Goal: Task Accomplishment & Management: Manage account settings

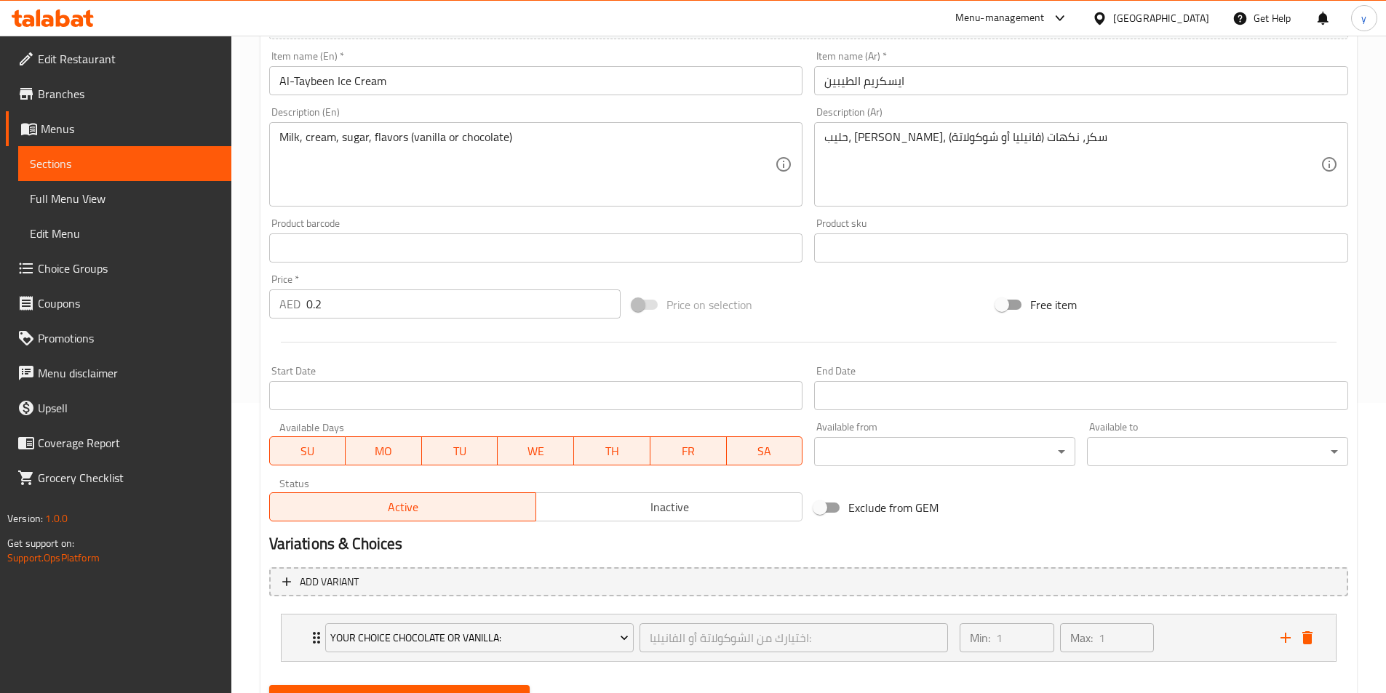
scroll to position [359, 0]
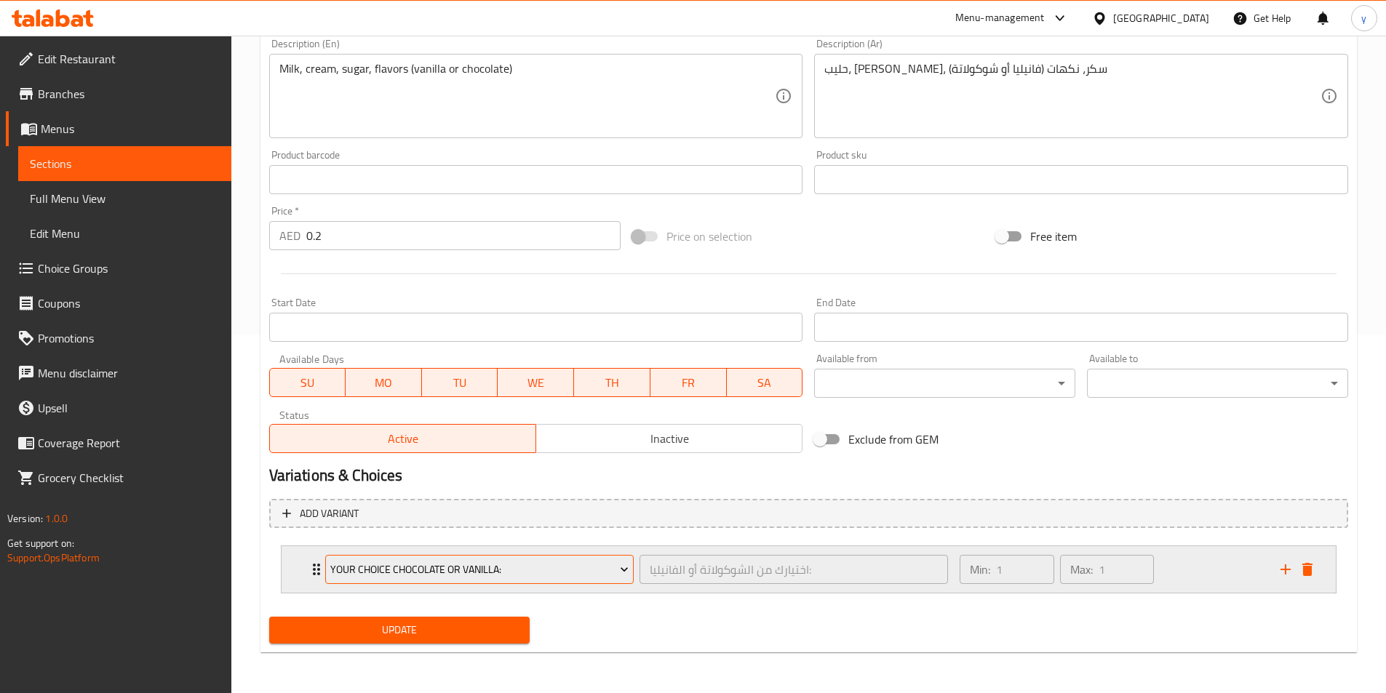
click at [611, 577] on span "Your Choice chocolate or vanilla:" at bounding box center [479, 570] width 298 height 18
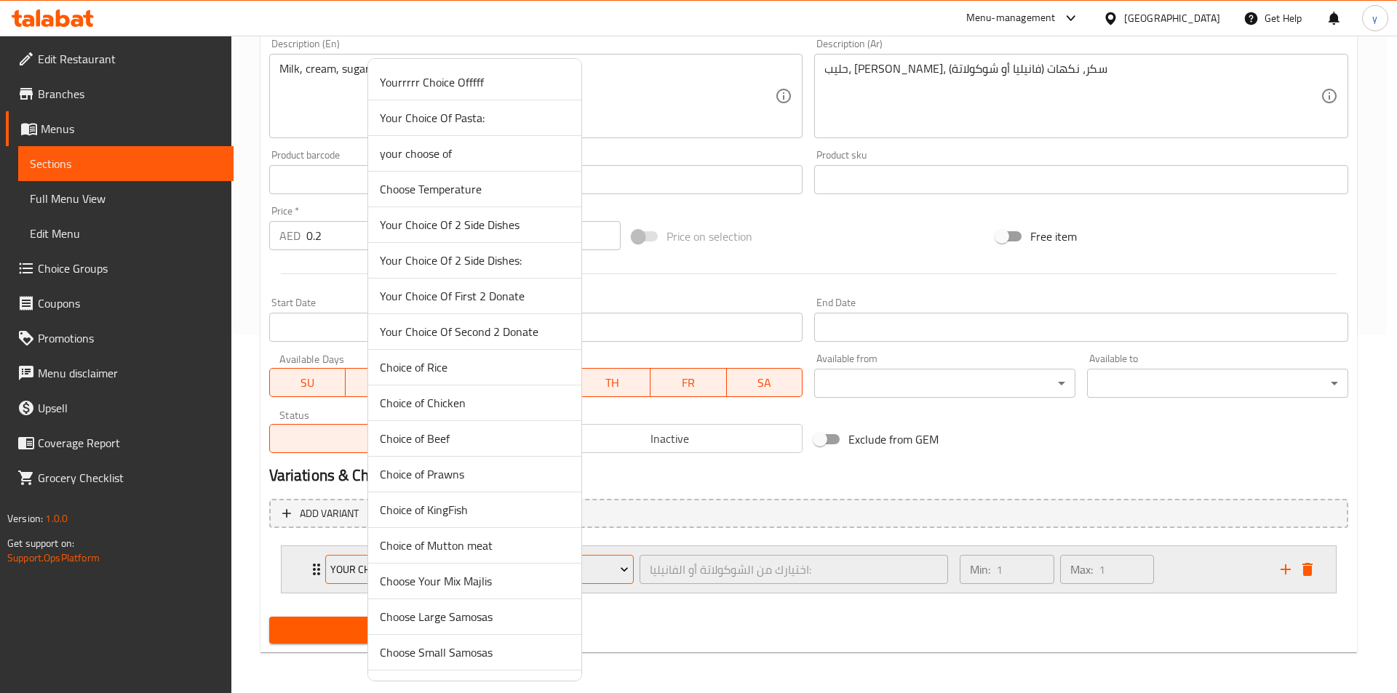
click at [611, 577] on div at bounding box center [698, 346] width 1397 height 693
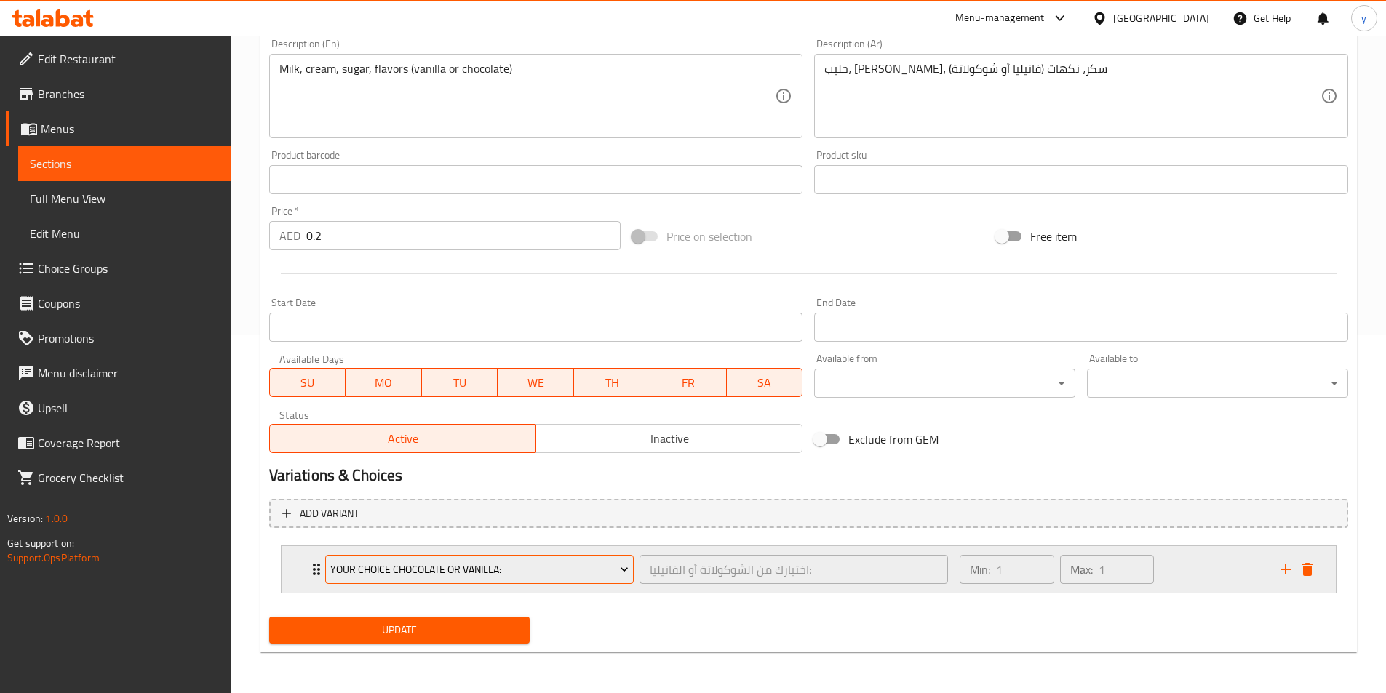
click at [626, 575] on icon "Expand" at bounding box center [624, 569] width 15 height 15
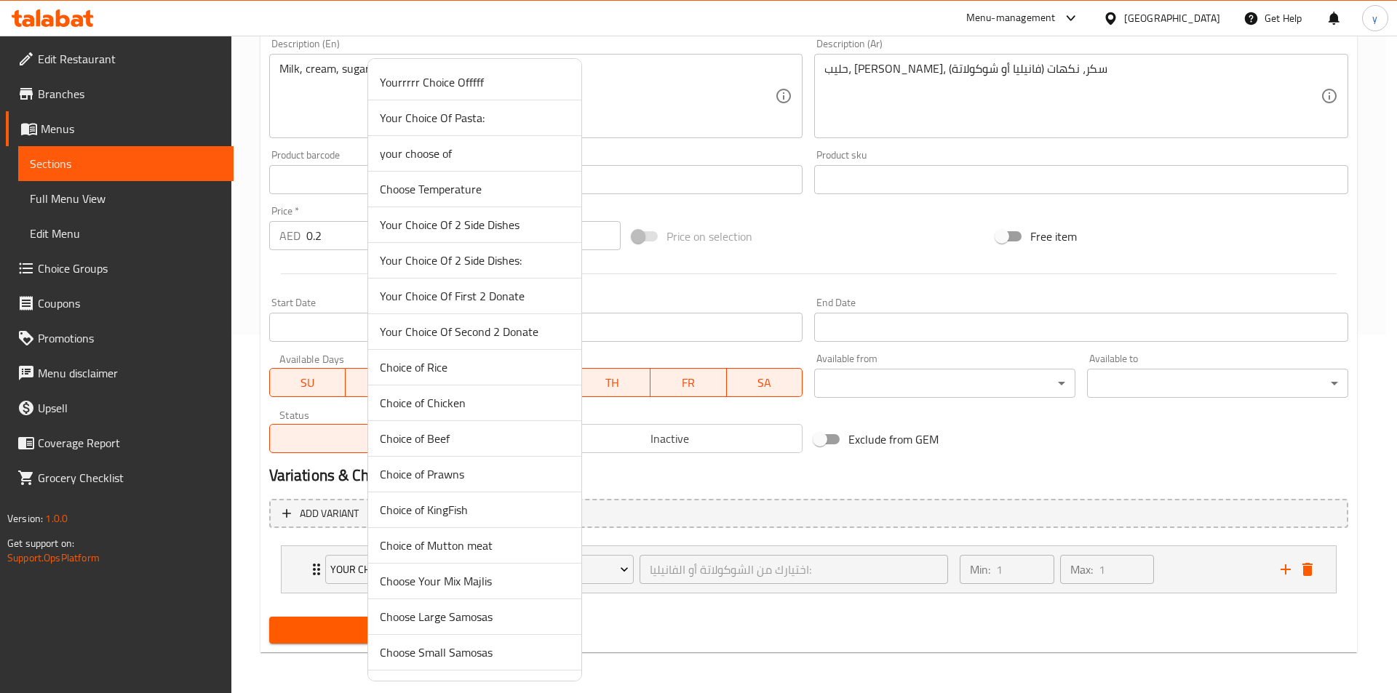
click at [743, 652] on div at bounding box center [698, 346] width 1397 height 693
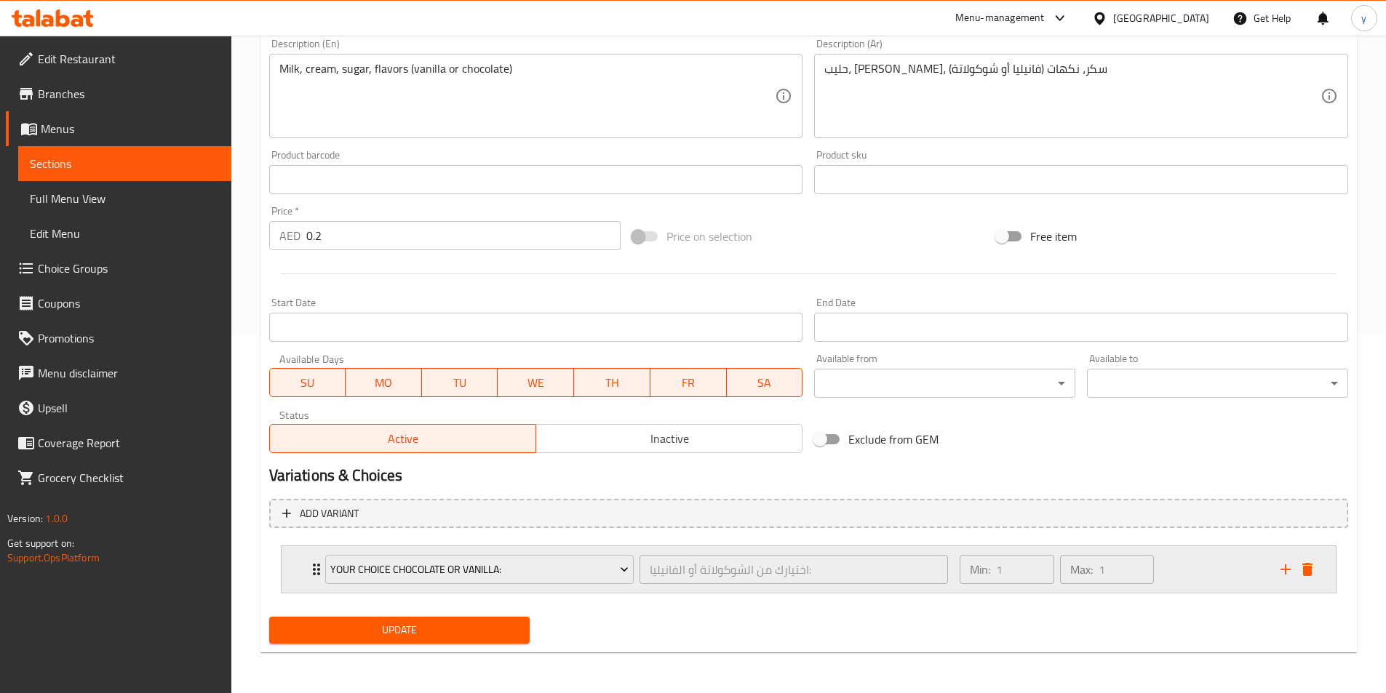
click at [314, 566] on icon "Expand" at bounding box center [316, 570] width 7 height 12
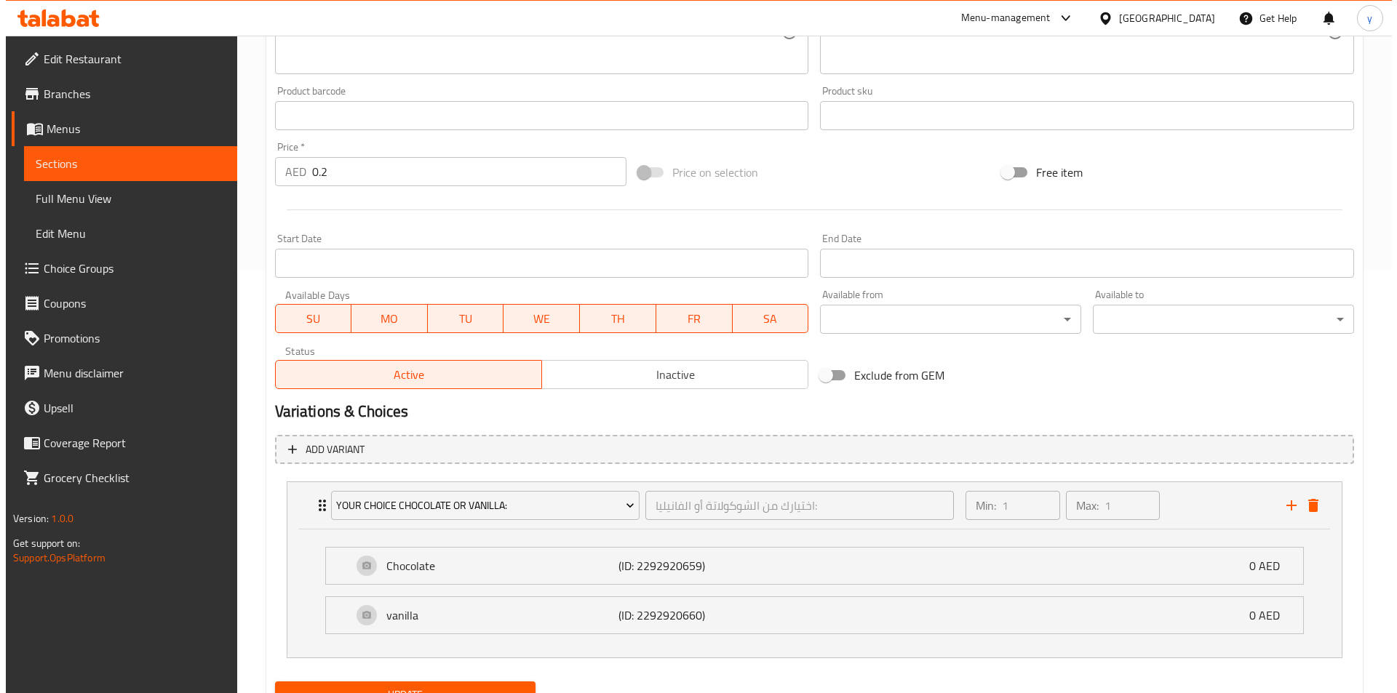
scroll to position [487, 0]
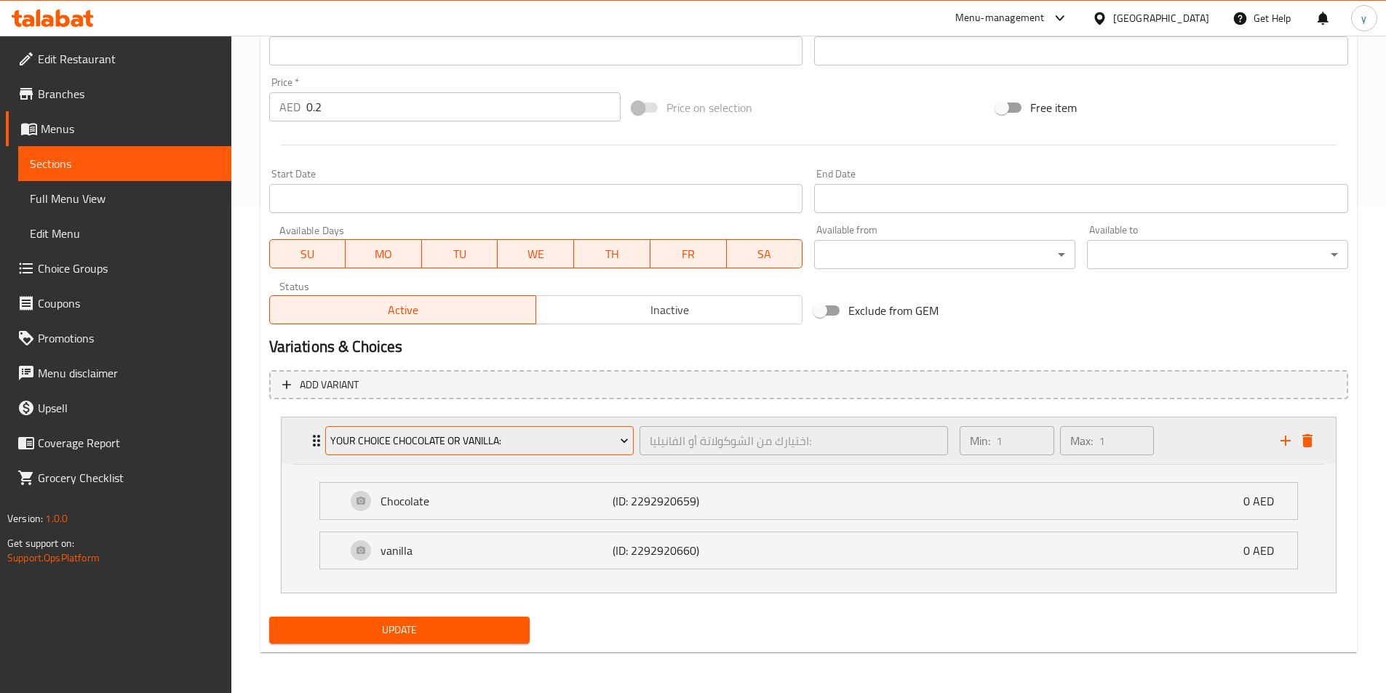
click at [528, 446] on span "Your Choice chocolate or vanilla:" at bounding box center [479, 441] width 298 height 18
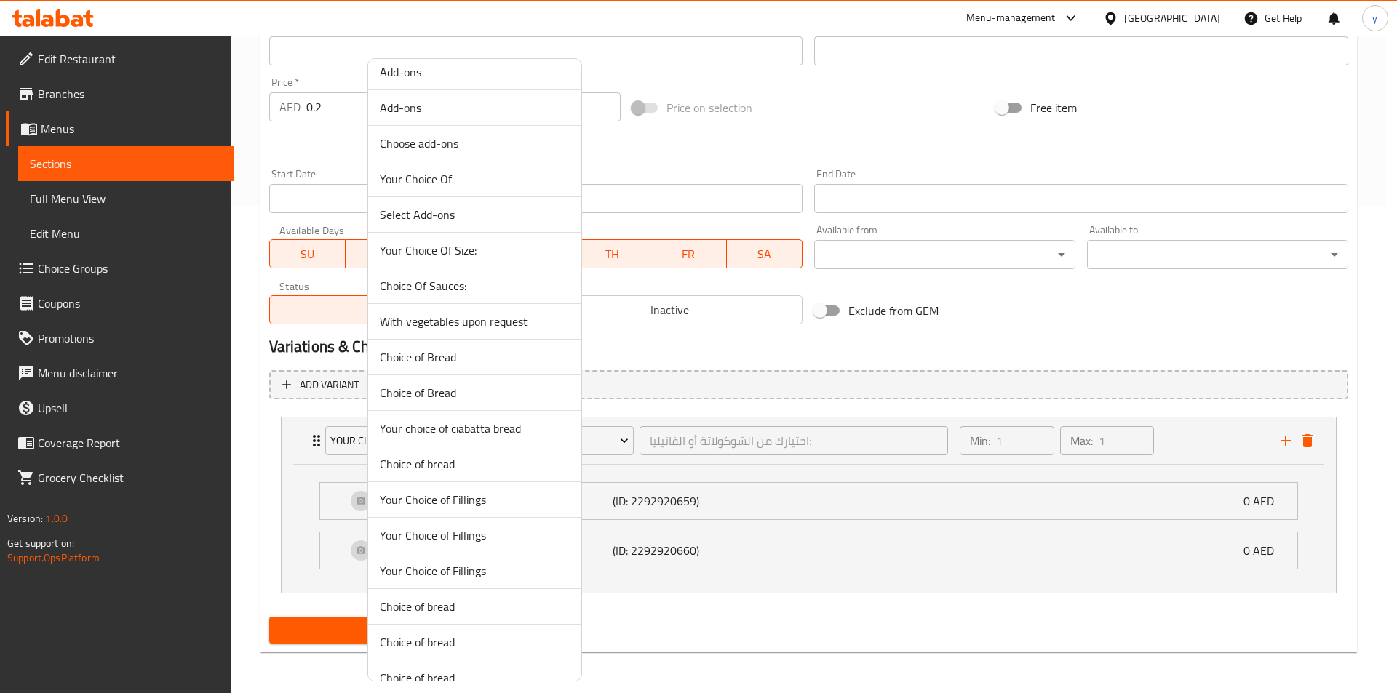
scroll to position [8293, 0]
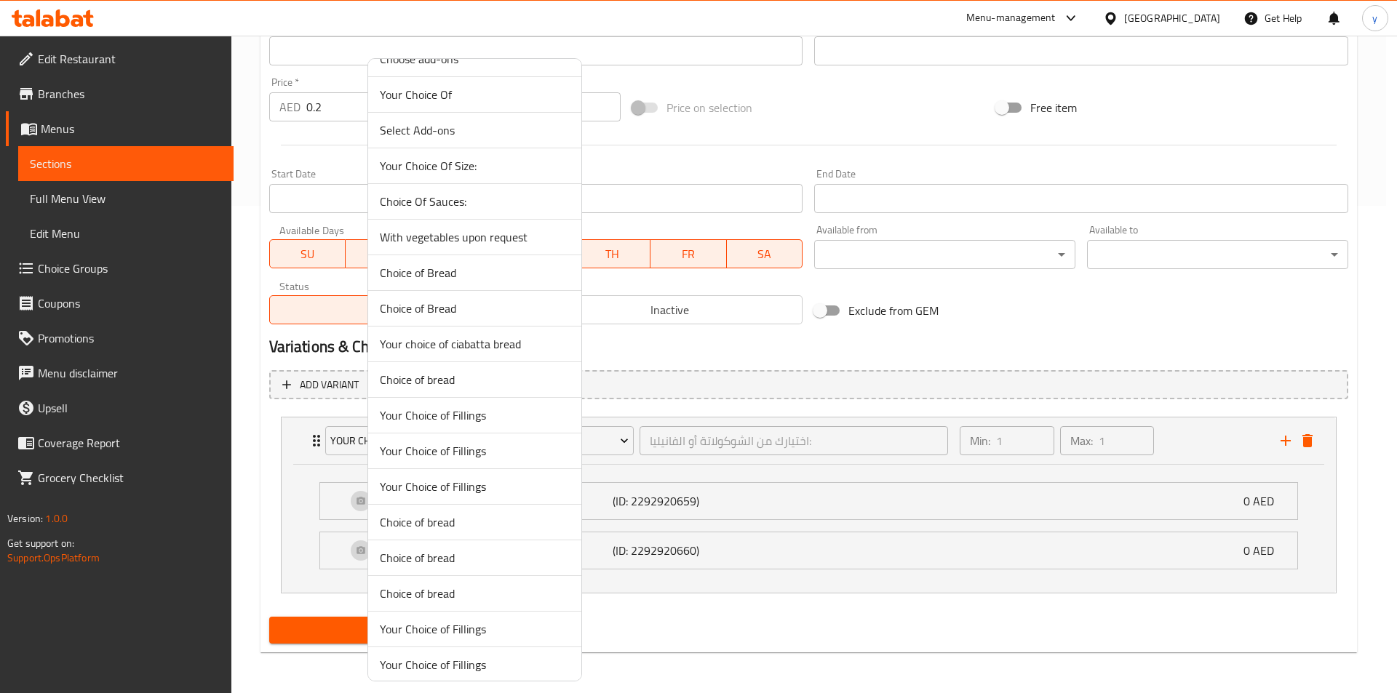
click at [783, 628] on div at bounding box center [698, 346] width 1397 height 693
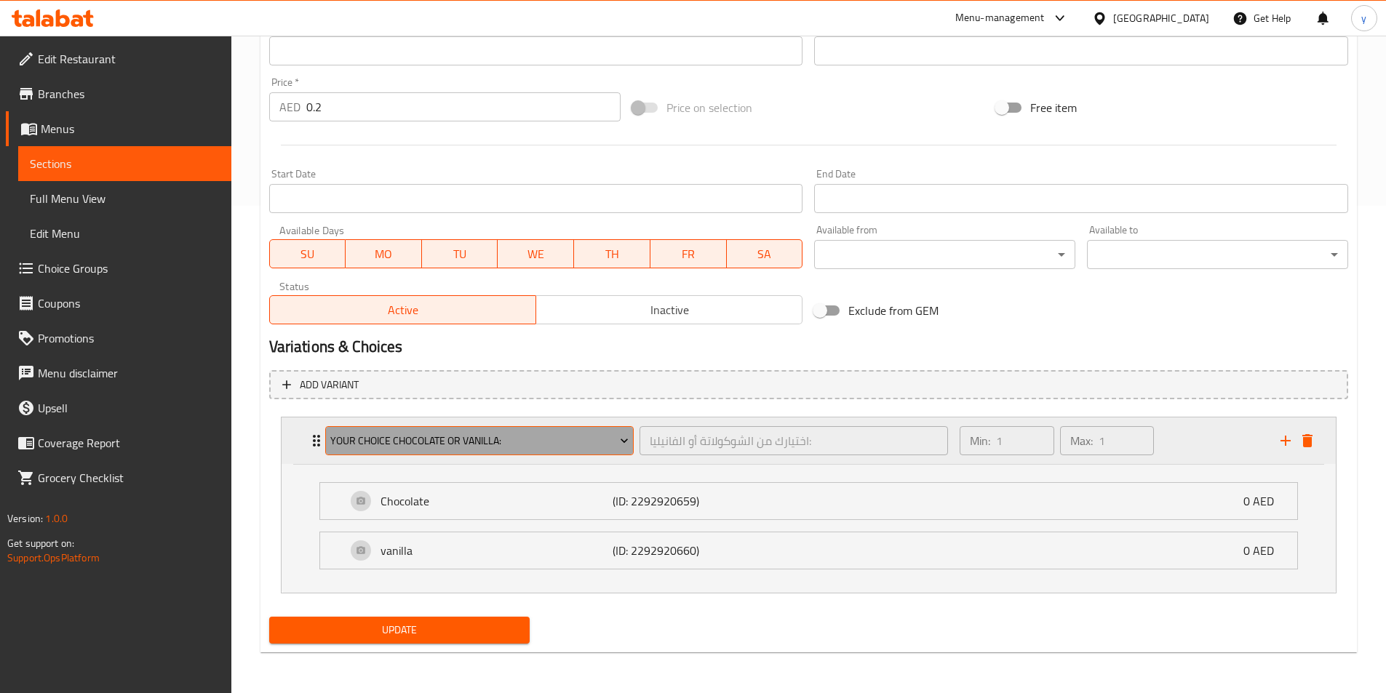
click at [449, 446] on span "Your Choice chocolate or vanilla:" at bounding box center [479, 441] width 298 height 18
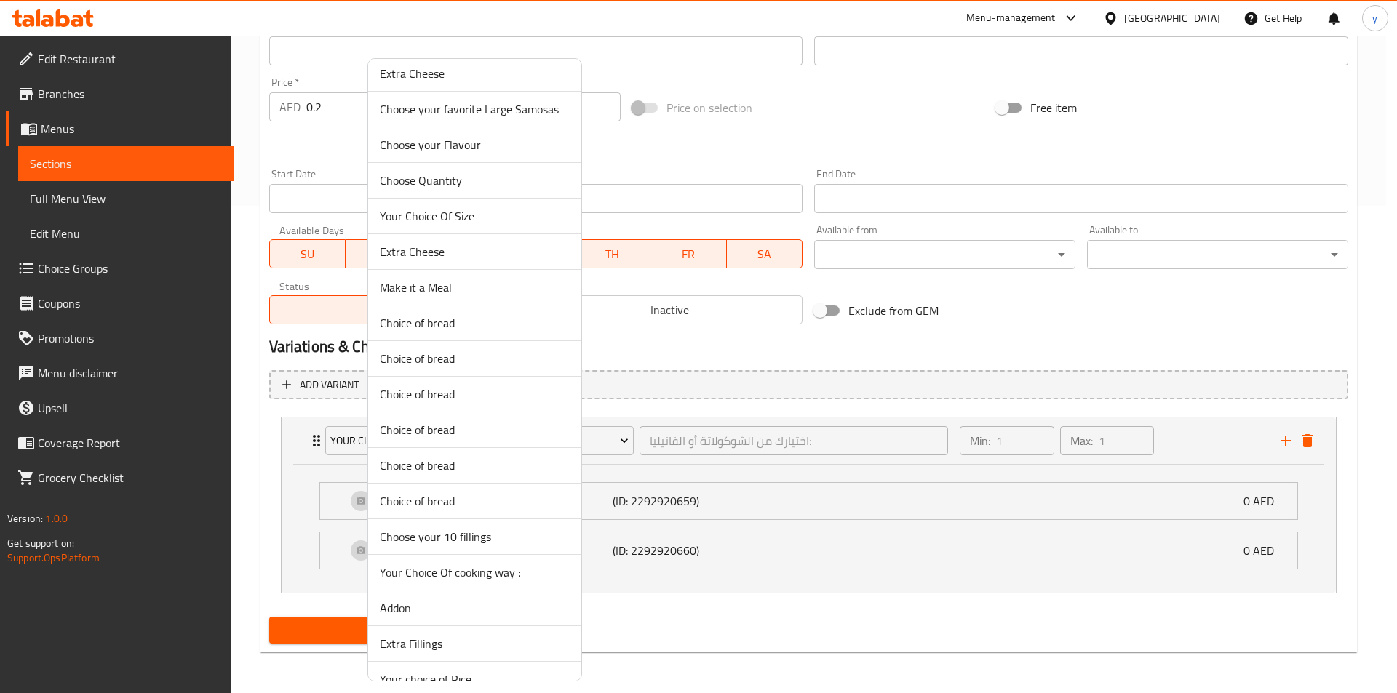
scroll to position [13149, 0]
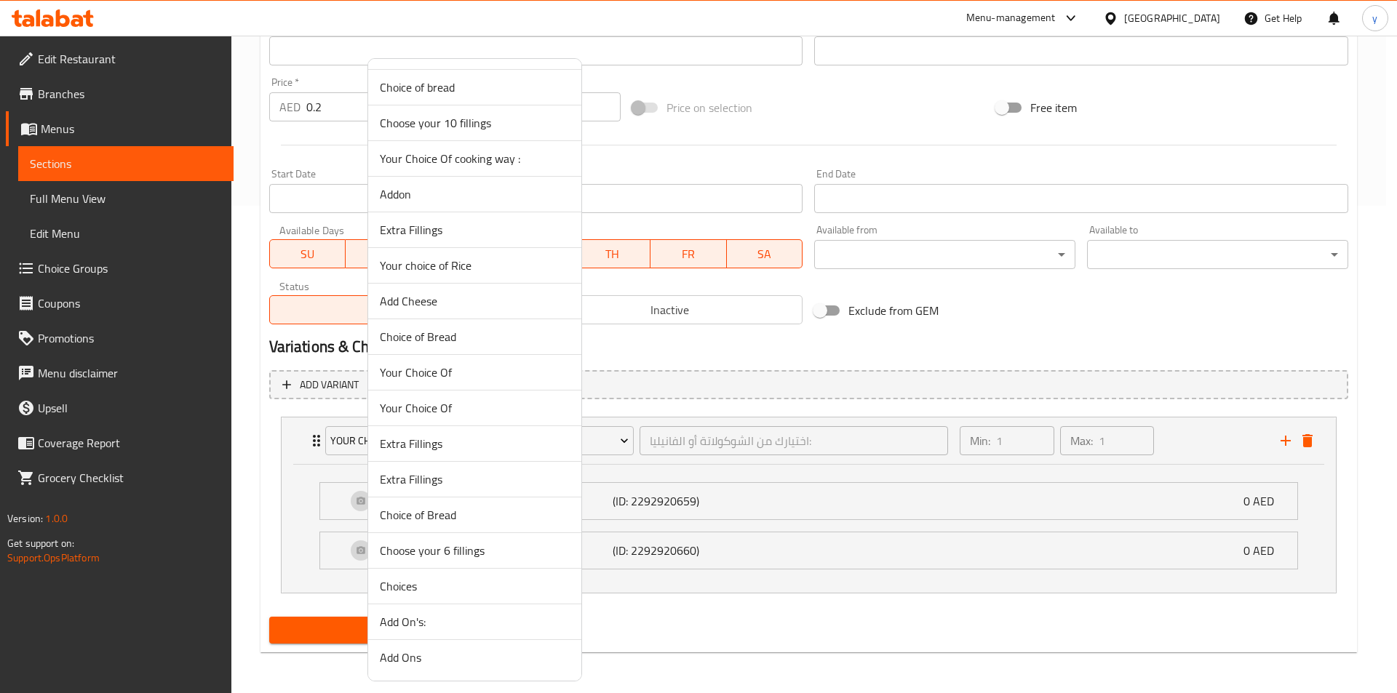
click at [874, 347] on div at bounding box center [698, 346] width 1397 height 693
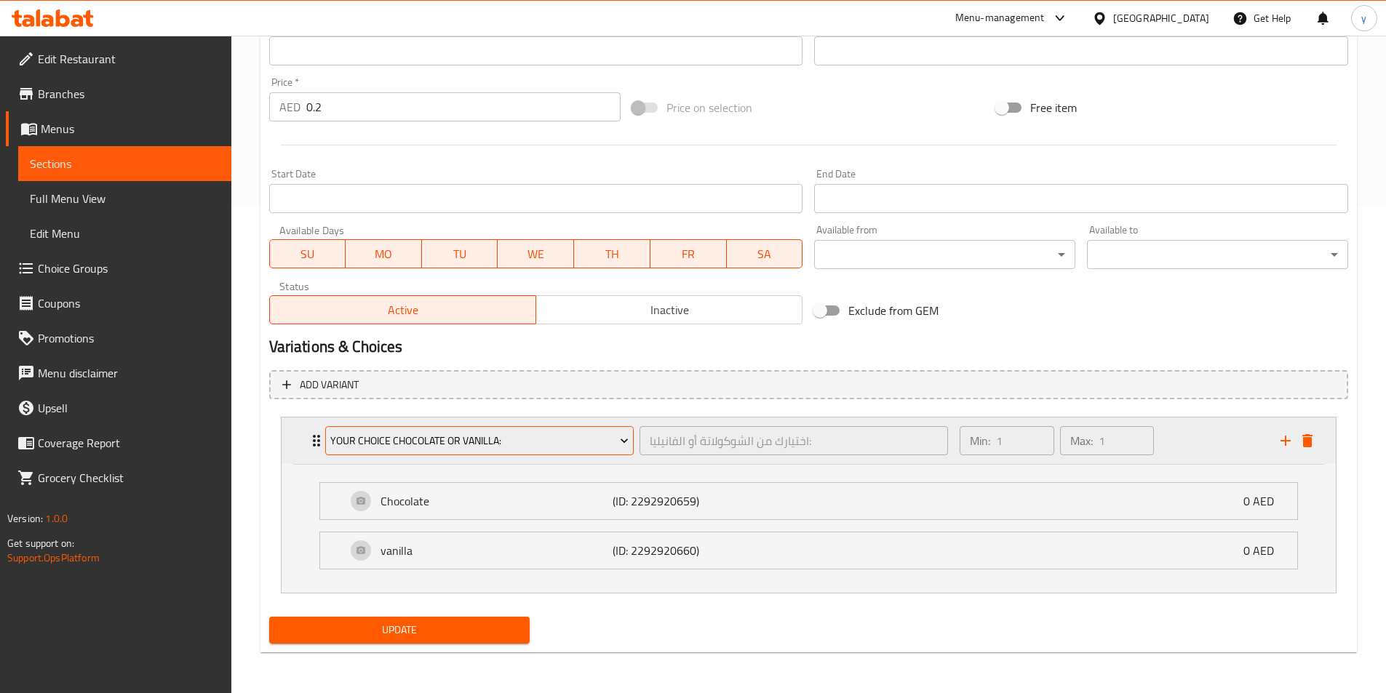
click at [606, 439] on span "Your Choice chocolate or vanilla:" at bounding box center [479, 441] width 298 height 18
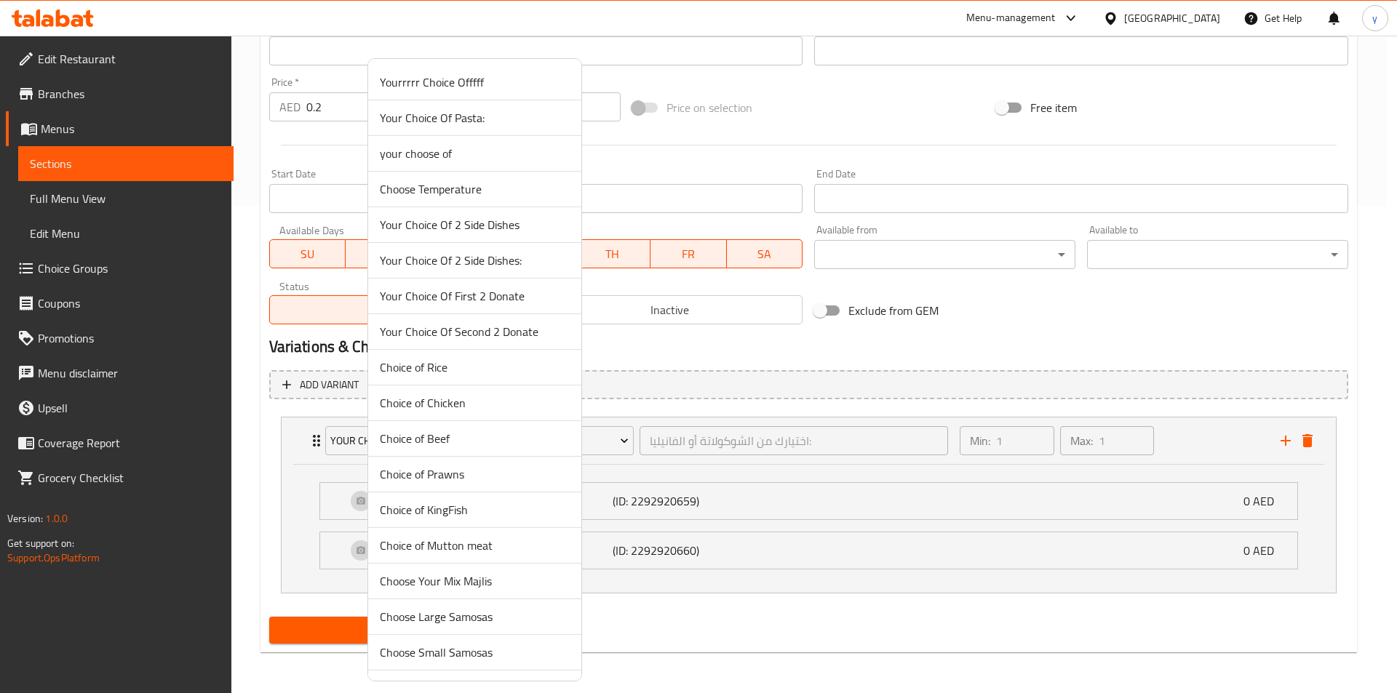
click at [831, 615] on div at bounding box center [698, 346] width 1397 height 693
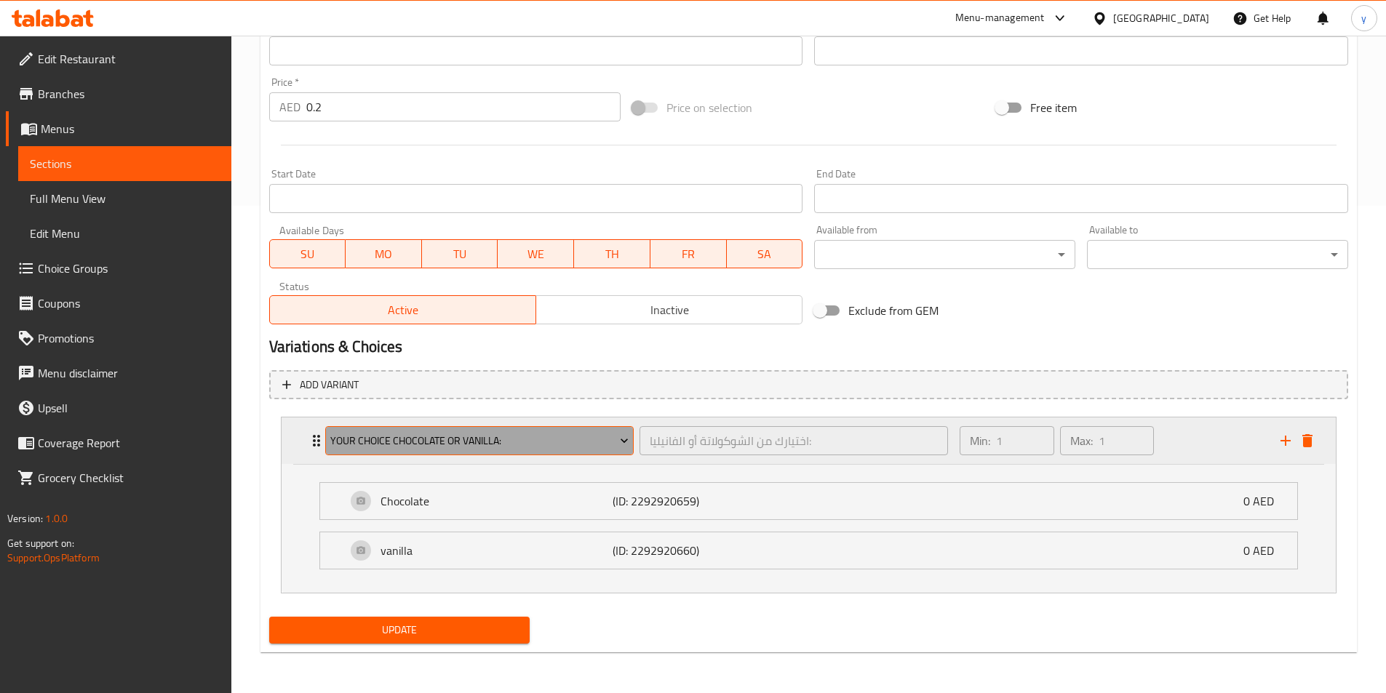
click at [559, 441] on span "Your Choice chocolate or vanilla:" at bounding box center [479, 441] width 298 height 18
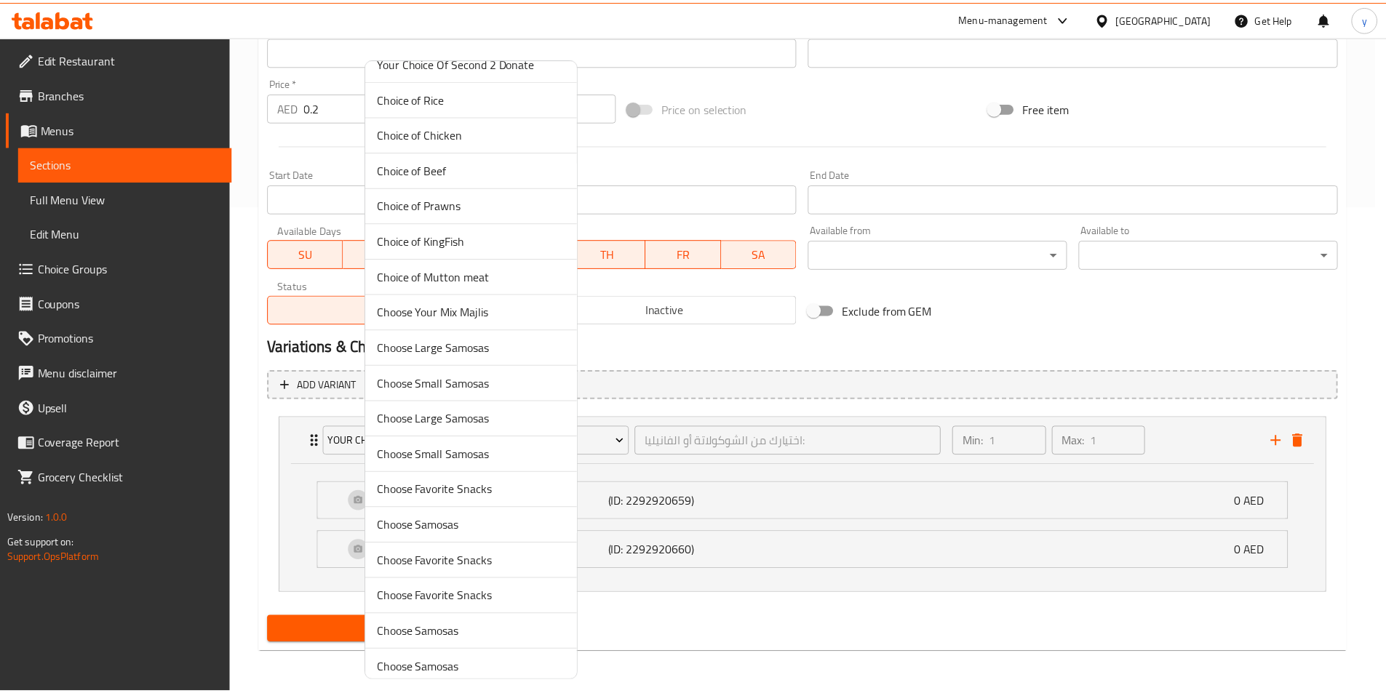
scroll to position [0, 0]
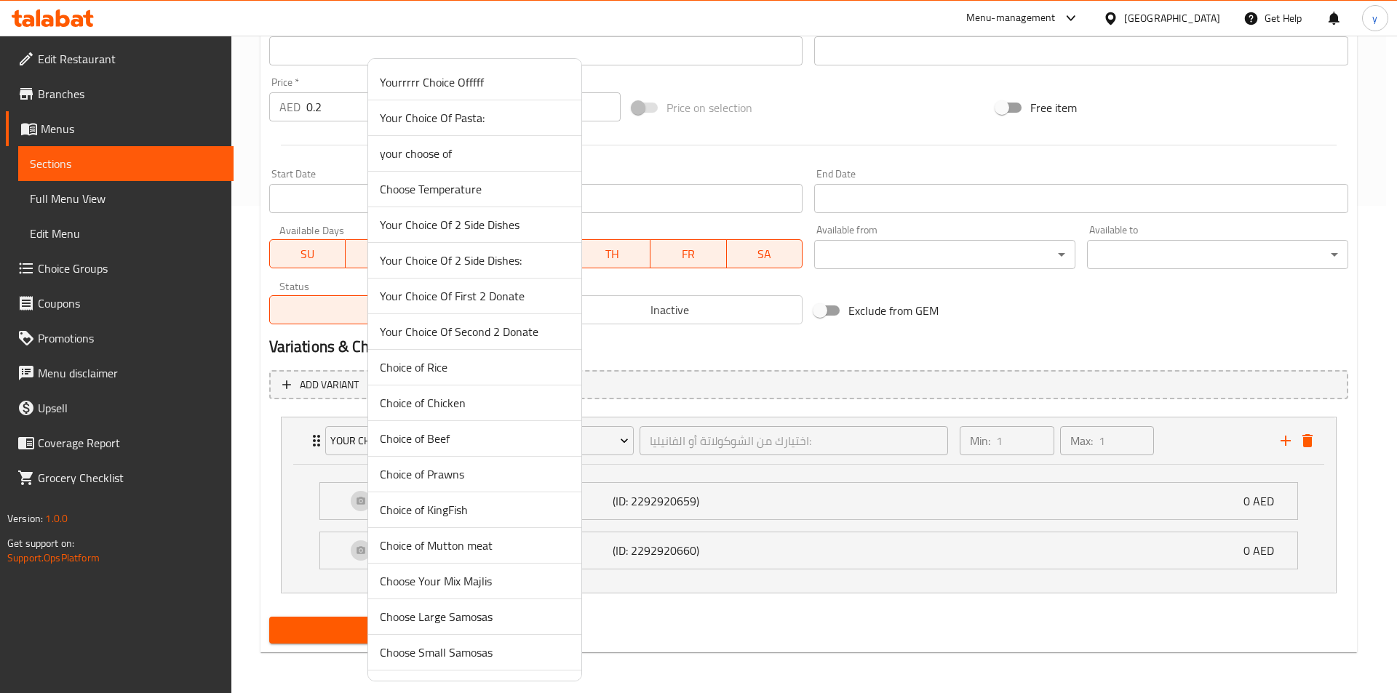
click at [789, 633] on div at bounding box center [698, 346] width 1397 height 693
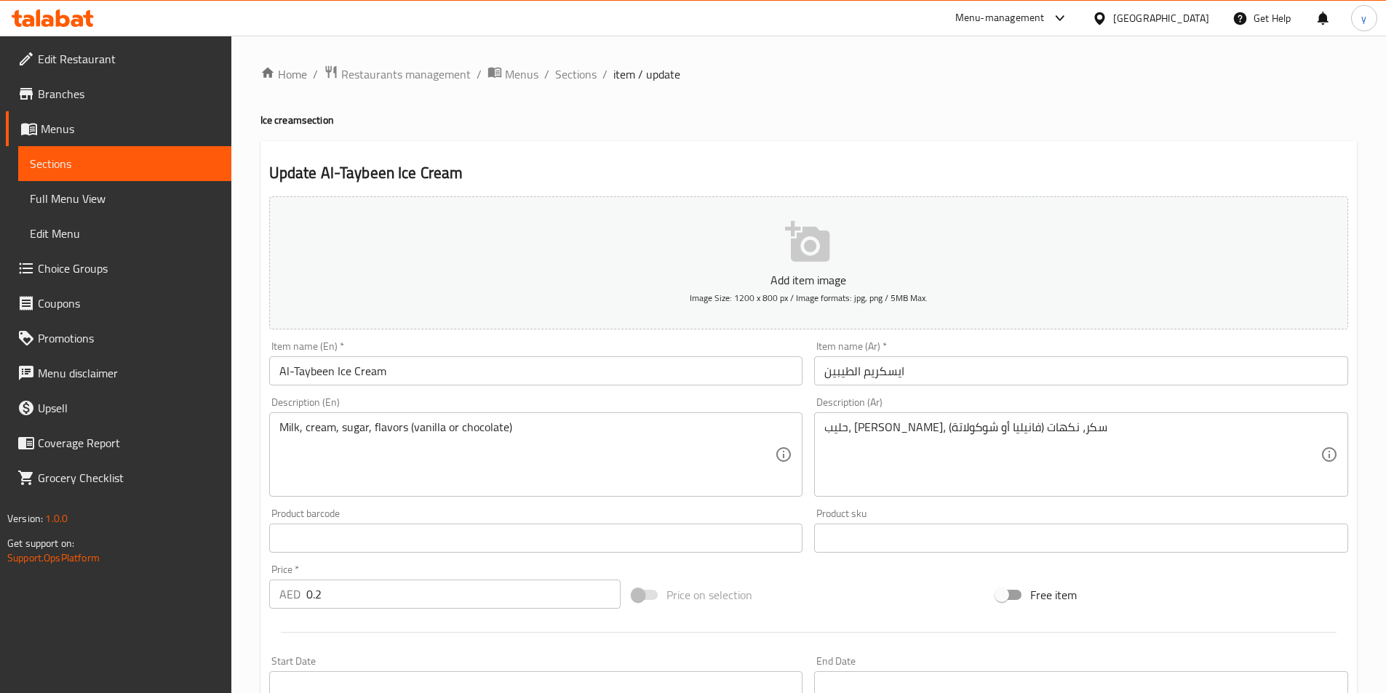
scroll to position [436, 0]
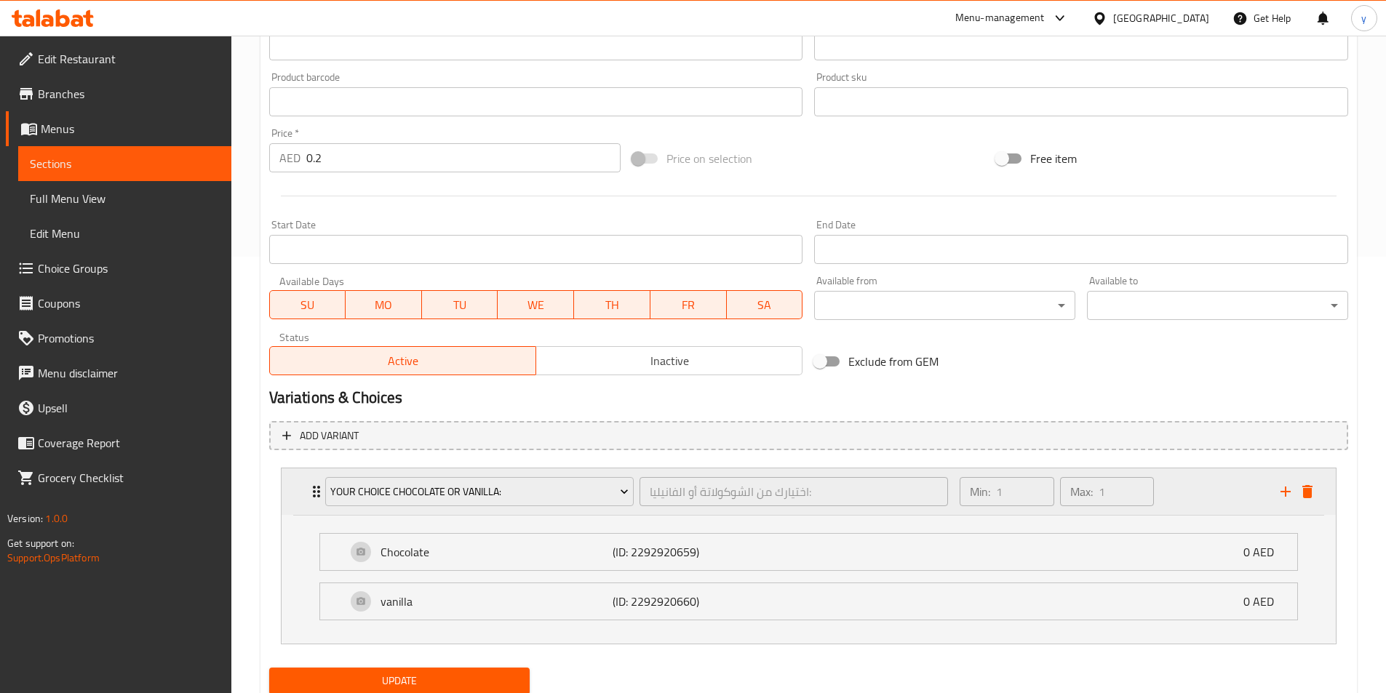
click at [487, 507] on div "Your Choice chocolate or vanilla:" at bounding box center [479, 491] width 314 height 35
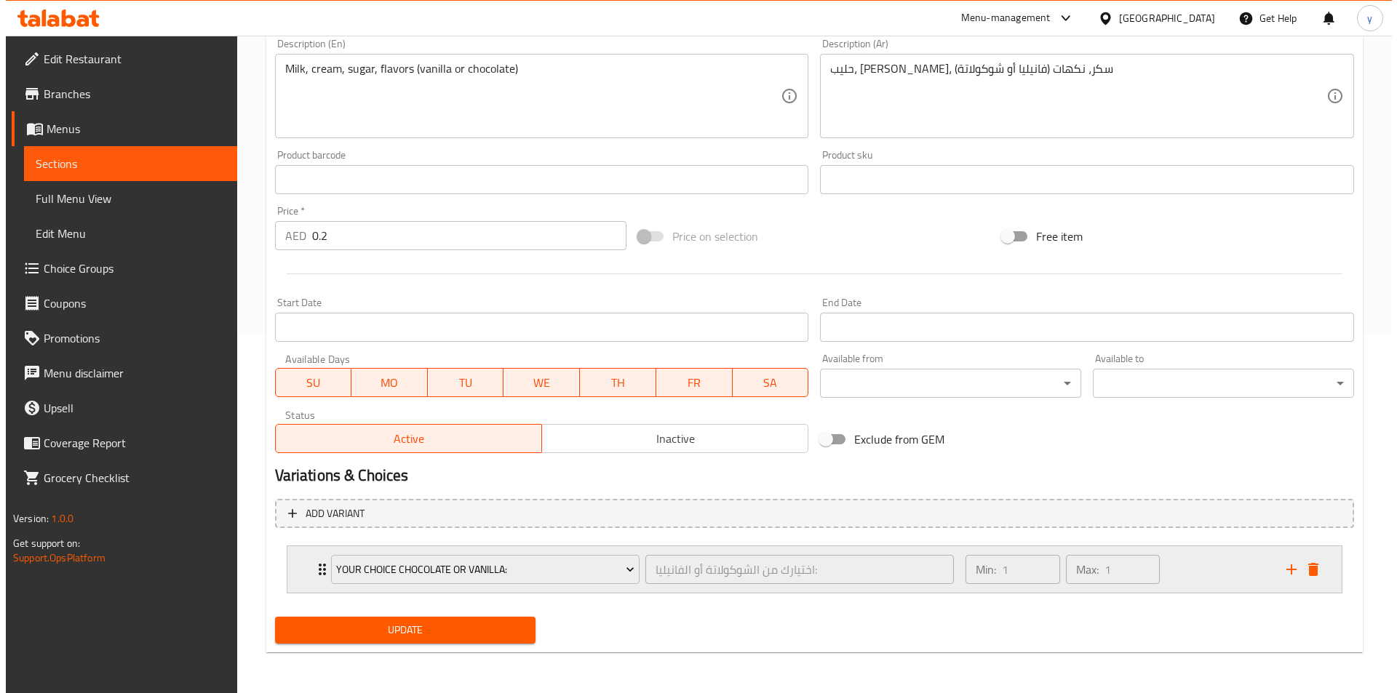
scroll to position [359, 0]
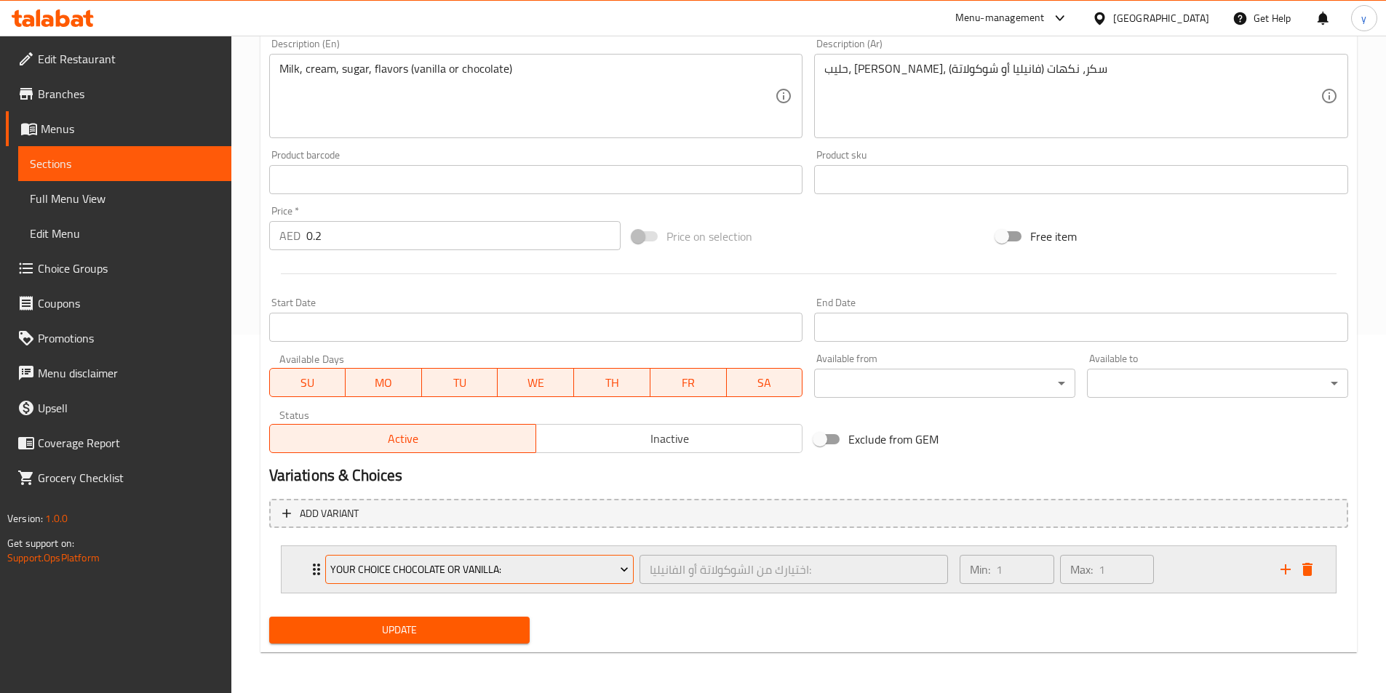
click at [504, 573] on span "Your Choice chocolate or vanilla:" at bounding box center [479, 570] width 298 height 18
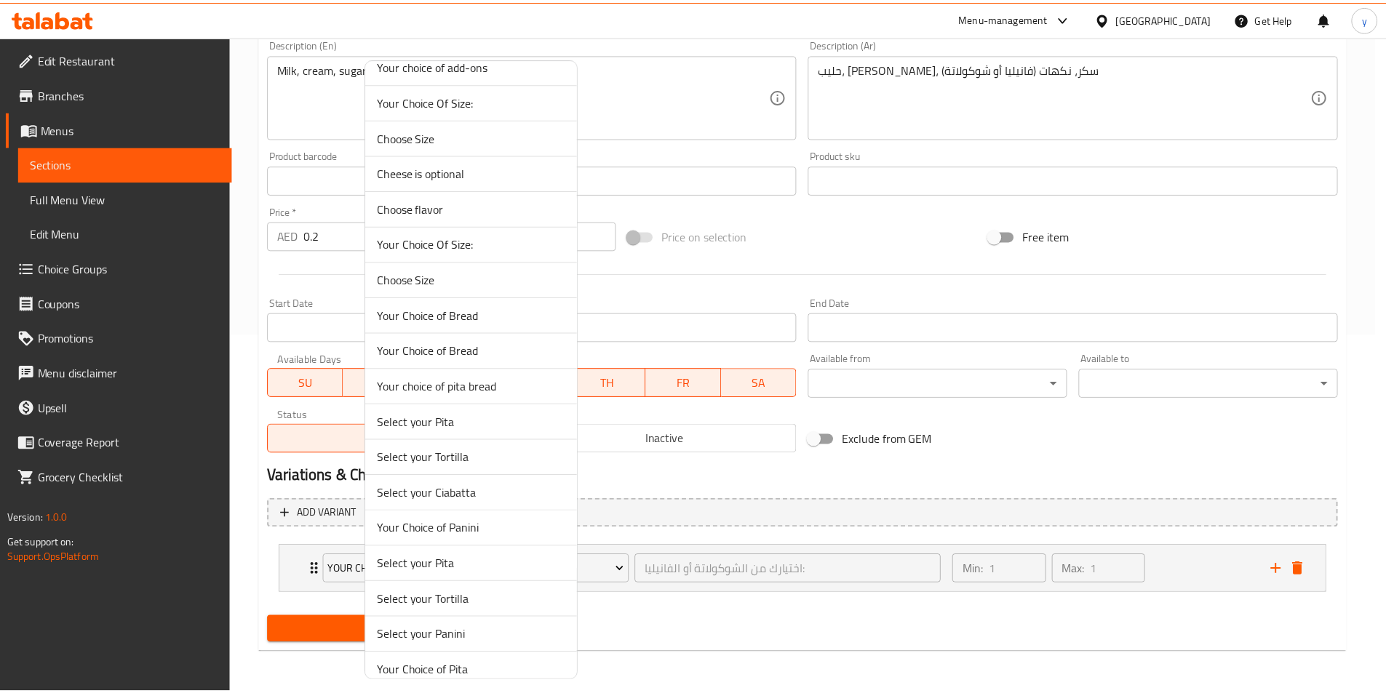
scroll to position [10257, 0]
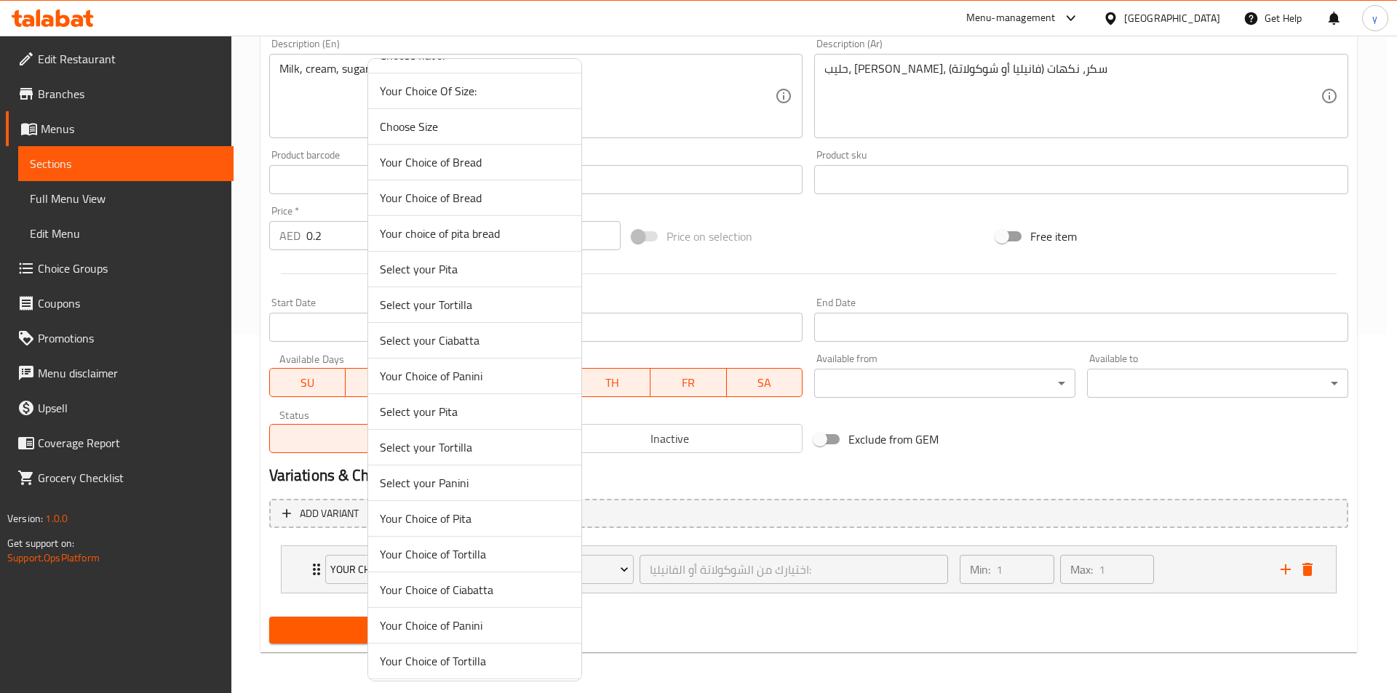
click at [717, 659] on div at bounding box center [698, 346] width 1397 height 693
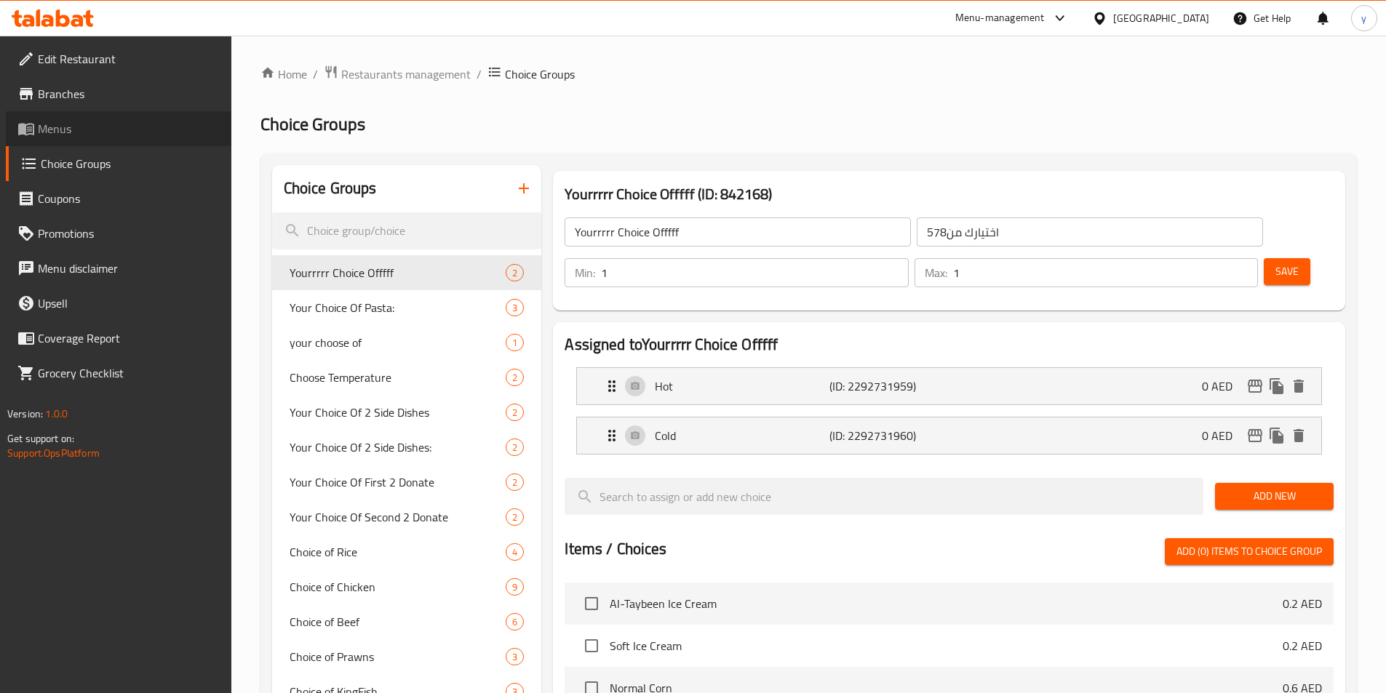
click at [65, 137] on span "Menus" at bounding box center [129, 128] width 182 height 17
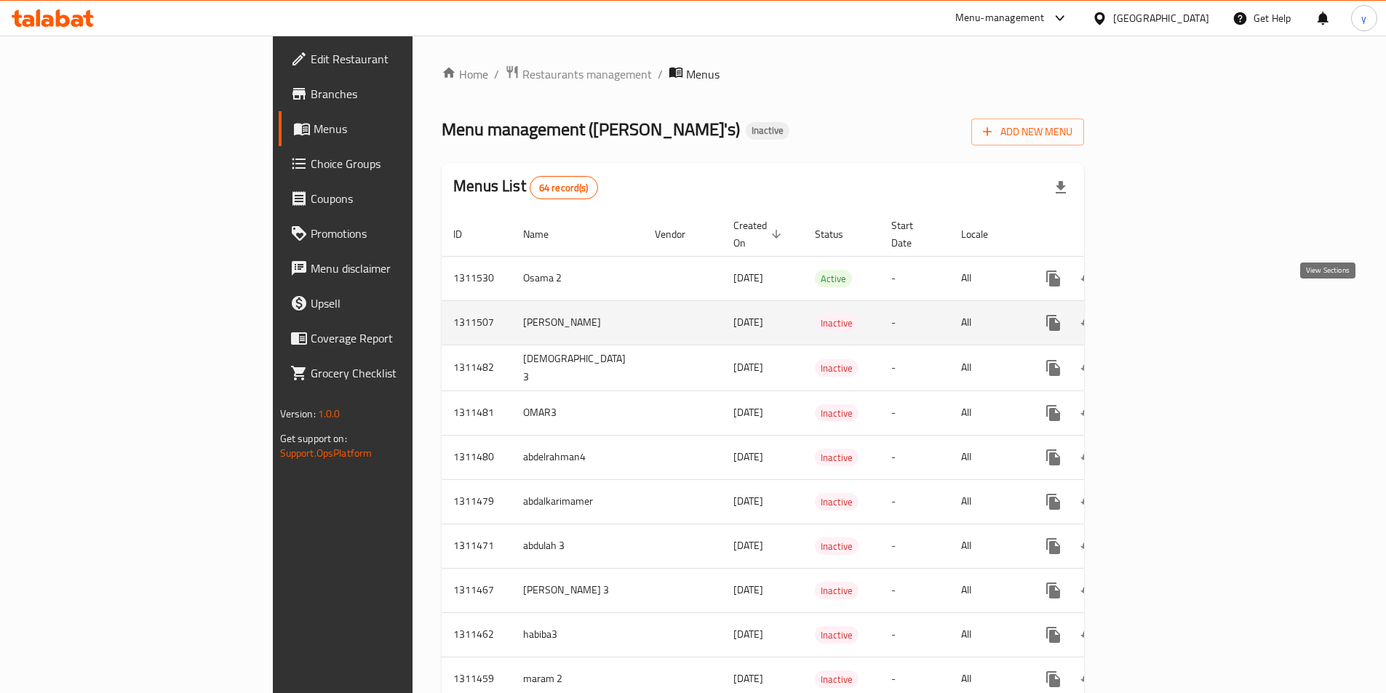
click at [1176, 306] on link "enhanced table" at bounding box center [1158, 323] width 35 height 35
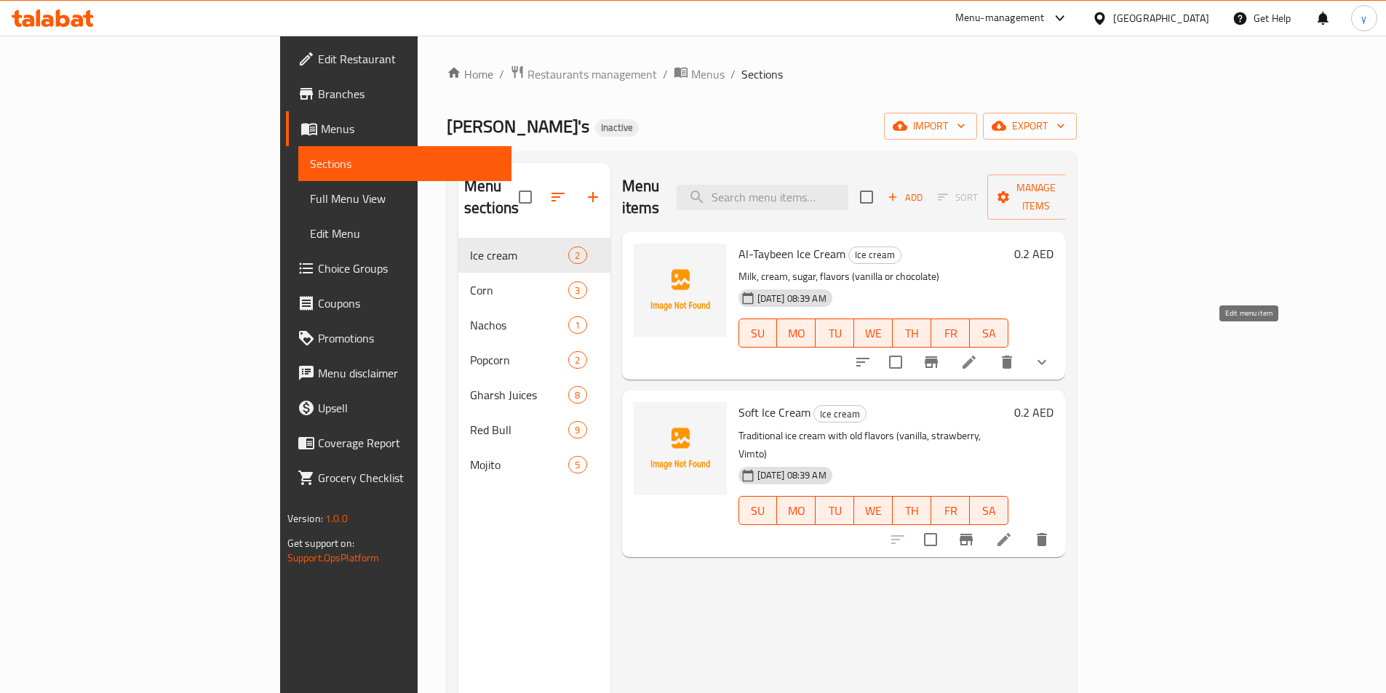
click at [976, 356] on icon at bounding box center [968, 362] width 13 height 13
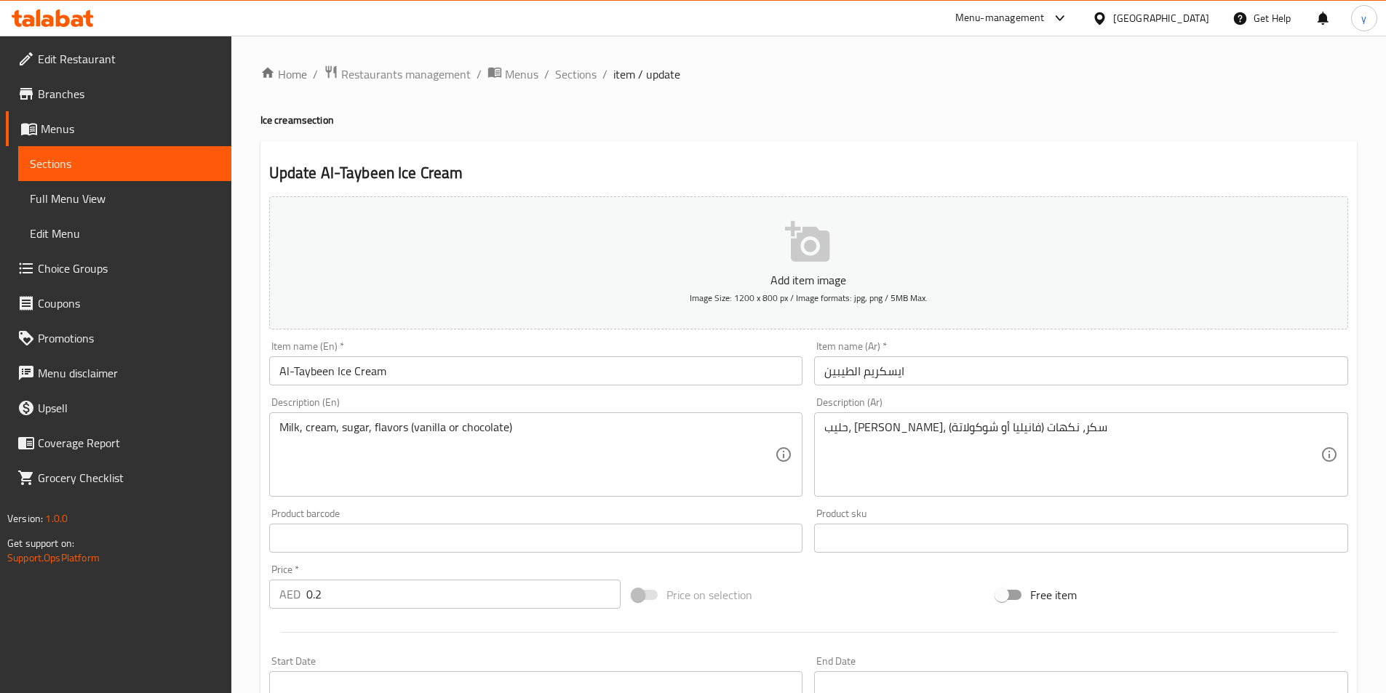
type input "1"
click at [132, 167] on span "Sections" at bounding box center [125, 163] width 190 height 17
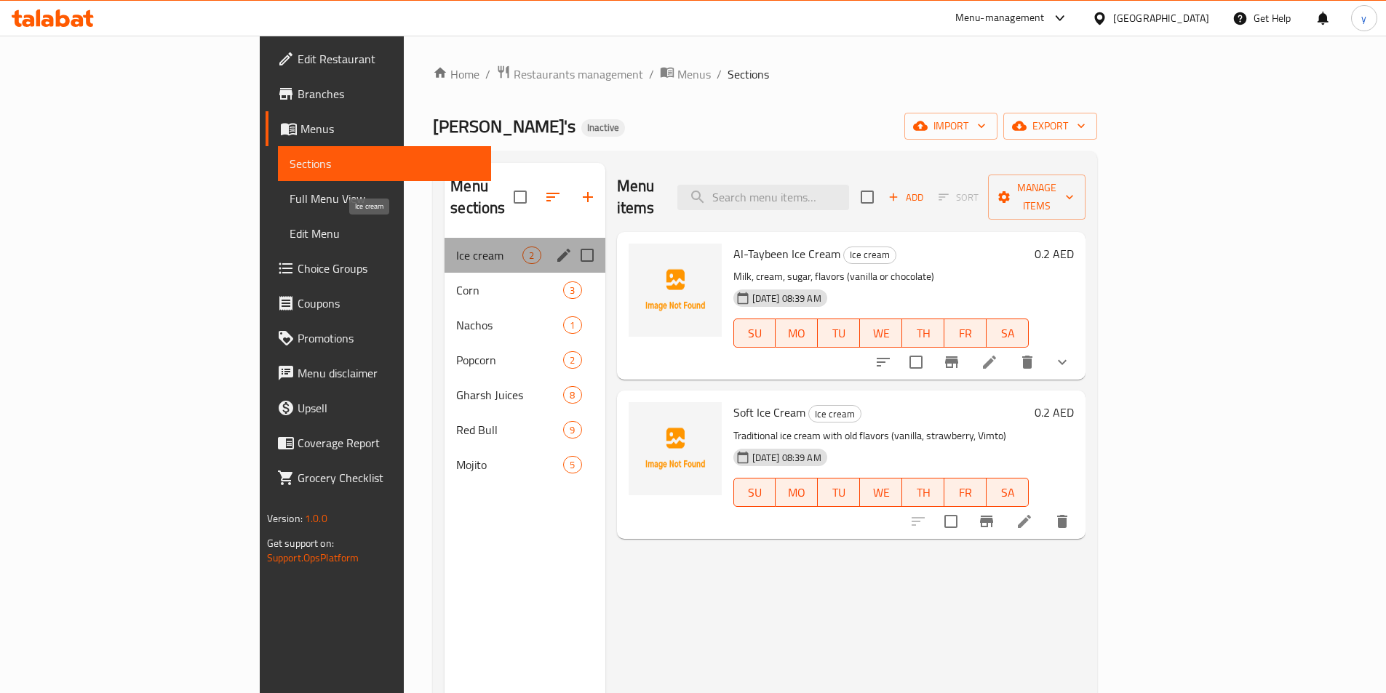
click at [456, 247] on span "Ice cream" at bounding box center [489, 255] width 66 height 17
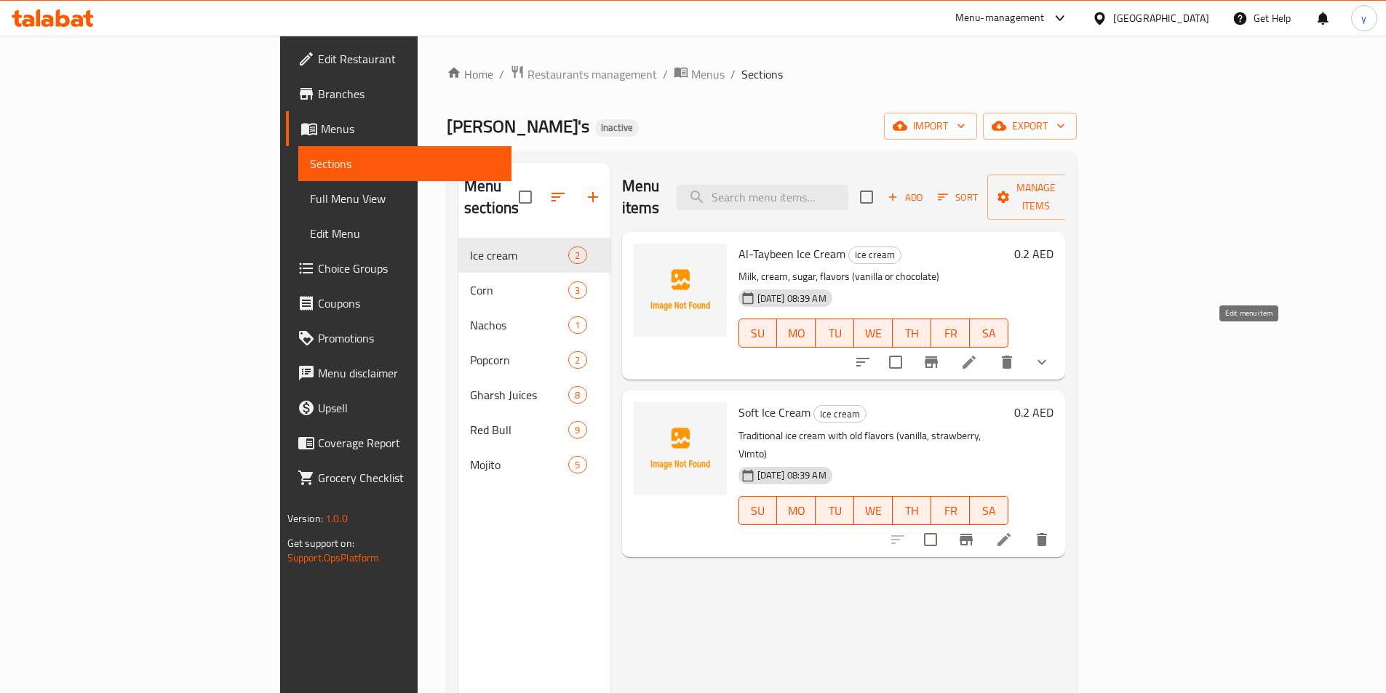
click at [978, 354] on icon at bounding box center [968, 362] width 17 height 17
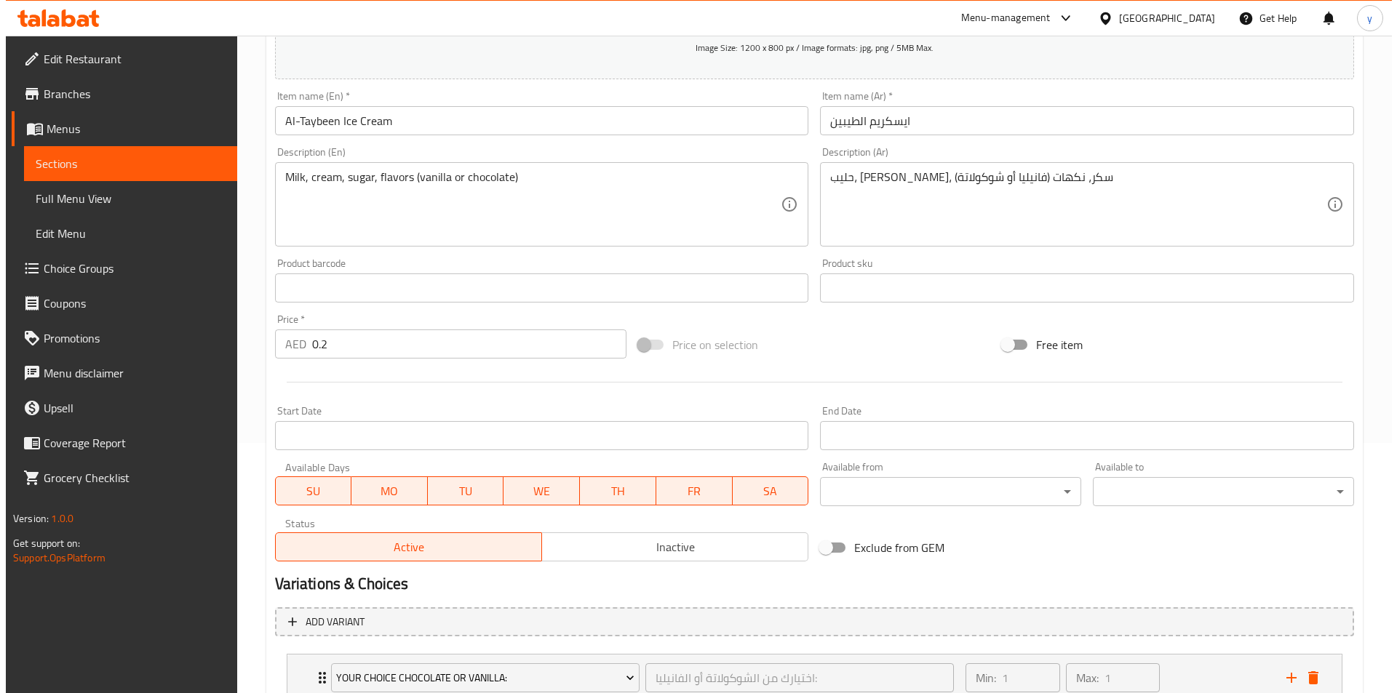
scroll to position [359, 0]
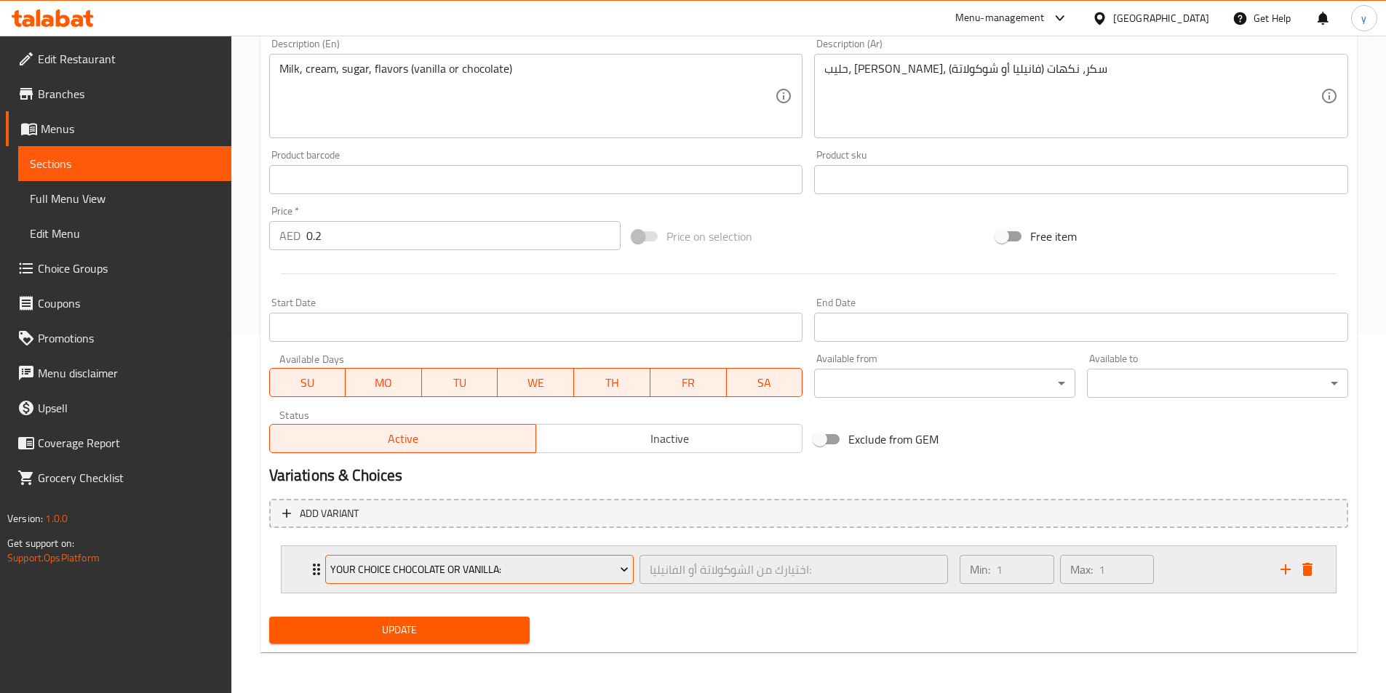
click at [620, 566] on icon "Expand" at bounding box center [624, 569] width 15 height 15
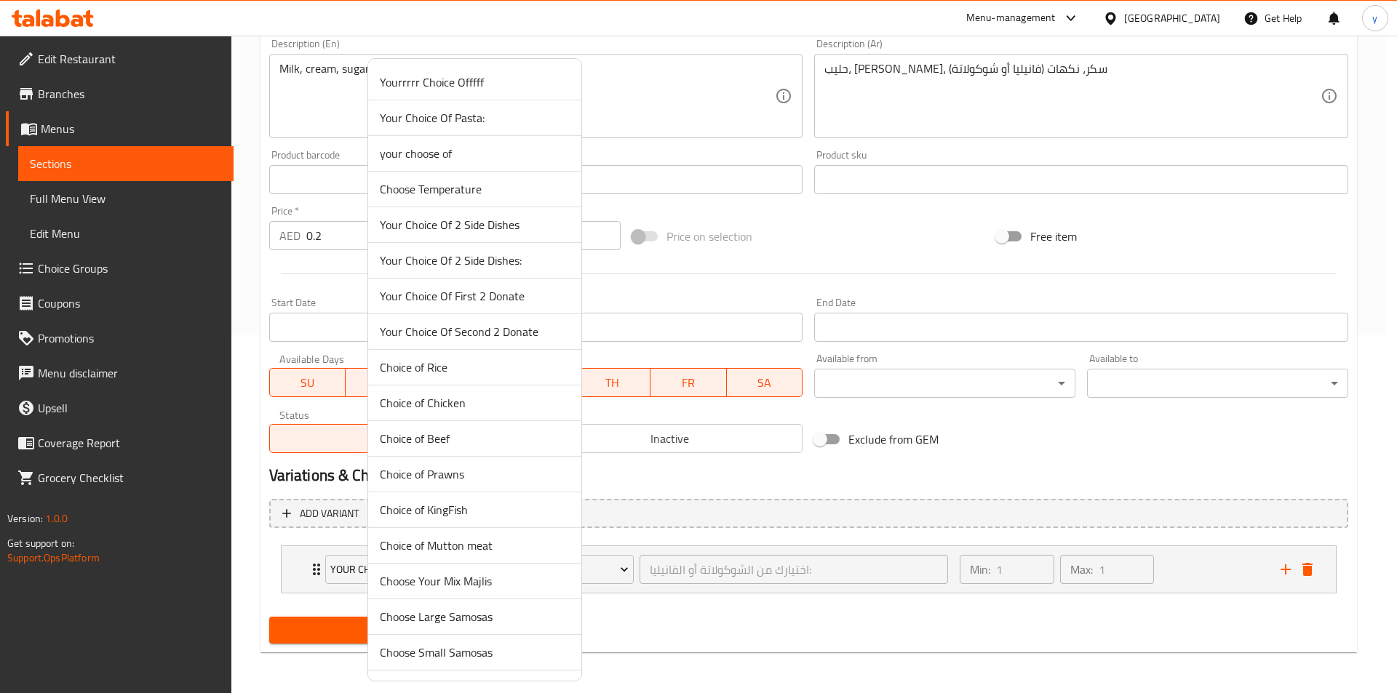
click at [646, 618] on div at bounding box center [698, 346] width 1397 height 693
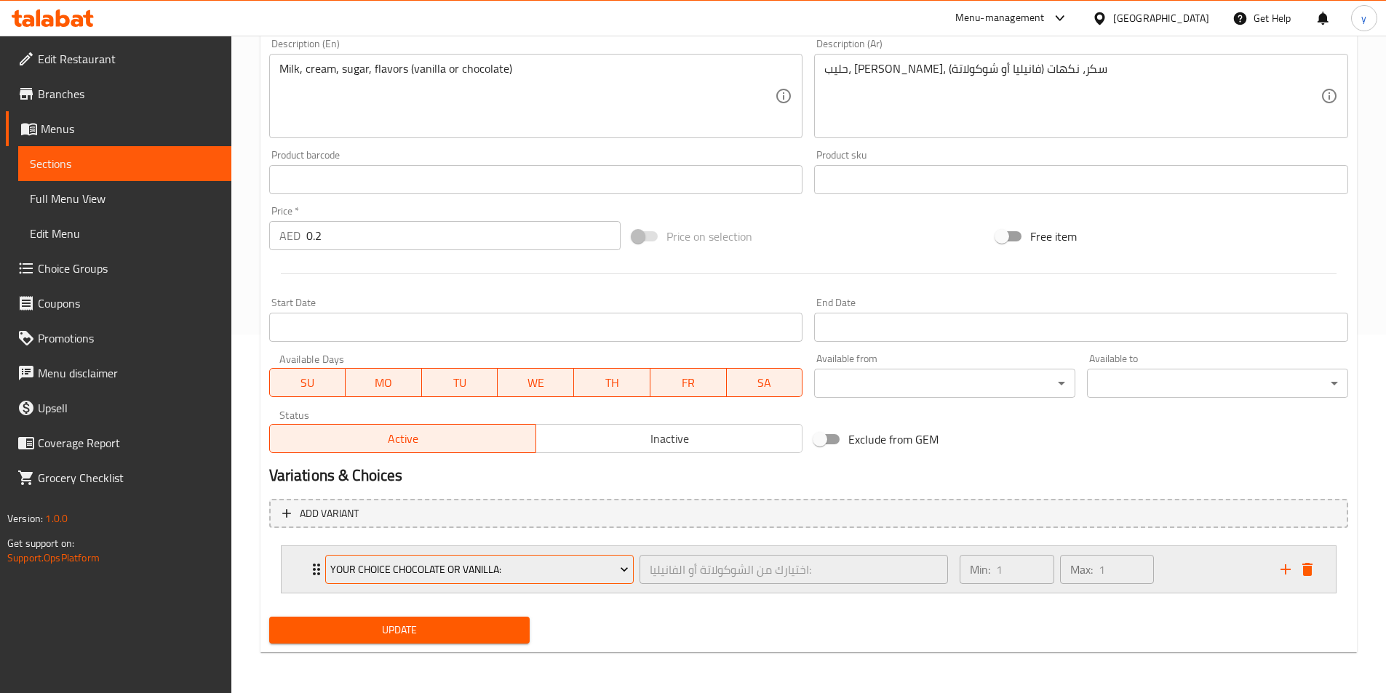
click at [619, 567] on icon "Expand" at bounding box center [624, 569] width 15 height 15
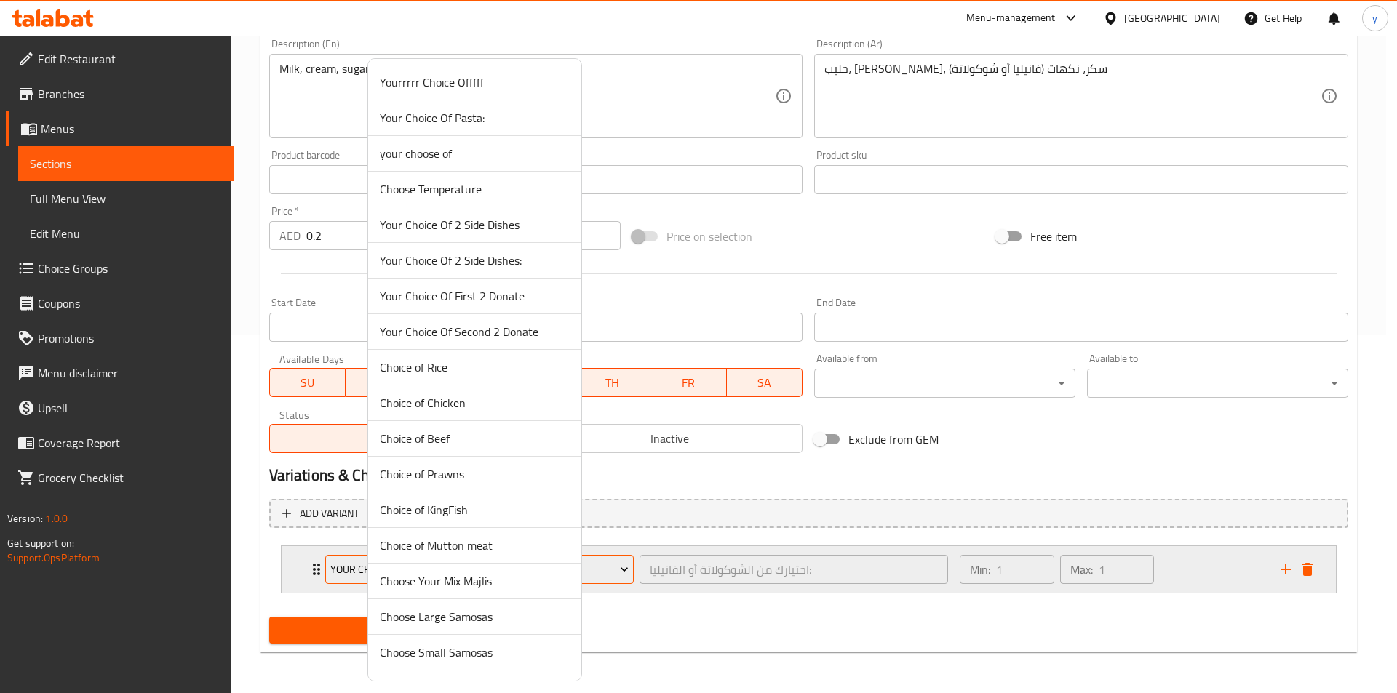
click at [619, 567] on div at bounding box center [698, 346] width 1397 height 693
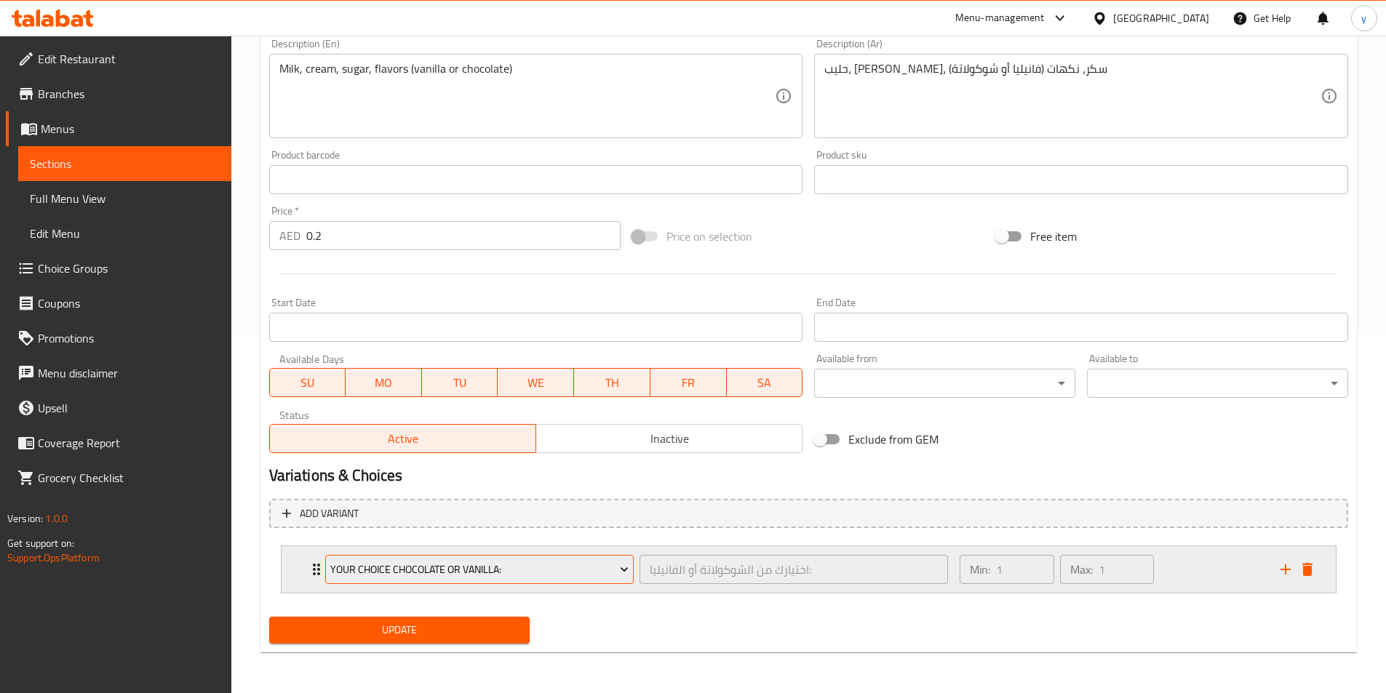
click at [599, 565] on span "Your Choice chocolate or vanilla:" at bounding box center [479, 570] width 298 height 18
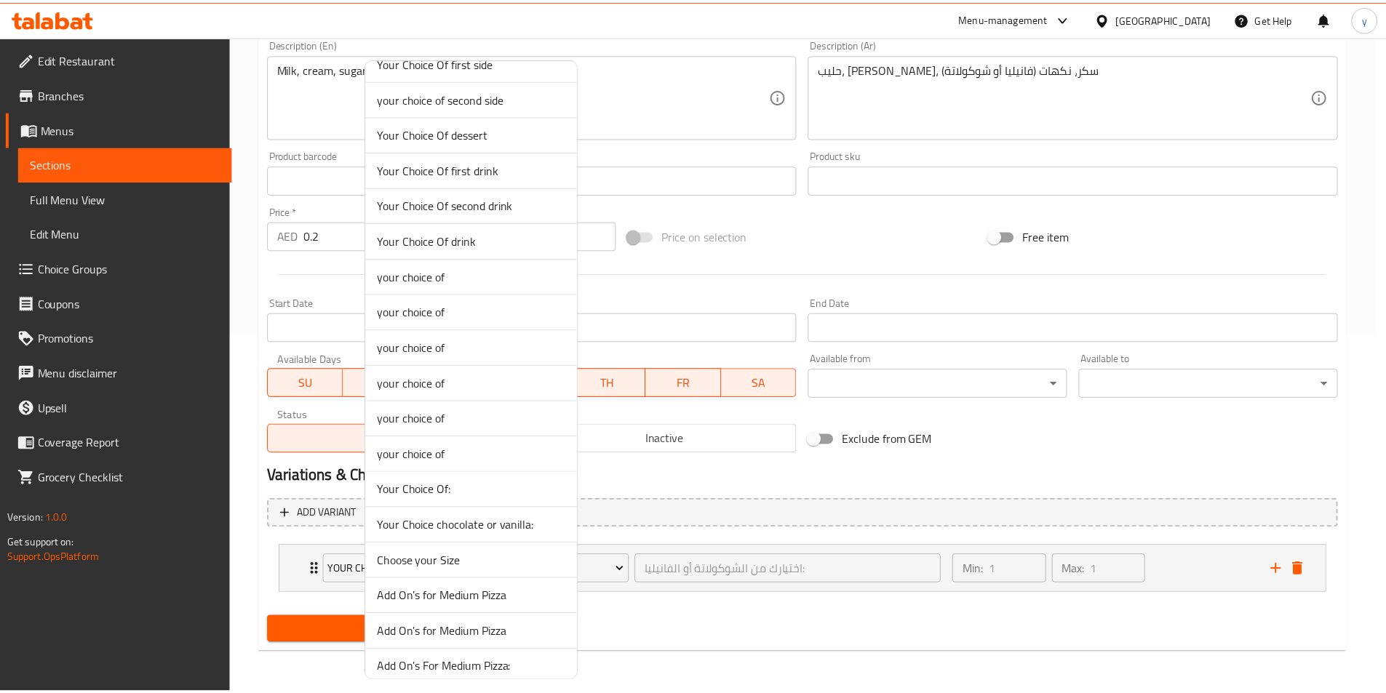
scroll to position [5614, 0]
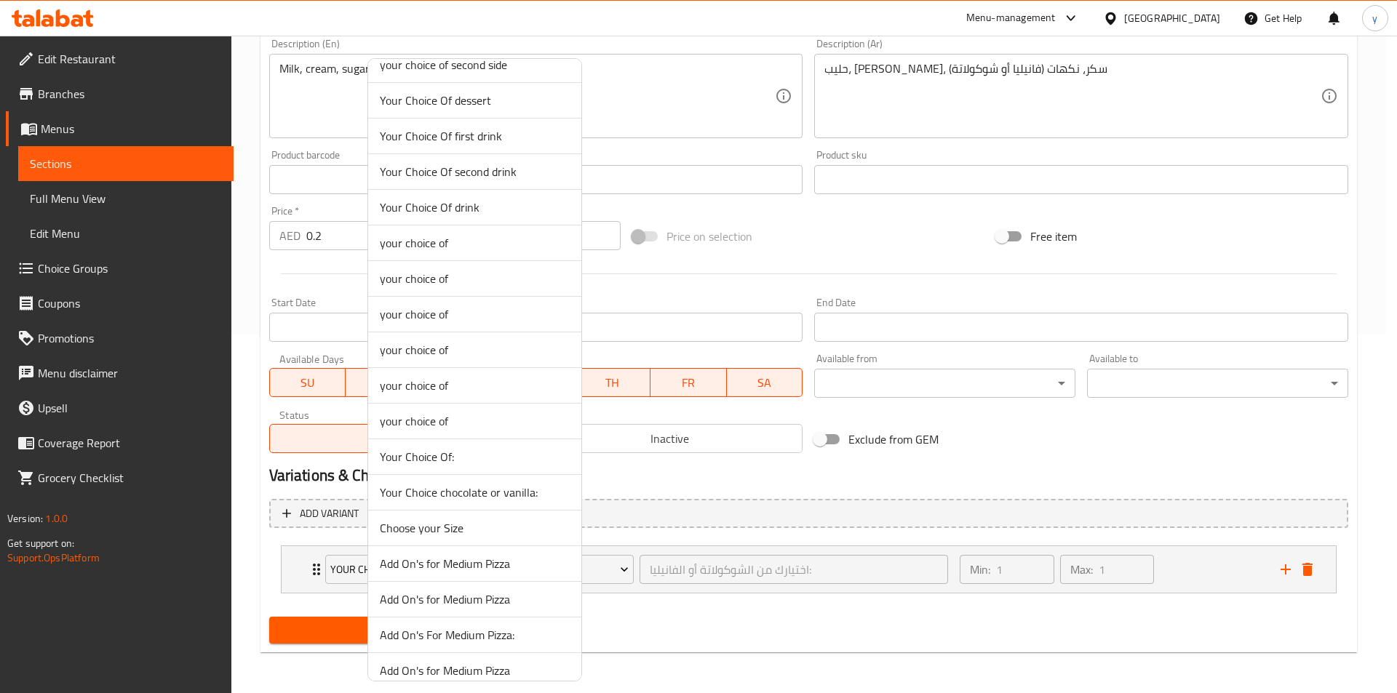
click at [535, 494] on span "Your Choice chocolate or vanilla:" at bounding box center [475, 492] width 190 height 17
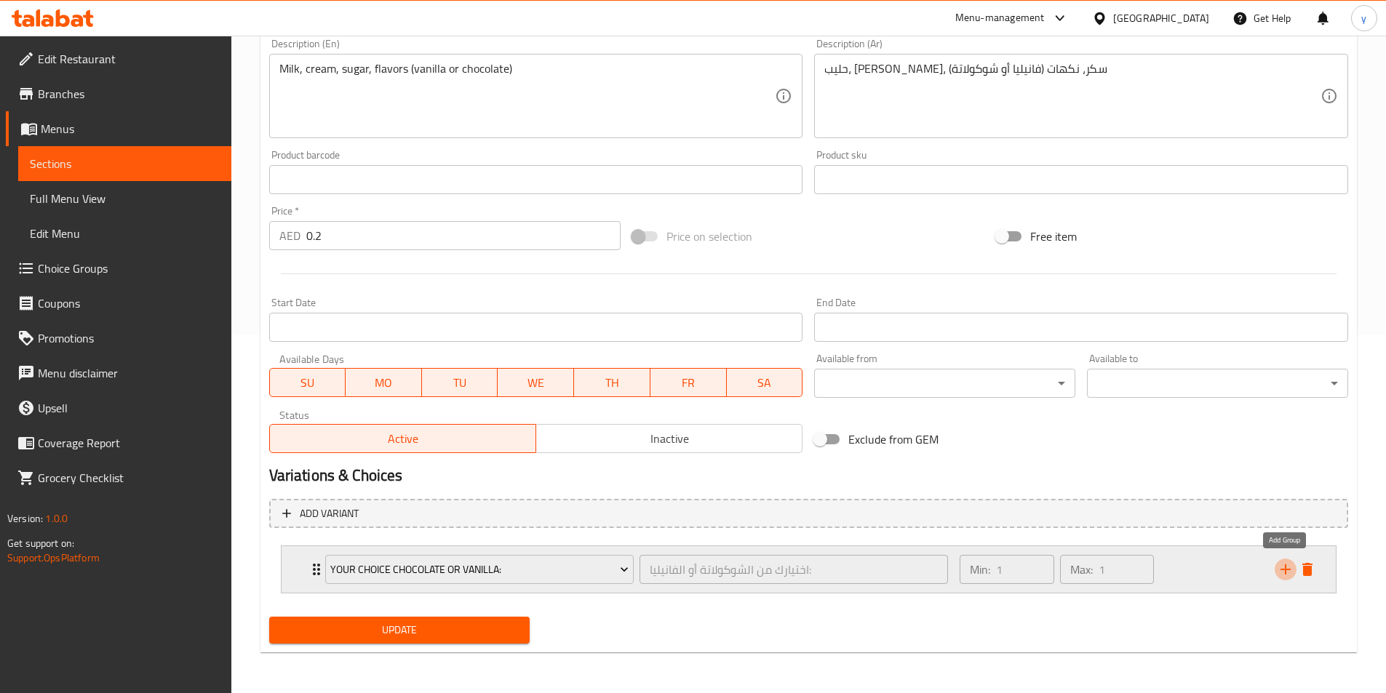
click at [1285, 577] on icon "add" at bounding box center [1285, 569] width 17 height 17
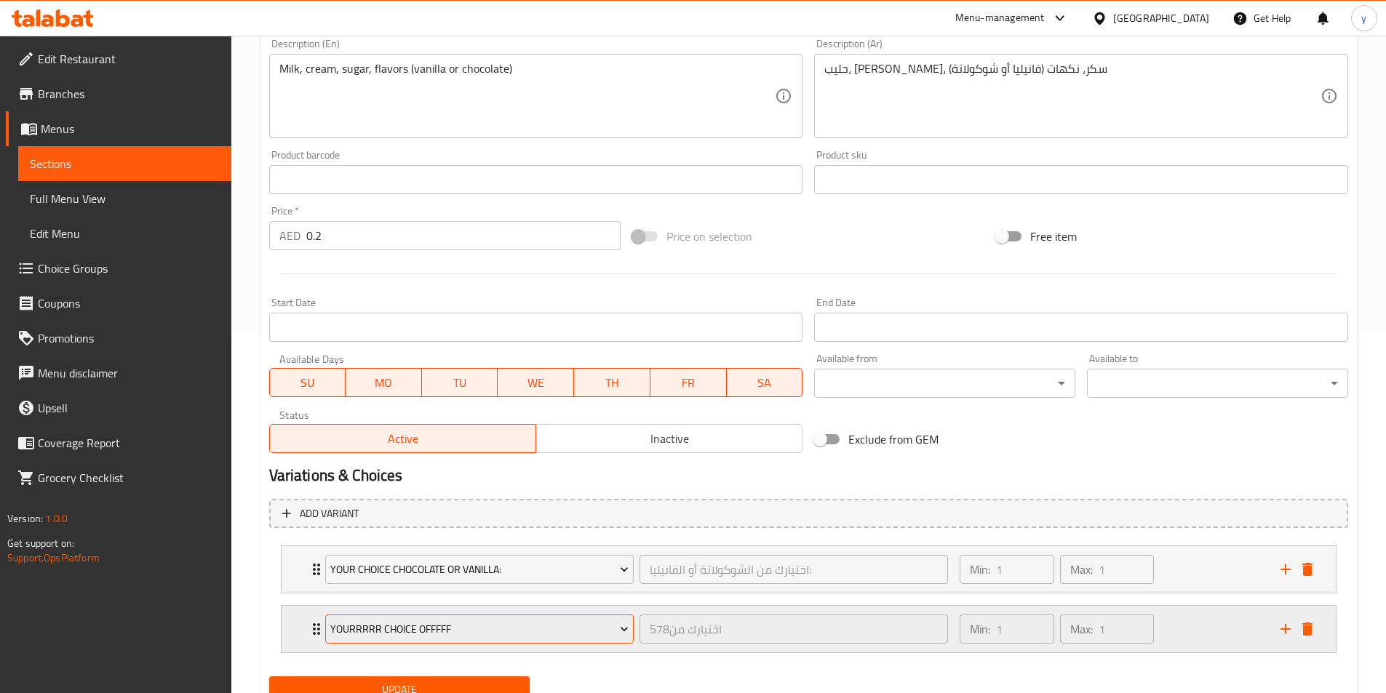
click at [383, 627] on span "Yourrrrr Choice Offfff" at bounding box center [479, 630] width 298 height 18
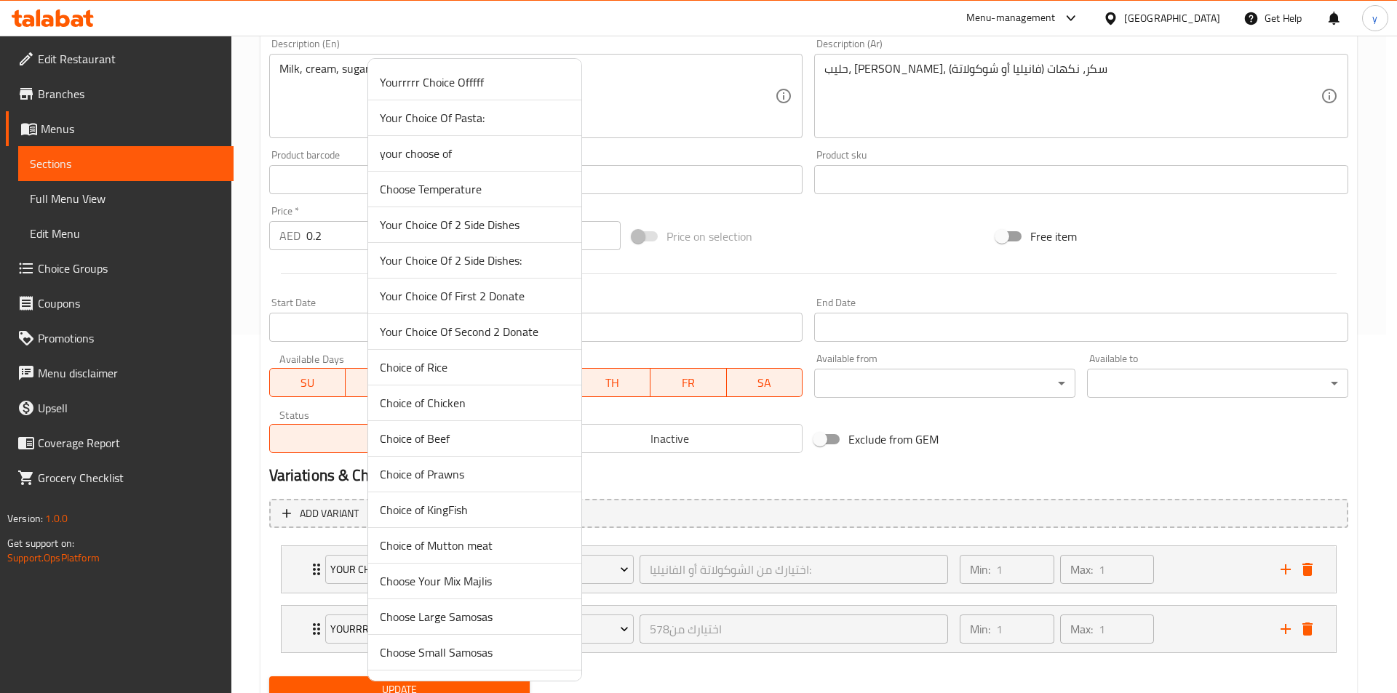
click at [822, 625] on div at bounding box center [698, 346] width 1397 height 693
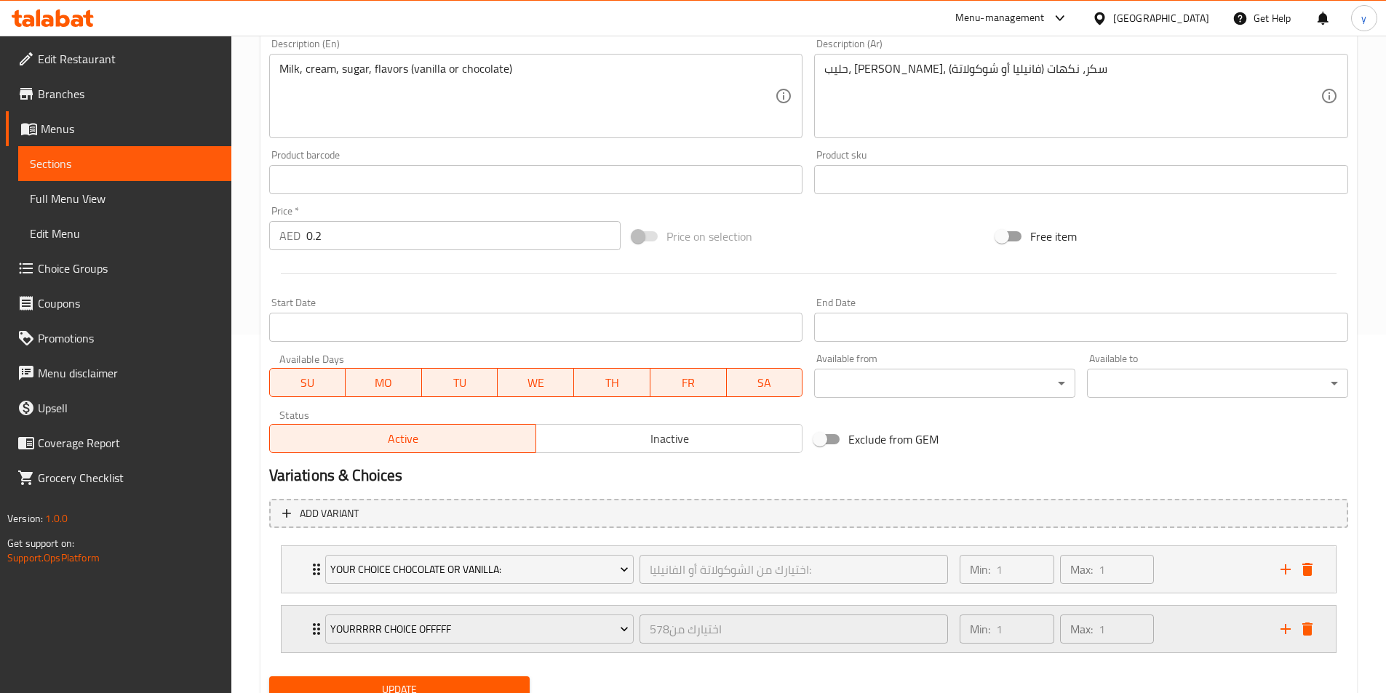
click at [1316, 630] on button "delete" at bounding box center [1307, 629] width 22 height 22
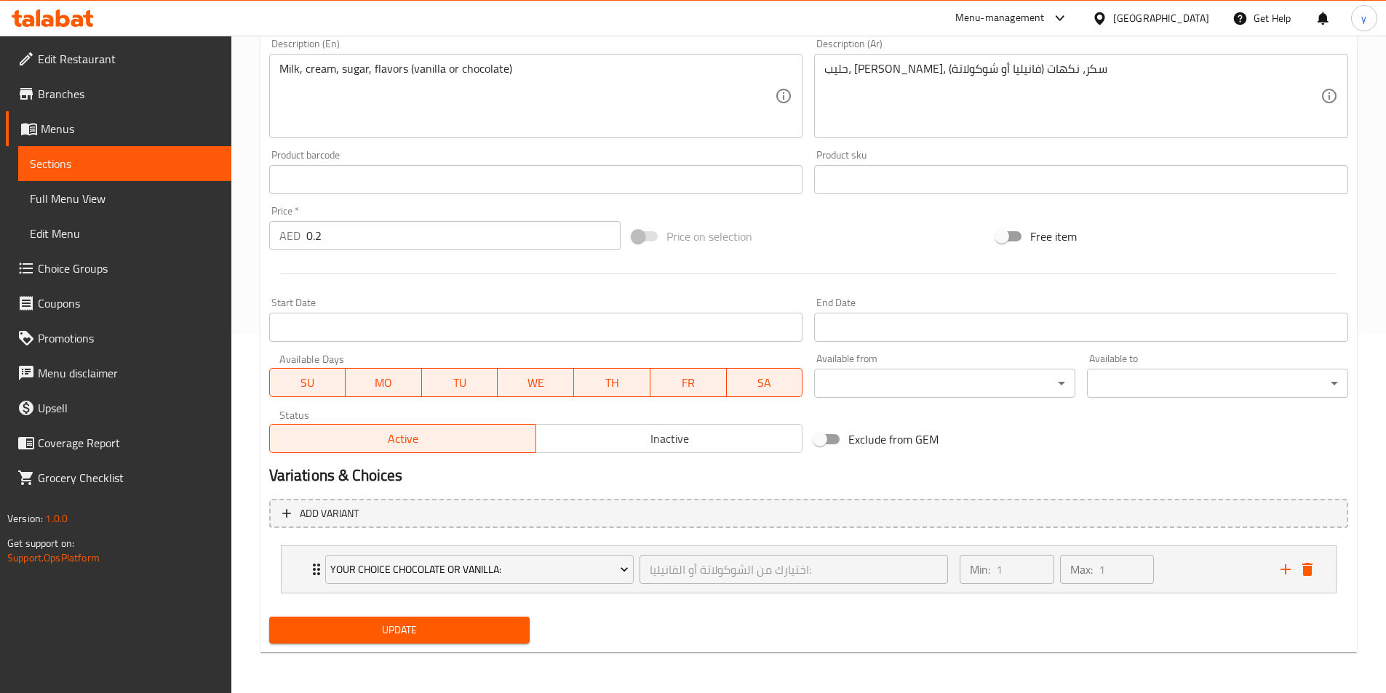
click at [95, 268] on span "Choice Groups" at bounding box center [129, 268] width 182 height 17
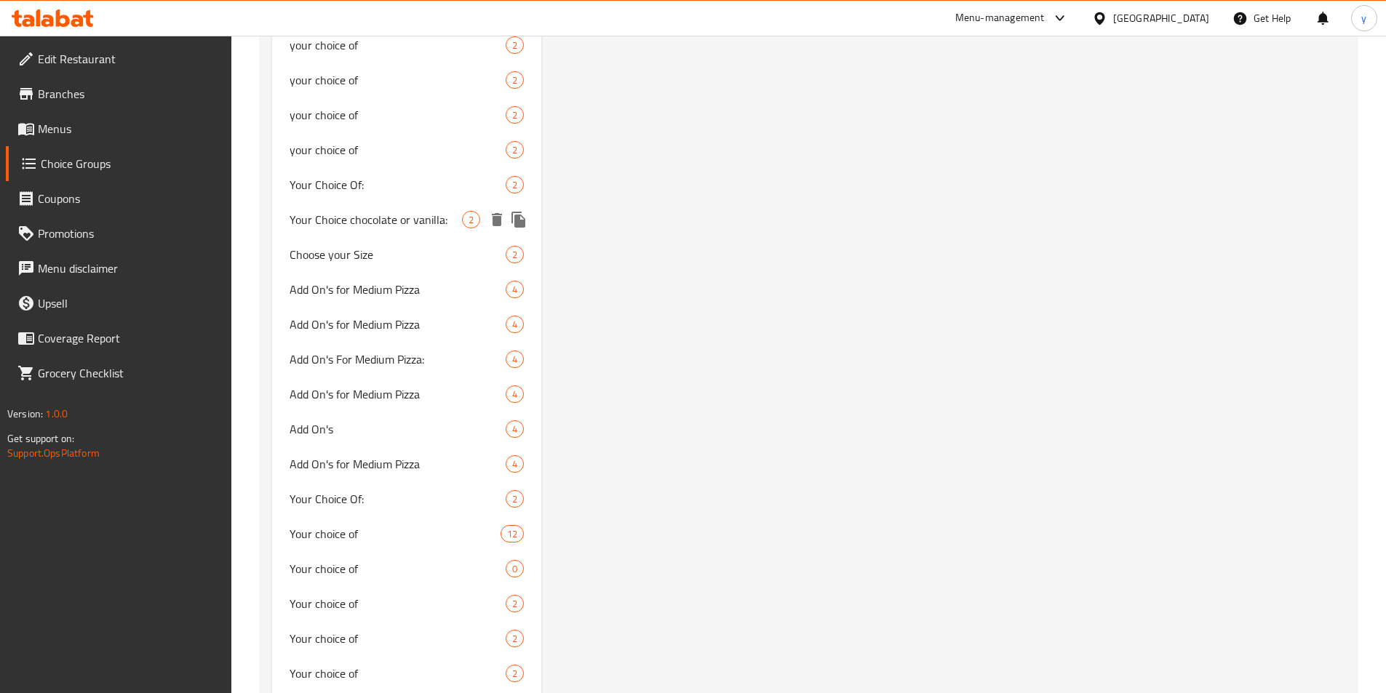
scroll to position [5965, 0]
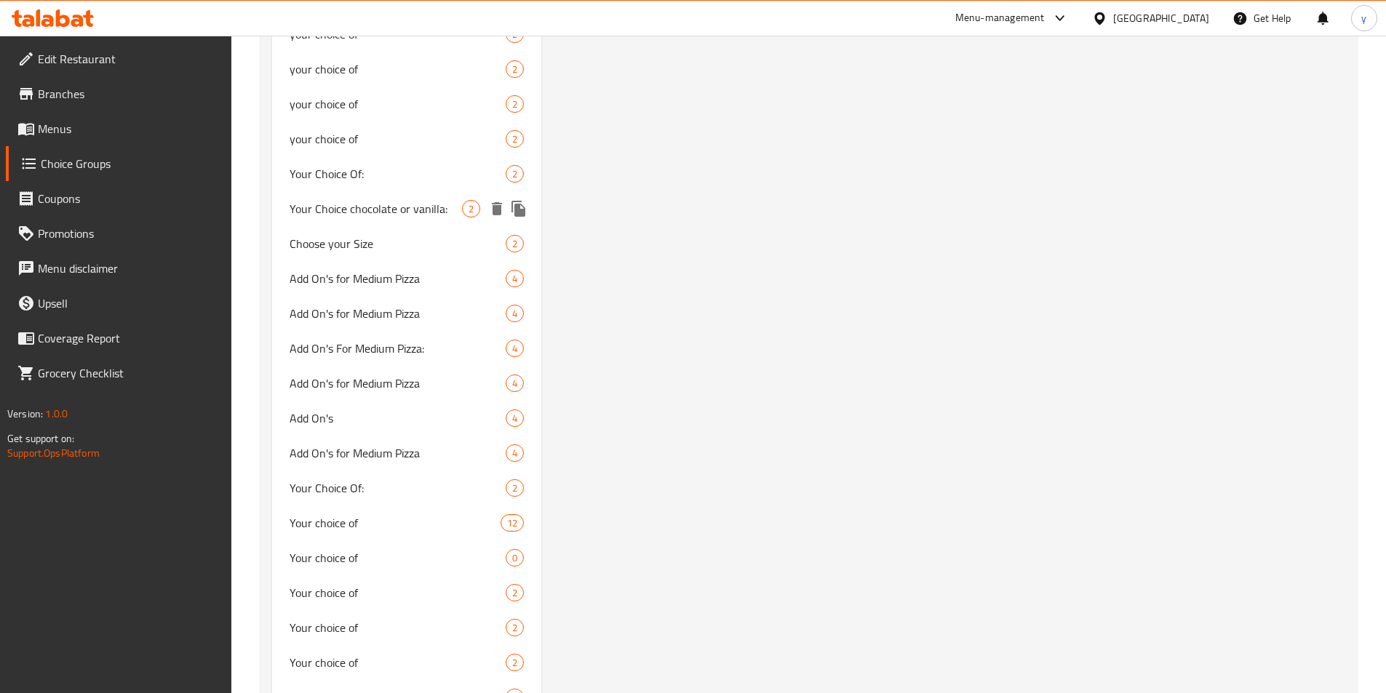
click at [431, 207] on span "Your Choice chocolate or vanilla:" at bounding box center [376, 208] width 173 height 17
type input "Your Choice chocolate or vanilla:"
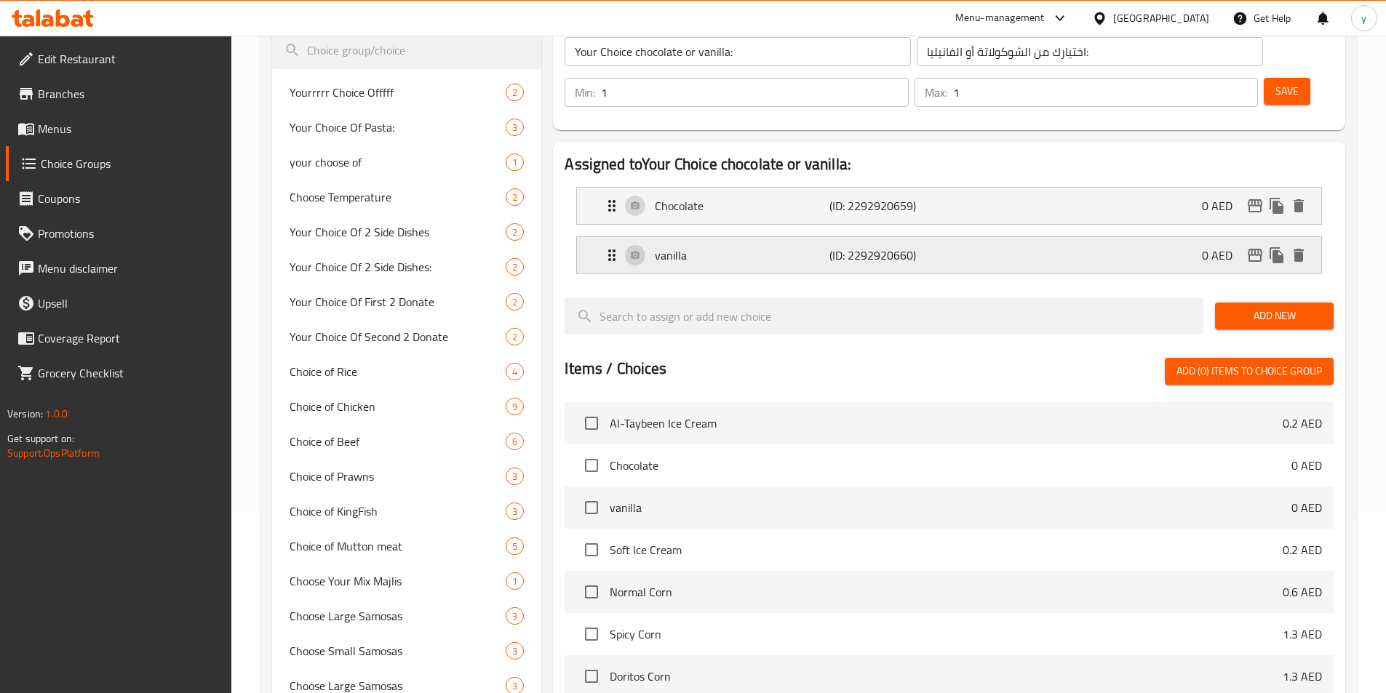
scroll to position [0, 0]
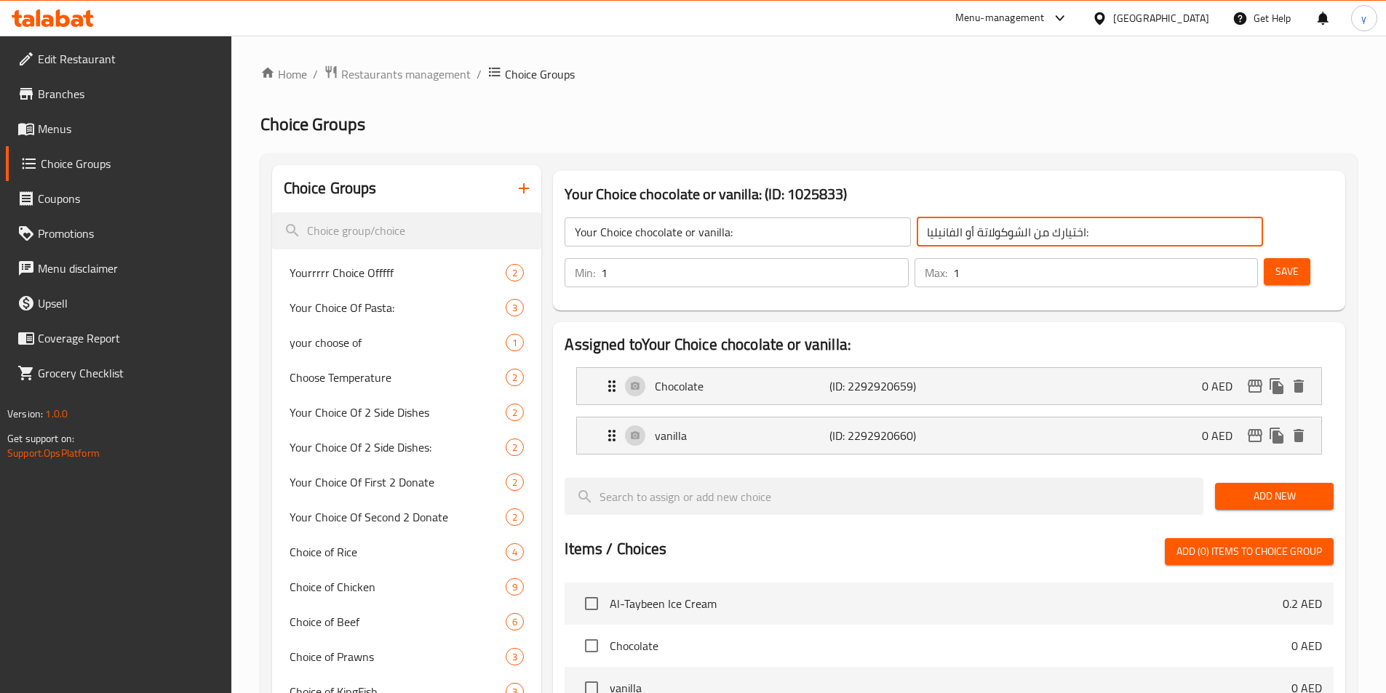
drag, startPoint x: 948, startPoint y: 235, endPoint x: 820, endPoint y: 253, distance: 129.3
click at [820, 253] on div "Your Choice chocolate or vanilla: ​ اختيارك من الشوكولاتة أو الفانيليا: ​" at bounding box center [913, 232] width 715 height 47
type input "اختيارك :"
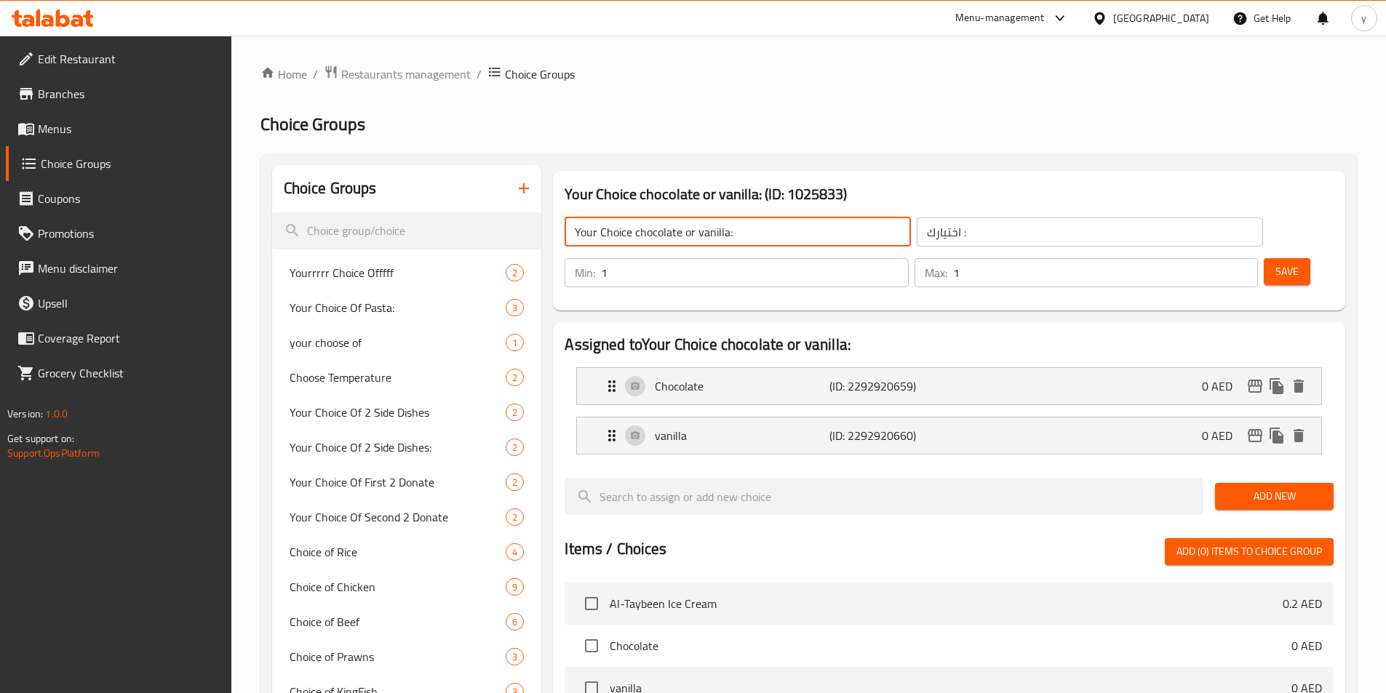
drag, startPoint x: 740, startPoint y: 235, endPoint x: 634, endPoint y: 254, distance: 107.9
click at [634, 254] on div "Your Choice chocolate or vanilla: ​ اختيارك : ​" at bounding box center [913, 232] width 715 height 47
click at [735, 240] on input "Your Choice chocolate or vanilla:" at bounding box center [738, 232] width 346 height 29
drag, startPoint x: 726, startPoint y: 237, endPoint x: 631, endPoint y: 250, distance: 96.1
click at [631, 250] on div "Your Choice chocolate or vanilla: ​ اختيارك : ​" at bounding box center [913, 232] width 715 height 47
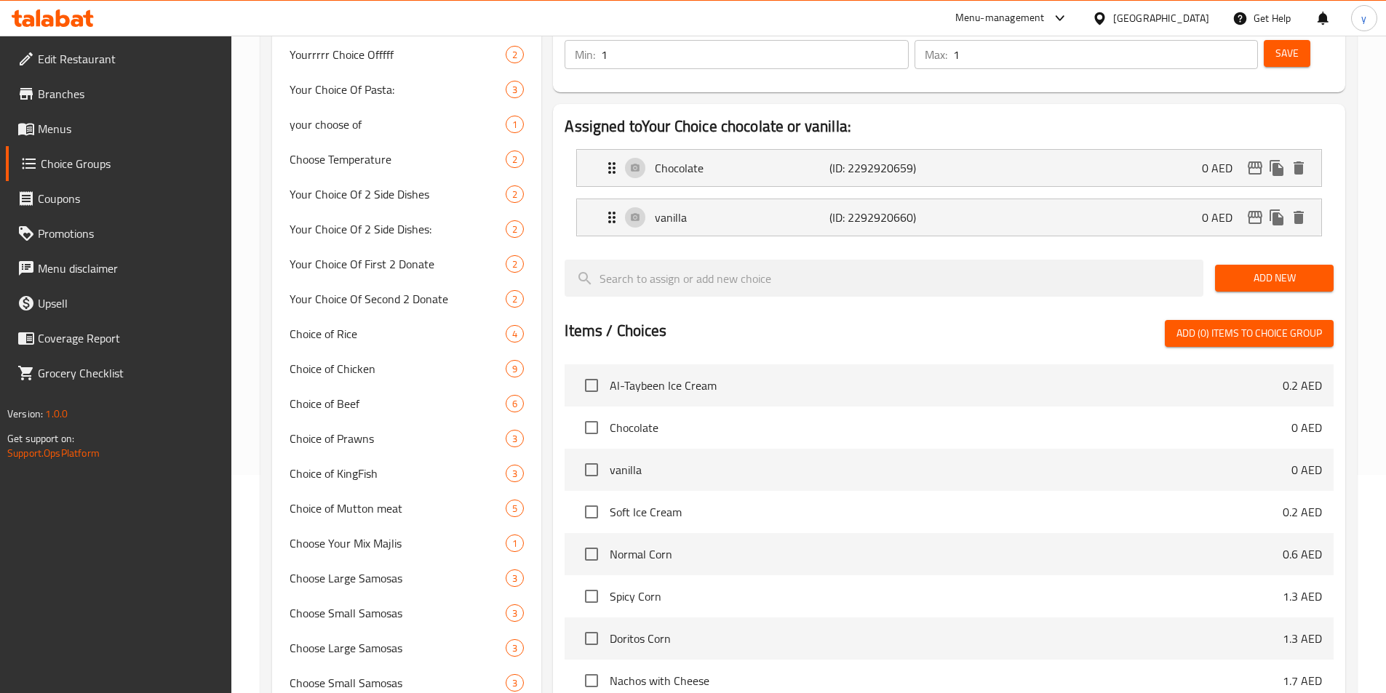
scroll to position [73, 0]
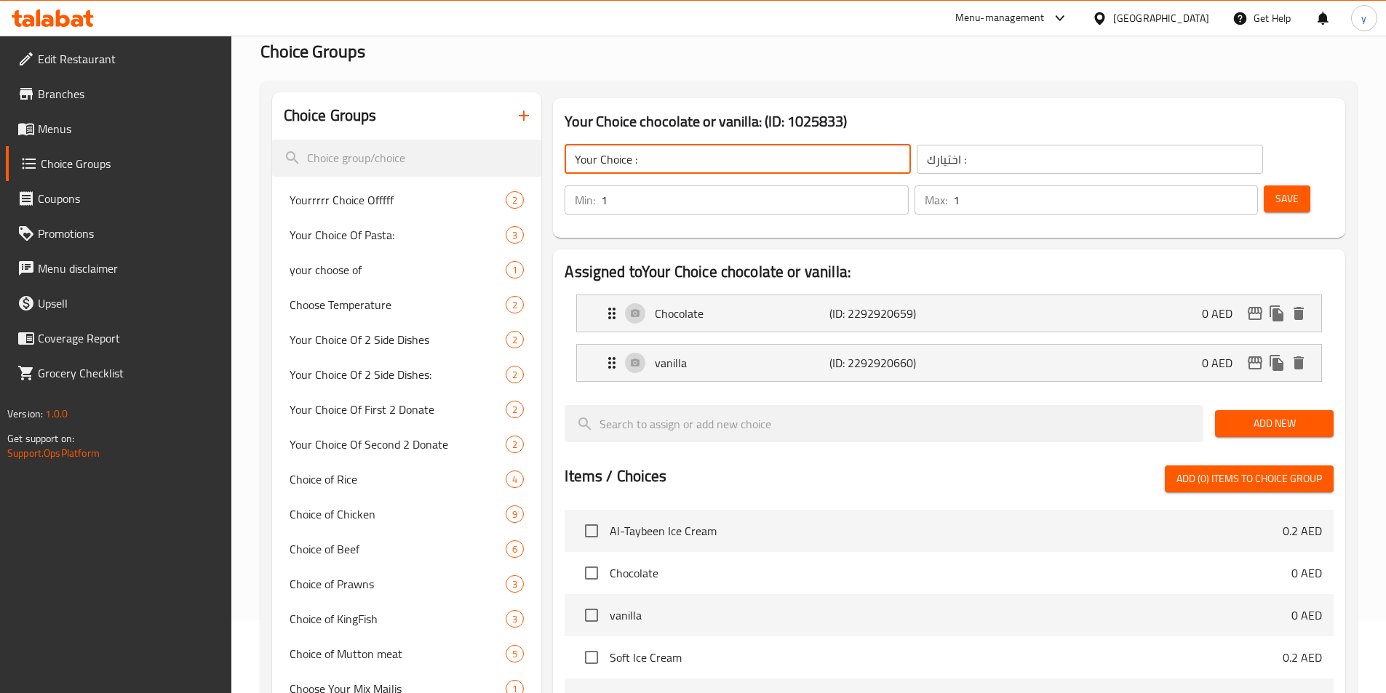
type input "Your Choice :"
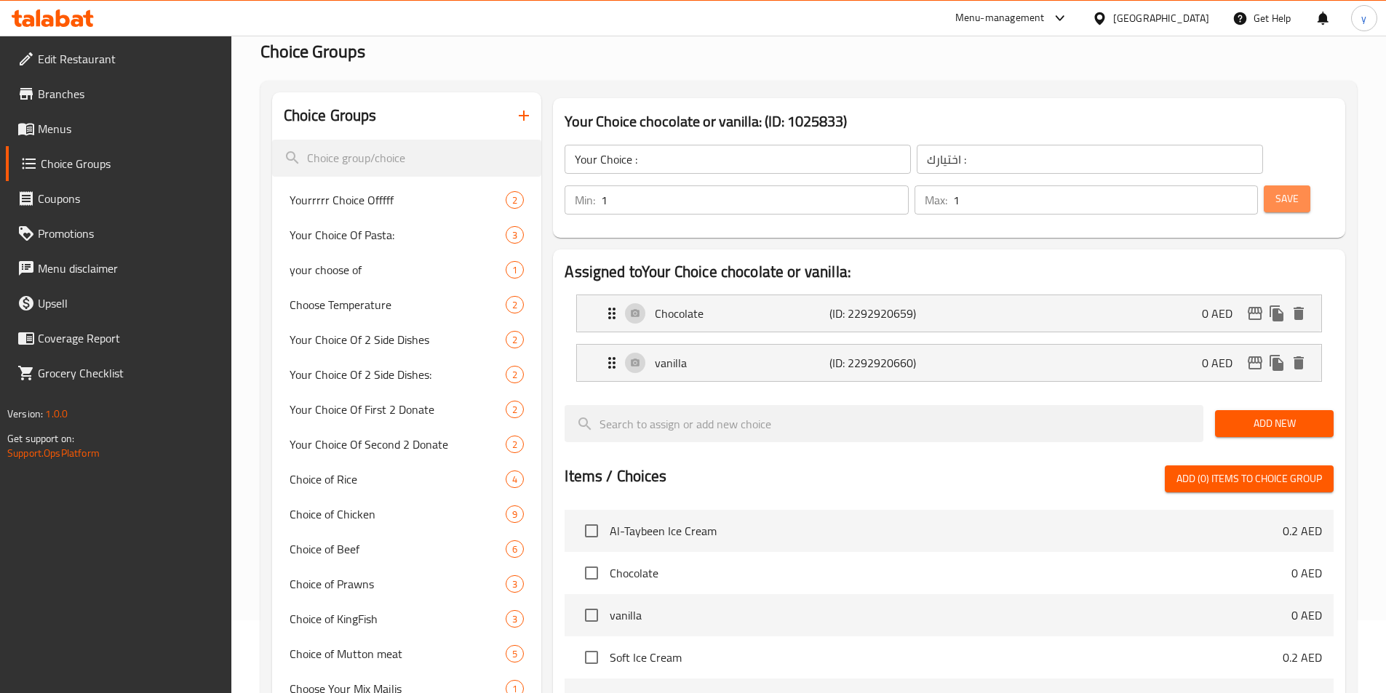
click at [1275, 190] on span "Save" at bounding box center [1286, 199] width 23 height 18
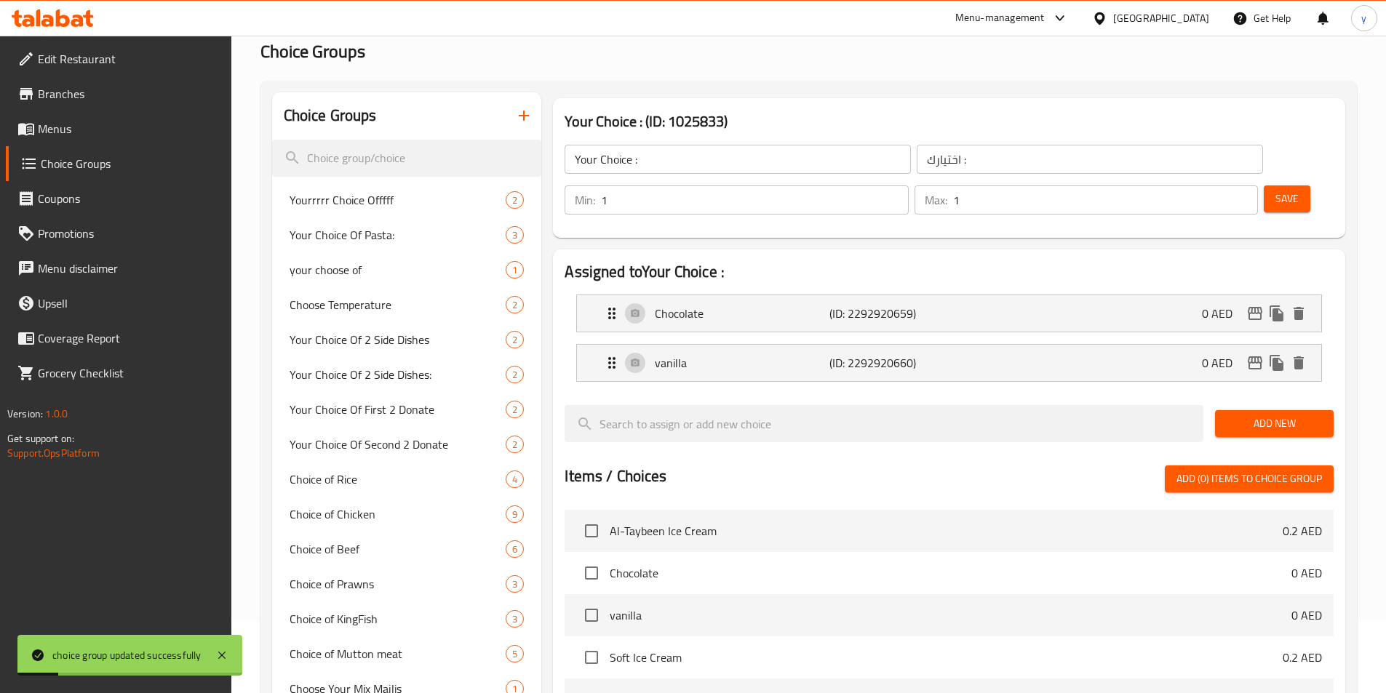
click at [89, 126] on span "Menus" at bounding box center [129, 128] width 182 height 17
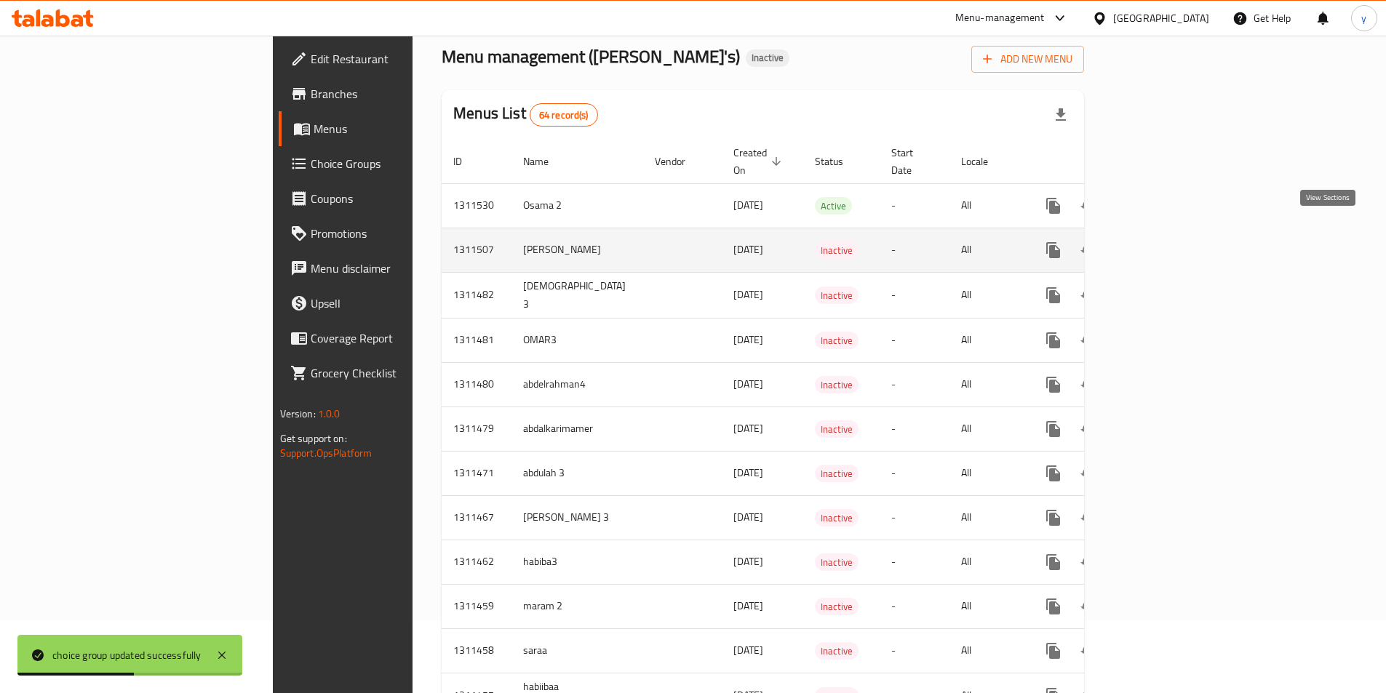
click at [1176, 239] on link "enhanced table" at bounding box center [1158, 250] width 35 height 35
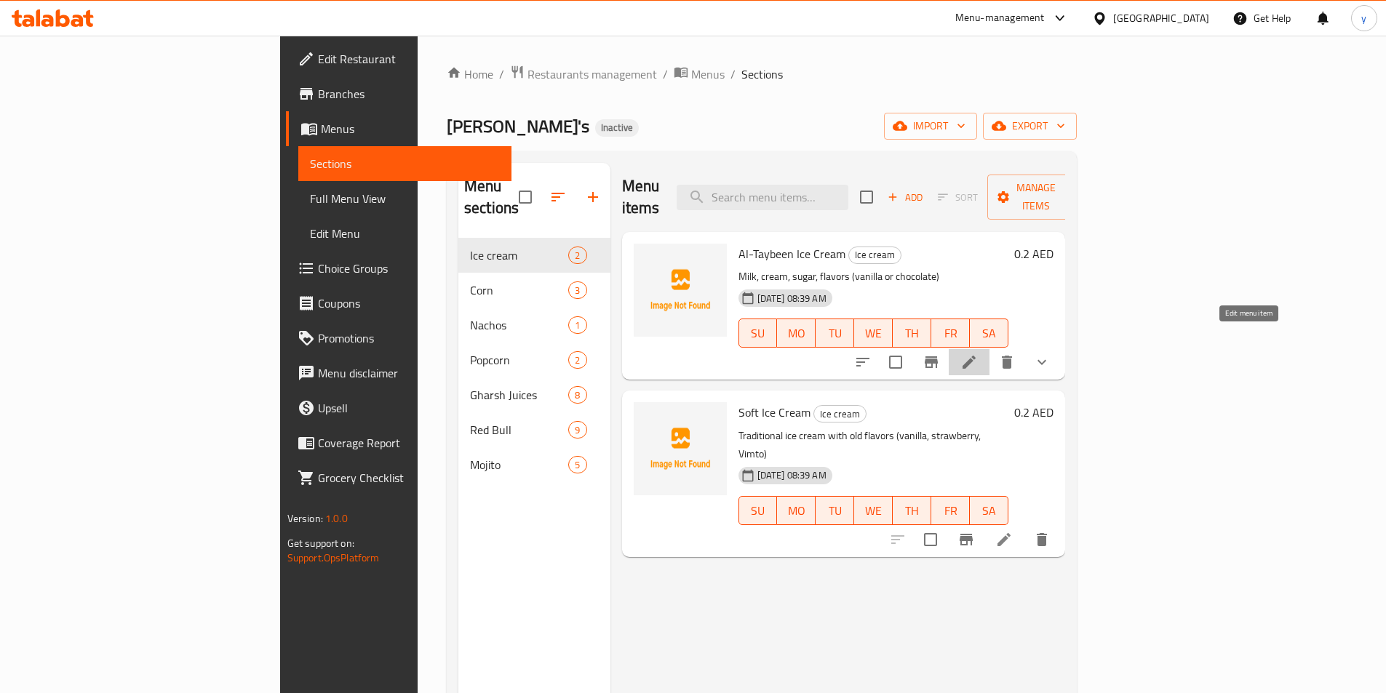
click at [978, 354] on icon at bounding box center [968, 362] width 17 height 17
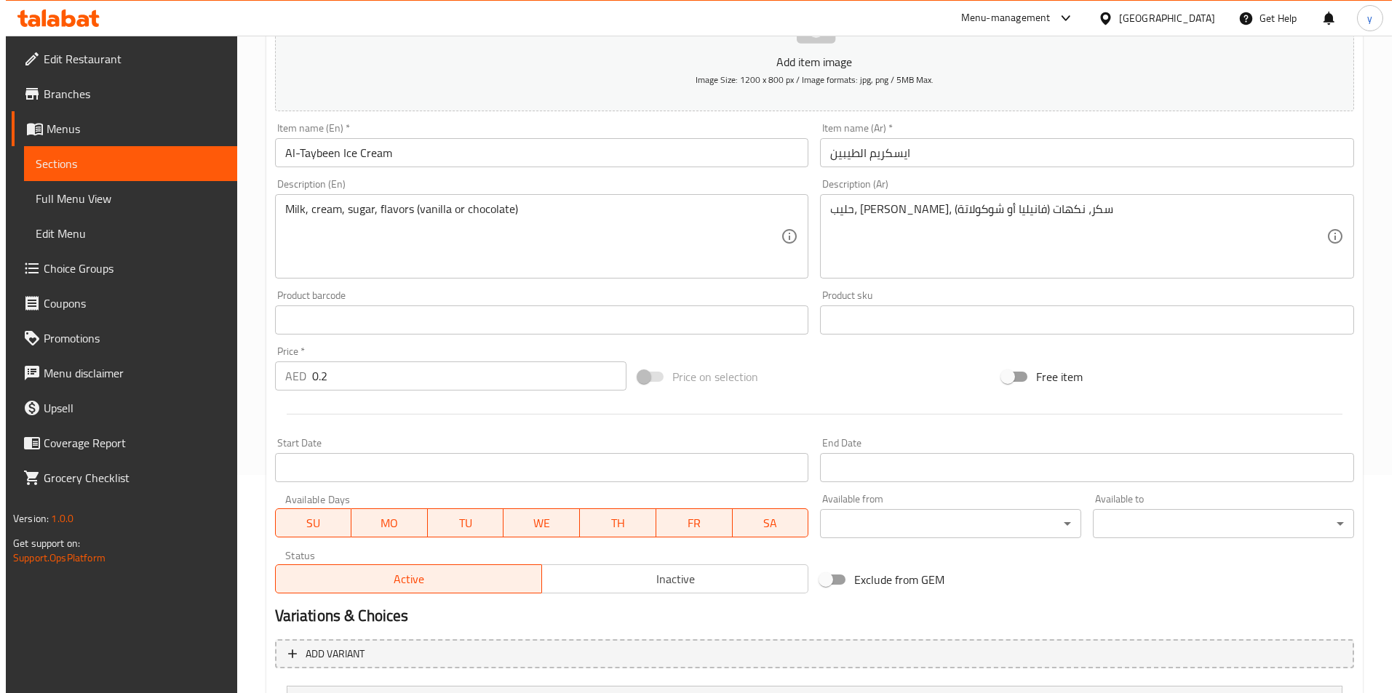
scroll to position [359, 0]
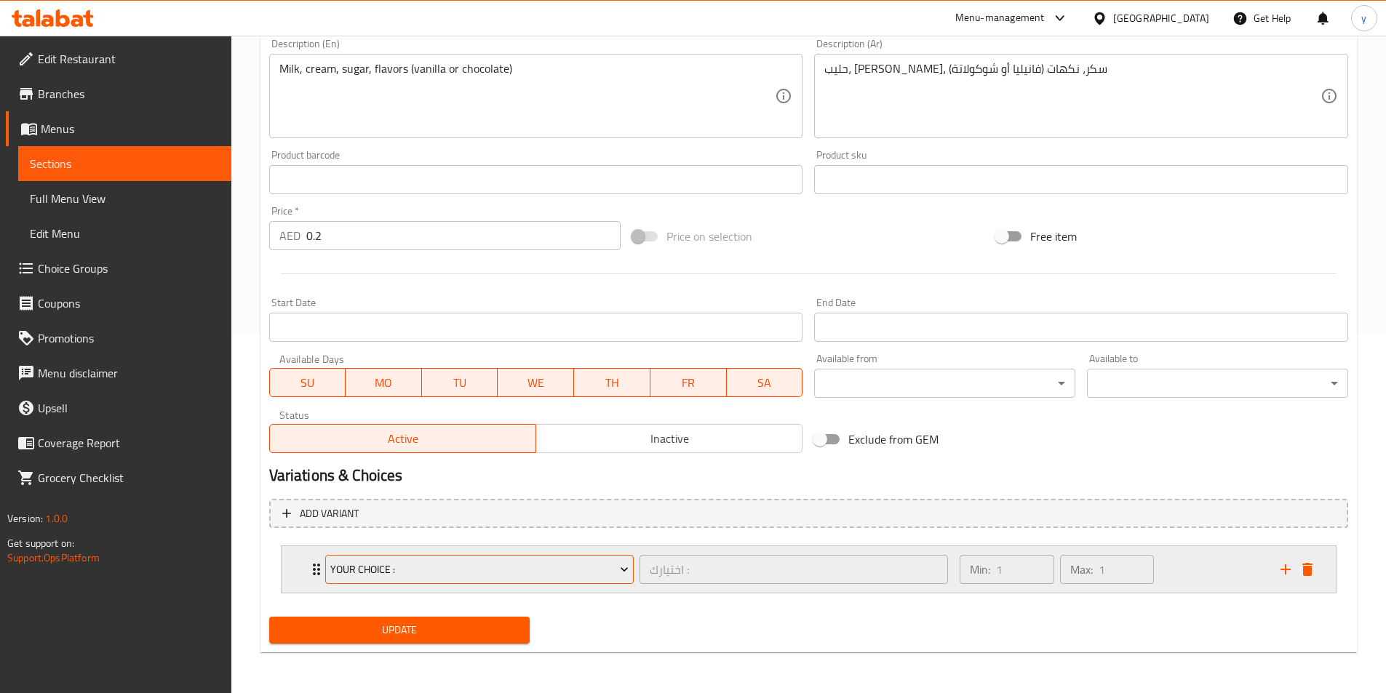
click at [618, 577] on icon "Expand" at bounding box center [624, 569] width 15 height 15
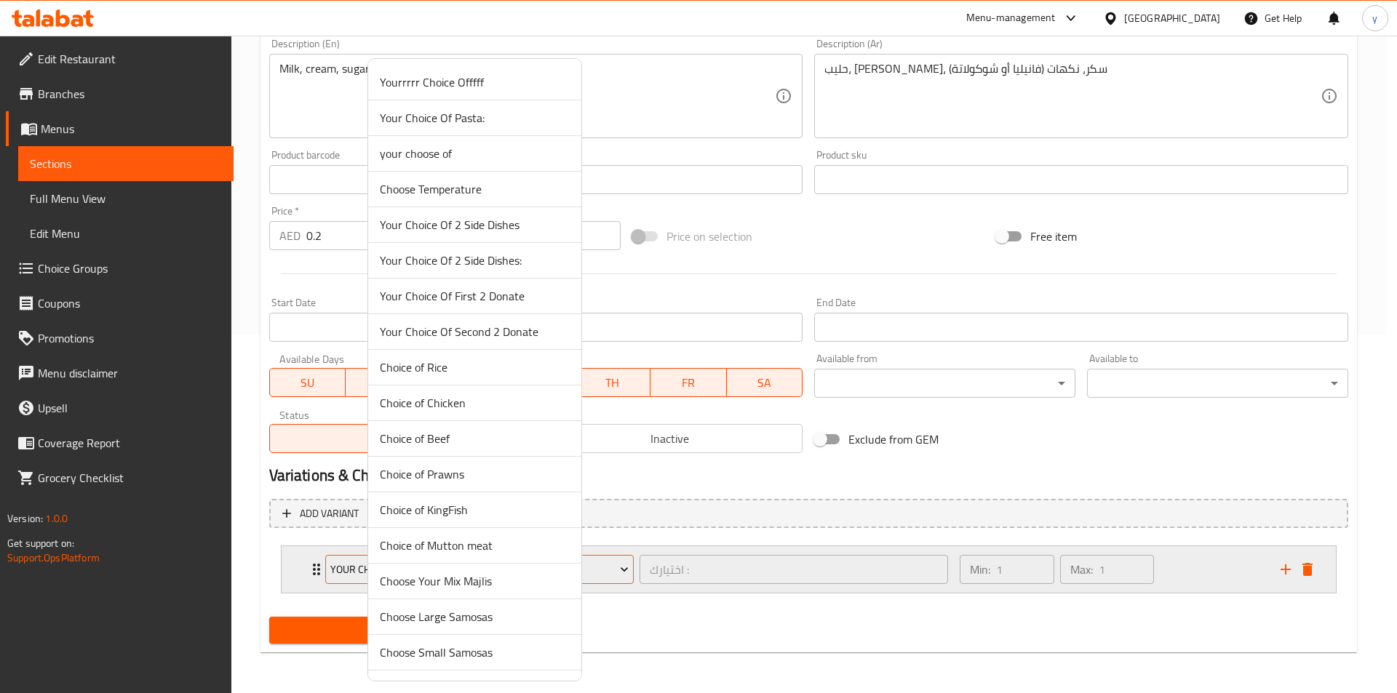
click at [618, 577] on div at bounding box center [698, 346] width 1397 height 693
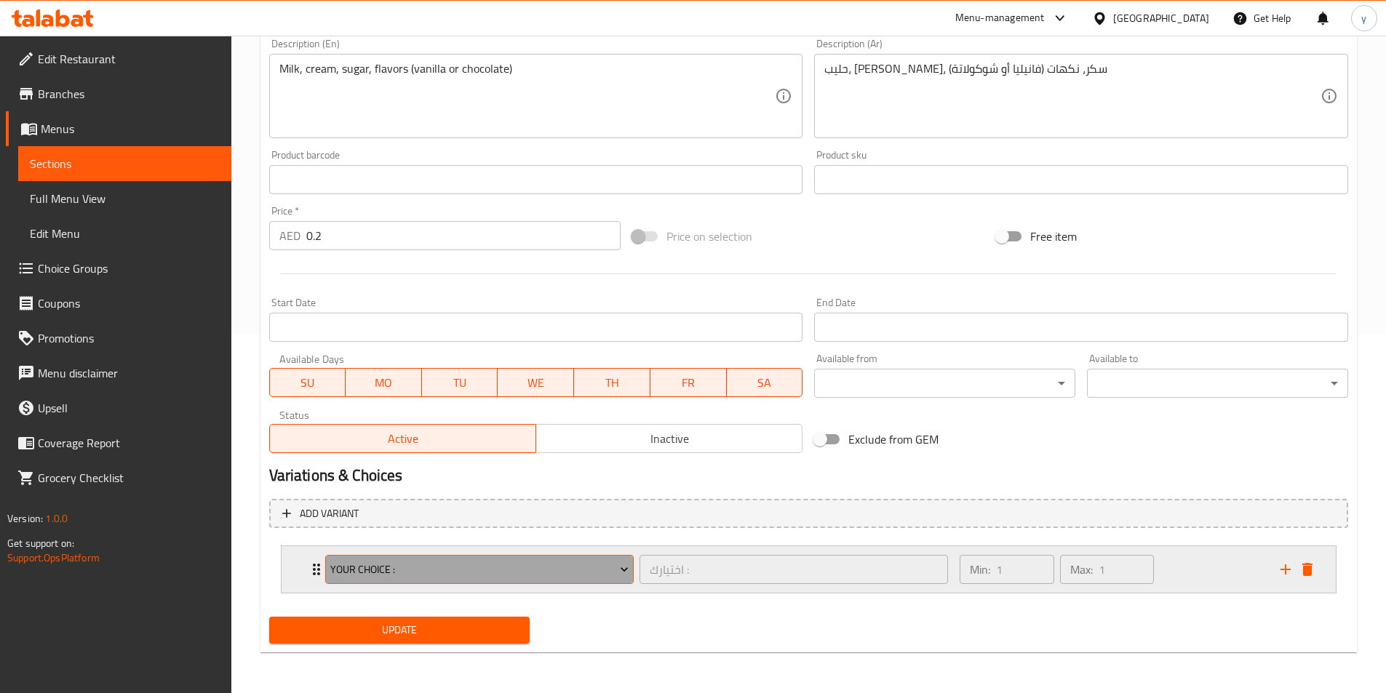
click at [632, 576] on button "Your Choice :" at bounding box center [479, 569] width 308 height 29
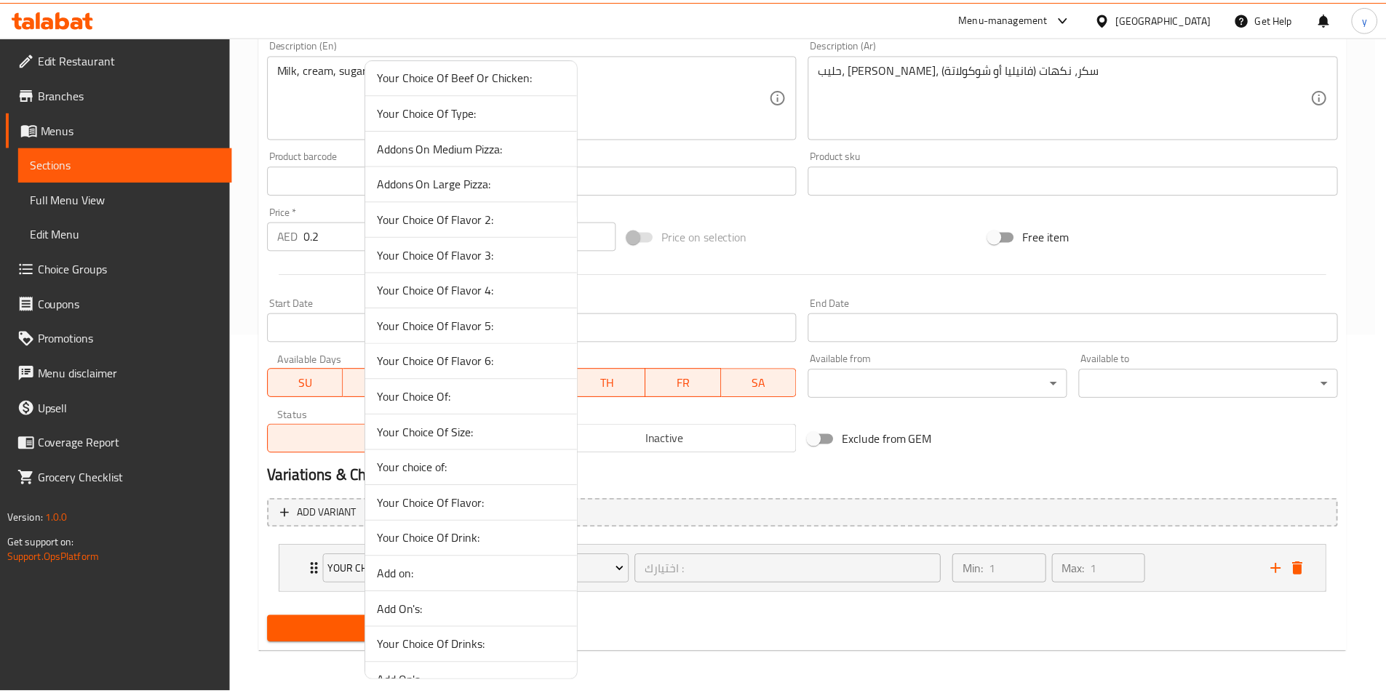
scroll to position [1164, 0]
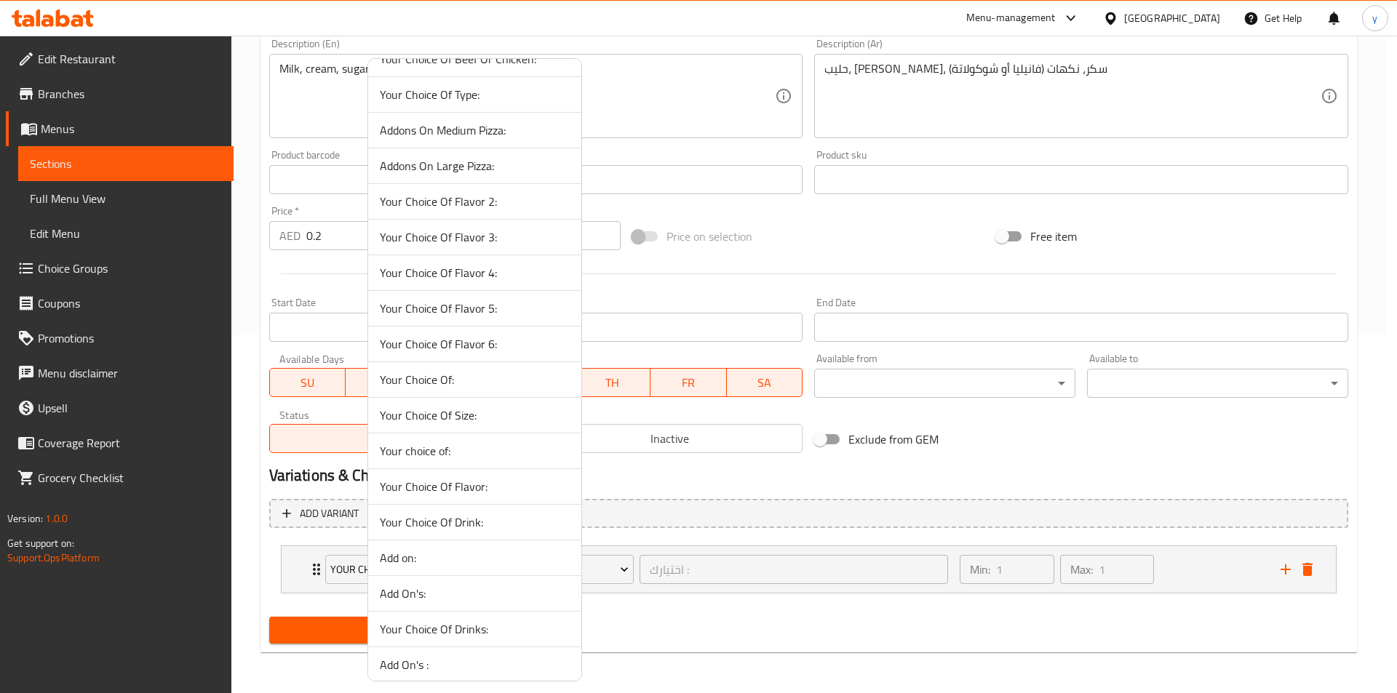
click at [743, 552] on div at bounding box center [698, 346] width 1397 height 693
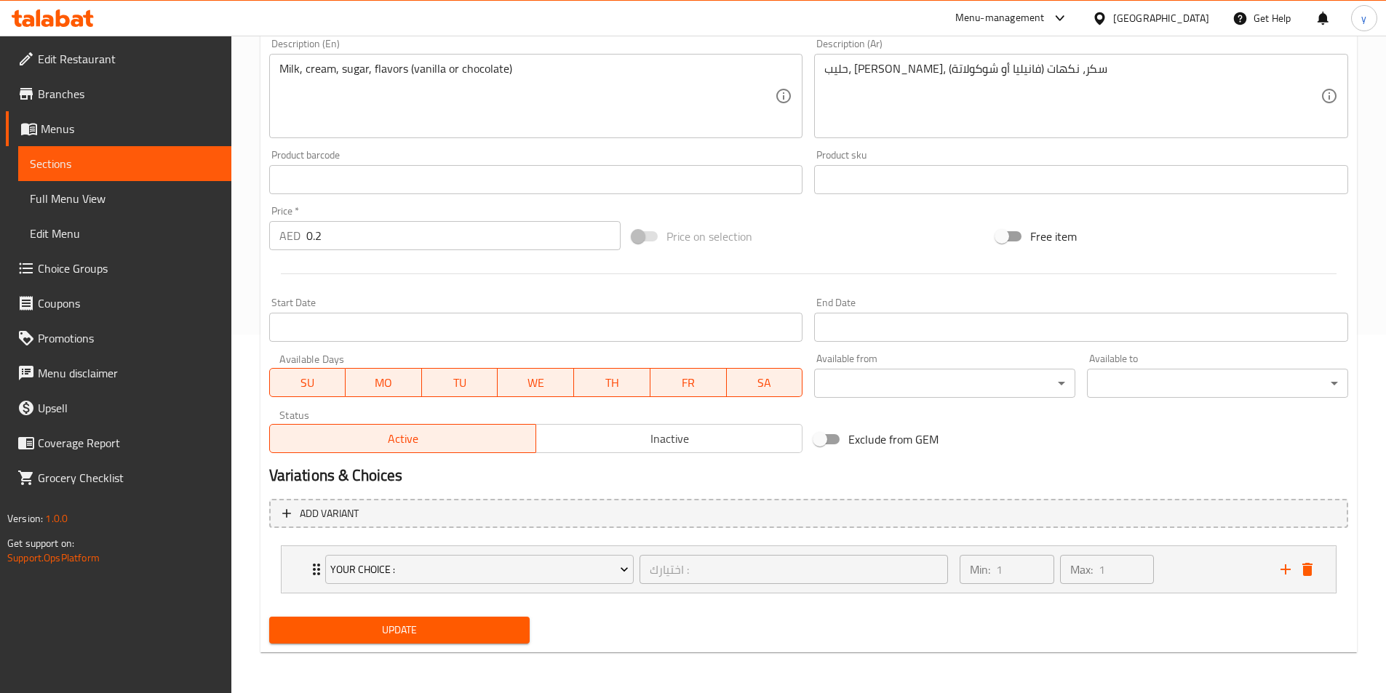
click at [54, 204] on span "Full Menu View" at bounding box center [125, 198] width 190 height 17
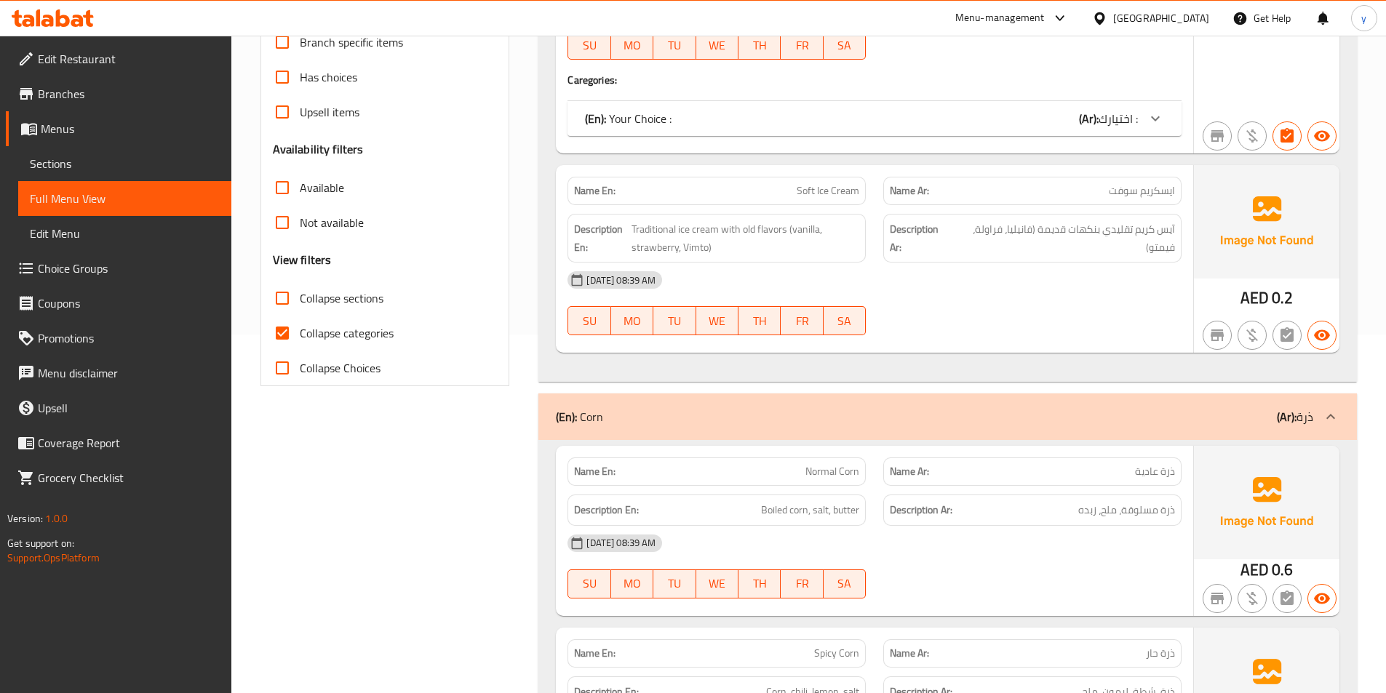
click at [63, 263] on span "Choice Groups" at bounding box center [129, 268] width 182 height 17
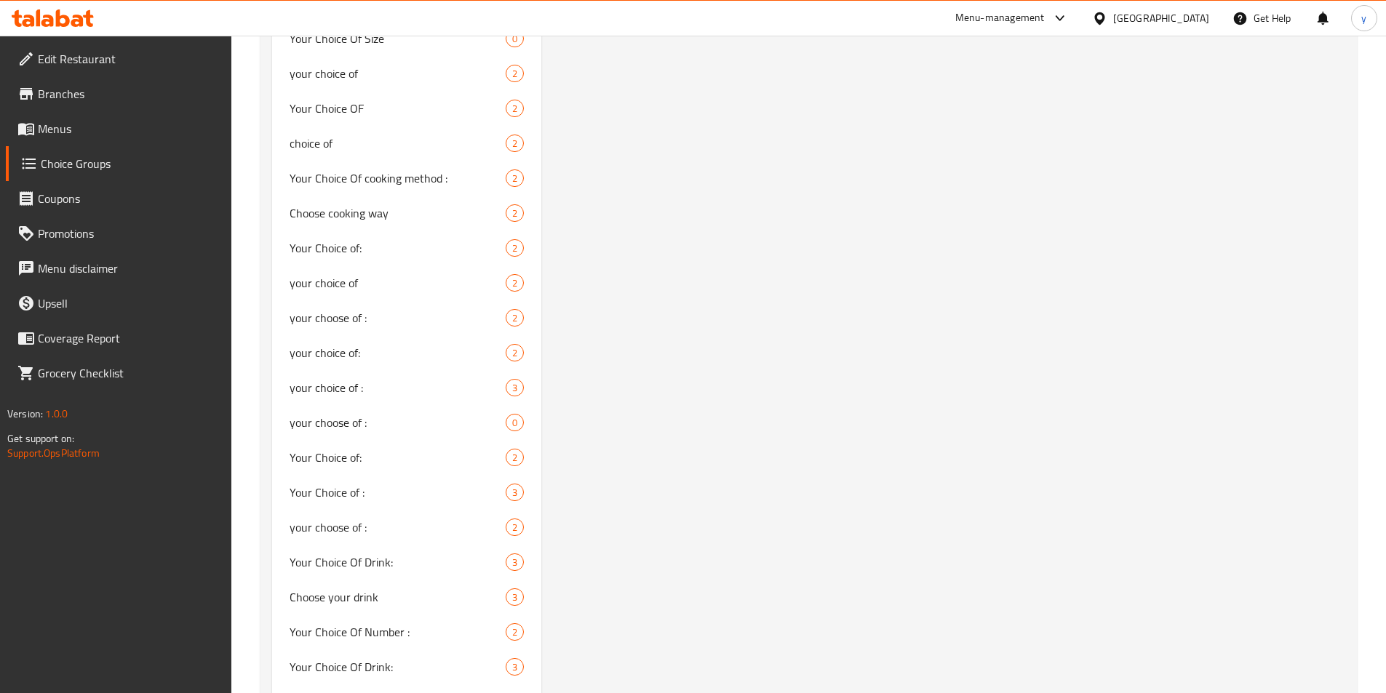
scroll to position [2473, 0]
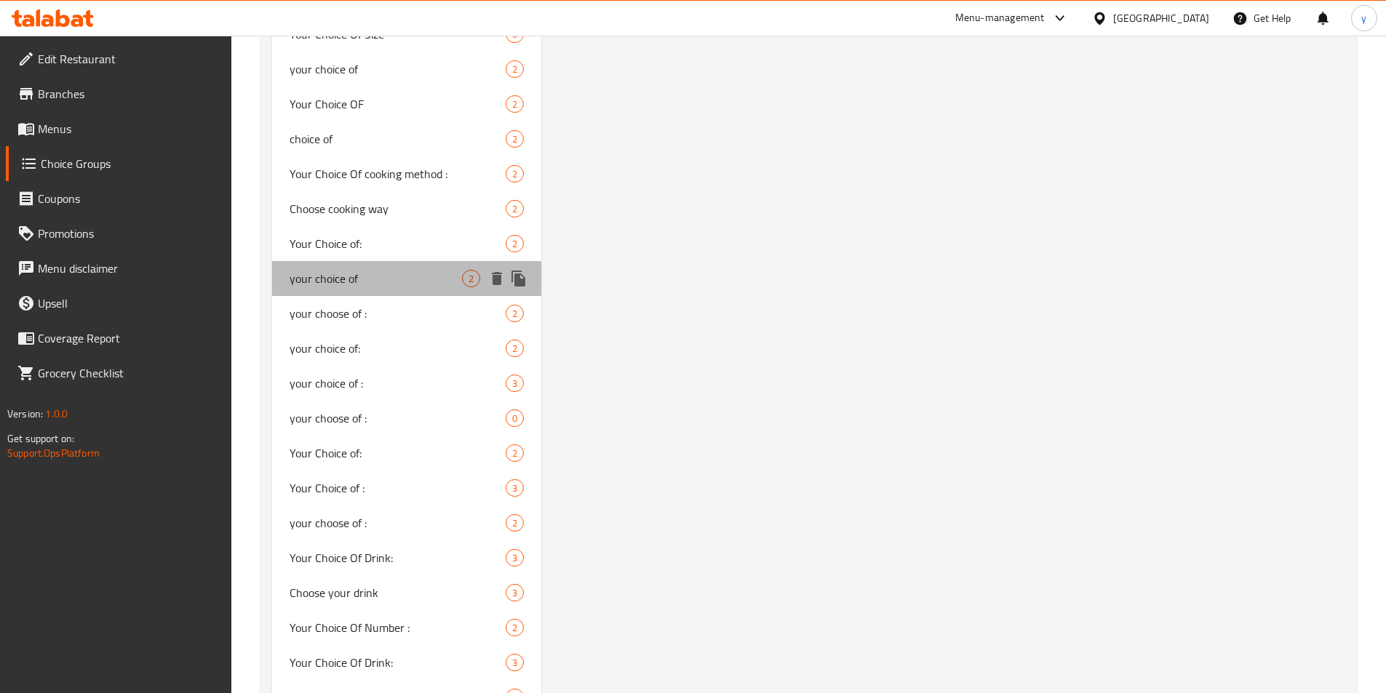
click at [394, 292] on div "your choice of 2" at bounding box center [407, 278] width 270 height 35
type input "your choice of"
type input "اختيارك من"
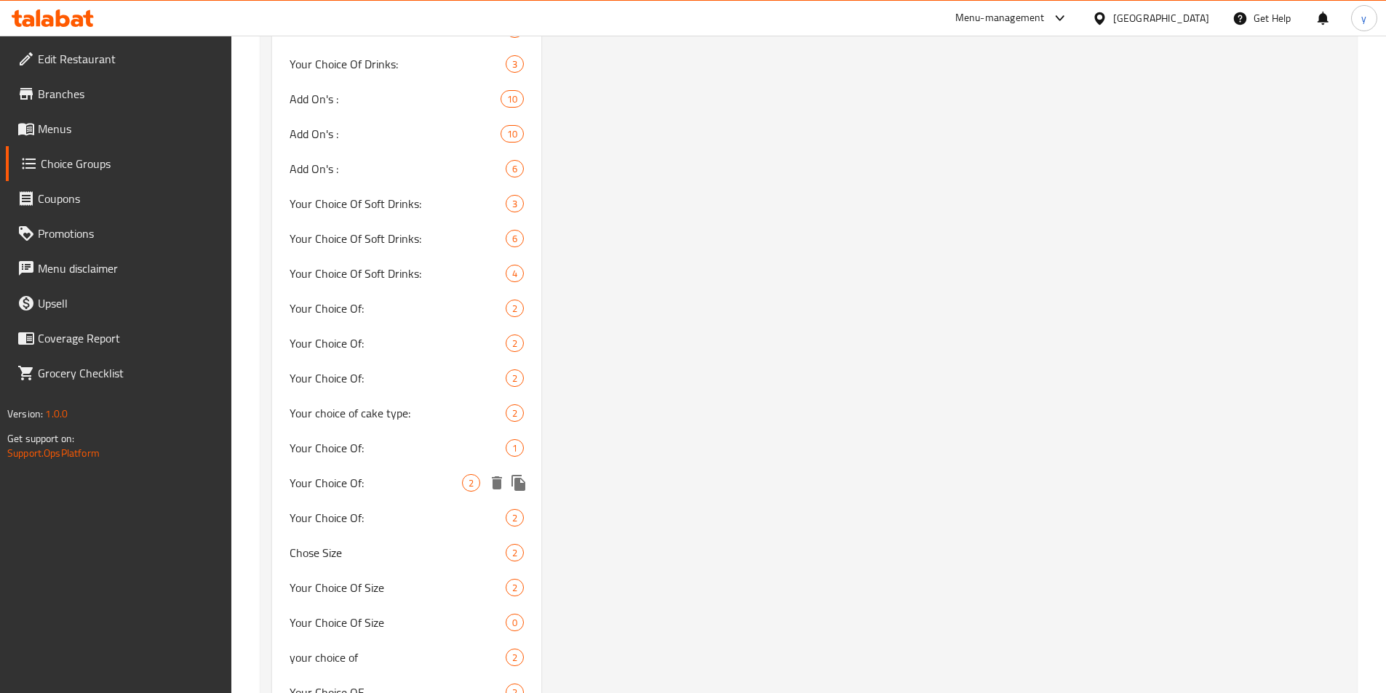
scroll to position [1891, 0]
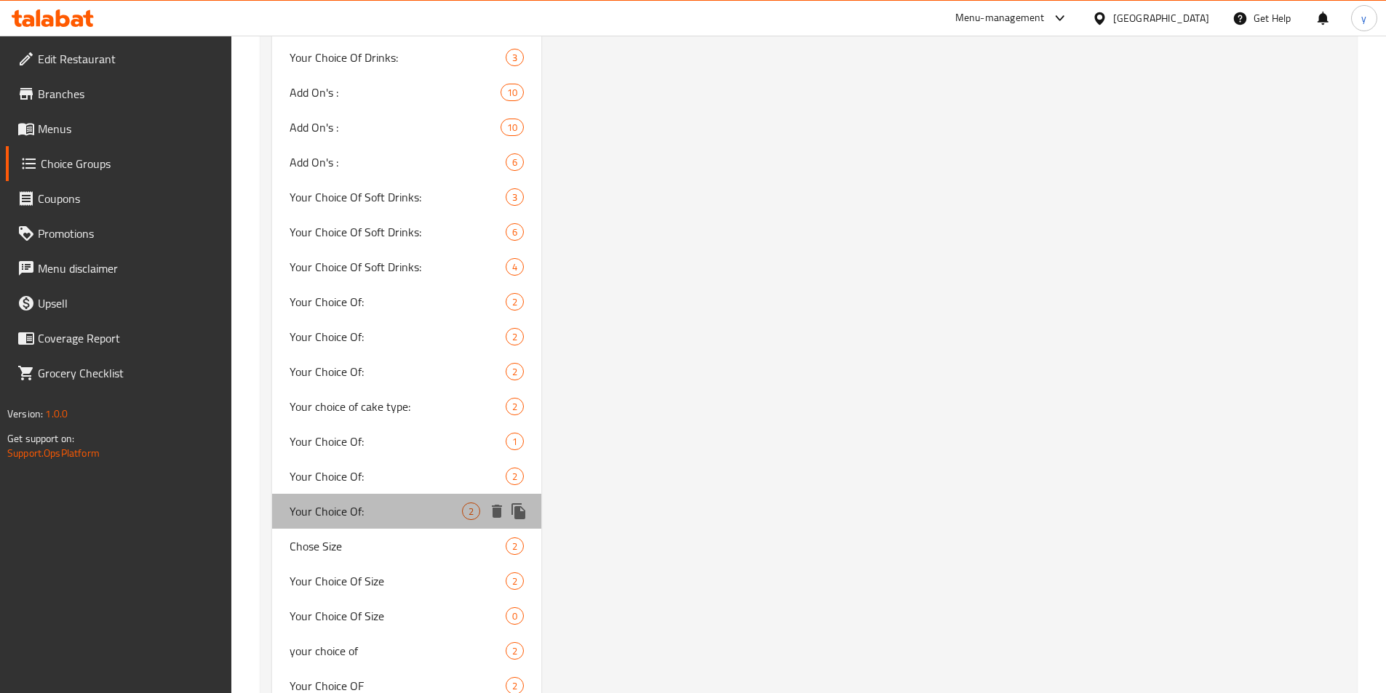
click at [359, 509] on span "Your Choice Of:" at bounding box center [376, 511] width 173 height 17
type input "Your Choice Of:"
type input "إختيارك من:"
type input "0"
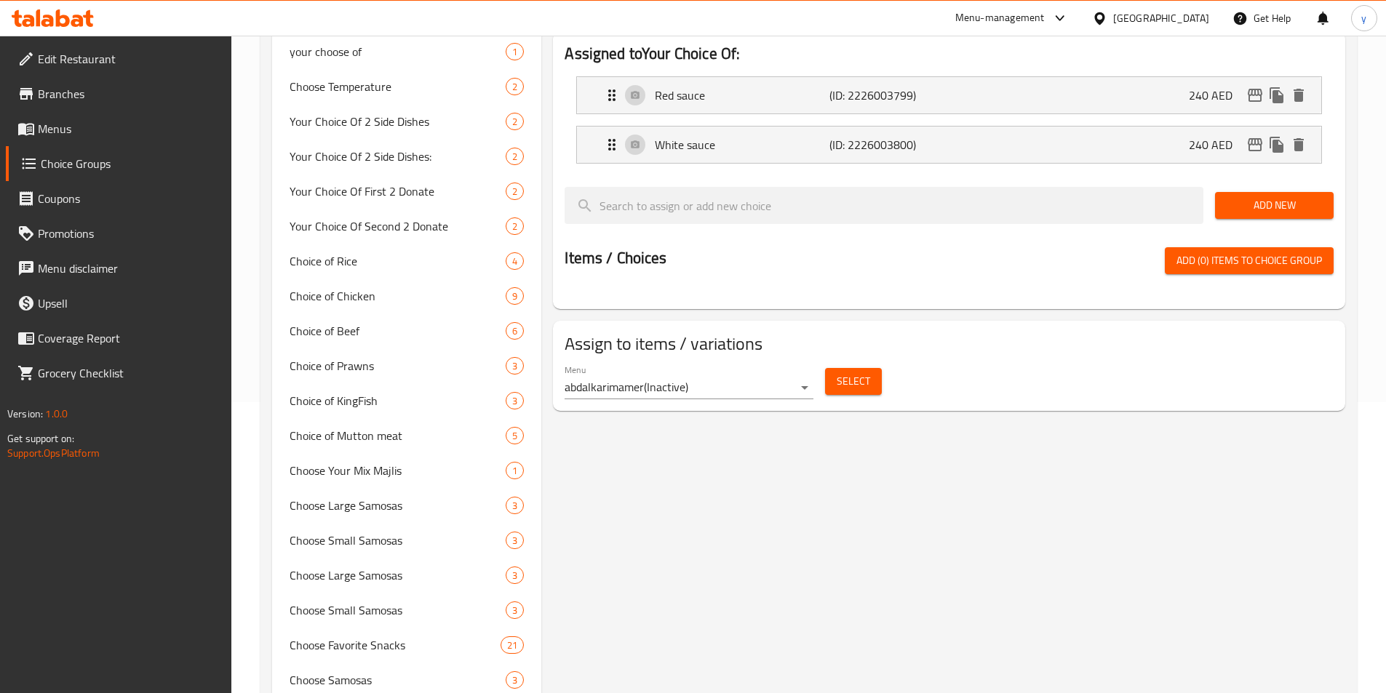
scroll to position [0, 0]
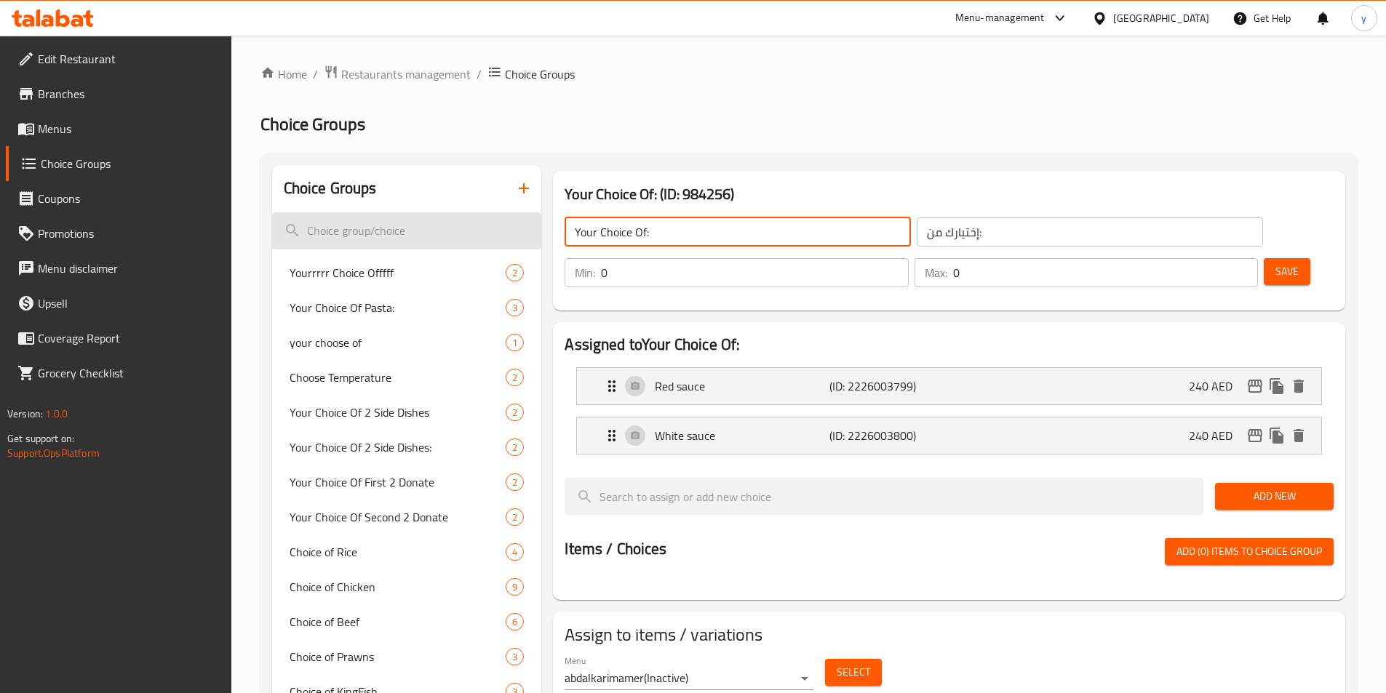
drag, startPoint x: 643, startPoint y: 231, endPoint x: 469, endPoint y: 244, distance: 174.3
click at [705, 222] on input "Your Choice Of:" at bounding box center [738, 232] width 346 height 29
drag, startPoint x: 695, startPoint y: 225, endPoint x: 468, endPoint y: 225, distance: 226.2
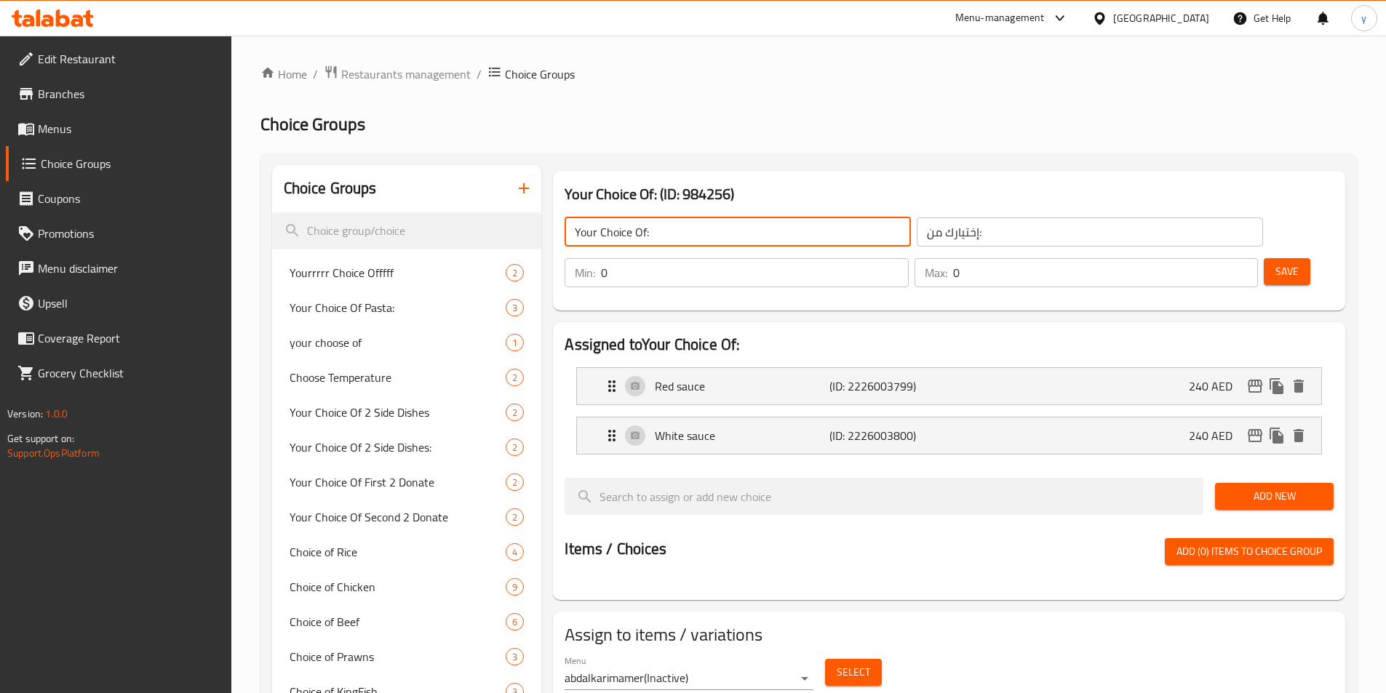
click at [526, 192] on icon "button" at bounding box center [523, 188] width 17 height 17
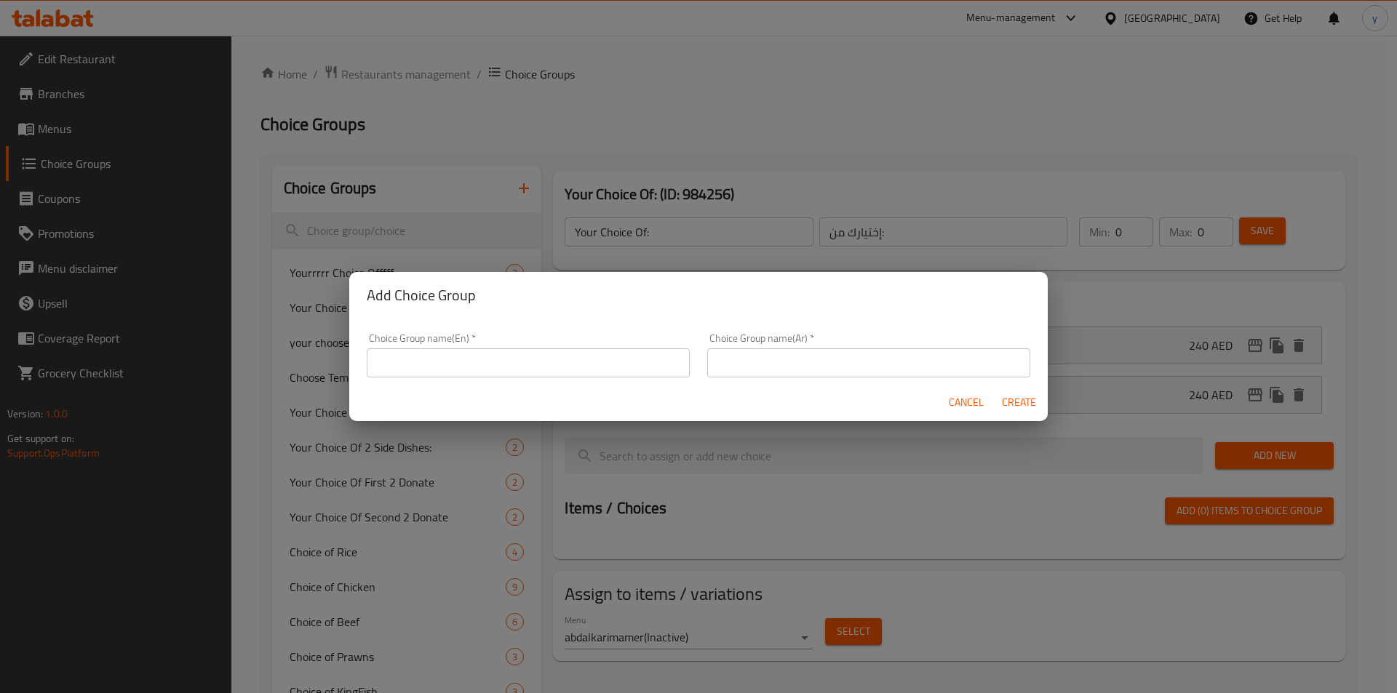
click at [549, 341] on div "Choice Group name(En)   * Choice Group name(En) *" at bounding box center [528, 355] width 323 height 44
click at [549, 354] on input "text" at bounding box center [528, 362] width 323 height 29
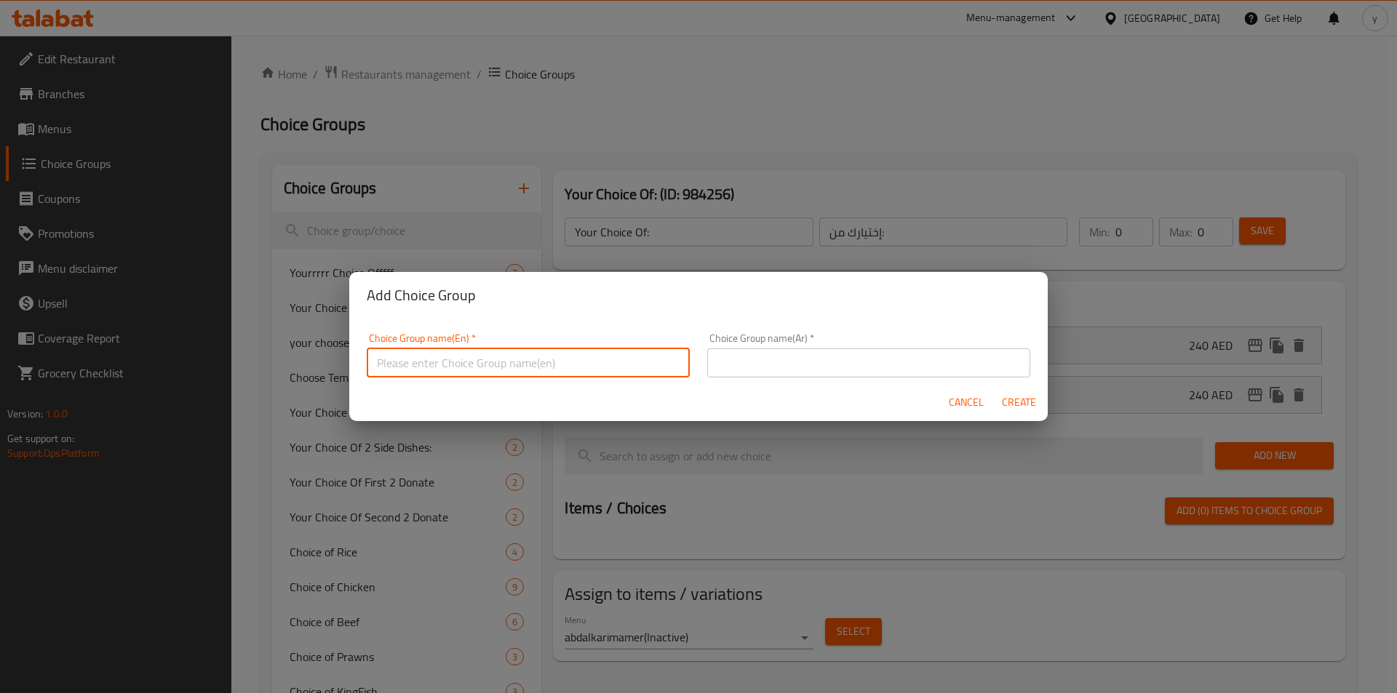
paste input "Your Choice Of:"
type input "Your Choice Of:"
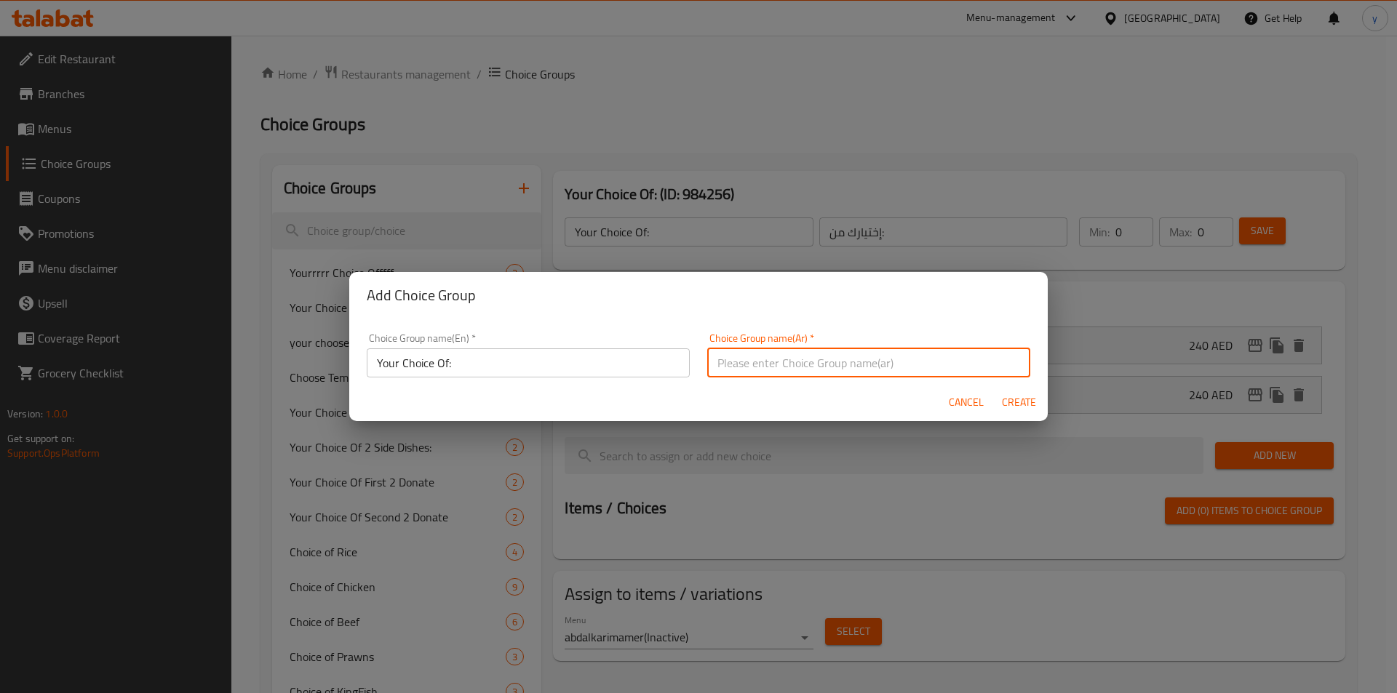
click at [781, 359] on input "text" at bounding box center [868, 362] width 323 height 29
type input "إختيارك من:"
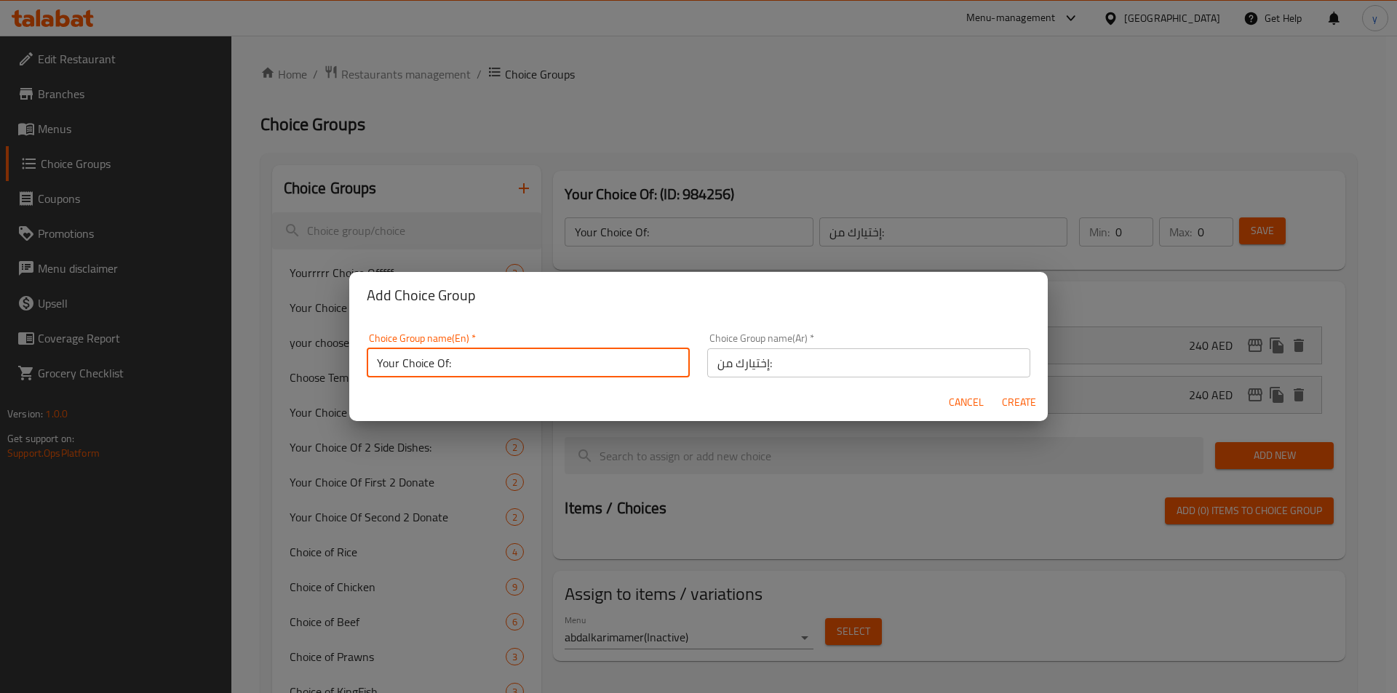
click at [522, 376] on input "Your Choice Of:" at bounding box center [528, 362] width 323 height 29
type input "Your Choice Of: 1221"
click at [1031, 392] on button "Create" at bounding box center [1018, 402] width 47 height 27
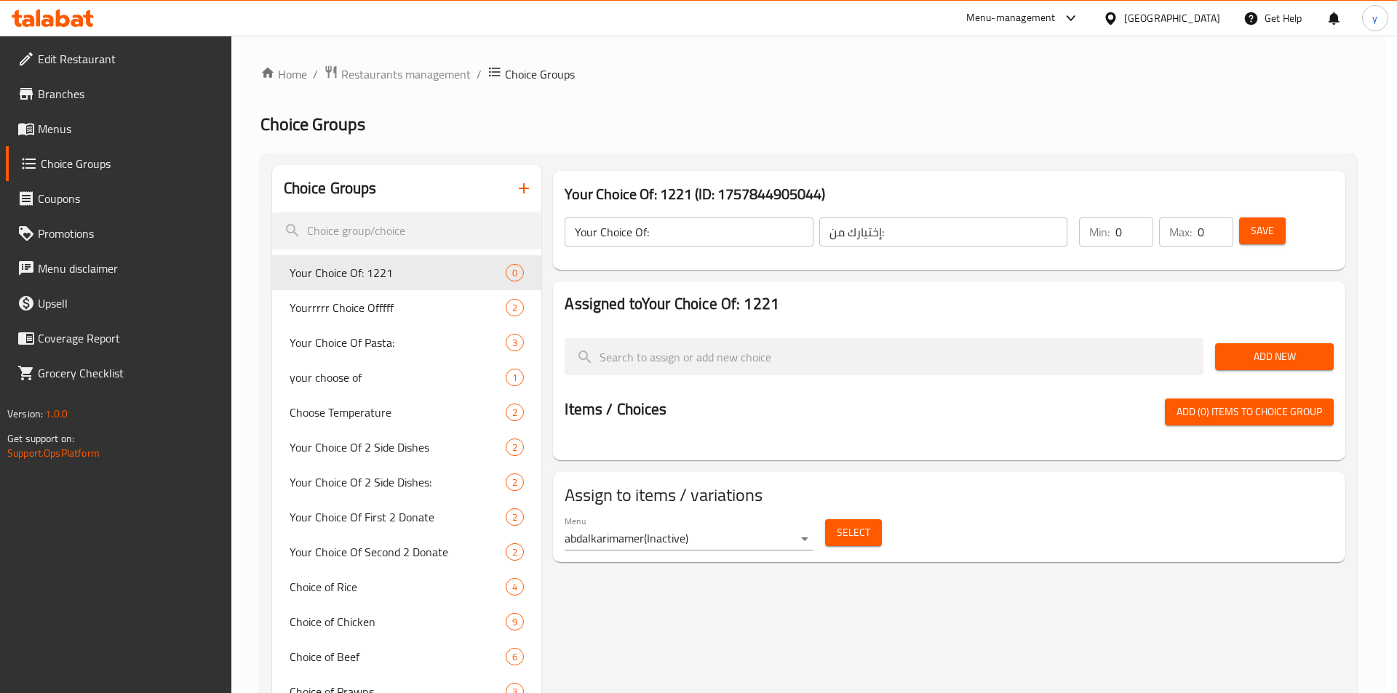
type input "Your Choice Of: 1221"
type input "إختيارك من:"
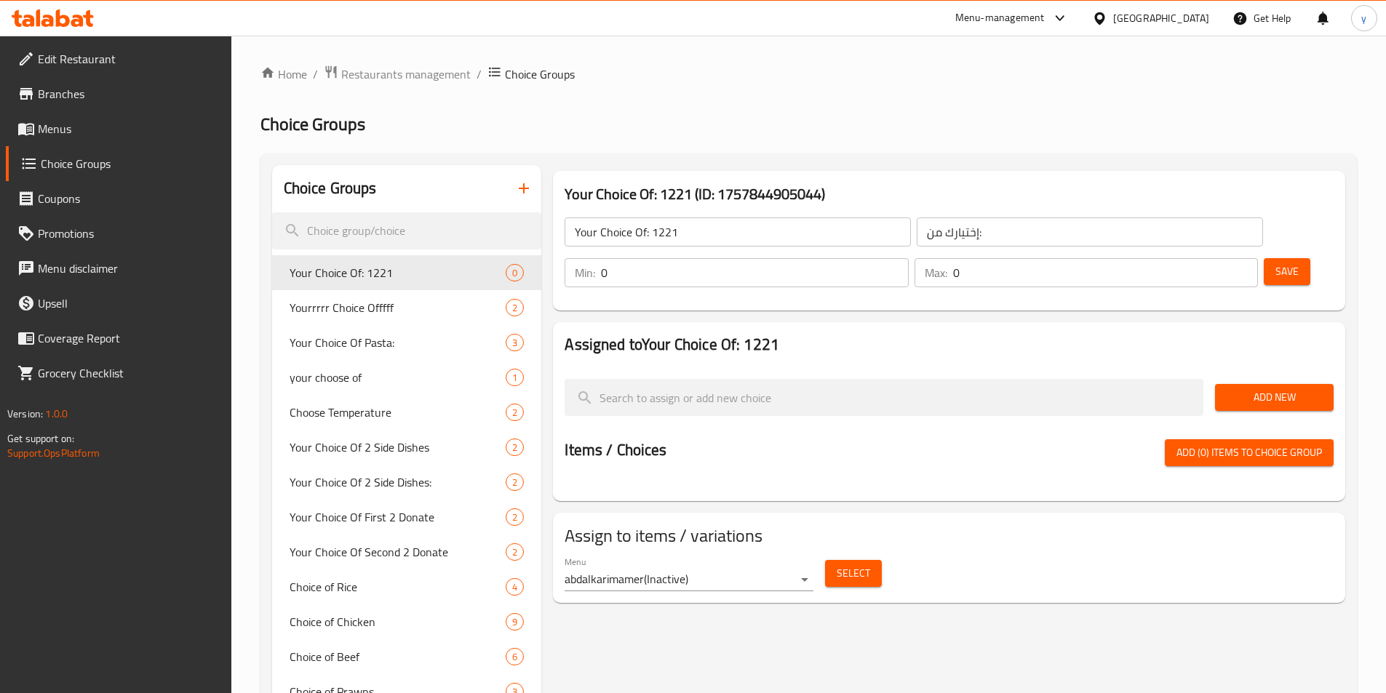
click at [792, 535] on body "​ Menu-management United Arab Emirates Get Help y Edit Restaurant Branches Menu…" at bounding box center [693, 365] width 1386 height 658
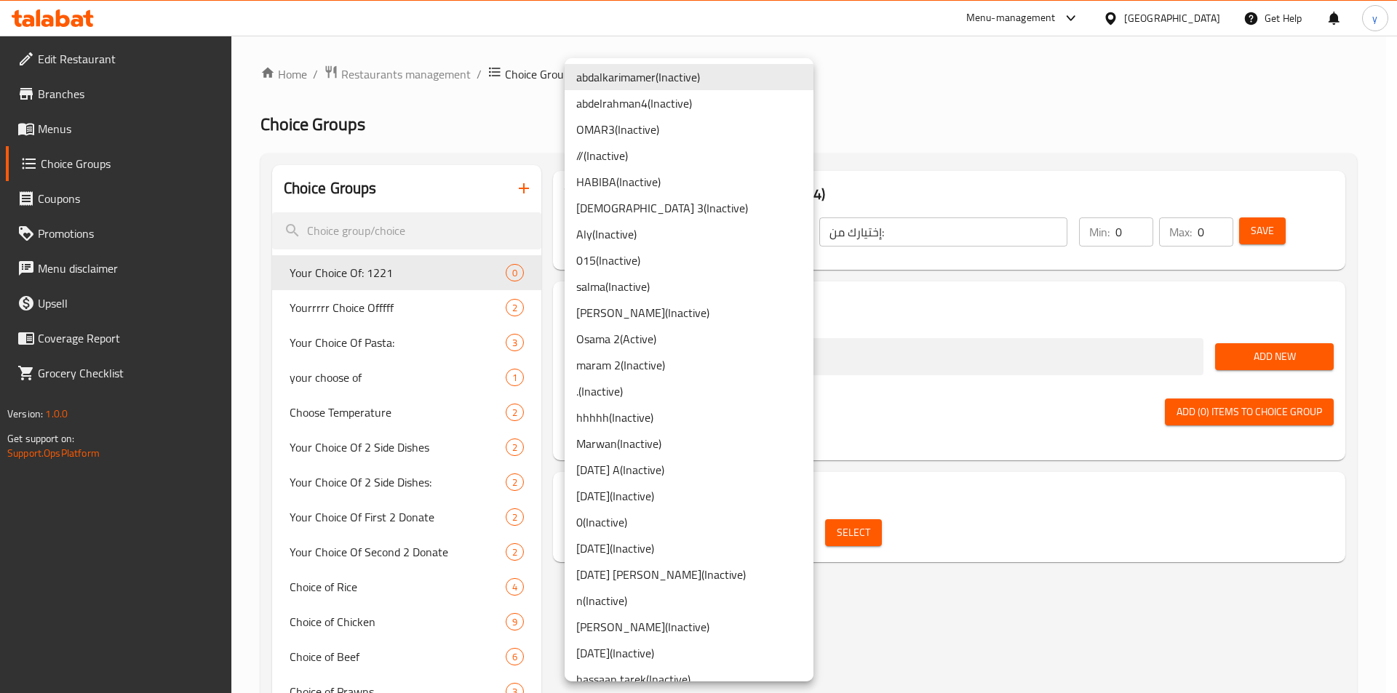
click at [654, 319] on li "Yousef E ( Inactive )" at bounding box center [689, 313] width 249 height 26
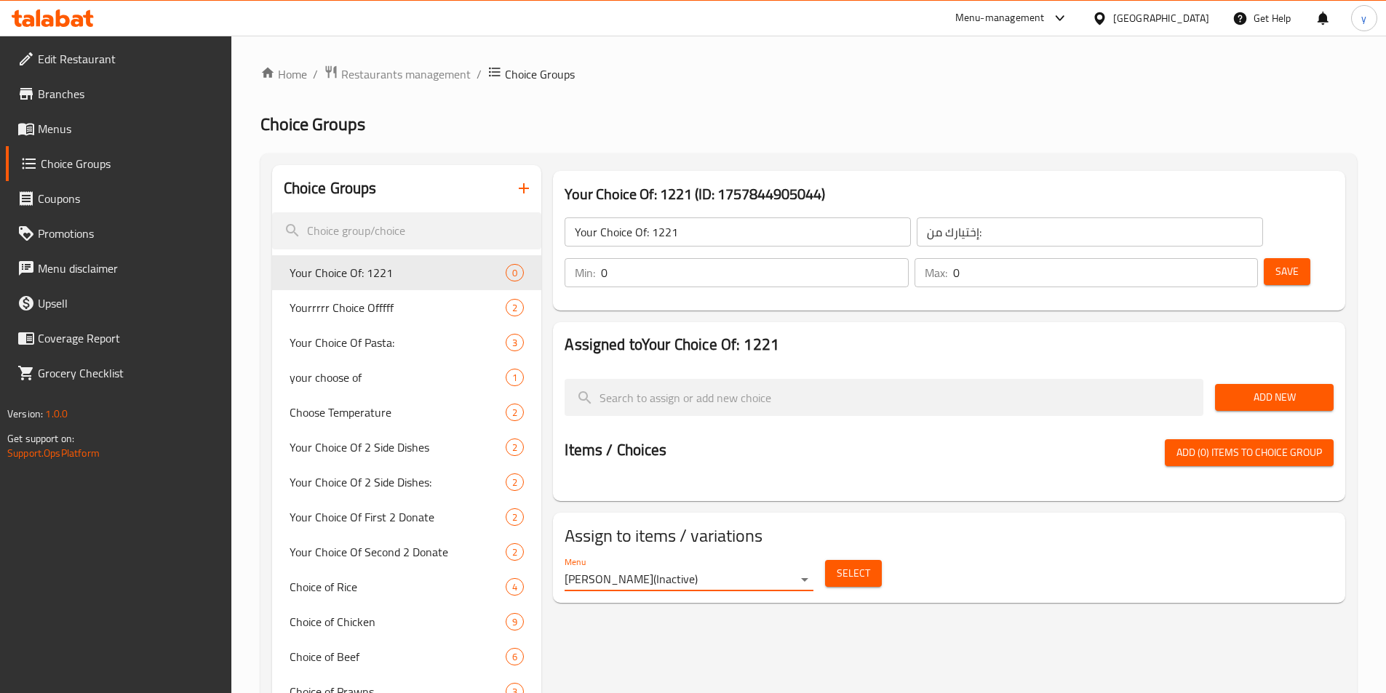
click at [1272, 444] on span "Add (0) items to choice group" at bounding box center [1248, 453] width 145 height 18
click at [1221, 444] on span "Add (0) items to choice group" at bounding box center [1248, 453] width 145 height 18
click at [1290, 388] on span "Add New" at bounding box center [1274, 397] width 95 height 18
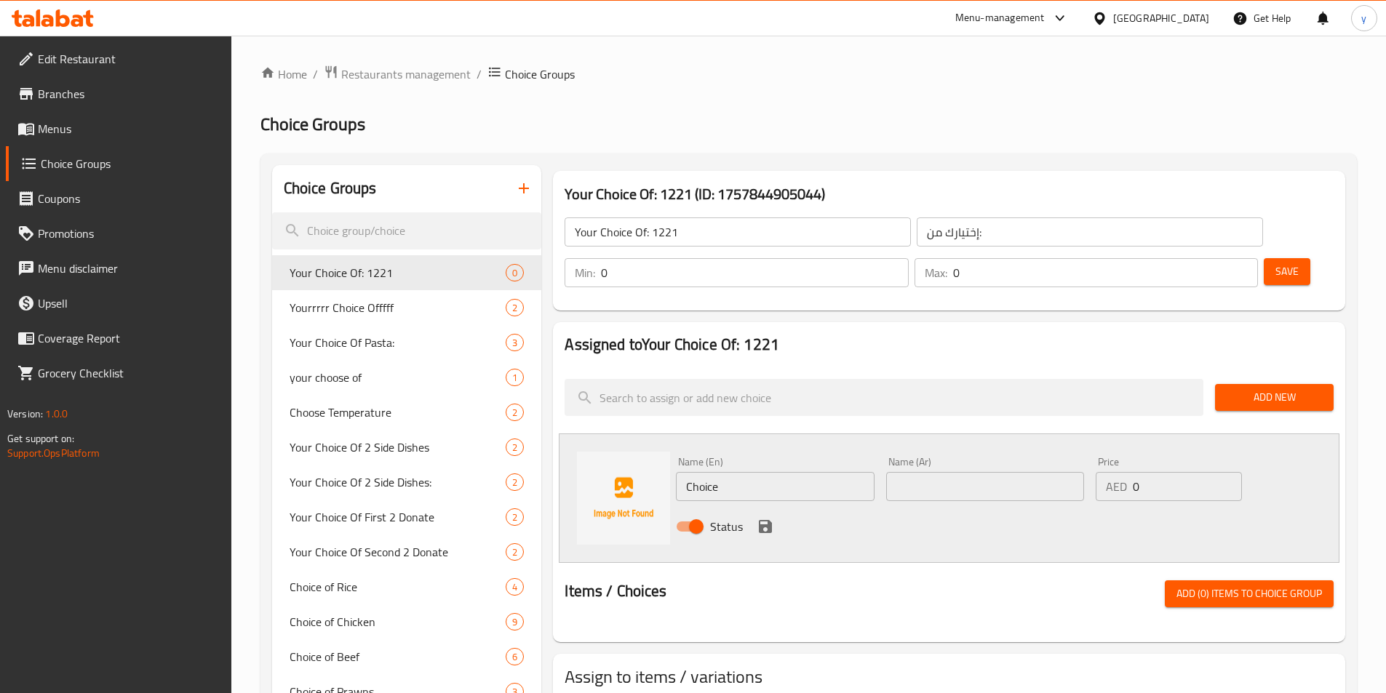
click at [741, 472] on input "Choice" at bounding box center [775, 486] width 198 height 29
click at [765, 472] on input "ch" at bounding box center [775, 486] width 198 height 29
click at [782, 472] on input "ch" at bounding box center [775, 486] width 198 height 29
click at [782, 472] on input "Chocolate Croissant" at bounding box center [775, 486] width 198 height 29
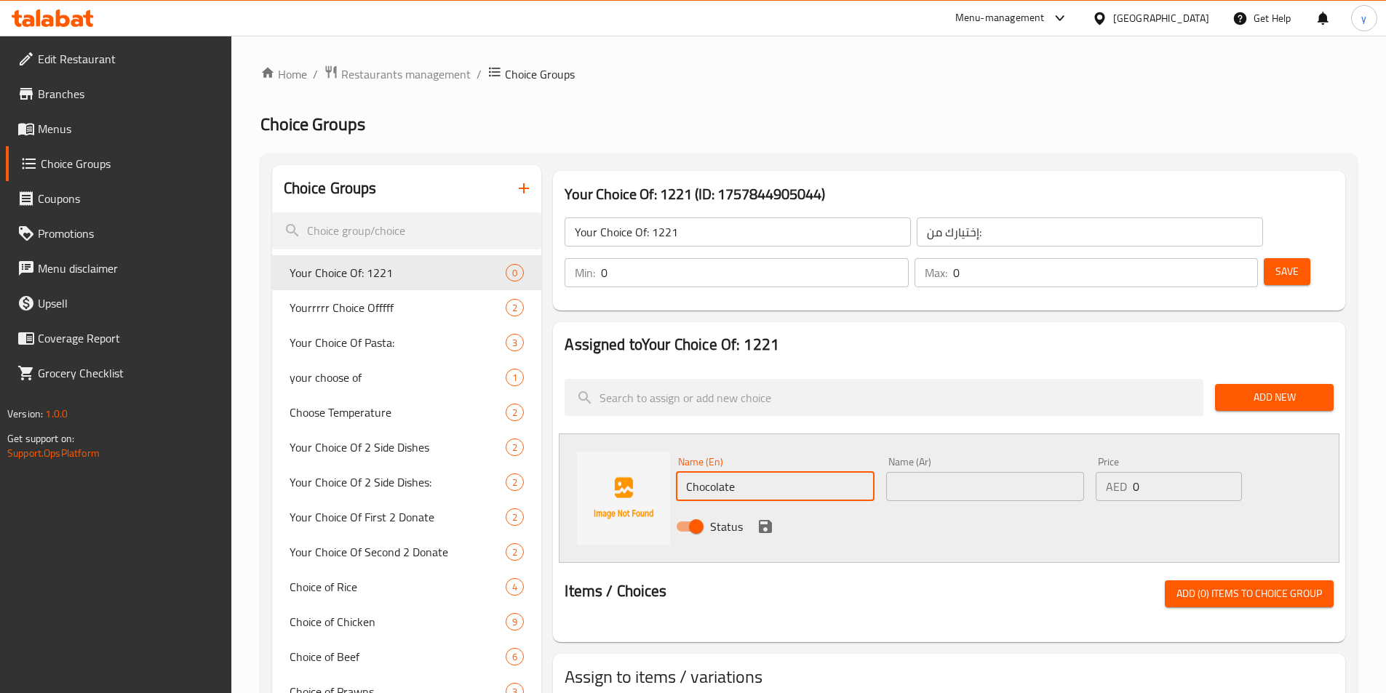
type input "Chocolate"
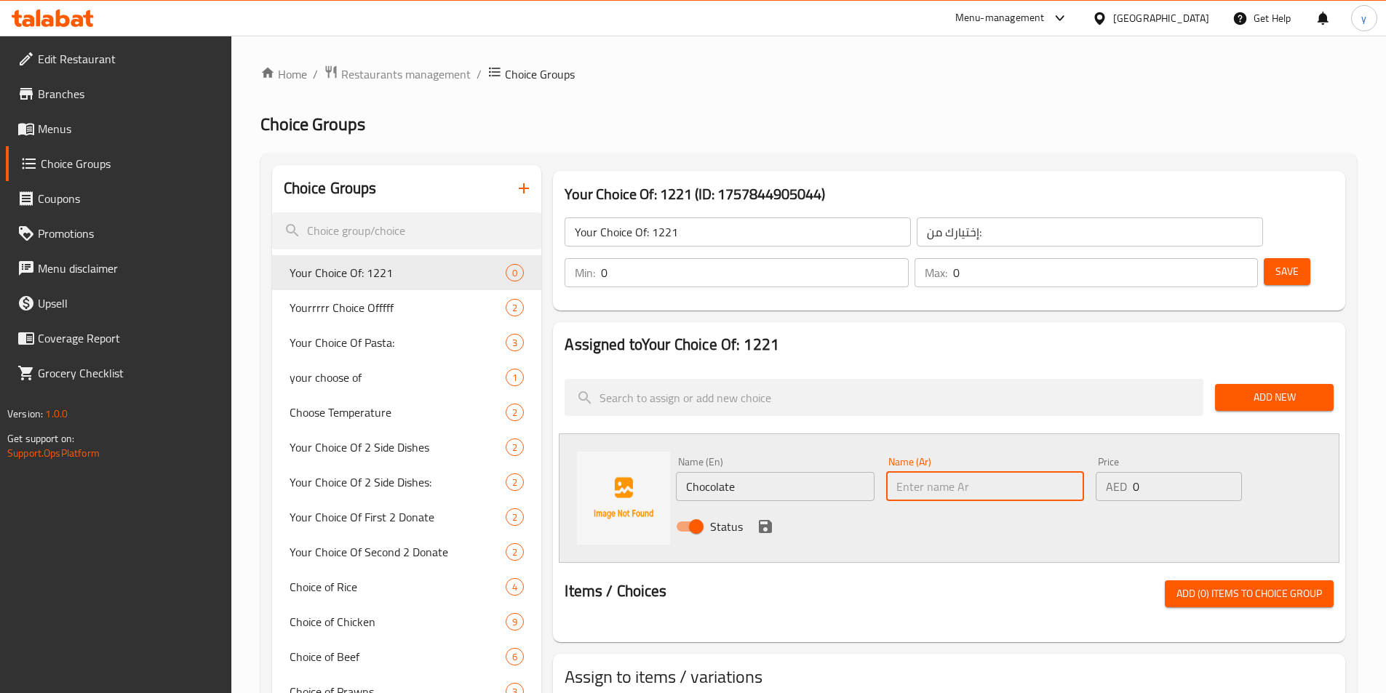
click at [960, 472] on input "text" at bounding box center [985, 486] width 198 height 29
type input "a"
type input "شوكلاتة"
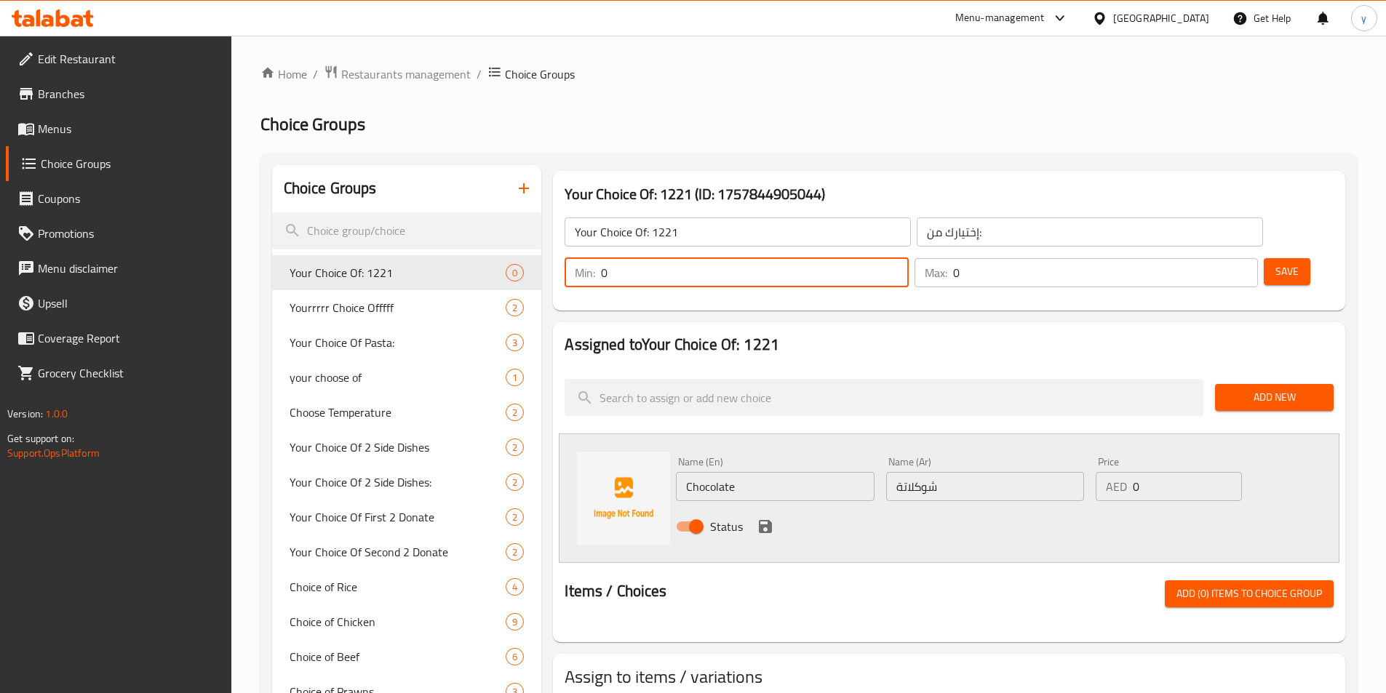
drag, startPoint x: 1128, startPoint y: 239, endPoint x: 1114, endPoint y: 243, distance: 14.3
click at [908, 258] on div "Min: 0 ​" at bounding box center [736, 272] width 343 height 29
type input "1"
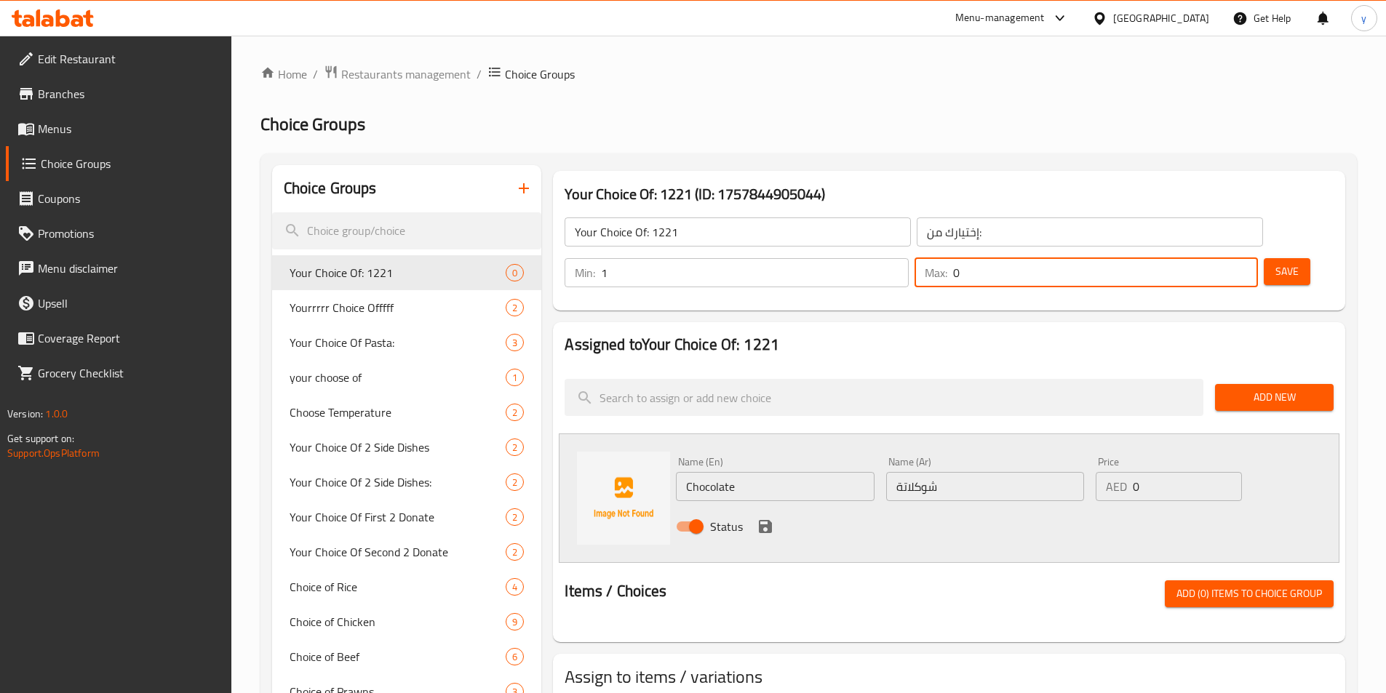
drag, startPoint x: 1211, startPoint y: 232, endPoint x: 1177, endPoint y: 233, distance: 34.2
click at [1177, 258] on input "0" at bounding box center [1105, 272] width 305 height 29
type input "1"
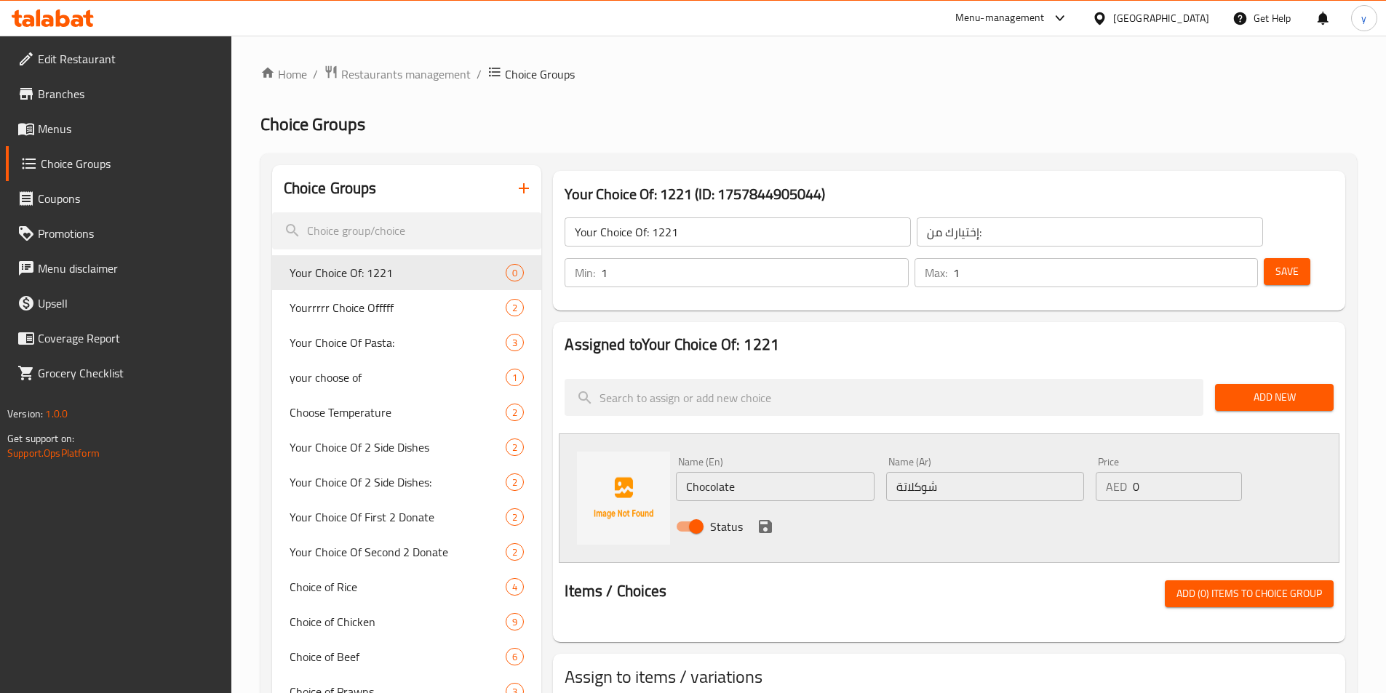
click at [1106, 322] on div "Assigned to Your Choice Of: 1221 Add New Name (En) Chocolate Name (En) Name (Ar…" at bounding box center [949, 482] width 792 height 320
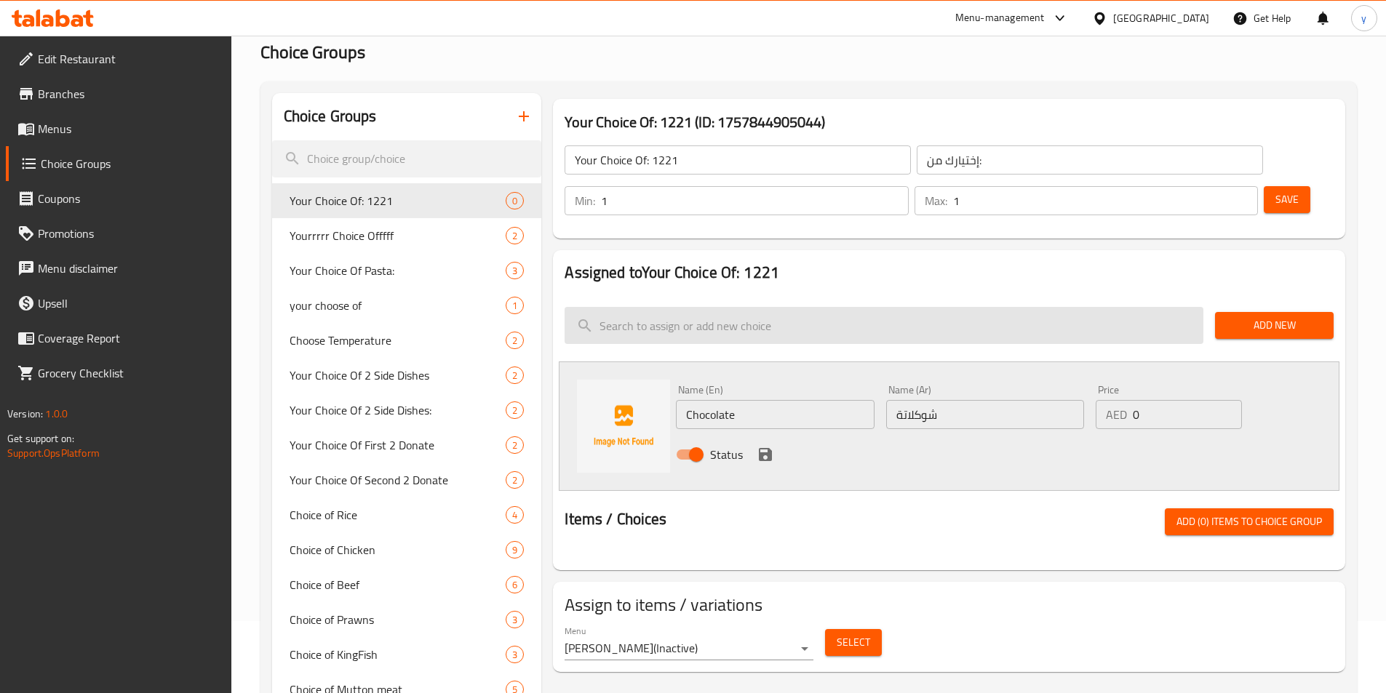
scroll to position [218, 0]
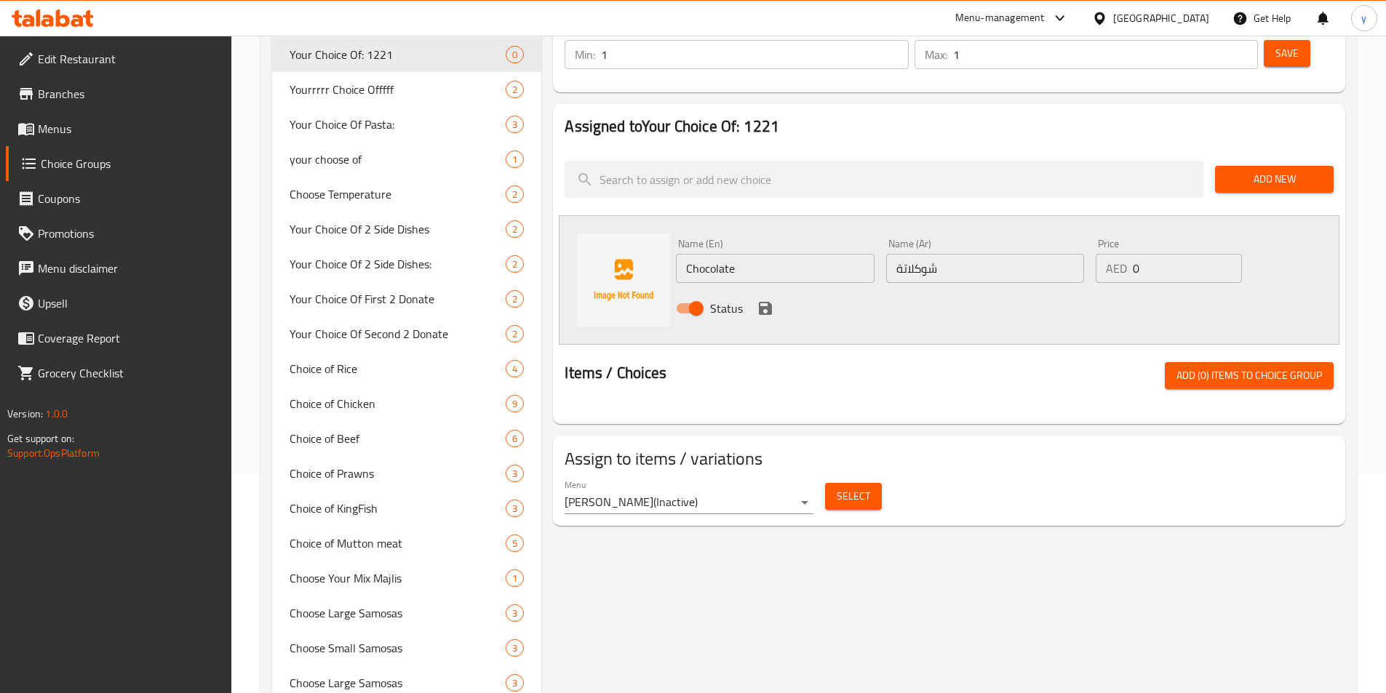
click at [1315, 166] on button "Add New" at bounding box center [1274, 179] width 119 height 27
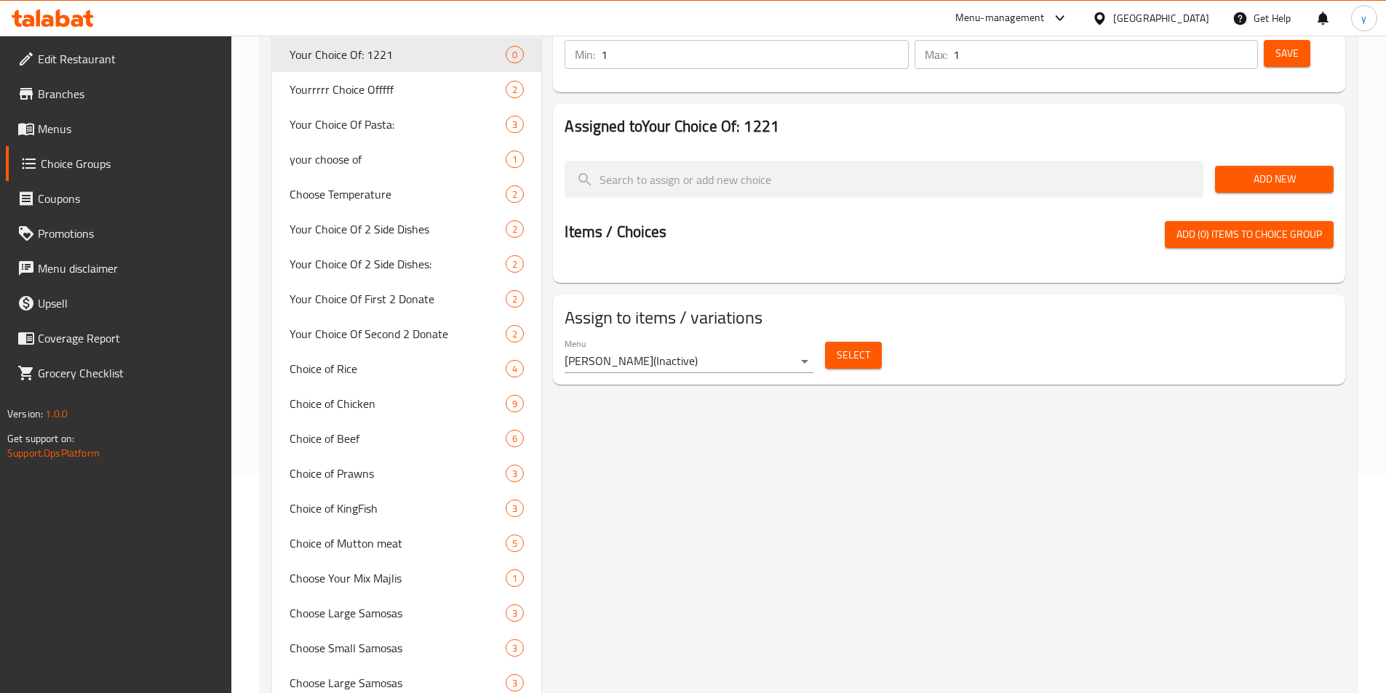
scroll to position [0, 0]
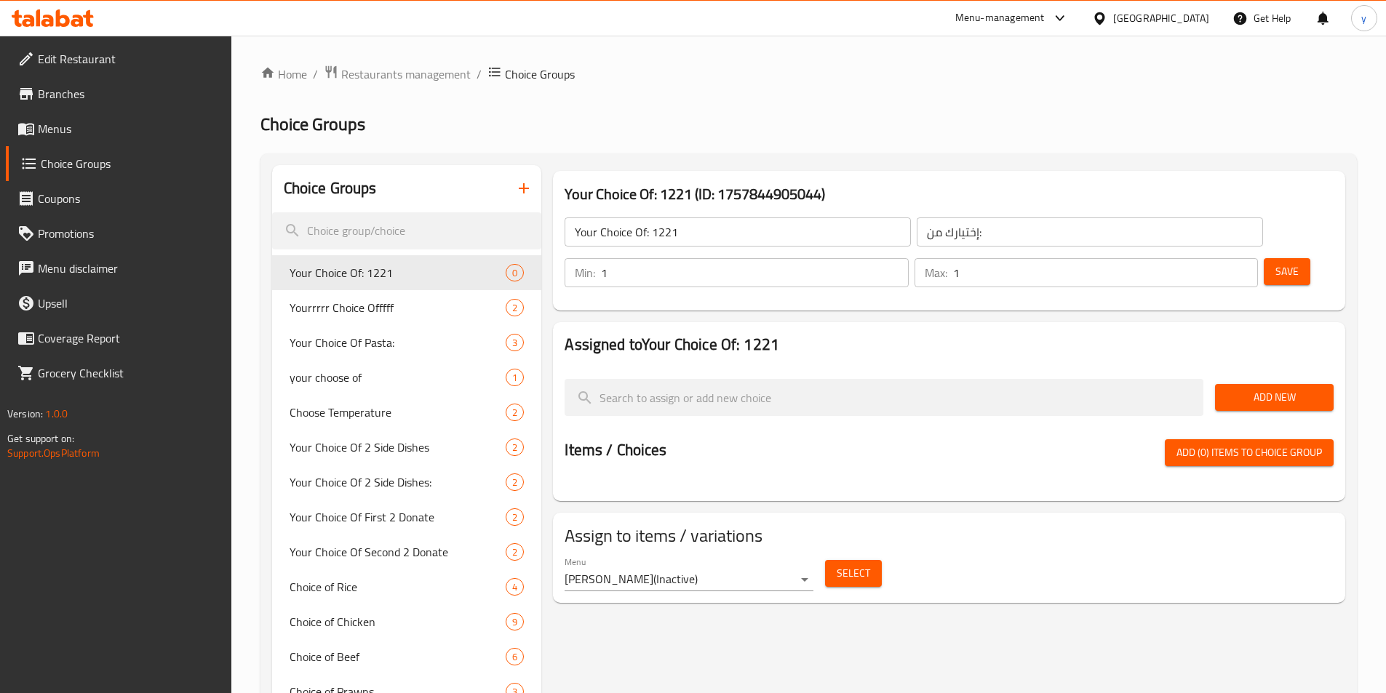
click at [1265, 388] on span "Add New" at bounding box center [1274, 397] width 95 height 18
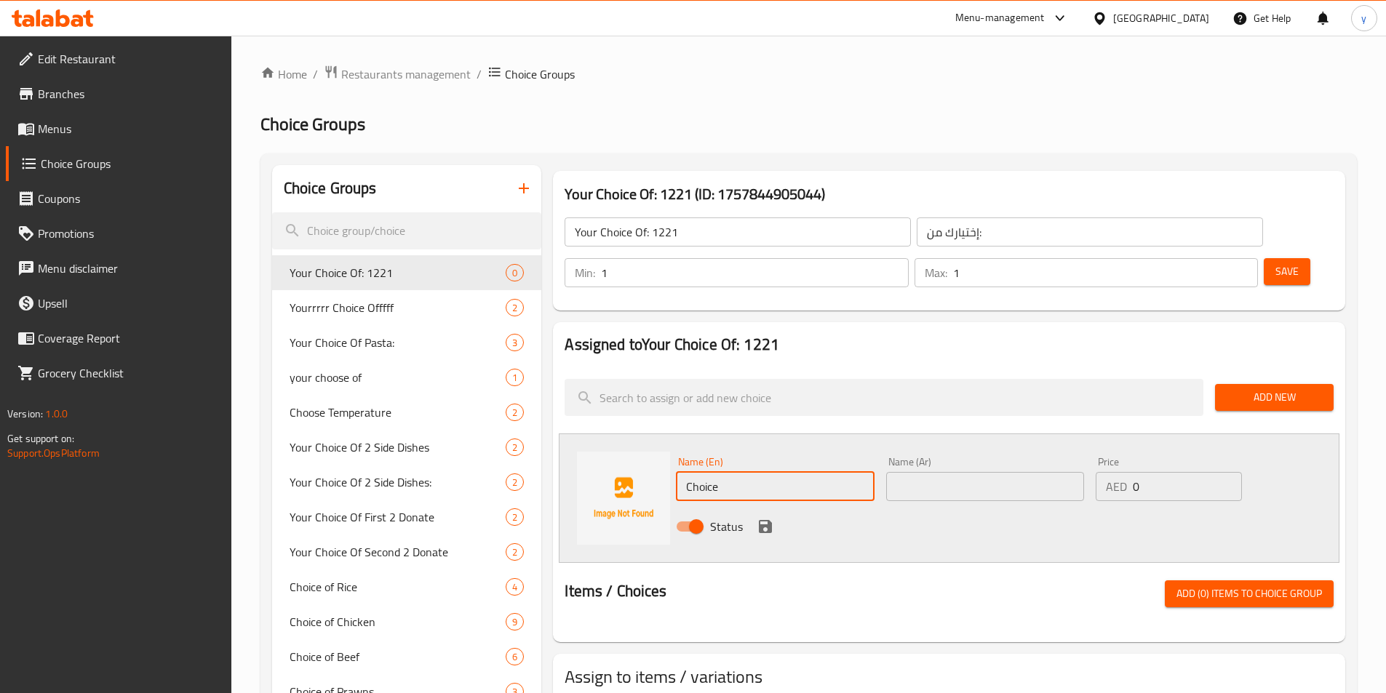
click at [786, 472] on input "Choice" at bounding box center [775, 486] width 198 height 29
type input "ؤ"
click at [937, 463] on div "Name (Ar) Name (Ar)" at bounding box center [985, 479] width 210 height 56
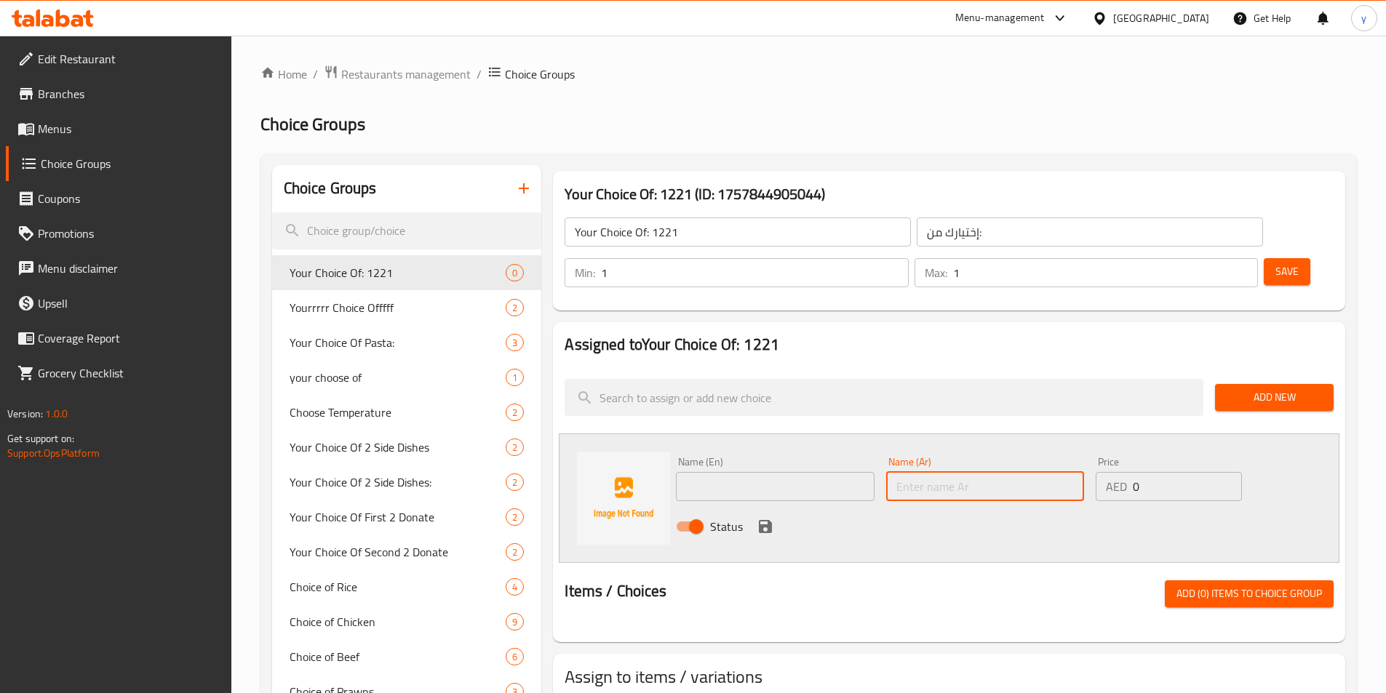
click at [938, 472] on input "text" at bounding box center [985, 486] width 198 height 29
type input "شكولاتة"
click at [777, 472] on input "text" at bounding box center [775, 486] width 198 height 29
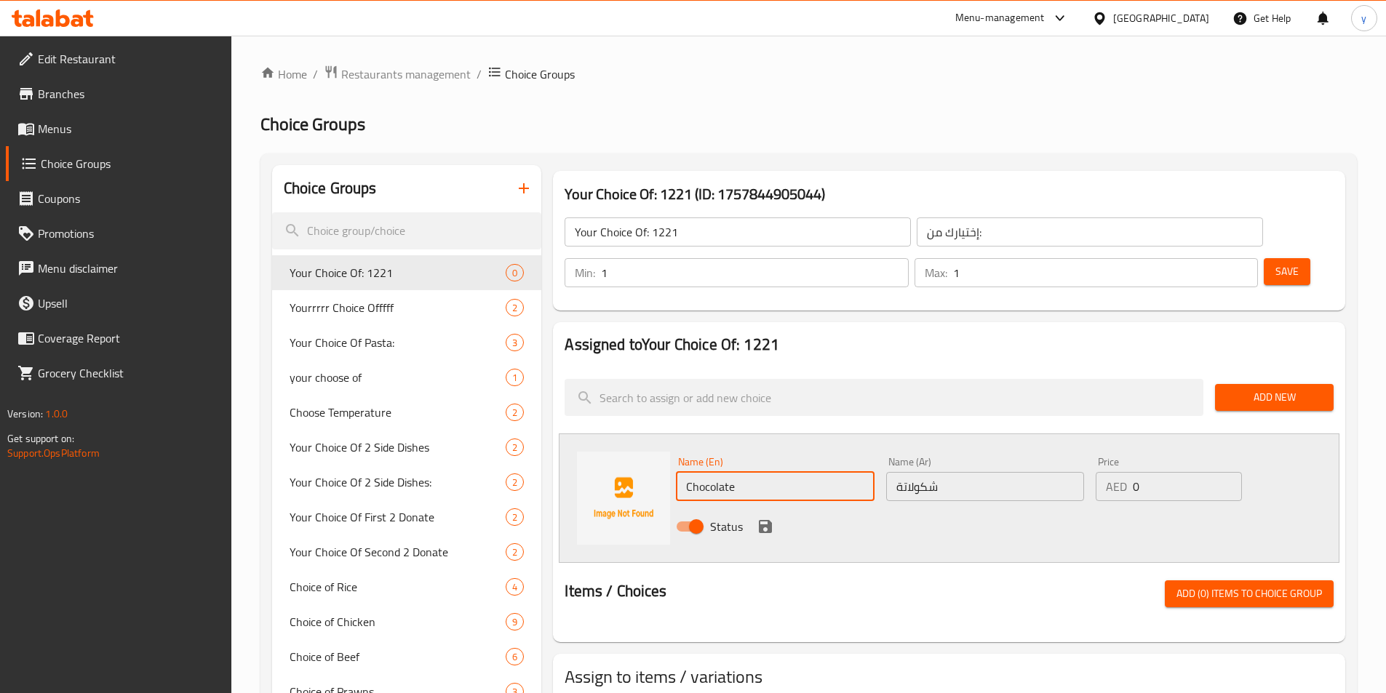
click at [816, 472] on input "Chocolate" at bounding box center [775, 486] width 198 height 29
type input "Chocolate"
click at [1189, 507] on div "Status" at bounding box center [985, 526] width 630 height 39
click at [767, 520] on icon "save" at bounding box center [765, 526] width 13 height 13
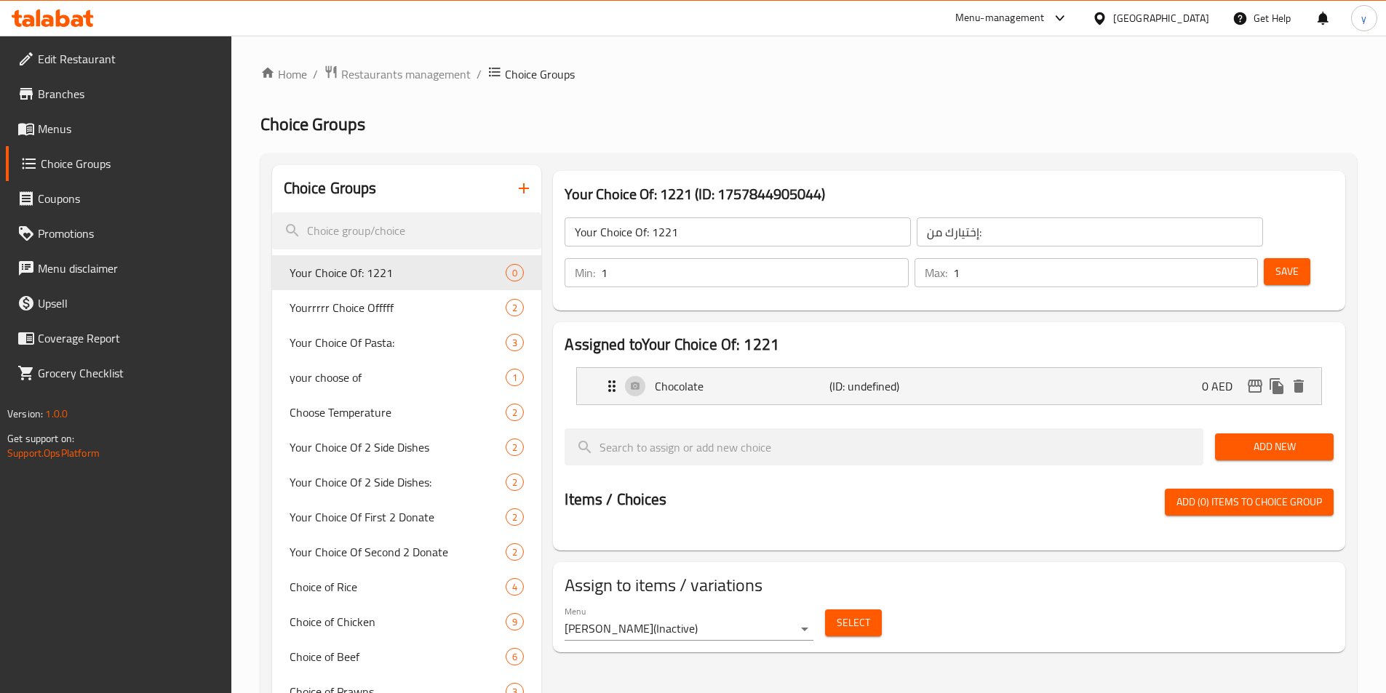
click at [1309, 438] on span "Add New" at bounding box center [1274, 447] width 95 height 18
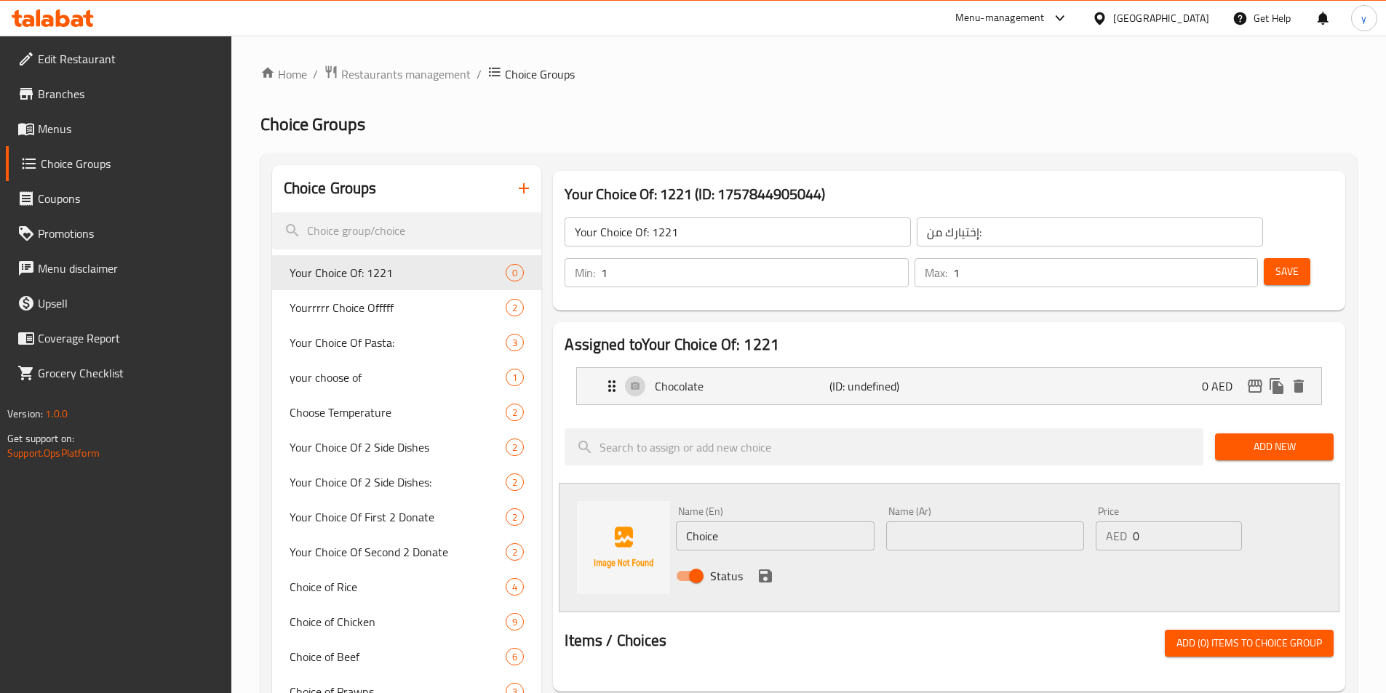
click at [731, 522] on input "Choice" at bounding box center [775, 536] width 198 height 29
type input "ر"
type input "فانيليا"
click at [692, 522] on input "text" at bounding box center [775, 536] width 198 height 29
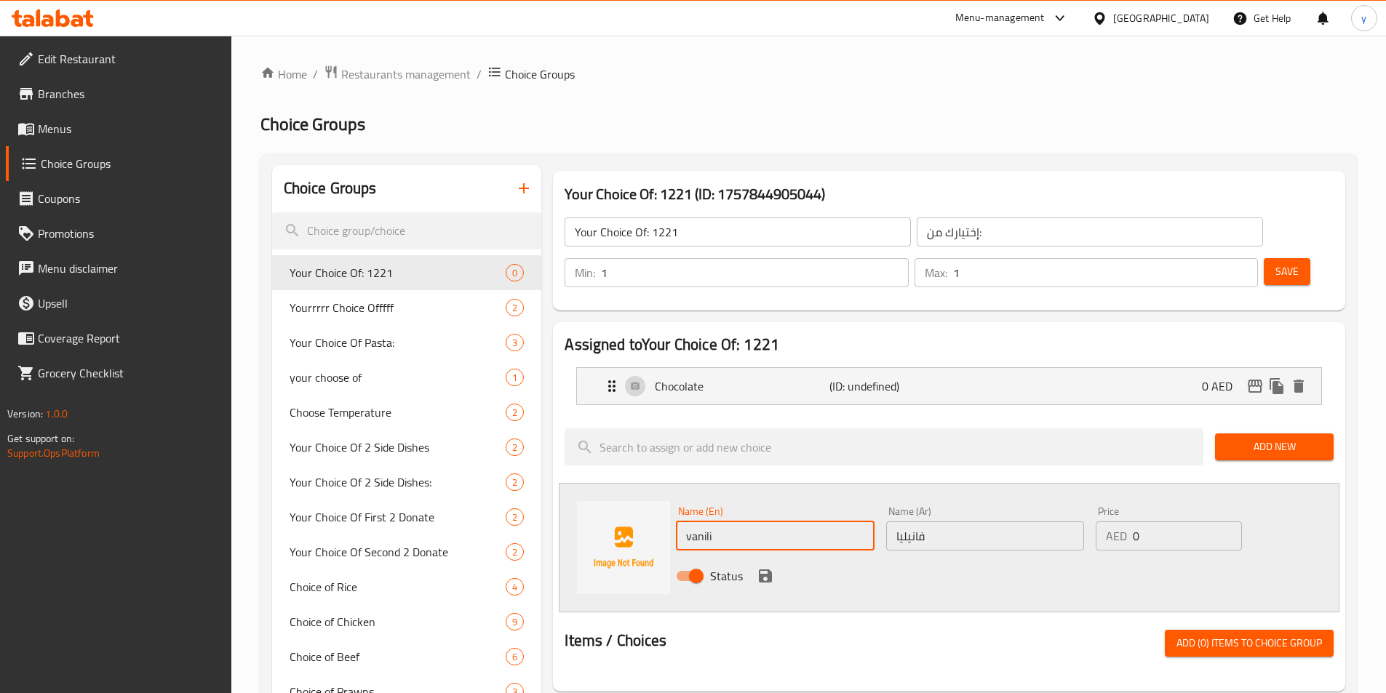
type input "vanilia"
click at [757, 567] on icon "save" at bounding box center [765, 575] width 17 height 17
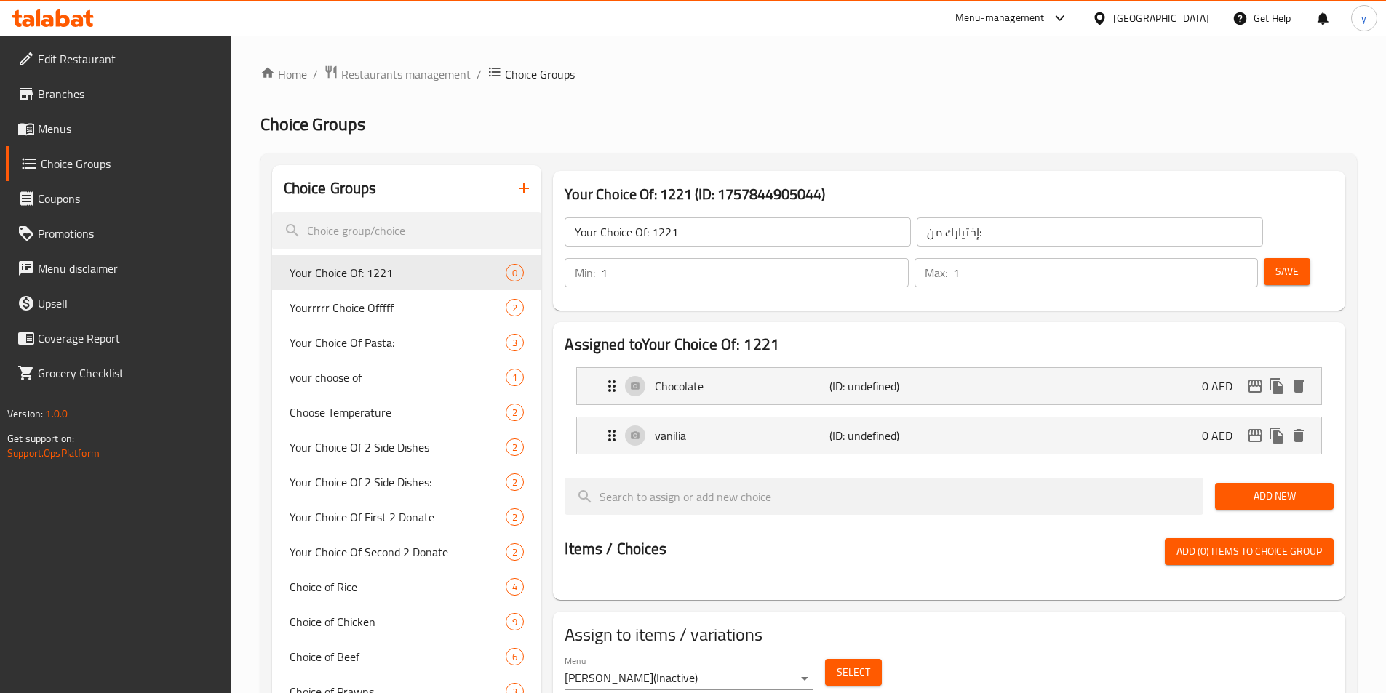
click at [1275, 263] on span "Save" at bounding box center [1286, 272] width 23 height 18
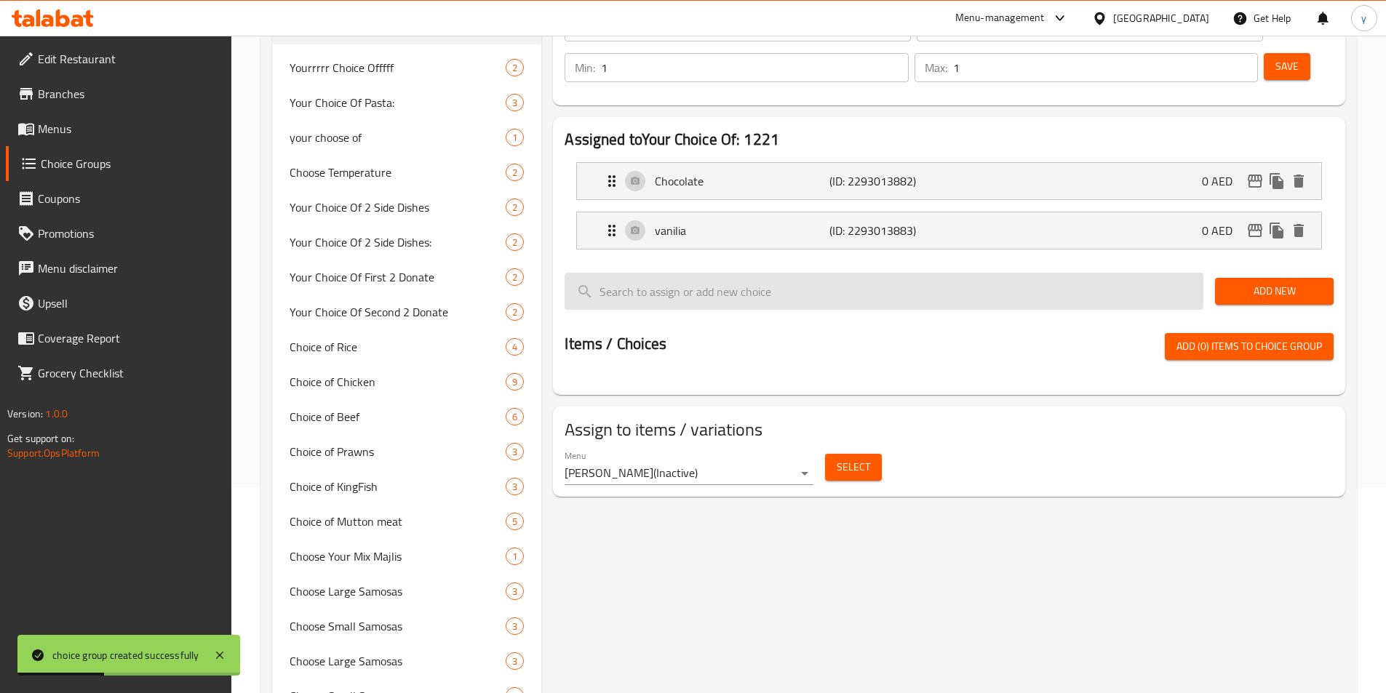
scroll to position [218, 0]
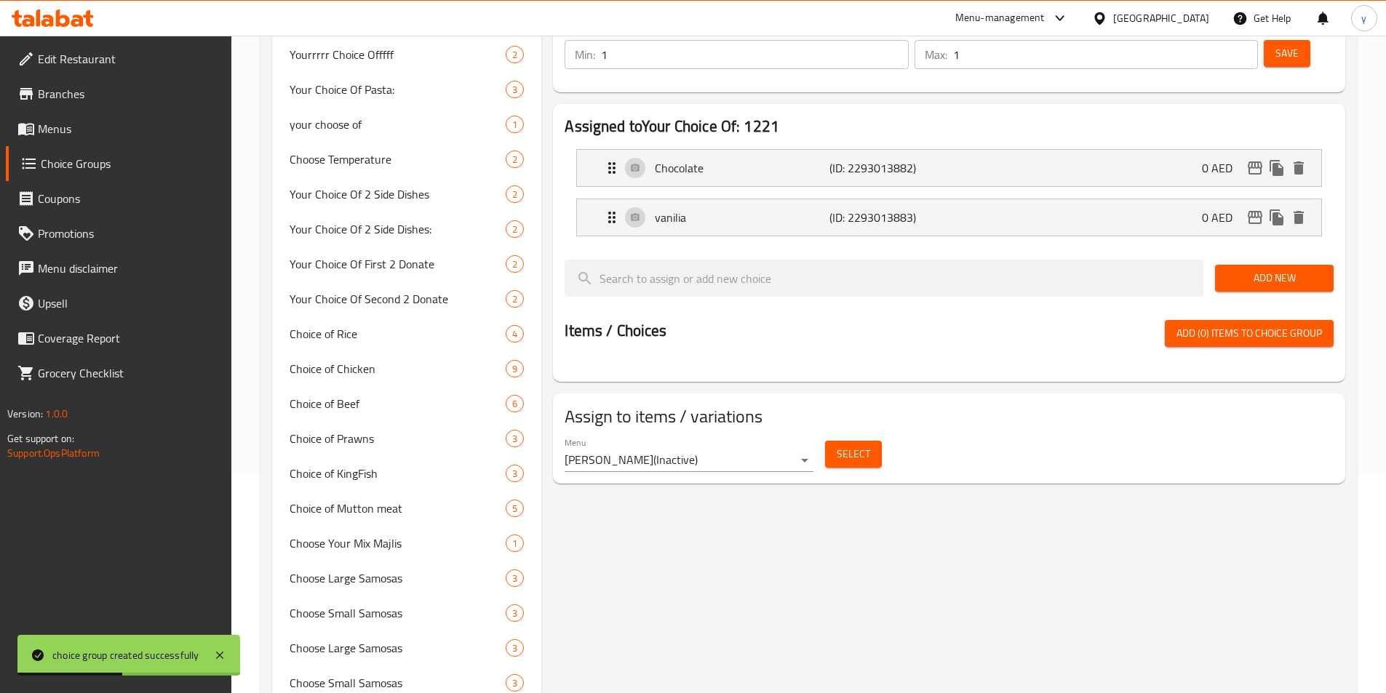
click at [802, 421] on body "choice group created successfully ​ Menu-management United Arab Emirates Get He…" at bounding box center [693, 146] width 1386 height 658
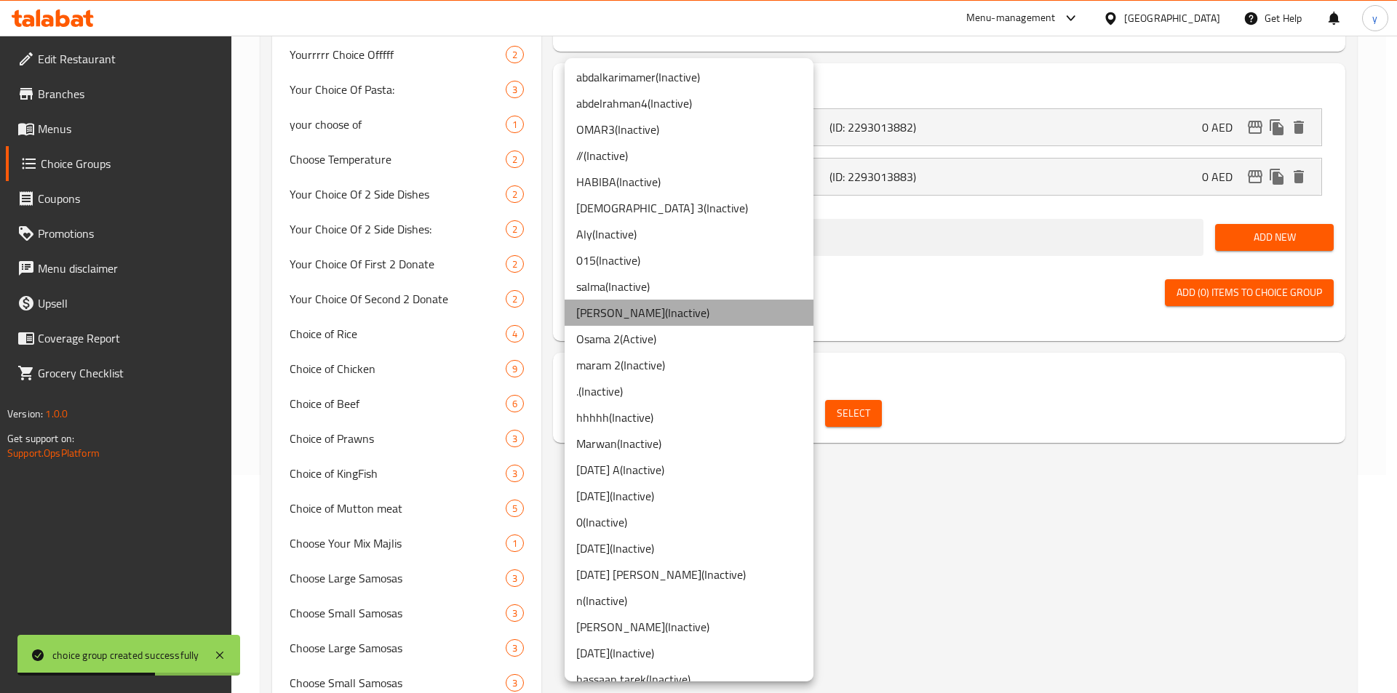
click at [701, 306] on li "Yousef E ( Inactive )" at bounding box center [689, 313] width 249 height 26
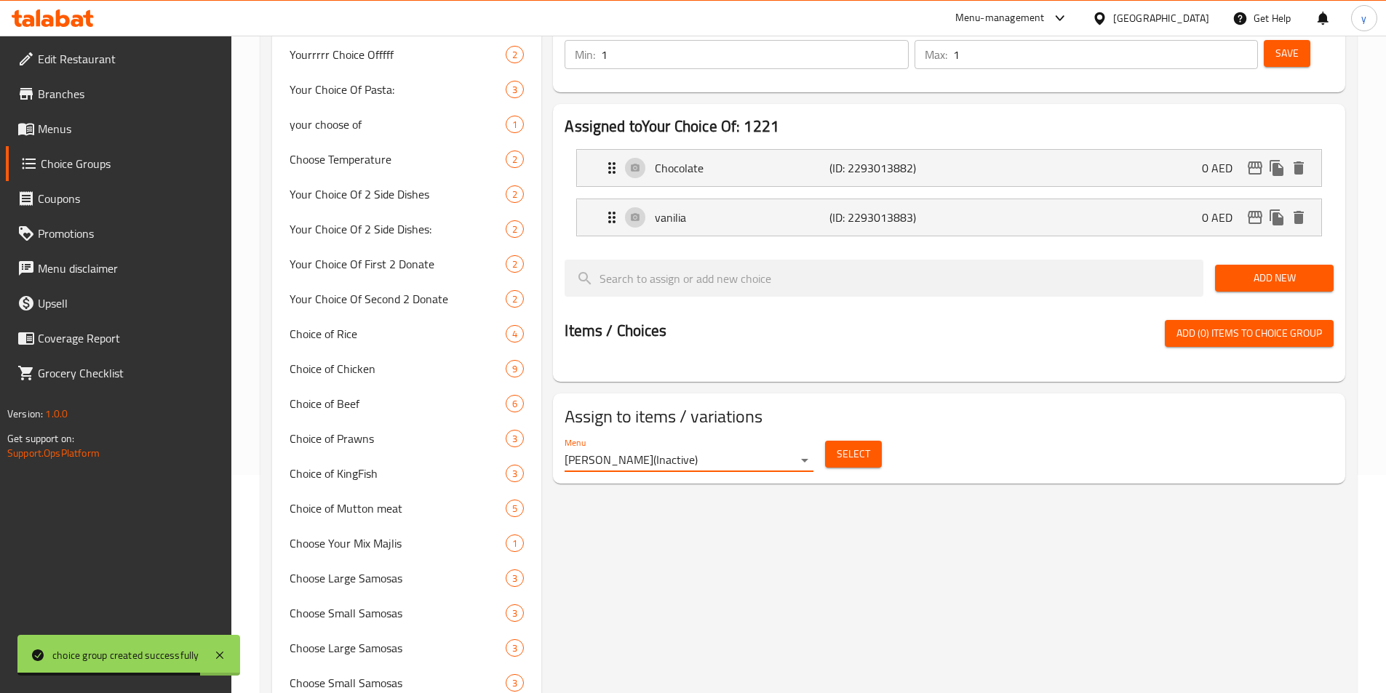
click at [1222, 324] on span "Add (0) items to choice group" at bounding box center [1248, 333] width 145 height 18
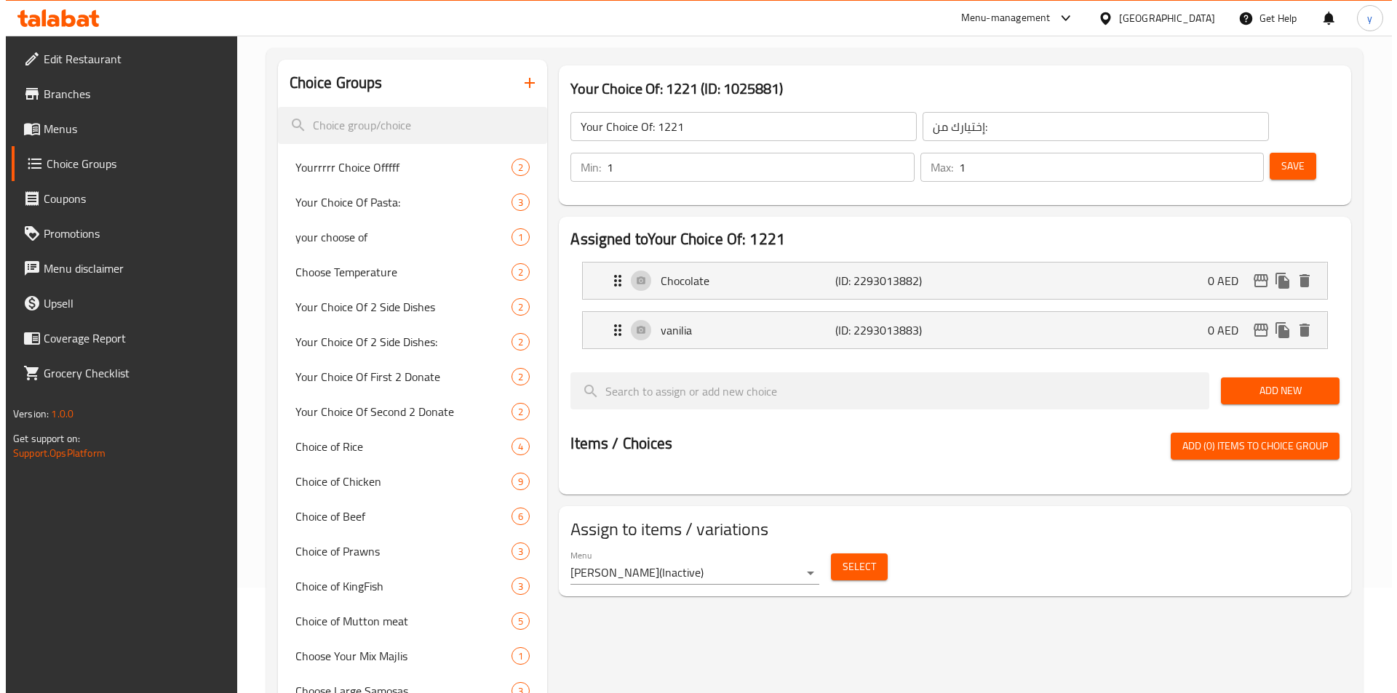
scroll to position [0, 0]
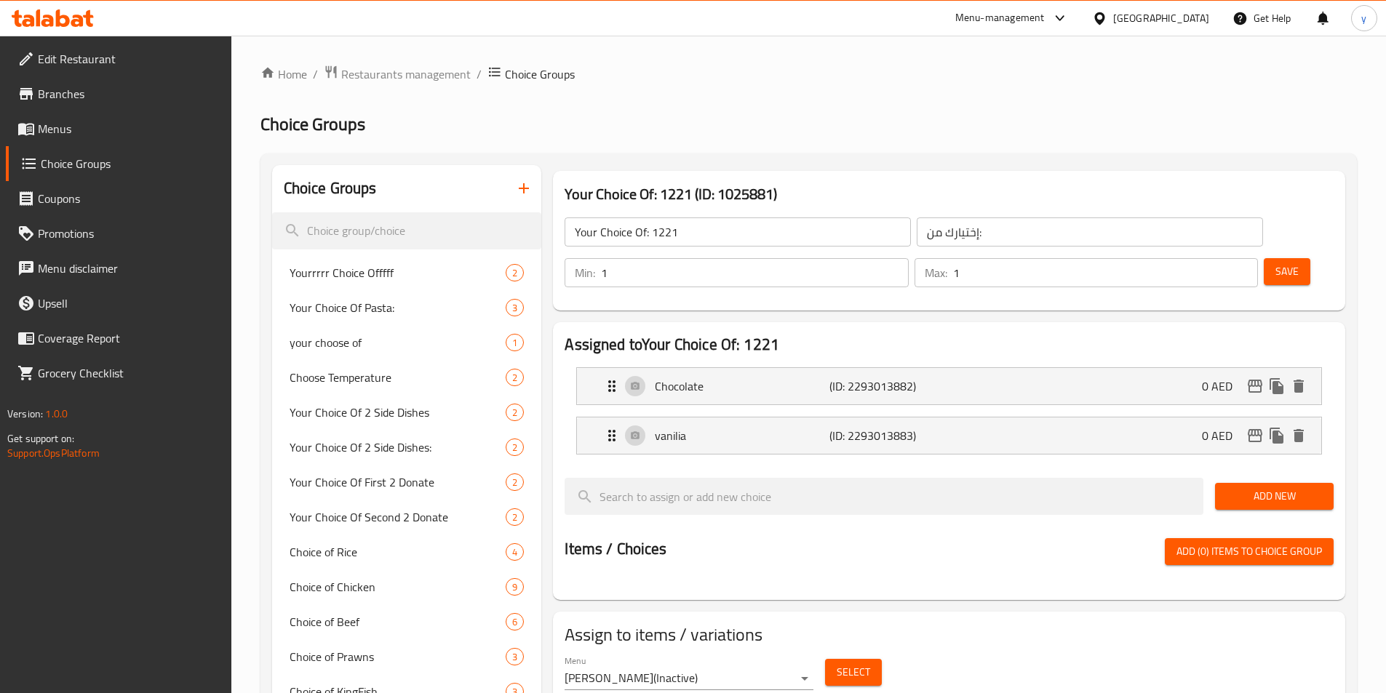
click at [917, 240] on input "إختيارك من:" at bounding box center [1090, 232] width 346 height 29
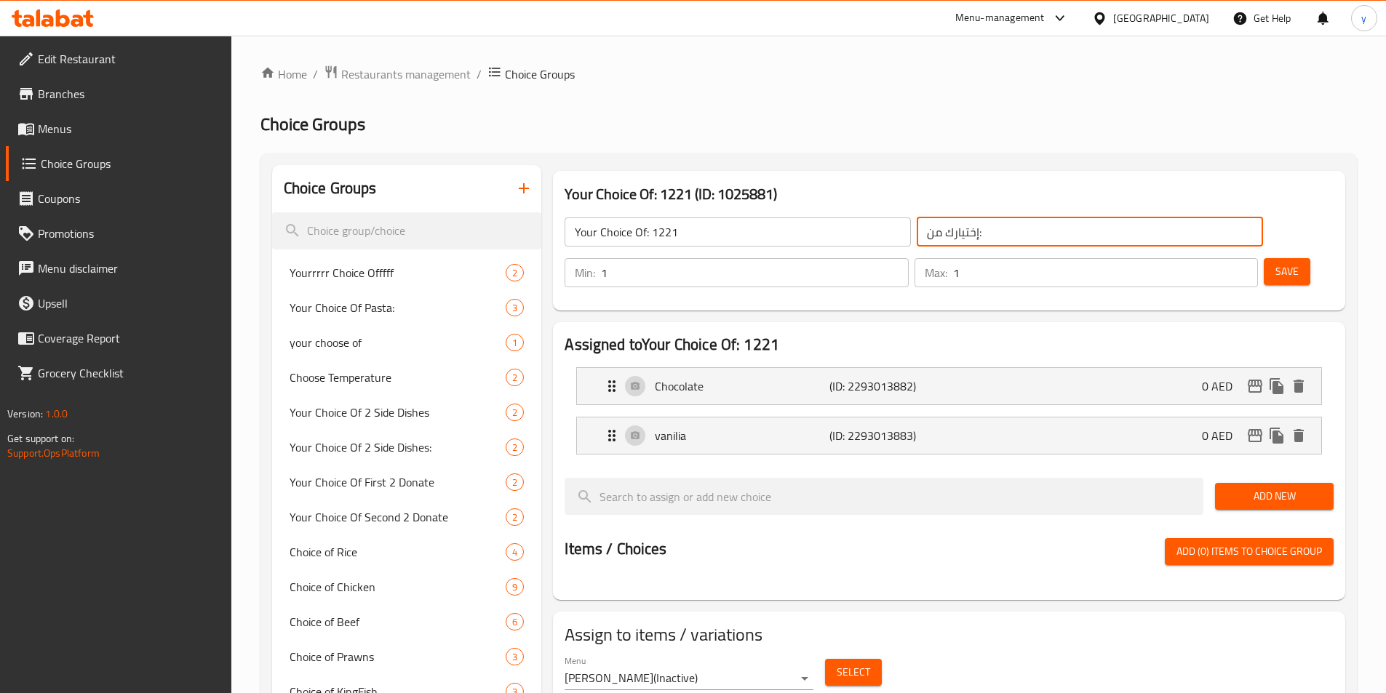
click at [917, 240] on input "إختيارك من:" at bounding box center [1090, 232] width 346 height 29
click at [1048, 316] on div "Assigned to Your Choice Of: 1221 Chocolate (ID: 2293013882) 0 AED Name (En) Cho…" at bounding box center [949, 461] width 804 height 290
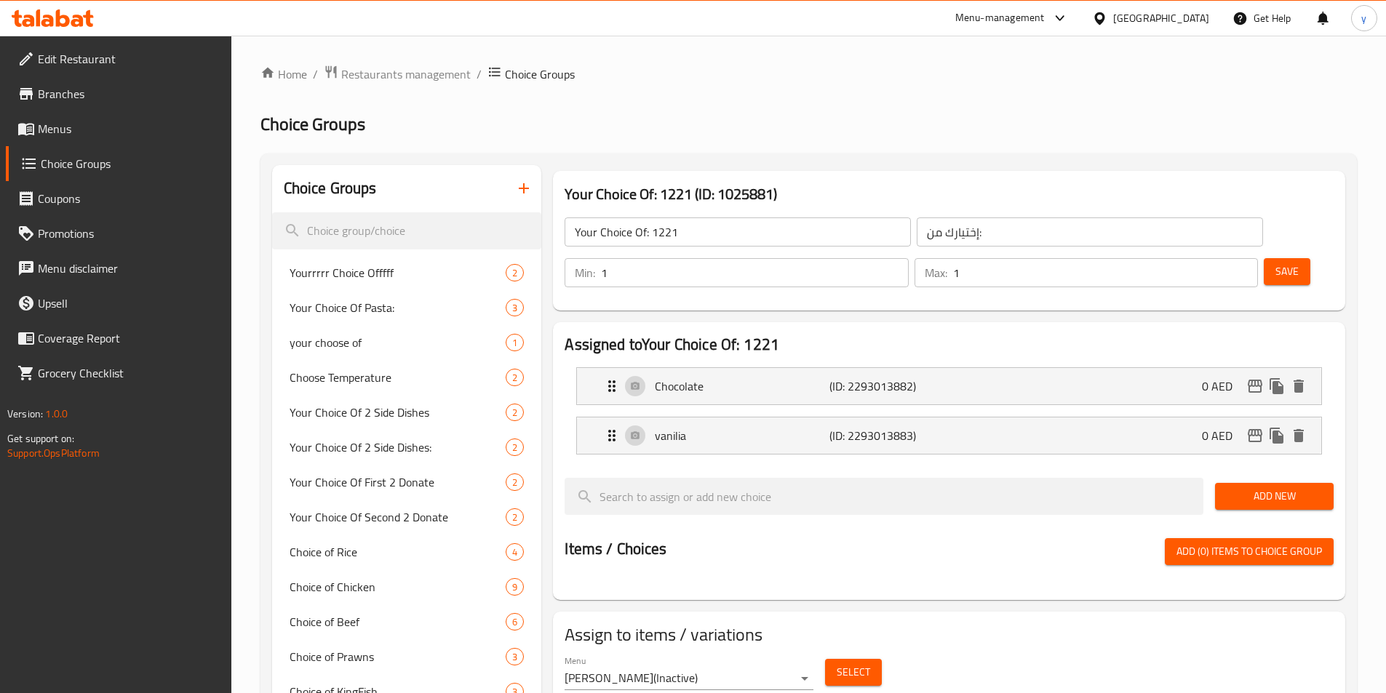
click at [1275, 263] on span "Save" at bounding box center [1286, 272] width 23 height 18
click at [872, 659] on button "Select" at bounding box center [853, 672] width 57 height 27
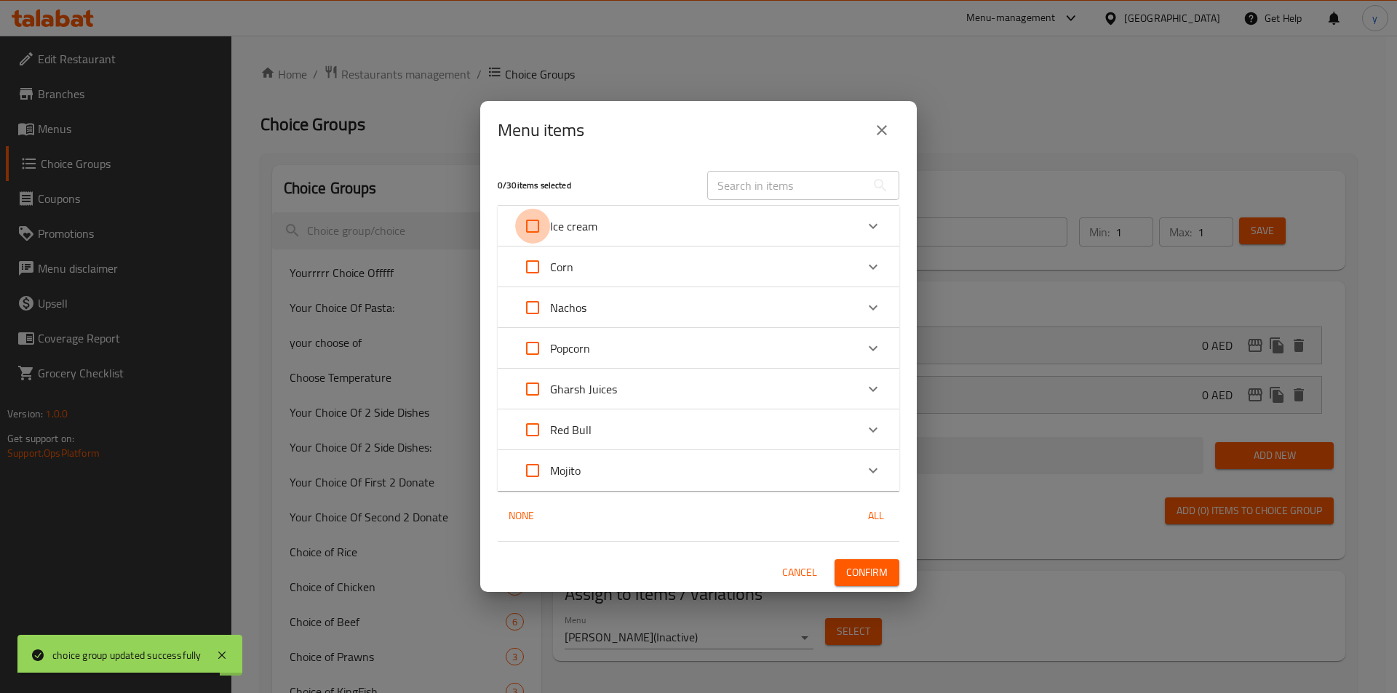
click at [543, 228] on input "Expand" at bounding box center [532, 226] width 35 height 35
checkbox input "true"
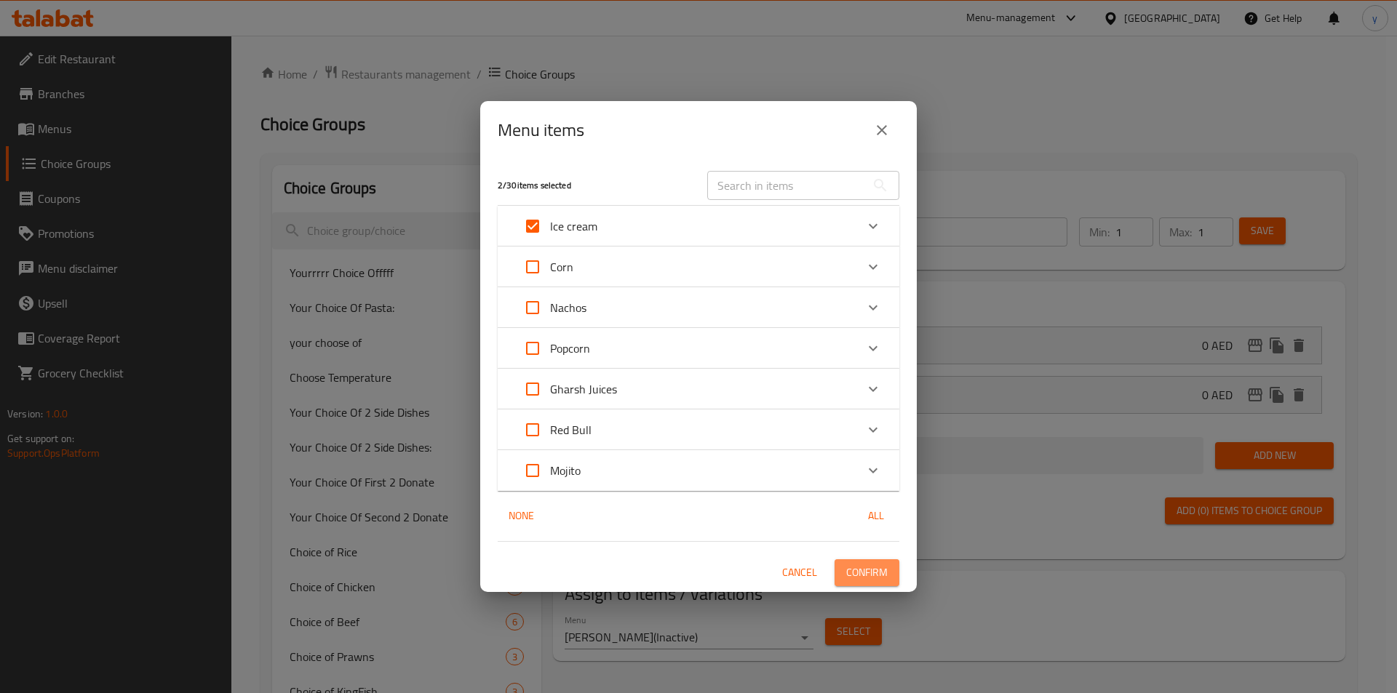
click at [858, 576] on span "Confirm" at bounding box center [866, 573] width 41 height 18
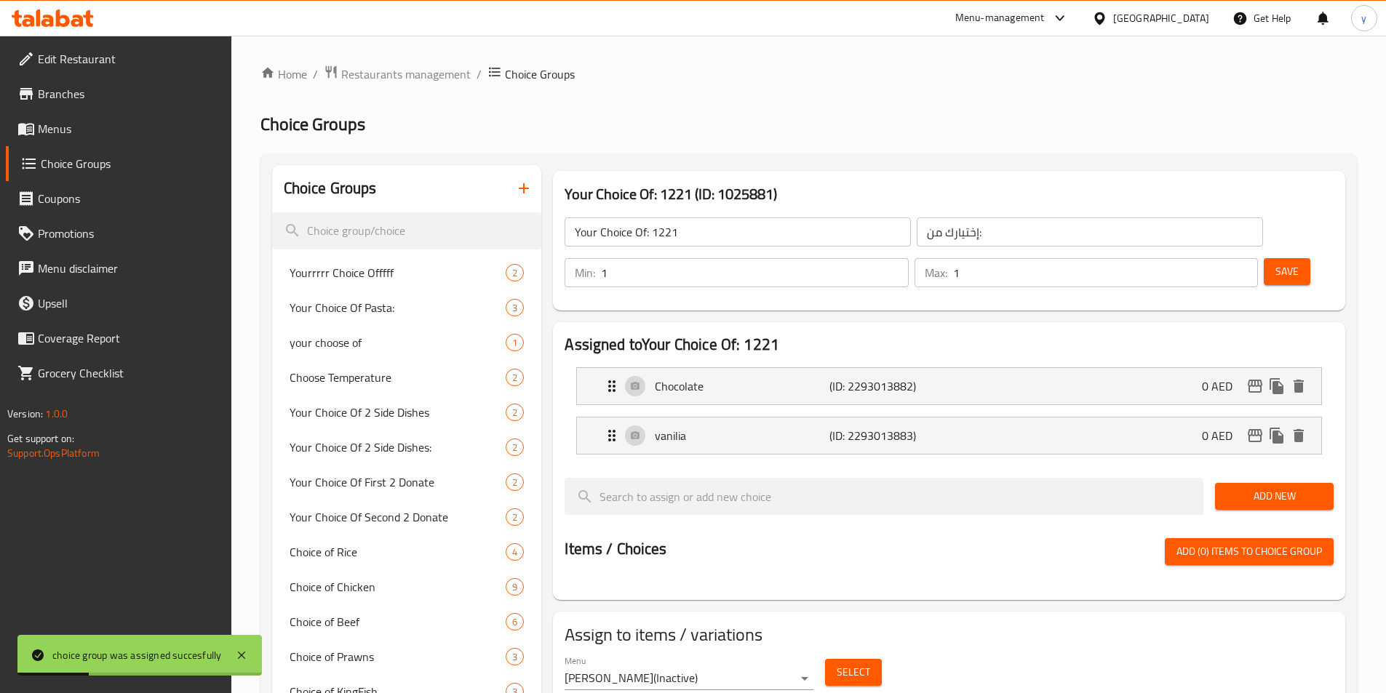
click at [806, 643] on body "choice group was assigned succesfully ​ Menu-management United Arab Emirates Ge…" at bounding box center [693, 365] width 1386 height 658
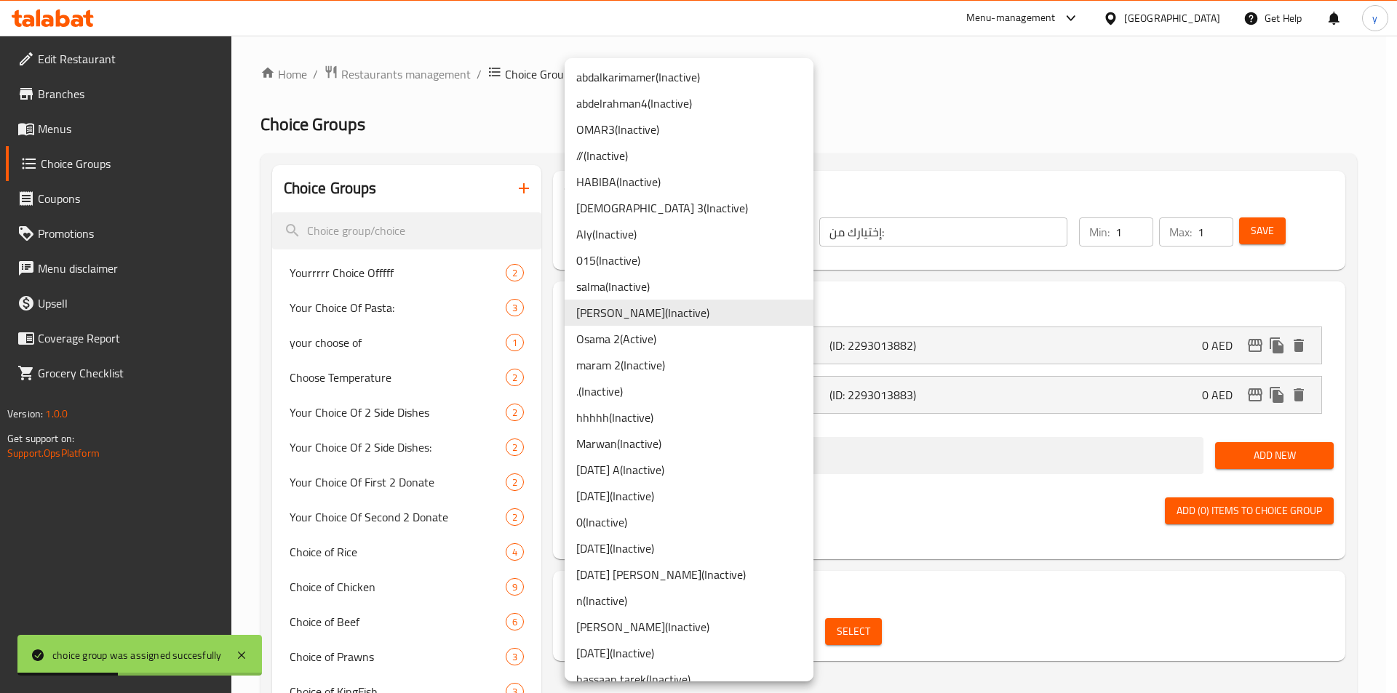
click at [959, 613] on div at bounding box center [698, 346] width 1397 height 693
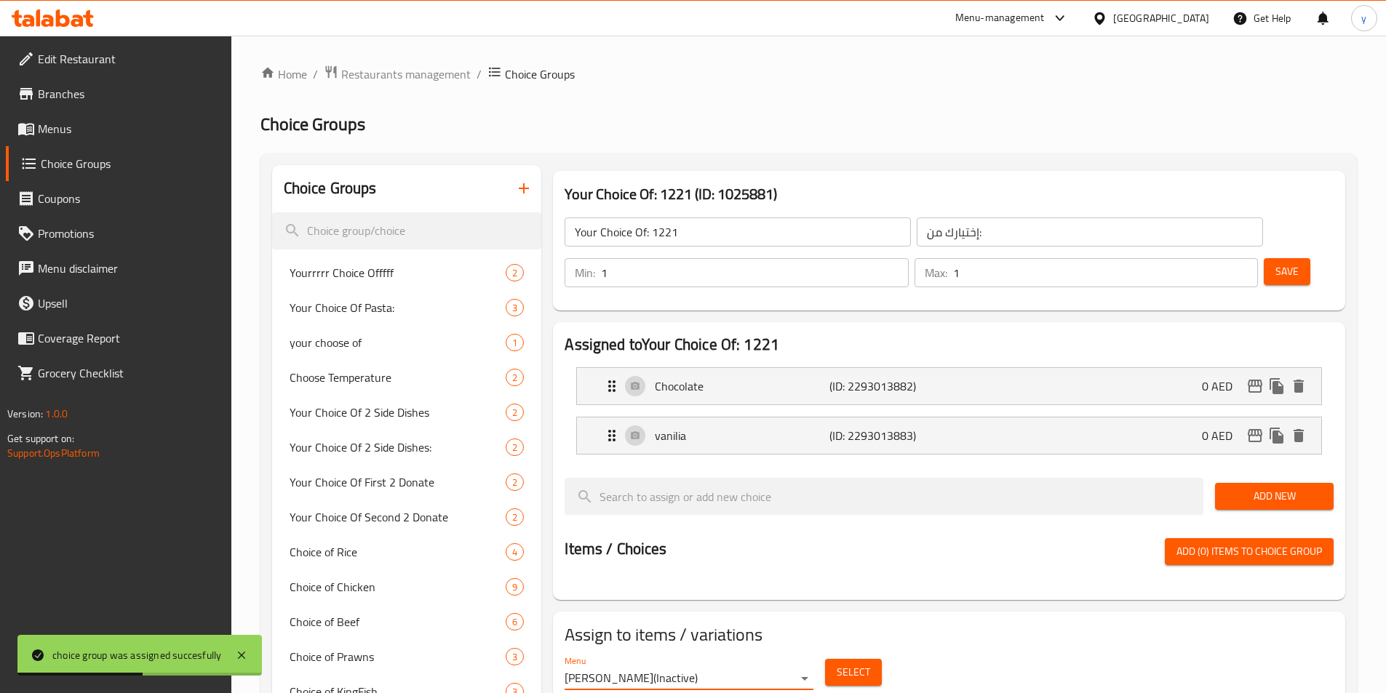
click at [869, 659] on button "Select" at bounding box center [853, 672] width 57 height 27
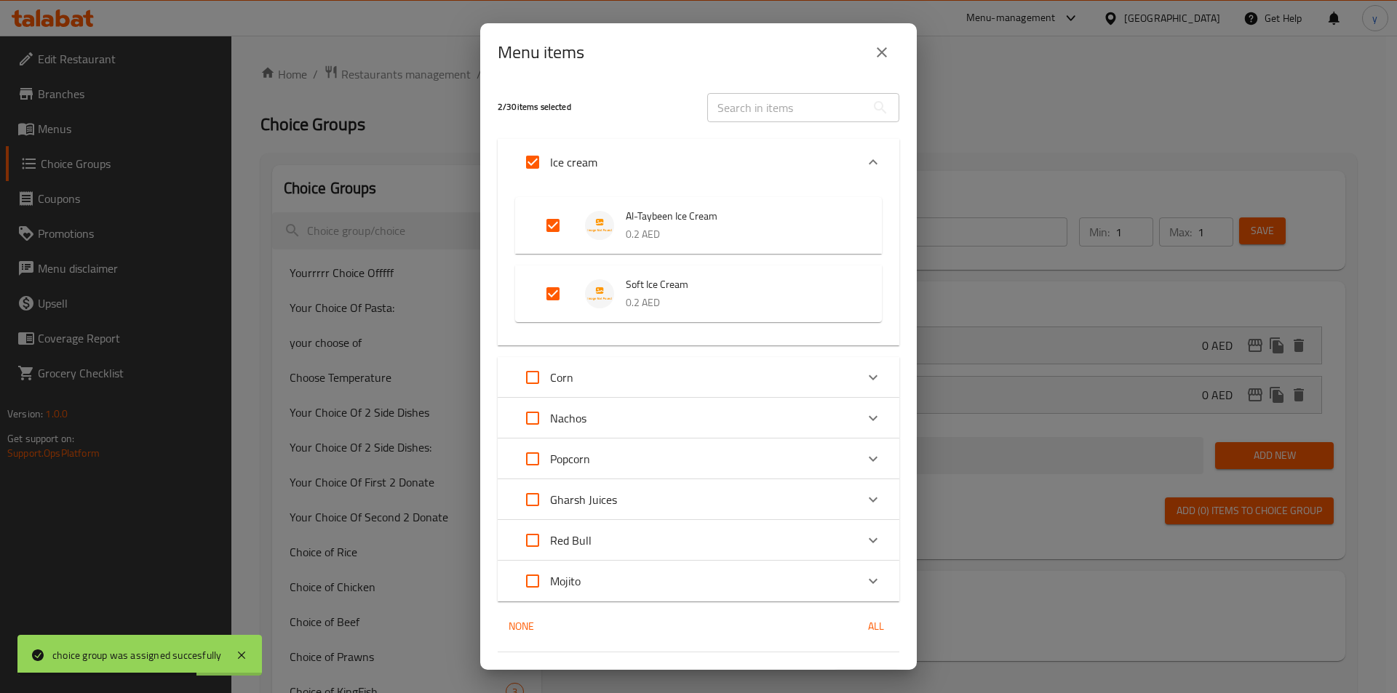
click at [548, 287] on input "Expand" at bounding box center [552, 293] width 35 height 35
checkbox input "false"
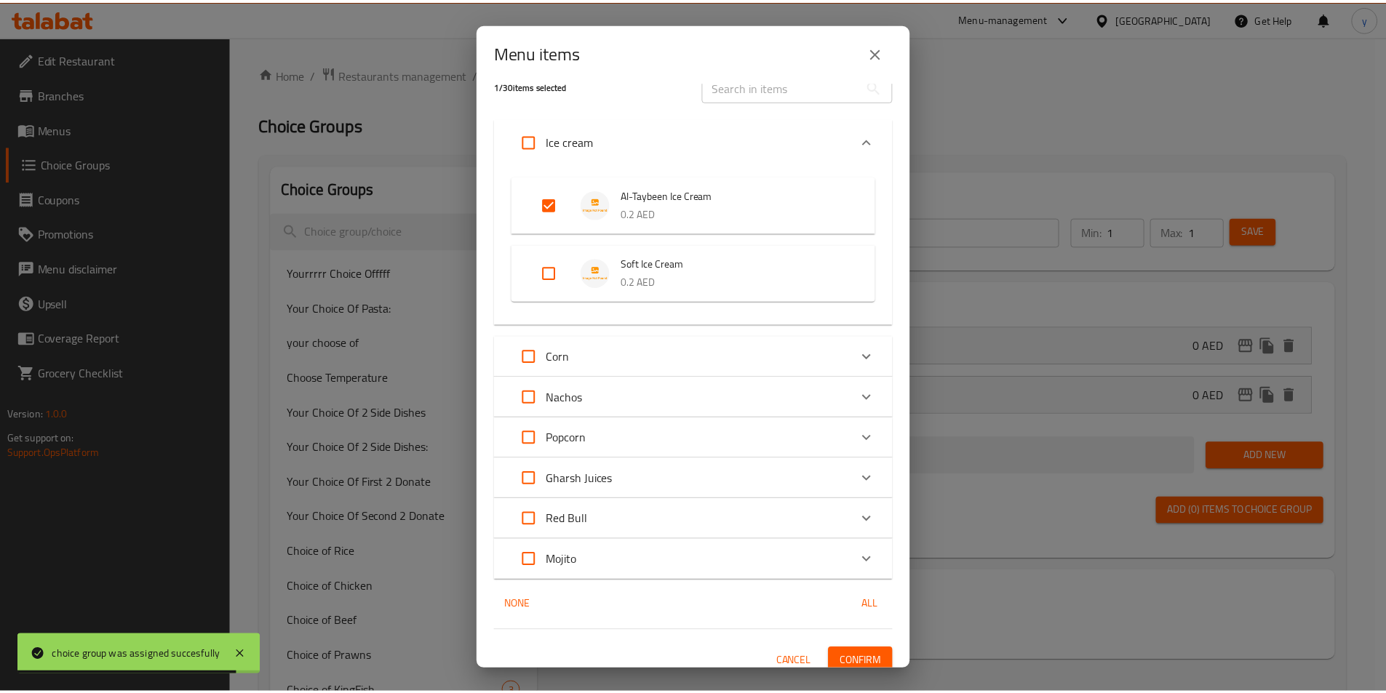
scroll to position [33, 0]
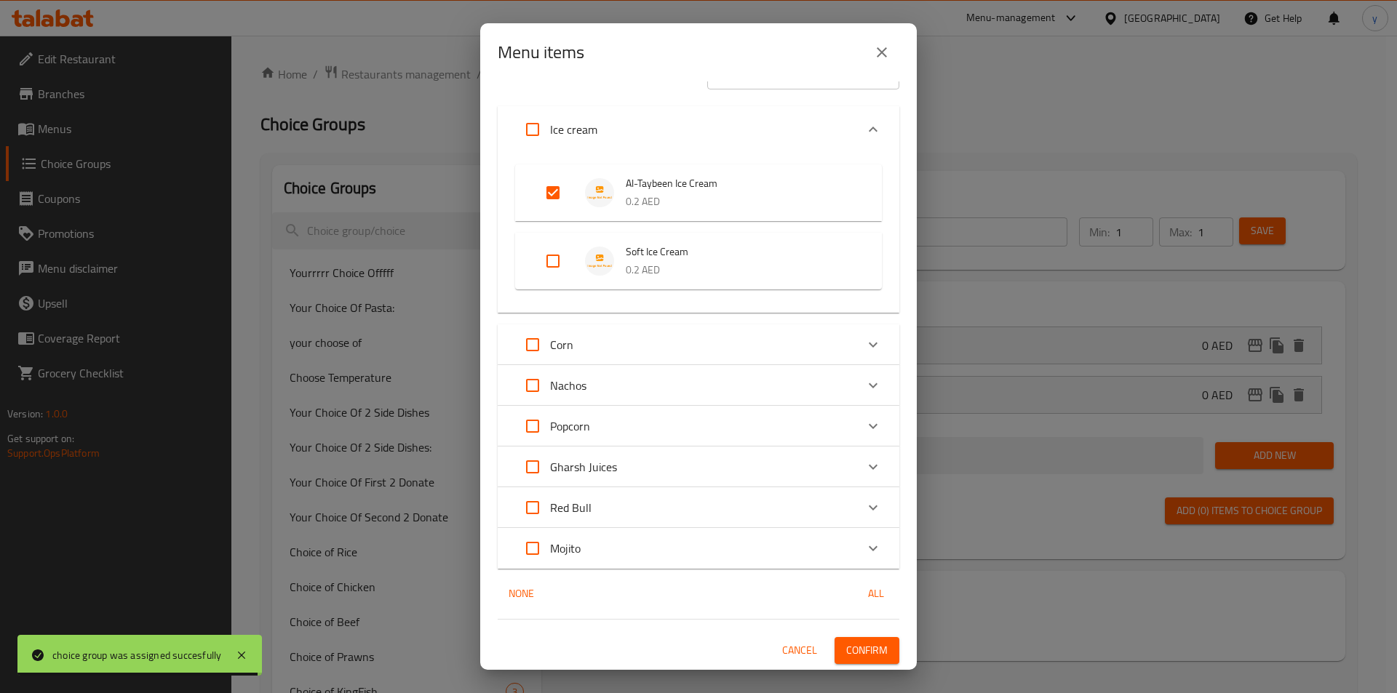
click at [850, 652] on span "Confirm" at bounding box center [866, 651] width 41 height 18
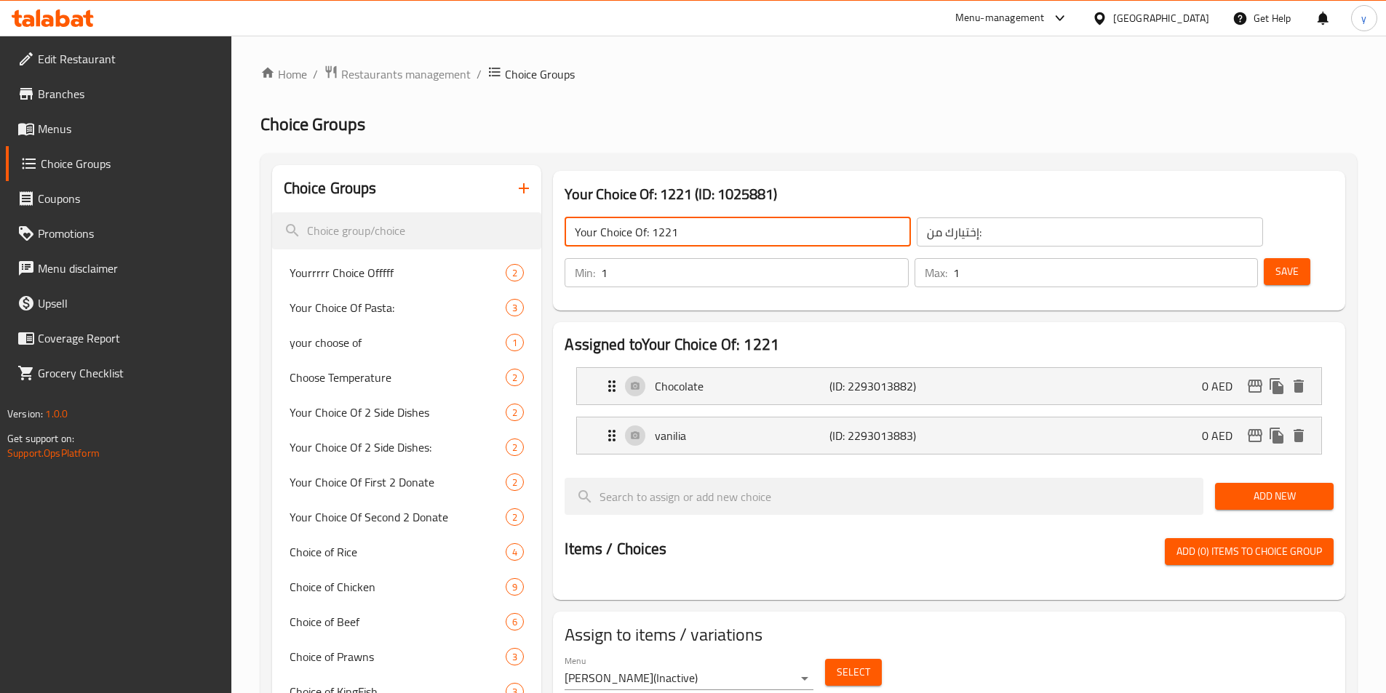
drag, startPoint x: 704, startPoint y: 236, endPoint x: 653, endPoint y: 245, distance: 52.5
click at [653, 245] on input "Your Choice Of: 1221" at bounding box center [738, 232] width 346 height 29
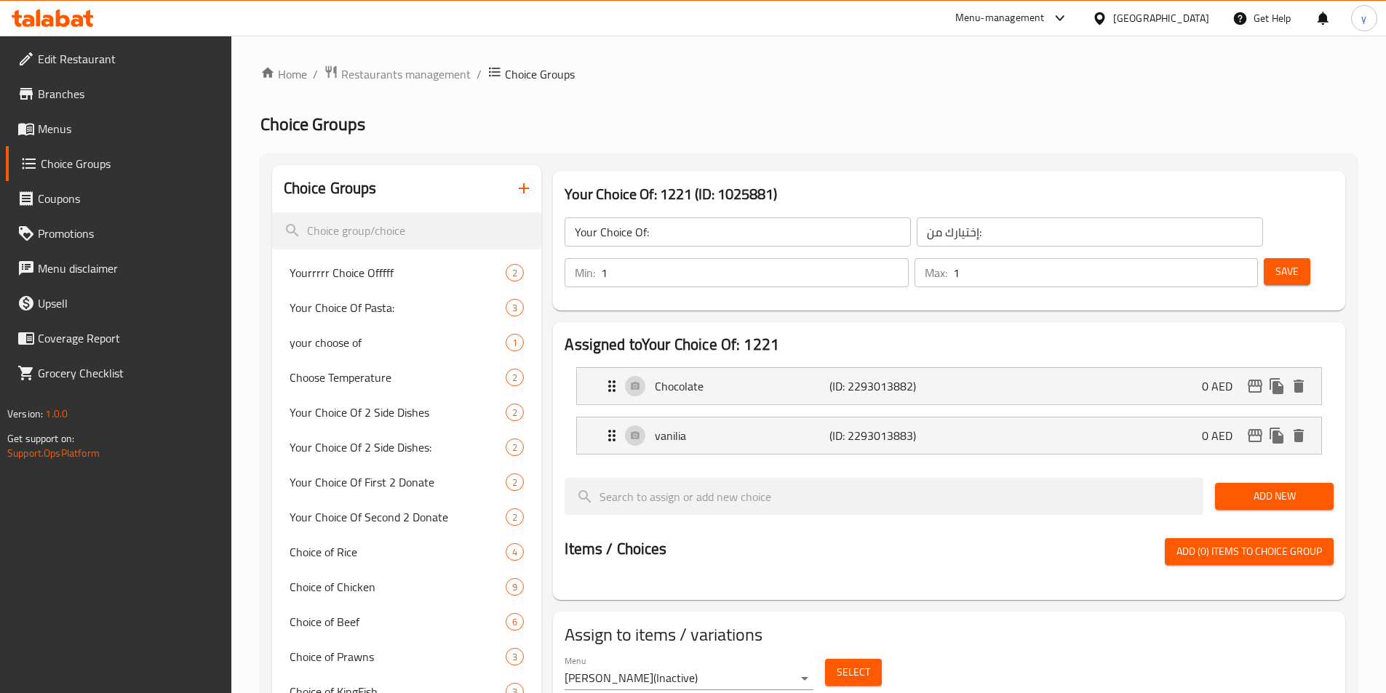
click at [774, 223] on input "Your Choice Of:" at bounding box center [738, 232] width 346 height 29
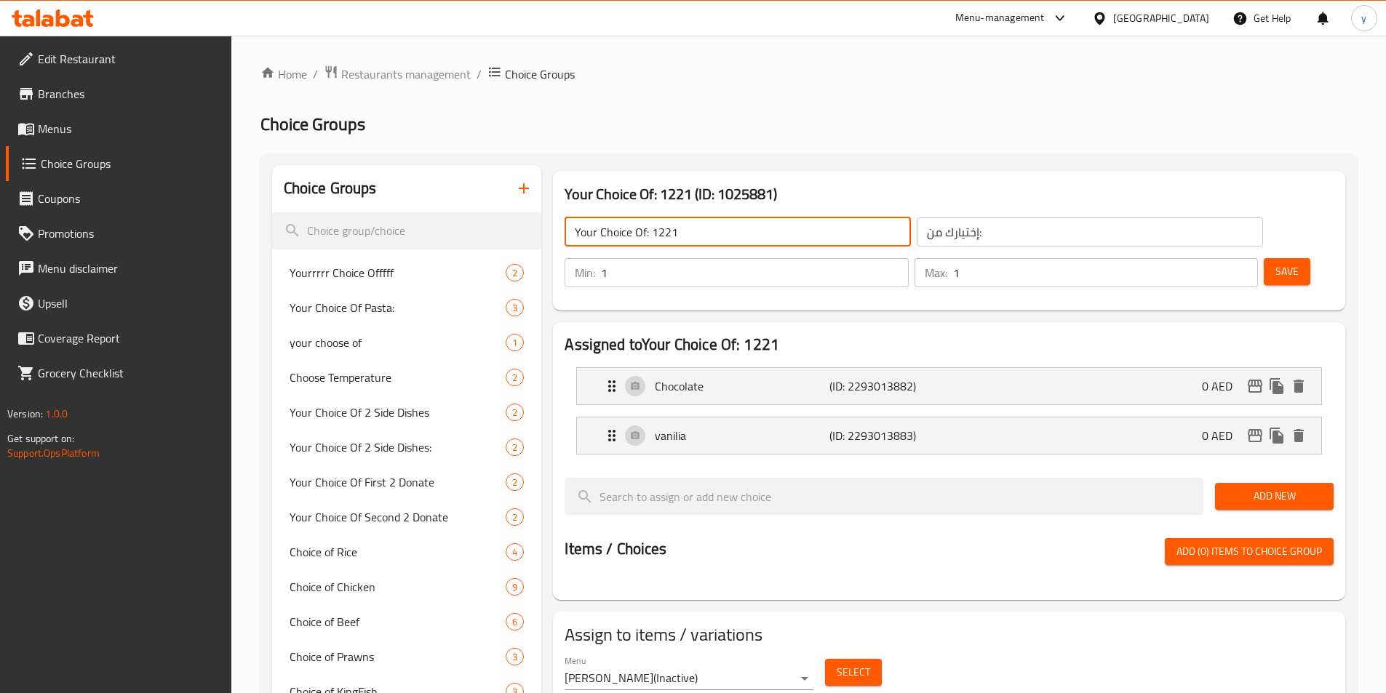
click at [779, 237] on input "Your Choice Of: 1221" at bounding box center [738, 232] width 346 height 29
drag, startPoint x: 710, startPoint y: 232, endPoint x: 583, endPoint y: 235, distance: 126.6
click at [583, 235] on input "Your Choice Of: 1221" at bounding box center [738, 232] width 346 height 29
click at [687, 227] on input "Your Choice Of: 1221" at bounding box center [738, 232] width 346 height 29
drag, startPoint x: 687, startPoint y: 227, endPoint x: 525, endPoint y: 233, distance: 163.1
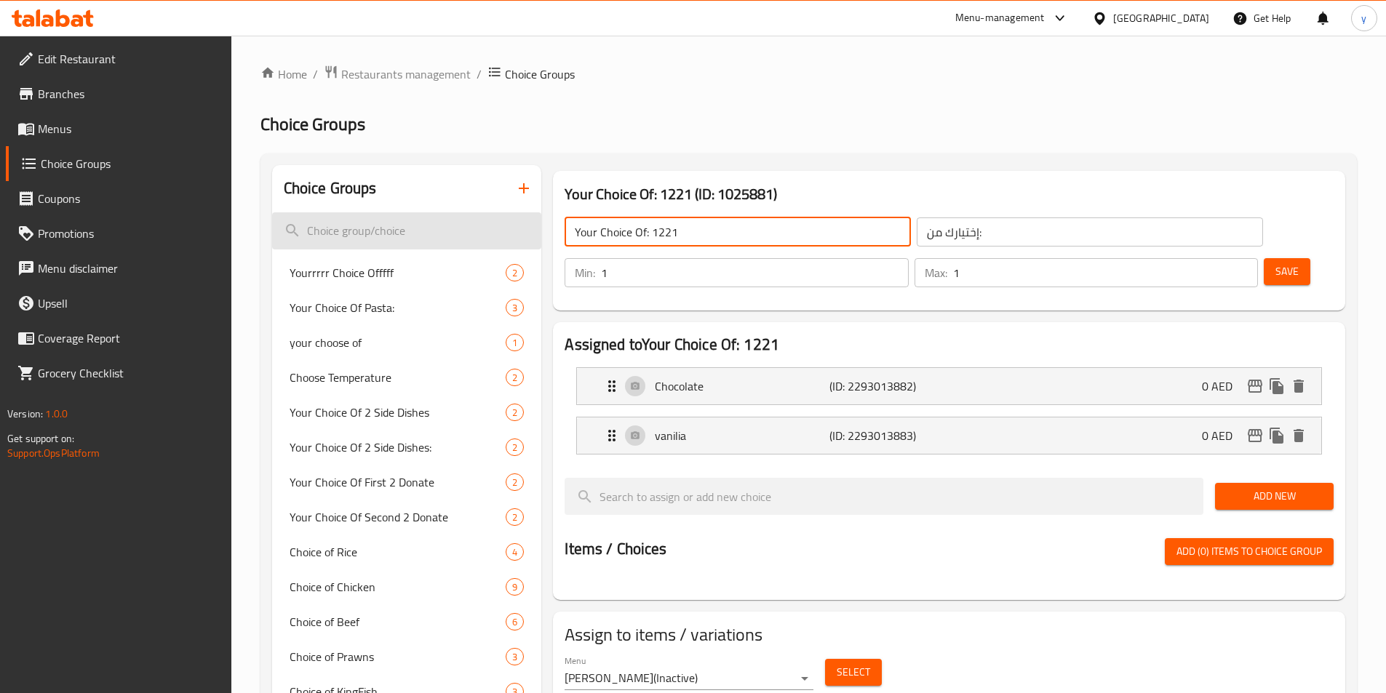
click at [846, 256] on div "Your Choice Of: 1221 ​ إختيارك من: ​ Min: 1 ​ Max: 1 ​ Save" at bounding box center [949, 252] width 781 height 105
click at [740, 235] on input "Your Choice Of: 1221" at bounding box center [738, 232] width 346 height 29
click at [917, 230] on input "إختيارك من:" at bounding box center [1090, 232] width 346 height 29
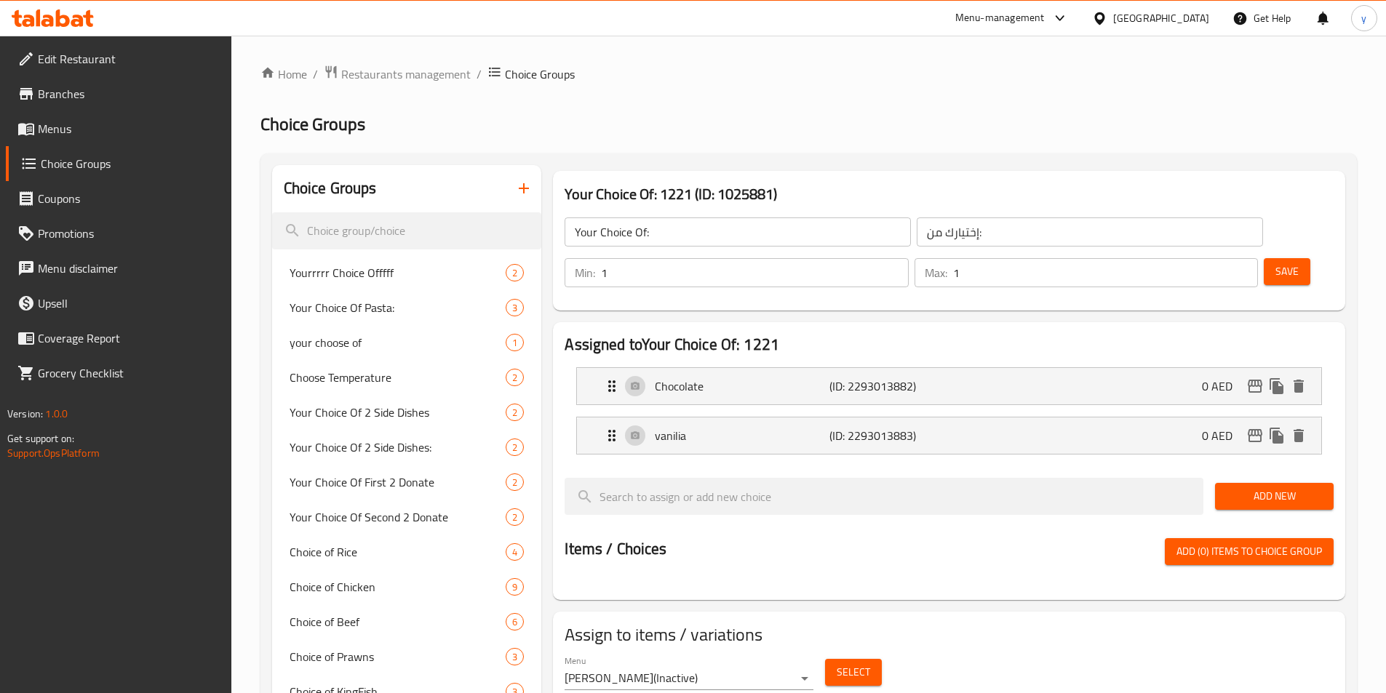
click at [1336, 322] on div "Assigned to Your Choice Of: 1221 Chocolate (ID: 2293013882) 0 AED Name (En) Cho…" at bounding box center [949, 461] width 792 height 278
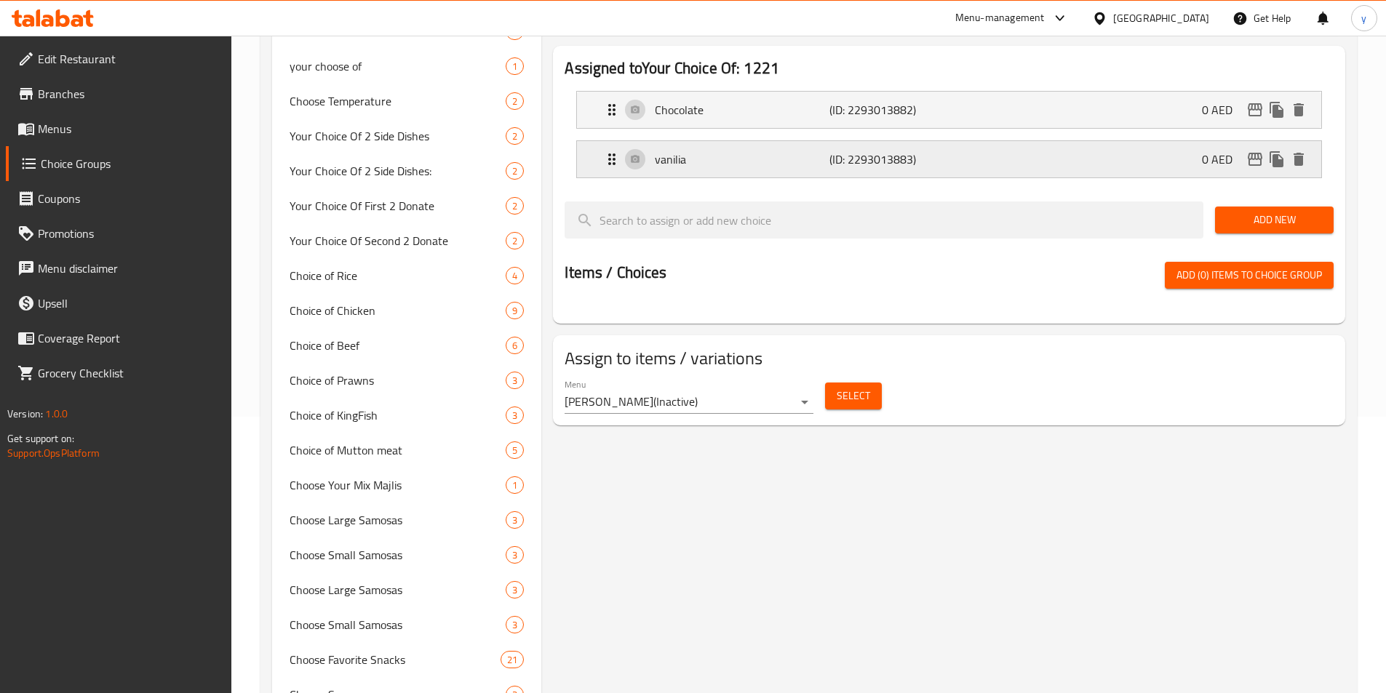
scroll to position [73, 0]
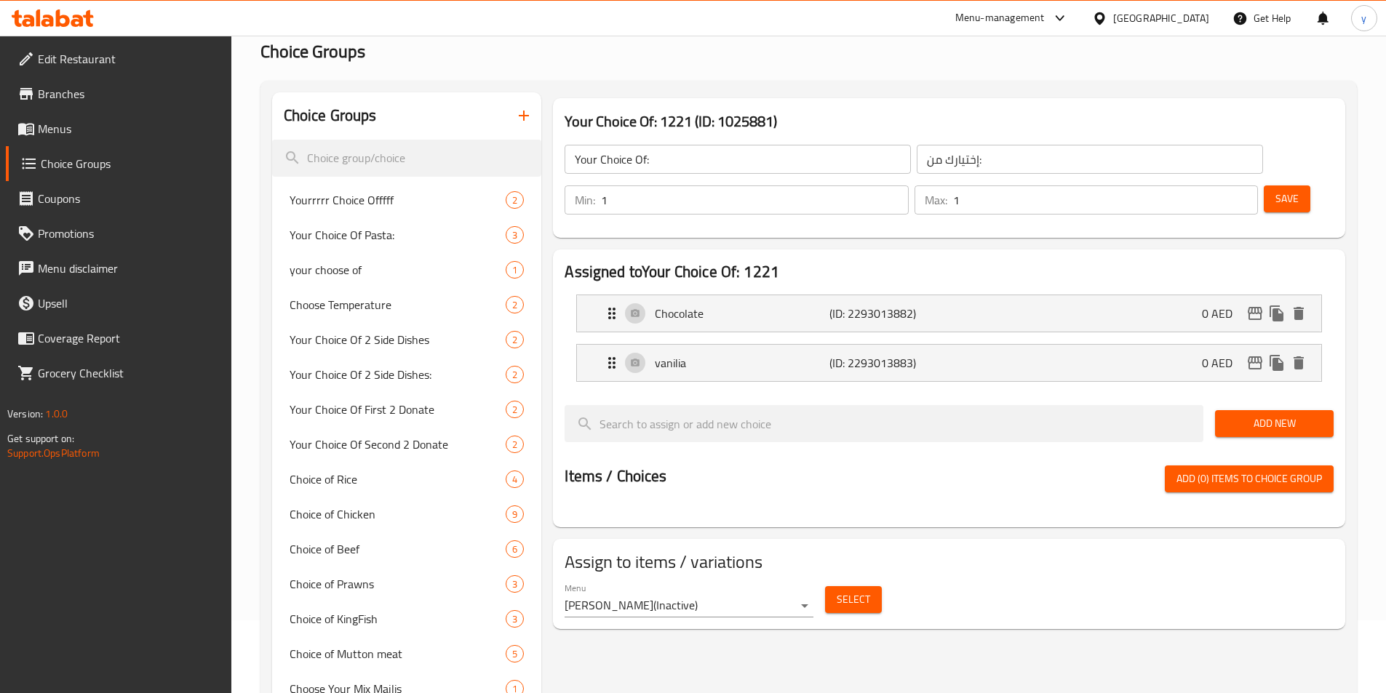
click at [762, 153] on input "Your Choice Of:" at bounding box center [738, 159] width 346 height 29
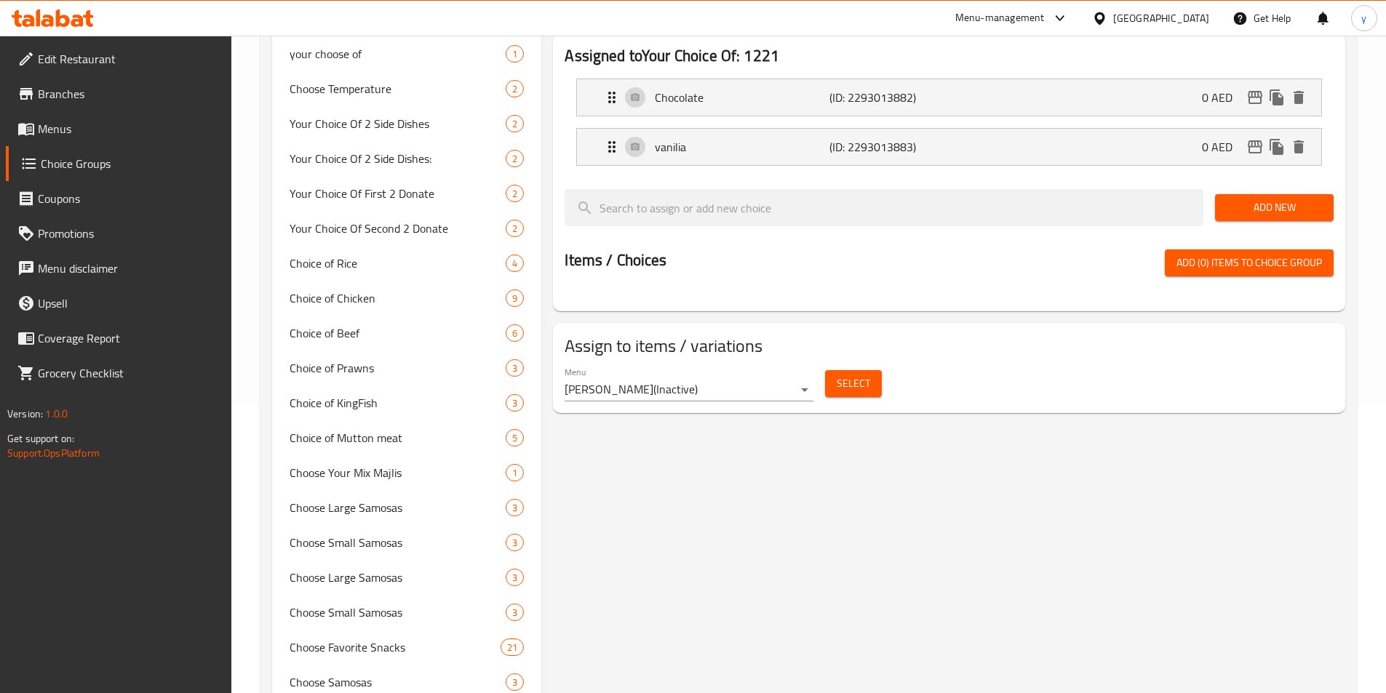
scroll to position [291, 0]
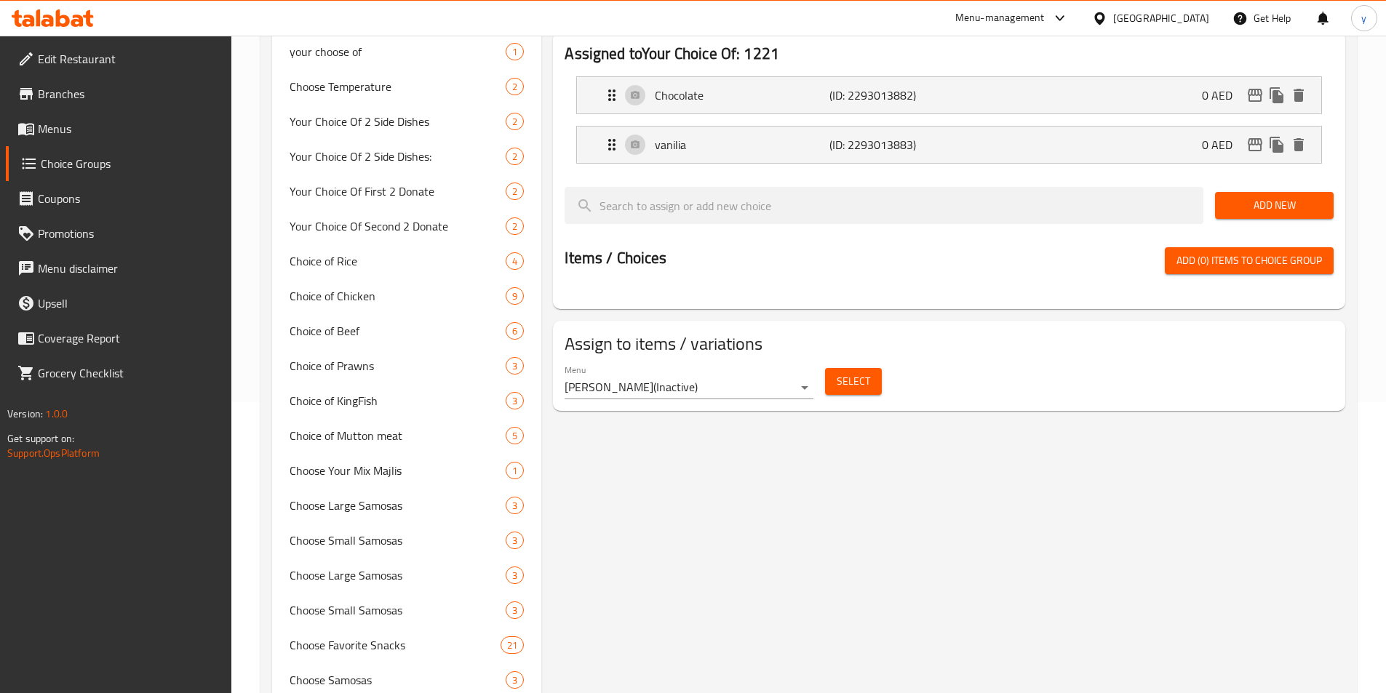
type input "Your Choice Of: 11111"
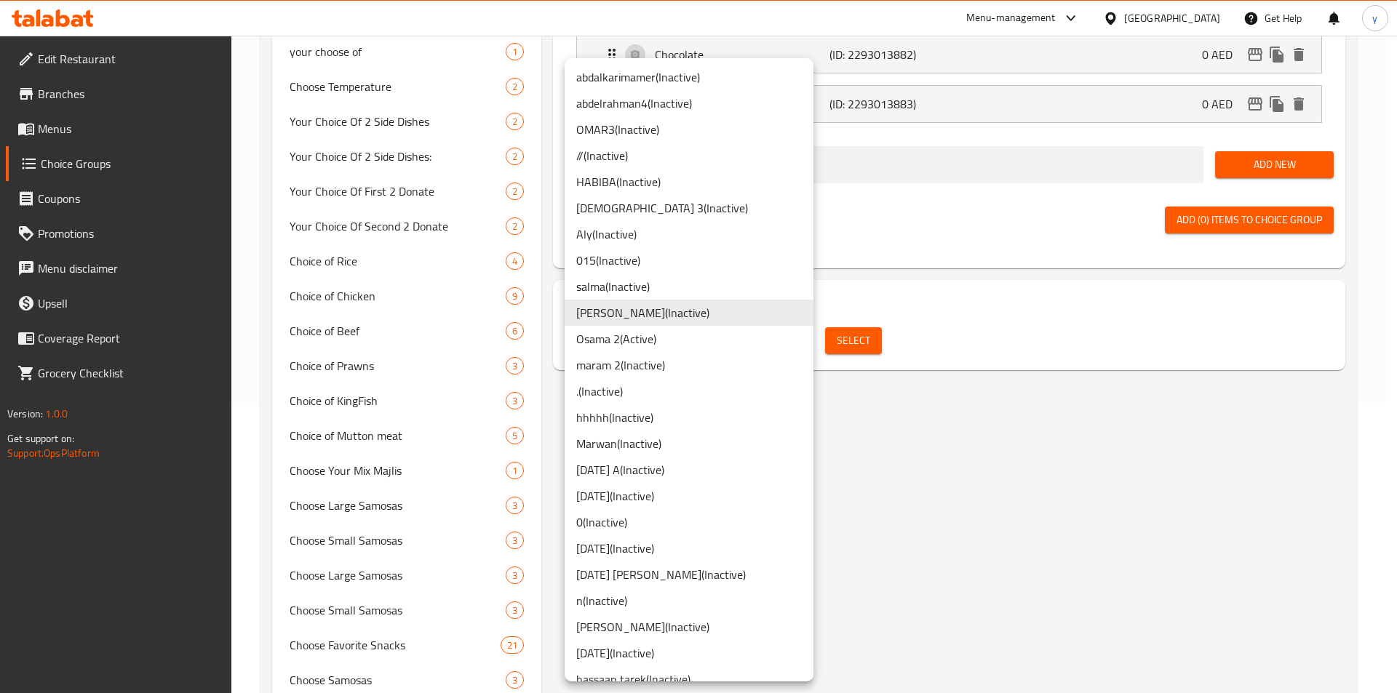
click at [786, 349] on body "​ Menu-management United Arab Emirates Get Help y Edit Restaurant Branches Menu…" at bounding box center [698, 74] width 1397 height 658
click at [742, 317] on li "Yousef E ( Inactive )" at bounding box center [689, 313] width 249 height 26
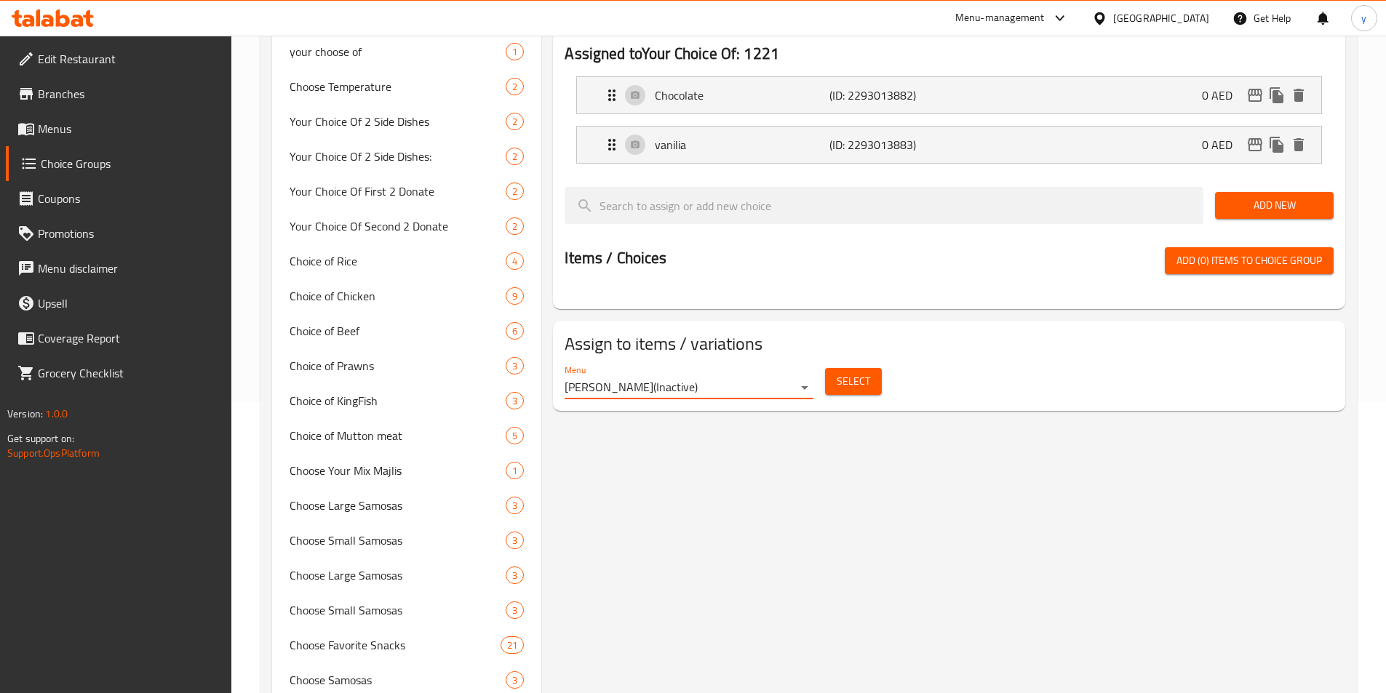
click at [854, 372] on span "Select" at bounding box center [853, 381] width 33 height 18
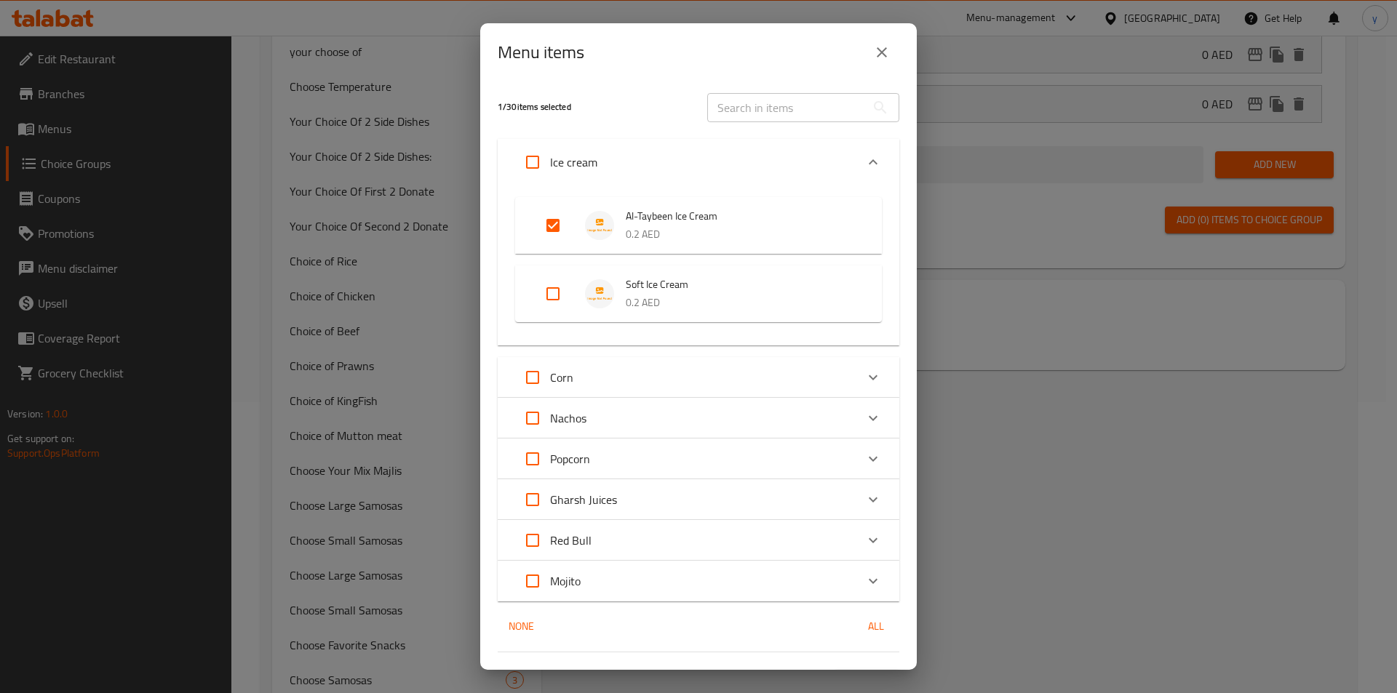
click at [877, 52] on icon "close" at bounding box center [881, 52] width 17 height 17
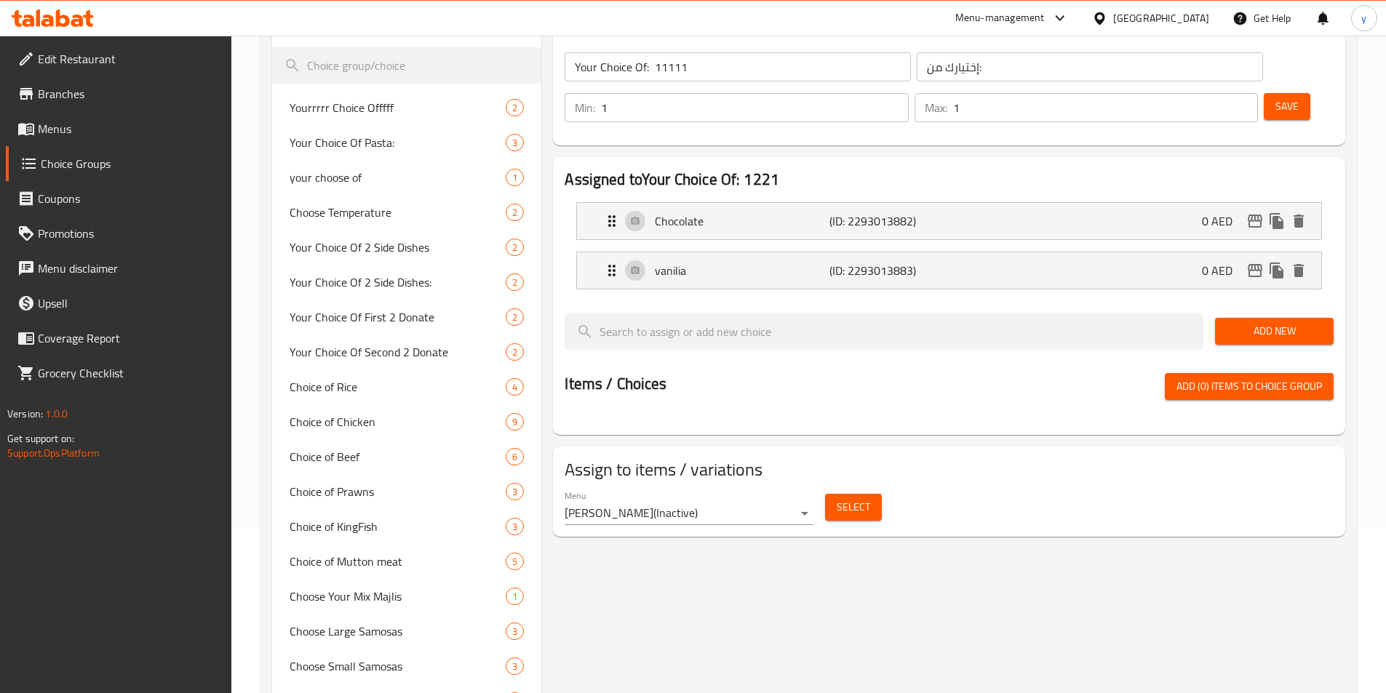
scroll to position [73, 0]
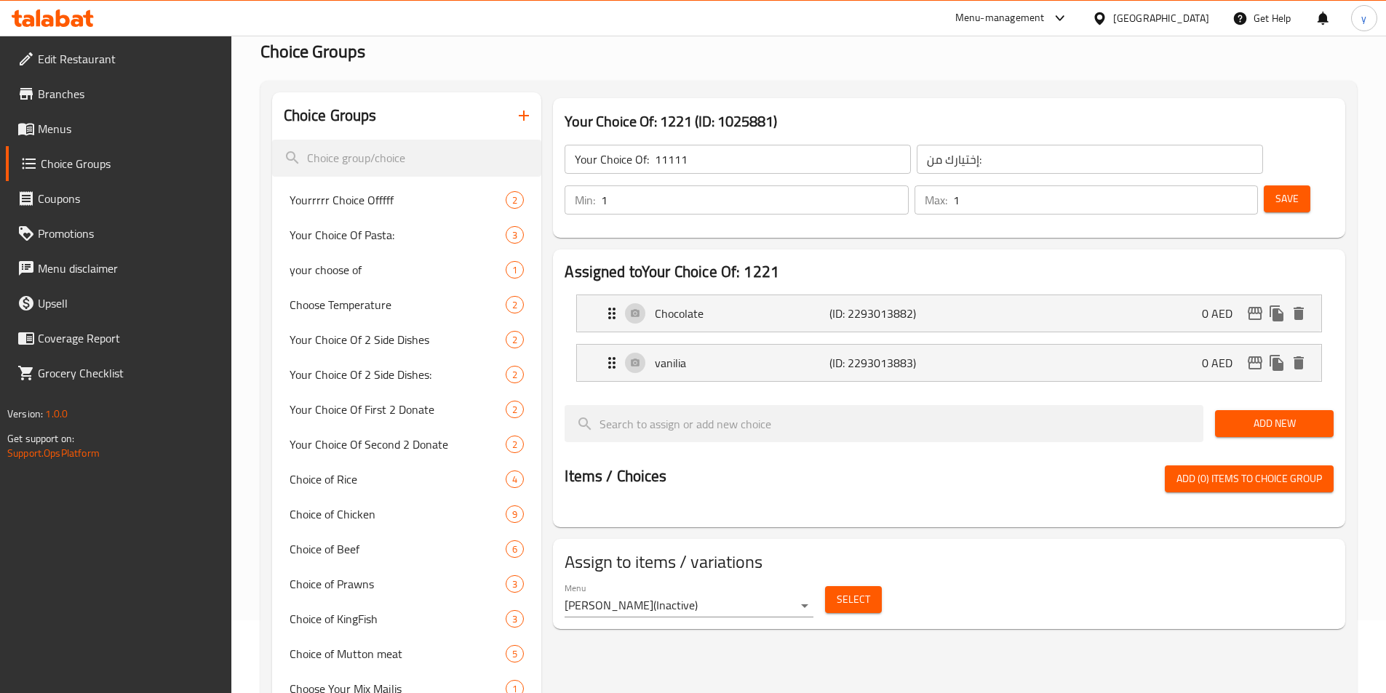
click at [1275, 190] on span "Save" at bounding box center [1286, 199] width 23 height 18
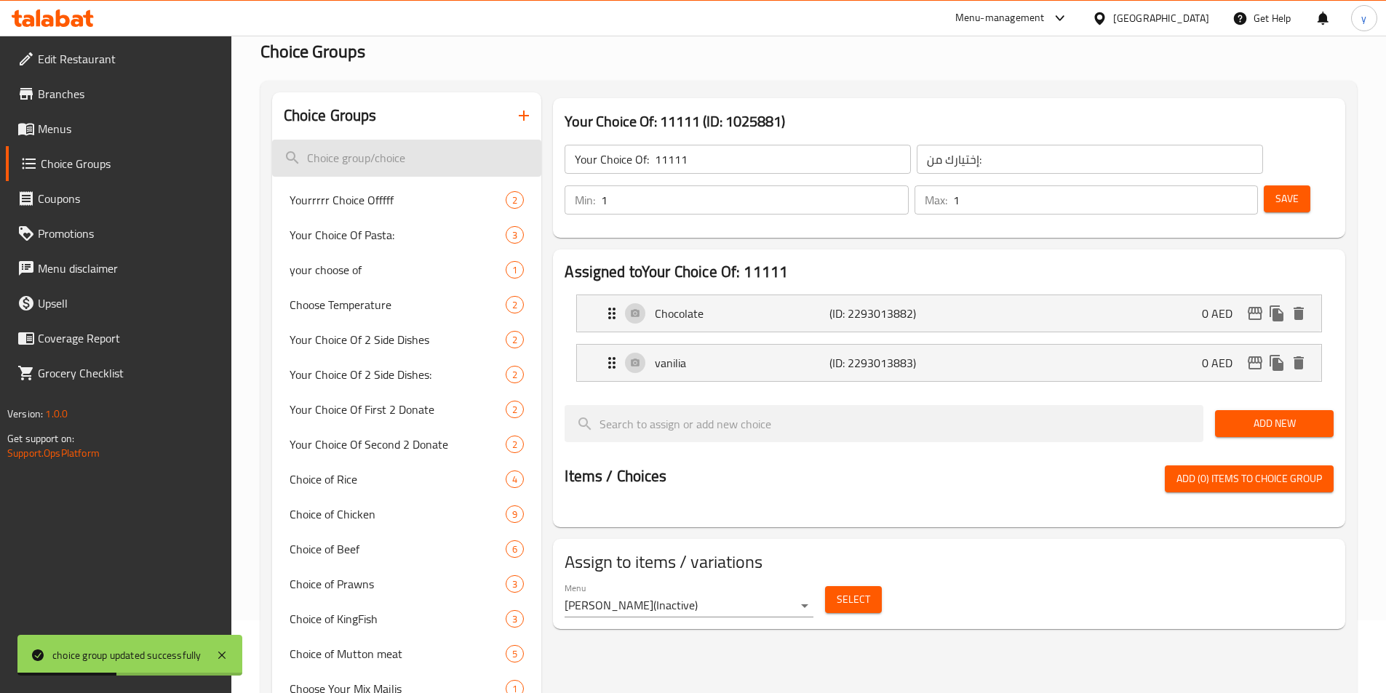
click at [423, 159] on input "search" at bounding box center [407, 158] width 270 height 37
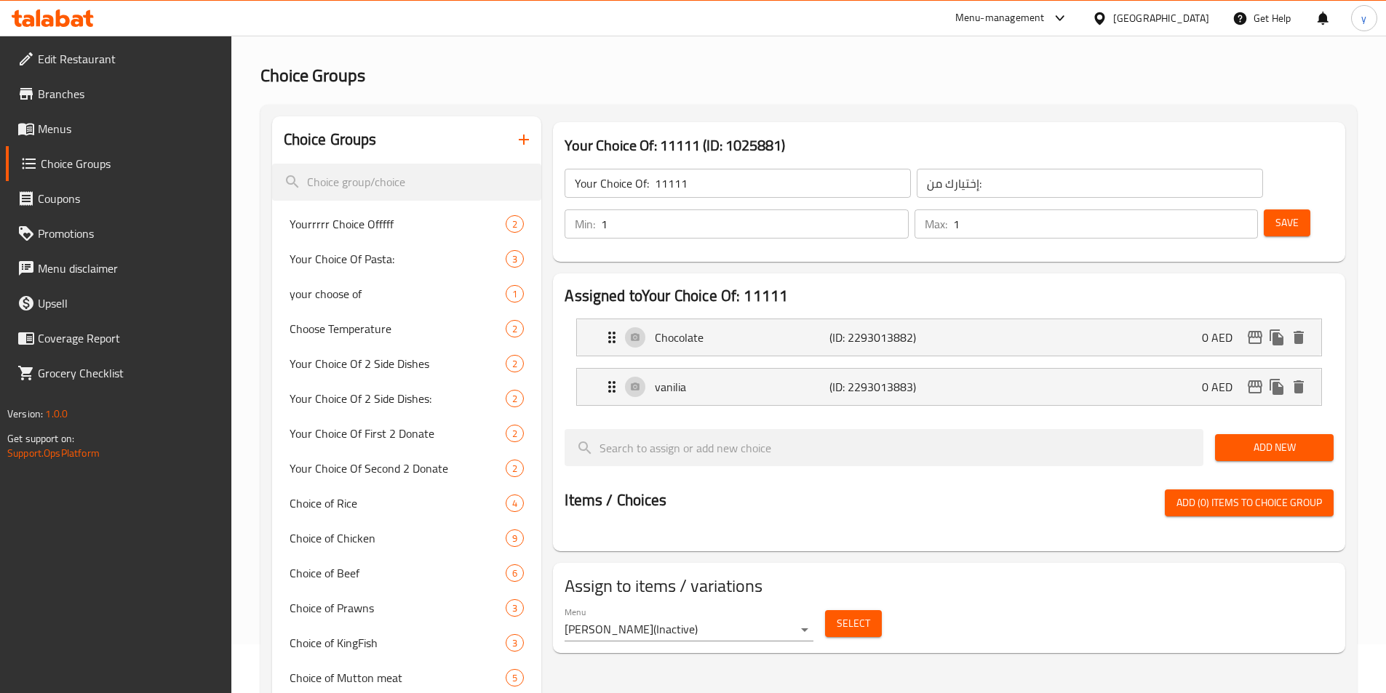
scroll to position [0, 0]
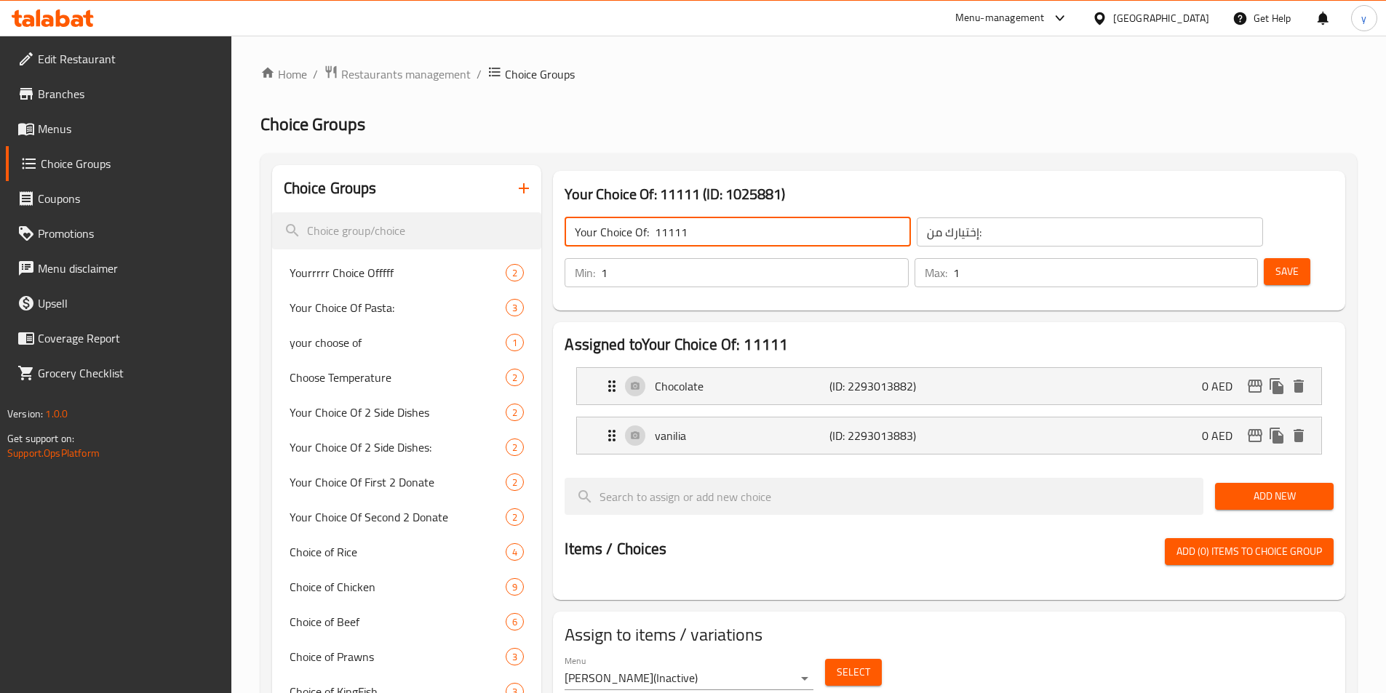
drag, startPoint x: 649, startPoint y: 236, endPoint x: 557, endPoint y: 241, distance: 91.8
click at [557, 241] on div "Your Choice Of: 11111 ​ إختيارك من: ​" at bounding box center [913, 232] width 715 height 47
click at [450, 219] on input "search" at bounding box center [407, 230] width 270 height 37
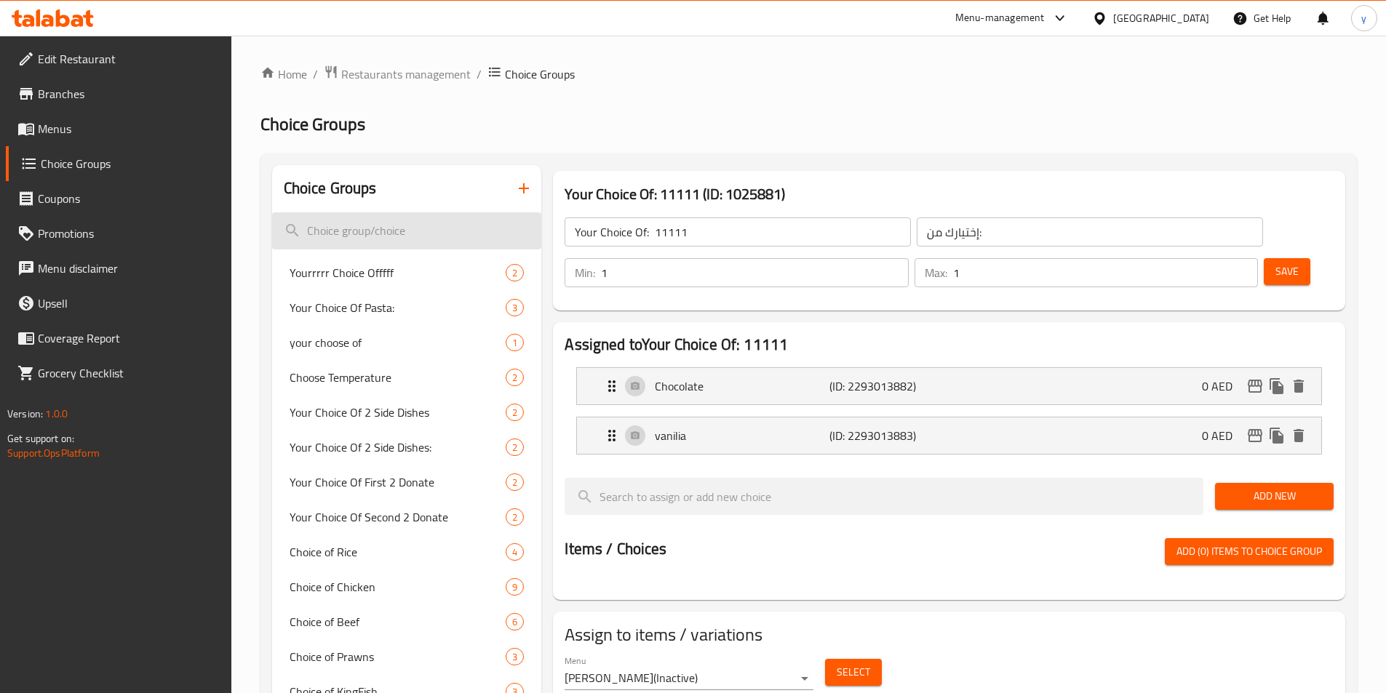
paste input "Your Choice Of:"
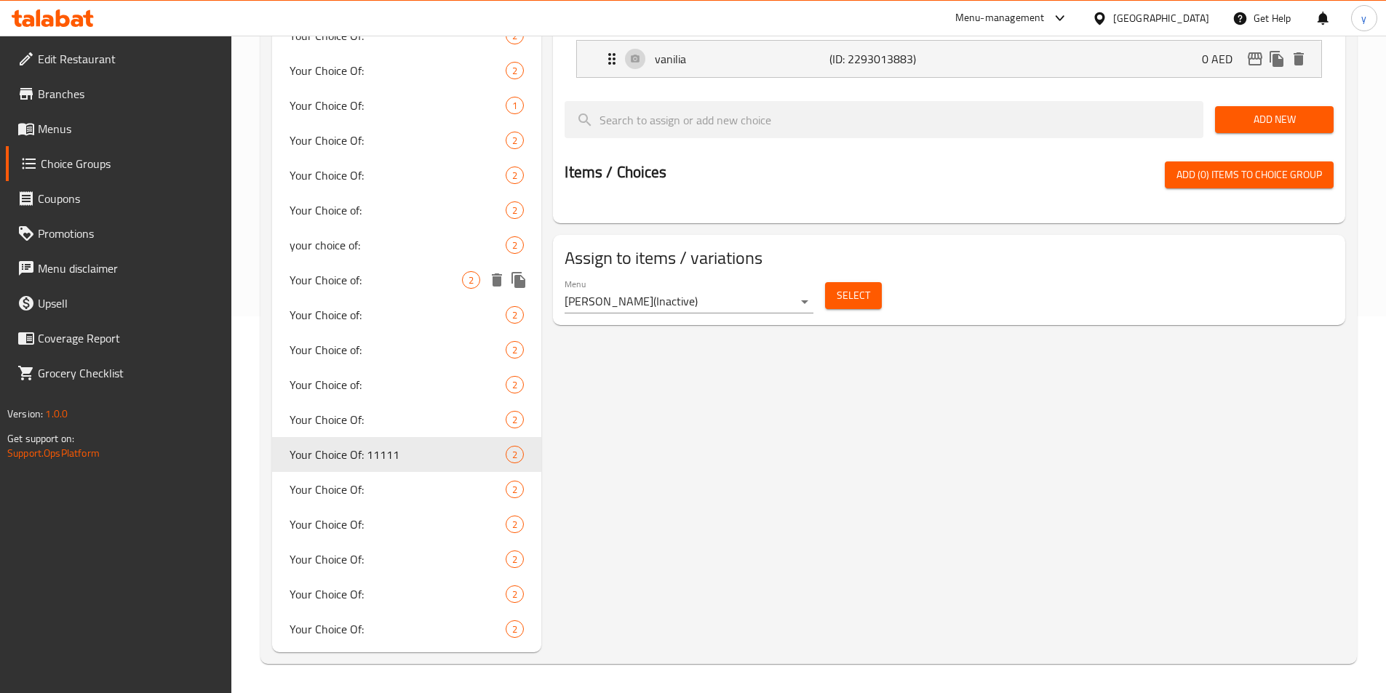
scroll to position [86, 0]
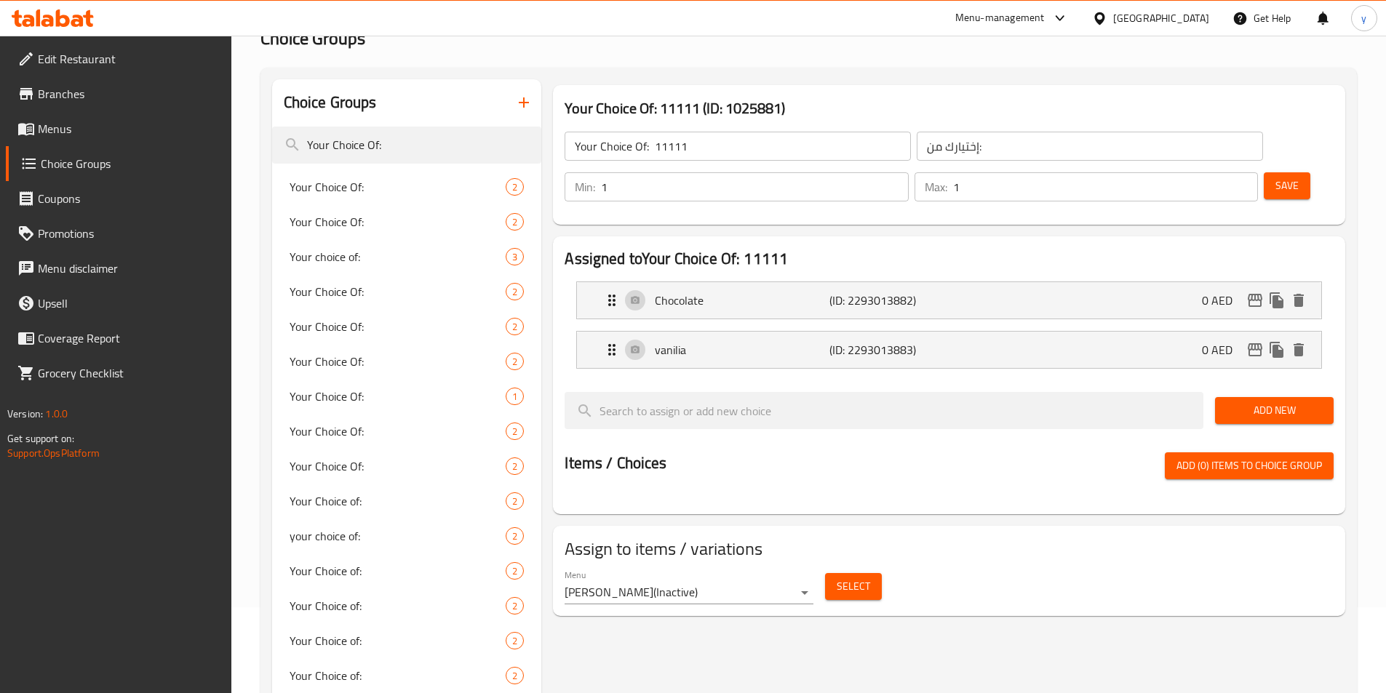
type input "Your Choice Of:"
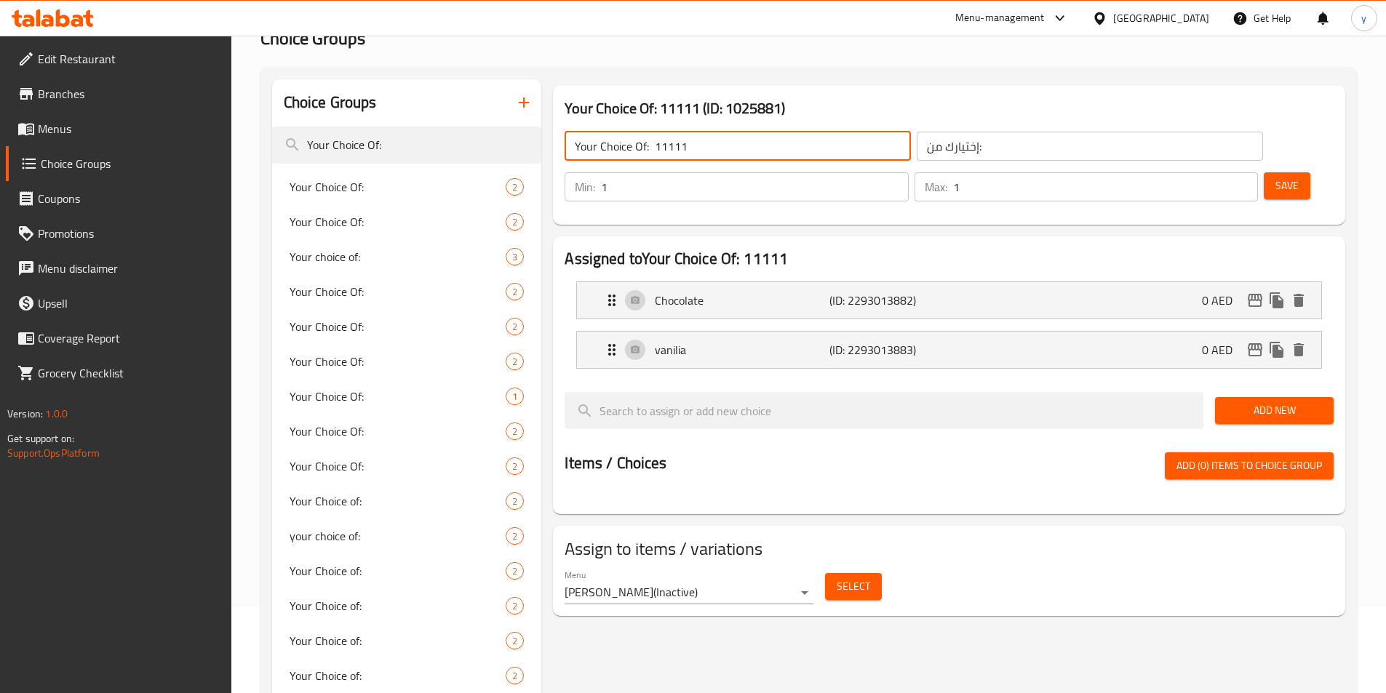
drag, startPoint x: 692, startPoint y: 151, endPoint x: 186, endPoint y: 137, distance: 506.5
click at [245, 147] on div "Home / Restaurants management / Choice Groups Choice Groups Choice Groups Your …" at bounding box center [808, 467] width 1155 height 1034
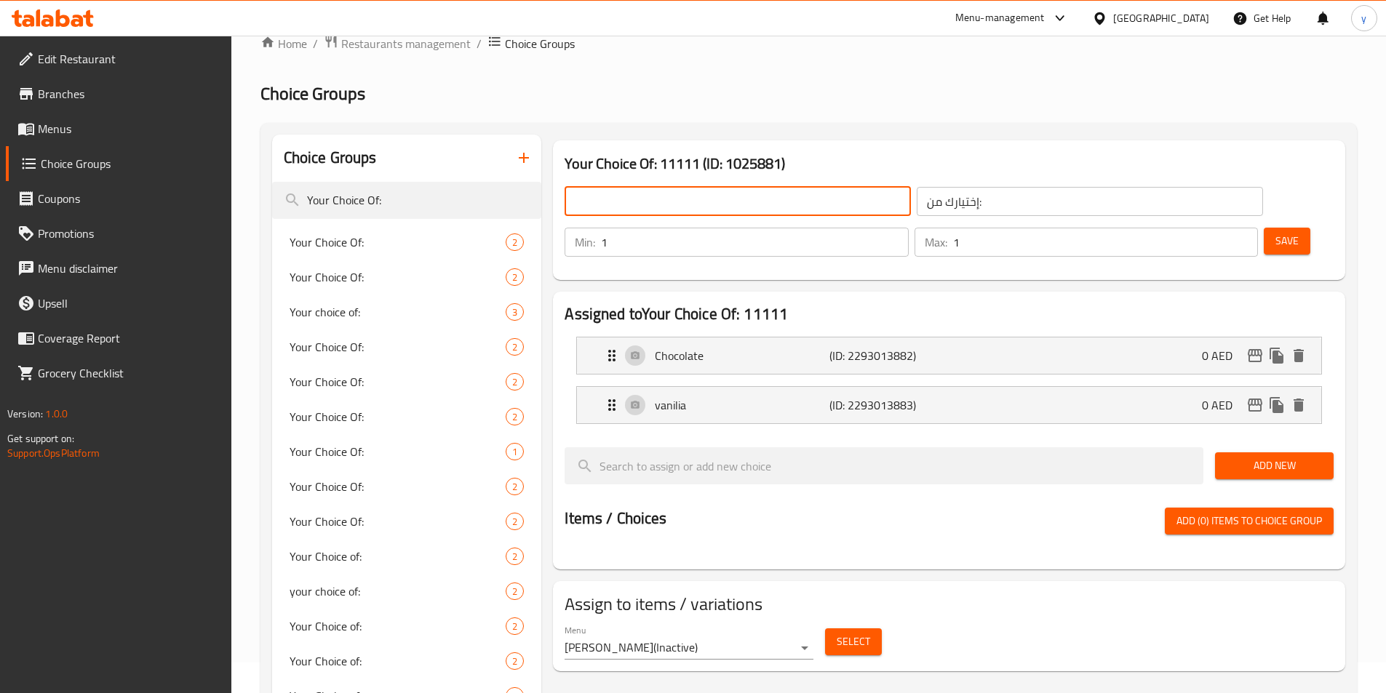
scroll to position [0, 0]
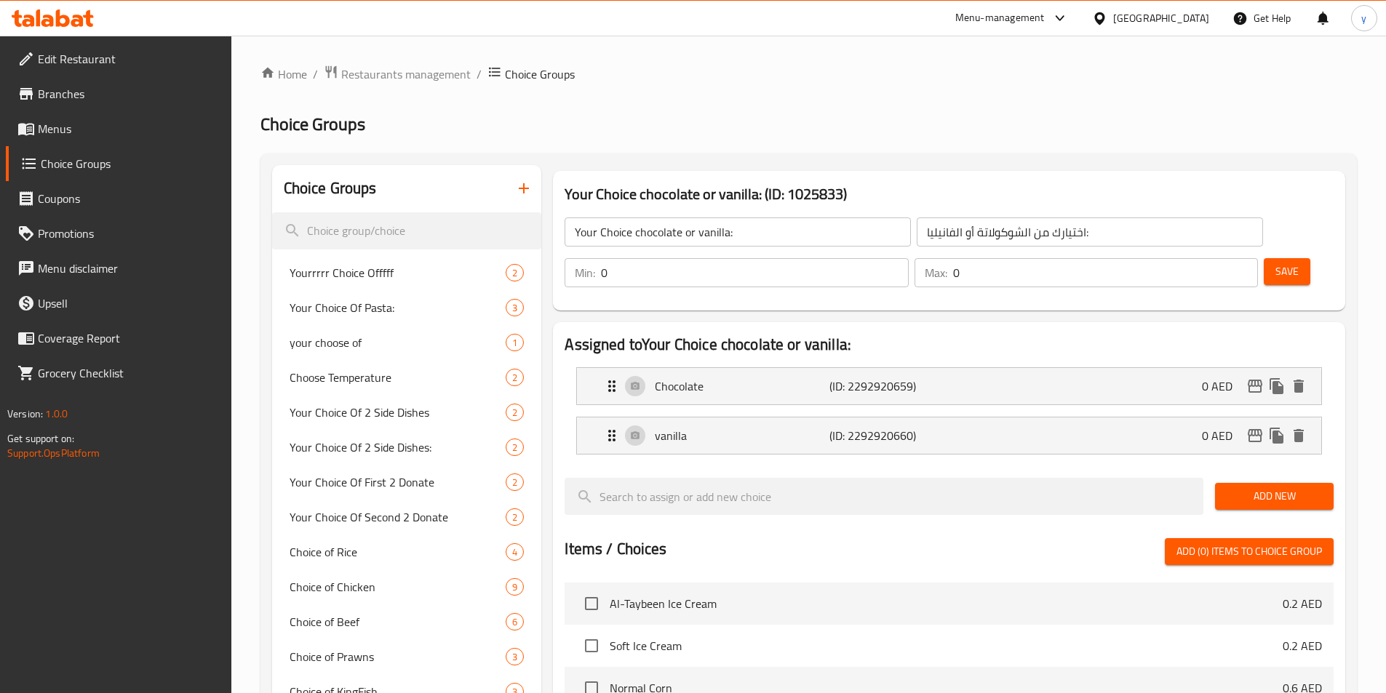
click at [83, 113] on link "Menus" at bounding box center [119, 128] width 226 height 35
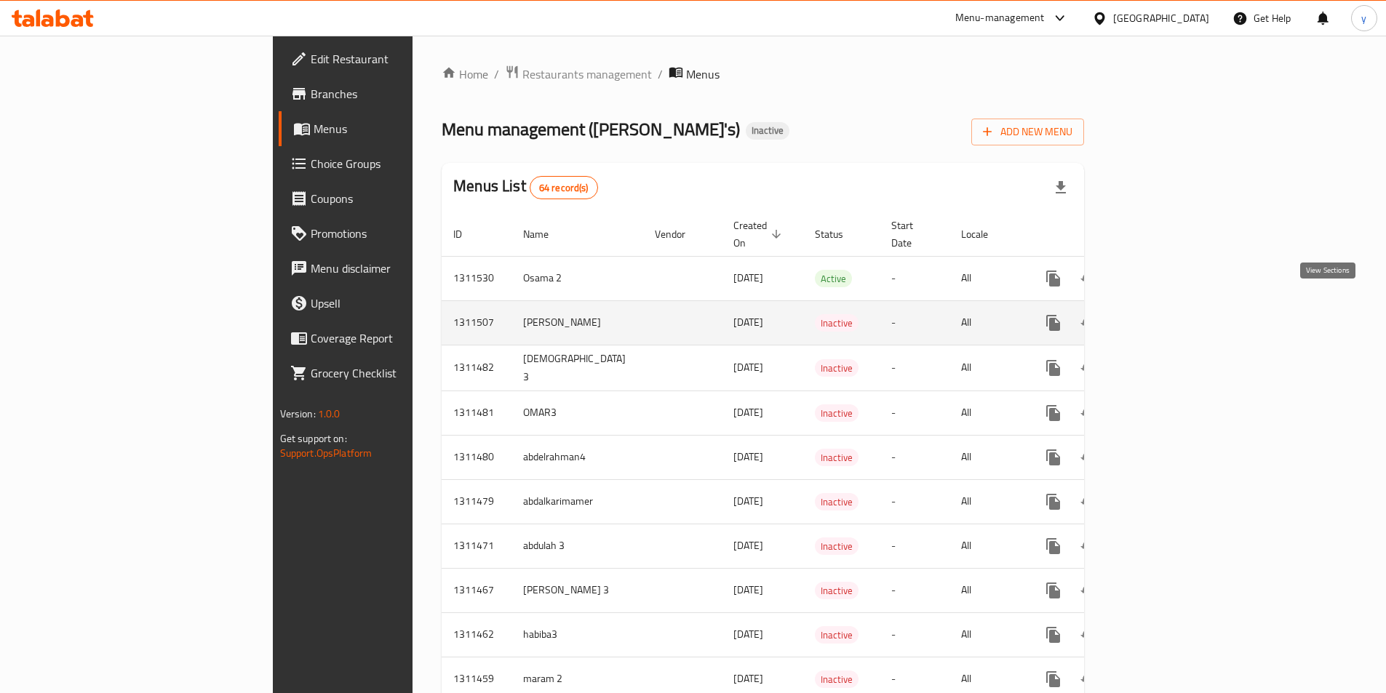
click at [1167, 314] on icon "enhanced table" at bounding box center [1157, 322] width 17 height 17
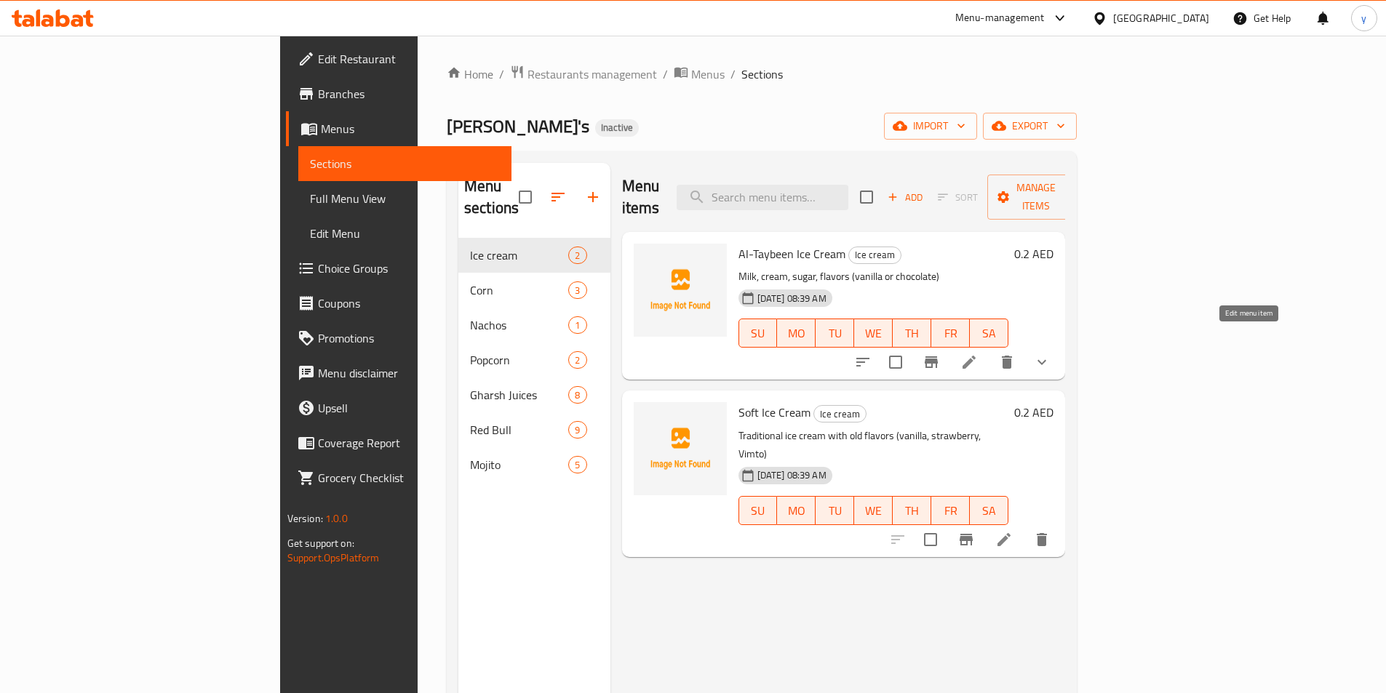
click at [978, 354] on icon at bounding box center [968, 362] width 17 height 17
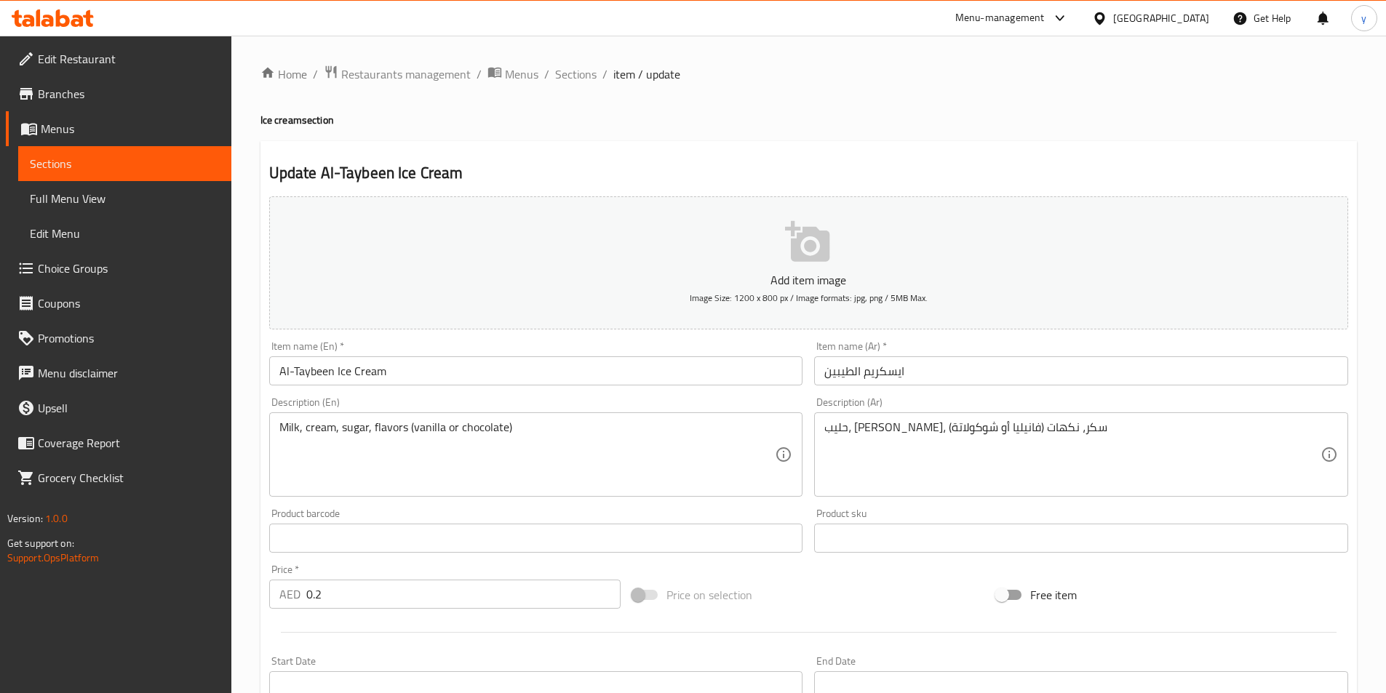
type input "اختيارك :"
type input "1"
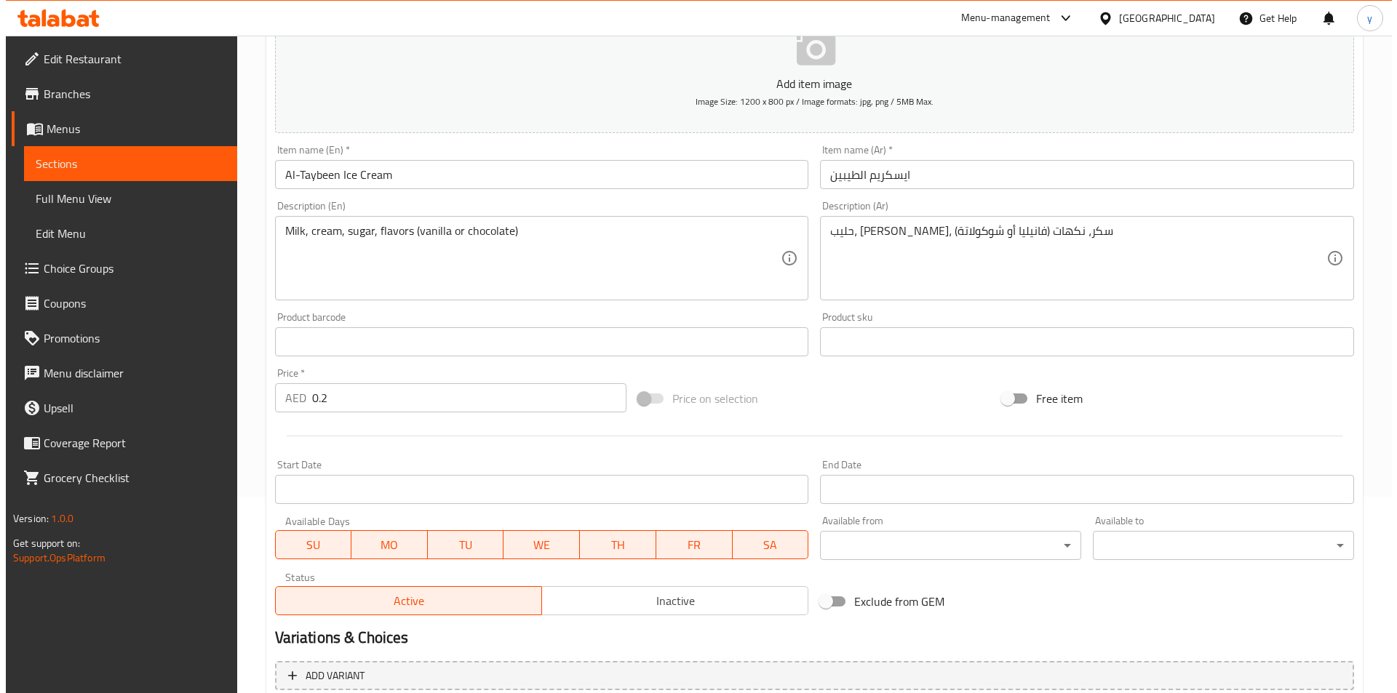
scroll to position [359, 0]
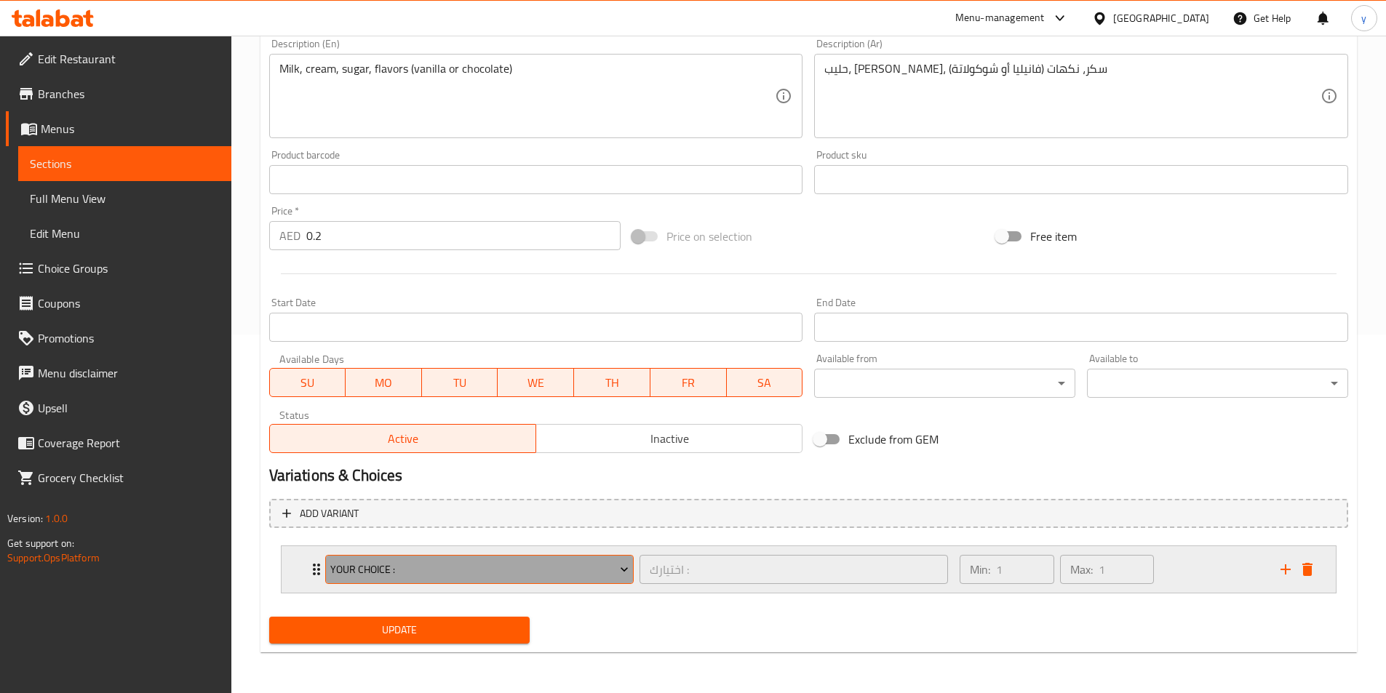
click at [632, 562] on button "Your Choice :" at bounding box center [479, 569] width 308 height 29
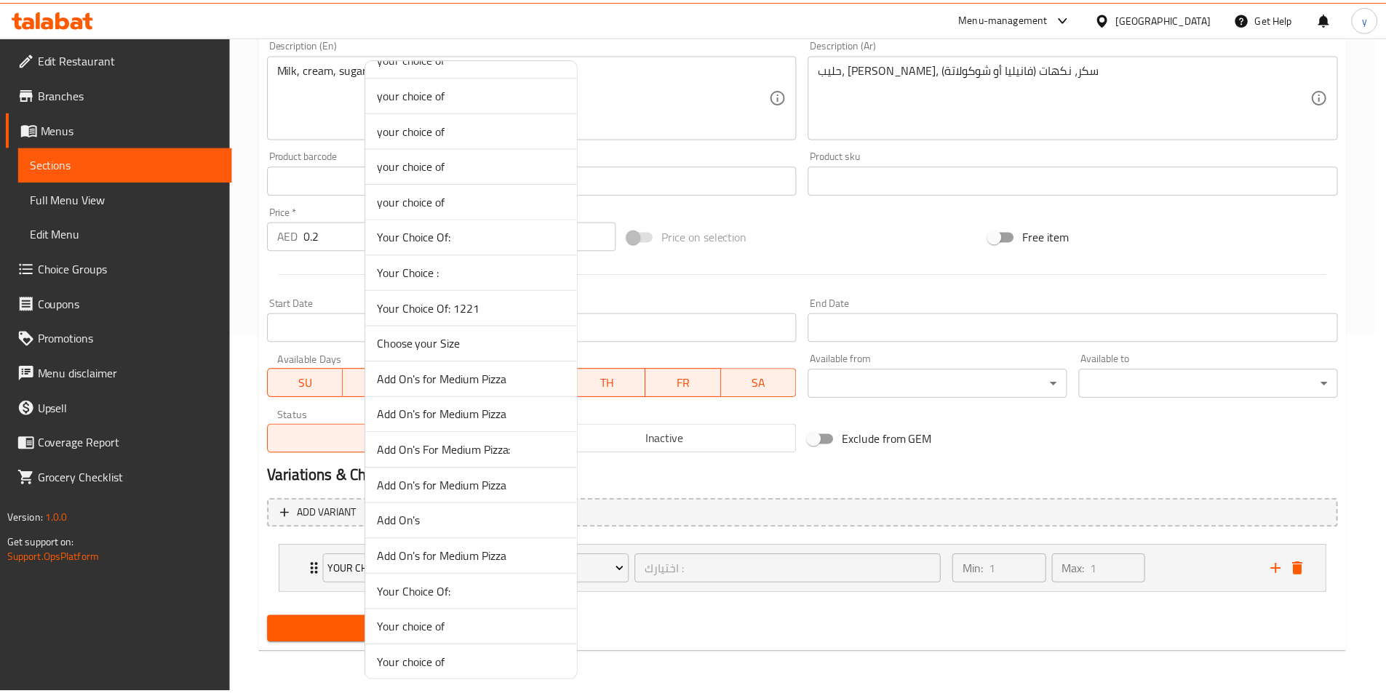
scroll to position [5893, 0]
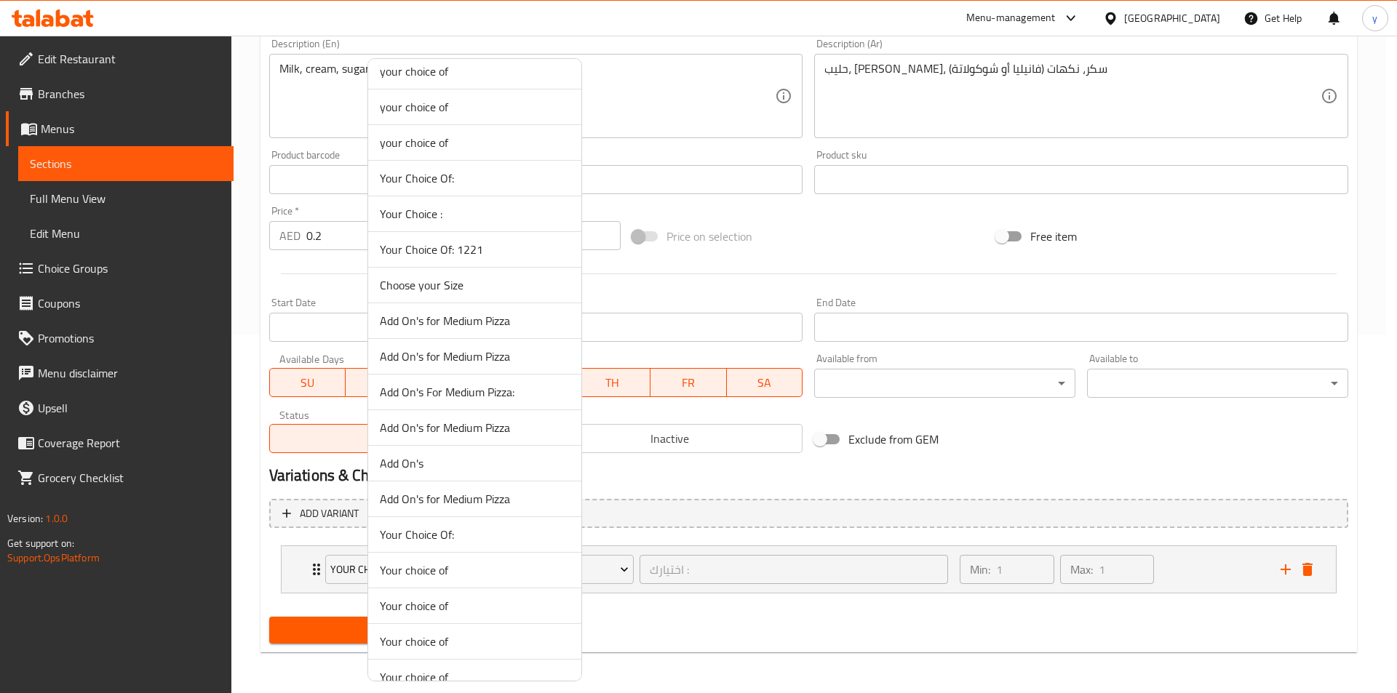
click at [461, 249] on span "Your Choice Of: 1221" at bounding box center [475, 249] width 190 height 17
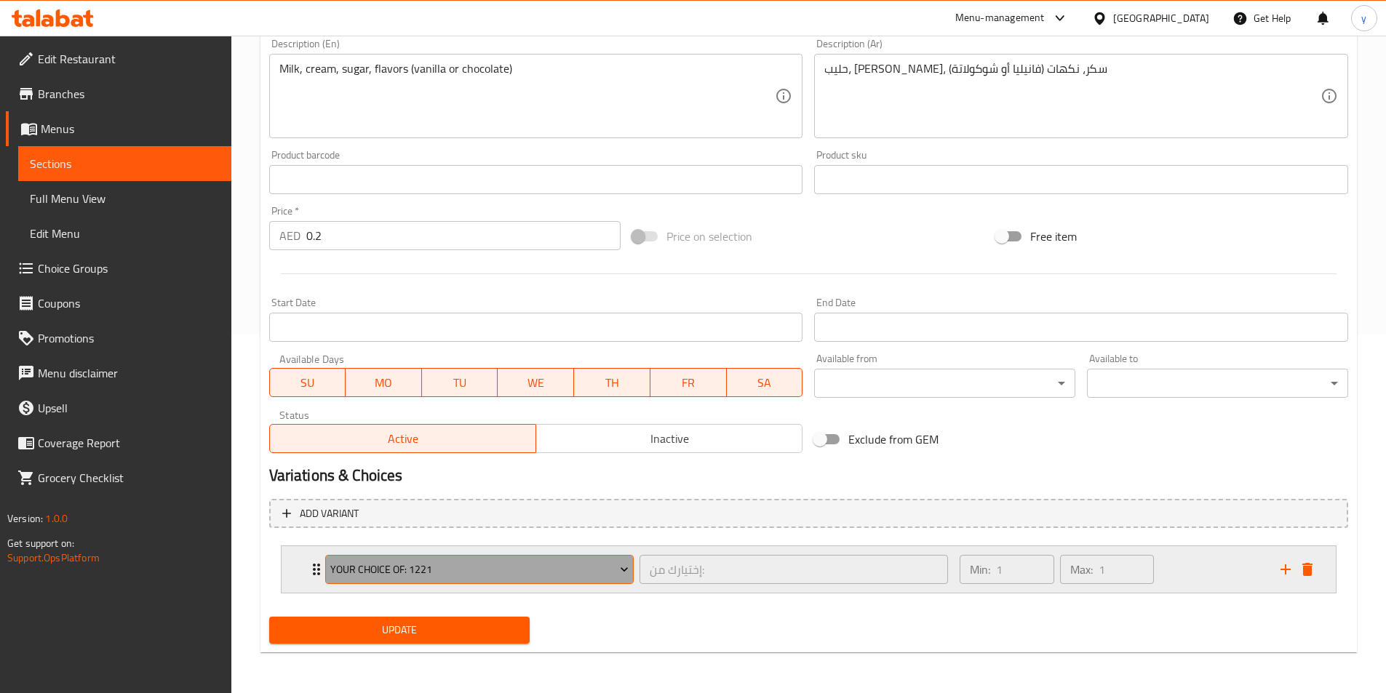
click at [614, 574] on span "Your Choice Of: 1221" at bounding box center [479, 570] width 298 height 18
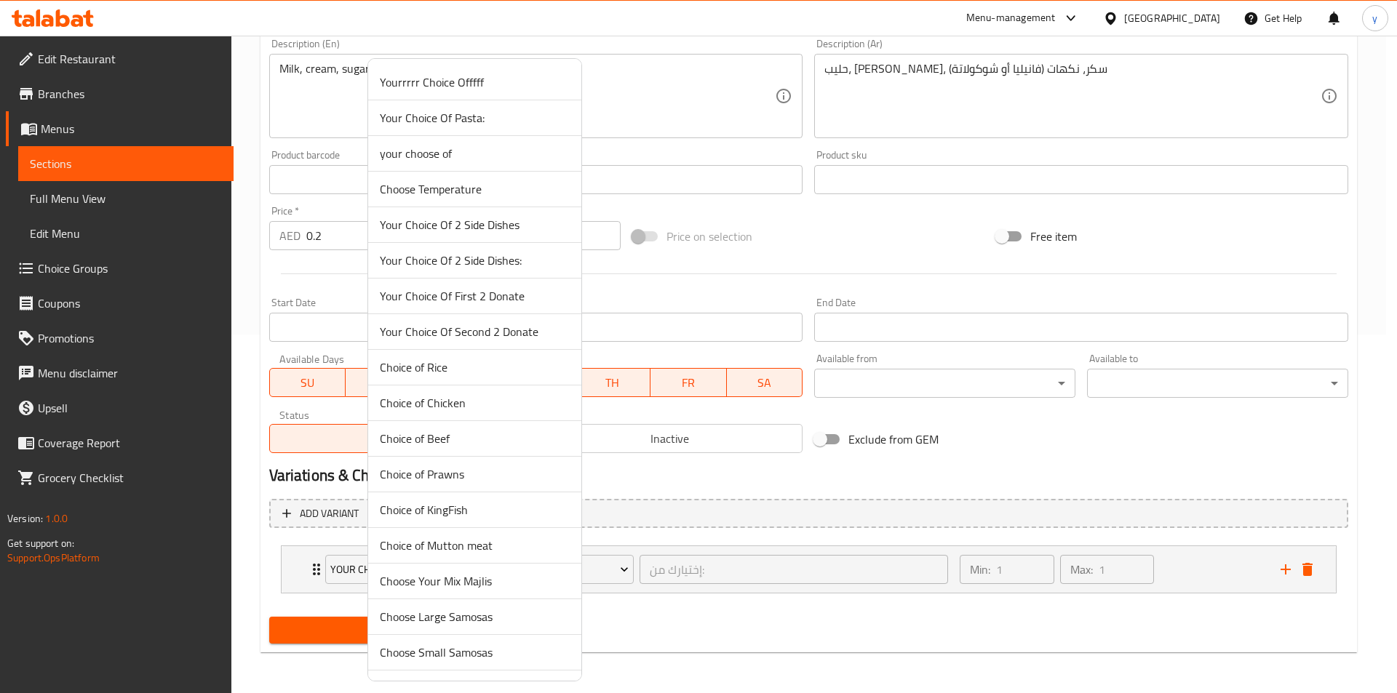
click at [618, 573] on div at bounding box center [698, 346] width 1397 height 693
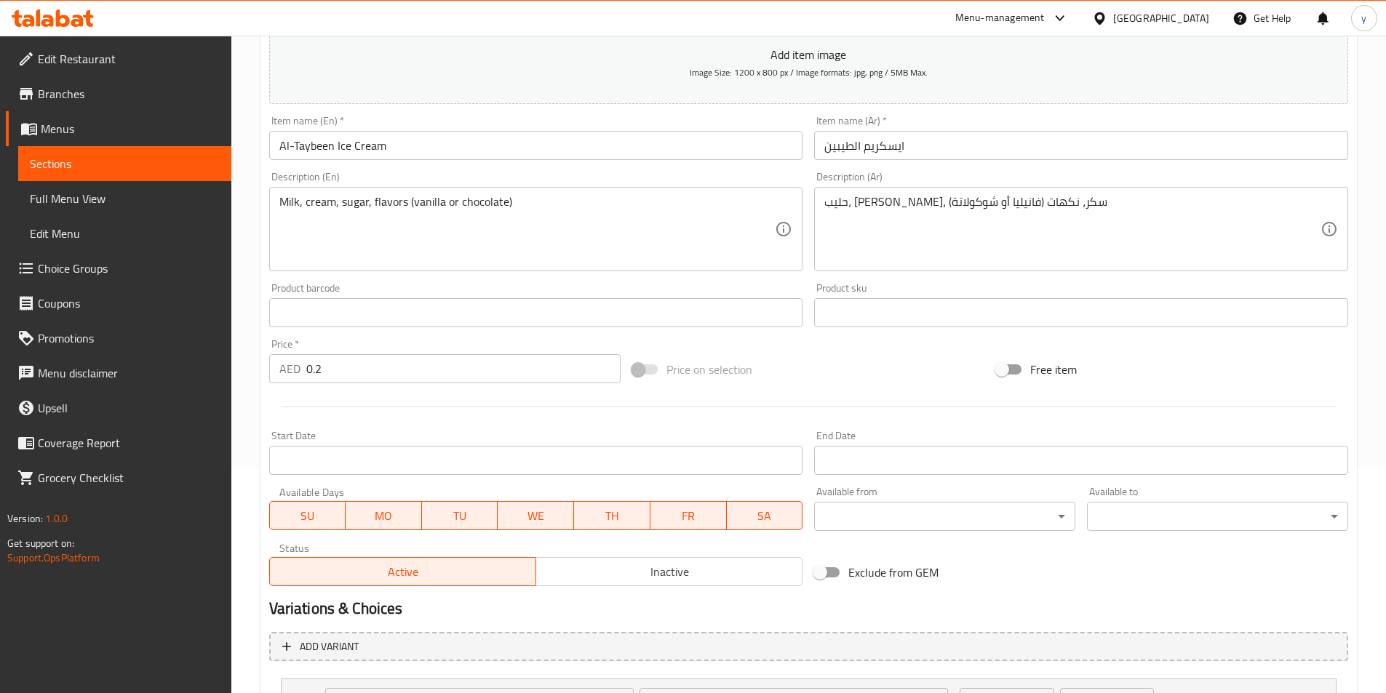
scroll to position [359, 0]
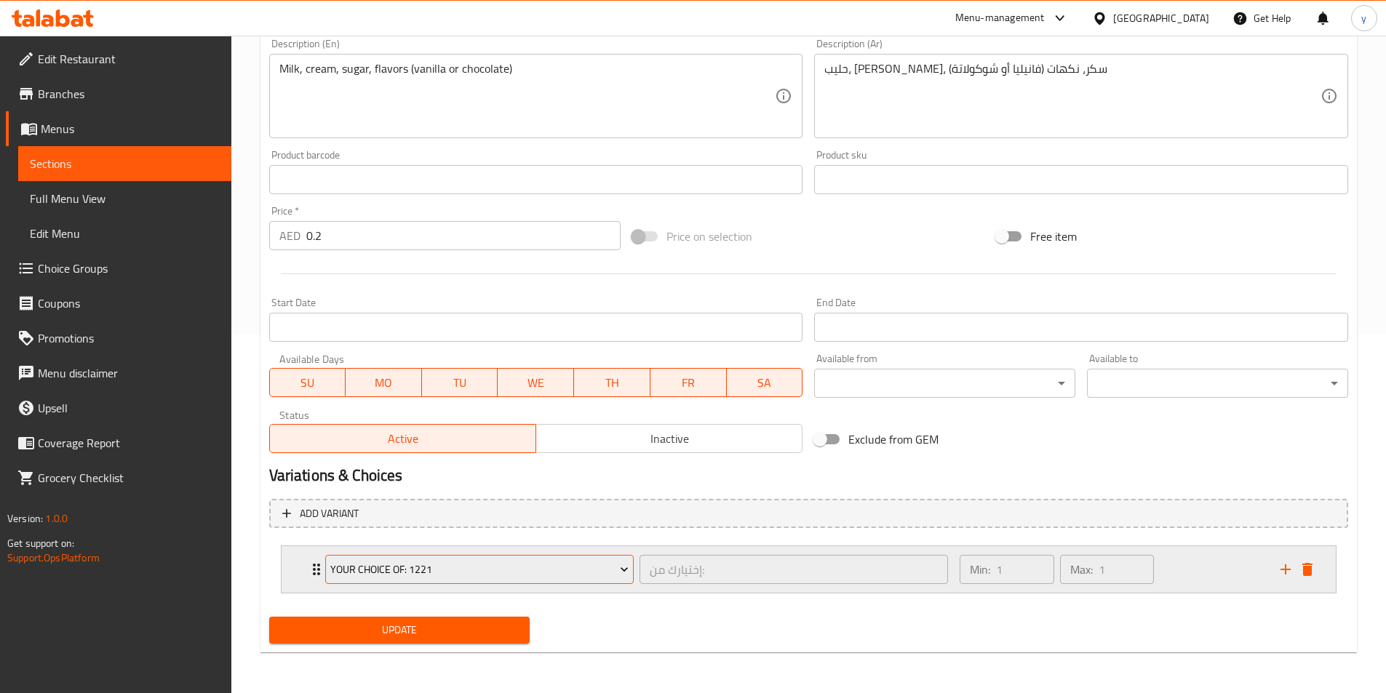
click at [414, 567] on span "Your Choice Of: 1221" at bounding box center [479, 570] width 298 height 18
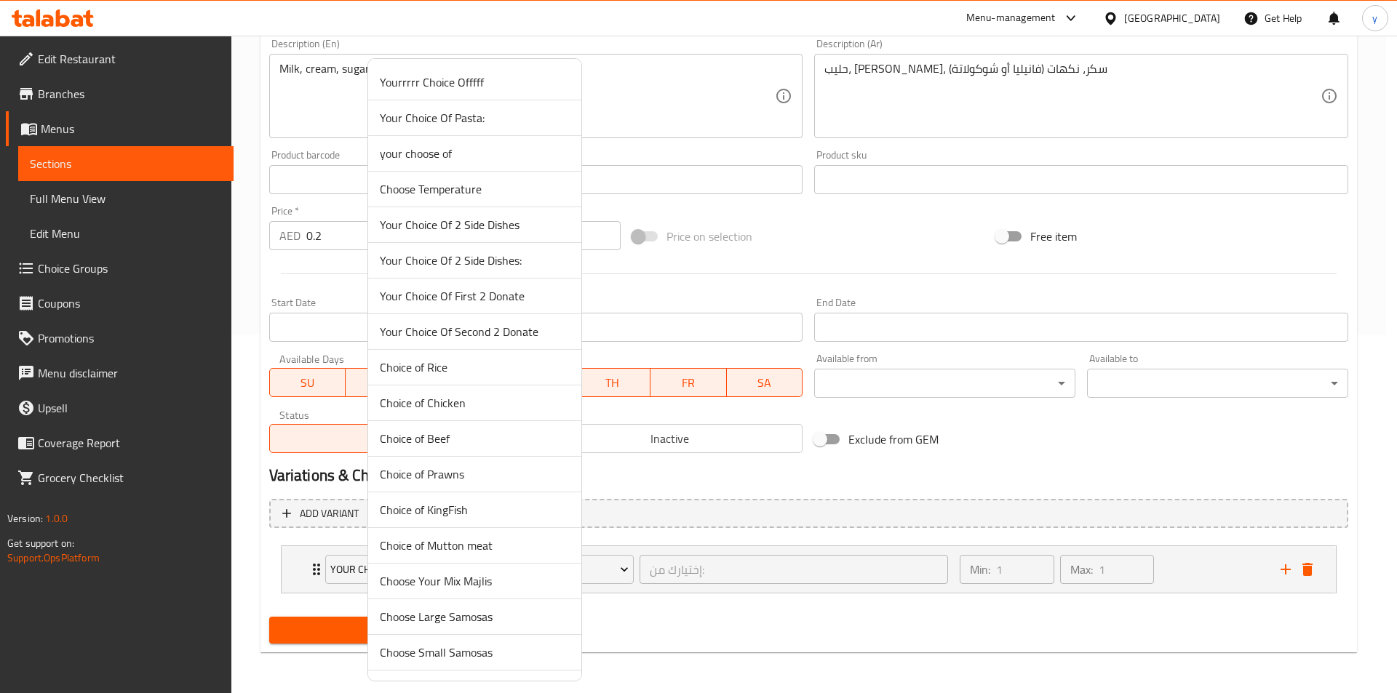
click at [673, 526] on div at bounding box center [698, 346] width 1397 height 693
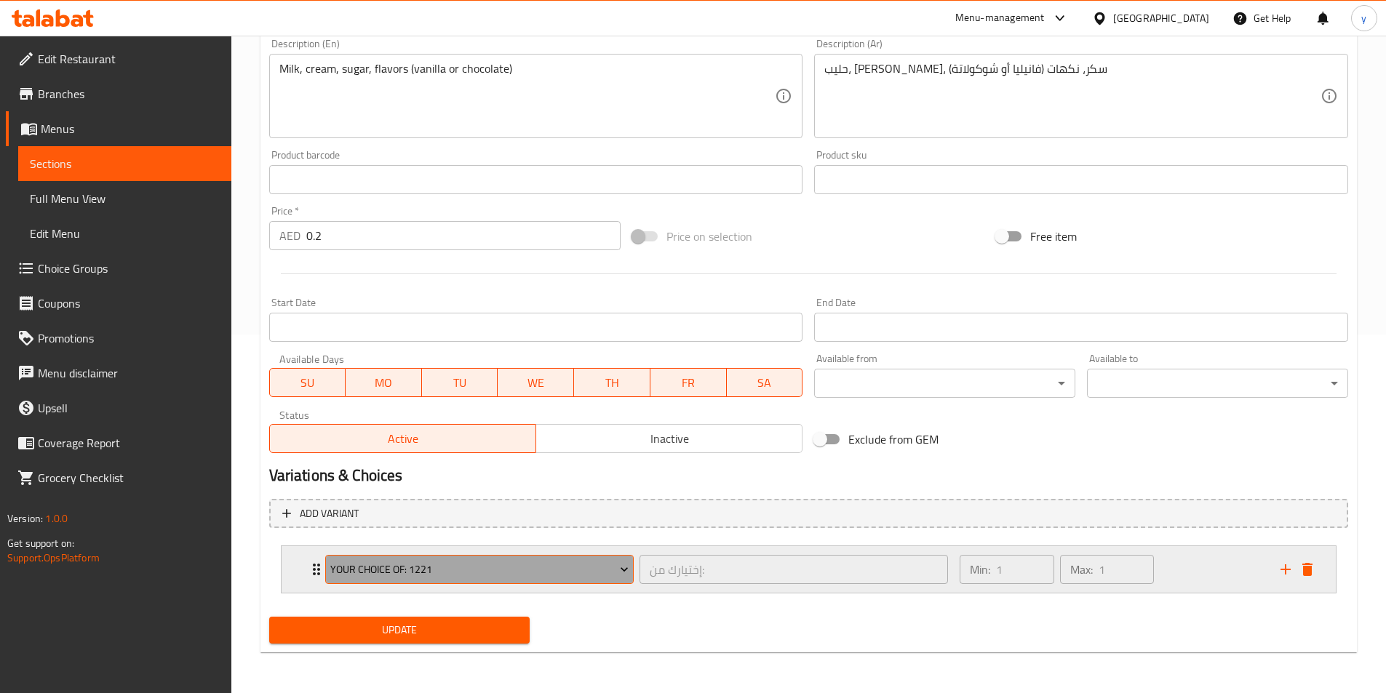
click at [565, 575] on span "Your Choice Of: 1221" at bounding box center [479, 570] width 298 height 18
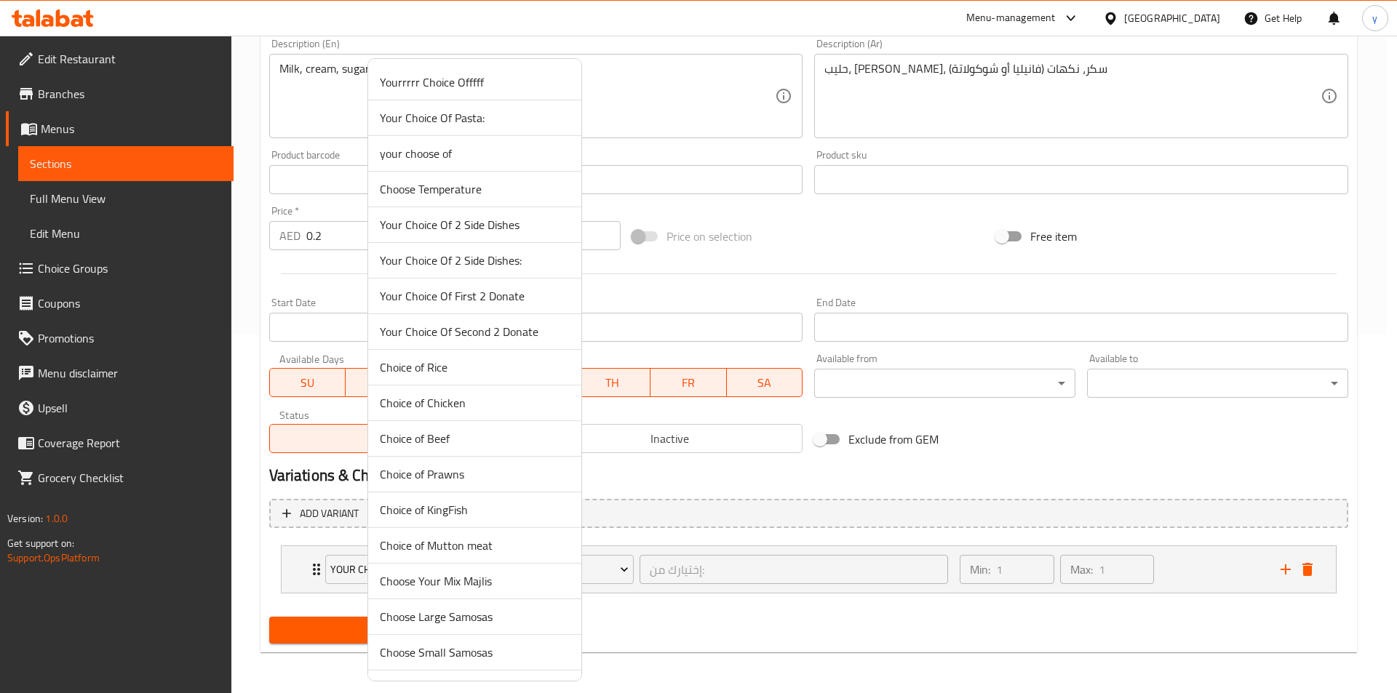
click at [696, 531] on div at bounding box center [698, 346] width 1397 height 693
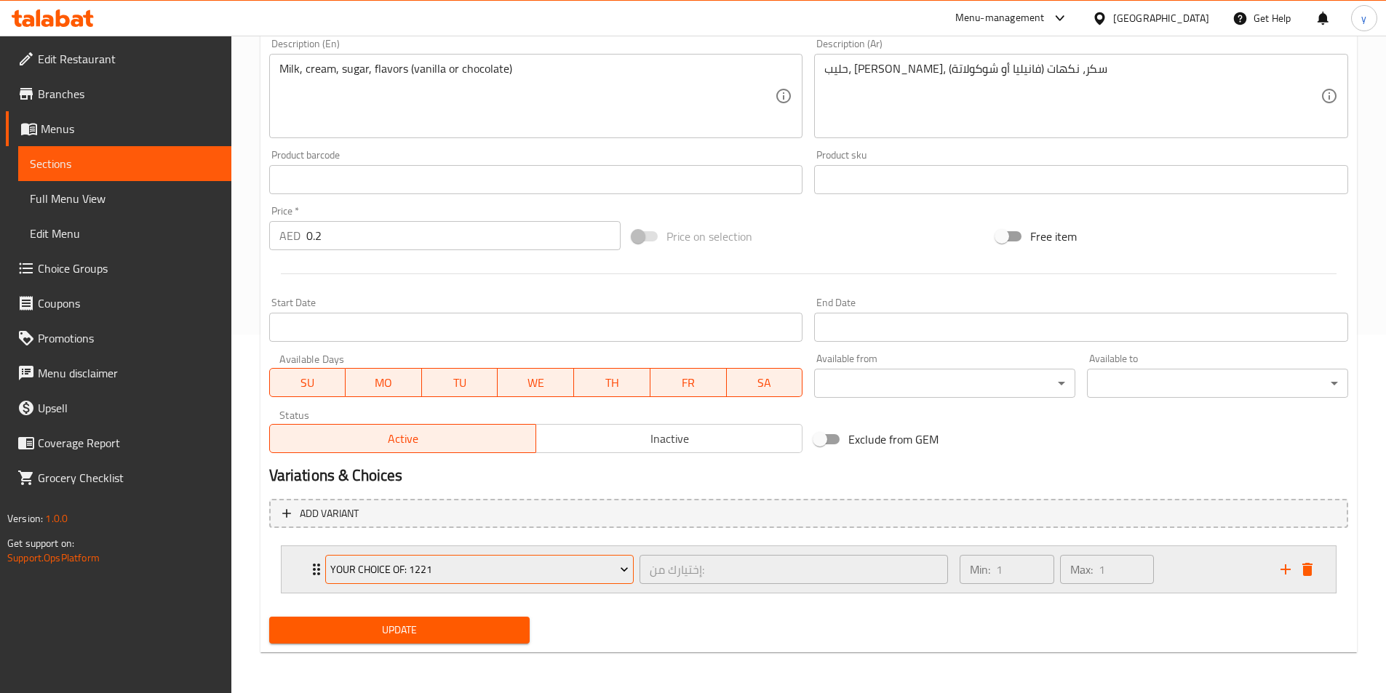
click at [618, 569] on icon "Expand" at bounding box center [624, 569] width 15 height 15
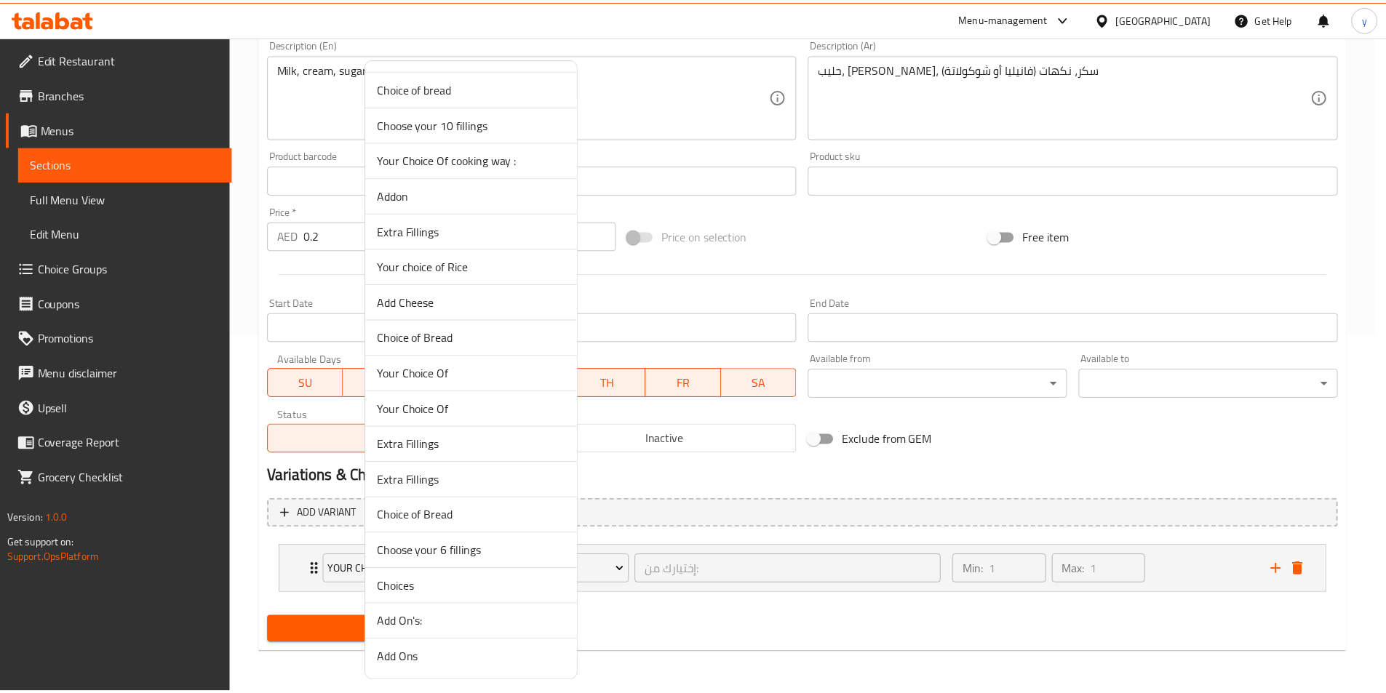
scroll to position [13184, 0]
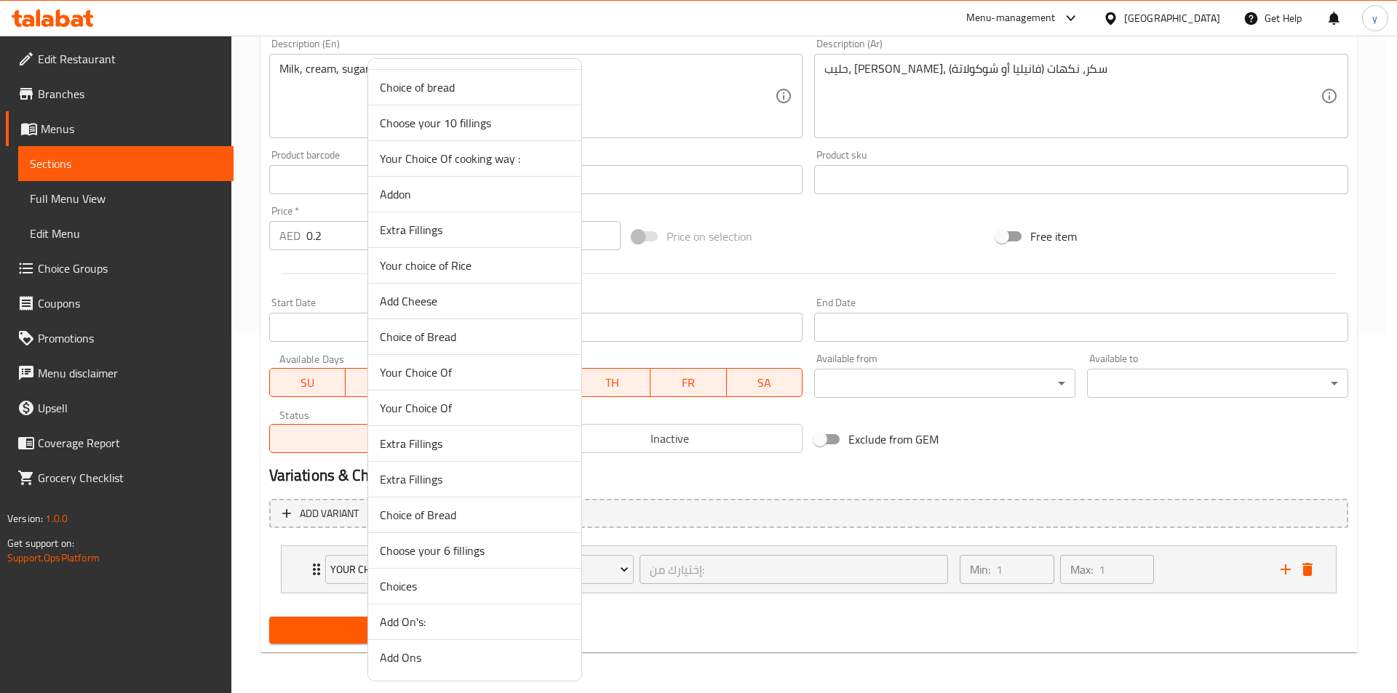
click at [778, 623] on div at bounding box center [698, 346] width 1397 height 693
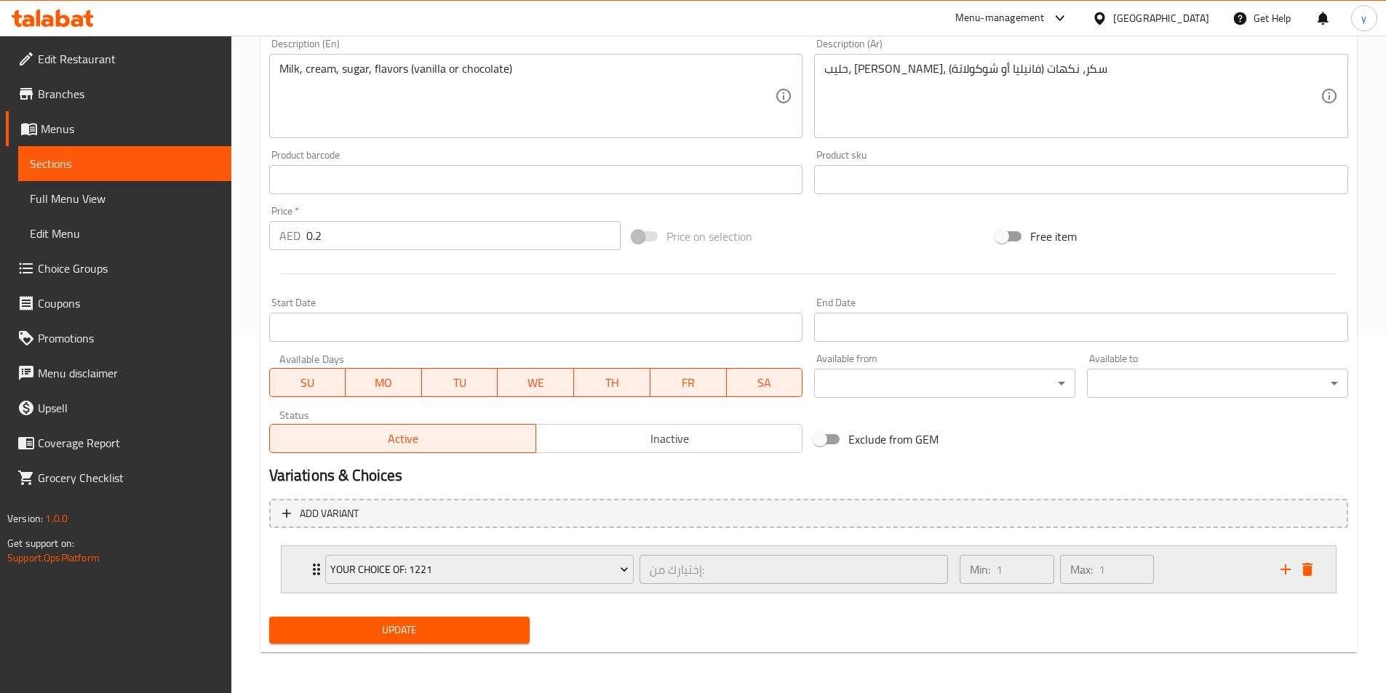
click at [306, 570] on div "Your Choice Of: 1221 إختيارك من: ​ Min: 1 ​ Max: 1 ​" at bounding box center [809, 569] width 1054 height 47
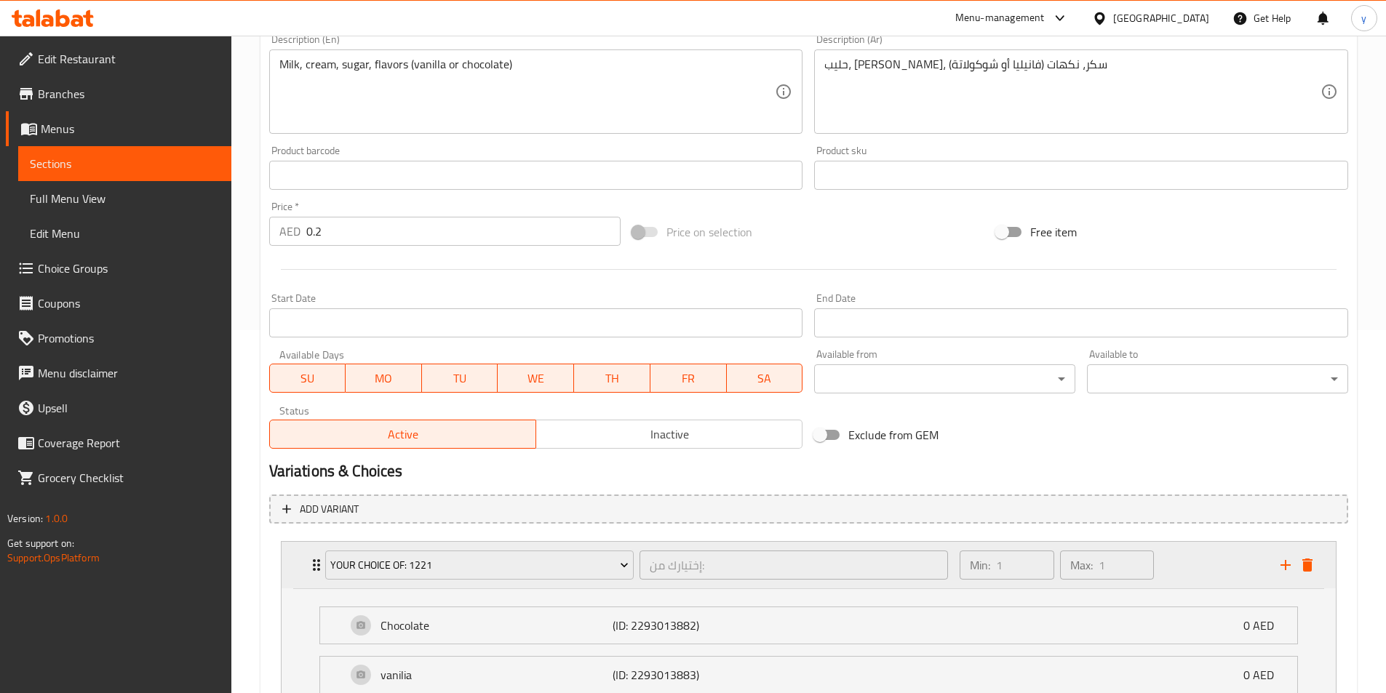
scroll to position [487, 0]
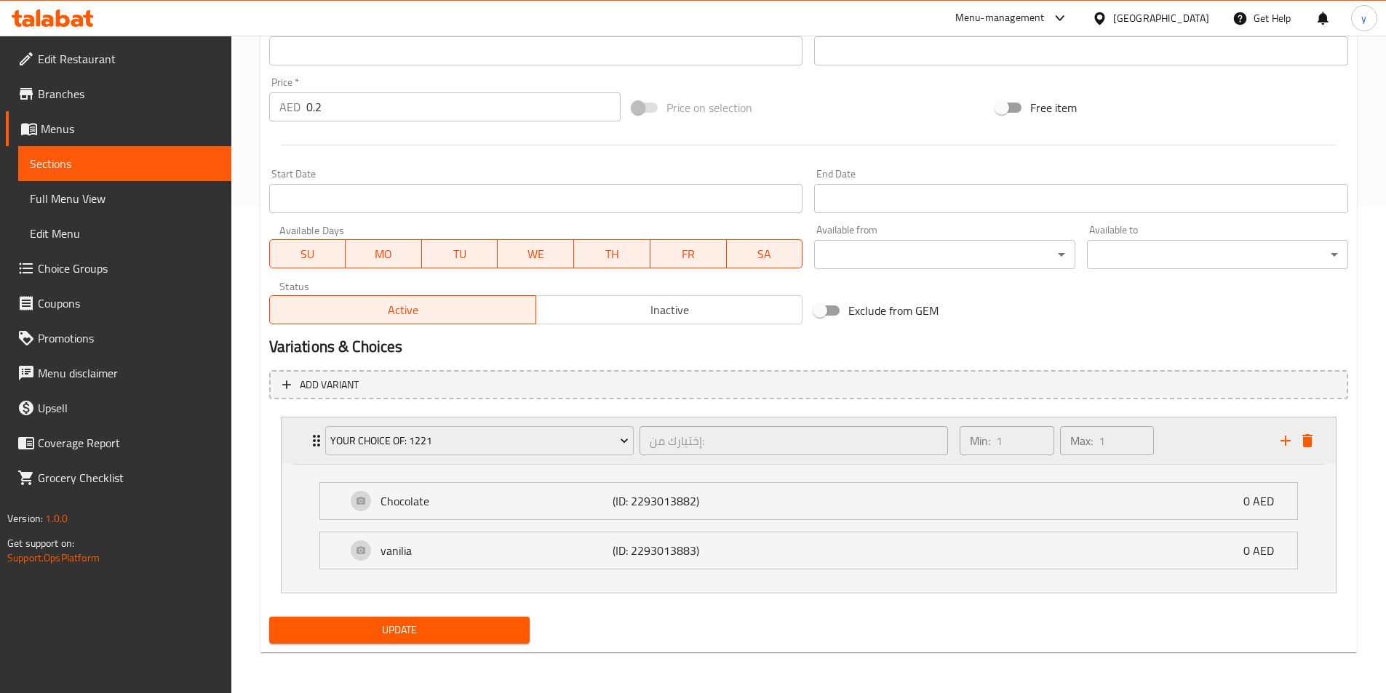
drag, startPoint x: 319, startPoint y: 438, endPoint x: 314, endPoint y: 449, distance: 12.4
click at [314, 449] on icon "Expand" at bounding box center [316, 440] width 17 height 17
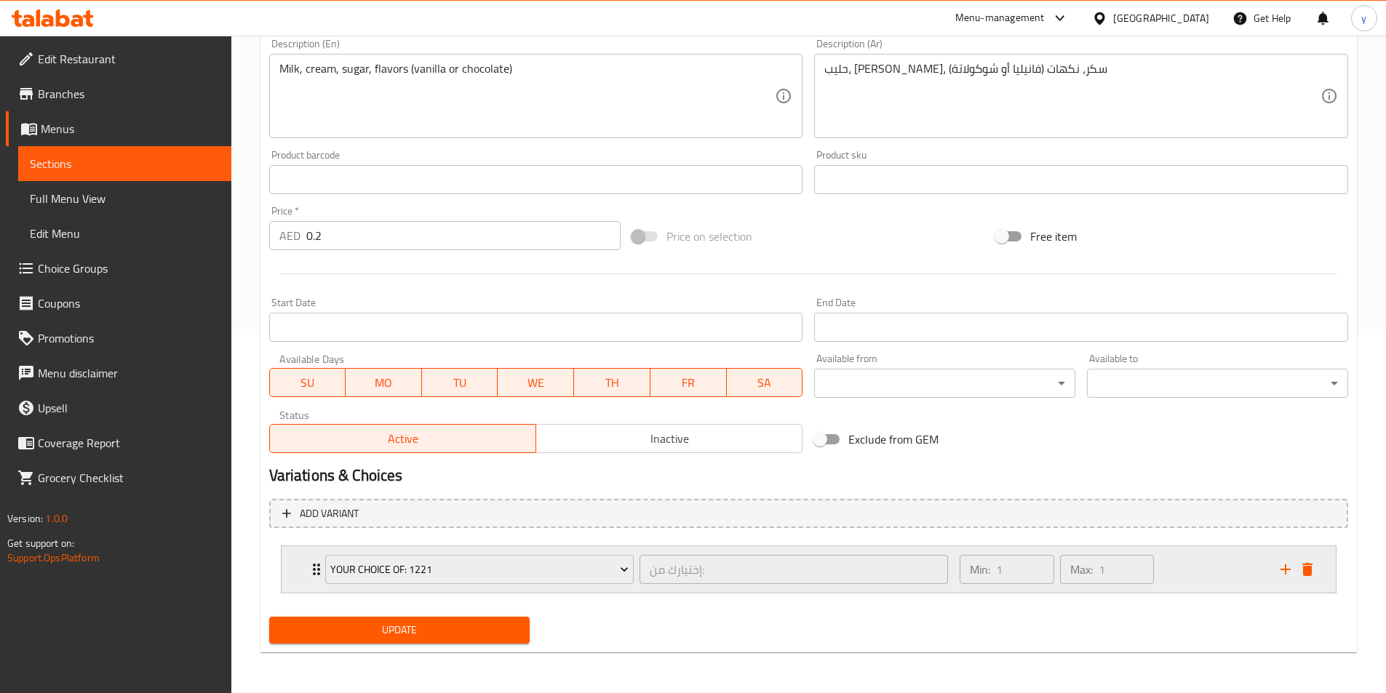
scroll to position [359, 0]
click at [631, 571] on icon "Expand" at bounding box center [624, 569] width 15 height 15
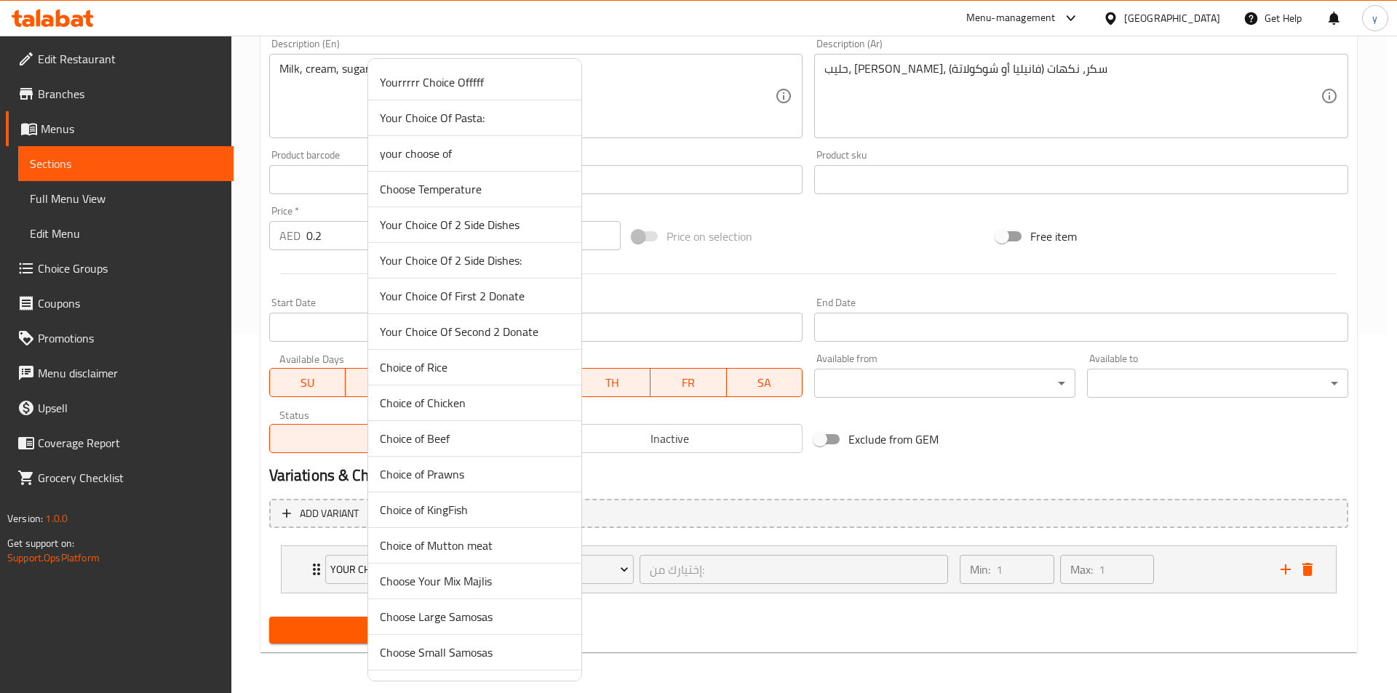
click at [954, 681] on div at bounding box center [698, 346] width 1397 height 693
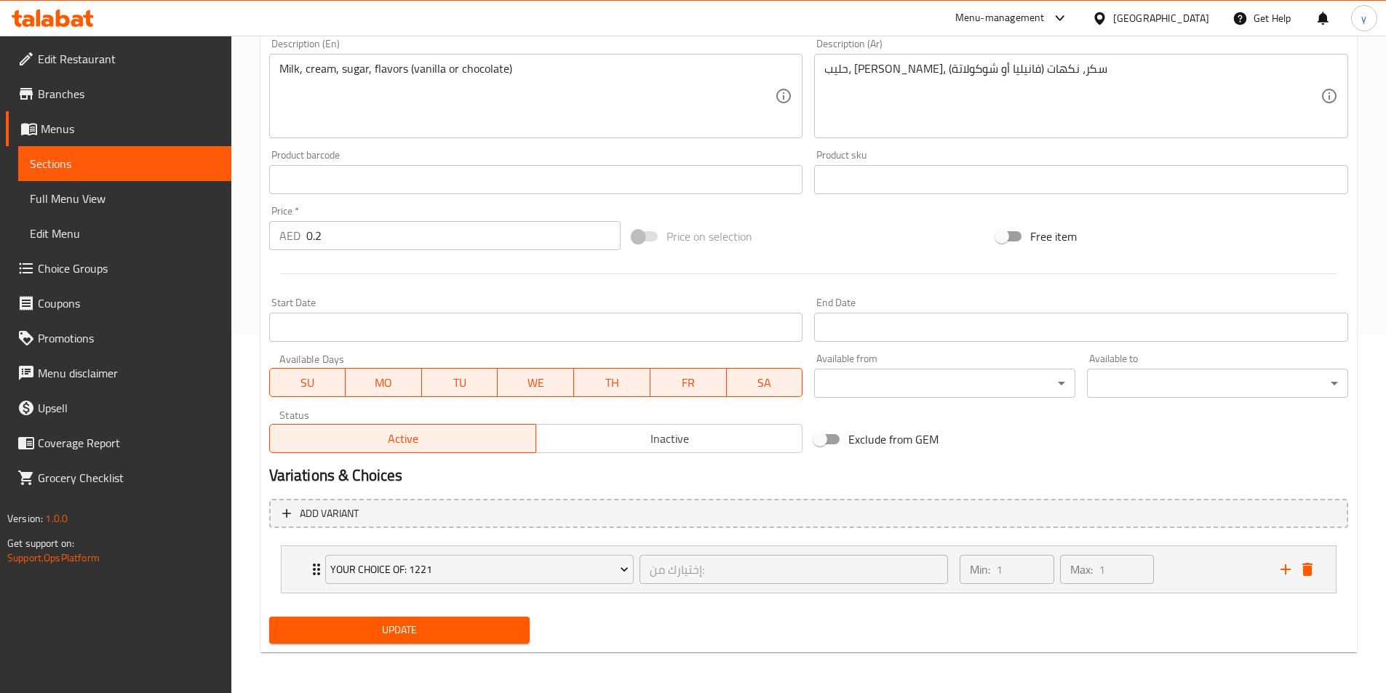
click at [509, 642] on button "Update" at bounding box center [399, 630] width 261 height 27
click at [402, 639] on span "Update" at bounding box center [400, 630] width 238 height 18
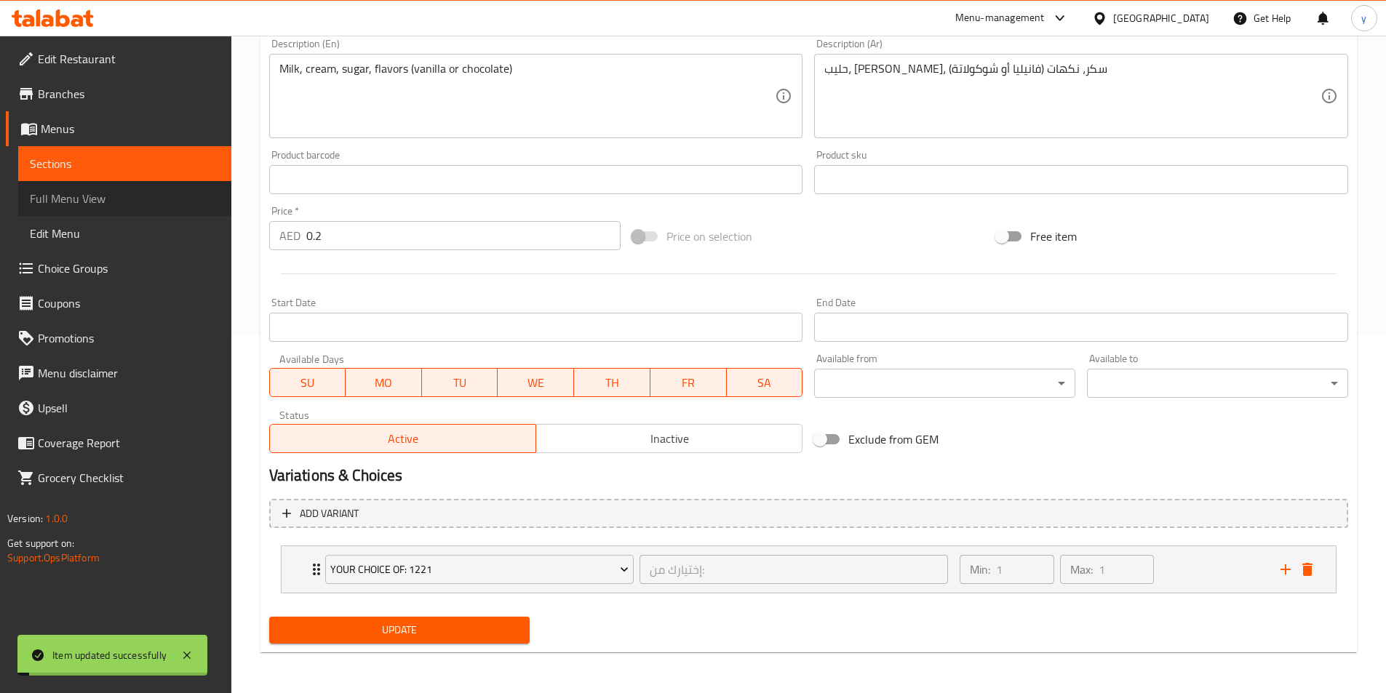
click at [134, 191] on span "Full Menu View" at bounding box center [125, 198] width 190 height 17
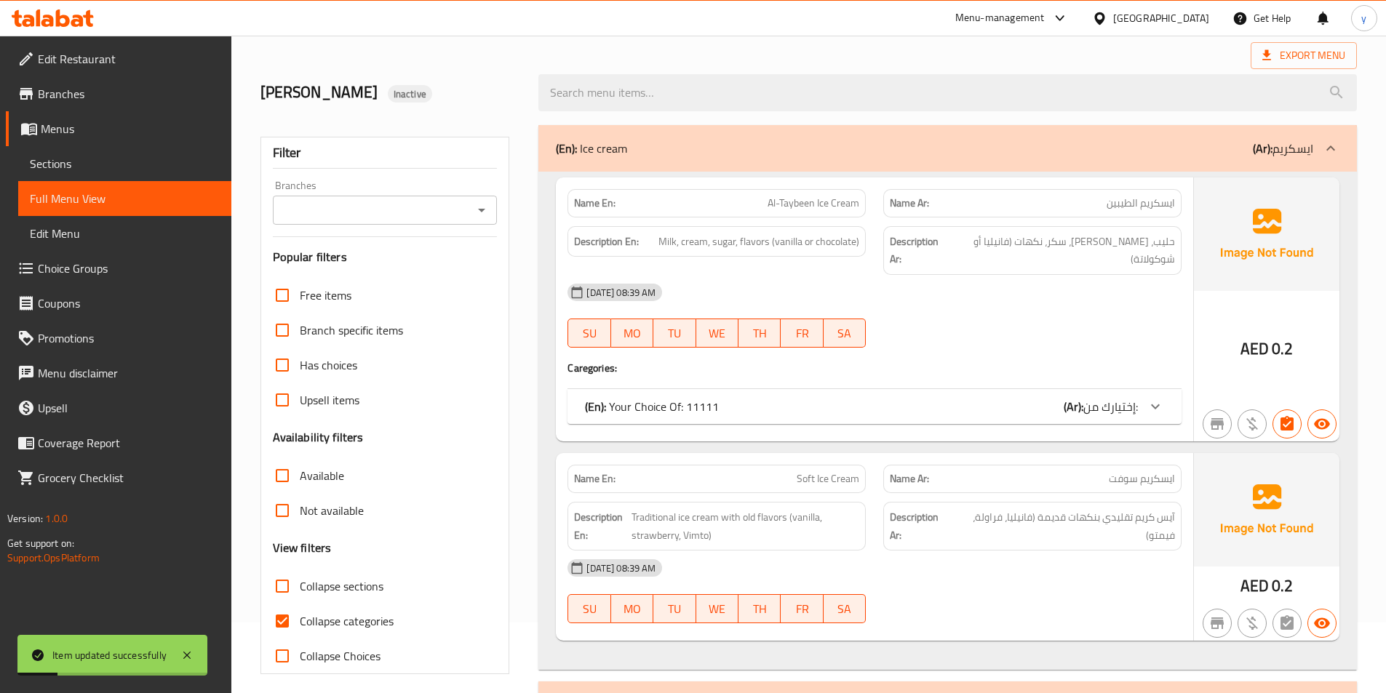
click at [97, 169] on span "Sections" at bounding box center [125, 163] width 190 height 17
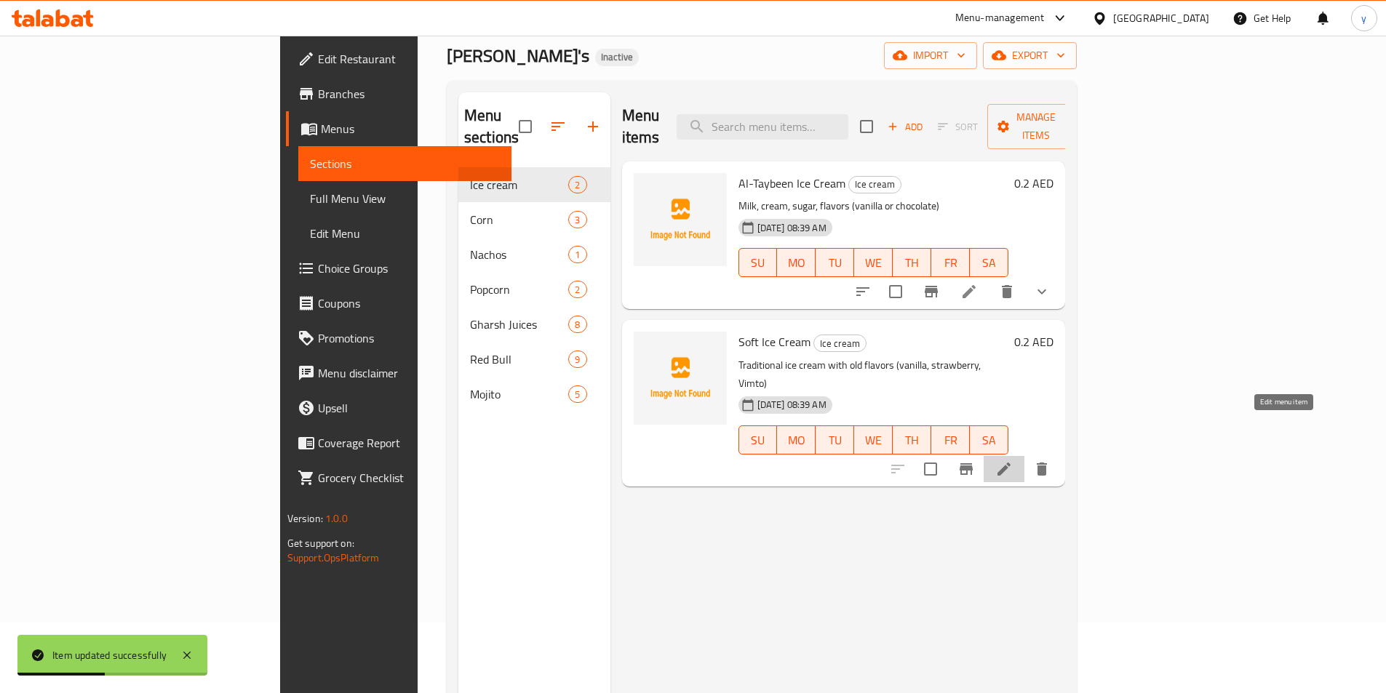
click at [1010, 463] on icon at bounding box center [1003, 469] width 13 height 13
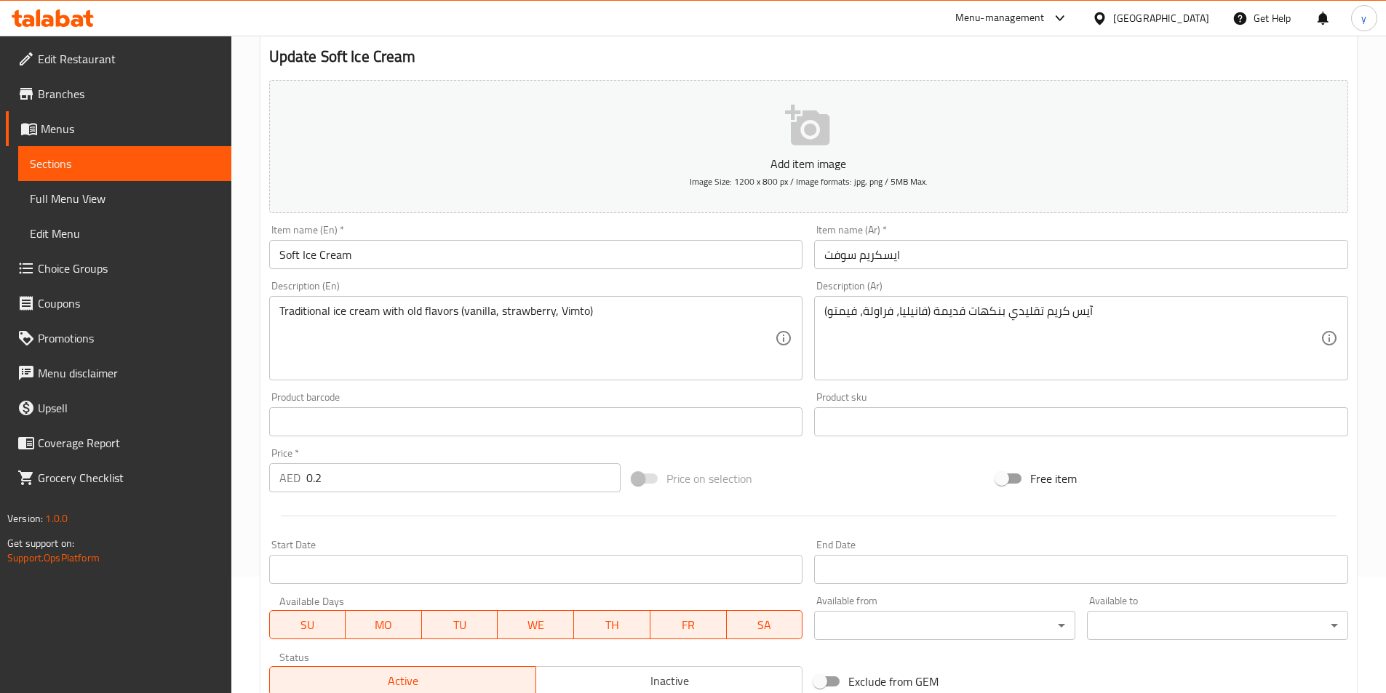
scroll to position [189, 0]
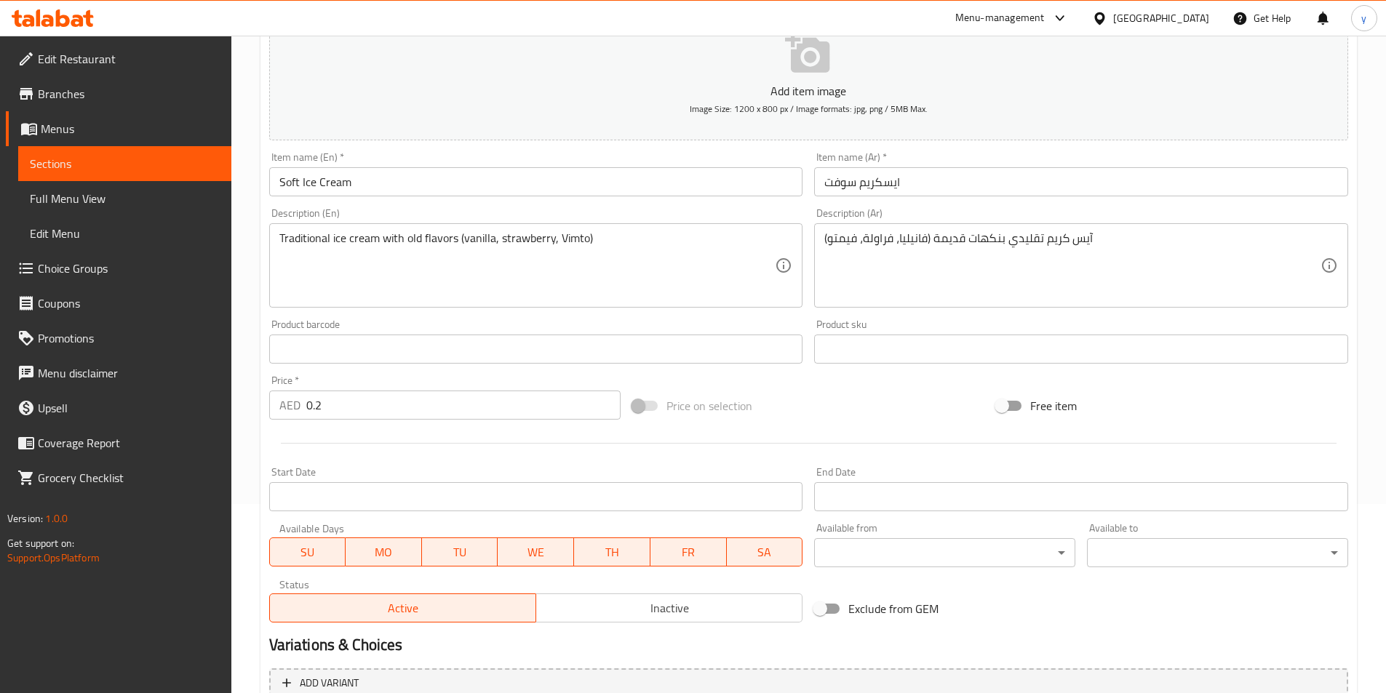
click at [106, 267] on span "Choice Groups" at bounding box center [129, 268] width 182 height 17
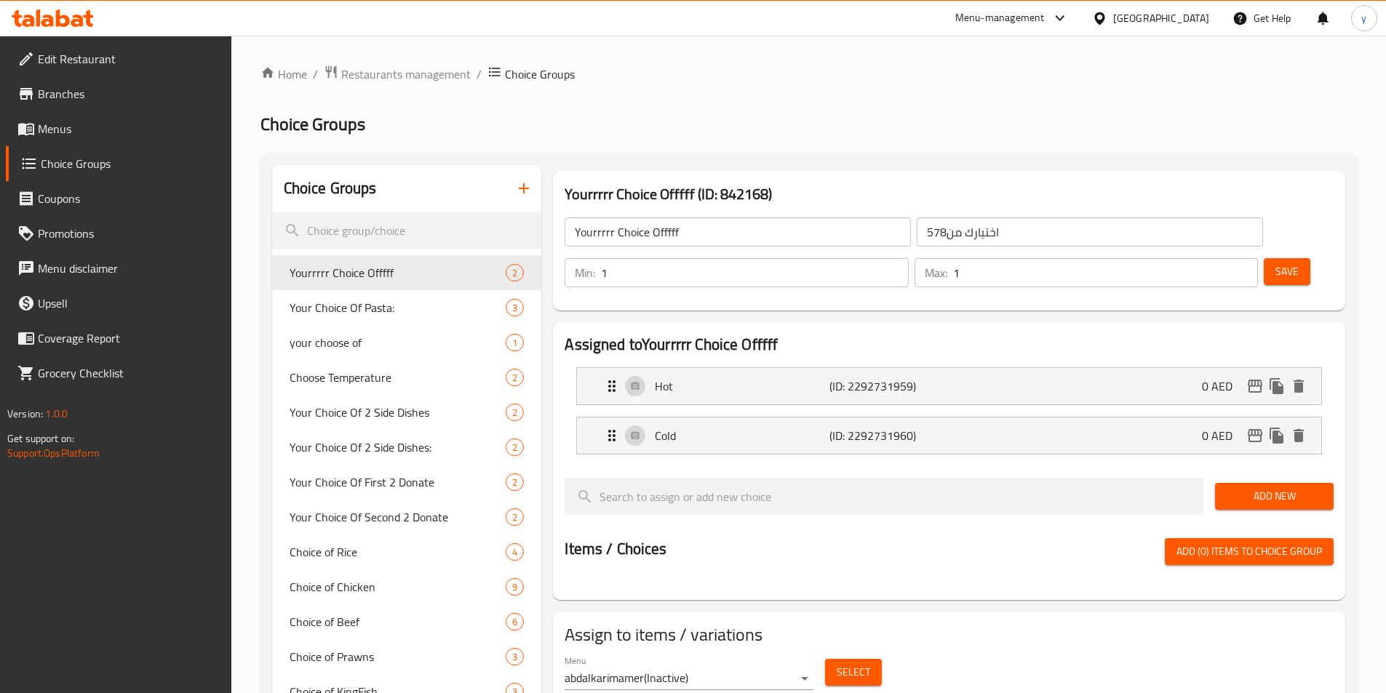
click at [518, 181] on icon "button" at bounding box center [523, 188] width 17 height 17
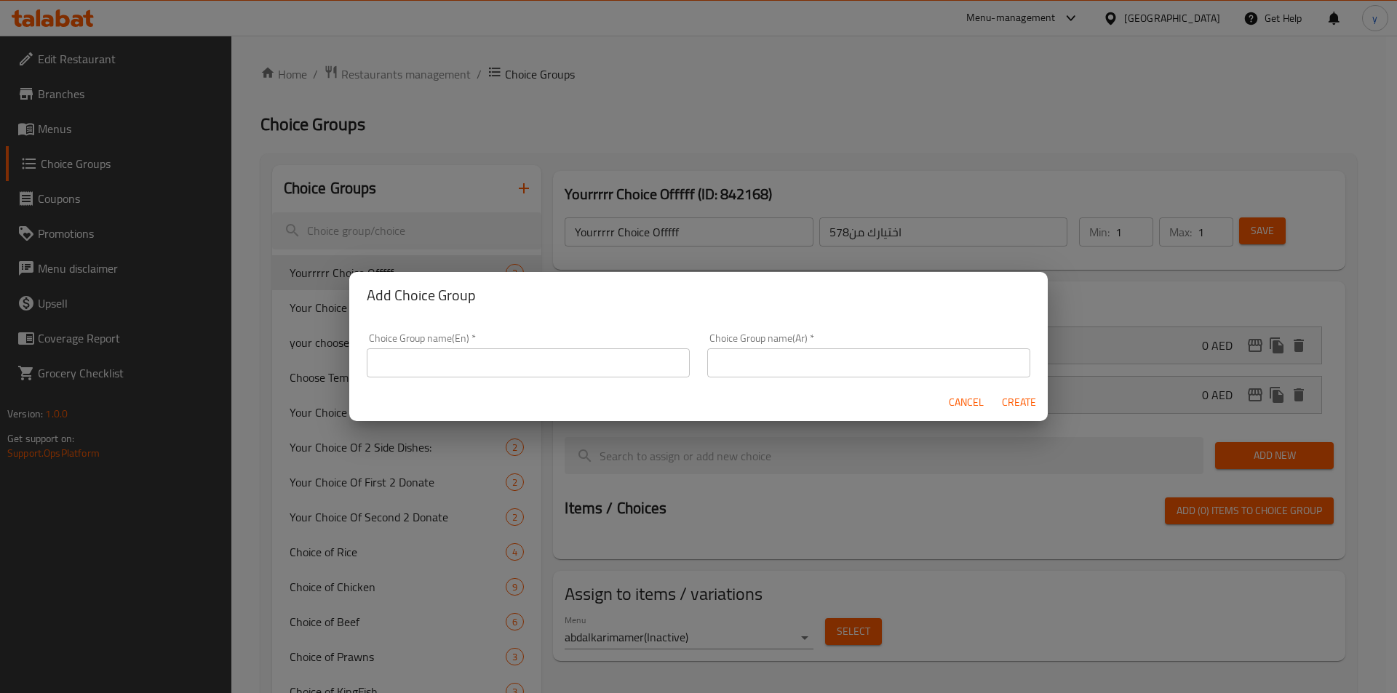
click at [566, 368] on input "text" at bounding box center [528, 362] width 323 height 29
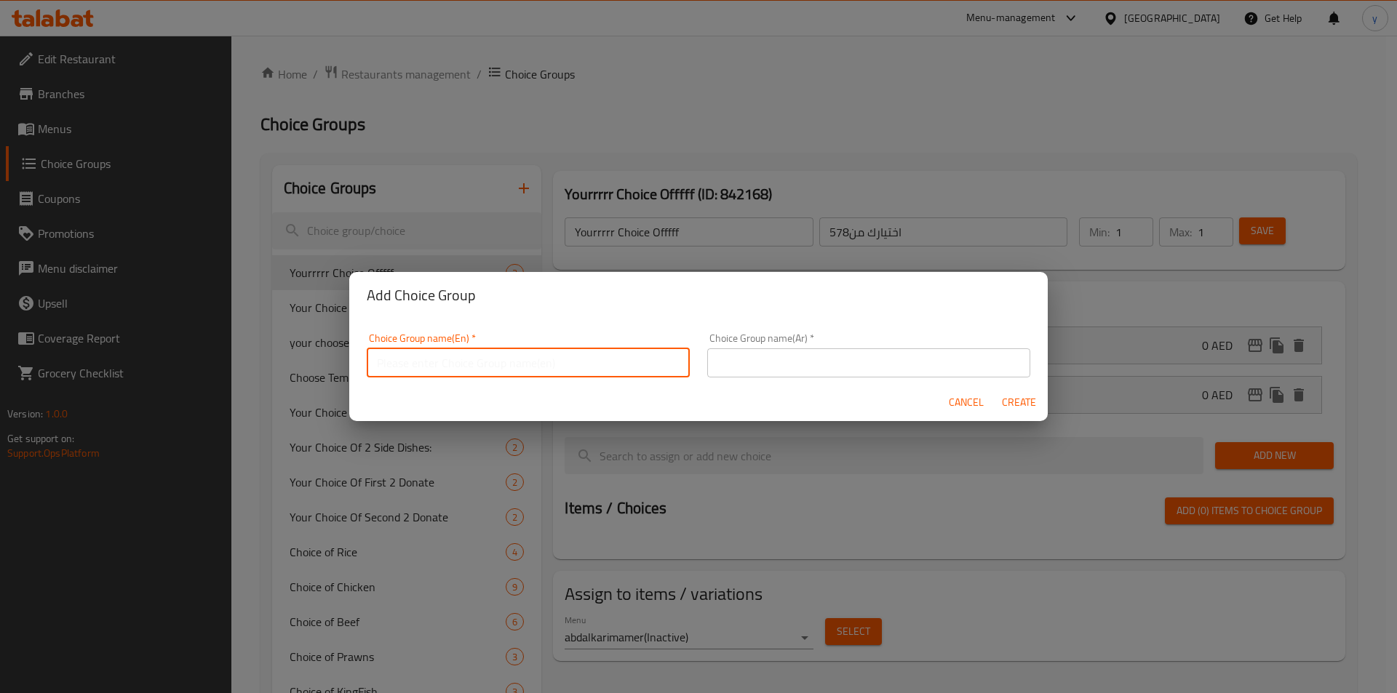
type input "Your Choice Of:"
click at [756, 382] on div "Choice Group name(Ar)   * Choice Group name(Ar) *" at bounding box center [868, 355] width 340 height 62
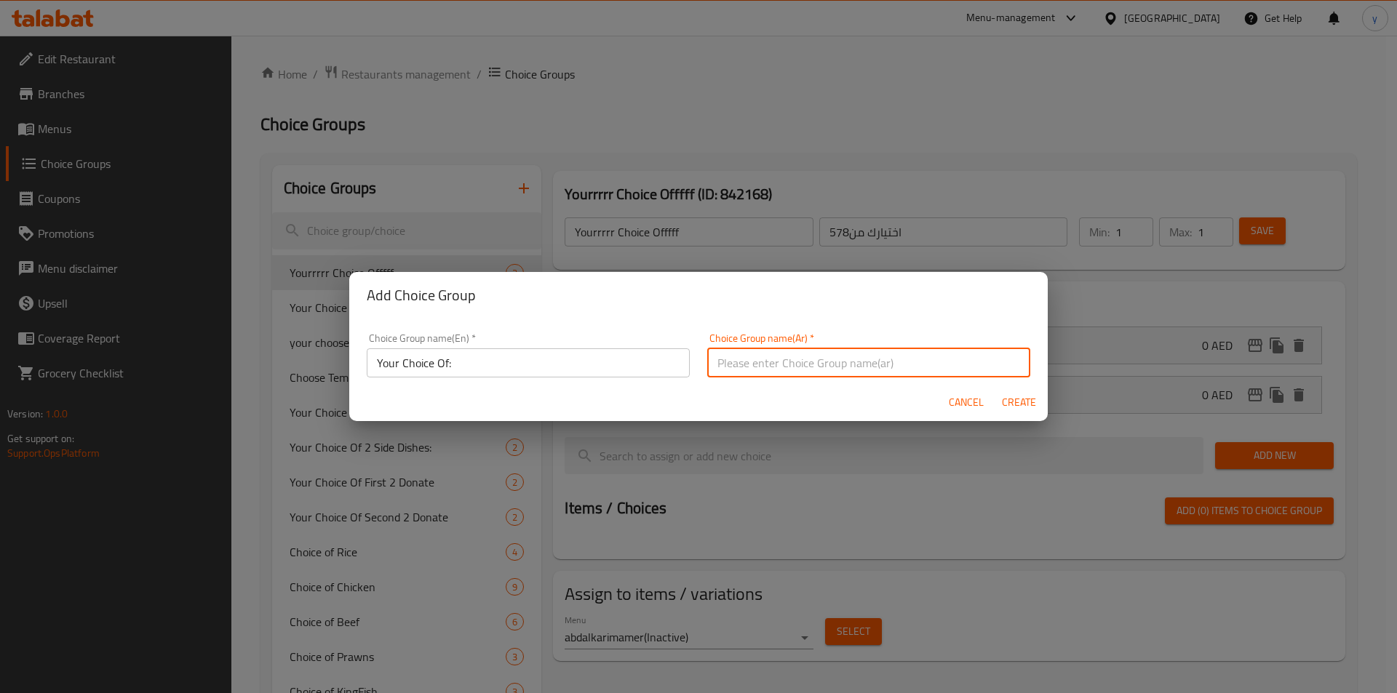
click at [776, 369] on input "text" at bounding box center [868, 362] width 323 height 29
type input "إختيارك من:"
click at [608, 374] on input "Your Choice Of:" at bounding box center [528, 362] width 323 height 29
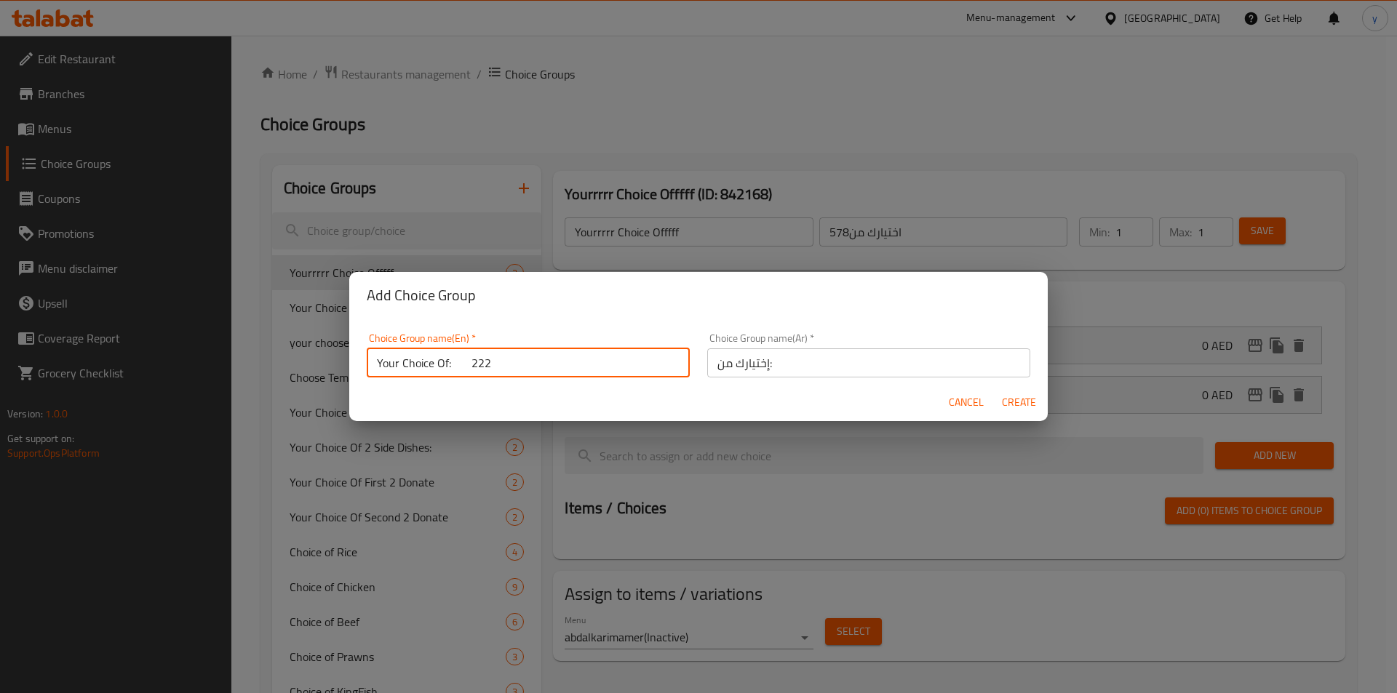
type input "Your Choice Of: 222"
click at [1024, 406] on span "Create" at bounding box center [1018, 403] width 35 height 18
type input "Your Choice Of: 222"
type input "إختيارك من:"
type input "0"
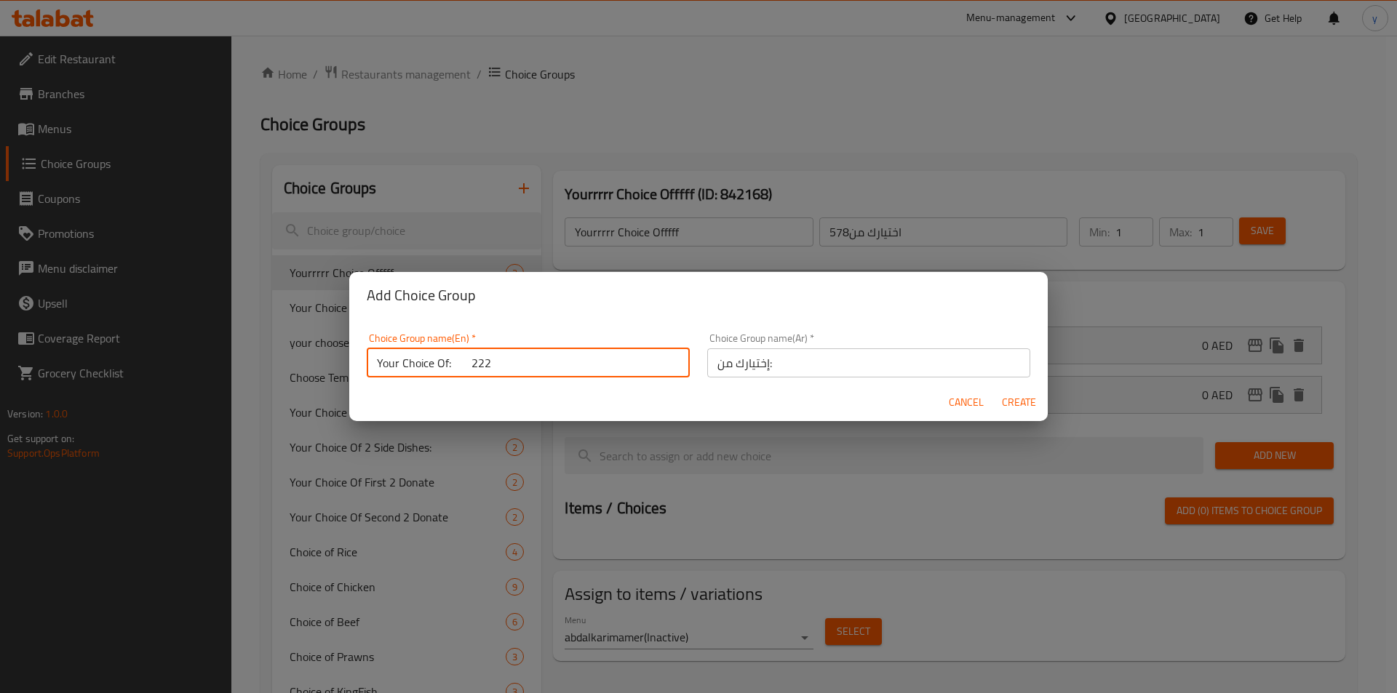
type input "0"
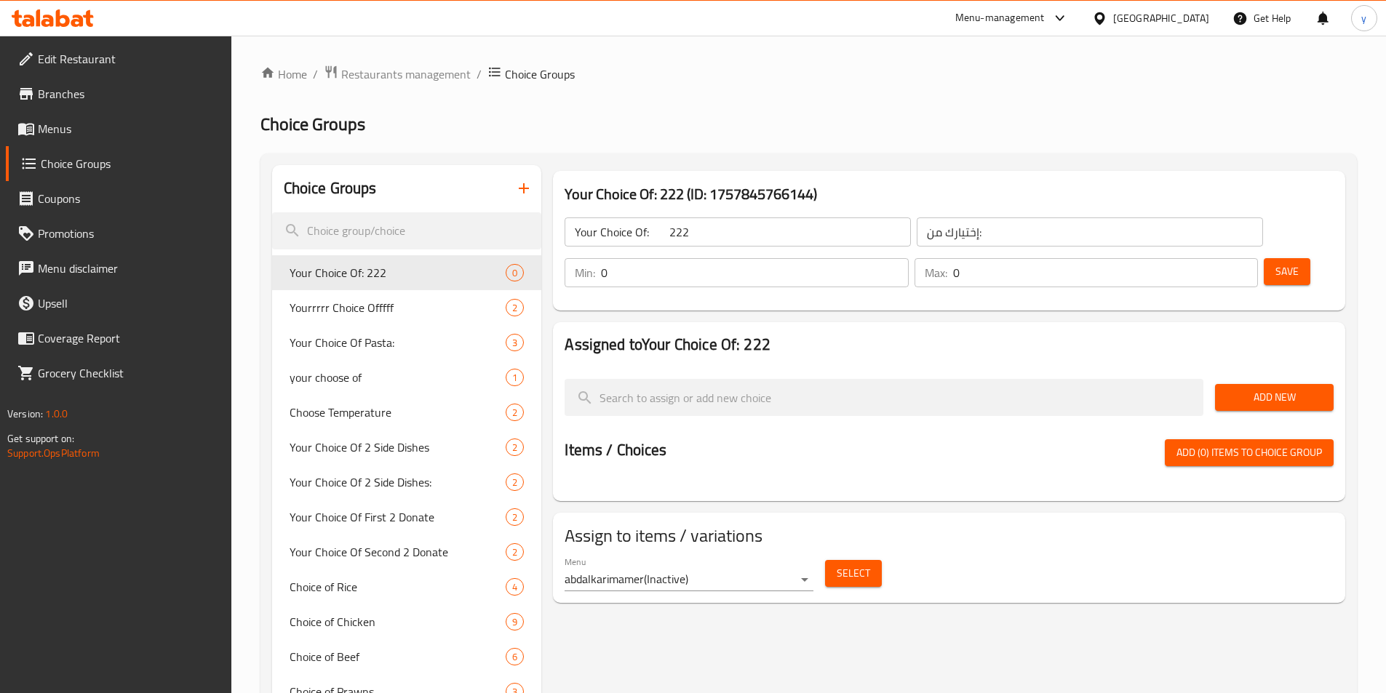
click at [792, 532] on body "​ Menu-management United Arab Emirates Get Help y Edit Restaurant Branches Menu…" at bounding box center [693, 365] width 1386 height 658
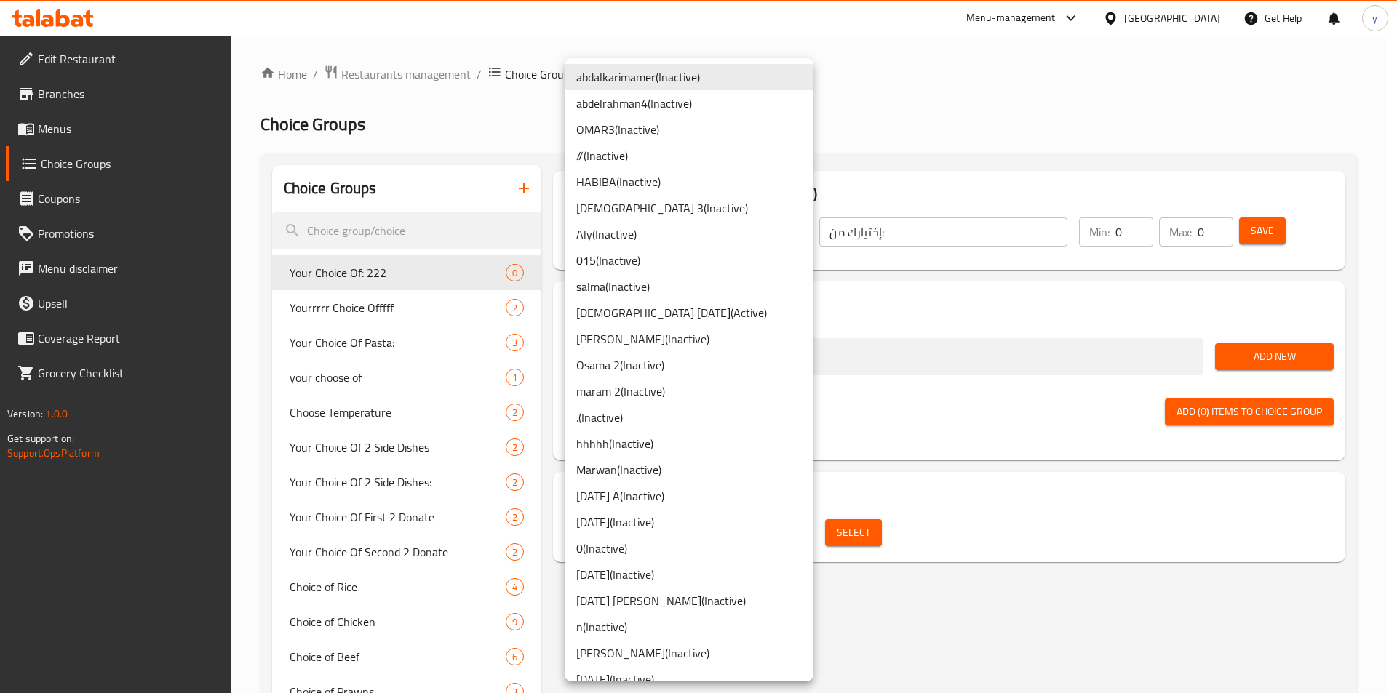
click at [653, 334] on li "Yousef E ( Inactive )" at bounding box center [689, 339] width 249 height 26
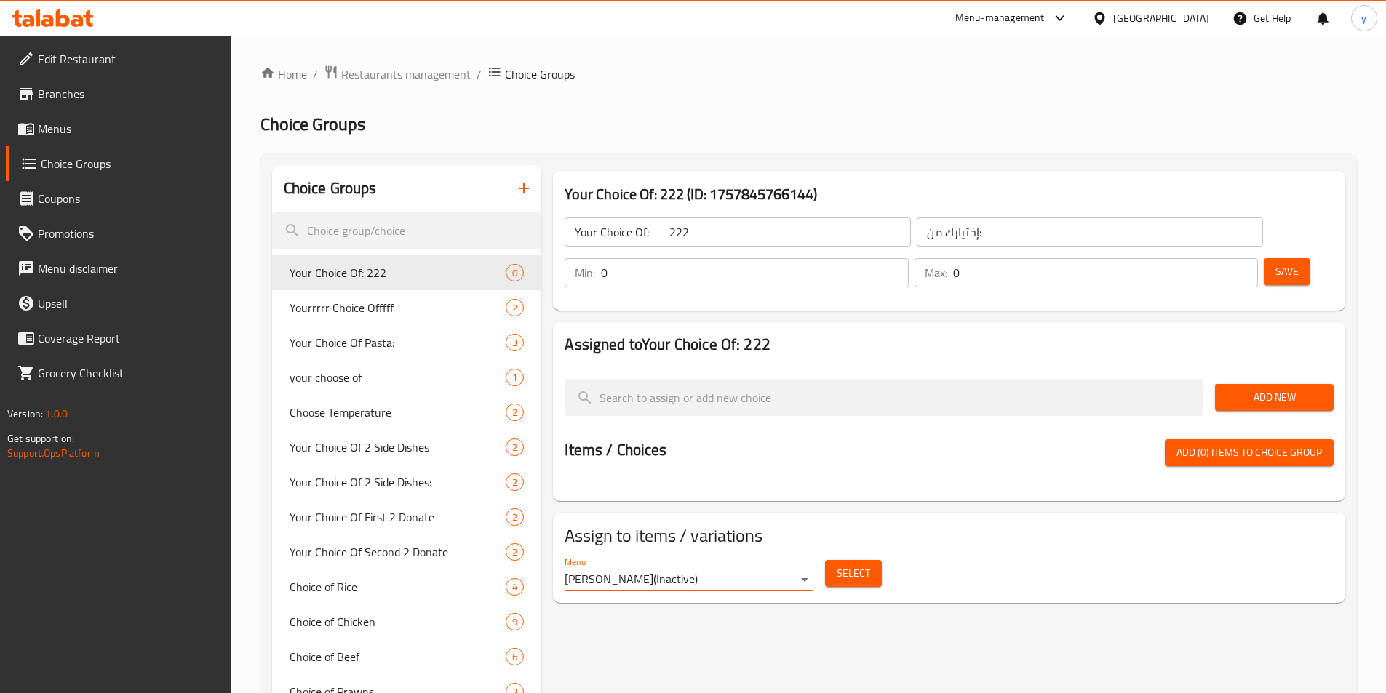
click at [1257, 388] on span "Add New" at bounding box center [1274, 397] width 95 height 18
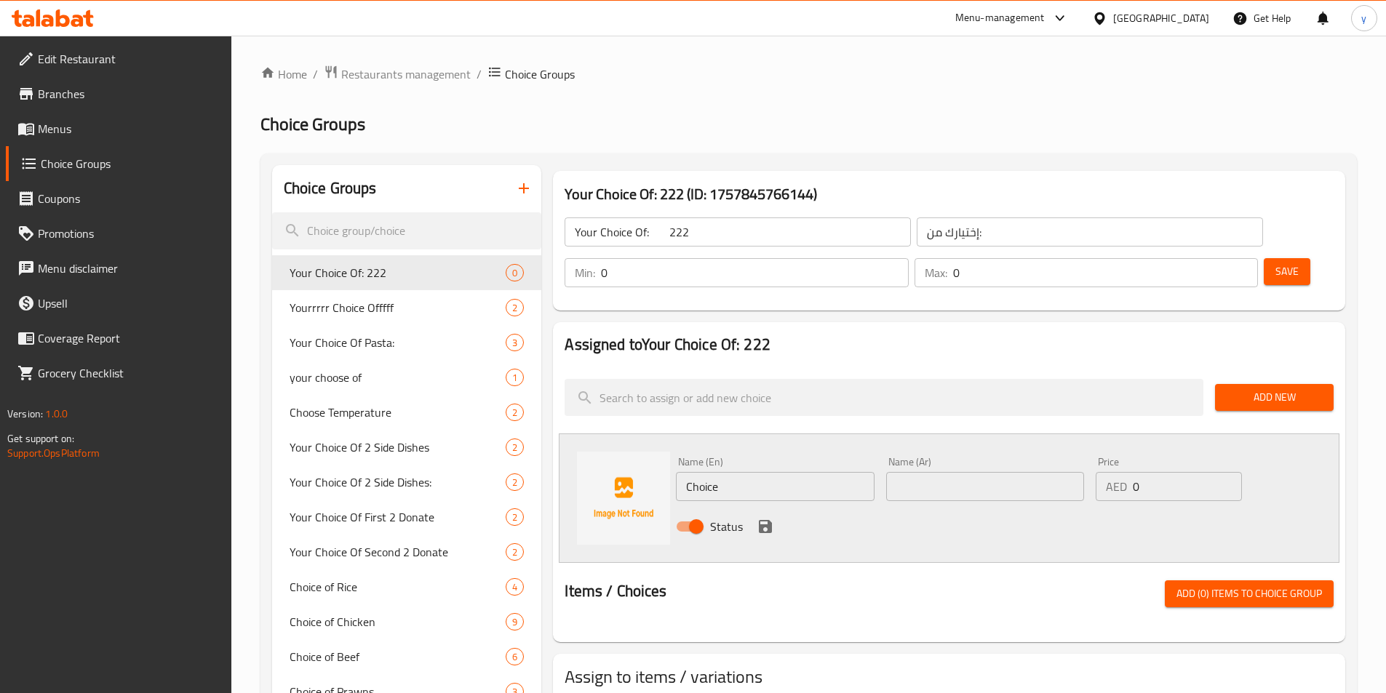
click at [754, 472] on input "Choice" at bounding box center [775, 486] width 198 height 29
click at [740, 472] on input "text" at bounding box center [775, 486] width 198 height 29
paste input "vanilla"
type input "vanilla"
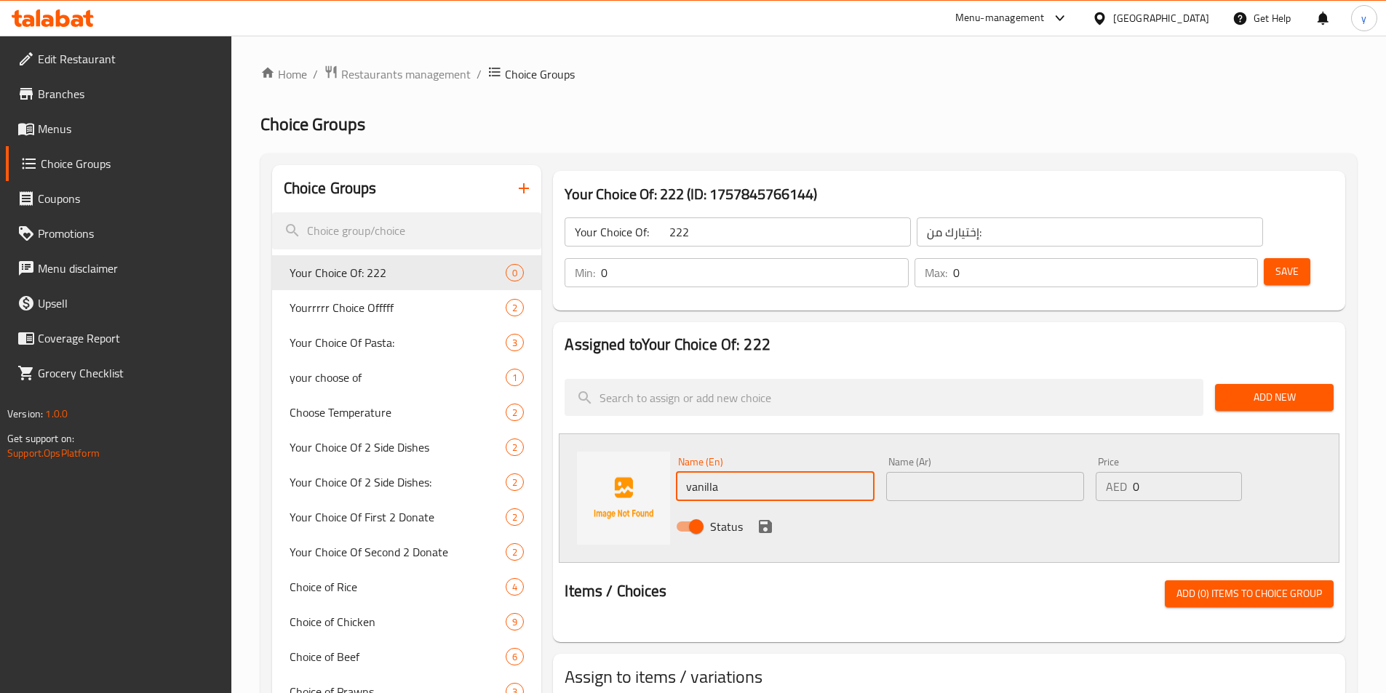
click at [940, 472] on input "text" at bounding box center [985, 486] width 198 height 29
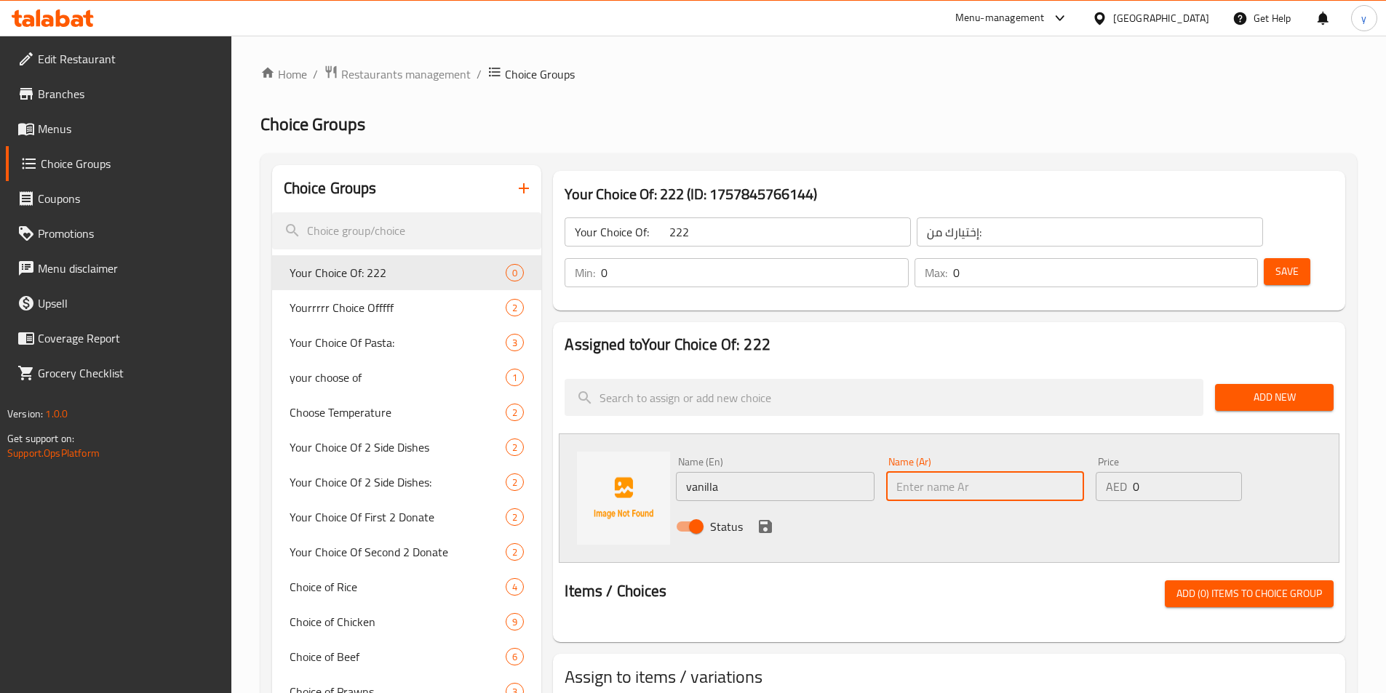
click at [970, 472] on input "text" at bounding box center [985, 486] width 198 height 29
paste input "فانيليا"
type input "فانيليا"
click at [911, 255] on div "Min: 0 ​" at bounding box center [736, 272] width 349 height 35
click at [908, 258] on input "0" at bounding box center [754, 272] width 307 height 29
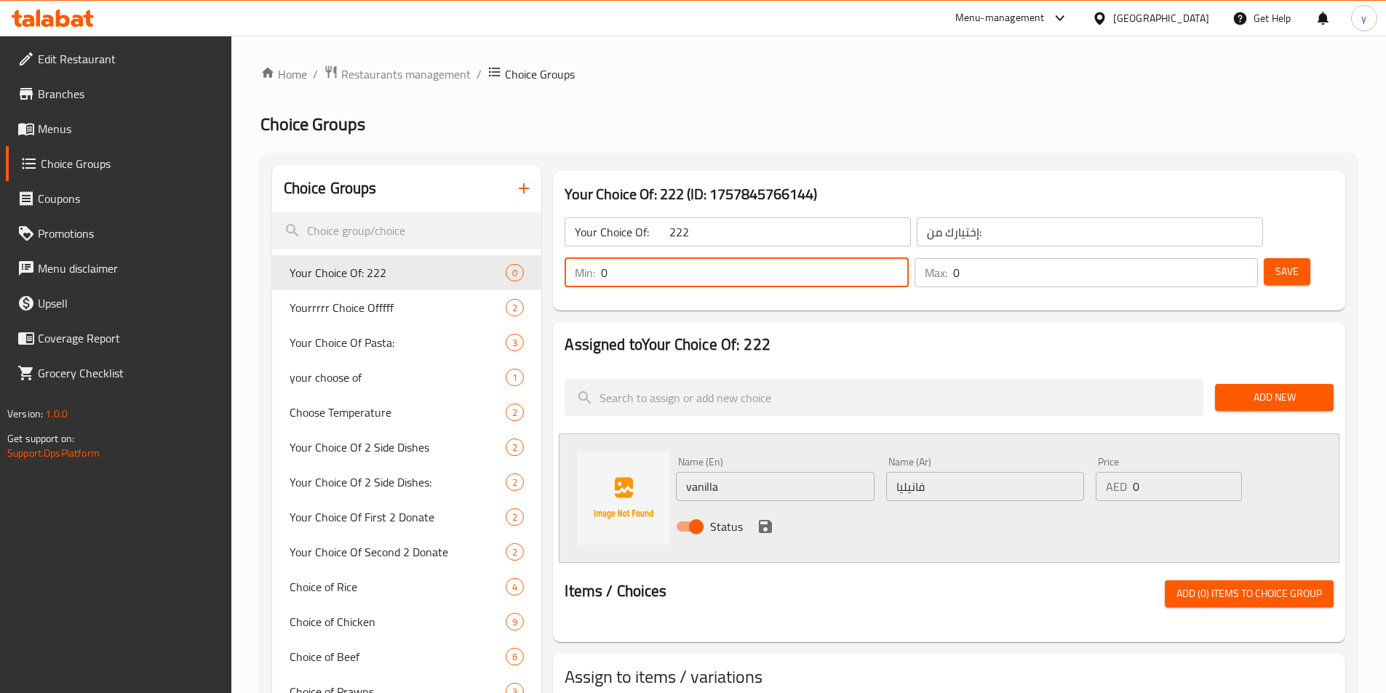
click at [908, 258] on input "0" at bounding box center [754, 272] width 307 height 29
type input "1"
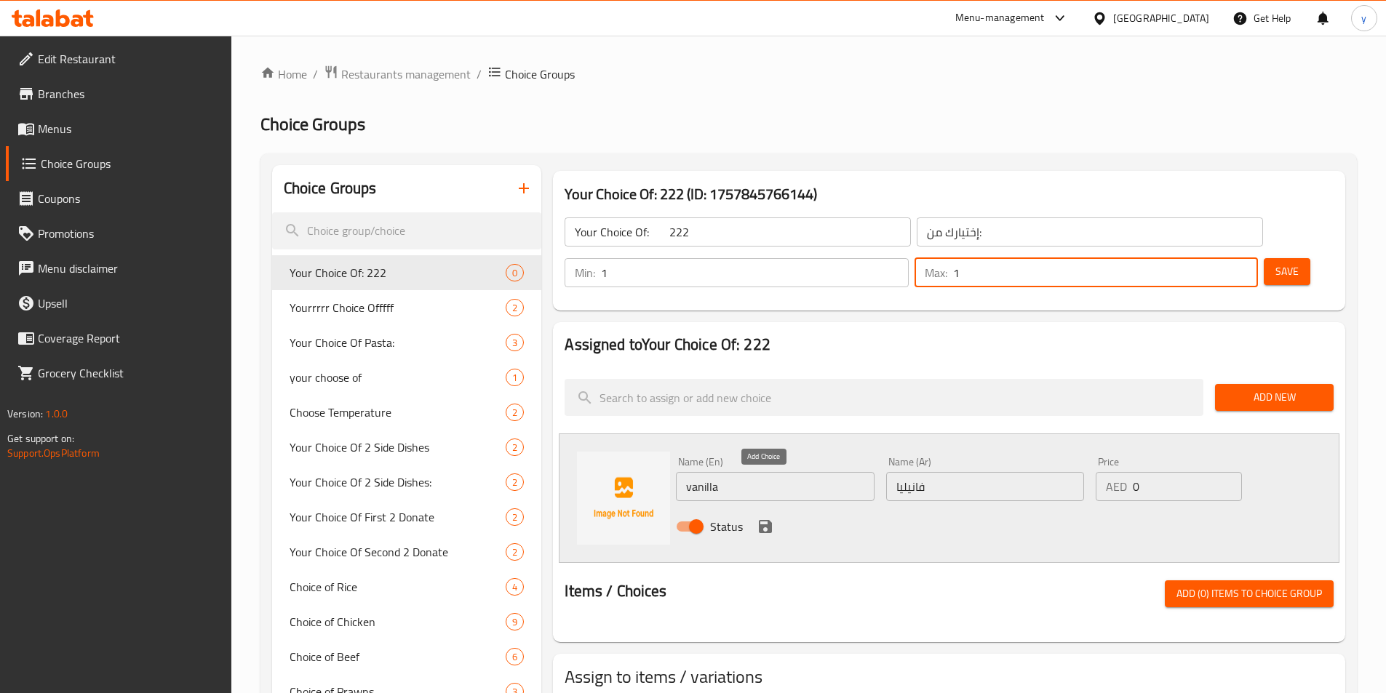
type input "1"
click at [764, 520] on icon "save" at bounding box center [765, 526] width 13 height 13
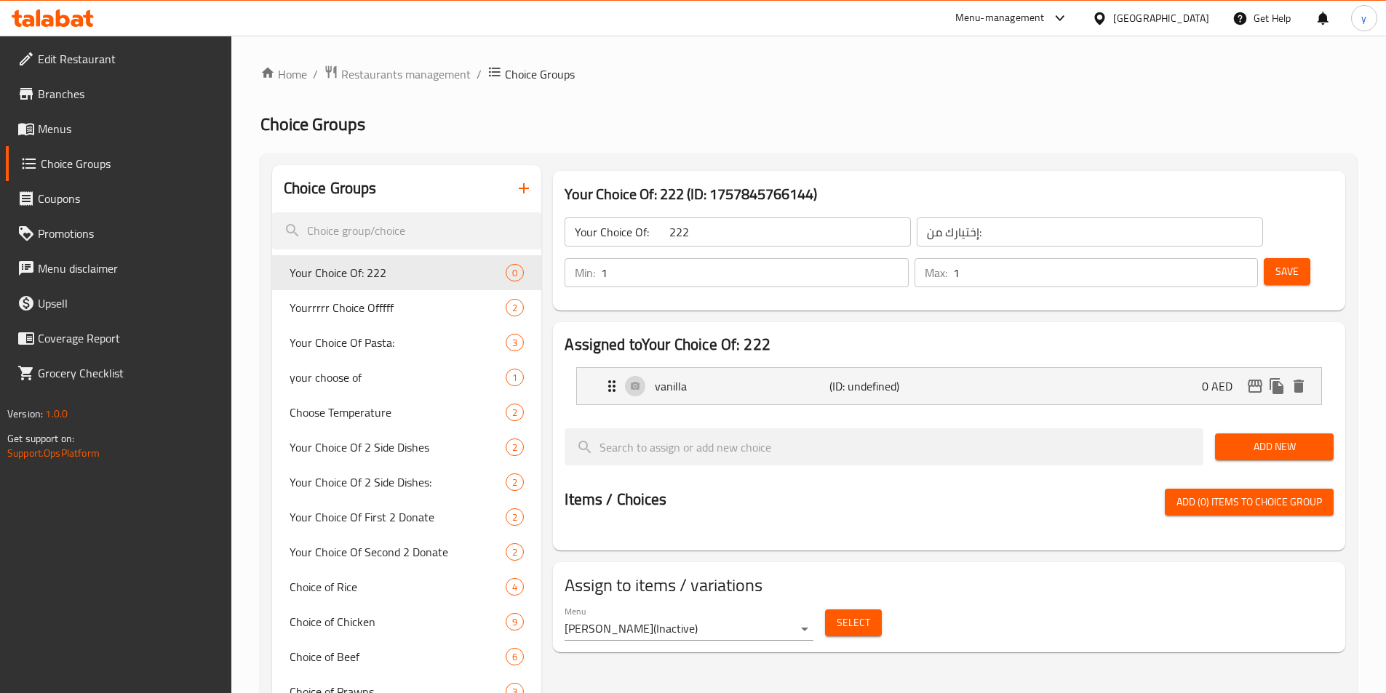
click at [1269, 438] on span "Add New" at bounding box center [1274, 447] width 95 height 18
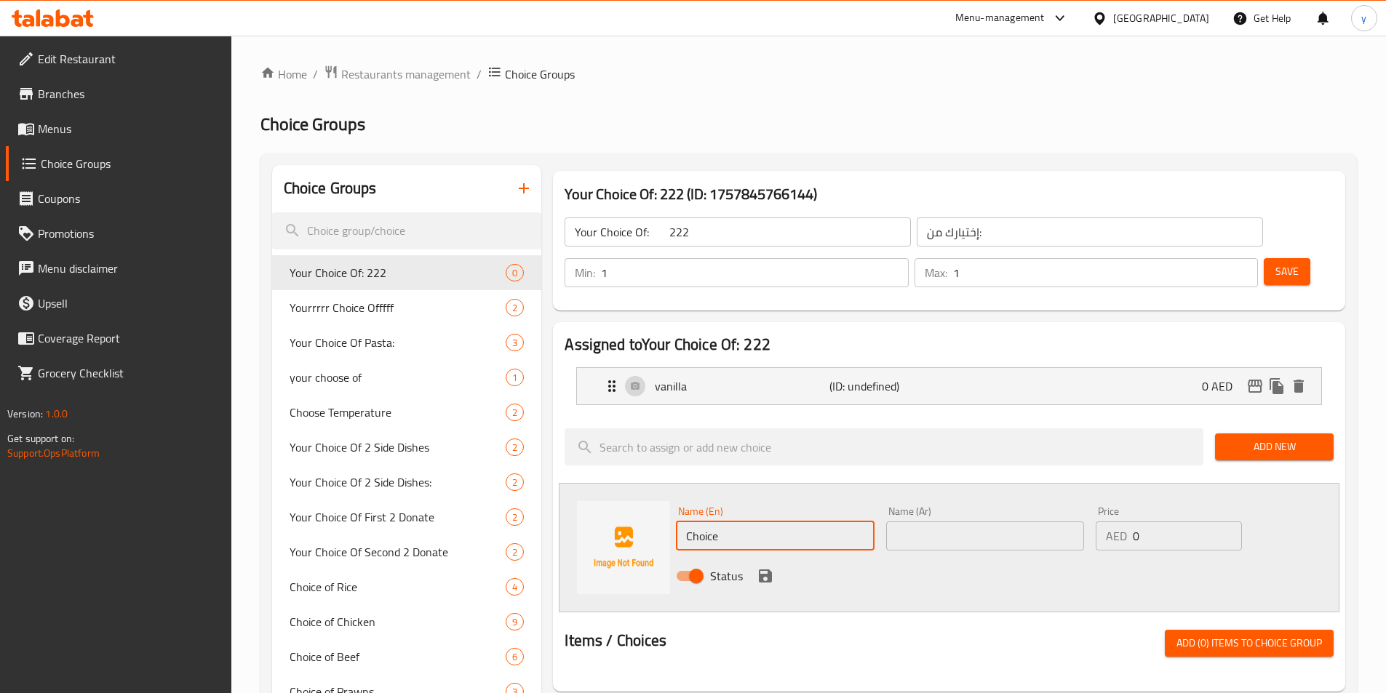
drag, startPoint x: 781, startPoint y: 499, endPoint x: 757, endPoint y: 496, distance: 24.2
click at [757, 522] on input "Choice" at bounding box center [775, 536] width 198 height 29
click at [757, 522] on input "text" at bounding box center [775, 536] width 198 height 29
paste input "strawberry"
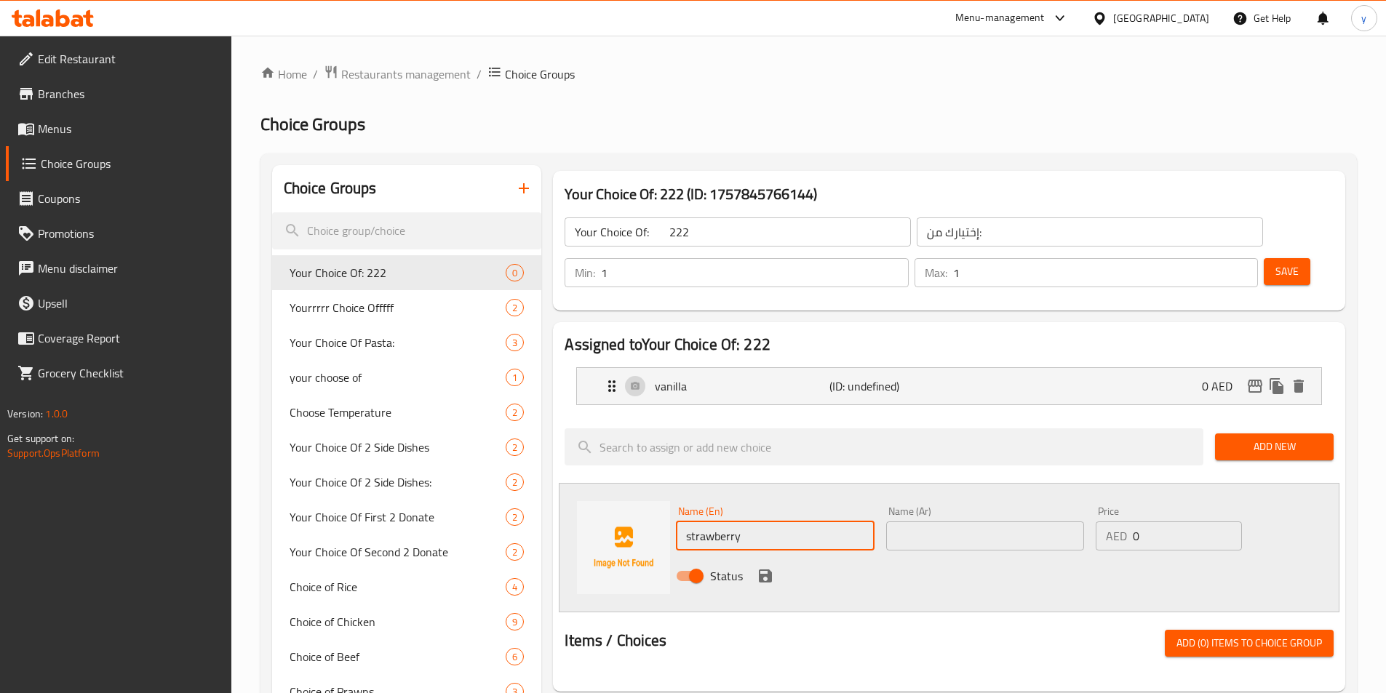
type input "strawberry"
click at [942, 522] on input "text" at bounding box center [985, 536] width 198 height 29
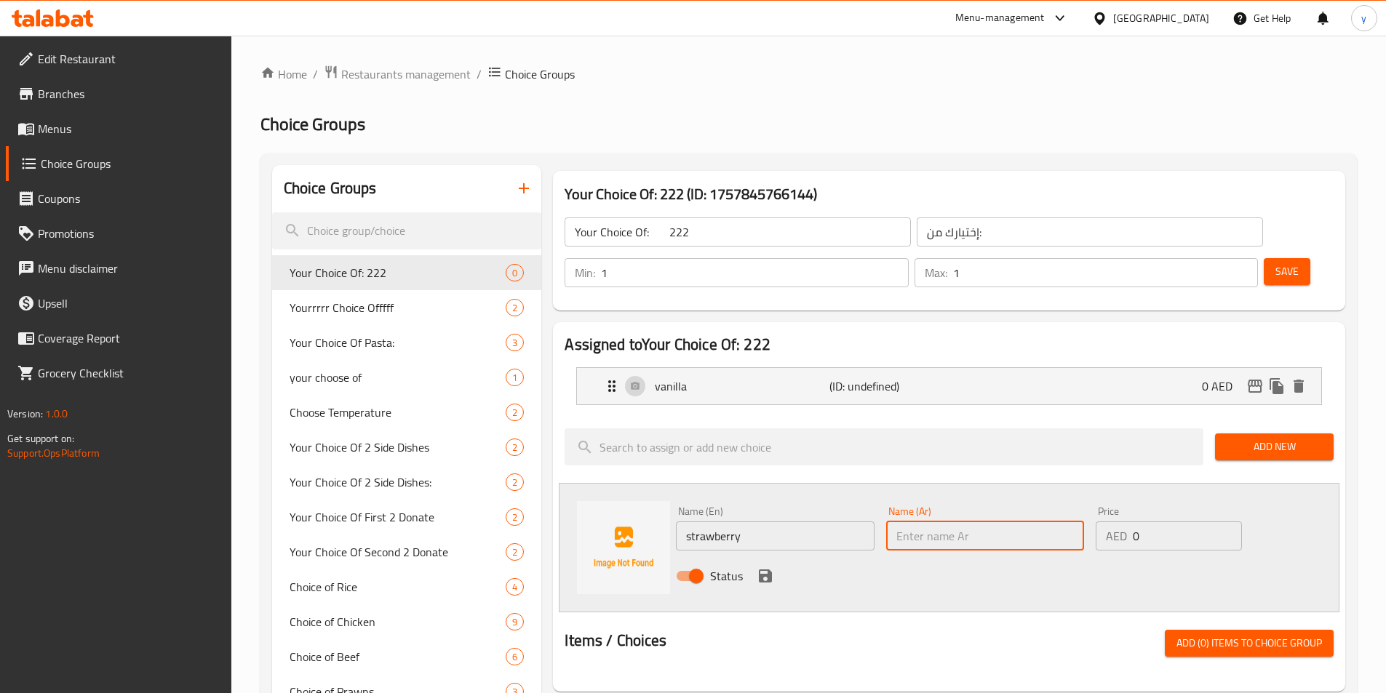
click at [932, 522] on input "text" at bounding box center [985, 536] width 198 height 29
paste input "فراولة"
type input "فراولة"
click at [1219, 634] on span "Add (0) items to choice group" at bounding box center [1248, 643] width 145 height 18
click at [1299, 434] on button "Add New" at bounding box center [1274, 447] width 119 height 27
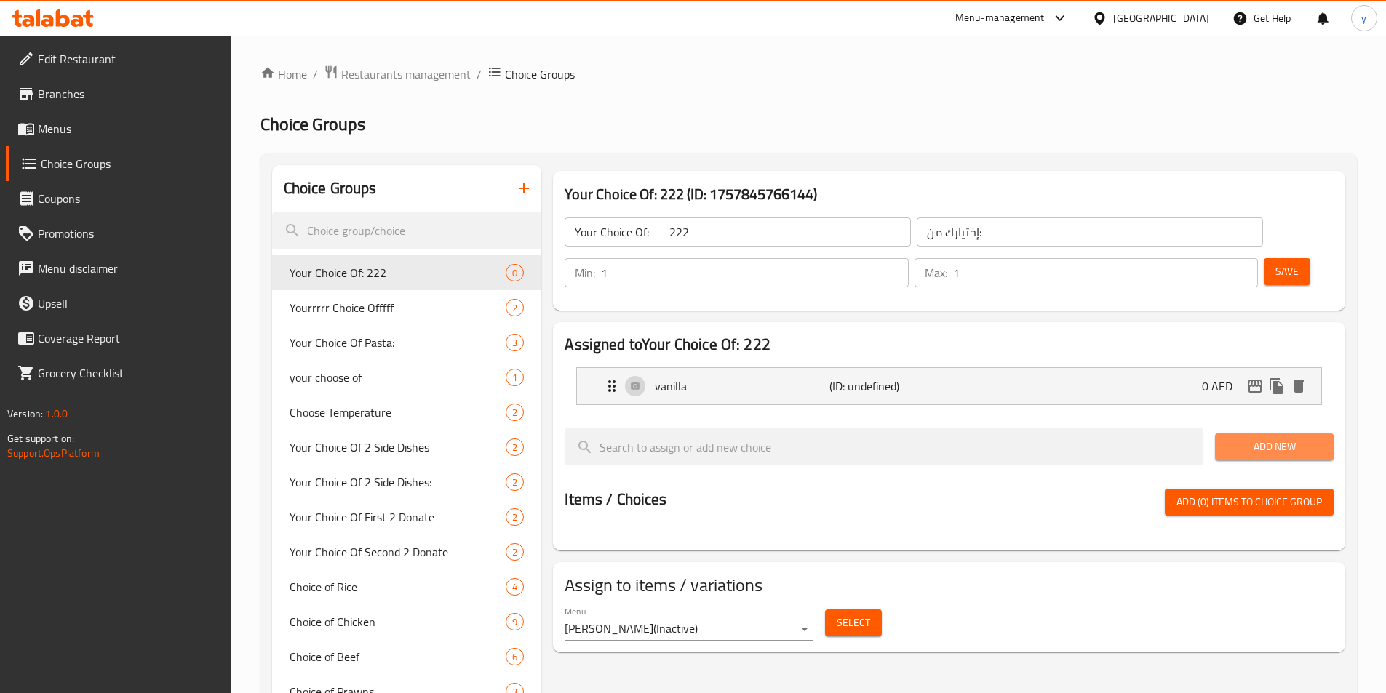
click at [1251, 438] on span "Add New" at bounding box center [1274, 447] width 95 height 18
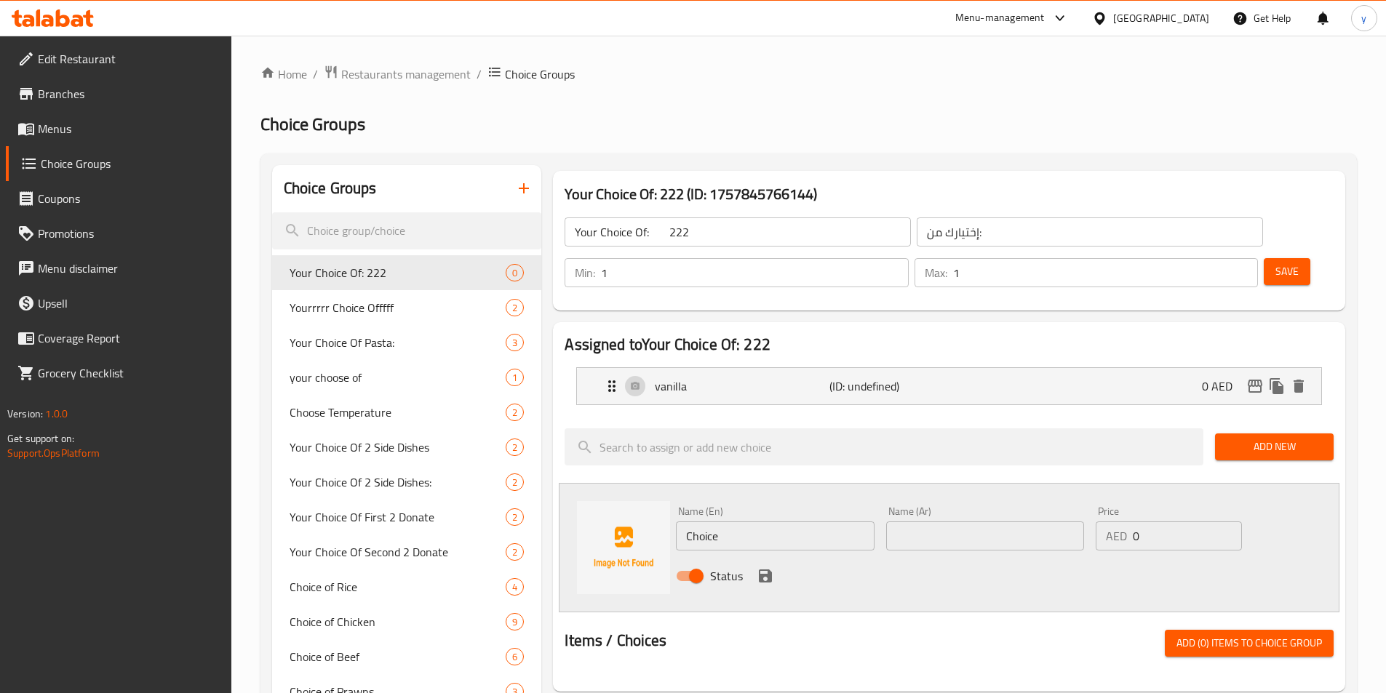
click at [719, 522] on input "Choice" at bounding box center [775, 536] width 198 height 29
click at [997, 522] on input "text" at bounding box center [985, 536] width 198 height 29
paste input "فراولة"
type input "فراولة"
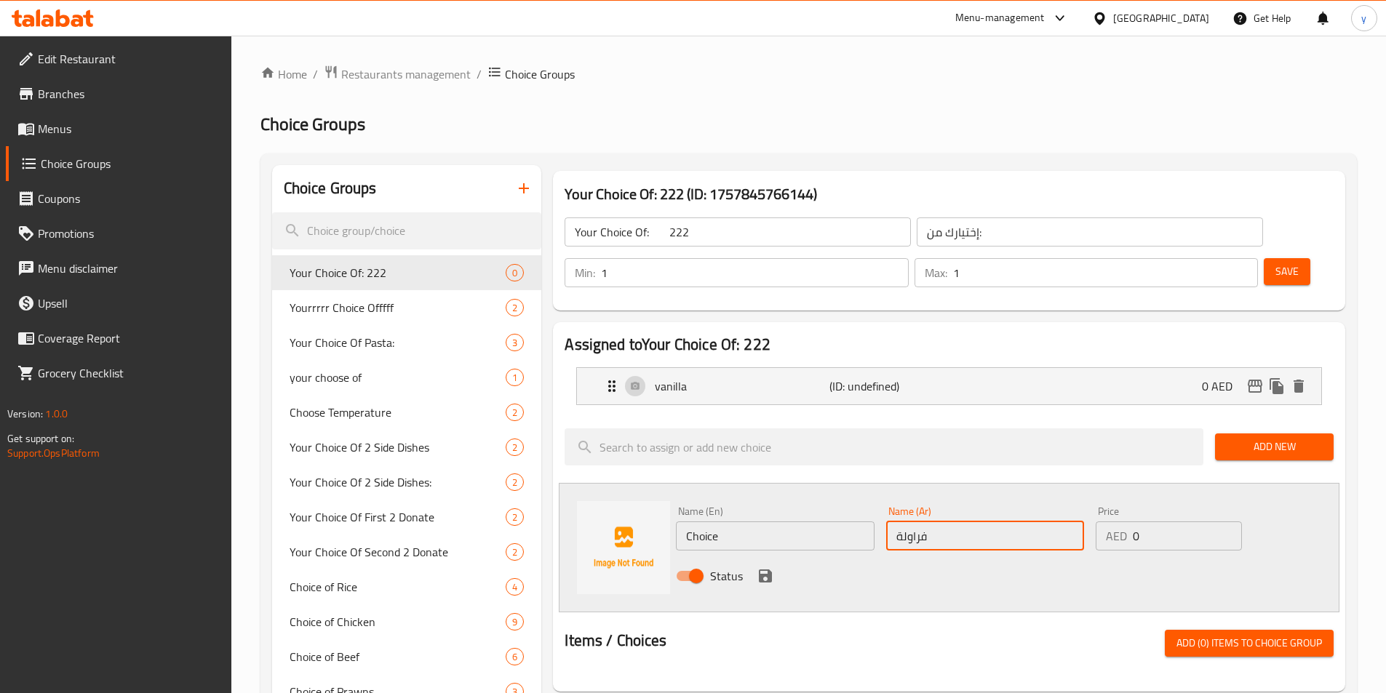
click at [815, 522] on input "Choice" at bounding box center [775, 536] width 198 height 29
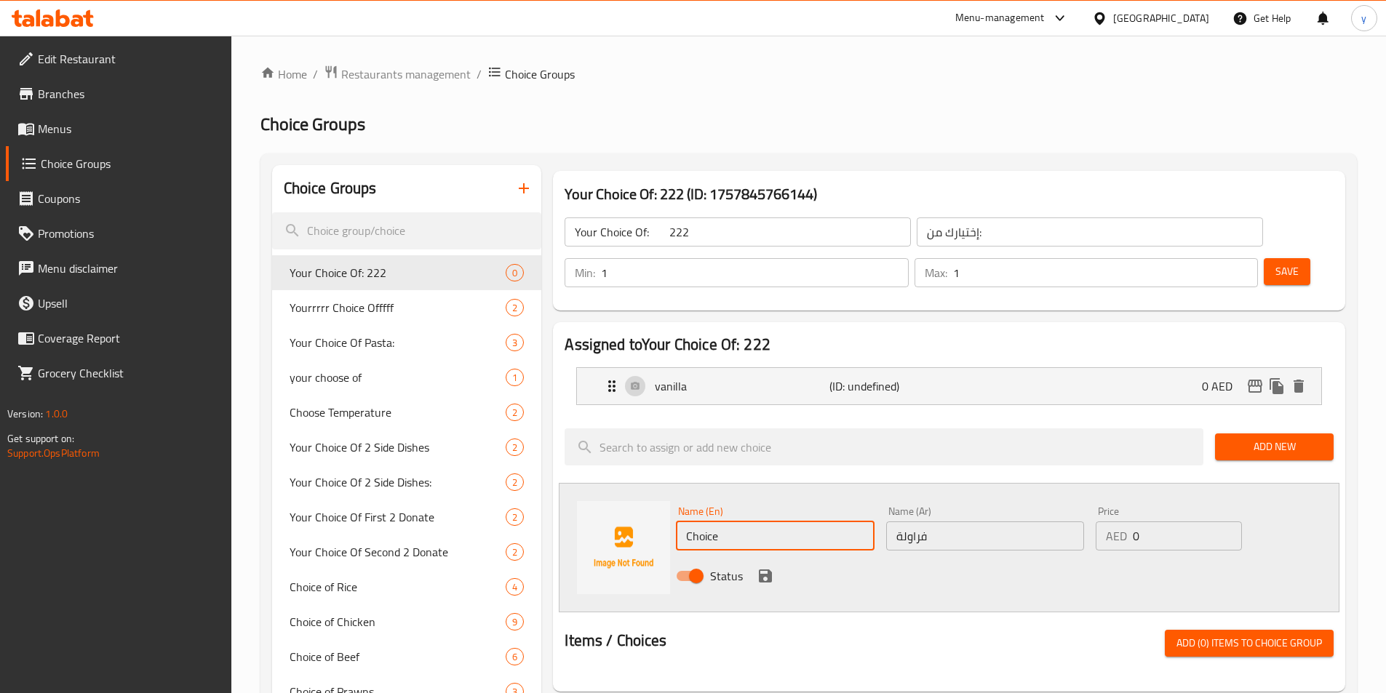
click at [815, 522] on input "Choice" at bounding box center [775, 536] width 198 height 29
click at [755, 522] on input "text" at bounding box center [775, 536] width 198 height 29
paste input "strawberry"
type input "strawberry"
click at [759, 570] on icon "save" at bounding box center [765, 576] width 13 height 13
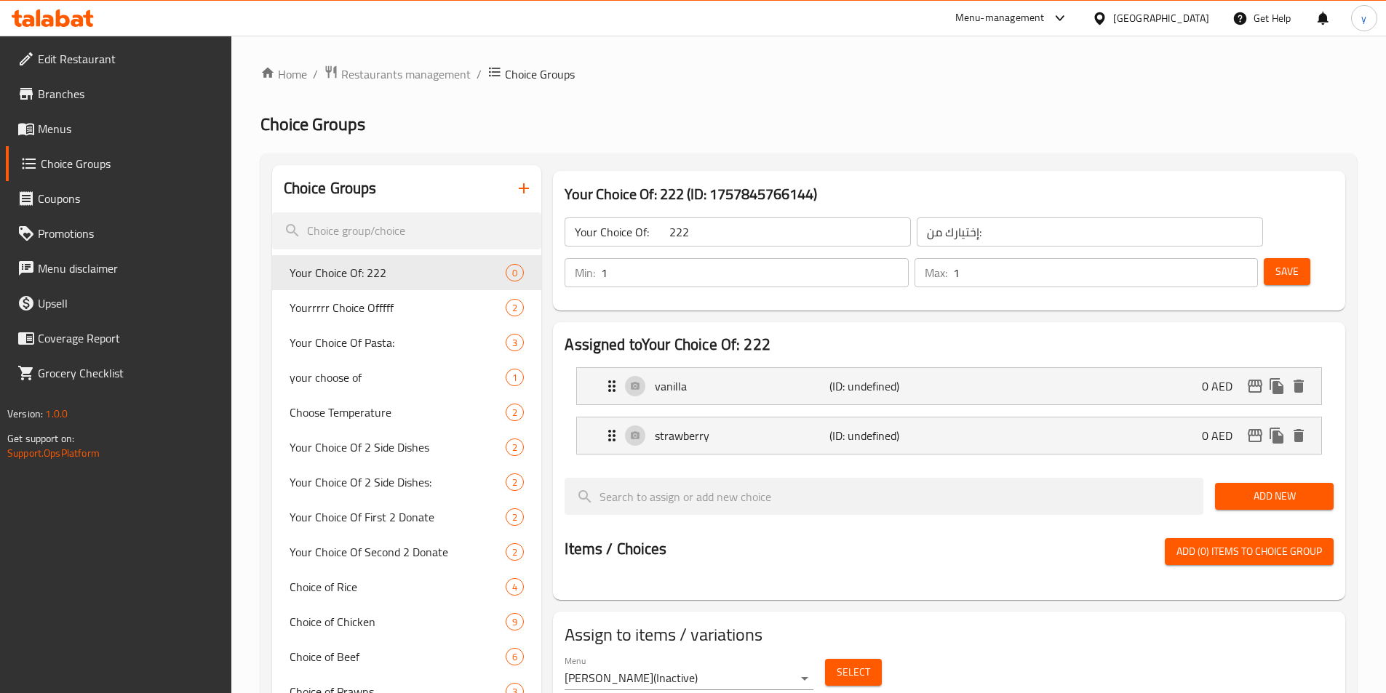
click at [1285, 487] on span "Add New" at bounding box center [1274, 496] width 95 height 18
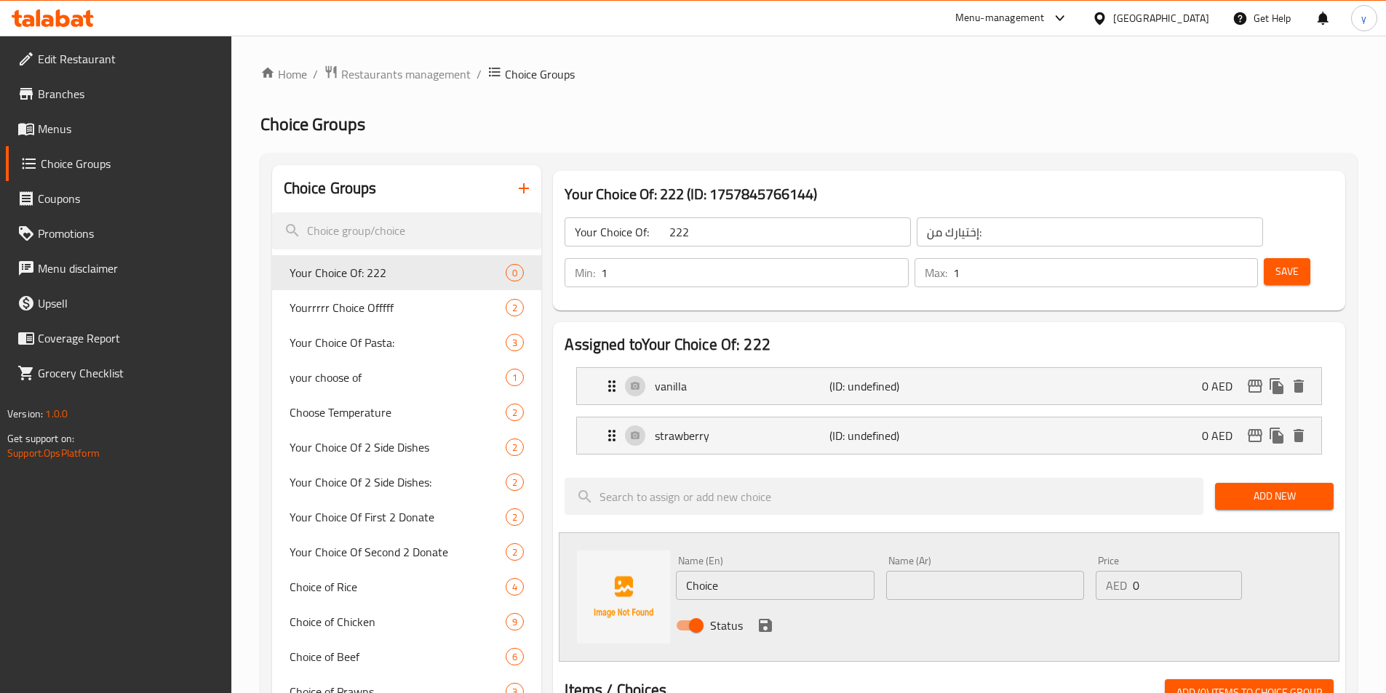
click at [735, 571] on input "Choice" at bounding box center [775, 585] width 198 height 29
paste input "Vimto"
type input "V"
click at [757, 571] on input "text" at bounding box center [775, 585] width 198 height 29
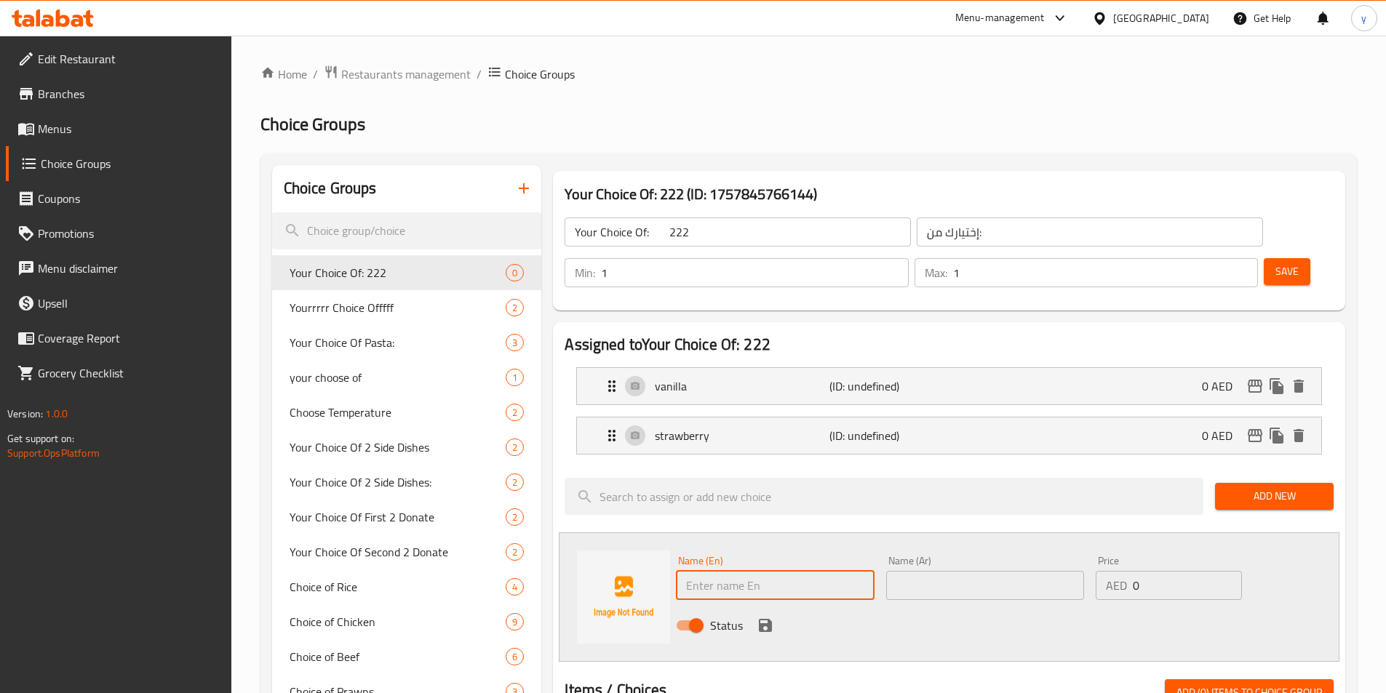
paste input "Vimto"
type input "Vimto"
click at [948, 571] on input "text" at bounding box center [985, 585] width 198 height 29
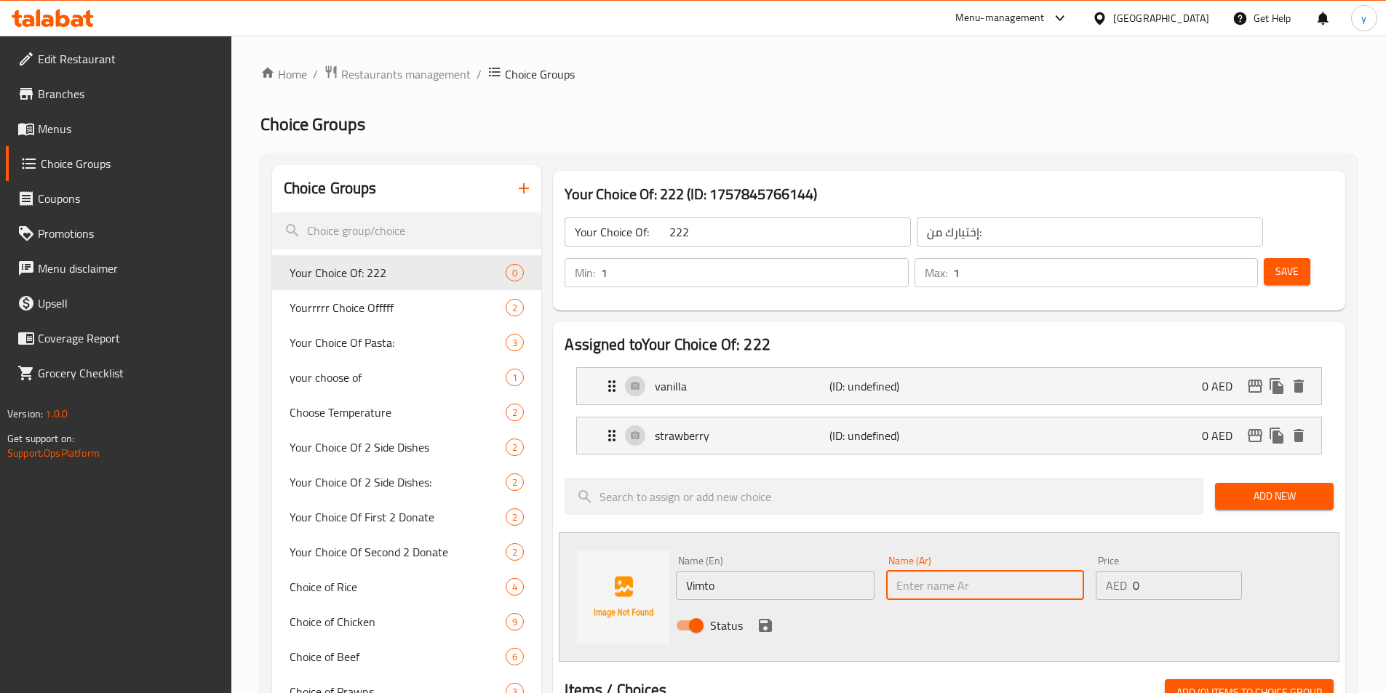
click at [937, 571] on input "text" at bounding box center [985, 585] width 198 height 29
paste input "فيمتو"
type input "فيمتو"
click at [769, 619] on icon "save" at bounding box center [765, 625] width 13 height 13
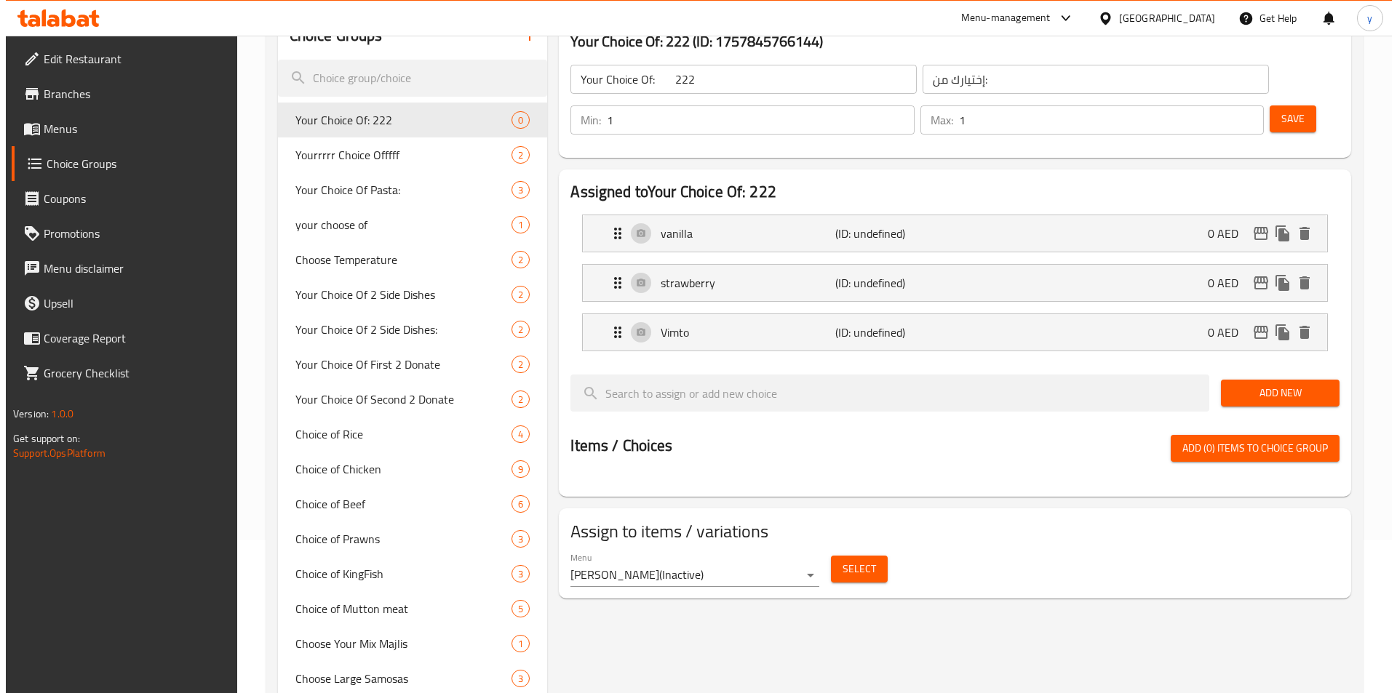
scroll to position [218, 0]
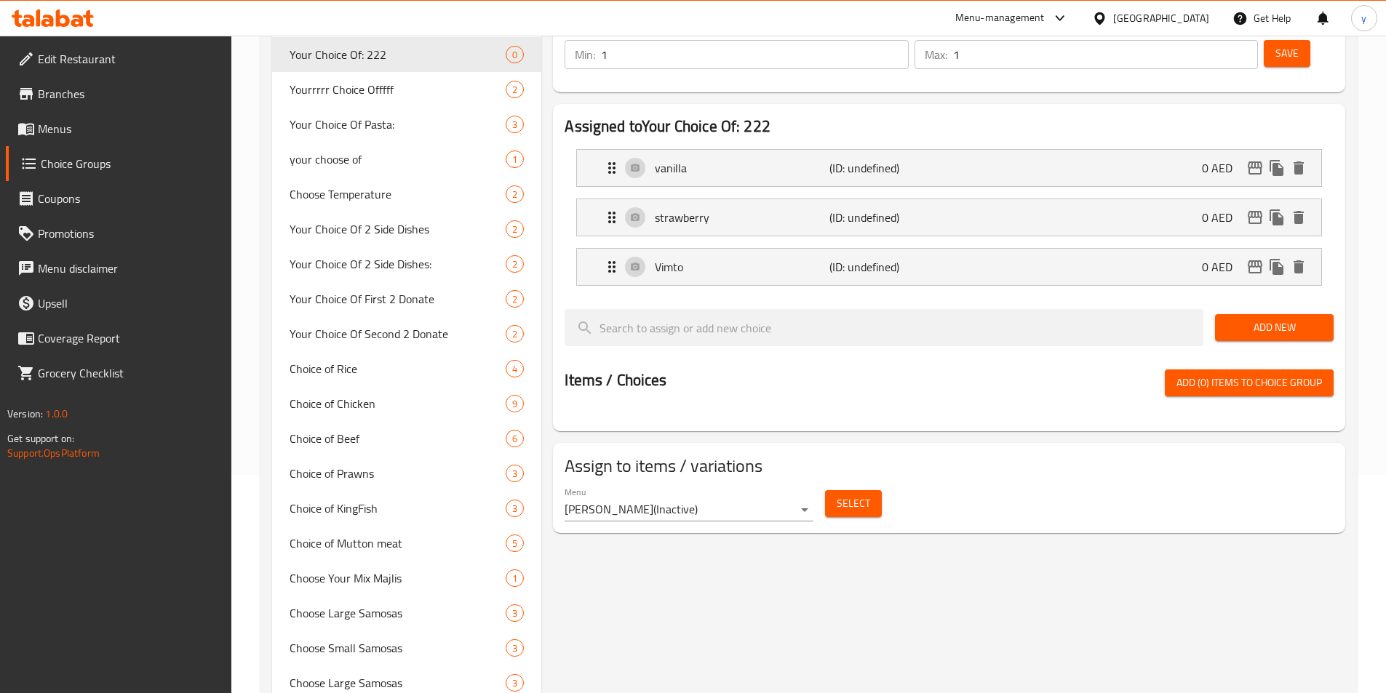
click at [743, 473] on body "​ Menu-management United Arab Emirates Get Help y Edit Restaurant Branches Menu…" at bounding box center [693, 146] width 1386 height 658
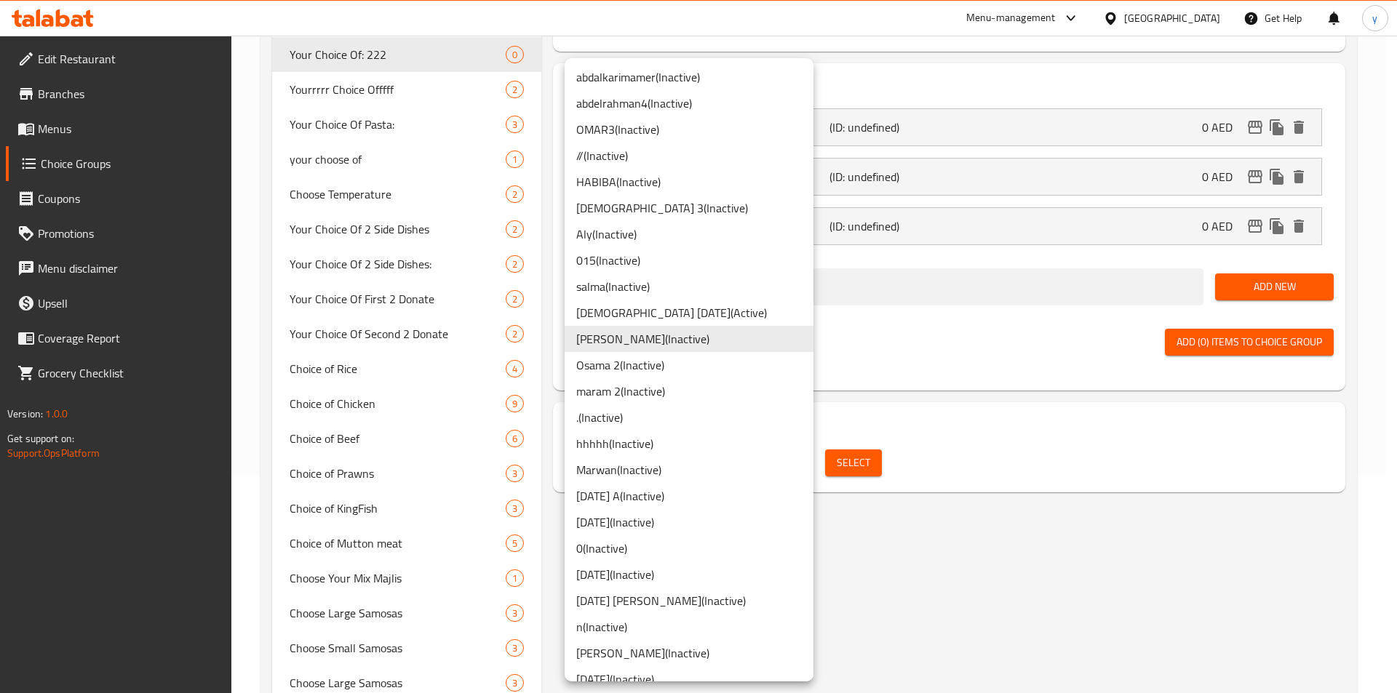
click at [686, 346] on li "Yousef E ( Inactive )" at bounding box center [689, 339] width 249 height 26
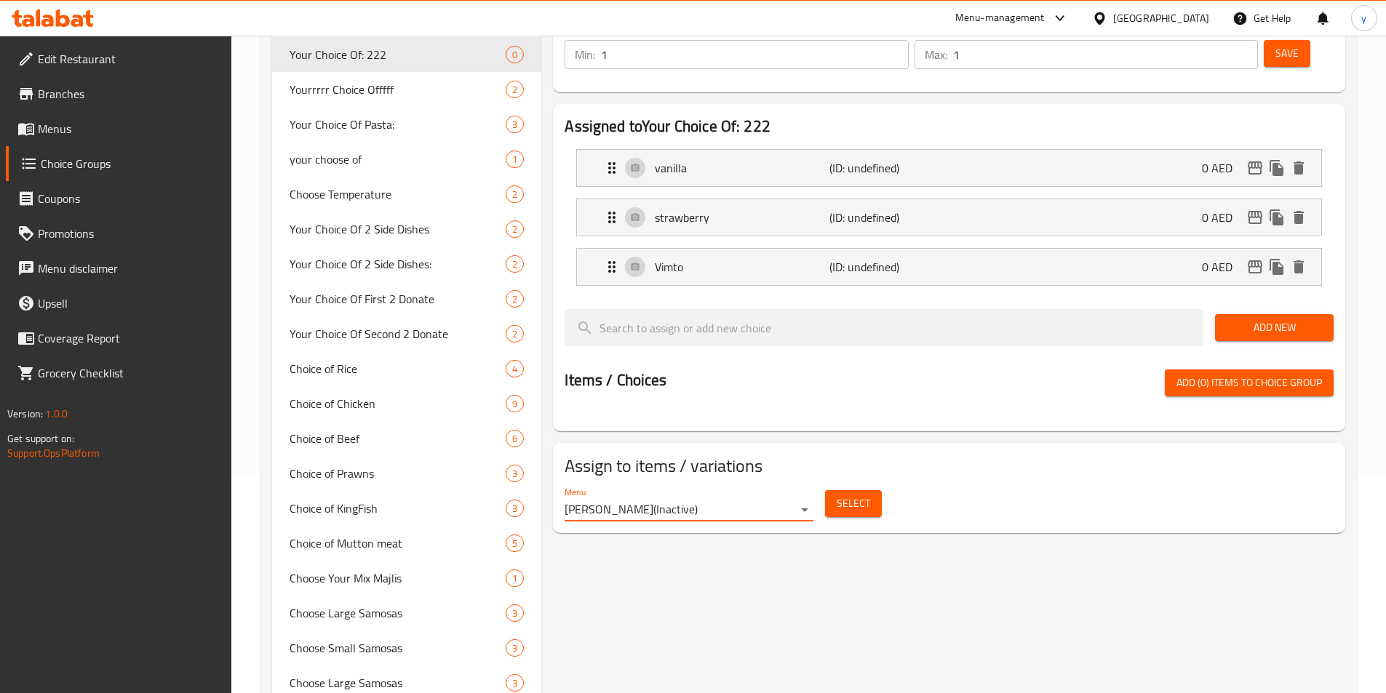
click at [834, 490] on button "Select" at bounding box center [853, 503] width 57 height 27
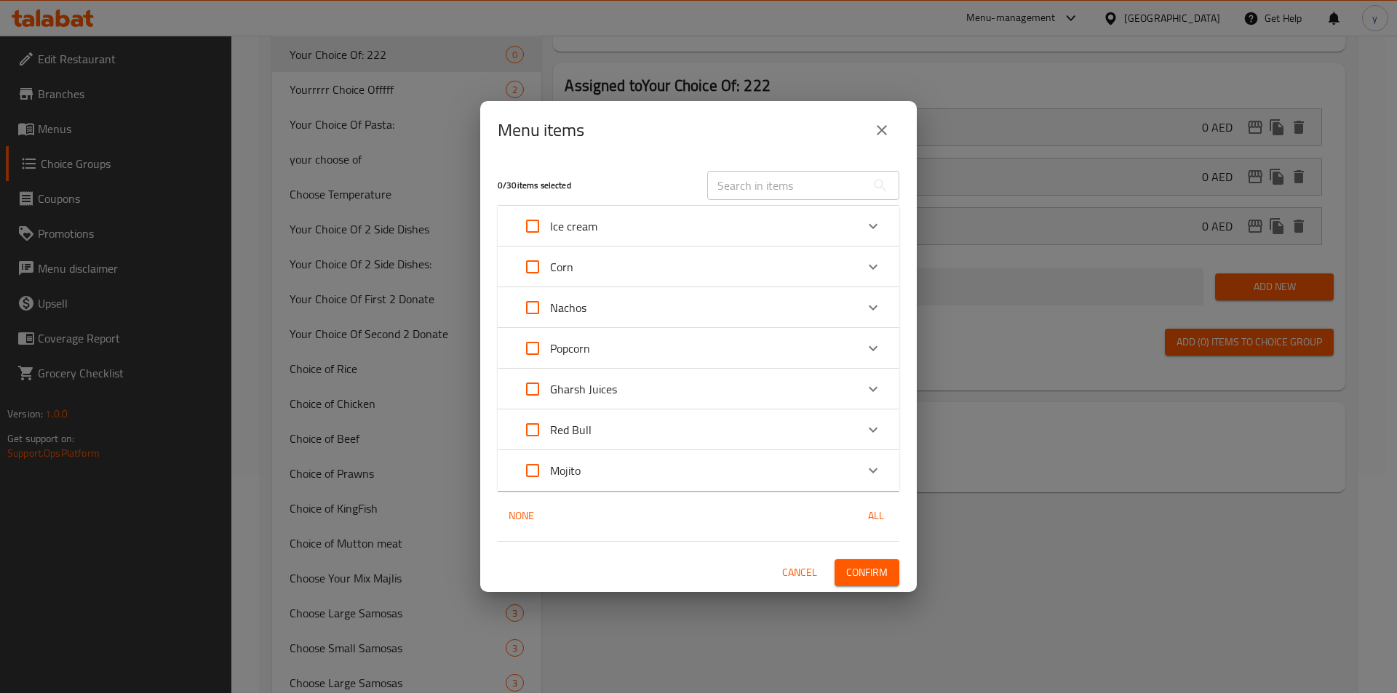
click at [572, 231] on p "Ice cream" at bounding box center [573, 226] width 47 height 17
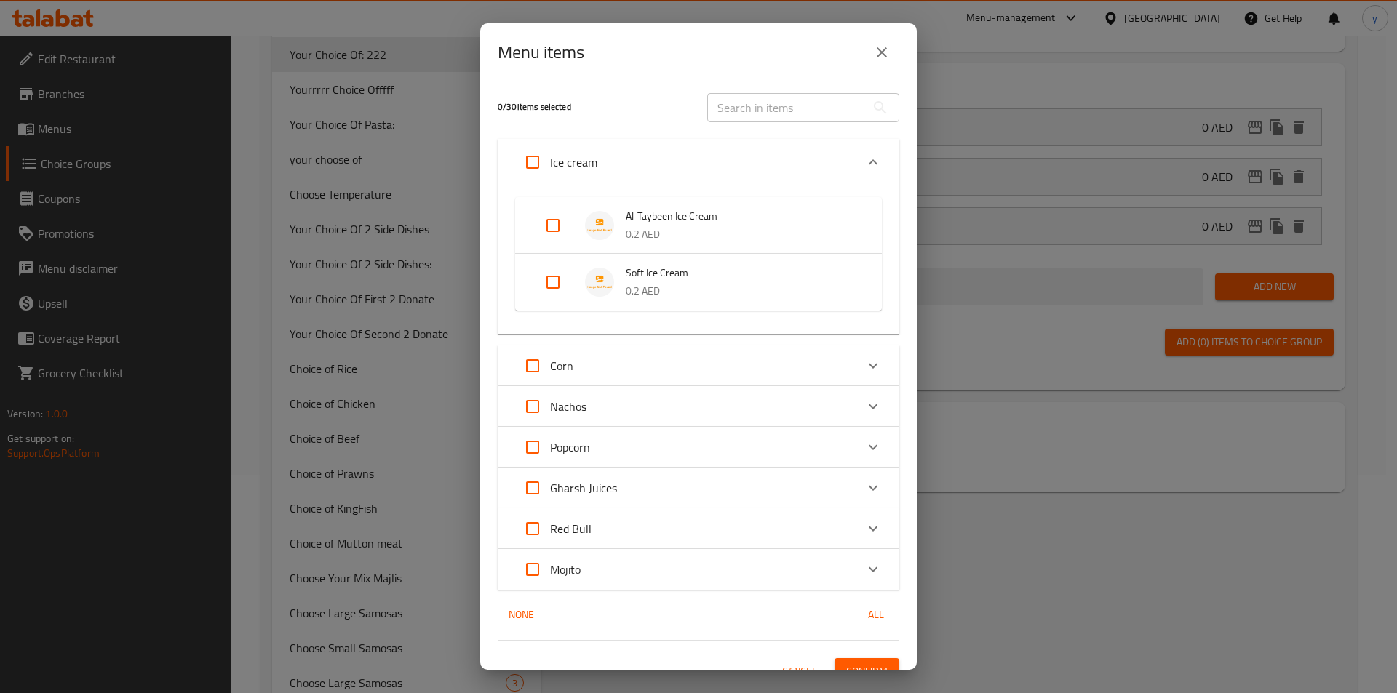
click at [559, 283] on input "Expand" at bounding box center [552, 282] width 35 height 35
checkbox input "true"
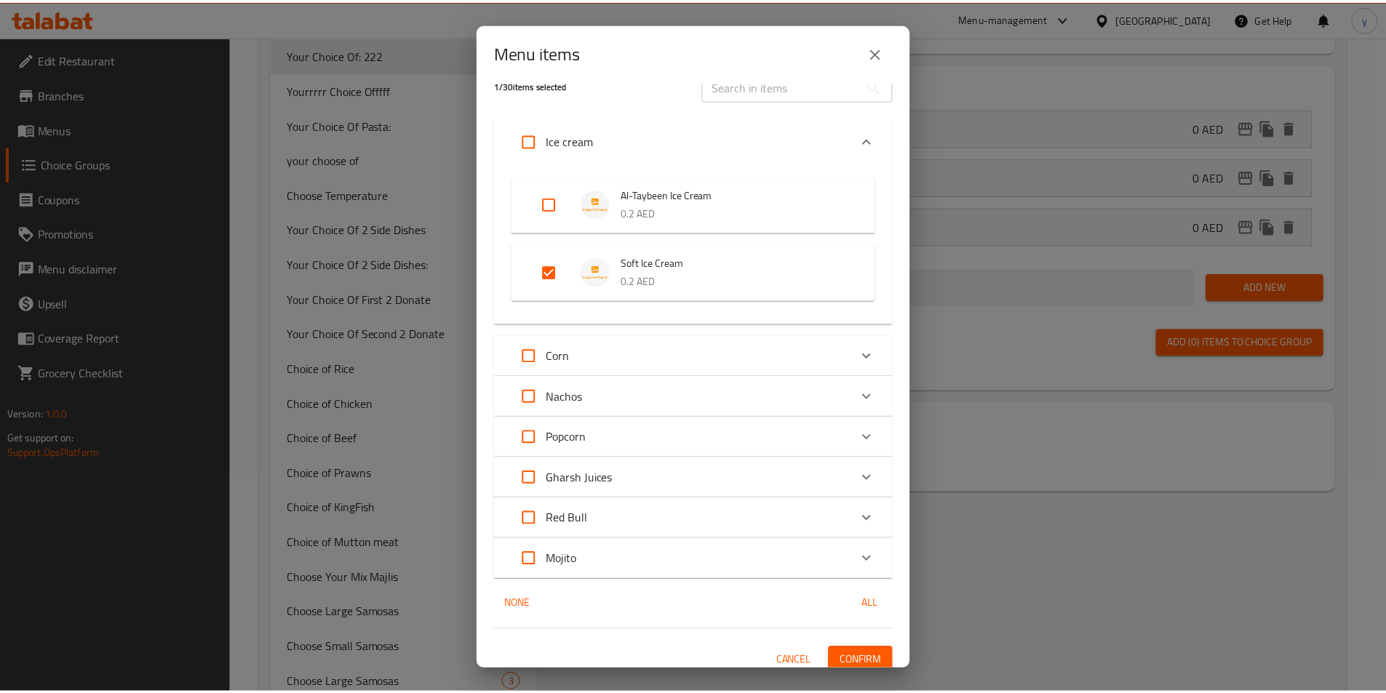
scroll to position [33, 0]
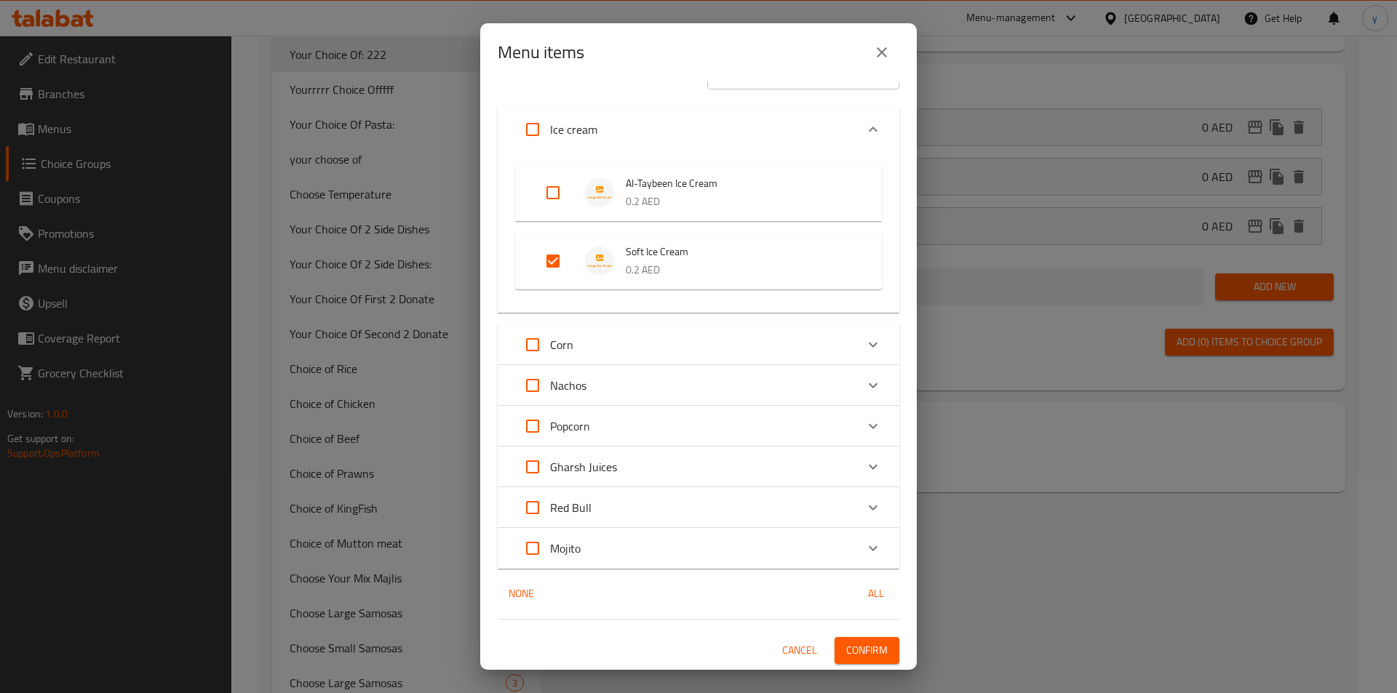
click at [856, 650] on span "Confirm" at bounding box center [866, 651] width 41 height 18
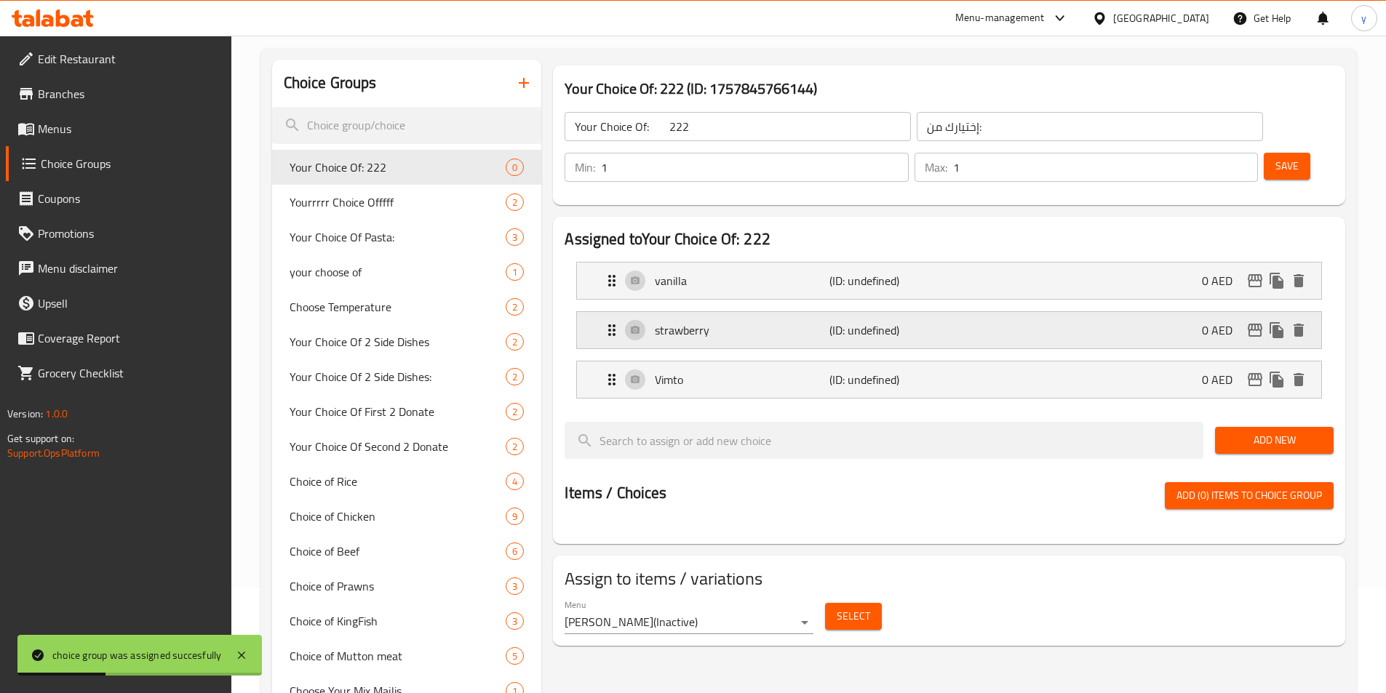
scroll to position [0, 0]
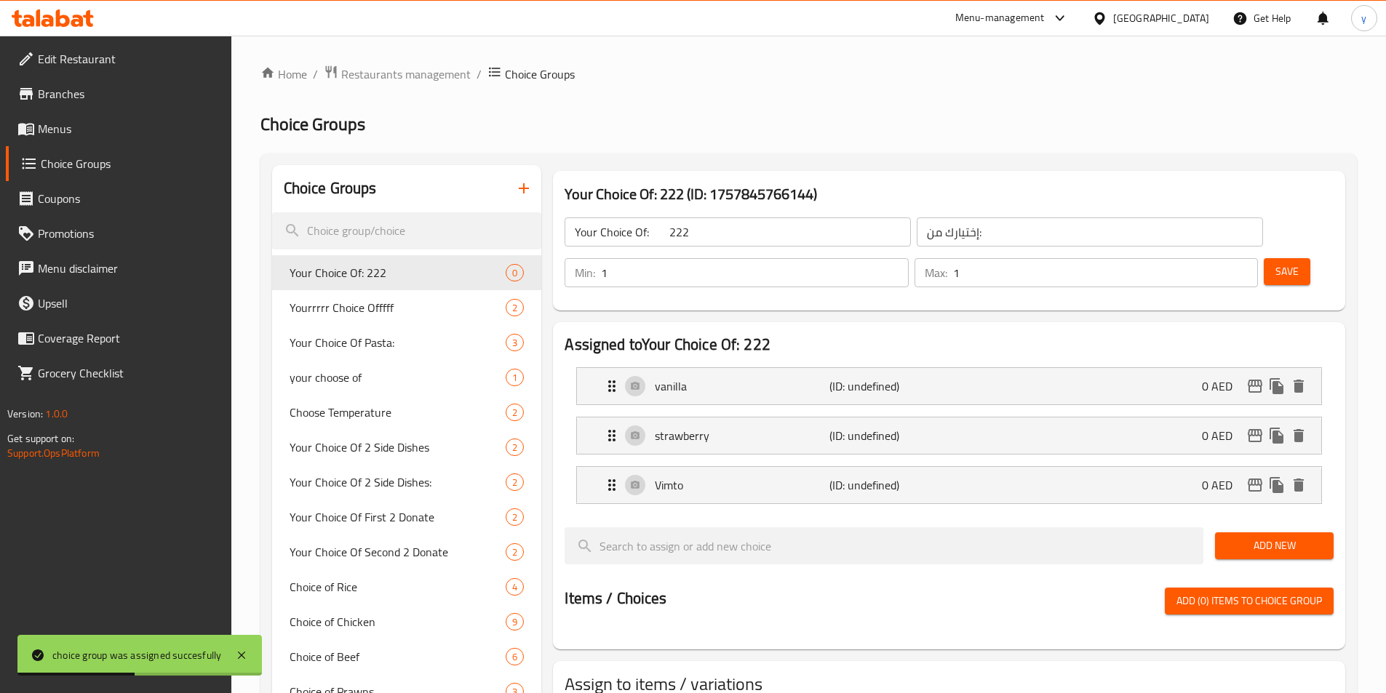
click at [721, 229] on input "Your Choice Of: 222" at bounding box center [738, 232] width 346 height 29
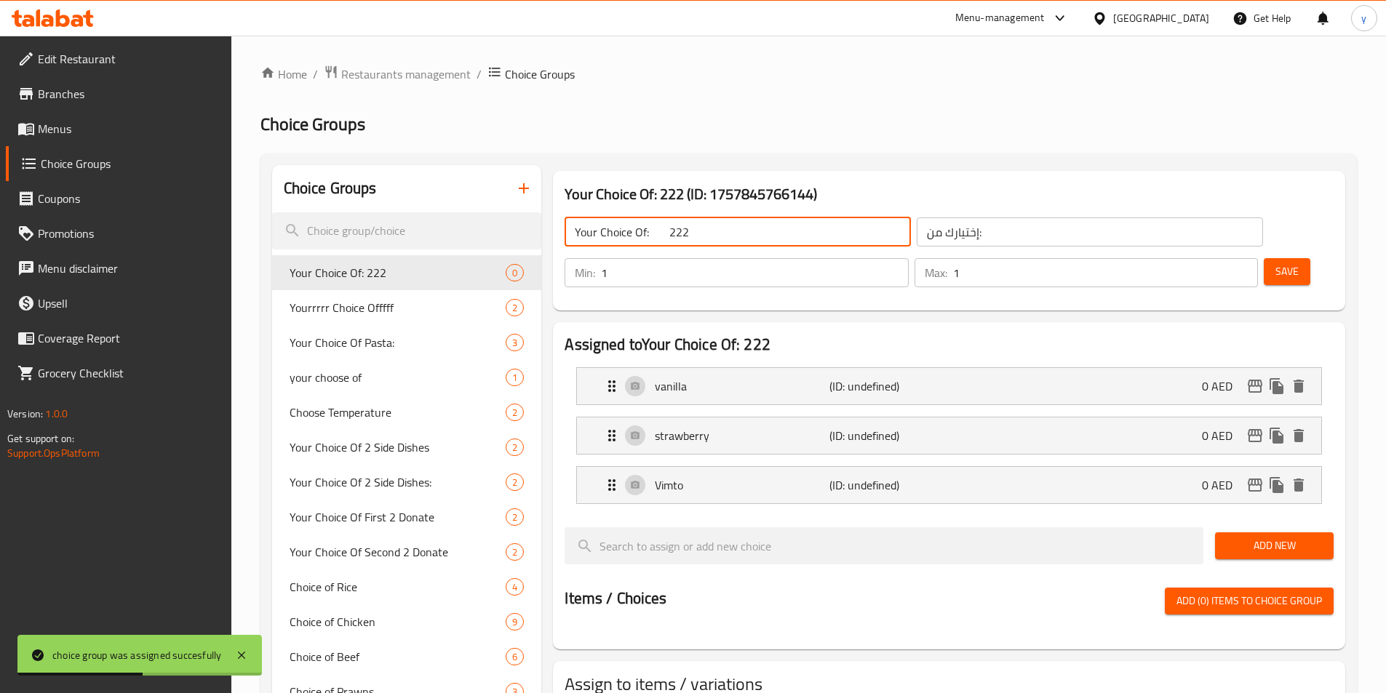
click at [721, 229] on input "Your Choice Of: 222" at bounding box center [738, 232] width 346 height 29
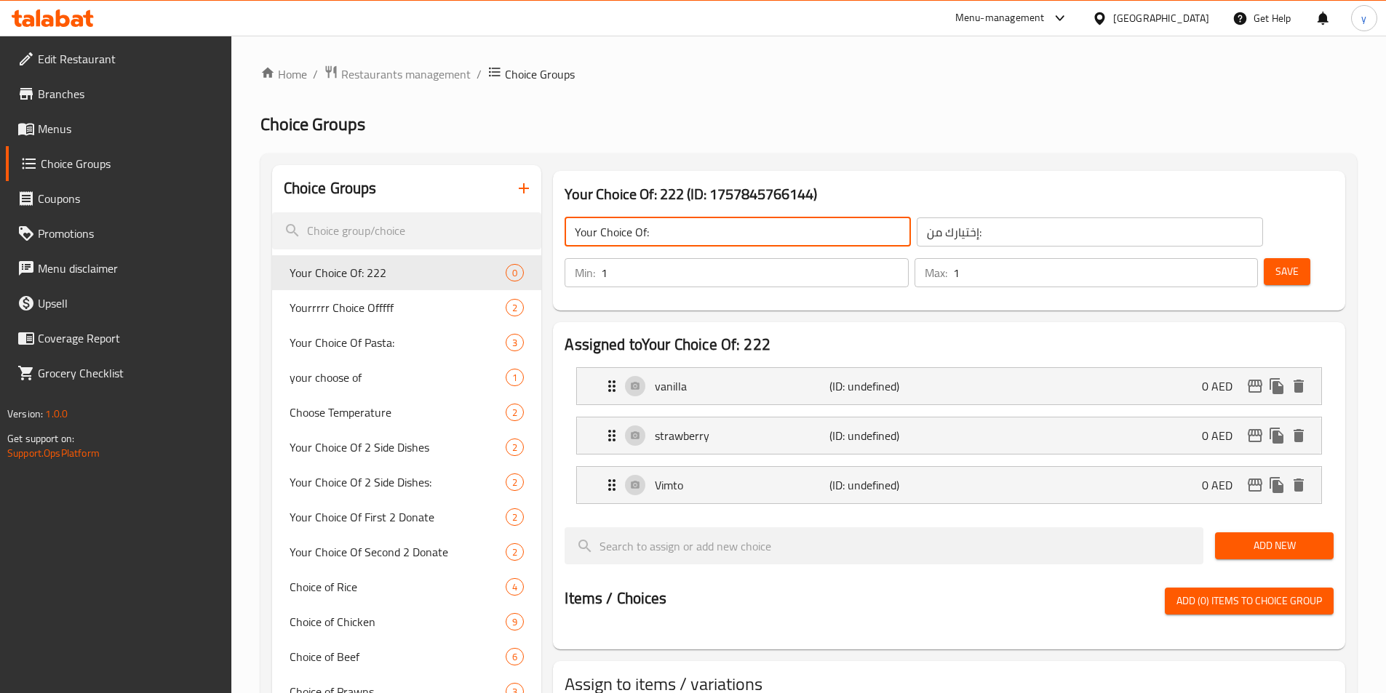
type input "Your Choice Of:"
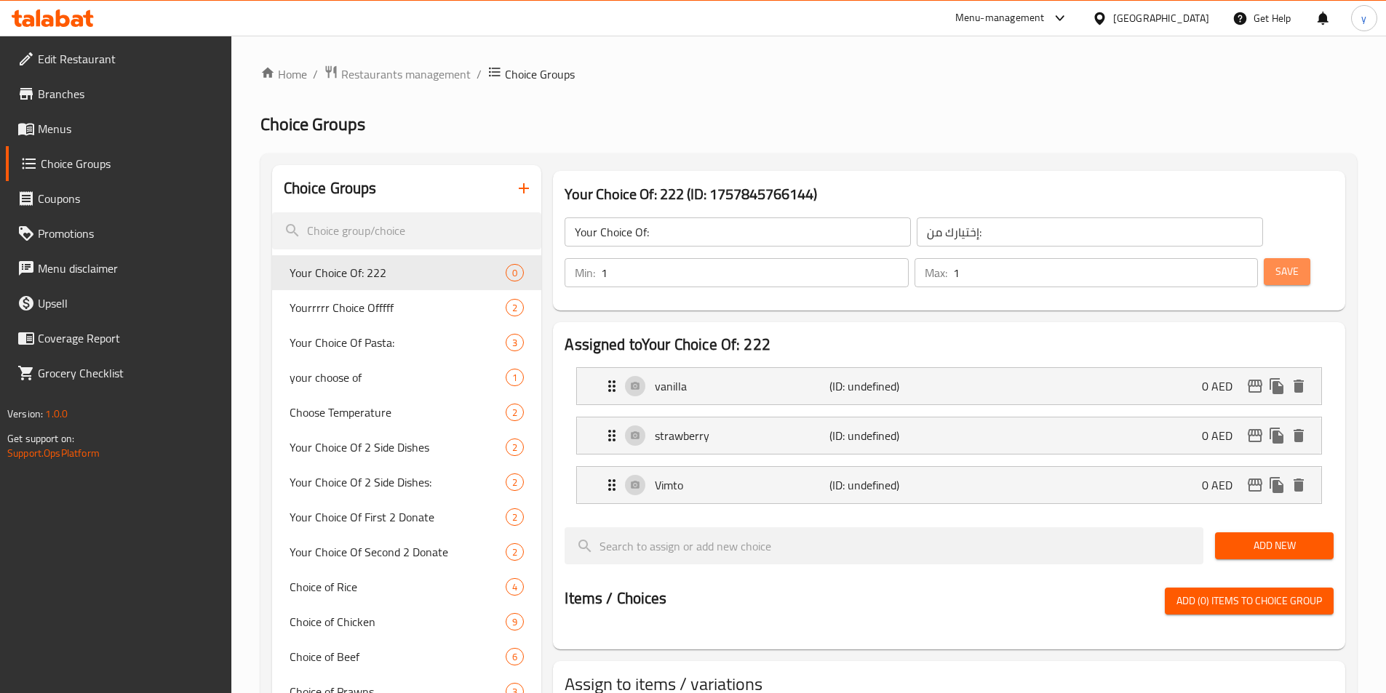
click at [1275, 263] on span "Save" at bounding box center [1286, 272] width 23 height 18
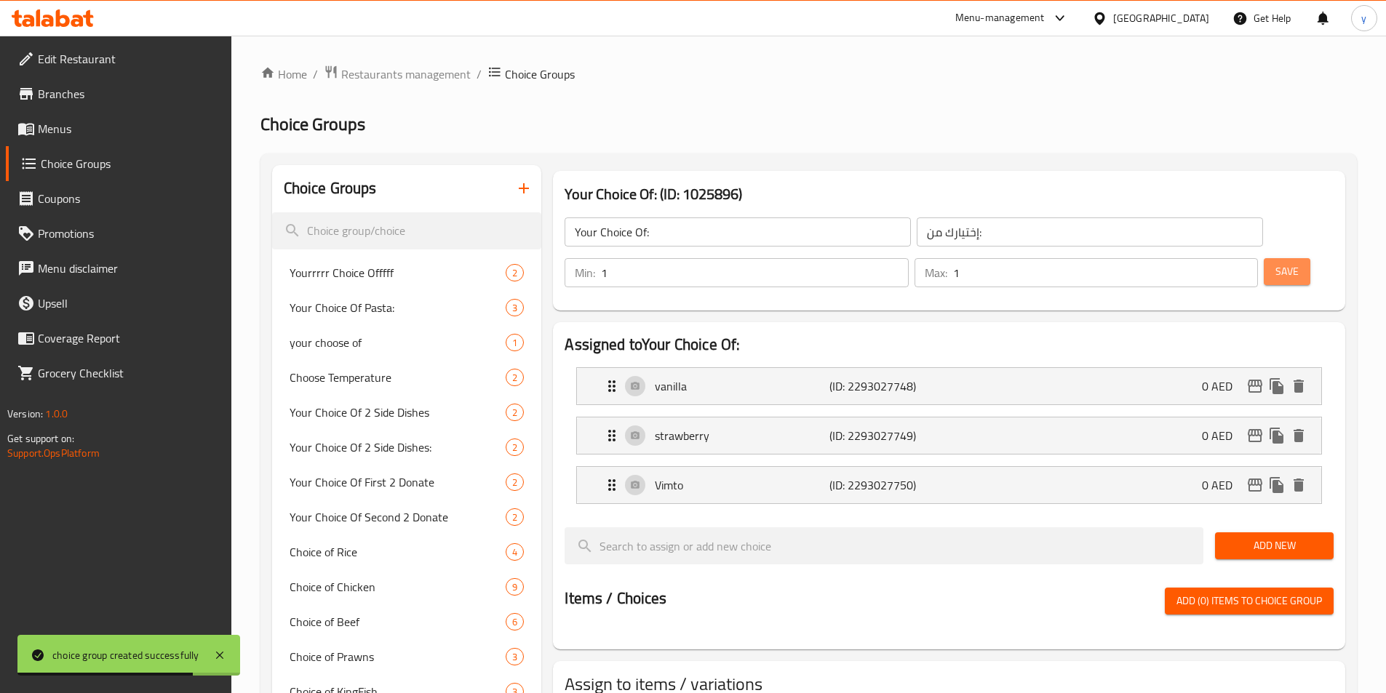
click at [1275, 263] on span "Save" at bounding box center [1286, 272] width 23 height 18
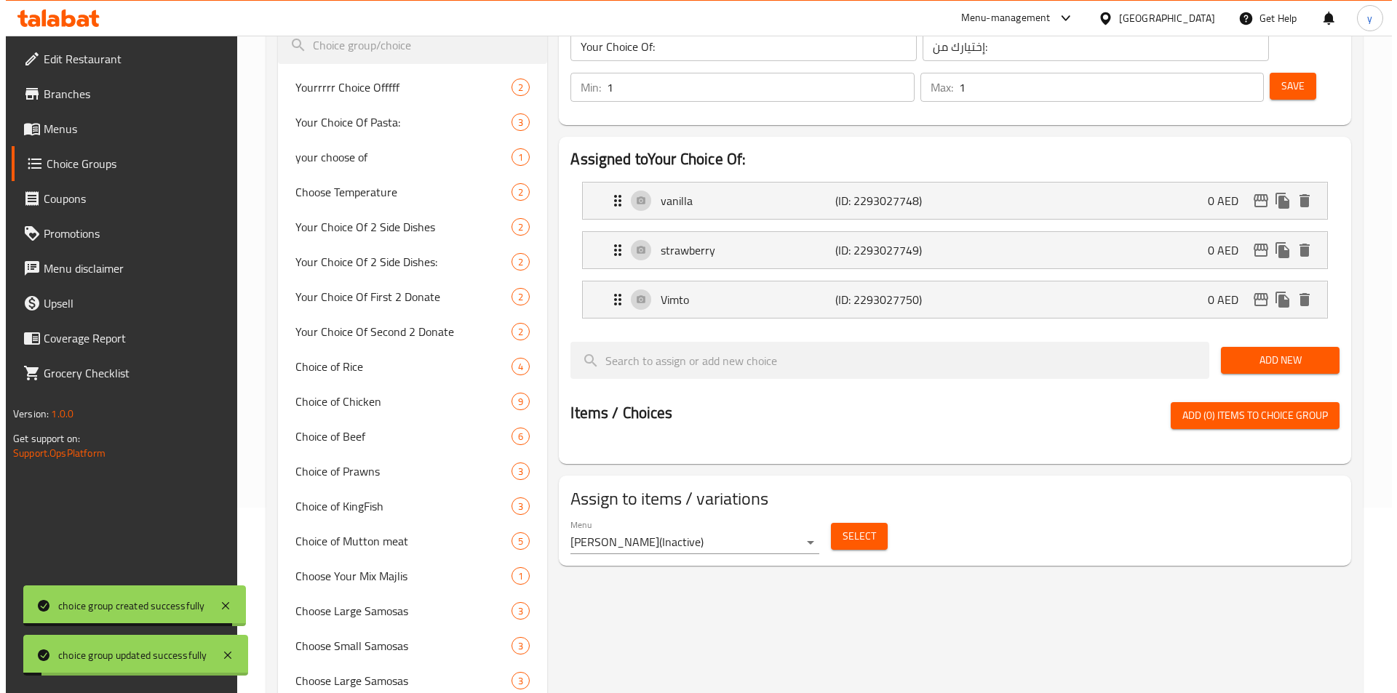
scroll to position [436, 0]
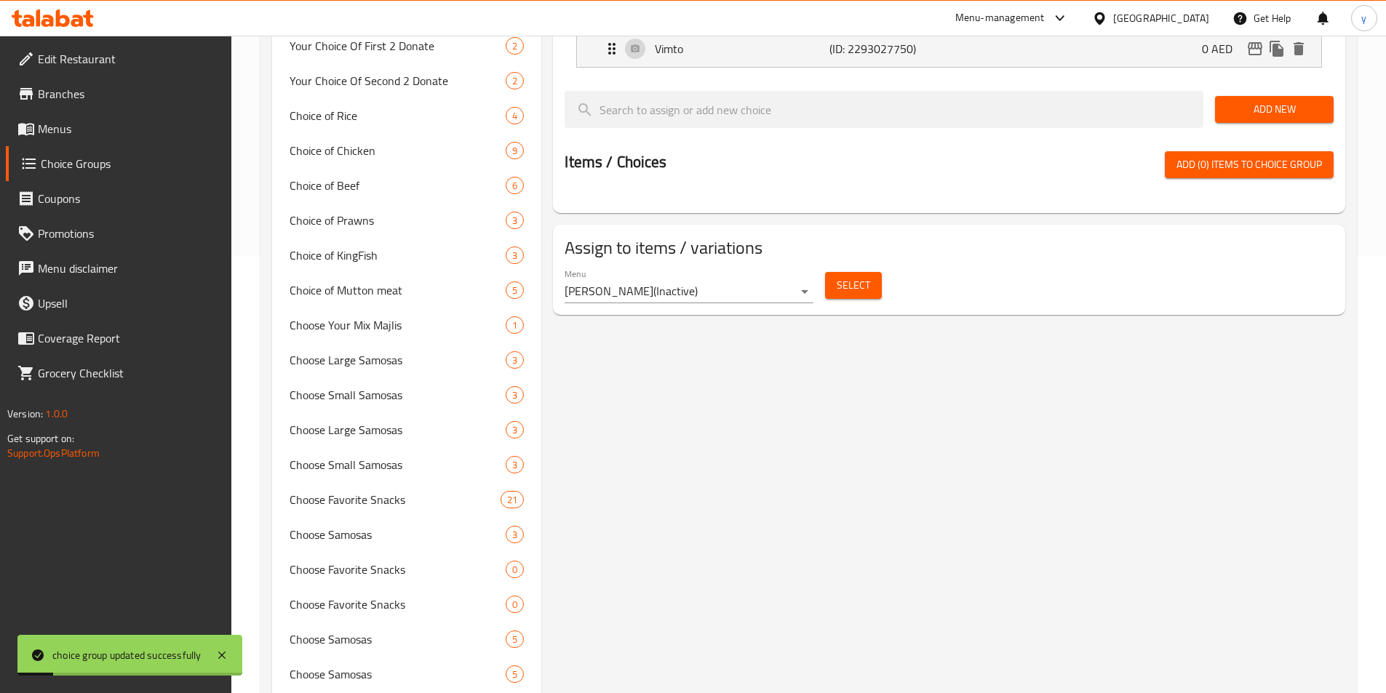
click at [853, 276] on span "Select" at bounding box center [853, 285] width 33 height 18
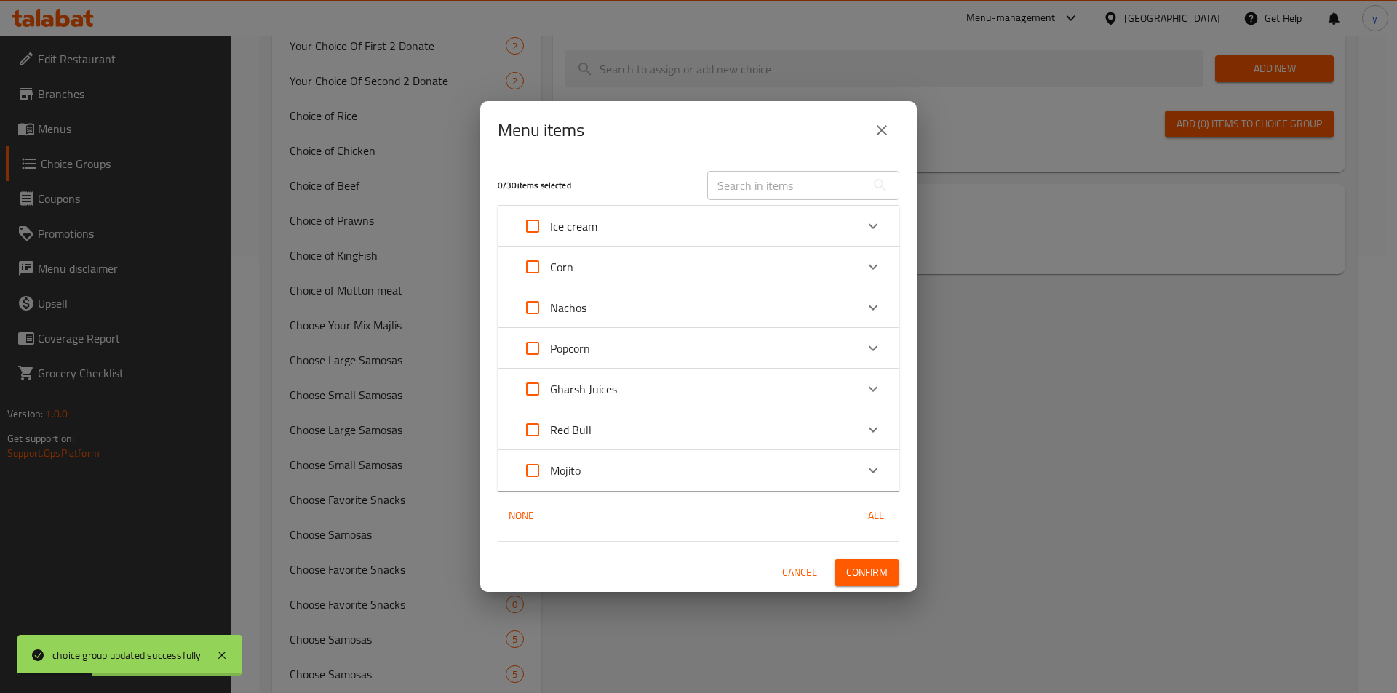
click at [626, 234] on div "Ice cream" at bounding box center [685, 226] width 340 height 35
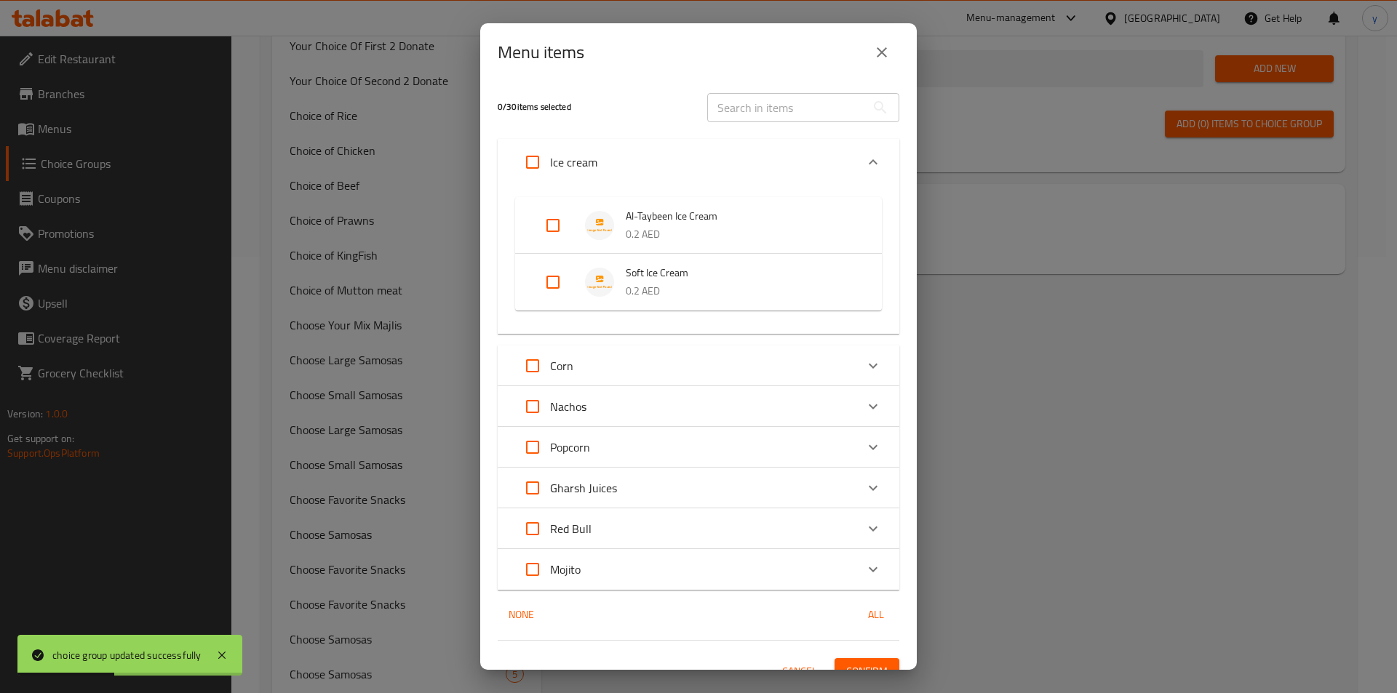
click at [563, 276] on input "Expand" at bounding box center [552, 282] width 35 height 35
checkbox input "true"
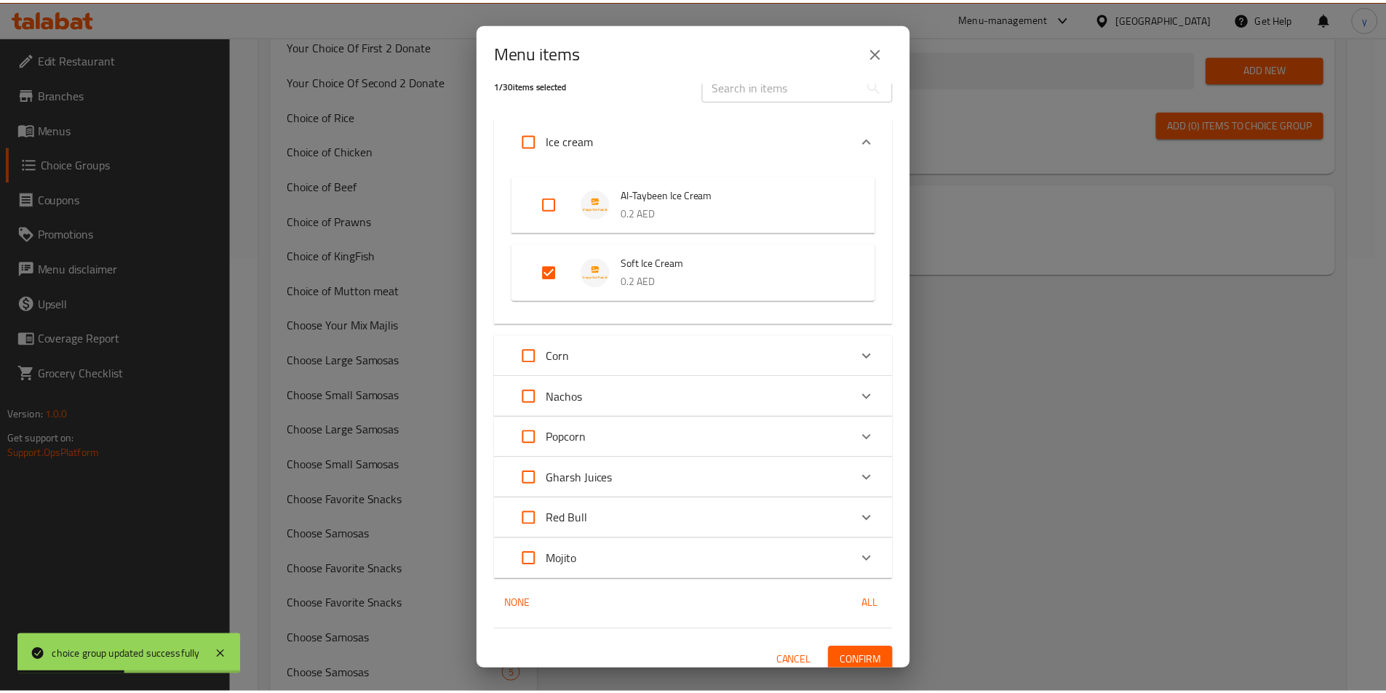
scroll to position [33, 0]
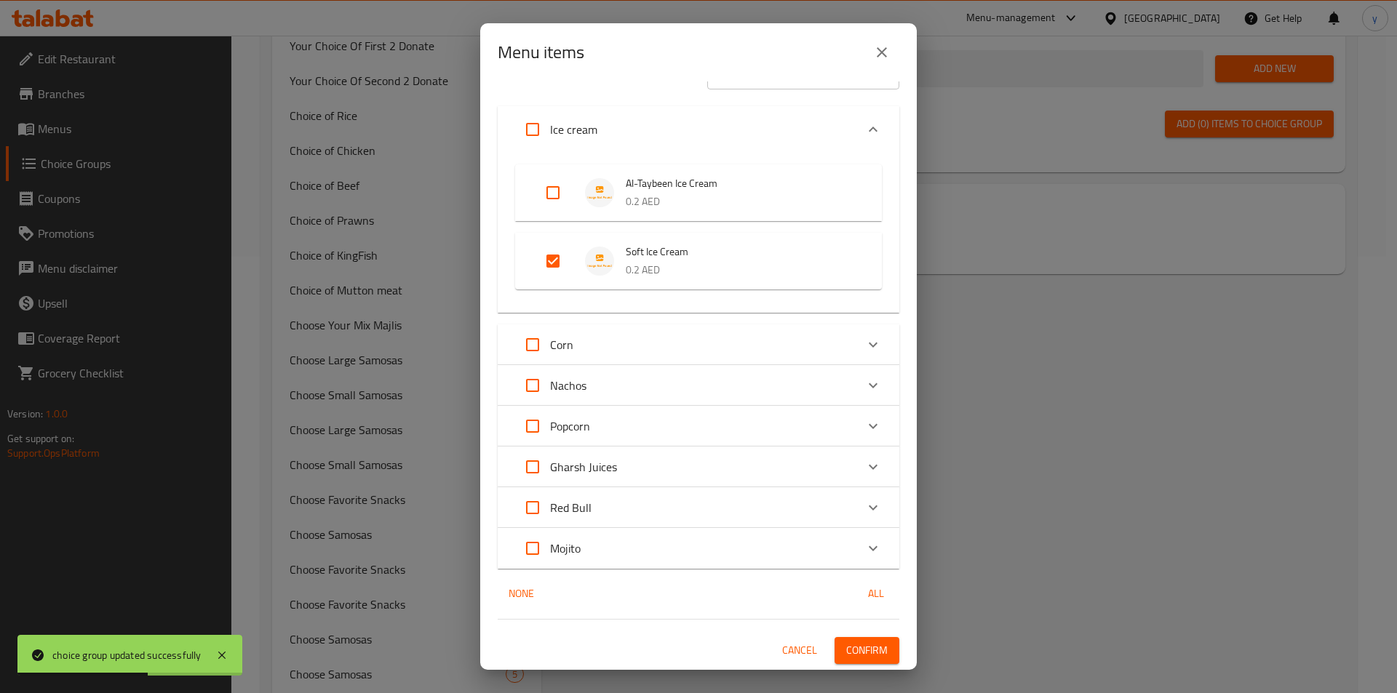
click at [864, 649] on span "Confirm" at bounding box center [866, 651] width 41 height 18
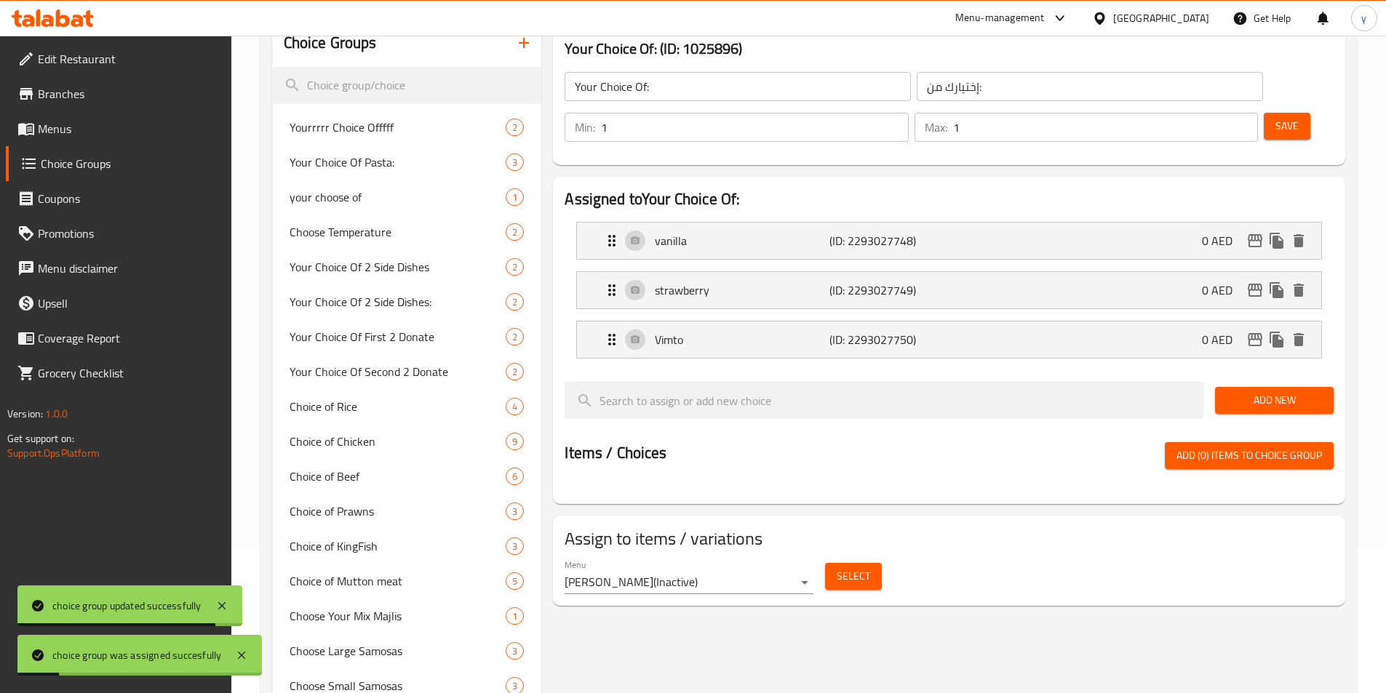
scroll to position [0, 0]
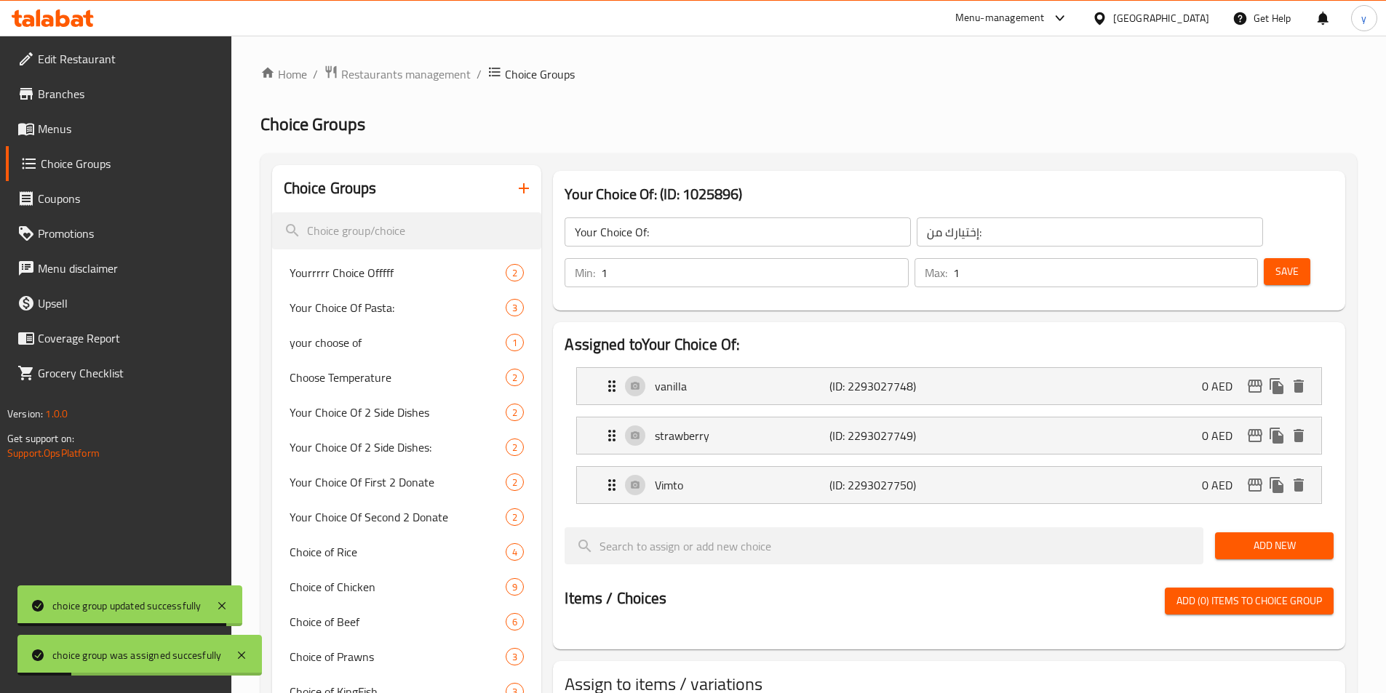
click at [1275, 263] on span "Save" at bounding box center [1286, 272] width 23 height 18
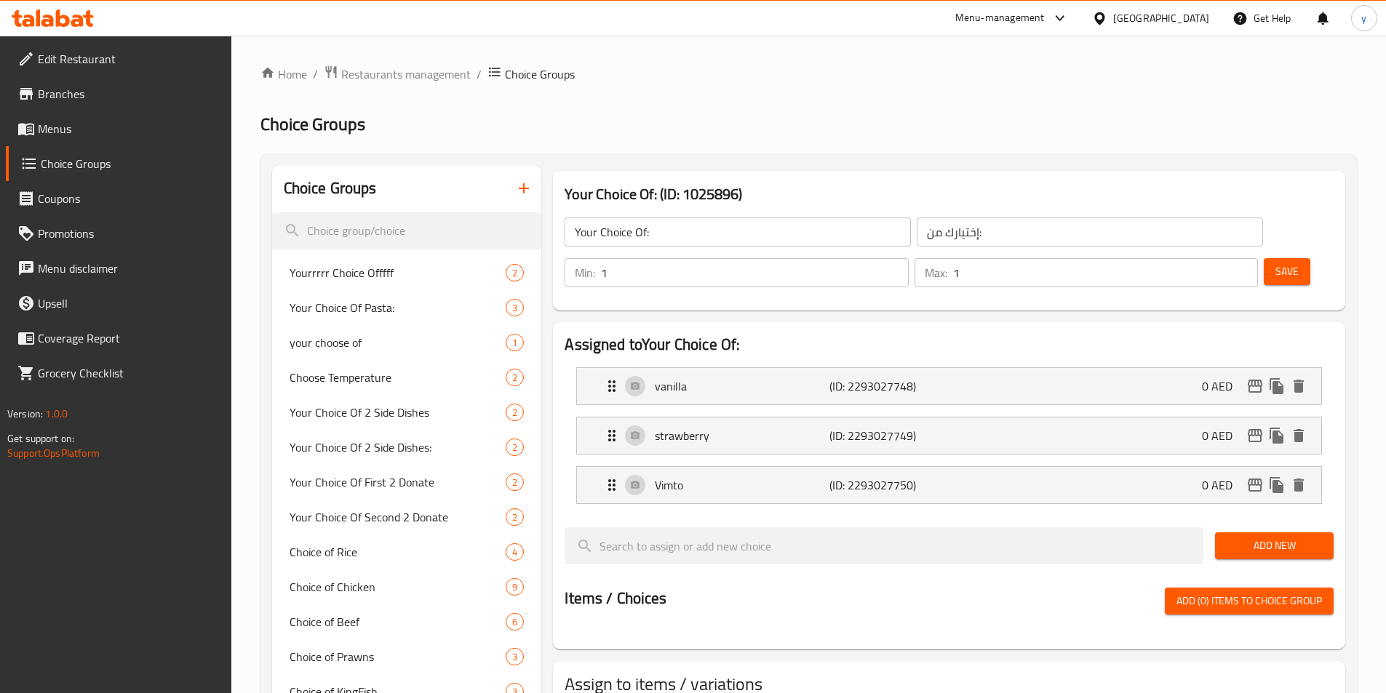
click at [97, 134] on span "Menus" at bounding box center [129, 128] width 182 height 17
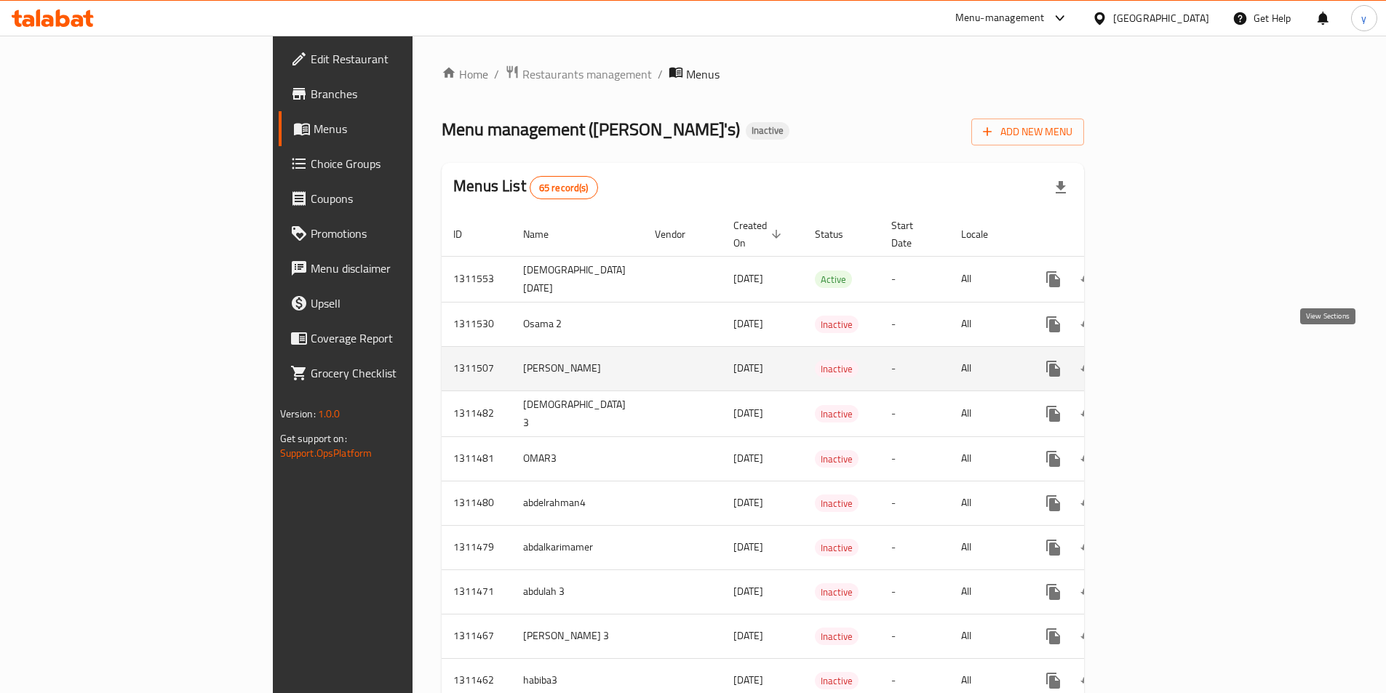
click at [1176, 351] on link "enhanced table" at bounding box center [1158, 368] width 35 height 35
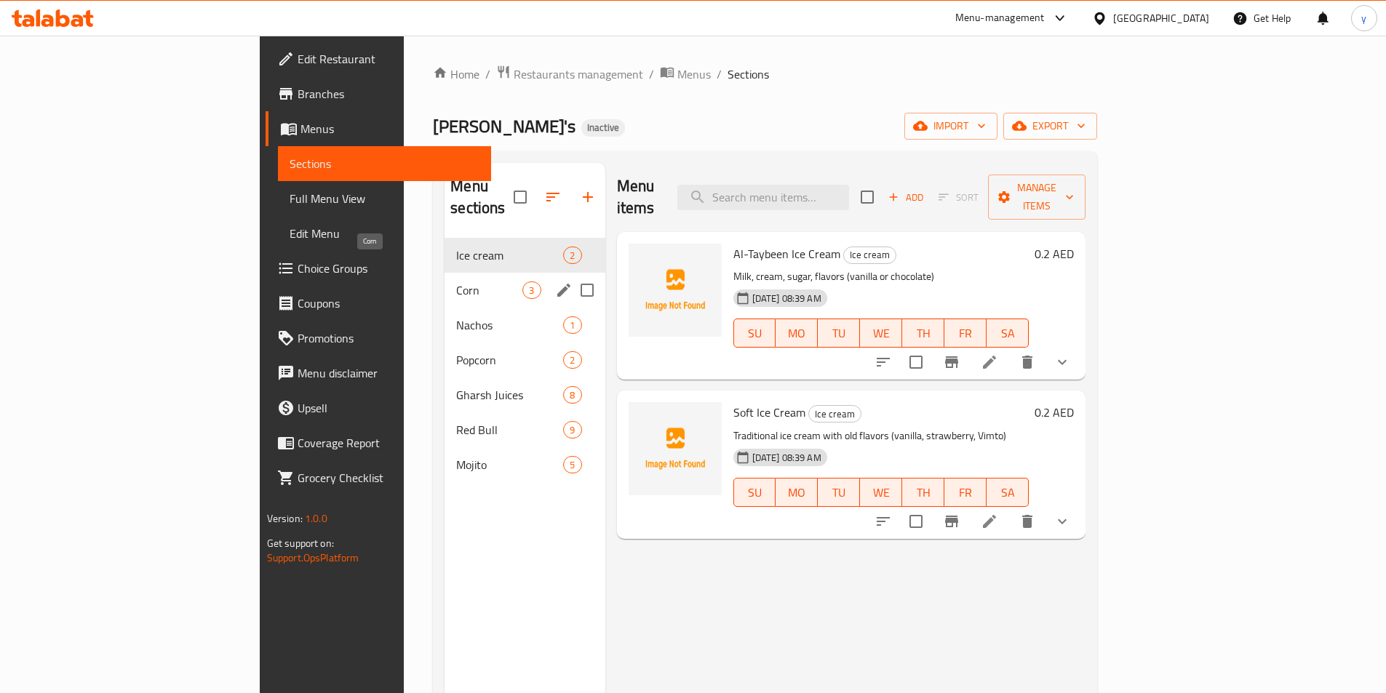
click at [456, 282] on span "Corn" at bounding box center [489, 290] width 66 height 17
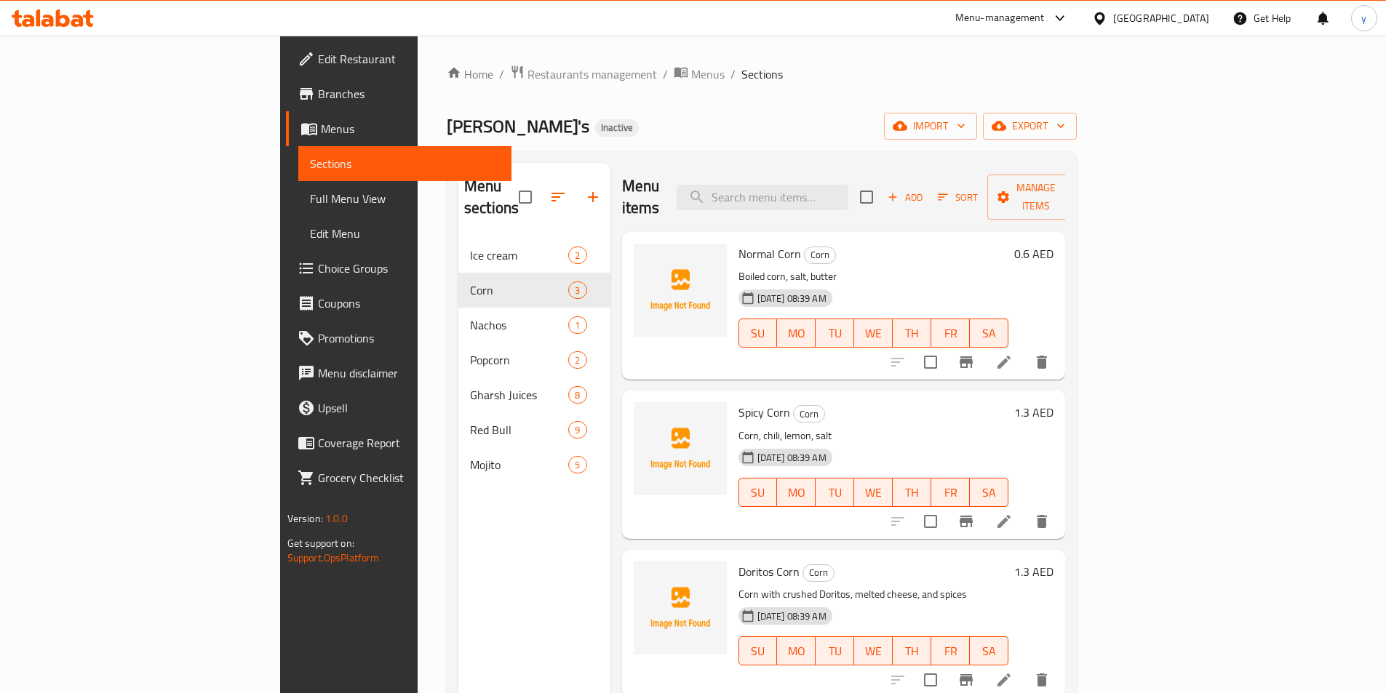
click at [1024, 351] on li at bounding box center [1004, 362] width 41 height 26
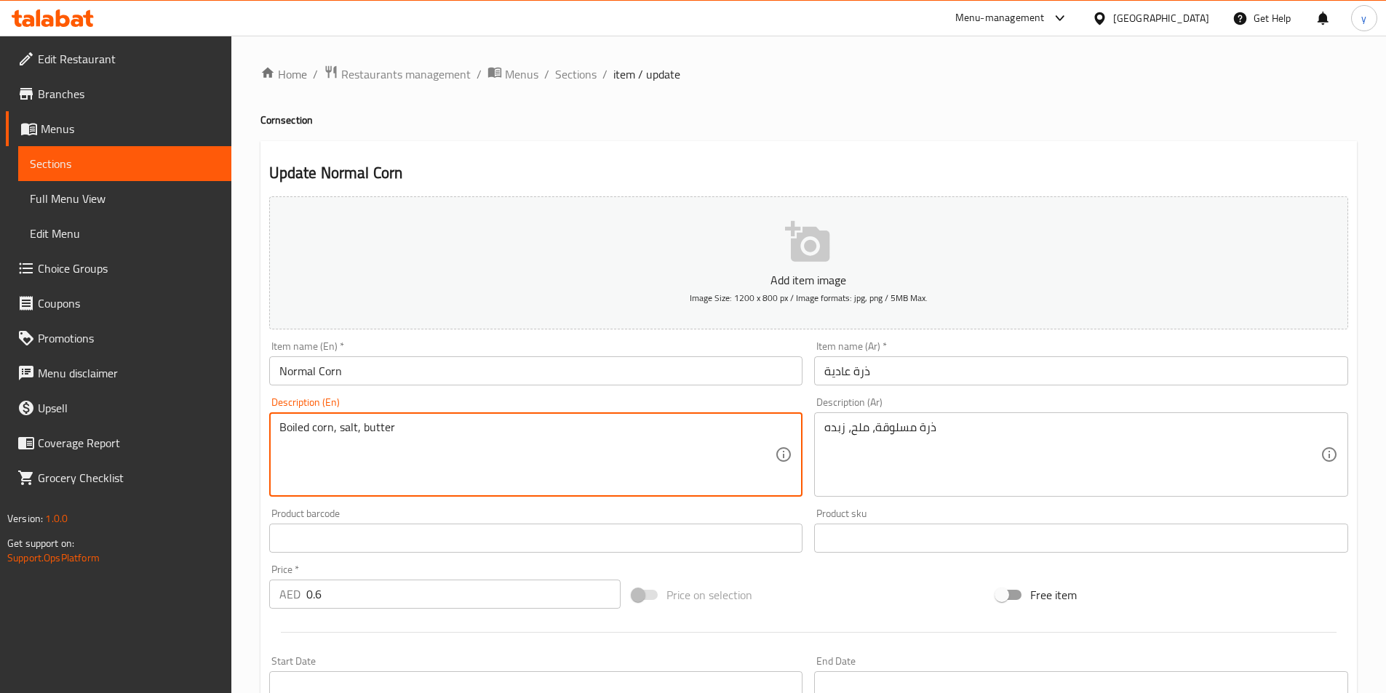
click at [290, 426] on textarea "Boiled corn, salt, butter" at bounding box center [527, 454] width 496 height 69
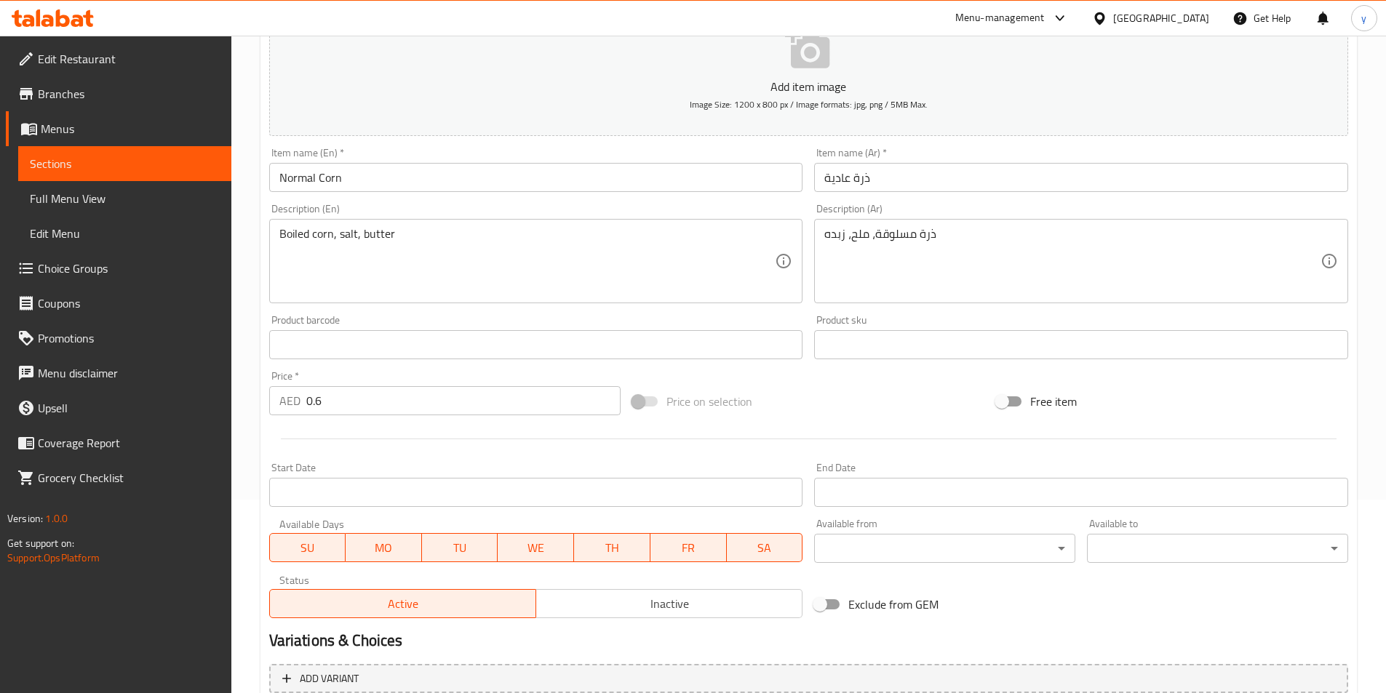
scroll to position [335, 0]
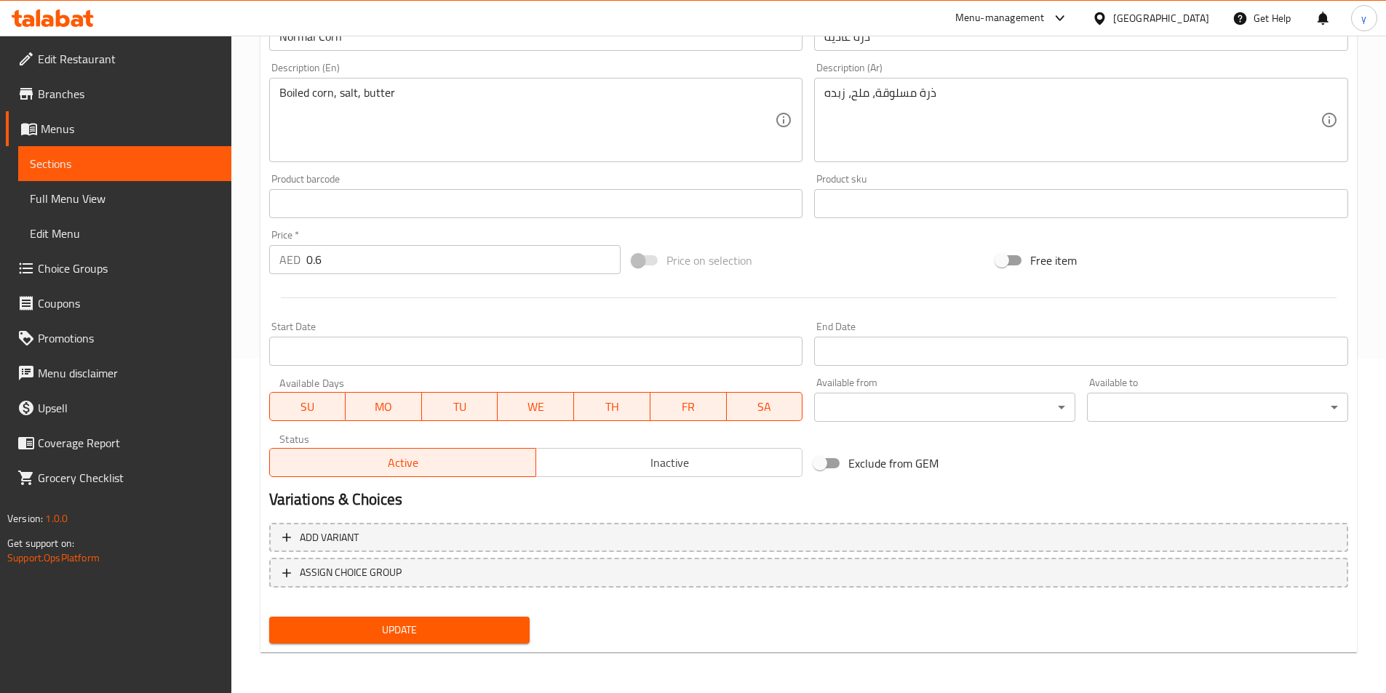
click at [474, 633] on span "Update" at bounding box center [400, 630] width 238 height 18
click at [84, 135] on span "Menus" at bounding box center [130, 128] width 179 height 17
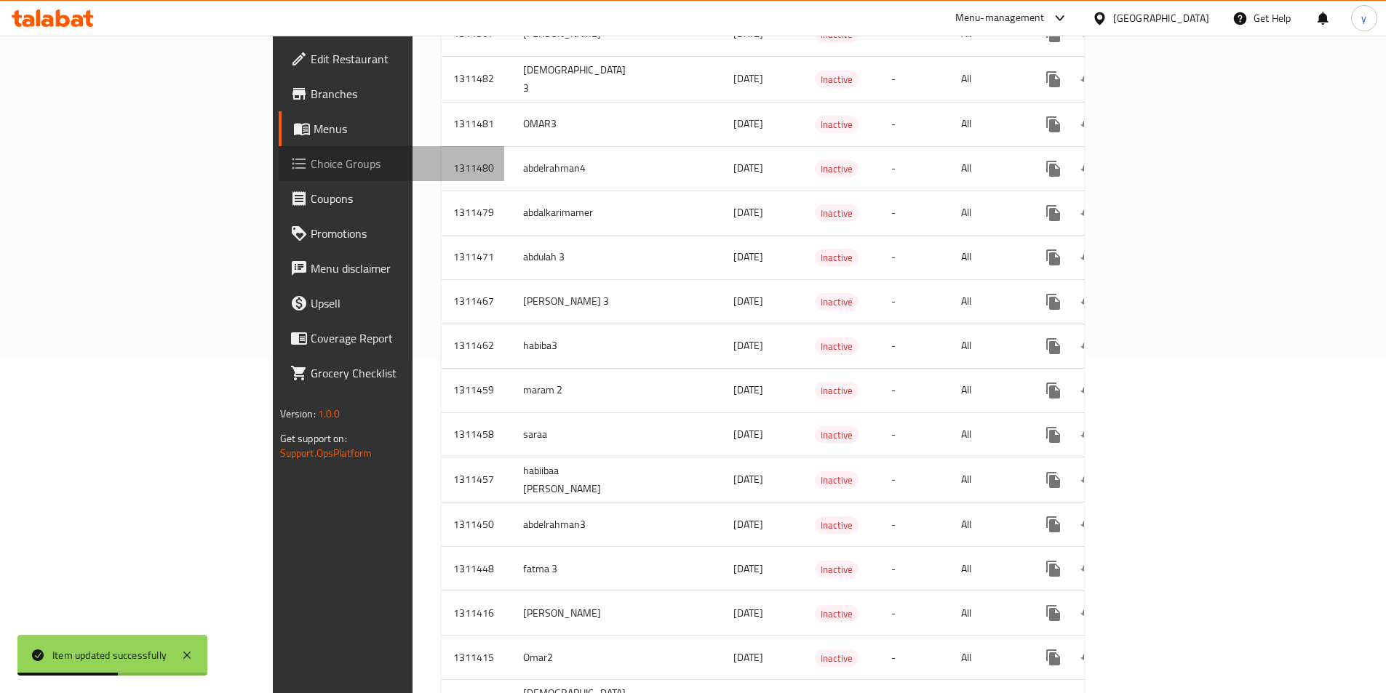
click at [311, 158] on span "Choice Groups" at bounding box center [402, 163] width 182 height 17
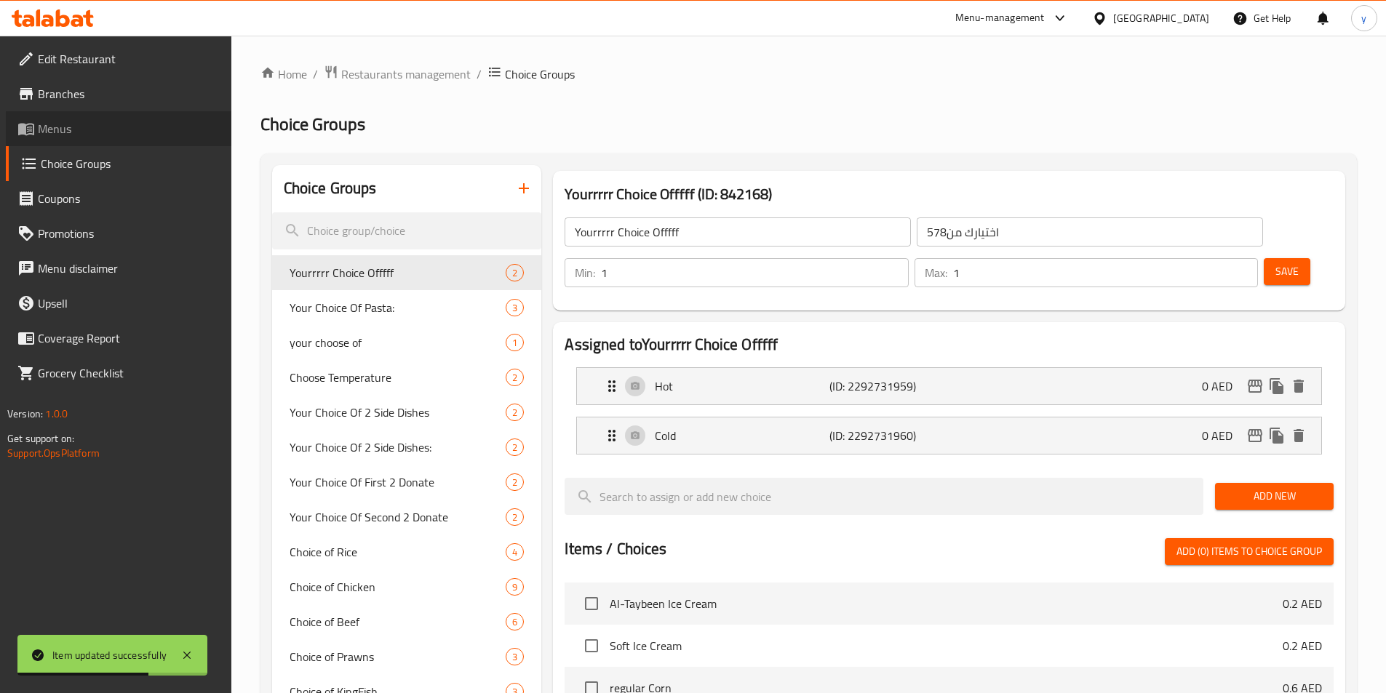
click at [60, 121] on span "Menus" at bounding box center [129, 128] width 182 height 17
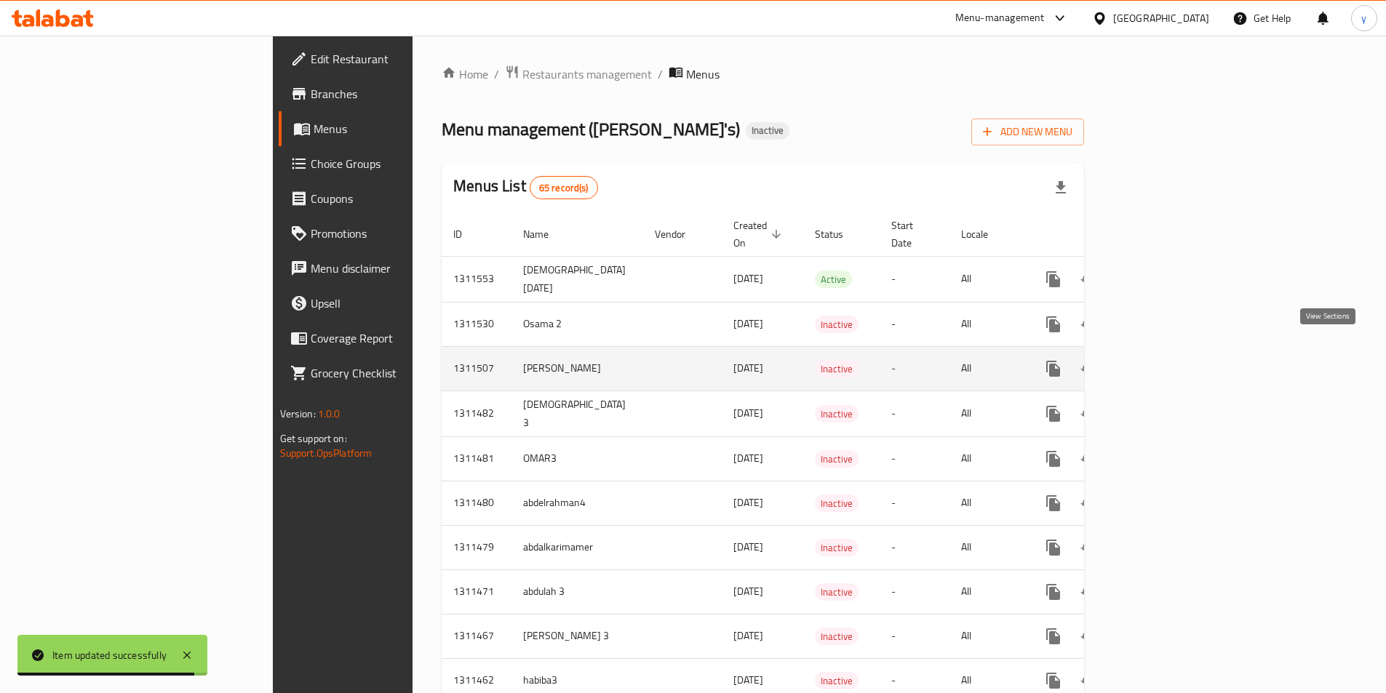
click at [1167, 360] on icon "enhanced table" at bounding box center [1157, 368] width 17 height 17
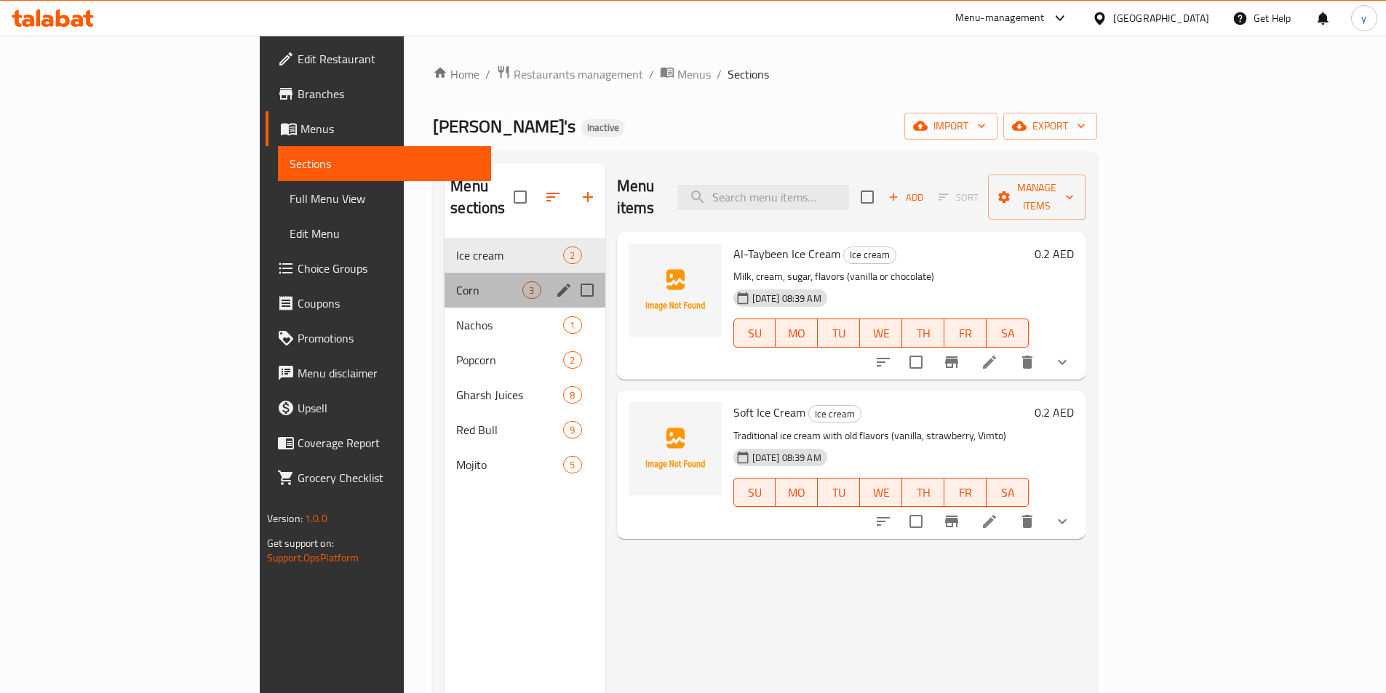
click at [444, 277] on div "Corn 3" at bounding box center [524, 290] width 160 height 35
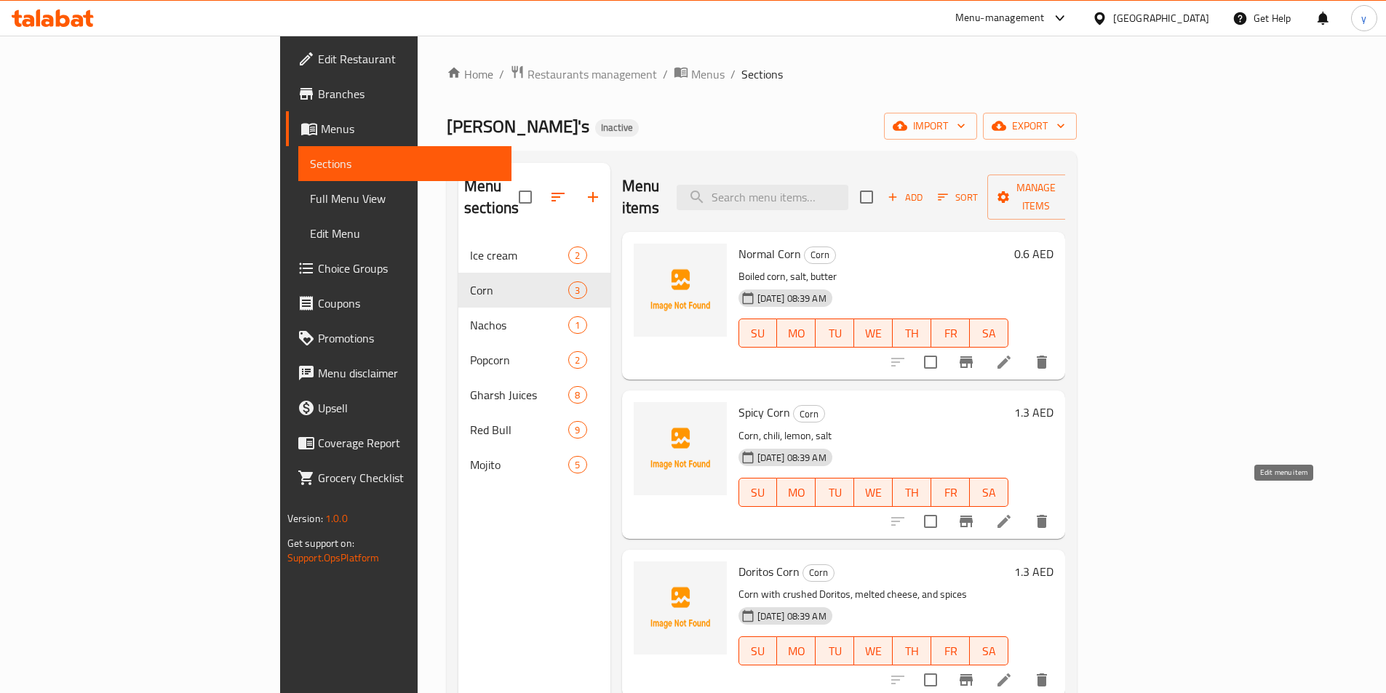
click at [1010, 515] on icon at bounding box center [1003, 521] width 13 height 13
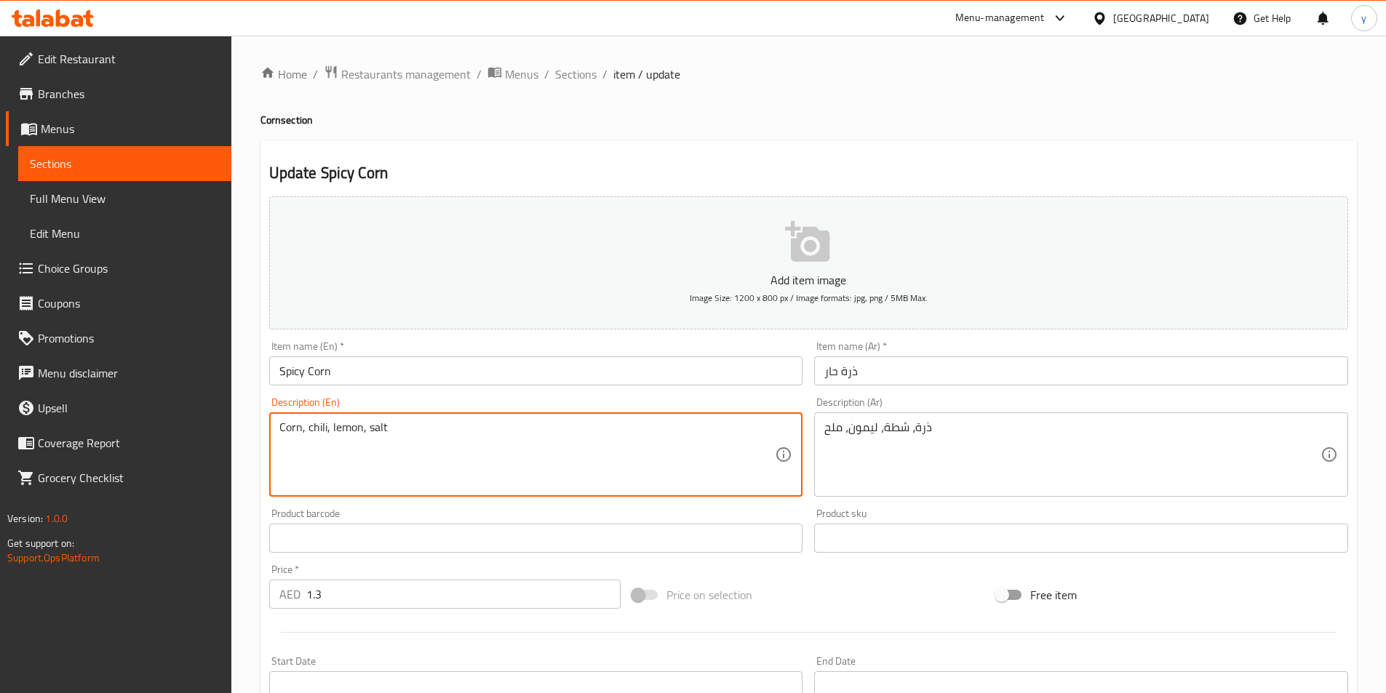
click at [320, 431] on textarea "Corn, chili, lemon, salt" at bounding box center [527, 454] width 496 height 69
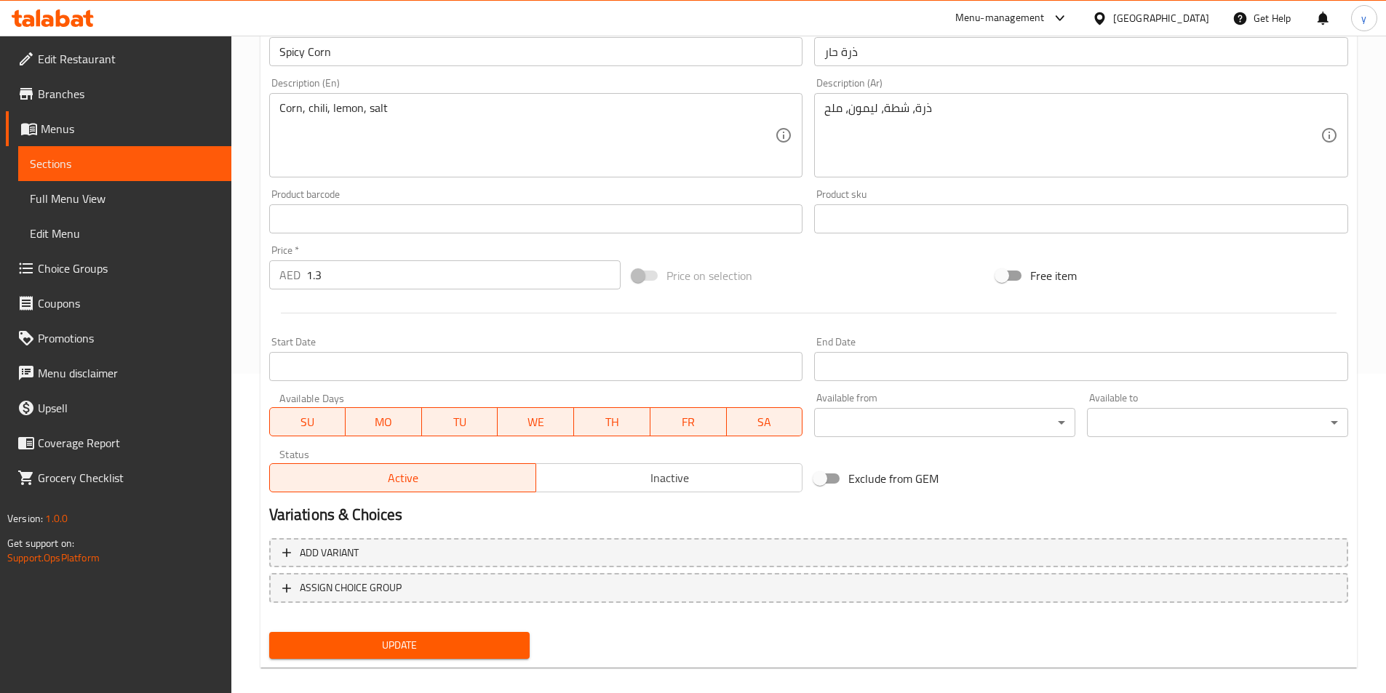
scroll to position [335, 0]
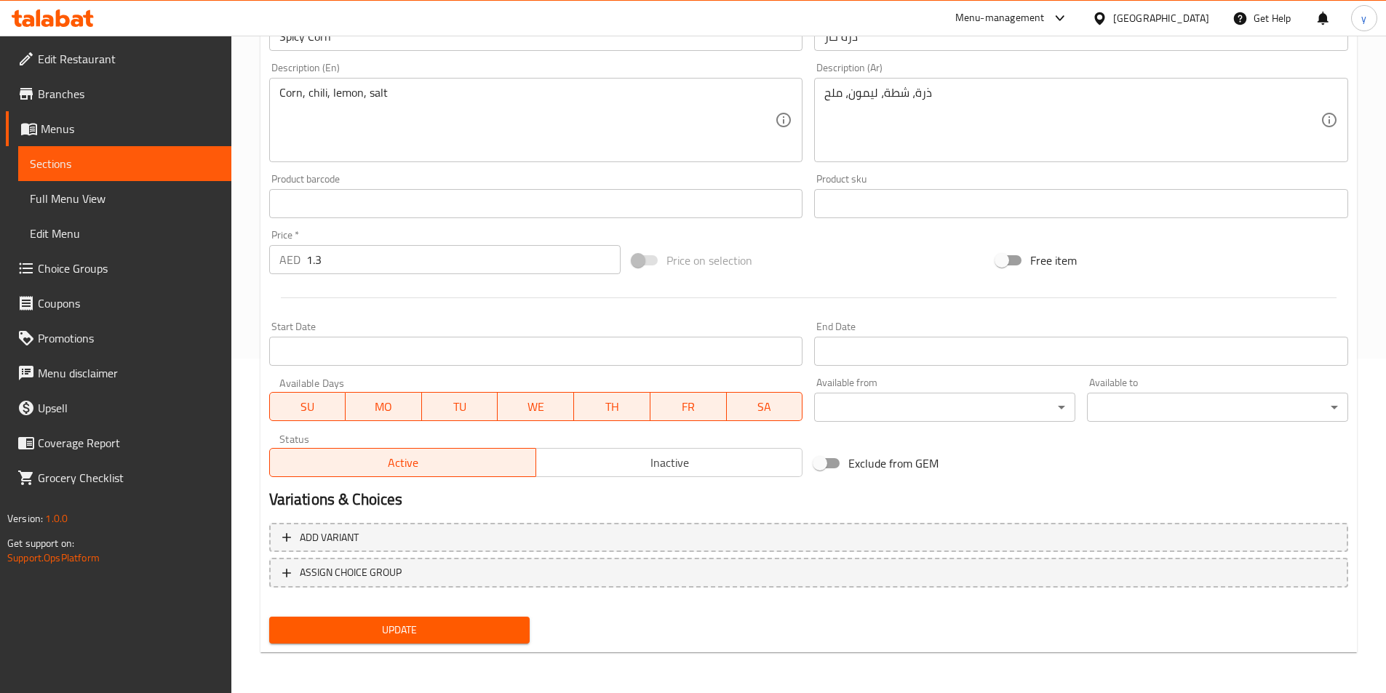
click at [450, 648] on div "Update" at bounding box center [399, 630] width 273 height 39
click at [453, 645] on div "Update" at bounding box center [399, 630] width 273 height 39
click at [463, 637] on span "Update" at bounding box center [400, 630] width 238 height 18
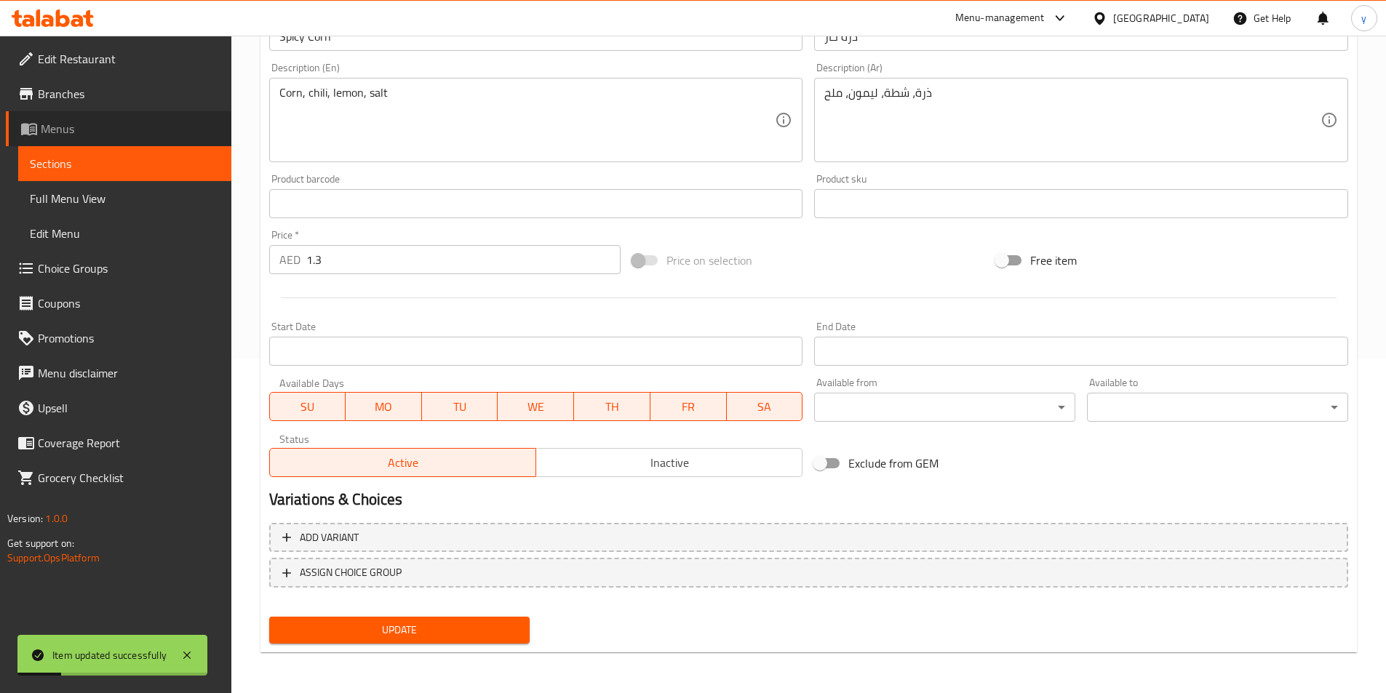
click at [99, 136] on span "Menus" at bounding box center [130, 128] width 179 height 17
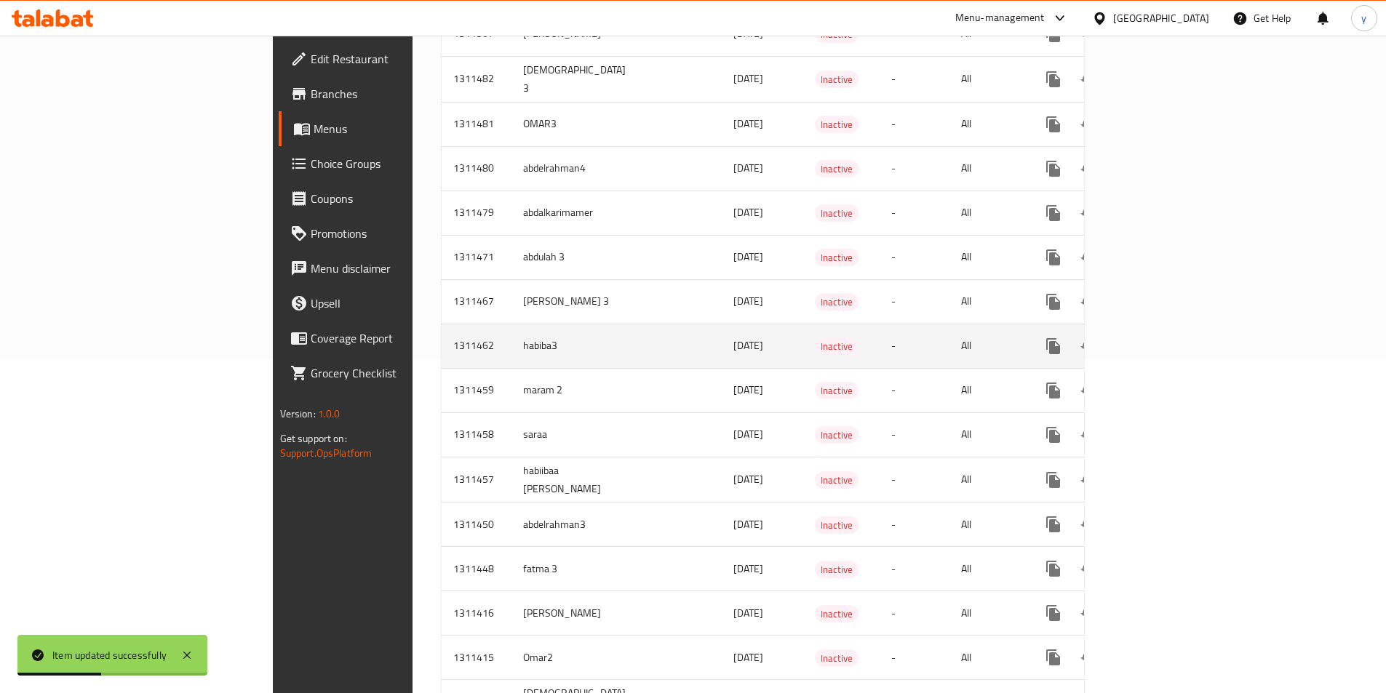
scroll to position [44, 0]
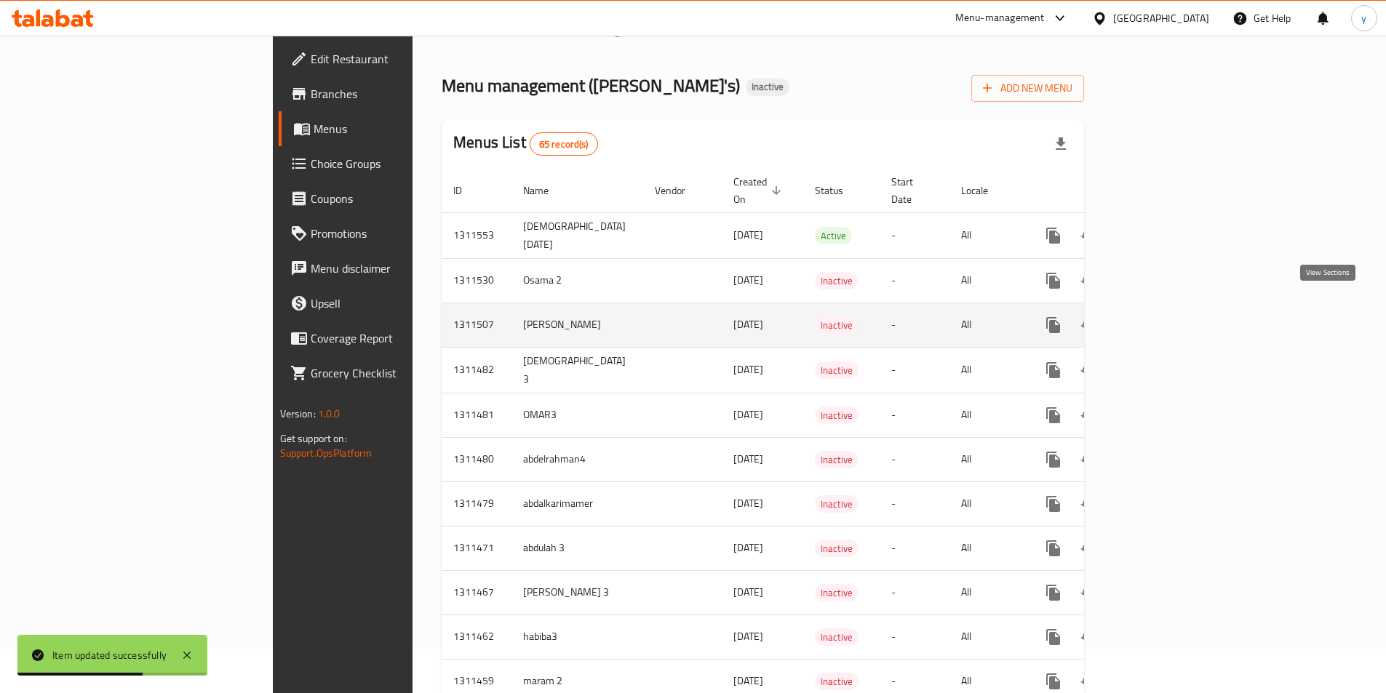
click at [1176, 318] on link "enhanced table" at bounding box center [1158, 325] width 35 height 35
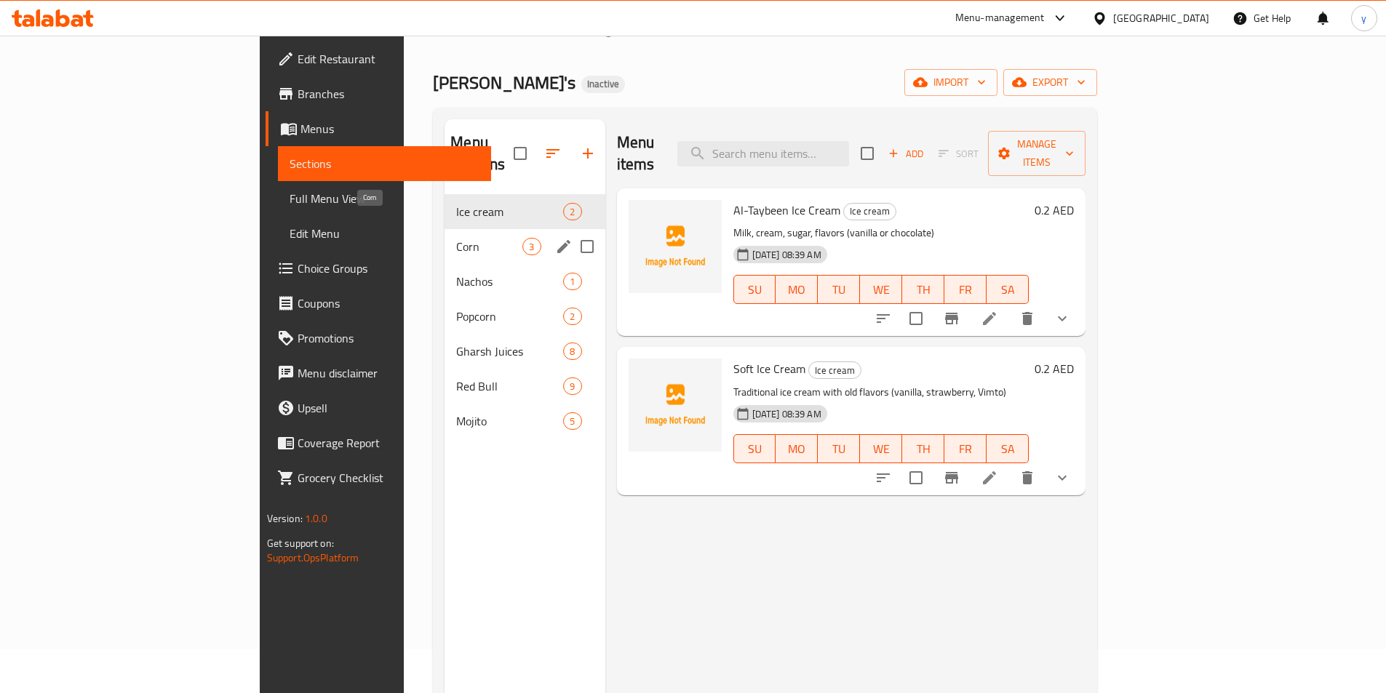
click at [456, 238] on span "Corn" at bounding box center [489, 246] width 66 height 17
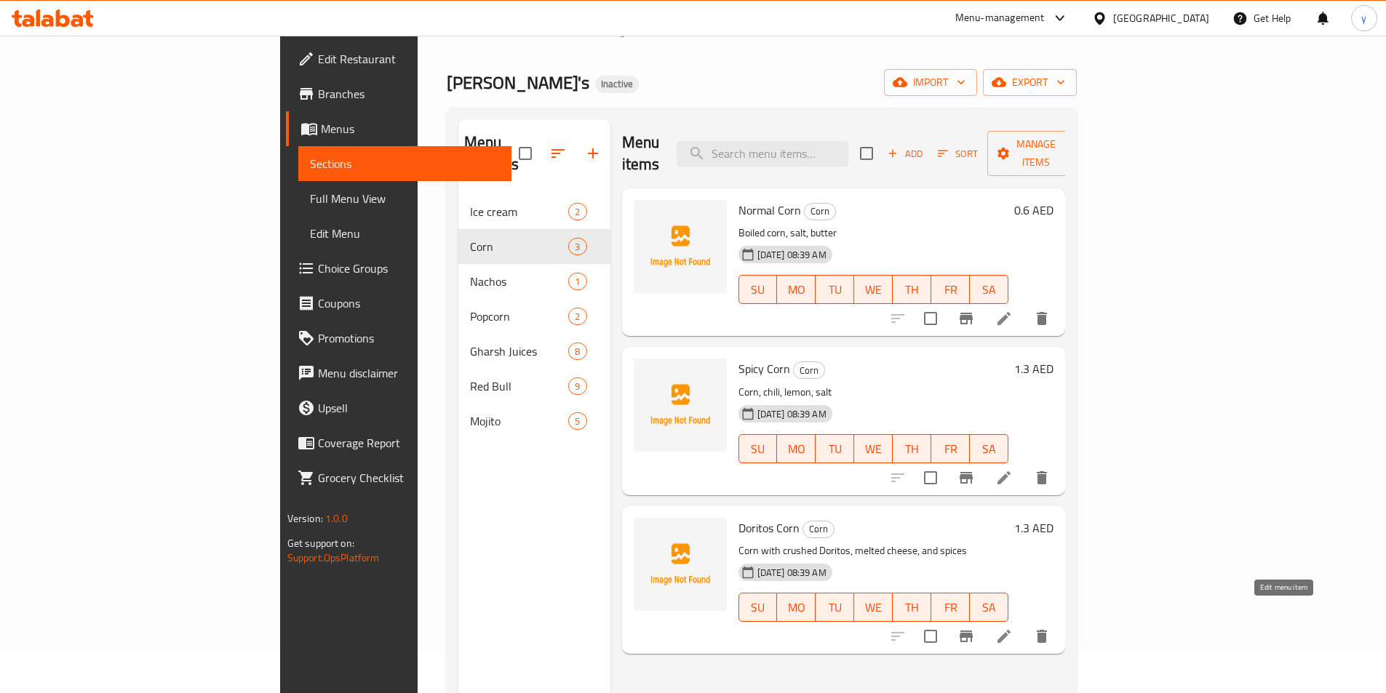
click at [1010, 630] on icon at bounding box center [1003, 636] width 13 height 13
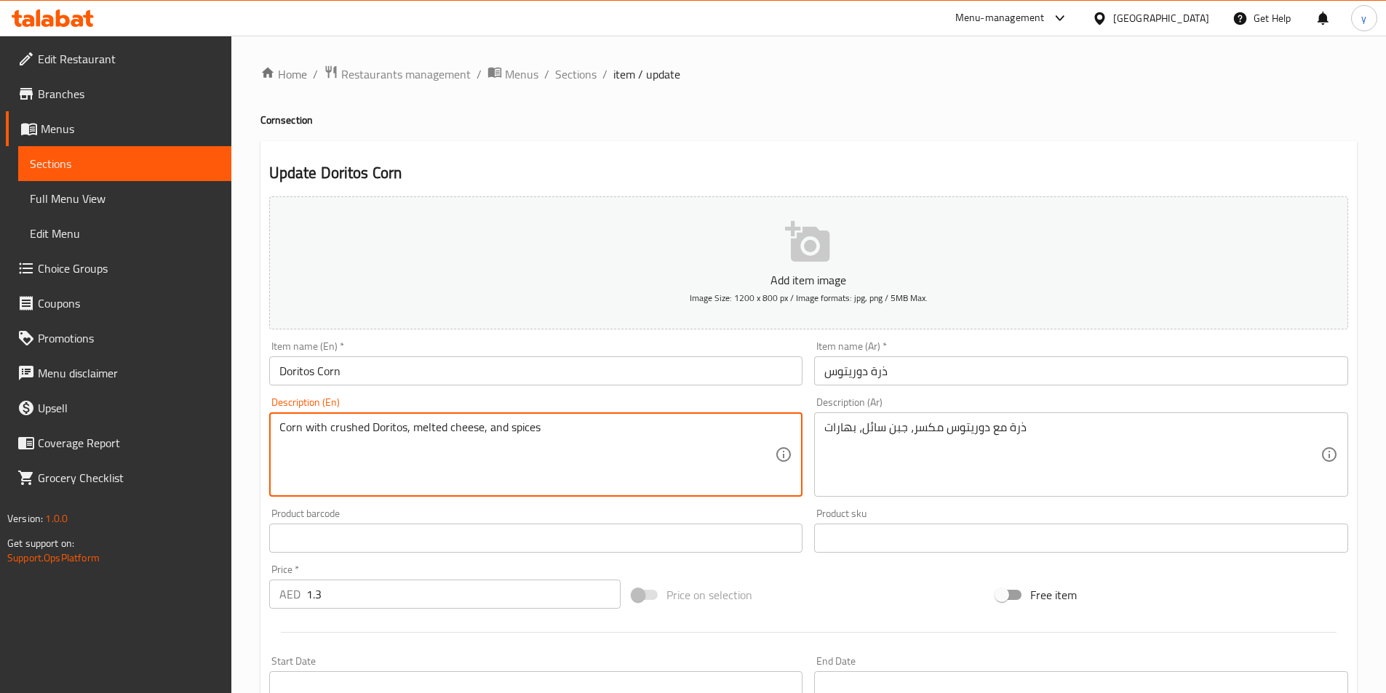
click at [415, 428] on textarea "Corn with crushed Doritos, melted cheese, and spices" at bounding box center [527, 454] width 496 height 69
click at [477, 435] on textarea "Corn with crushed Doritos, melted cheese, and spices" at bounding box center [527, 454] width 496 height 69
drag, startPoint x: 487, startPoint y: 436, endPoint x: 471, endPoint y: 440, distance: 15.9
click at [471, 440] on textarea "Corn with crushed Doritos, melted cheese, and spices" at bounding box center [527, 454] width 496 height 69
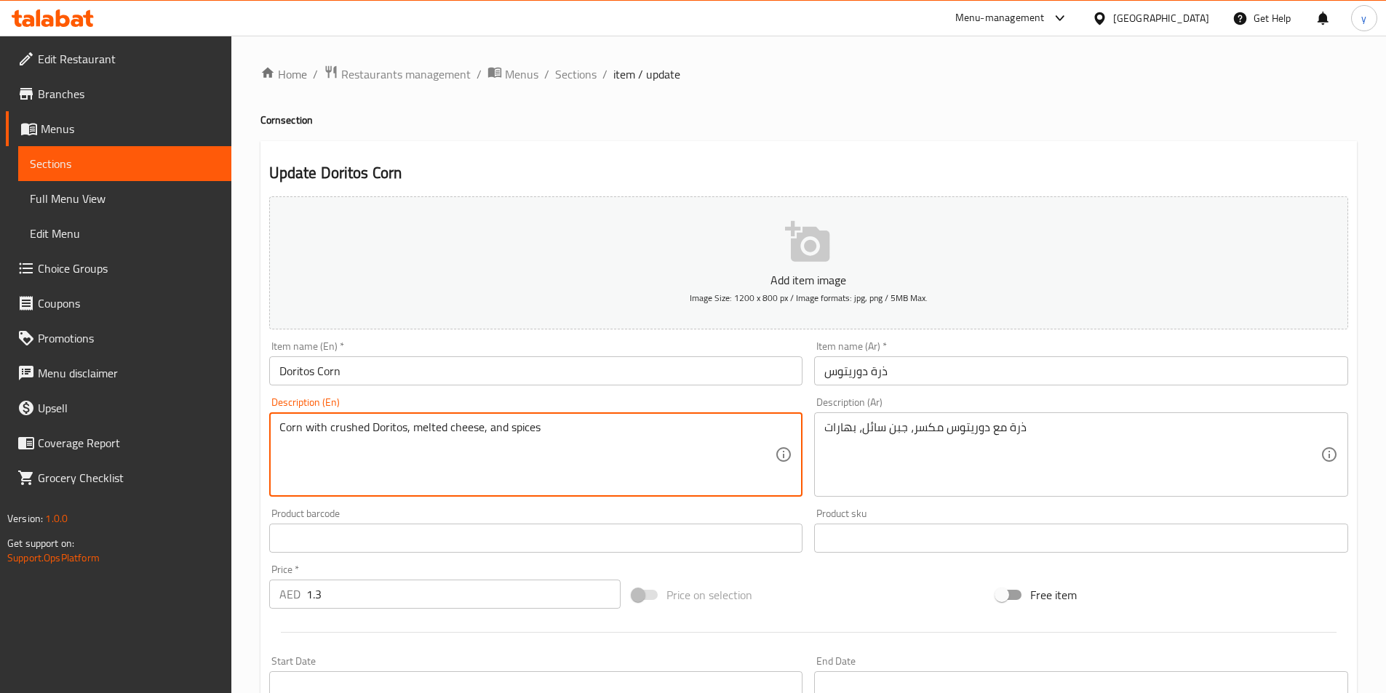
click at [471, 440] on textarea "Corn with crushed Doritos, melted cheese, and spices" at bounding box center [527, 454] width 496 height 69
drag, startPoint x: 480, startPoint y: 429, endPoint x: 415, endPoint y: 439, distance: 65.5
click at [415, 439] on textarea "Corn with crushed Doritos, melted cheese, and spices" at bounding box center [527, 454] width 496 height 69
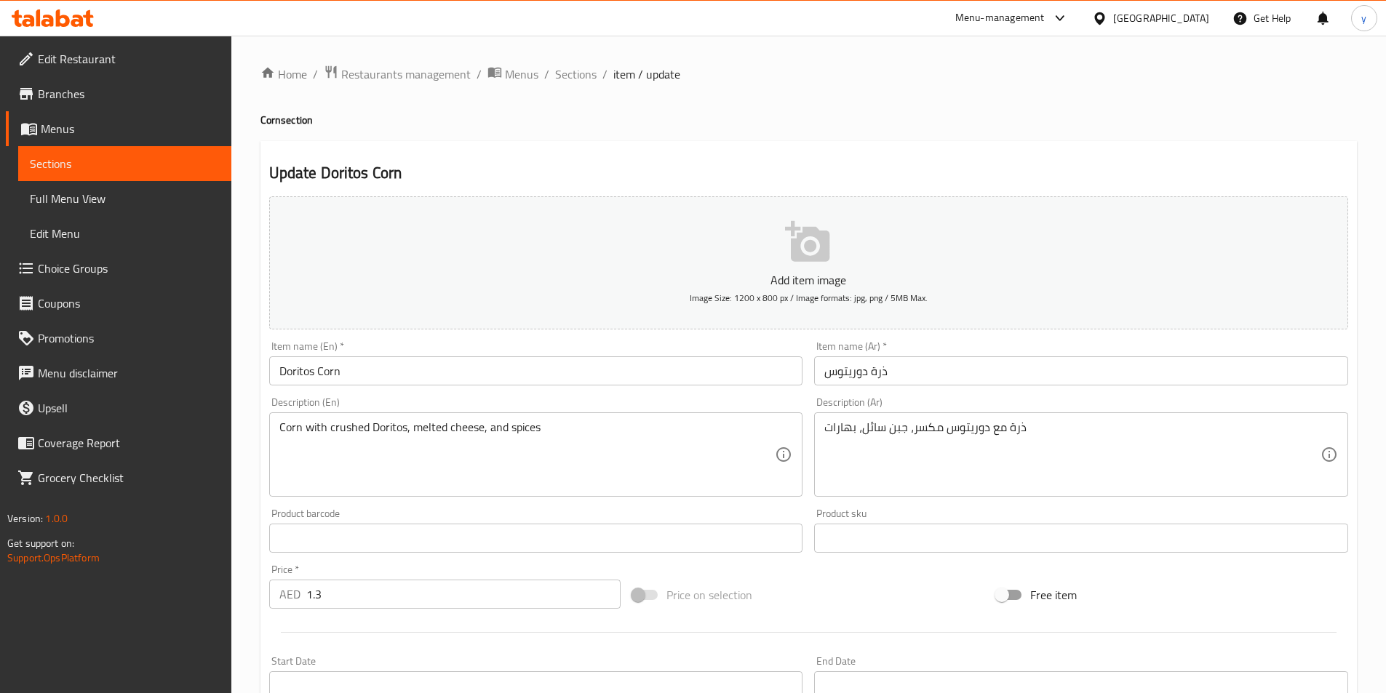
click at [524, 429] on textarea "Corn with crushed Doritos, melted cheese, and spices" at bounding box center [527, 454] width 496 height 69
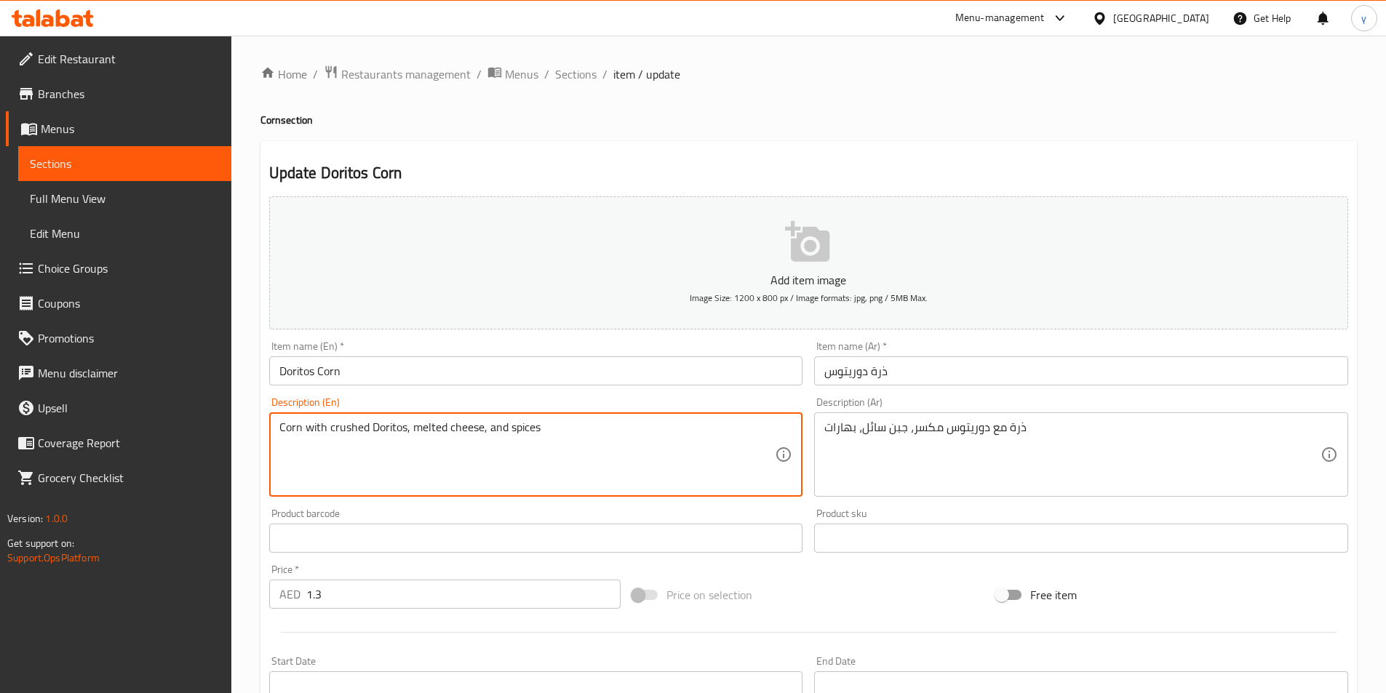
click at [524, 429] on textarea "Corn with crushed Doritos, melted cheese, and spices" at bounding box center [527, 454] width 496 height 69
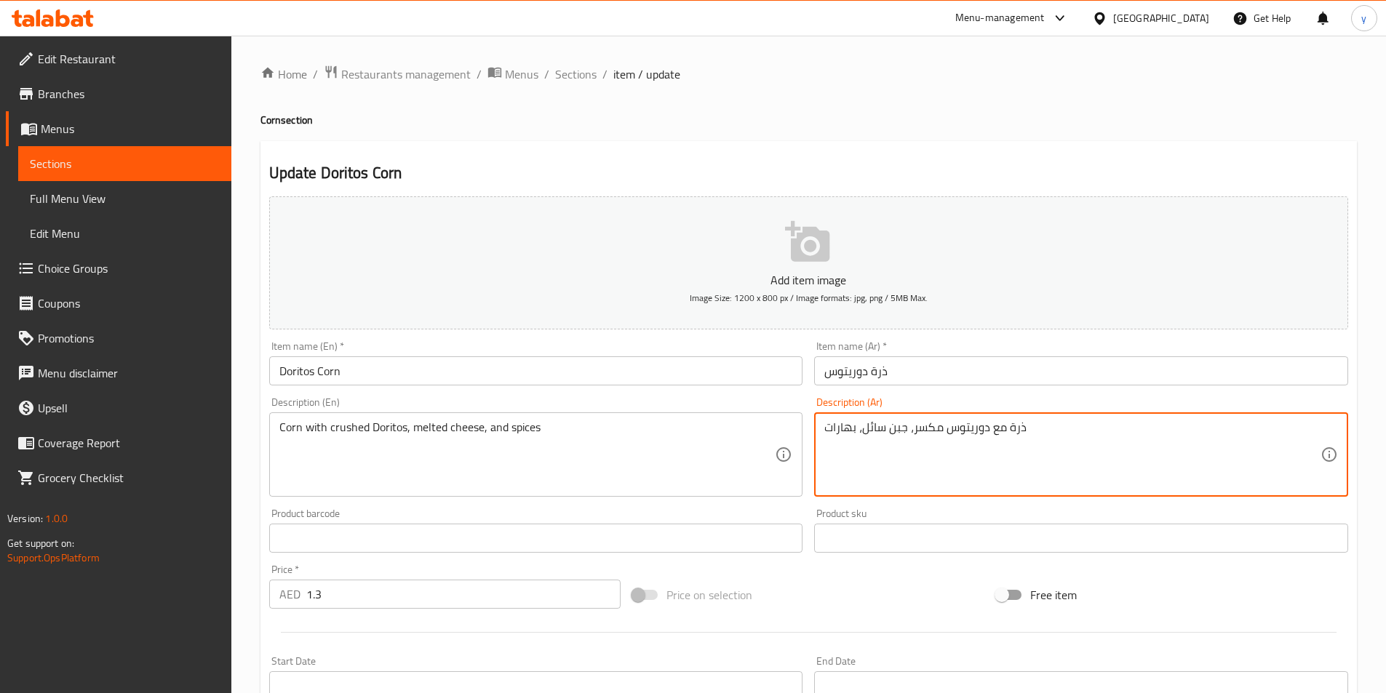
click at [832, 422] on textarea "ذرة مع دوريتوس مكسر، جبن سائل، بهارات" at bounding box center [1072, 454] width 496 height 69
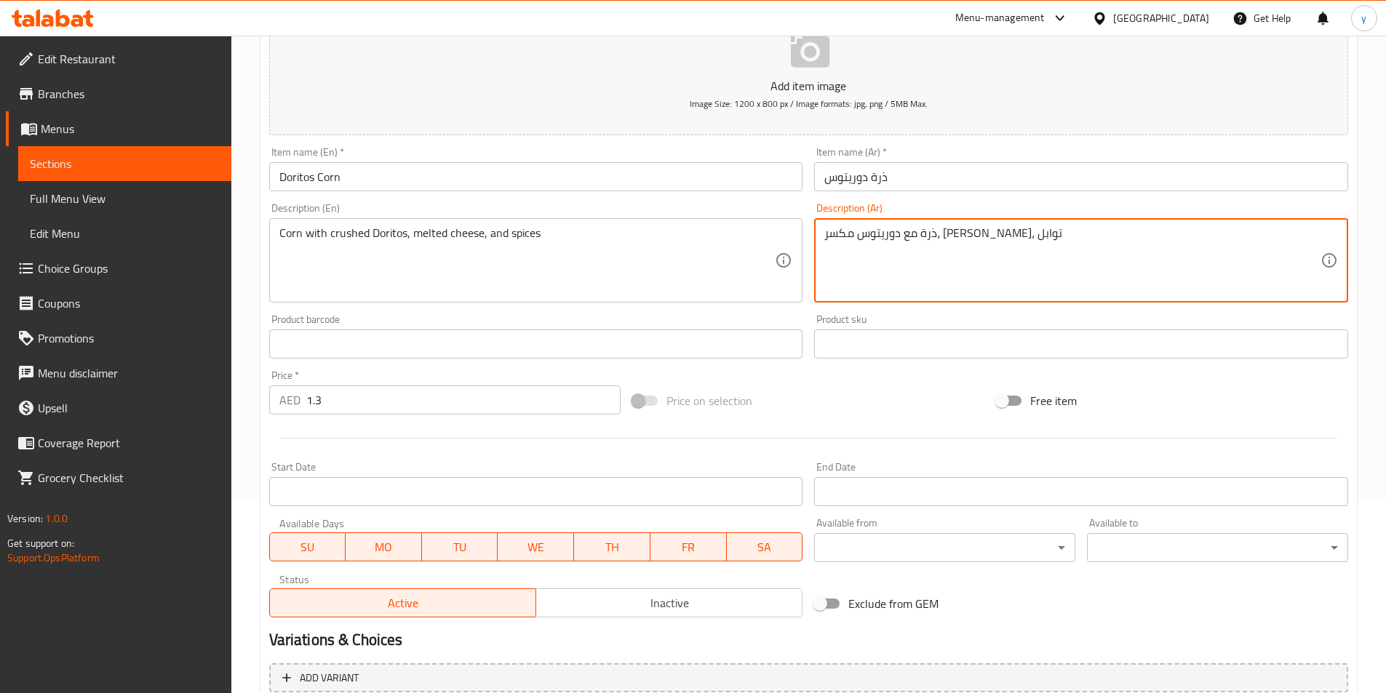
scroll to position [335, 0]
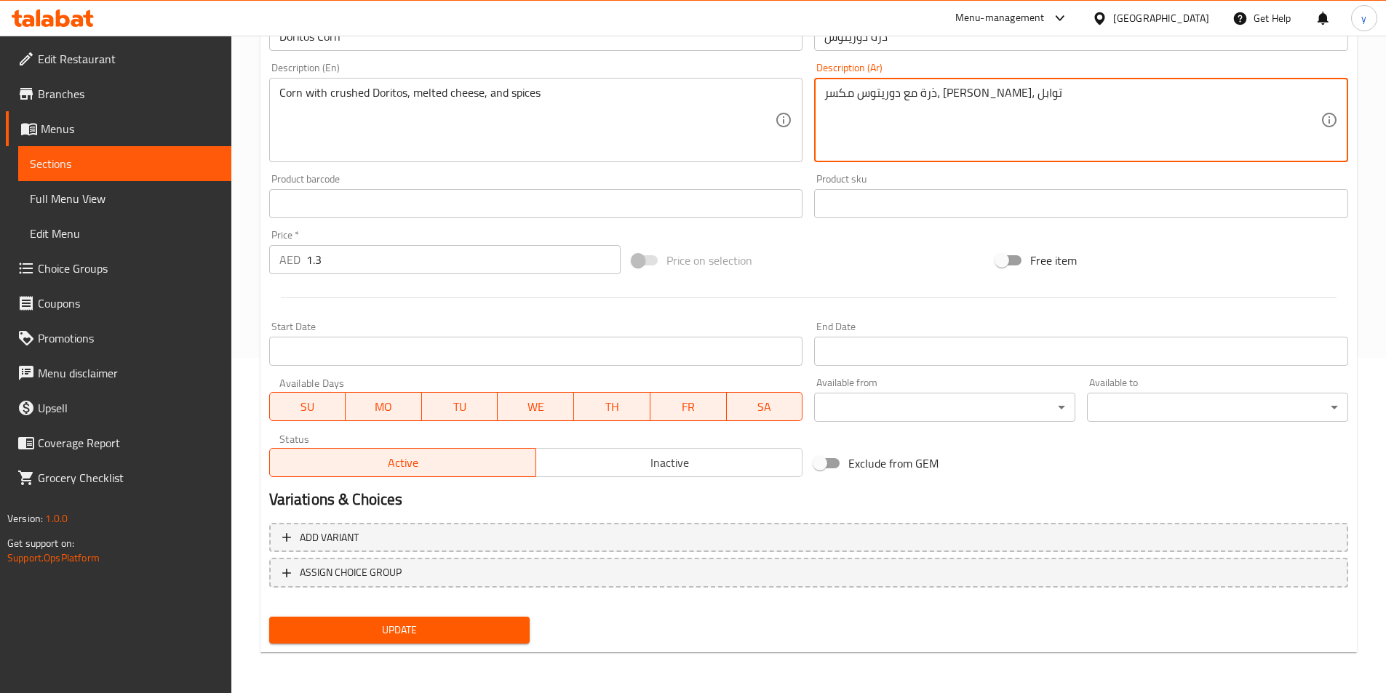
type textarea "ذرة مع دوريتوس مكسر، جبن سائل، توابل"
click at [483, 639] on span "Update" at bounding box center [400, 630] width 238 height 18
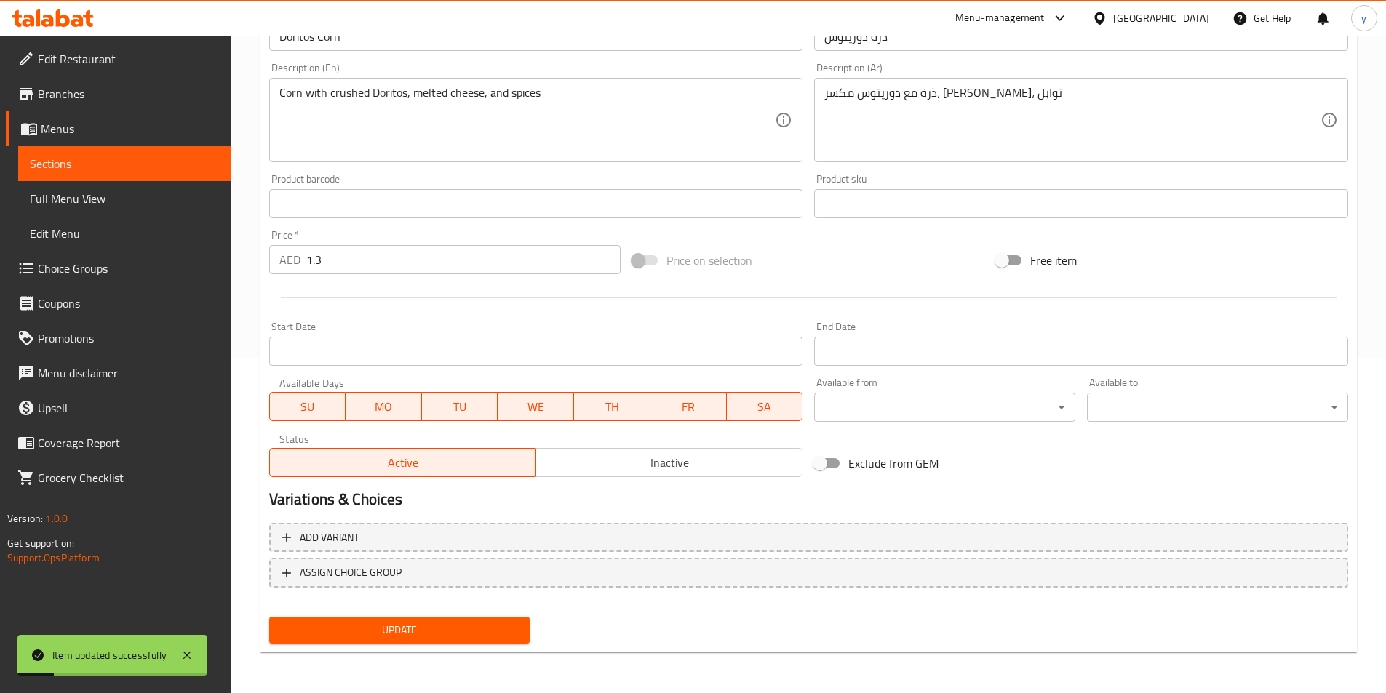
click at [128, 207] on span "Full Menu View" at bounding box center [125, 198] width 190 height 17
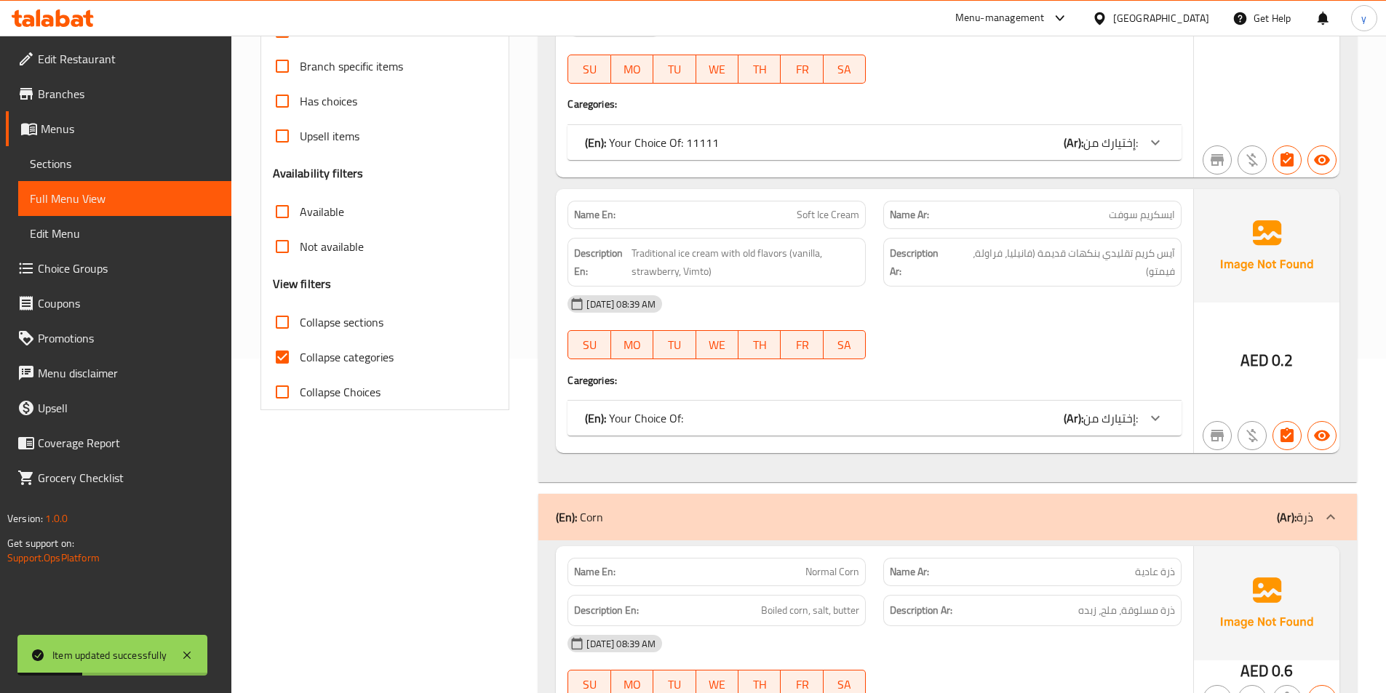
click at [277, 359] on input "Collapse categories" at bounding box center [282, 357] width 35 height 35
checkbox input "false"
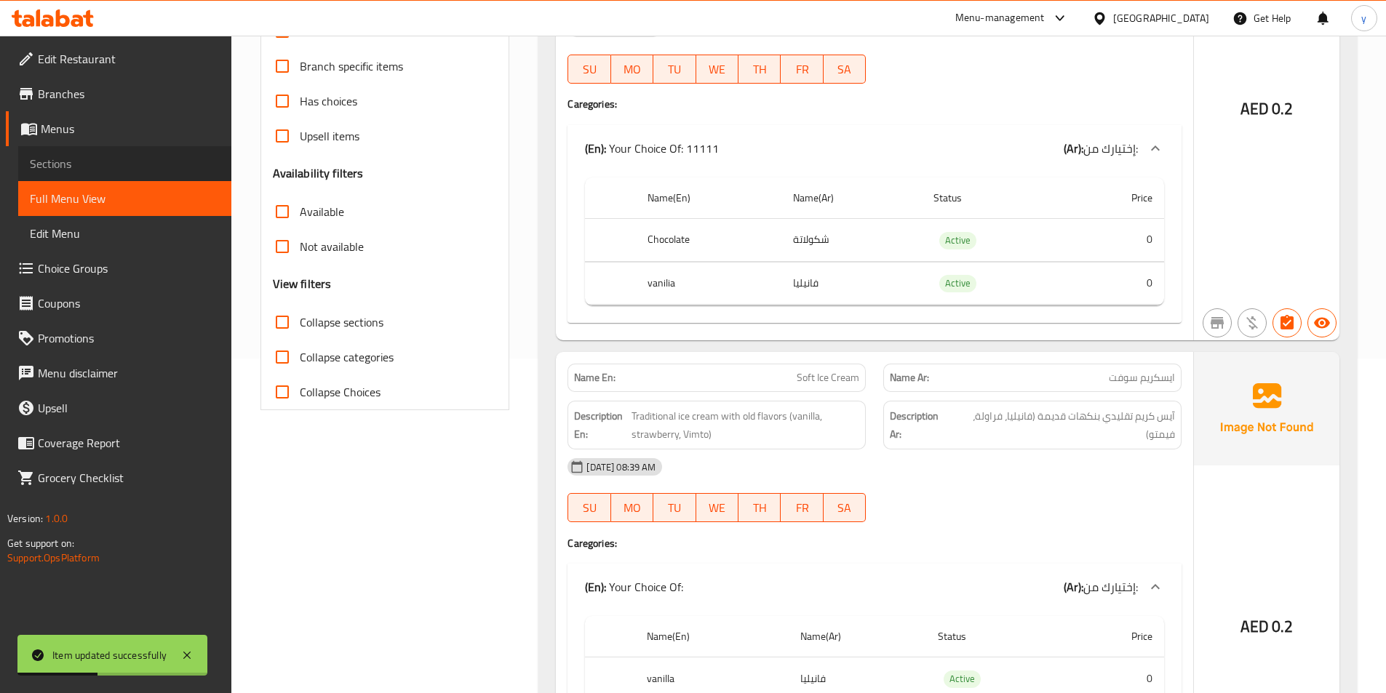
click at [62, 160] on span "Sections" at bounding box center [125, 163] width 190 height 17
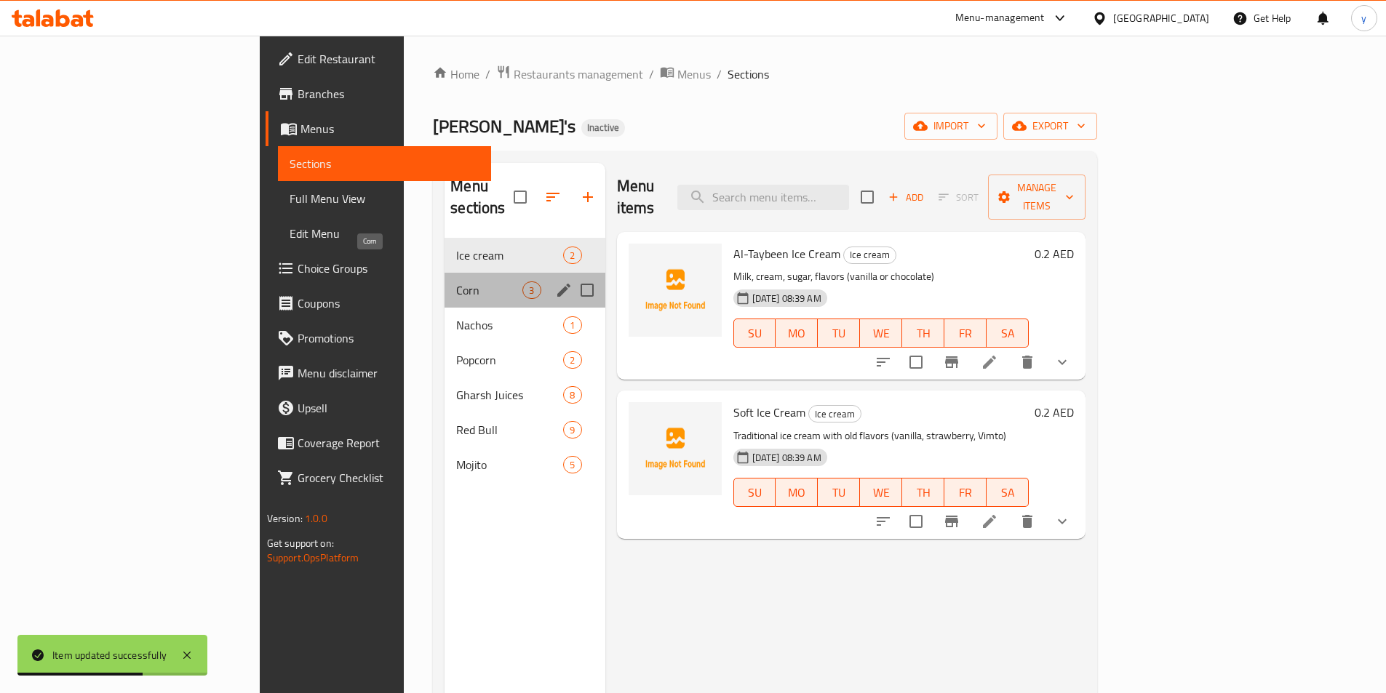
click at [456, 282] on span "Corn" at bounding box center [489, 290] width 66 height 17
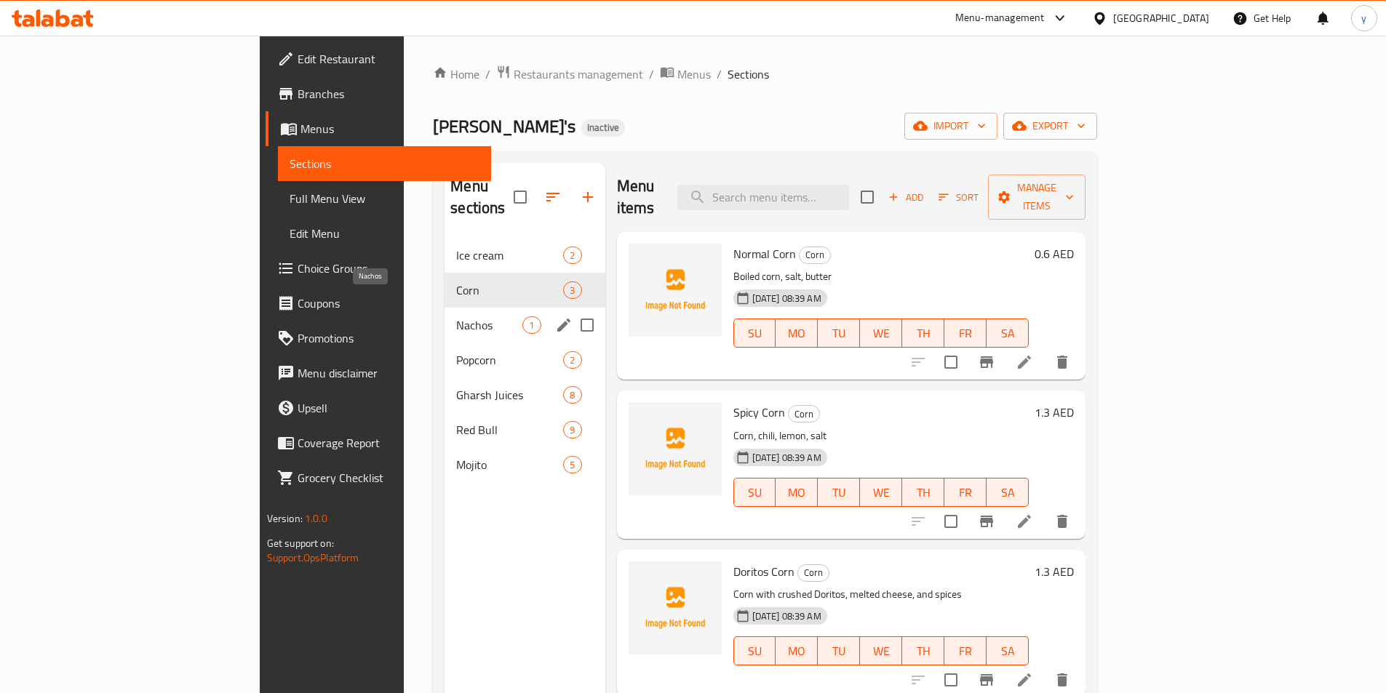
click at [456, 316] on span "Nachos" at bounding box center [489, 324] width 66 height 17
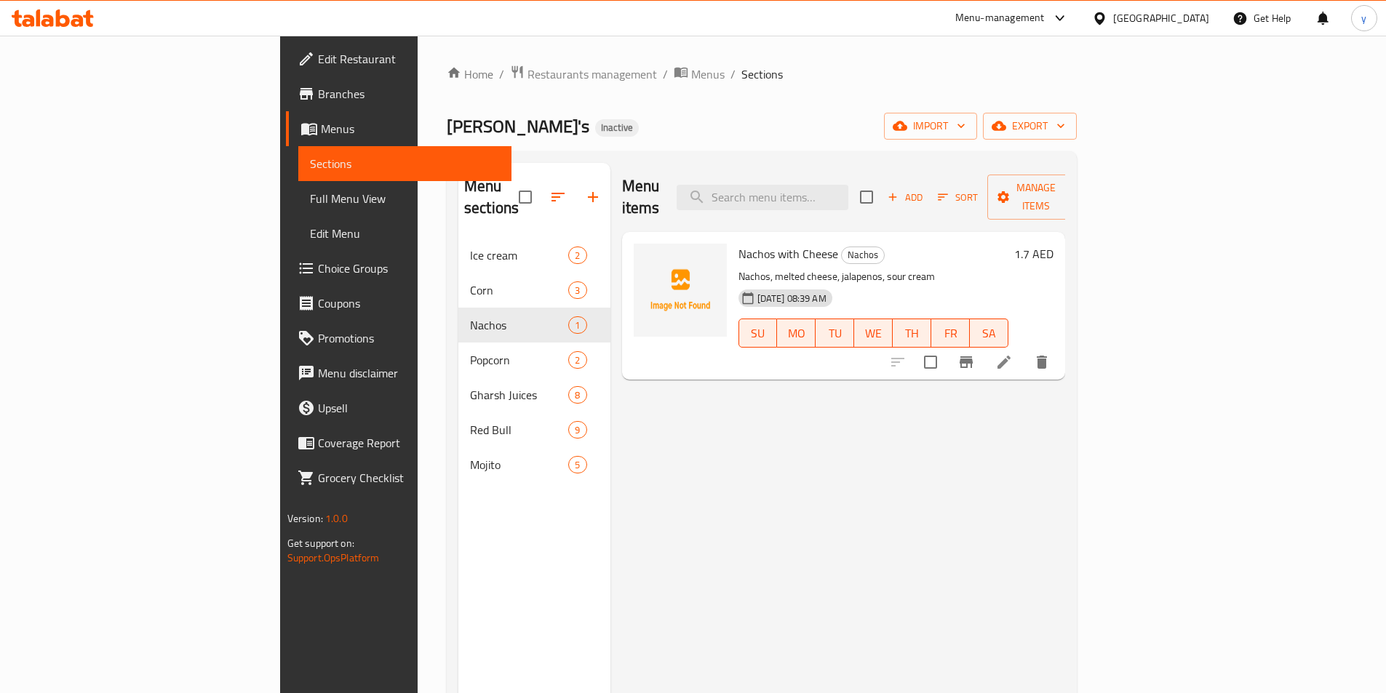
click at [1013, 354] on icon at bounding box center [1003, 362] width 17 height 17
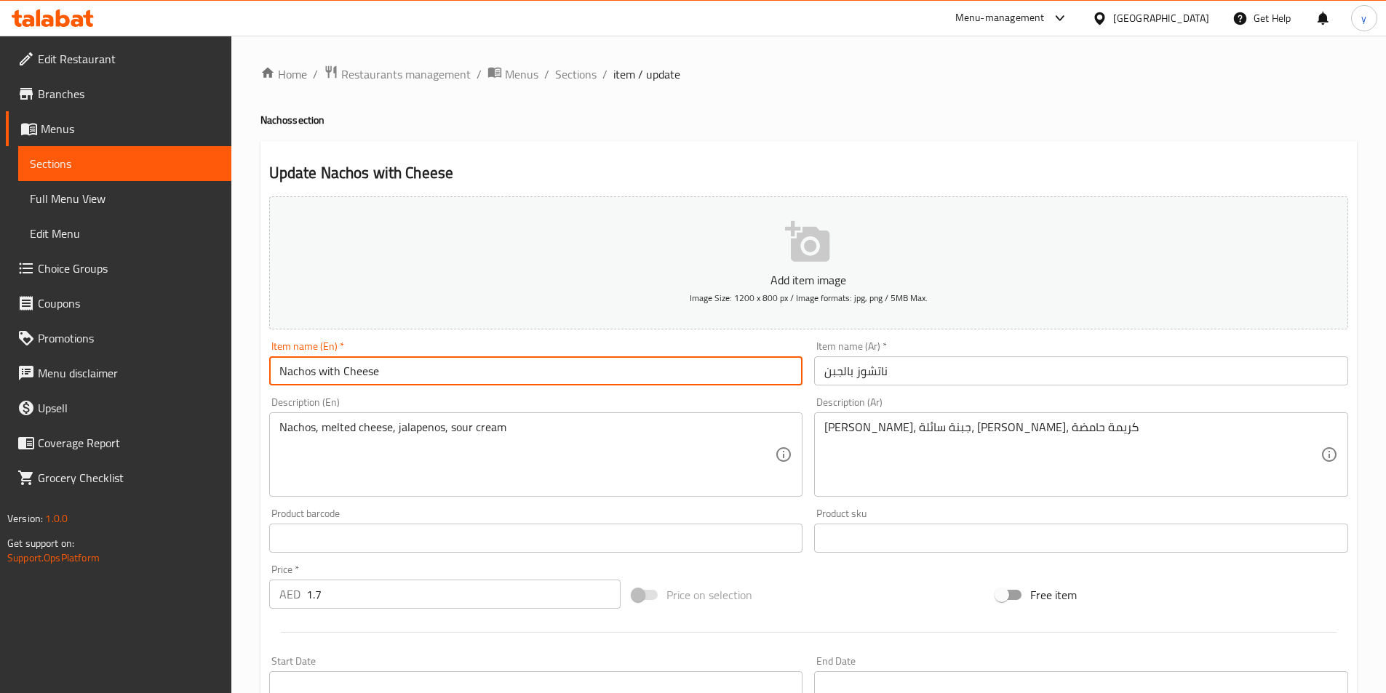
drag, startPoint x: 342, startPoint y: 374, endPoint x: 322, endPoint y: 378, distance: 20.8
click at [322, 378] on input "Nachos with Cheese" at bounding box center [536, 370] width 534 height 29
click at [416, 376] on input "Nachos with Cheese" at bounding box center [536, 370] width 534 height 29
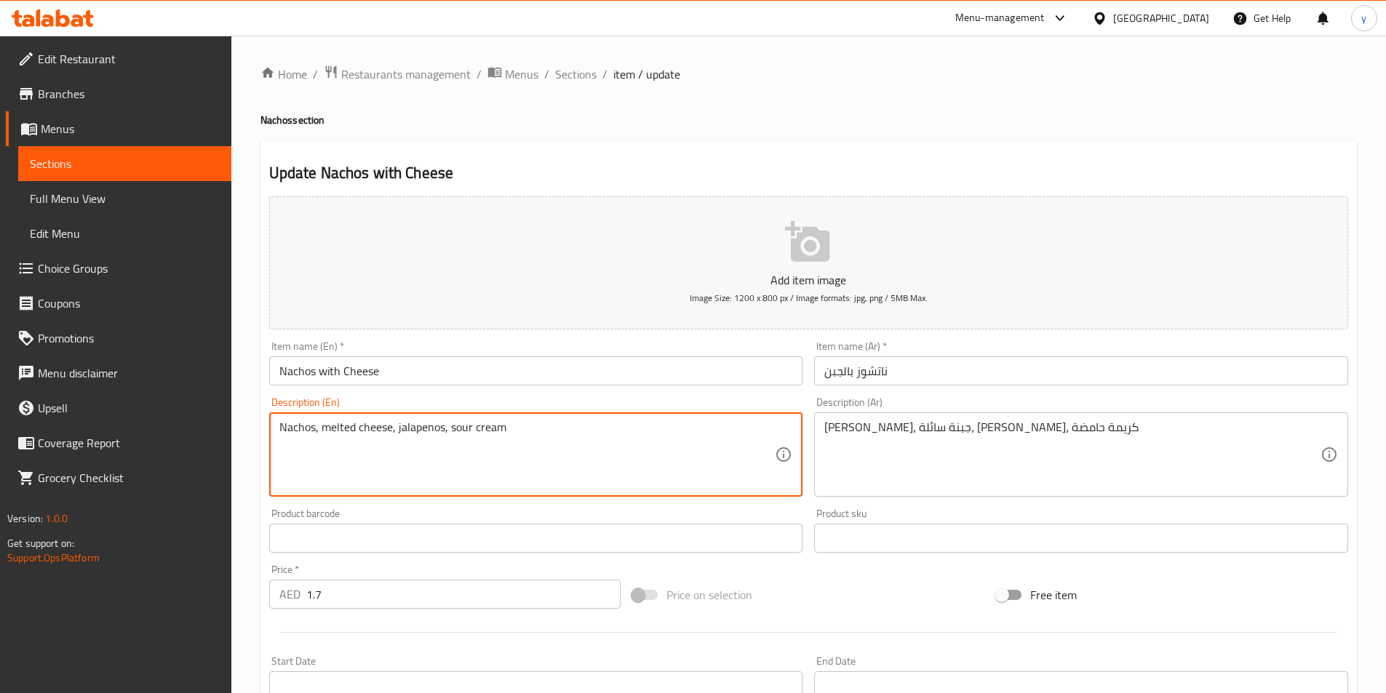
click at [419, 428] on textarea "Nachos, melted cheese, jalapenos, sour cream" at bounding box center [527, 454] width 496 height 69
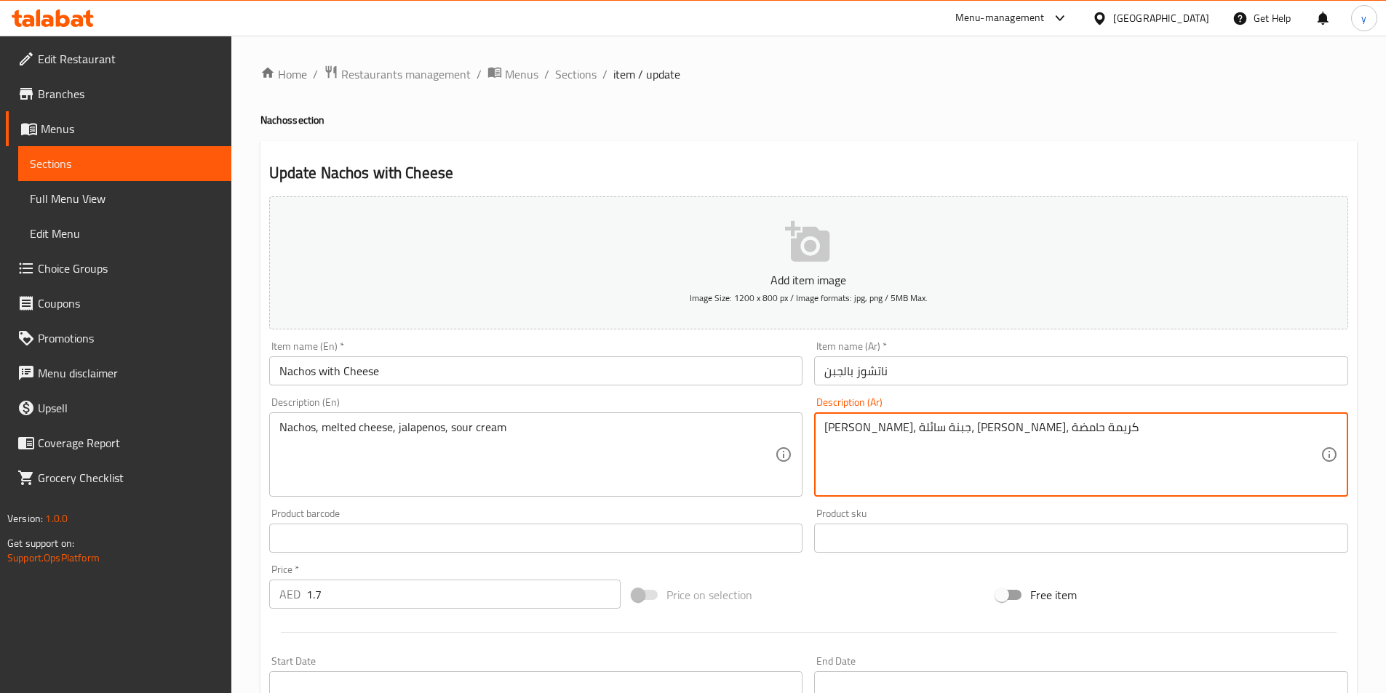
click at [906, 431] on textarea "ناتشوز، جبنة سائلة، هلابينو، كريمة حامضة" at bounding box center [1072, 454] width 496 height 69
click at [1002, 434] on textarea "ناتشوز، جبنة سائلة، هلابينو، كريمة حامضة" at bounding box center [1072, 454] width 496 height 69
click at [1033, 431] on textarea "ناتشوز، جبنة سائلة، هلابينو، كريمة حامضة" at bounding box center [1072, 454] width 496 height 69
click at [920, 431] on textarea "ناتشوز، جبنة سائلة، هلابينو، كريمة حامضة" at bounding box center [1072, 454] width 496 height 69
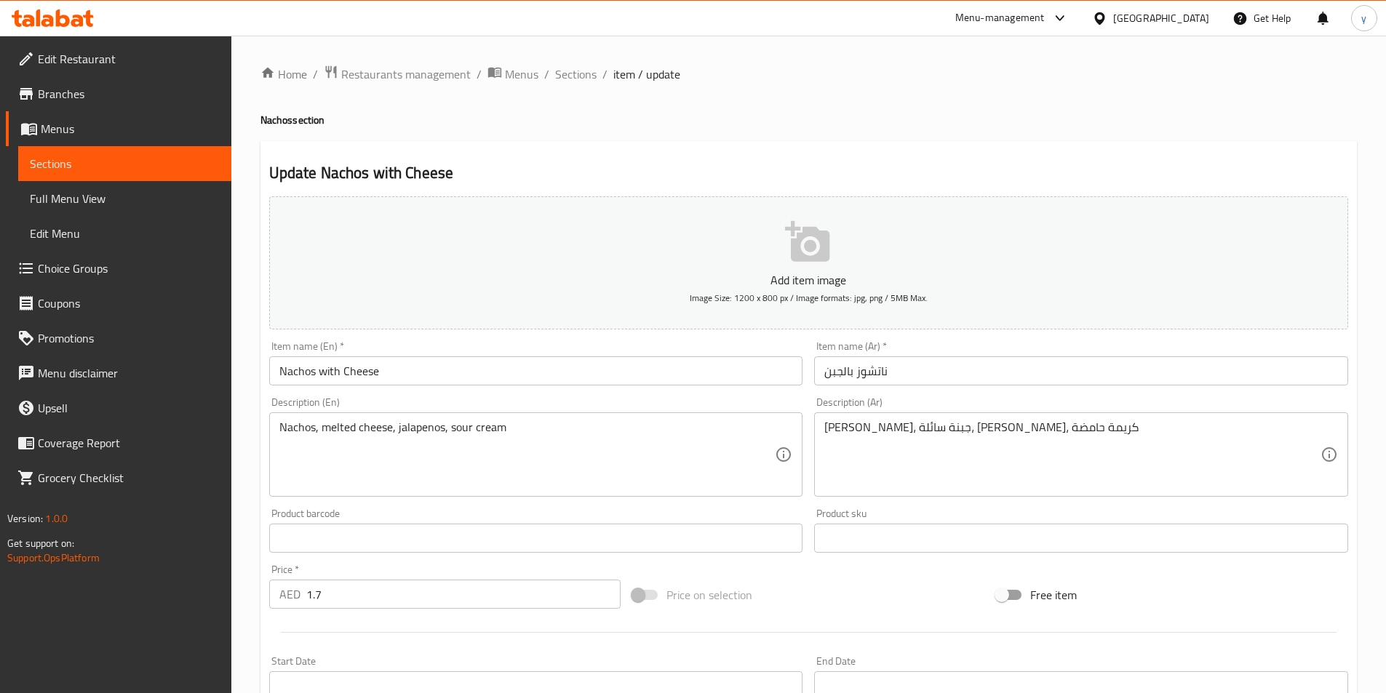
click at [970, 467] on textarea "ناتشوز، جبنة سائلة، هلابينو، كريمة حامضة" at bounding box center [1072, 454] width 496 height 69
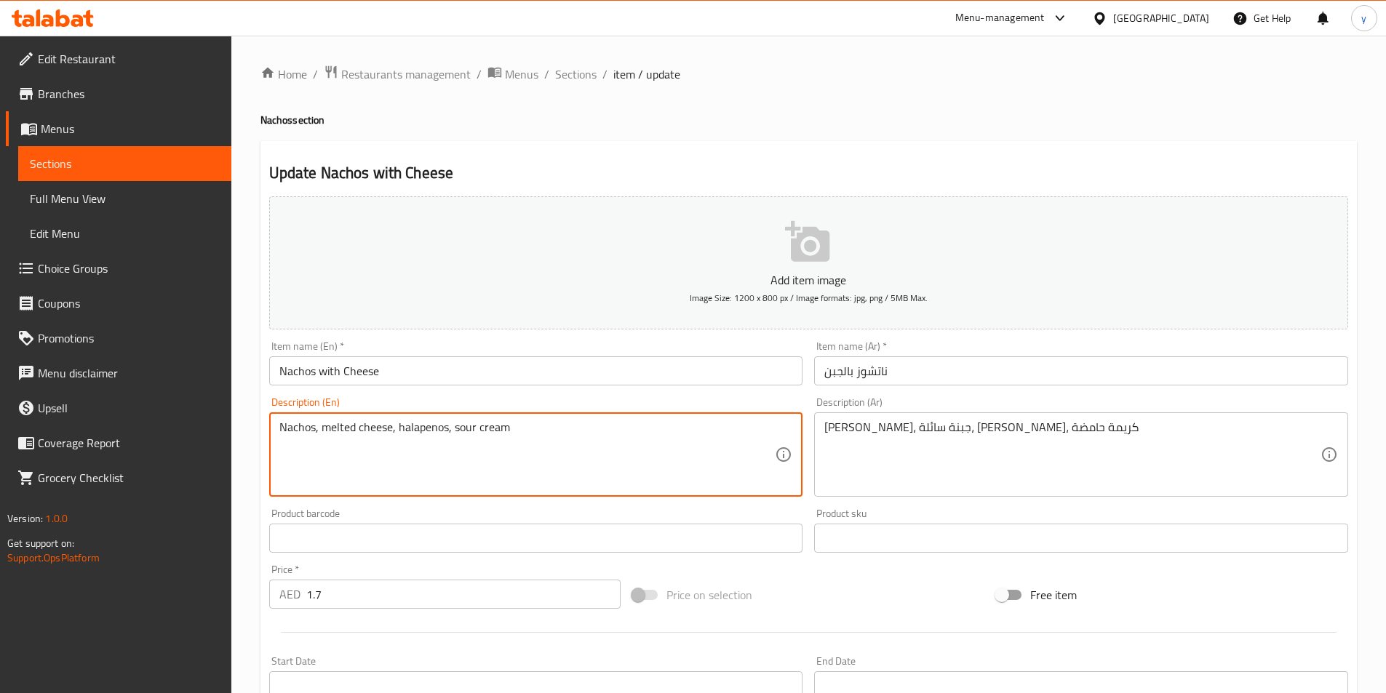
drag, startPoint x: 407, startPoint y: 428, endPoint x: 603, endPoint y: 487, distance: 205.1
click at [603, 487] on textarea "Nachos, melted cheese, halapenos, sour cream" at bounding box center [527, 454] width 496 height 69
click at [399, 433] on textarea "Nachos, melted cheese, halapenos, sour cream" at bounding box center [527, 454] width 496 height 69
type textarea "Nachos, melted cheese, jalapenos, sour cream"
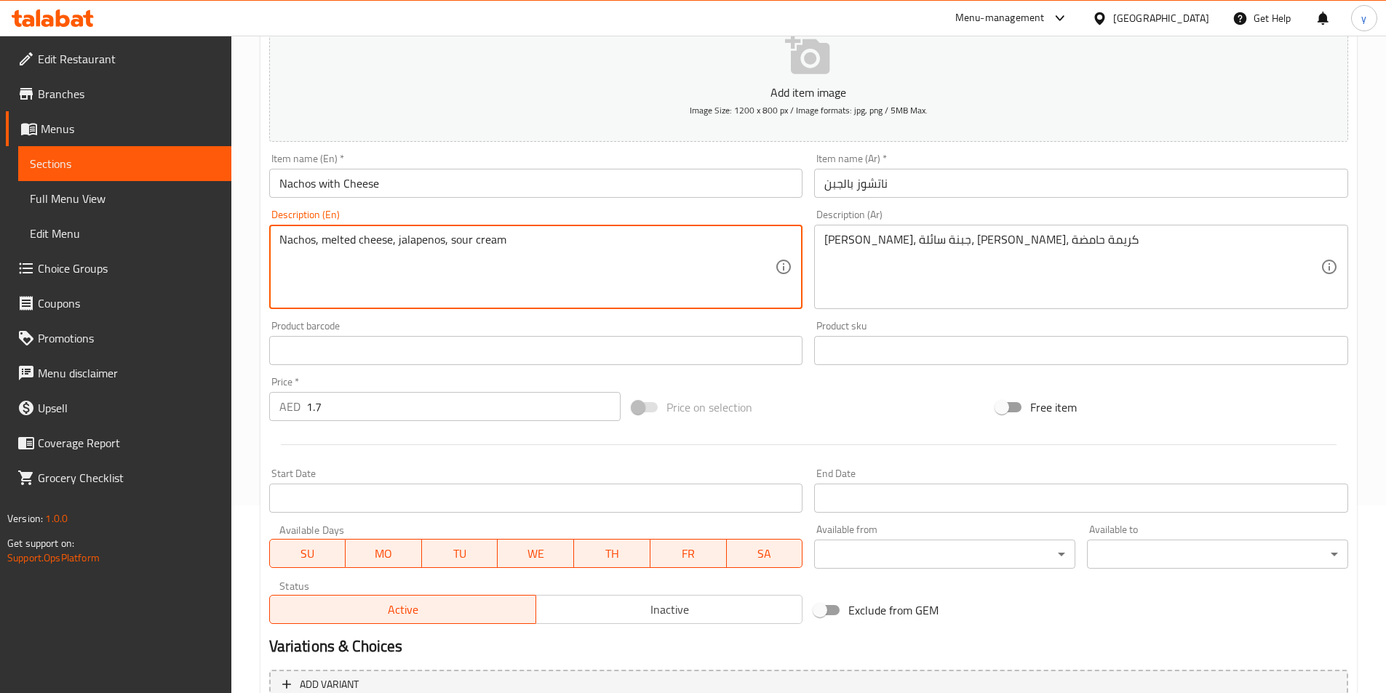
scroll to position [335, 0]
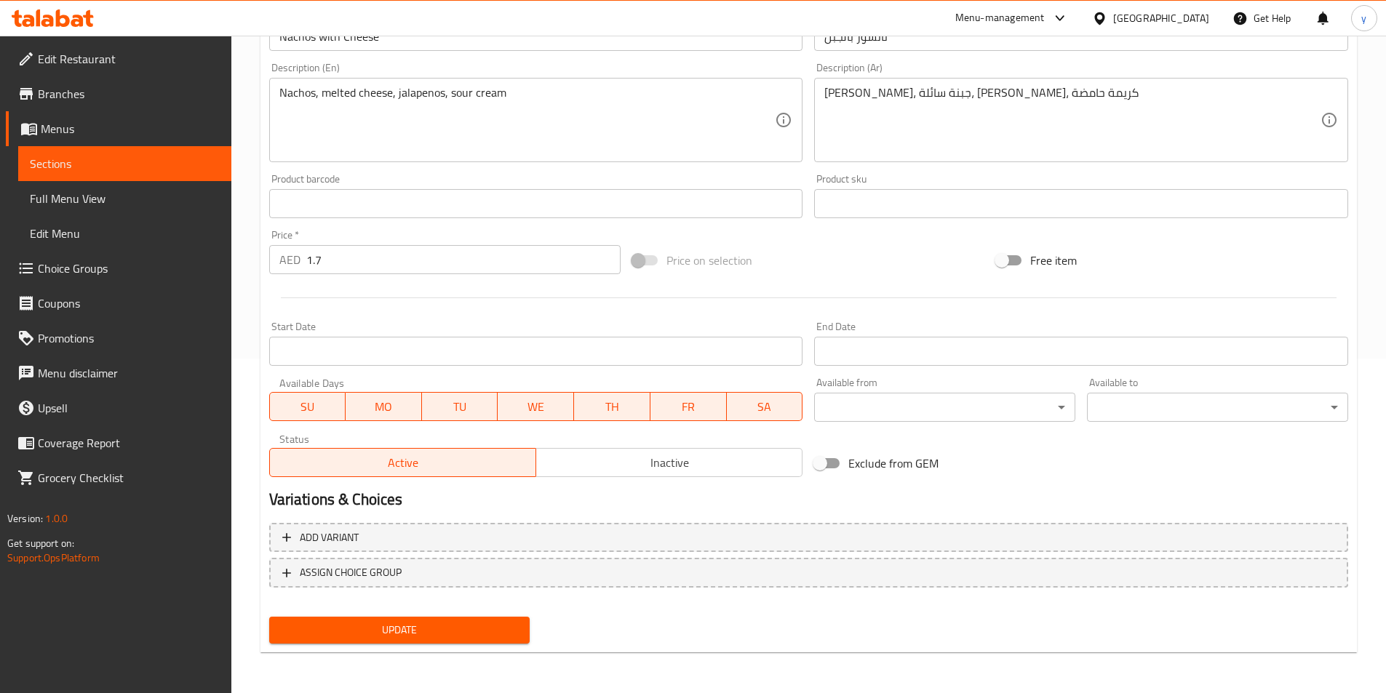
click at [475, 624] on span "Update" at bounding box center [400, 630] width 238 height 18
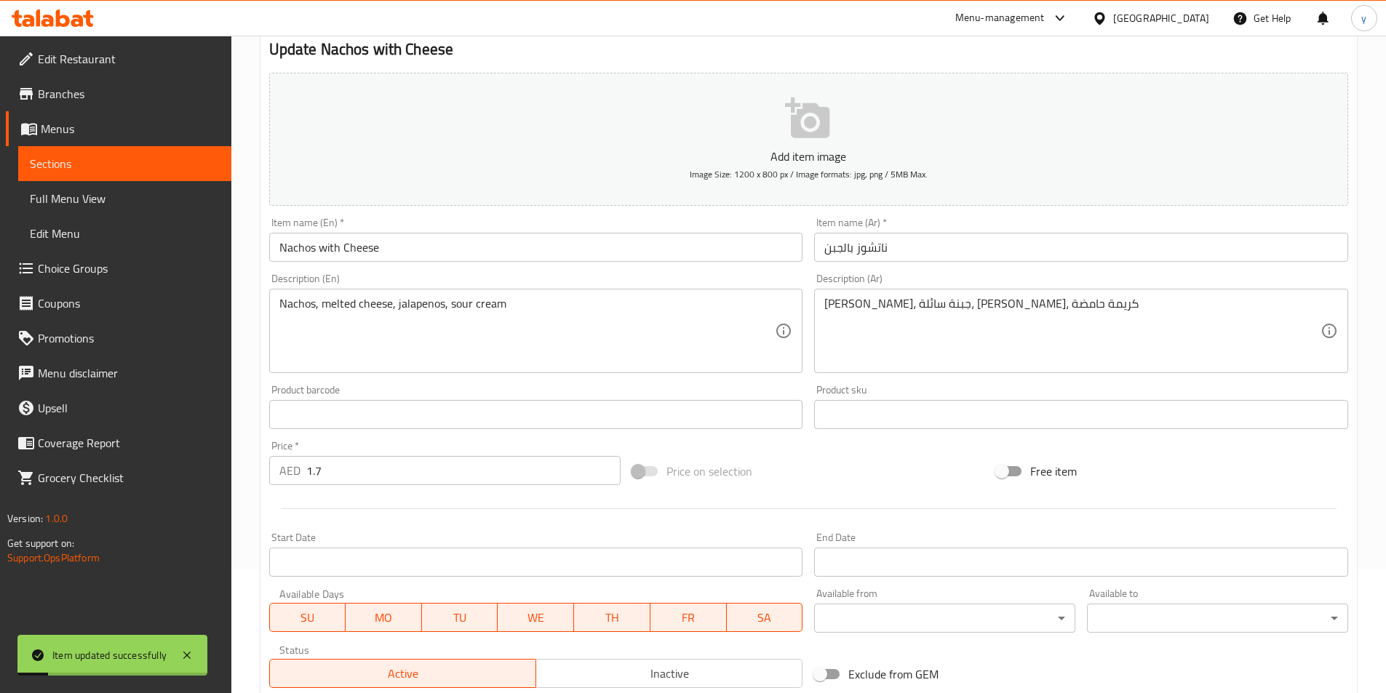
scroll to position [0, 0]
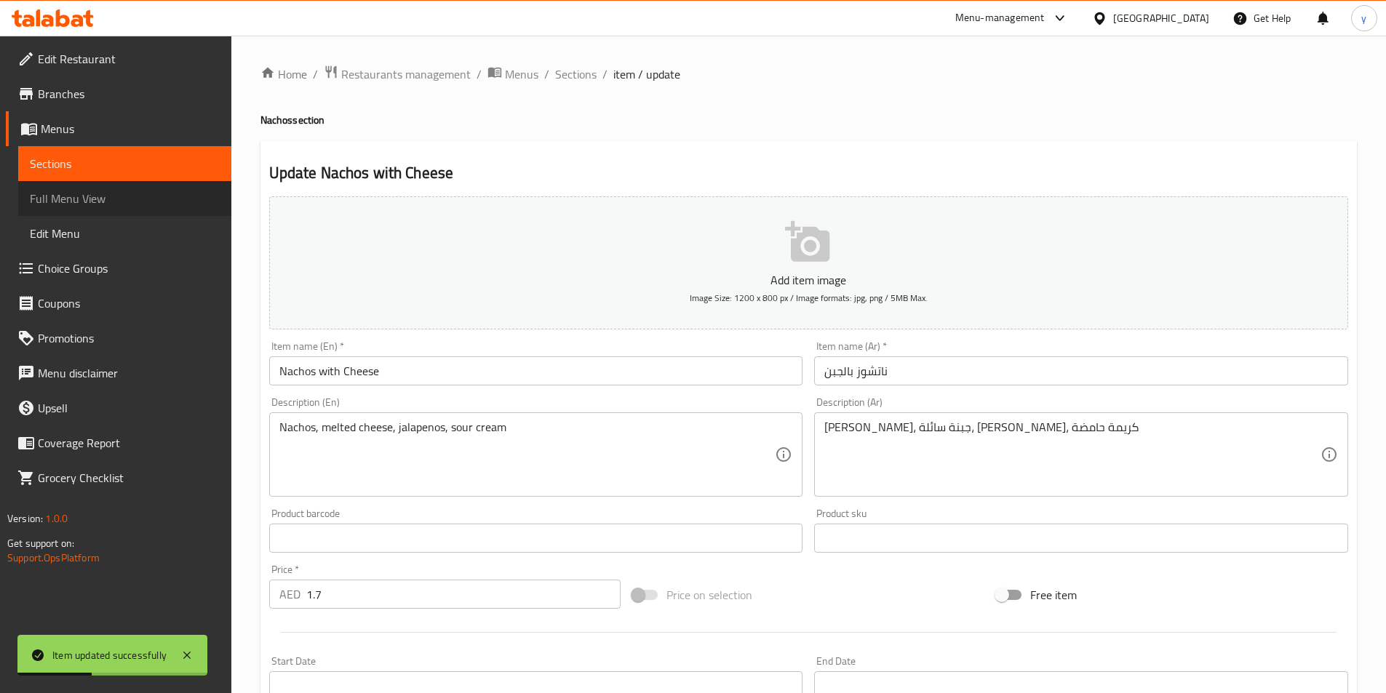
click at [52, 203] on span "Full Menu View" at bounding box center [125, 198] width 190 height 17
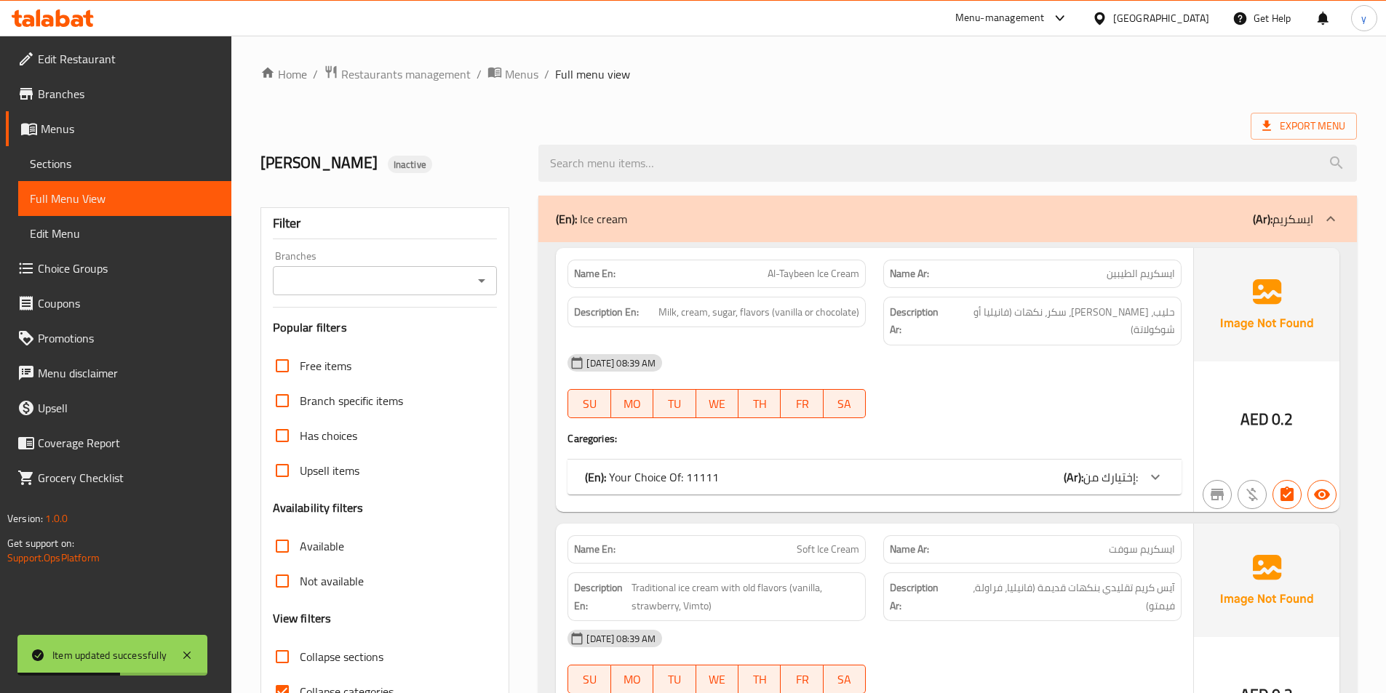
click at [78, 167] on span "Sections" at bounding box center [125, 163] width 190 height 17
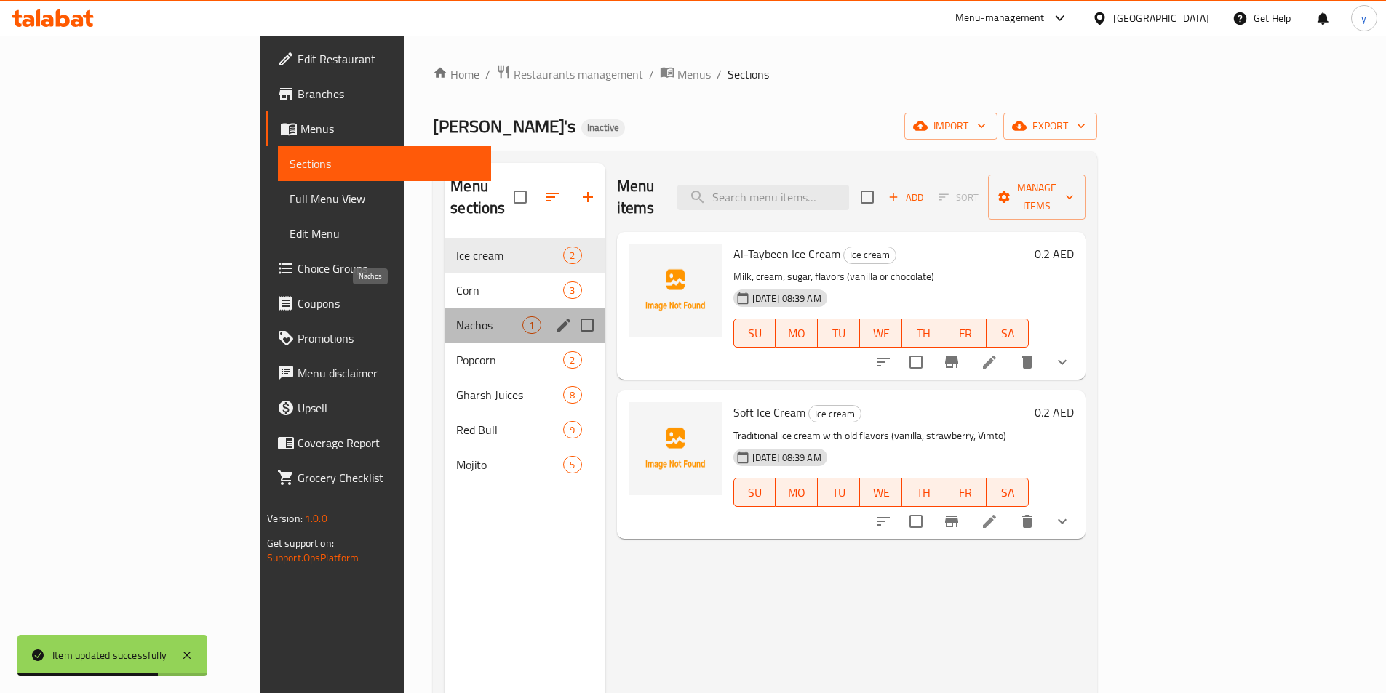
click at [456, 316] on span "Nachos" at bounding box center [489, 324] width 66 height 17
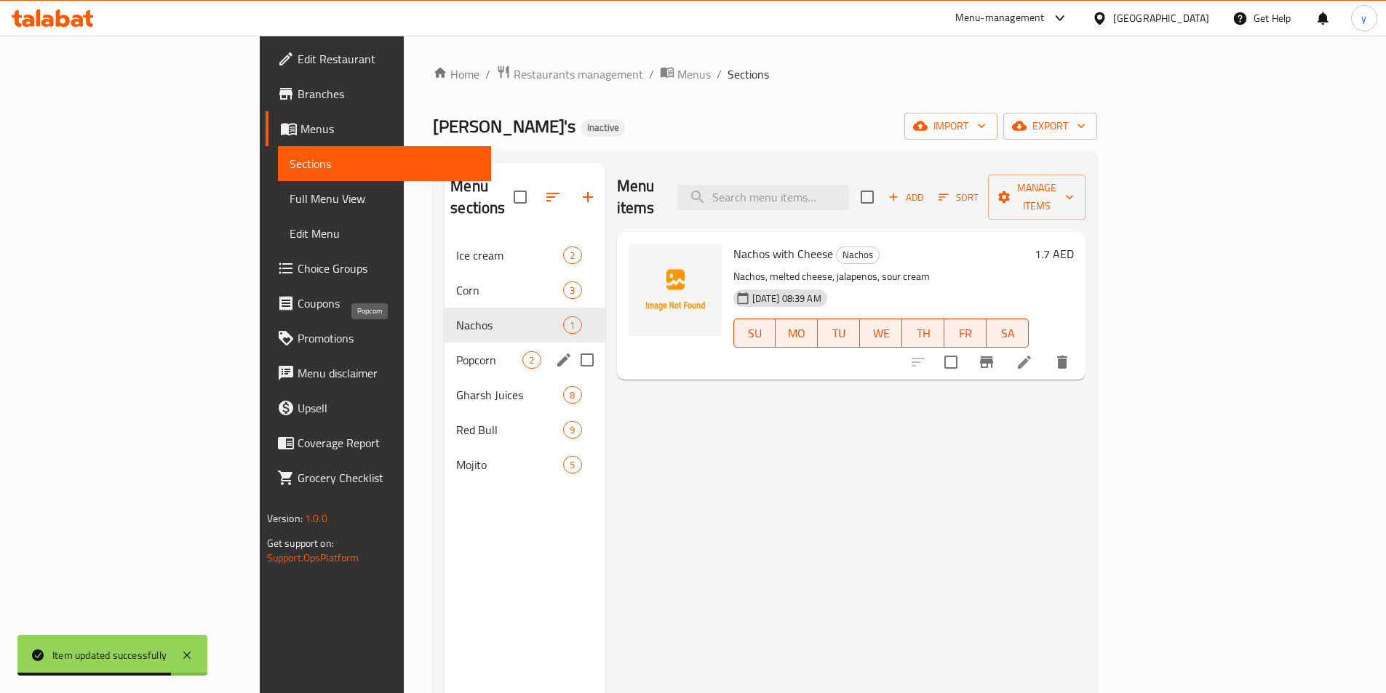
click at [456, 351] on span "Popcorn" at bounding box center [489, 359] width 66 height 17
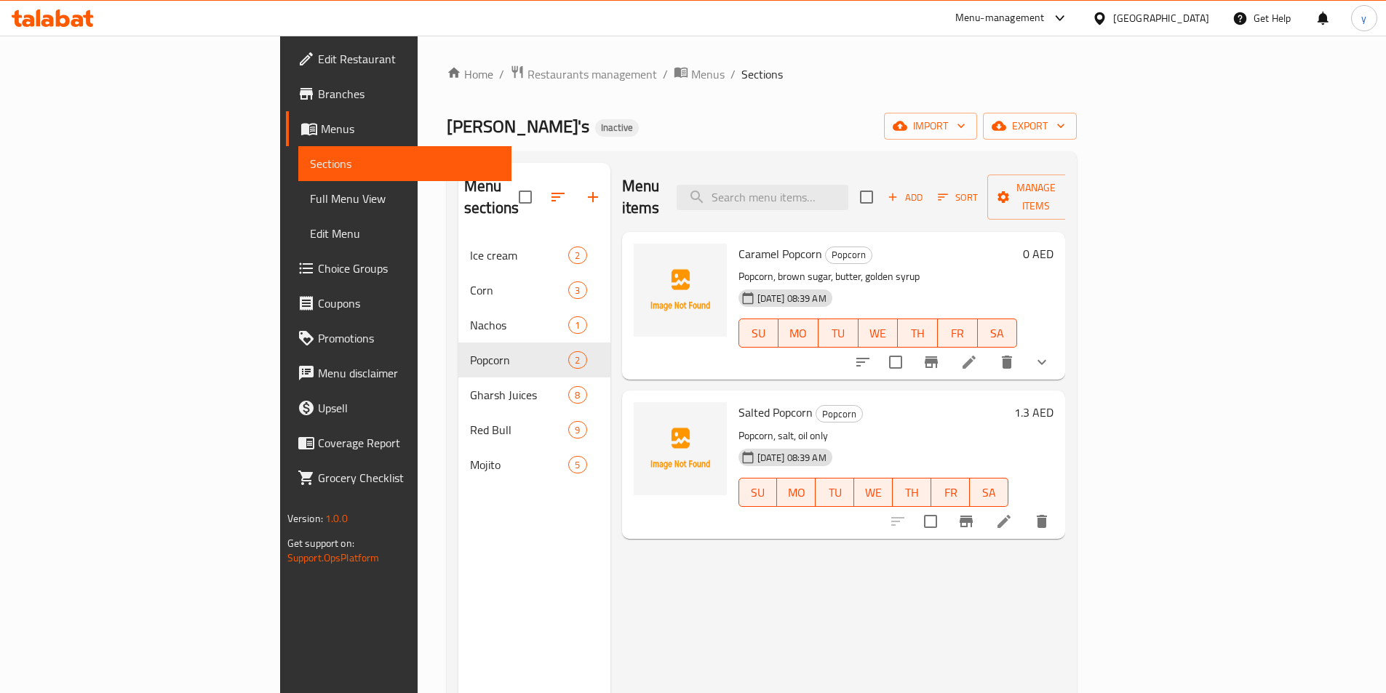
click at [989, 349] on li at bounding box center [969, 362] width 41 height 26
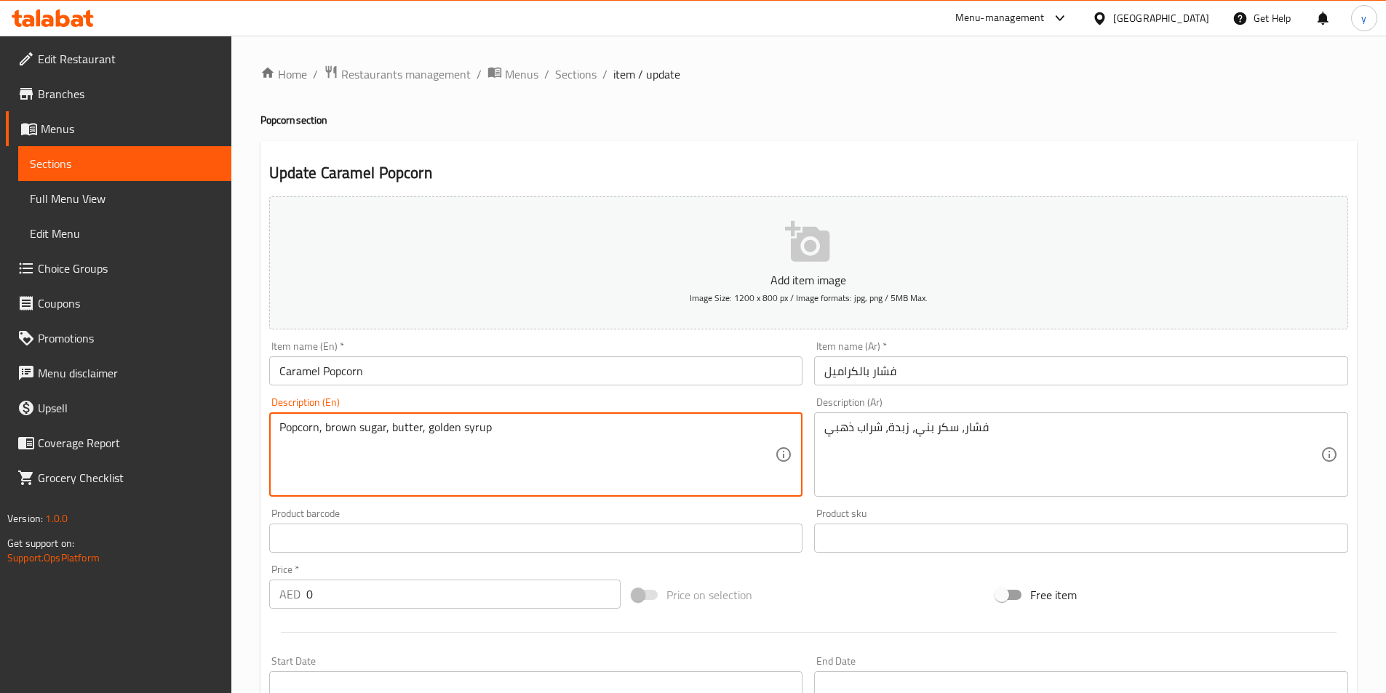
click at [479, 432] on textarea "Popcorn, brown sugar, butter, golden syrup" at bounding box center [527, 454] width 496 height 69
click at [637, 438] on textarea "Popcorn, brown sugar, butter, golden syrup" at bounding box center [527, 454] width 496 height 69
drag, startPoint x: 494, startPoint y: 432, endPoint x: 427, endPoint y: 433, distance: 66.9
click at [427, 433] on textarea "Popcorn, brown sugar, butter, golden syrup" at bounding box center [527, 454] width 496 height 69
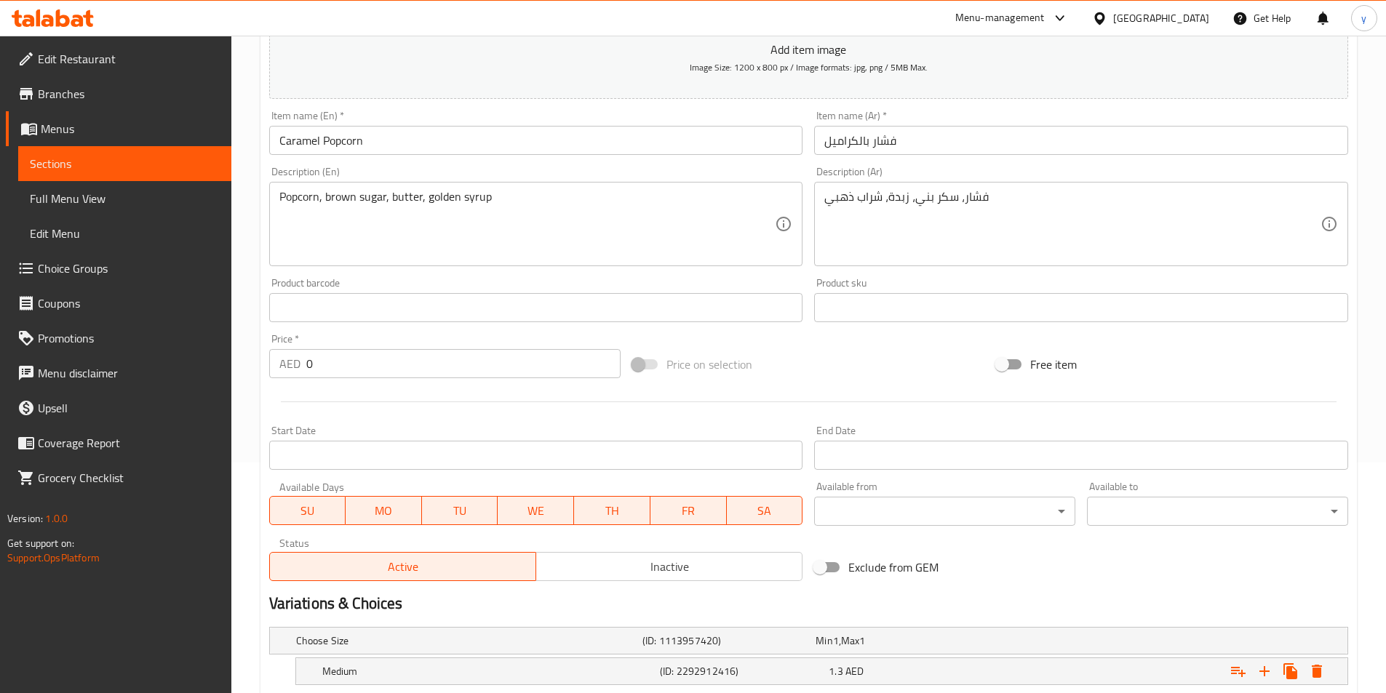
scroll to position [367, 0]
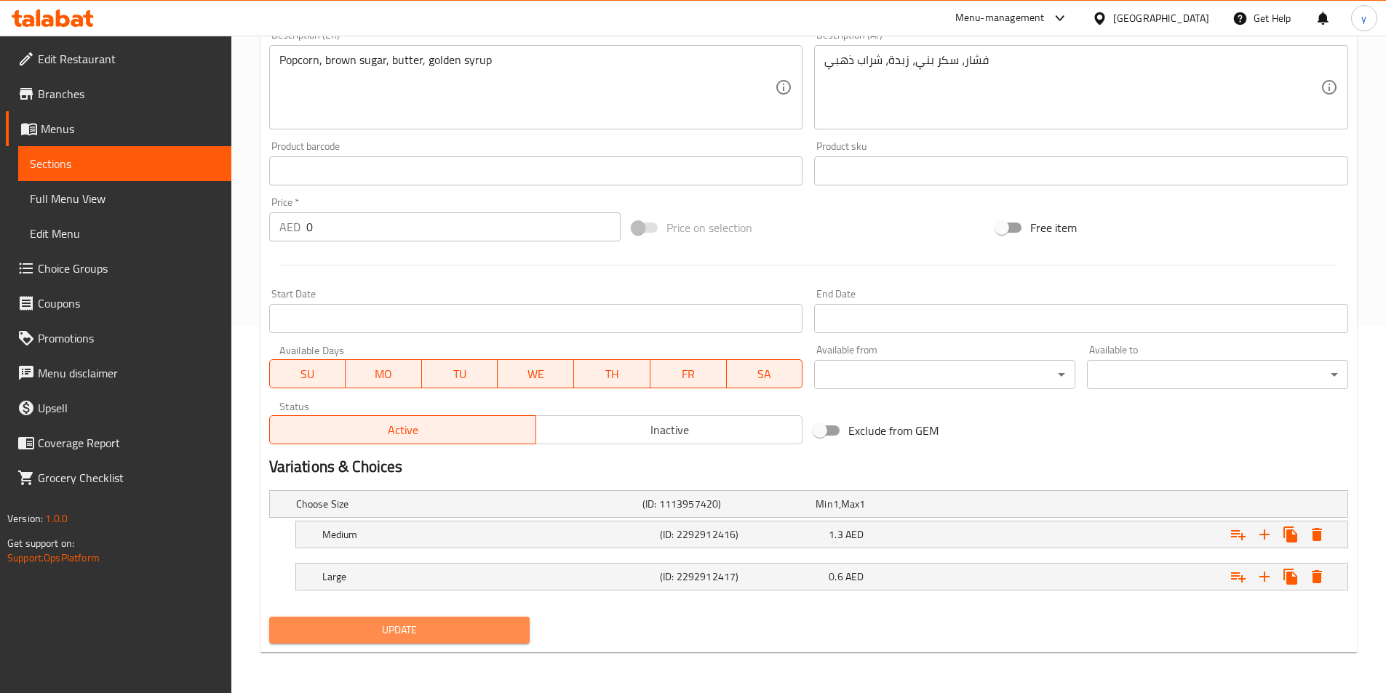
click at [436, 637] on span "Update" at bounding box center [400, 630] width 238 height 18
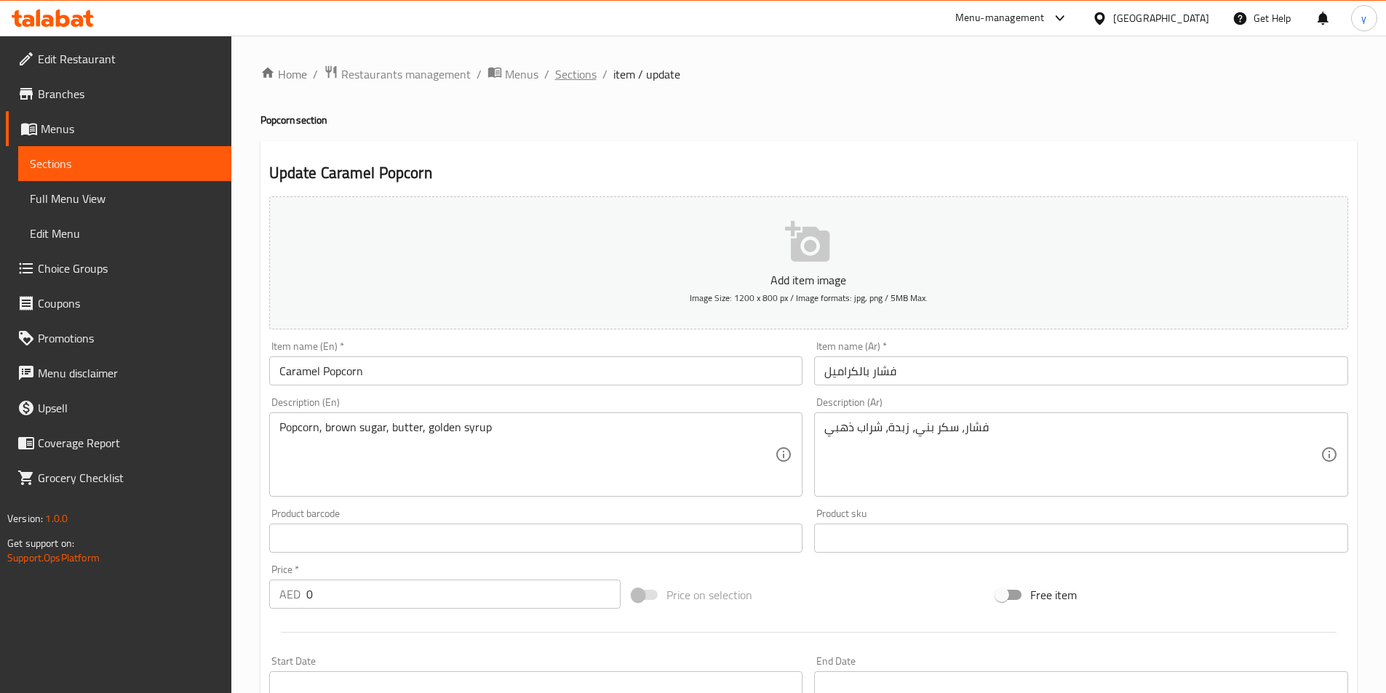
click at [575, 75] on span "Sections" at bounding box center [575, 73] width 41 height 17
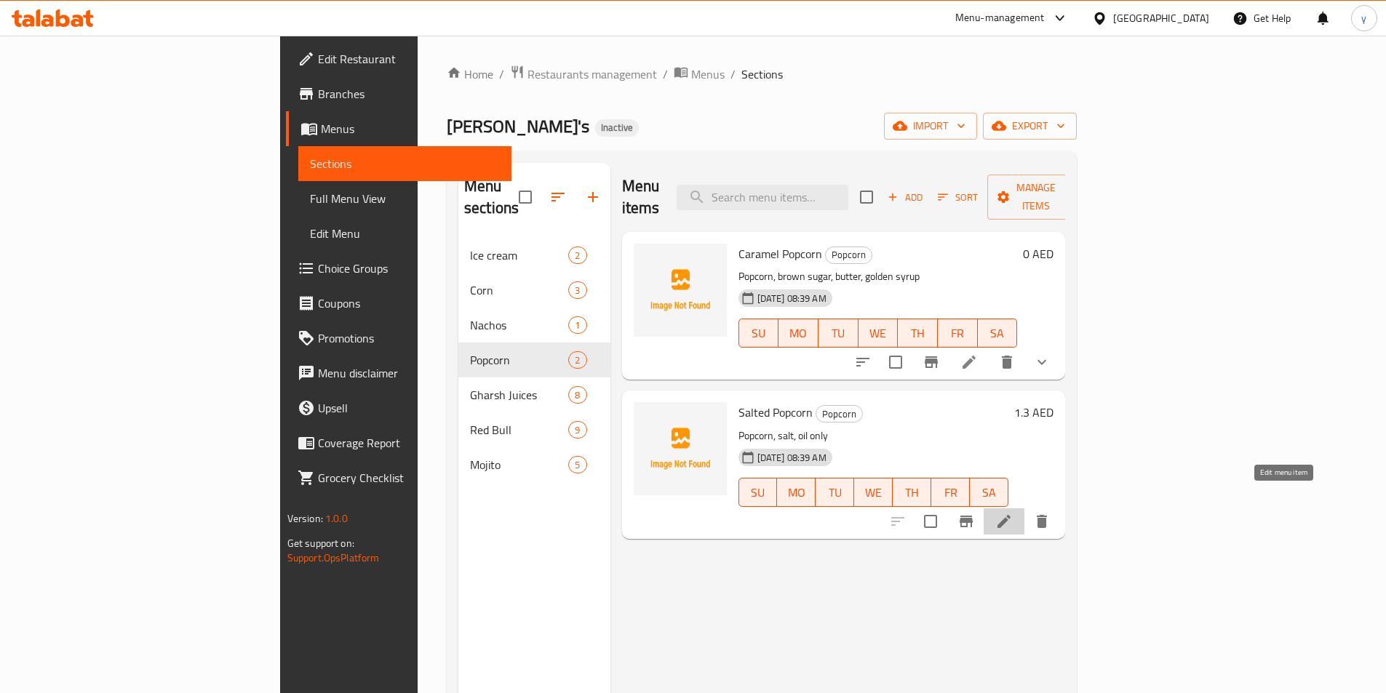
click at [1010, 515] on icon at bounding box center [1003, 521] width 13 height 13
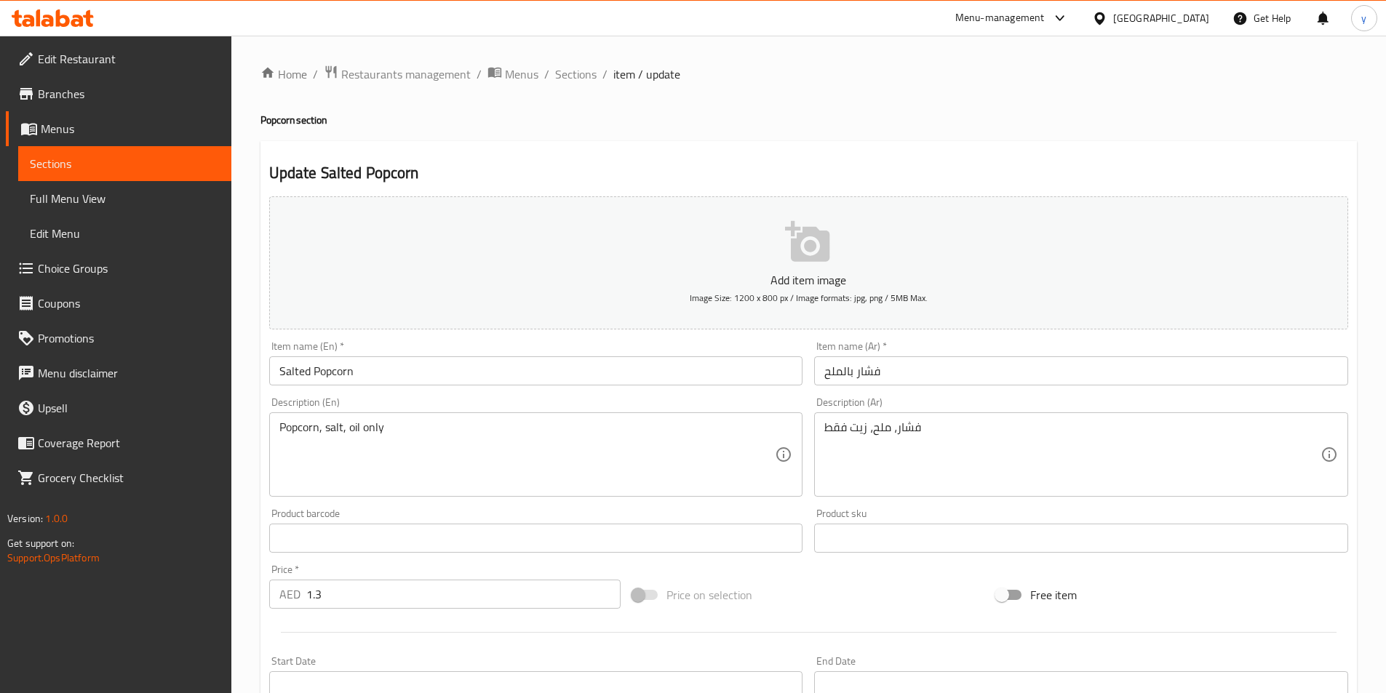
scroll to position [335, 0]
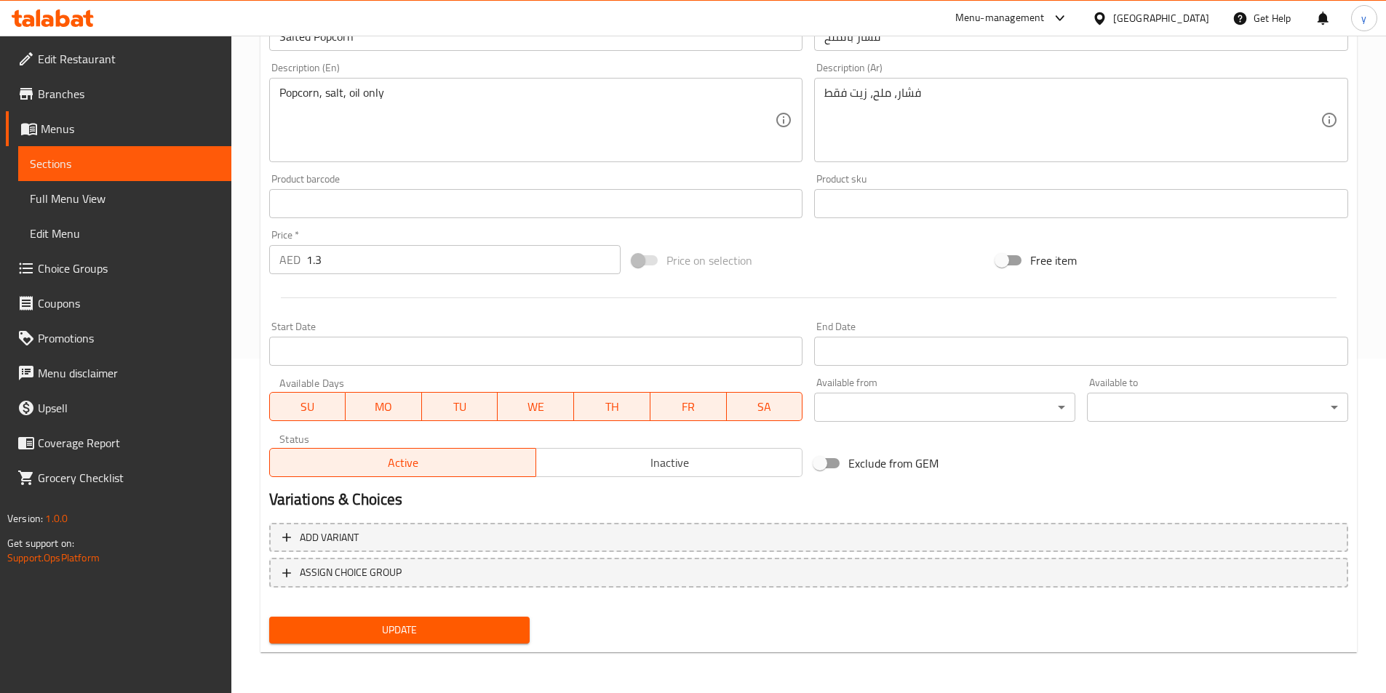
click at [497, 619] on button "Update" at bounding box center [399, 630] width 261 height 27
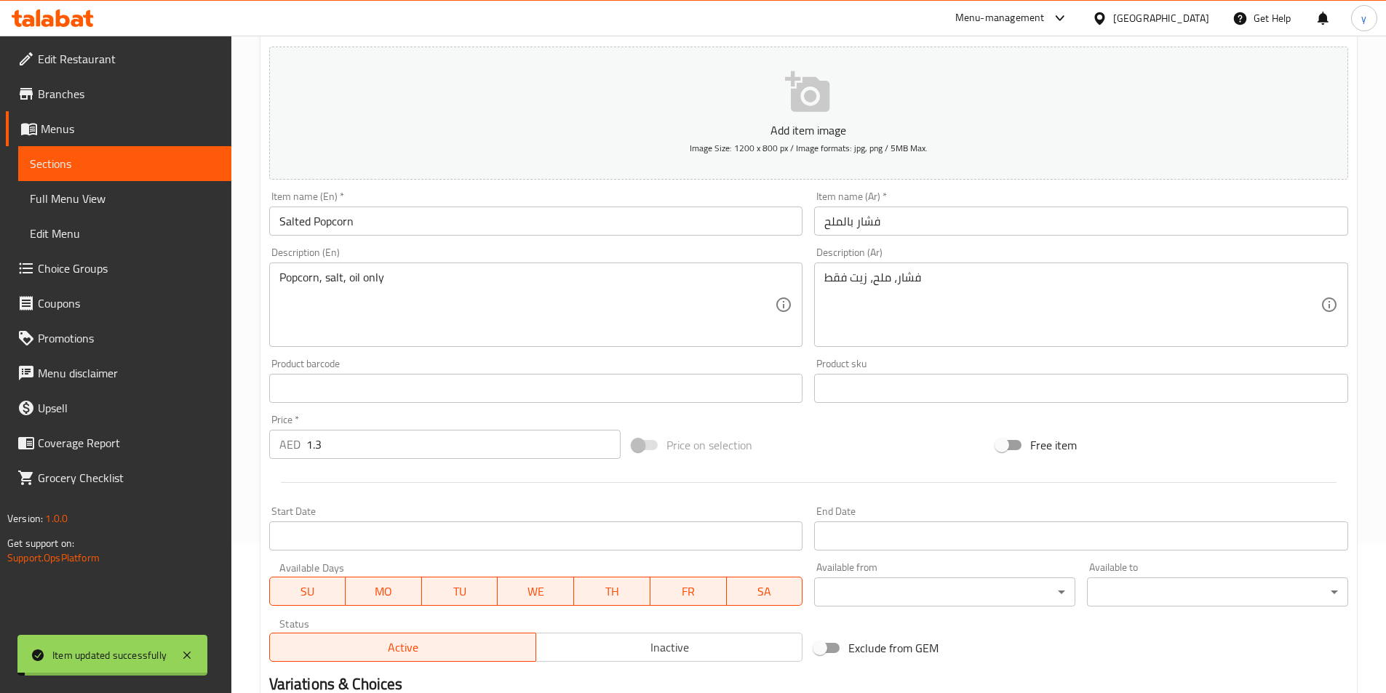
scroll to position [0, 0]
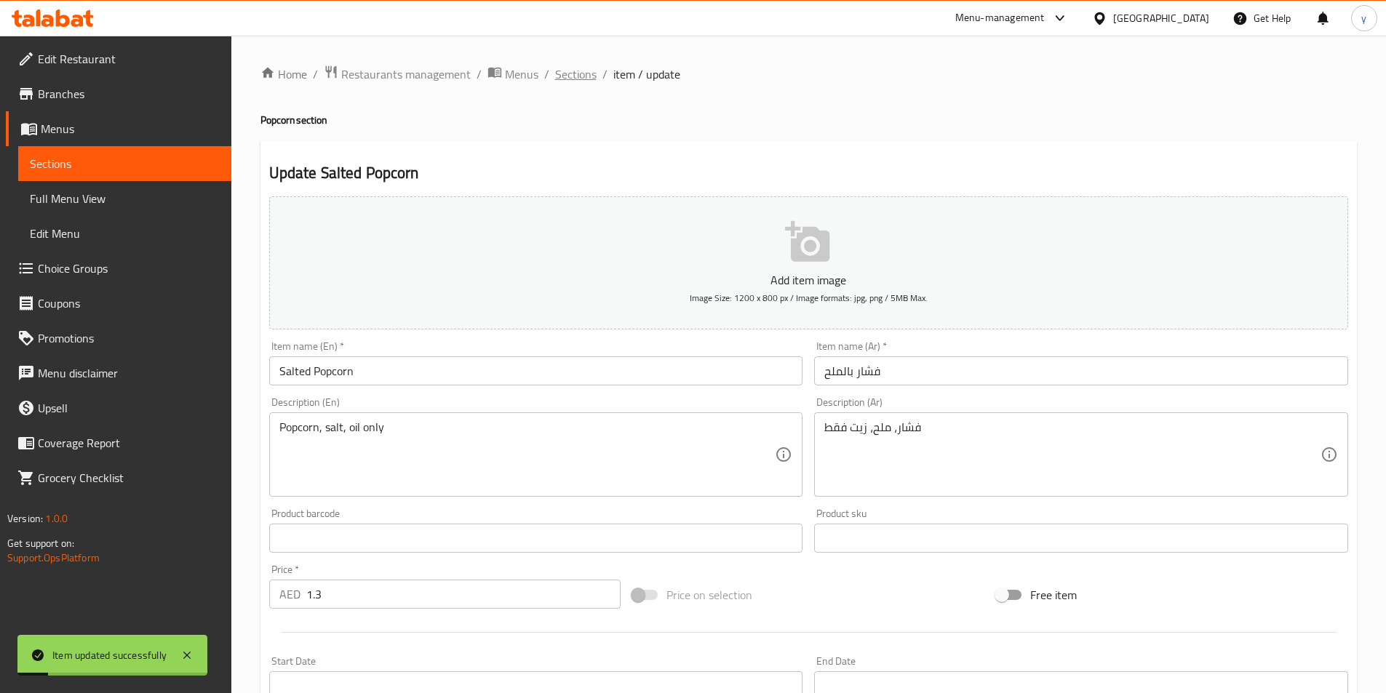
click at [589, 79] on span "Sections" at bounding box center [575, 73] width 41 height 17
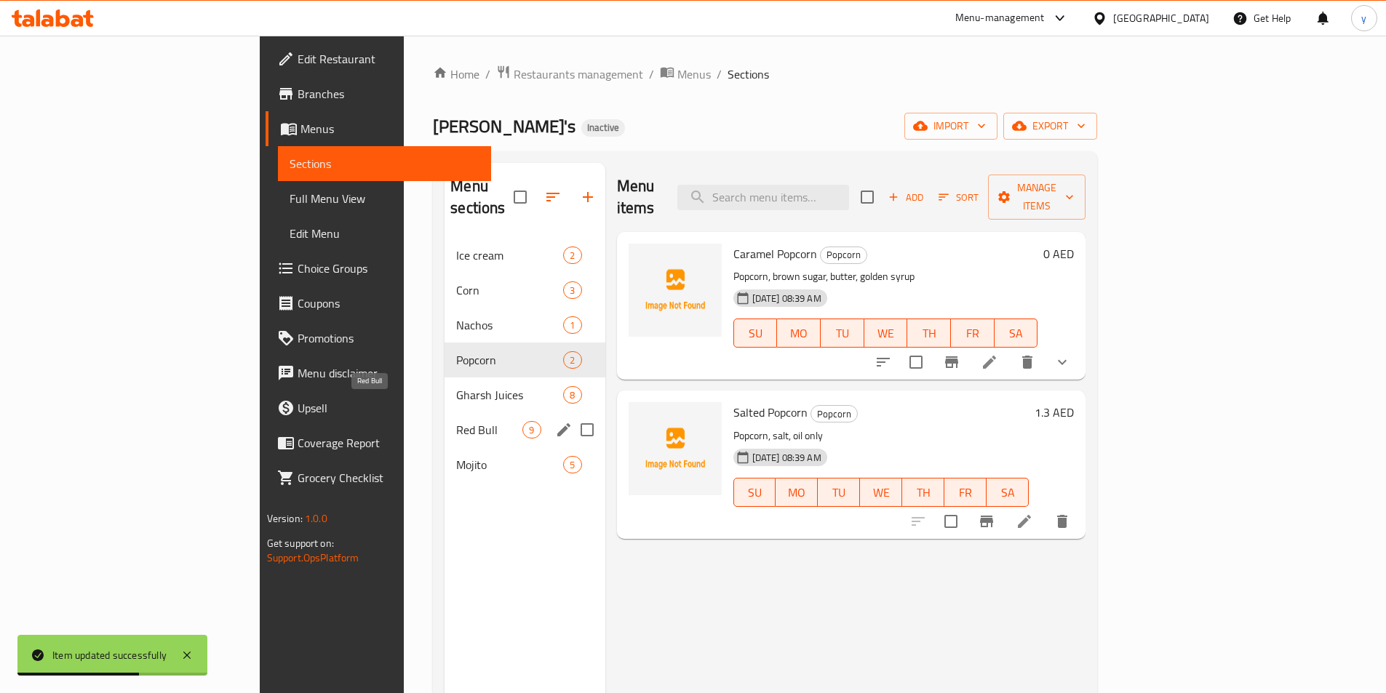
click at [456, 421] on span "Red Bull" at bounding box center [489, 429] width 66 height 17
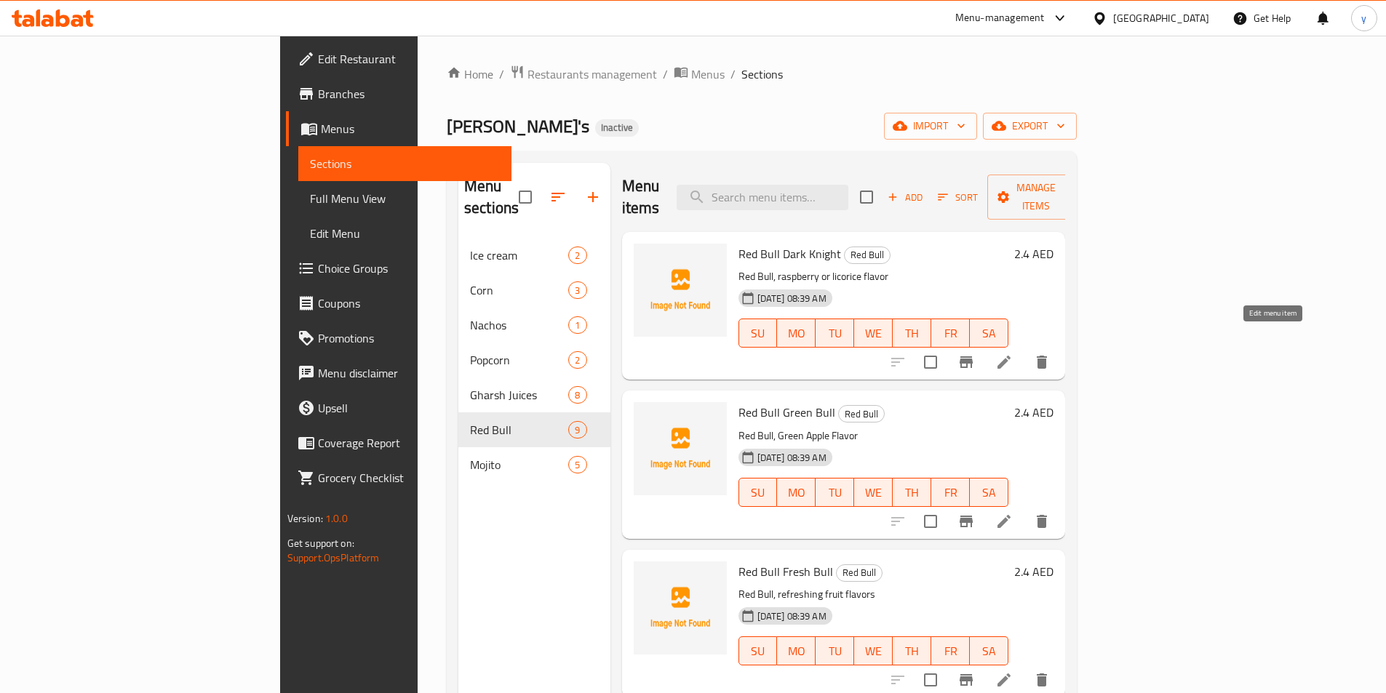
click at [1013, 354] on icon at bounding box center [1003, 362] width 17 height 17
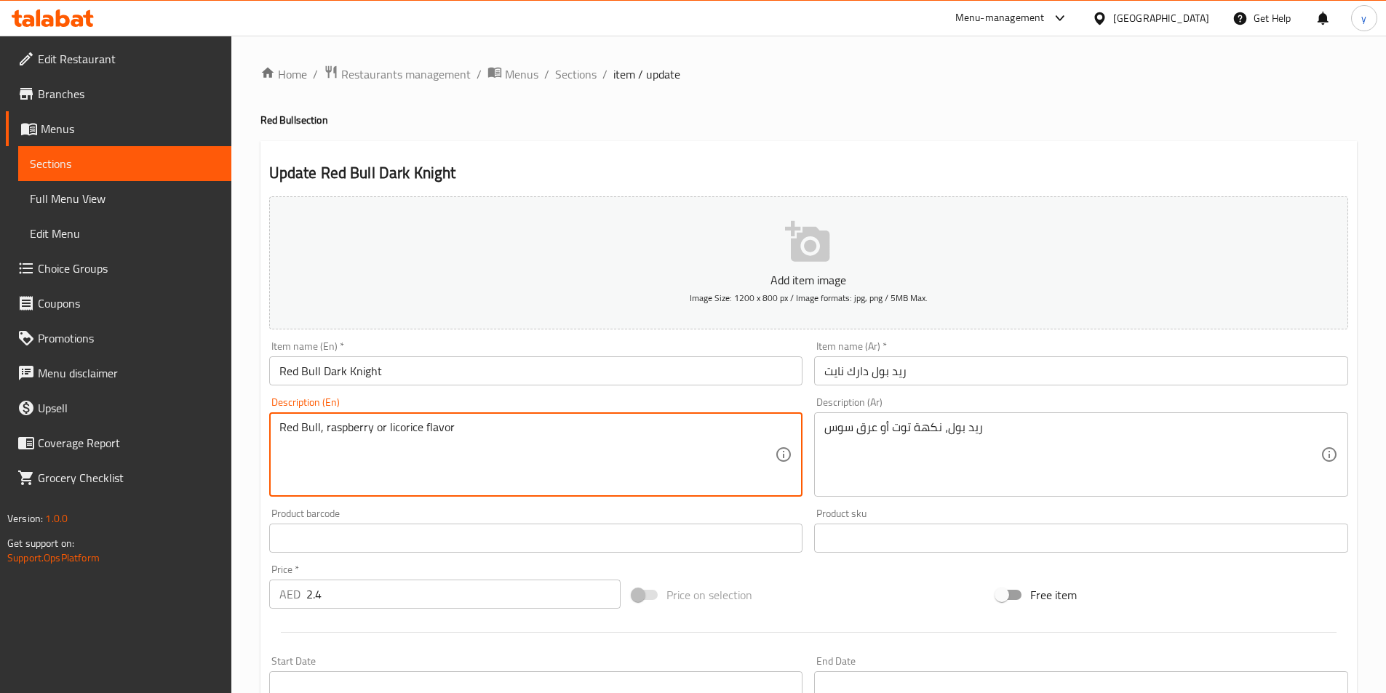
drag, startPoint x: 384, startPoint y: 427, endPoint x: 470, endPoint y: 442, distance: 87.2
click at [470, 442] on textarea "Red Bull, raspberry or licorice flavor" at bounding box center [527, 454] width 496 height 69
drag, startPoint x: 457, startPoint y: 433, endPoint x: 386, endPoint y: 441, distance: 71.0
click at [386, 441] on textarea "Red Bull, raspberry or licorice flavor" at bounding box center [527, 454] width 496 height 69
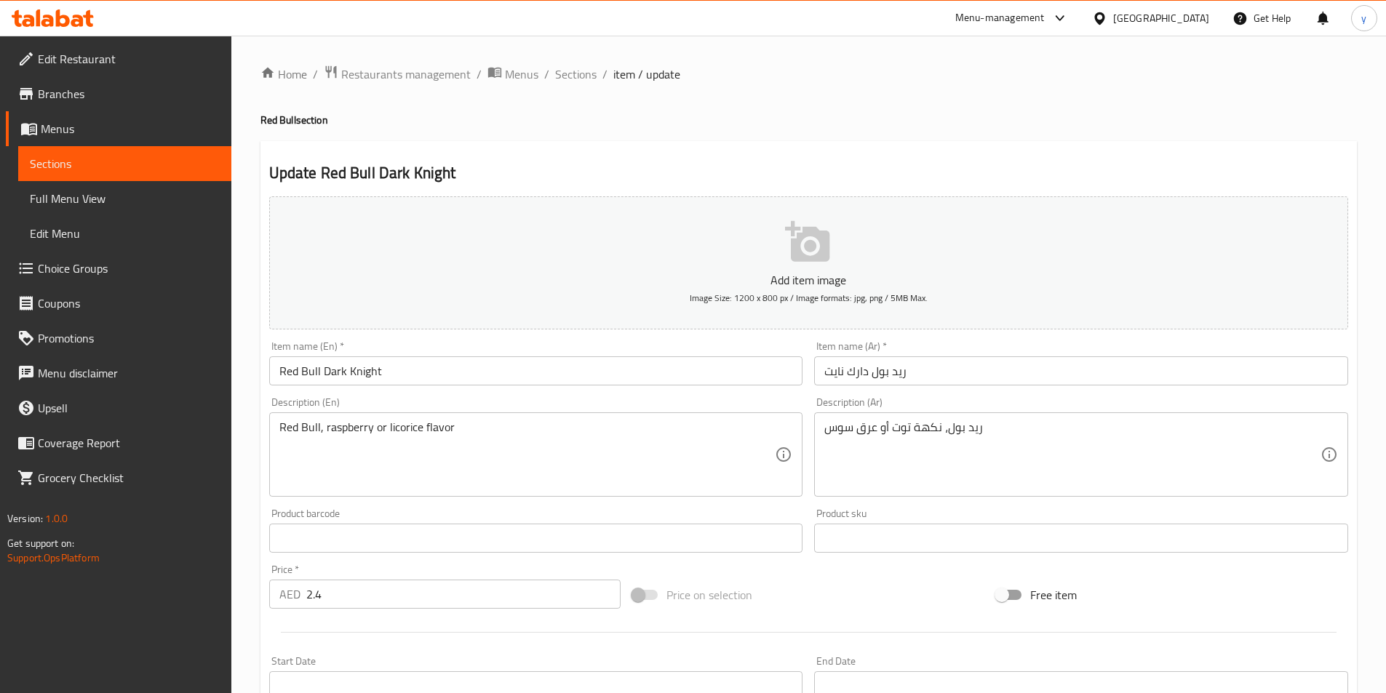
click at [497, 435] on textarea "Red Bull, raspberry or licorice flavor" at bounding box center [527, 454] width 496 height 69
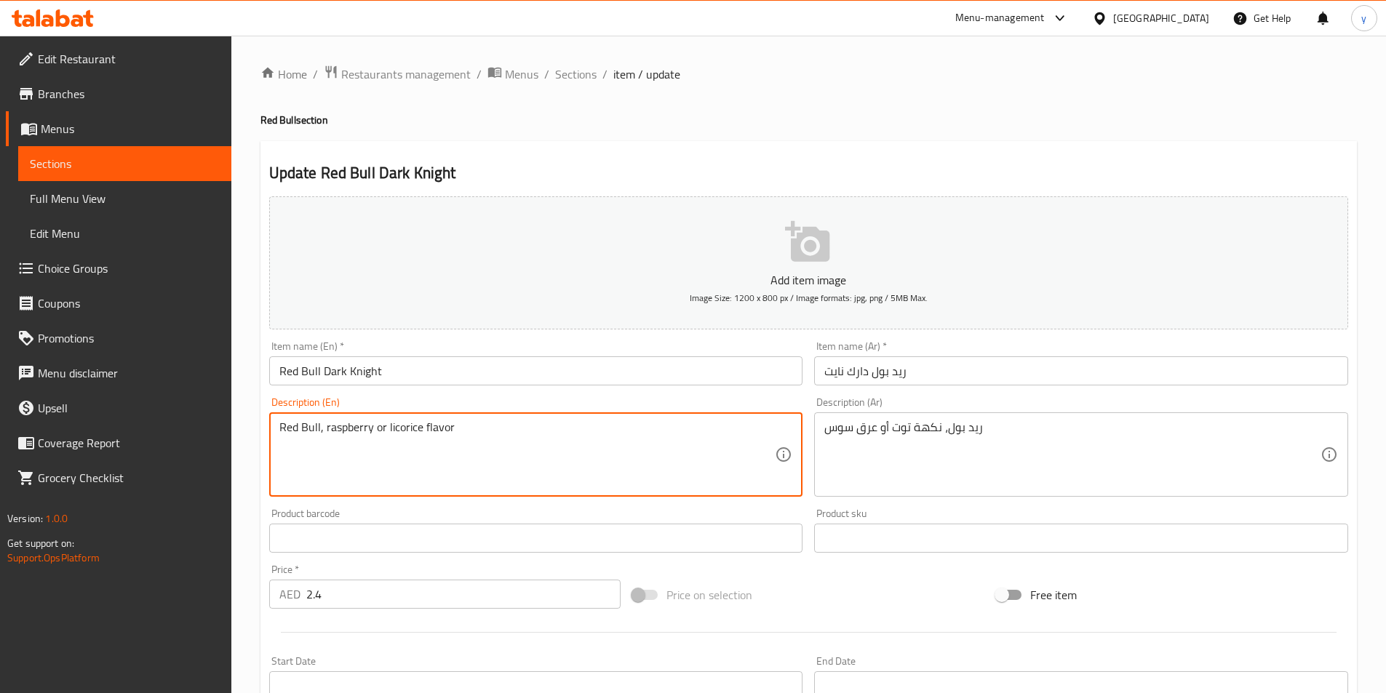
click at [808, 340] on div "Item name (Ar)   * ريد بول دارك نايت Item name (Ar) *" at bounding box center [1081, 363] width 546 height 56
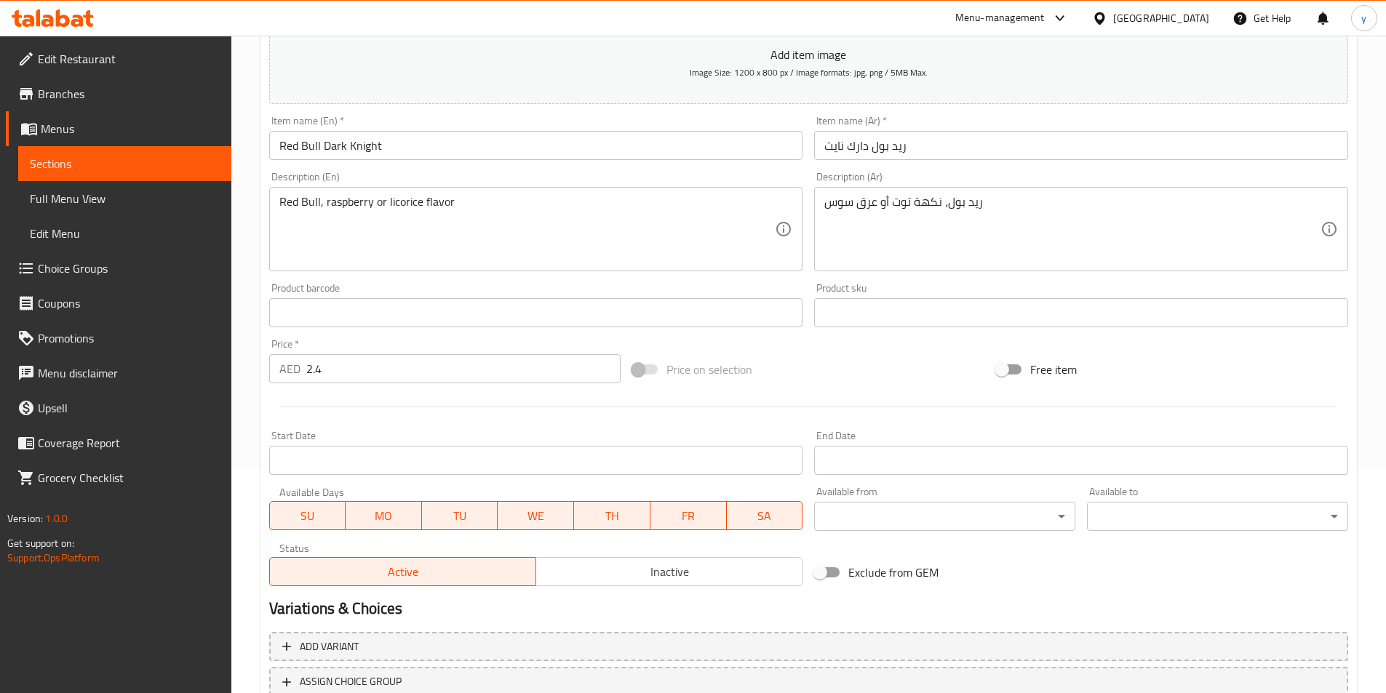
scroll to position [335, 0]
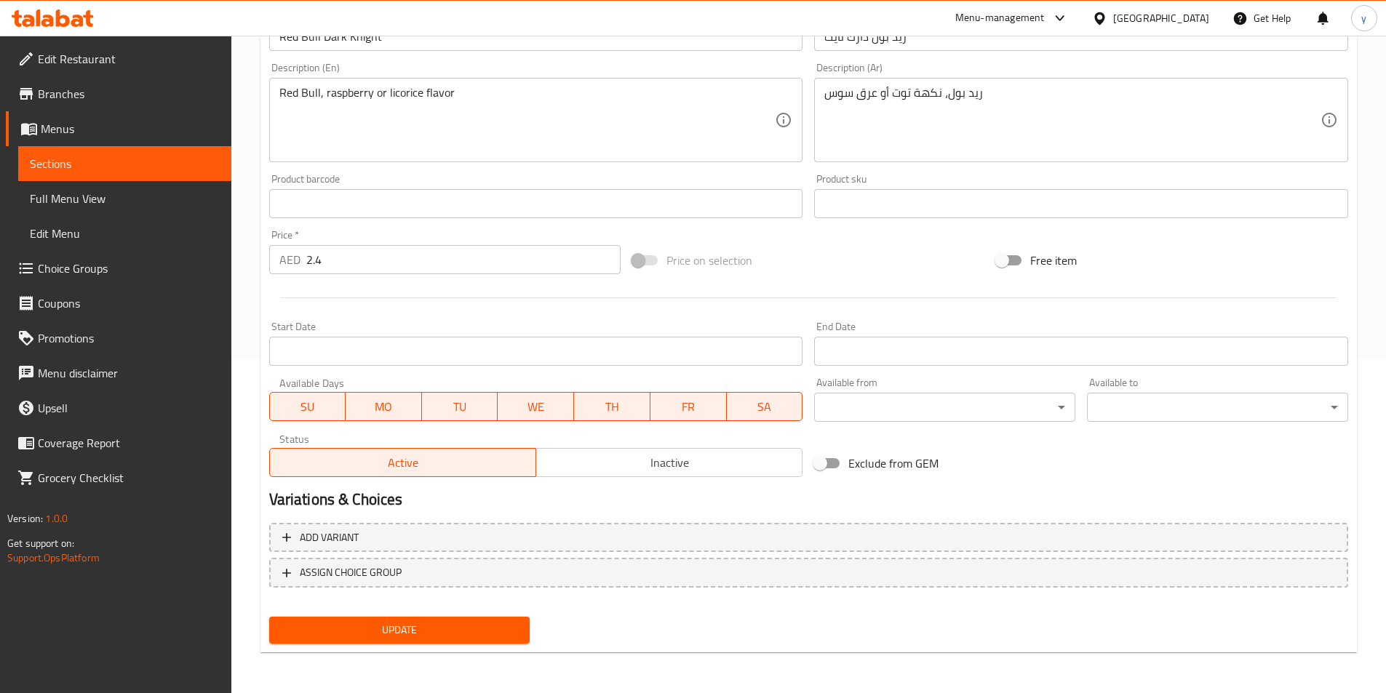
click at [514, 635] on span "Update" at bounding box center [400, 630] width 238 height 18
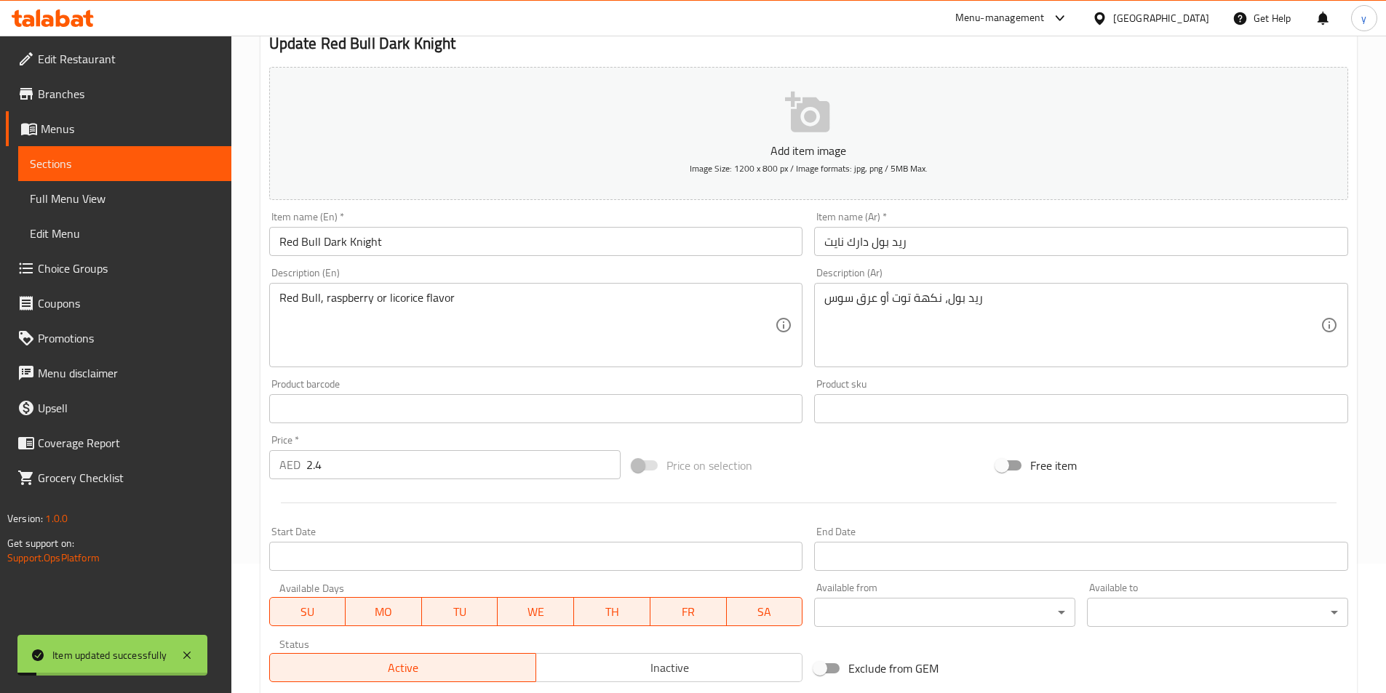
scroll to position [0, 0]
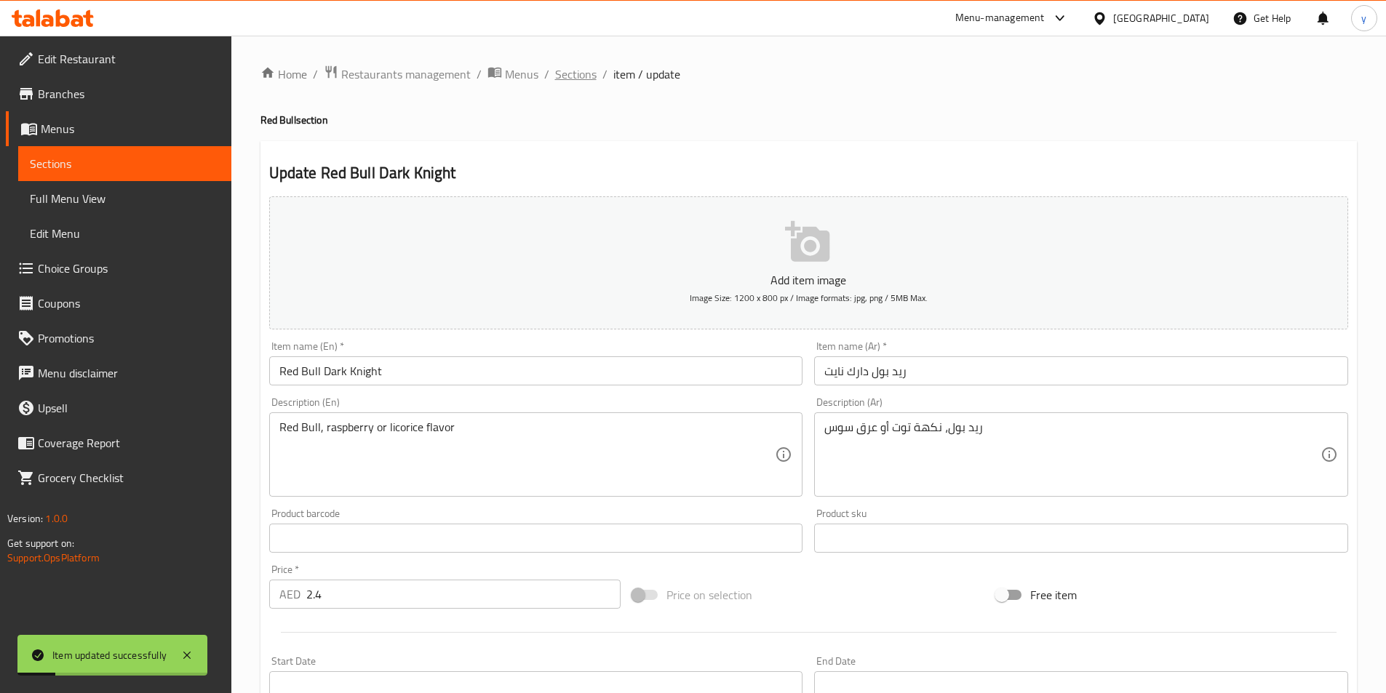
click at [574, 70] on span "Sections" at bounding box center [575, 73] width 41 height 17
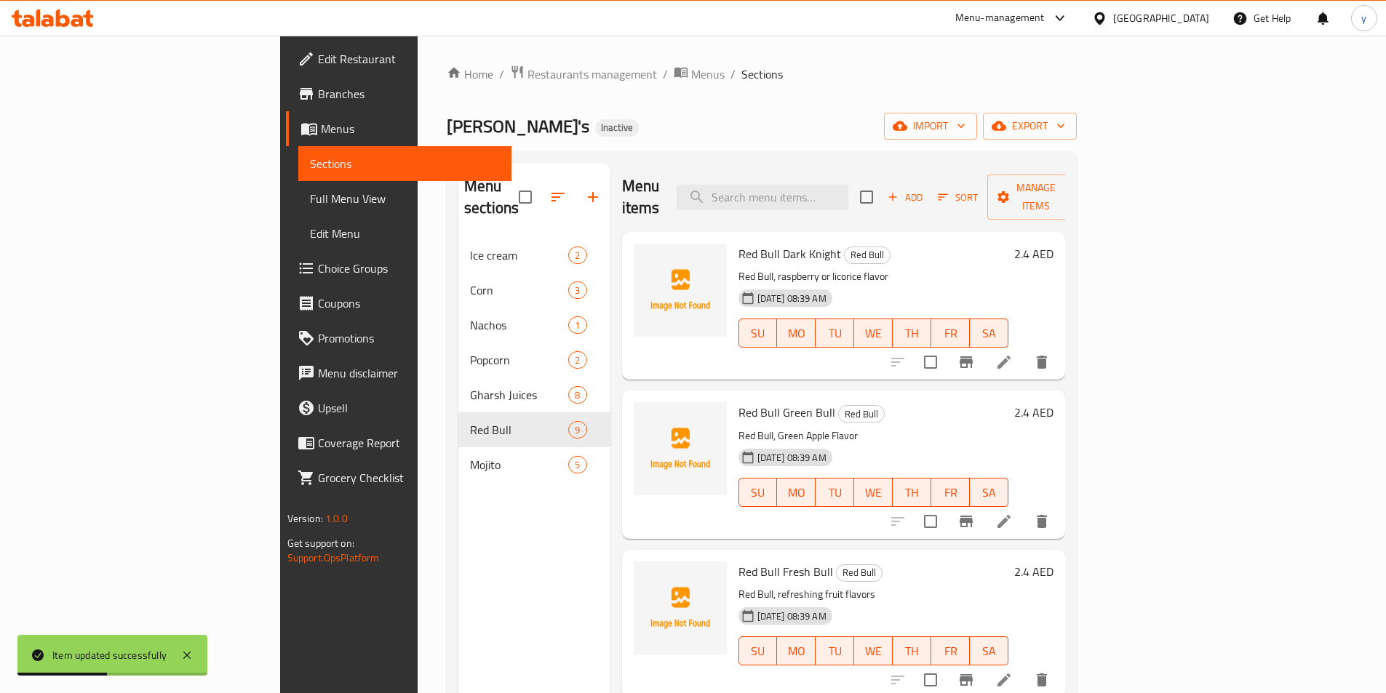
click at [1024, 509] on li at bounding box center [1004, 522] width 41 height 26
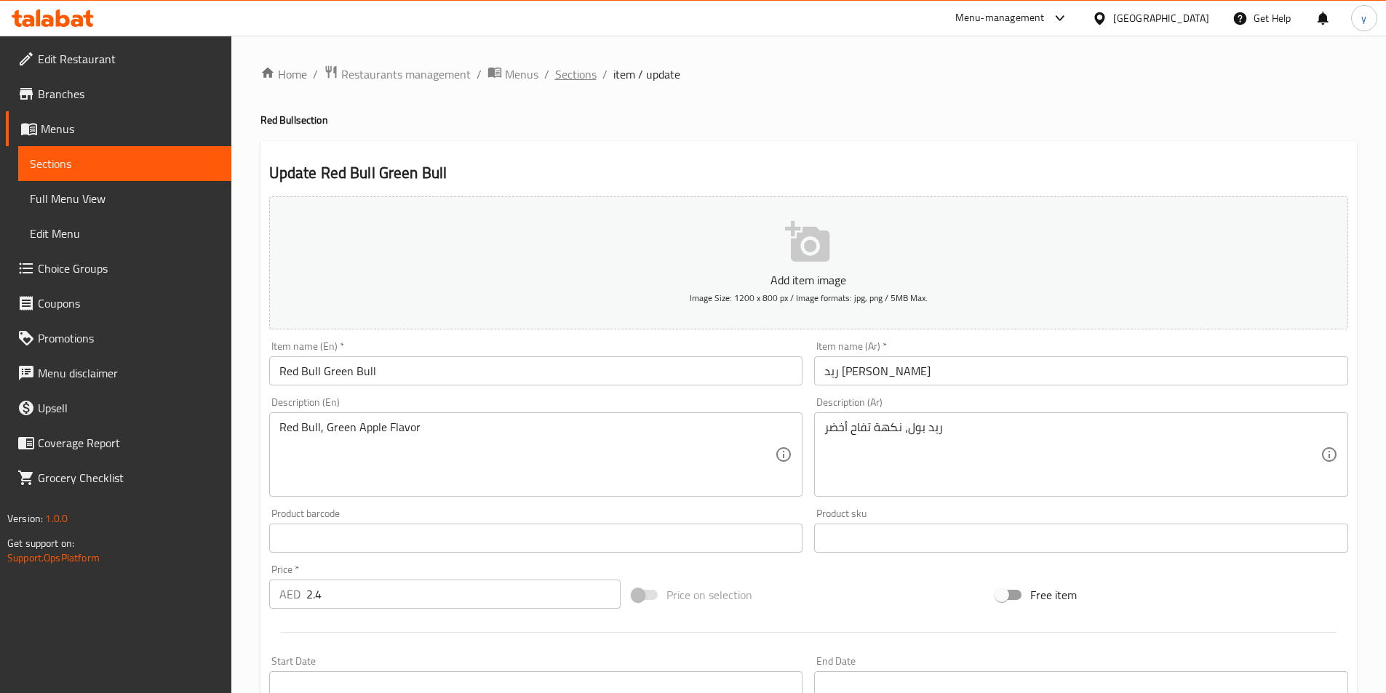
click at [572, 74] on span "Sections" at bounding box center [575, 73] width 41 height 17
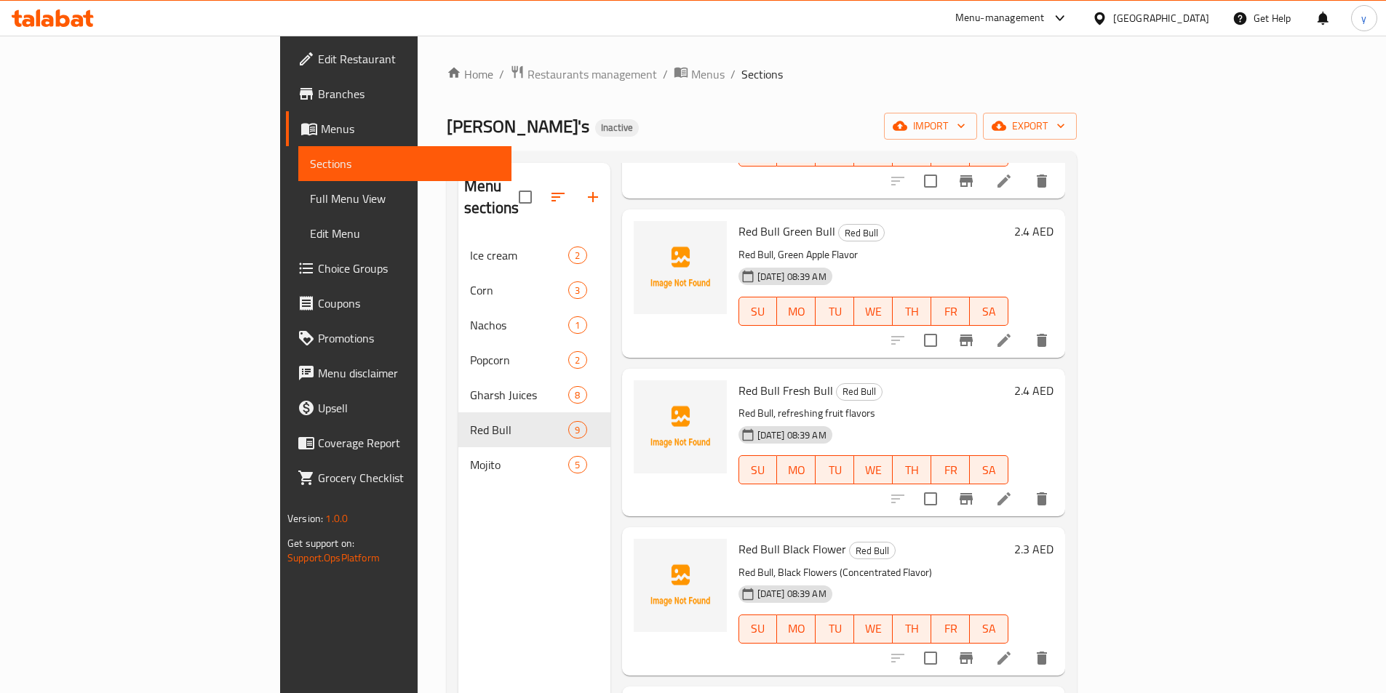
scroll to position [218, 0]
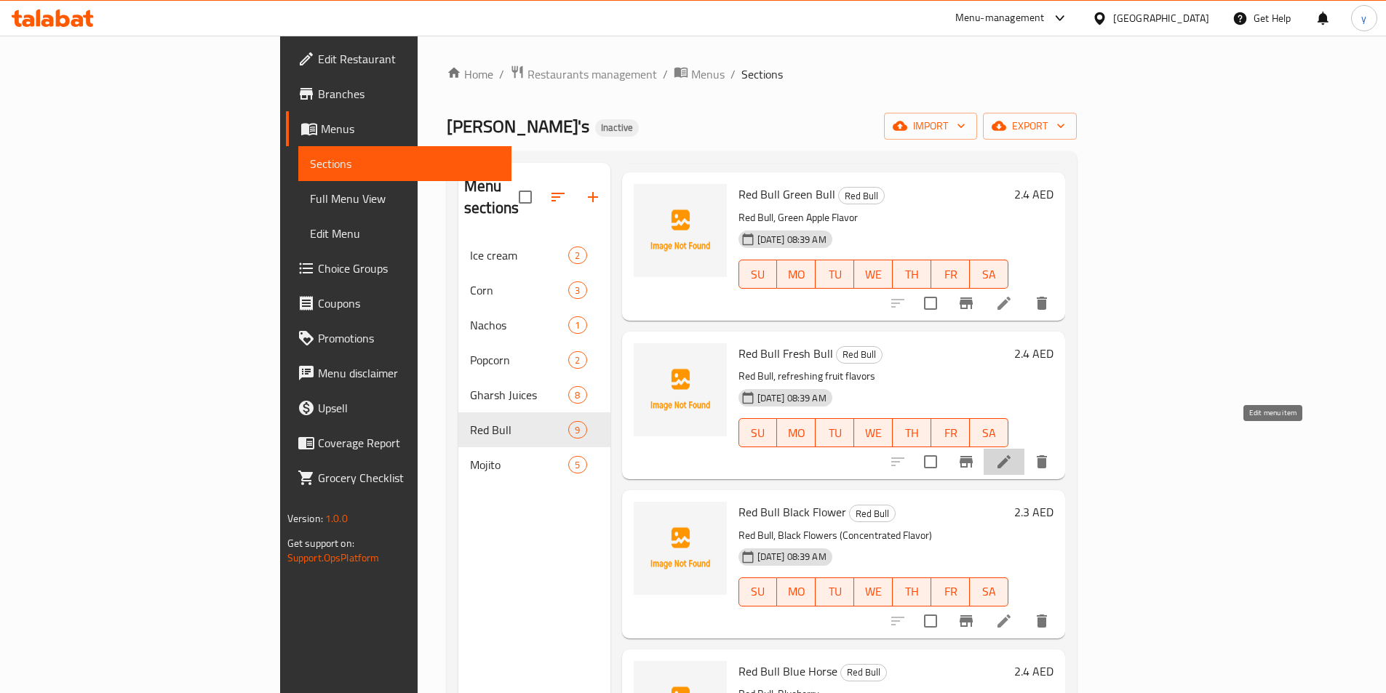
click at [1013, 453] on icon at bounding box center [1003, 461] width 17 height 17
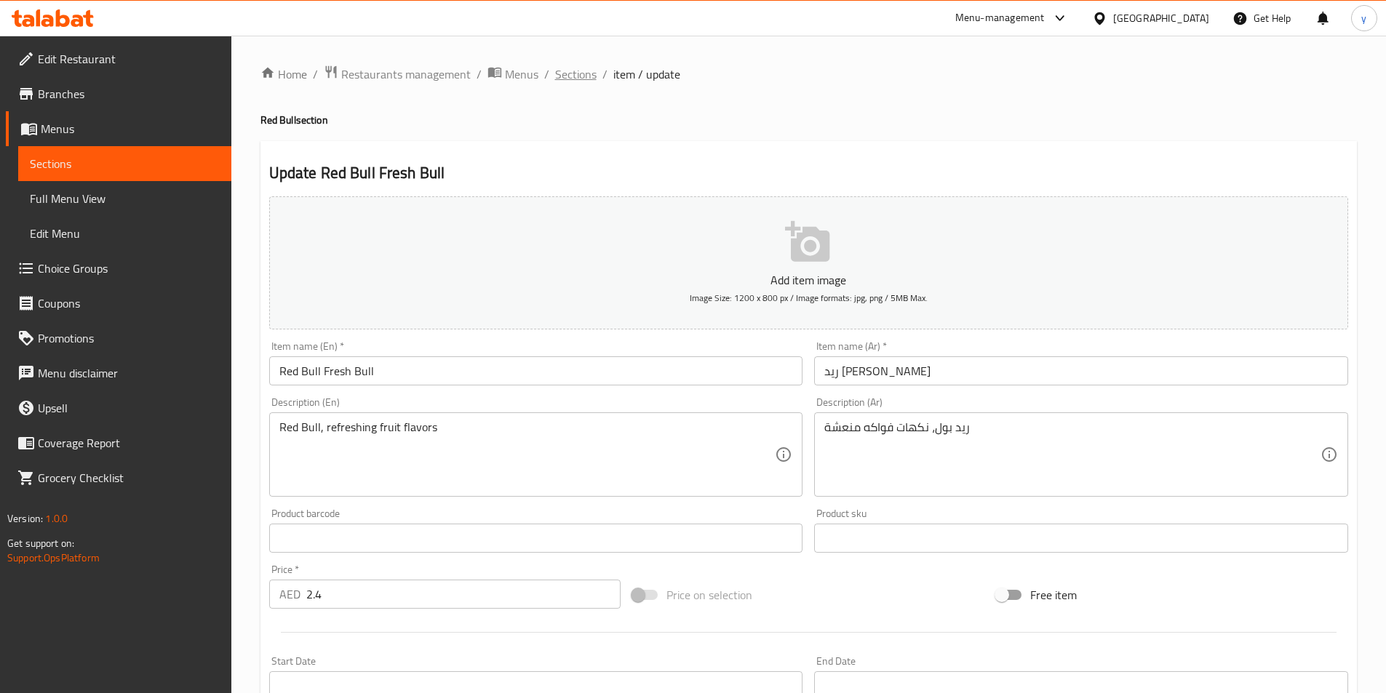
click at [591, 70] on span "Sections" at bounding box center [575, 73] width 41 height 17
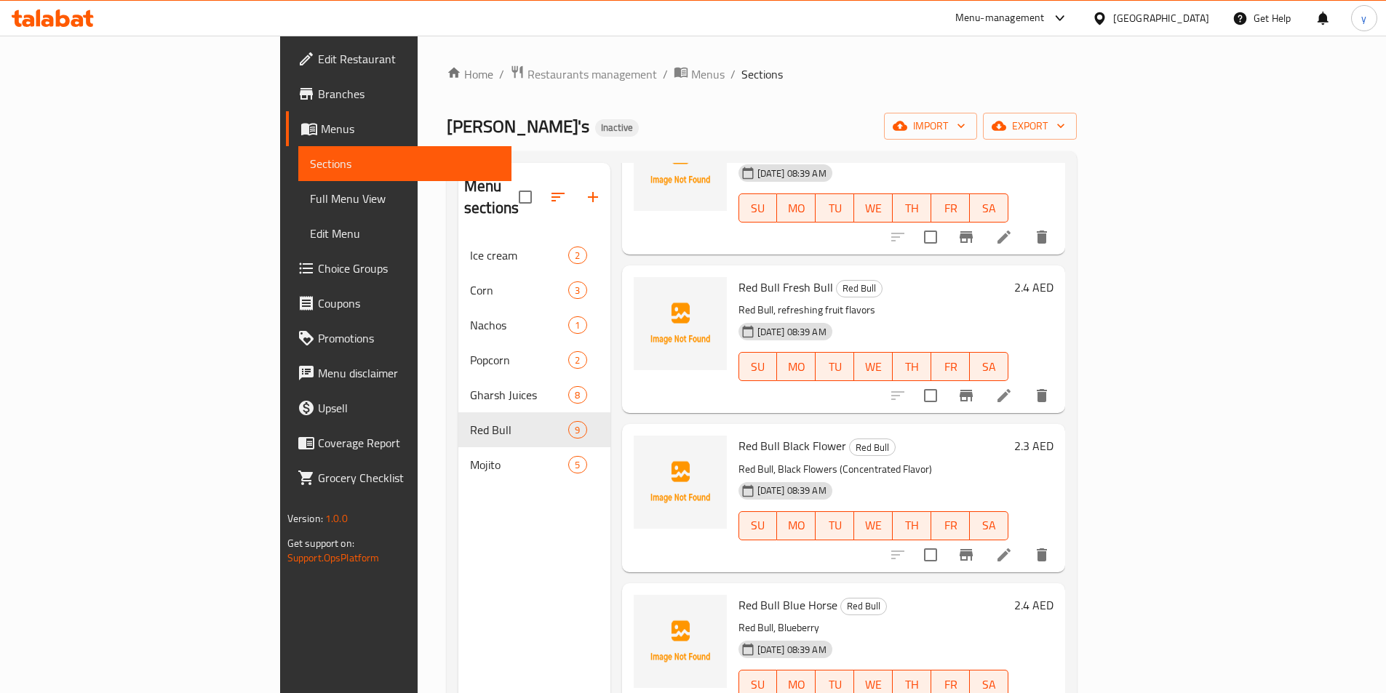
scroll to position [291, 0]
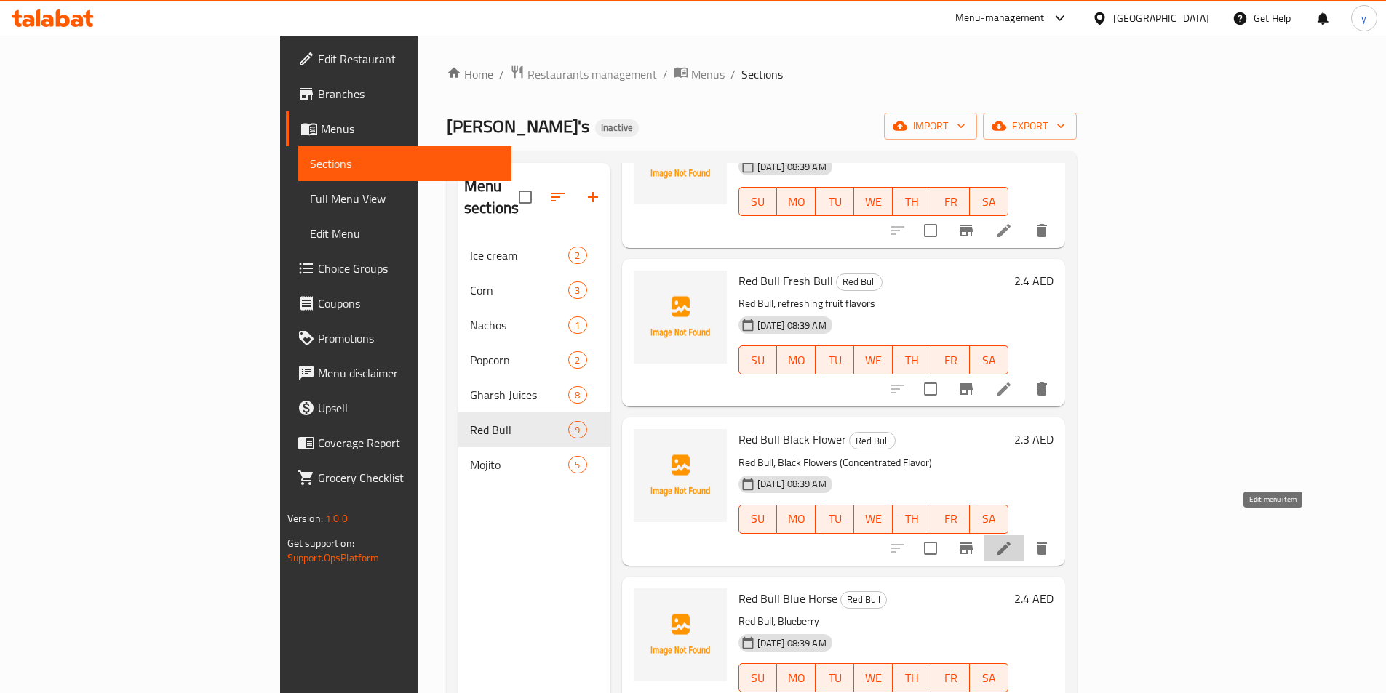
click at [1013, 540] on icon at bounding box center [1003, 548] width 17 height 17
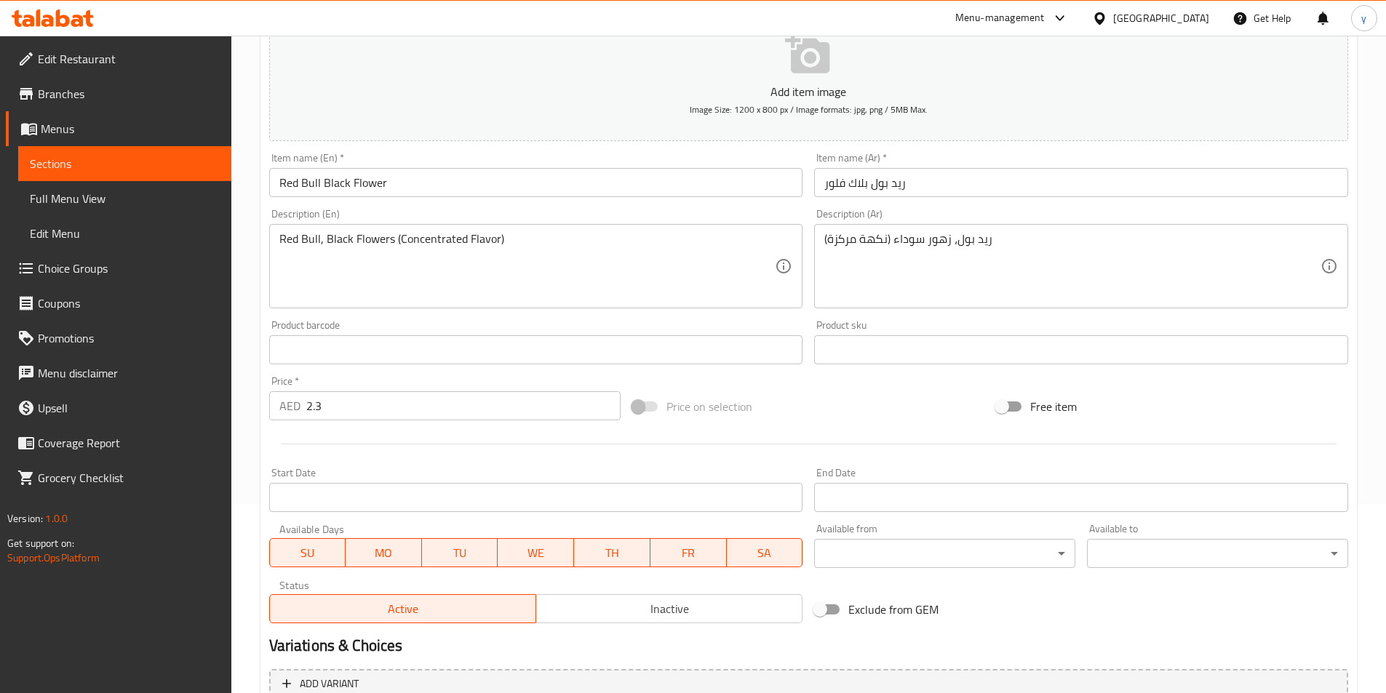
scroll to position [335, 0]
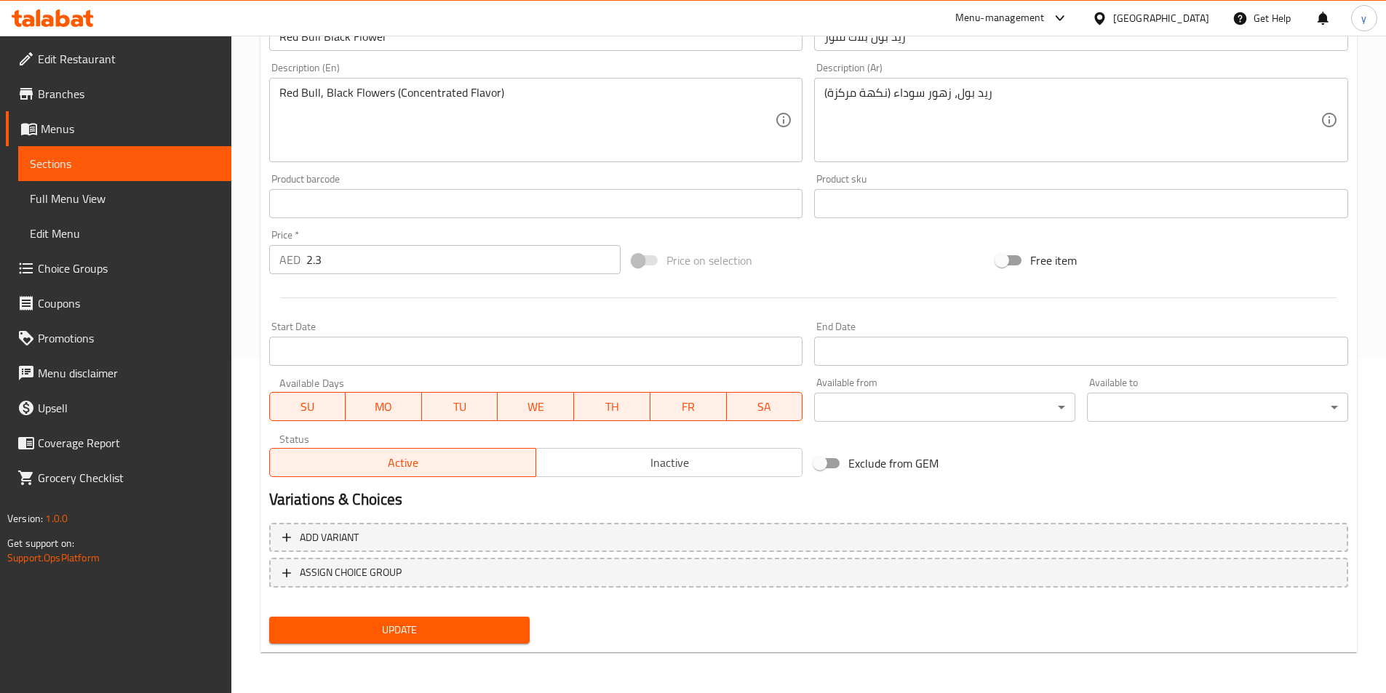
click at [482, 633] on span "Update" at bounding box center [400, 630] width 238 height 18
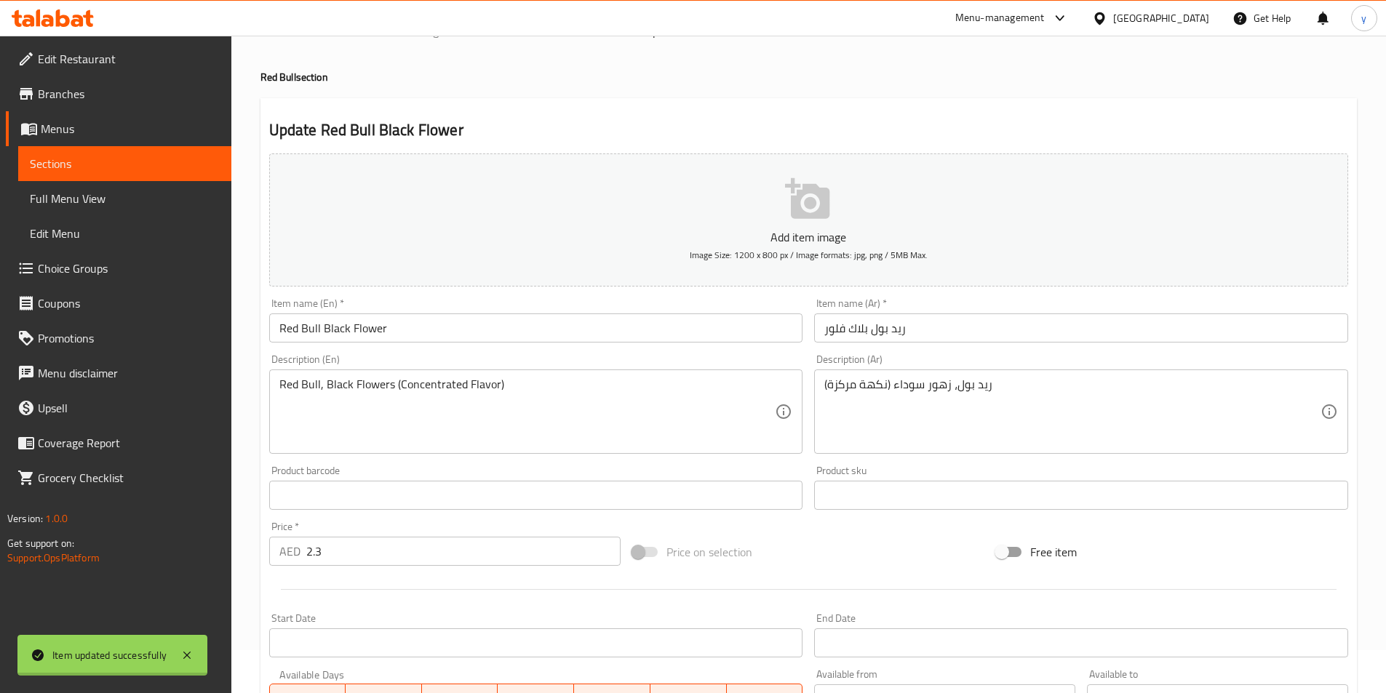
scroll to position [0, 0]
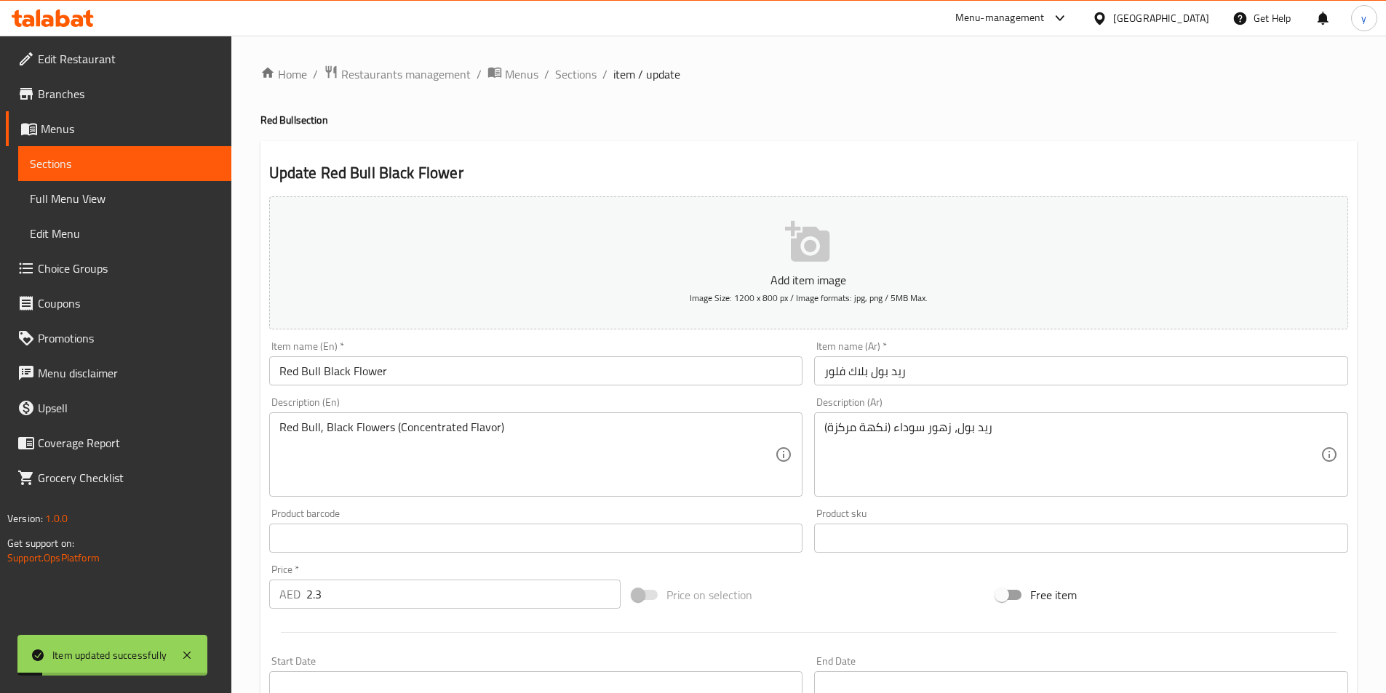
click at [597, 65] on ol "Home / Restaurants management / Menus / Sections / item / update" at bounding box center [808, 74] width 1096 height 19
click at [594, 71] on span "Sections" at bounding box center [575, 73] width 41 height 17
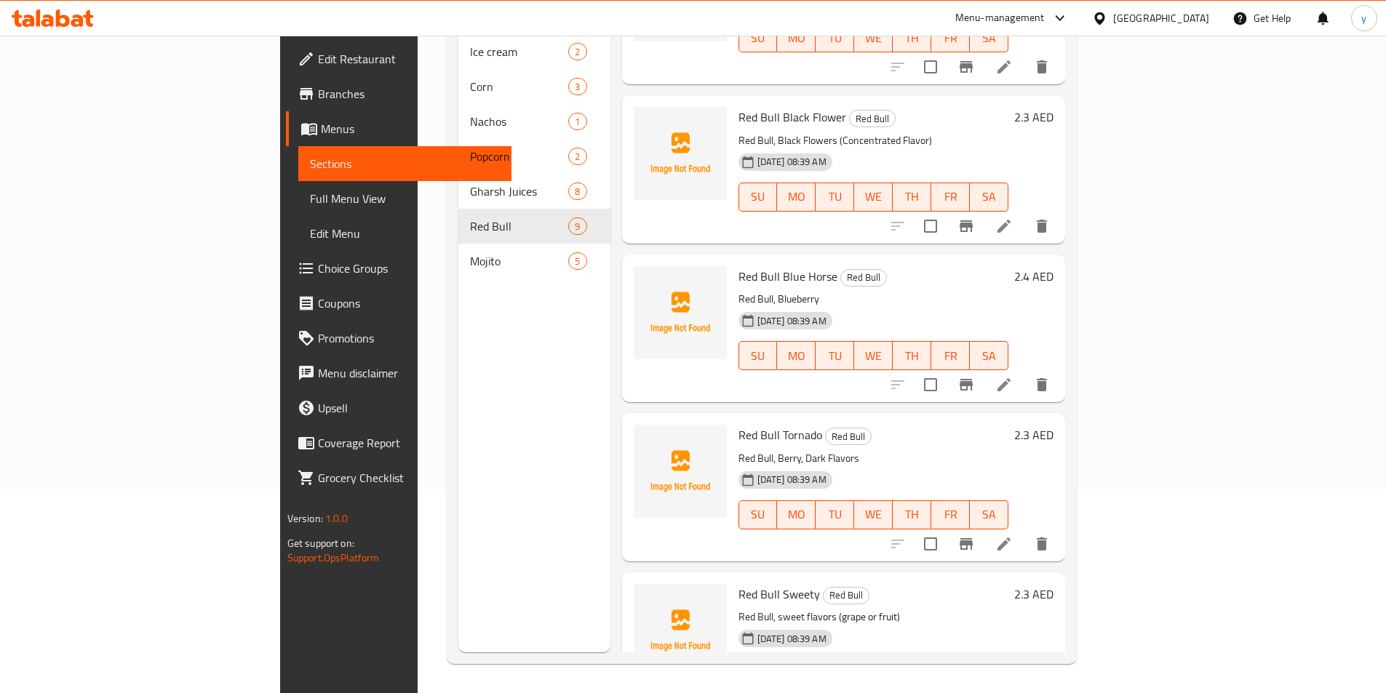
scroll to position [264, 0]
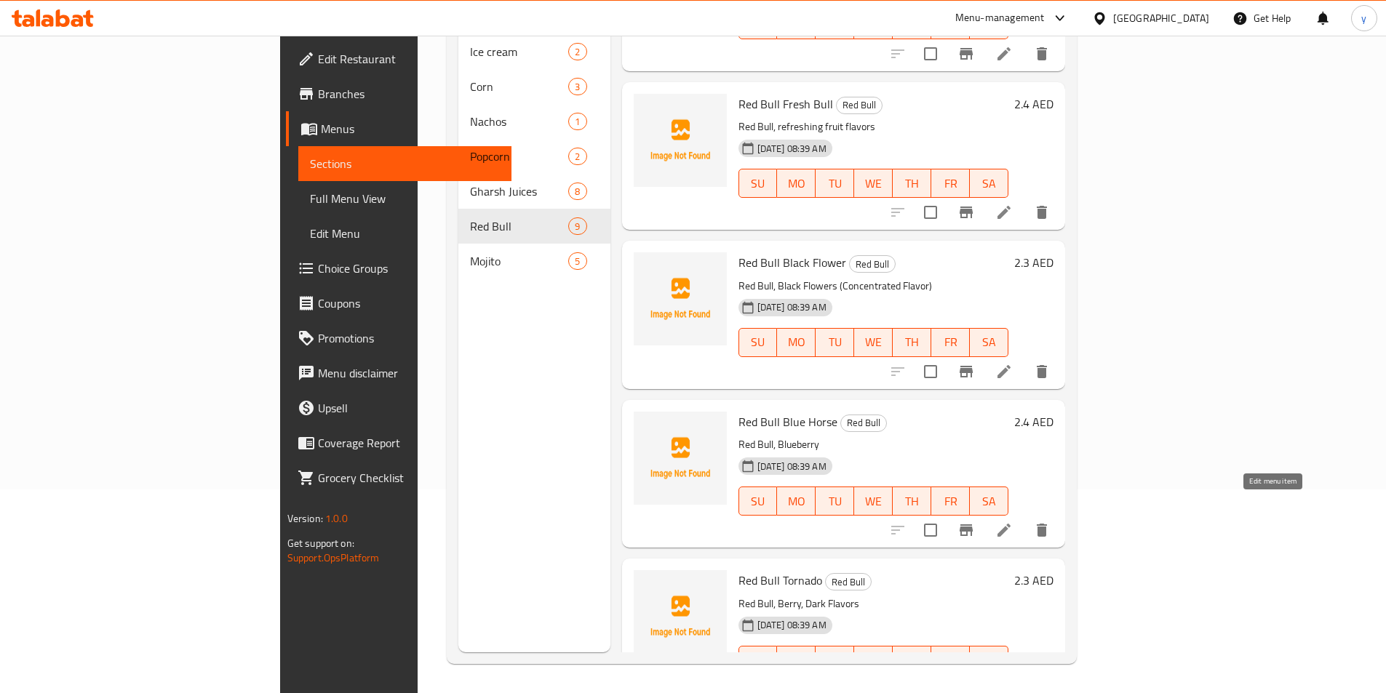
click at [1013, 522] on icon at bounding box center [1003, 530] width 17 height 17
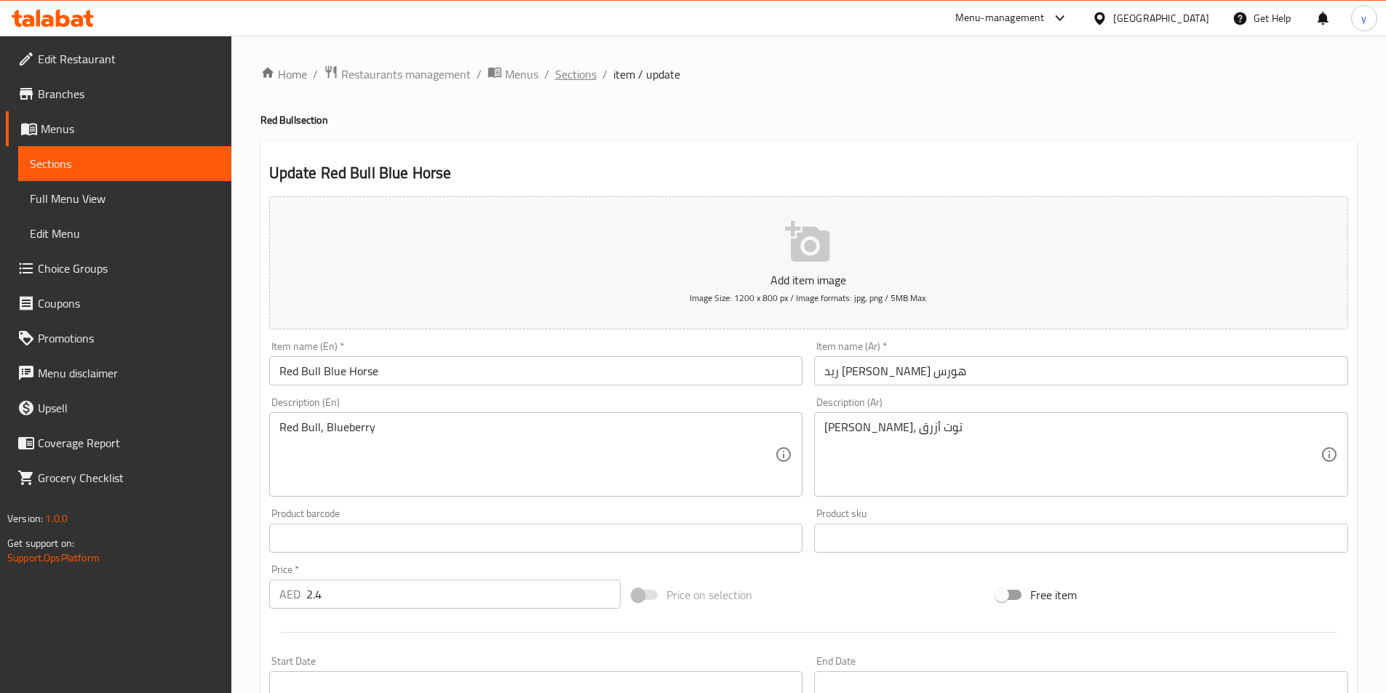
click at [585, 79] on span "Sections" at bounding box center [575, 73] width 41 height 17
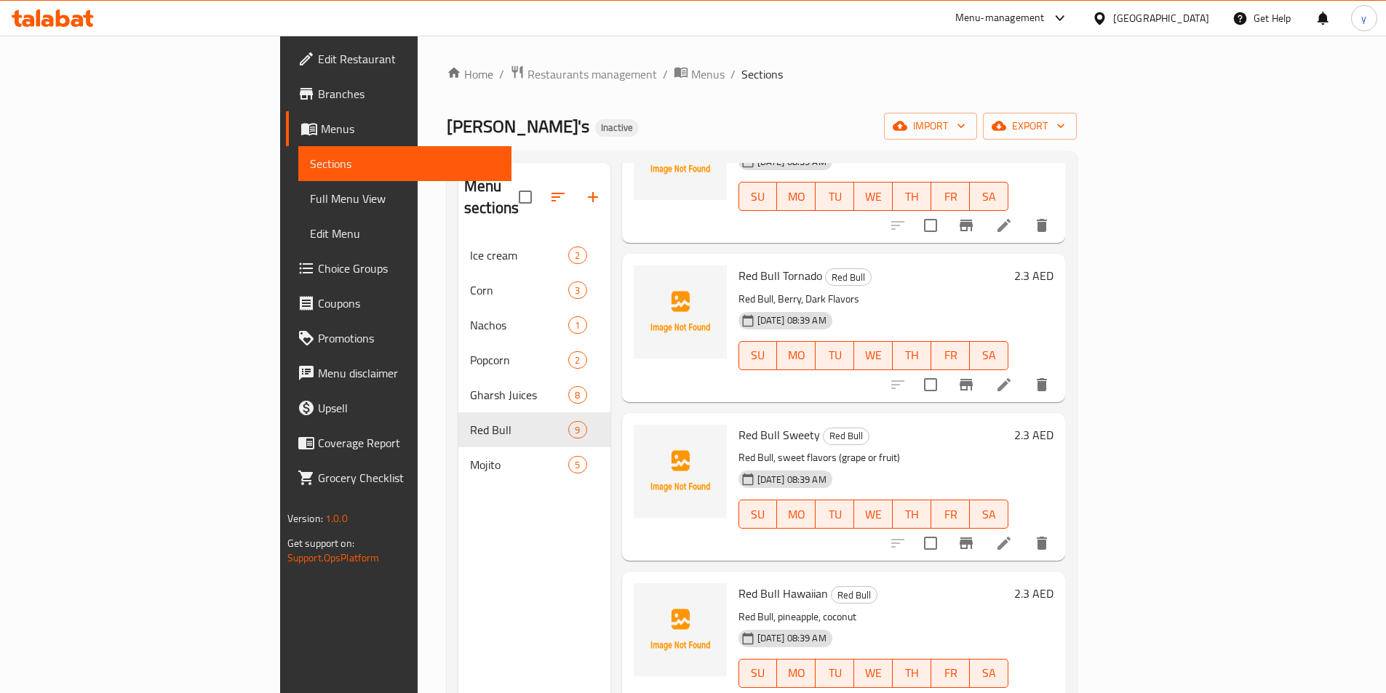
scroll to position [773, 0]
click at [1013, 375] on icon at bounding box center [1003, 383] width 17 height 17
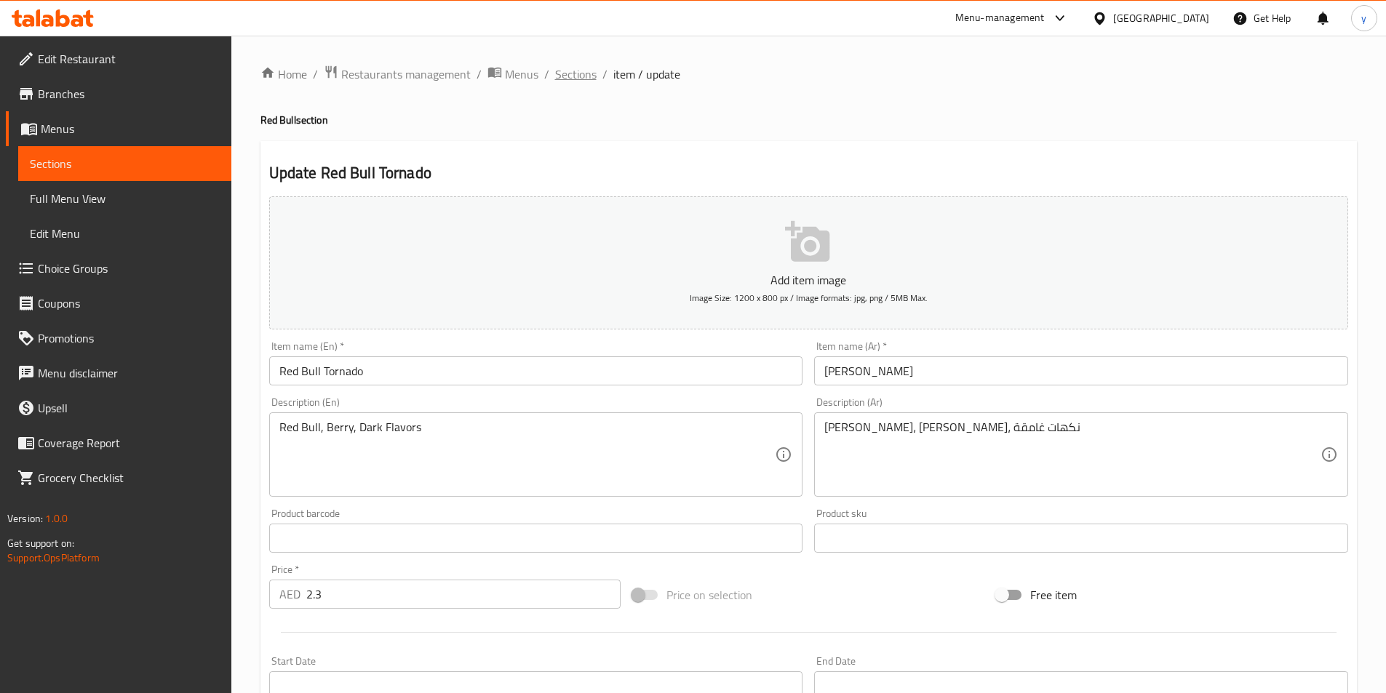
click at [584, 81] on span "Sections" at bounding box center [575, 73] width 41 height 17
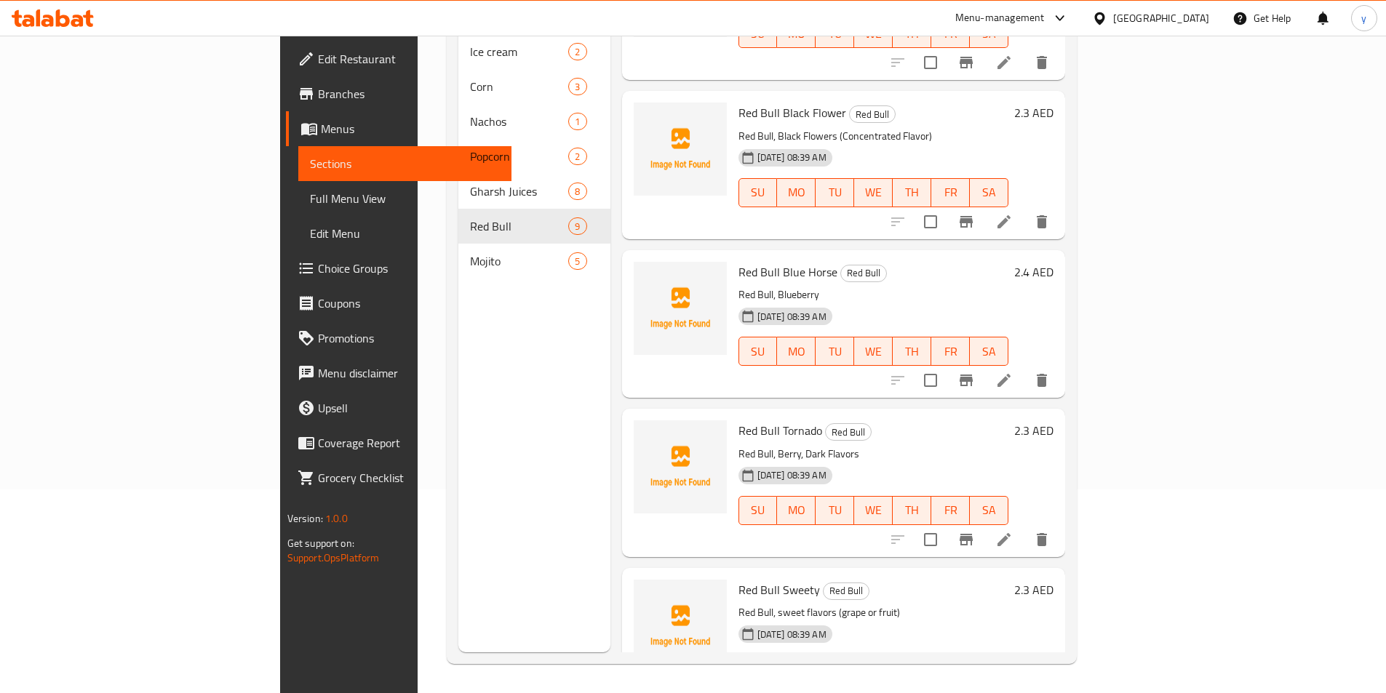
scroll to position [773, 0]
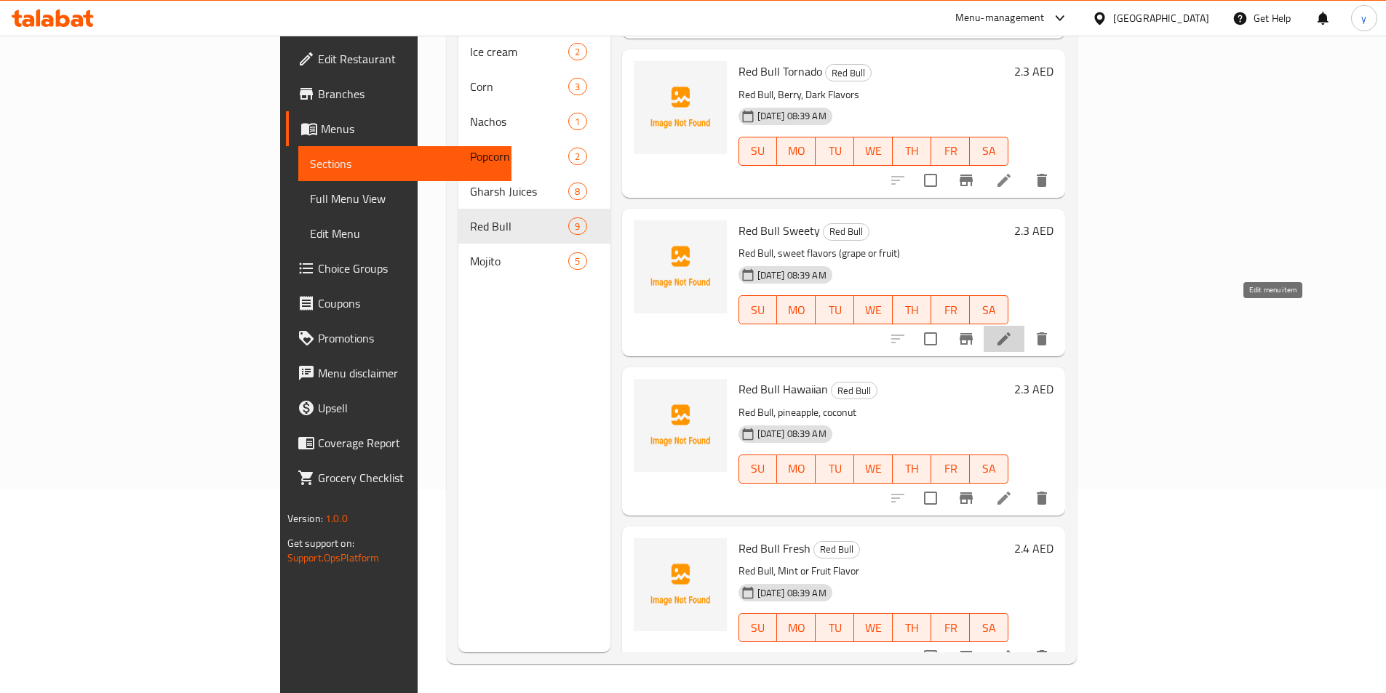
click at [1013, 330] on icon at bounding box center [1003, 338] width 17 height 17
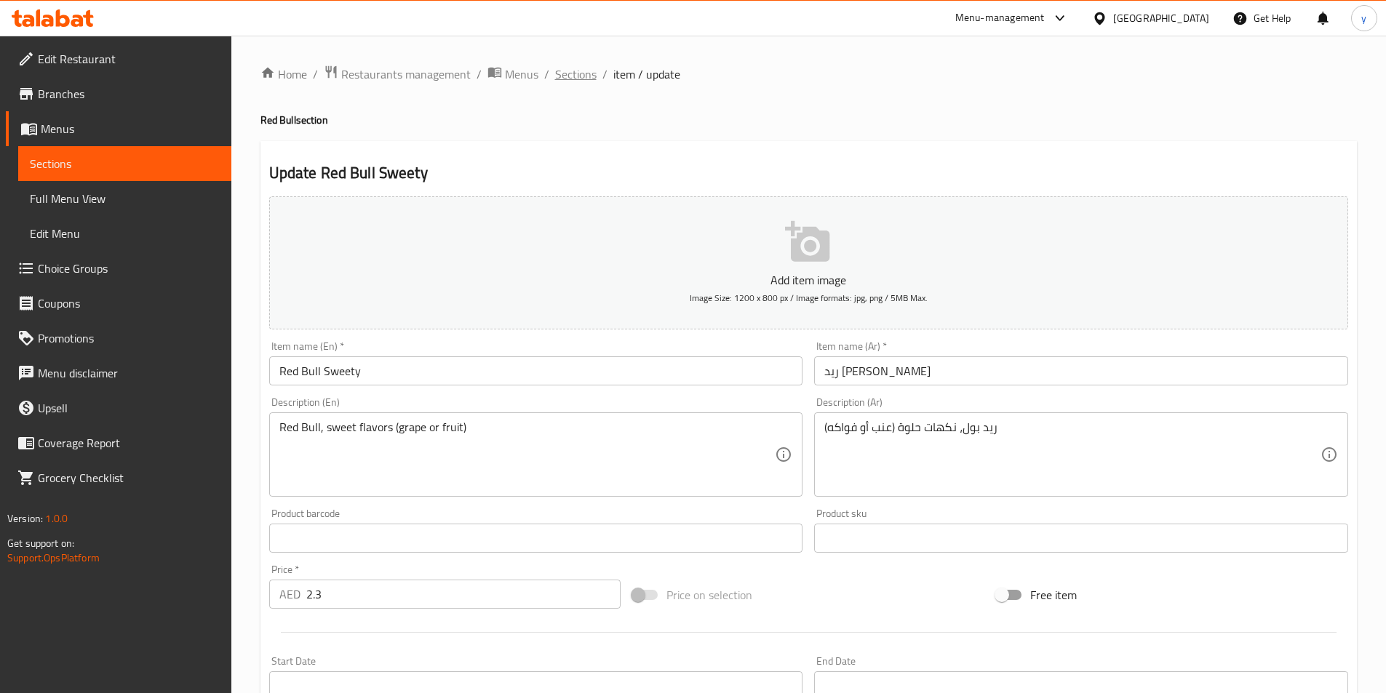
click at [588, 65] on span "Sections" at bounding box center [575, 73] width 41 height 17
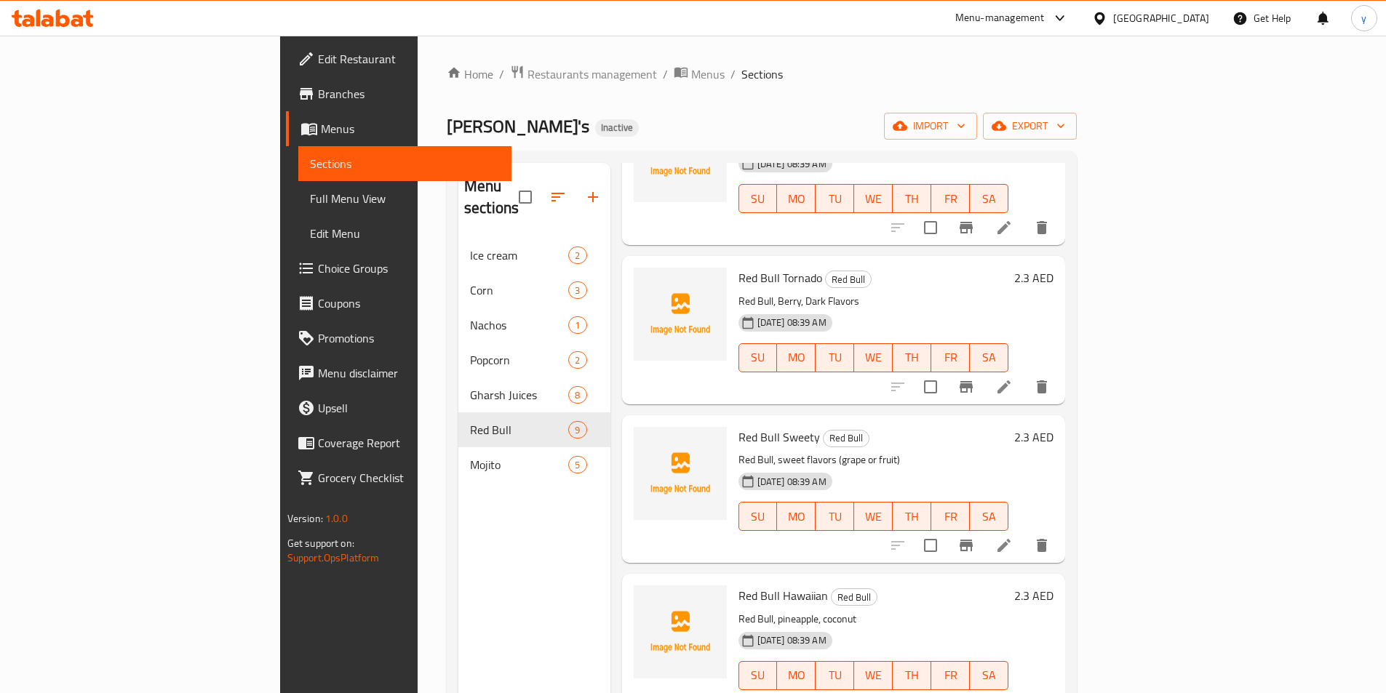
scroll to position [773, 0]
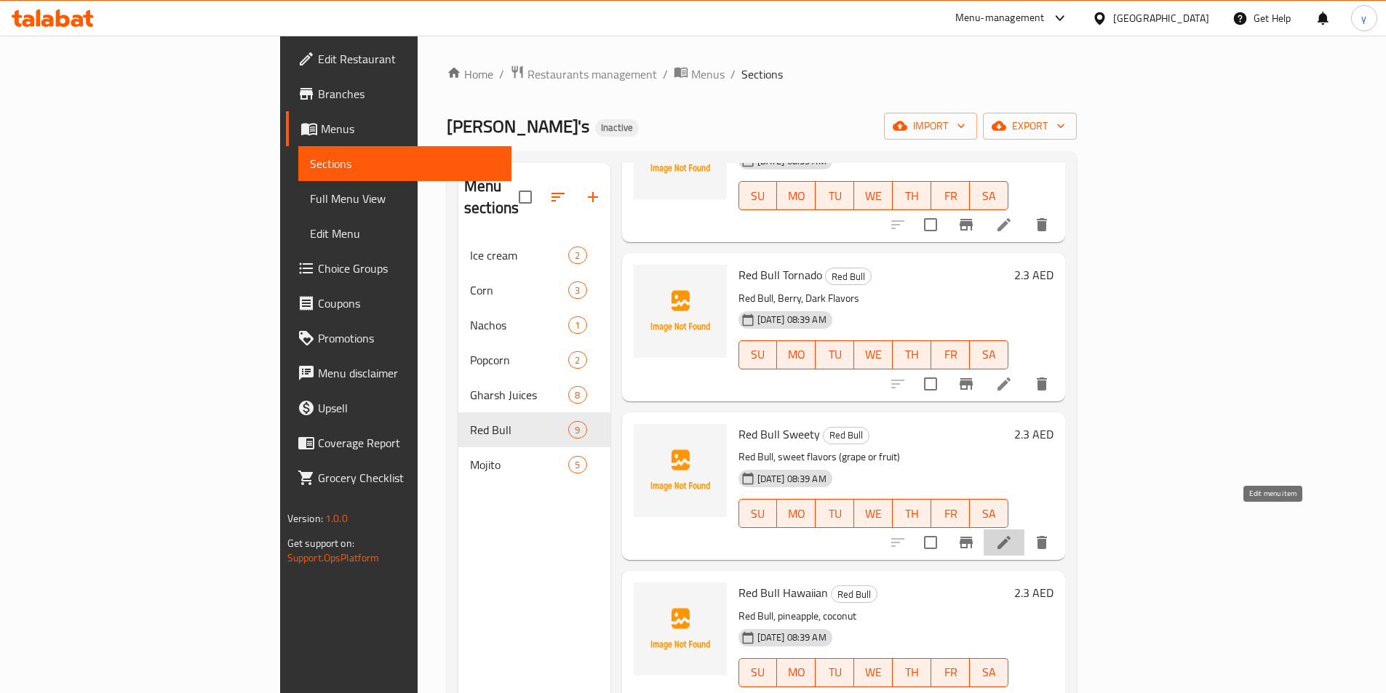
click at [1010, 536] on icon at bounding box center [1003, 542] width 13 height 13
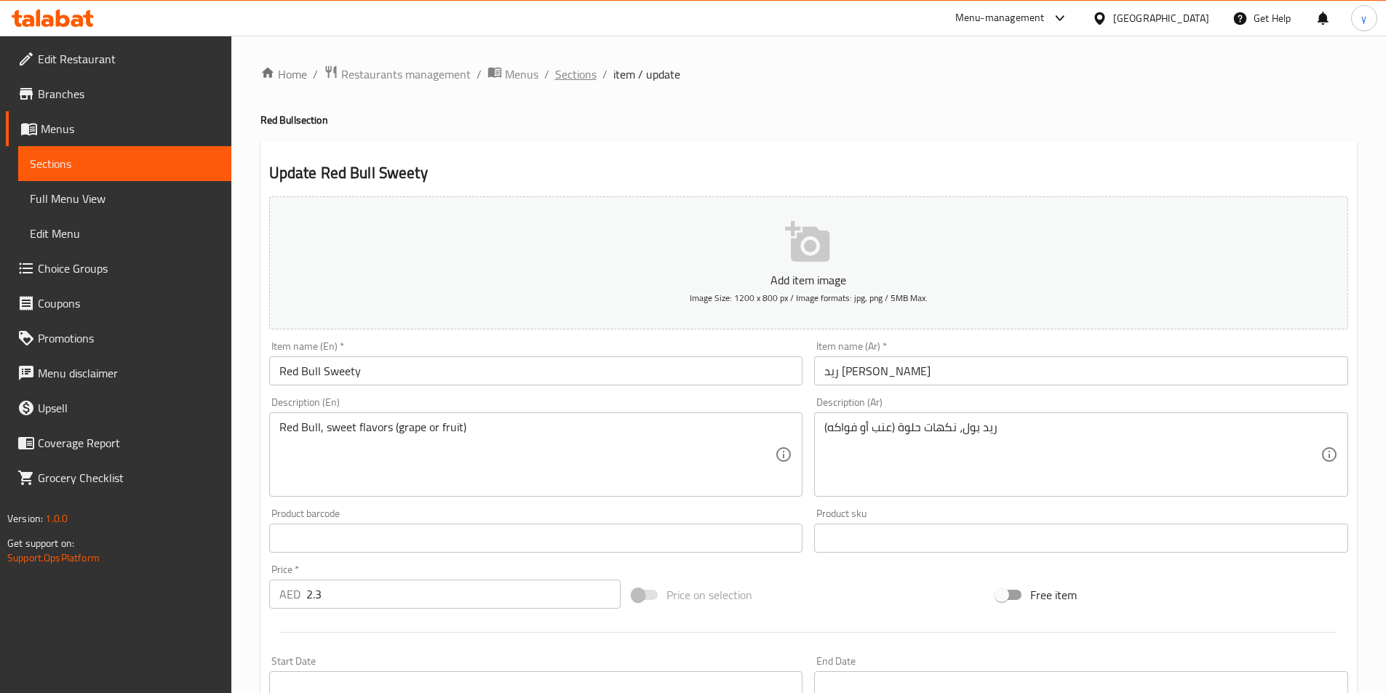
click at [579, 75] on span "Sections" at bounding box center [575, 73] width 41 height 17
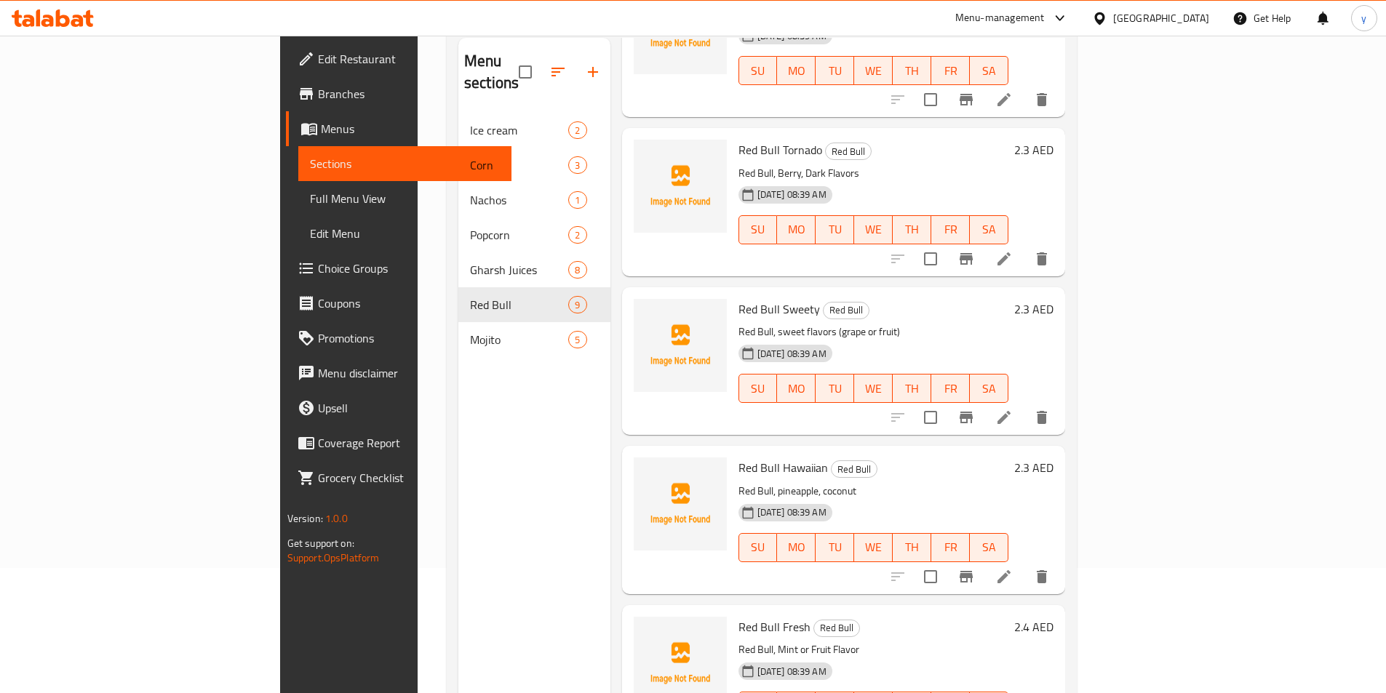
scroll to position [204, 0]
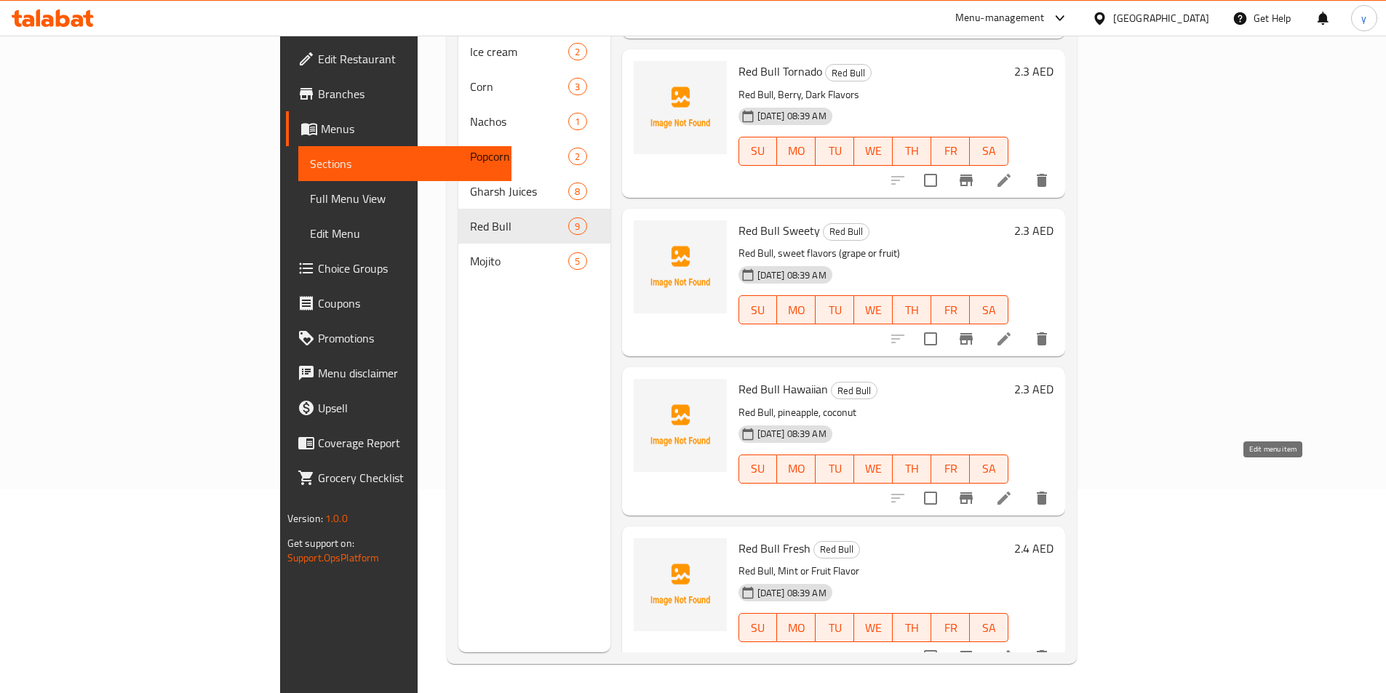
click at [1013, 490] on icon at bounding box center [1003, 498] width 17 height 17
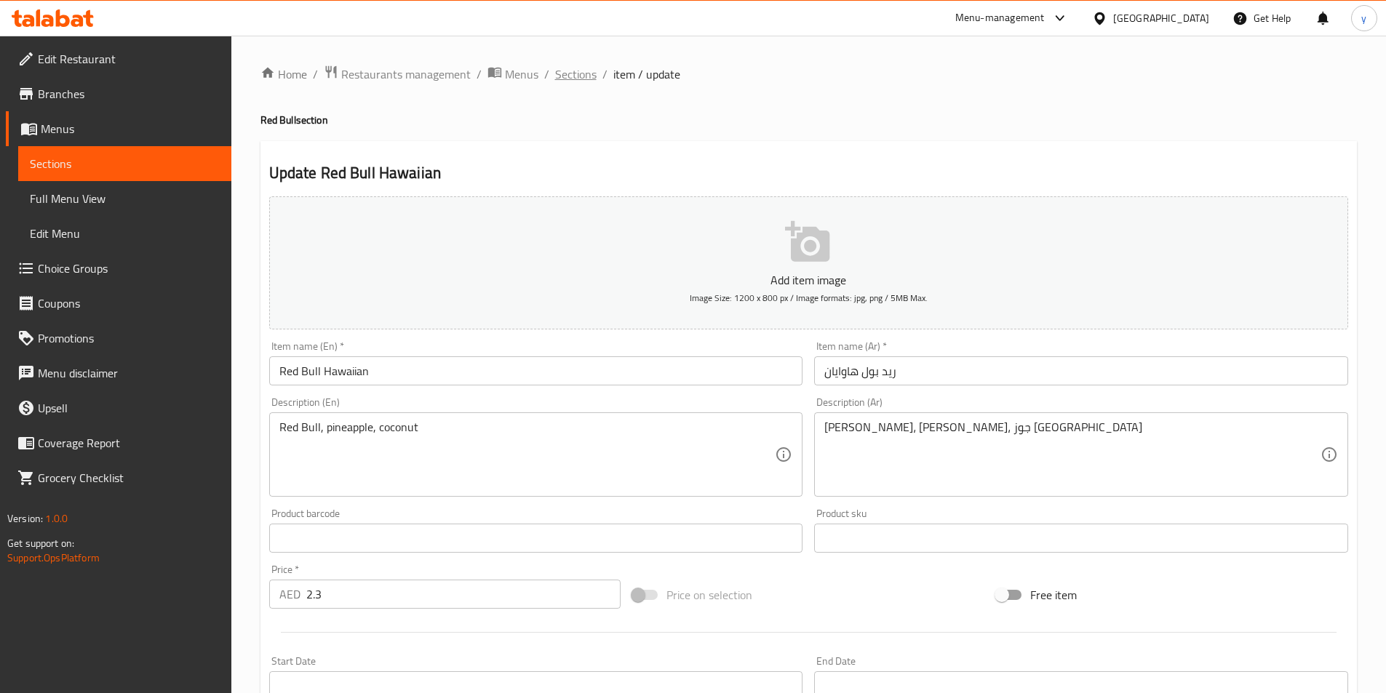
click at [562, 71] on span "Sections" at bounding box center [575, 73] width 41 height 17
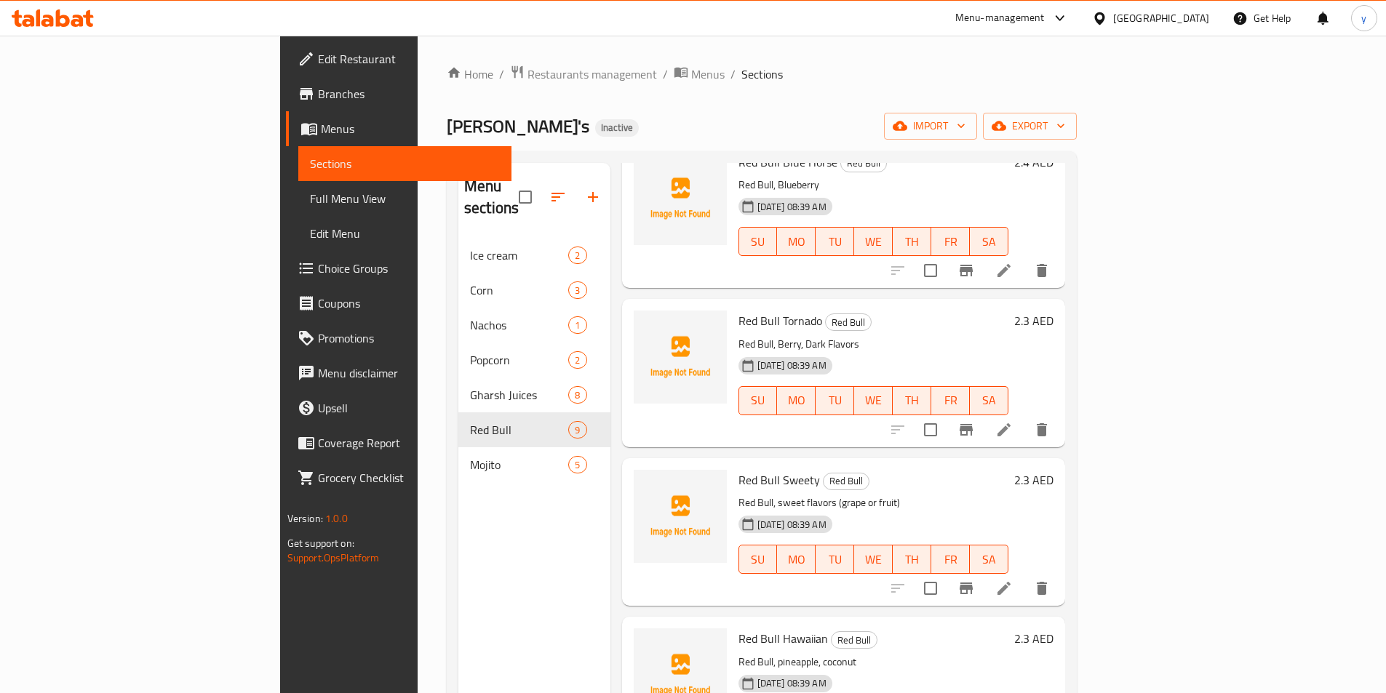
scroll to position [773, 0]
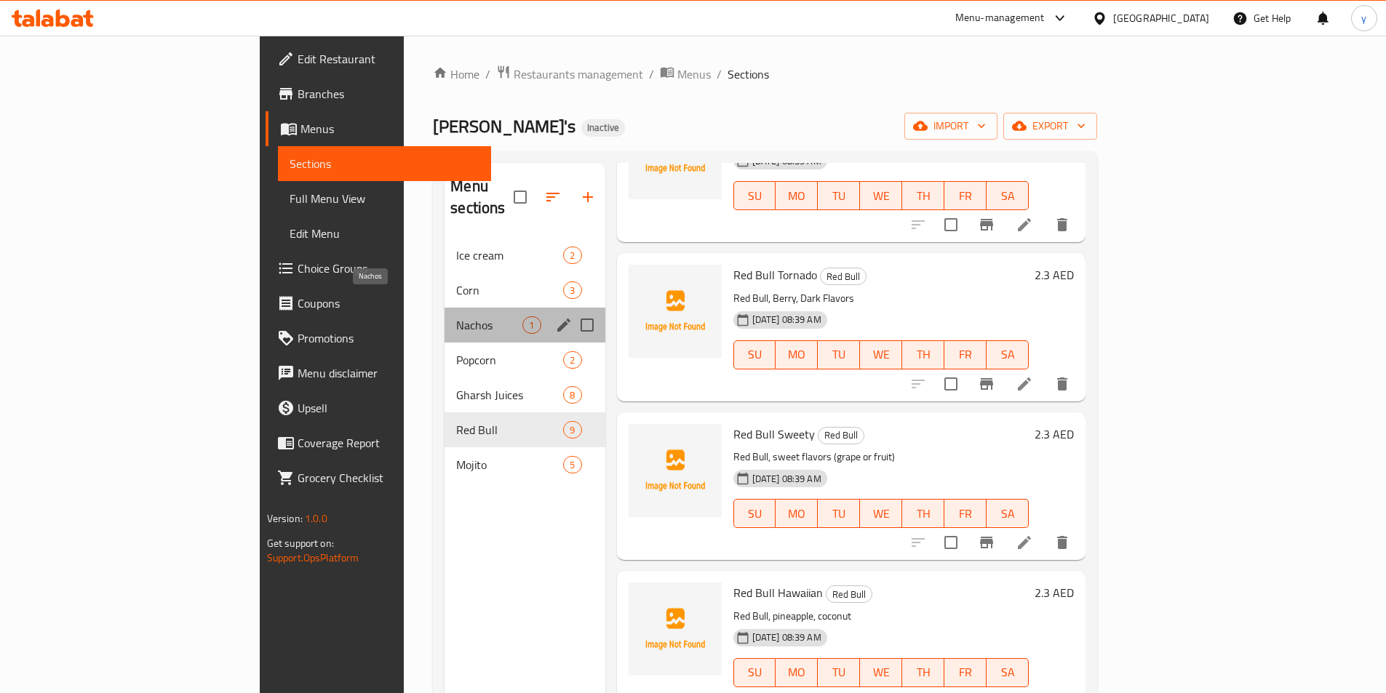
click at [456, 316] on span "Nachos" at bounding box center [489, 324] width 66 height 17
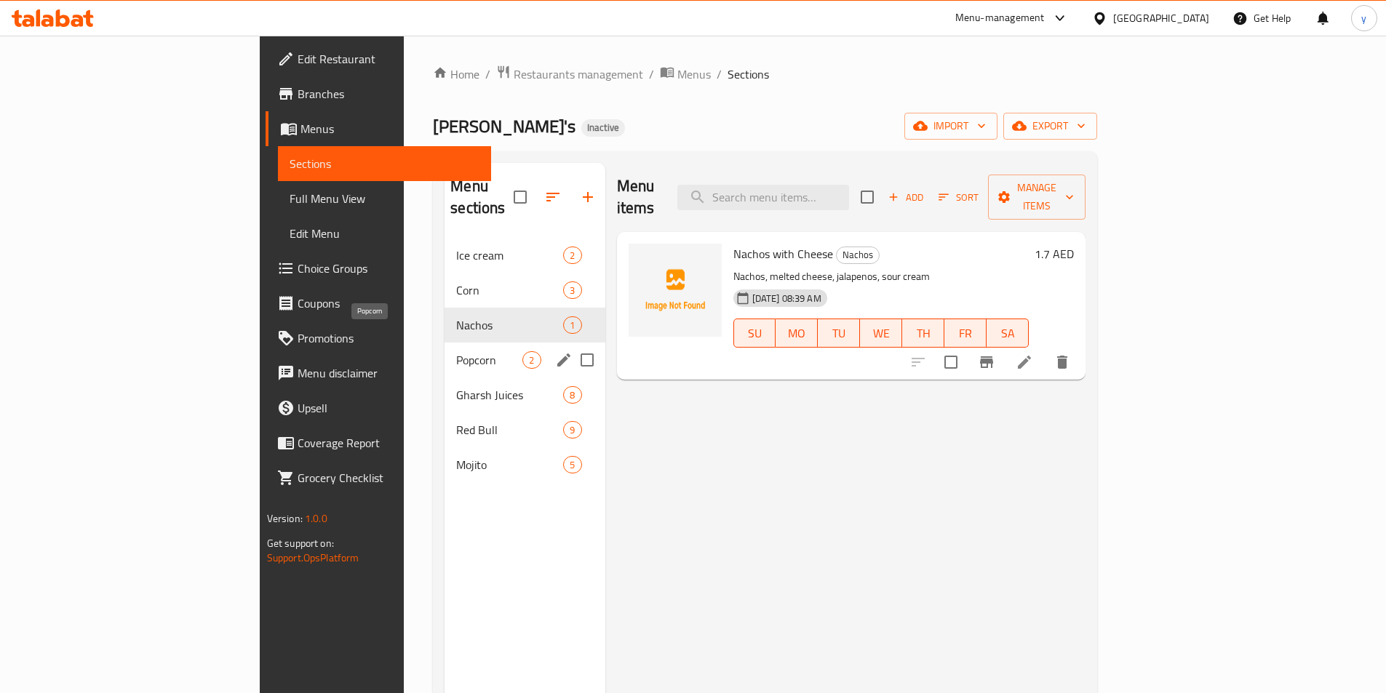
click at [456, 351] on span "Popcorn" at bounding box center [489, 359] width 66 height 17
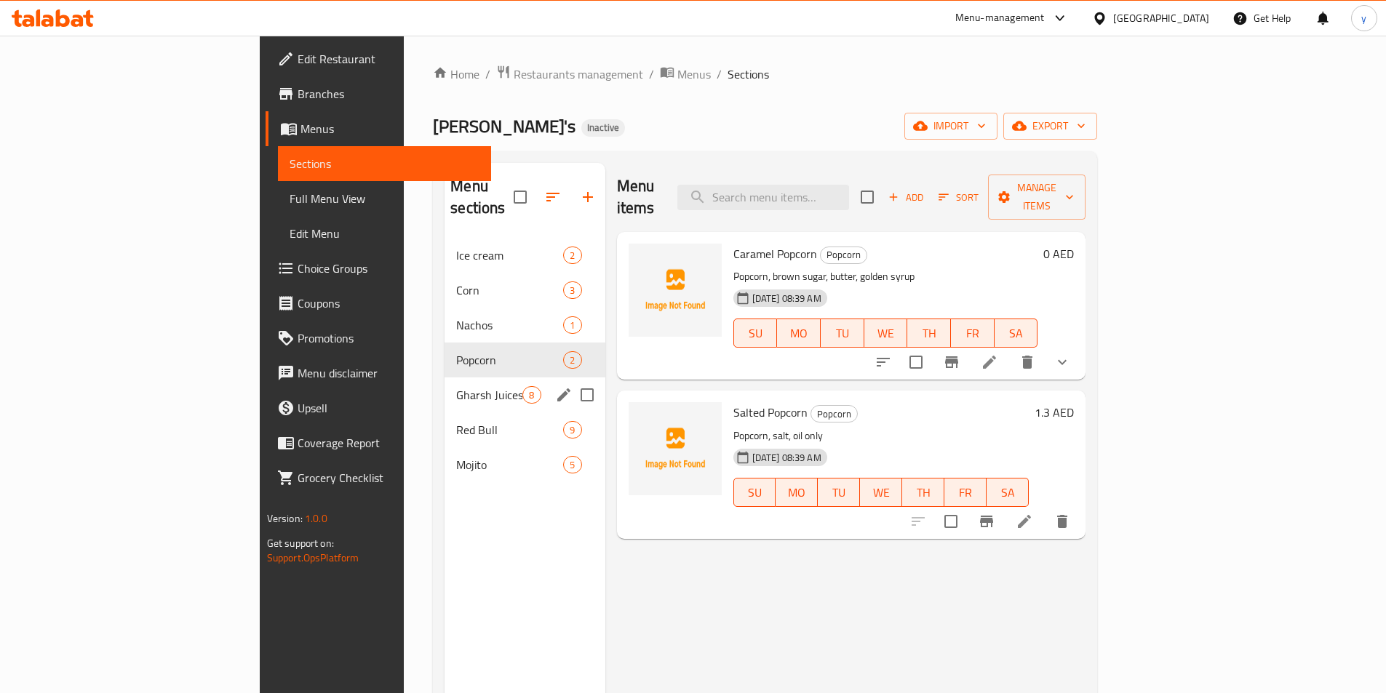
click at [456, 386] on span "Gharsh Juices" at bounding box center [489, 394] width 66 height 17
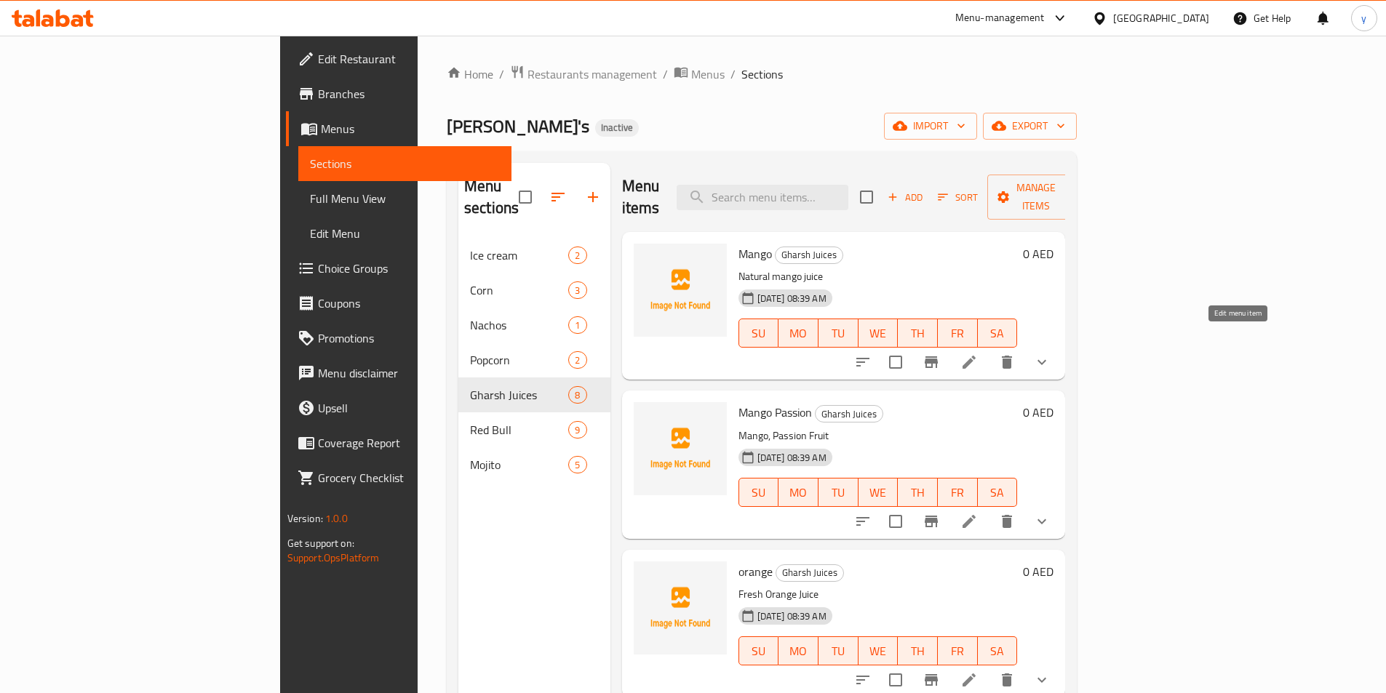
click at [978, 354] on icon at bounding box center [968, 362] width 17 height 17
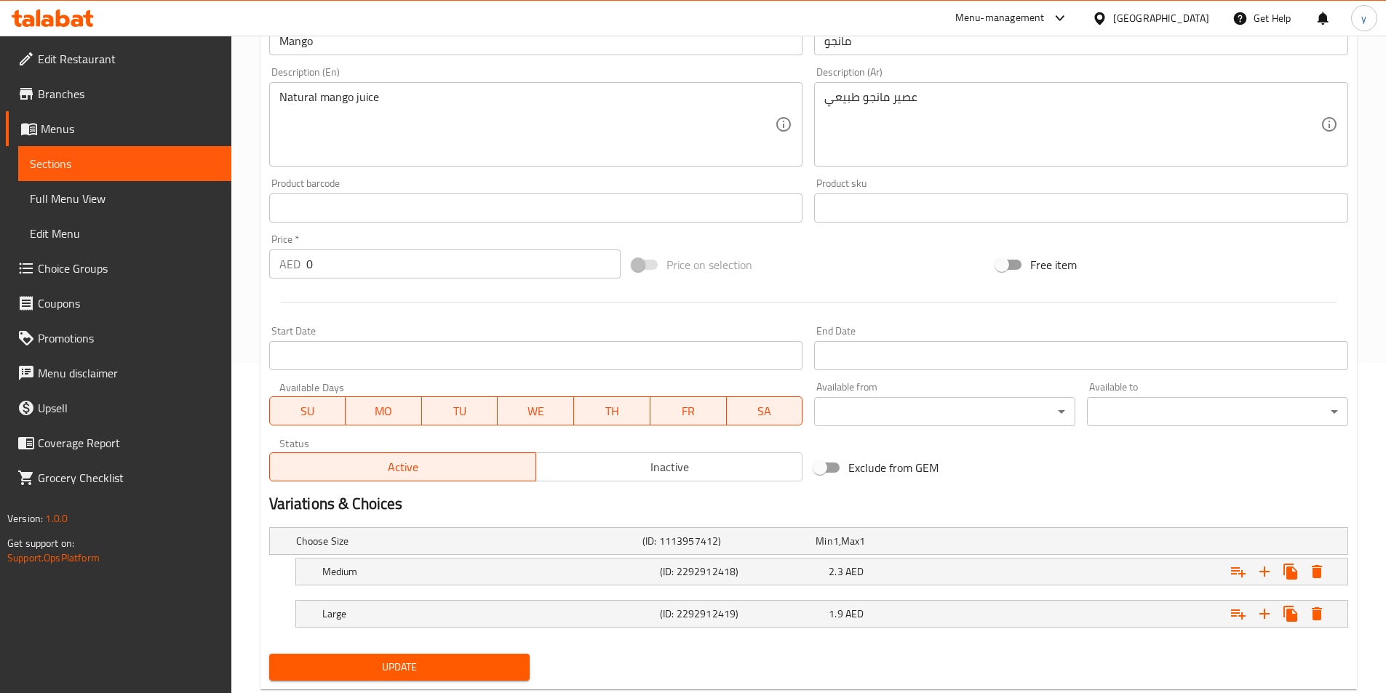
scroll to position [367, 0]
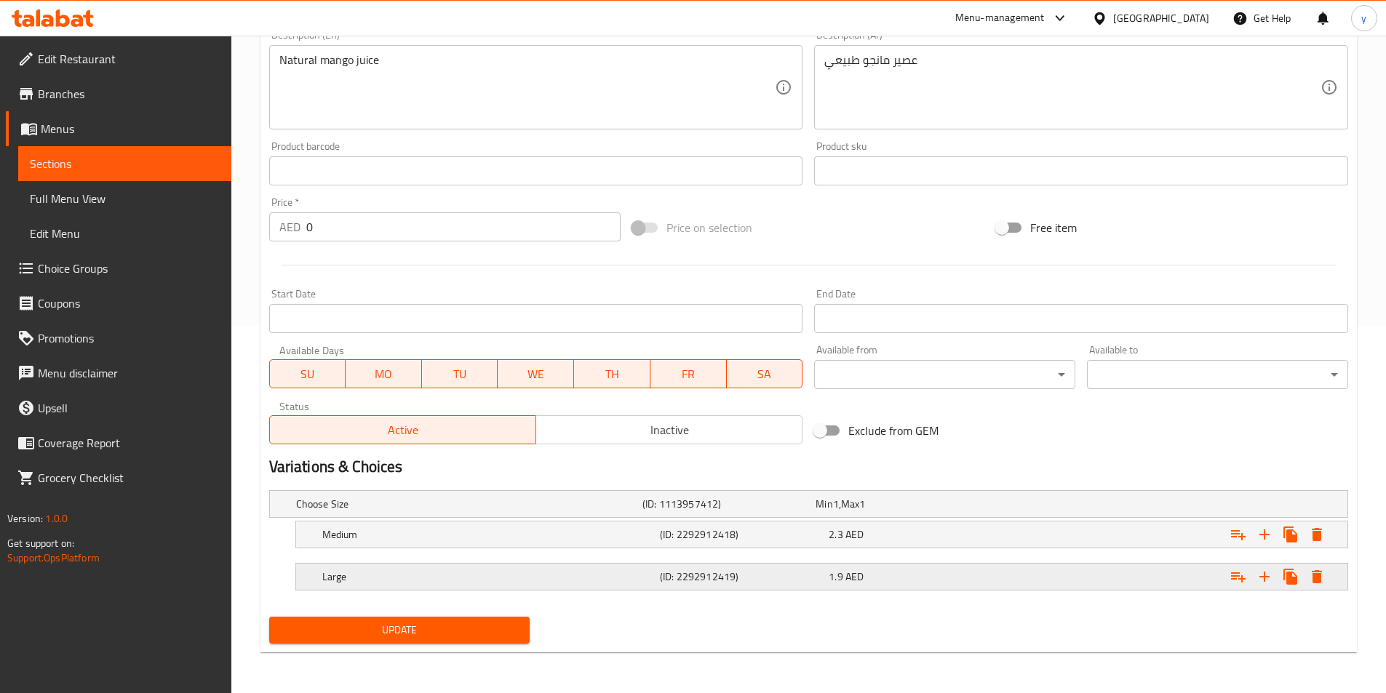
click at [882, 561] on div "Large (ID: 2292912419) 1.9 AED" at bounding box center [825, 577] width 1013 height 32
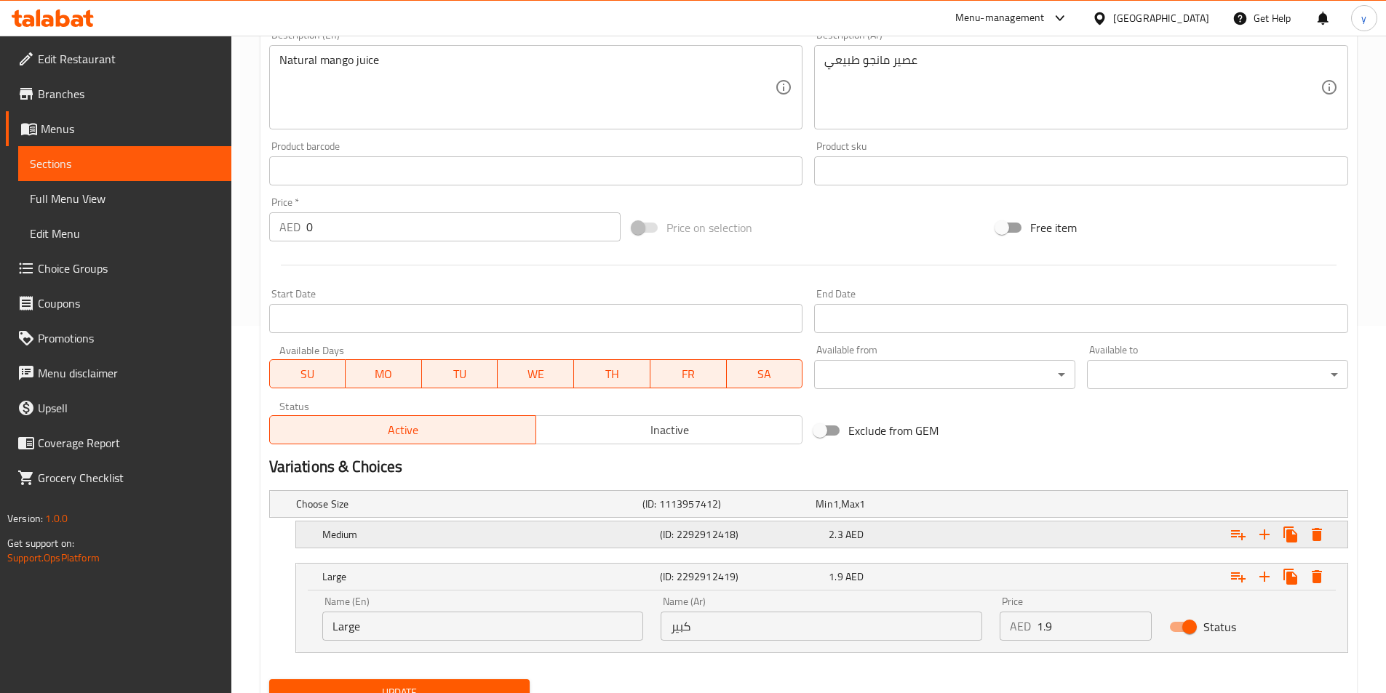
click at [843, 532] on div "2.3 AED" at bounding box center [910, 534] width 163 height 15
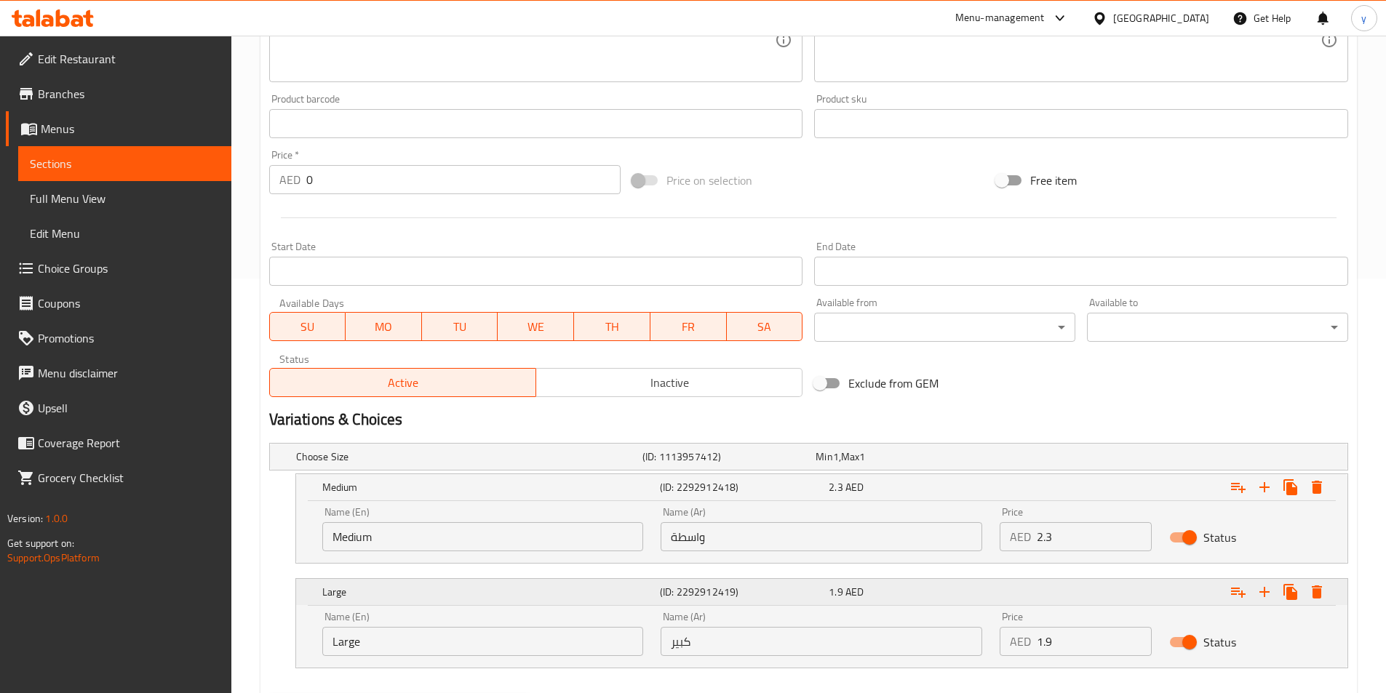
scroll to position [440, 0]
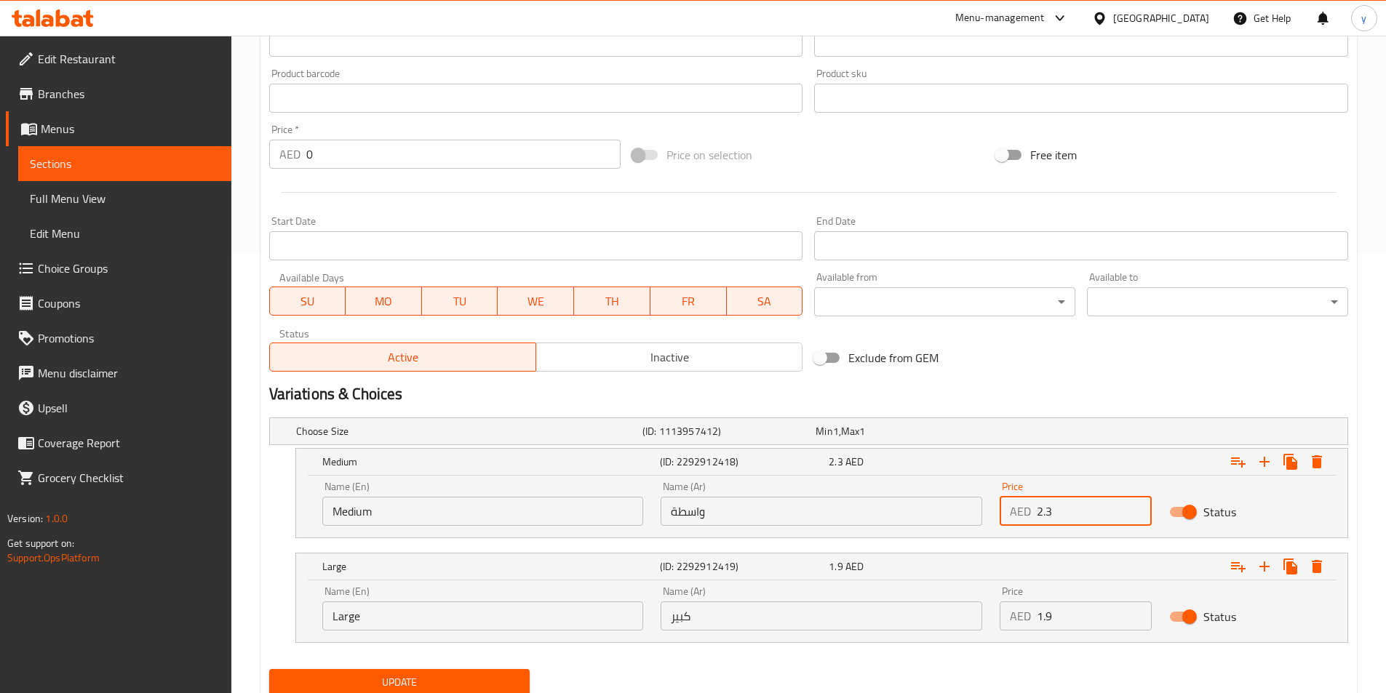
drag, startPoint x: 1074, startPoint y: 516, endPoint x: 1011, endPoint y: 514, distance: 63.3
click at [1011, 514] on div "AED 2.3 Price" at bounding box center [1076, 511] width 152 height 29
type input "1.9"
click at [1083, 618] on input "1.9" at bounding box center [1094, 616] width 115 height 29
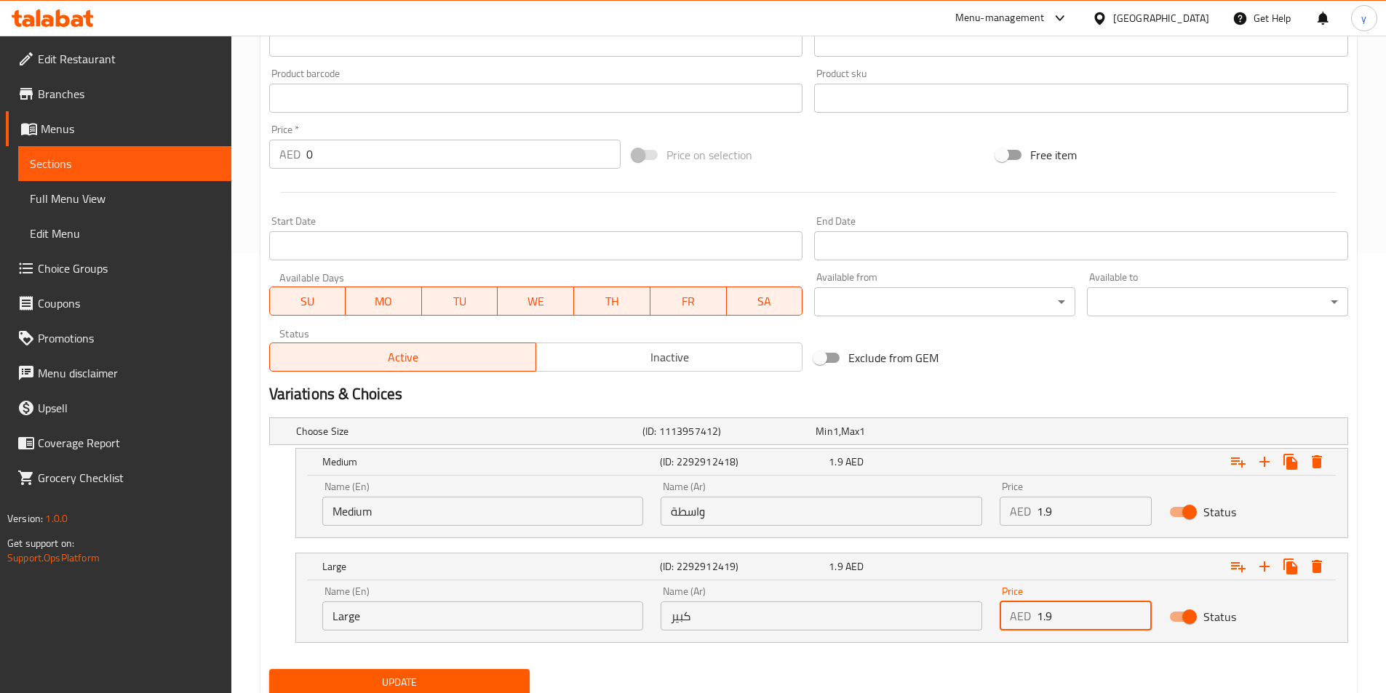
click at [1074, 621] on input "1.9" at bounding box center [1094, 616] width 115 height 29
click at [1063, 626] on input "1.9" at bounding box center [1094, 616] width 115 height 29
drag, startPoint x: 1053, startPoint y: 619, endPoint x: 1009, endPoint y: 623, distance: 43.9
click at [1009, 623] on div "AED 1.9 Price" at bounding box center [1076, 616] width 152 height 29
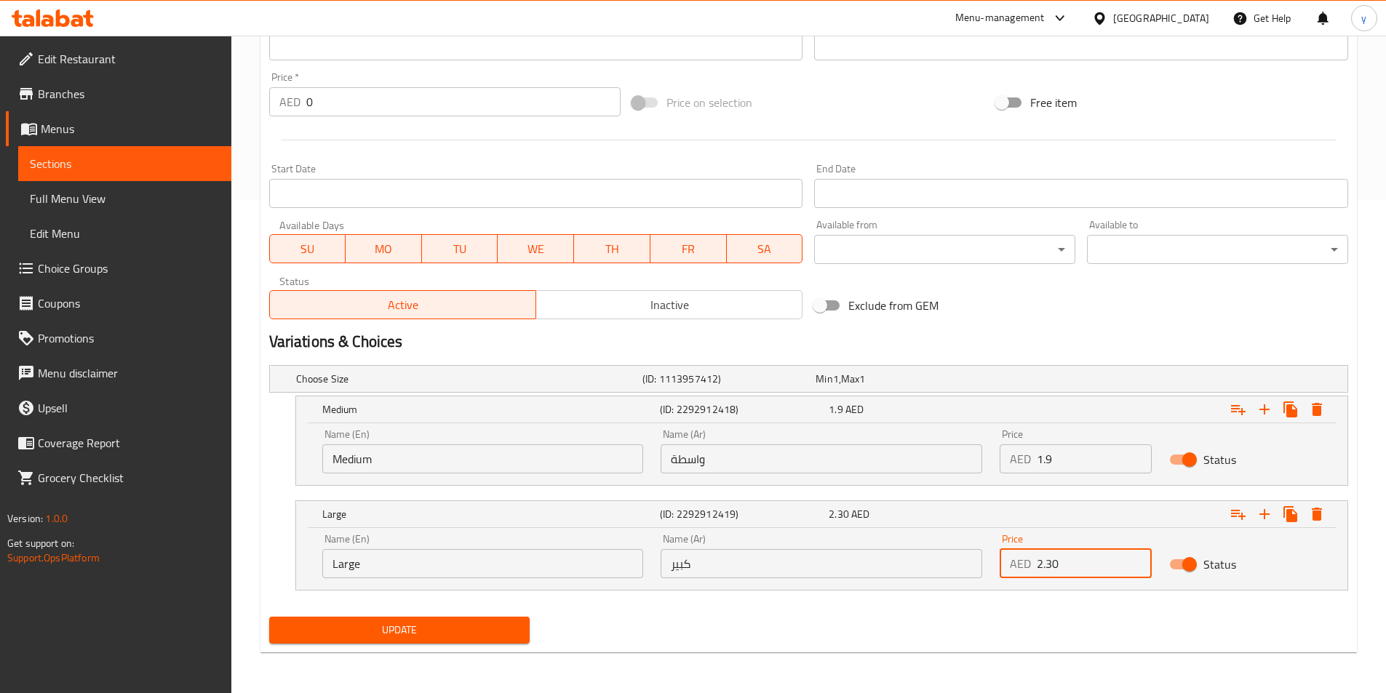
type input "2.30"
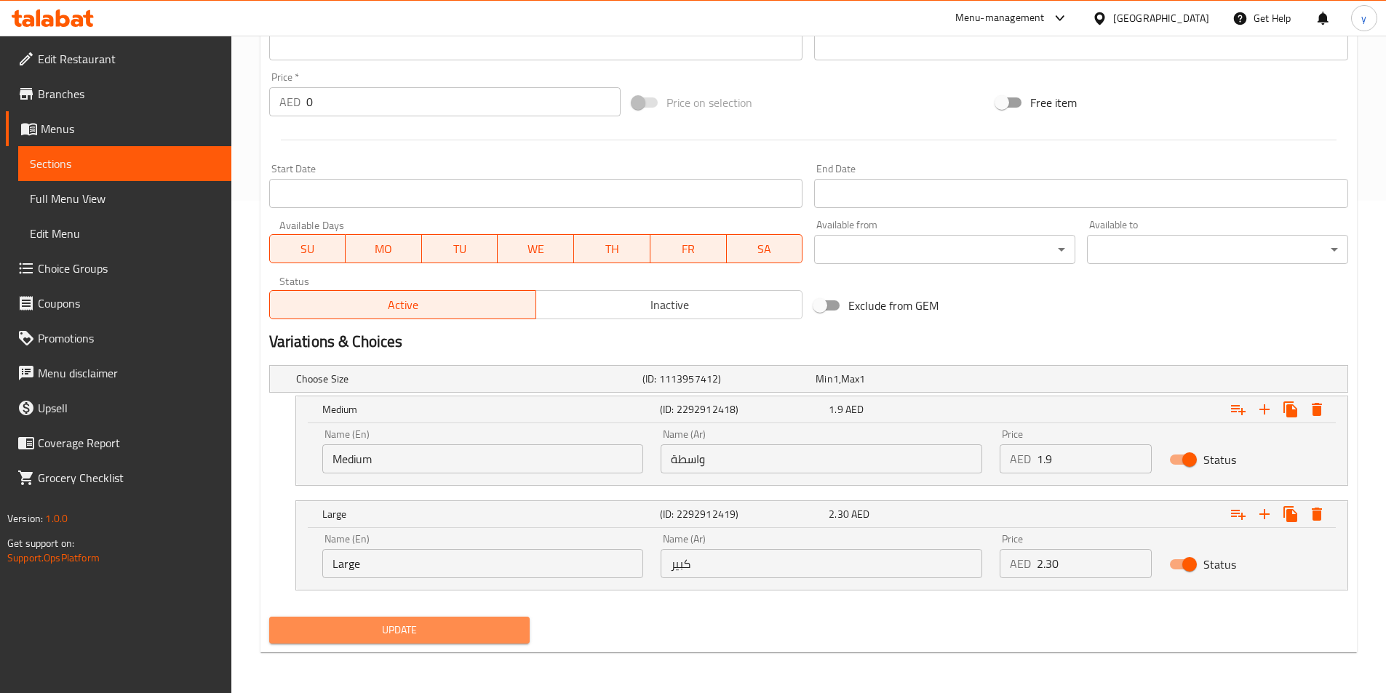
click at [511, 641] on button "Update" at bounding box center [399, 630] width 261 height 27
click at [519, 634] on button "Update" at bounding box center [399, 630] width 261 height 27
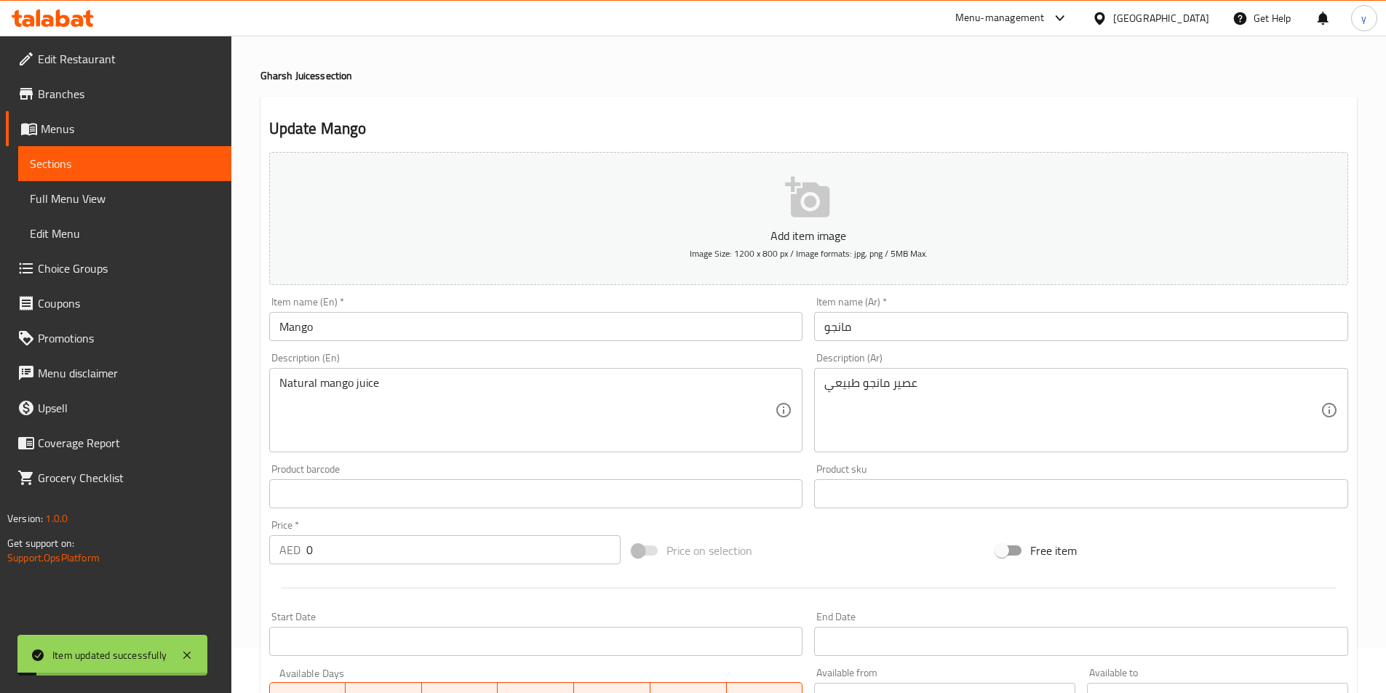
scroll to position [0, 0]
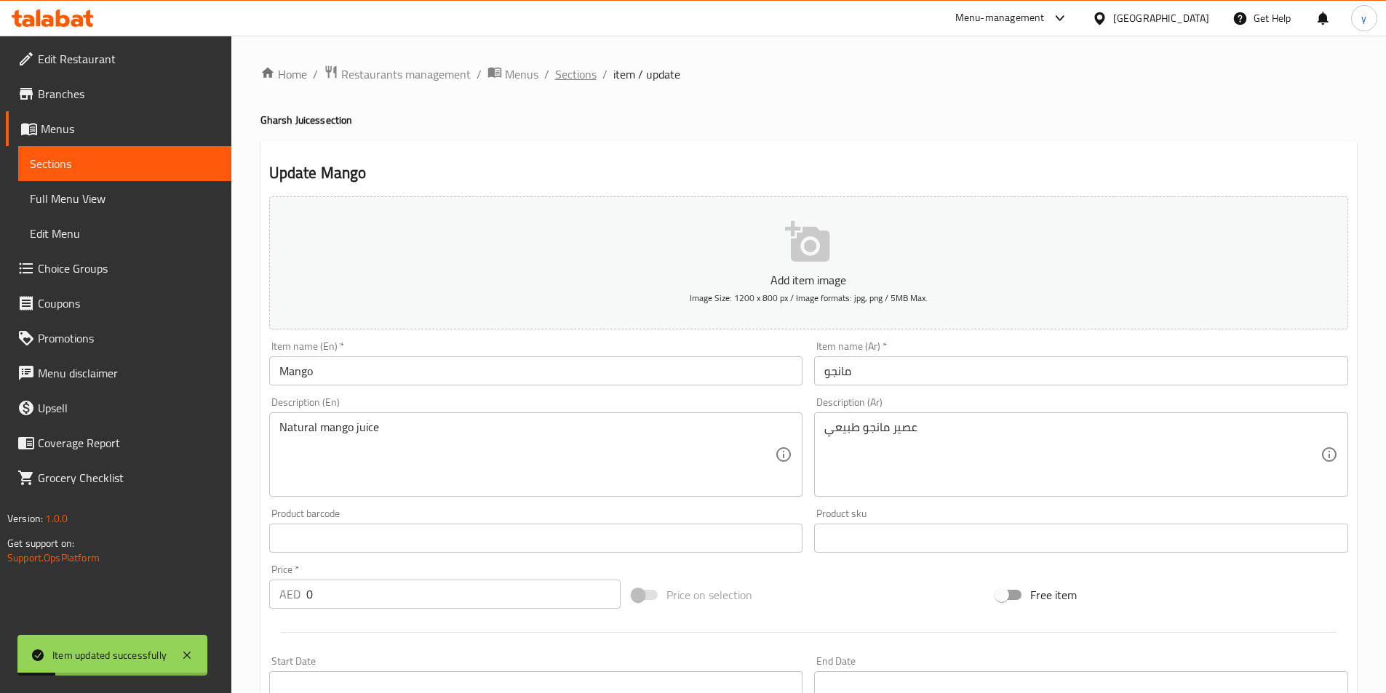
click at [565, 73] on span "Sections" at bounding box center [575, 73] width 41 height 17
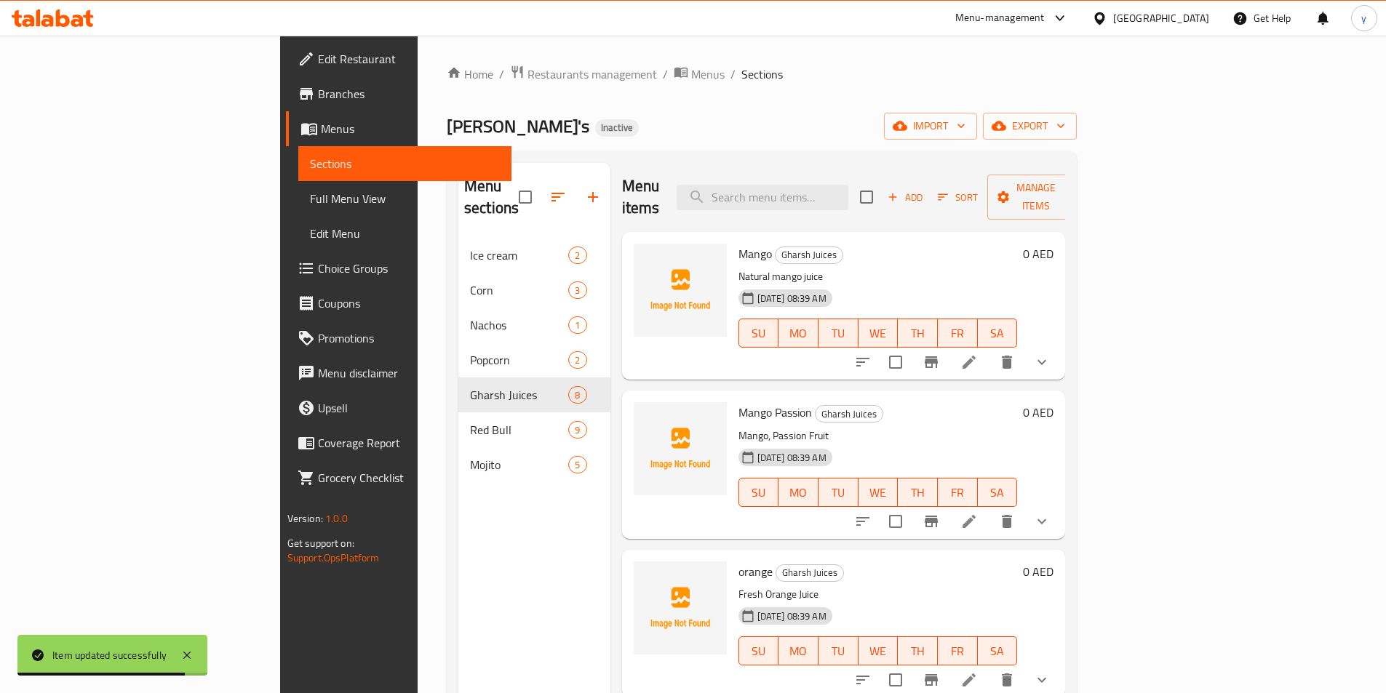
click at [978, 513] on icon at bounding box center [968, 521] width 17 height 17
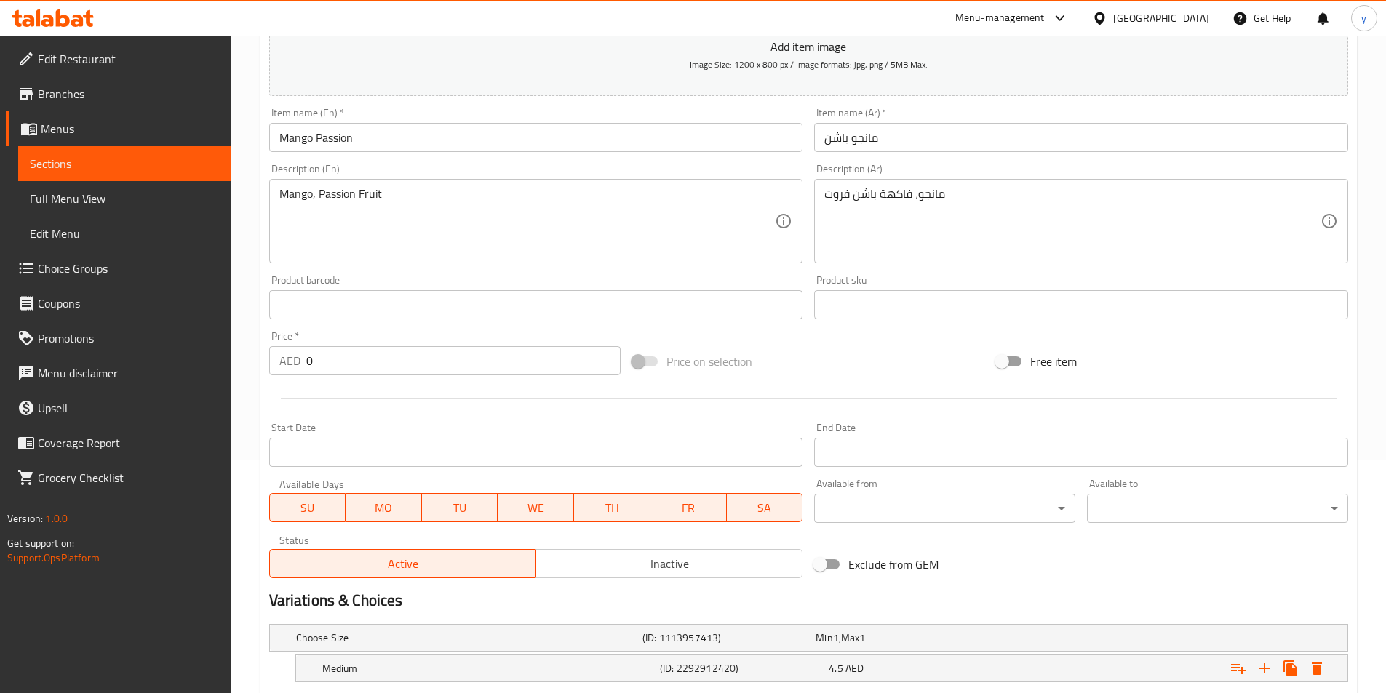
scroll to position [367, 0]
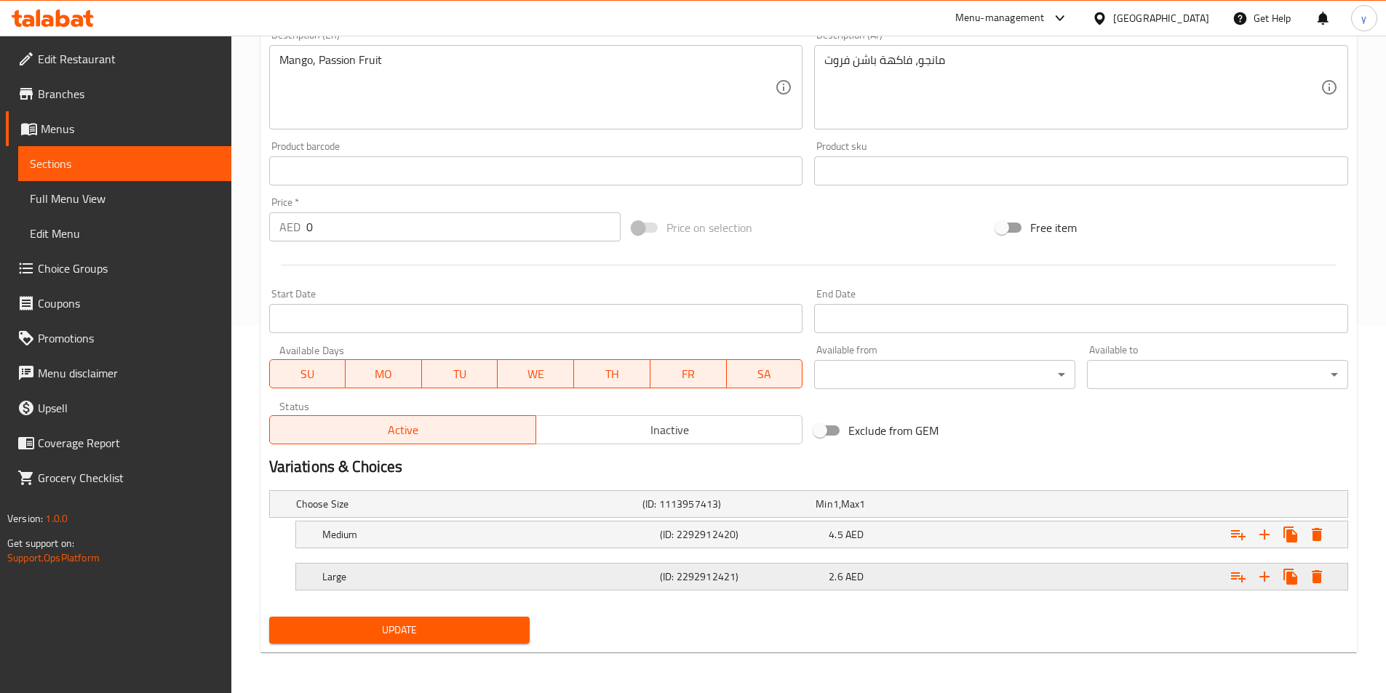
click at [901, 591] on div "Large (ID: 2292912421) 2.6 AED" at bounding box center [825, 577] width 1013 height 32
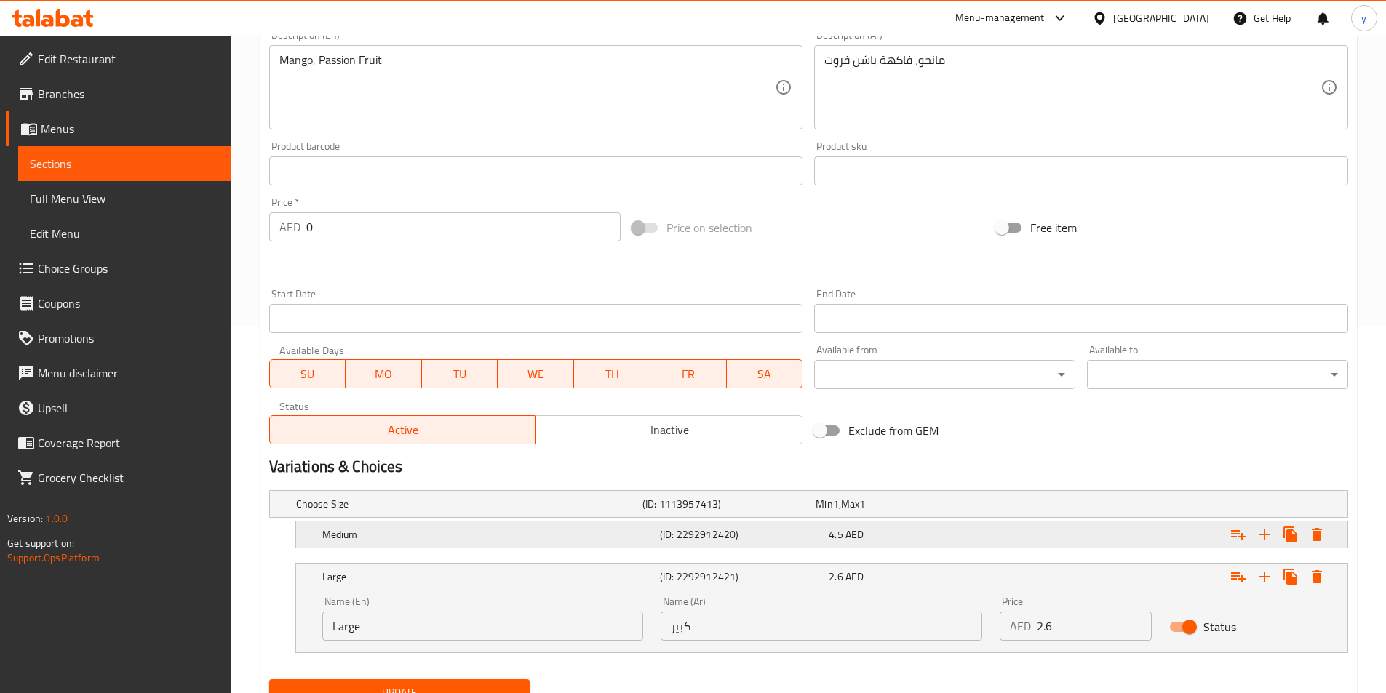
click at [922, 525] on div "4.5 AED" at bounding box center [910, 535] width 169 height 20
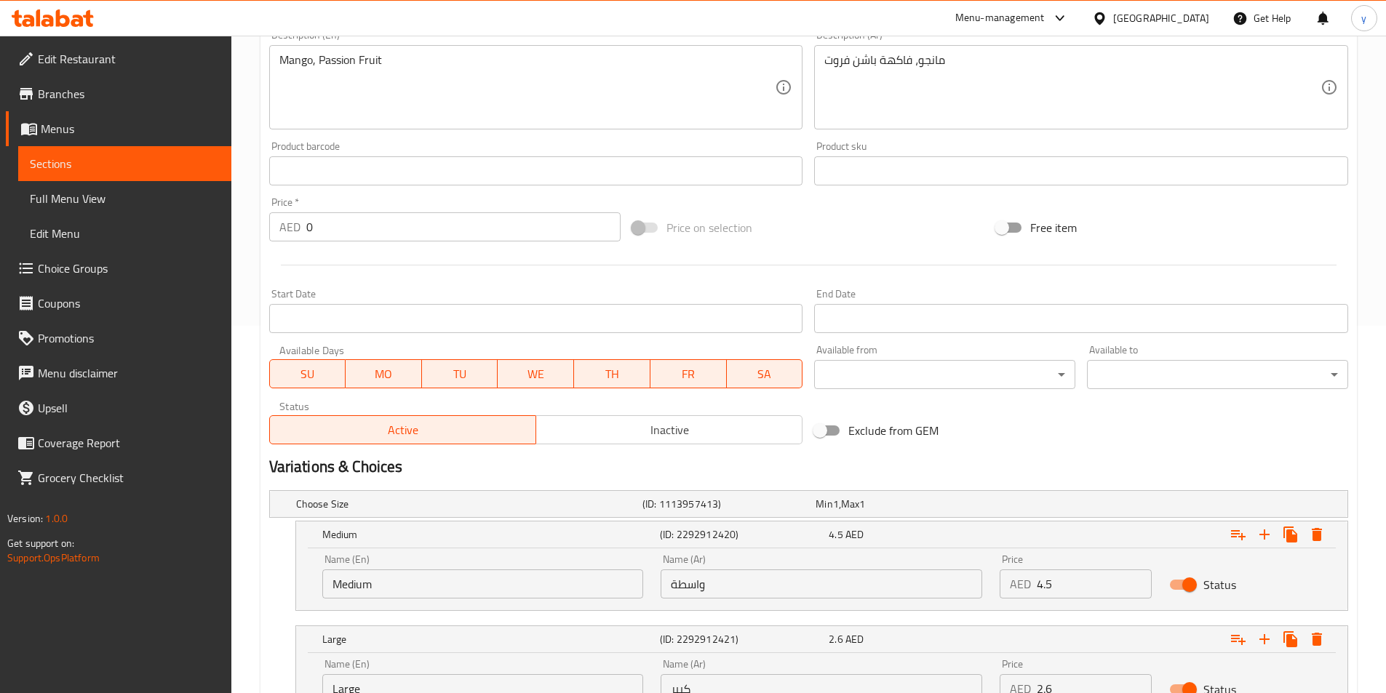
scroll to position [493, 0]
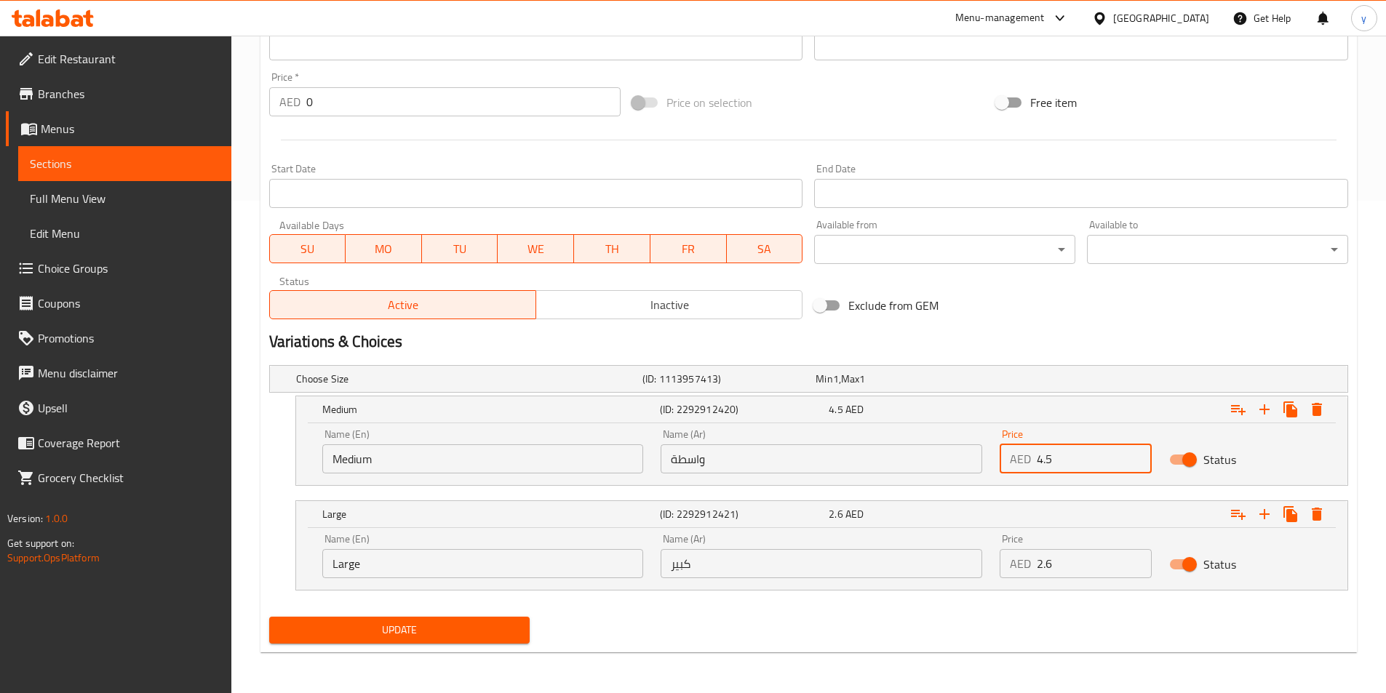
drag, startPoint x: 1066, startPoint y: 461, endPoint x: 968, endPoint y: 446, distance: 100.1
click at [968, 446] on div "Name (En) Medium Name (En) Name (Ar) واسطة Name (Ar) Price AED 4.5 Price Status" at bounding box center [822, 451] width 1016 height 62
type input "2.6"
click at [1072, 557] on input "2.6" at bounding box center [1094, 563] width 115 height 29
click at [1072, 558] on input "2.6" at bounding box center [1094, 563] width 115 height 29
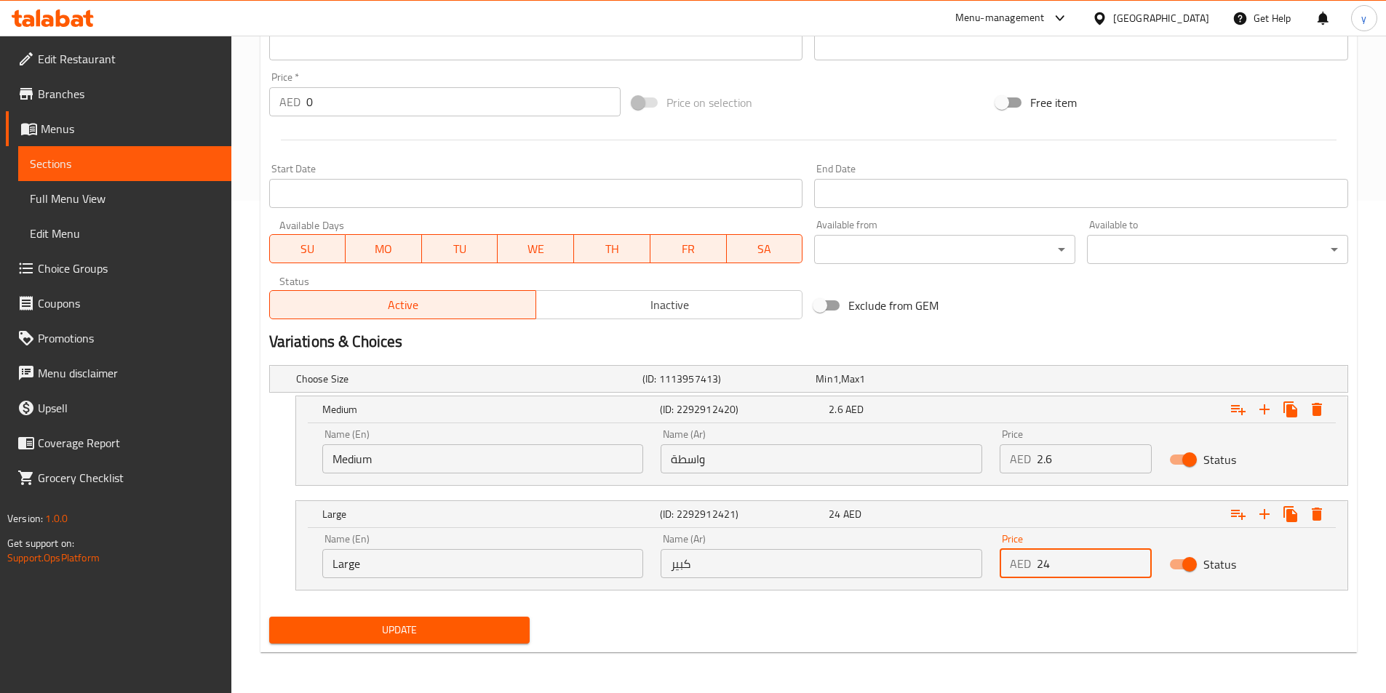
type input "2"
click at [1067, 570] on input "4.6" at bounding box center [1094, 563] width 115 height 29
type input "4.5"
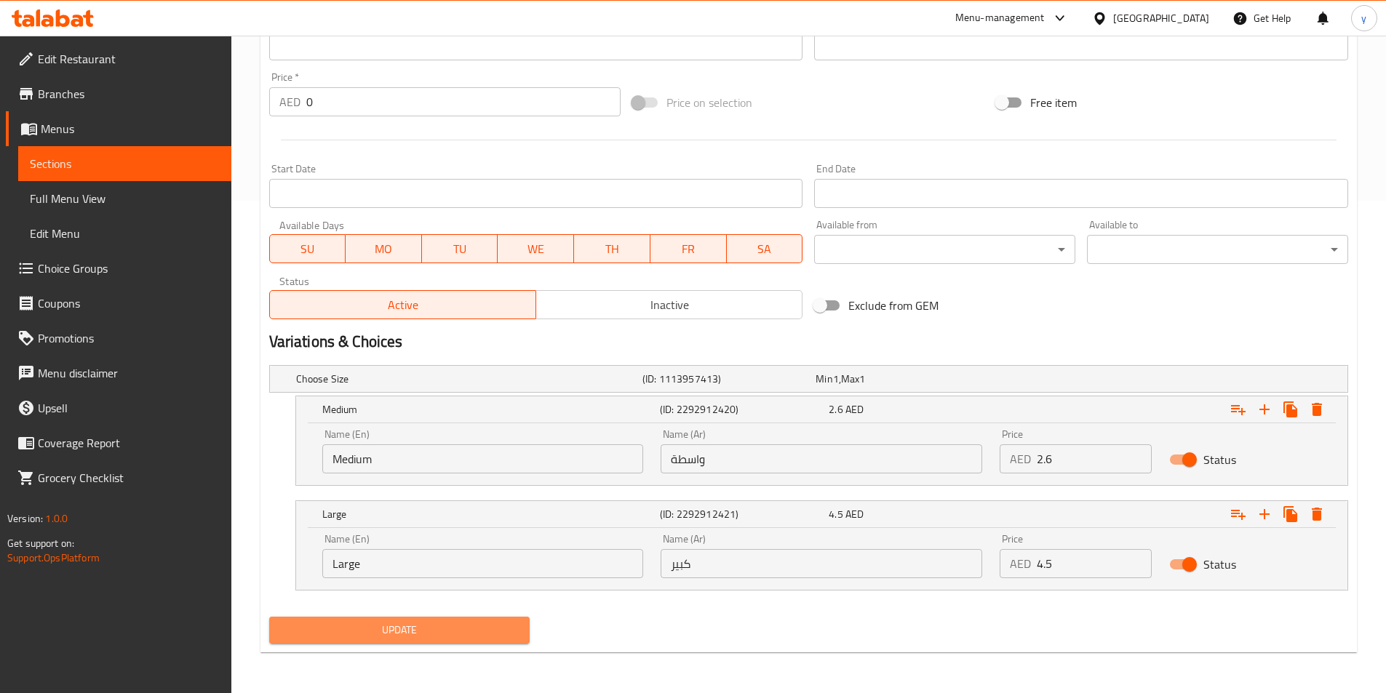
click at [485, 630] on span "Update" at bounding box center [400, 630] width 238 height 18
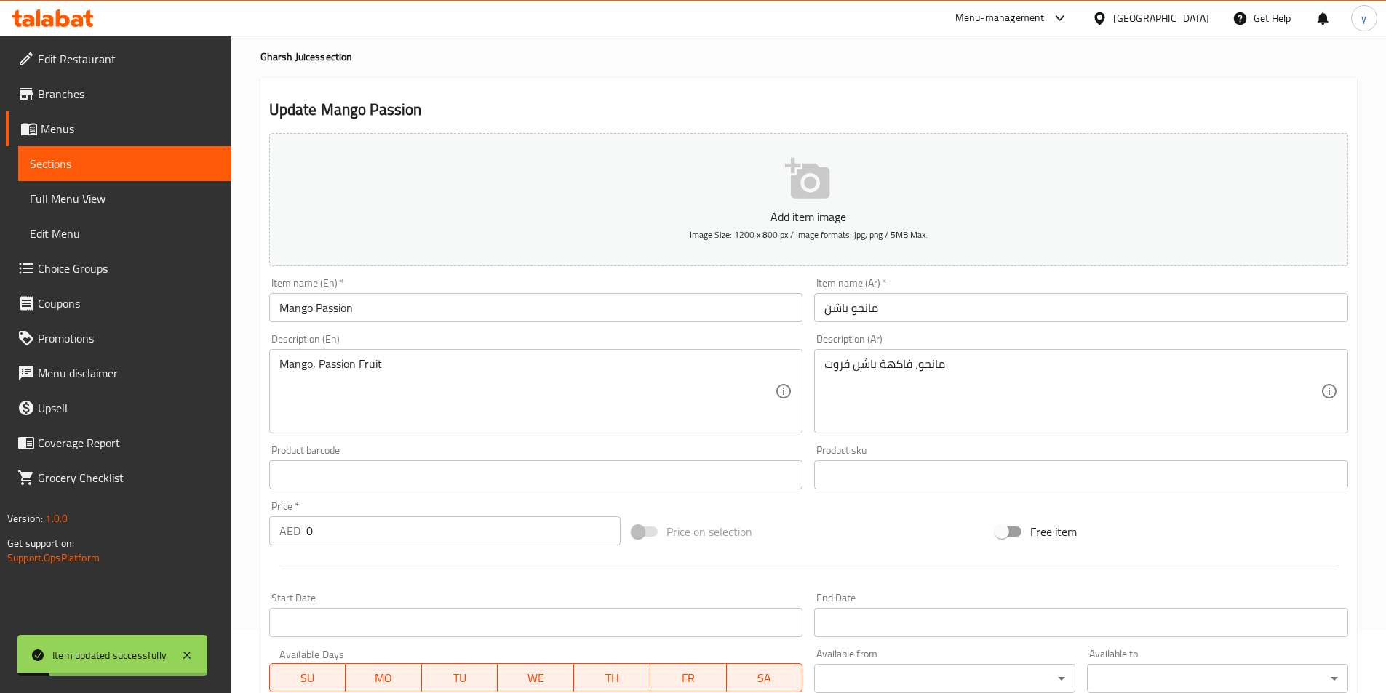
scroll to position [0, 0]
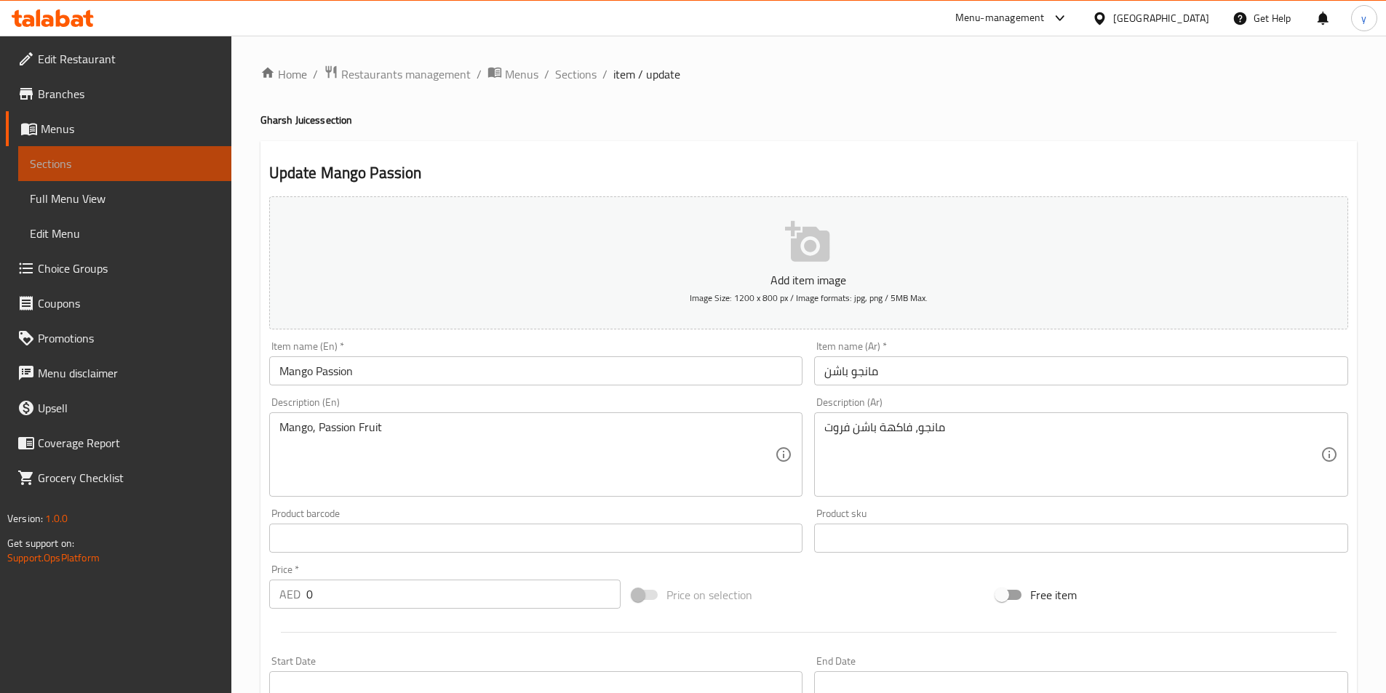
click at [124, 169] on span "Sections" at bounding box center [125, 163] width 190 height 17
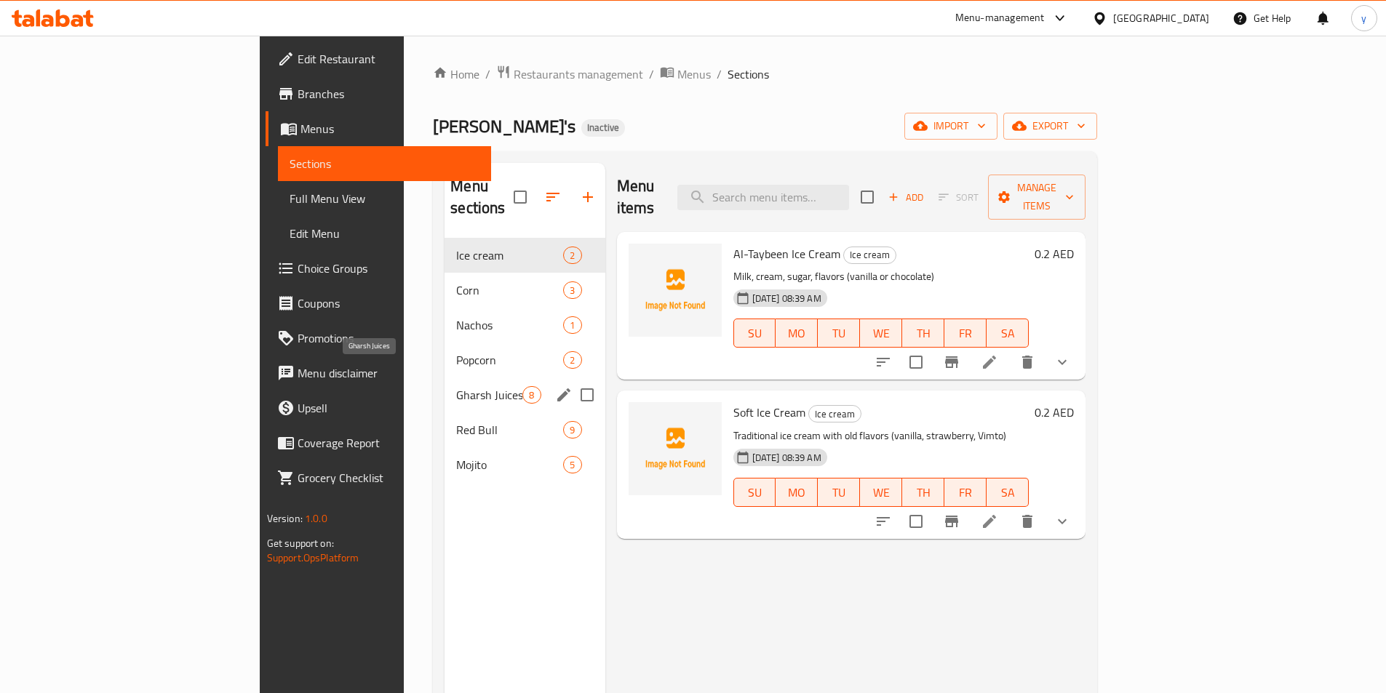
click at [456, 386] on span "Gharsh Juices" at bounding box center [489, 394] width 66 height 17
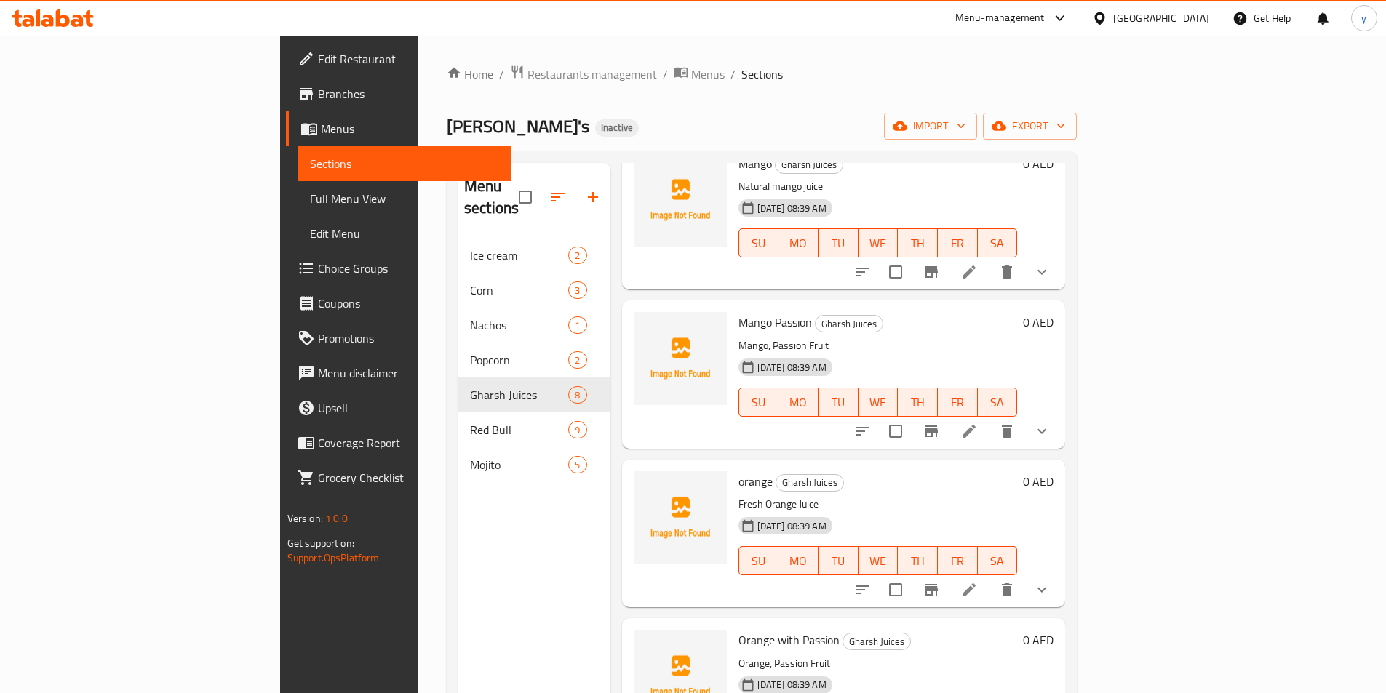
scroll to position [218, 0]
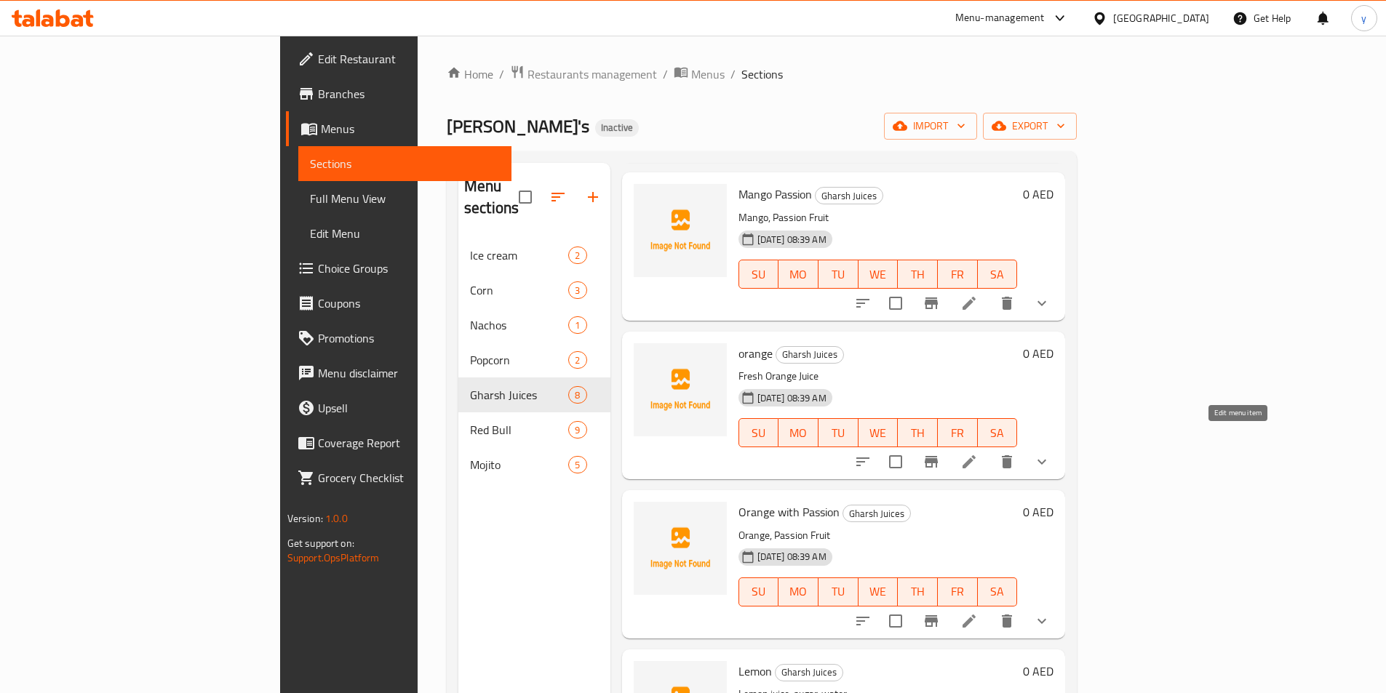
click at [989, 449] on li at bounding box center [969, 462] width 41 height 26
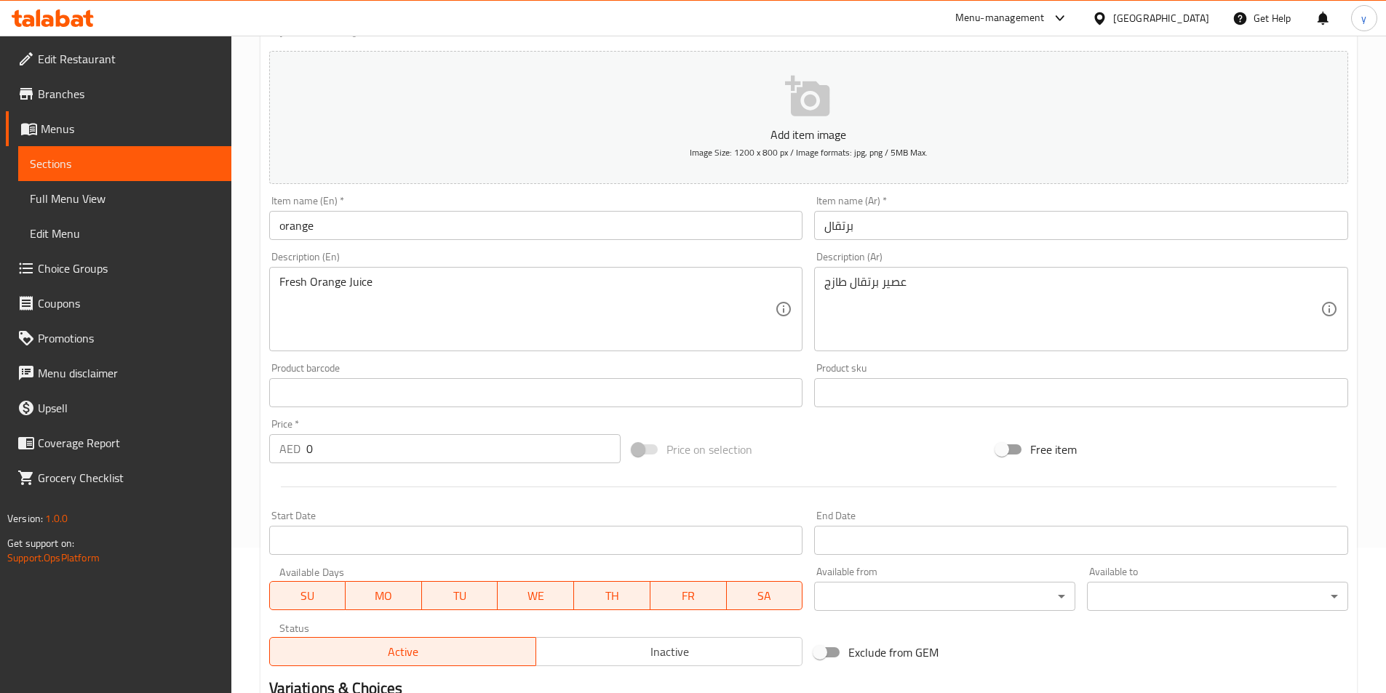
scroll to position [364, 0]
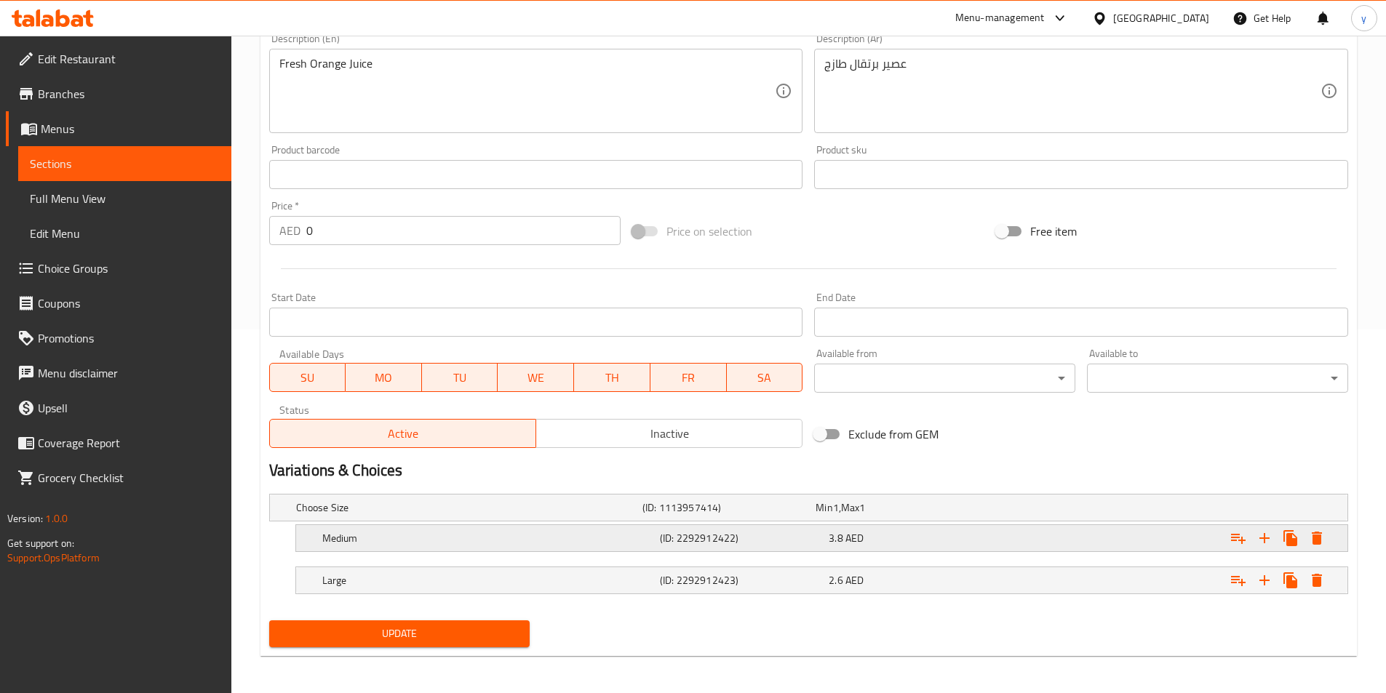
click at [1053, 541] on div "Expand" at bounding box center [1163, 538] width 338 height 32
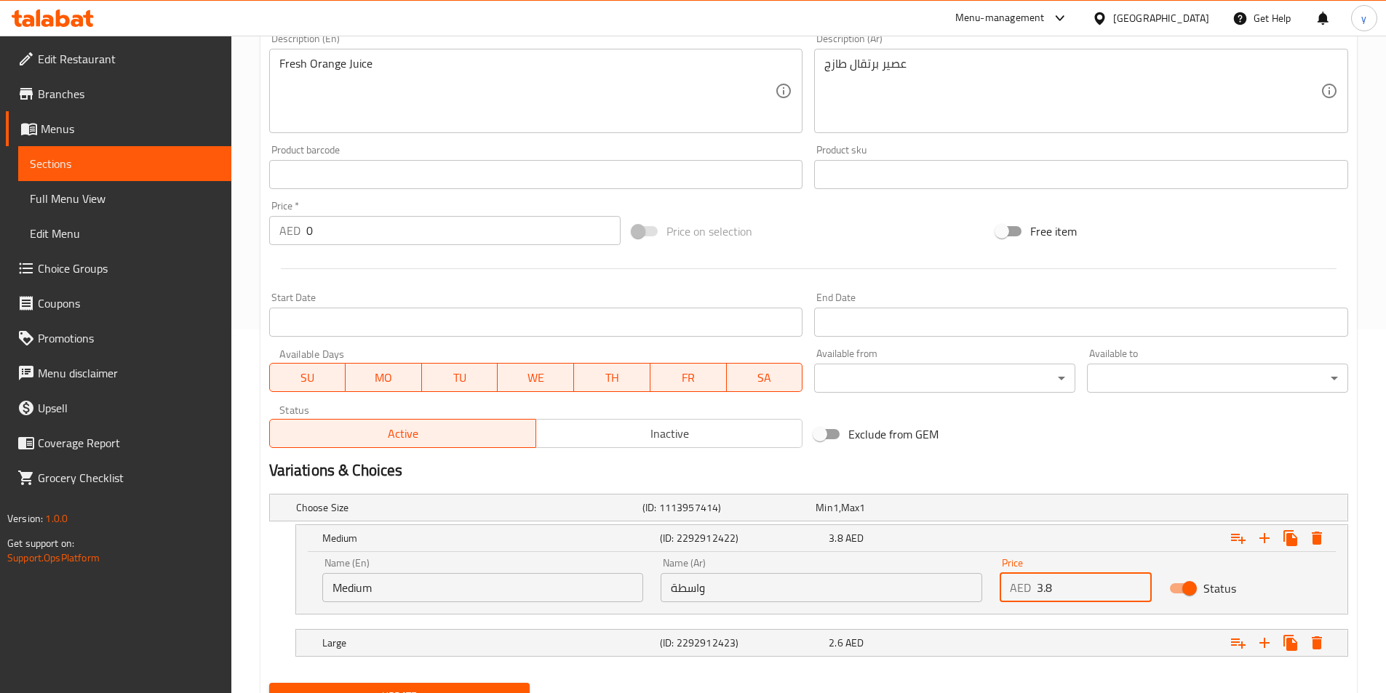
drag, startPoint x: 1054, startPoint y: 585, endPoint x: 1031, endPoint y: 591, distance: 24.0
click at [1031, 591] on div "AED 3.8 Price" at bounding box center [1076, 587] width 152 height 29
type input "2.6"
click at [1016, 637] on div "Expand" at bounding box center [1163, 643] width 338 height 32
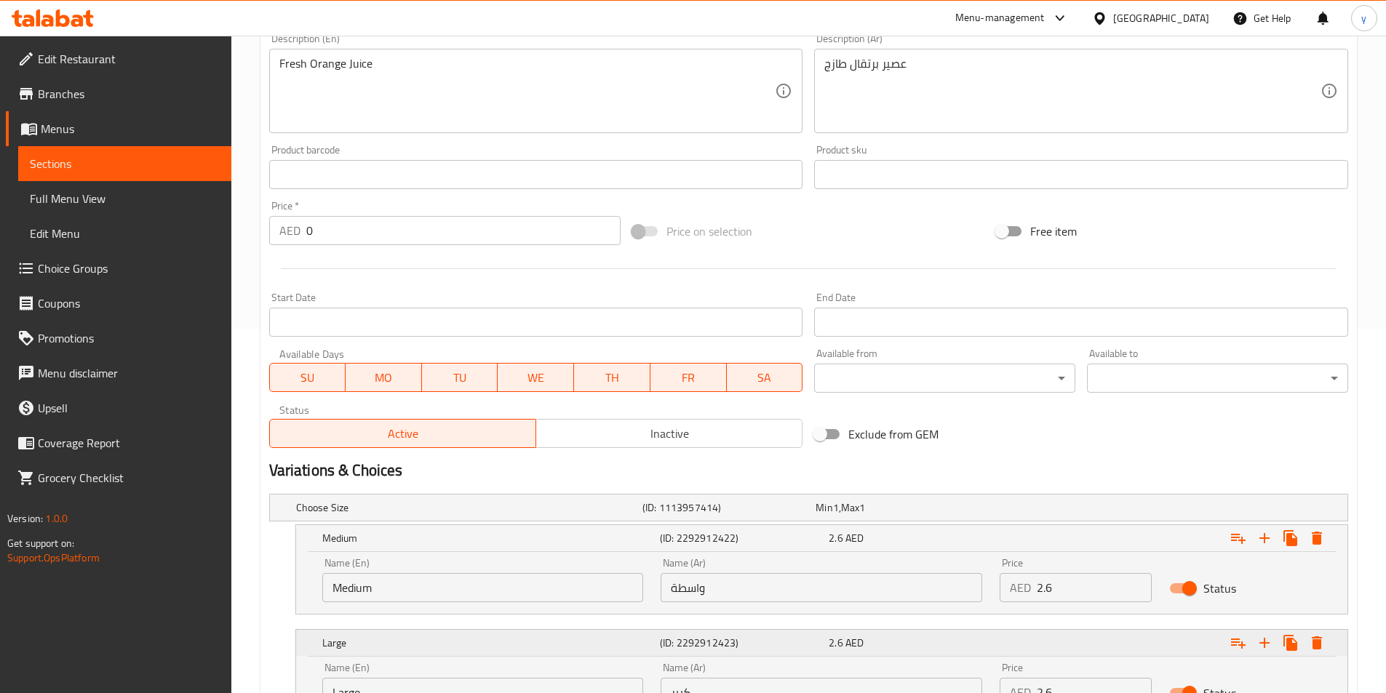
scroll to position [493, 0]
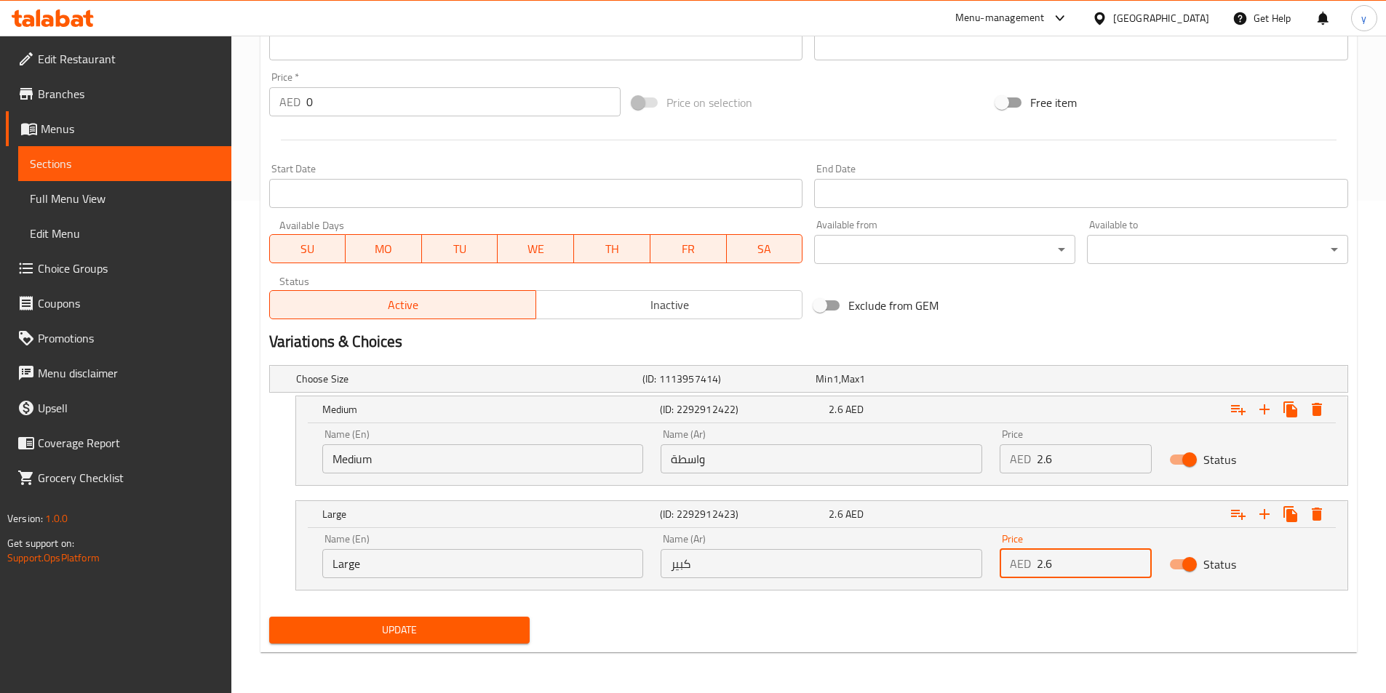
click at [1064, 577] on input "2.6" at bounding box center [1094, 563] width 115 height 29
click at [1064, 576] on input "2.6" at bounding box center [1094, 563] width 115 height 29
type input "3.80"
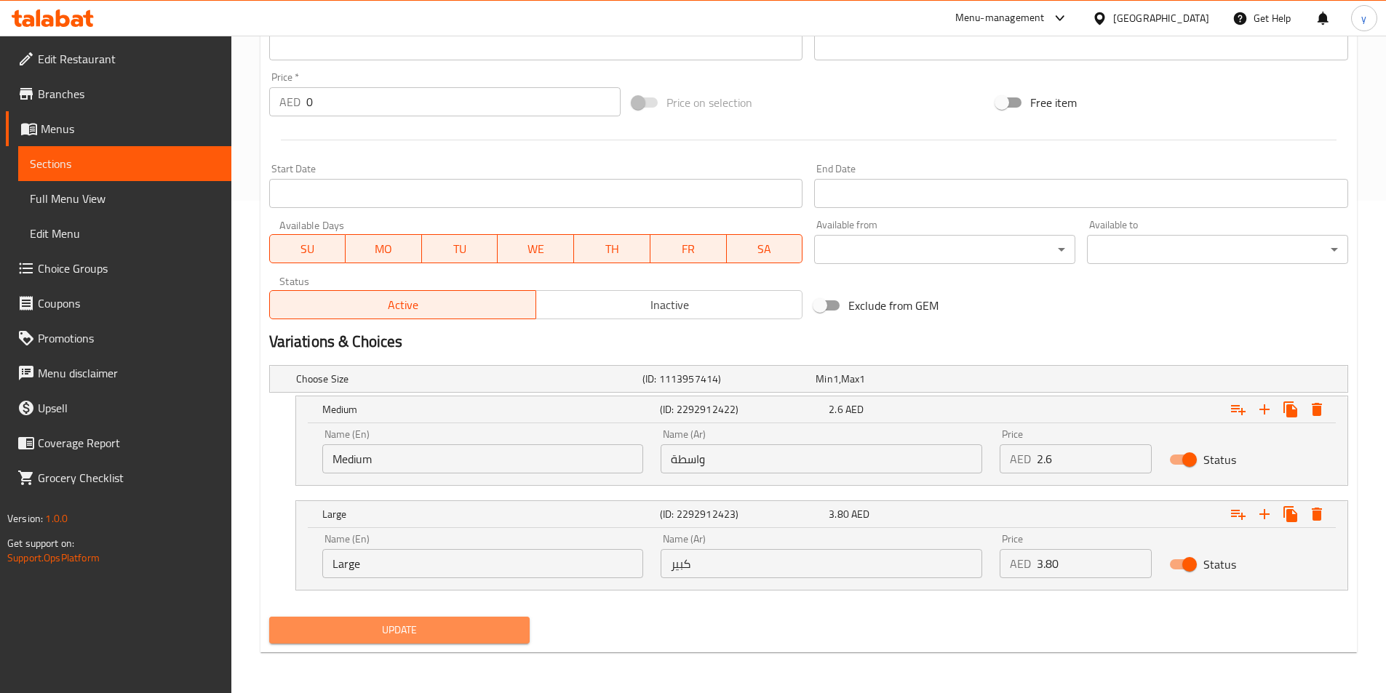
click at [429, 637] on span "Update" at bounding box center [400, 630] width 238 height 18
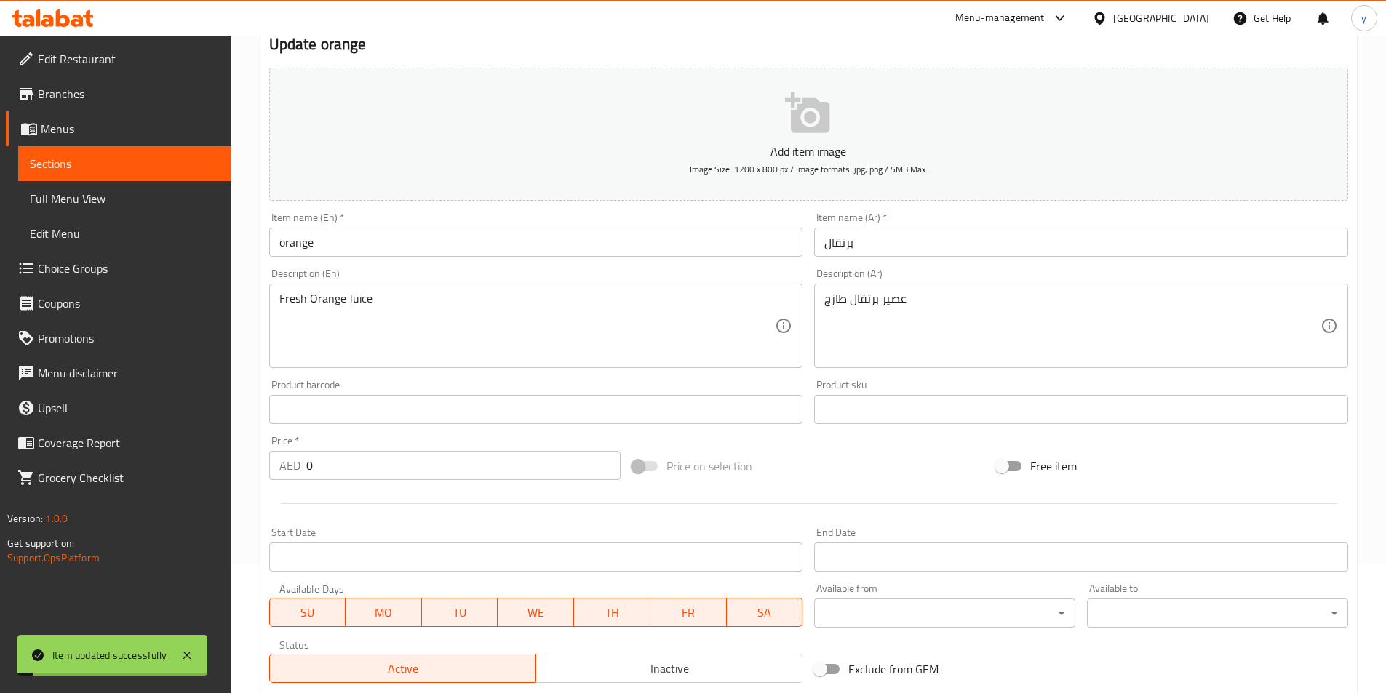
scroll to position [0, 0]
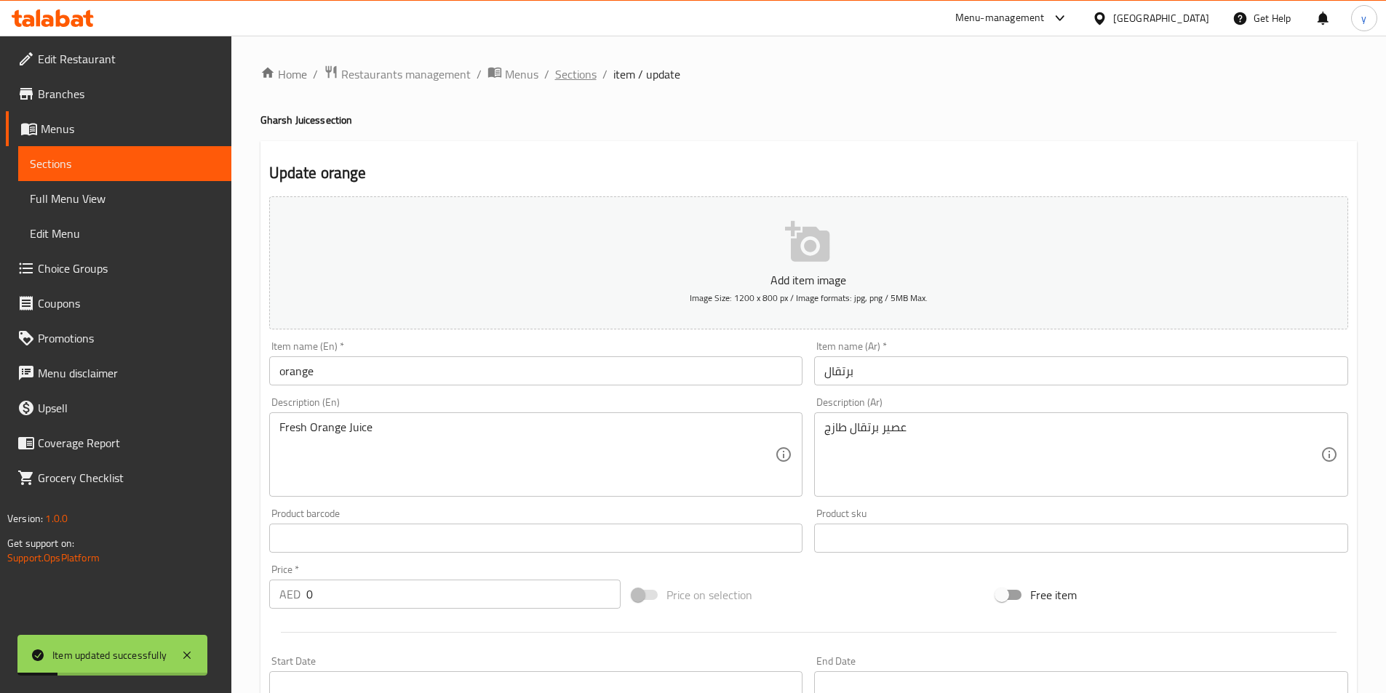
click at [563, 74] on span "Sections" at bounding box center [575, 73] width 41 height 17
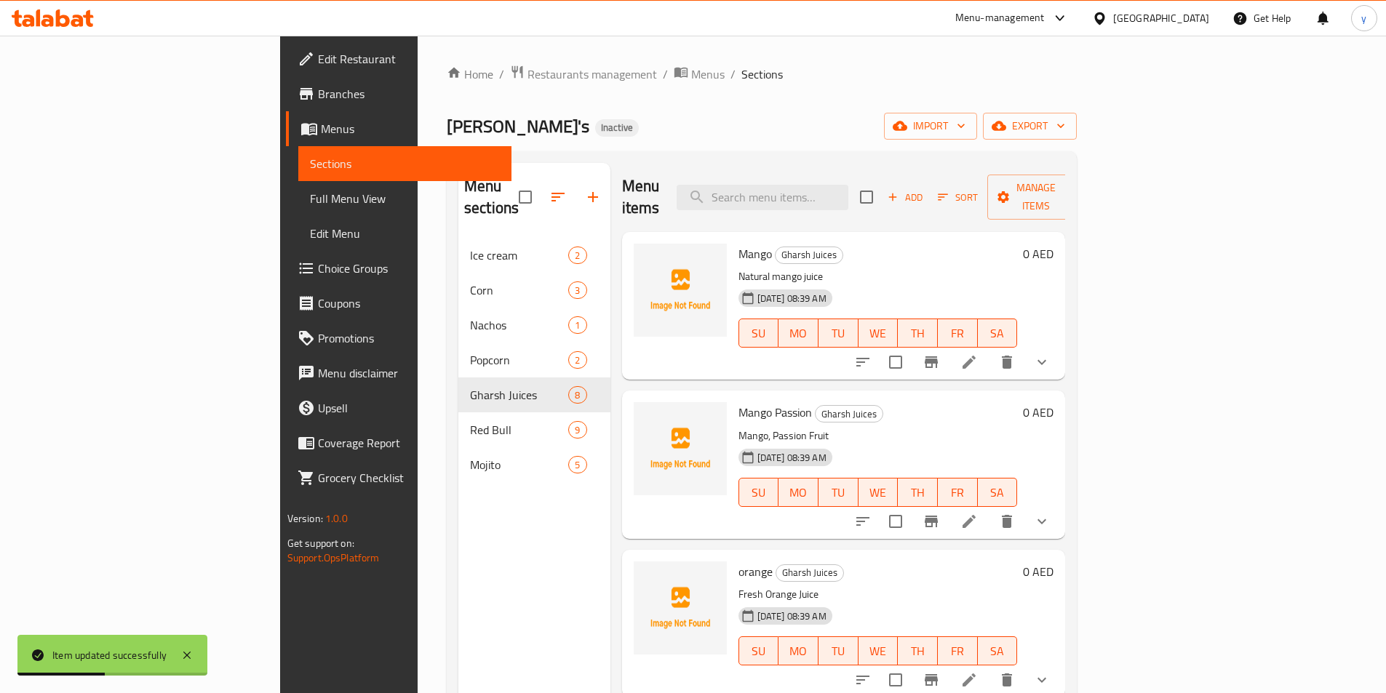
scroll to position [291, 0]
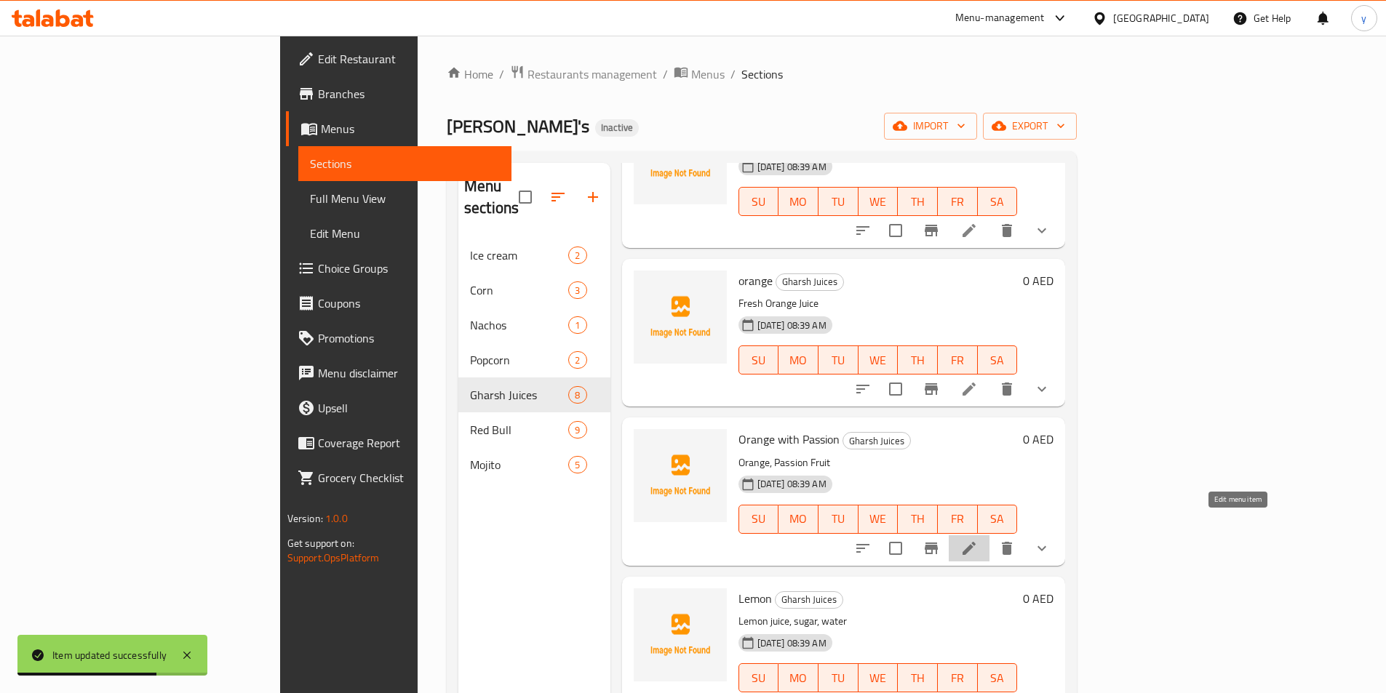
click at [978, 540] on icon at bounding box center [968, 548] width 17 height 17
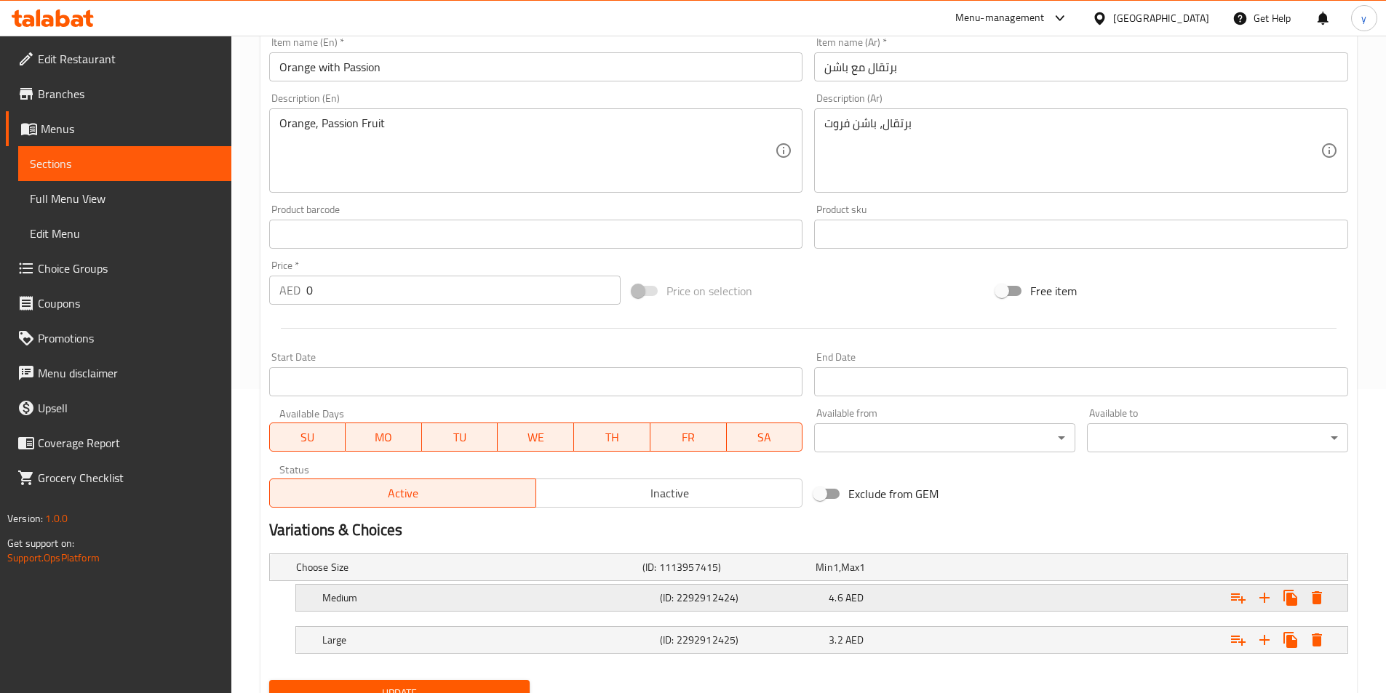
scroll to position [367, 0]
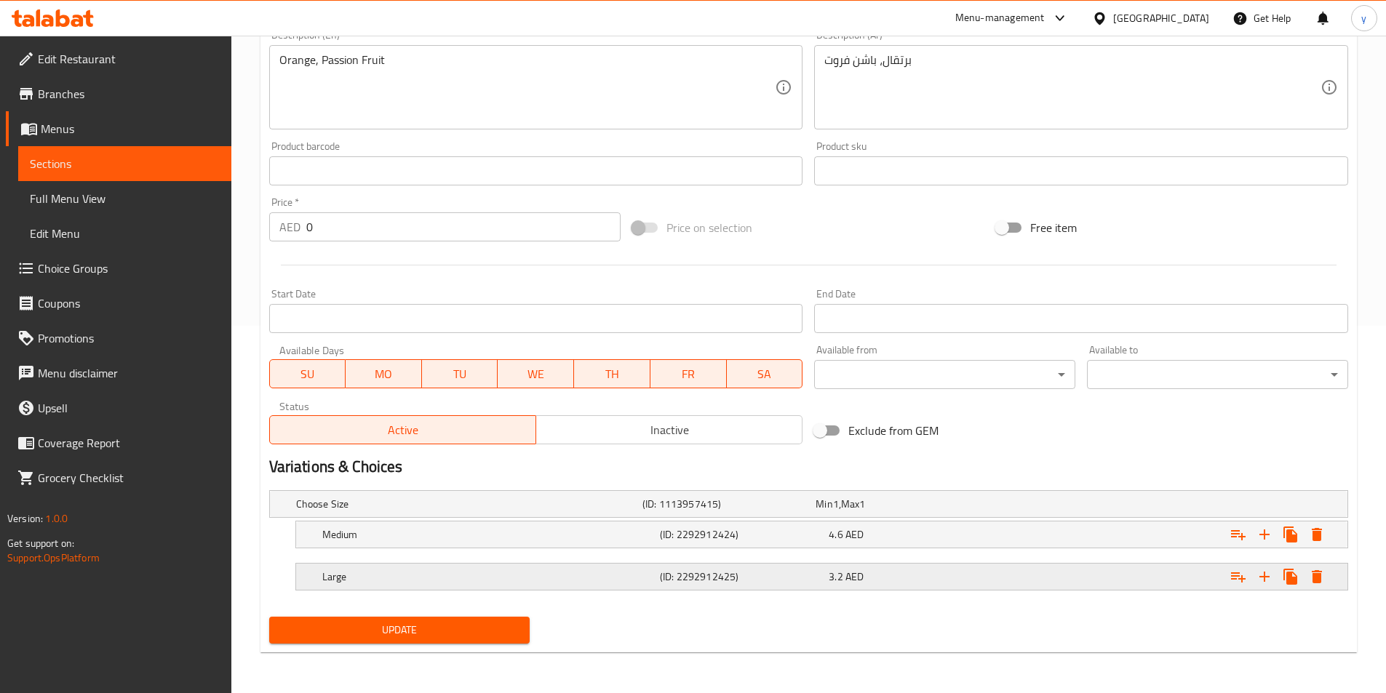
click at [905, 568] on div "3.2 AED" at bounding box center [910, 577] width 169 height 20
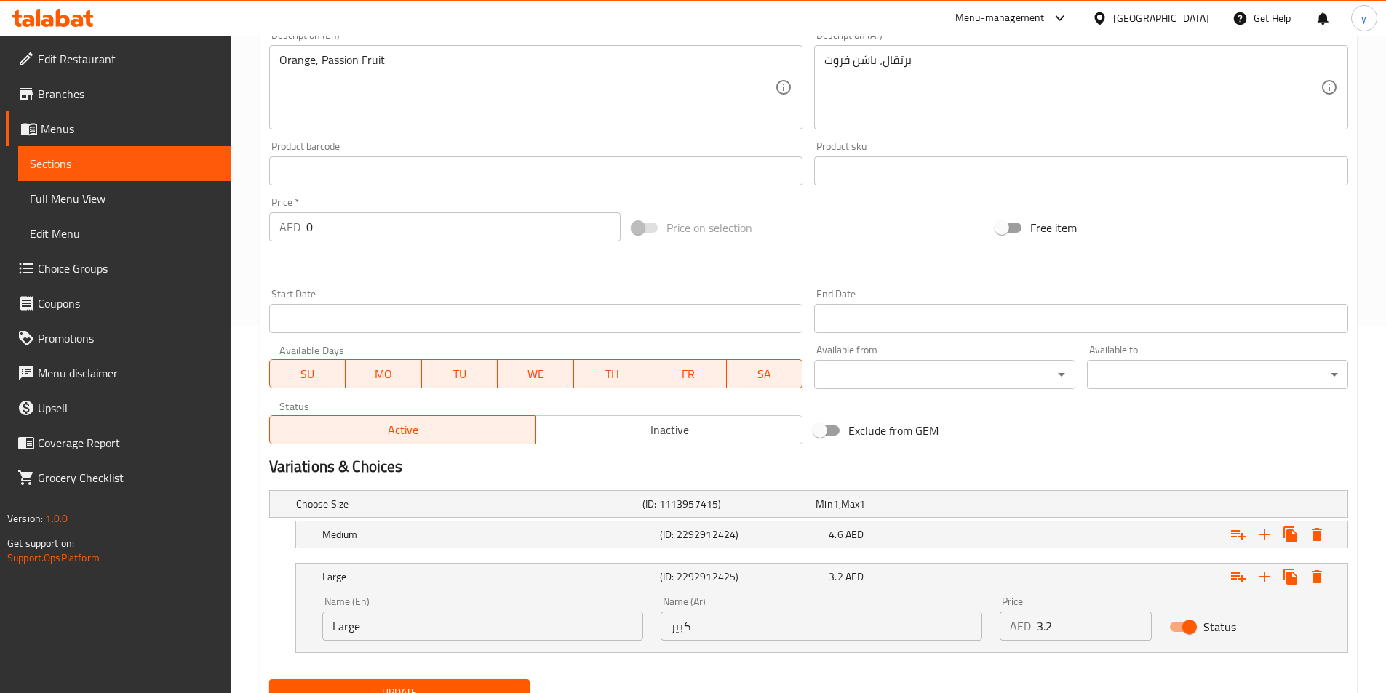
click at [1080, 626] on input "3.2" at bounding box center [1094, 626] width 115 height 29
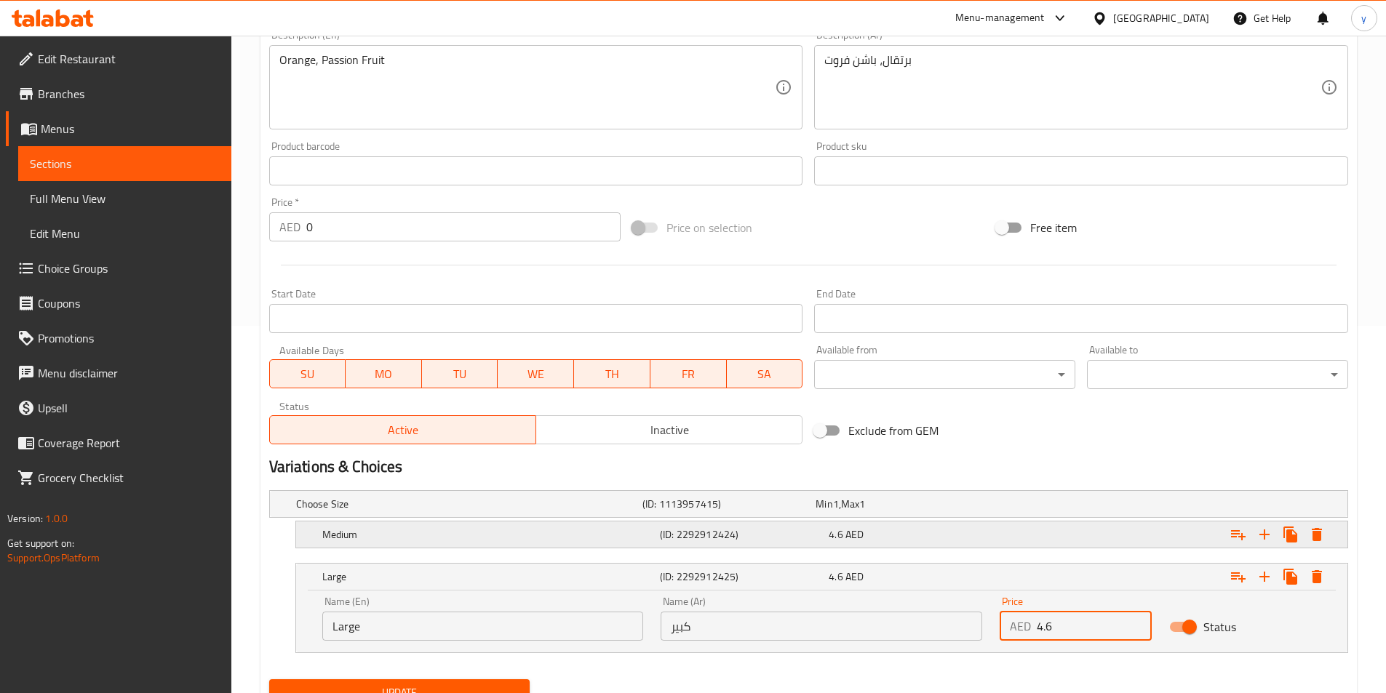
type input "4.6"
click at [951, 535] on div "4.6 AED" at bounding box center [910, 534] width 163 height 15
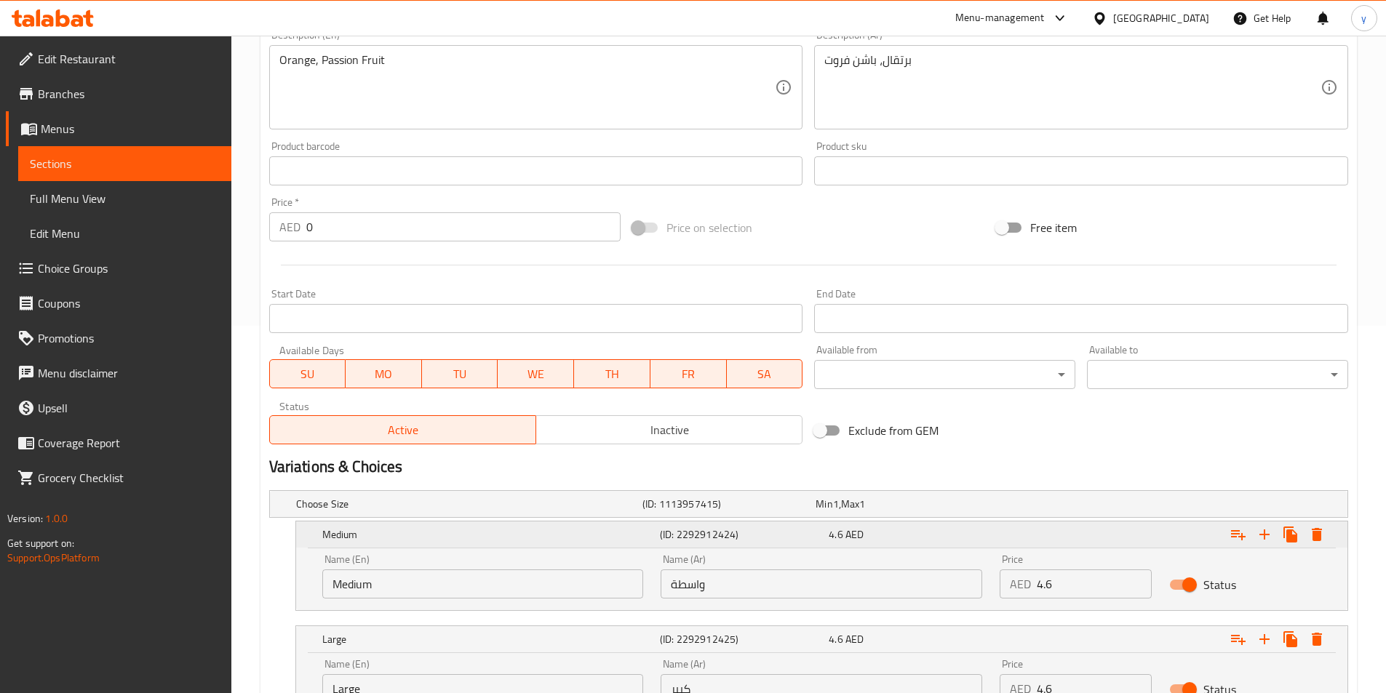
click at [951, 535] on div "4.6 AED" at bounding box center [910, 534] width 163 height 15
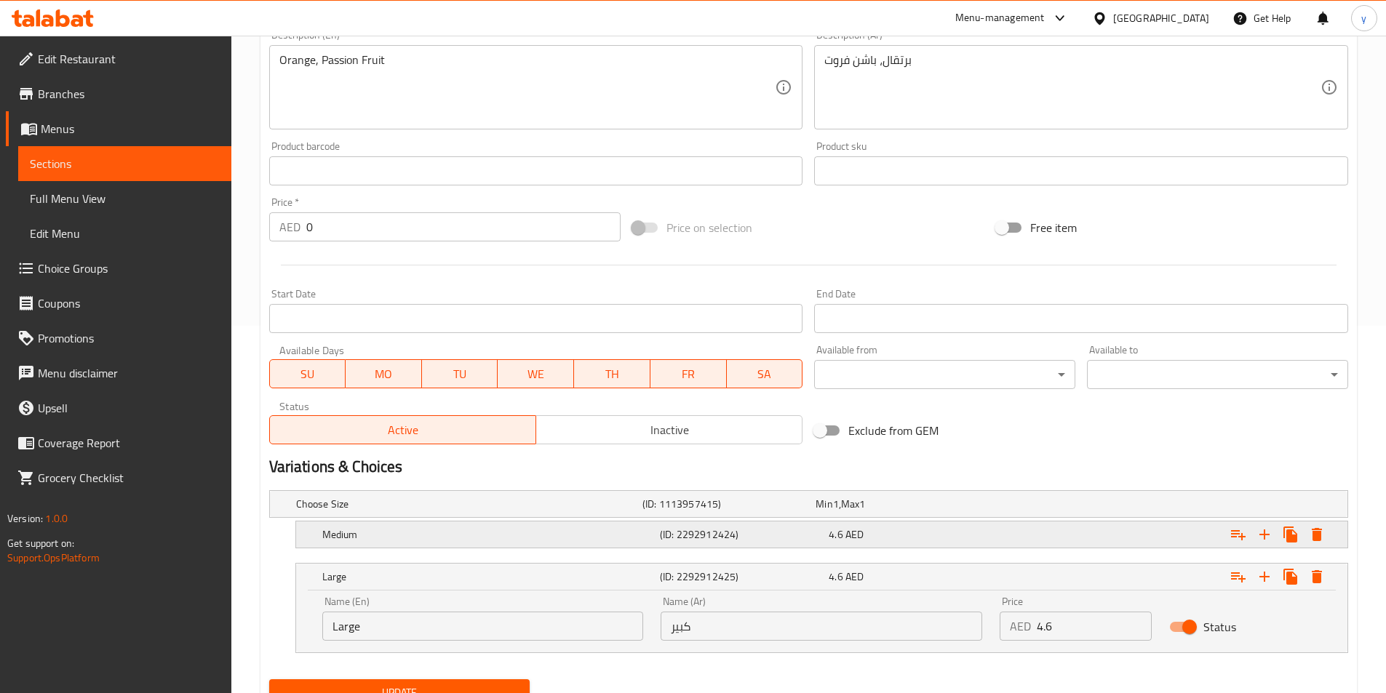
click at [1036, 538] on div "Expand" at bounding box center [1163, 535] width 338 height 32
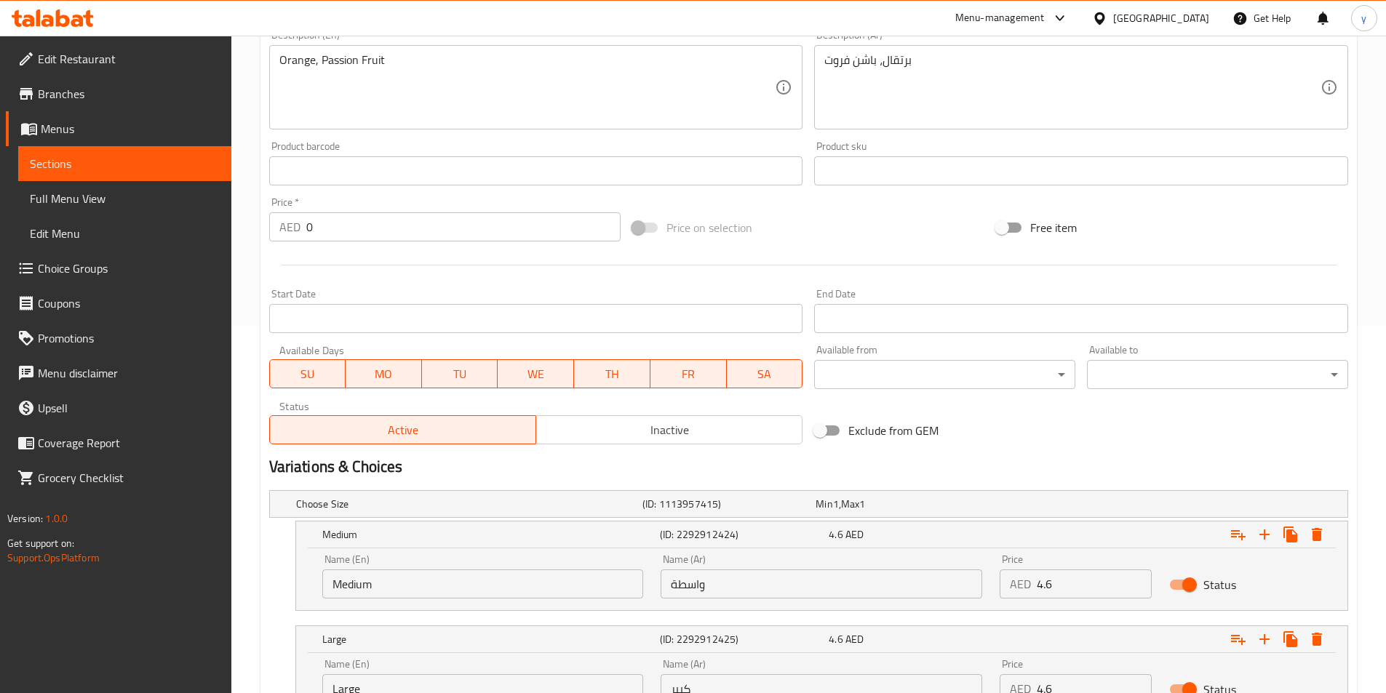
click at [1063, 576] on input "4.6" at bounding box center [1094, 584] width 115 height 29
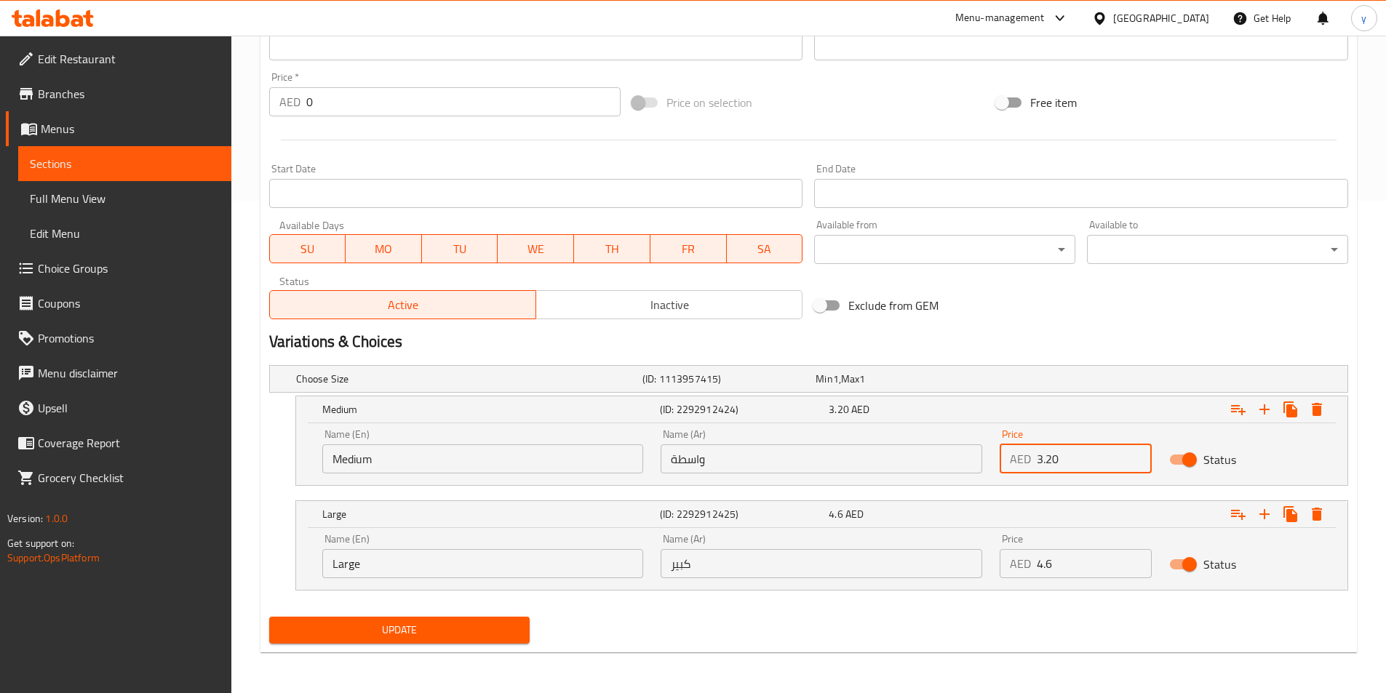
type input "3.20"
click at [434, 631] on span "Update" at bounding box center [400, 630] width 238 height 18
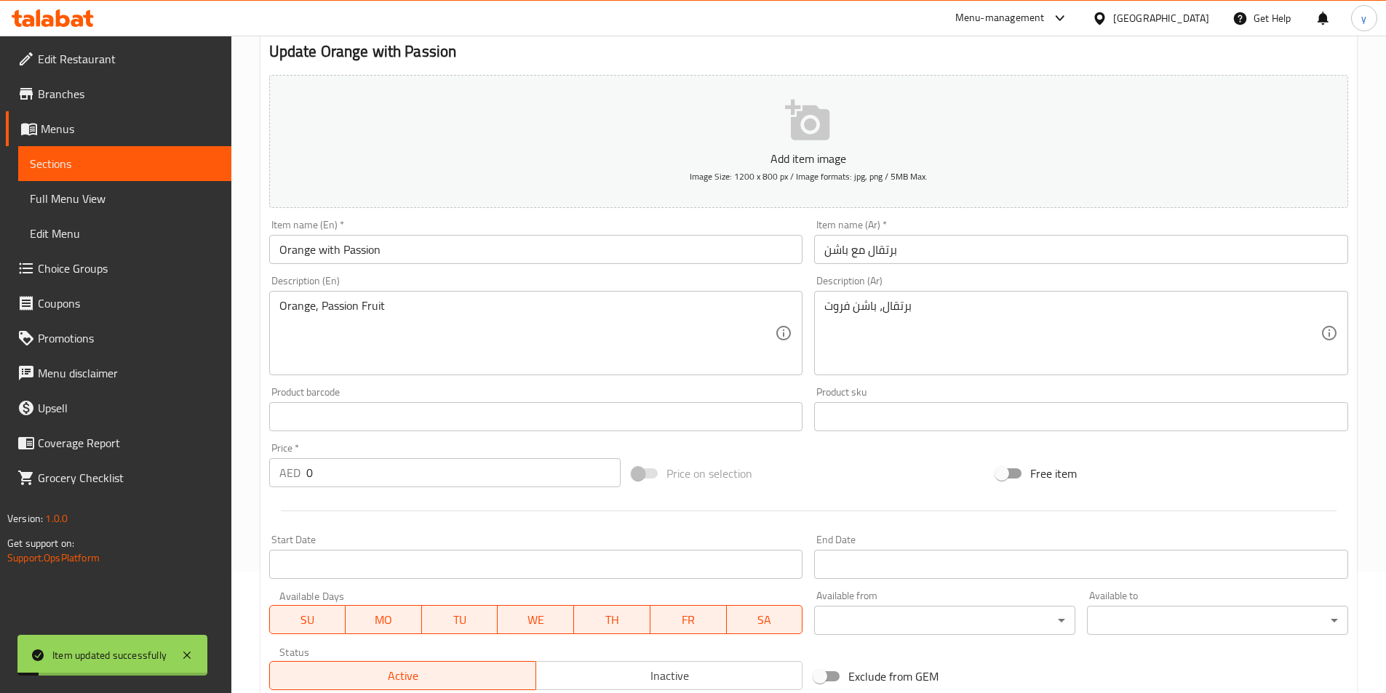
scroll to position [0, 0]
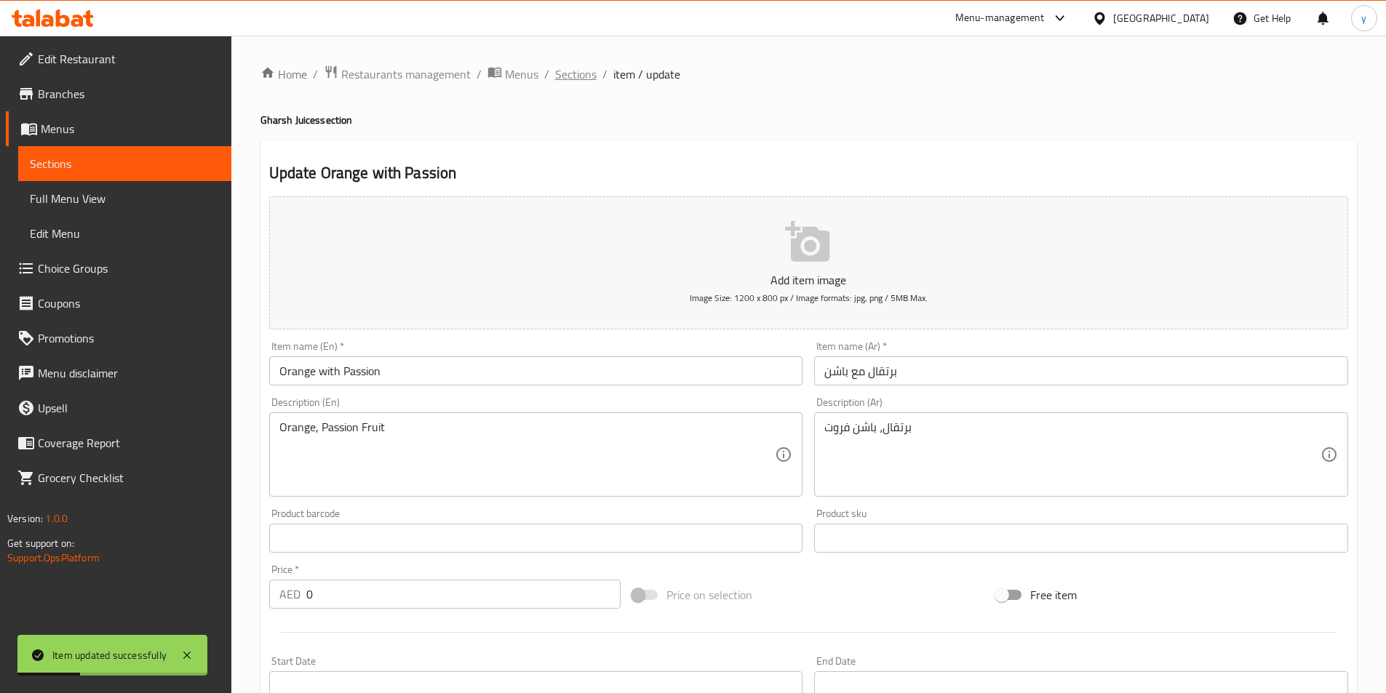
click at [583, 76] on span "Sections" at bounding box center [575, 73] width 41 height 17
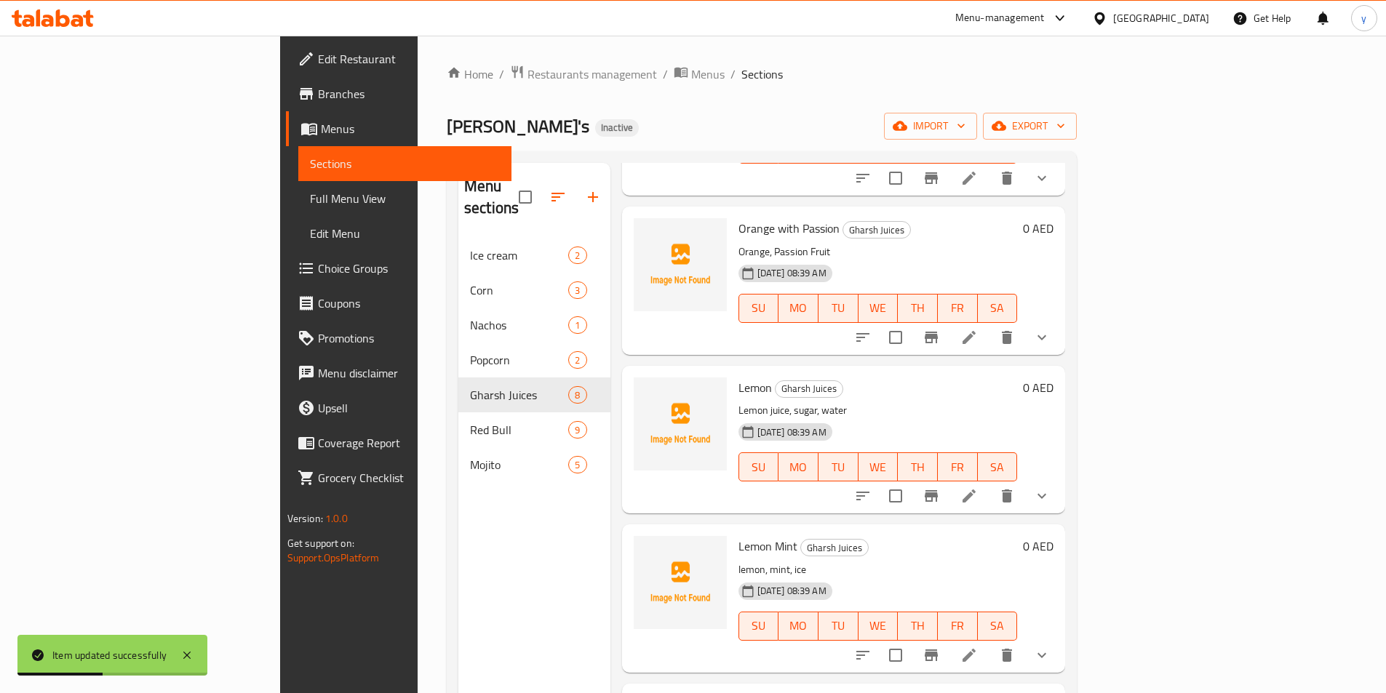
scroll to position [509, 0]
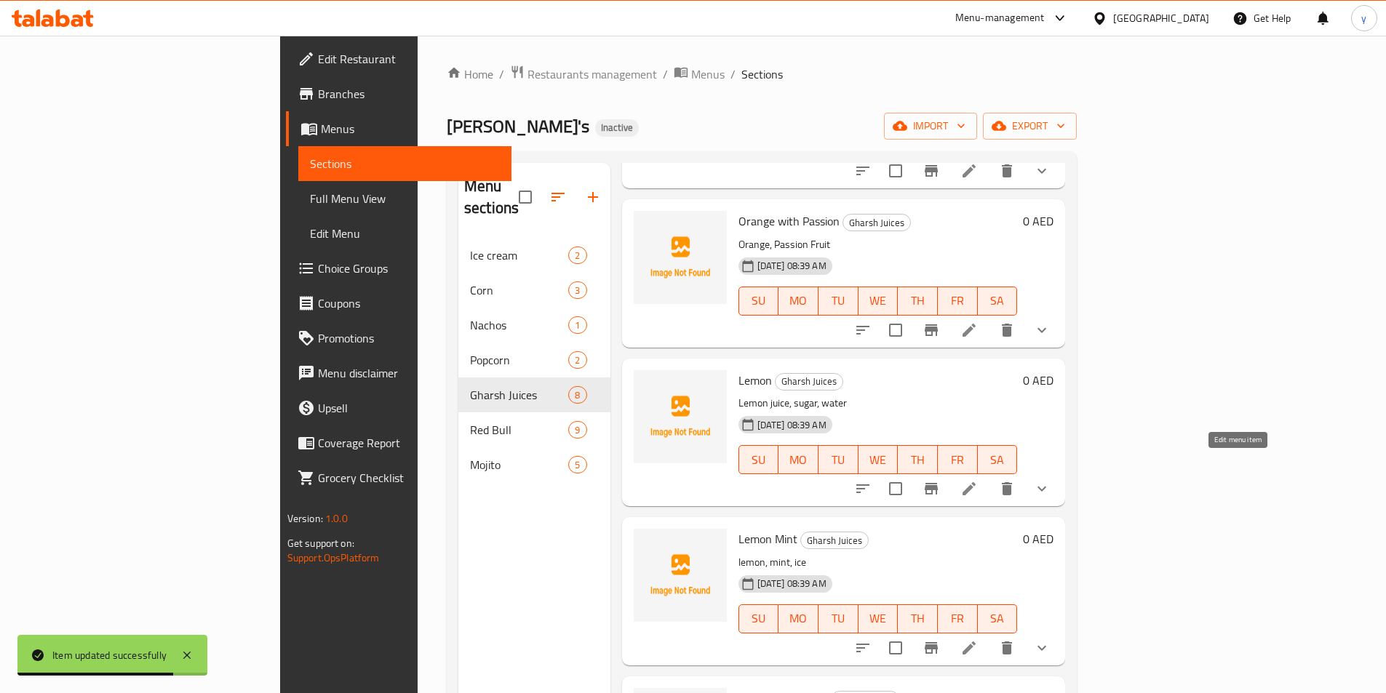
click at [976, 482] on icon at bounding box center [968, 488] width 13 height 13
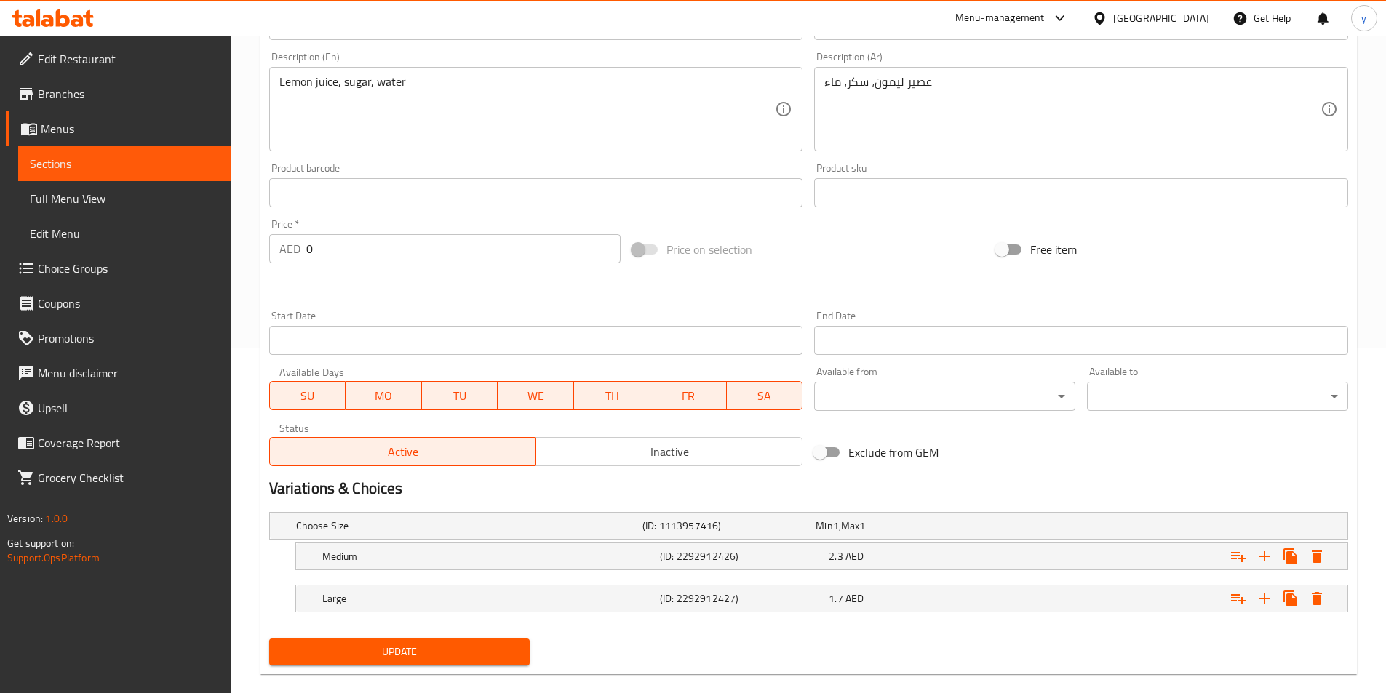
scroll to position [367, 0]
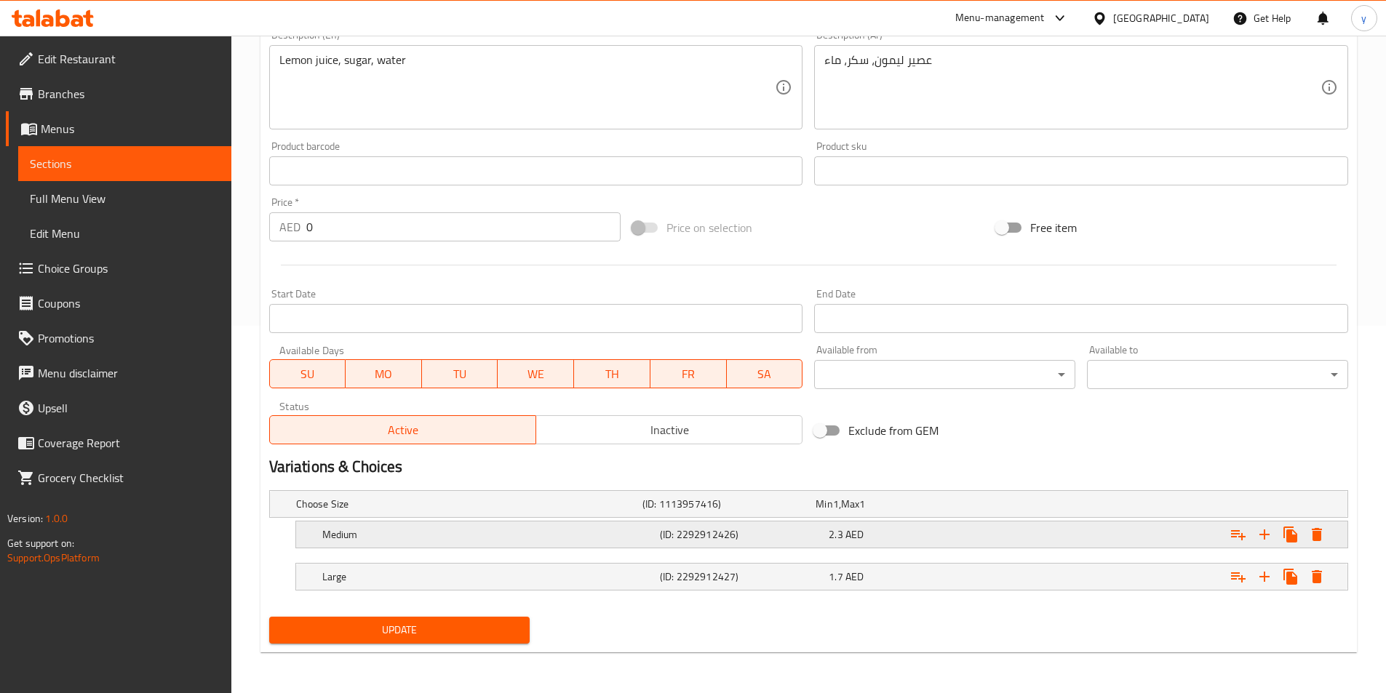
click at [1176, 533] on div "Expand" at bounding box center [1163, 535] width 338 height 32
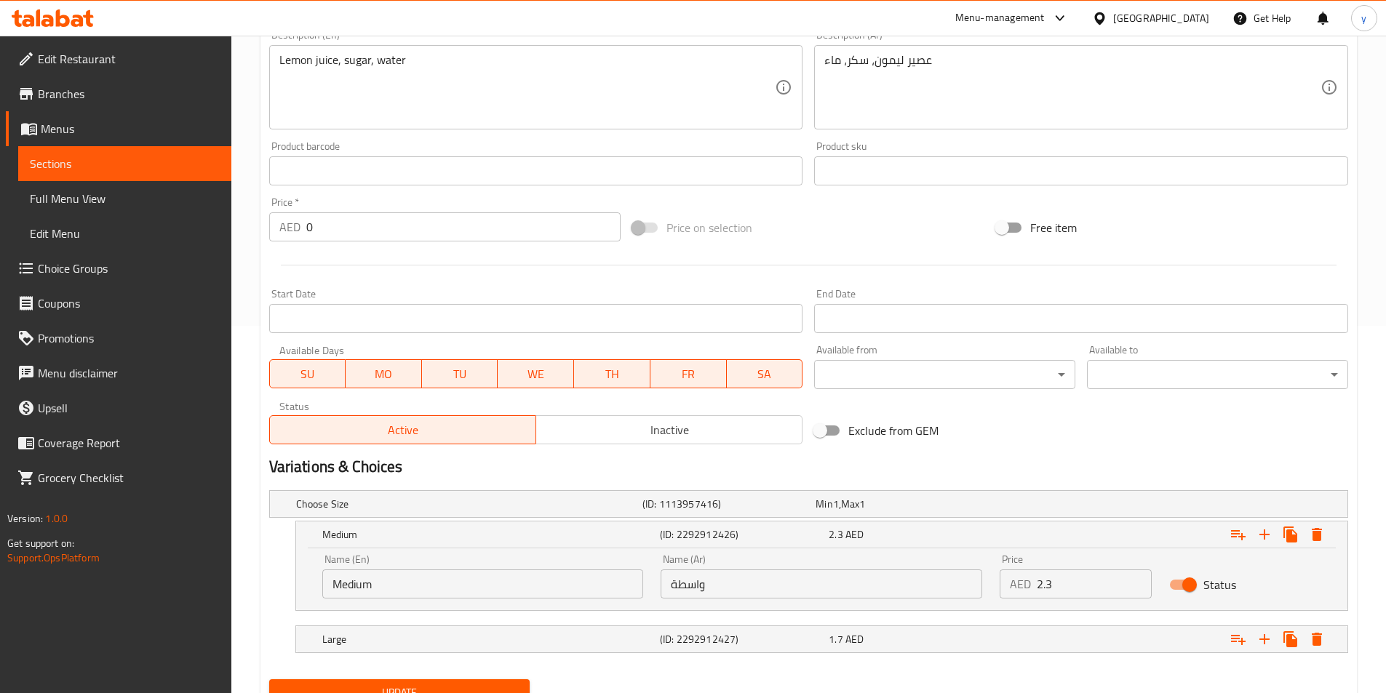
click at [1073, 591] on input "2.3" at bounding box center [1094, 584] width 115 height 29
type input "1.7"
click at [1035, 638] on div "Expand" at bounding box center [1163, 639] width 338 height 32
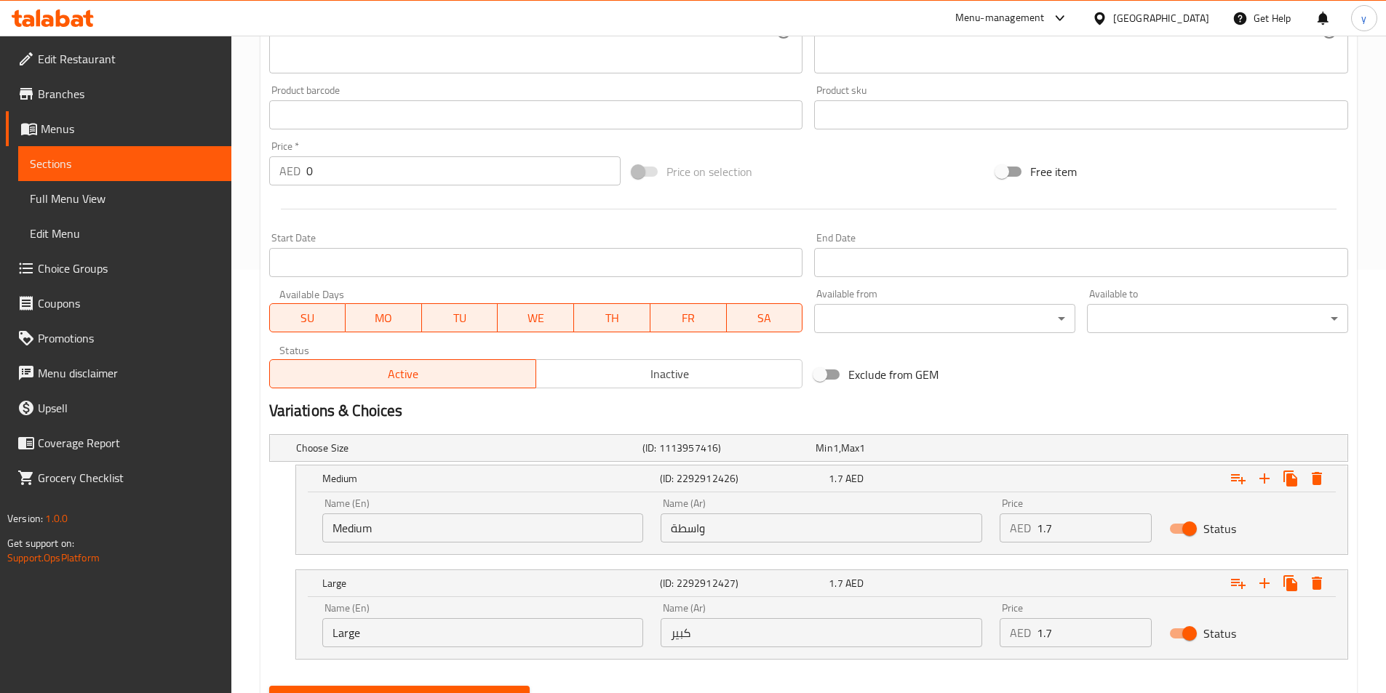
scroll to position [493, 0]
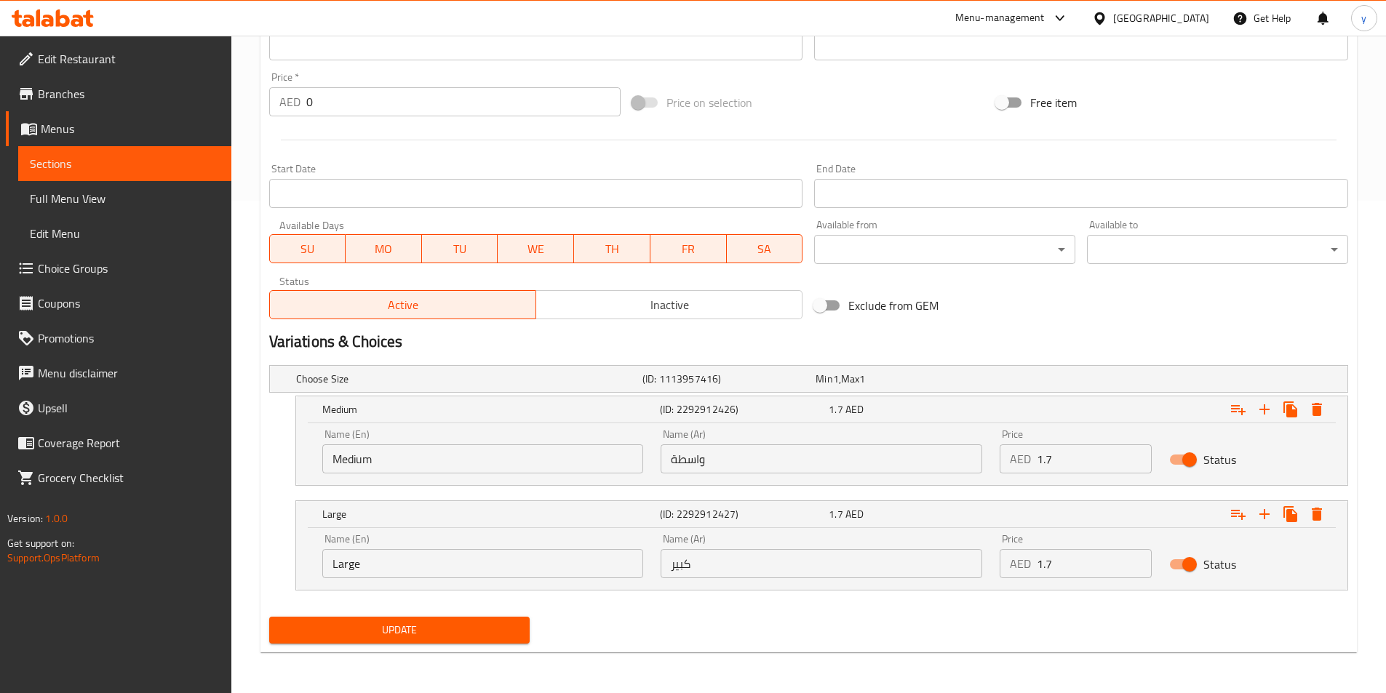
click at [1080, 569] on input "1.7" at bounding box center [1094, 563] width 115 height 29
type input "2.3"
click at [443, 620] on button "Update" at bounding box center [399, 630] width 261 height 27
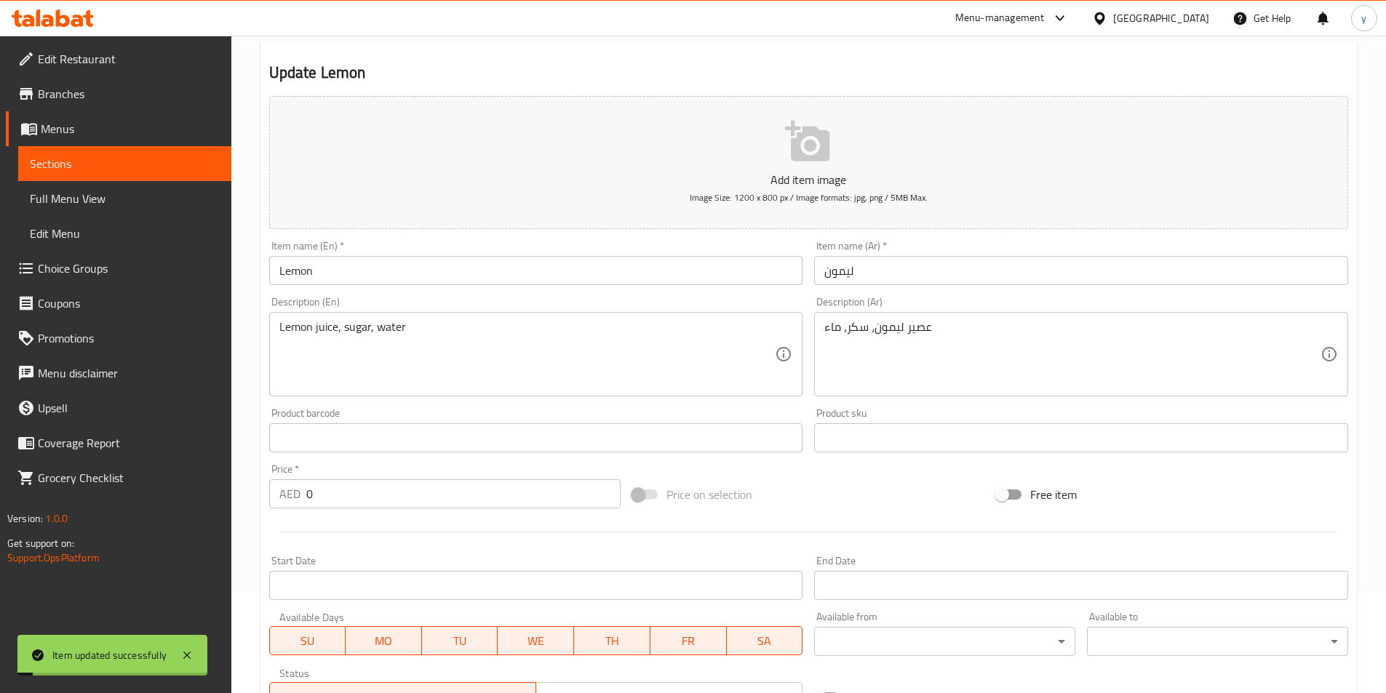
scroll to position [0, 0]
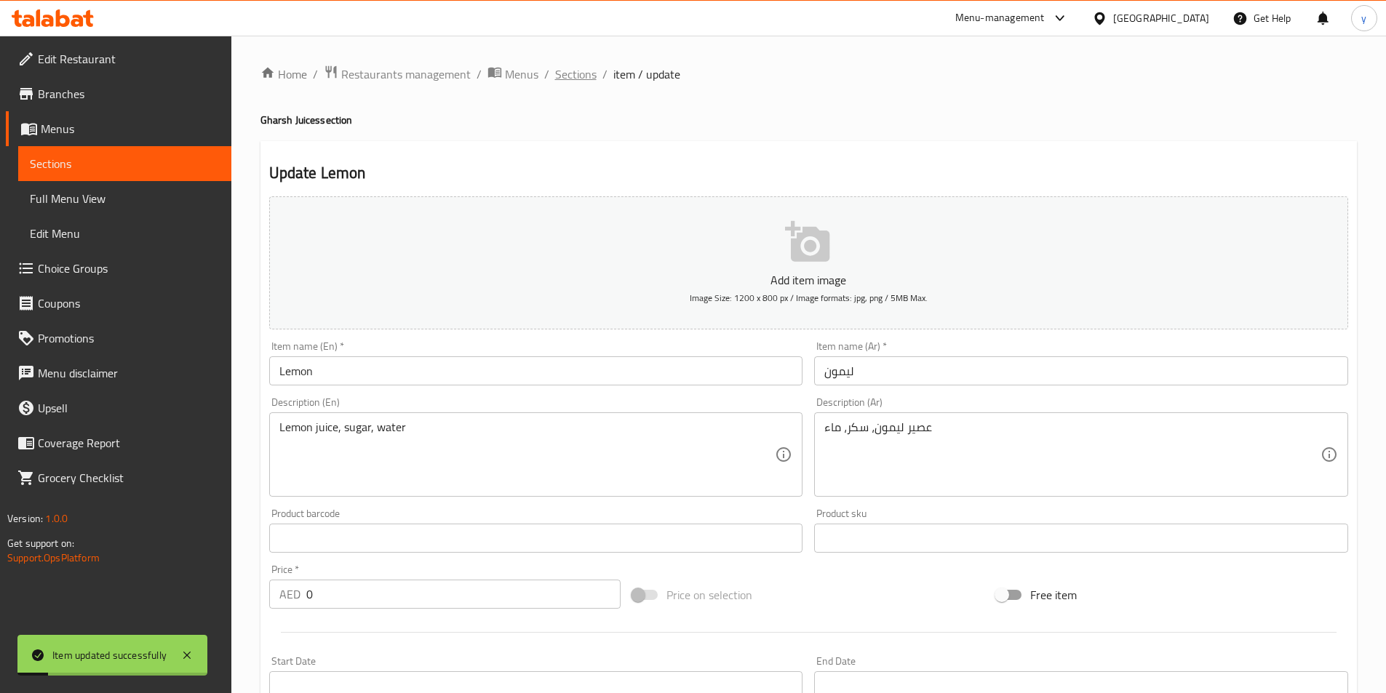
click at [575, 78] on span "Sections" at bounding box center [575, 73] width 41 height 17
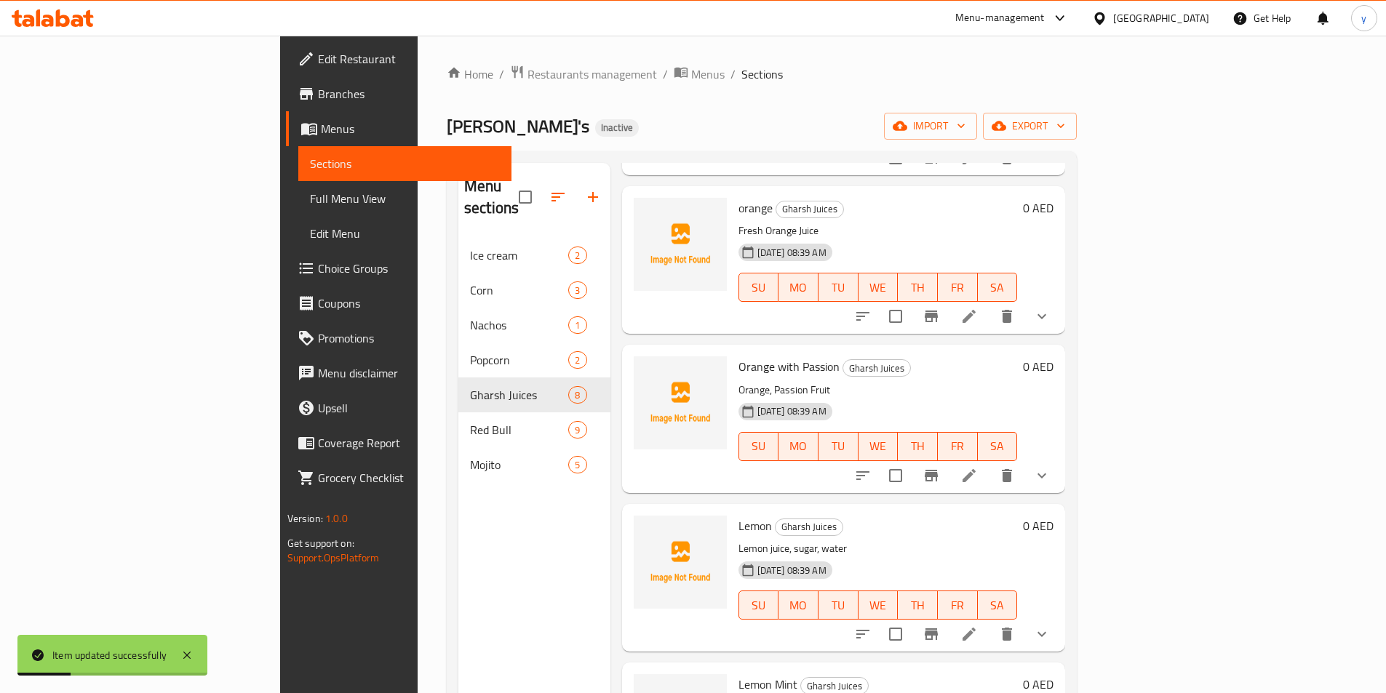
scroll to position [615, 0]
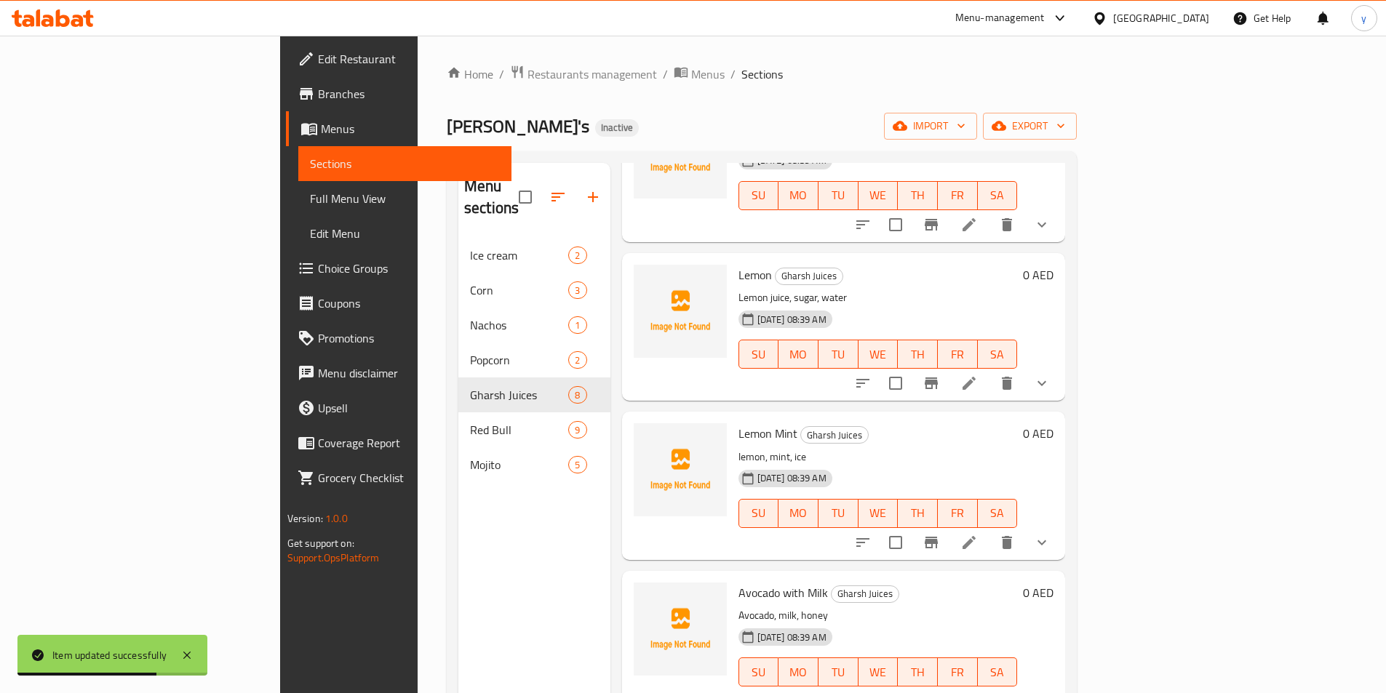
click at [978, 534] on icon at bounding box center [968, 542] width 17 height 17
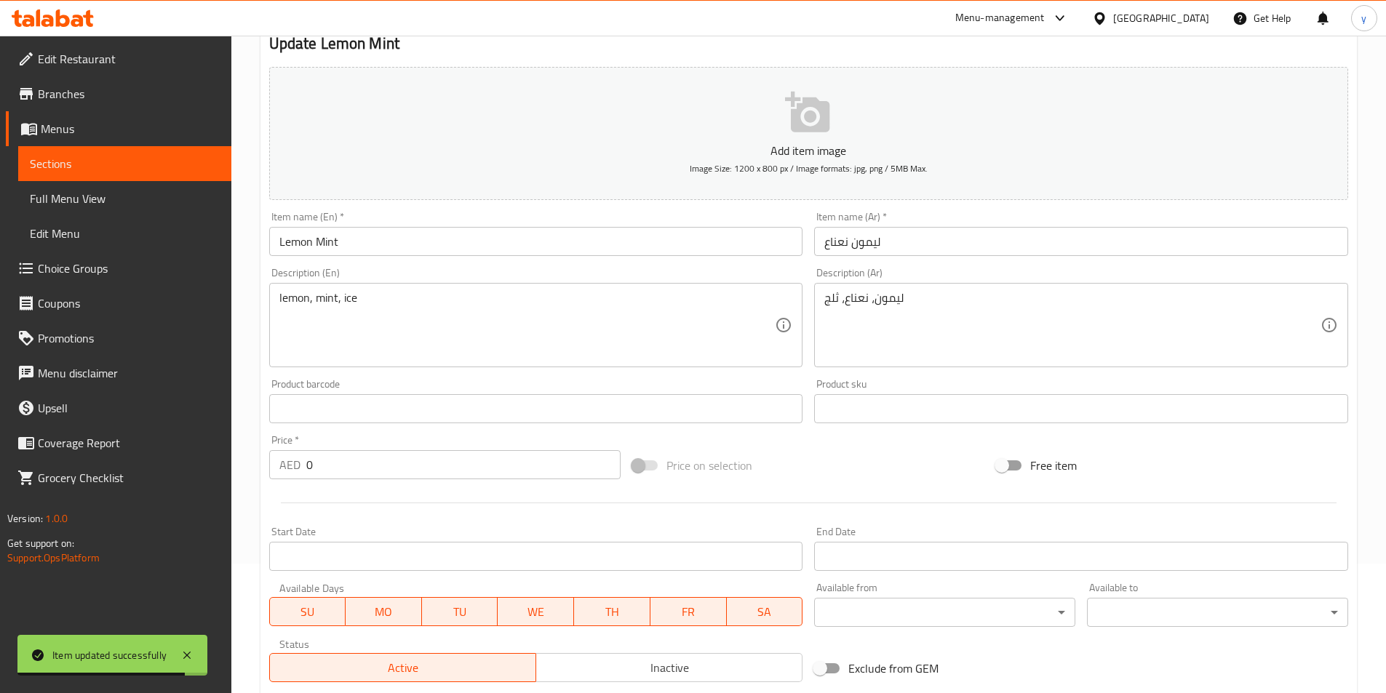
scroll to position [364, 0]
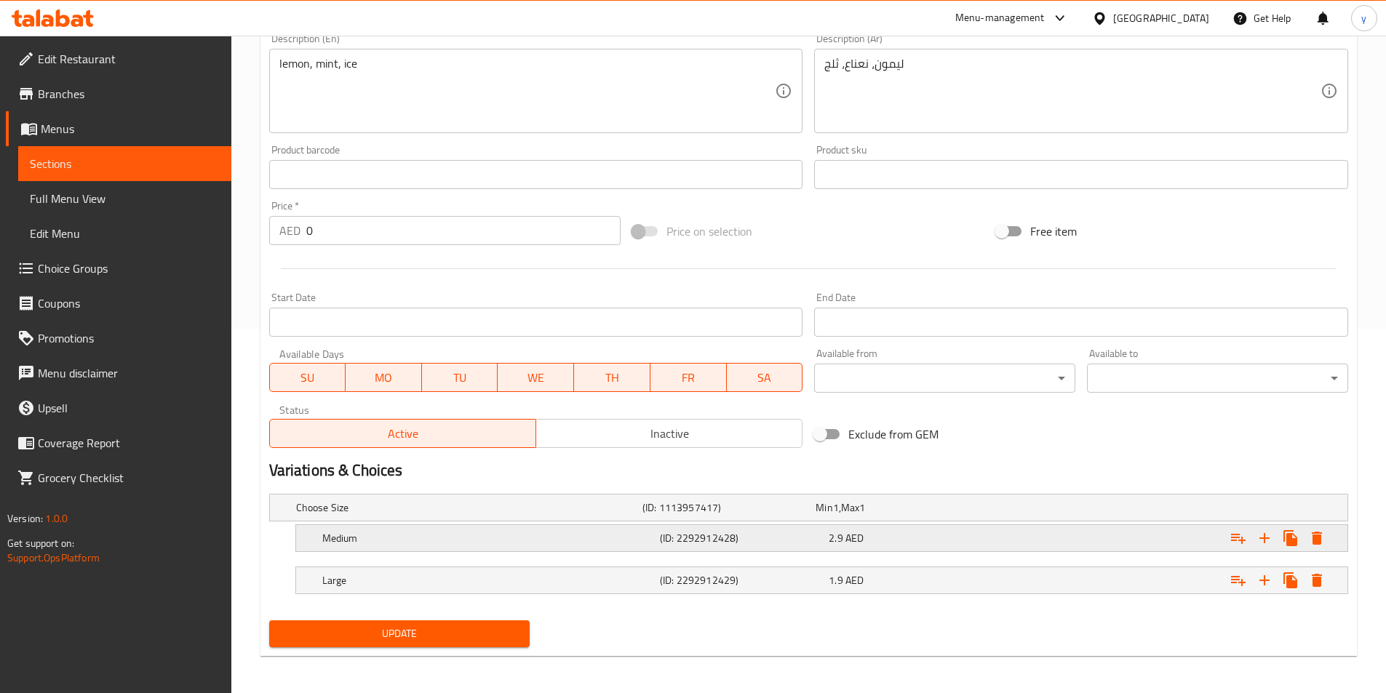
drag, startPoint x: 1177, startPoint y: 530, endPoint x: 1173, endPoint y: 539, distance: 10.1
click at [1176, 530] on div "Expand" at bounding box center [1163, 538] width 338 height 32
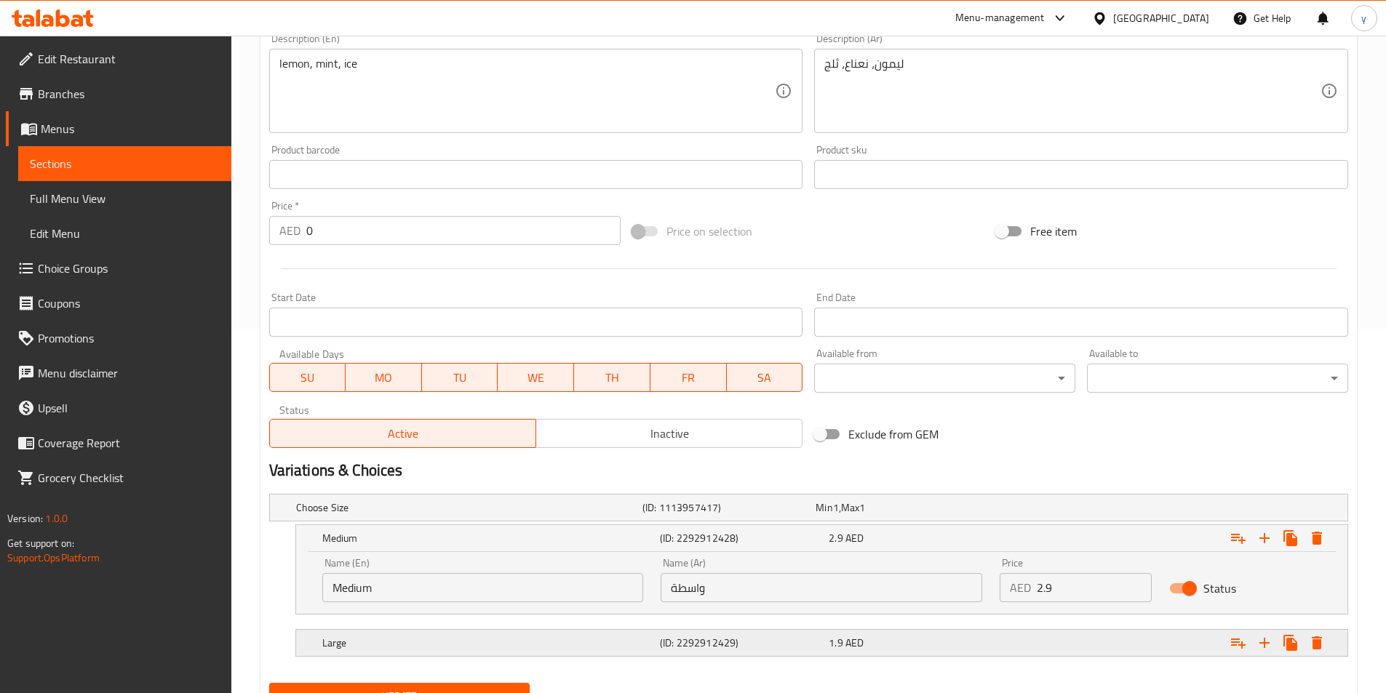
click at [1109, 632] on div "Expand" at bounding box center [1163, 643] width 338 height 32
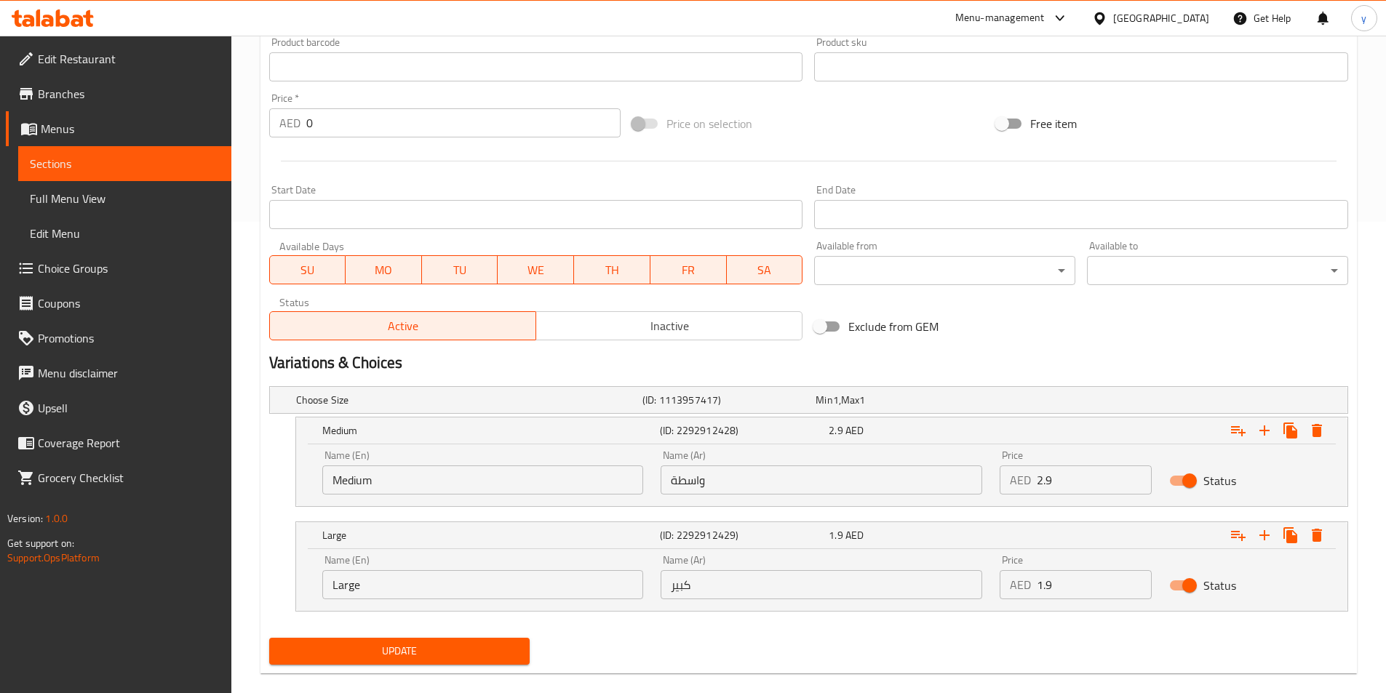
scroll to position [493, 0]
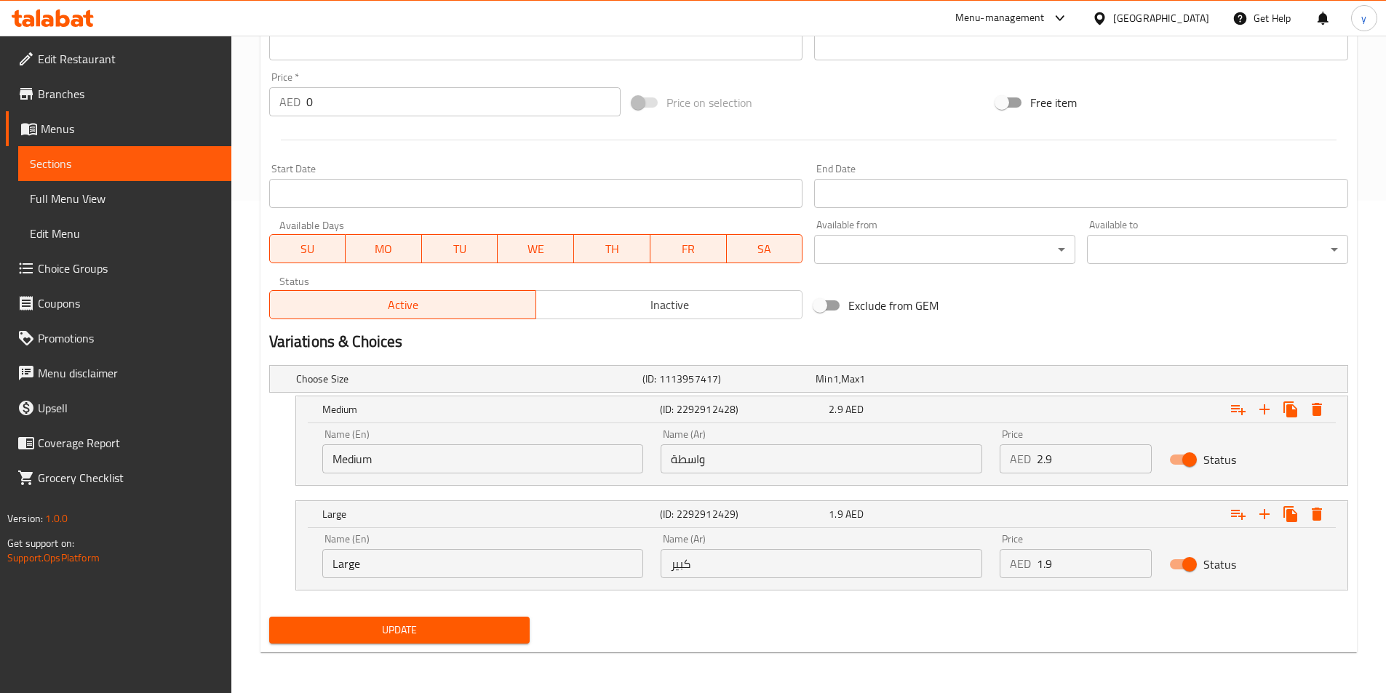
click at [1086, 468] on input "2.9" at bounding box center [1094, 458] width 115 height 29
type input "1.9"
click at [1112, 567] on input "1.9" at bounding box center [1094, 563] width 115 height 29
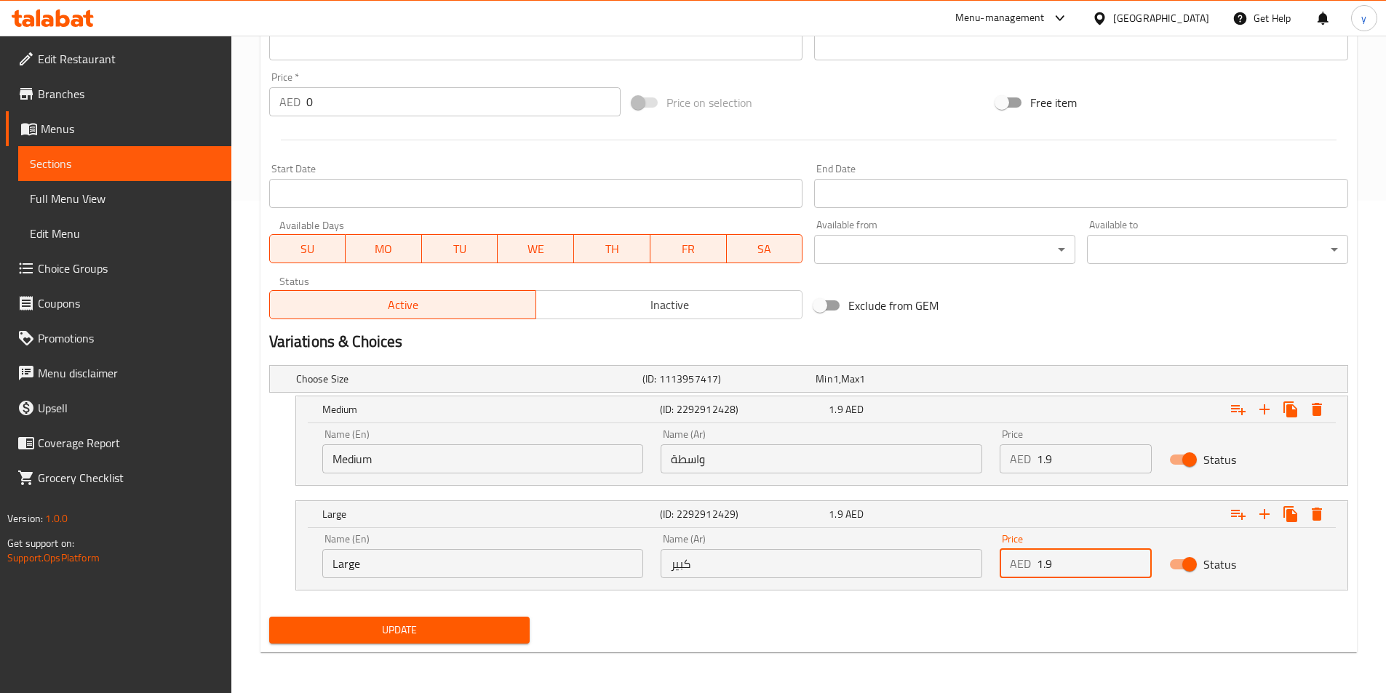
click at [1112, 568] on input "1.9" at bounding box center [1094, 563] width 115 height 29
type input "2.9"
click at [492, 628] on span "Update" at bounding box center [400, 630] width 238 height 18
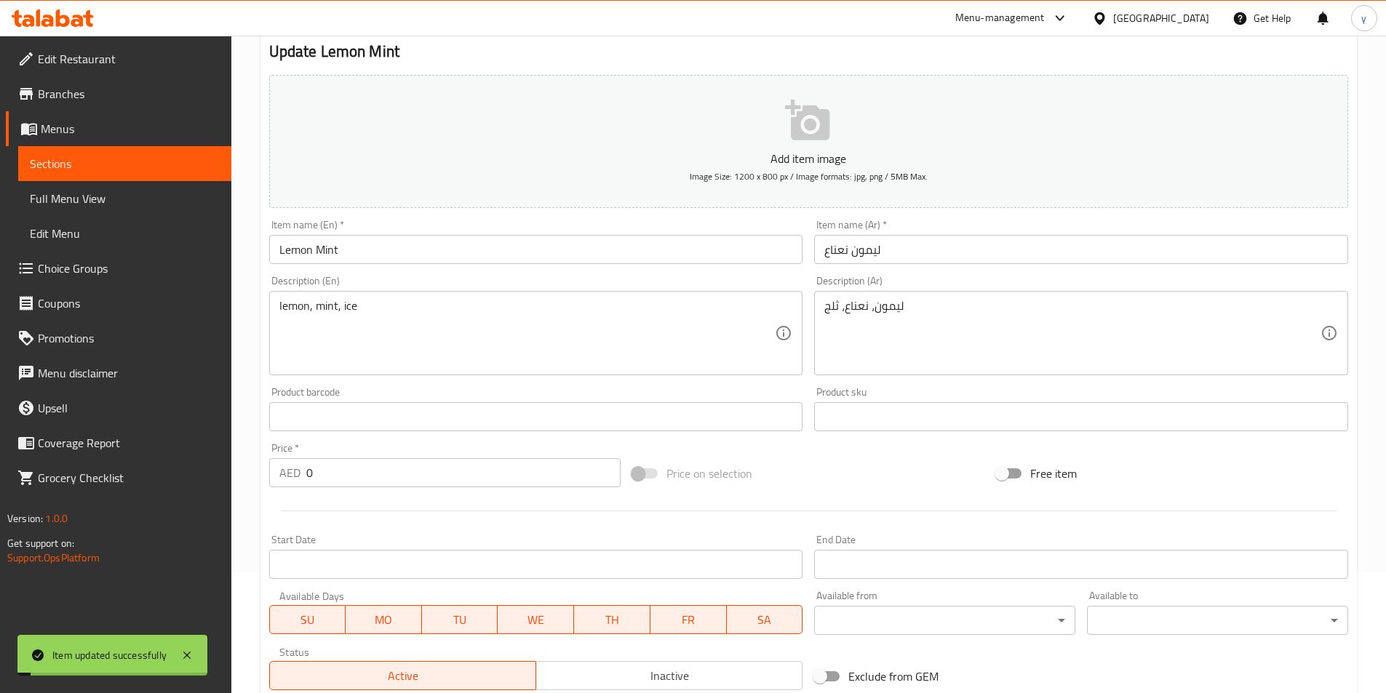
scroll to position [0, 0]
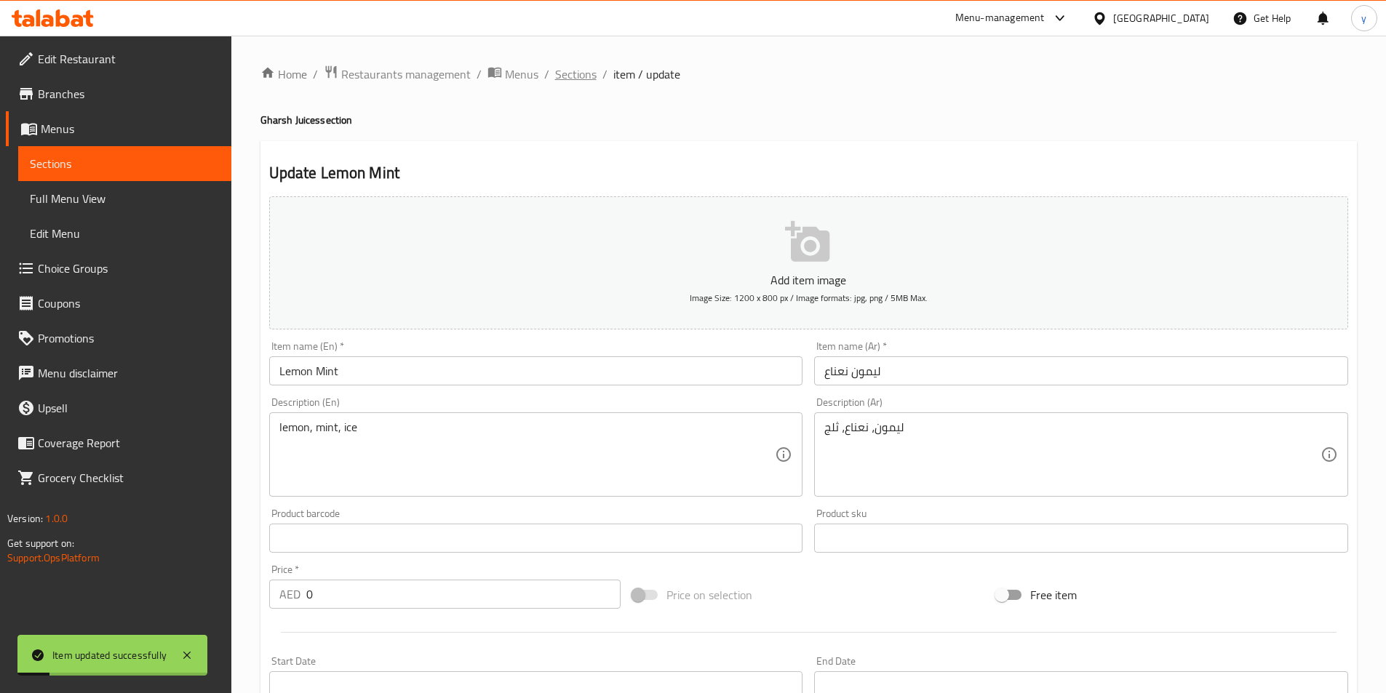
click at [559, 70] on span "Sections" at bounding box center [575, 73] width 41 height 17
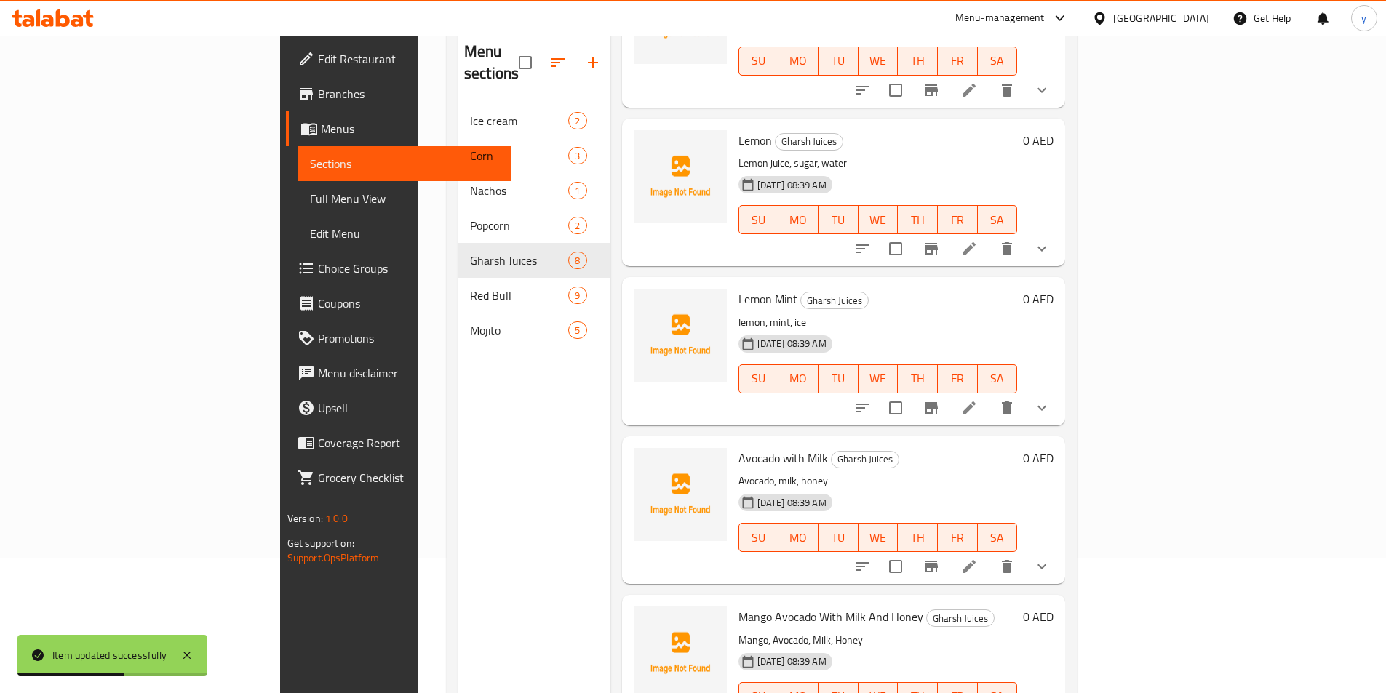
scroll to position [204, 0]
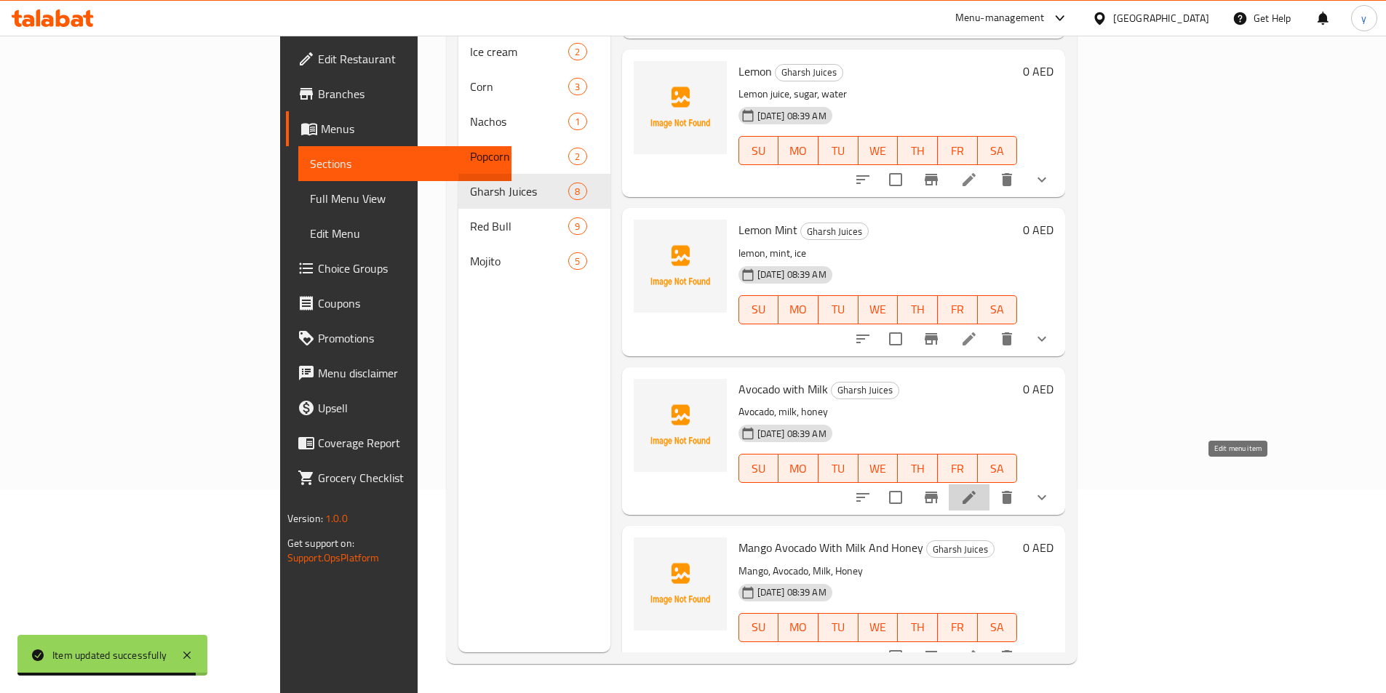
click at [978, 489] on icon at bounding box center [968, 497] width 17 height 17
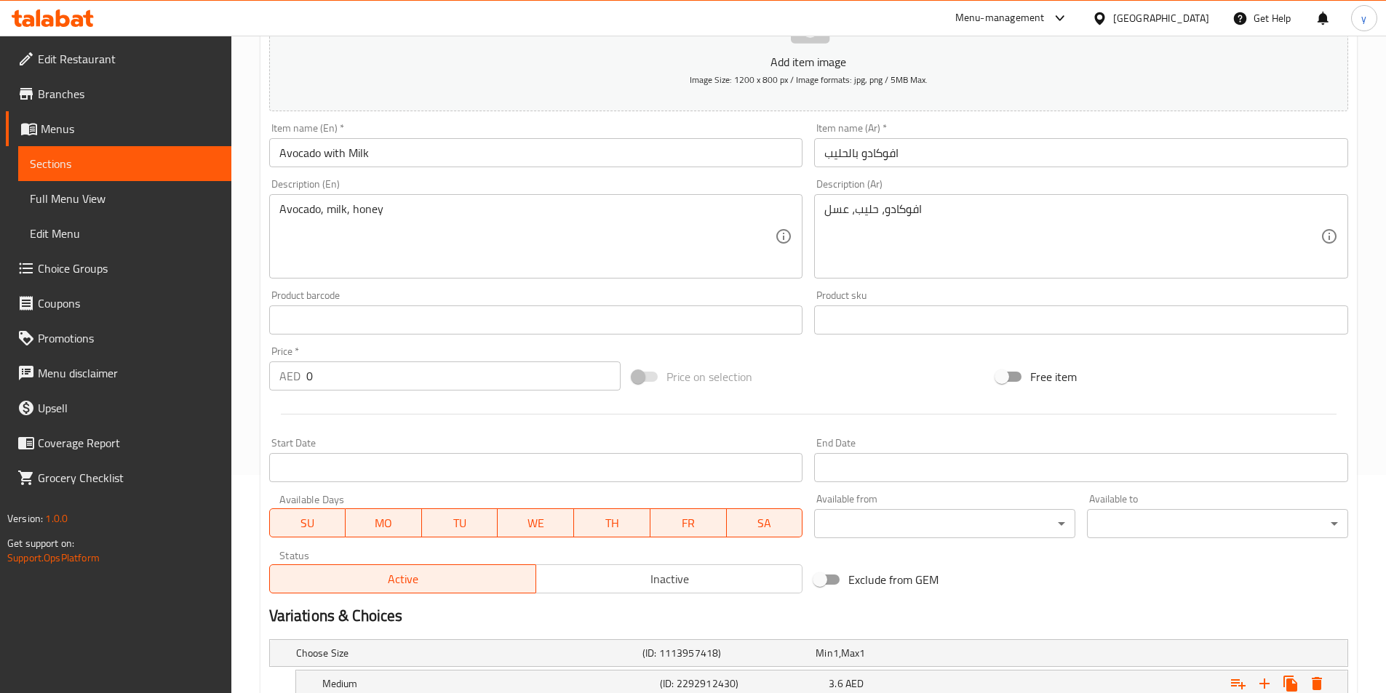
scroll to position [367, 0]
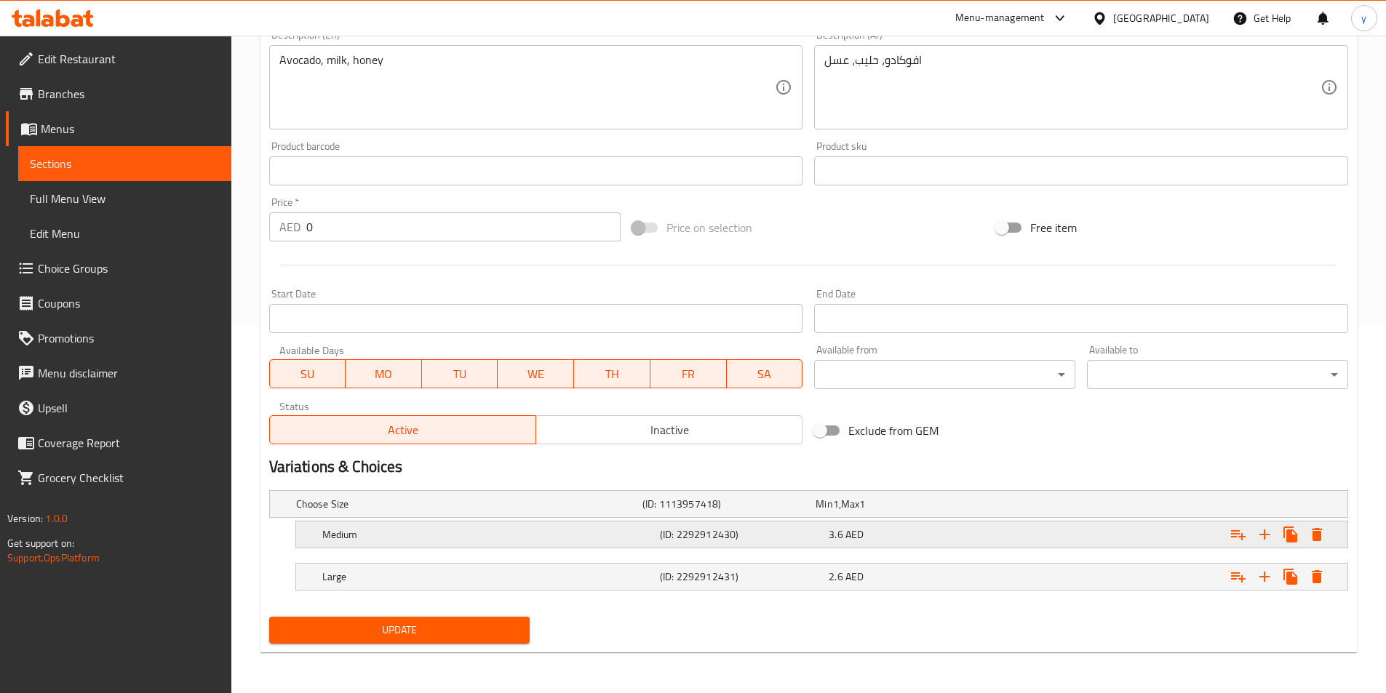
click at [1109, 537] on div "Expand" at bounding box center [1163, 535] width 338 height 32
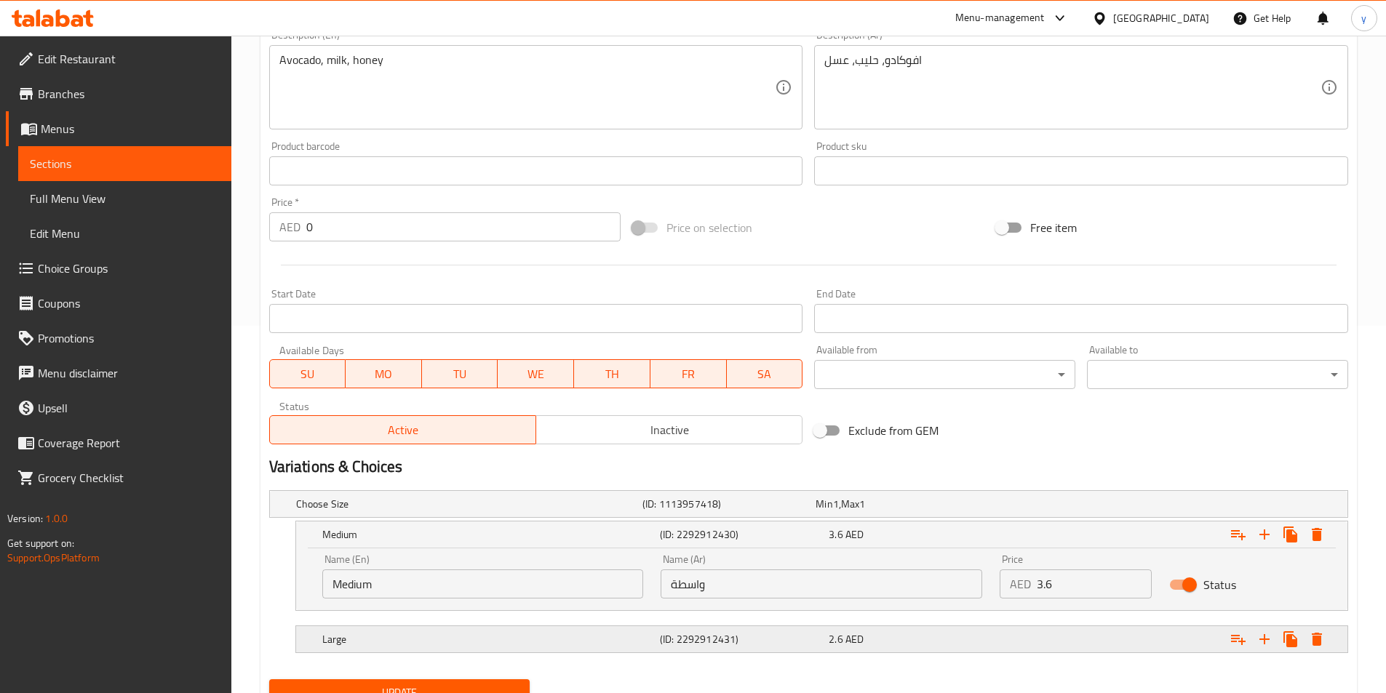
click at [1005, 634] on div "Expand" at bounding box center [1163, 639] width 338 height 32
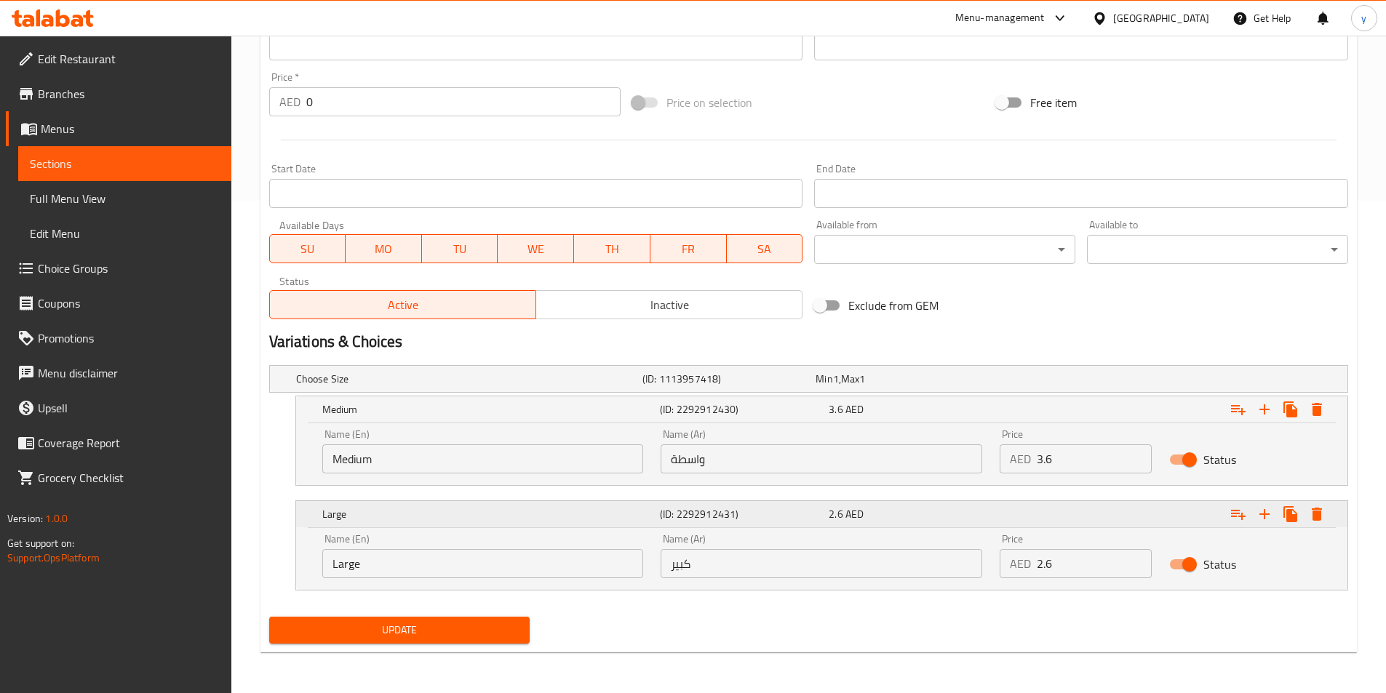
click at [840, 505] on span "2.6" at bounding box center [836, 514] width 14 height 19
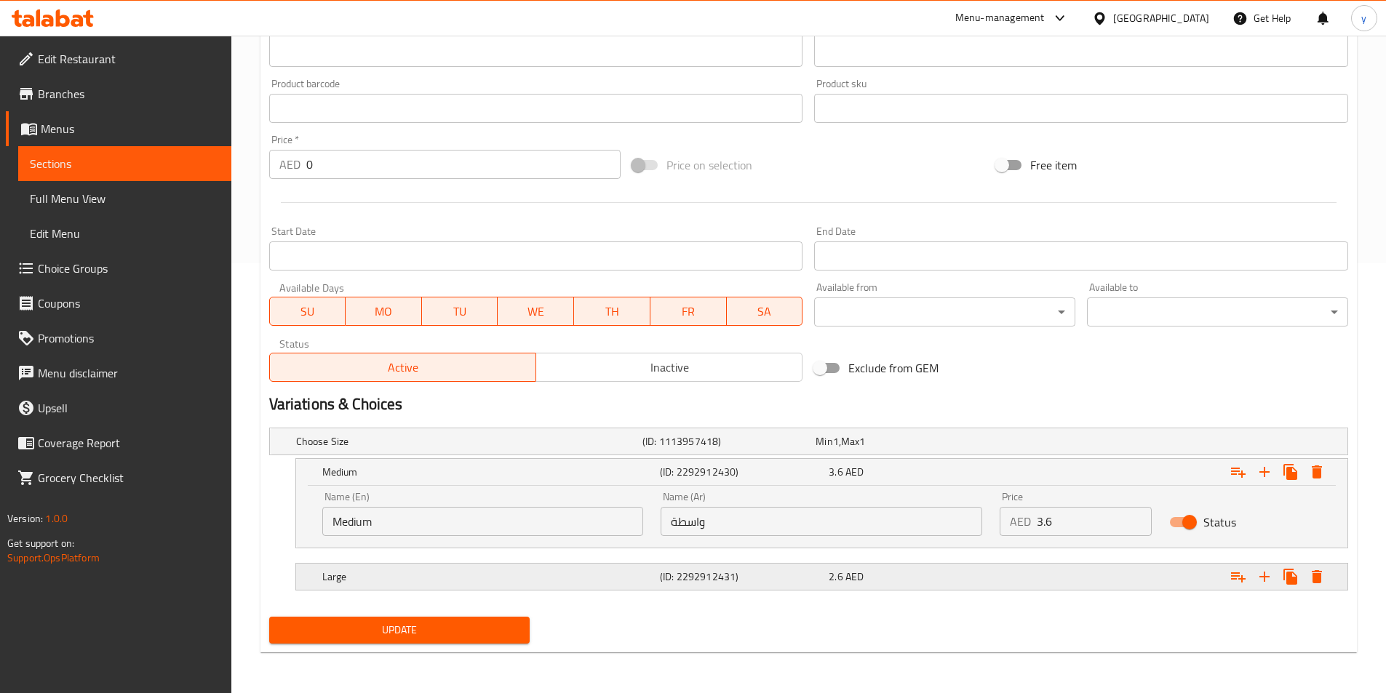
click at [840, 504] on div "Choose Size (ID: 1113957418) Min 1 , Max 1 Name (En) Choose Size Name (En) Name…" at bounding box center [808, 516] width 1090 height 189
click at [861, 573] on span "AED" at bounding box center [854, 576] width 18 height 19
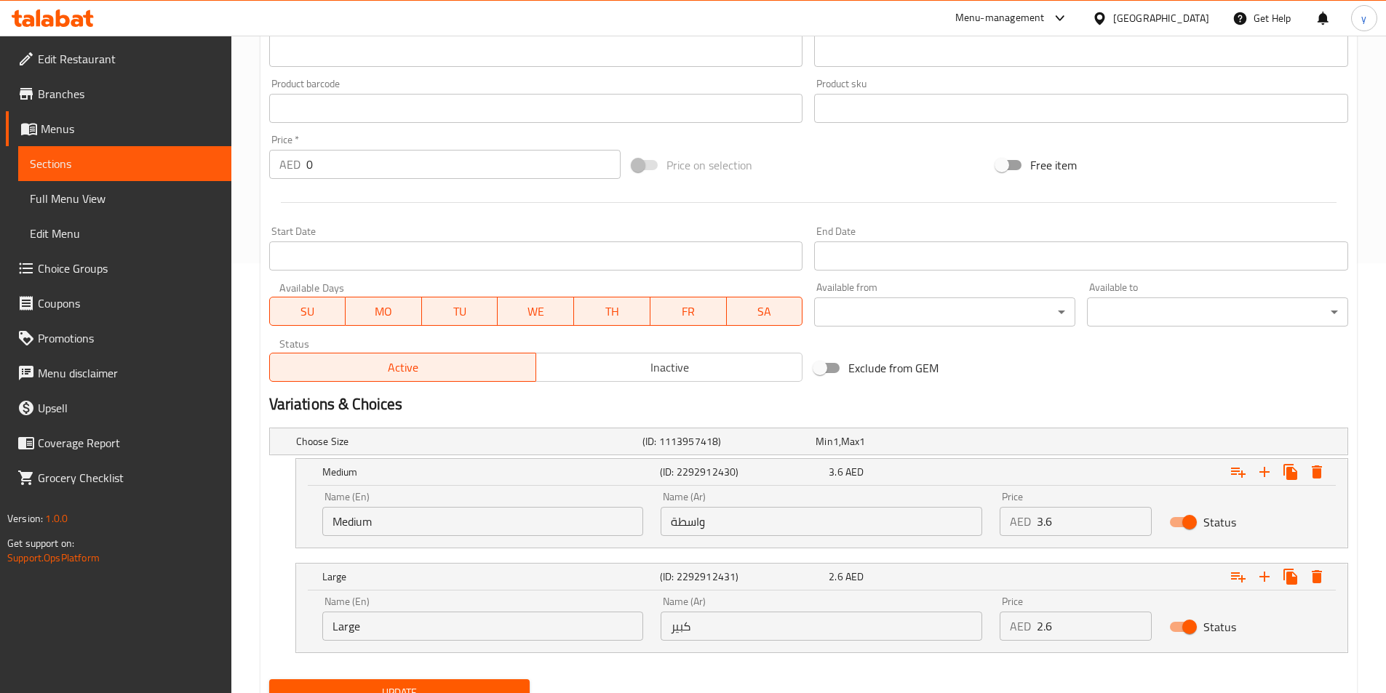
scroll to position [493, 0]
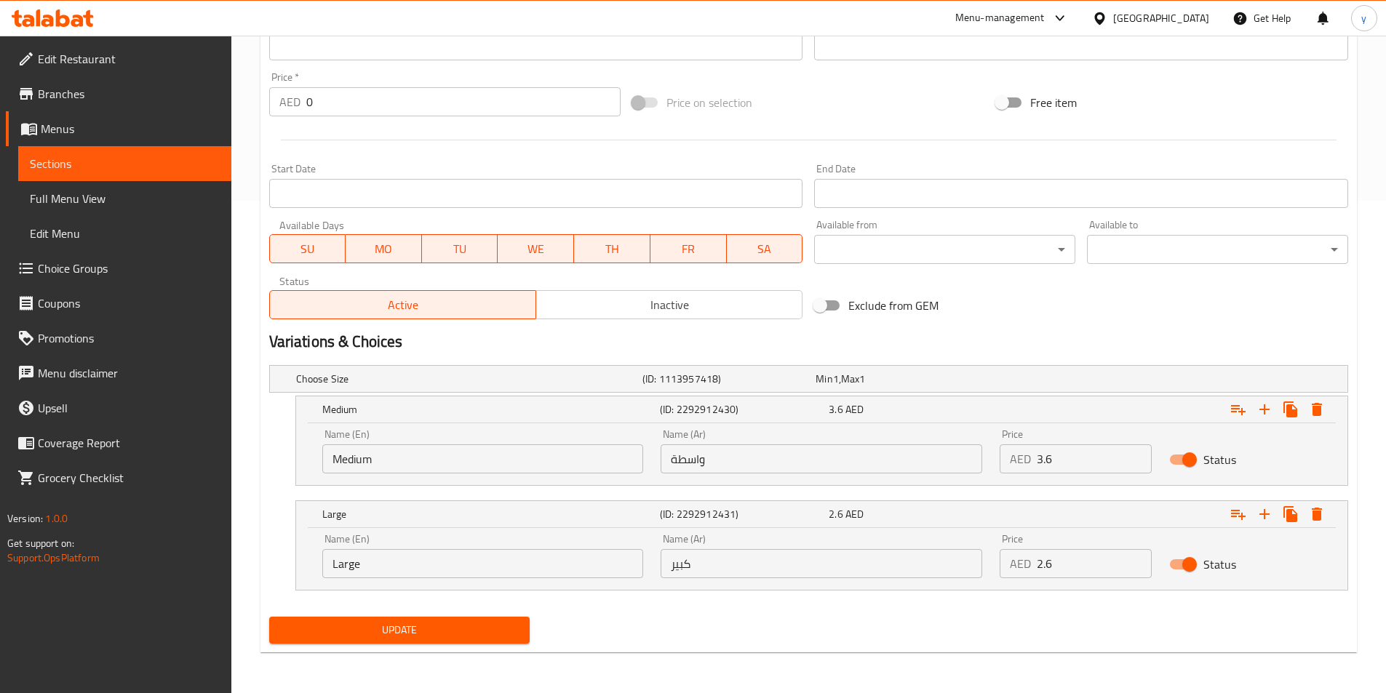
click at [1063, 458] on input "3.6" at bounding box center [1094, 458] width 115 height 29
click at [1086, 573] on input "2.6" at bounding box center [1094, 563] width 115 height 29
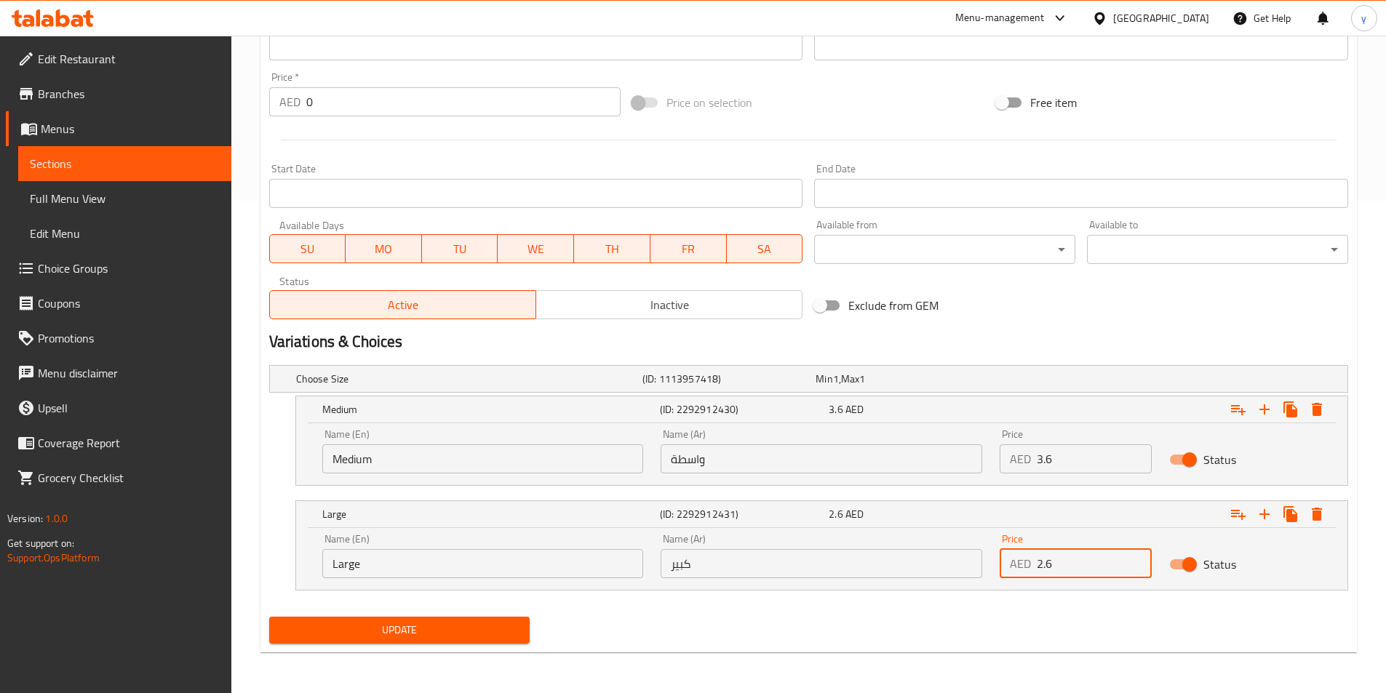
click at [1086, 573] on input "2.6" at bounding box center [1094, 563] width 115 height 29
type input "3.6"
click at [1064, 452] on input "3.6" at bounding box center [1094, 458] width 115 height 29
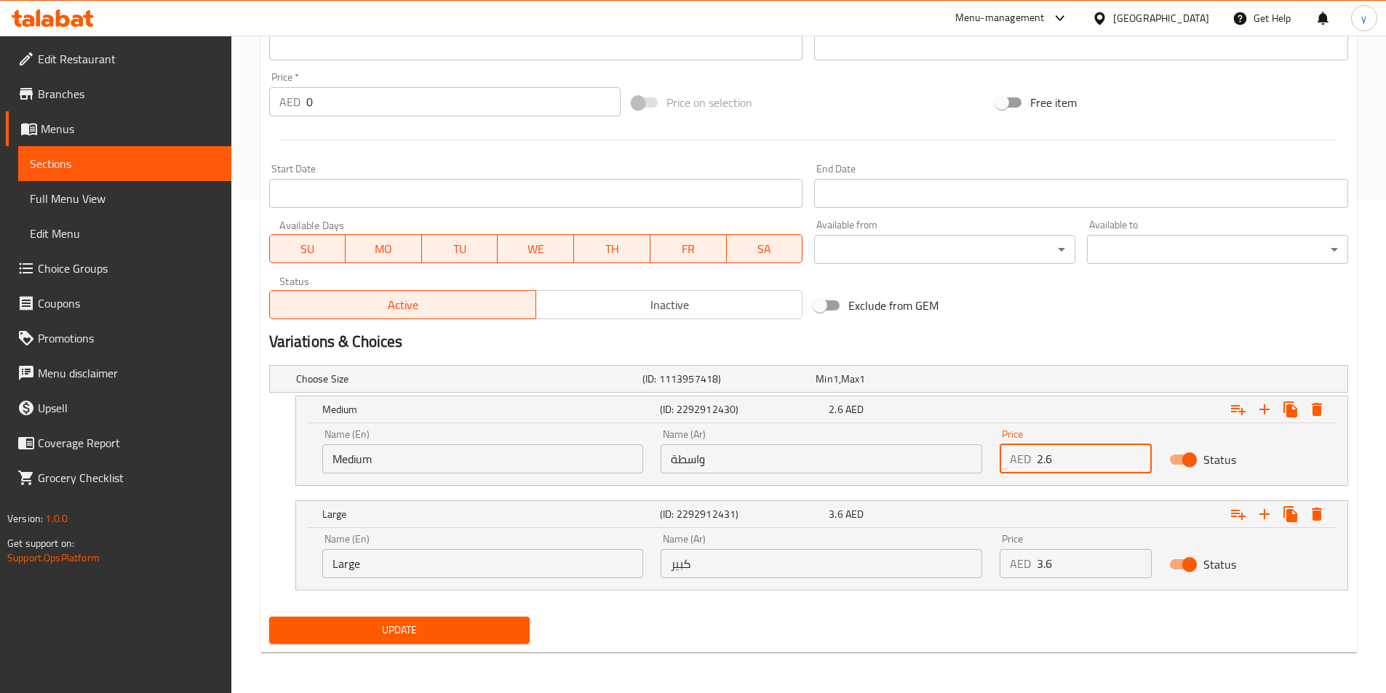
click at [1067, 462] on input "2.6" at bounding box center [1094, 458] width 115 height 29
type input "3.20"
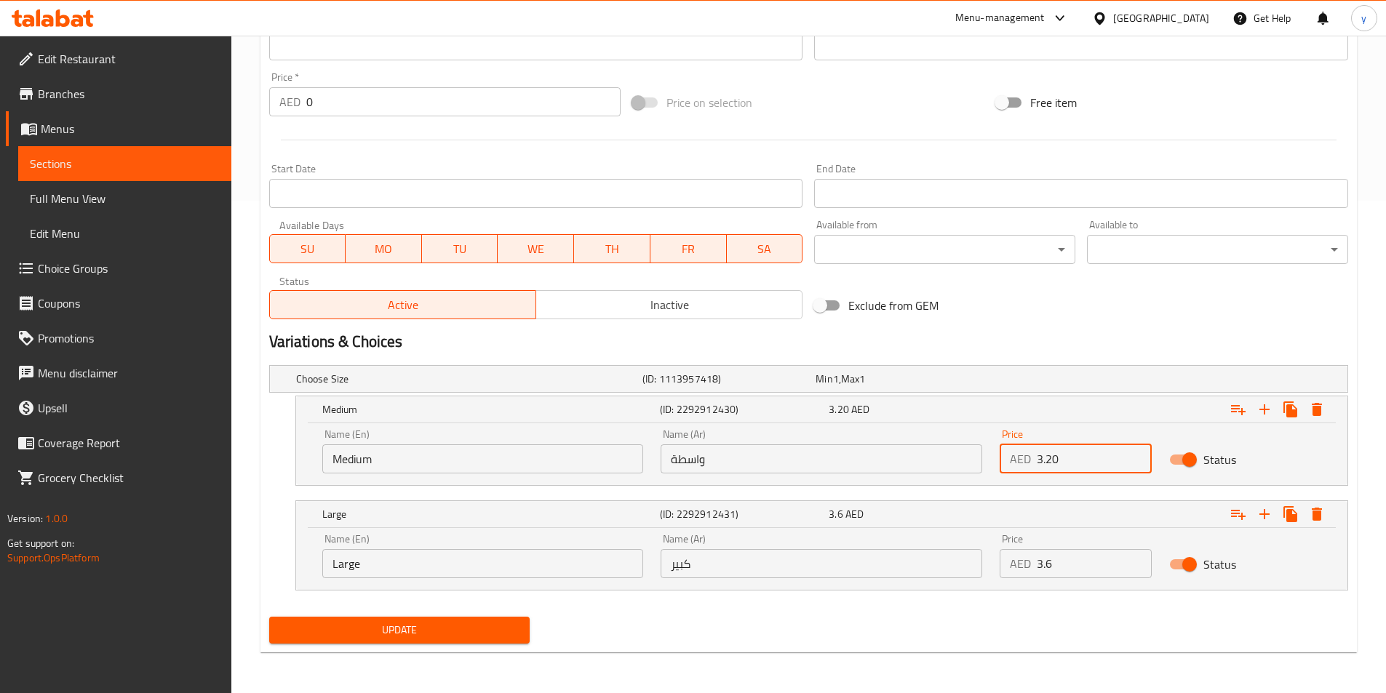
click at [1117, 567] on input "3.6" at bounding box center [1094, 563] width 115 height 29
type input "4.50"
click at [446, 626] on span "Update" at bounding box center [400, 630] width 238 height 18
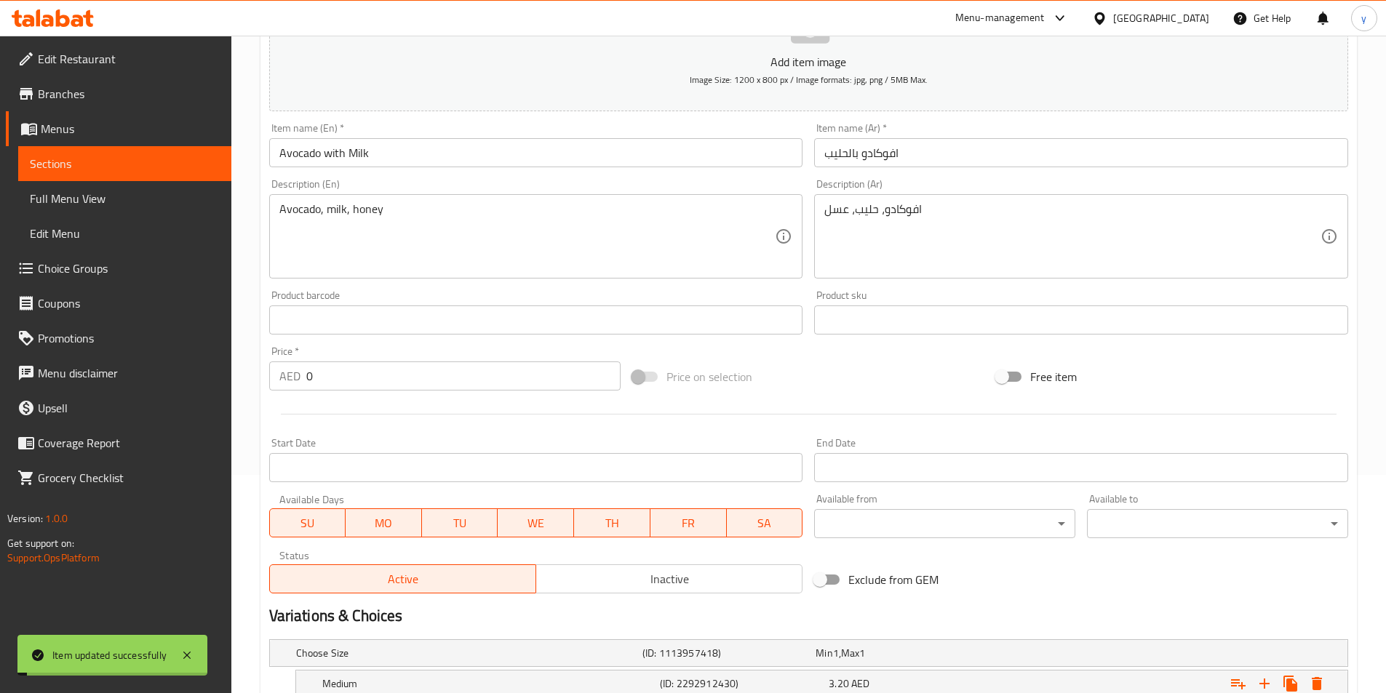
scroll to position [0, 0]
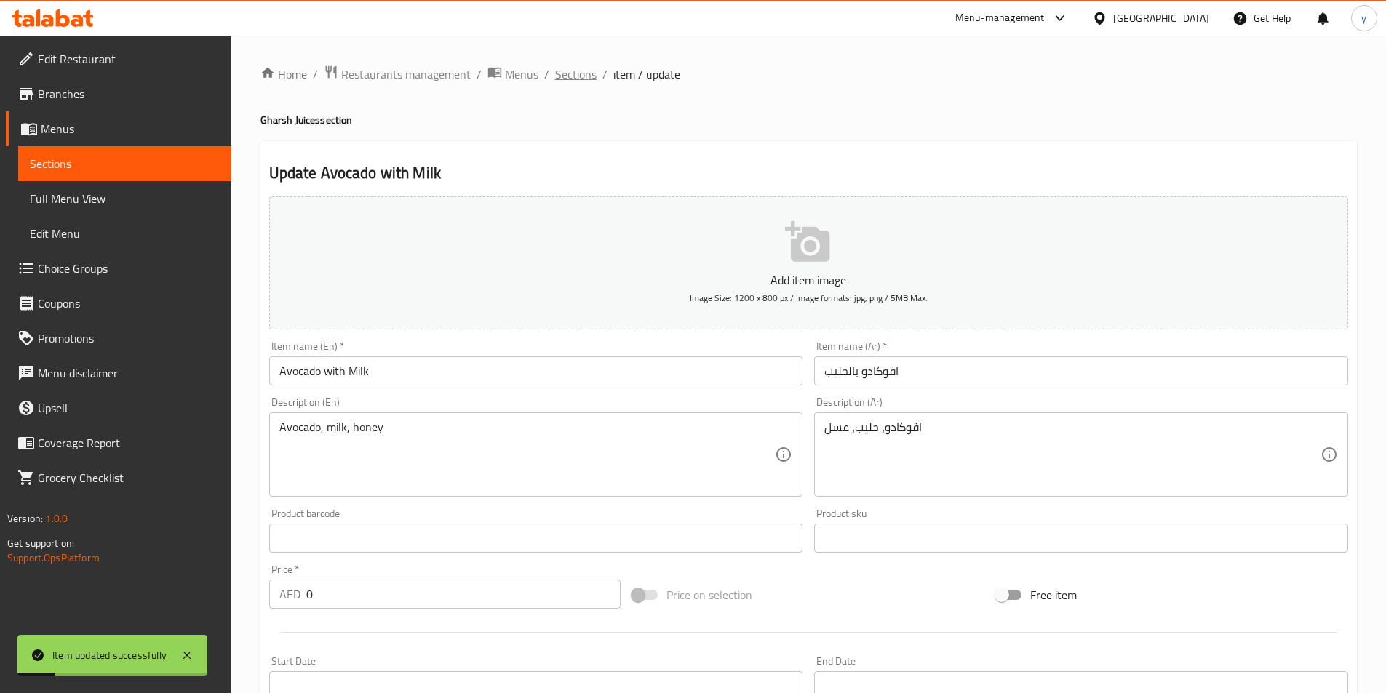
click at [566, 71] on span "Sections" at bounding box center [575, 73] width 41 height 17
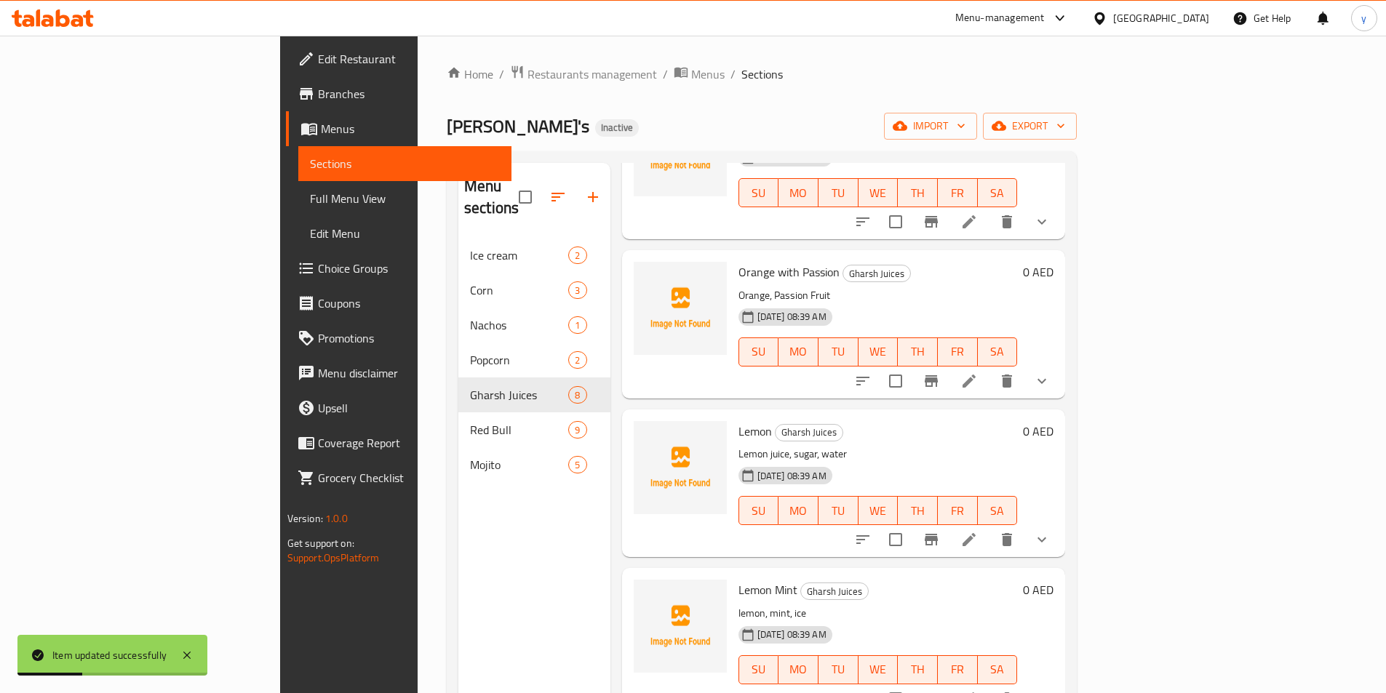
scroll to position [615, 0]
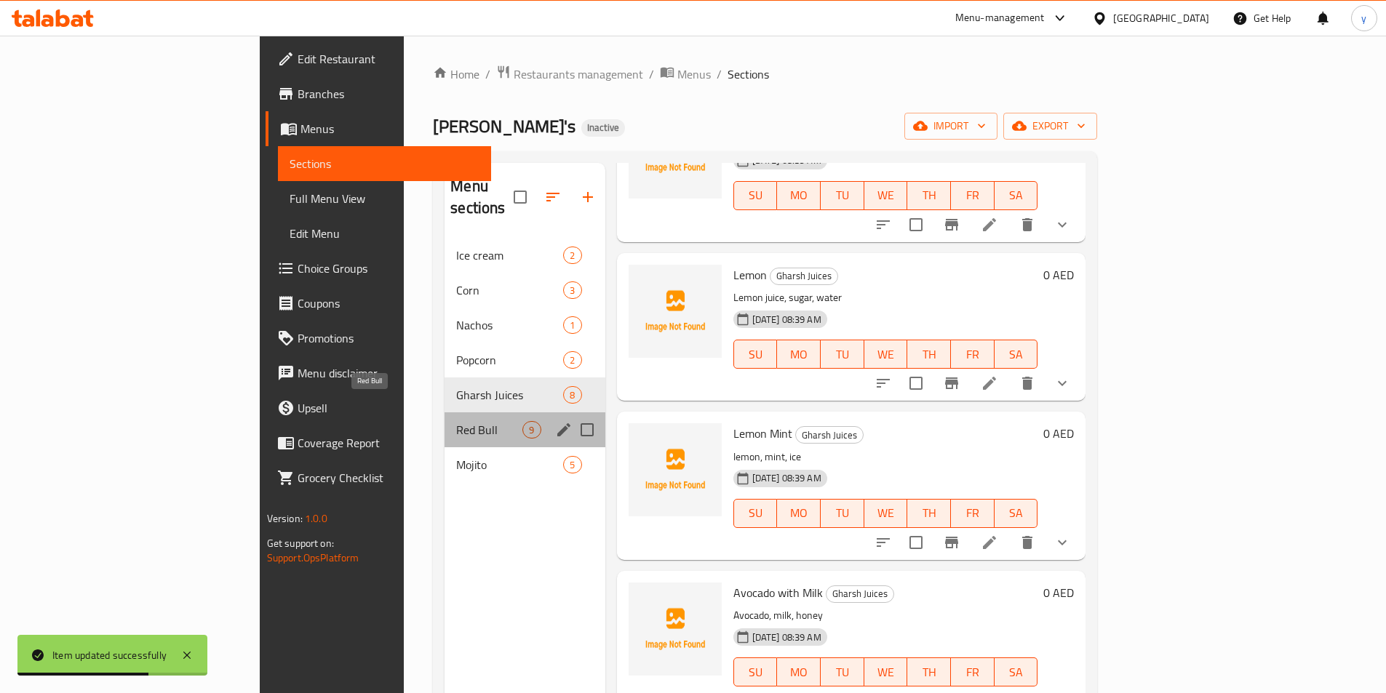
click at [456, 421] on span "Red Bull" at bounding box center [489, 429] width 66 height 17
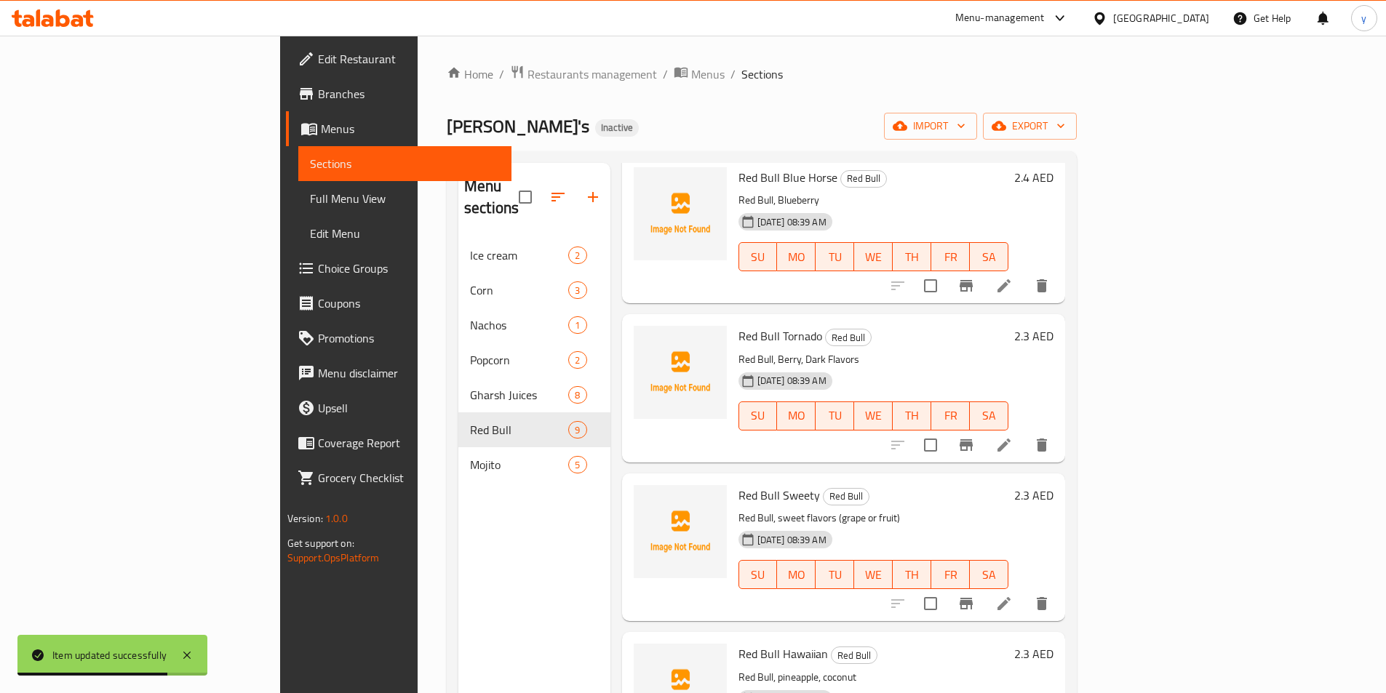
scroll to position [773, 0]
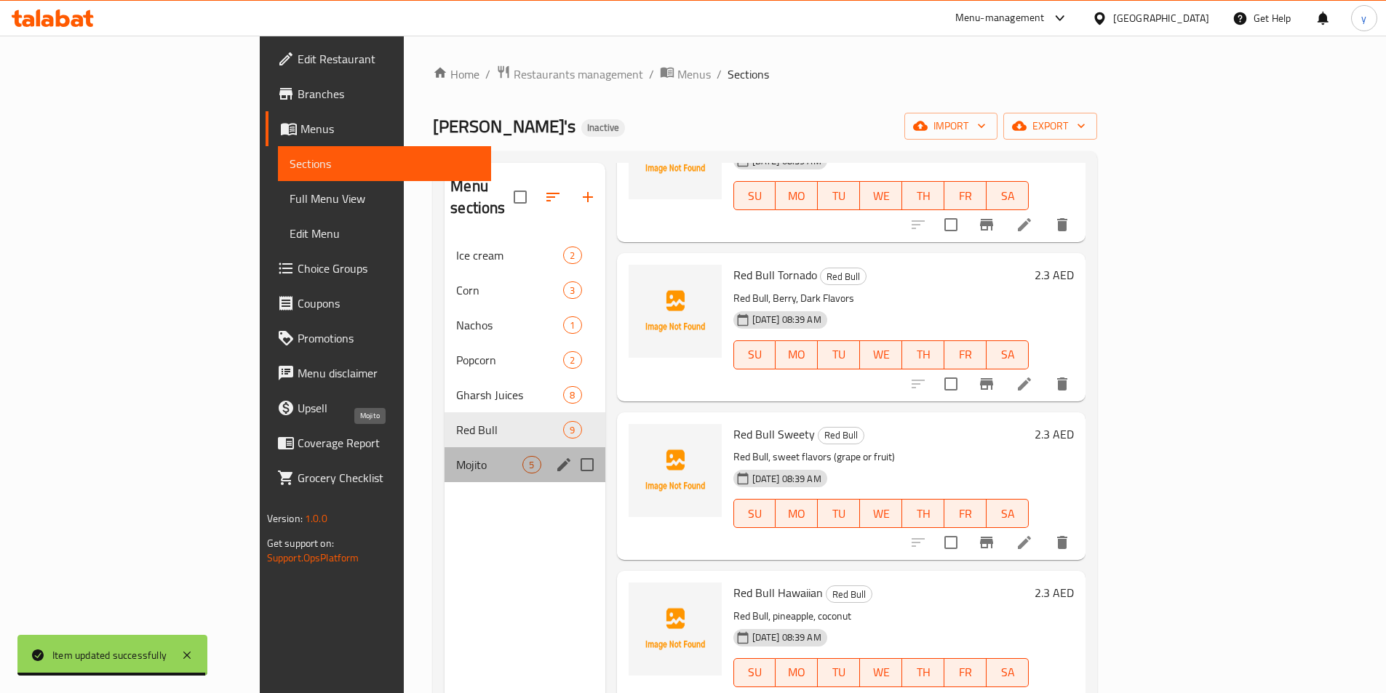
click at [456, 456] on span "Mojito" at bounding box center [489, 464] width 66 height 17
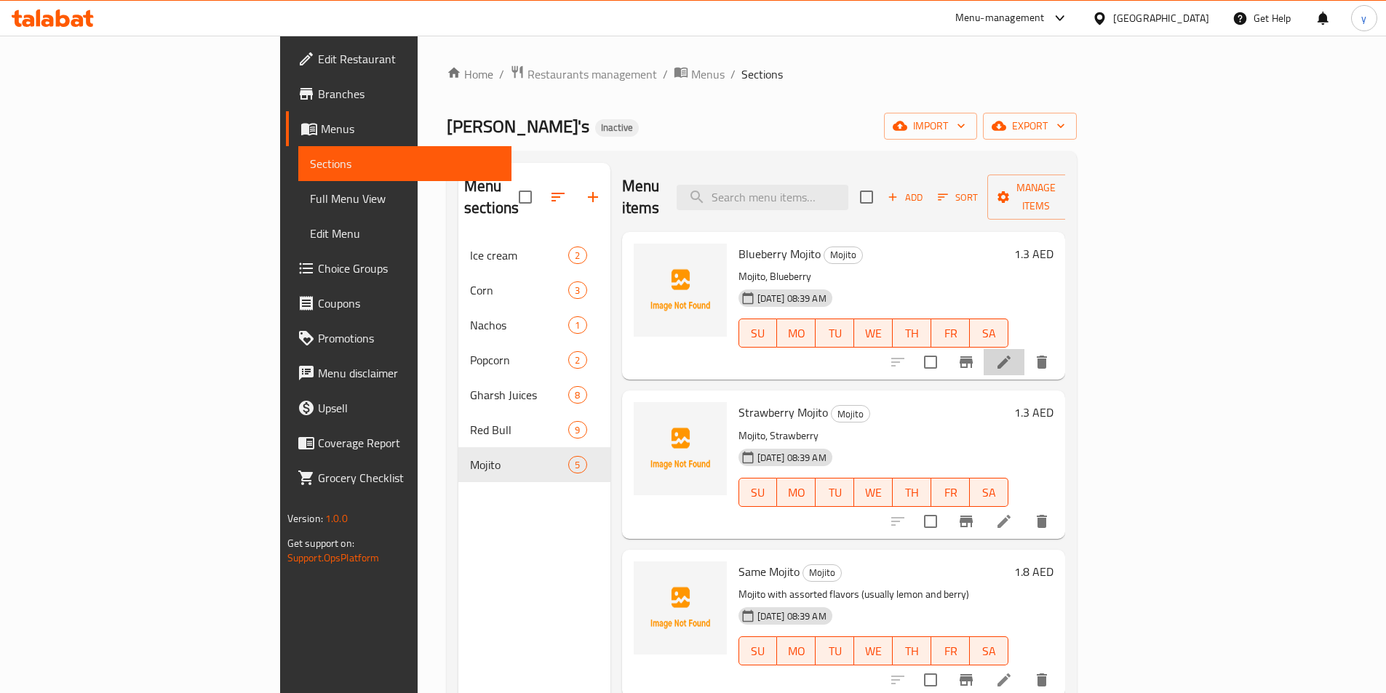
click at [1024, 349] on li at bounding box center [1004, 362] width 41 height 26
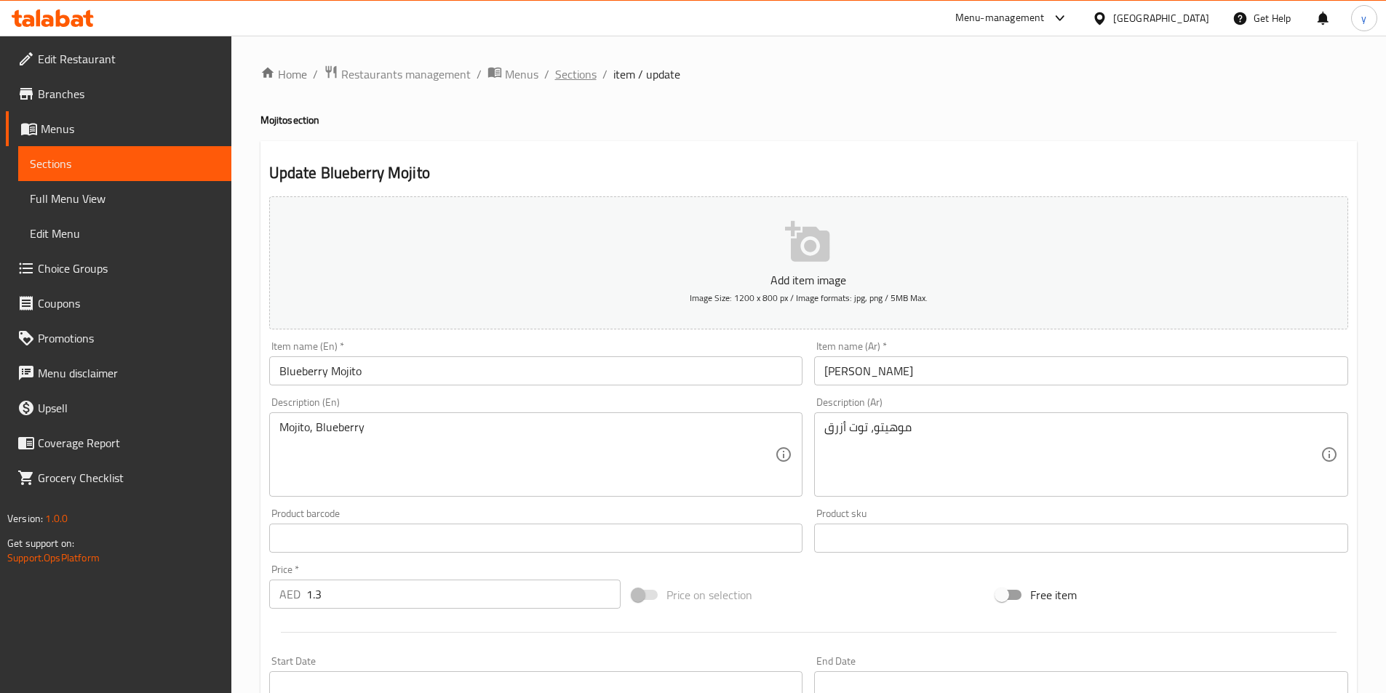
click at [567, 73] on span "Sections" at bounding box center [575, 73] width 41 height 17
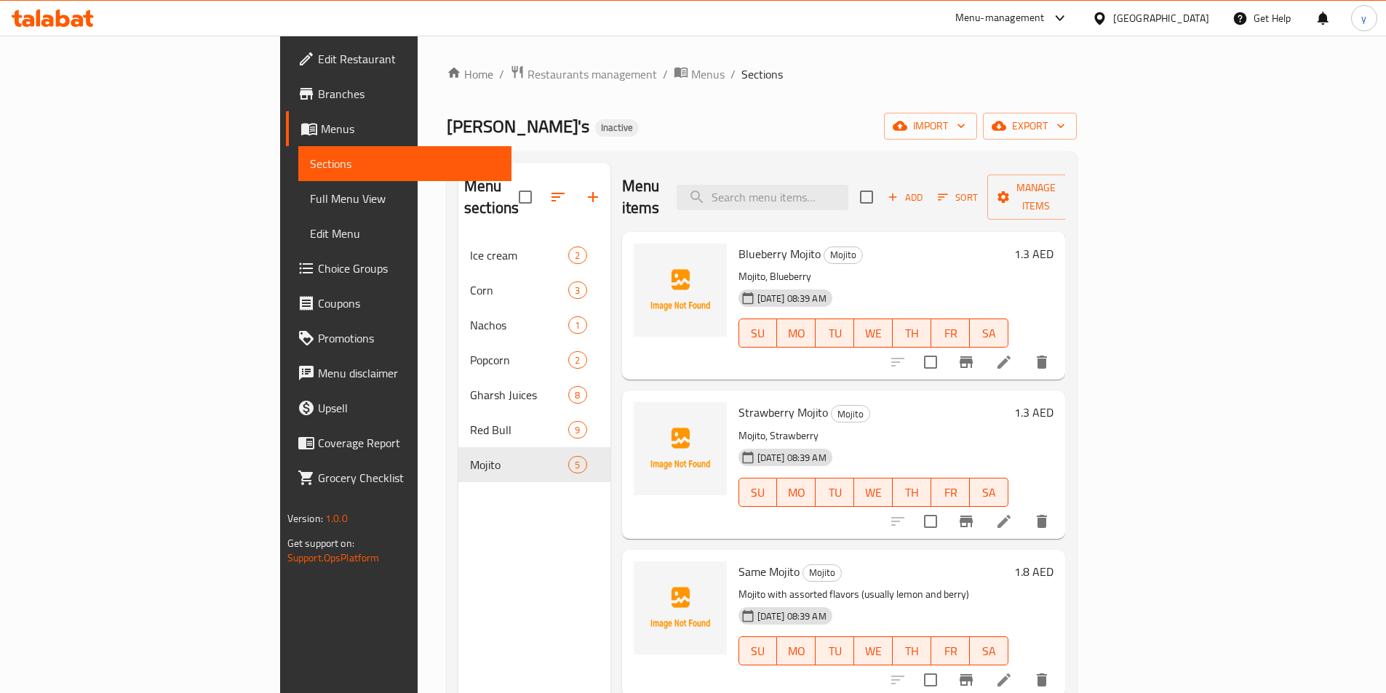
click at [1010, 515] on icon at bounding box center [1003, 521] width 13 height 13
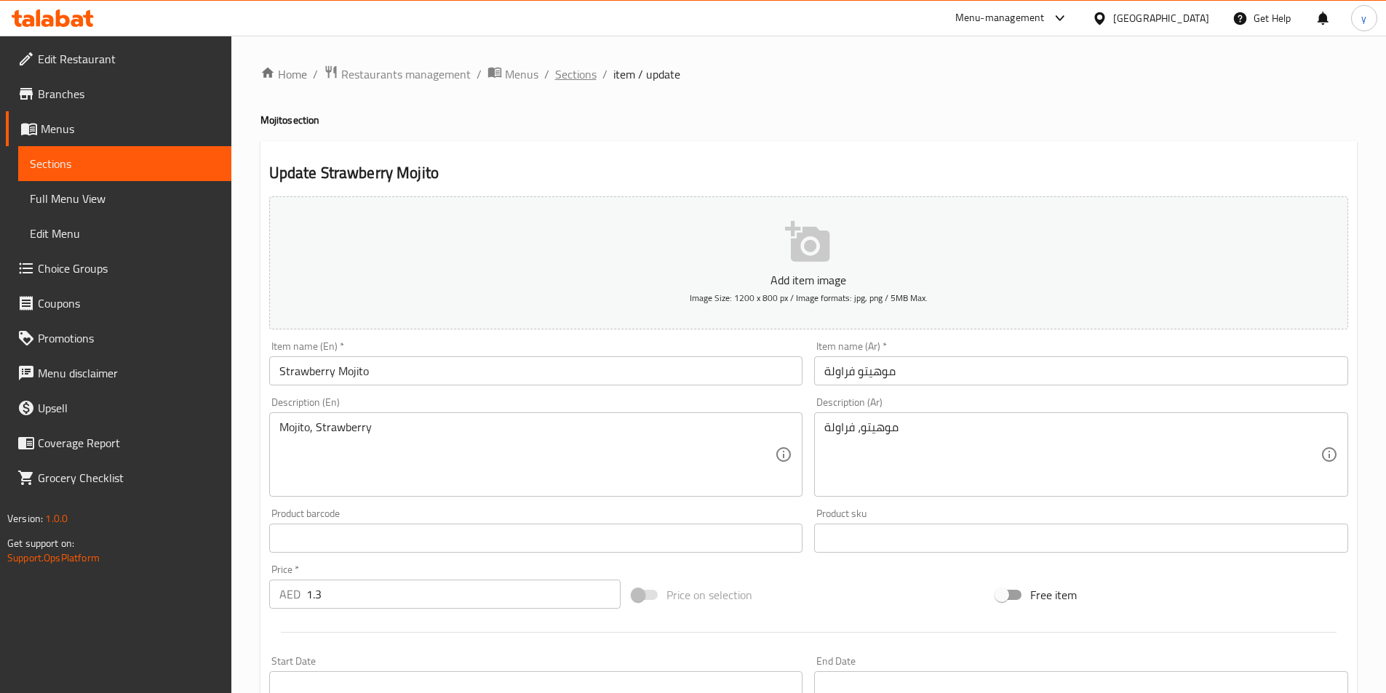
click at [587, 79] on span "Sections" at bounding box center [575, 73] width 41 height 17
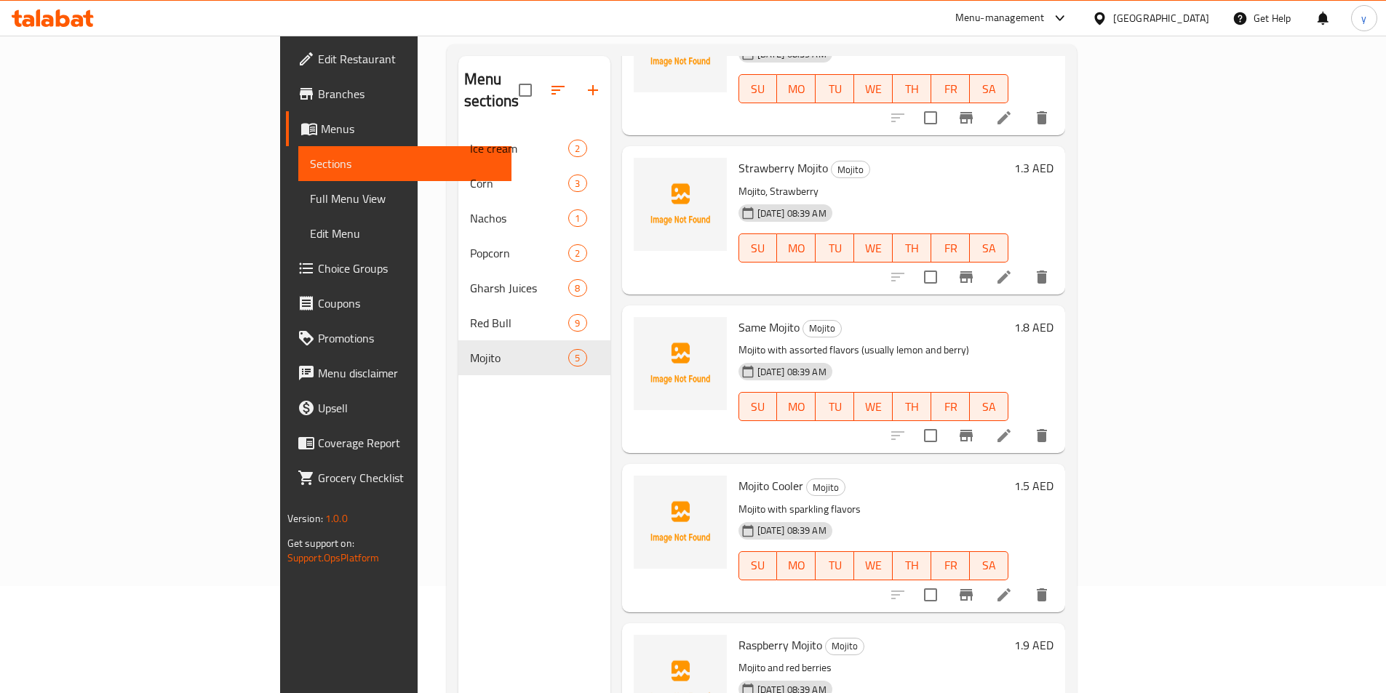
scroll to position [145, 0]
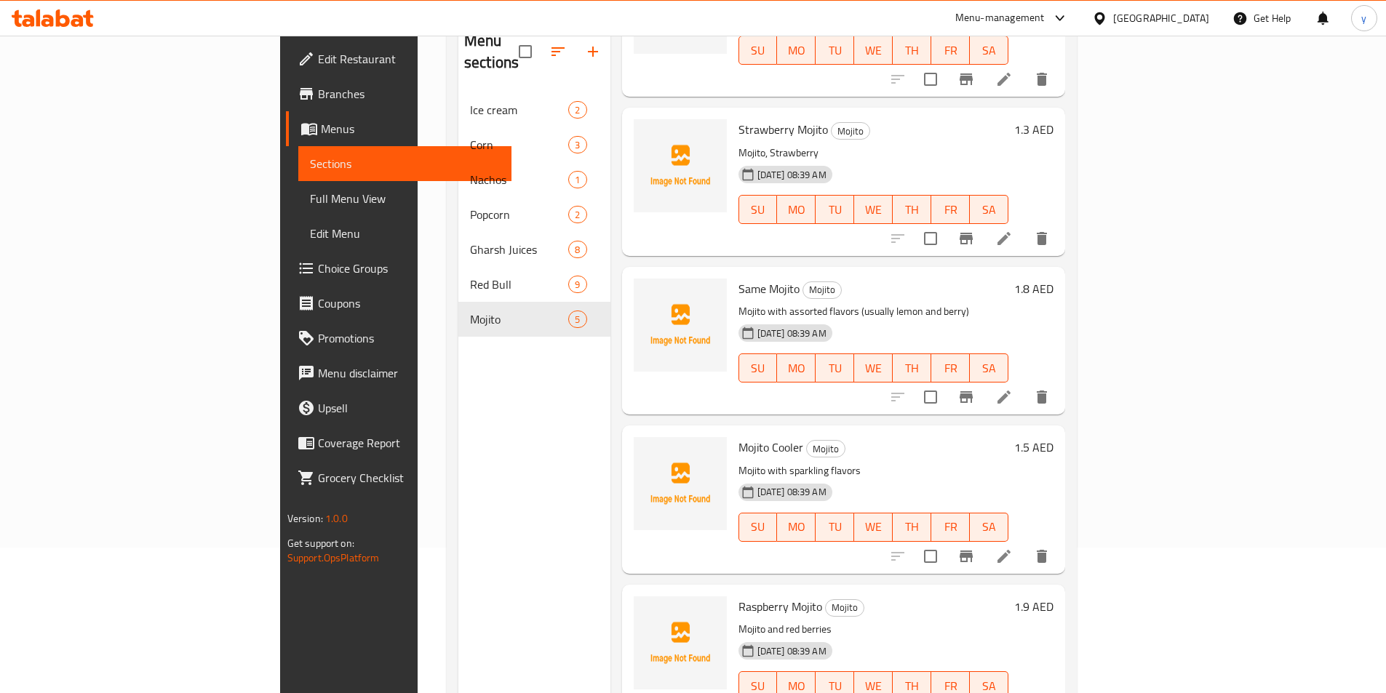
click at [1013, 230] on icon at bounding box center [1003, 238] width 17 height 17
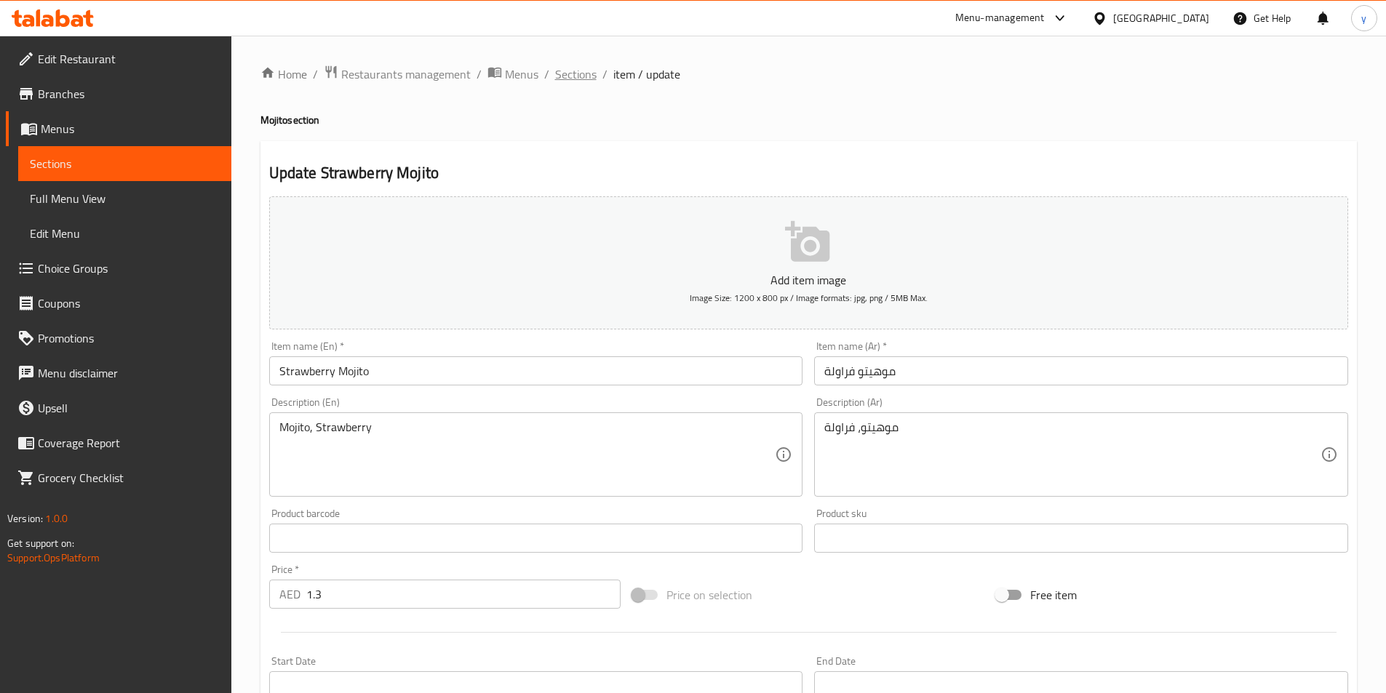
click at [585, 73] on span "Sections" at bounding box center [575, 73] width 41 height 17
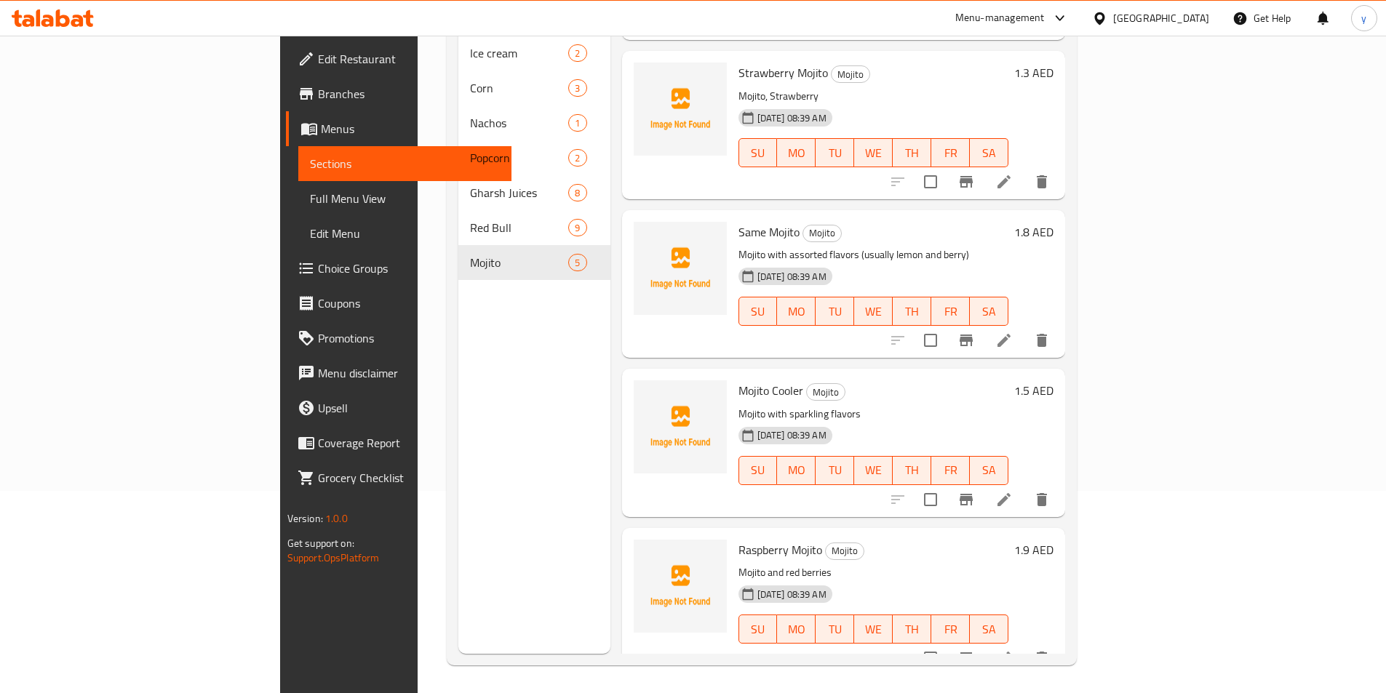
scroll to position [204, 0]
click at [1013, 330] on icon at bounding box center [1003, 338] width 17 height 17
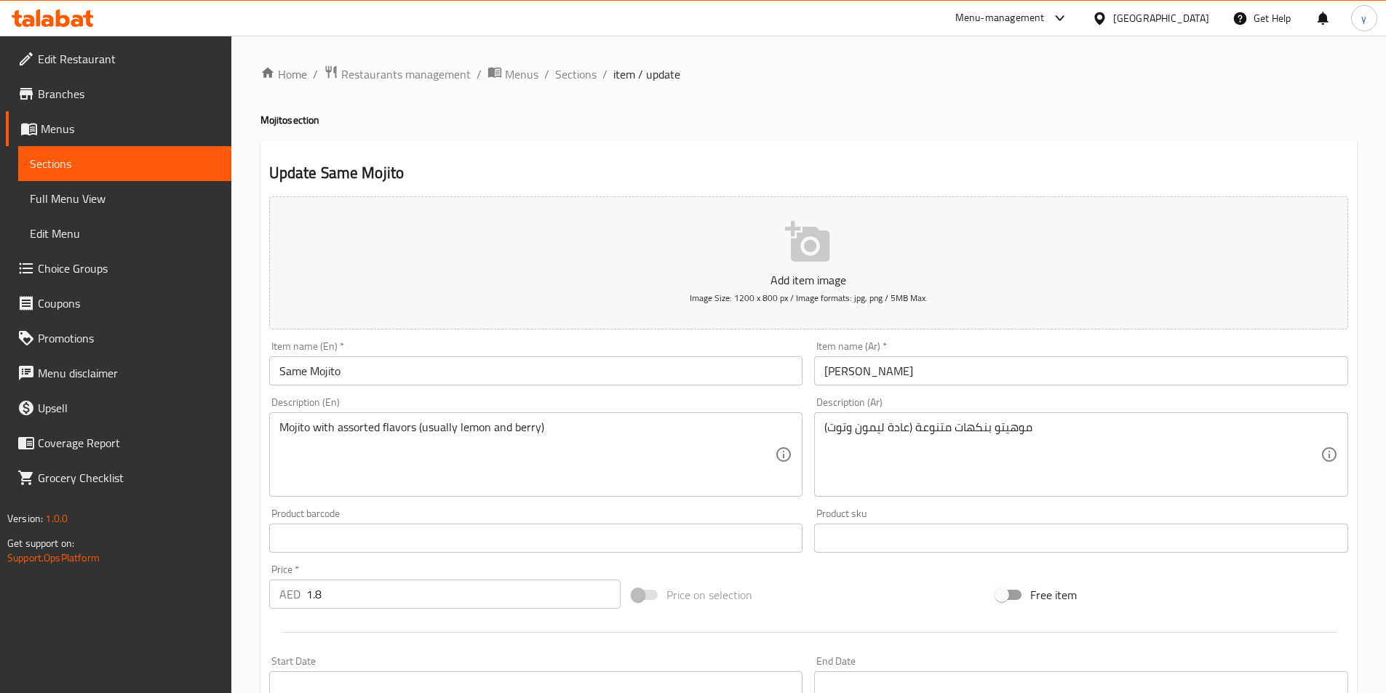
click at [57, 272] on span "Choice Groups" at bounding box center [129, 268] width 182 height 17
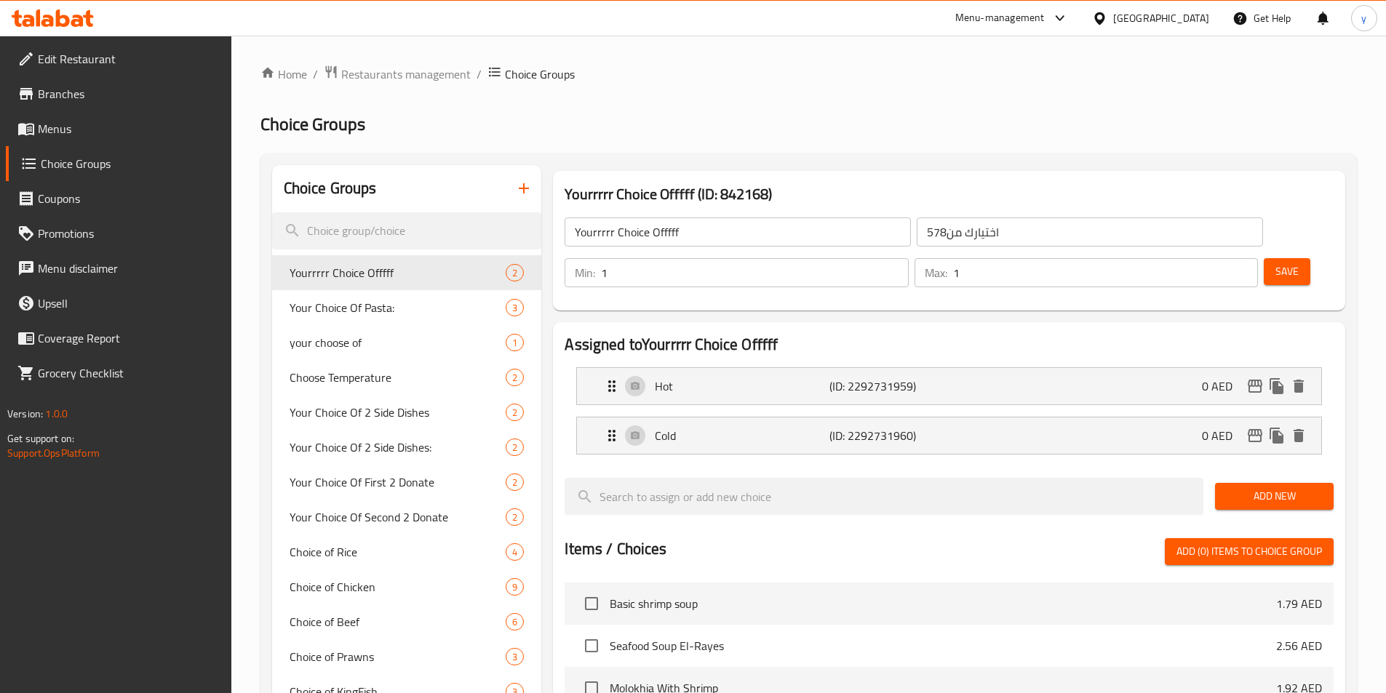
click at [524, 188] on icon "button" at bounding box center [524, 188] width 10 height 10
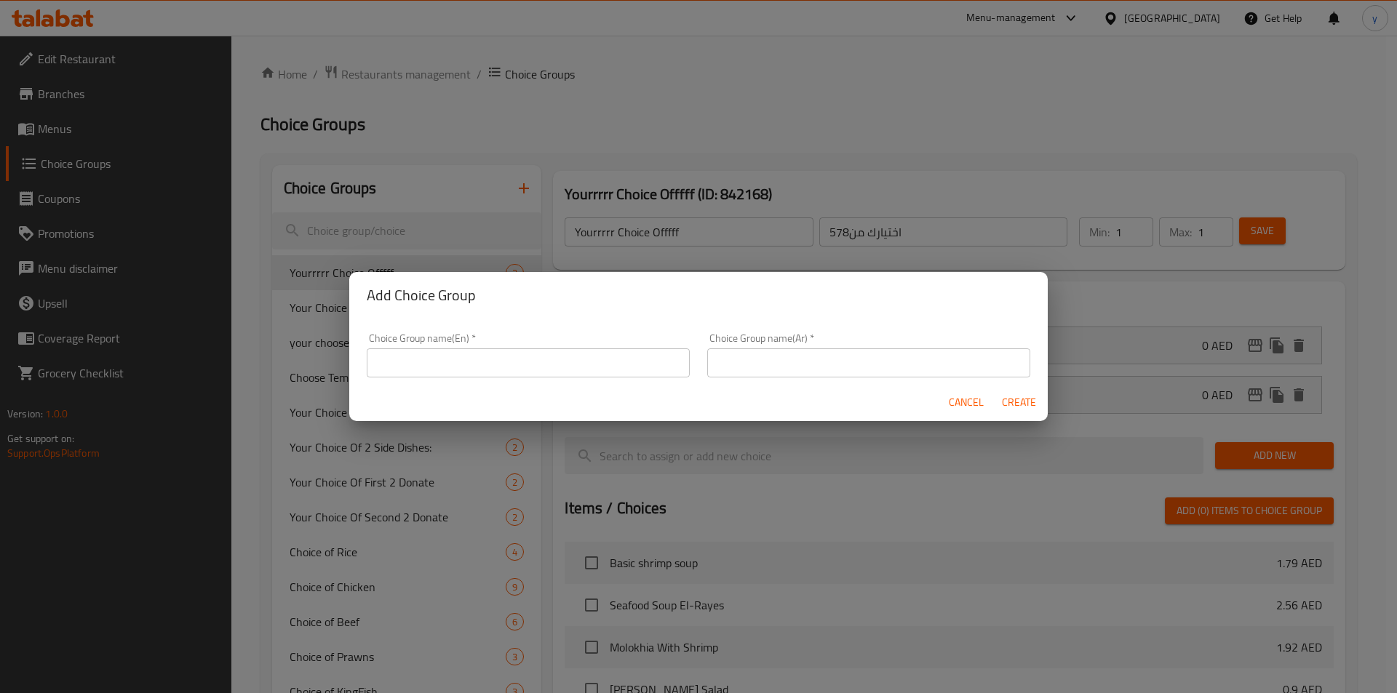
click at [519, 346] on div "Choice Group name(En)   * Choice Group name(En) *" at bounding box center [528, 355] width 323 height 44
click at [520, 354] on input "text" at bounding box center [528, 362] width 323 height 29
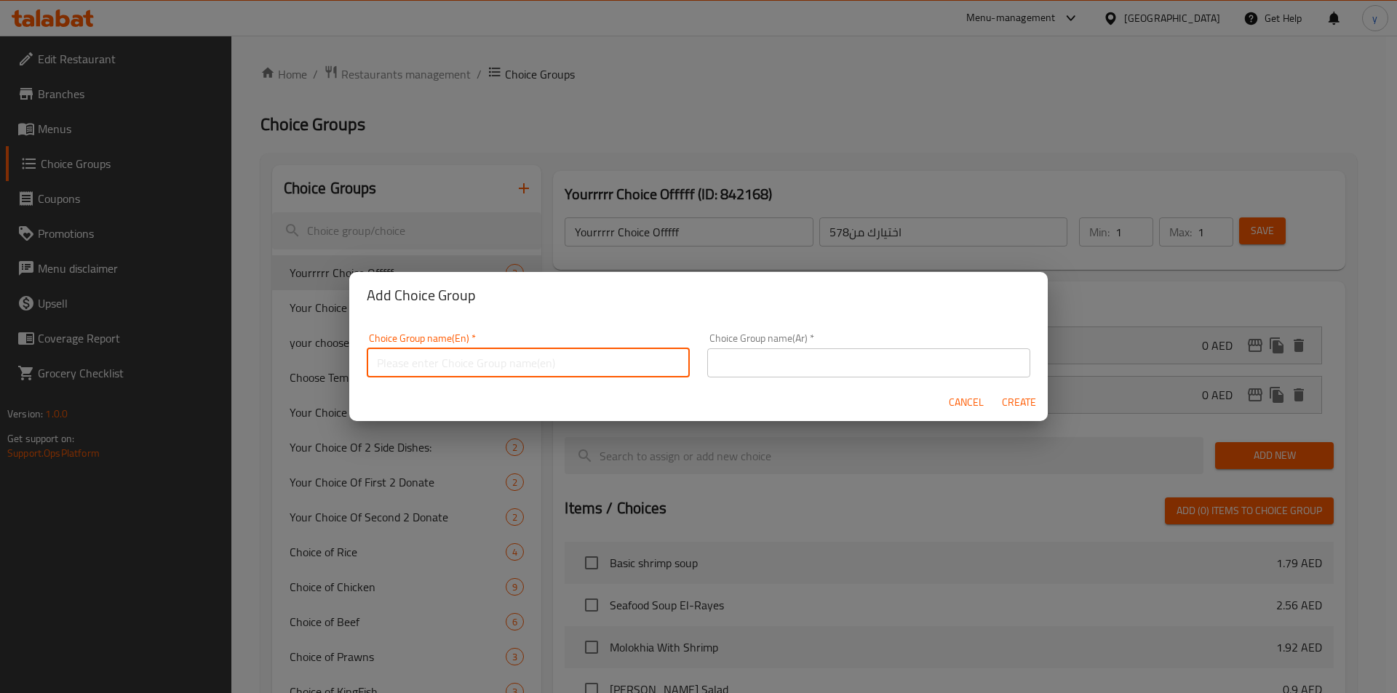
type input "Your Choice Of:"
click at [780, 350] on input "text" at bounding box center [868, 362] width 323 height 29
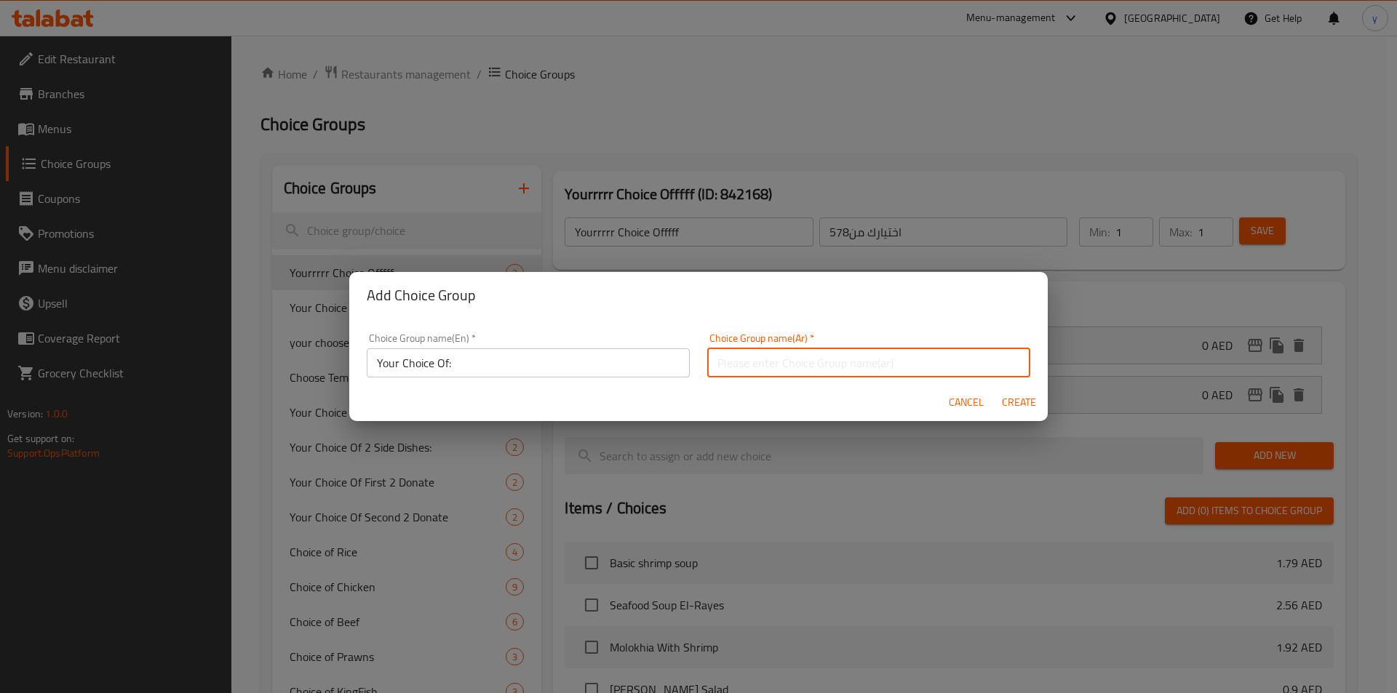
type input "إختيارك من:"
click at [585, 363] on input "Your Choice Of:" at bounding box center [528, 362] width 323 height 29
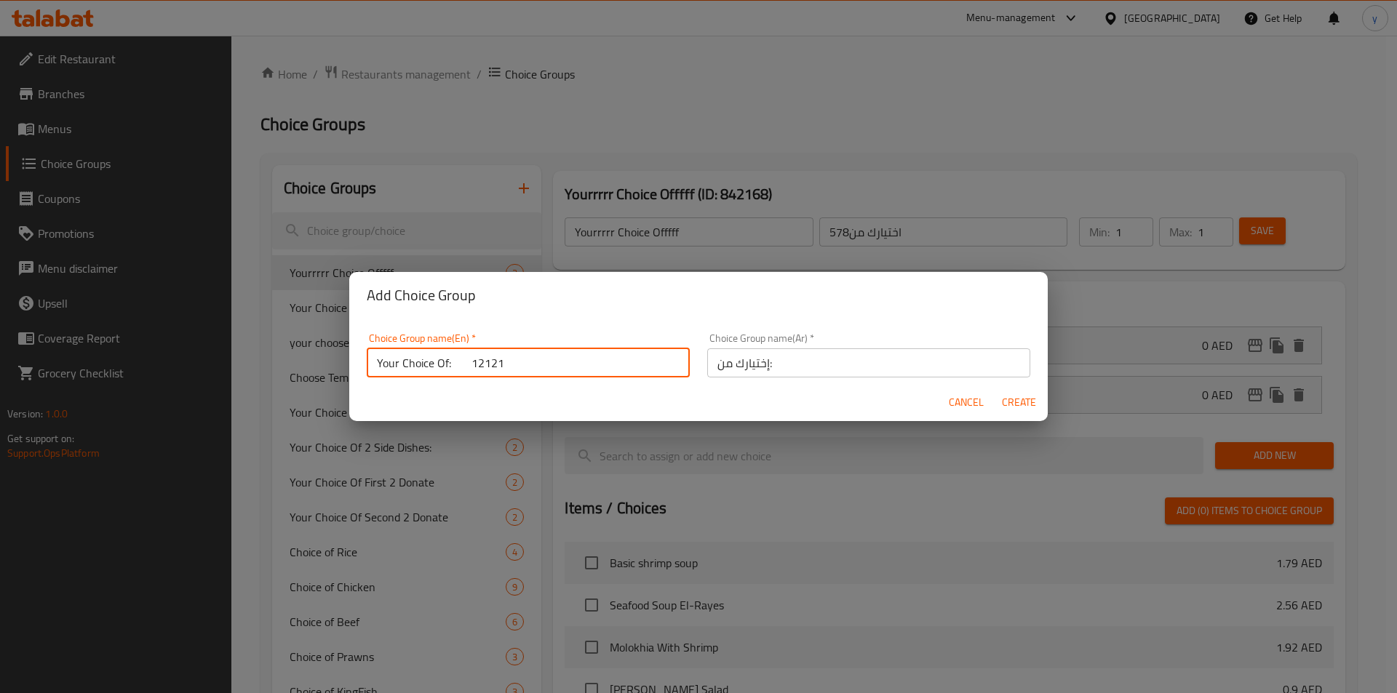
type input "Your Choice Of: 12121"
click at [1007, 398] on span "Create" at bounding box center [1018, 403] width 35 height 18
type input "Your Choice Of: 12121"
type input "إختيارك من:"
type input "0"
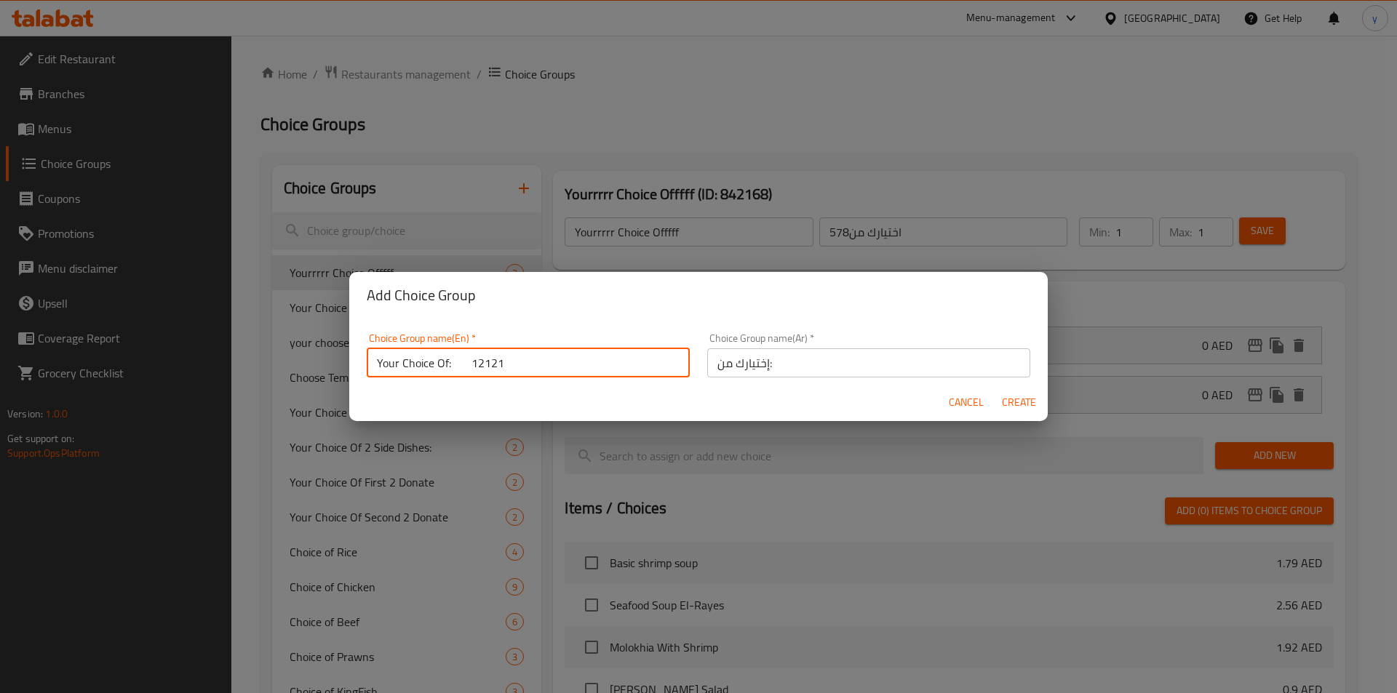
type input "0"
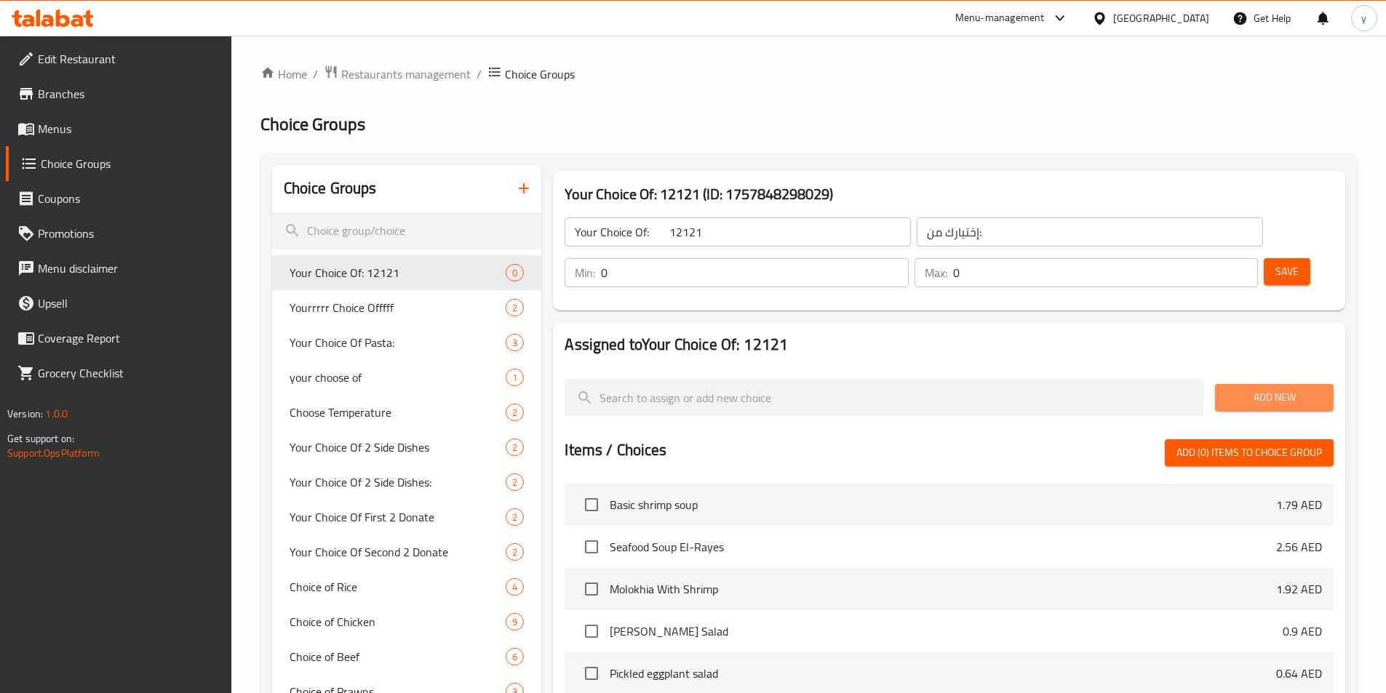
click at [1269, 388] on span "Add New" at bounding box center [1274, 397] width 95 height 18
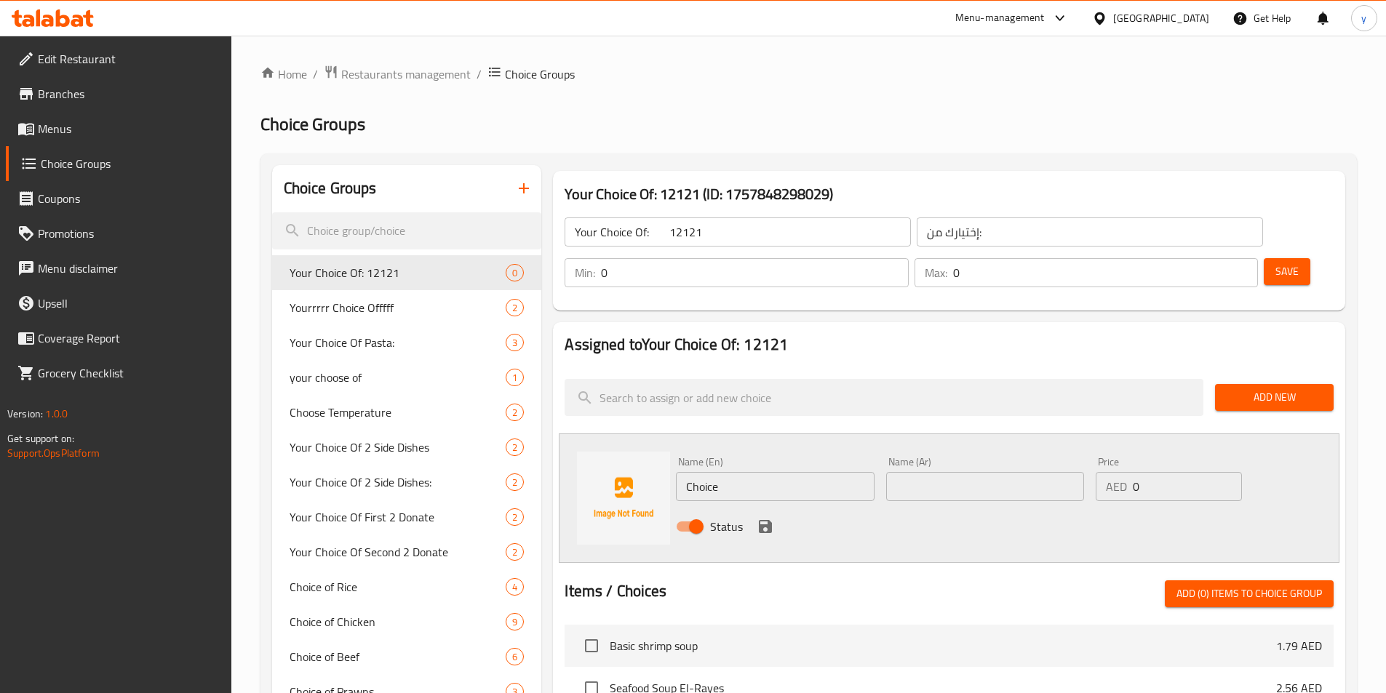
click at [767, 472] on input "Choice" at bounding box center [775, 486] width 198 height 29
click at [752, 472] on input "Choice" at bounding box center [775, 486] width 198 height 29
click at [753, 472] on input "Choice" at bounding box center [775, 486] width 198 height 29
click at [747, 472] on input "text" at bounding box center [775, 486] width 198 height 29
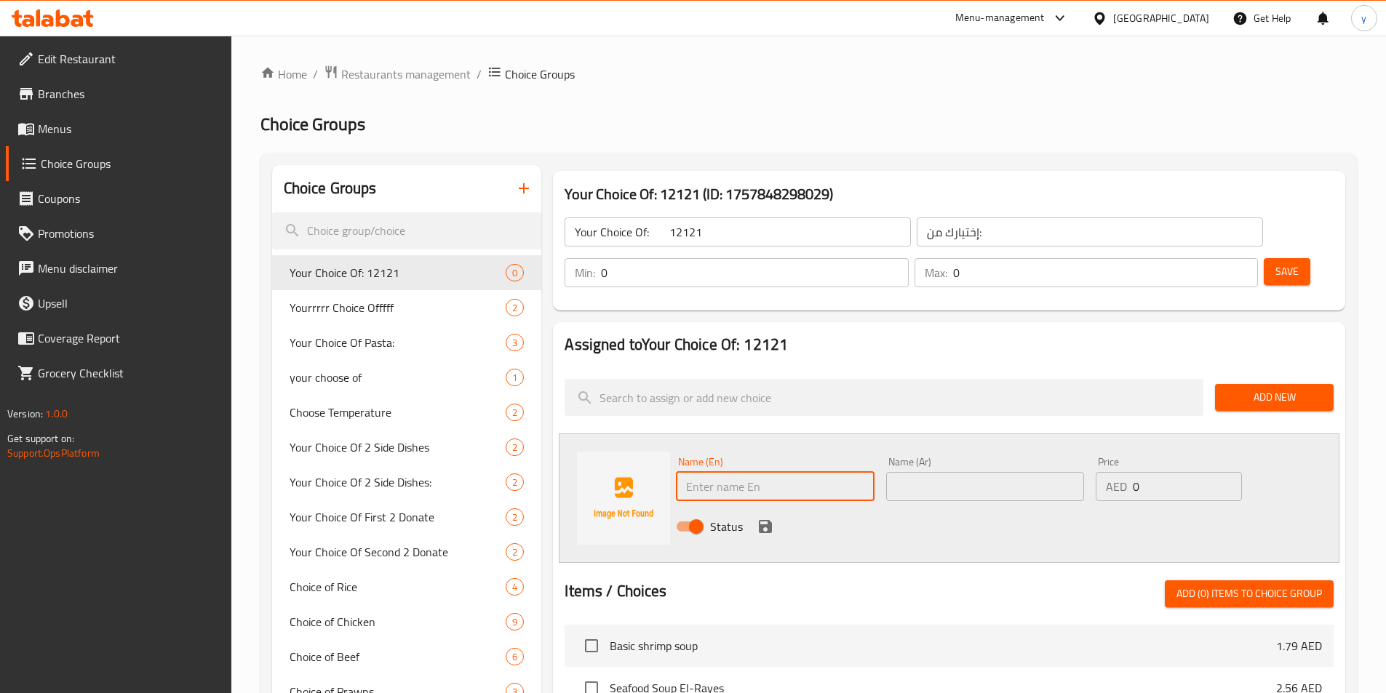
paste input "lemon"
type input "lemon"
click at [922, 472] on input "text" at bounding box center [985, 486] width 198 height 29
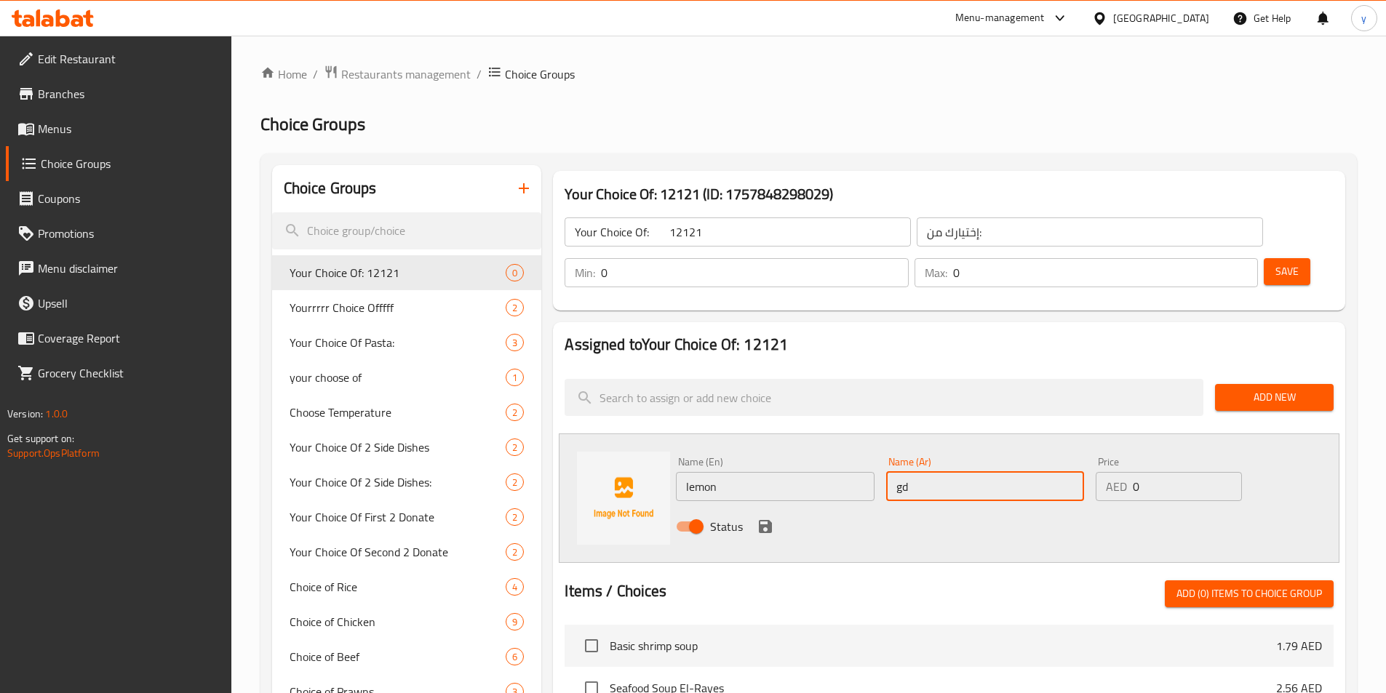
type input "g"
type input "ليمون"
click at [767, 520] on icon "save" at bounding box center [765, 526] width 13 height 13
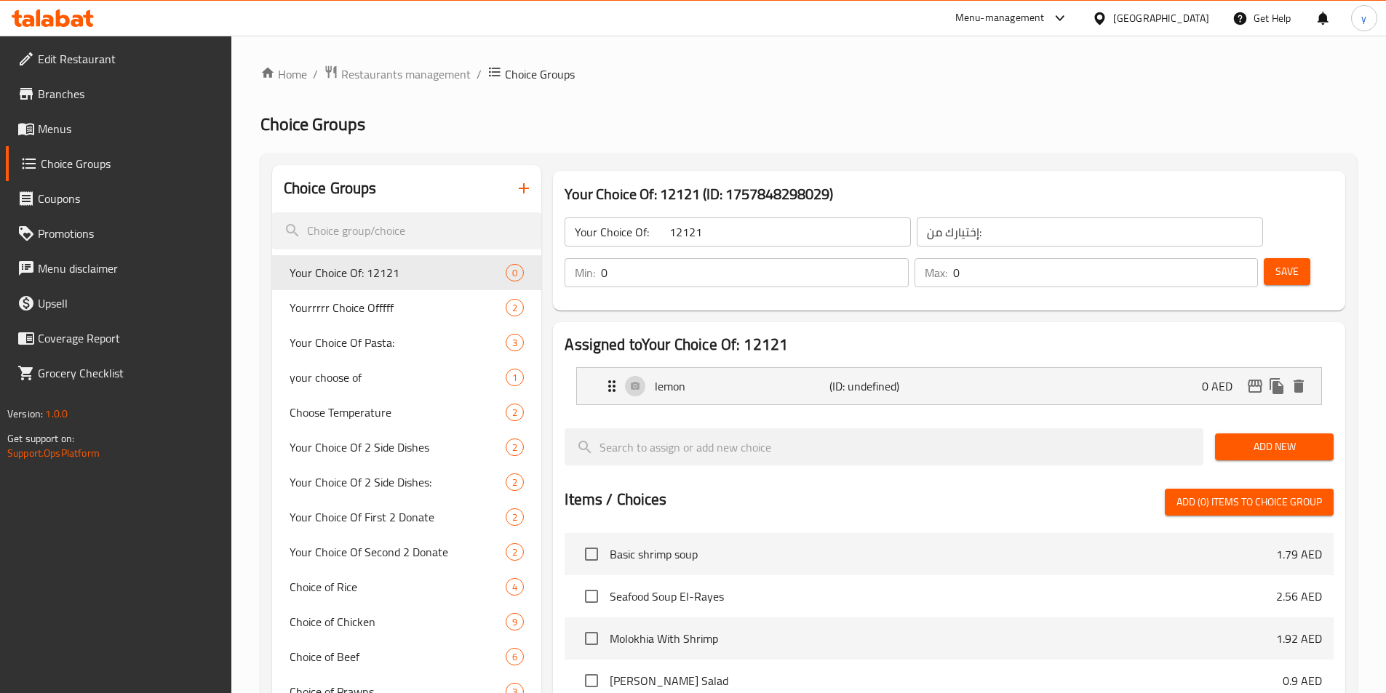
click at [1266, 438] on span "Add New" at bounding box center [1274, 447] width 95 height 18
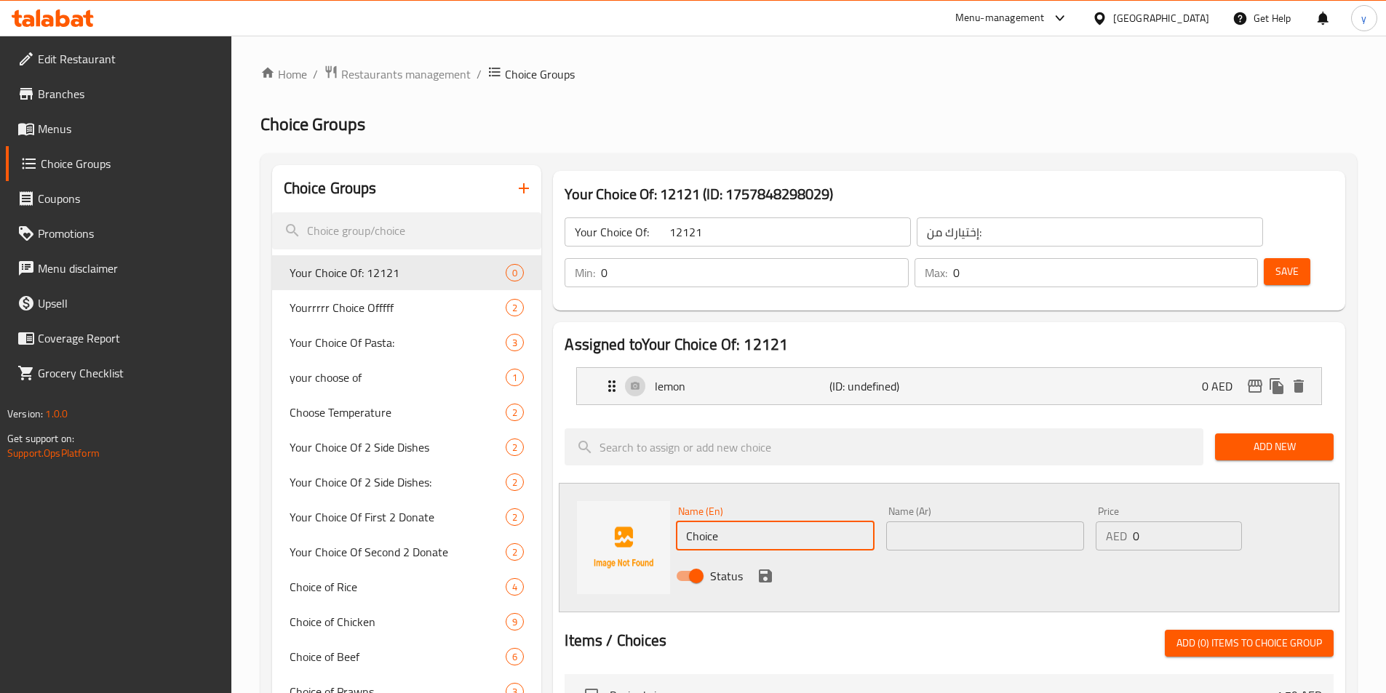
click at [755, 522] on input "Choice" at bounding box center [775, 536] width 198 height 29
paste input "berry"
type input "berry"
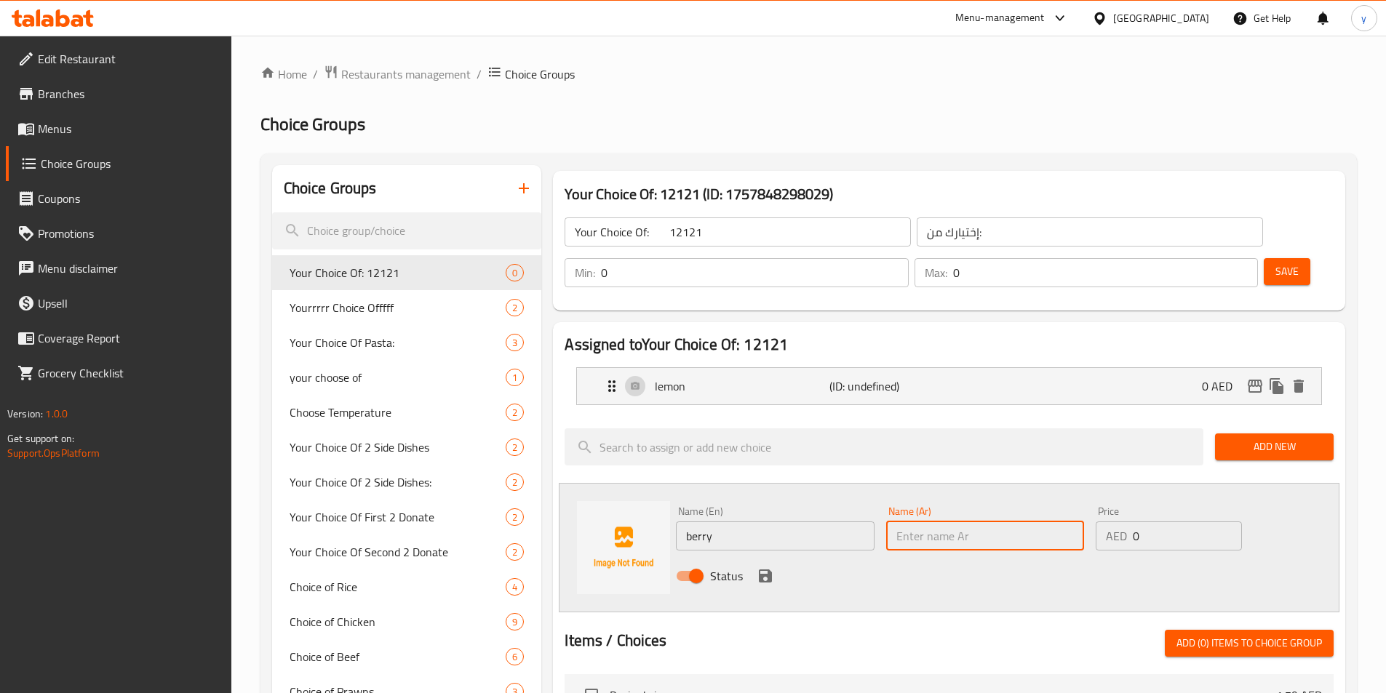
click at [898, 522] on input "text" at bounding box center [985, 536] width 198 height 29
paste input "وتوت"
type input "وتوت"
click at [769, 570] on icon "save" at bounding box center [765, 576] width 13 height 13
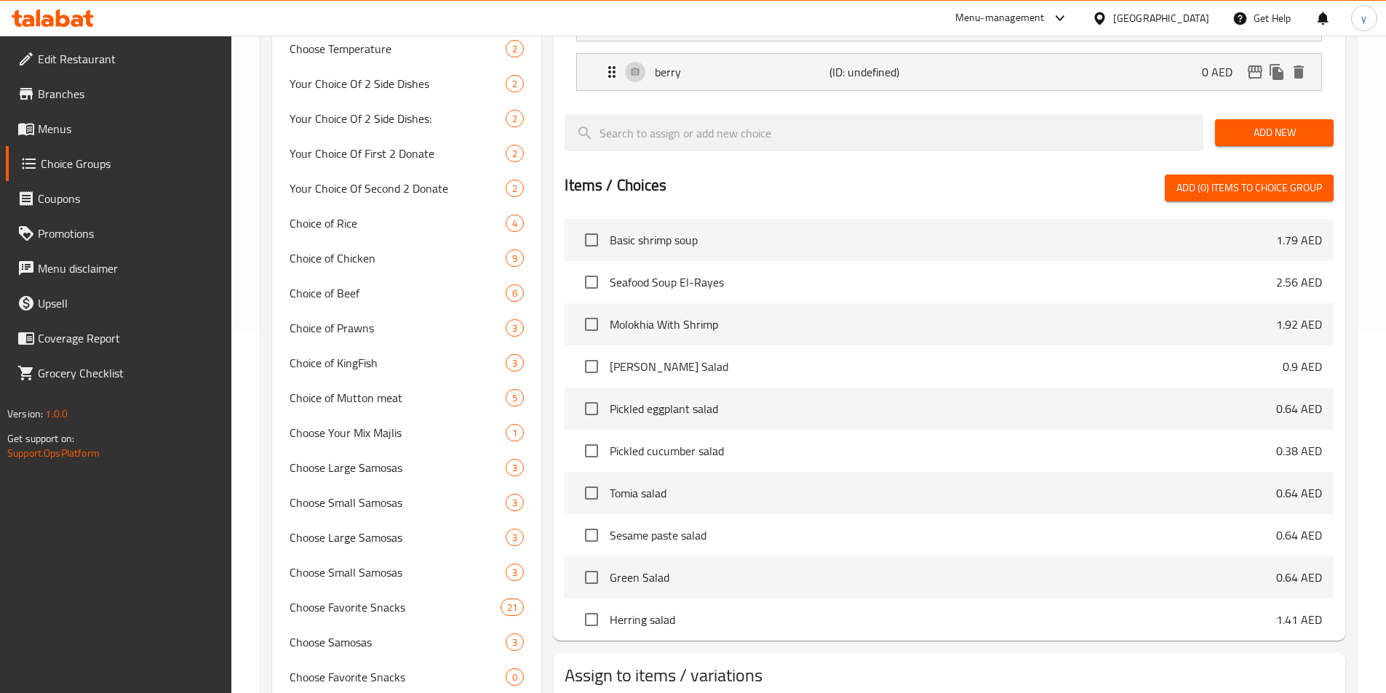
scroll to position [73, 0]
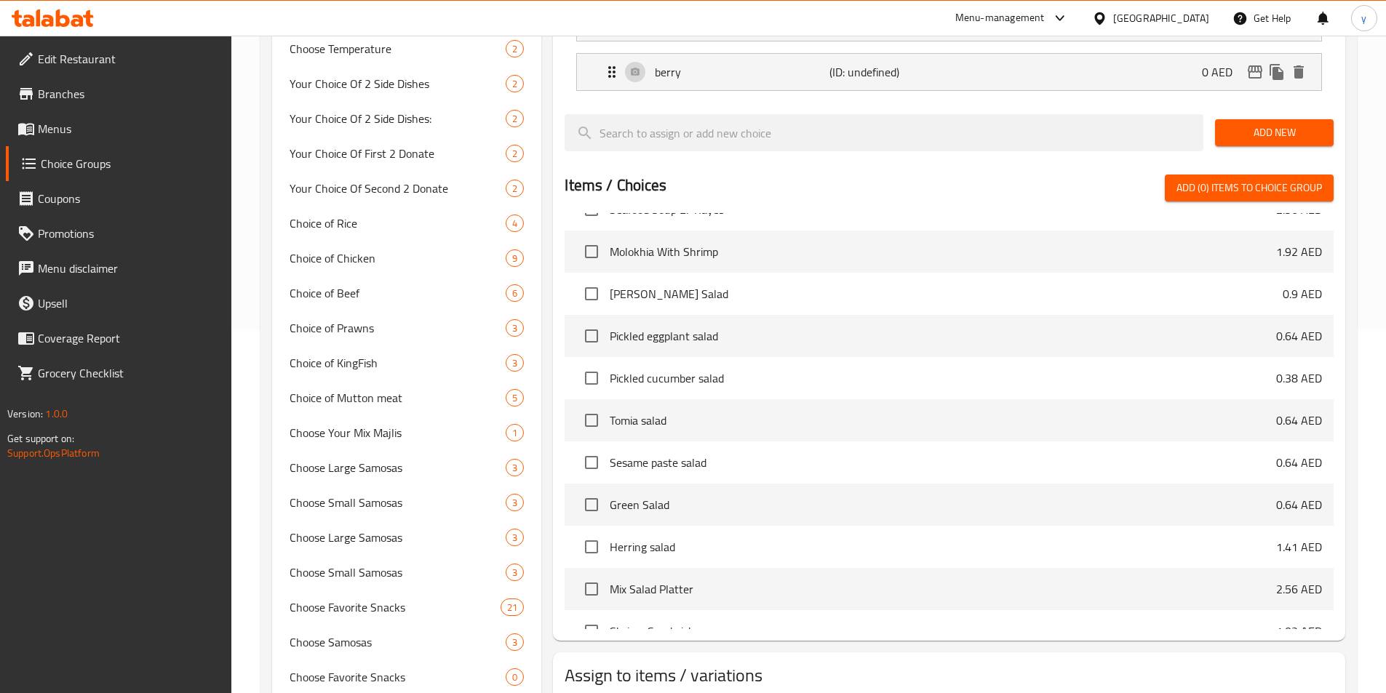
click at [801, 330] on body "​ Menu-management United Arab Emirates Get Help y Edit Restaurant Branches Menu…" at bounding box center [693, 1] width 1386 height 658
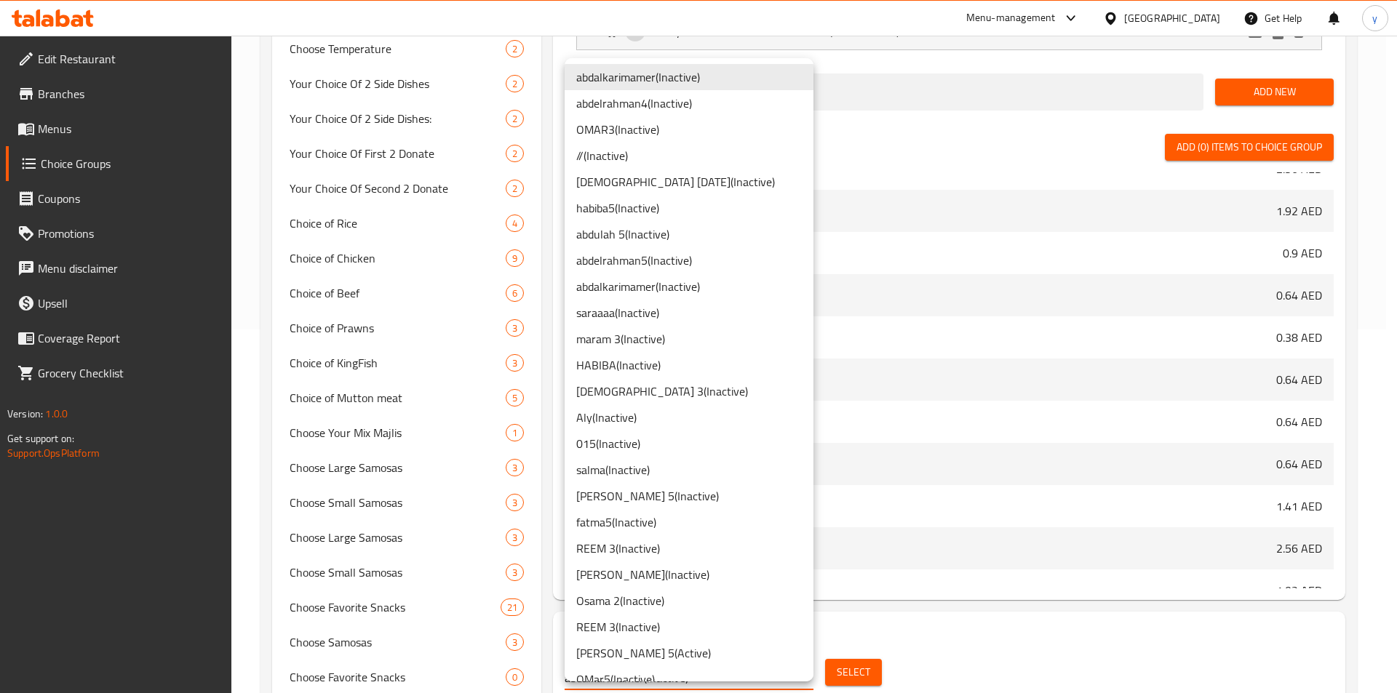
click at [645, 575] on li "Yousef E ( Inactive )" at bounding box center [689, 575] width 249 height 26
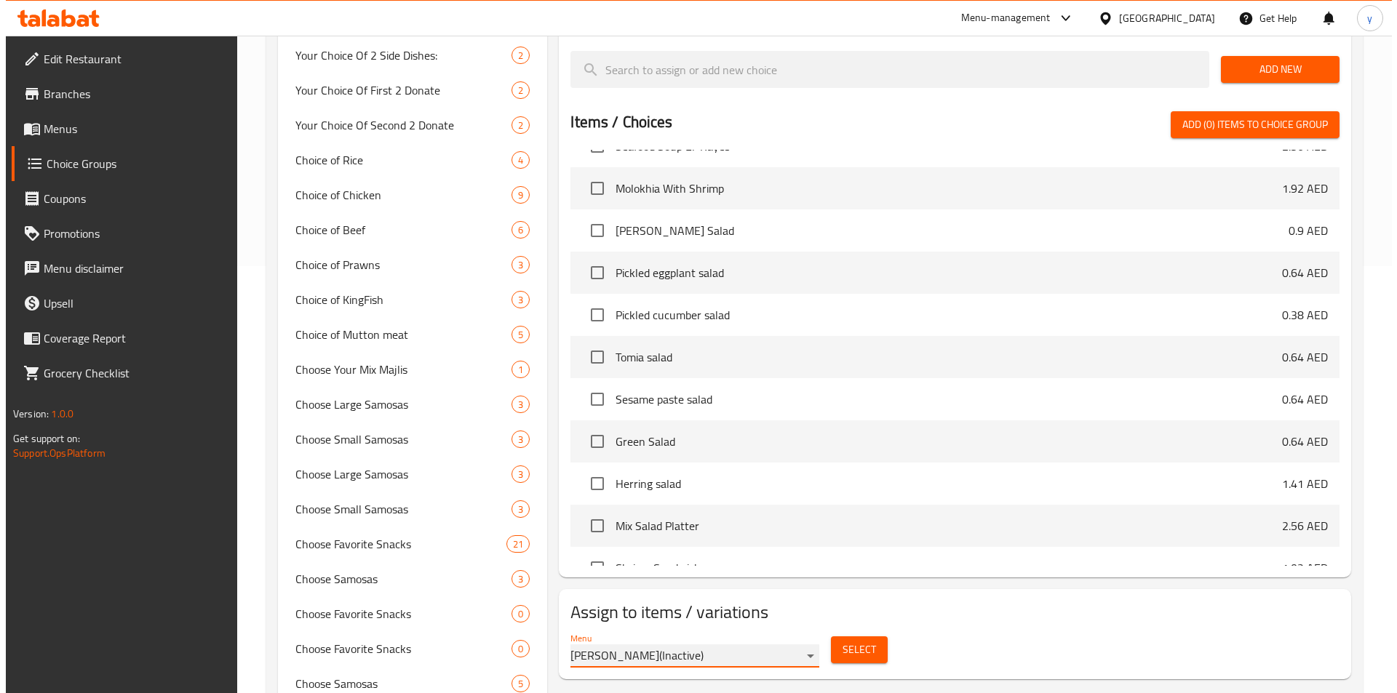
scroll to position [509, 0]
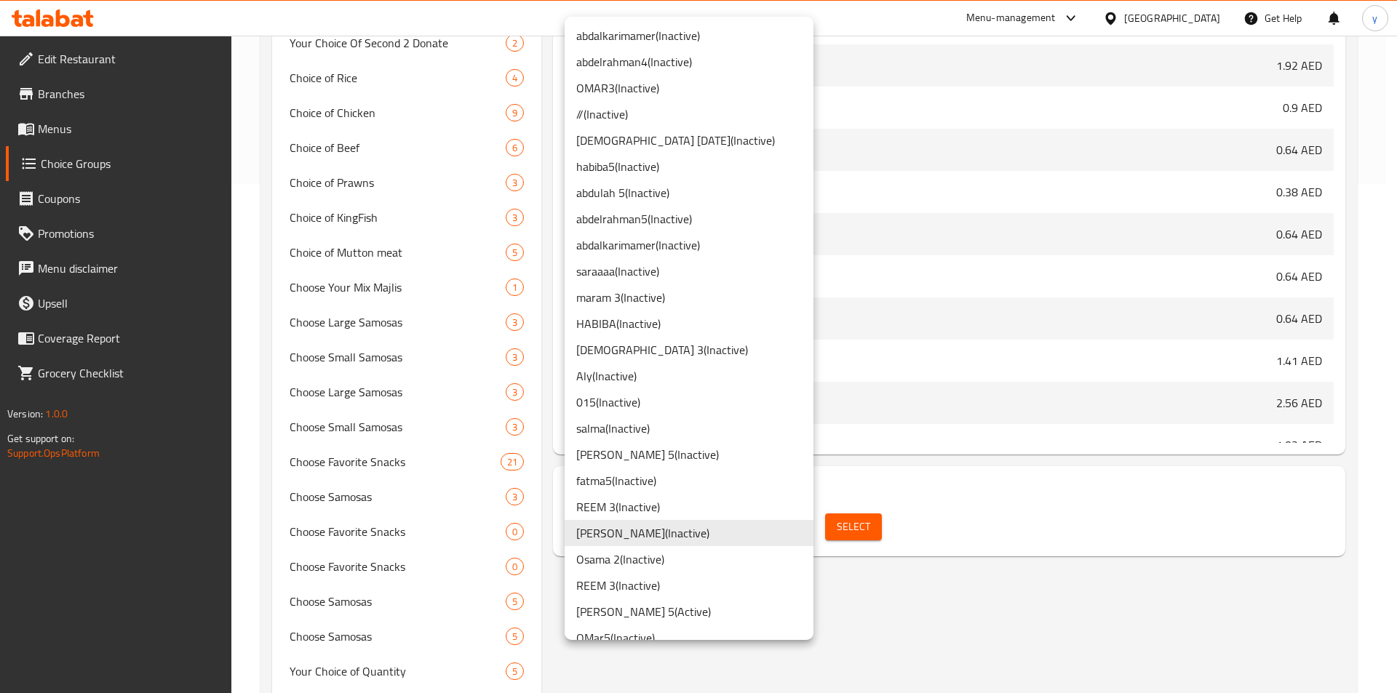
scroll to position [545, 0]
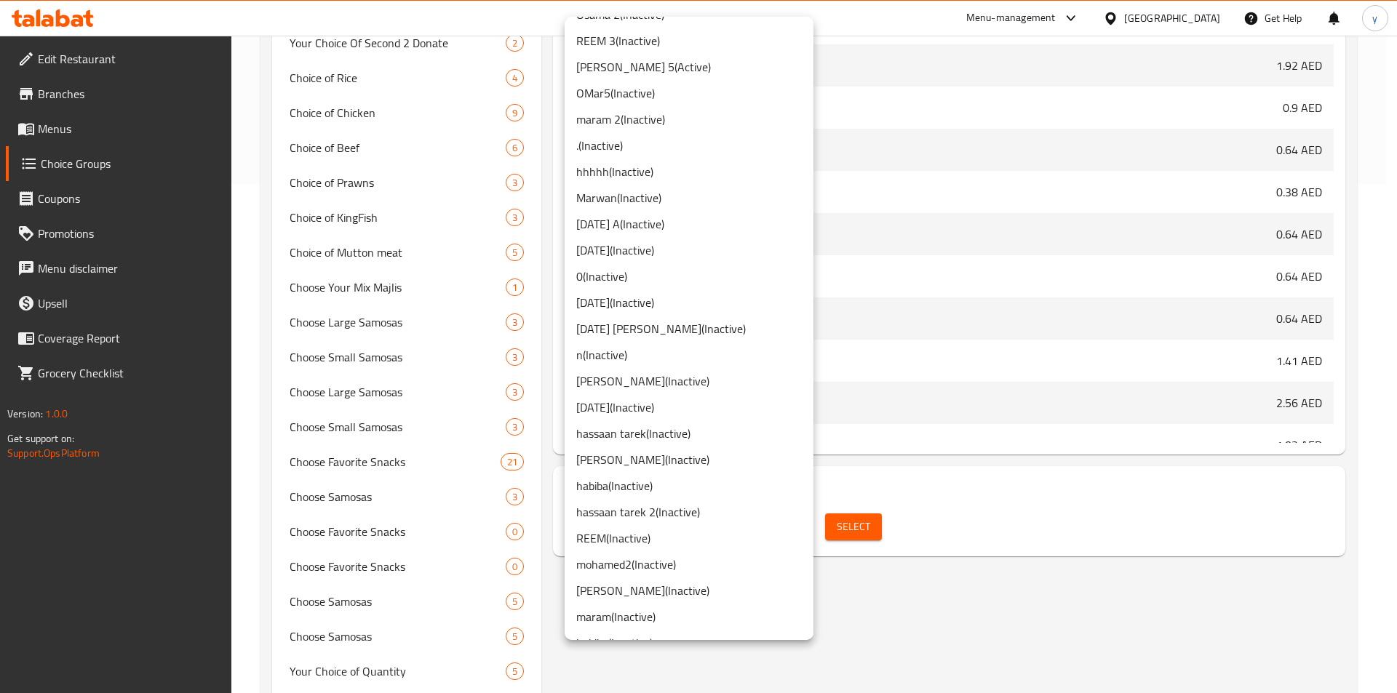
click at [1053, 523] on div at bounding box center [698, 346] width 1397 height 693
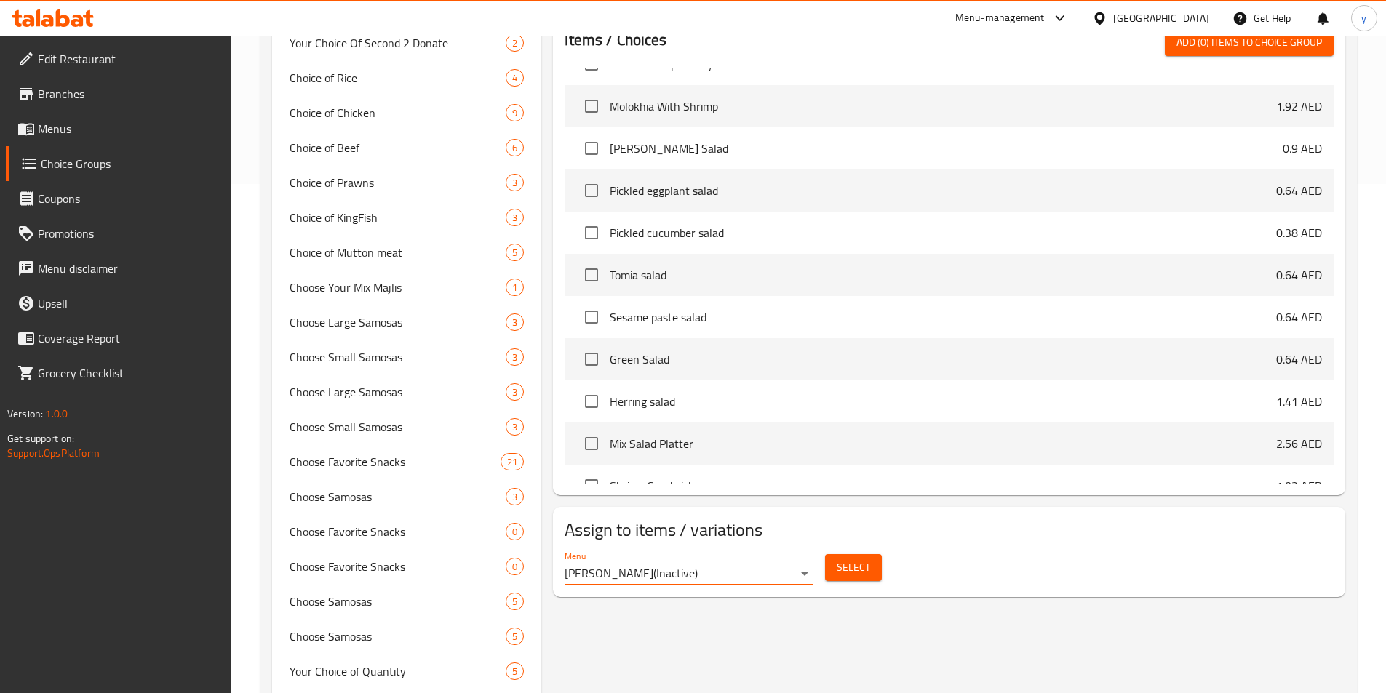
click at [866, 549] on div "Select" at bounding box center [853, 568] width 68 height 39
click at [874, 554] on button "Select" at bounding box center [853, 567] width 57 height 27
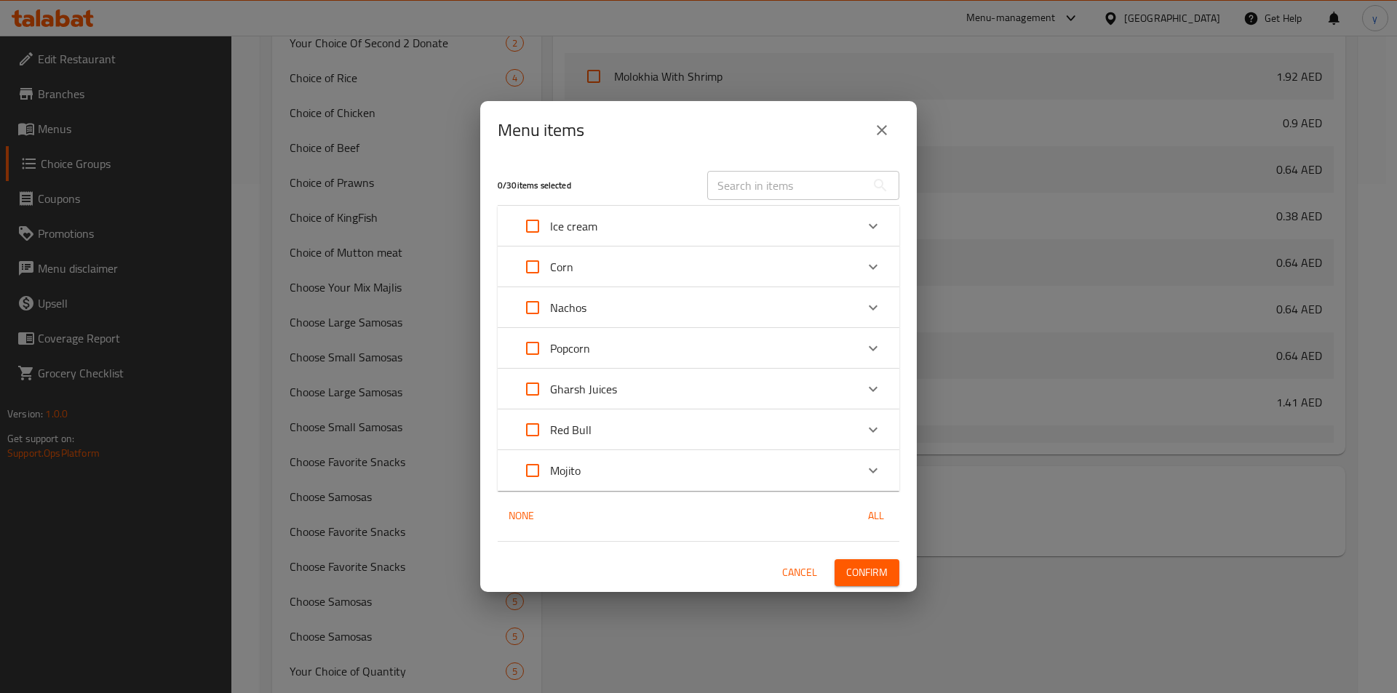
click at [568, 469] on p "Mojito" at bounding box center [565, 470] width 31 height 17
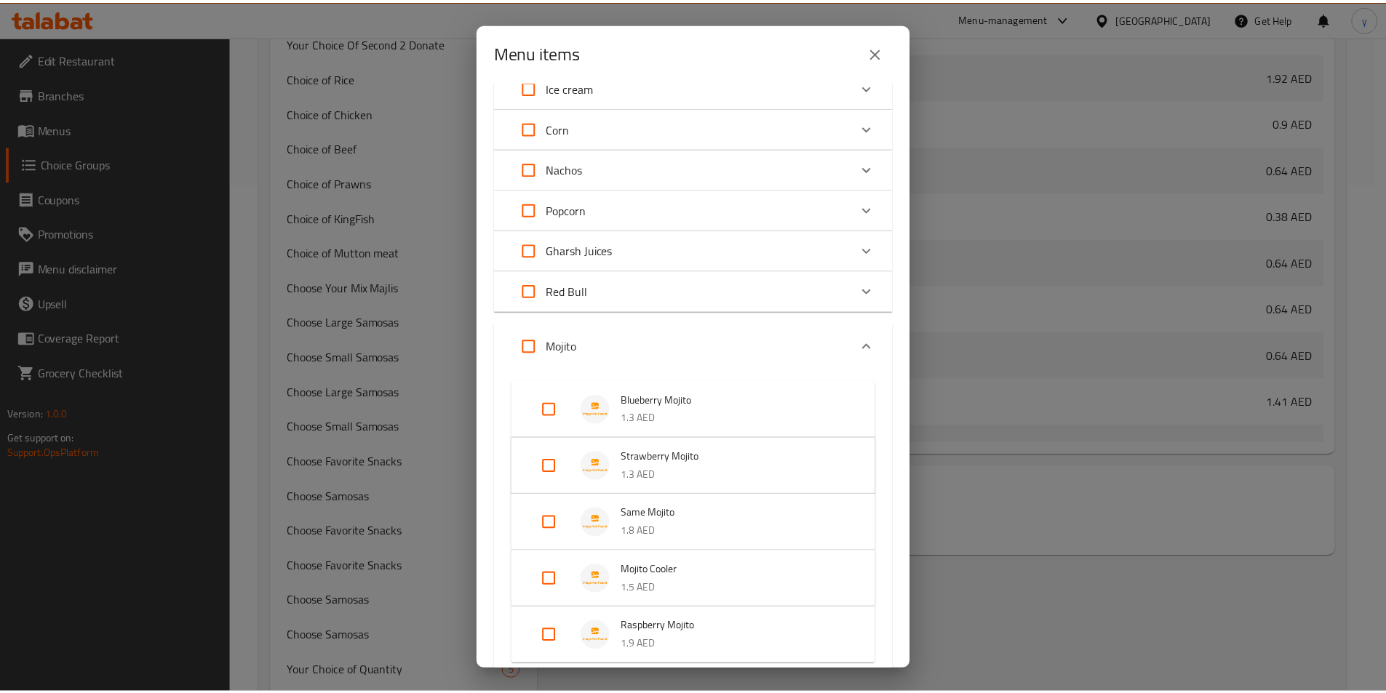
scroll to position [180, 0]
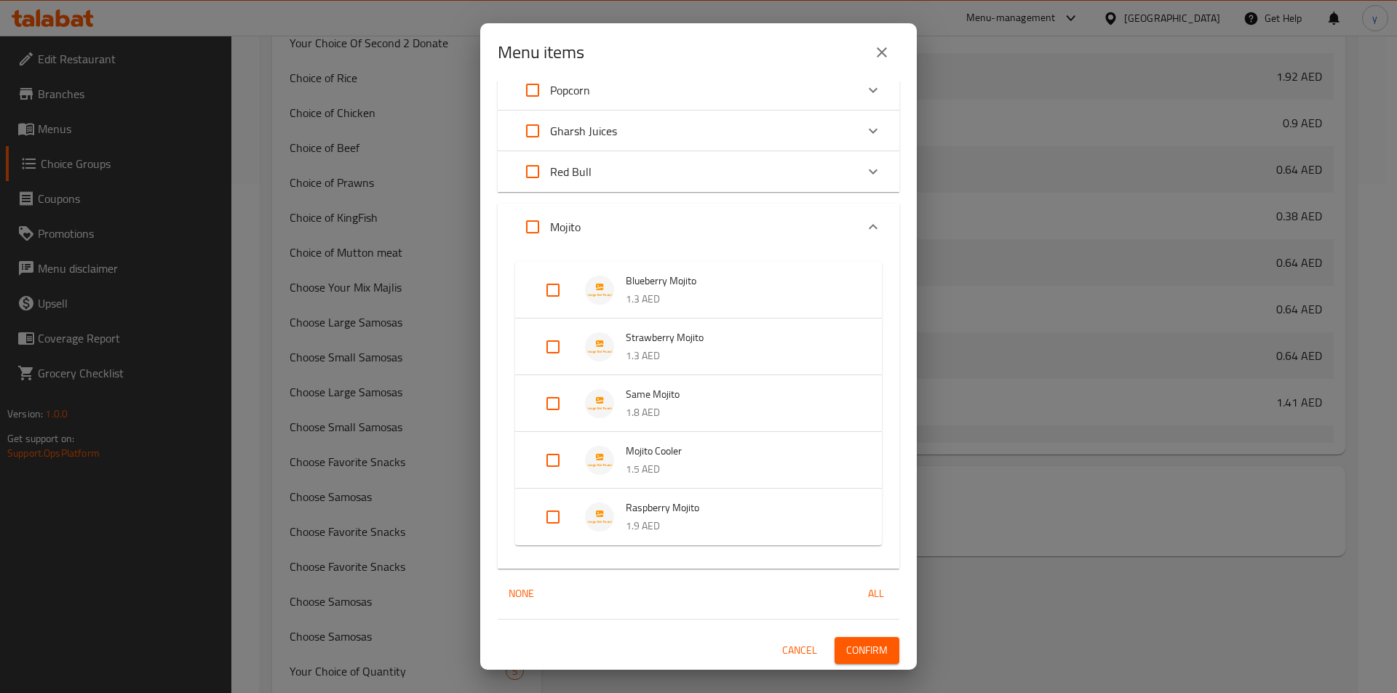
click at [589, 407] on img "Expand" at bounding box center [599, 403] width 29 height 29
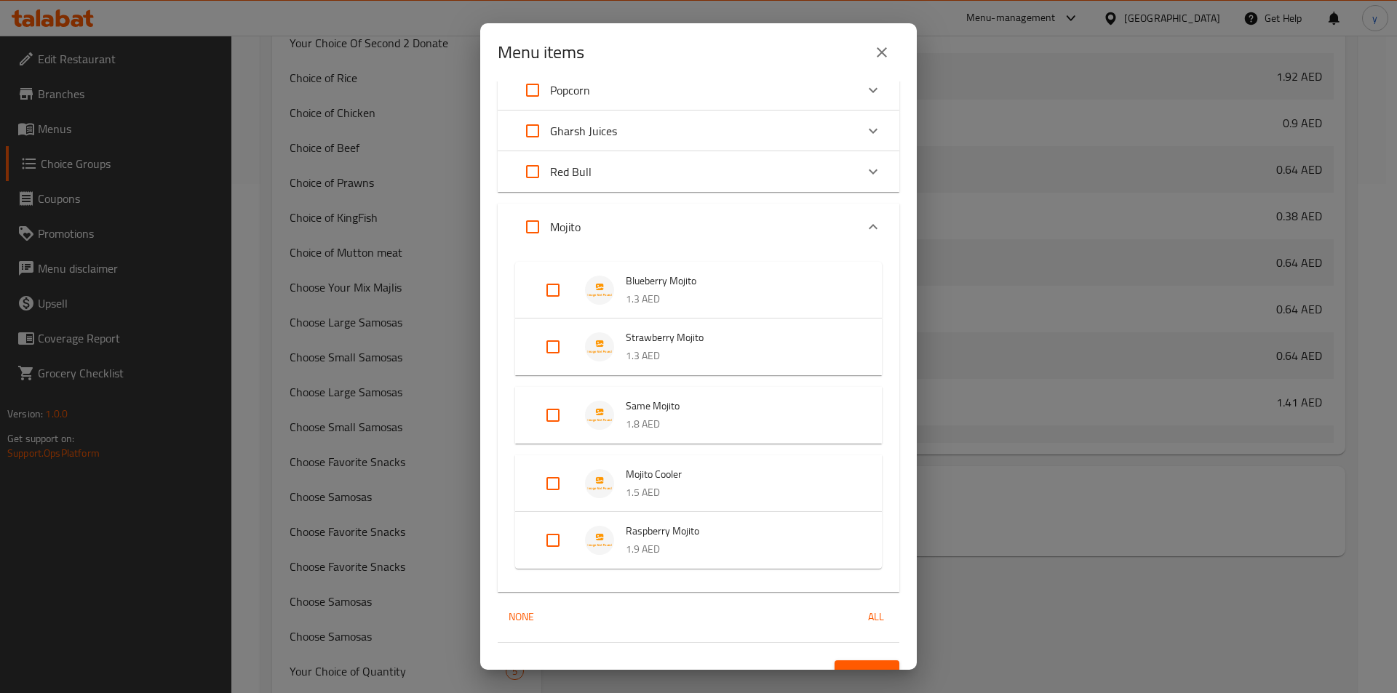
click at [552, 418] on input "Expand" at bounding box center [552, 415] width 35 height 35
checkbox input "true"
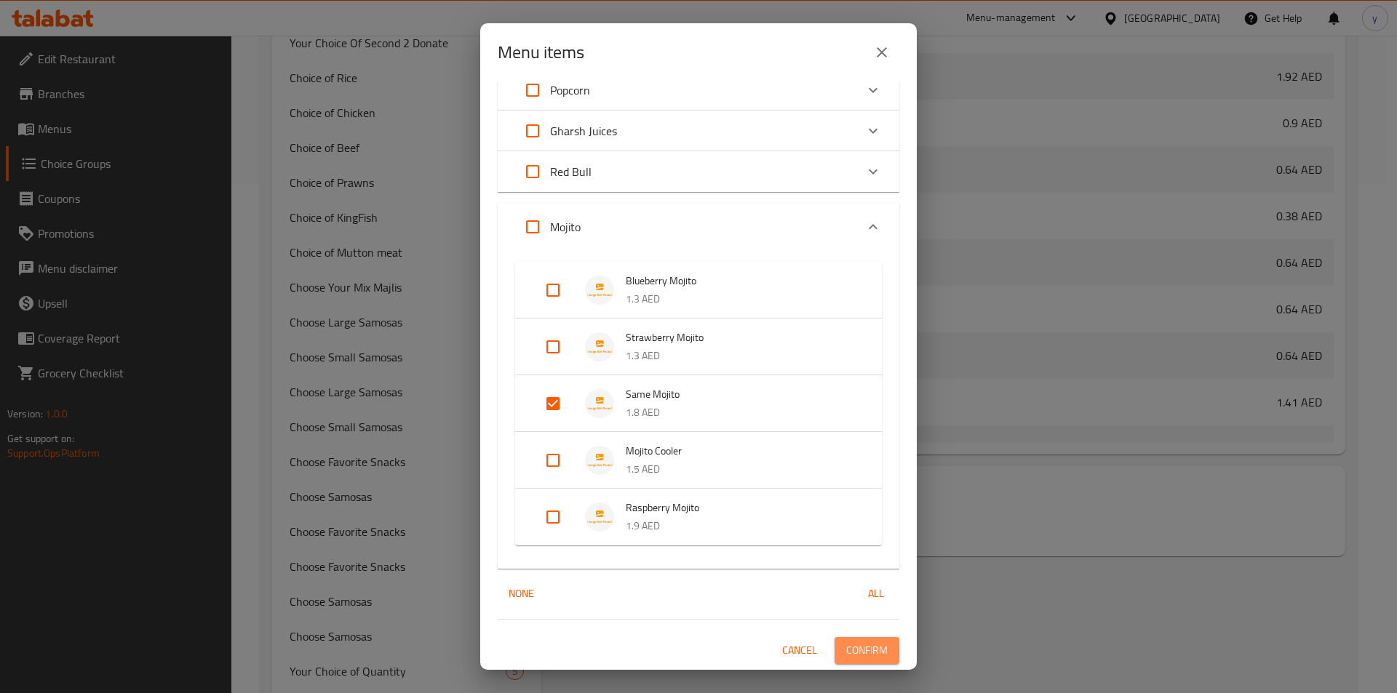
click at [874, 650] on span "Confirm" at bounding box center [866, 651] width 41 height 18
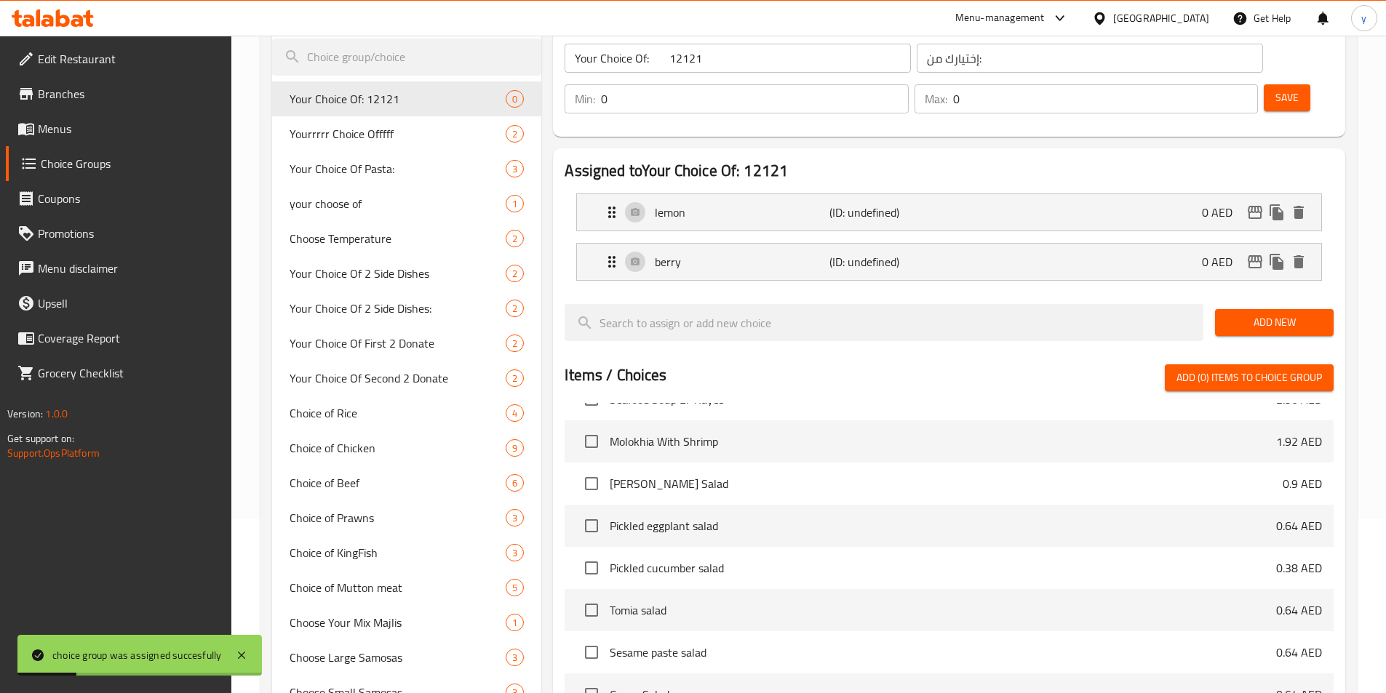
scroll to position [0, 0]
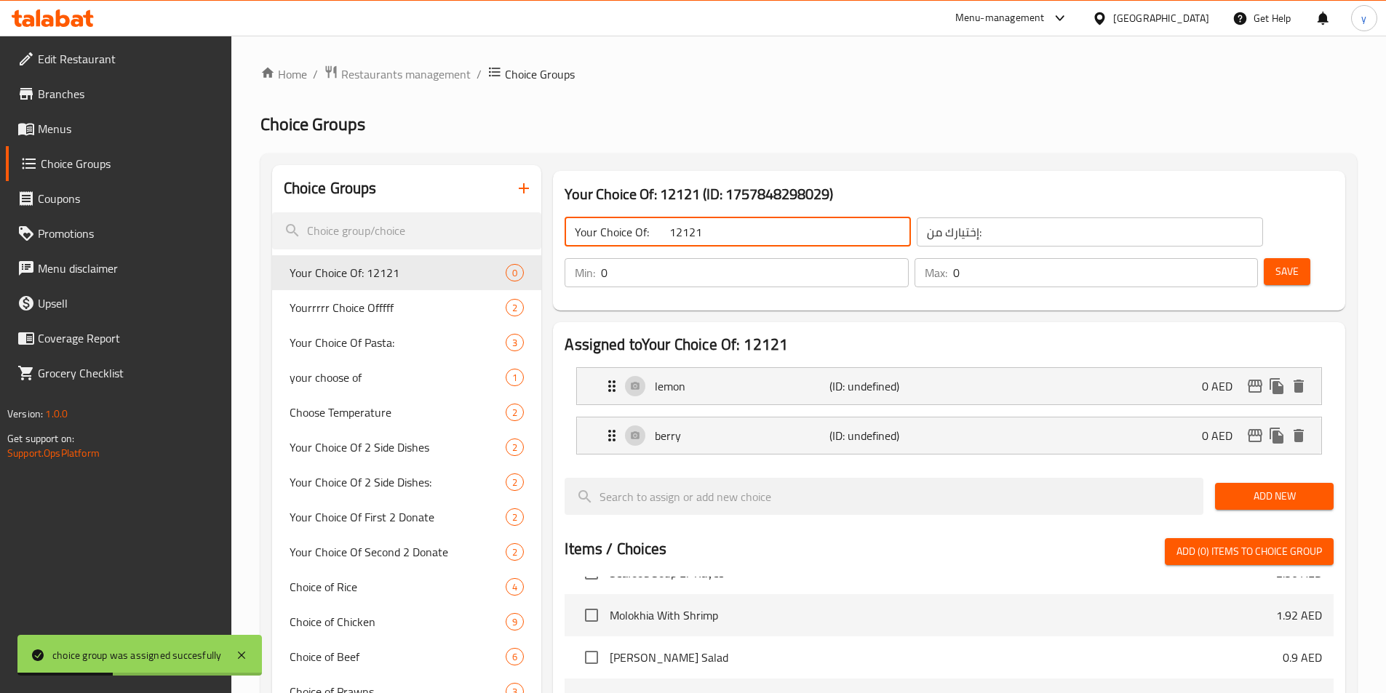
click at [739, 243] on input "Your Choice Of: 12121" at bounding box center [738, 232] width 346 height 29
type input "Your Choice Of:"
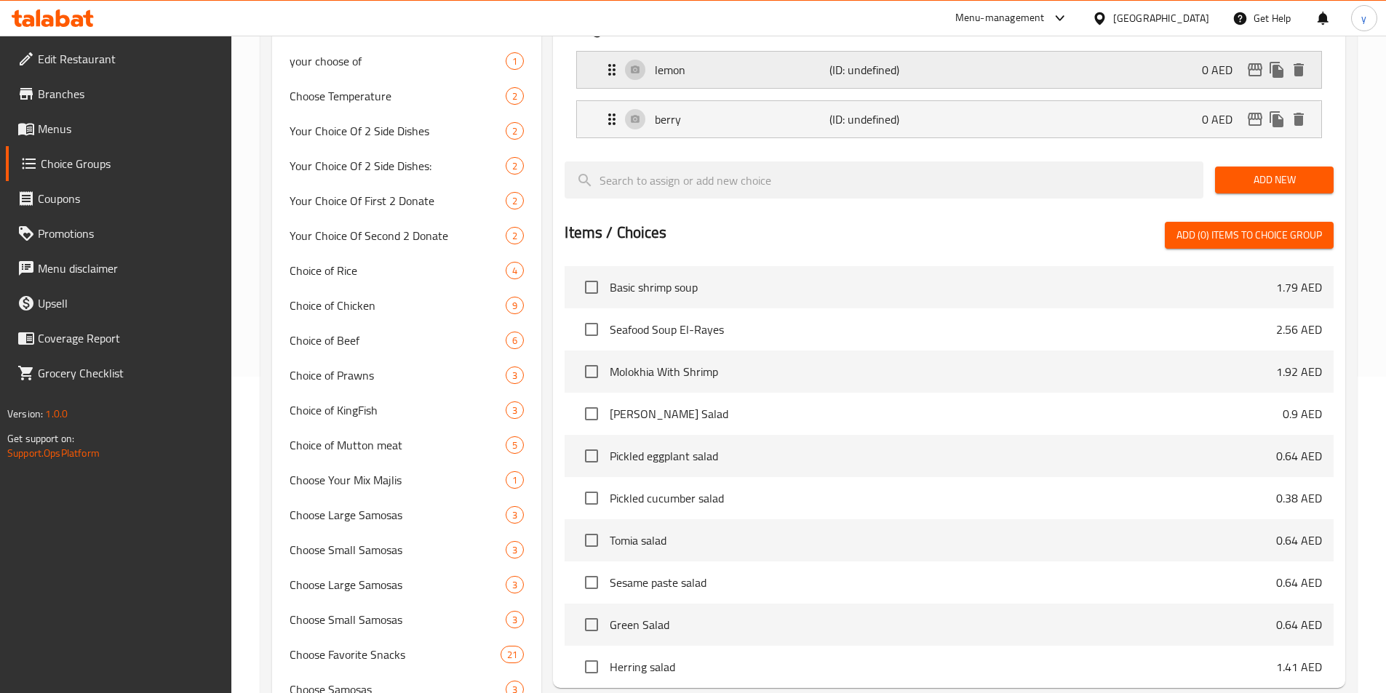
scroll to position [73, 0]
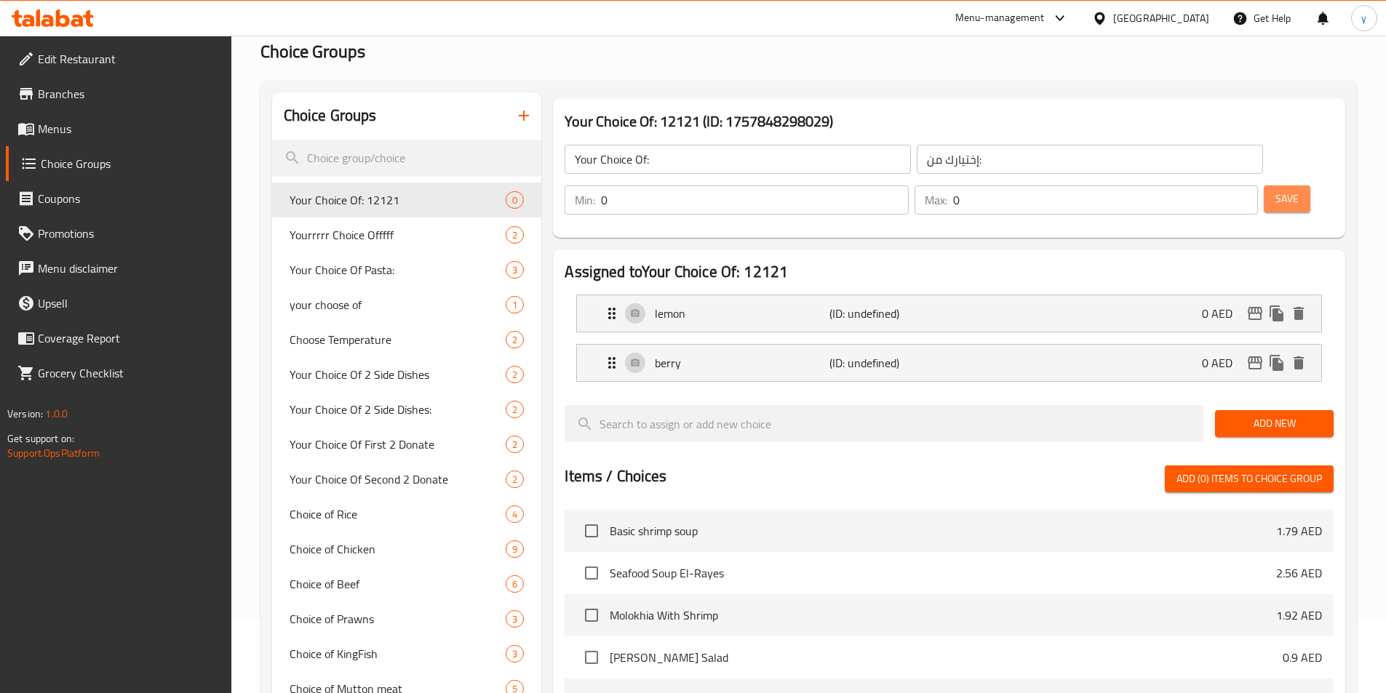
click at [1275, 190] on span "Save" at bounding box center [1286, 199] width 23 height 18
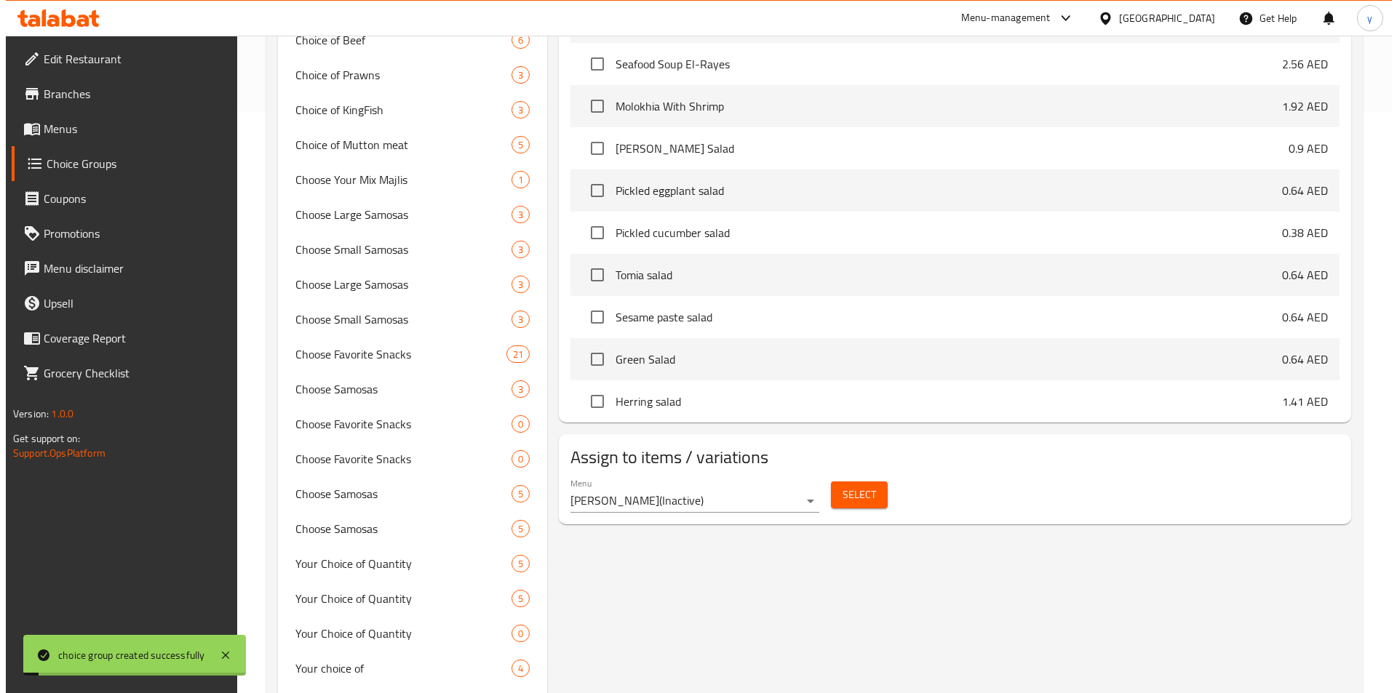
scroll to position [946, 0]
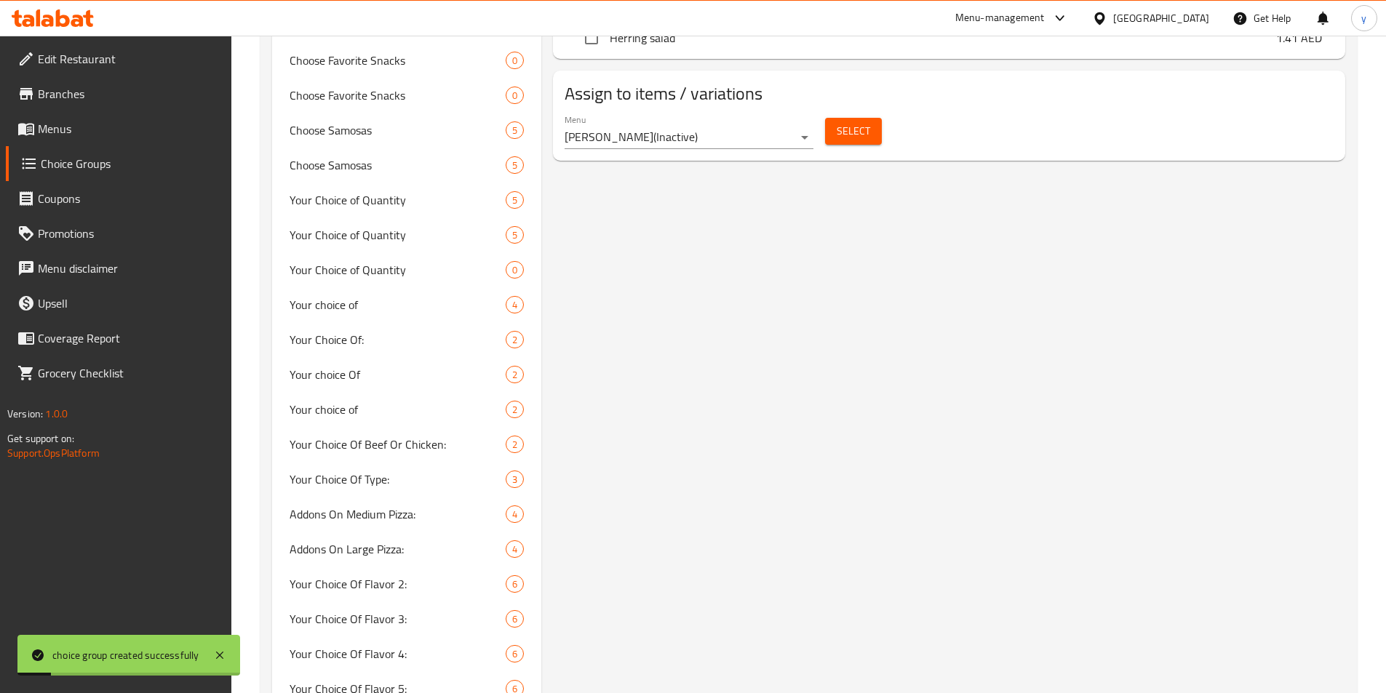
click at [856, 122] on span "Select" at bounding box center [853, 131] width 33 height 18
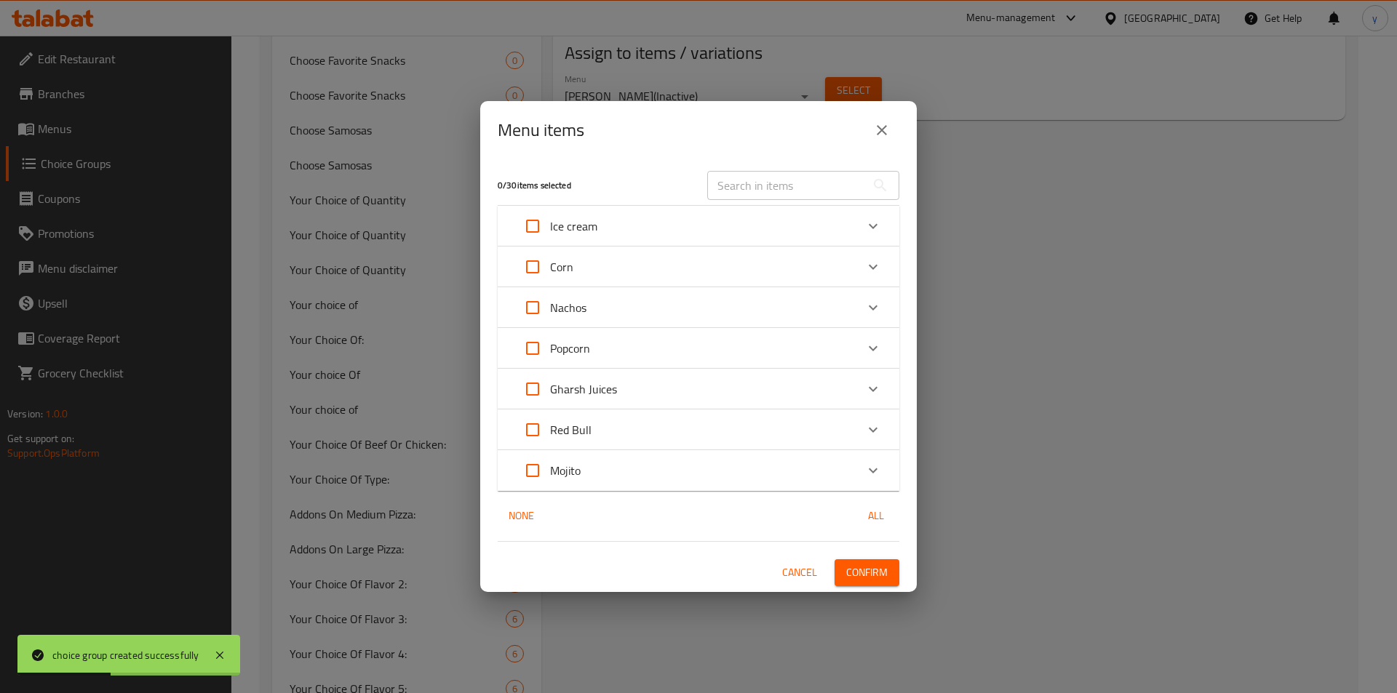
click at [593, 468] on div "Mojito" at bounding box center [685, 470] width 340 height 35
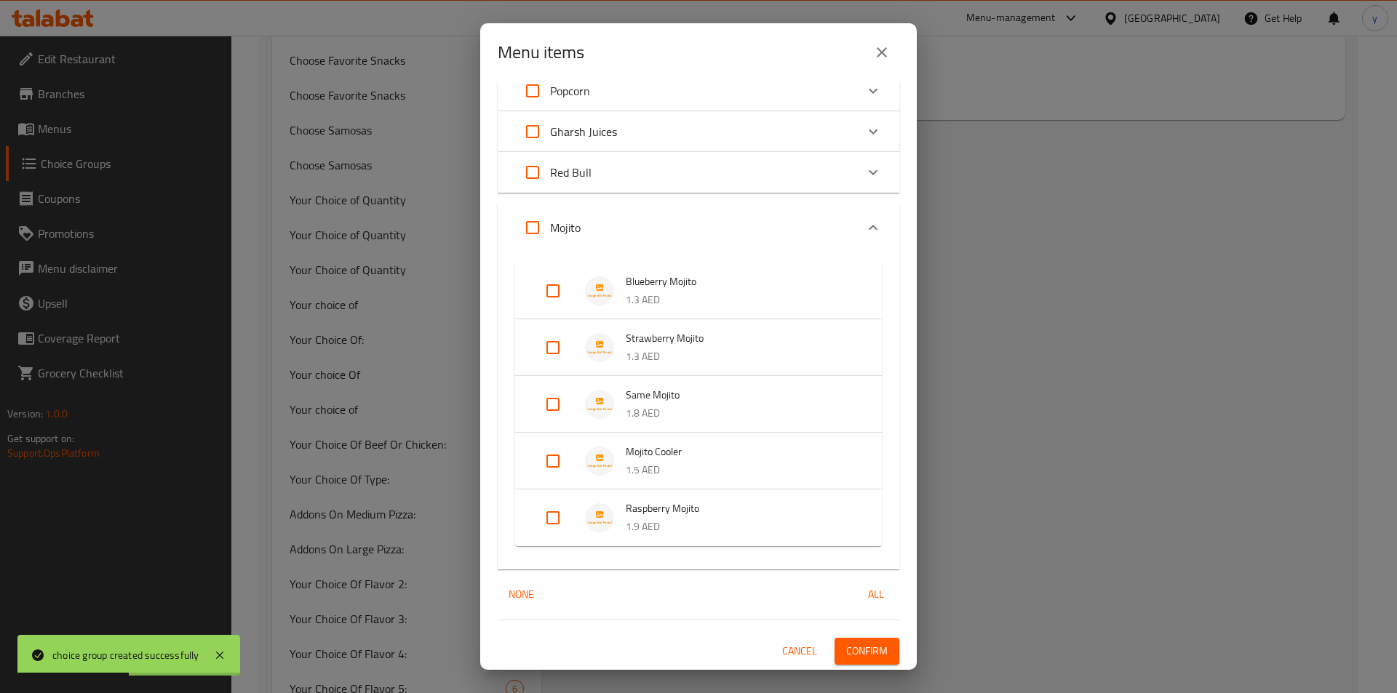
scroll to position [180, 0]
click at [554, 404] on input "Expand" at bounding box center [552, 403] width 35 height 35
checkbox input "true"
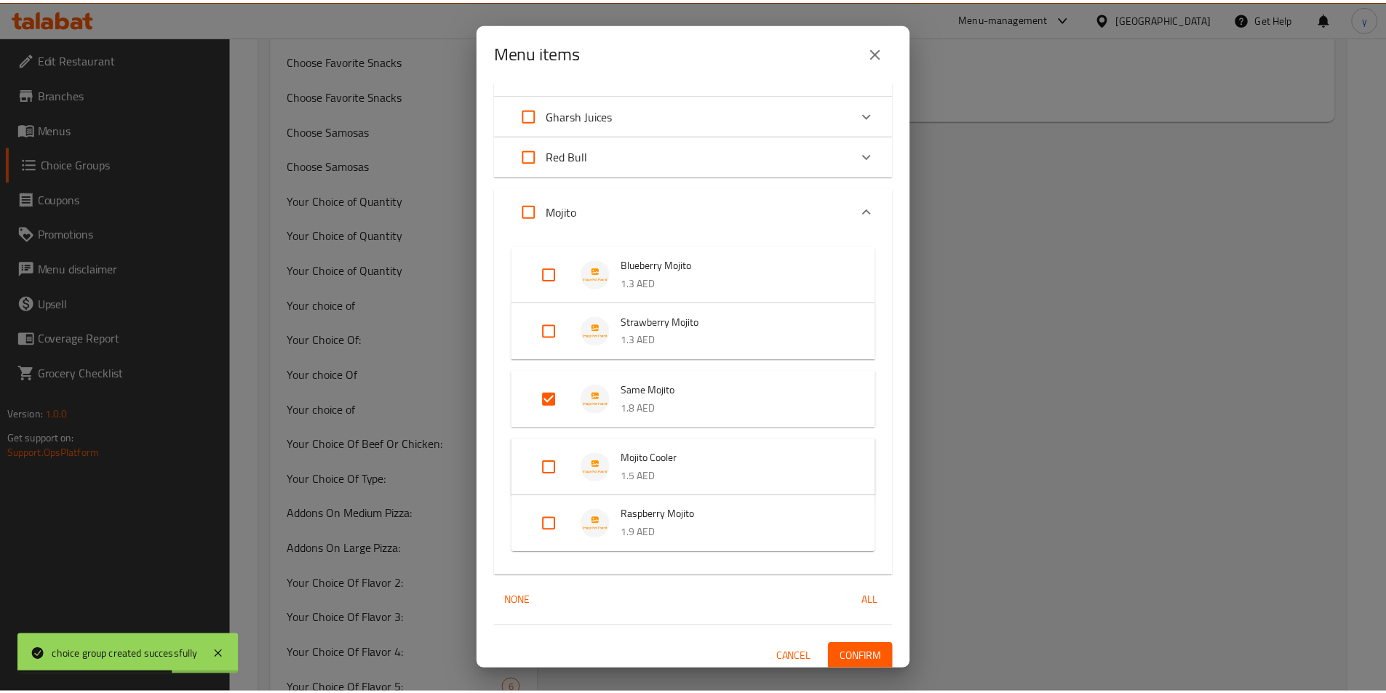
scroll to position [203, 0]
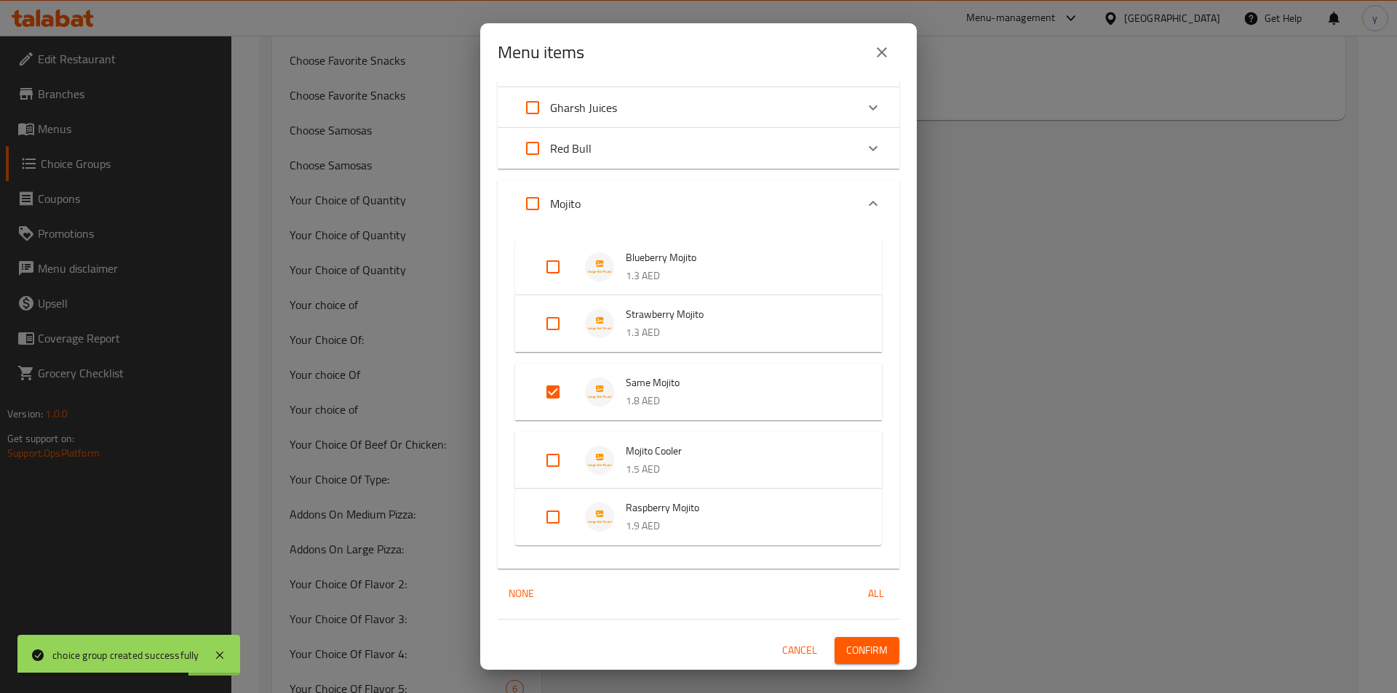
click at [854, 645] on span "Confirm" at bounding box center [866, 651] width 41 height 18
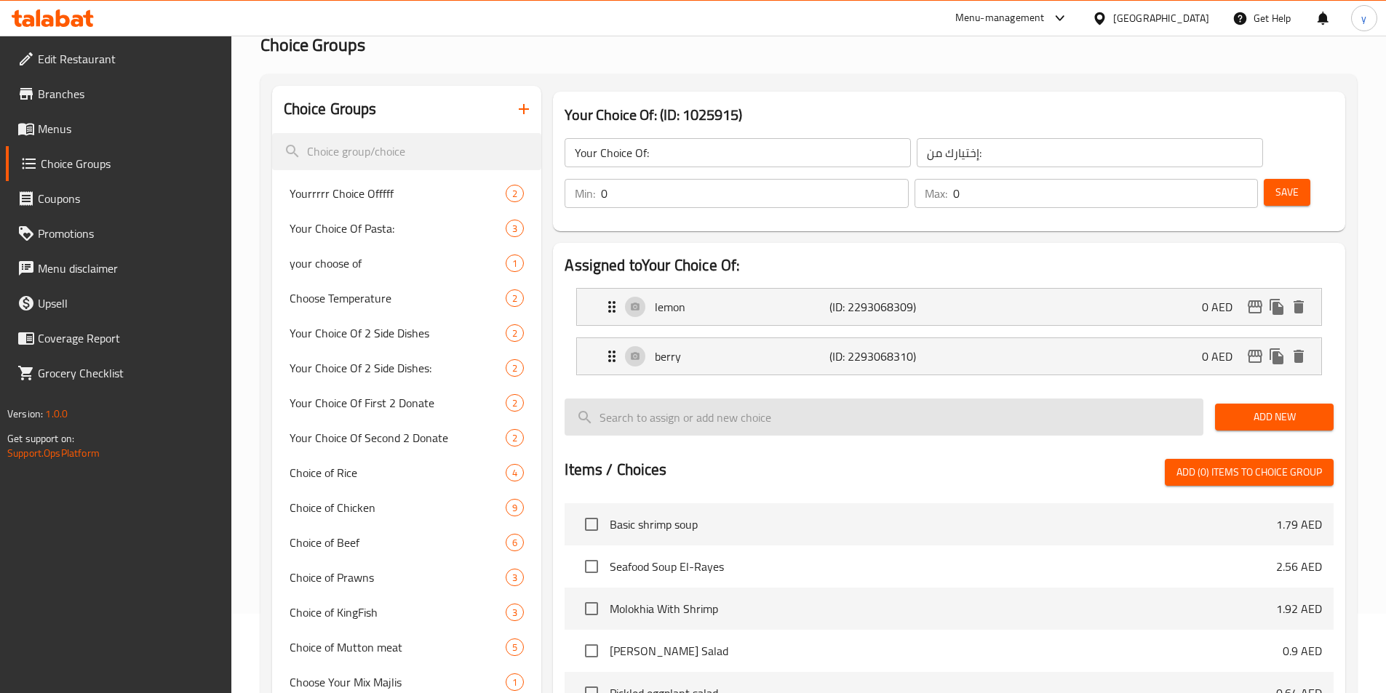
scroll to position [0, 0]
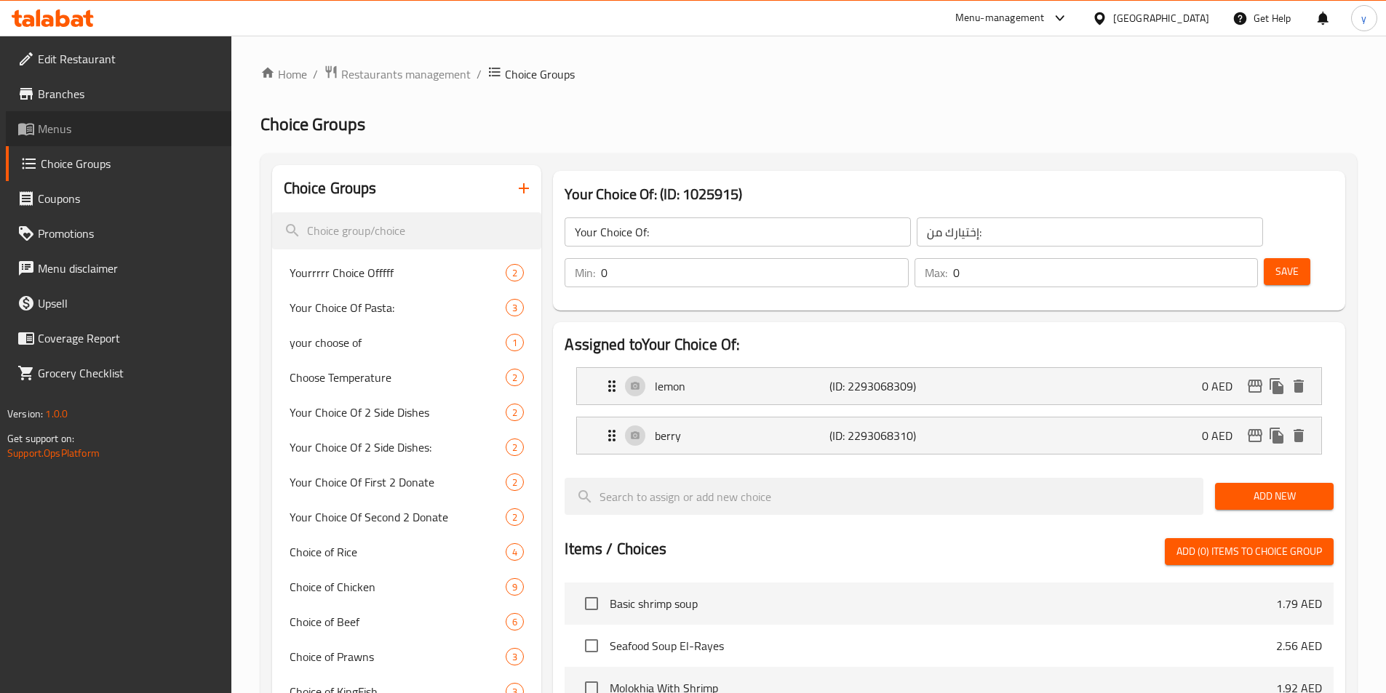
click at [84, 135] on span "Menus" at bounding box center [129, 128] width 182 height 17
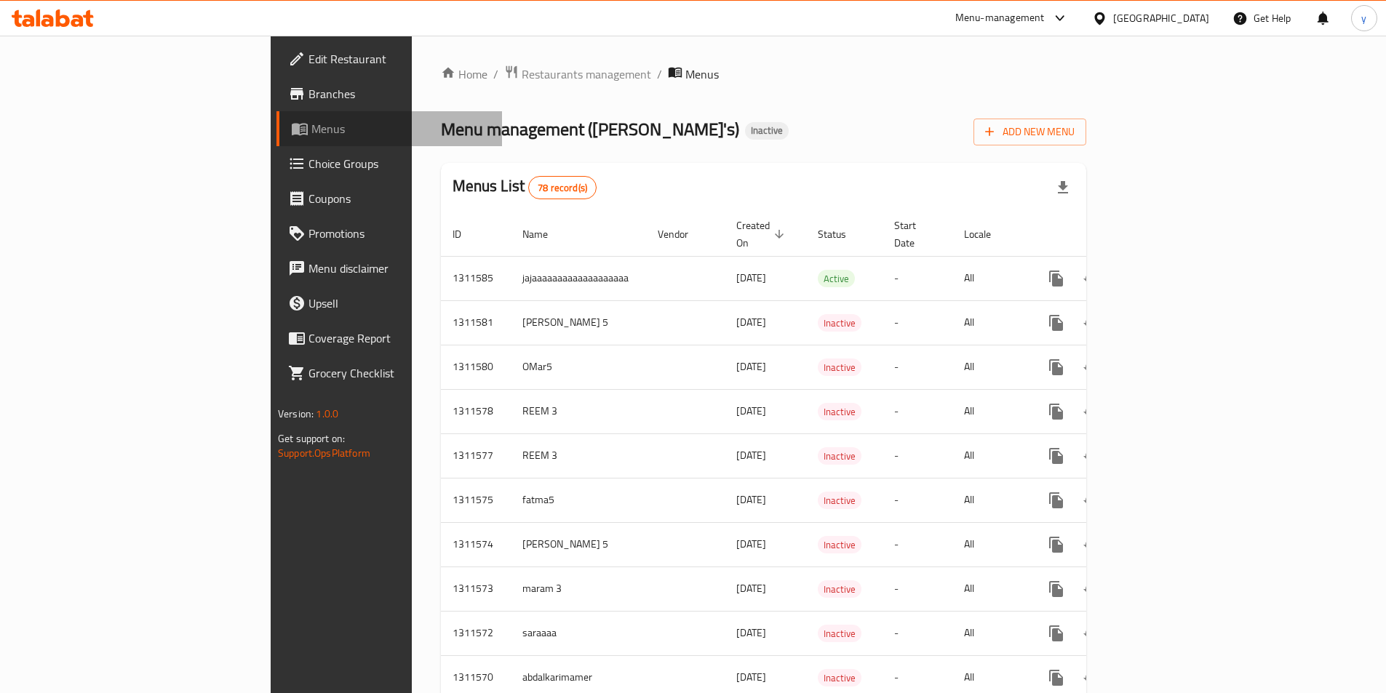
click at [311, 132] on span "Menus" at bounding box center [400, 128] width 179 height 17
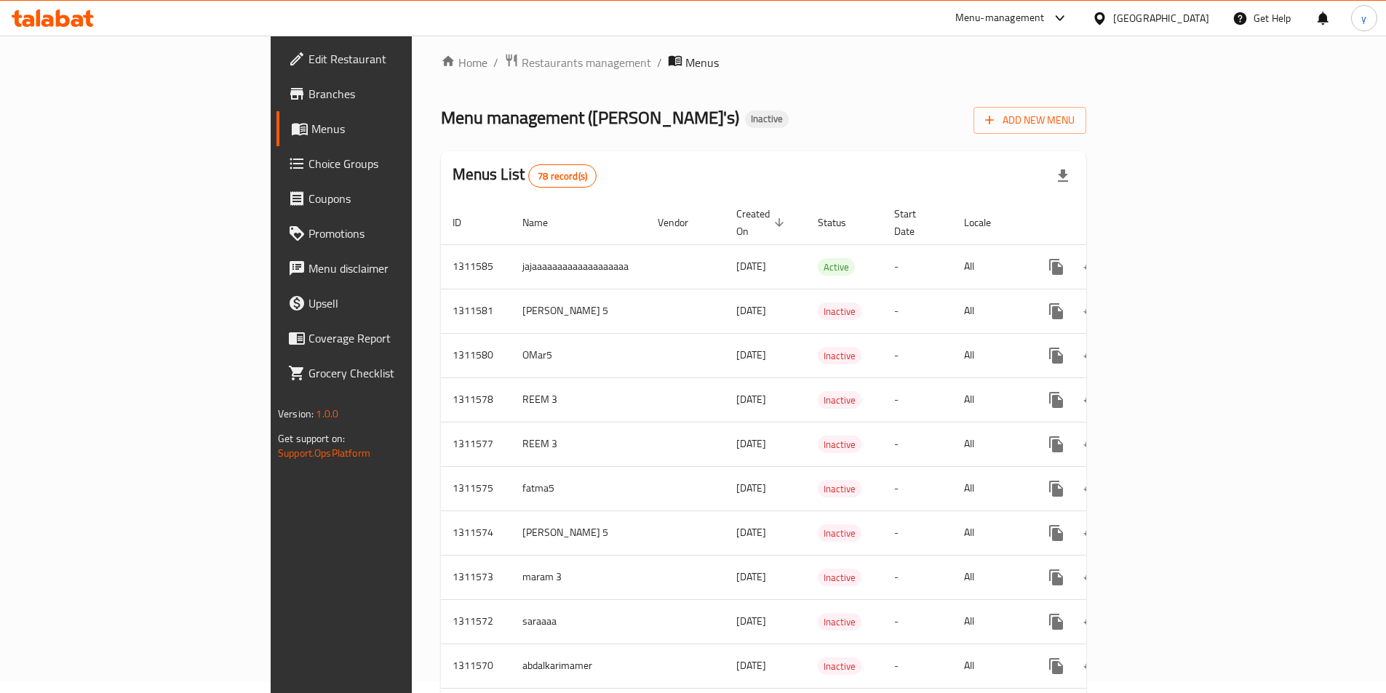
scroll to position [364, 0]
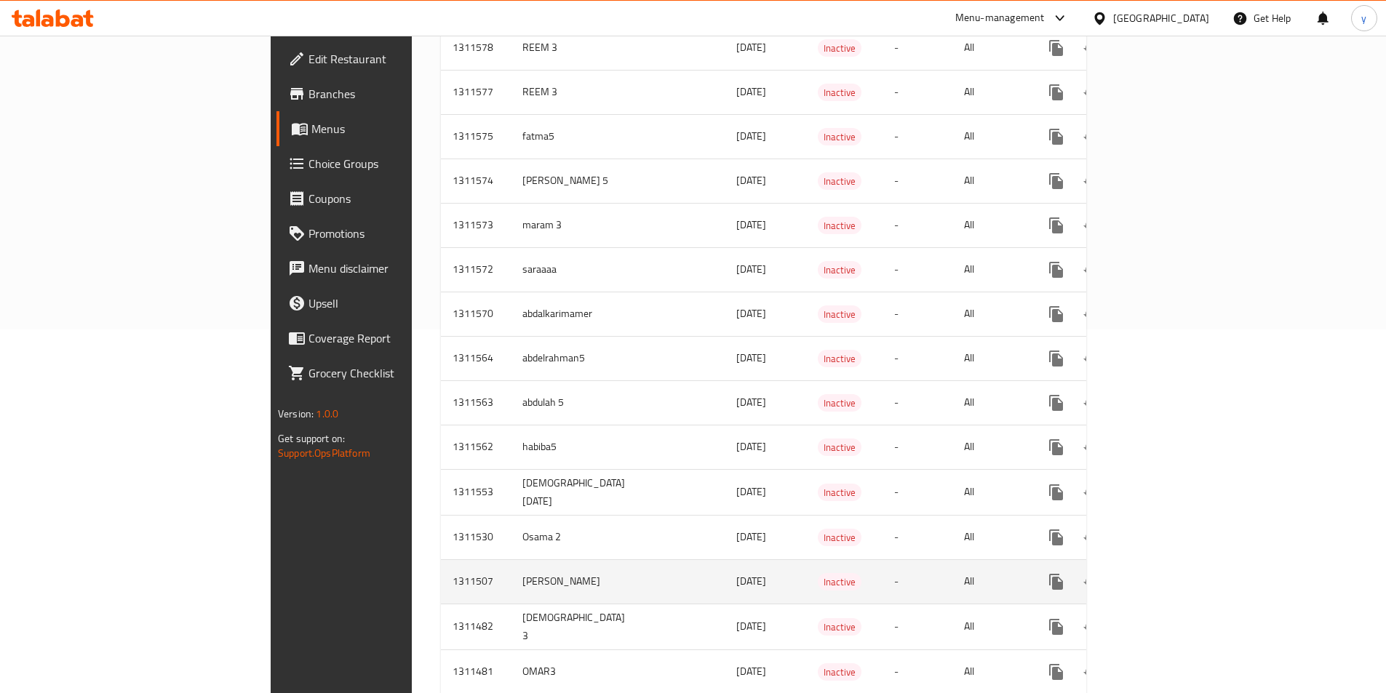
click at [1170, 573] on icon "enhanced table" at bounding box center [1160, 581] width 17 height 17
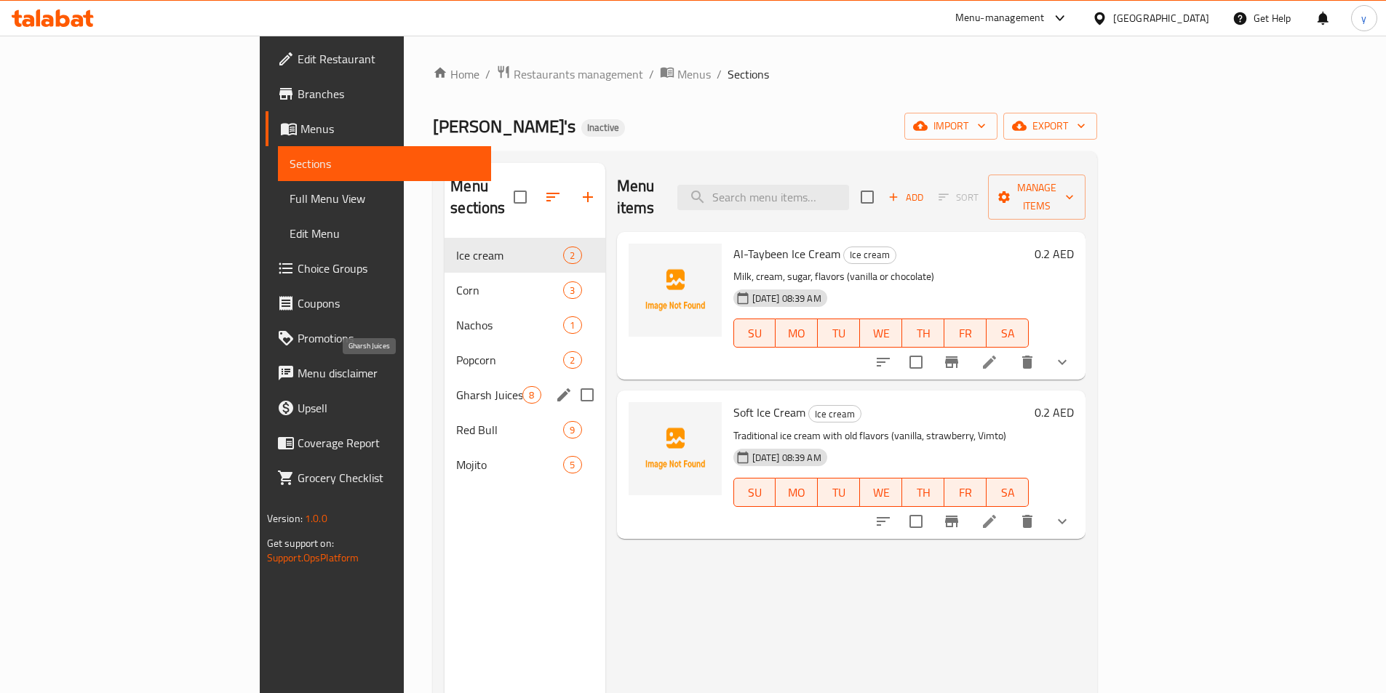
click at [456, 386] on span "Gharsh Juices" at bounding box center [489, 394] width 66 height 17
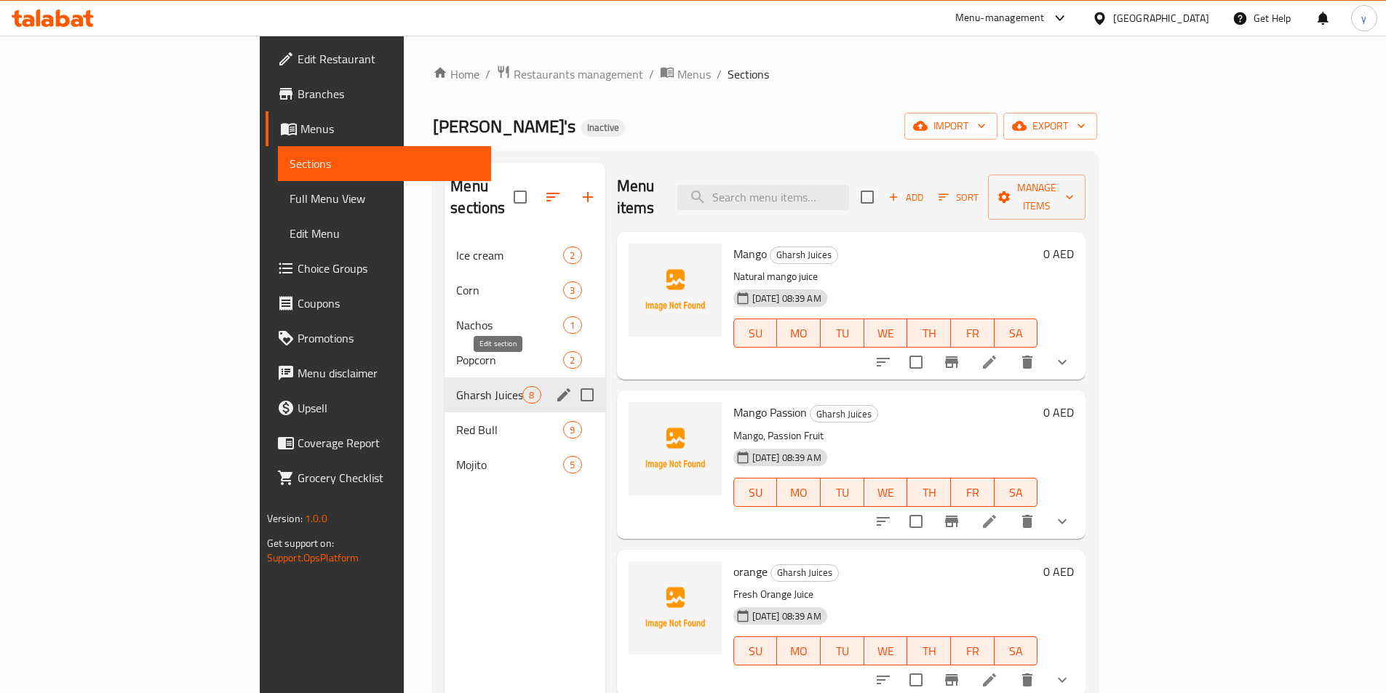
click at [555, 386] on icon "edit" at bounding box center [563, 394] width 17 height 17
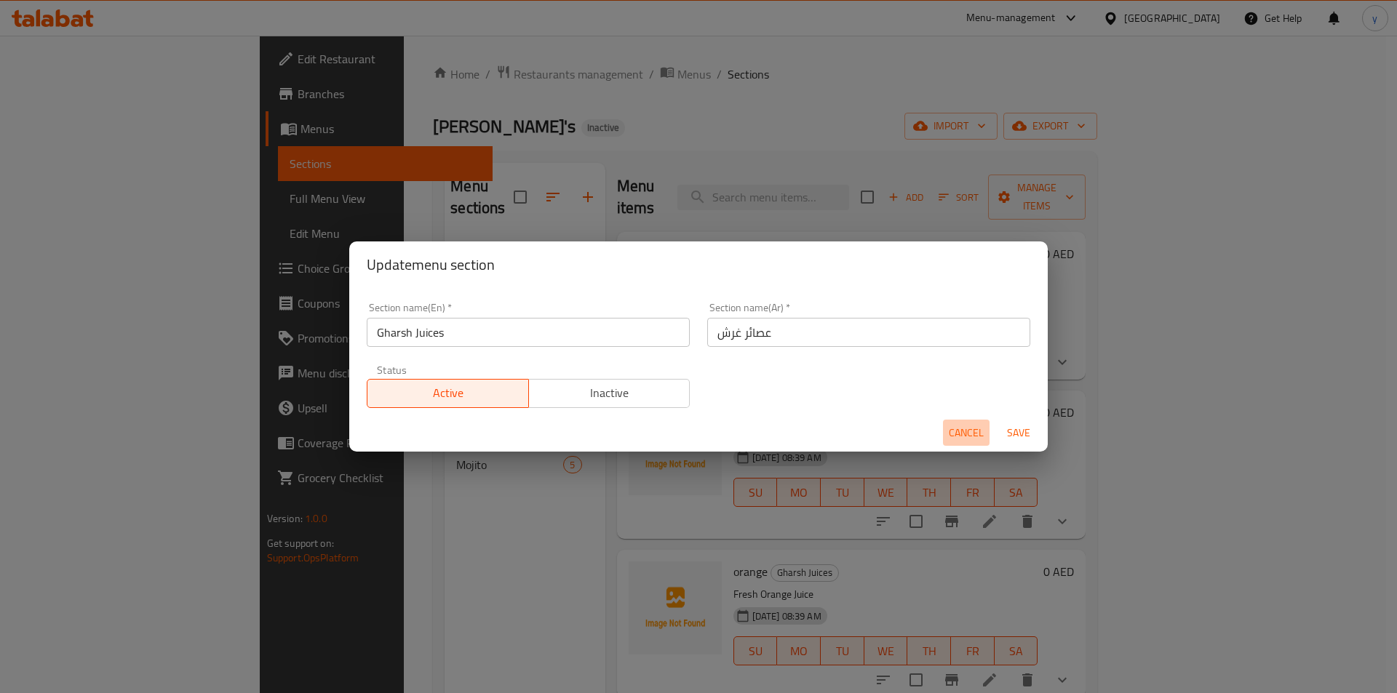
click at [960, 434] on span "Cancel" at bounding box center [966, 433] width 35 height 18
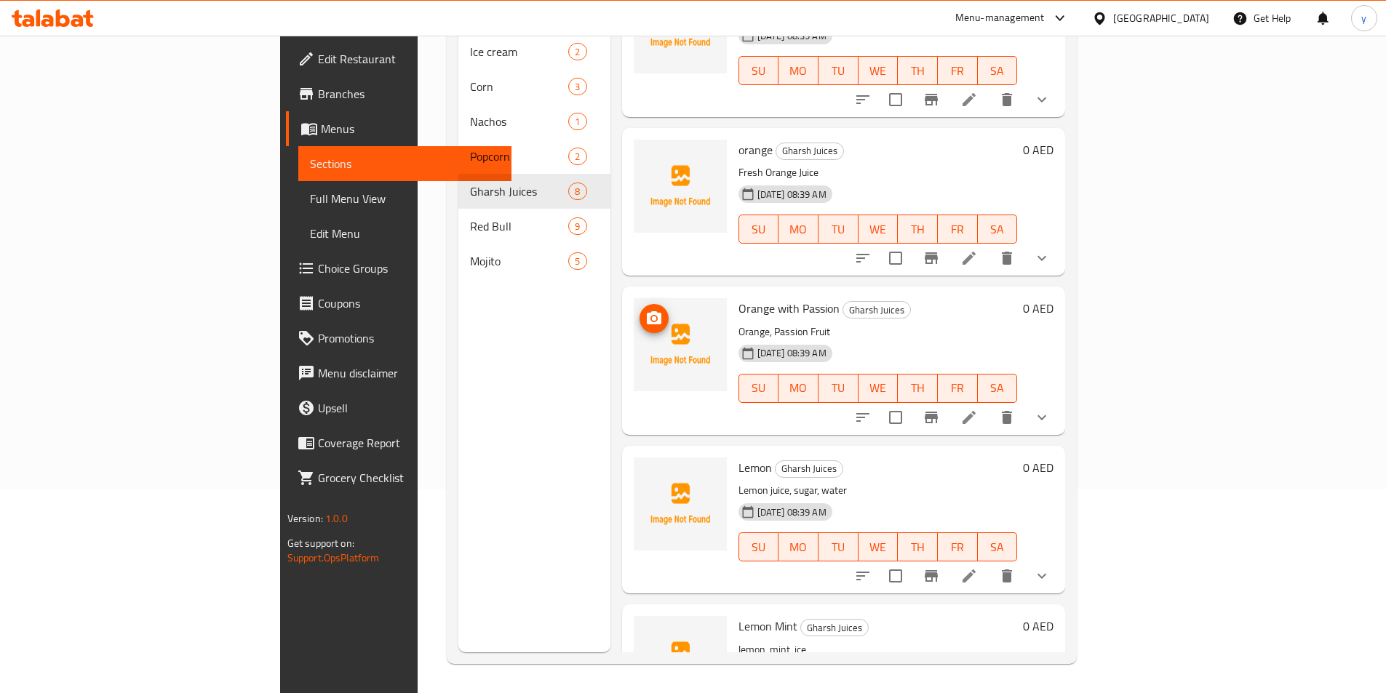
scroll to position [615, 0]
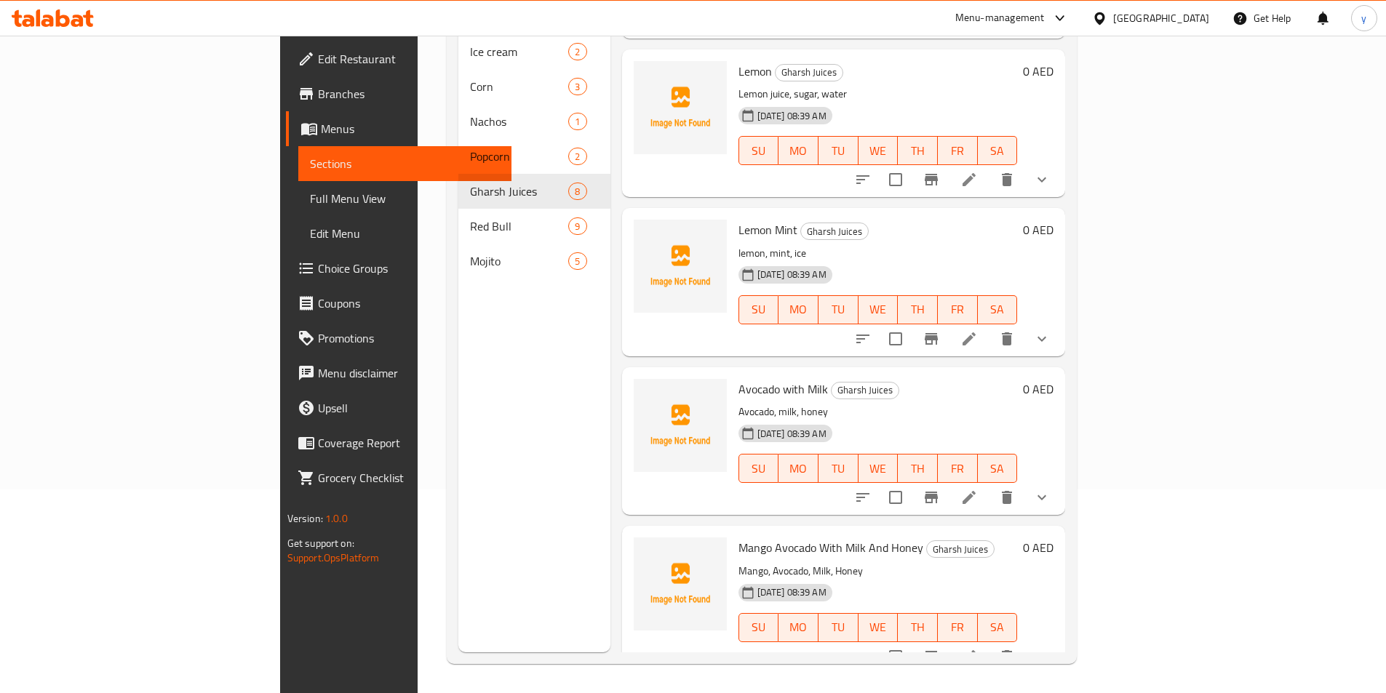
click at [989, 644] on li at bounding box center [969, 657] width 41 height 26
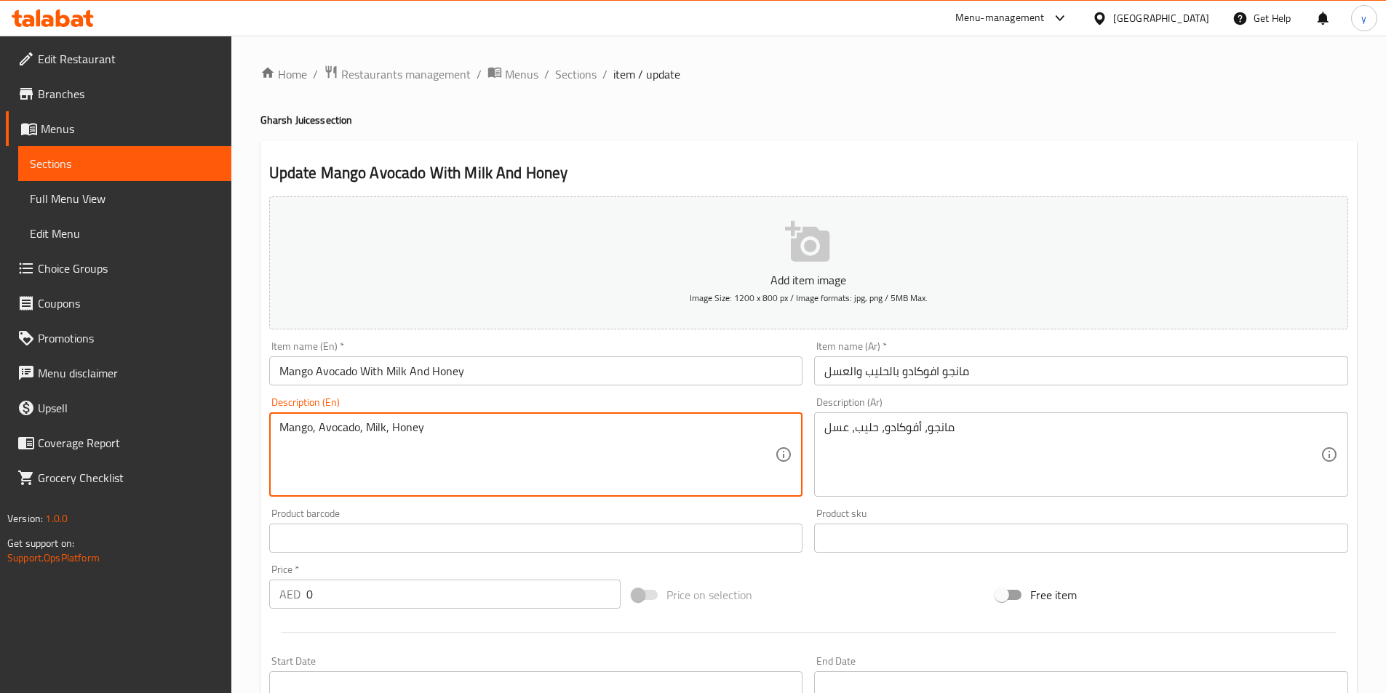
drag, startPoint x: 486, startPoint y: 444, endPoint x: 192, endPoint y: 441, distance: 293.9
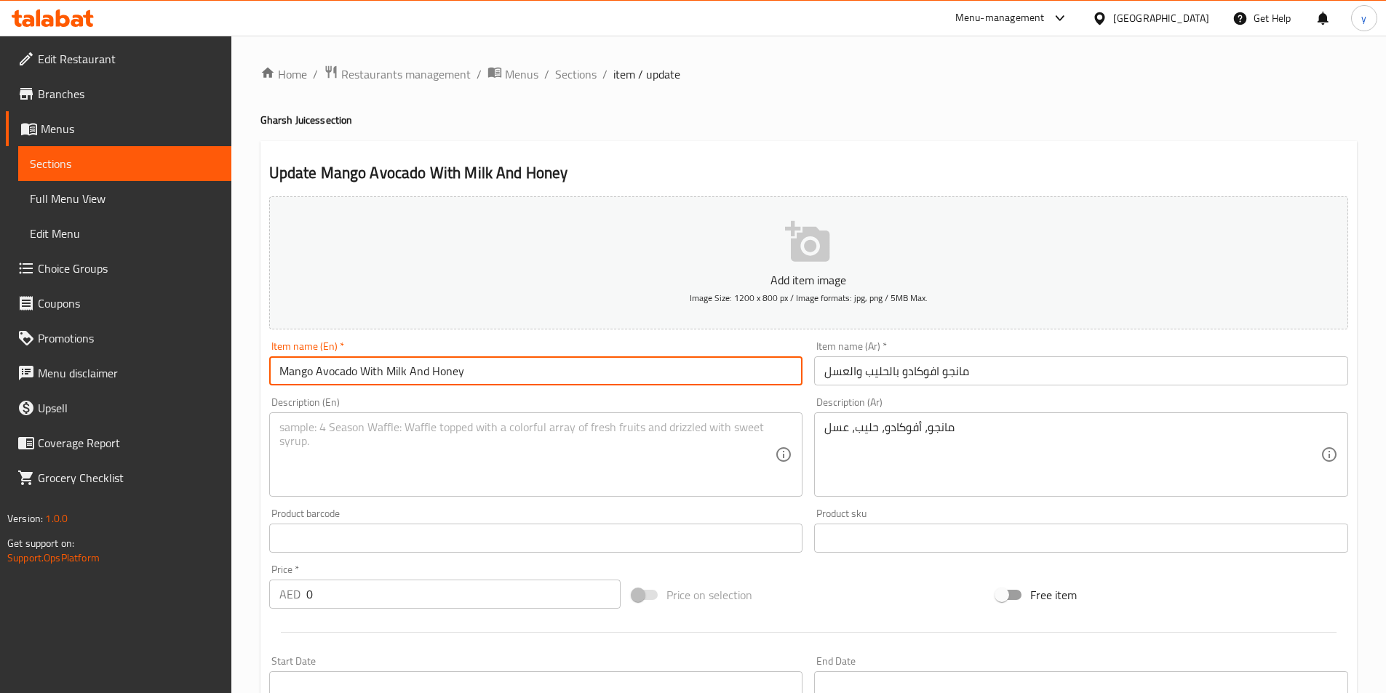
drag, startPoint x: 485, startPoint y: 371, endPoint x: 220, endPoint y: 373, distance: 264.8
click at [220, 373] on div "Edit Restaurant Branches Menus Sections Full Menu View Edit Menu Choice Groups …" at bounding box center [693, 548] width 1386 height 1025
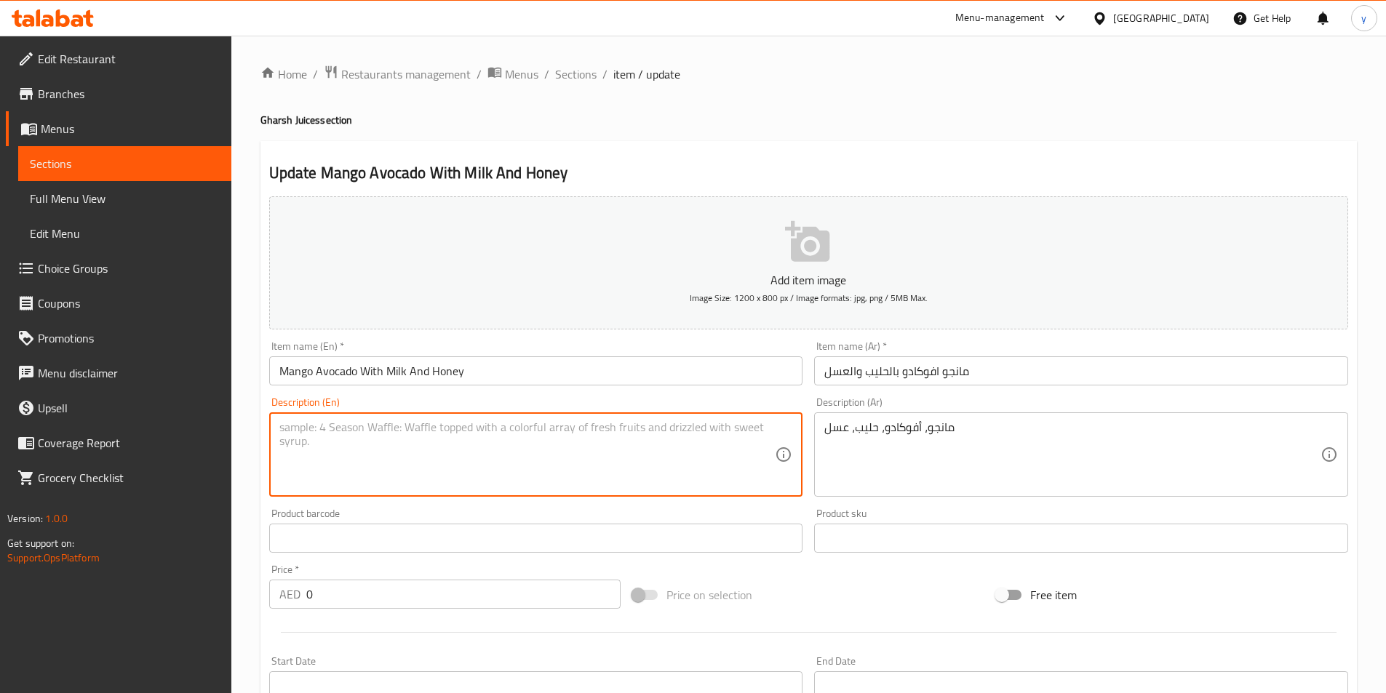
click at [516, 445] on textarea at bounding box center [527, 454] width 496 height 69
click at [449, 431] on textarea at bounding box center [527, 454] width 496 height 69
paste textarea "Fusion of tropical flavors, combining the sweetness of mango with the creamy av…"
type textarea "Fusion of tropical flavors, combining the sweetness of mango with the creamy av…"
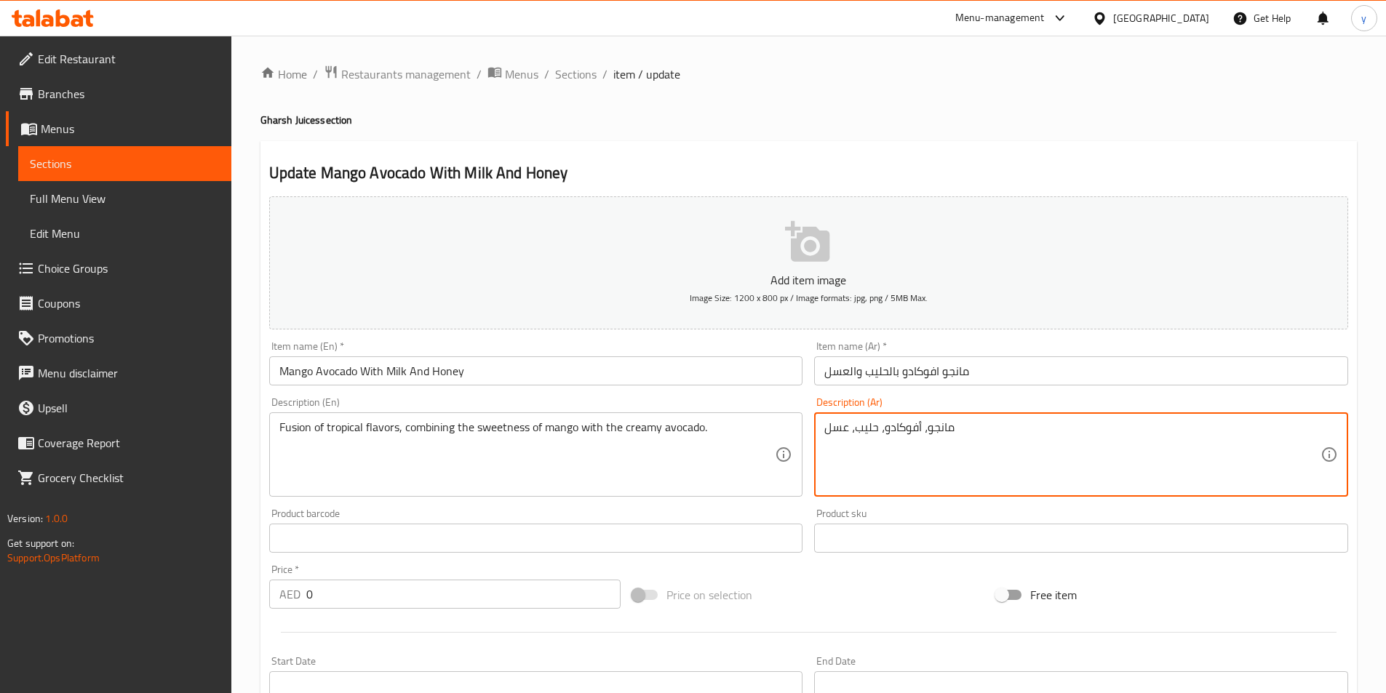
drag, startPoint x: 978, startPoint y: 435, endPoint x: 789, endPoint y: 464, distance: 192.1
click at [888, 458] on textarea at bounding box center [1072, 454] width 496 height 69
paste textarea "مزيج من النكهات الاستوائية، يجمع بين حلاوة المانجو والأفوكادو الكريمي."
type textarea "مزيج من النكهات الاستوائية، يجمع بين حلاوة المانجو والأفوكادو الكريمي."
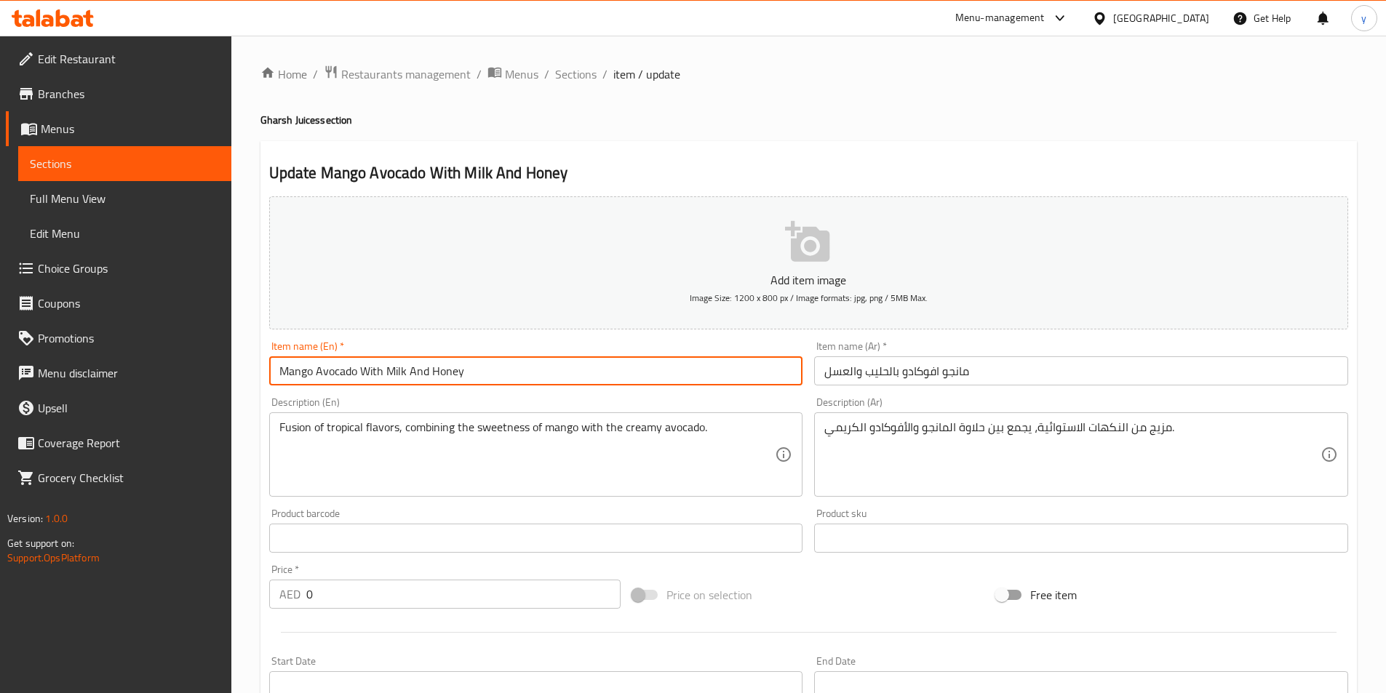
drag, startPoint x: 462, startPoint y: 365, endPoint x: 383, endPoint y: 389, distance: 82.8
click at [383, 389] on div "Item name (En)   * Mango Avocado With Milk And Honey Item name (En) *" at bounding box center [536, 363] width 546 height 56
click at [484, 365] on input "Mango Avocado With Milk And Honey" at bounding box center [536, 370] width 534 height 29
drag, startPoint x: 476, startPoint y: 370, endPoint x: 359, endPoint y: 380, distance: 116.8
click at [359, 380] on input "Mango Avocado With Milk And Honey" at bounding box center [536, 370] width 534 height 29
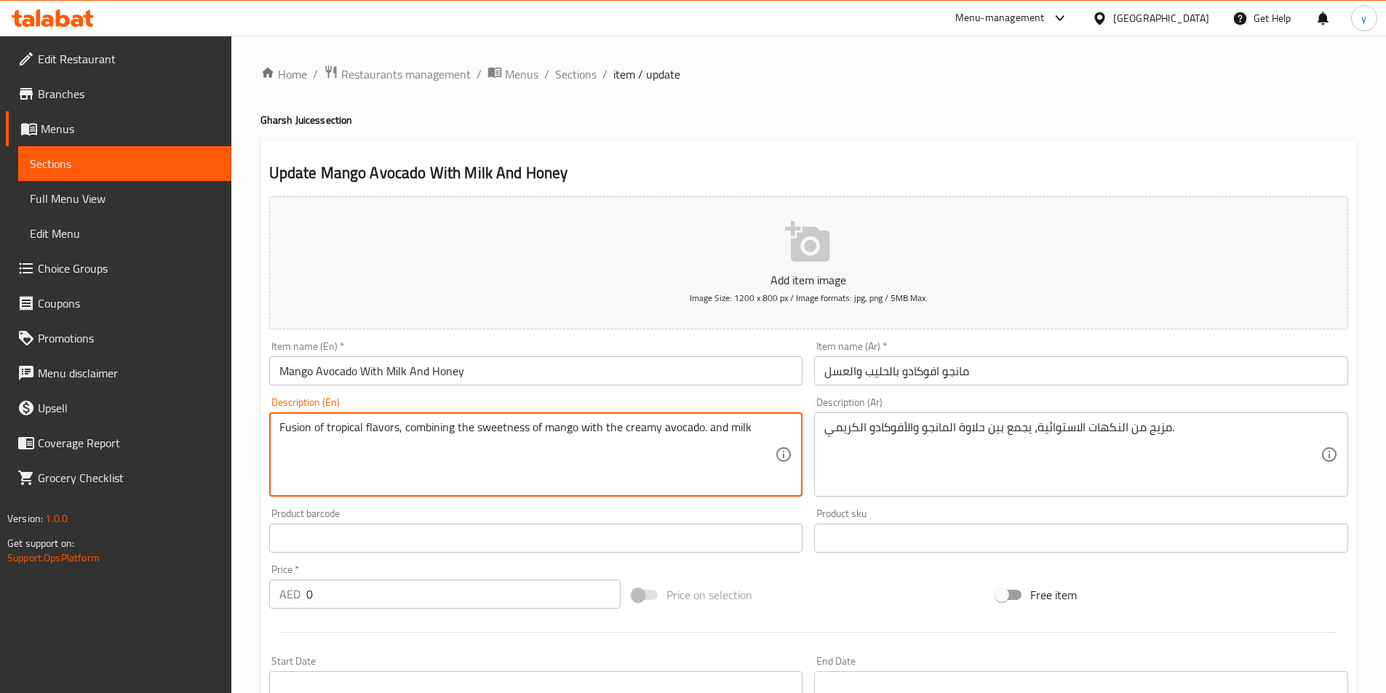
type textarea "Fusion of tropical flavors, combining the sweetness of mango with the creamy av…"
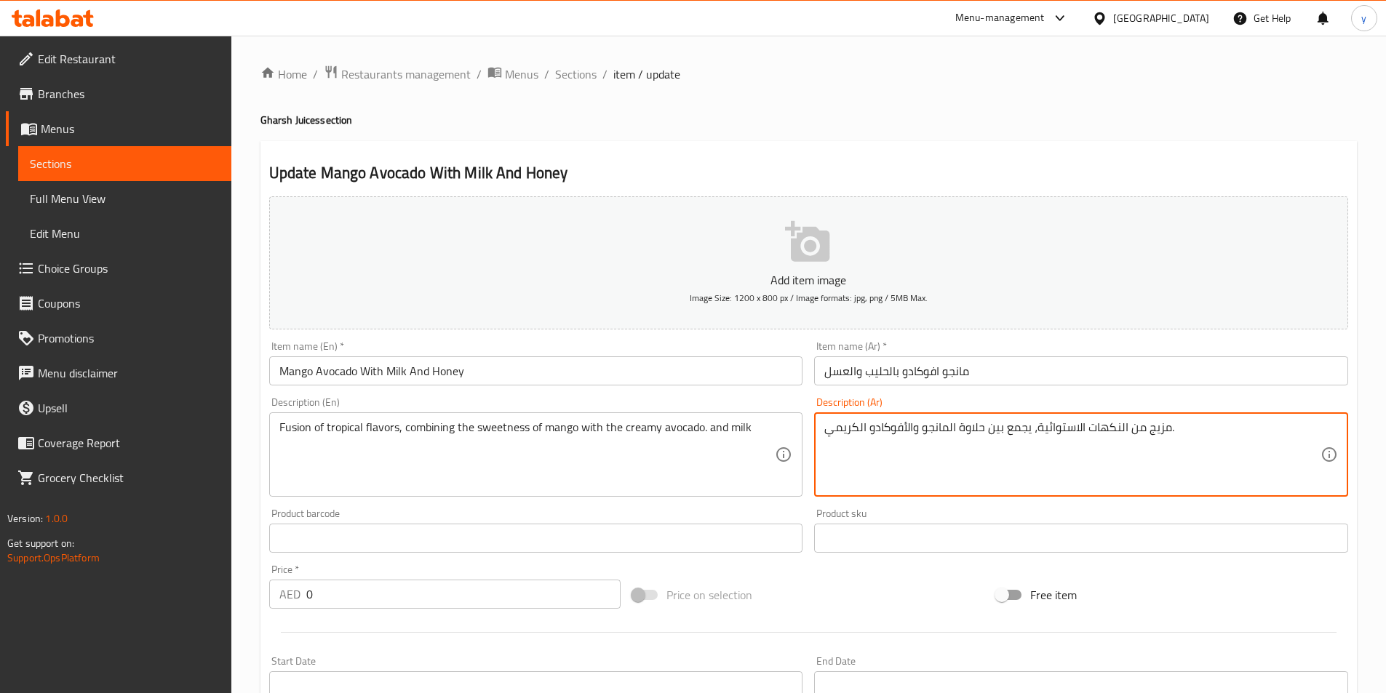
click at [830, 433] on textarea "مزيج من النكهات الاستوائية، يجمع بين حلاوة المانجو والأفوكادو الكريمي." at bounding box center [1072, 454] width 496 height 69
click at [882, 467] on textarea "مزيج من النكهات الاستوائية، يجمع بين حلاوة المانجو والأفوكادو الكريمي." at bounding box center [1072, 454] width 496 height 69
click at [825, 430] on textarea "مزيج من النكهات الاستوائية، يجمع بين حلاوة المانجو والأفوكادو الكريمي." at bounding box center [1072, 454] width 496 height 69
click at [1168, 431] on textarea "مزيج من النكهات الاستوائية، يجمع بين حلاوة المانجو والأفوكادو الكريمي." at bounding box center [1072, 454] width 496 height 69
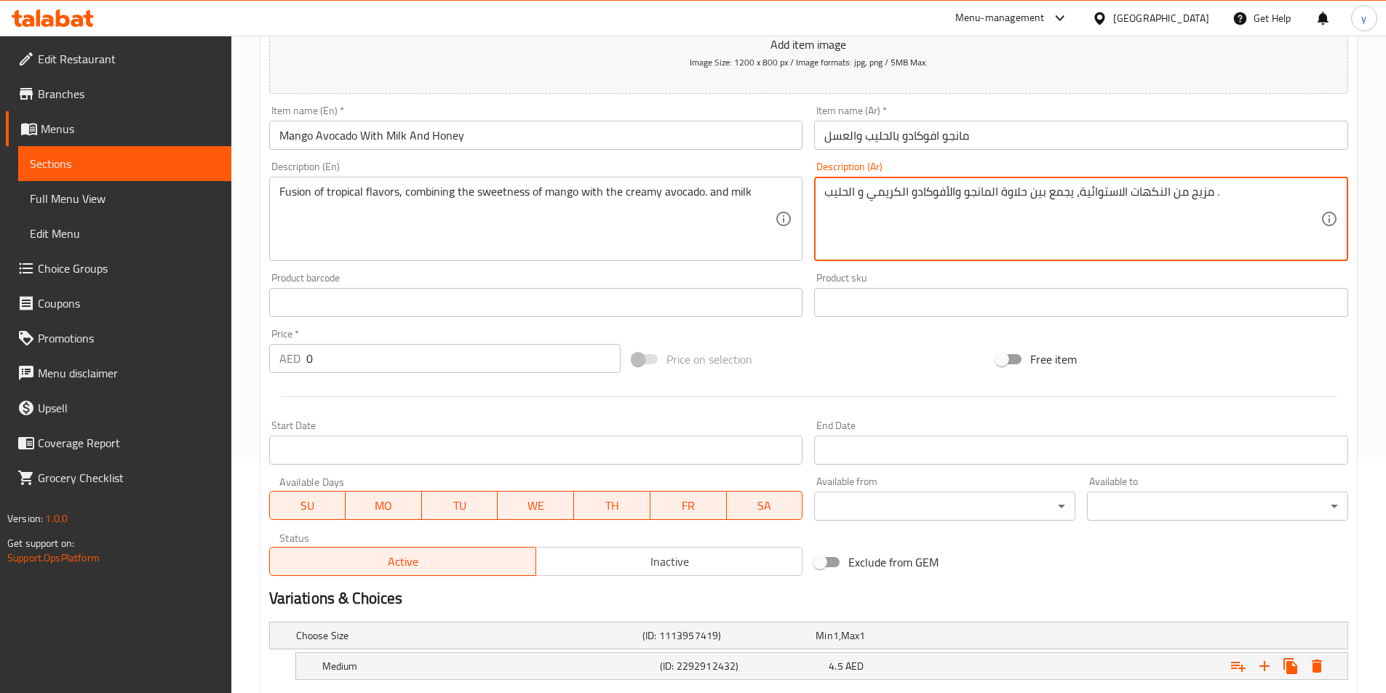
scroll to position [367, 0]
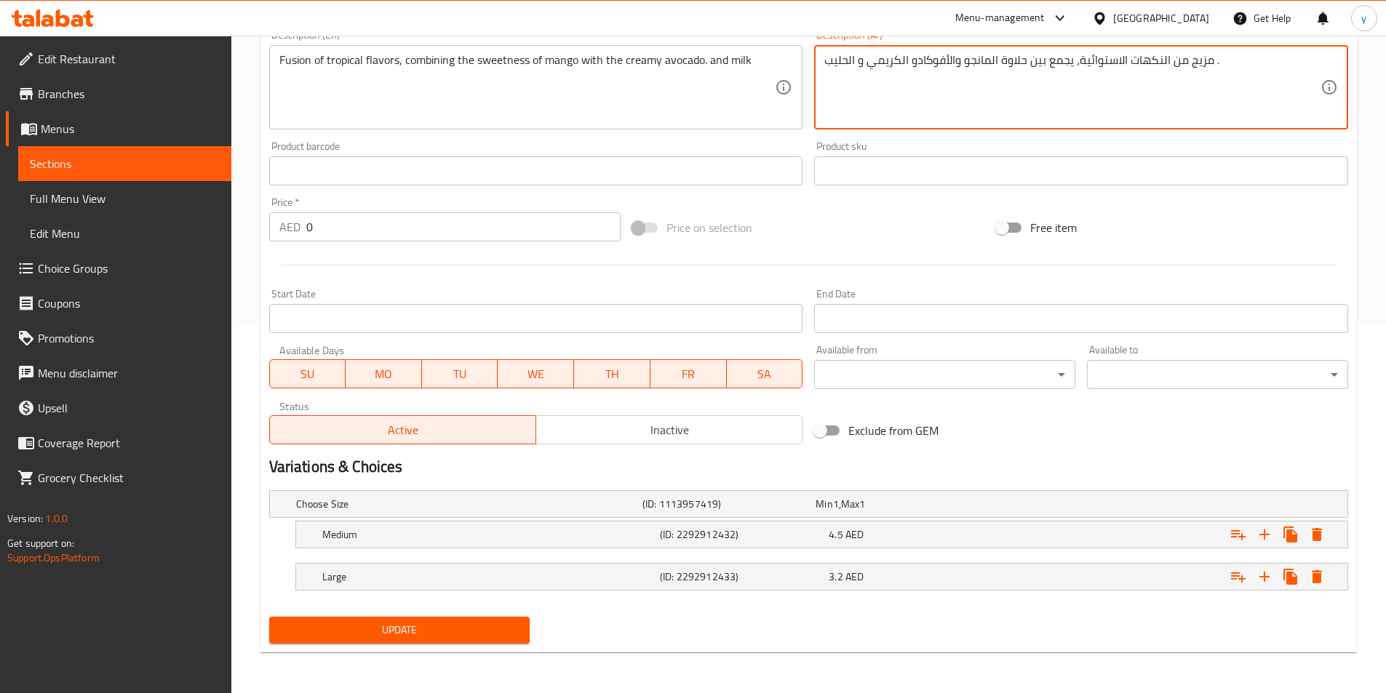
type textarea "مزيج من النكهات الاستوائية، يجمع بين حلاوة المانجو والأفوكادو الكريمي و الحليب ."
click at [482, 633] on span "Update" at bounding box center [400, 630] width 238 height 18
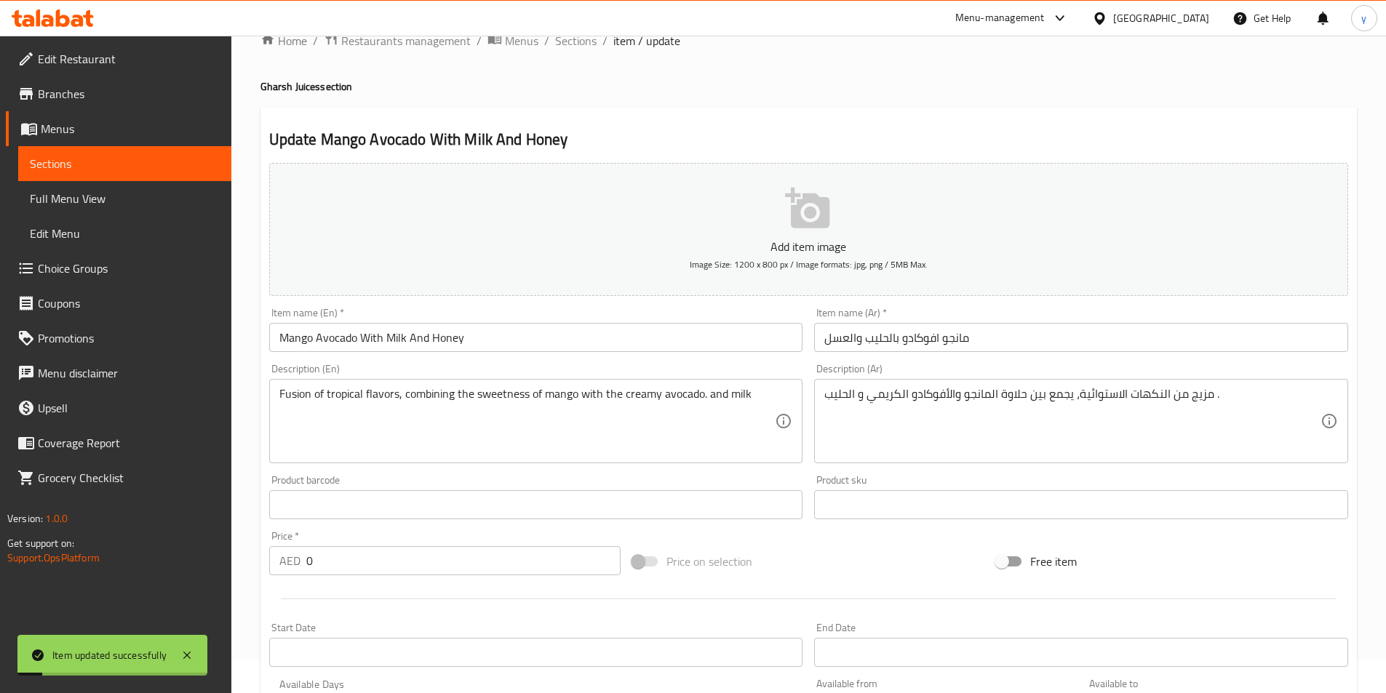
scroll to position [0, 0]
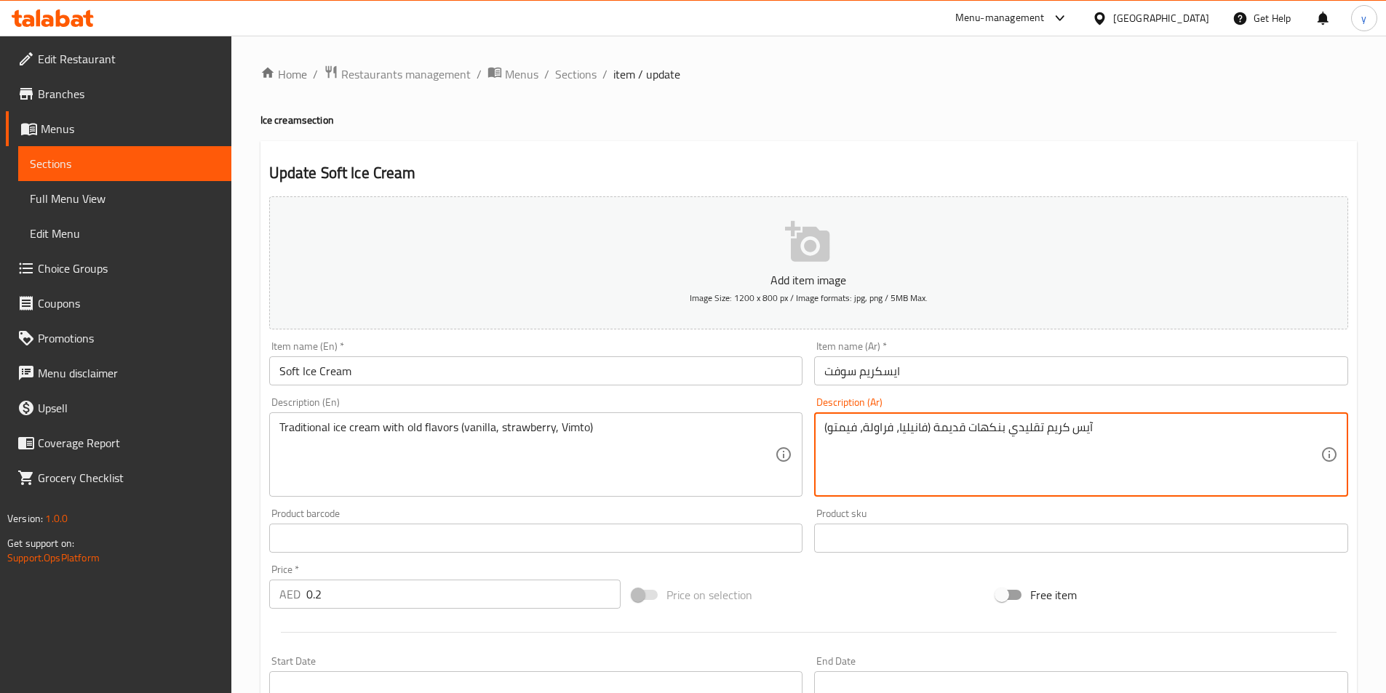
drag, startPoint x: 857, startPoint y: 431, endPoint x: 830, endPoint y: 432, distance: 27.0
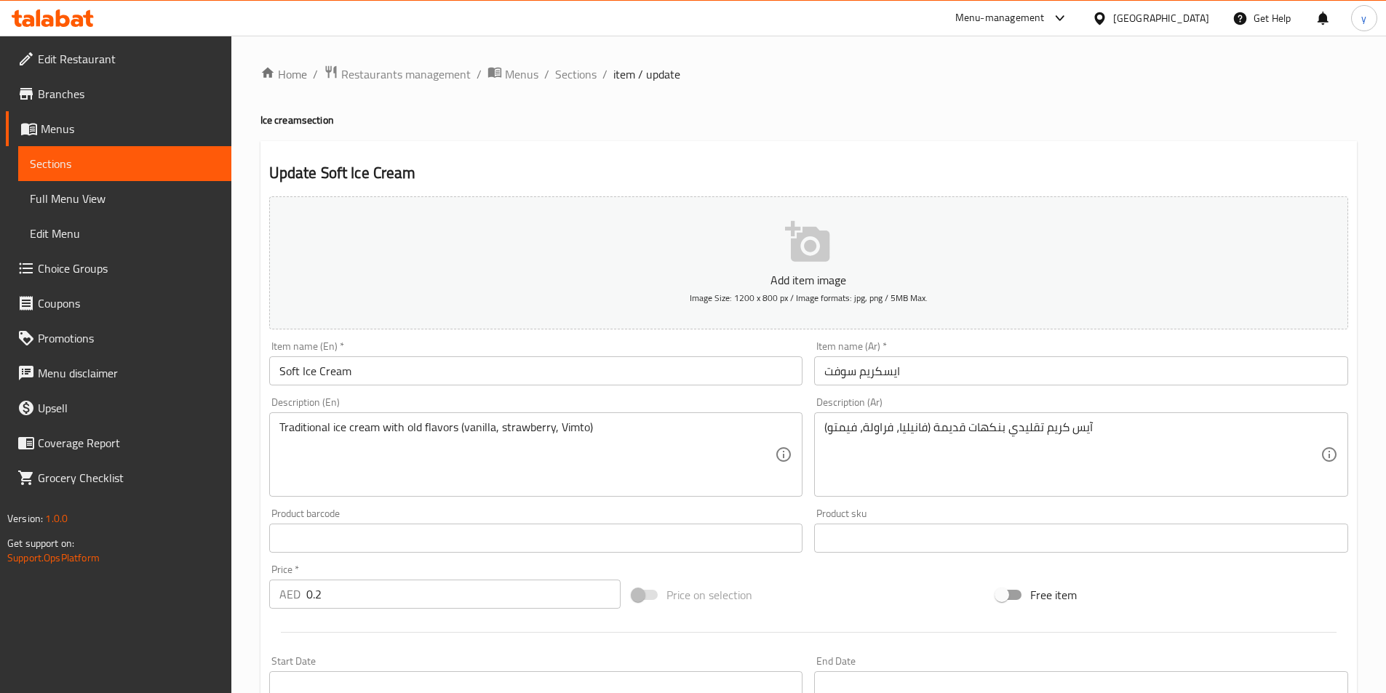
click at [573, 430] on textarea "Traditional ice cream with old flavors (vanilla, strawberry, Vimto)" at bounding box center [527, 454] width 496 height 69
click at [475, 431] on textarea "Traditional ice cream with old flavors (vanilla, strawberry, Vimto)" at bounding box center [527, 454] width 496 height 69
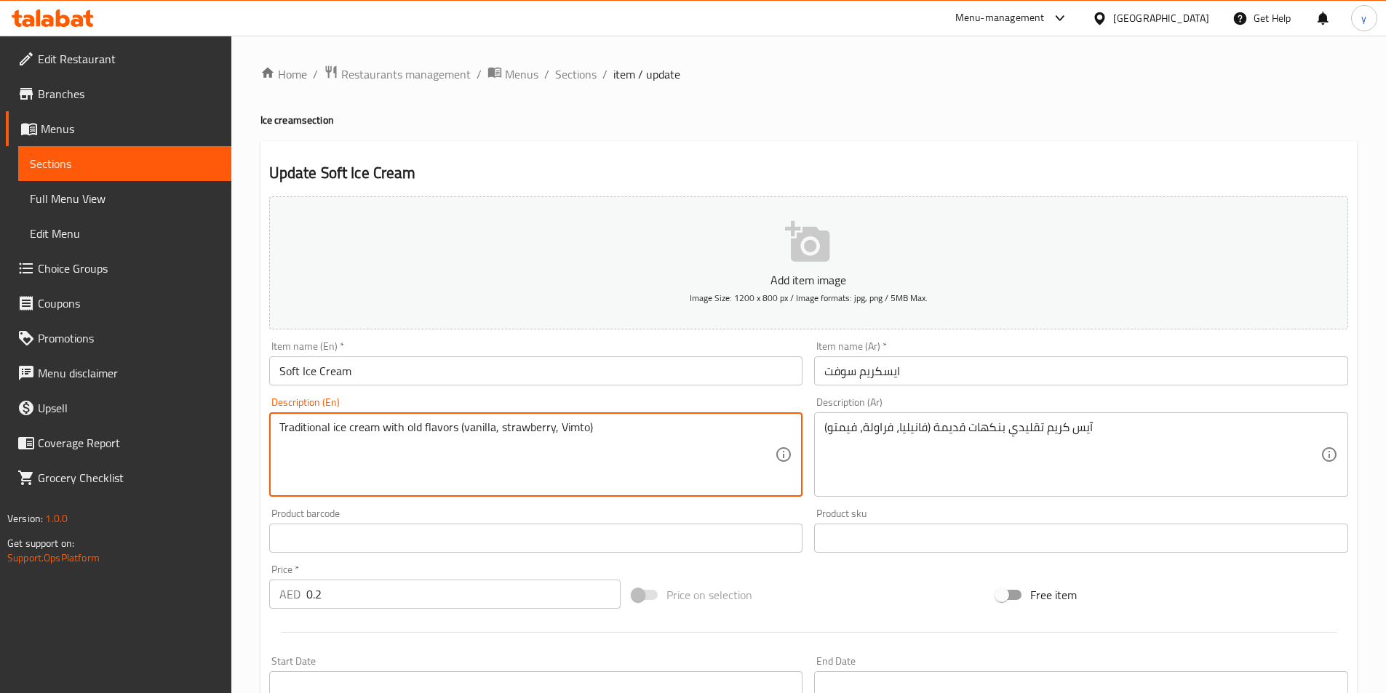
click at [475, 431] on textarea "Traditional ice cream with old flavors (vanilla, strawberry, Vimto)" at bounding box center [527, 454] width 496 height 69
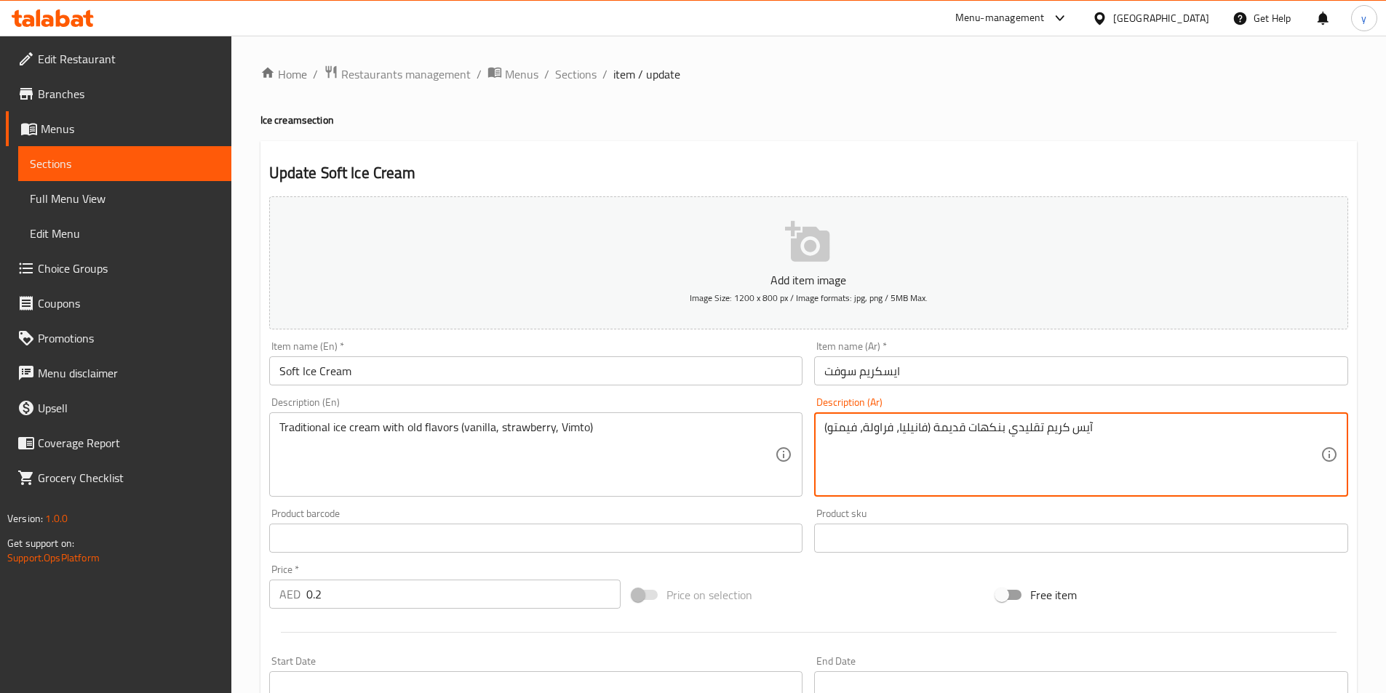
click at [922, 428] on textarea "آيس كريم تقليدي بنكهات قديمة (فانيليا، فراولة، فيمتو)" at bounding box center [1072, 454] width 496 height 69
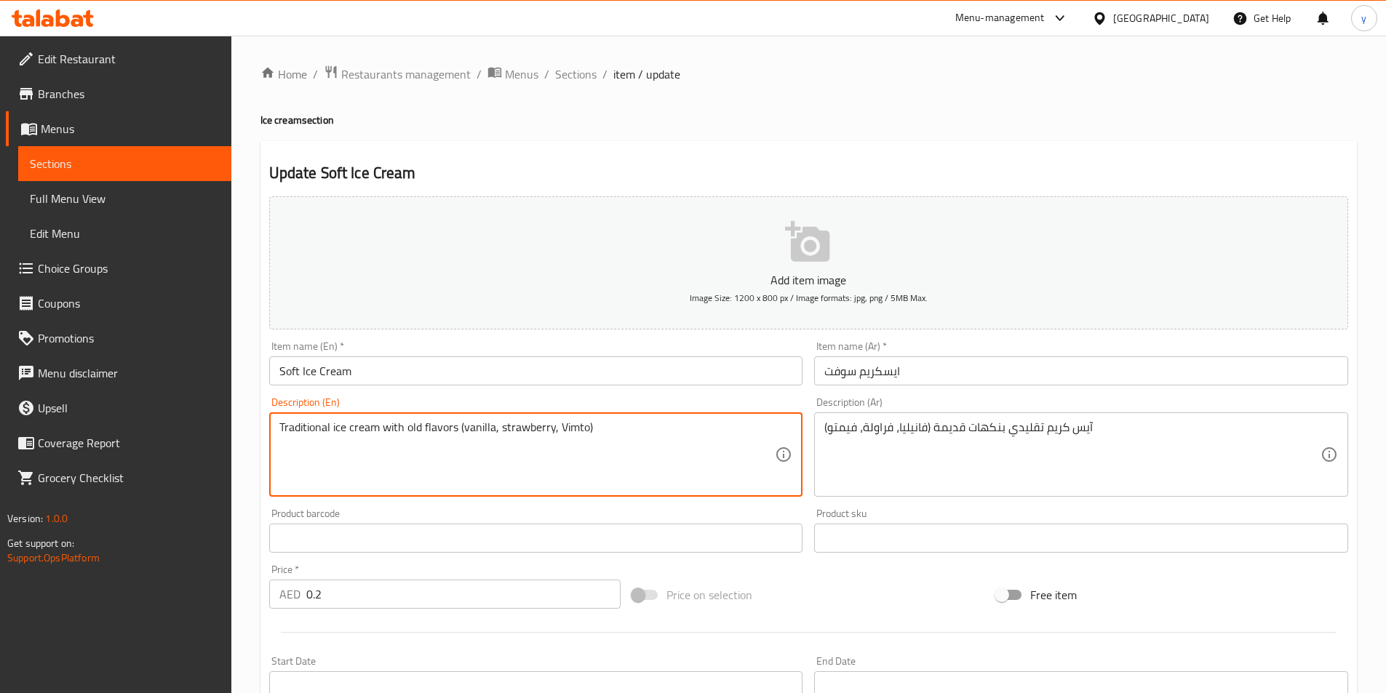
click at [519, 428] on textarea "Traditional ice cream with old flavors (vanilla, strawberry, Vimto)" at bounding box center [527, 454] width 496 height 69
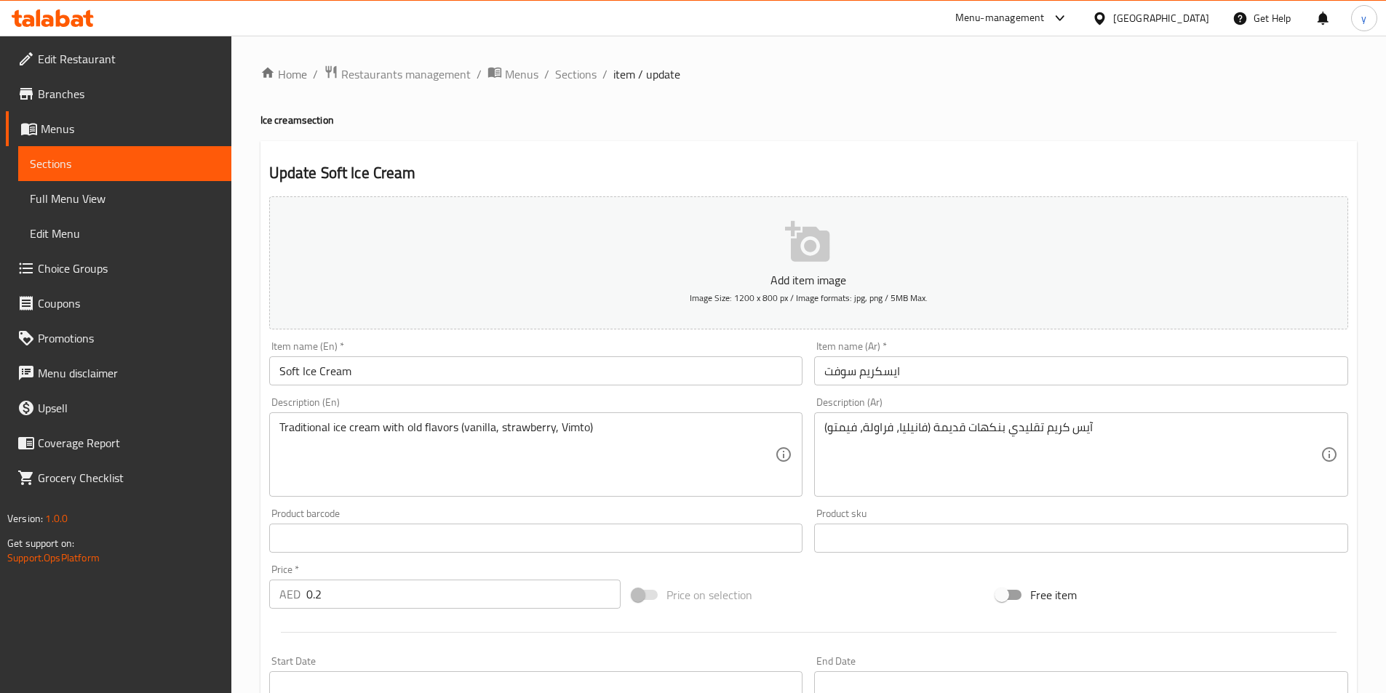
click at [875, 419] on div "آيس كريم تقليدي بنكهات قديمة (فانيليا، فراولة، فيمتو) Description (Ar)" at bounding box center [1081, 454] width 534 height 84
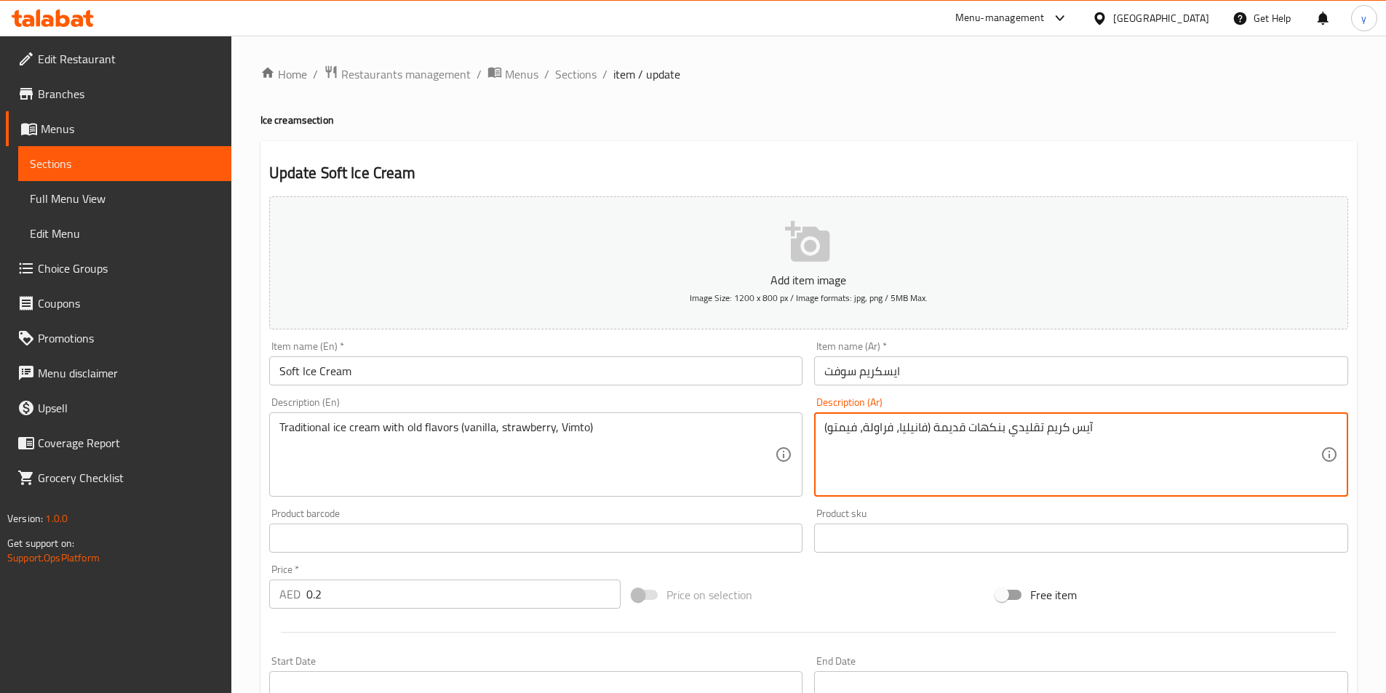
click at [879, 433] on textarea "آيس كريم تقليدي بنكهات قديمة (فانيليا، فراولة، فيمتو)" at bounding box center [1072, 454] width 496 height 69
click at [516, 427] on textarea "Traditional ice cream with old flavors (vanilla, strawberry, Vimto)" at bounding box center [527, 454] width 496 height 69
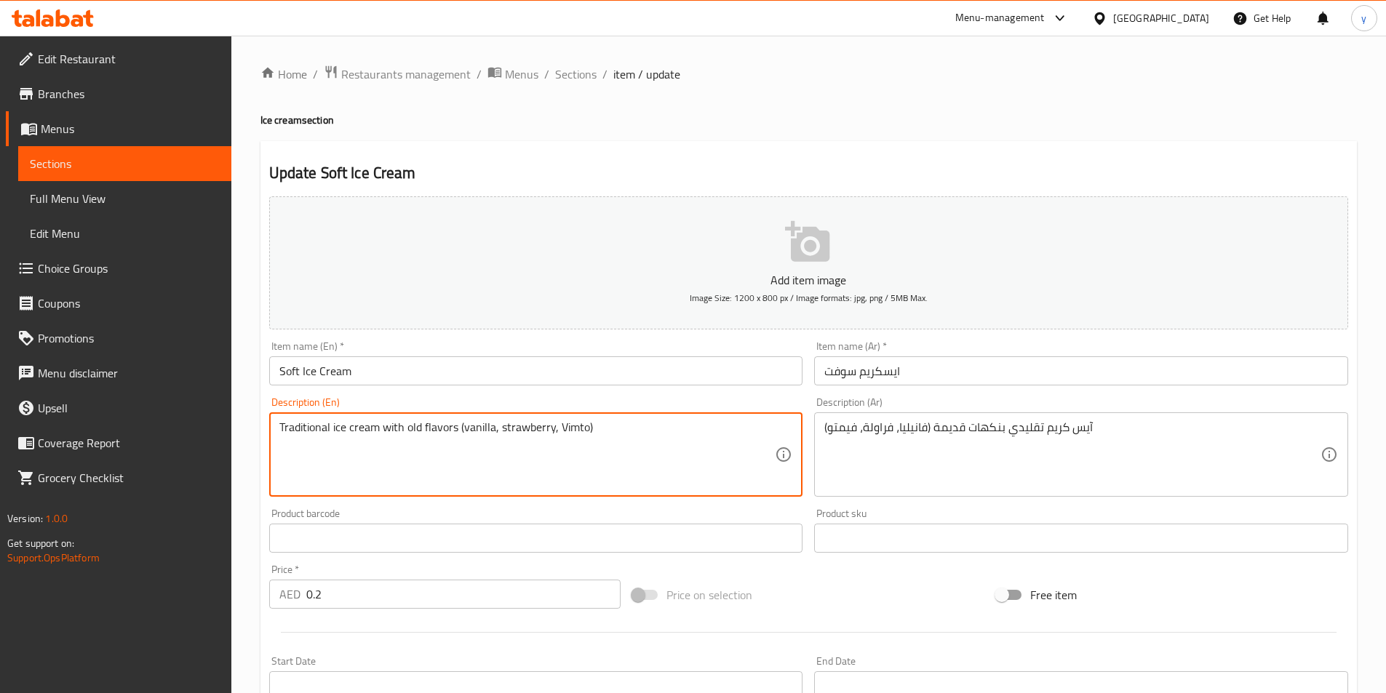
click at [571, 423] on textarea "Traditional ice cream with old flavors (vanilla, strawberry, Vimto)" at bounding box center [527, 454] width 496 height 69
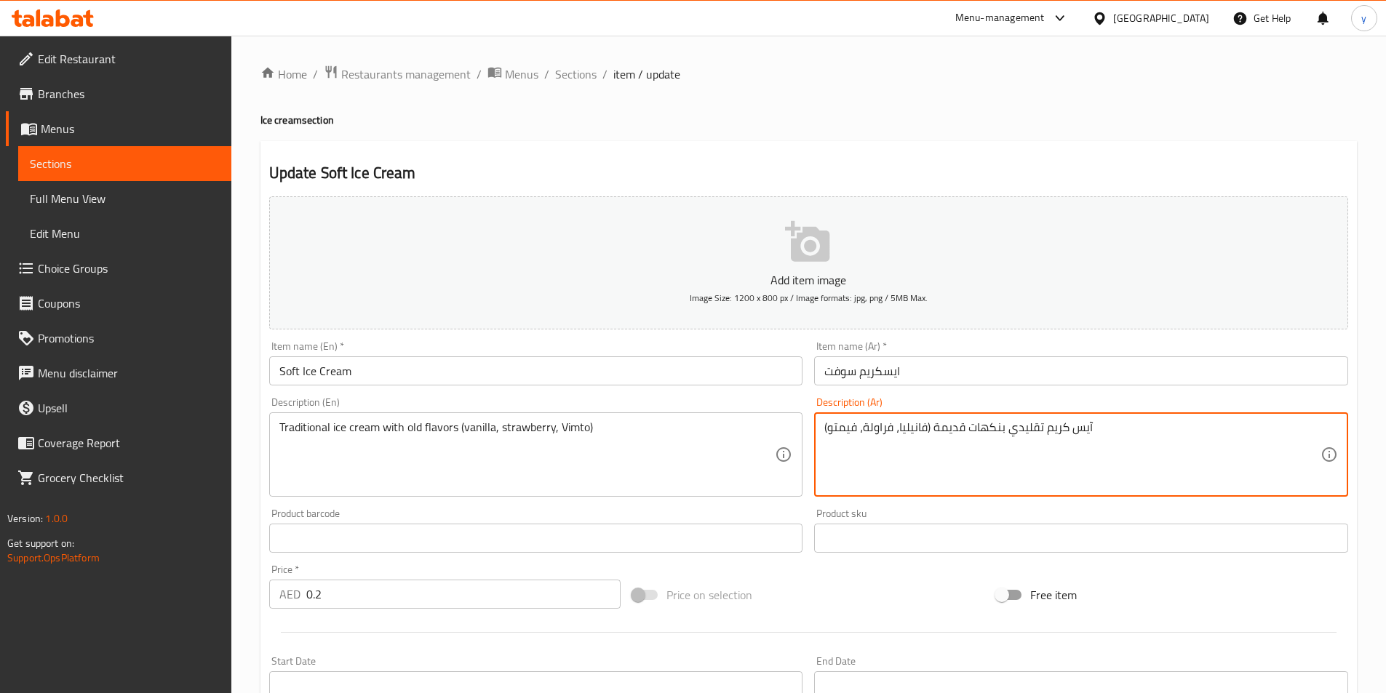
click at [841, 429] on textarea "آيس كريم تقليدي بنكهات قديمة (فانيليا، فراولة، فيمتو)" at bounding box center [1072, 454] width 496 height 69
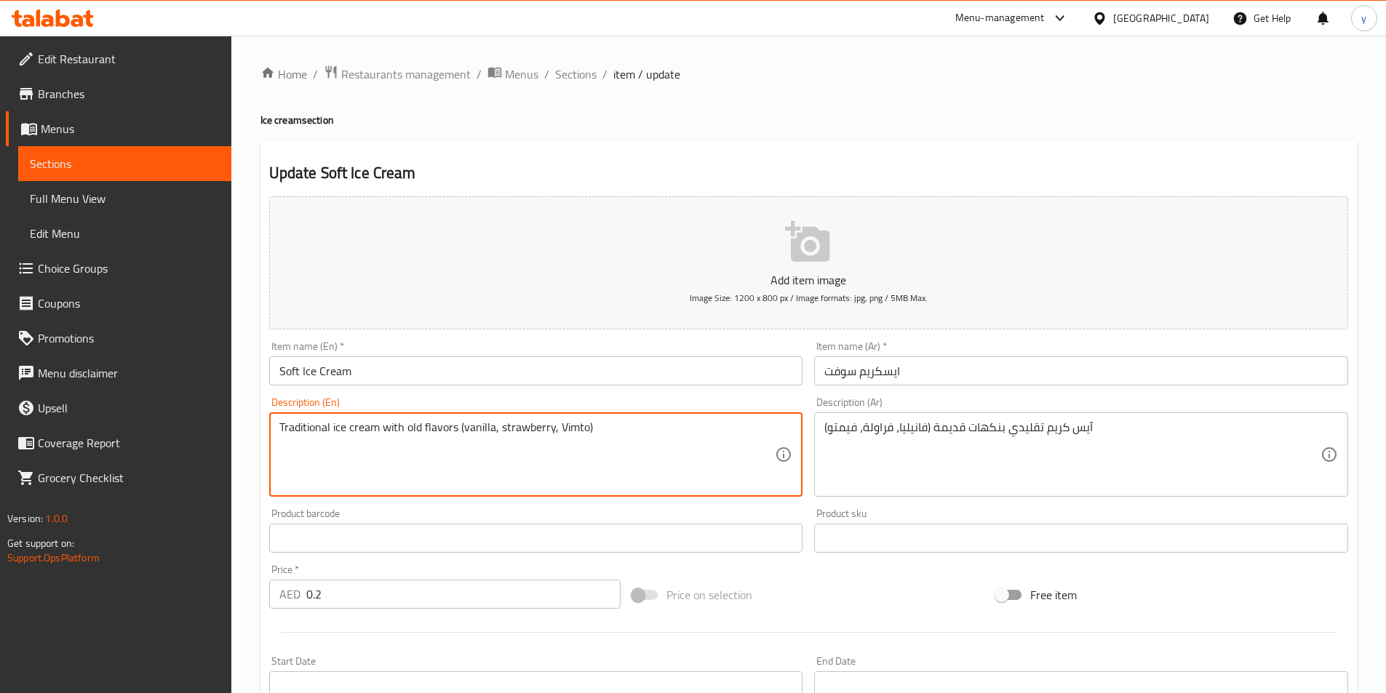
click at [576, 433] on textarea "Traditional ice cream with old flavors (vanilla, strawberry, Vimto)" at bounding box center [527, 454] width 496 height 69
click at [634, 463] on textarea "Traditional ice cream with old flavors (vanilla, strawberry, Vimto)" at bounding box center [527, 454] width 496 height 69
click at [571, 426] on textarea "Traditional ice cream with old flavors (vanilla, strawberry, Vimto)" at bounding box center [527, 454] width 496 height 69
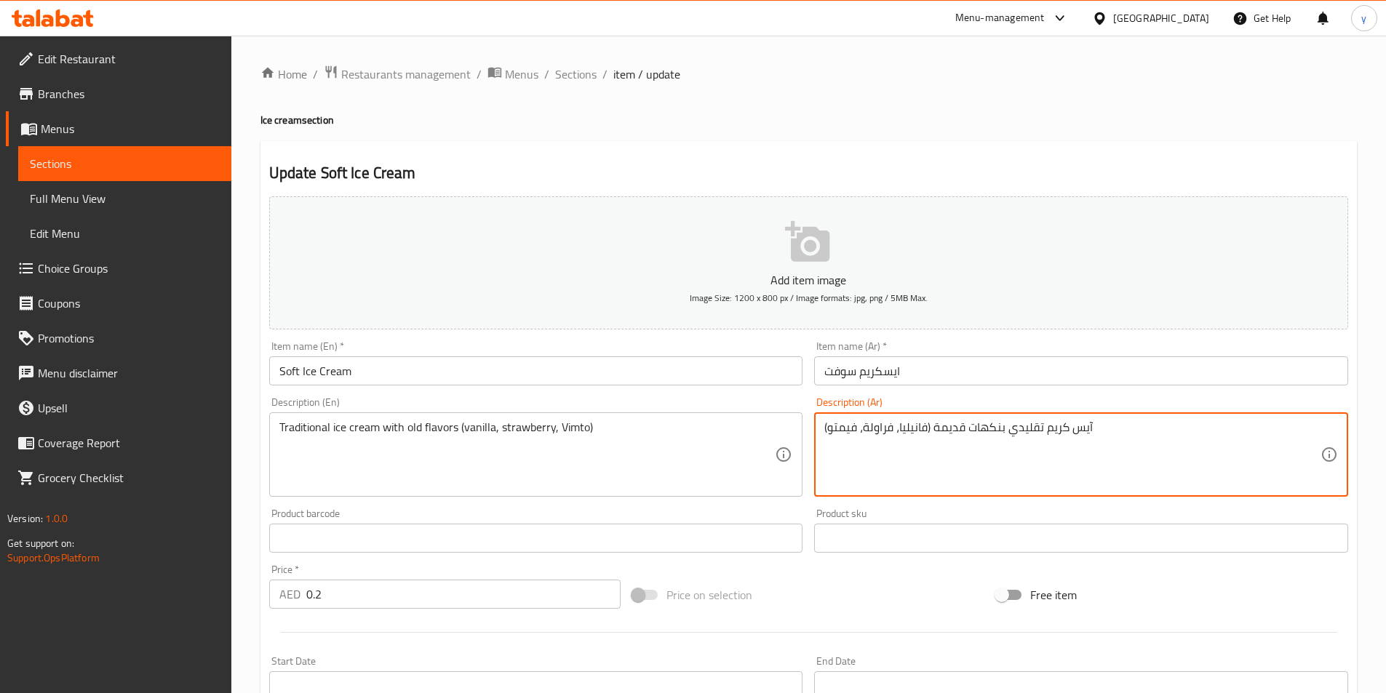
click at [847, 436] on textarea "آيس كريم تقليدي بنكهات قديمة (فانيليا، فراولة، فيمتو)" at bounding box center [1072, 454] width 496 height 69
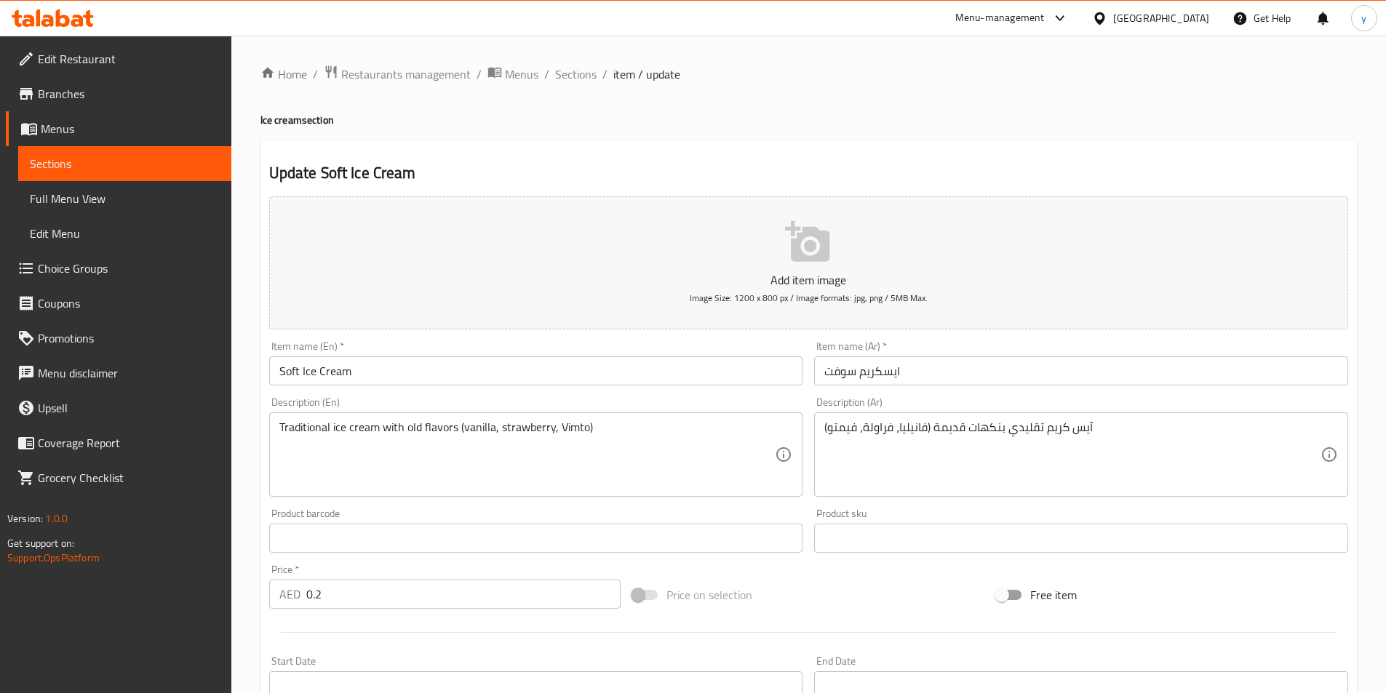
scroll to position [335, 0]
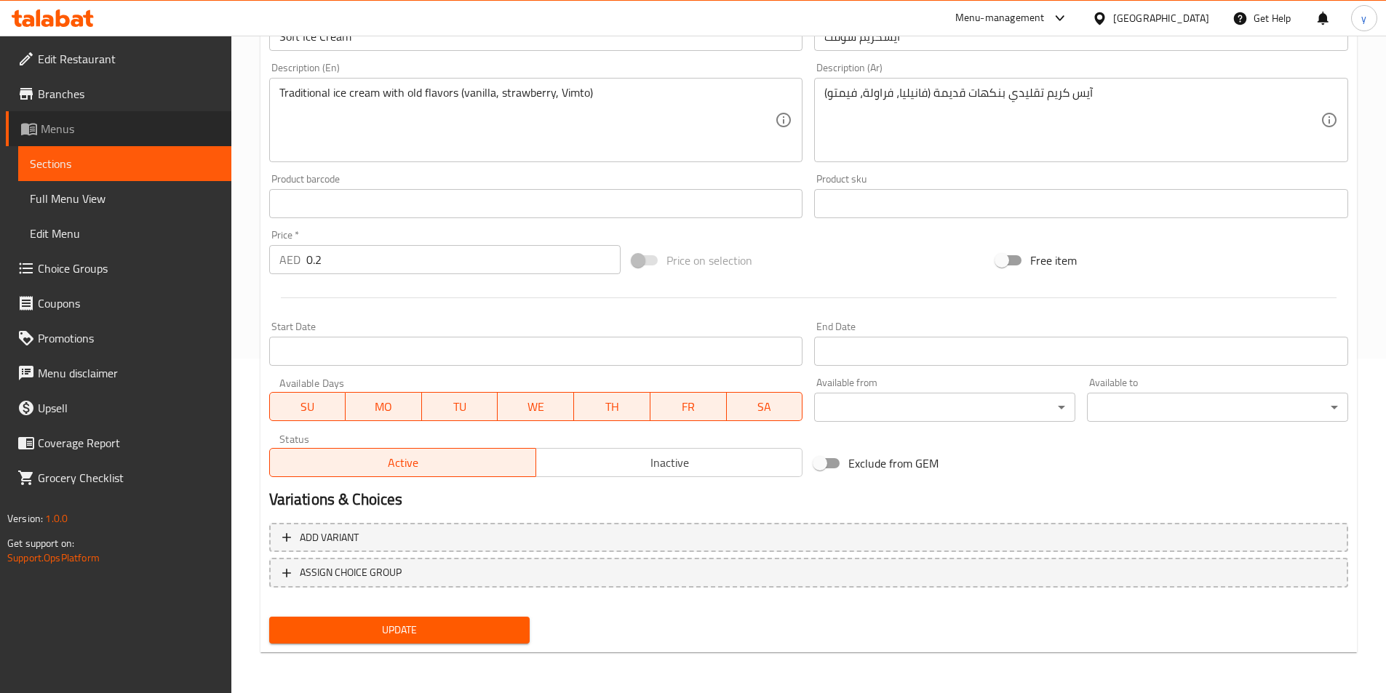
click at [40, 124] on span at bounding box center [30, 128] width 20 height 17
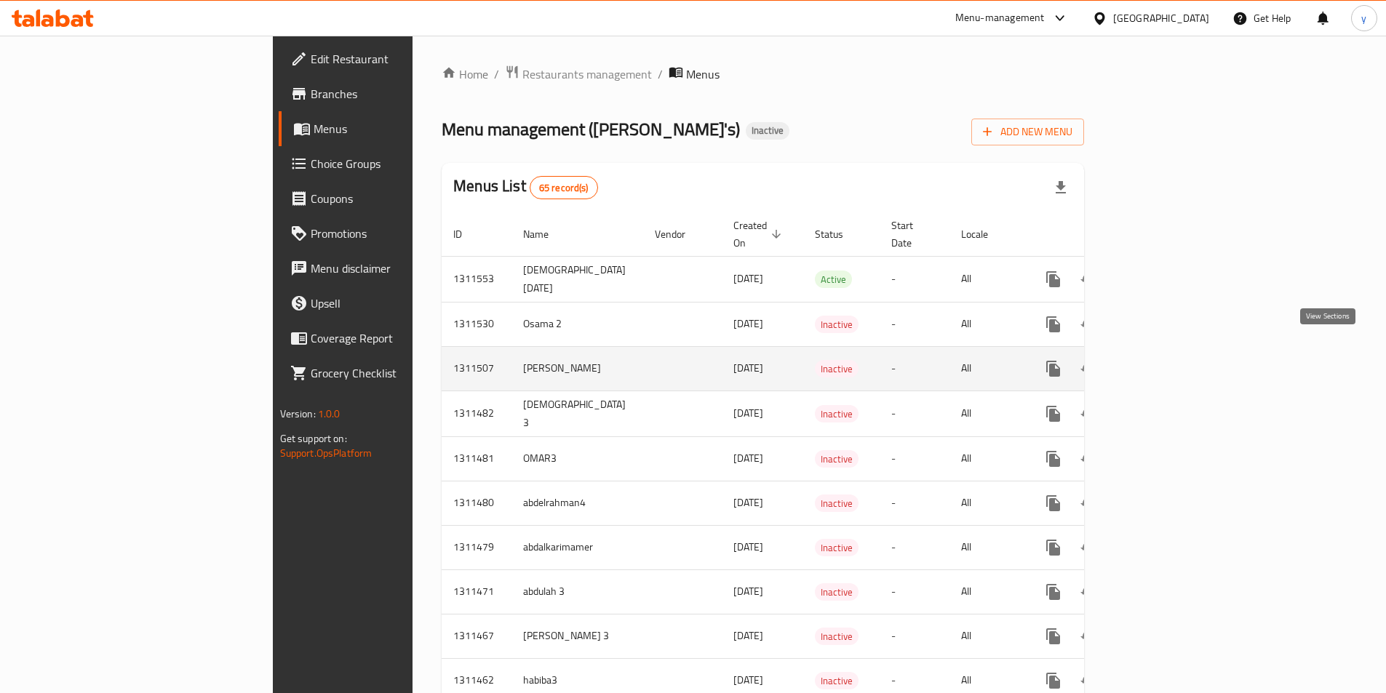
click at [1167, 360] on icon "enhanced table" at bounding box center [1157, 368] width 17 height 17
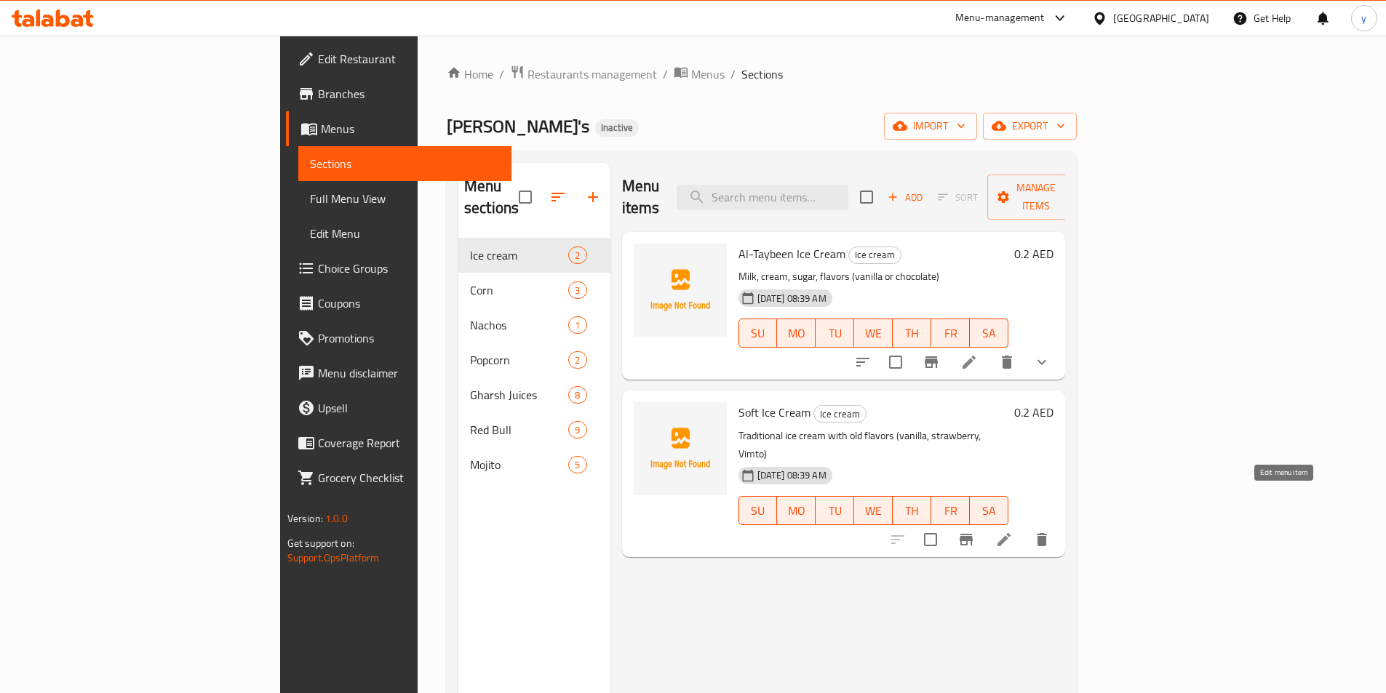
click at [1013, 531] on icon at bounding box center [1003, 539] width 17 height 17
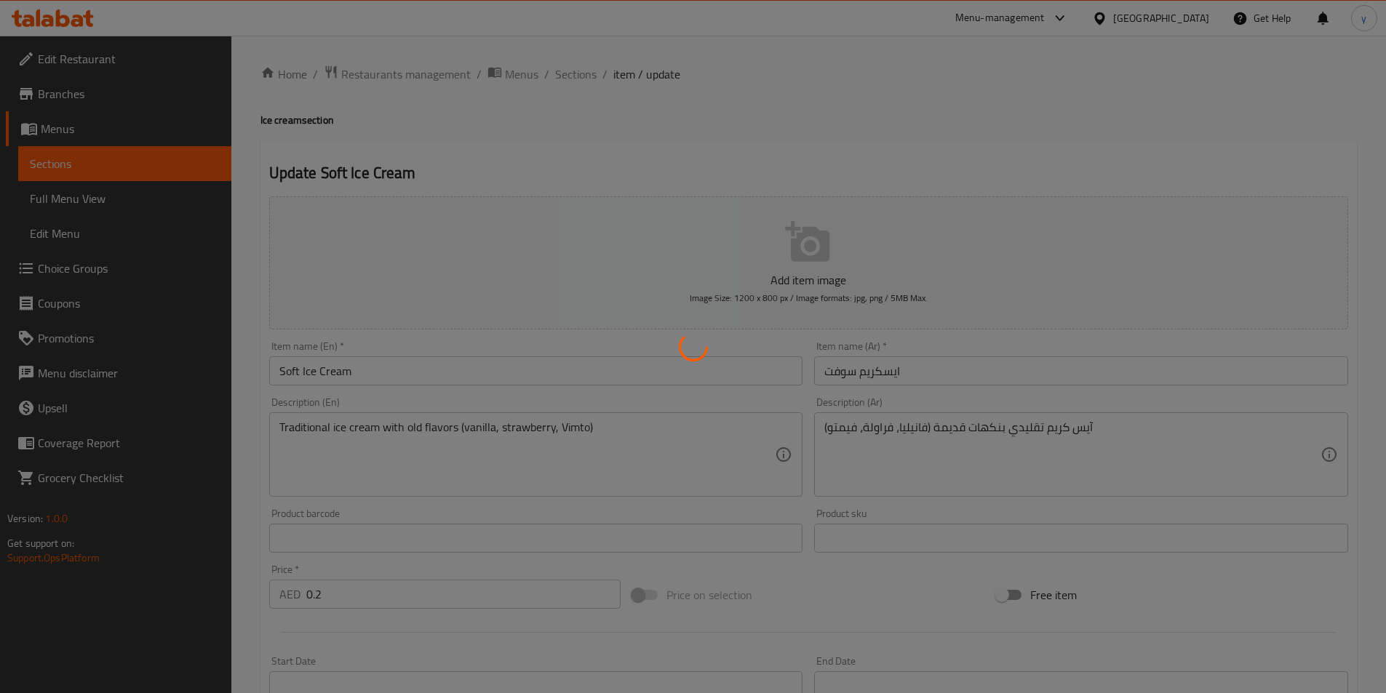
type input "إختيارك من:"
type input "1"
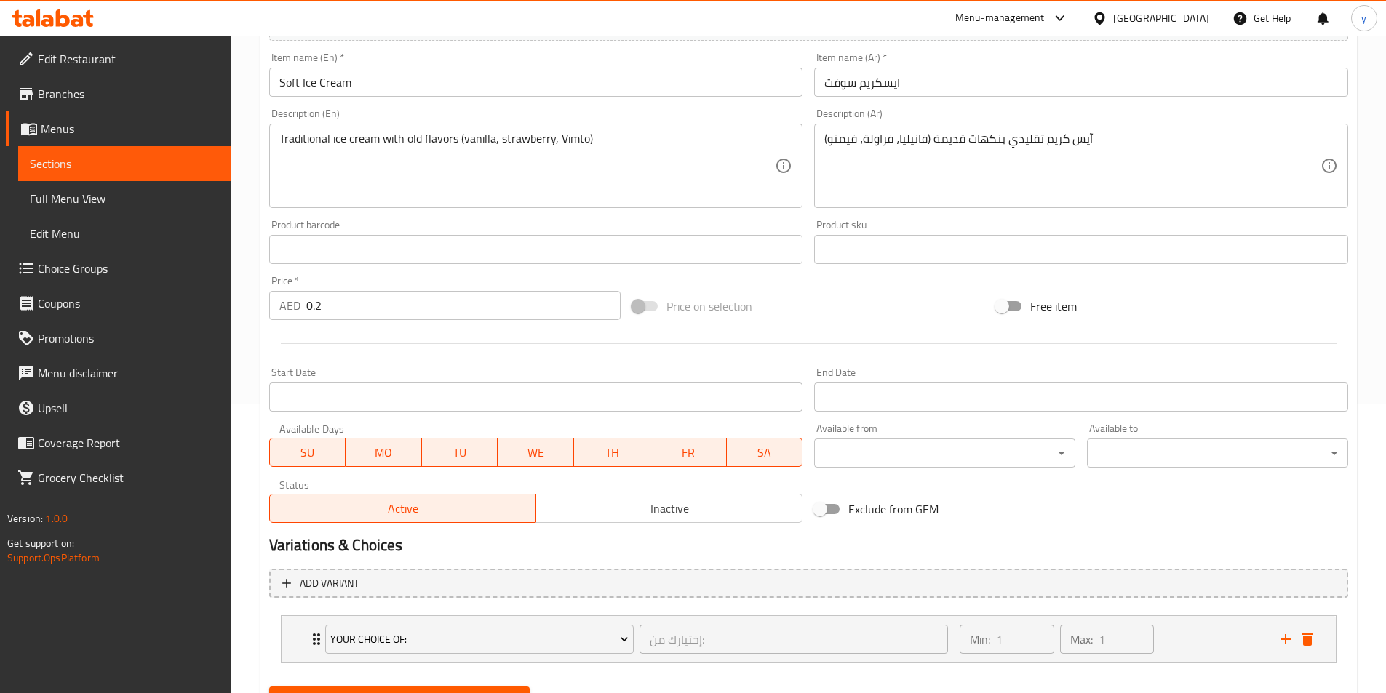
scroll to position [359, 0]
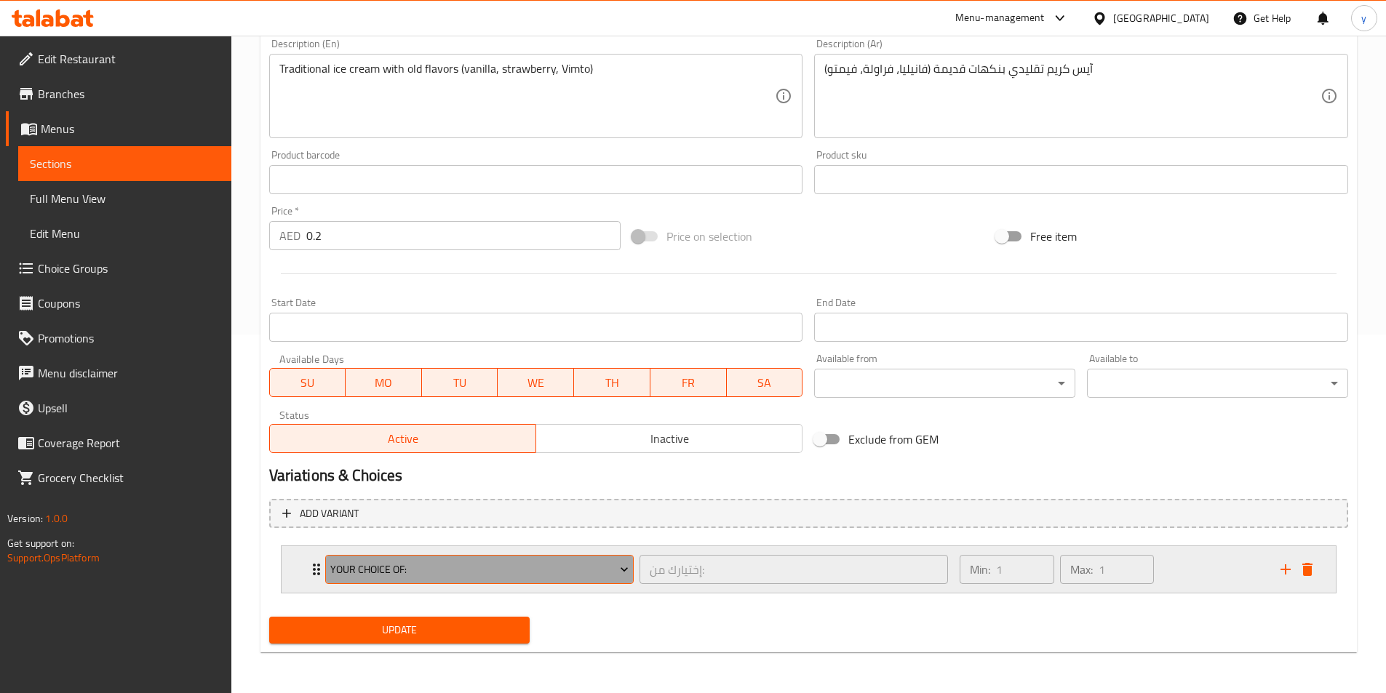
click at [504, 562] on span "Your Choice Of:" at bounding box center [479, 570] width 298 height 18
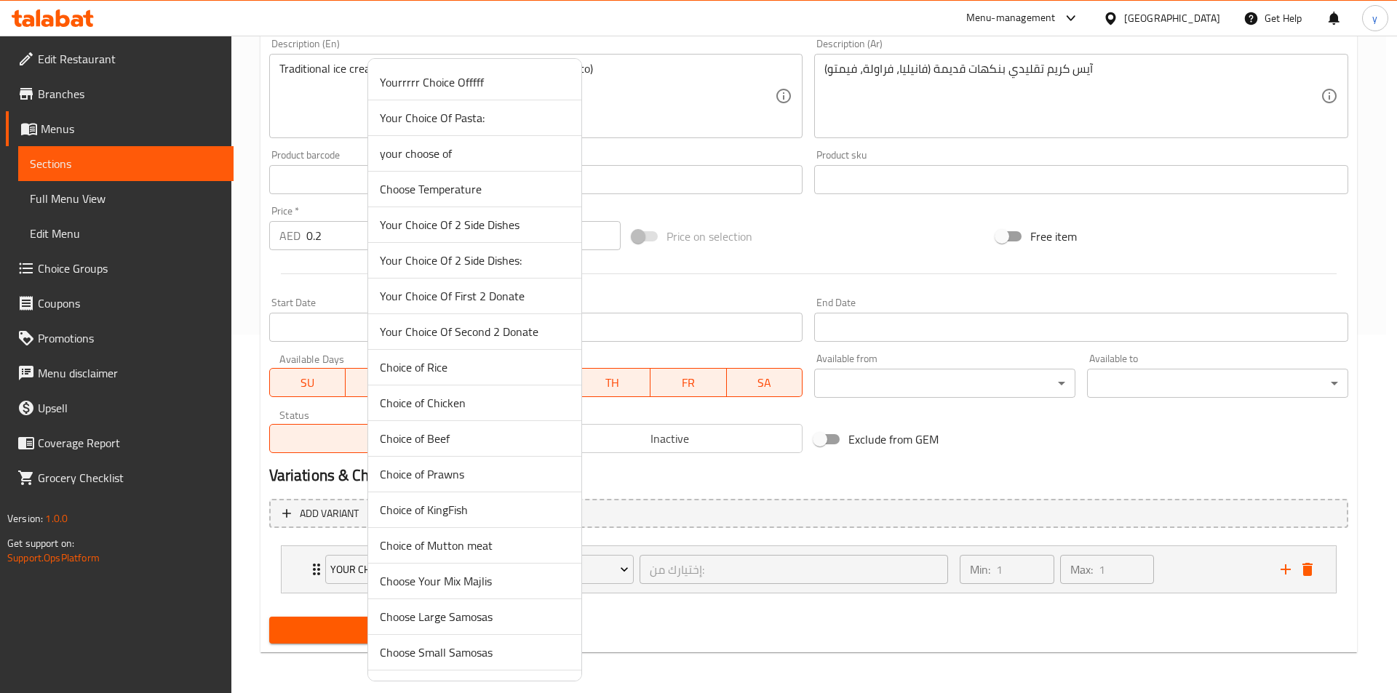
click at [764, 586] on div at bounding box center [698, 346] width 1397 height 693
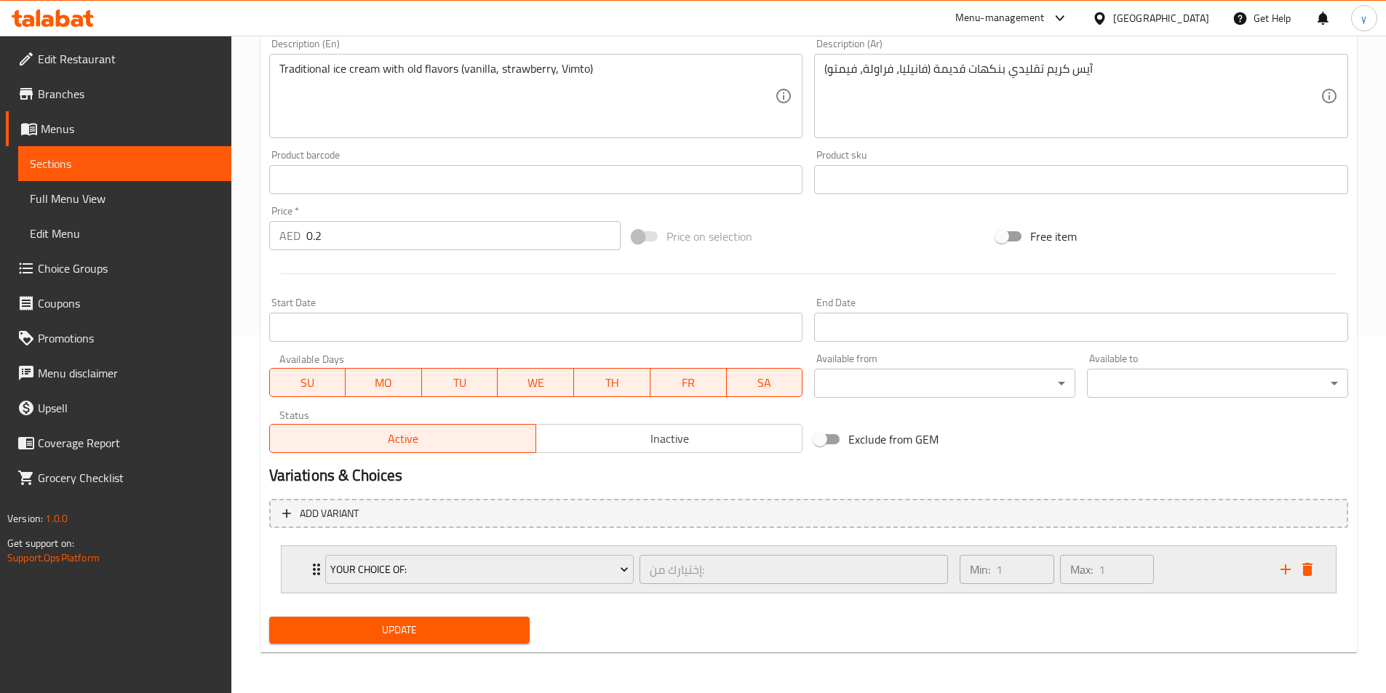
click at [313, 573] on icon "Expand" at bounding box center [316, 569] width 17 height 17
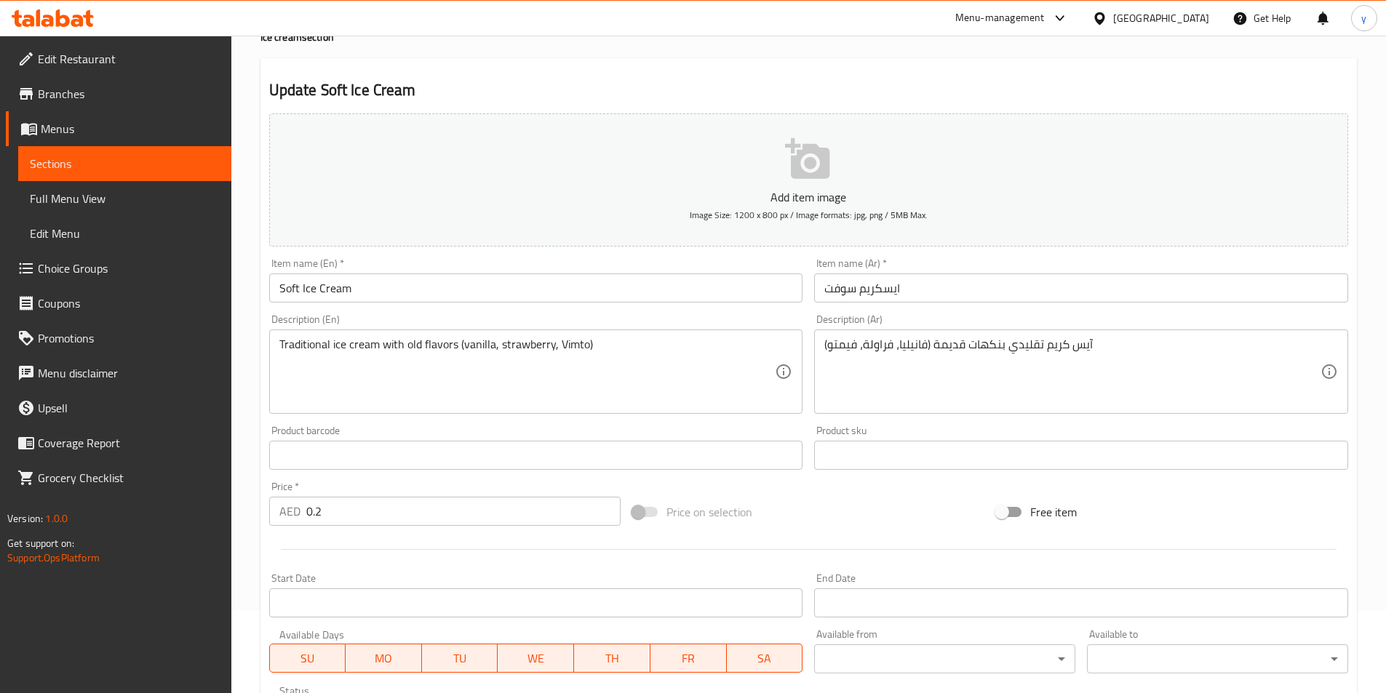
scroll to position [0, 0]
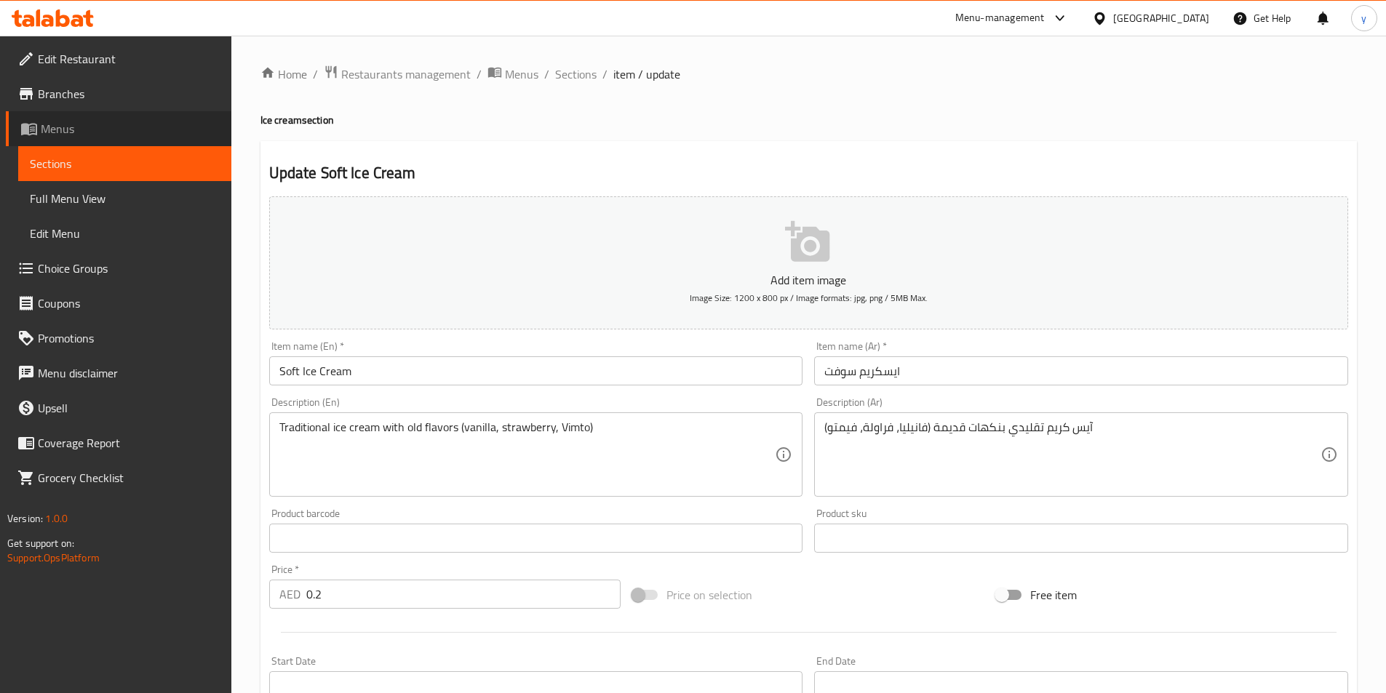
click at [89, 134] on span "Menus" at bounding box center [130, 128] width 179 height 17
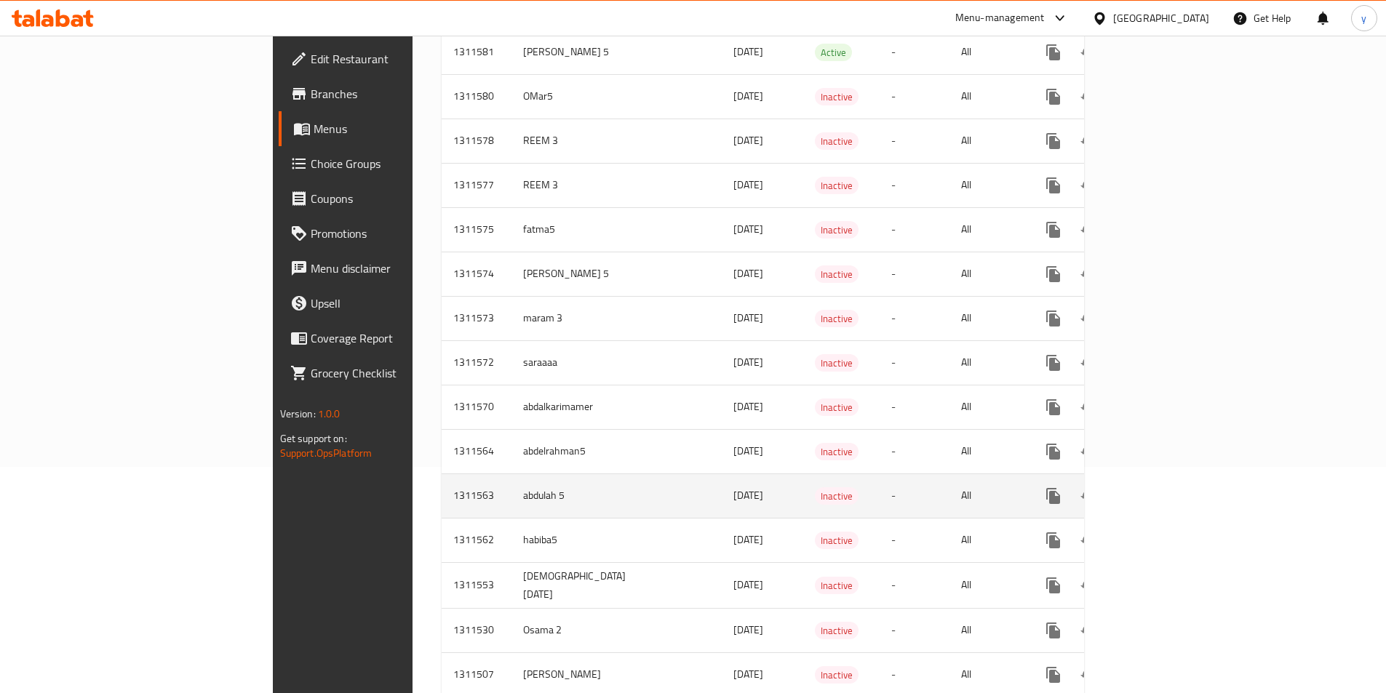
scroll to position [364, 0]
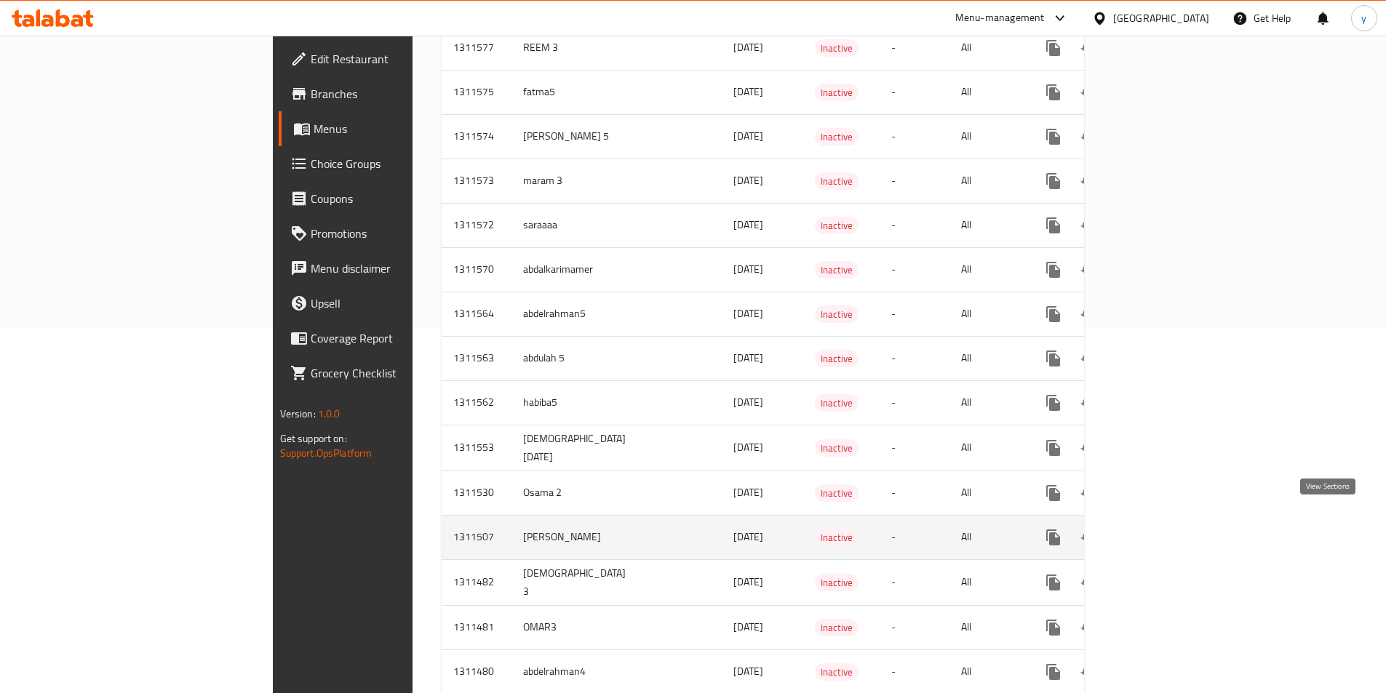
click at [1167, 529] on icon "enhanced table" at bounding box center [1157, 537] width 17 height 17
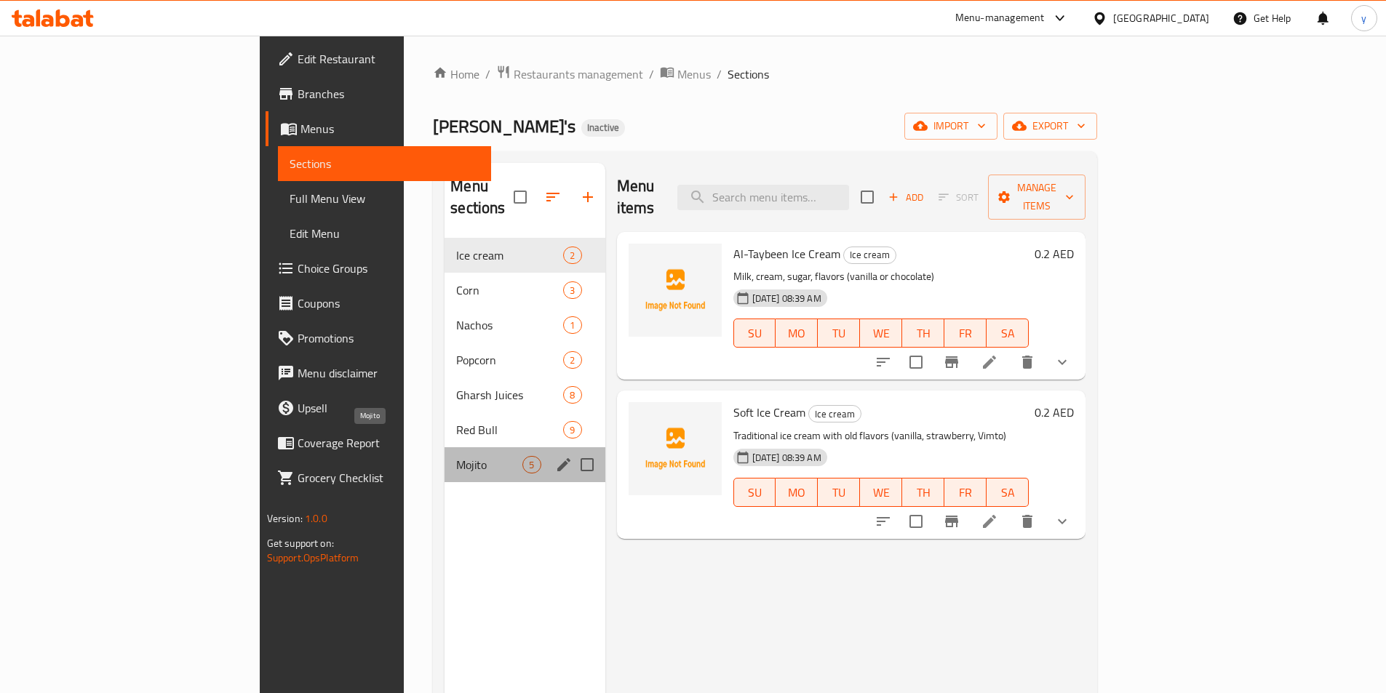
click at [456, 456] on span "Mojito" at bounding box center [489, 464] width 66 height 17
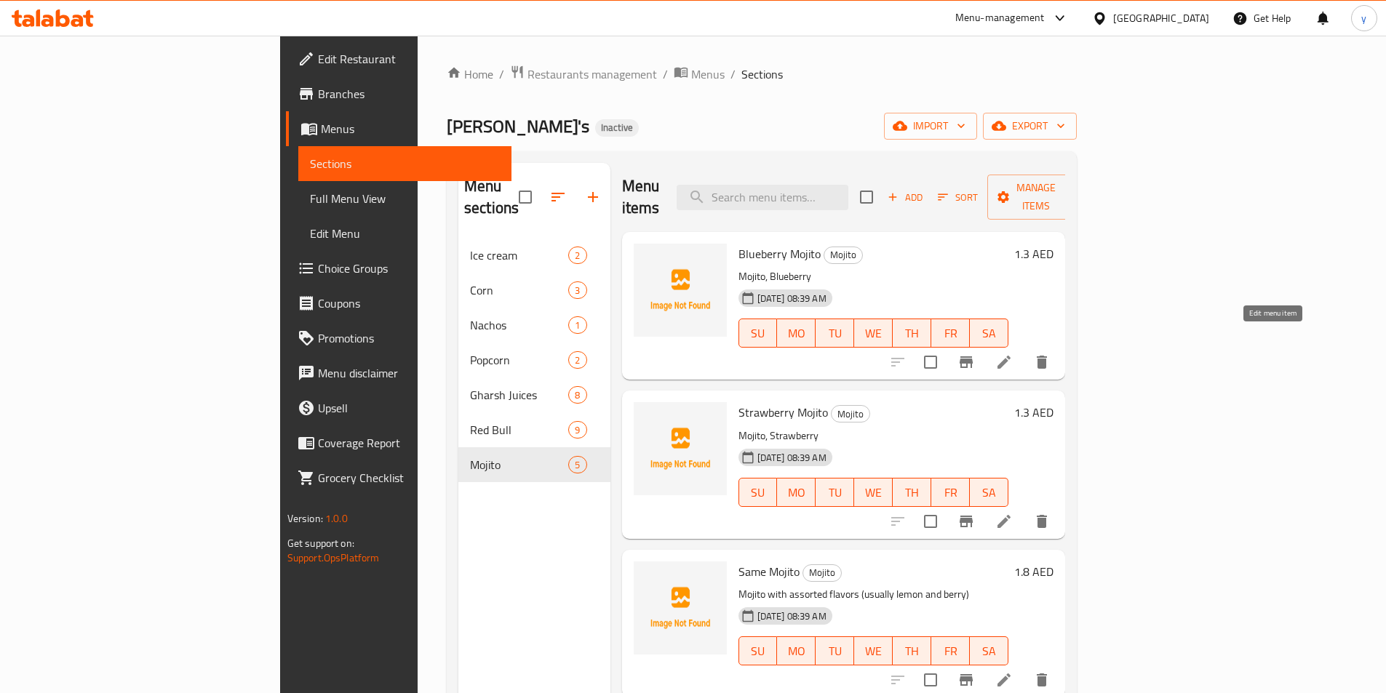
click at [1013, 354] on icon at bounding box center [1003, 362] width 17 height 17
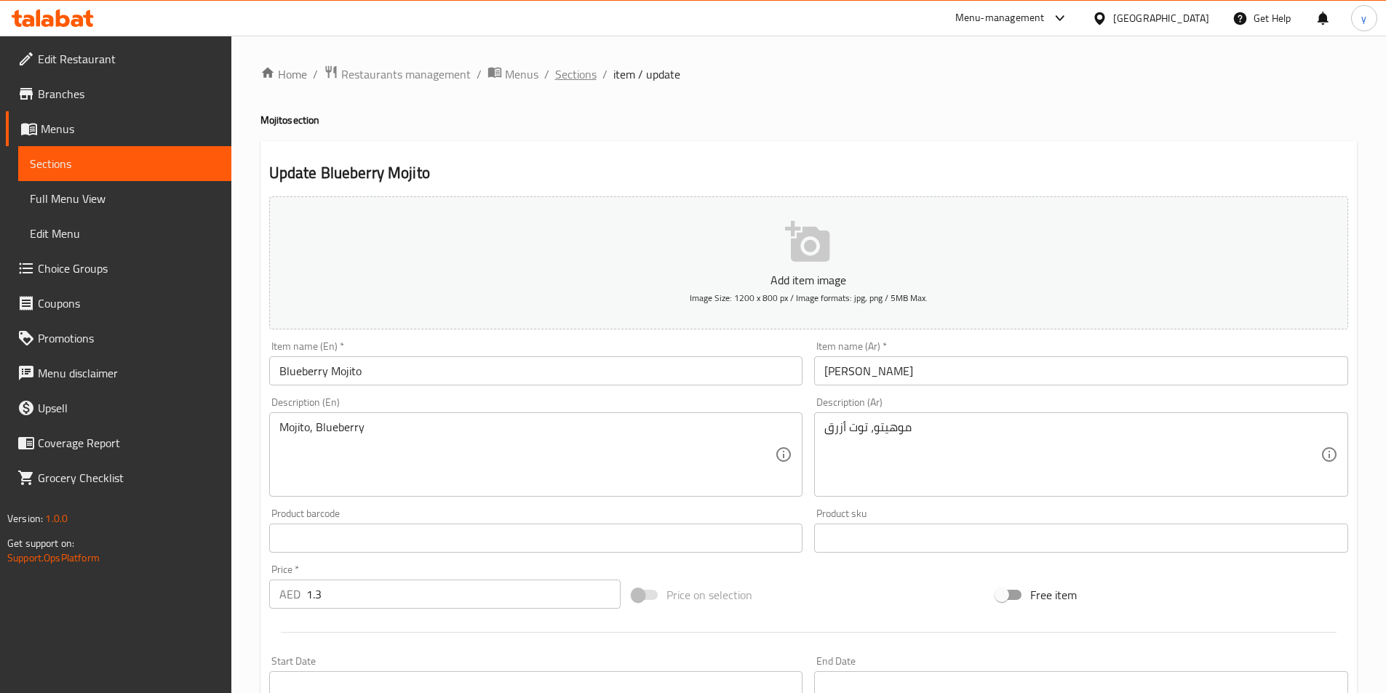
click at [555, 73] on span "Sections" at bounding box center [575, 73] width 41 height 17
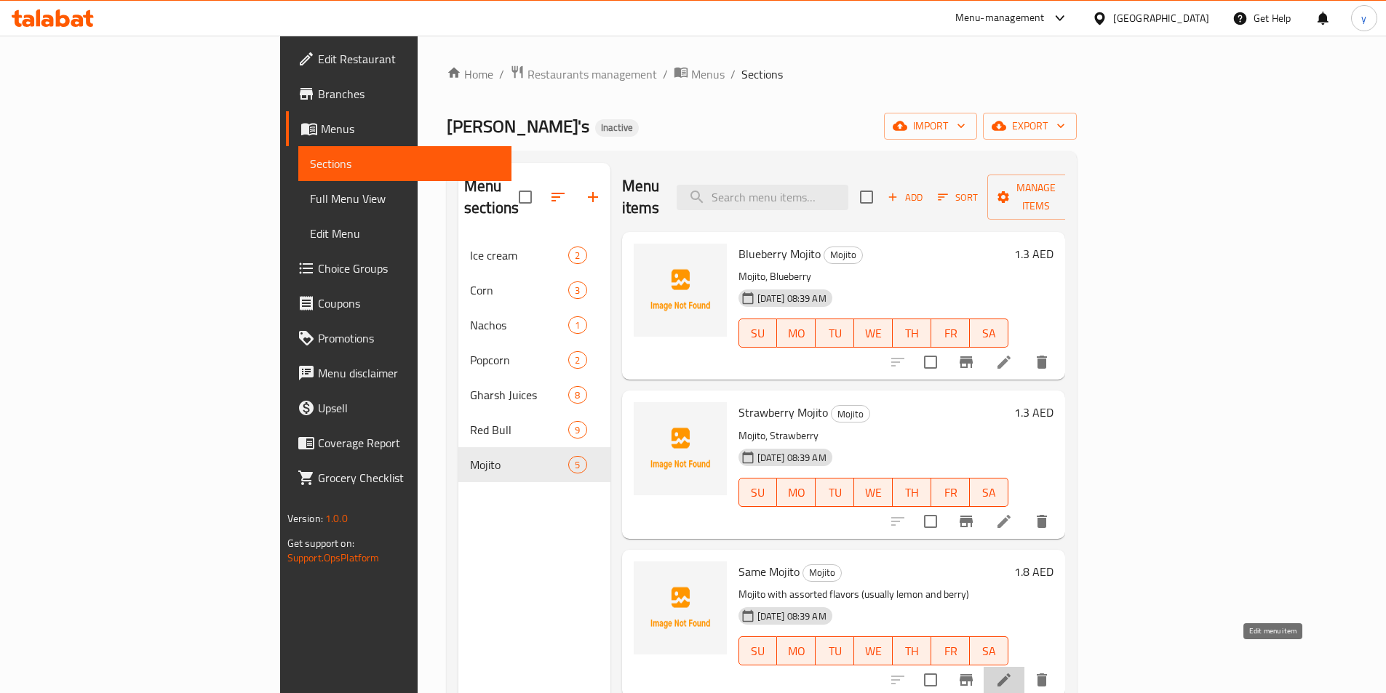
click at [1013, 671] on icon at bounding box center [1003, 679] width 17 height 17
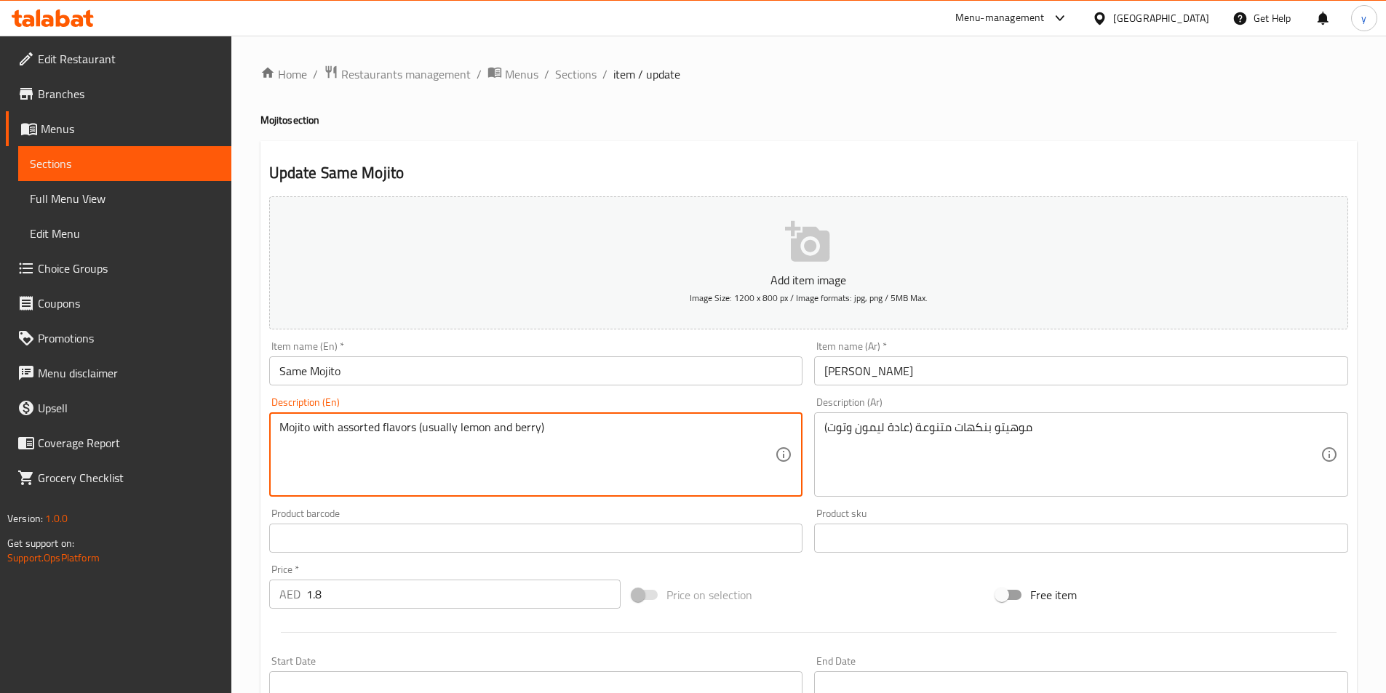
click at [477, 428] on textarea "Mojito with assorted flavors (usually lemon and berry)" at bounding box center [527, 454] width 496 height 69
click at [525, 427] on textarea "Mojito with assorted flavors (usually lemon and berry)" at bounding box center [527, 454] width 496 height 69
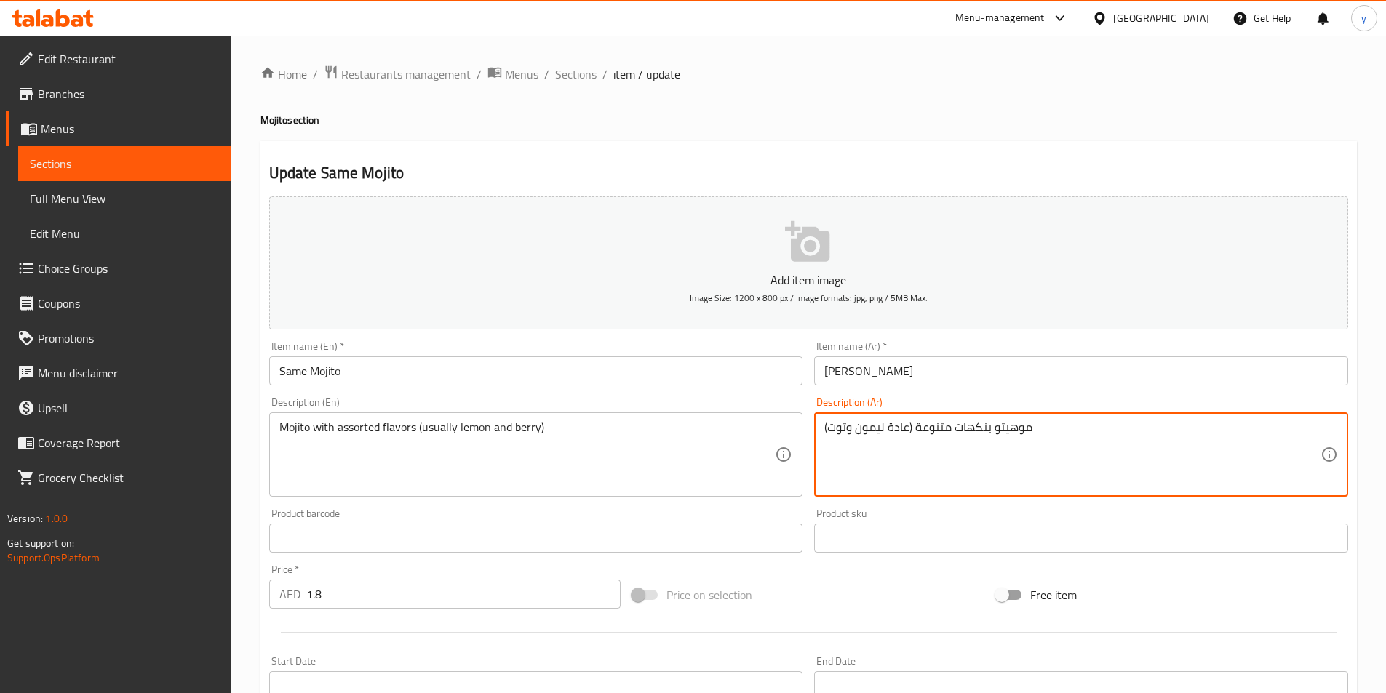
click at [839, 430] on textarea "موهيتو بنكهات متنوعة (عادة ليمون وتوت)" at bounding box center [1072, 454] width 496 height 69
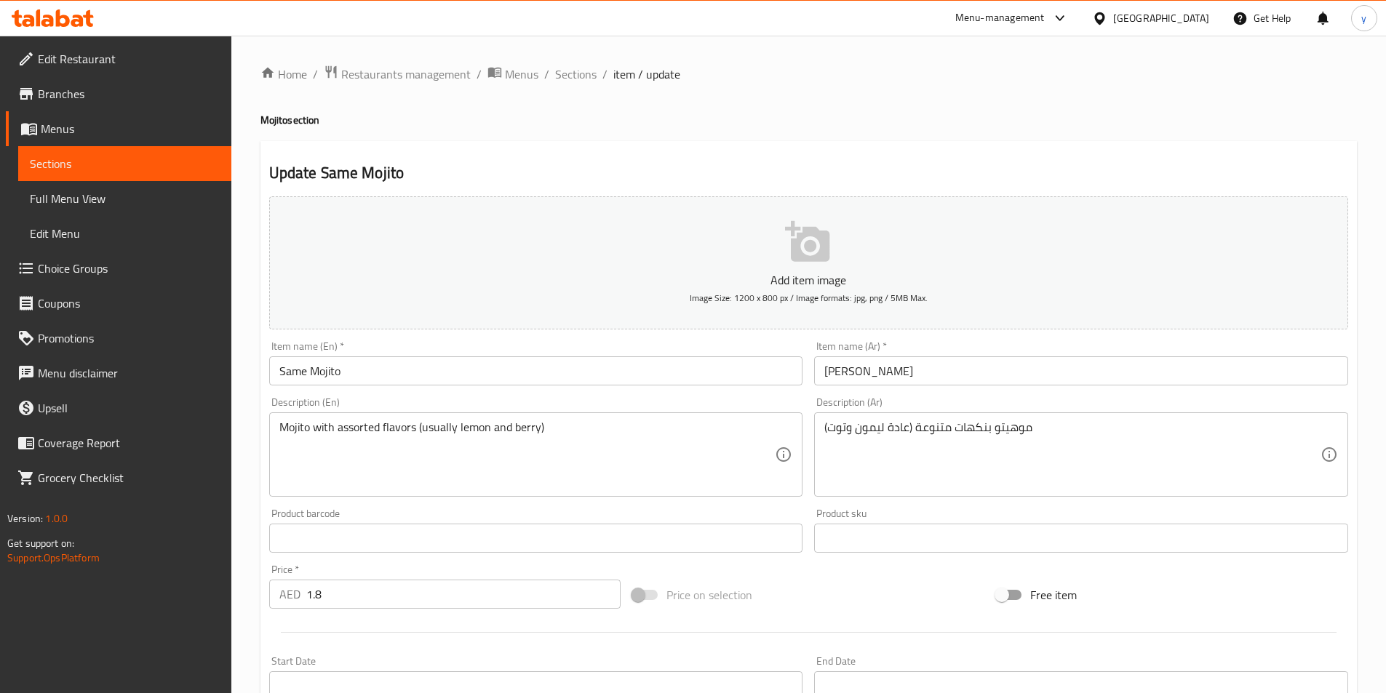
click at [676, 332] on div "Add item image Image Size: 1200 x 800 px / Image formats: jpg, png / 5MB Max." at bounding box center [808, 263] width 1090 height 145
click at [581, 72] on span "Sections" at bounding box center [575, 73] width 41 height 17
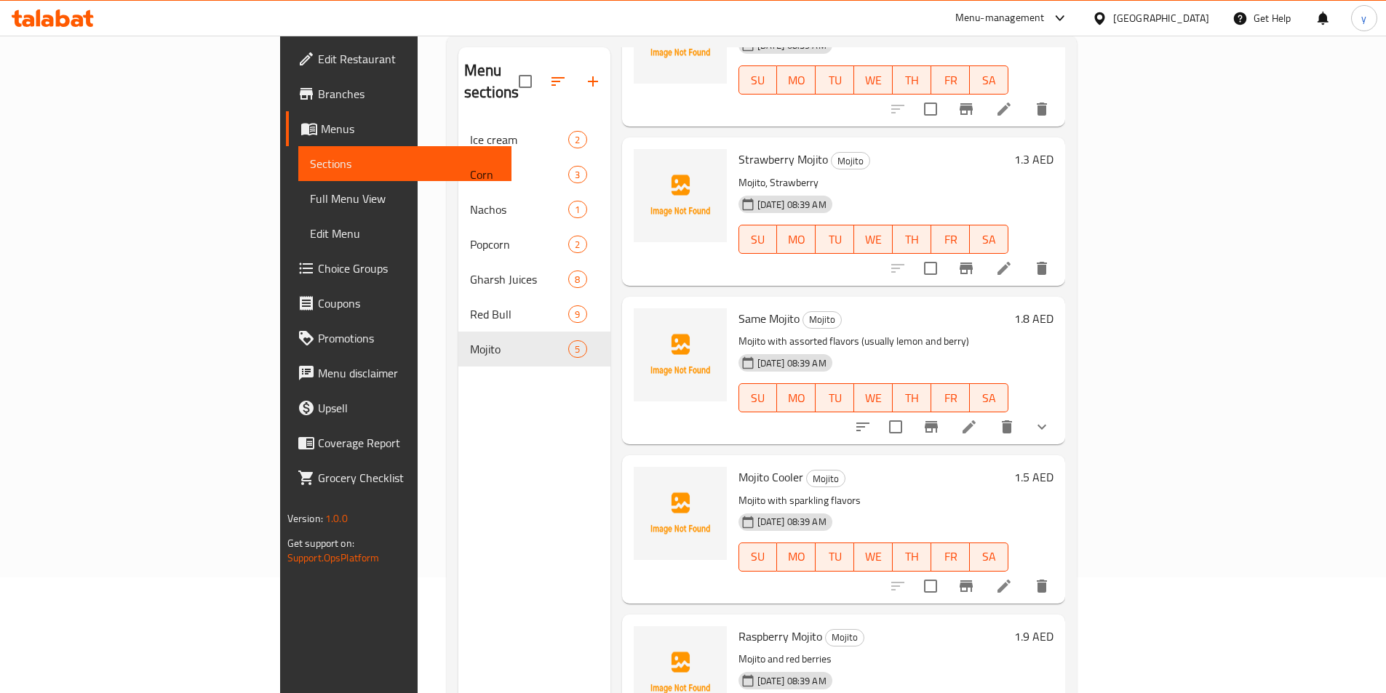
scroll to position [204, 0]
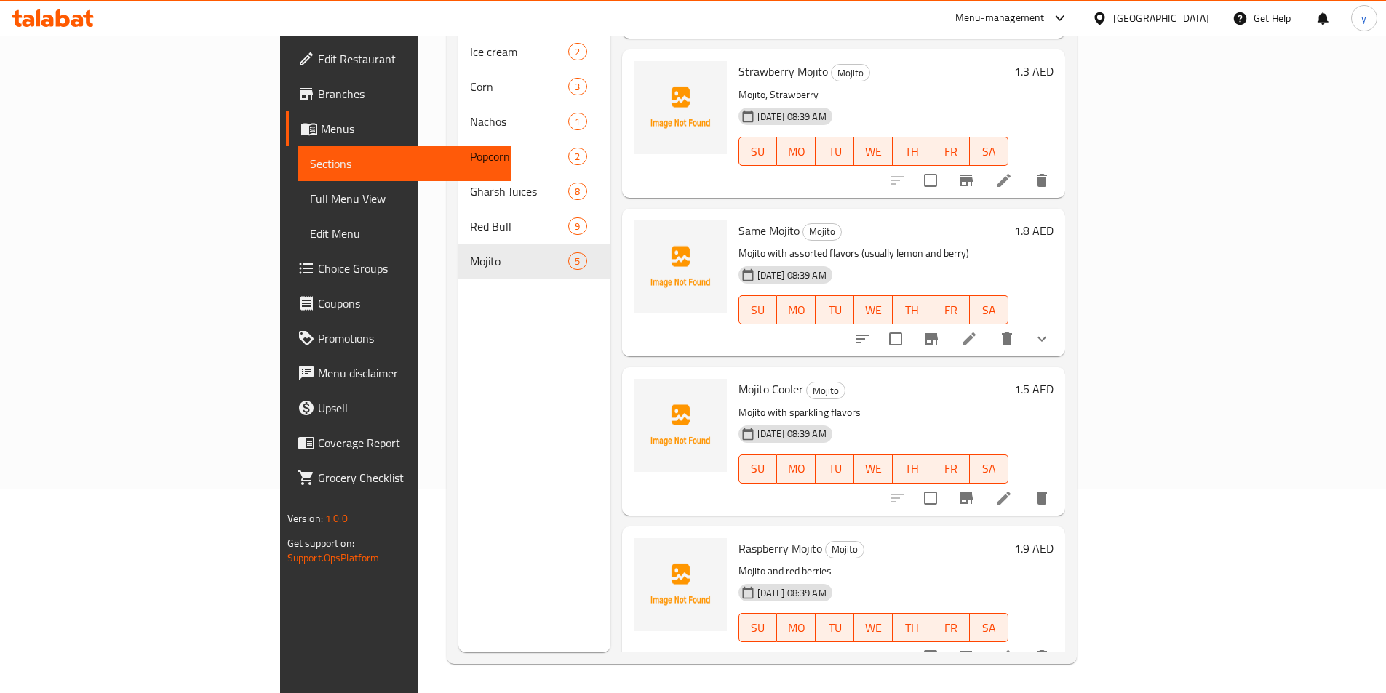
click at [976, 332] on icon at bounding box center [968, 338] width 13 height 13
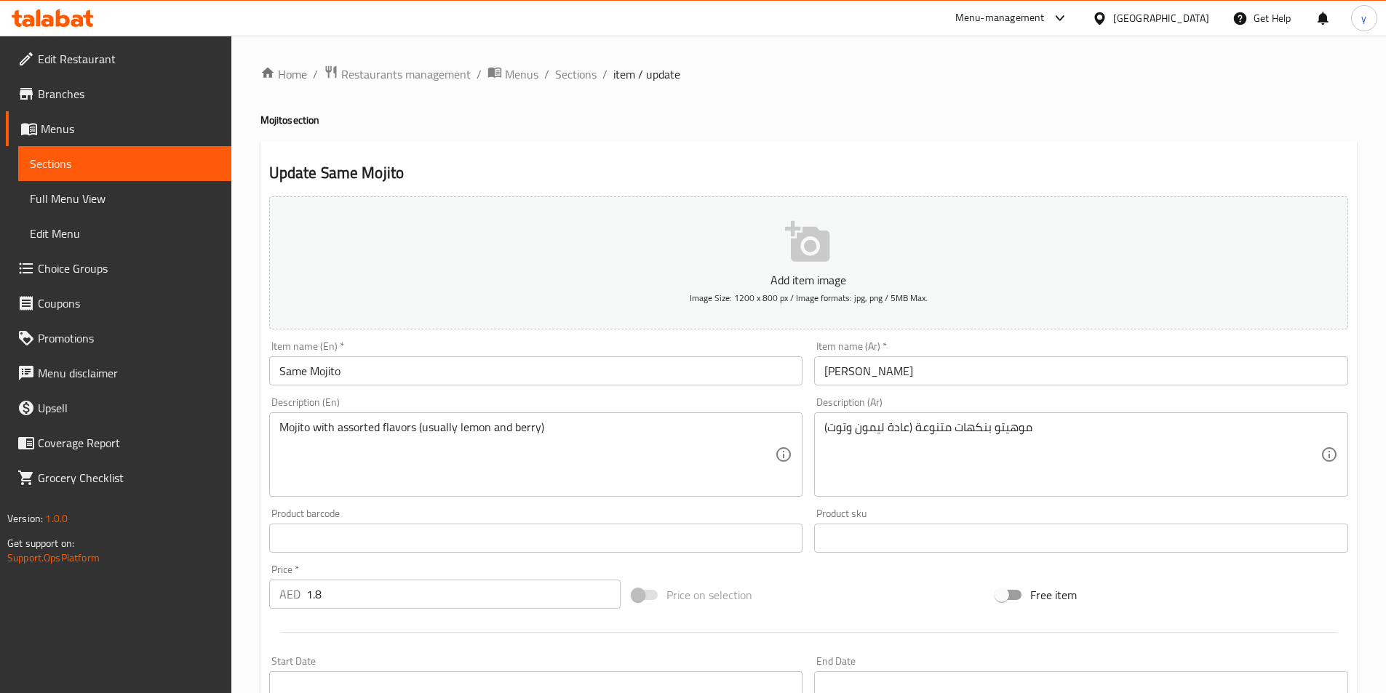
type input "إختيارك من:"
type input "0"
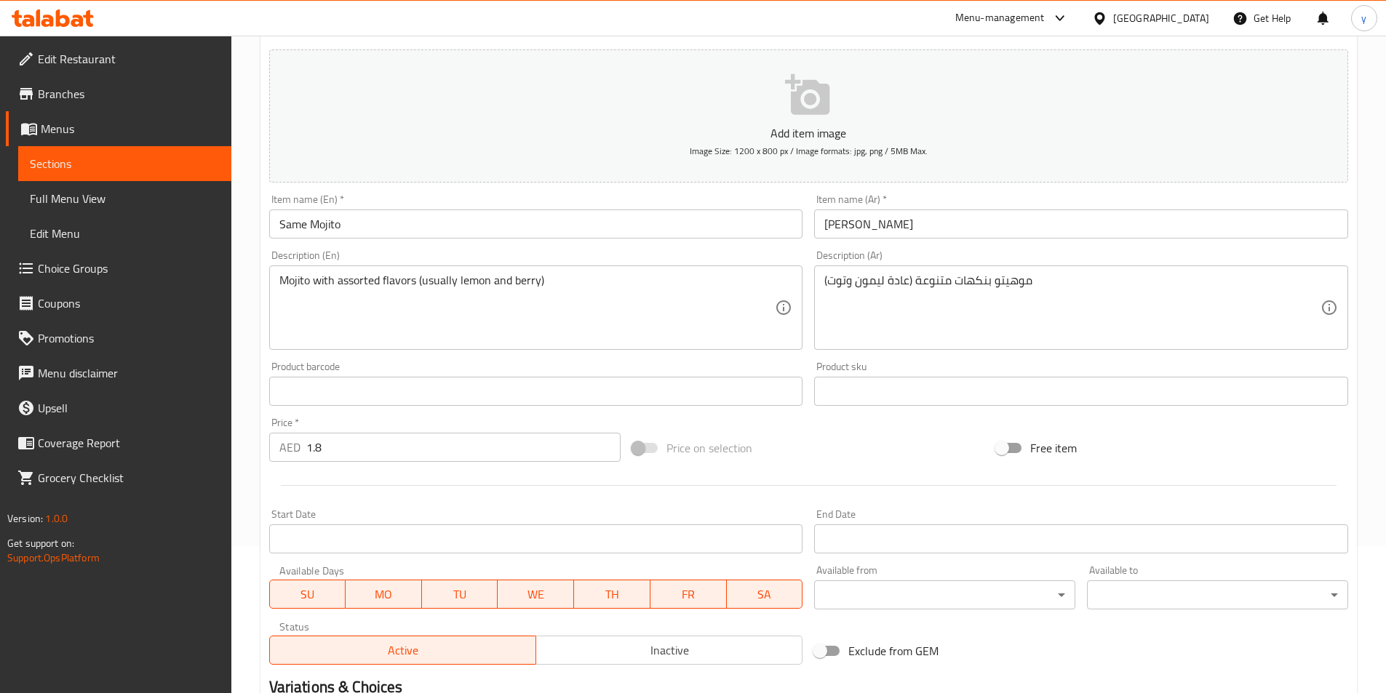
scroll to position [359, 0]
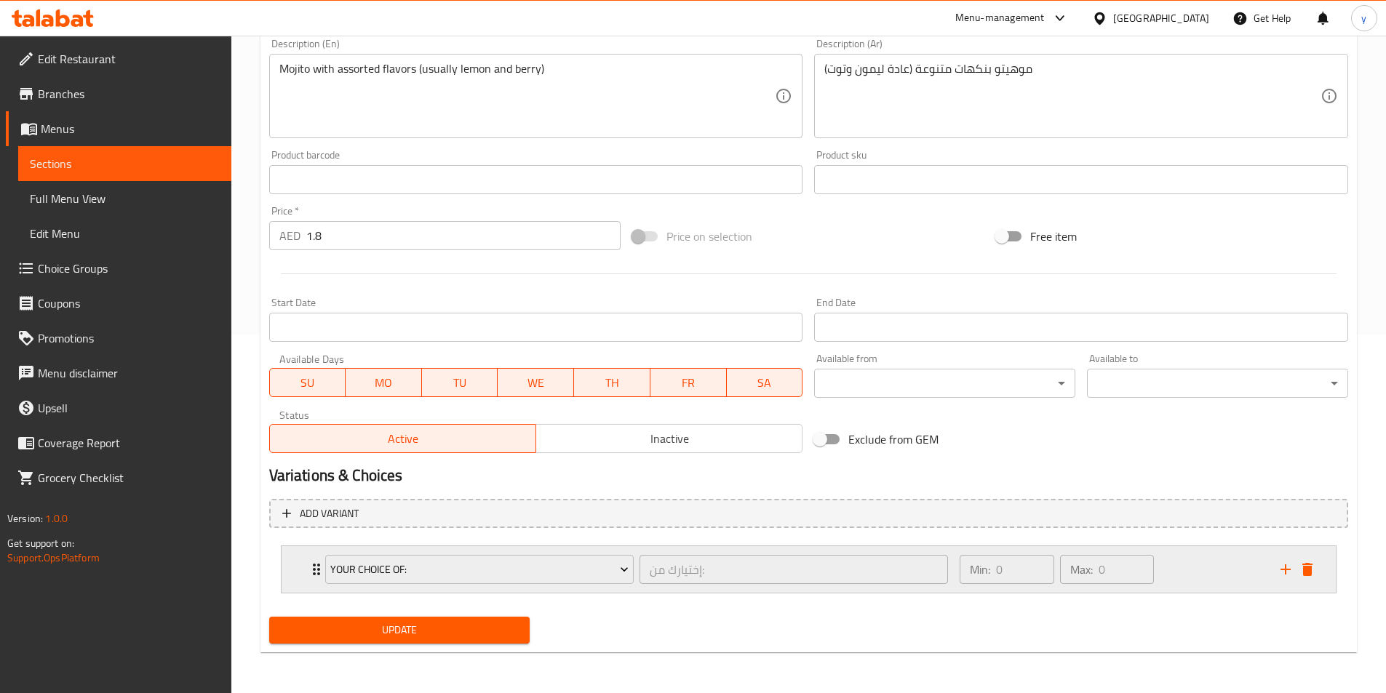
click at [316, 573] on div "Your Choice Of: إختيارك من: ​" at bounding box center [636, 569] width 641 height 47
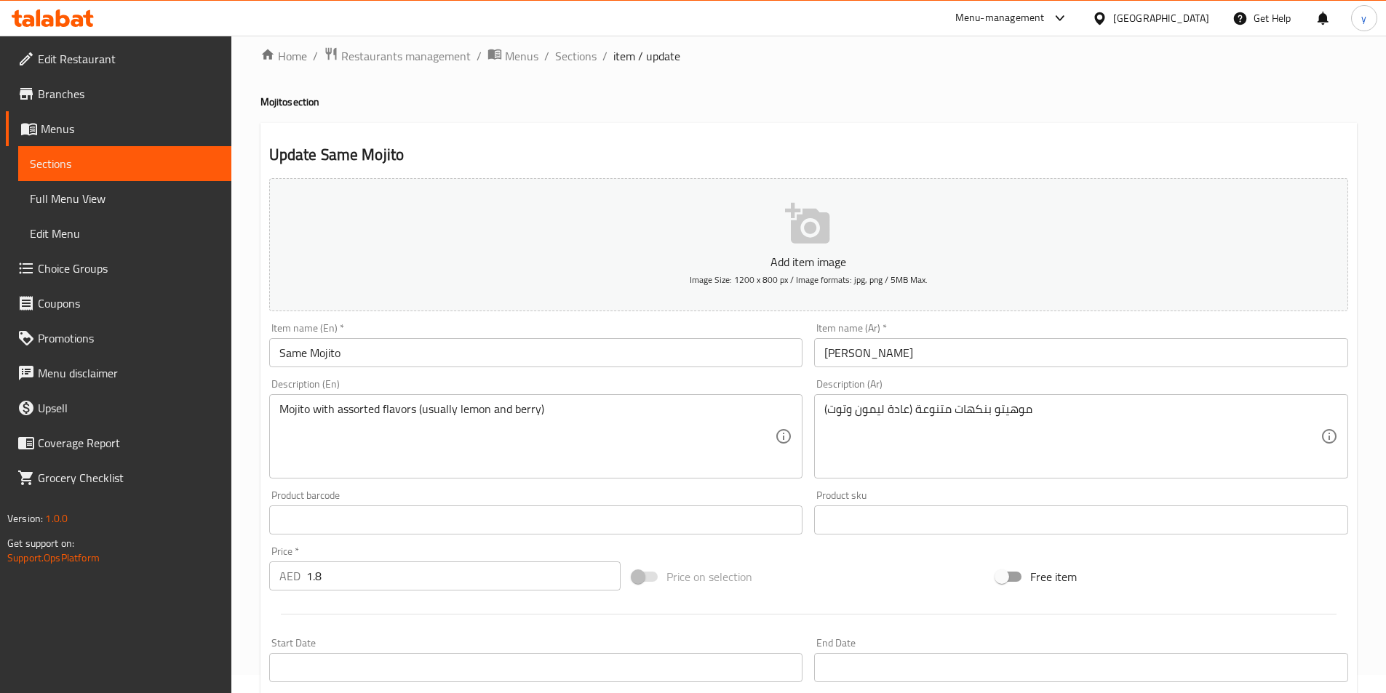
scroll to position [0, 0]
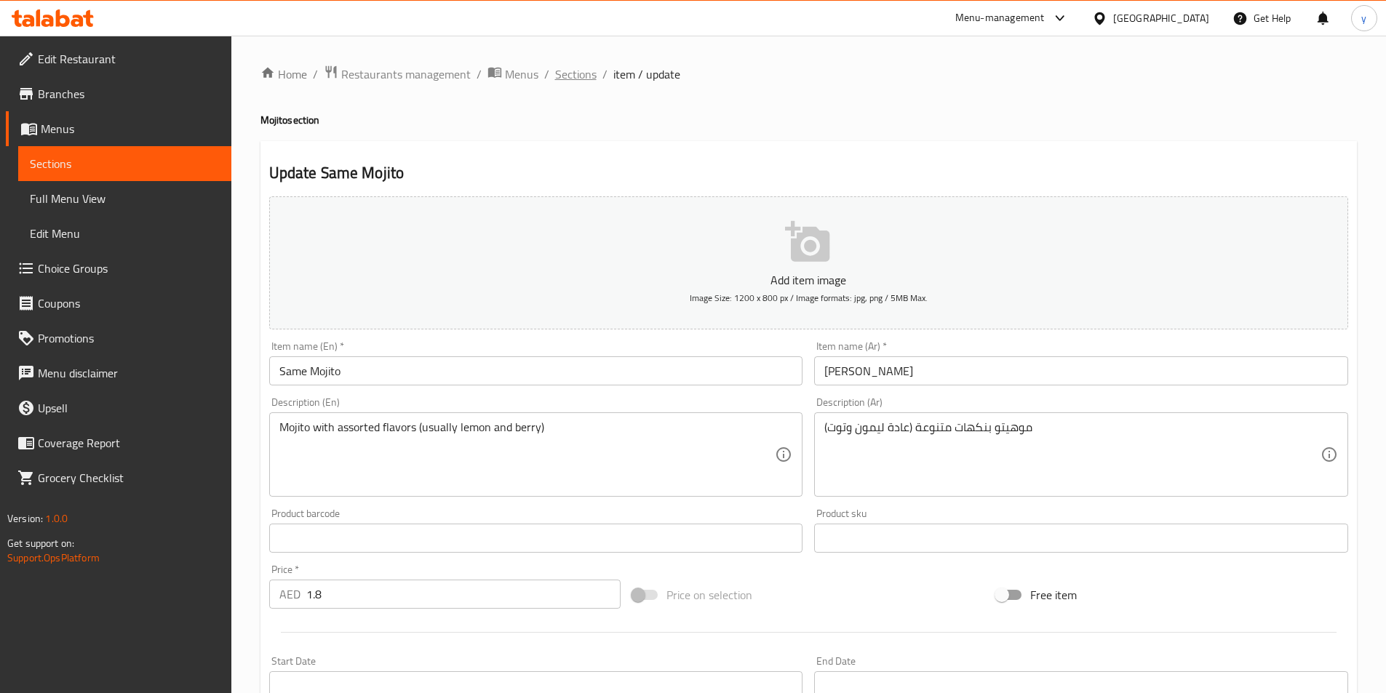
click at [575, 80] on span "Sections" at bounding box center [575, 73] width 41 height 17
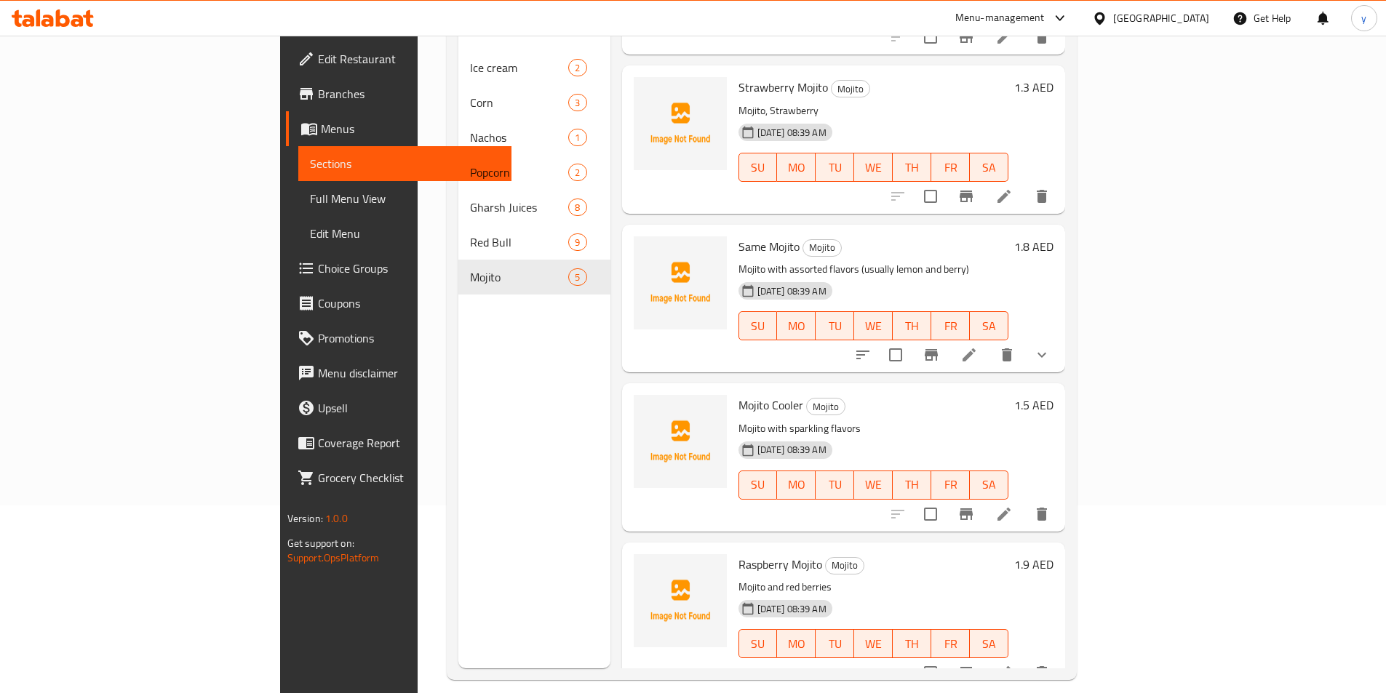
scroll to position [204, 0]
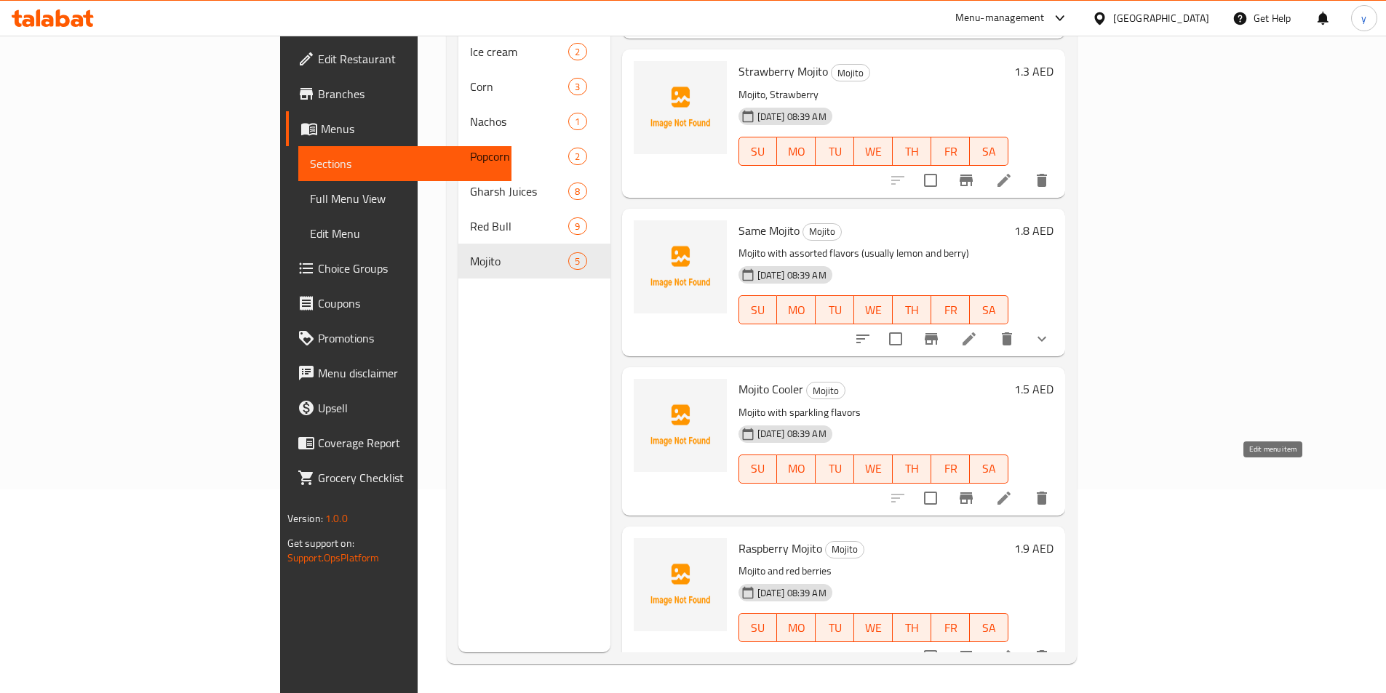
click at [1010, 492] on icon at bounding box center [1003, 498] width 13 height 13
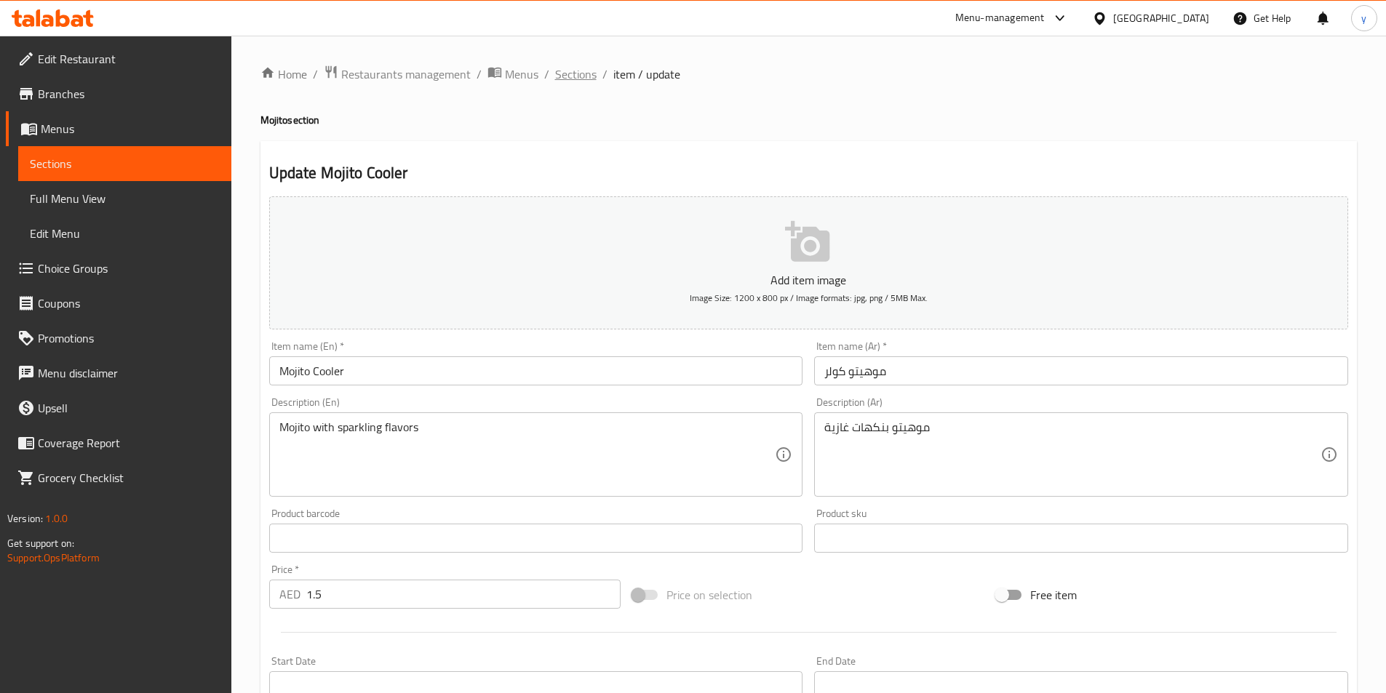
click at [590, 71] on span "Sections" at bounding box center [575, 73] width 41 height 17
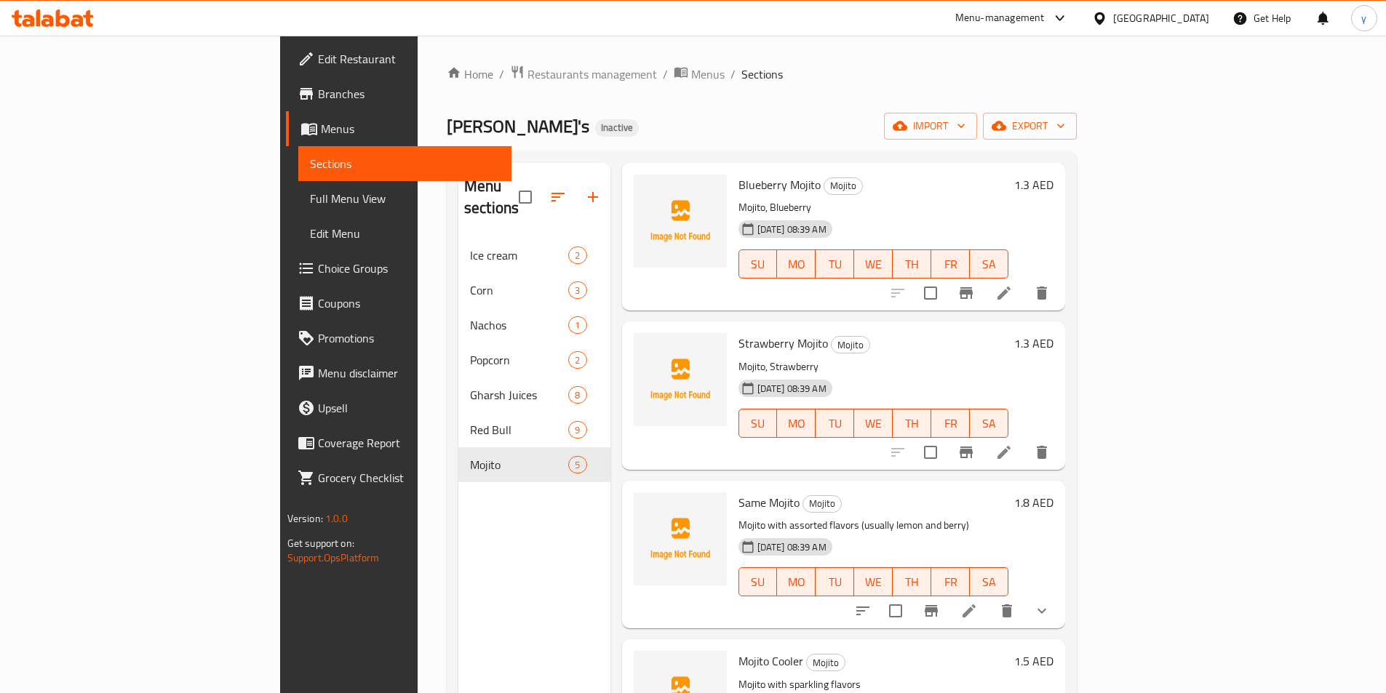
scroll to position [137, 0]
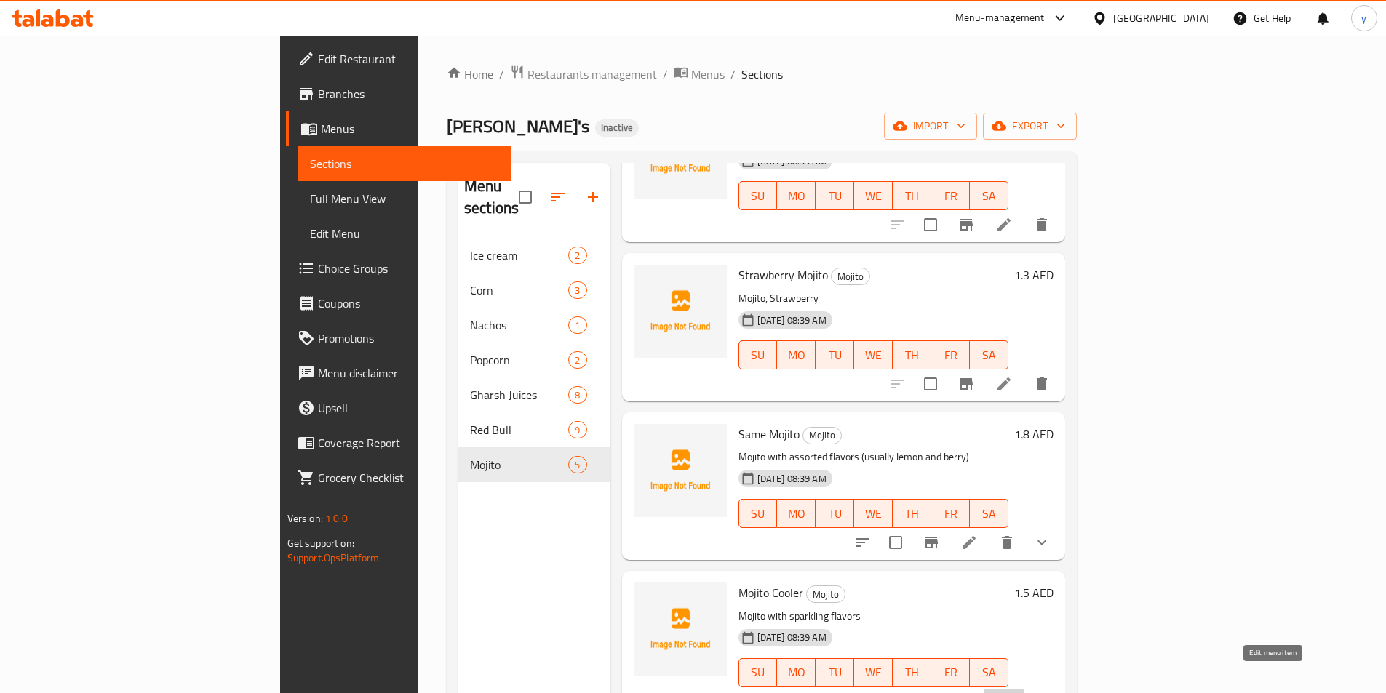
click at [1010, 693] on icon at bounding box center [1003, 701] width 13 height 13
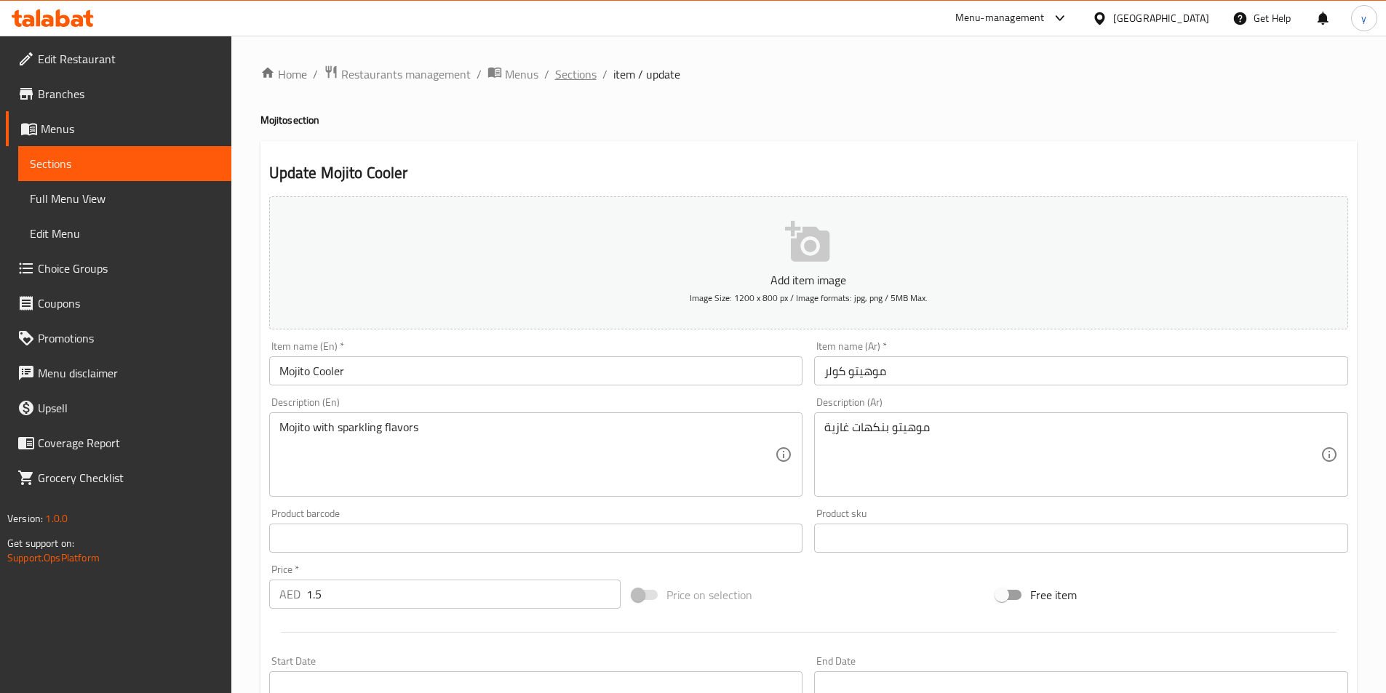
click at [588, 70] on span "Sections" at bounding box center [575, 73] width 41 height 17
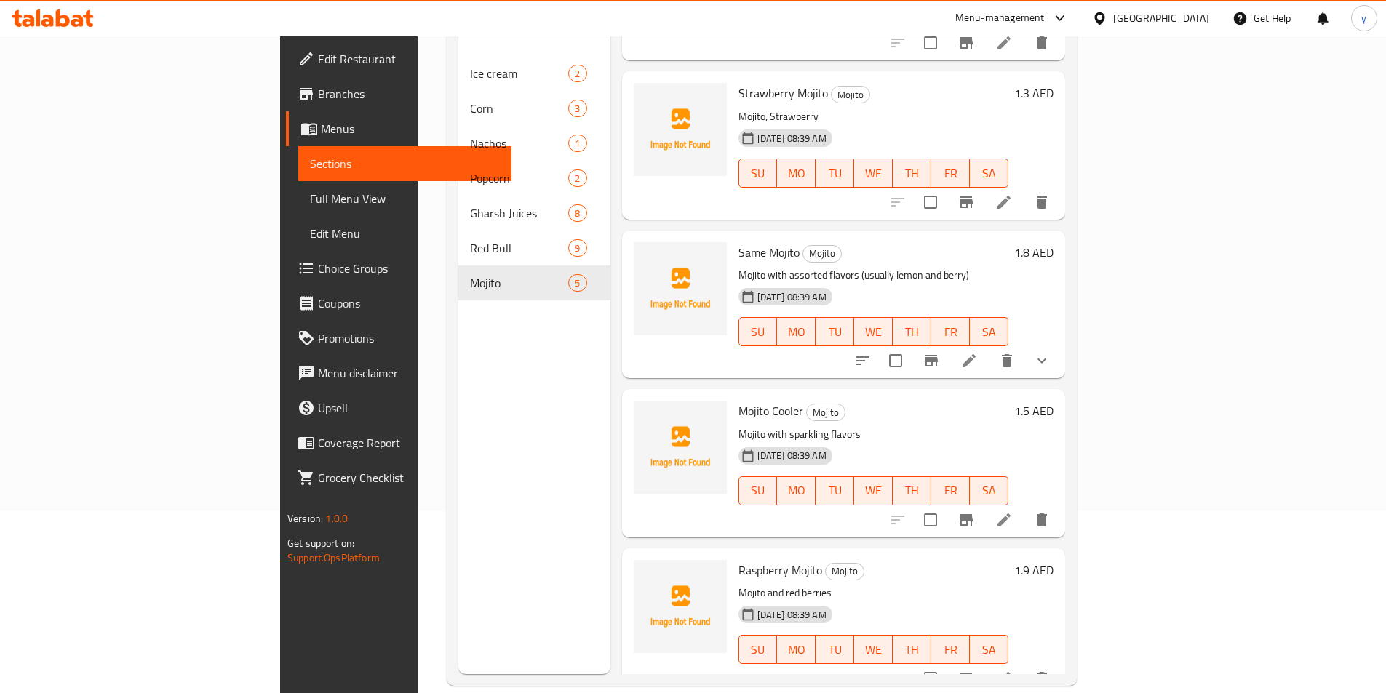
scroll to position [204, 0]
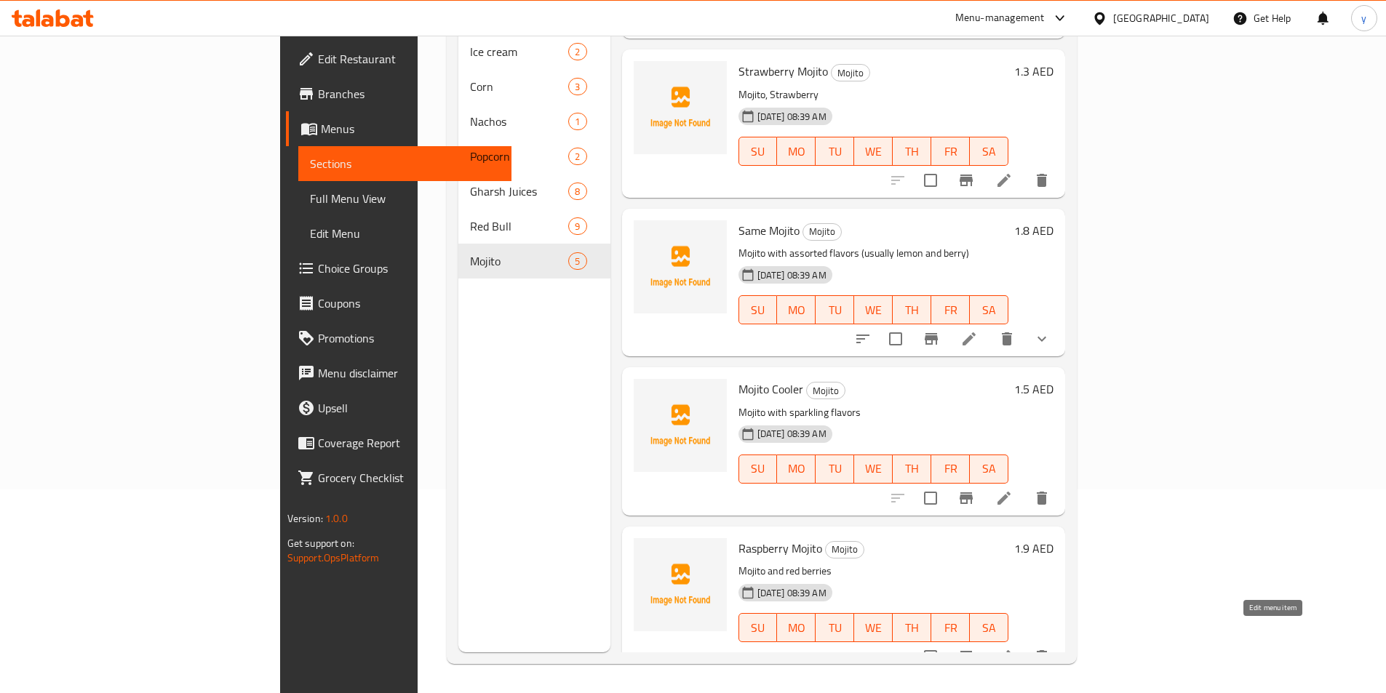
click at [1013, 648] on icon at bounding box center [1003, 656] width 17 height 17
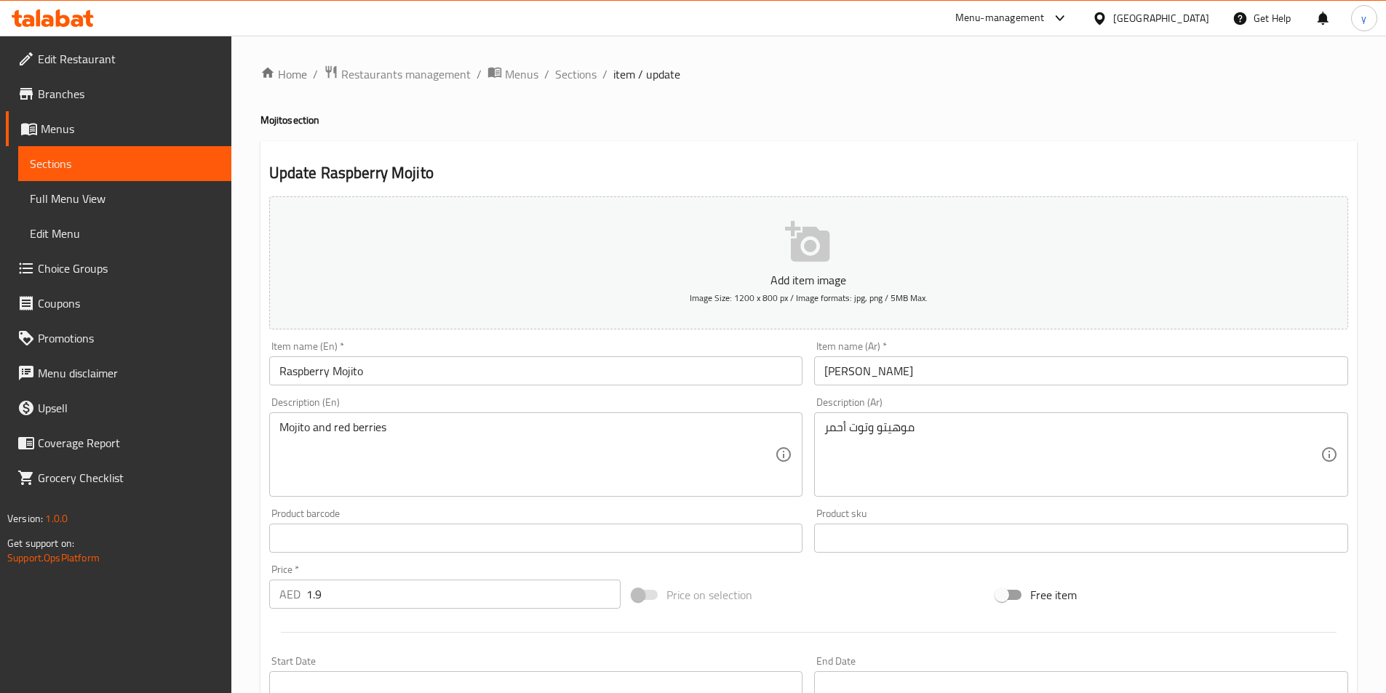
scroll to position [335, 0]
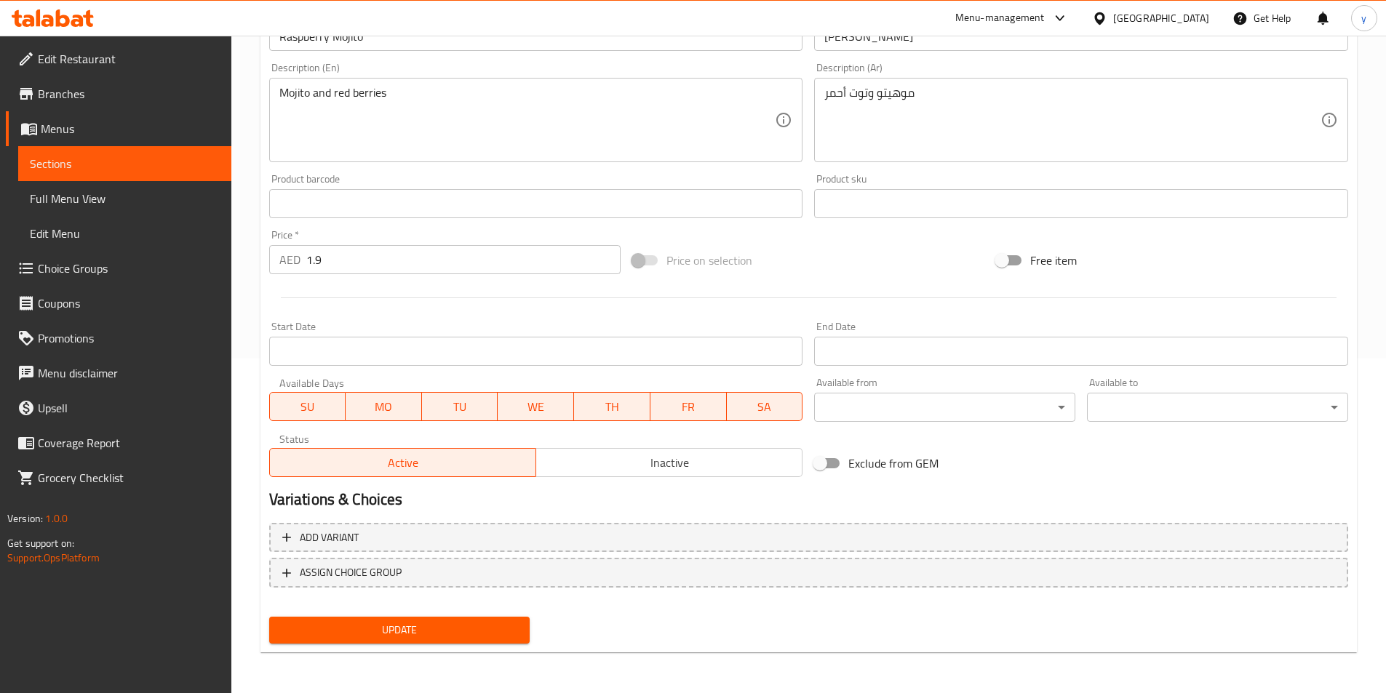
click at [433, 612] on div "Update" at bounding box center [399, 630] width 273 height 39
click at [434, 631] on span "Update" at bounding box center [400, 630] width 238 height 18
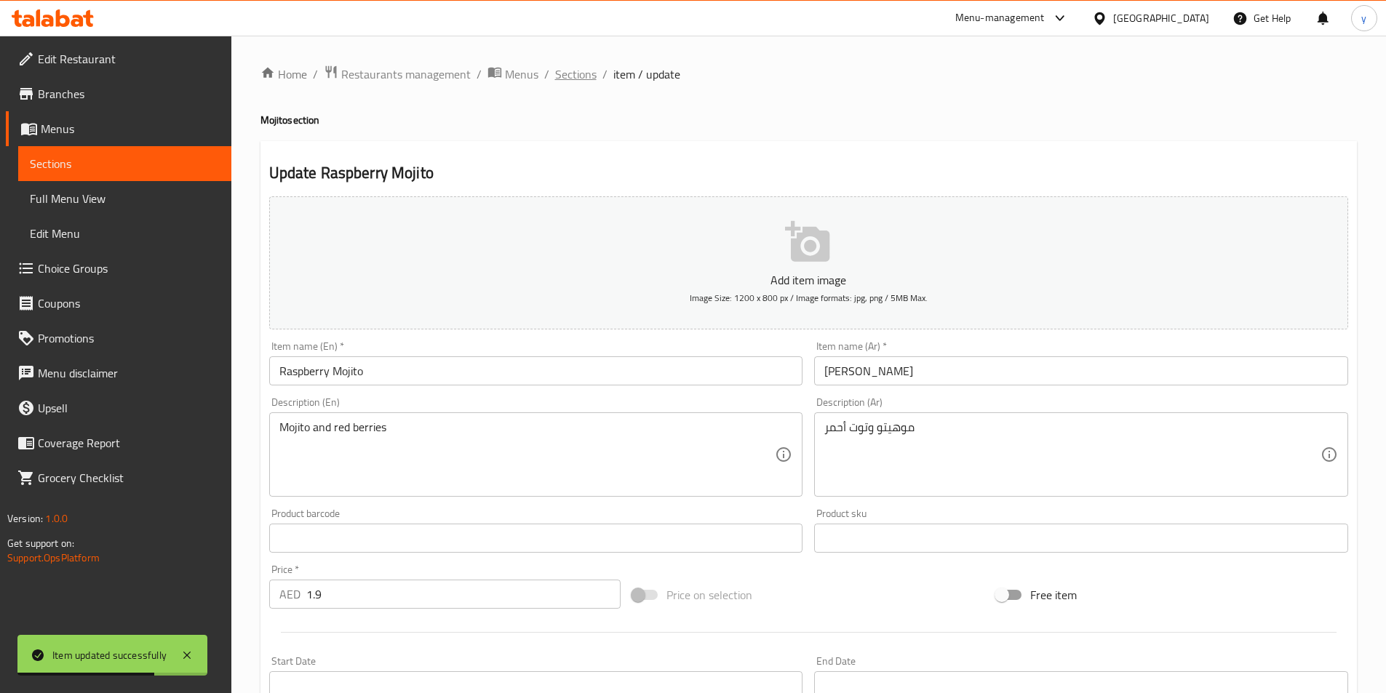
click at [557, 75] on span "Sections" at bounding box center [575, 73] width 41 height 17
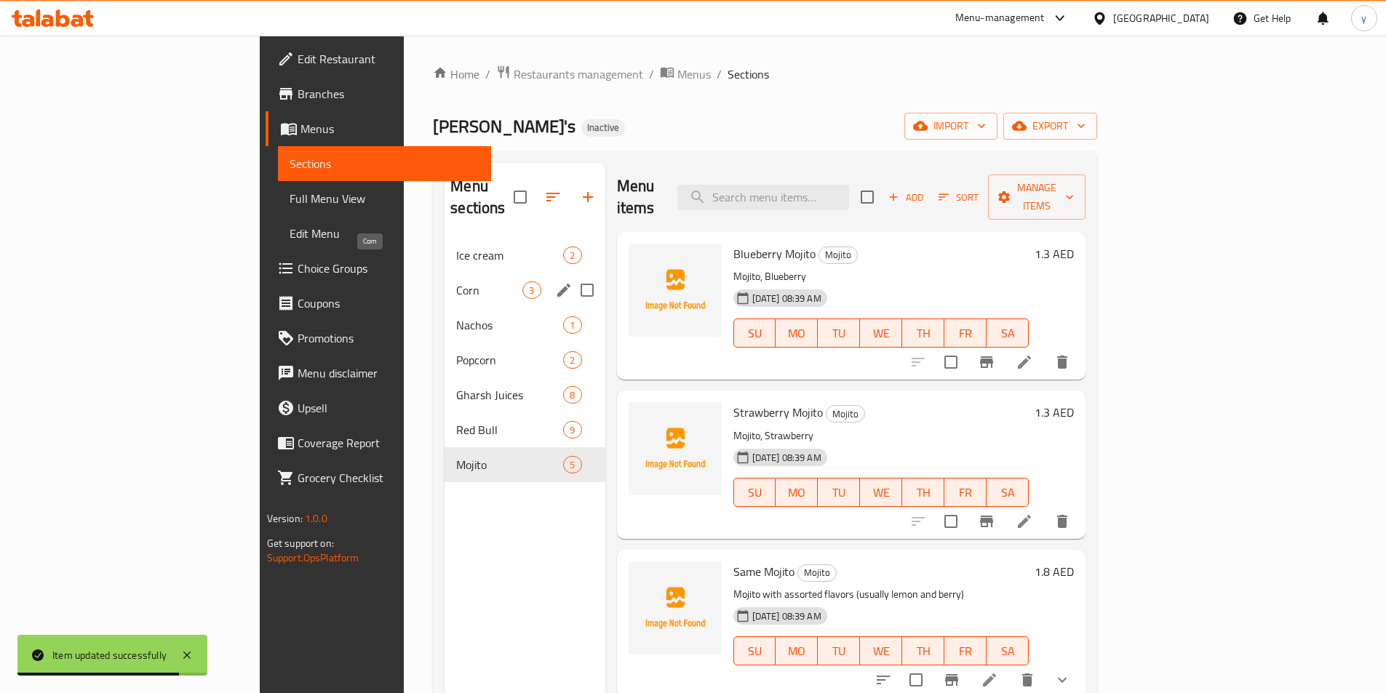
click at [456, 282] on span "Corn" at bounding box center [489, 290] width 66 height 17
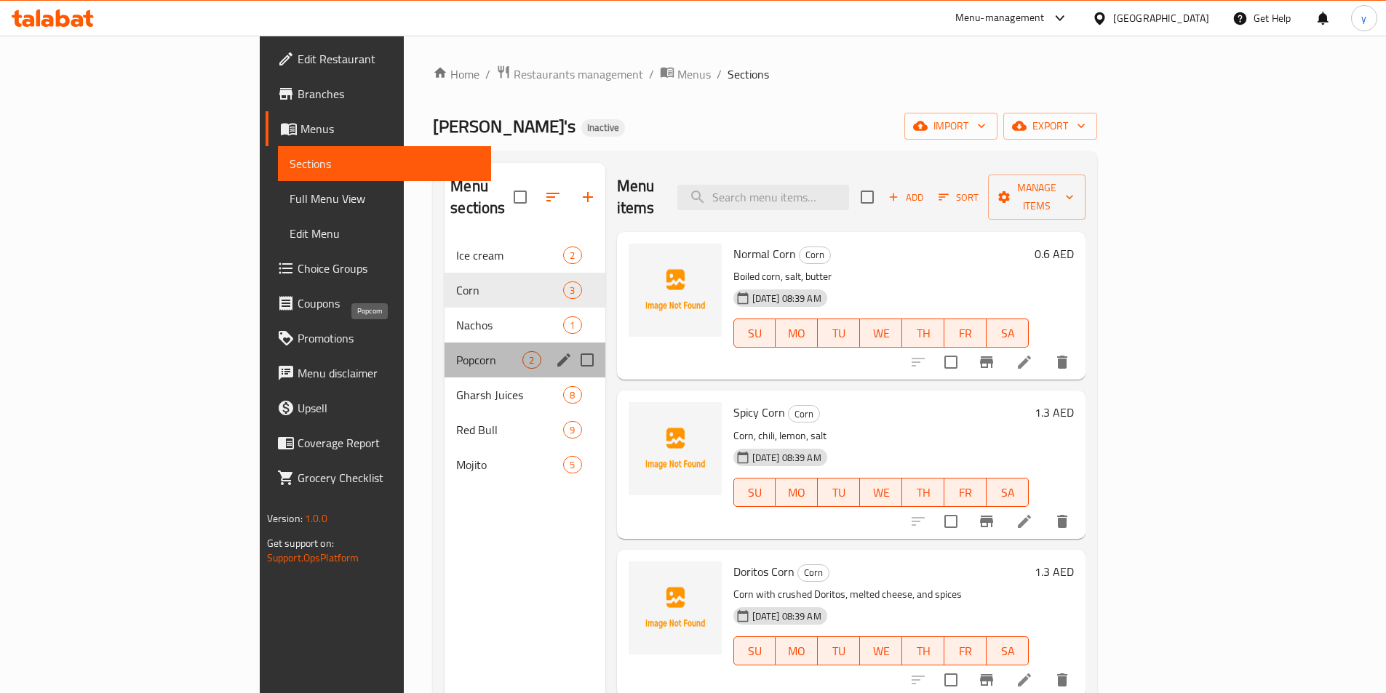
click at [456, 351] on span "Popcorn" at bounding box center [489, 359] width 66 height 17
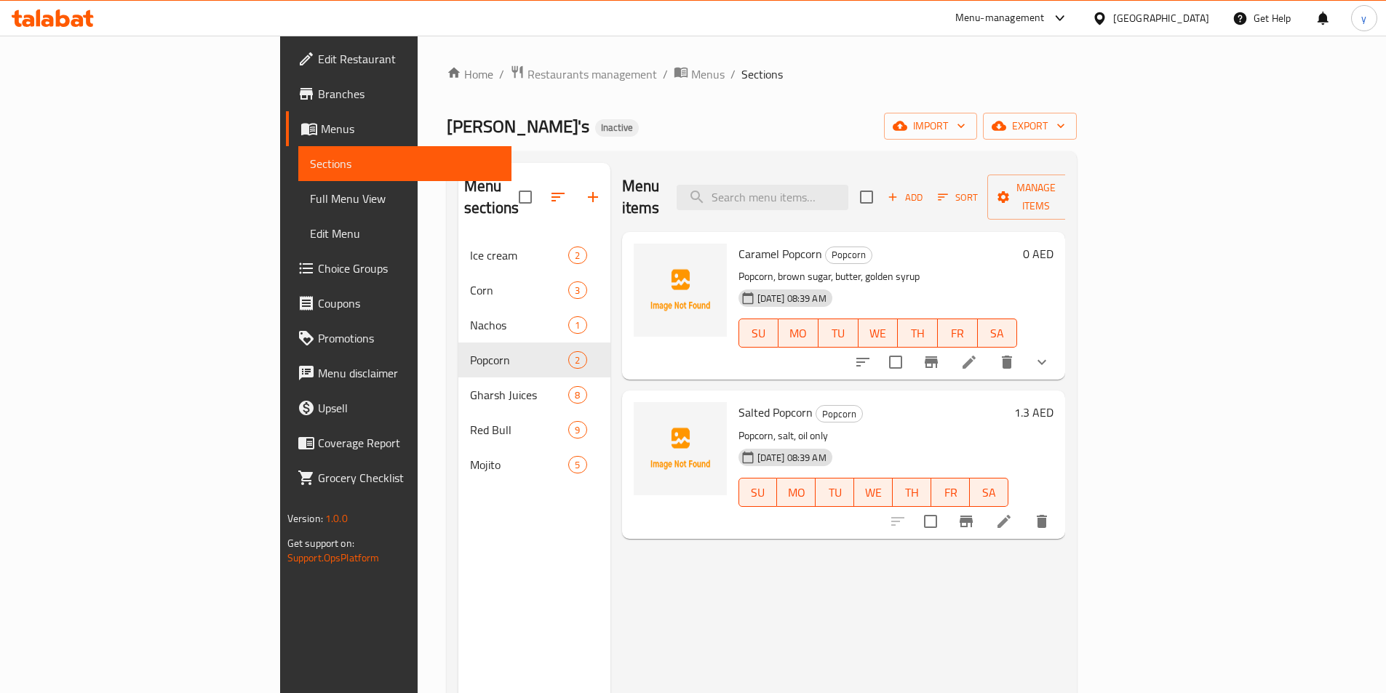
click at [976, 356] on icon at bounding box center [968, 362] width 13 height 13
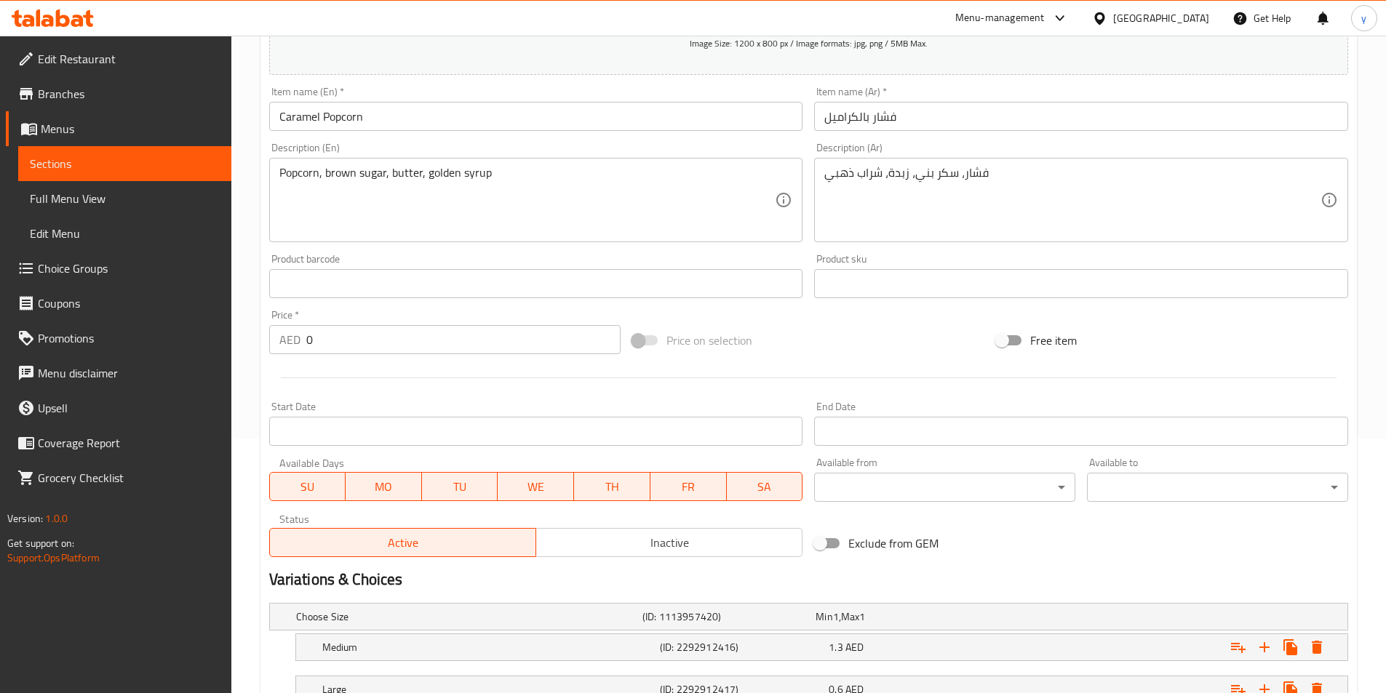
scroll to position [367, 0]
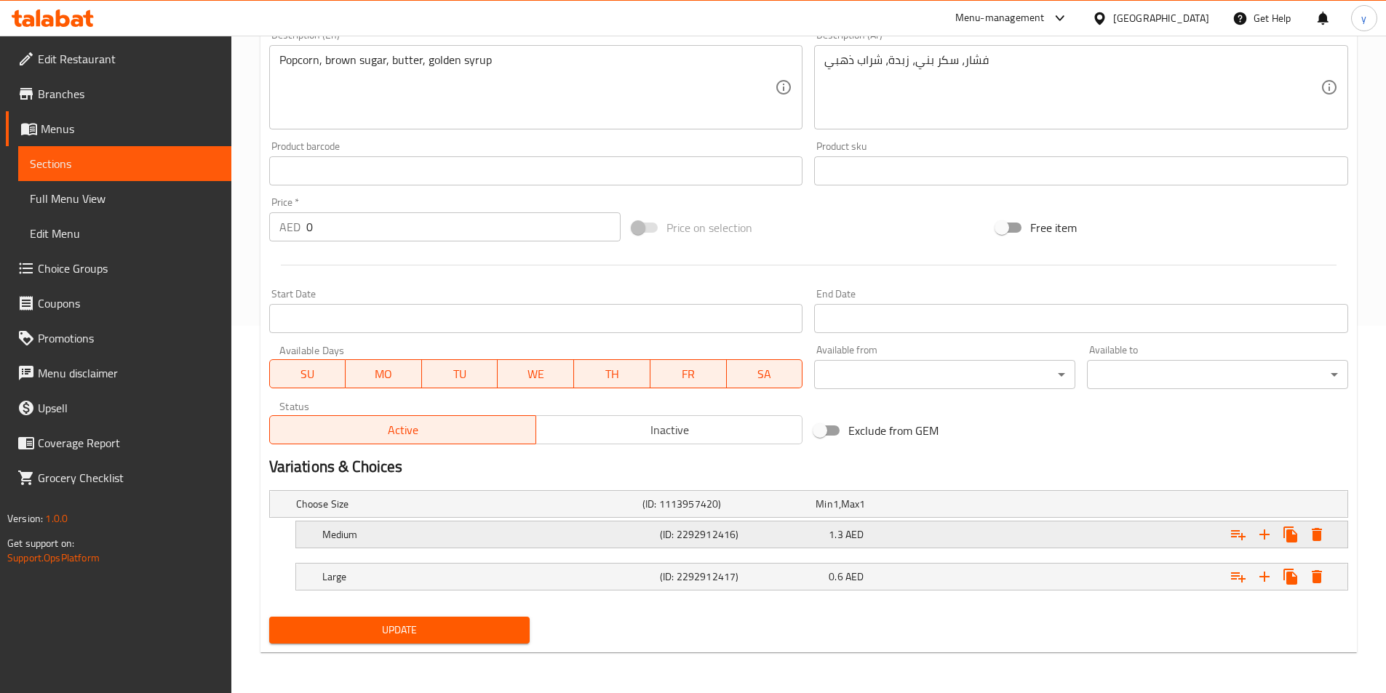
click at [914, 535] on div "1.3 AED" at bounding box center [910, 534] width 163 height 15
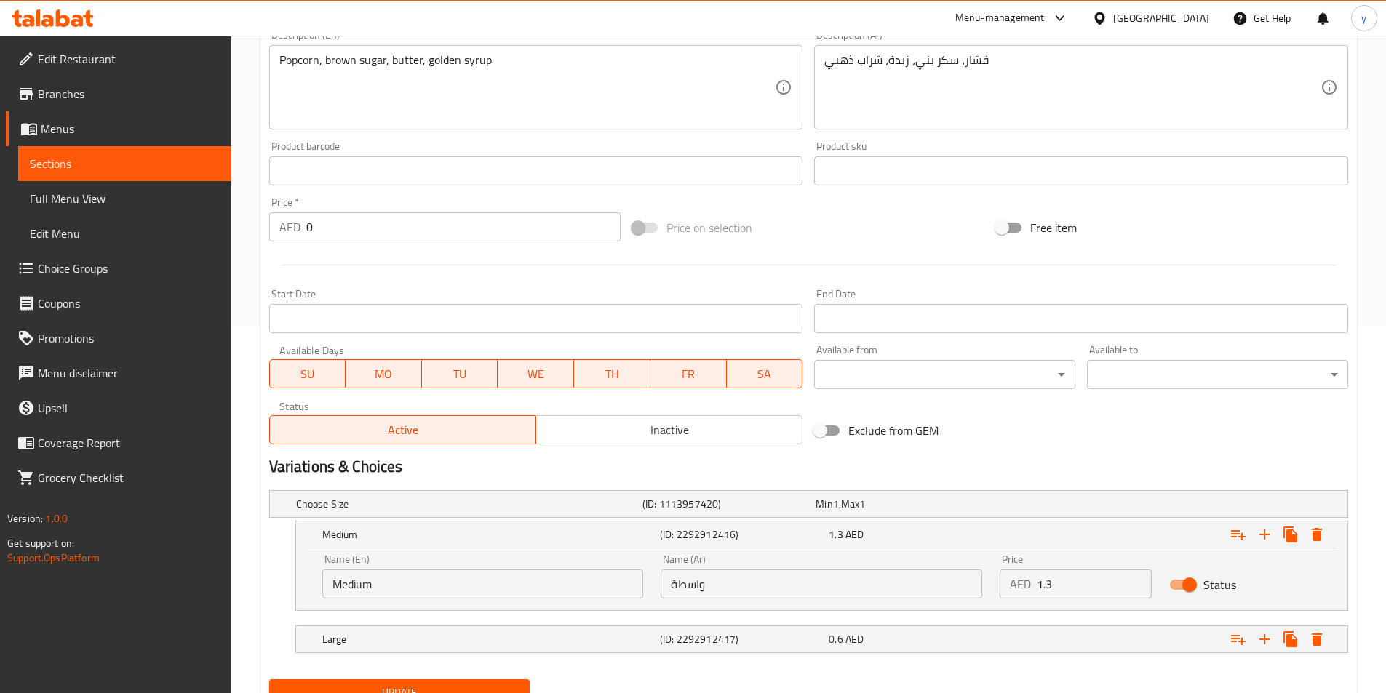
click at [1067, 591] on input "1.3" at bounding box center [1094, 584] width 115 height 29
type input "0.60"
click at [860, 645] on span "AED" at bounding box center [854, 639] width 18 height 19
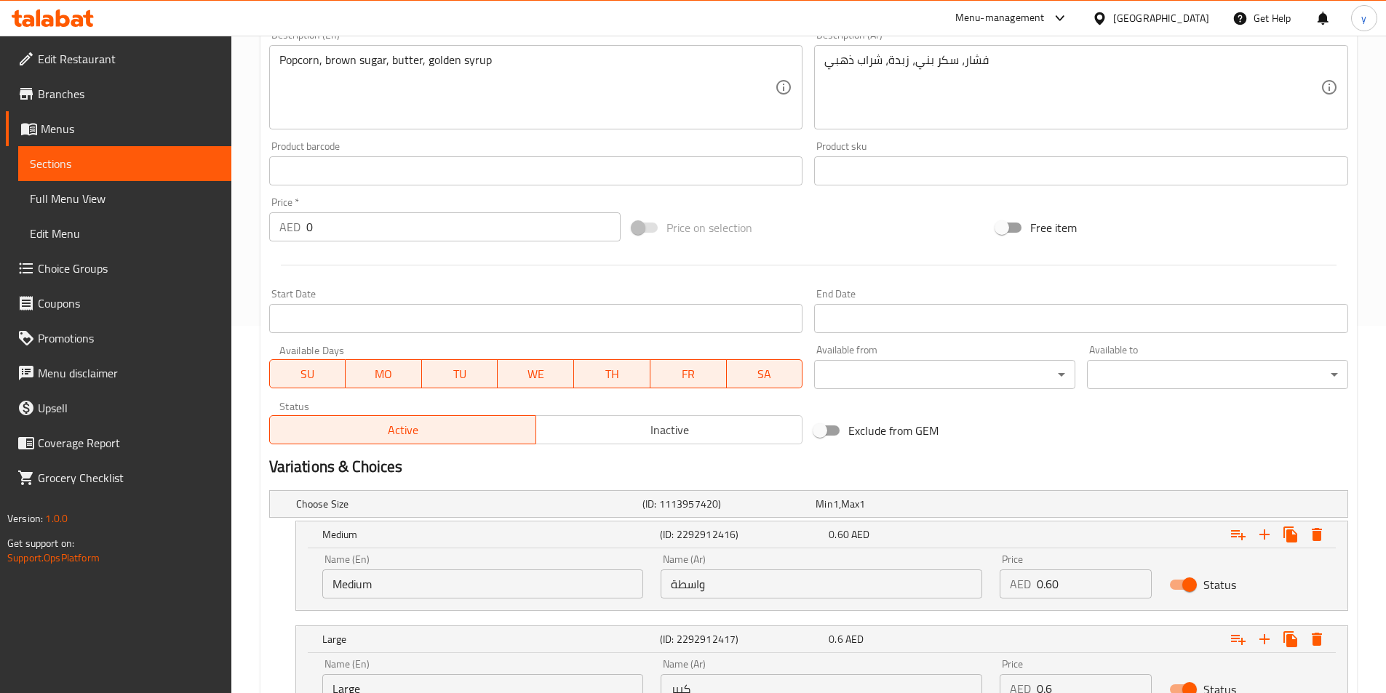
scroll to position [493, 0]
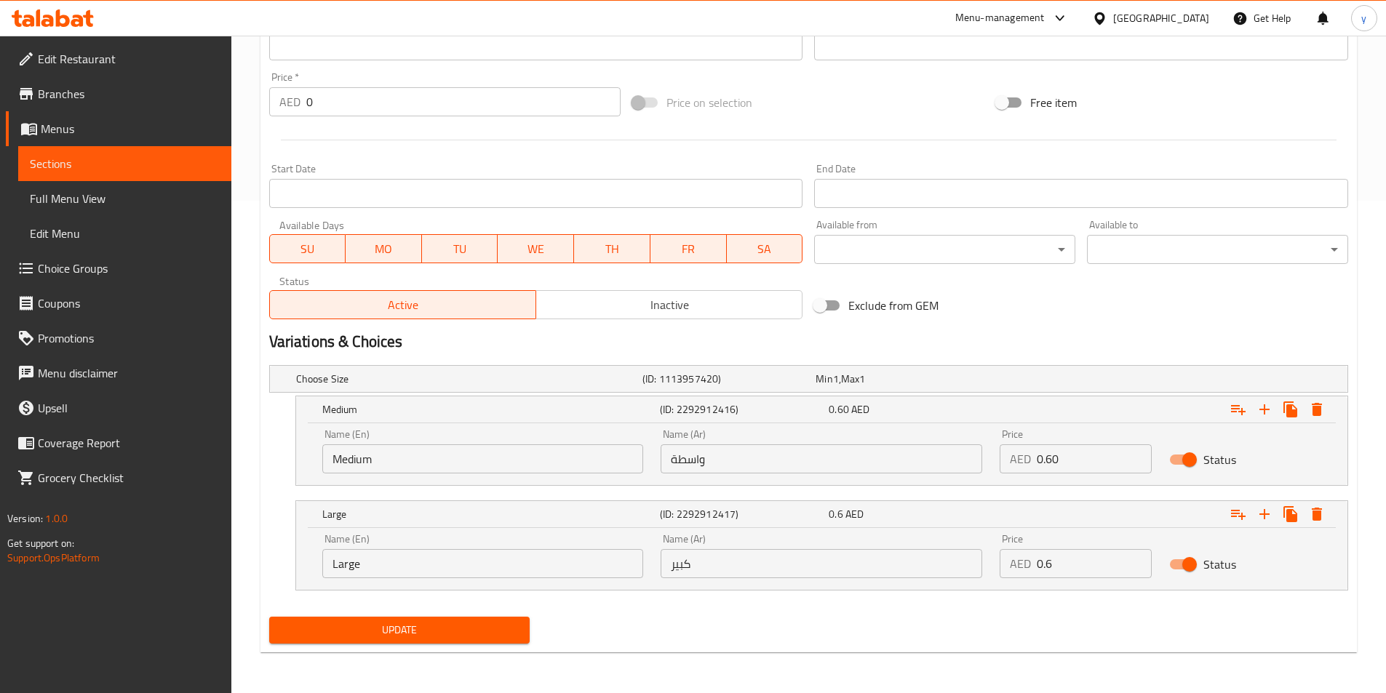
click at [1080, 552] on input "0.6" at bounding box center [1094, 563] width 115 height 29
type input "1.30"
click at [495, 639] on button "Update" at bounding box center [399, 630] width 261 height 27
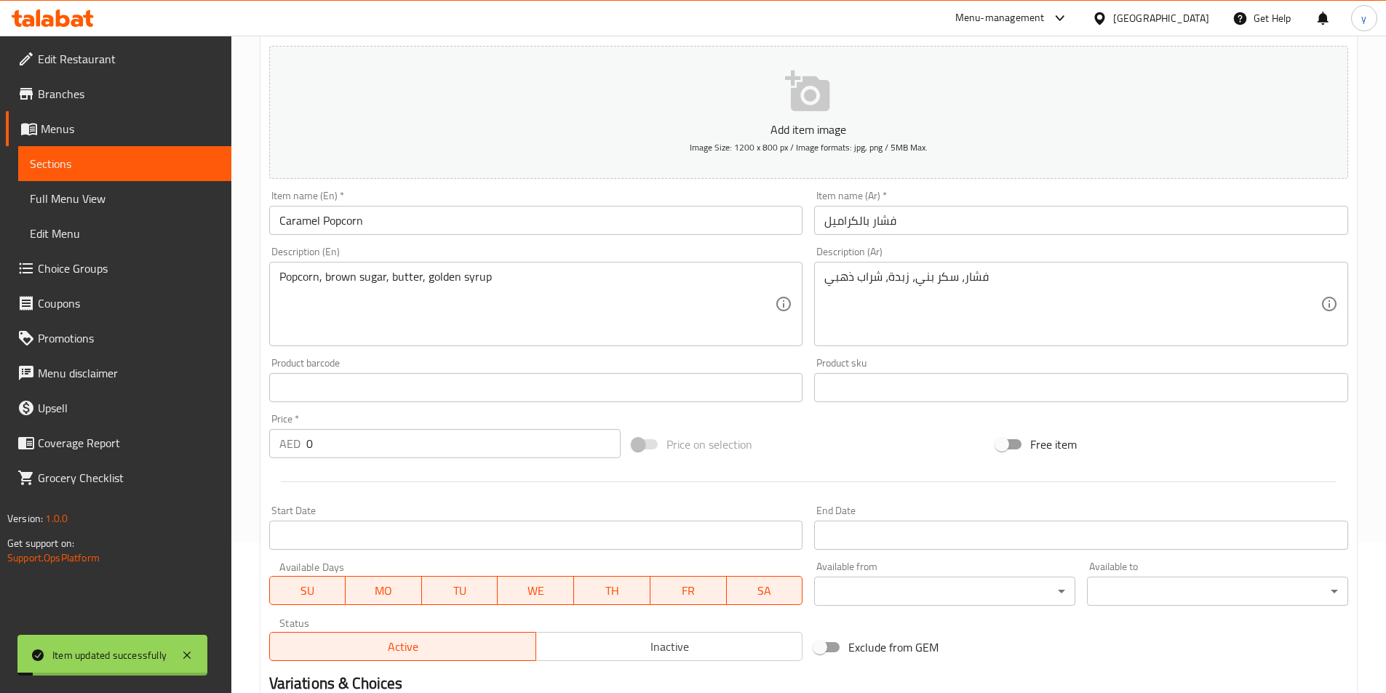
scroll to position [0, 0]
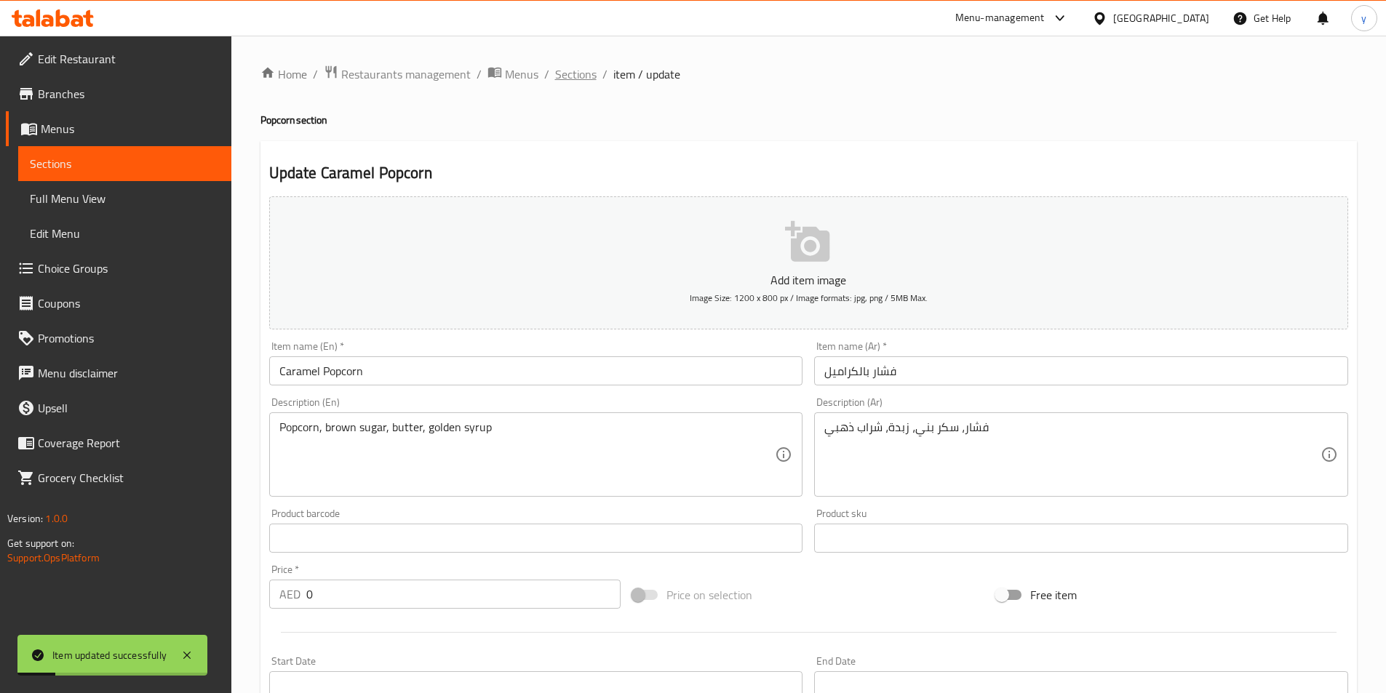
click at [581, 75] on span "Sections" at bounding box center [575, 73] width 41 height 17
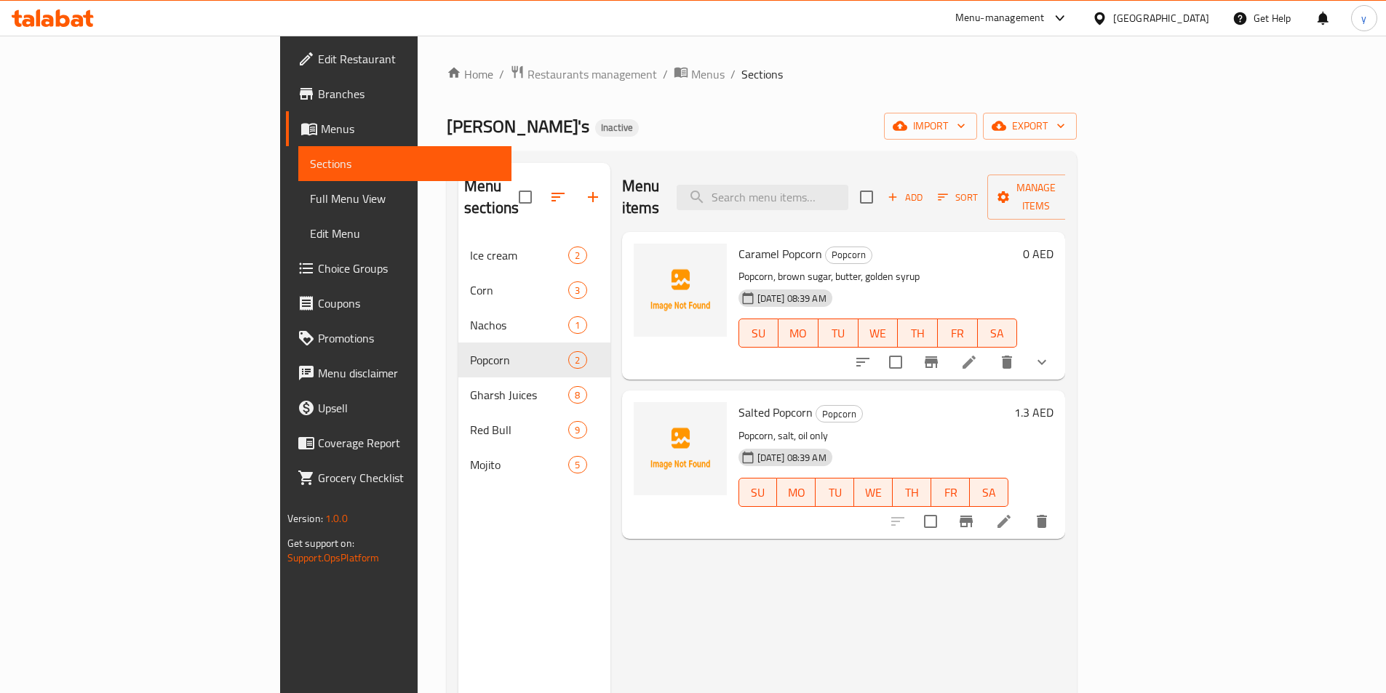
click at [996, 618] on div "Menu items Add Sort Manage items Caramel Popcorn Popcorn Popcorn, brown sugar, …" at bounding box center [837, 509] width 455 height 693
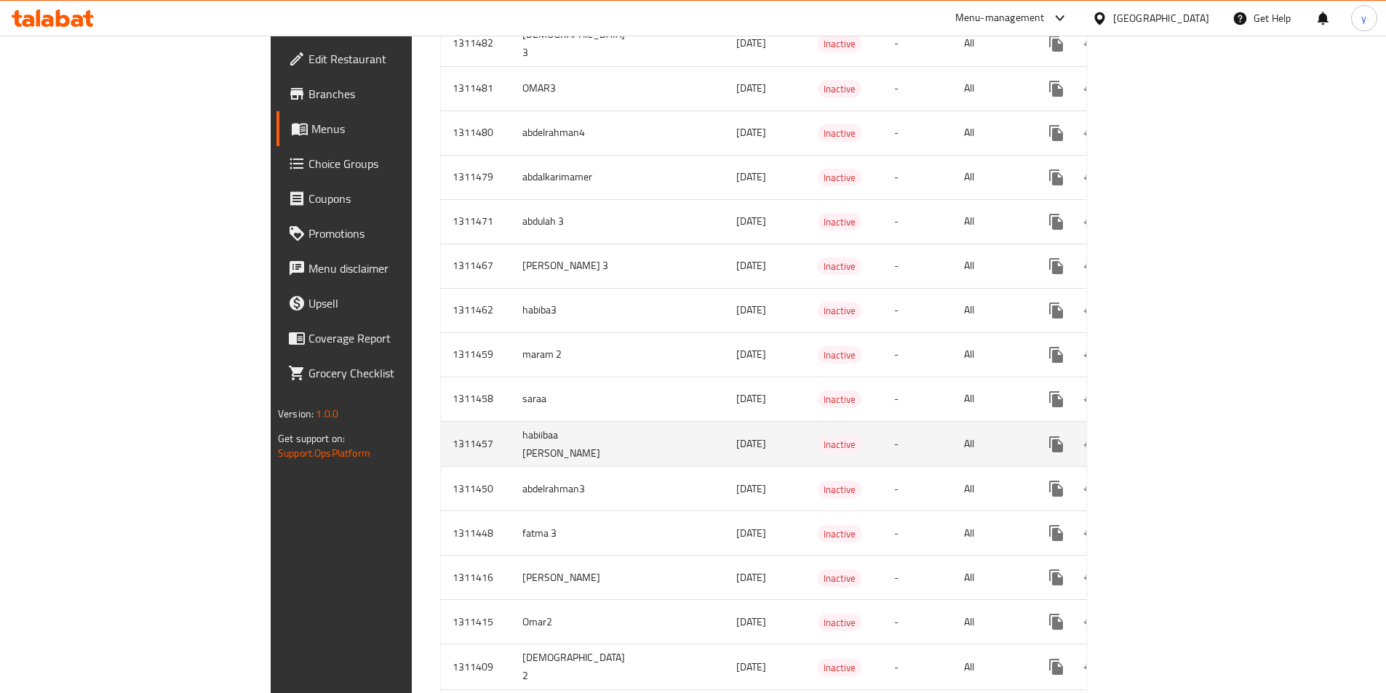
scroll to position [655, 0]
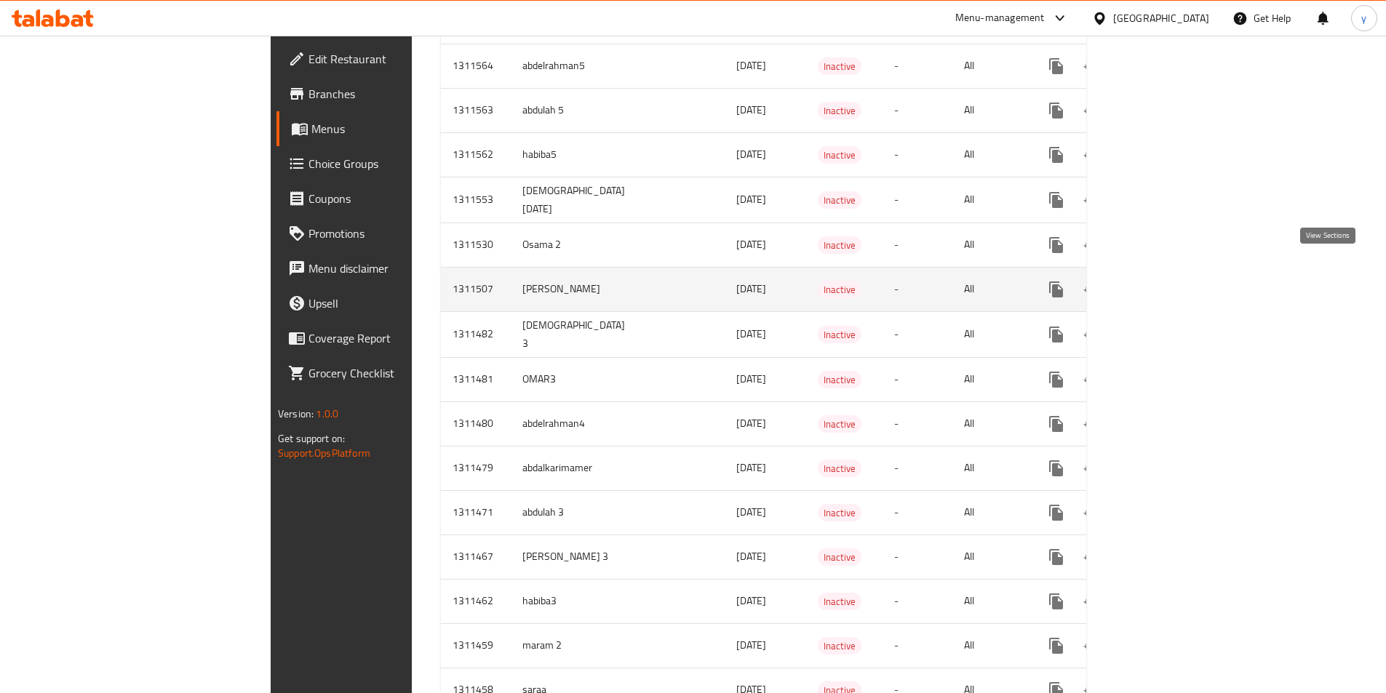
click at [1170, 281] on icon "enhanced table" at bounding box center [1160, 289] width 17 height 17
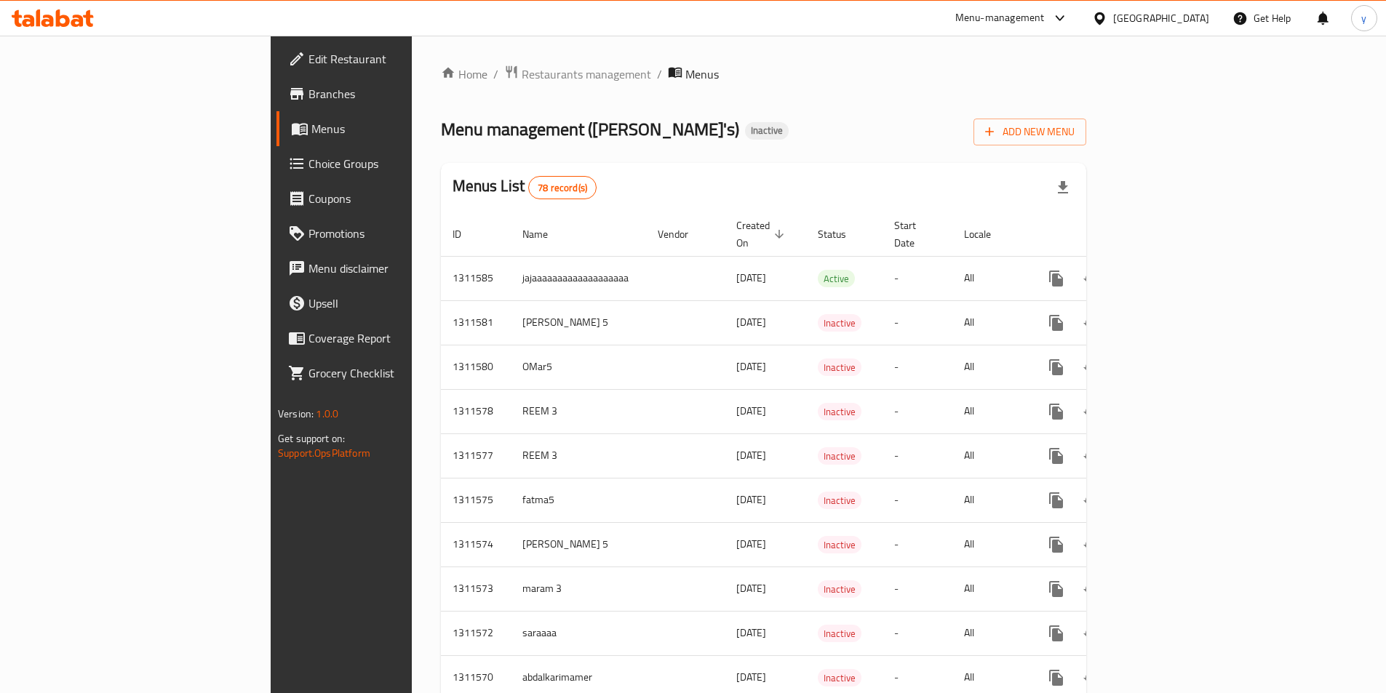
click at [635, 182] on div "Menus List 78 record(s)" at bounding box center [763, 187] width 645 height 49
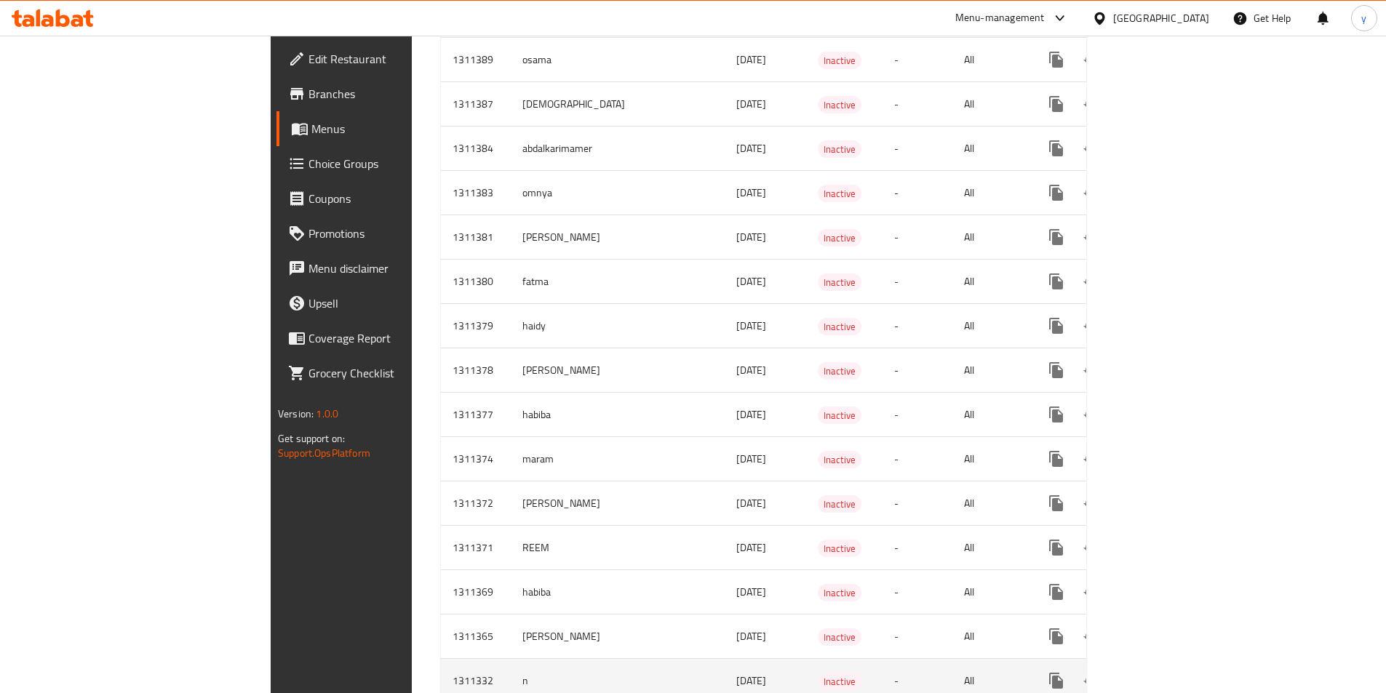
scroll to position [1891, 0]
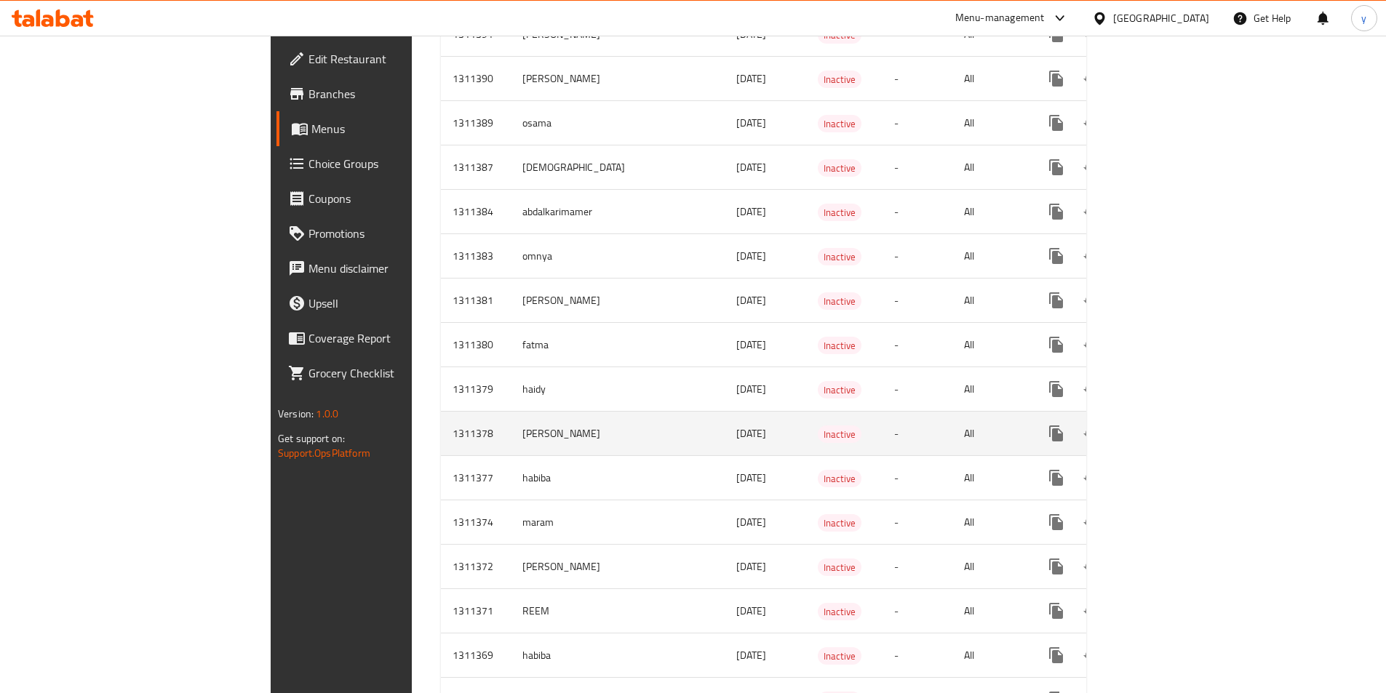
click at [1170, 425] on icon "enhanced table" at bounding box center [1160, 433] width 17 height 17
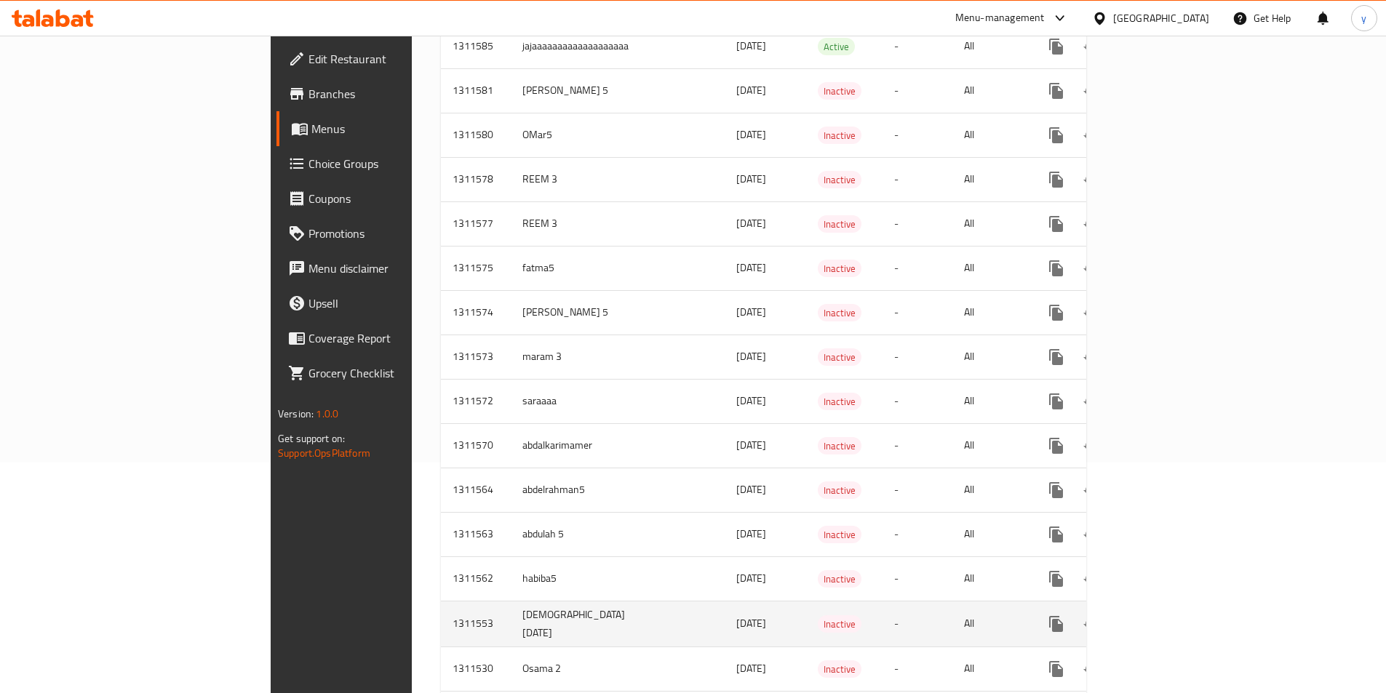
scroll to position [364, 0]
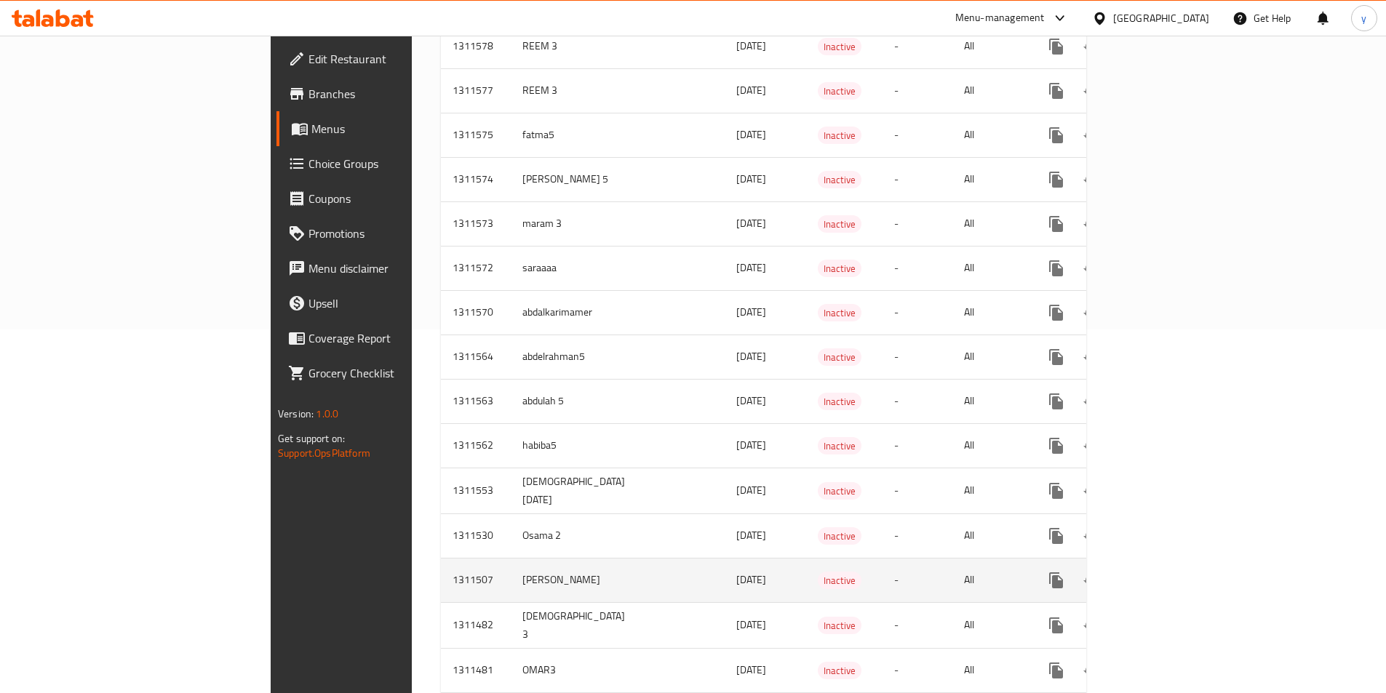
click at [1168, 574] on icon "enhanced table" at bounding box center [1161, 580] width 13 height 13
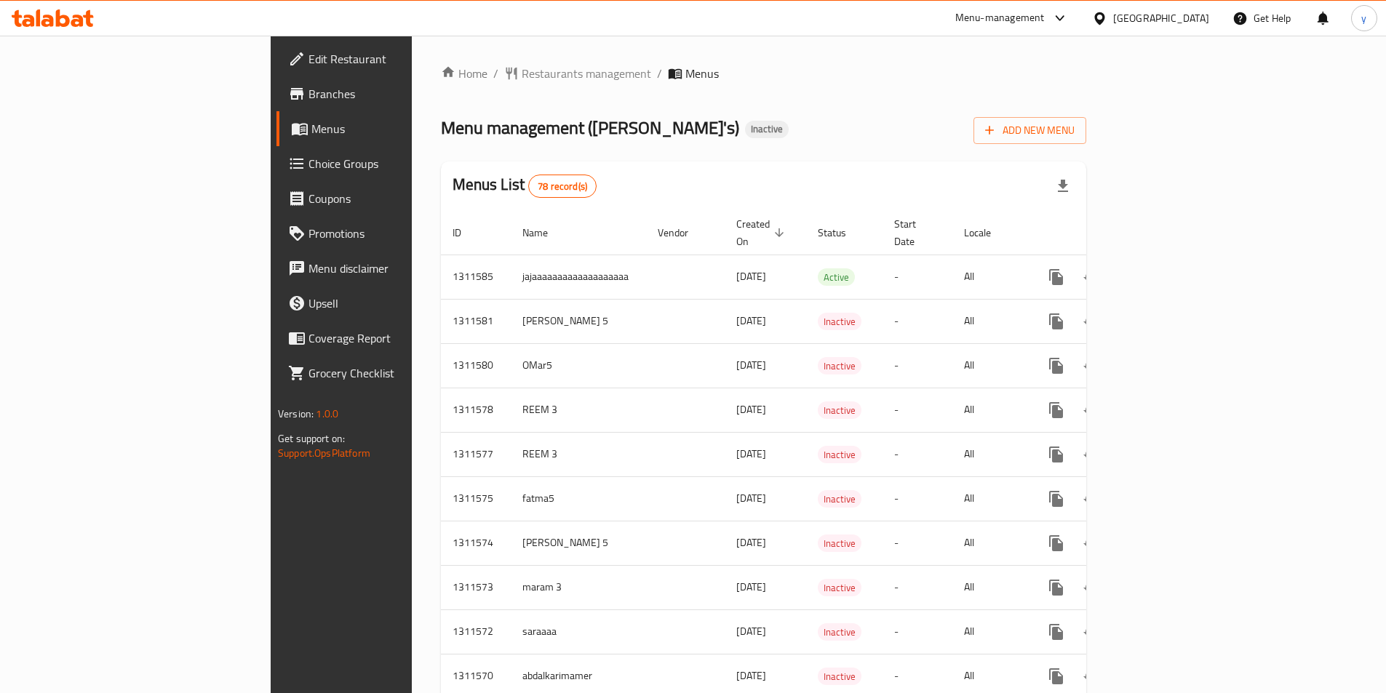
click at [1086, 116] on div "Add New Menu" at bounding box center [1029, 127] width 113 height 33
click at [1074, 121] on span "Add New Menu" at bounding box center [1029, 130] width 89 height 18
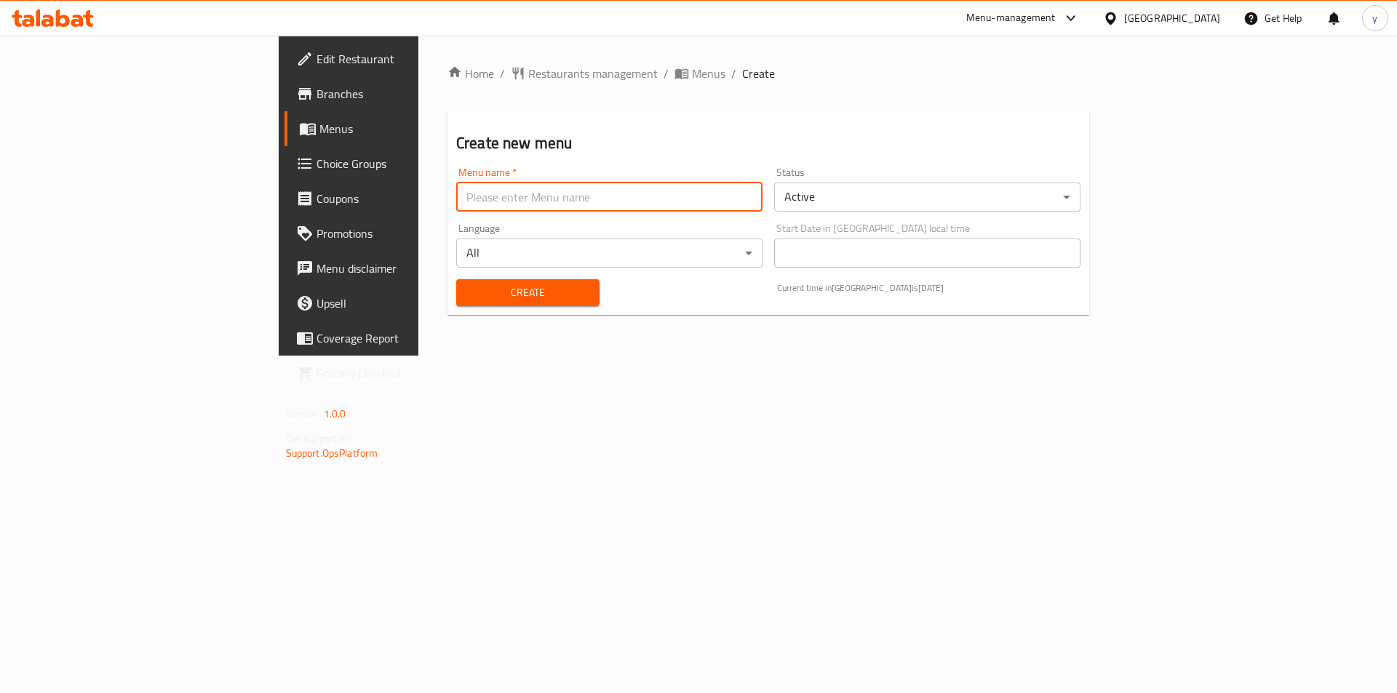
click at [498, 209] on input "text" at bounding box center [609, 197] width 306 height 29
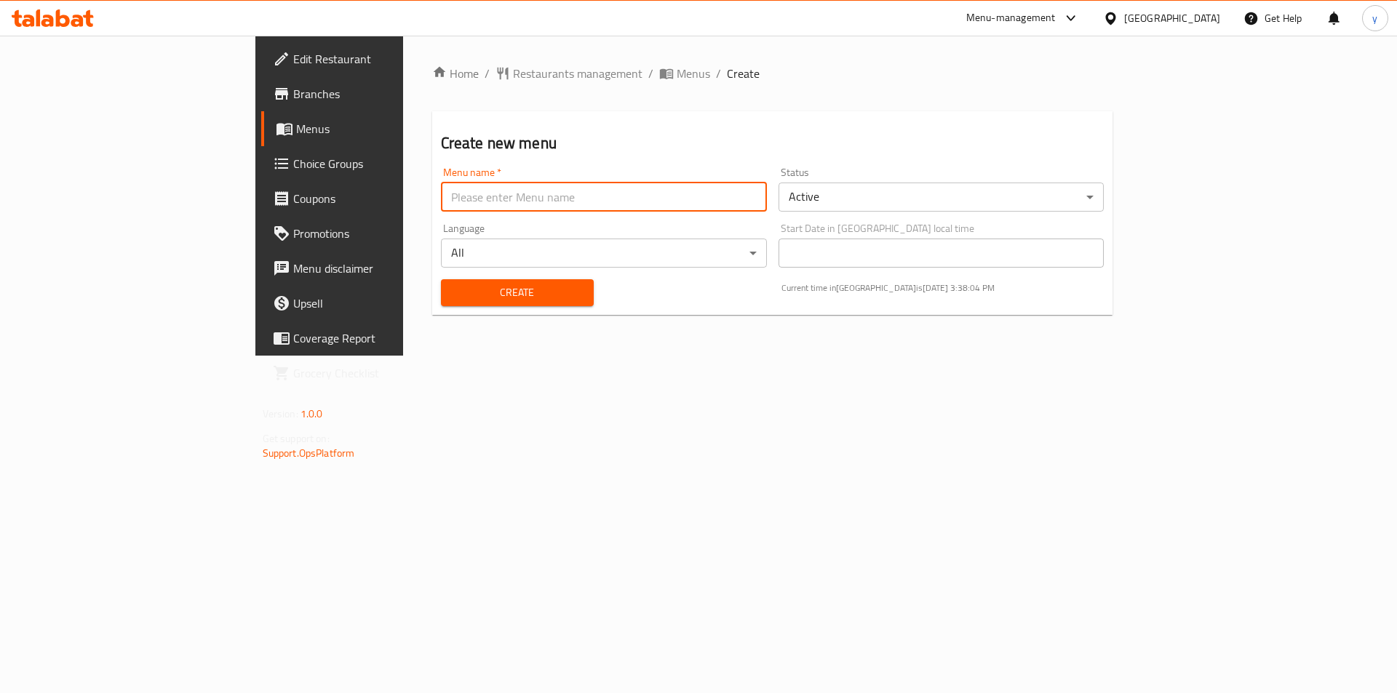
type input "[PERSON_NAME]"
click at [441, 306] on button "Create" at bounding box center [517, 292] width 153 height 27
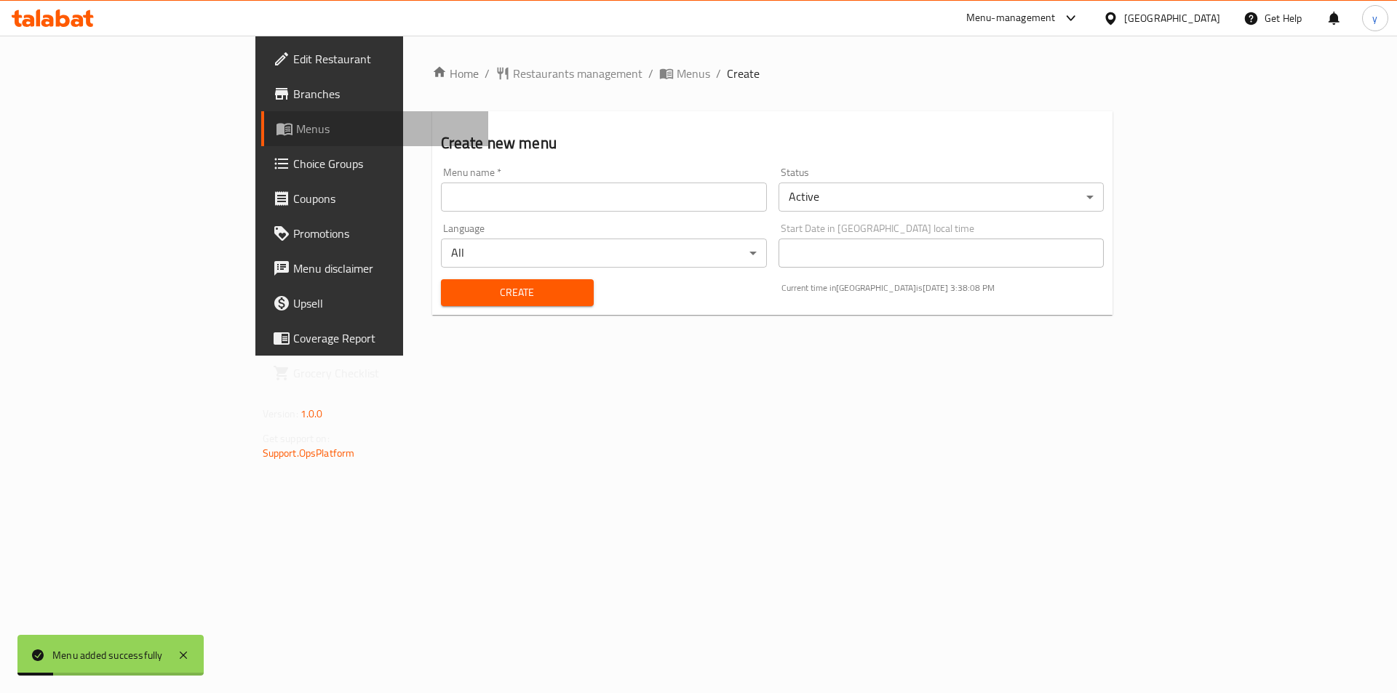
click at [296, 129] on span "Menus" at bounding box center [386, 128] width 181 height 17
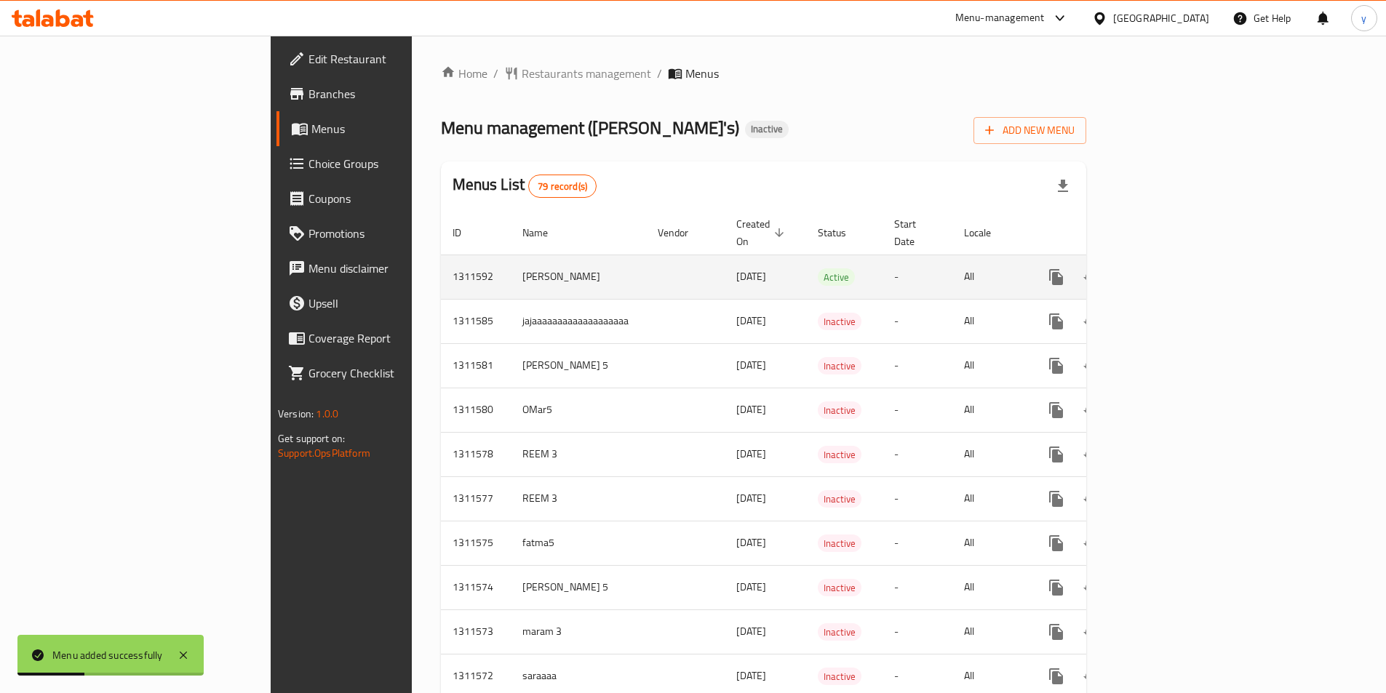
click at [1170, 268] on icon "enhanced table" at bounding box center [1160, 276] width 17 height 17
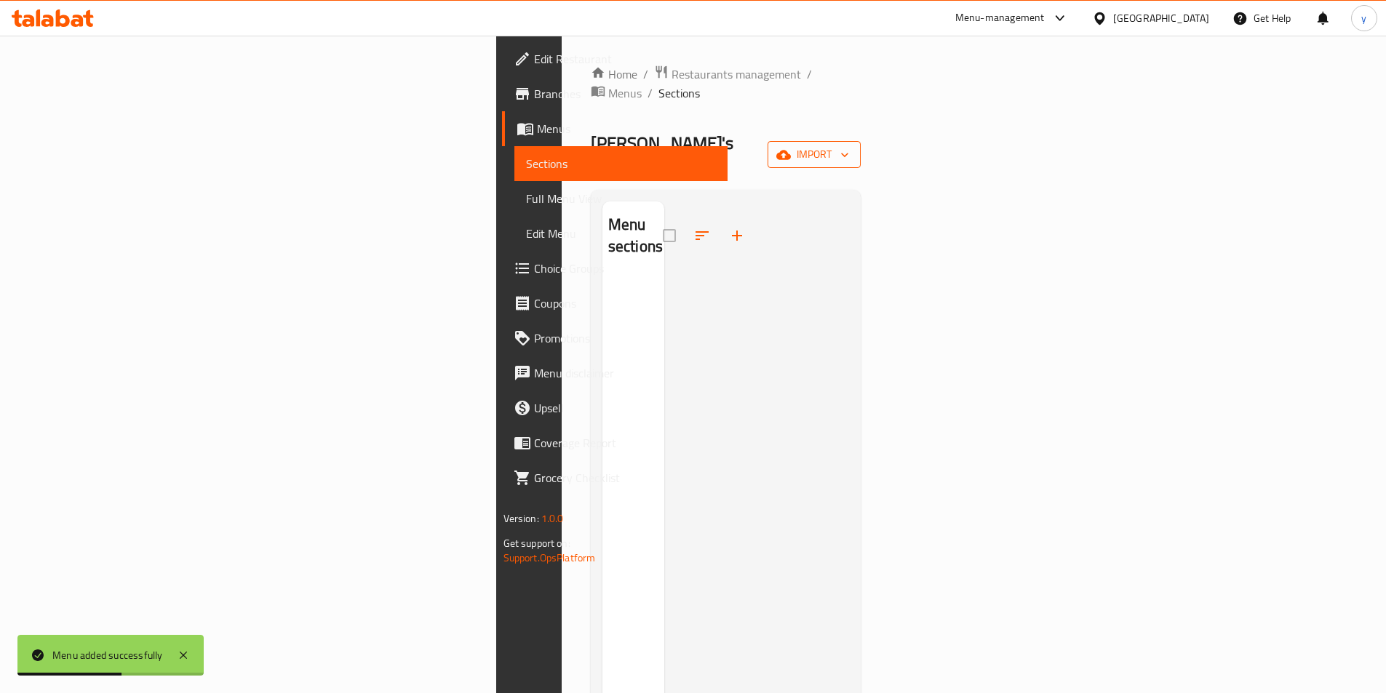
click at [849, 145] on span "import" at bounding box center [814, 154] width 70 height 18
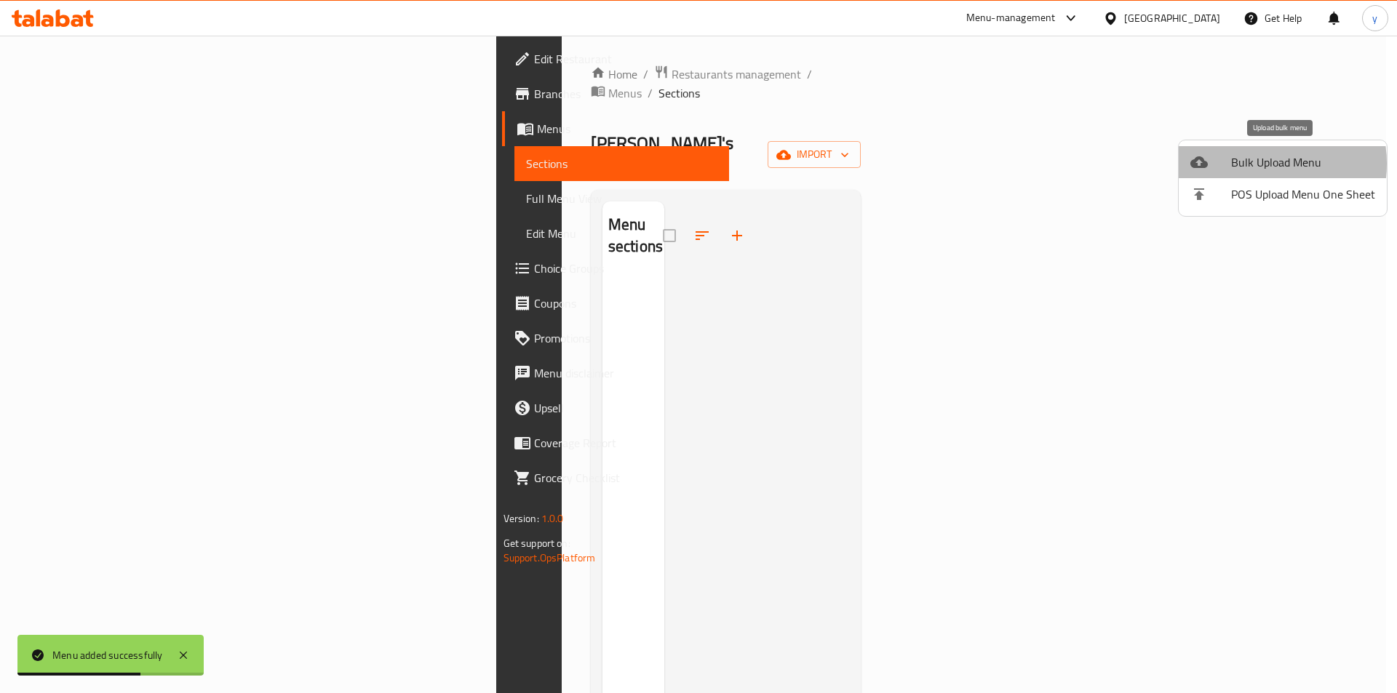
click at [1252, 164] on span "Bulk Upload Menu" at bounding box center [1303, 161] width 144 height 17
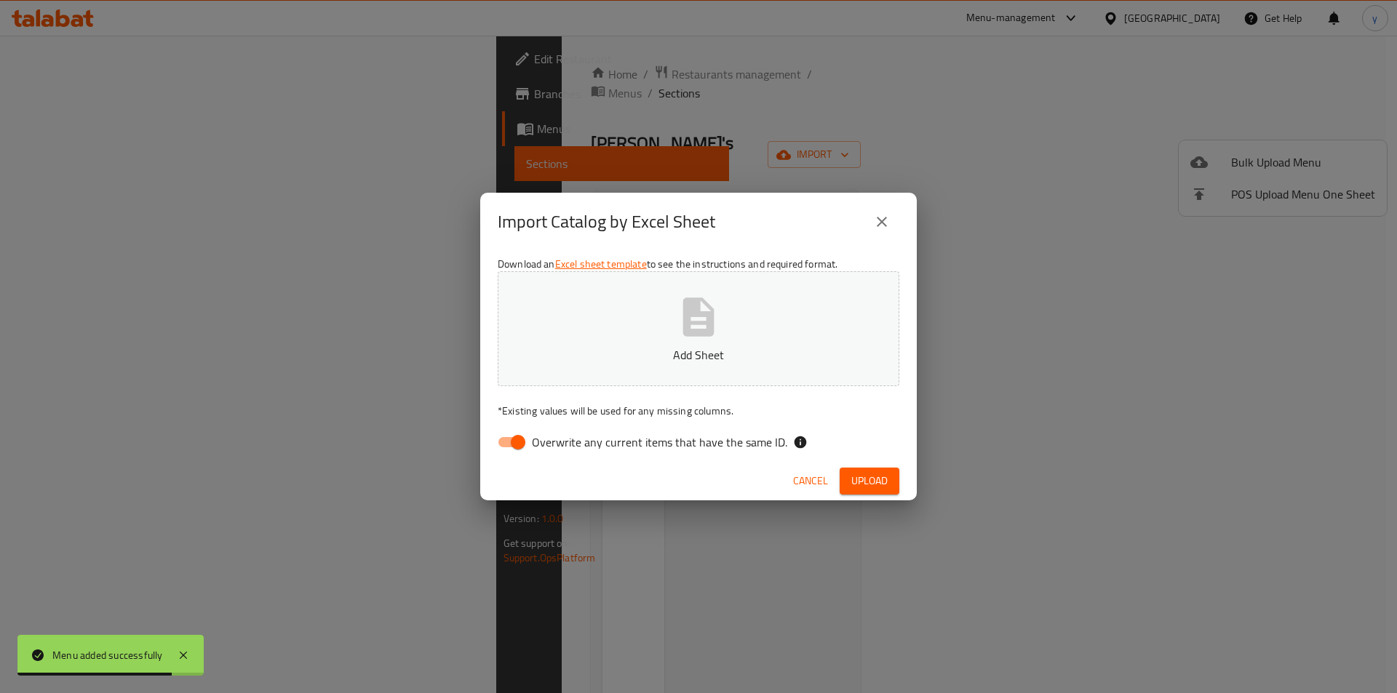
click at [586, 446] on span "Overwrite any current items that have the same ID." at bounding box center [659, 442] width 255 height 17
click at [559, 446] on input "Overwrite any current items that have the same ID." at bounding box center [518, 442] width 83 height 28
checkbox input "false"
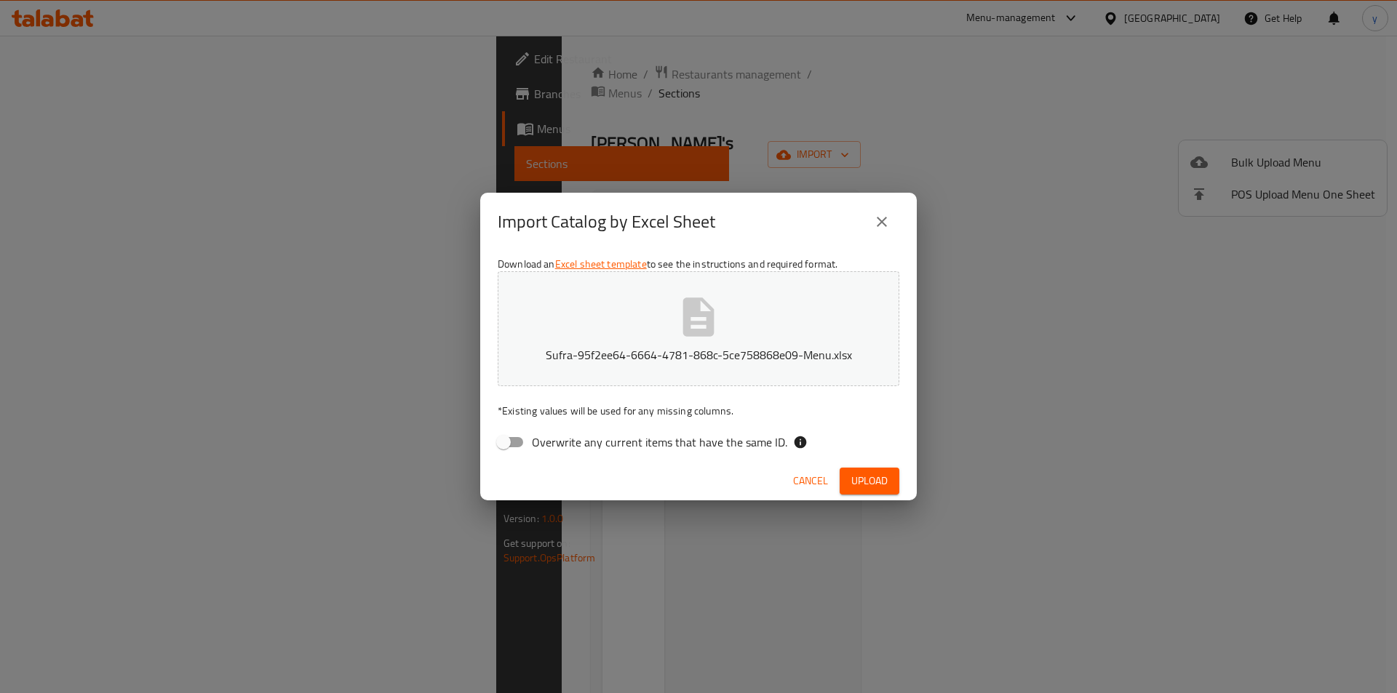
click at [864, 482] on span "Upload" at bounding box center [869, 481] width 36 height 18
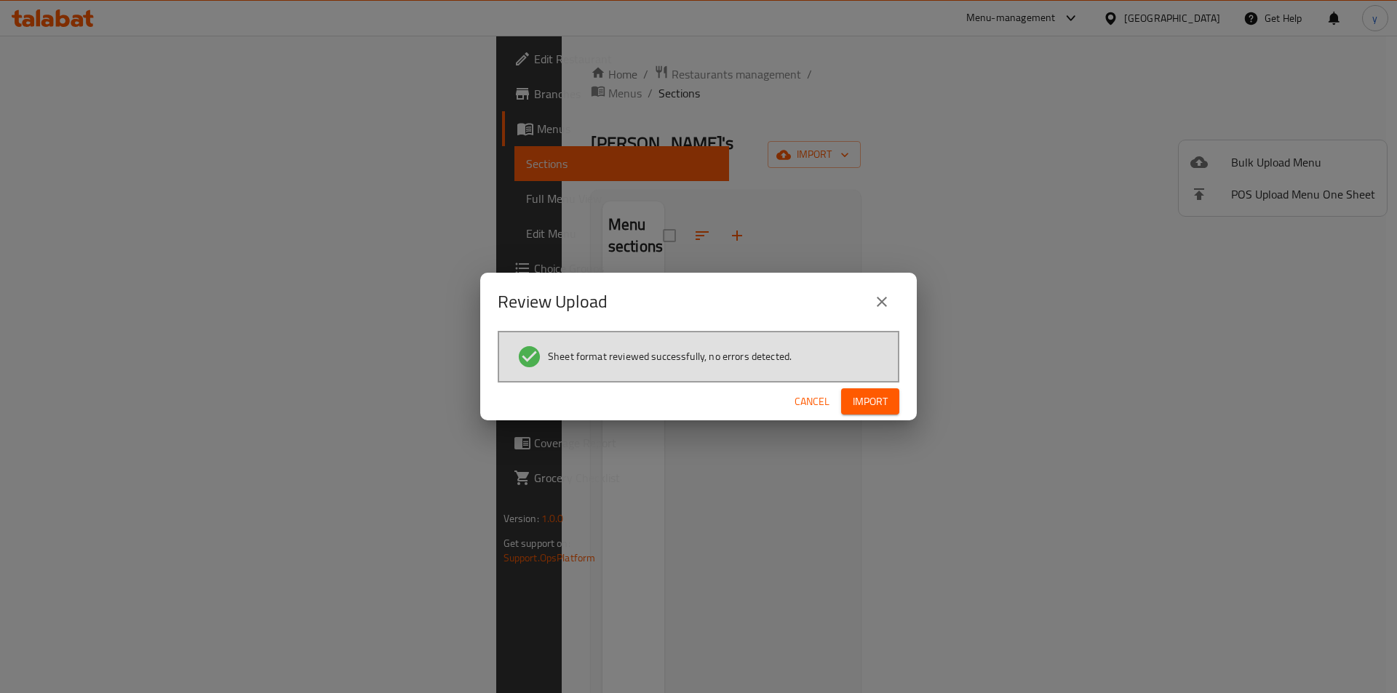
click at [869, 407] on span "Import" at bounding box center [870, 402] width 35 height 18
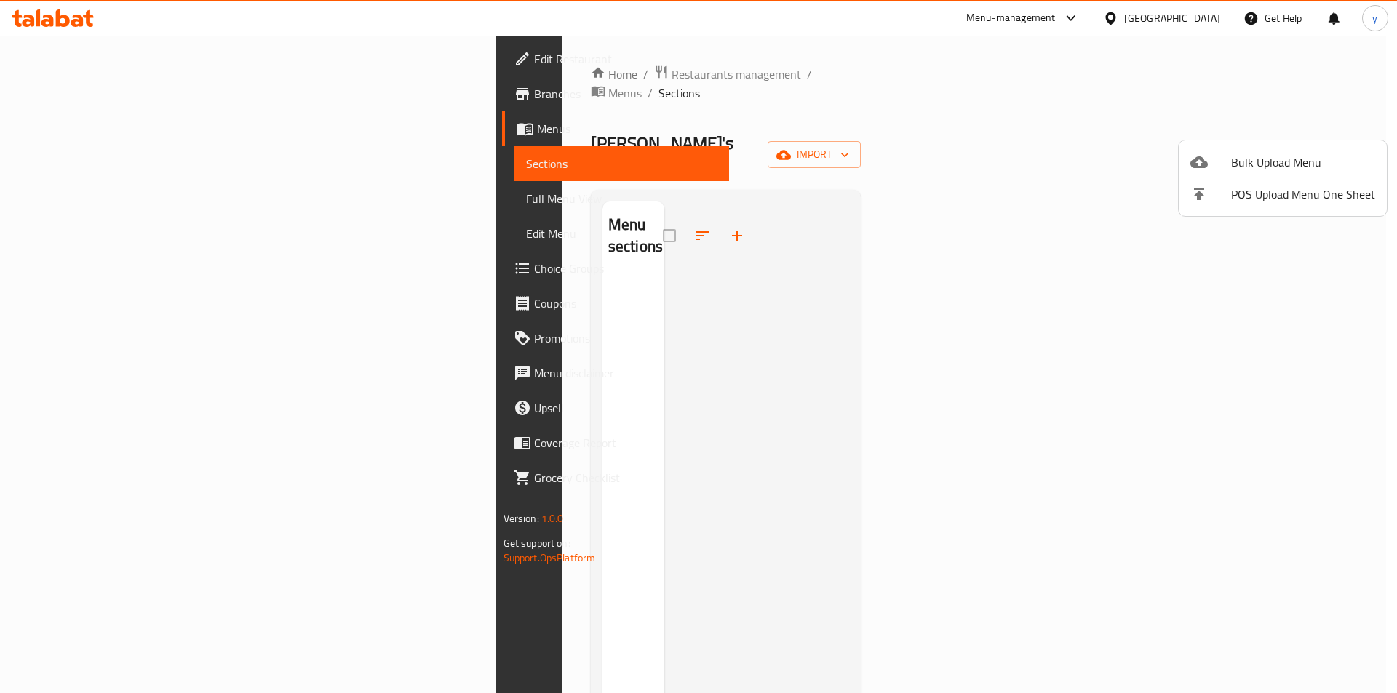
click at [1089, 87] on div at bounding box center [698, 346] width 1397 height 693
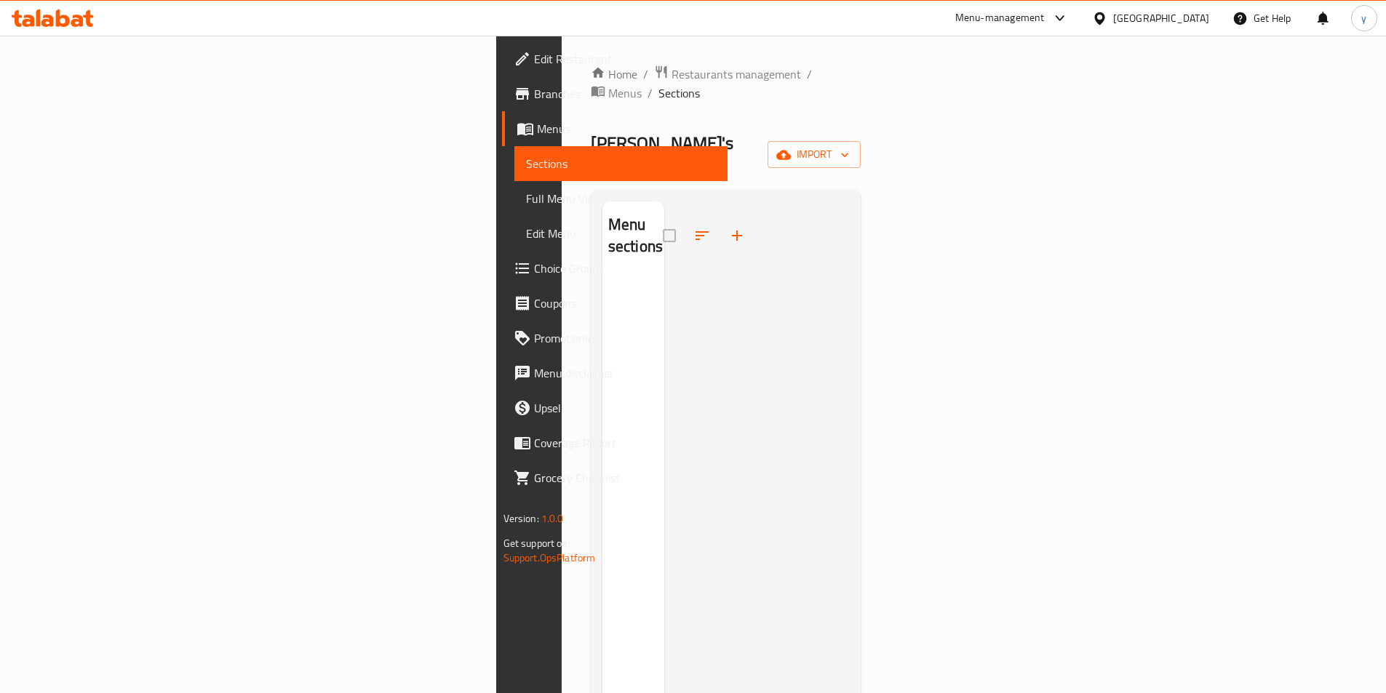
click at [537, 135] on span "Menus" at bounding box center [626, 128] width 179 height 17
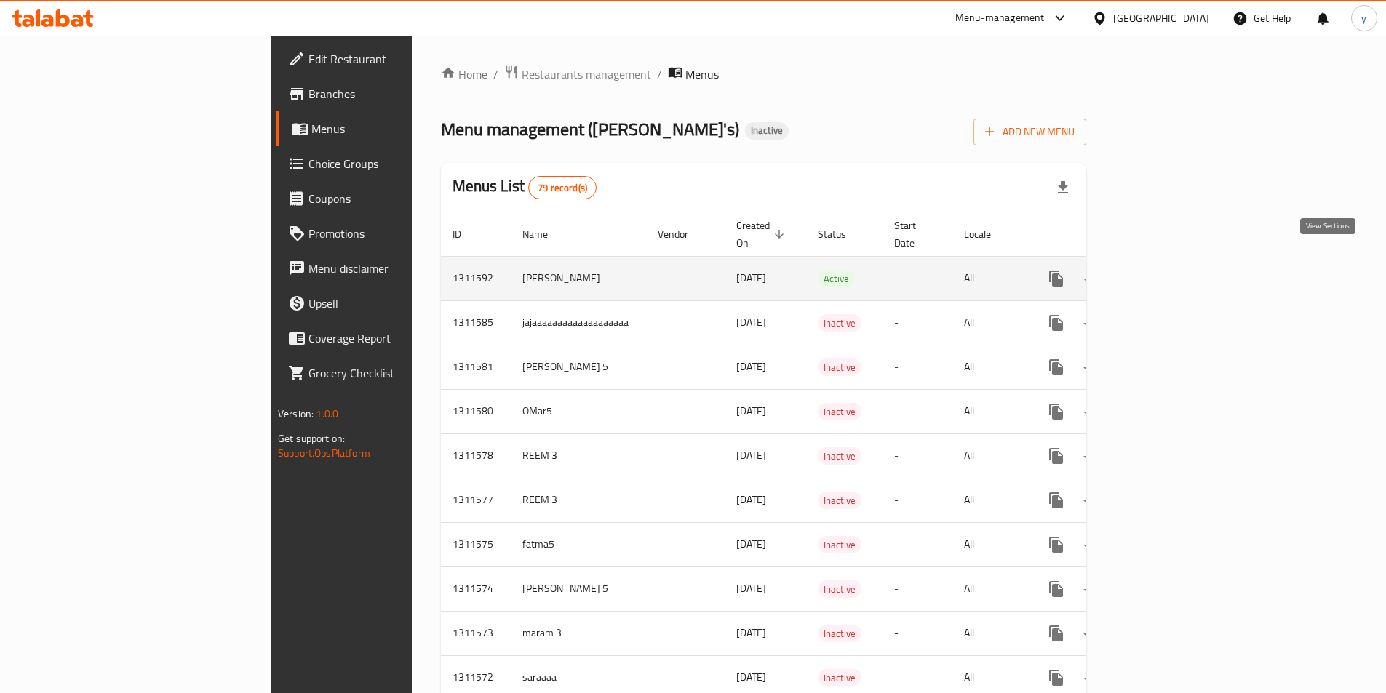
click at [1170, 270] on icon "enhanced table" at bounding box center [1160, 278] width 17 height 17
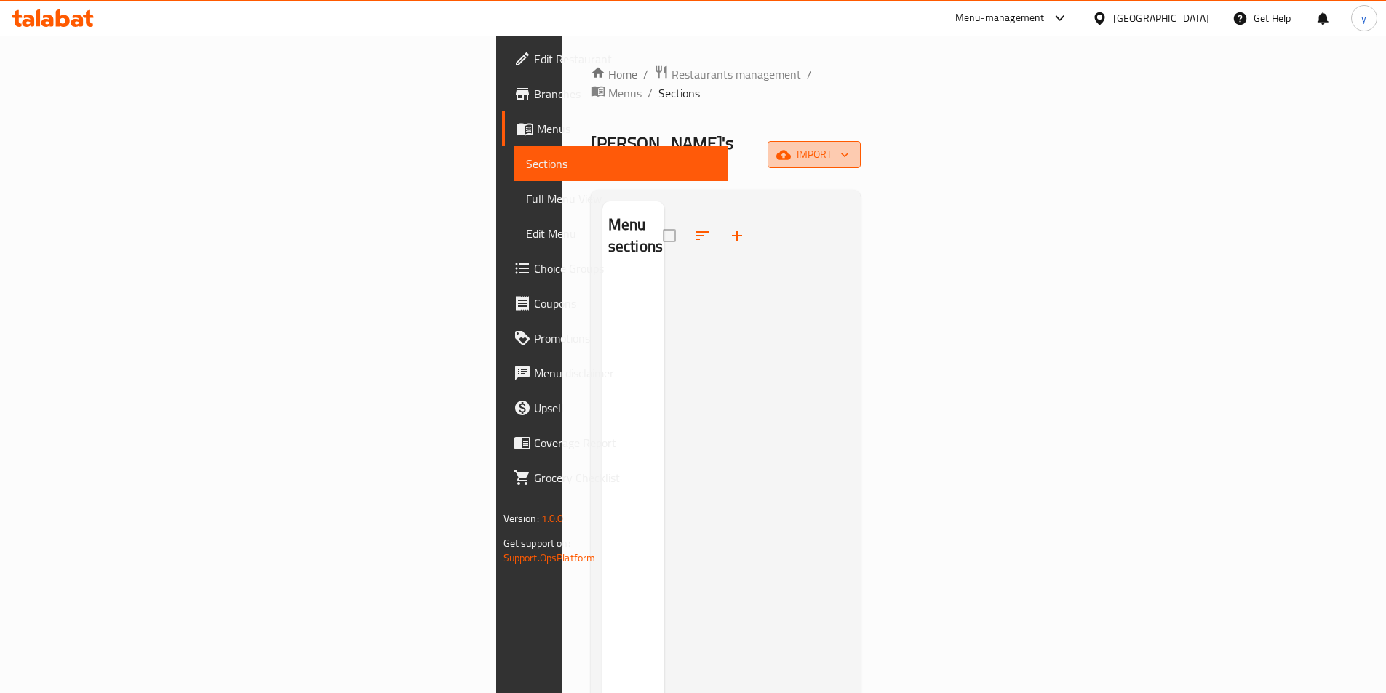
click at [861, 141] on button "import" at bounding box center [813, 154] width 93 height 27
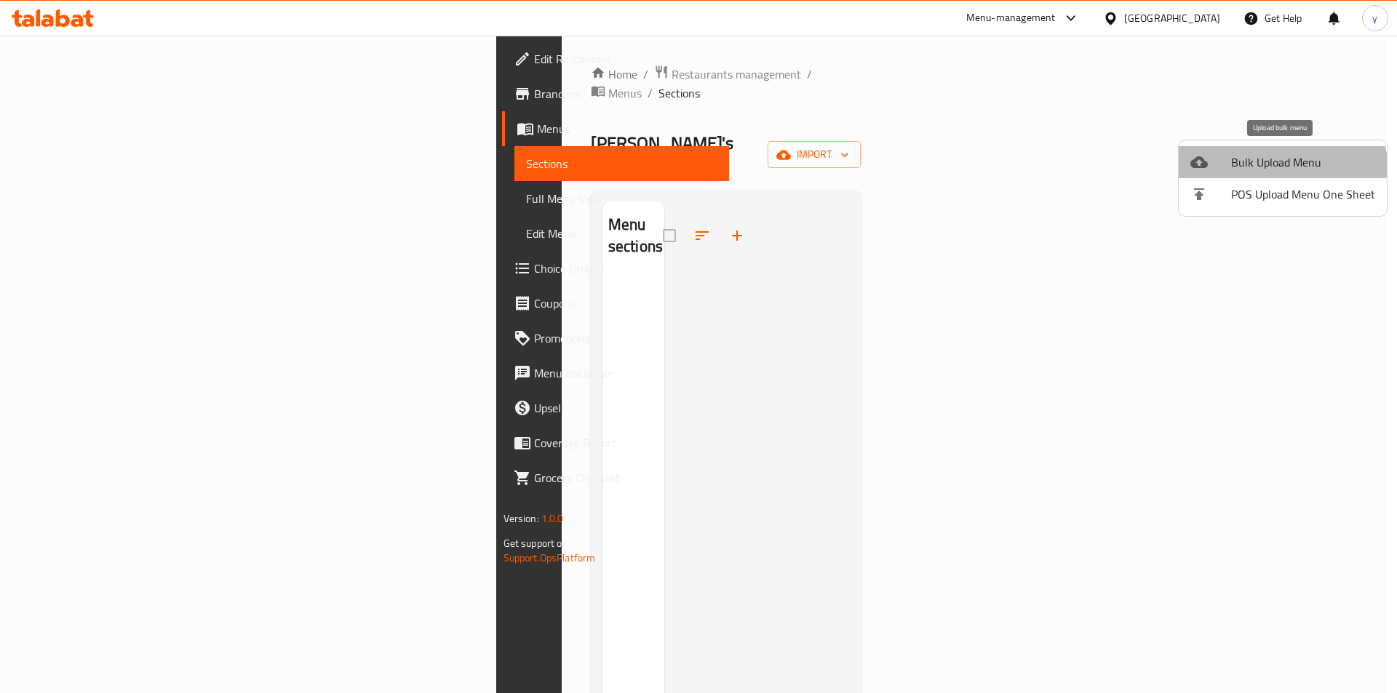
click at [1280, 171] on span "Bulk Upload Menu" at bounding box center [1303, 161] width 144 height 17
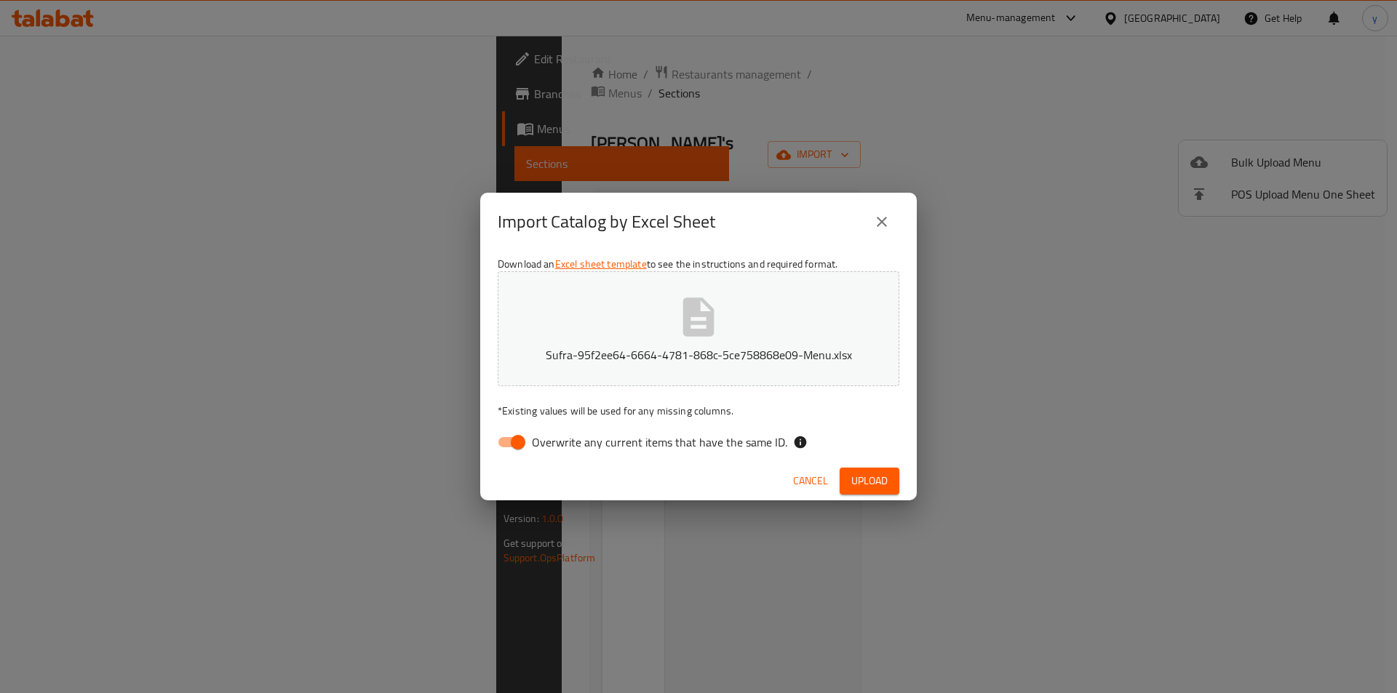
click at [535, 438] on span "Overwrite any current items that have the same ID." at bounding box center [659, 442] width 255 height 17
click at [535, 438] on input "Overwrite any current items that have the same ID." at bounding box center [518, 442] width 83 height 28
checkbox input "false"
click at [877, 472] on span "Upload" at bounding box center [869, 481] width 36 height 18
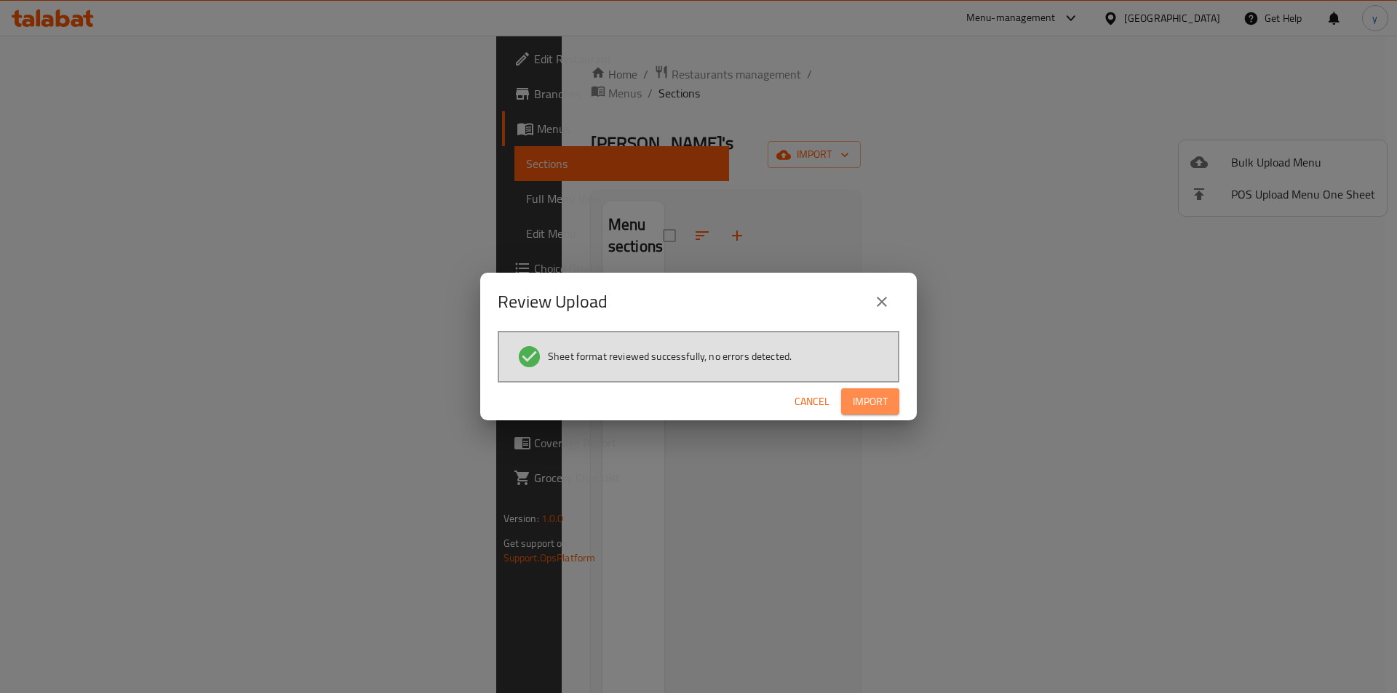
click at [877, 407] on span "Import" at bounding box center [870, 402] width 35 height 18
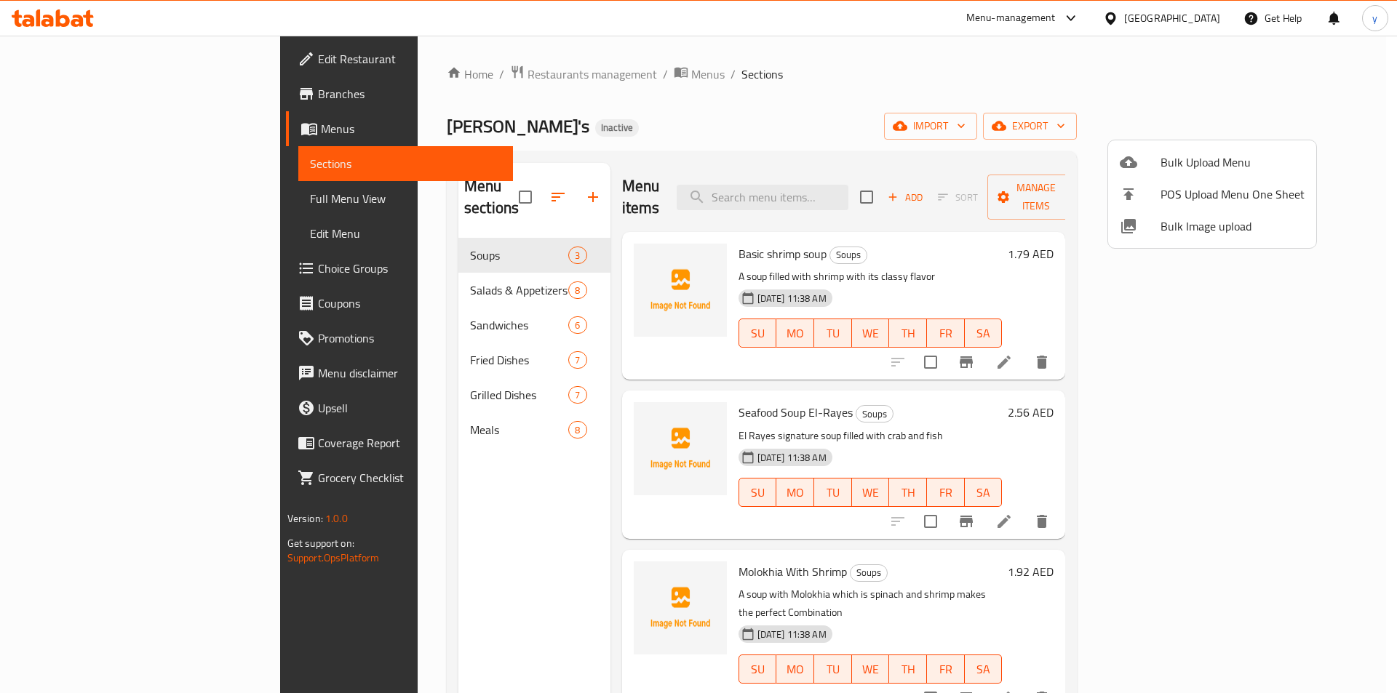
click at [1368, 268] on div at bounding box center [698, 346] width 1397 height 693
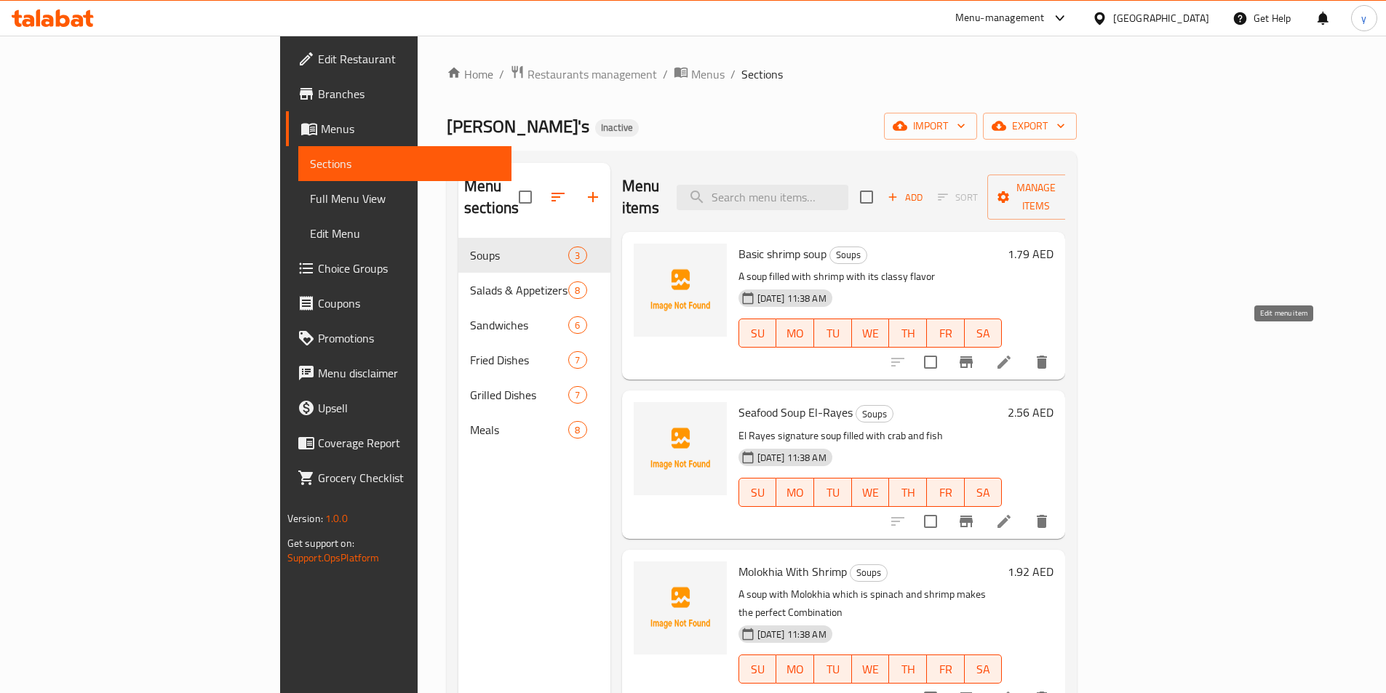
click at [1010, 356] on icon at bounding box center [1003, 362] width 13 height 13
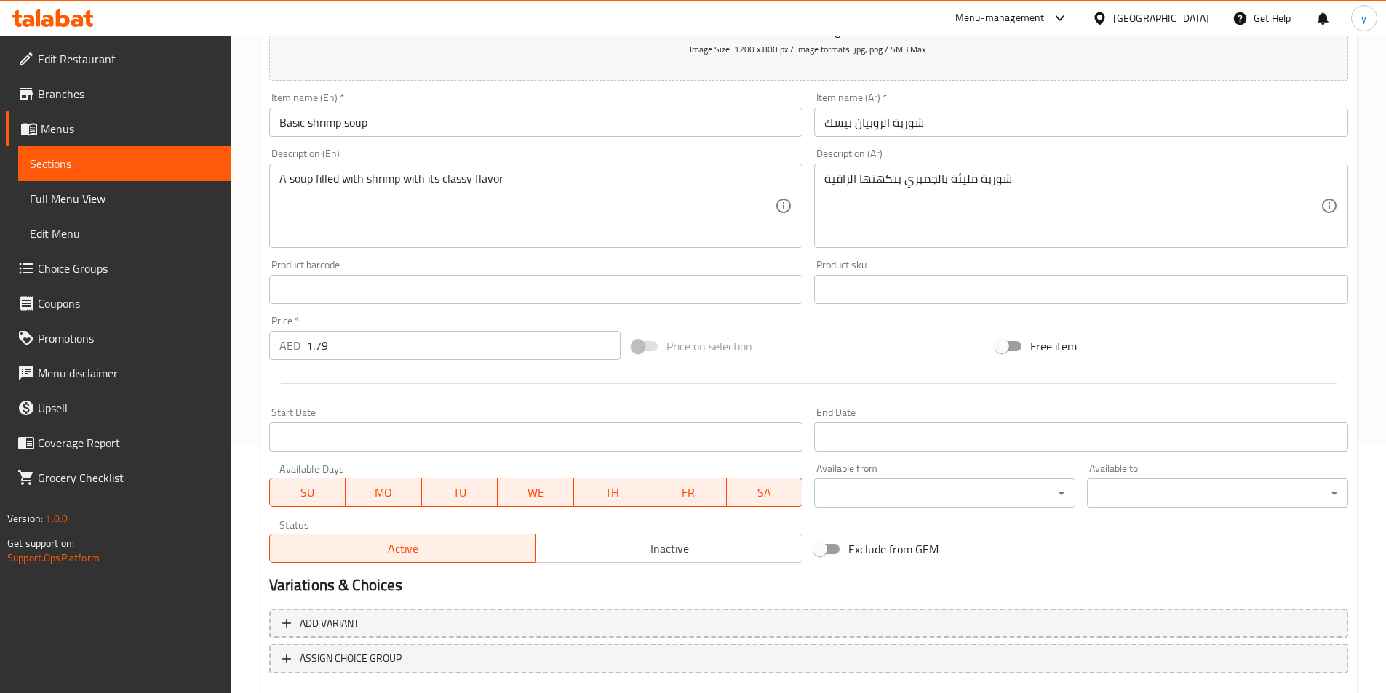
scroll to position [335, 0]
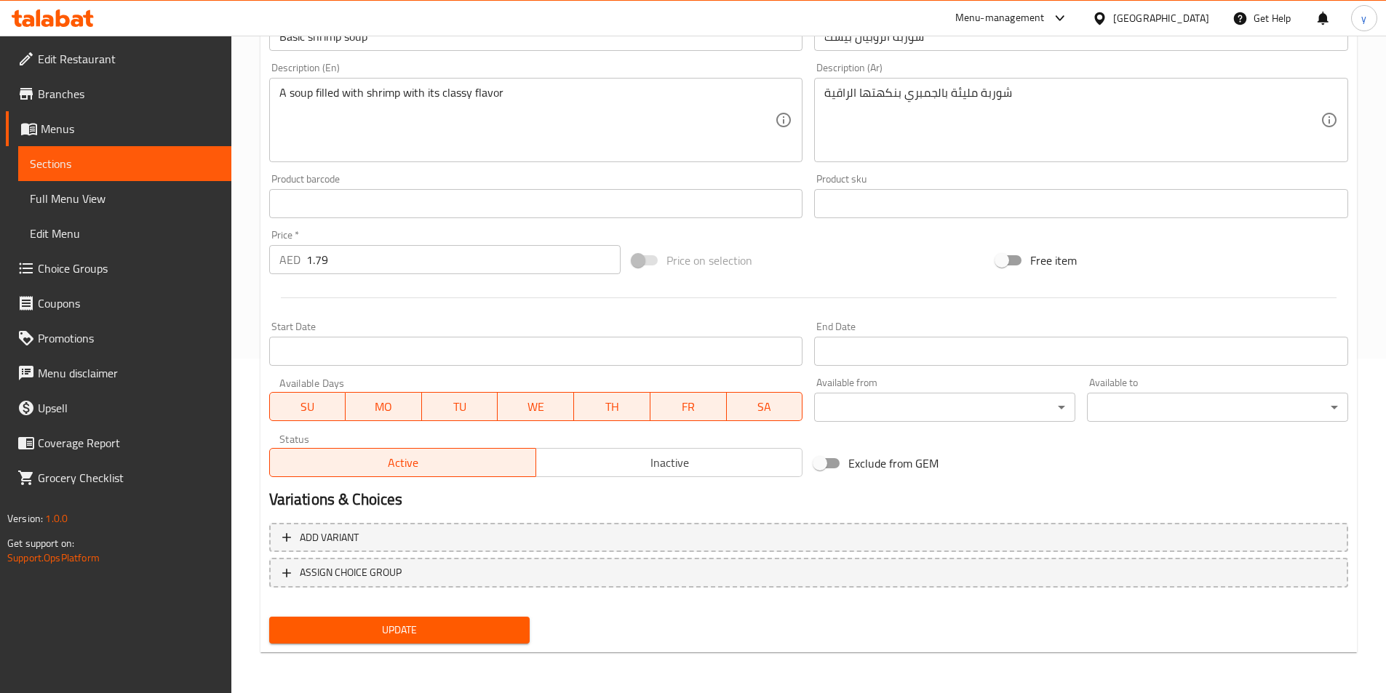
click at [439, 639] on span "Update" at bounding box center [400, 630] width 238 height 18
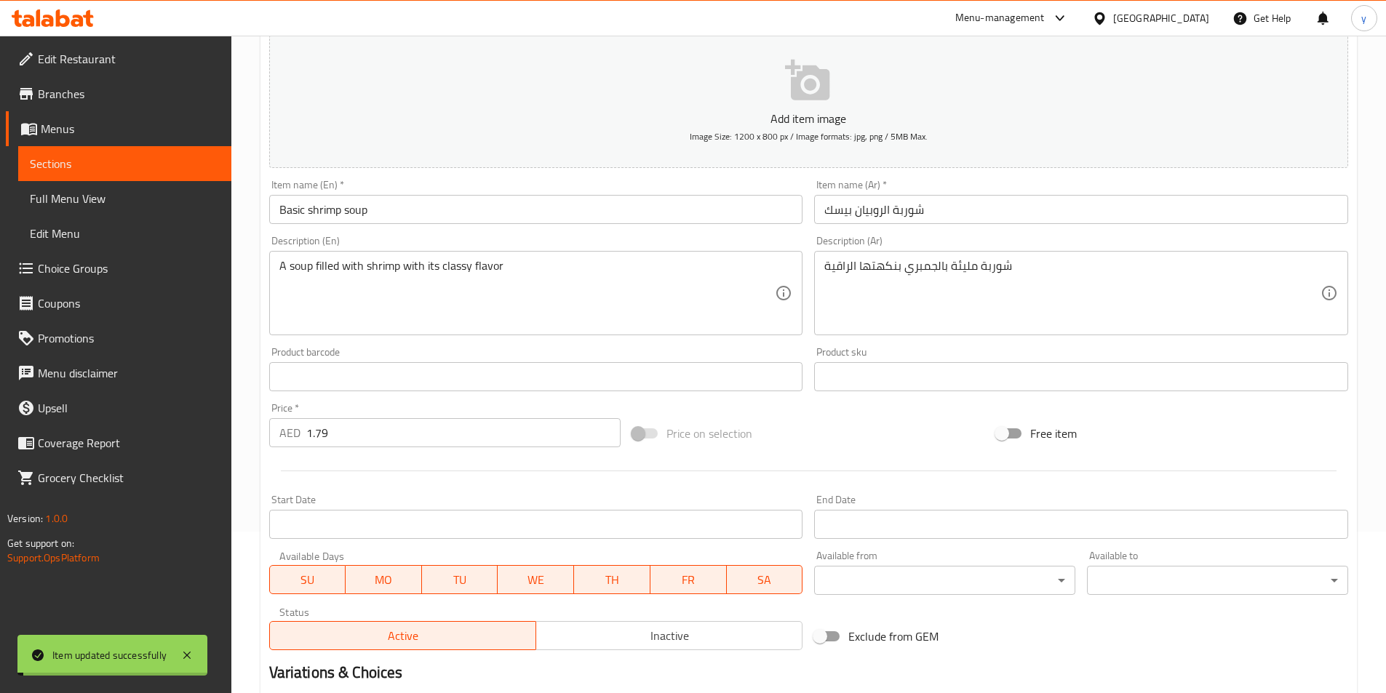
scroll to position [0, 0]
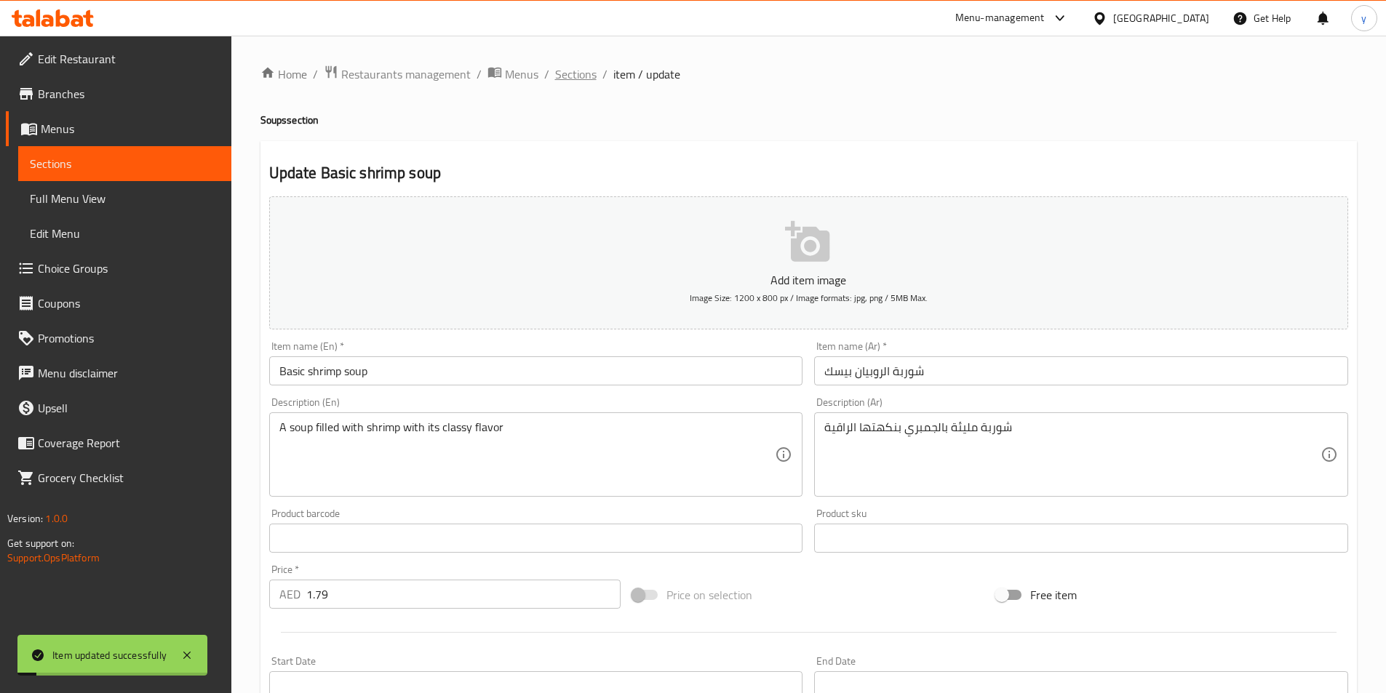
click at [569, 68] on span "Sections" at bounding box center [575, 73] width 41 height 17
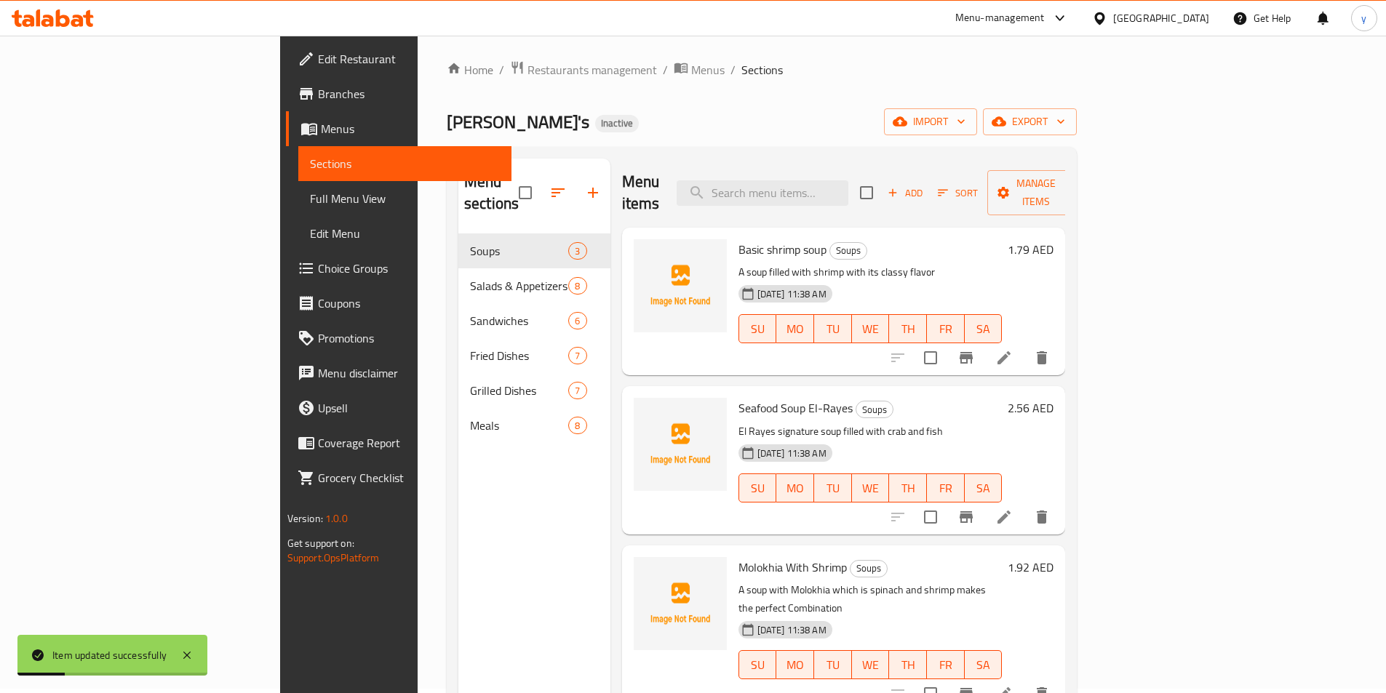
scroll to position [145, 0]
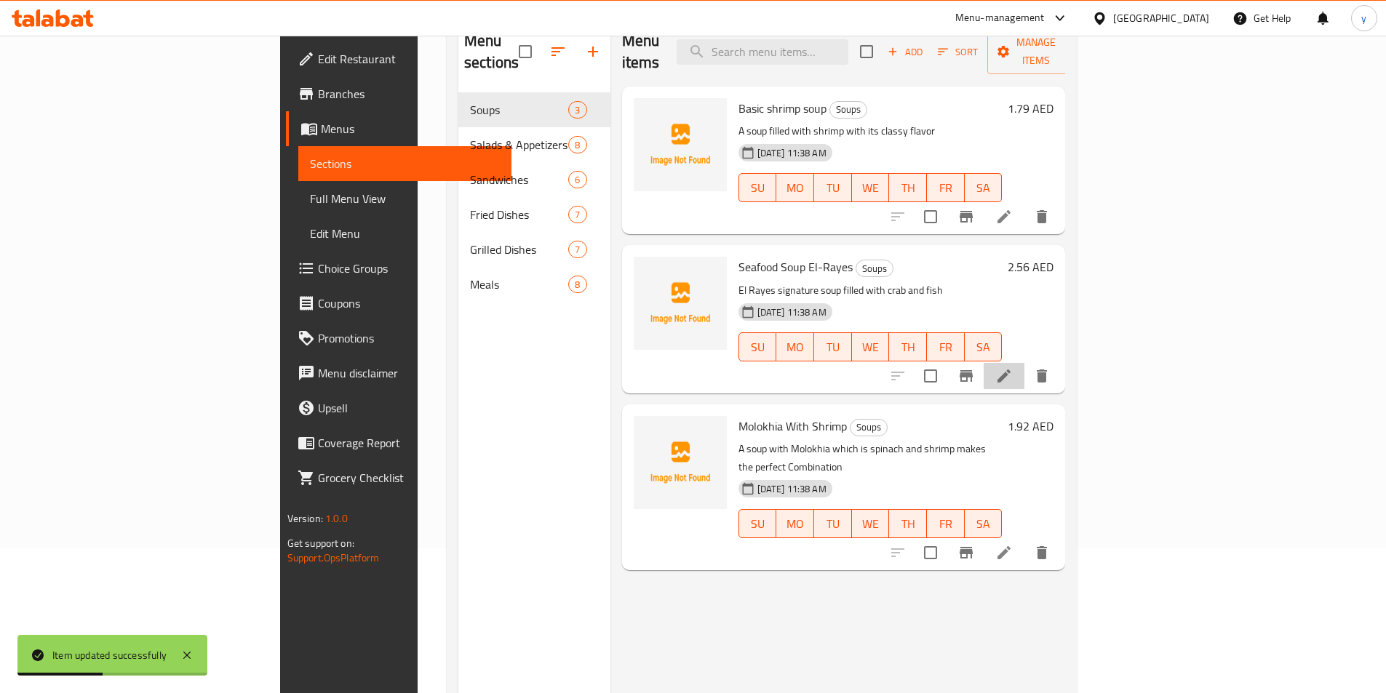
click at [1024, 363] on li at bounding box center [1004, 376] width 41 height 26
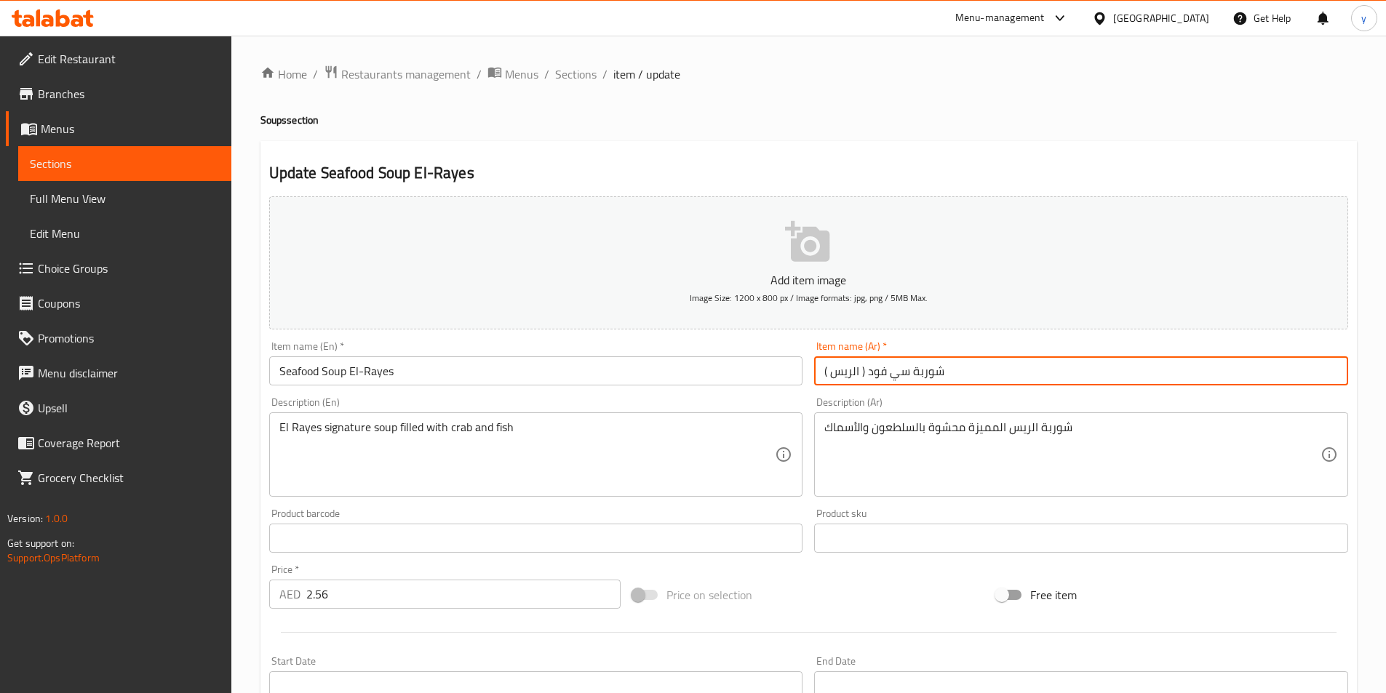
click at [862, 375] on input "شوربة سي فود ( الريس )" at bounding box center [1081, 370] width 534 height 29
click at [863, 375] on input "شوربة سي فود ( الريس )" at bounding box center [1081, 370] width 534 height 29
click at [864, 375] on input "شوربة سي فود ( الريس )" at bounding box center [1081, 370] width 534 height 29
click at [936, 366] on input "شوربة سي فود الريس )" at bounding box center [1081, 370] width 534 height 29
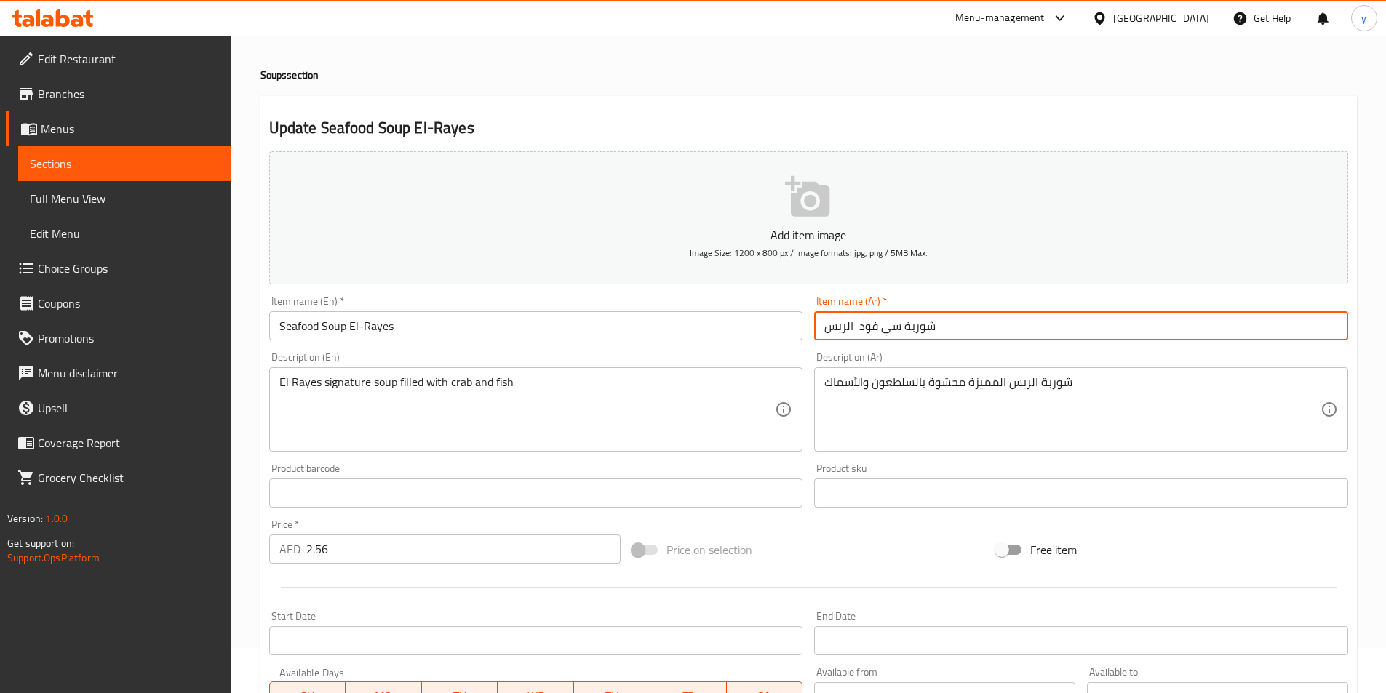
scroll to position [44, 0]
type input "شوربة سي فود الريس"
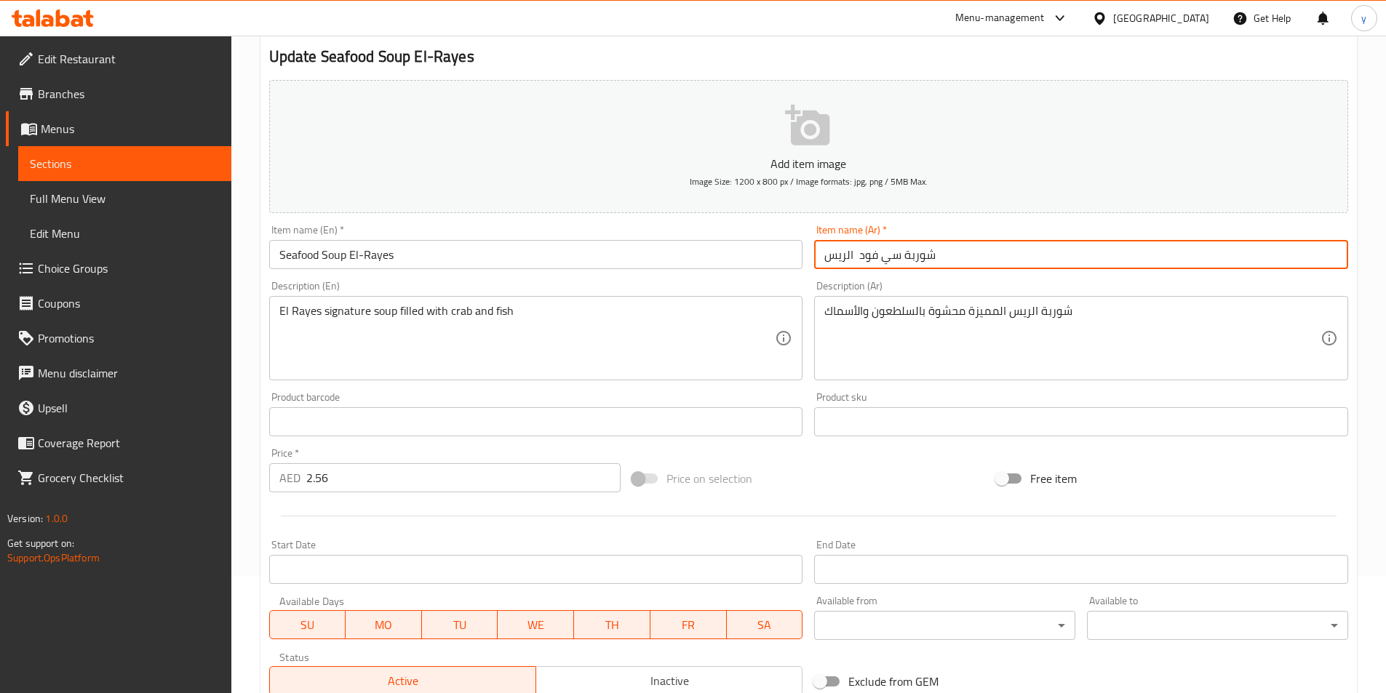
scroll to position [335, 0]
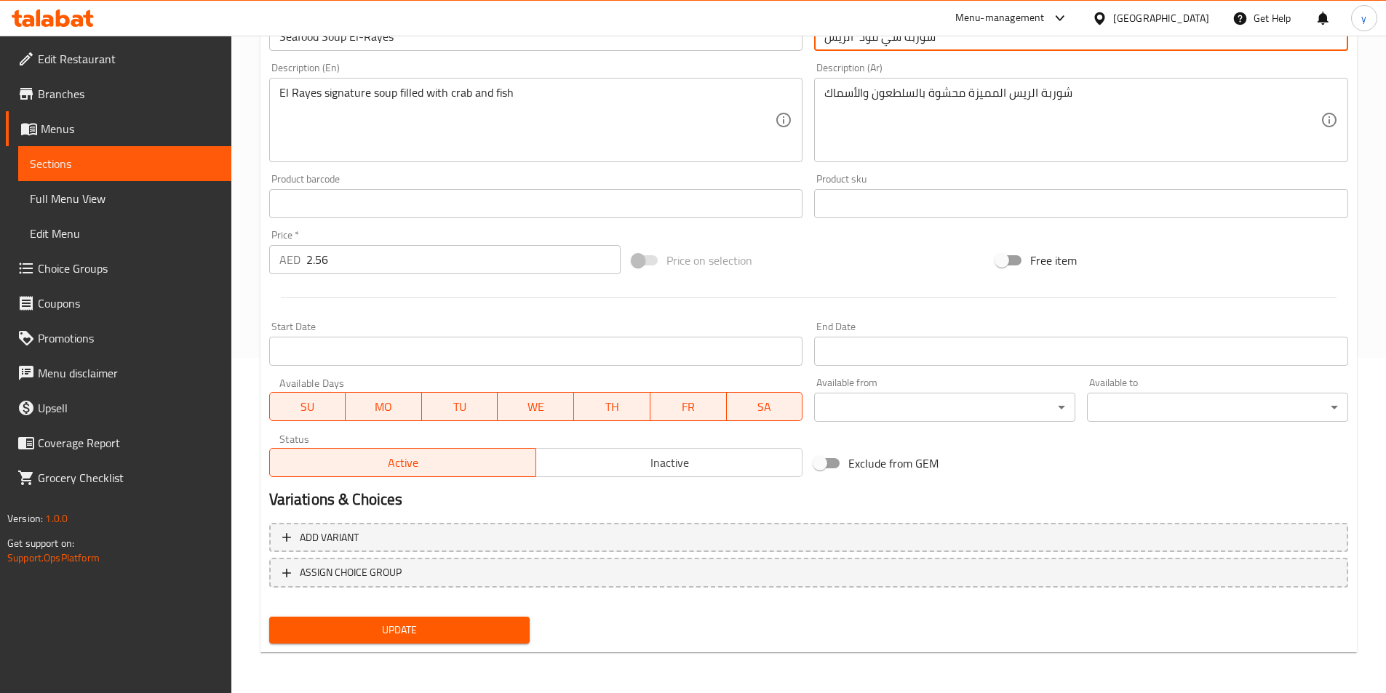
click at [475, 638] on span "Update" at bounding box center [400, 630] width 238 height 18
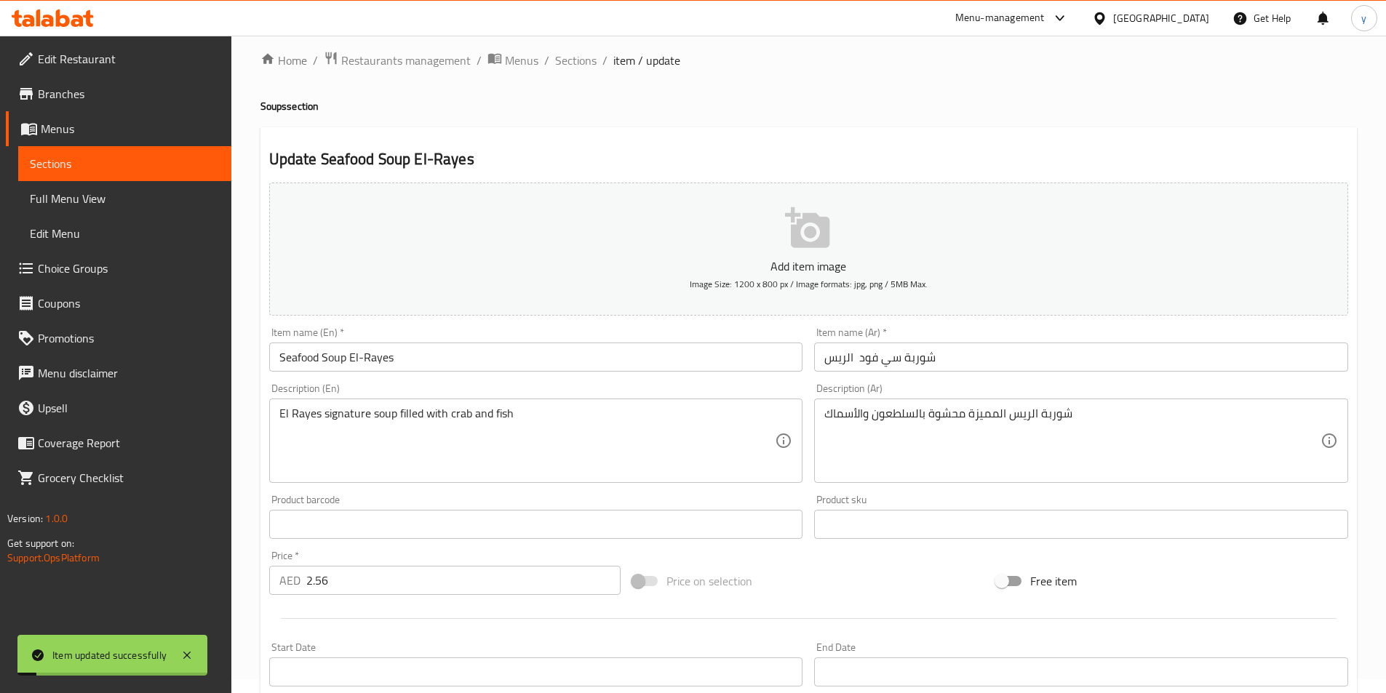
scroll to position [0, 0]
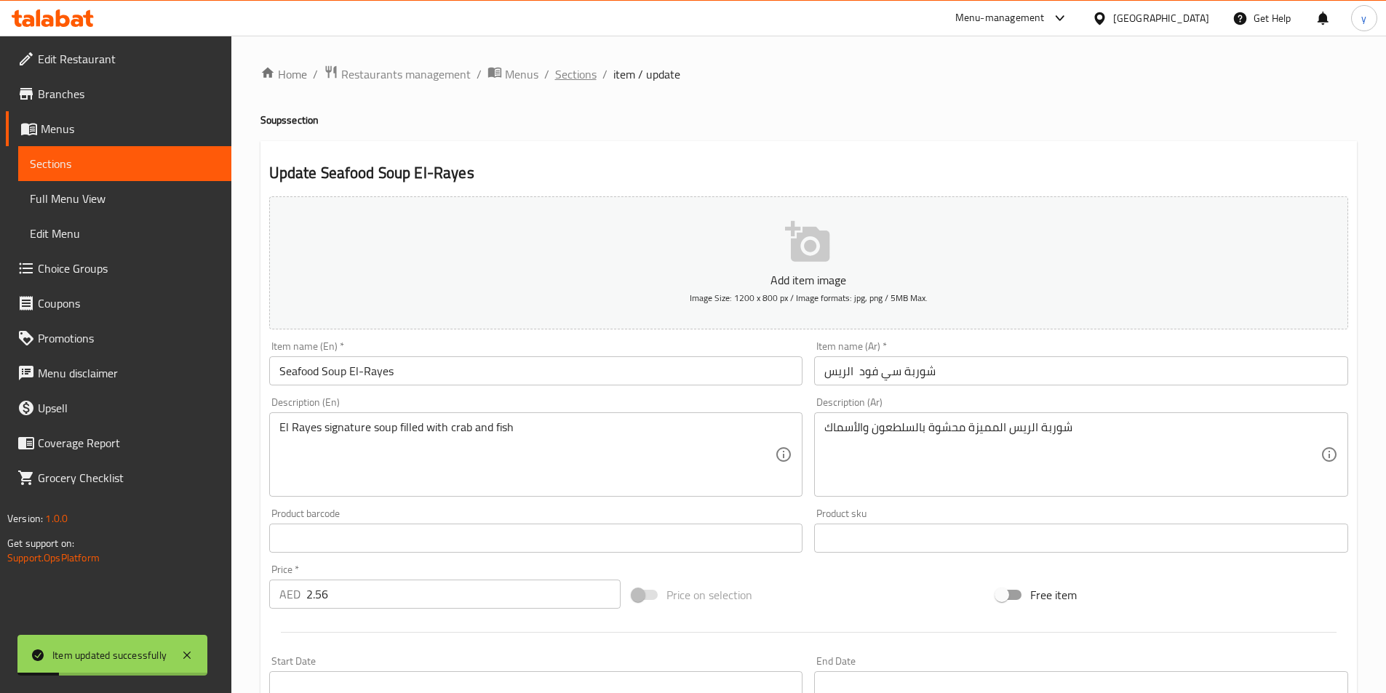
click at [578, 76] on span "Sections" at bounding box center [575, 73] width 41 height 17
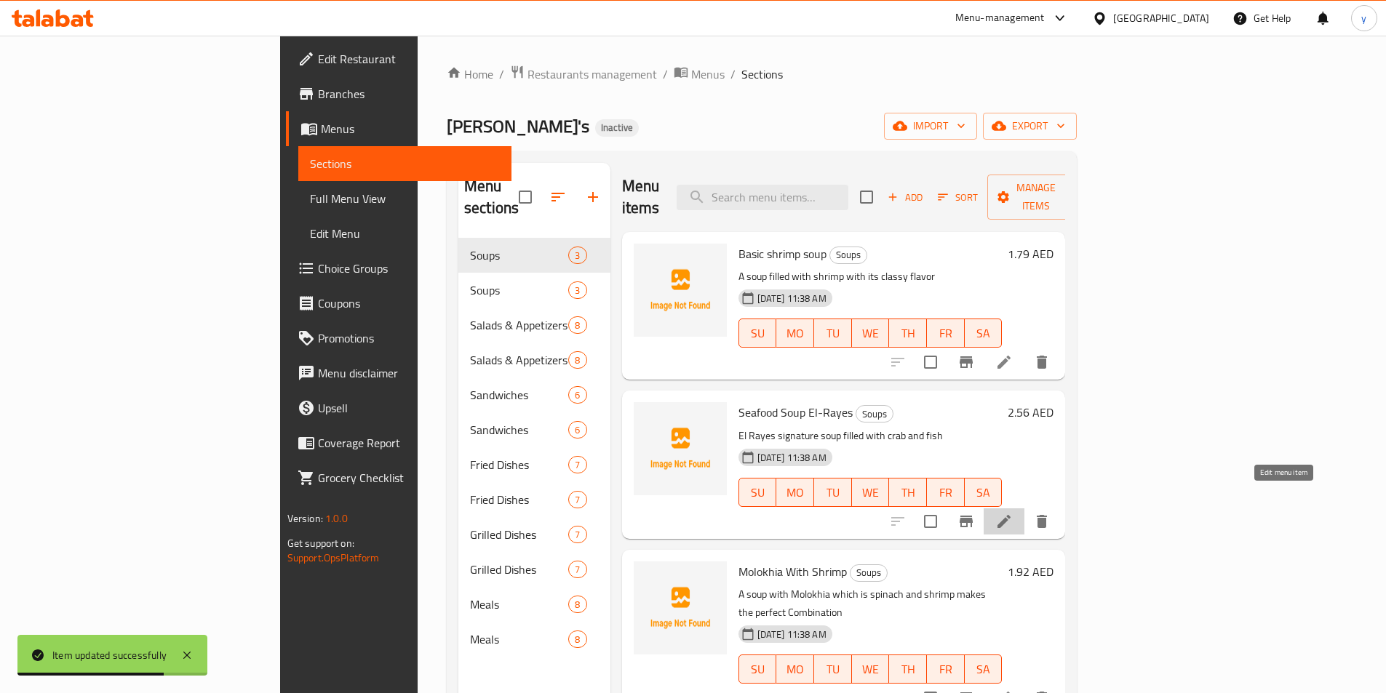
click at [1013, 513] on icon at bounding box center [1003, 521] width 17 height 17
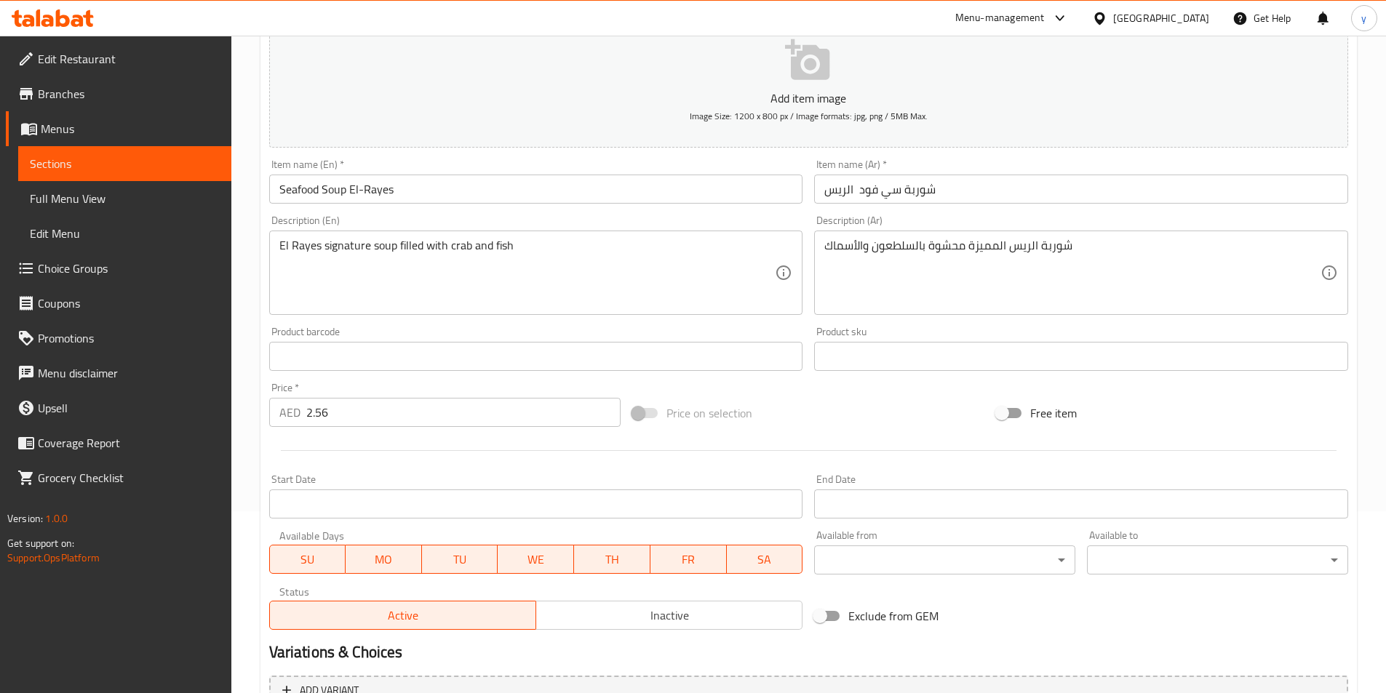
scroll to position [335, 0]
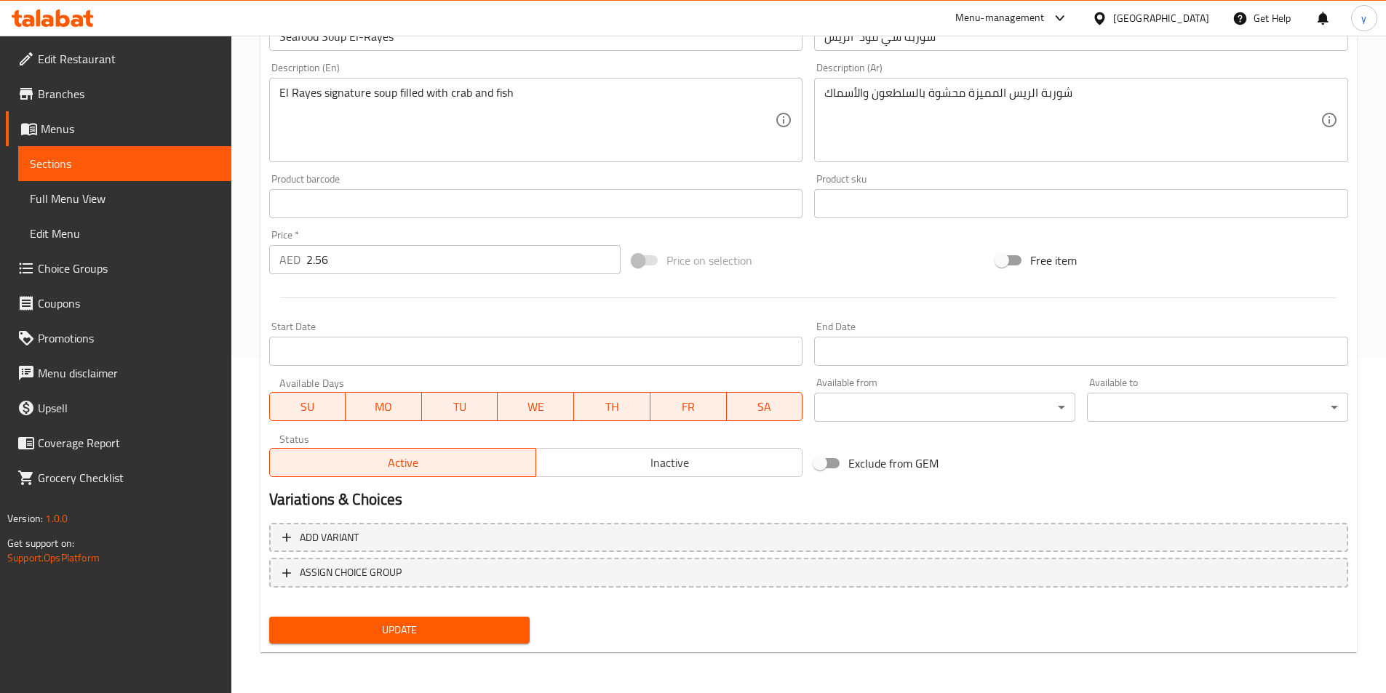
click at [408, 636] on span "Update" at bounding box center [400, 630] width 238 height 18
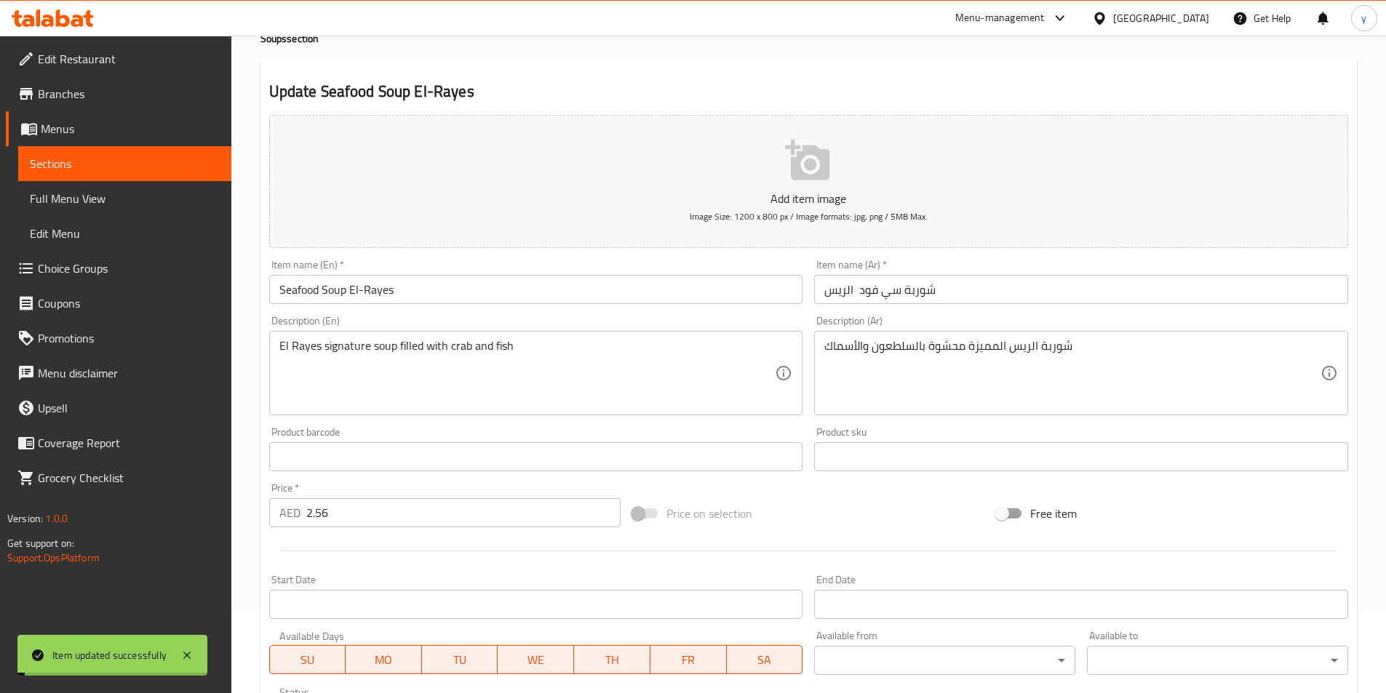
scroll to position [0, 0]
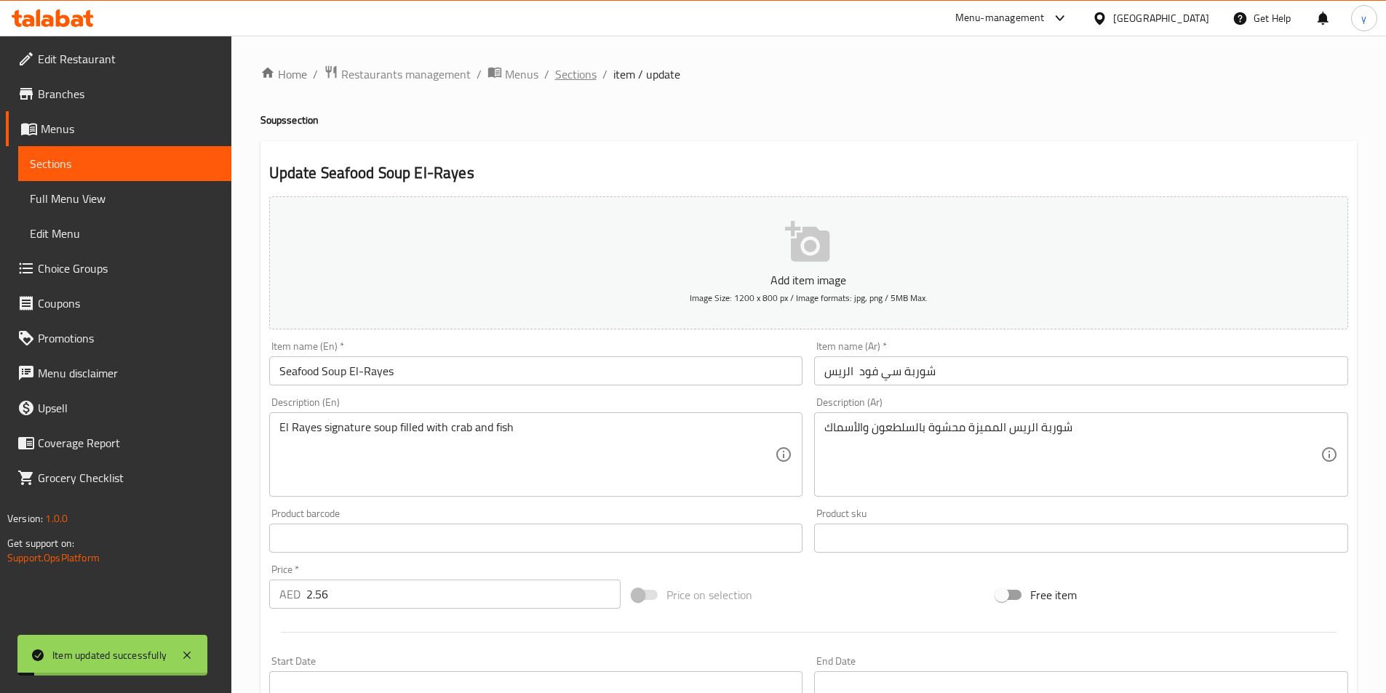
click at [584, 71] on span "Sections" at bounding box center [575, 73] width 41 height 17
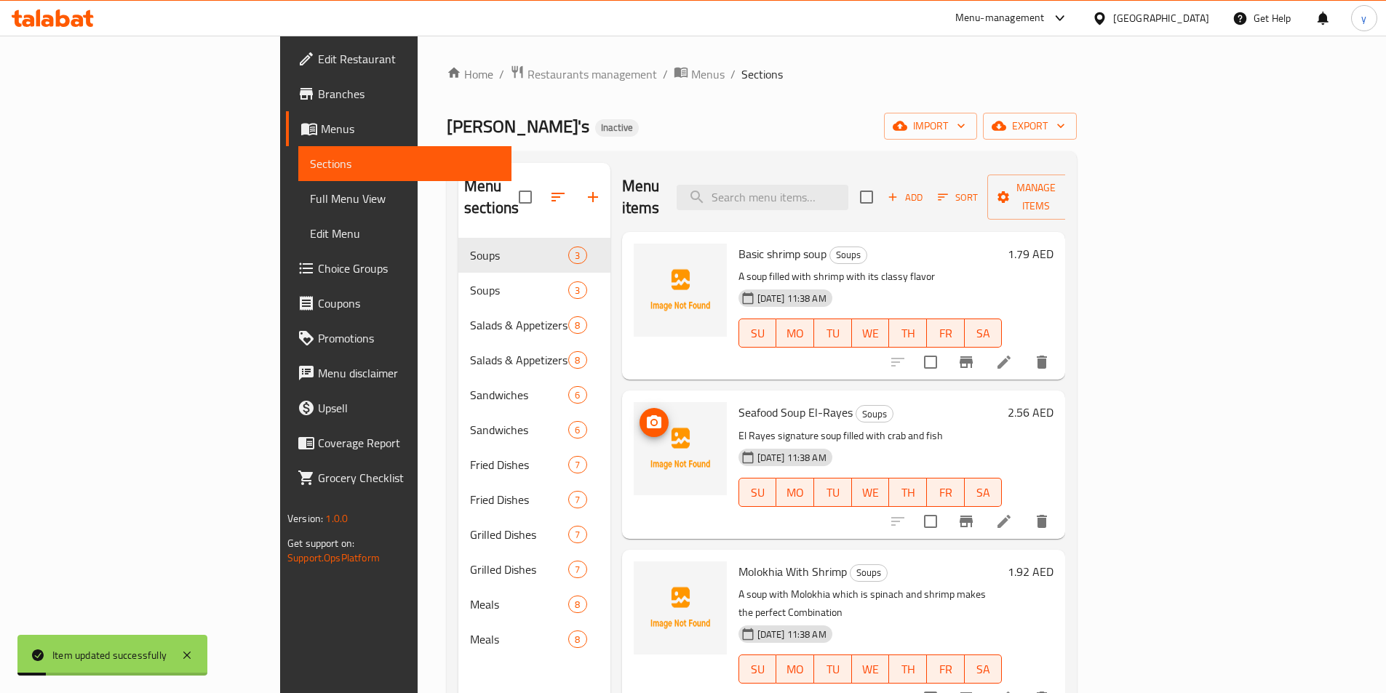
scroll to position [204, 0]
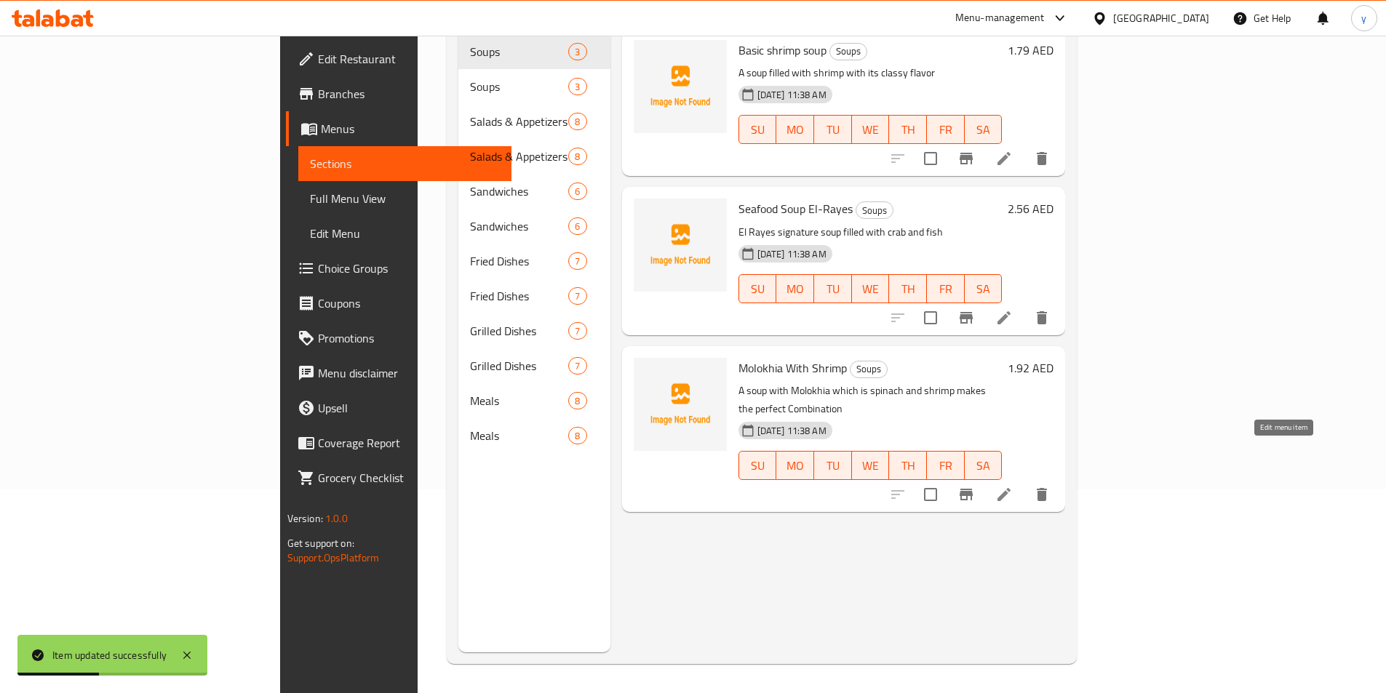
click at [1010, 488] on icon at bounding box center [1003, 494] width 13 height 13
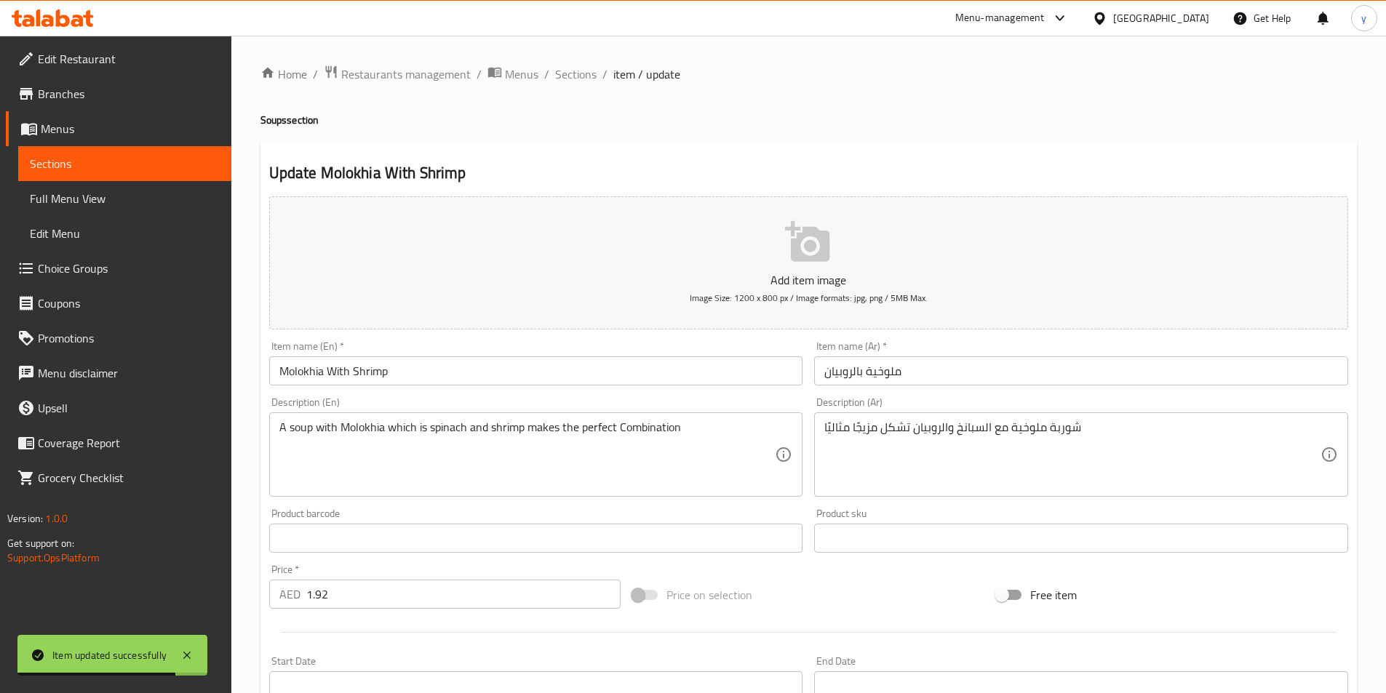
click at [378, 378] on input "Molokhia With Shrimp" at bounding box center [536, 370] width 534 height 29
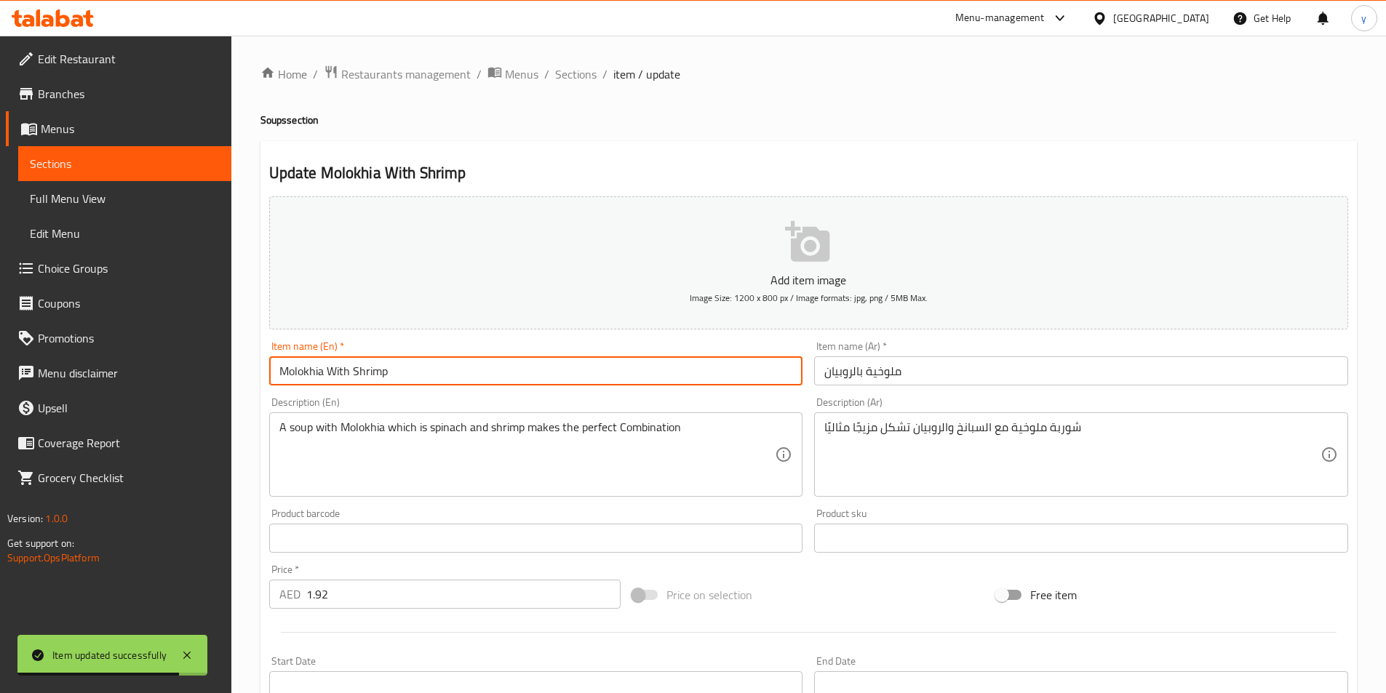
click at [378, 378] on input "Molokhia With Shrimp" at bounding box center [536, 370] width 534 height 29
click at [480, 370] on input "Molokhia With Shrimp" at bounding box center [536, 370] width 534 height 29
click at [372, 372] on input "Molokhia With Shrimp" at bounding box center [536, 370] width 534 height 29
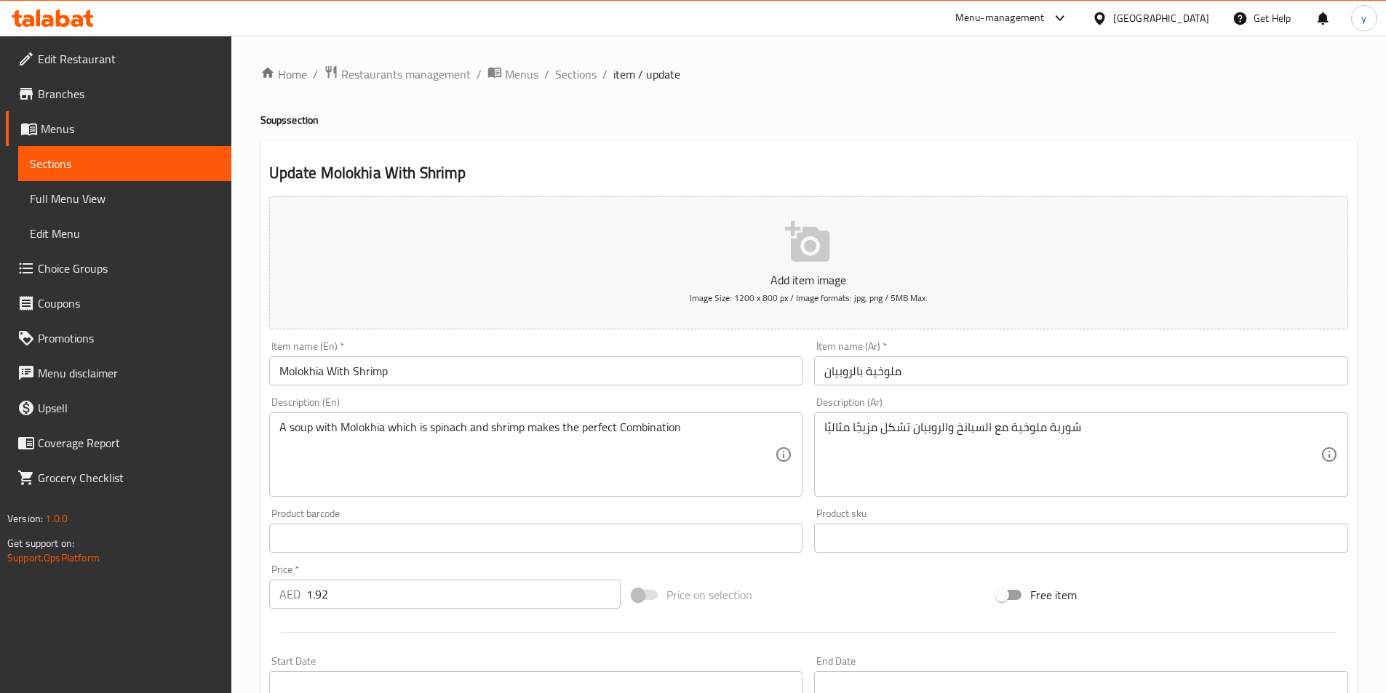
click at [840, 362] on input "ملوخية بالروبيان" at bounding box center [1081, 370] width 534 height 29
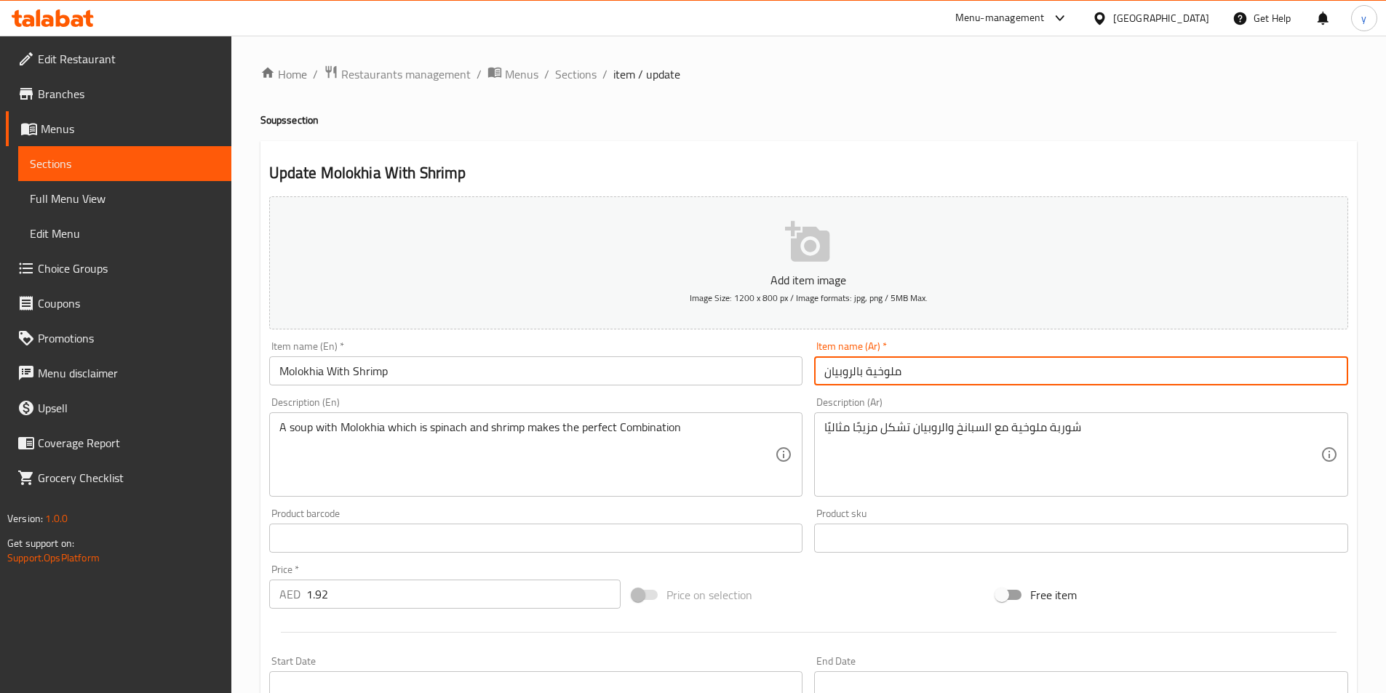
click at [841, 362] on input "ملوخية بالروبيان" at bounding box center [1081, 370] width 534 height 29
paste input "مبري"
type input "ملوخية جمبري"
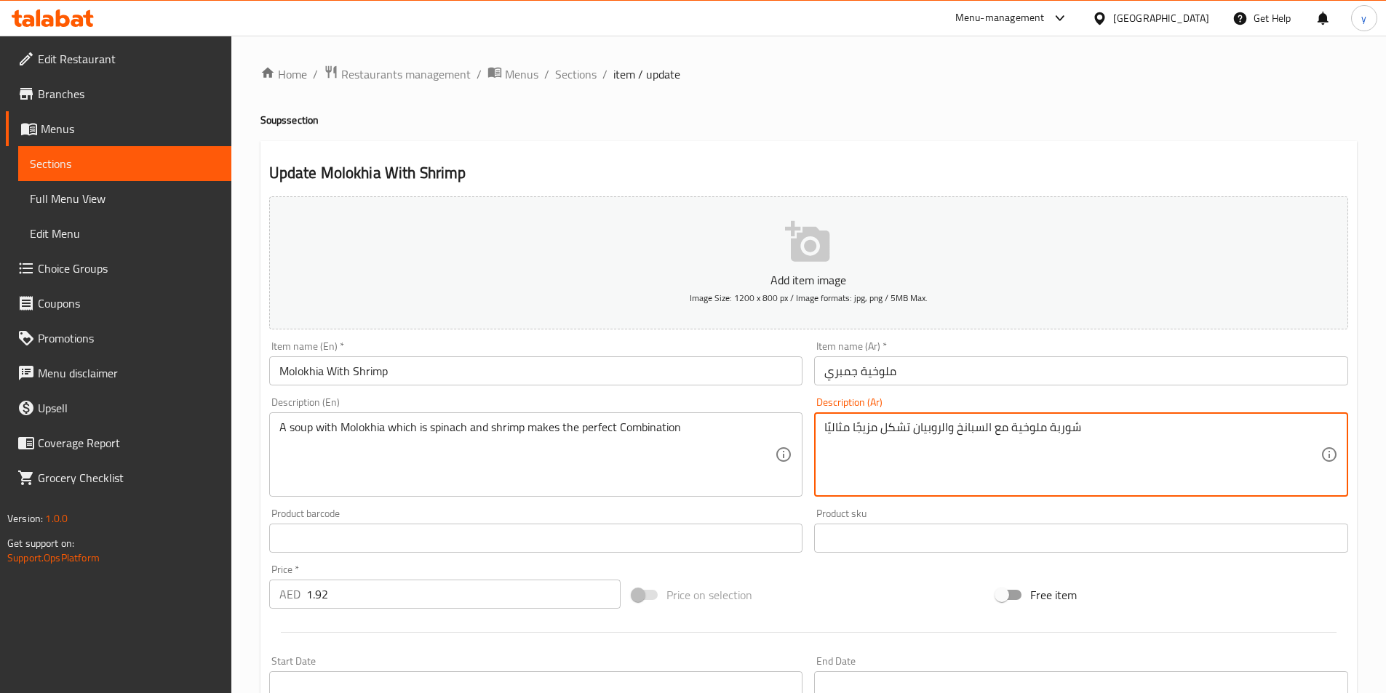
click at [926, 422] on textarea "شوربة ملوخية مع السبانخ والروبيان تشكل مزيجًا مثاليًا" at bounding box center [1072, 454] width 496 height 69
paste textarea "جمبري"
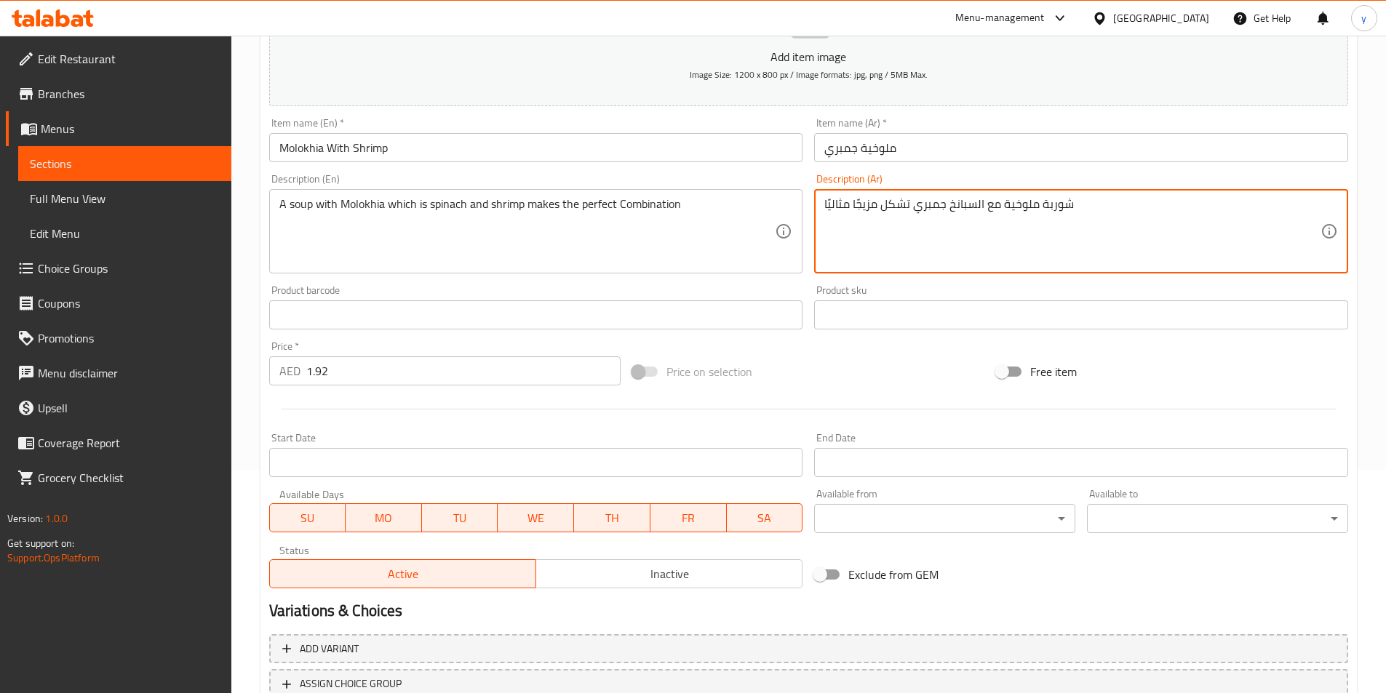
scroll to position [335, 0]
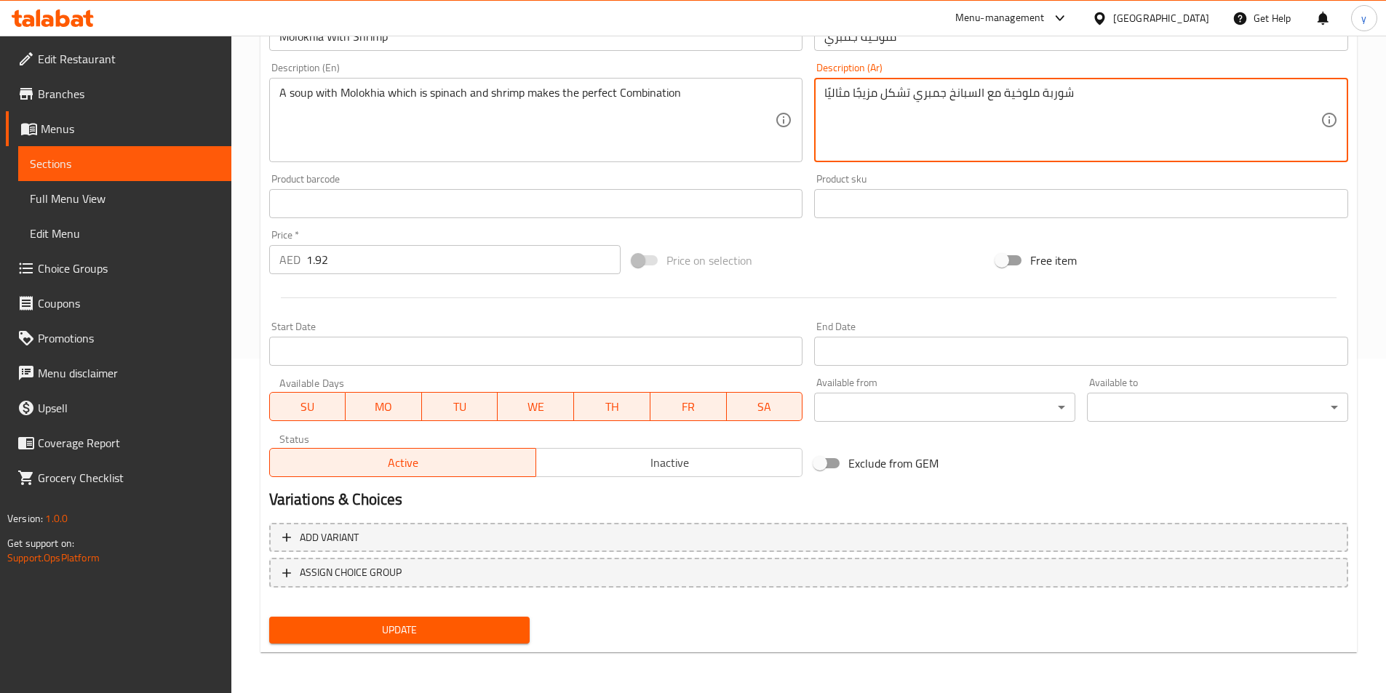
type textarea "شوربة ملوخية مع السبانخ جمبري تشكل مزيجًا مثاليًا"
click at [482, 618] on button "Update" at bounding box center [399, 630] width 261 height 27
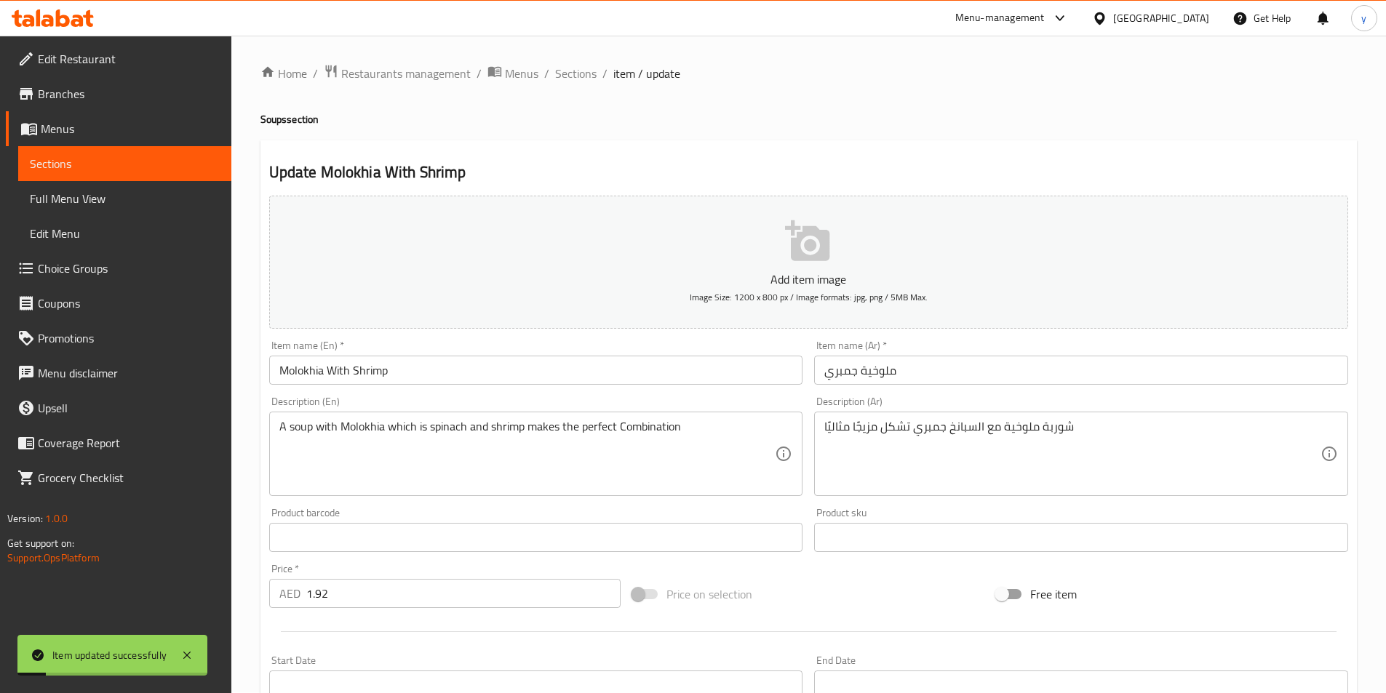
scroll to position [0, 0]
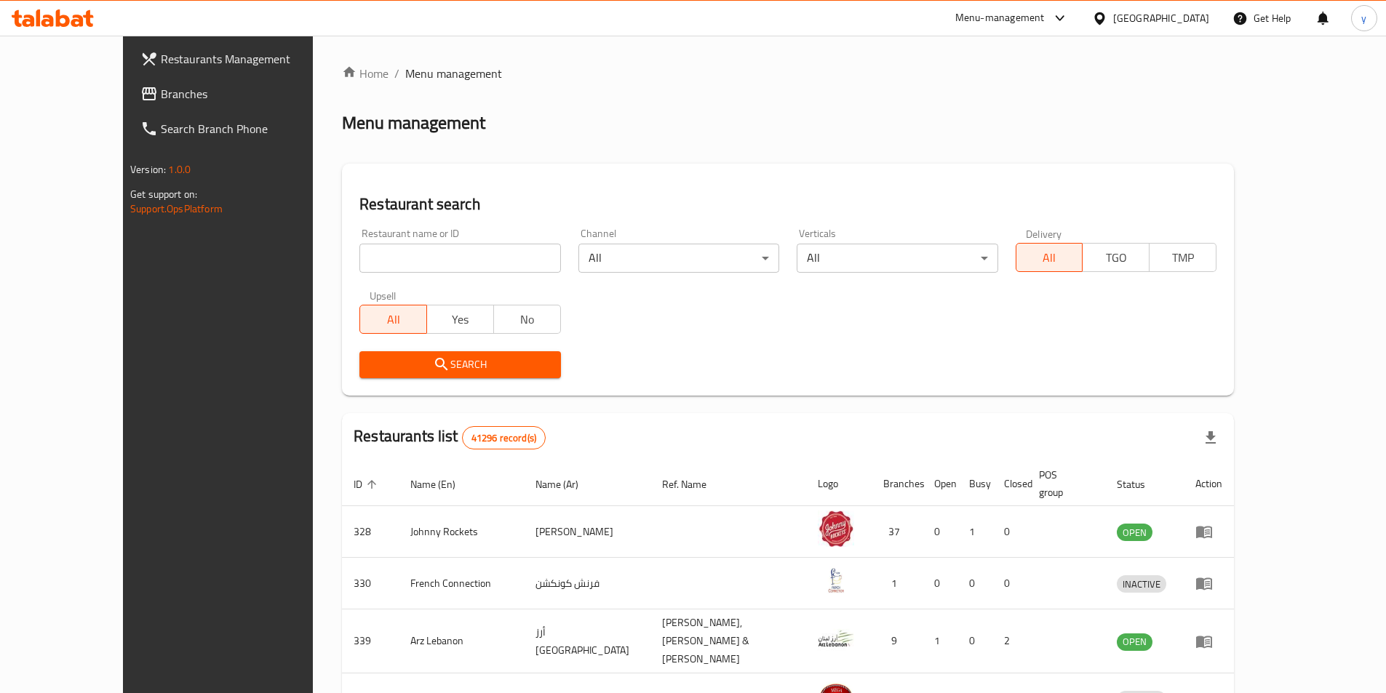
click at [405, 70] on span "Menu management" at bounding box center [453, 73] width 97 height 17
click at [161, 99] on span "Branches" at bounding box center [252, 93] width 182 height 17
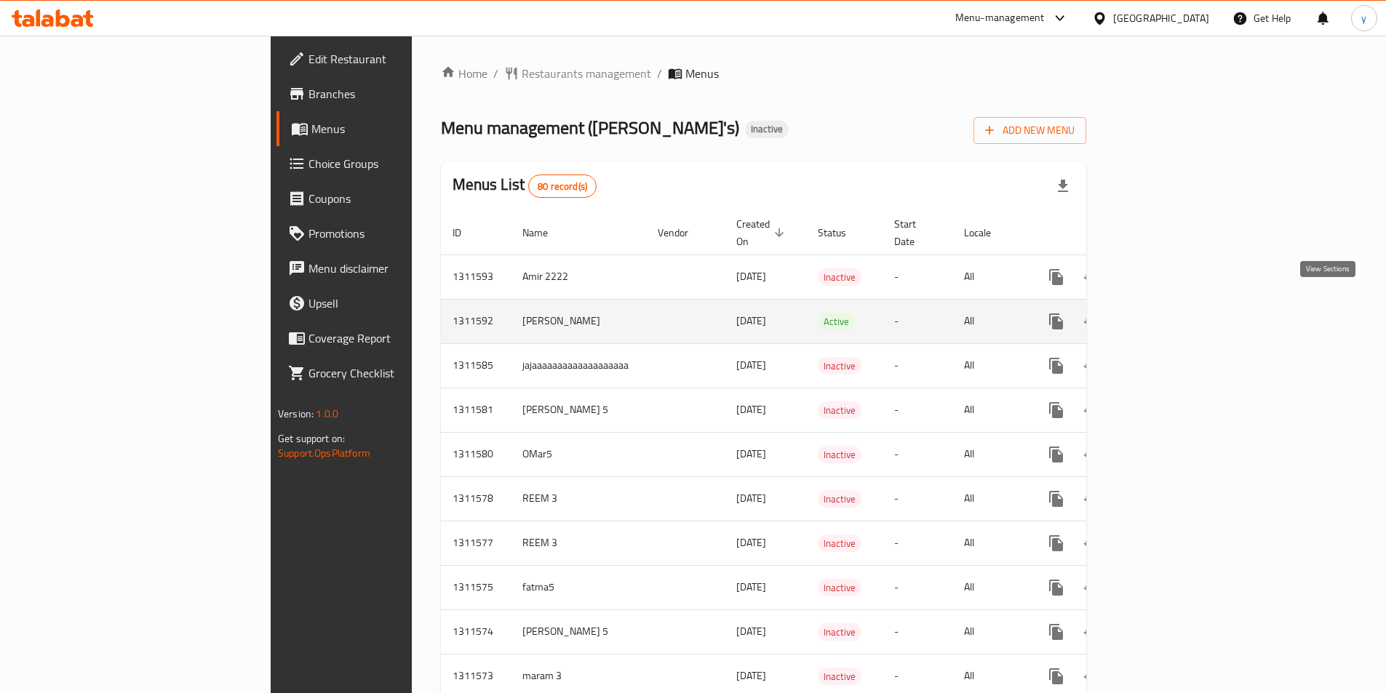
click at [1170, 313] on icon "enhanced table" at bounding box center [1160, 321] width 17 height 17
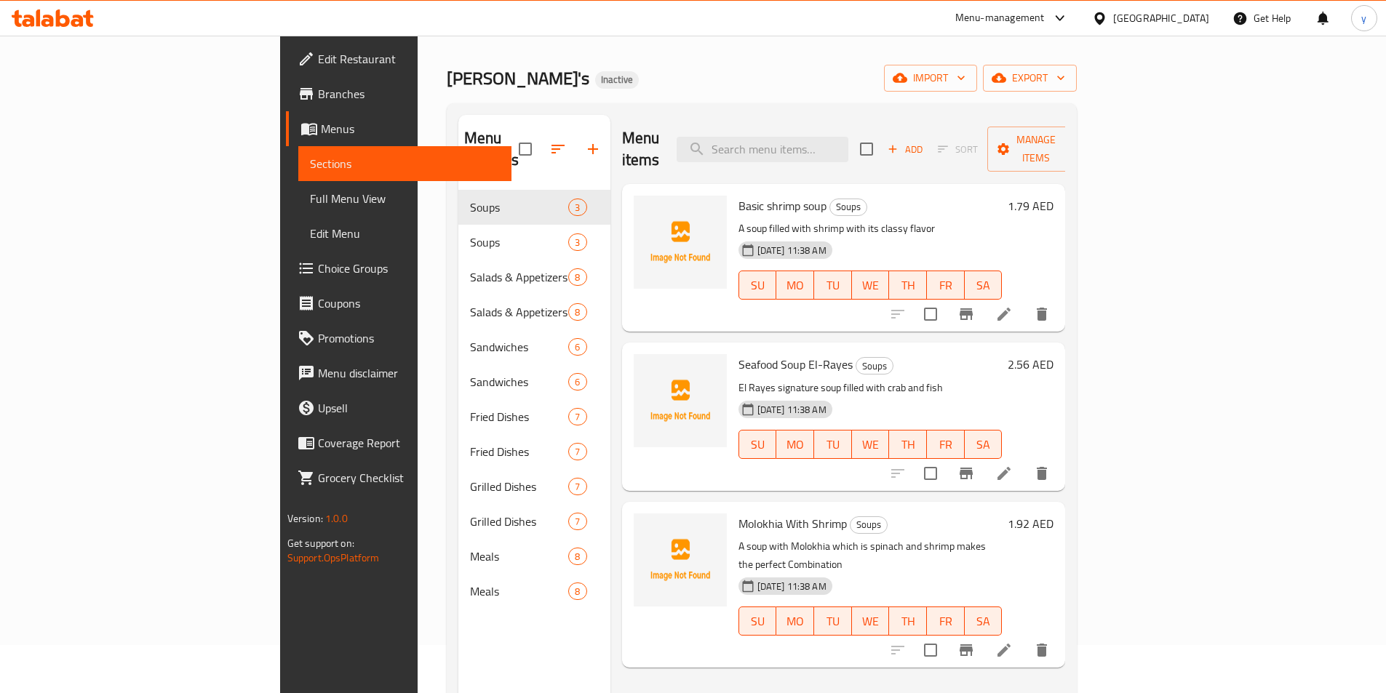
scroll to position [73, 0]
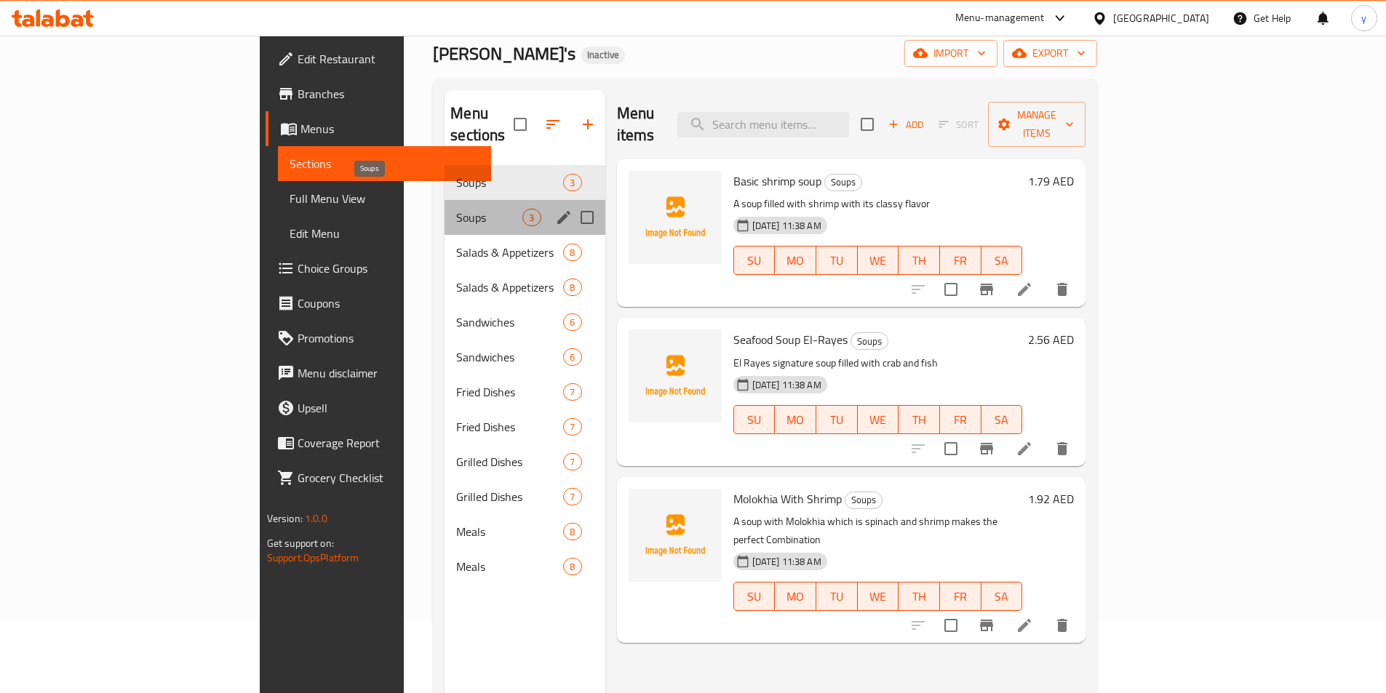
click at [456, 209] on span "Soups" at bounding box center [489, 217] width 66 height 17
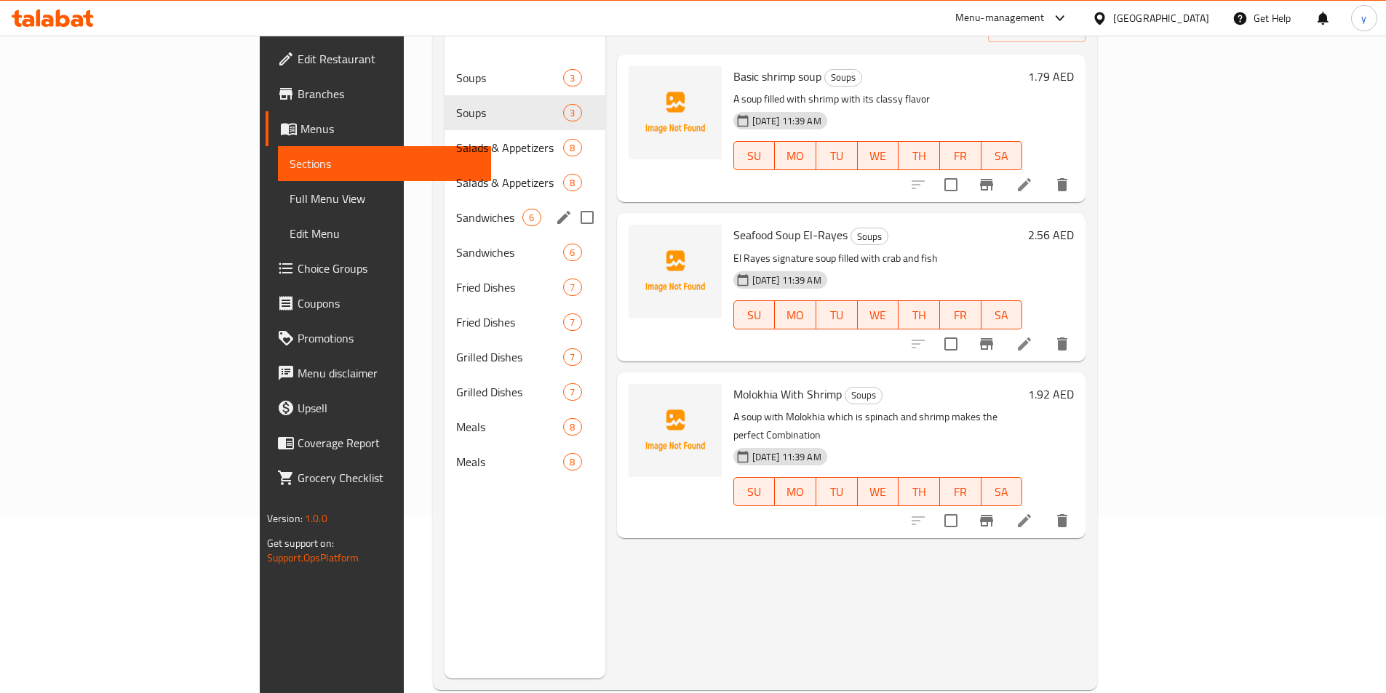
scroll to position [131, 0]
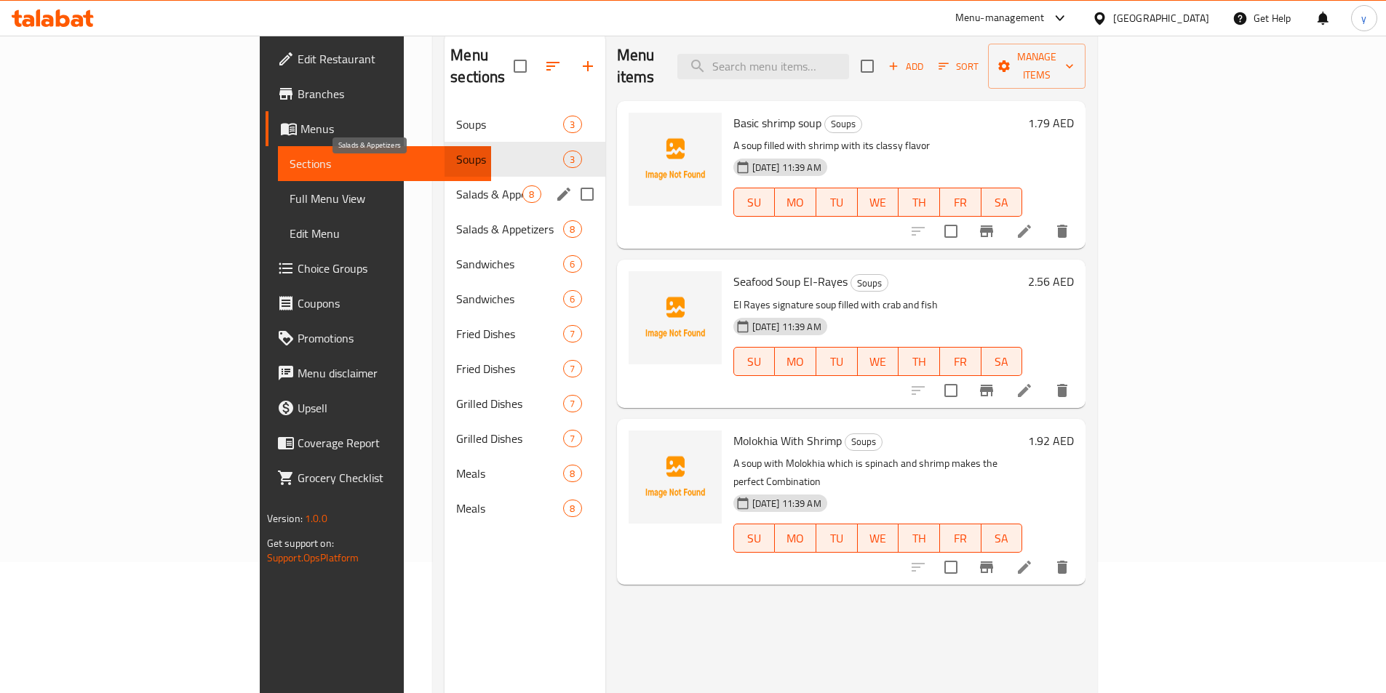
click at [456, 186] on span "Salads & Appetizers" at bounding box center [489, 194] width 66 height 17
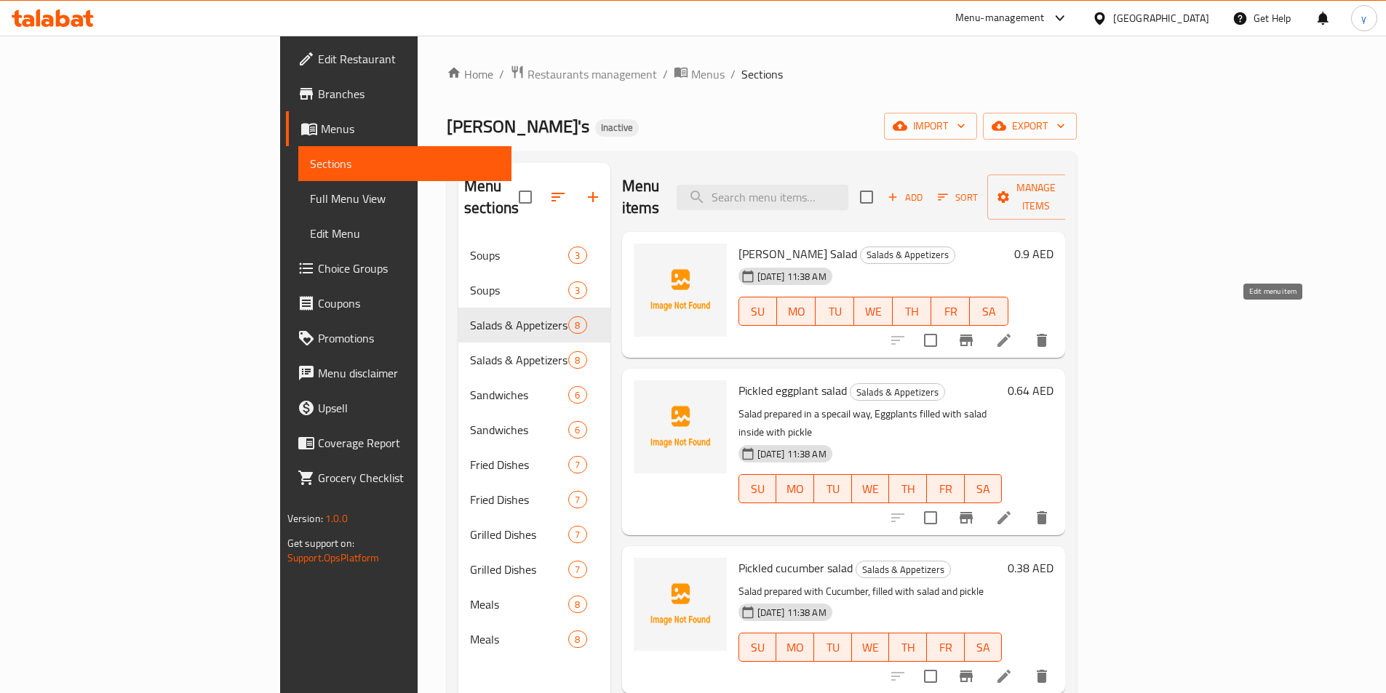
click at [1013, 332] on icon at bounding box center [1003, 340] width 17 height 17
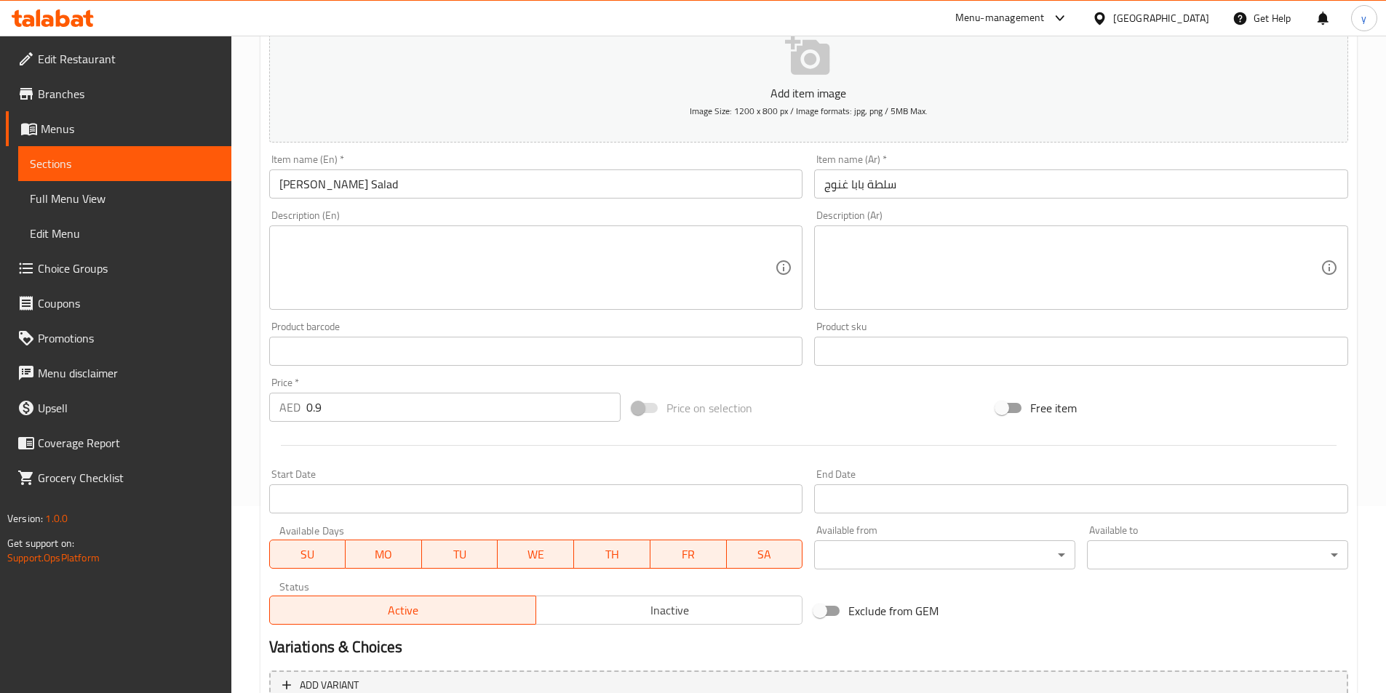
scroll to position [335, 0]
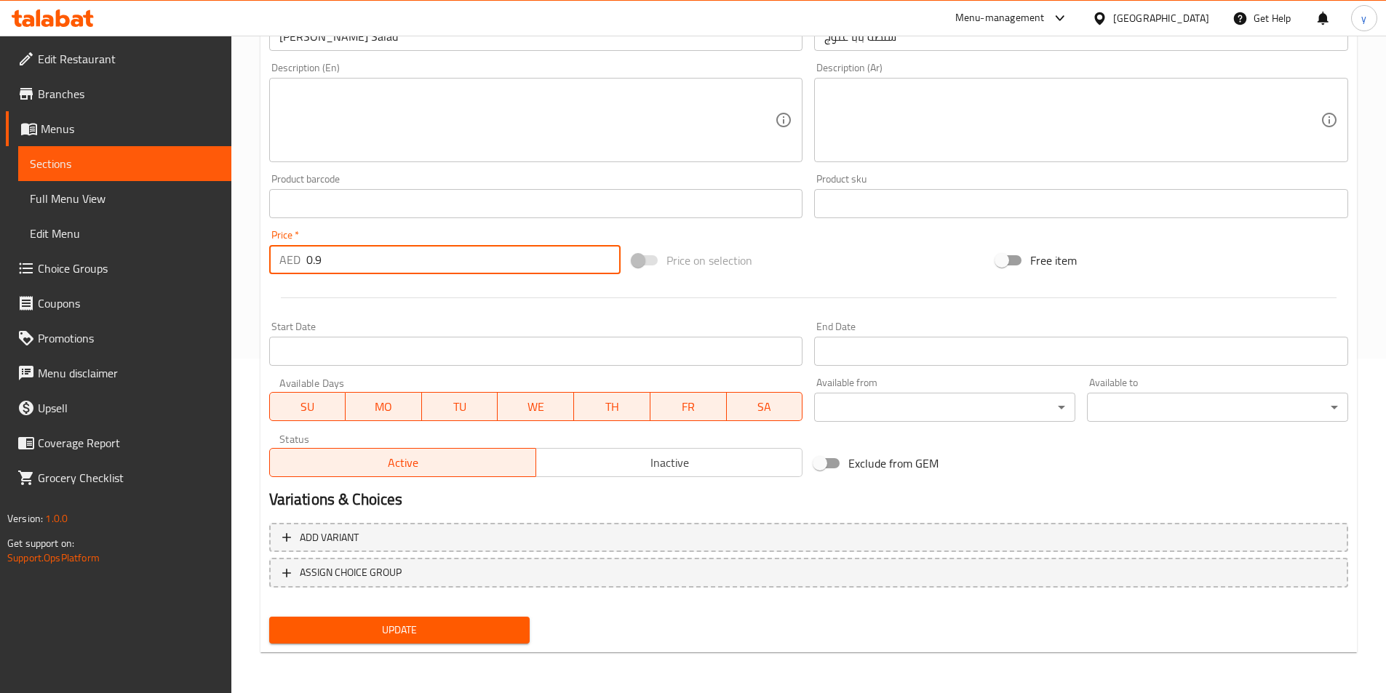
click at [492, 258] on input "0.9" at bounding box center [463, 259] width 315 height 29
type input "0.896"
click at [413, 643] on button "Update" at bounding box center [399, 630] width 261 height 27
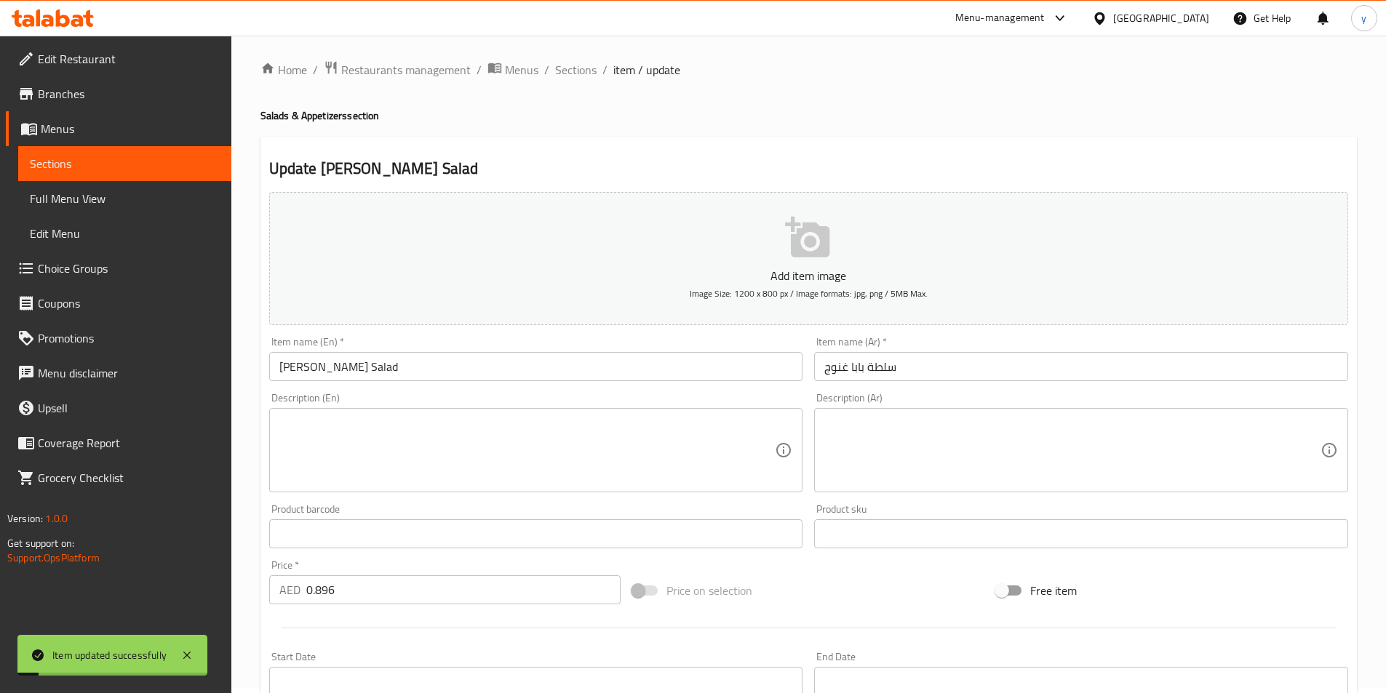
scroll to position [0, 0]
click at [588, 82] on span "Sections" at bounding box center [575, 73] width 41 height 17
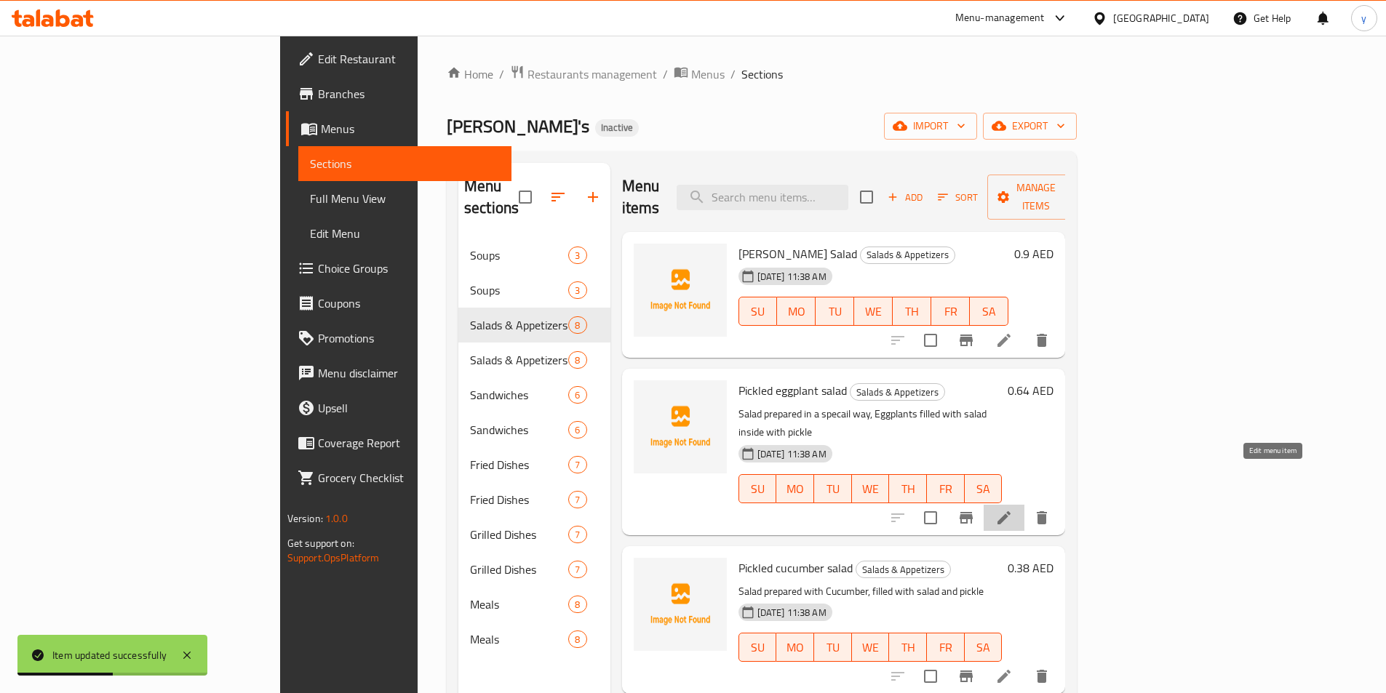
click at [1013, 509] on icon at bounding box center [1003, 517] width 17 height 17
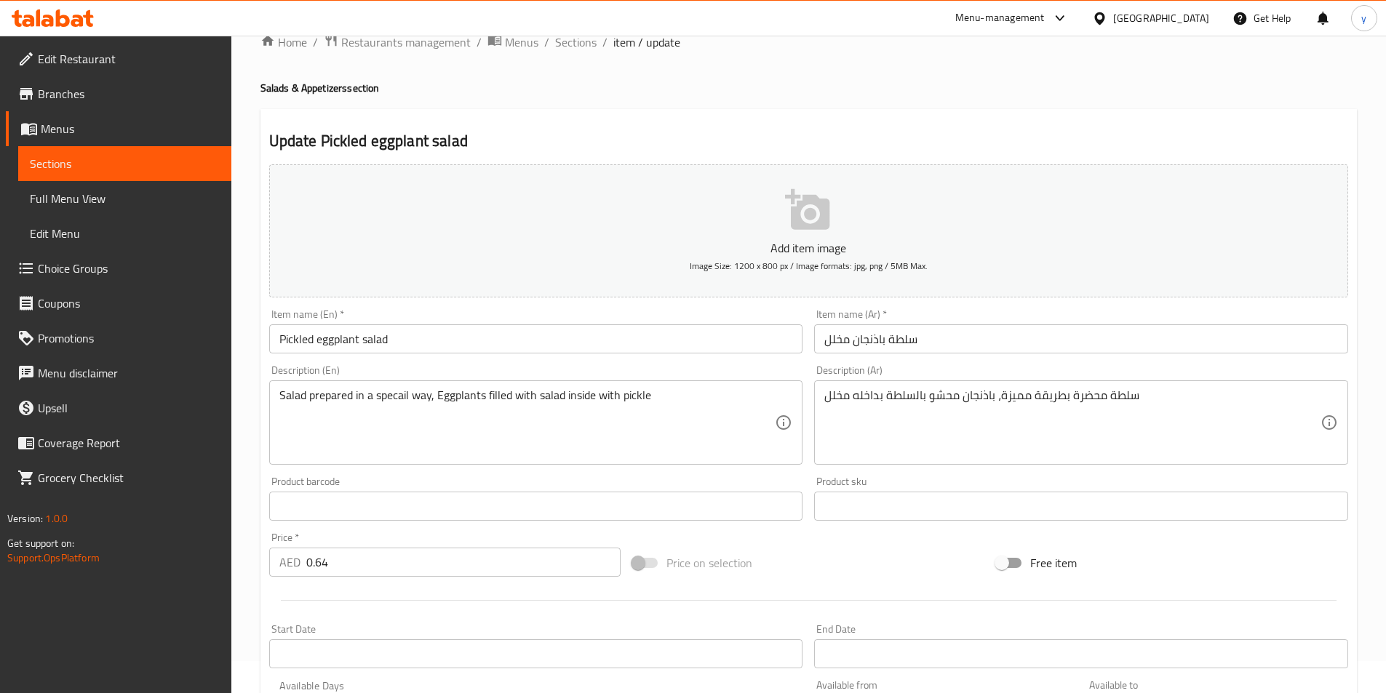
scroll to position [335, 0]
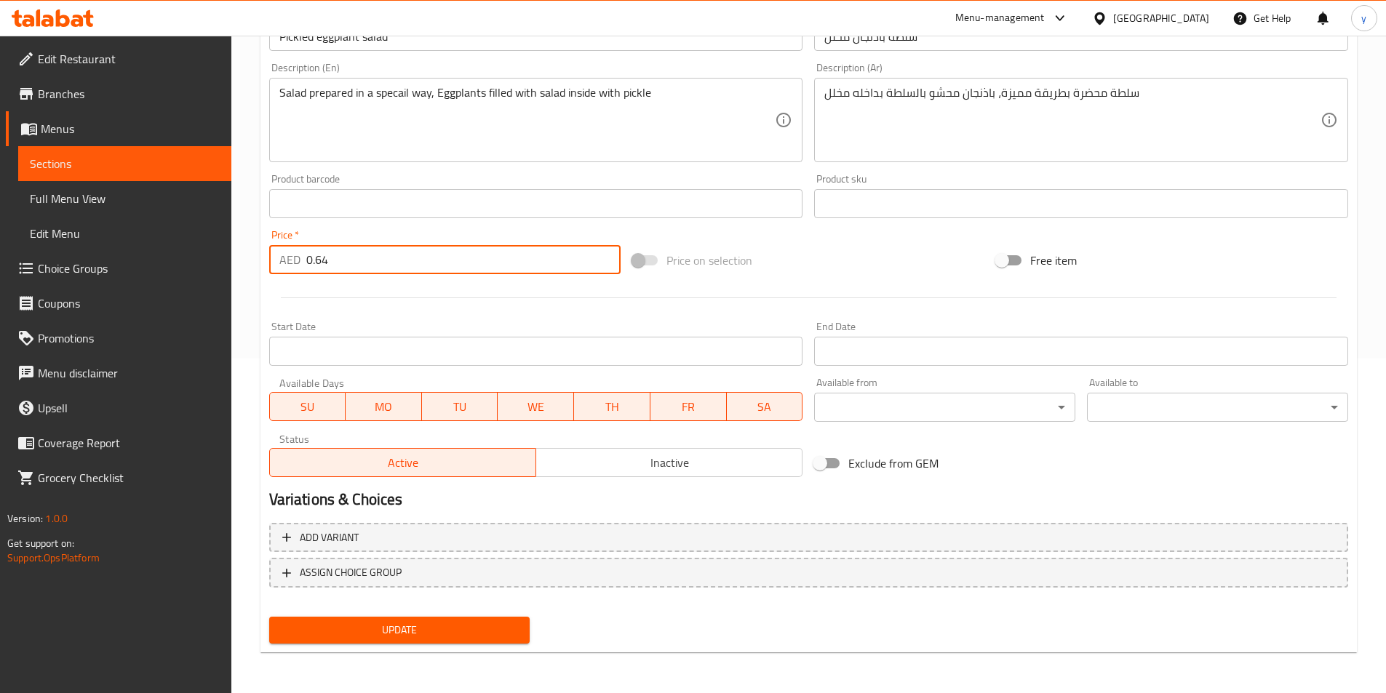
click at [391, 272] on input "0.64" at bounding box center [463, 259] width 315 height 29
type input "0.640"
click at [434, 638] on span "Update" at bounding box center [400, 630] width 238 height 18
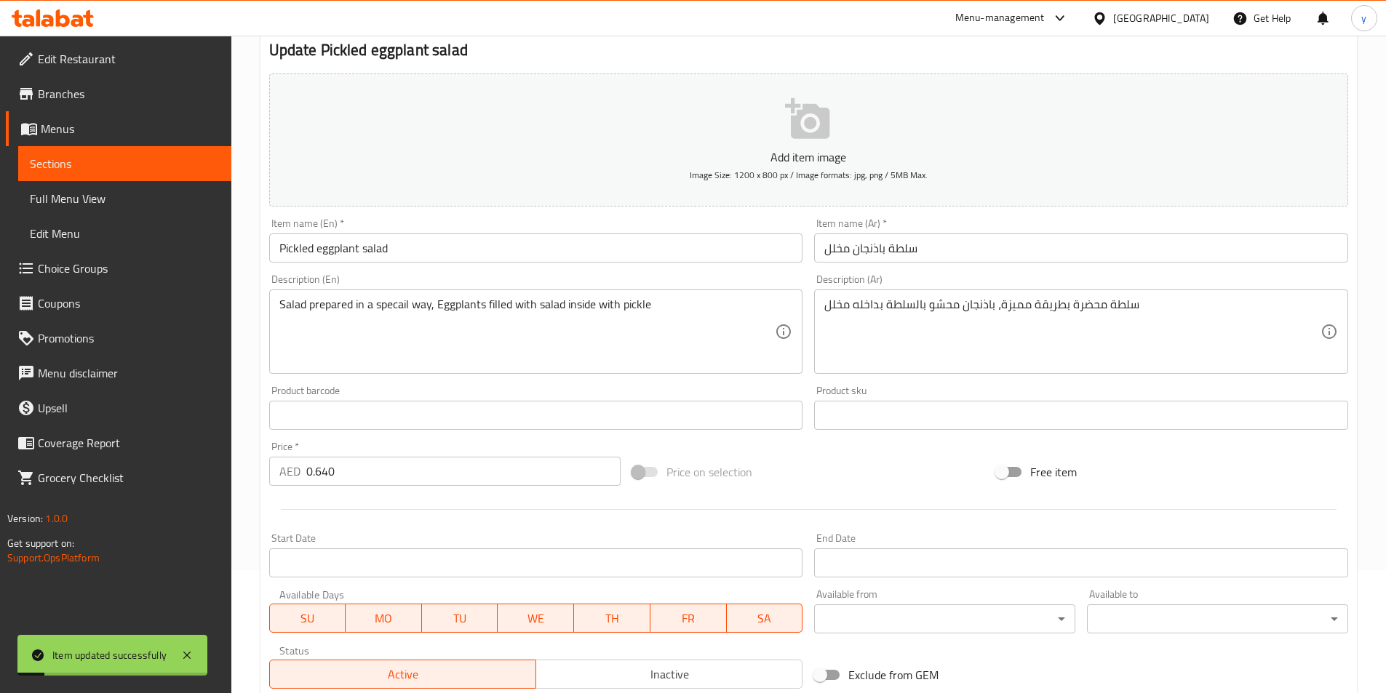
scroll to position [116, 0]
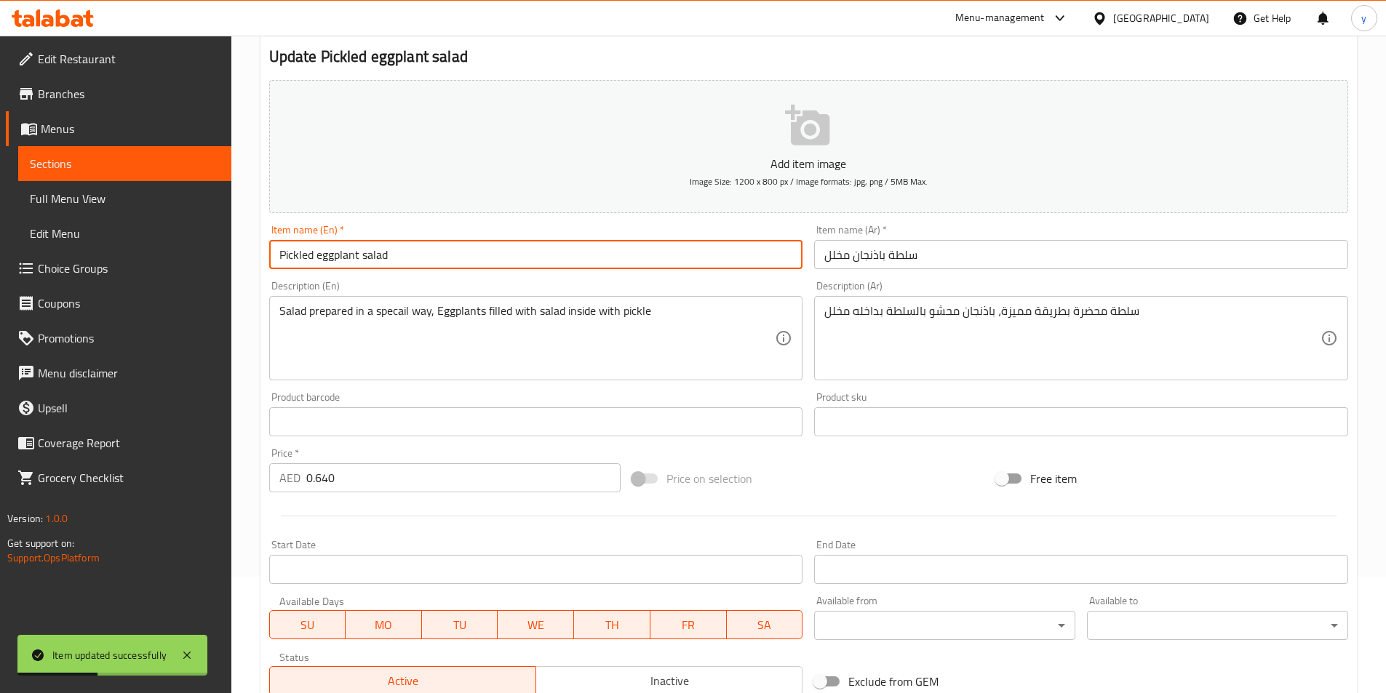
click at [303, 260] on input "Pickled eggplant salad" at bounding box center [536, 254] width 534 height 29
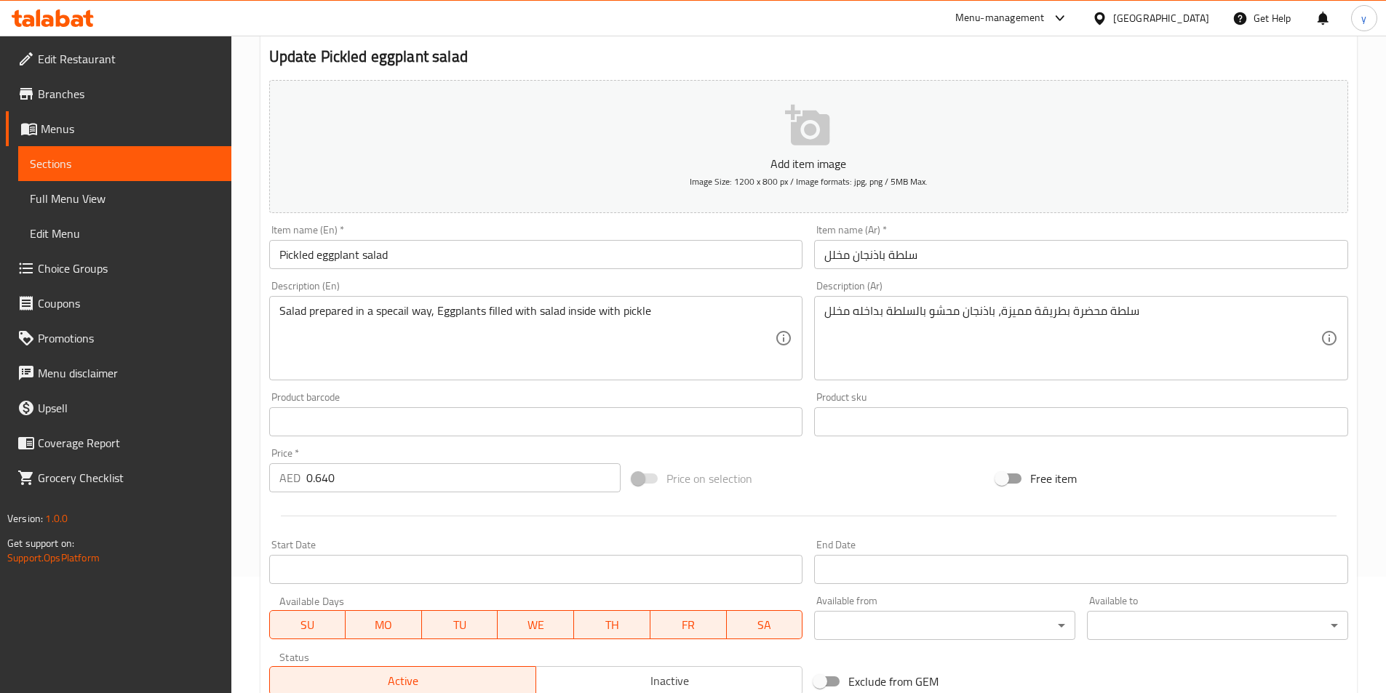
click at [345, 264] on input "Pickled eggplant salad" at bounding box center [536, 254] width 534 height 29
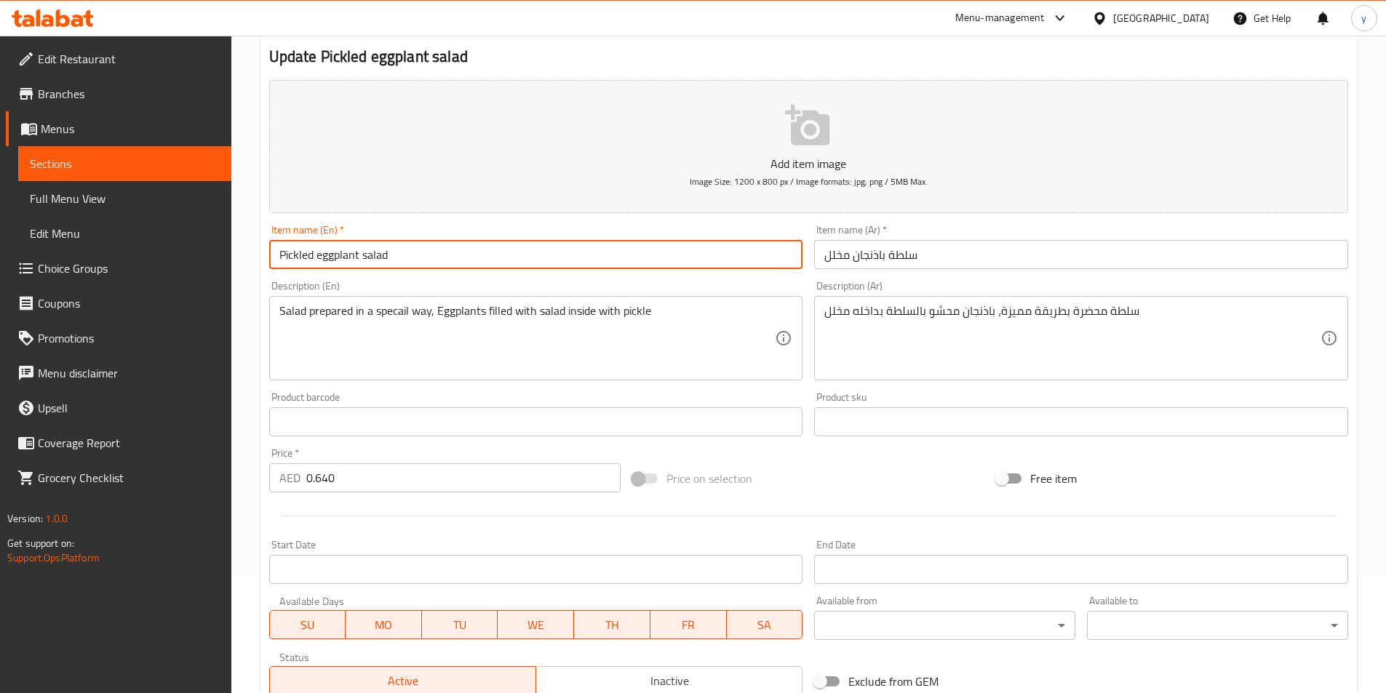
click at [345, 264] on input "Pickled eggplant salad" at bounding box center [536, 254] width 534 height 29
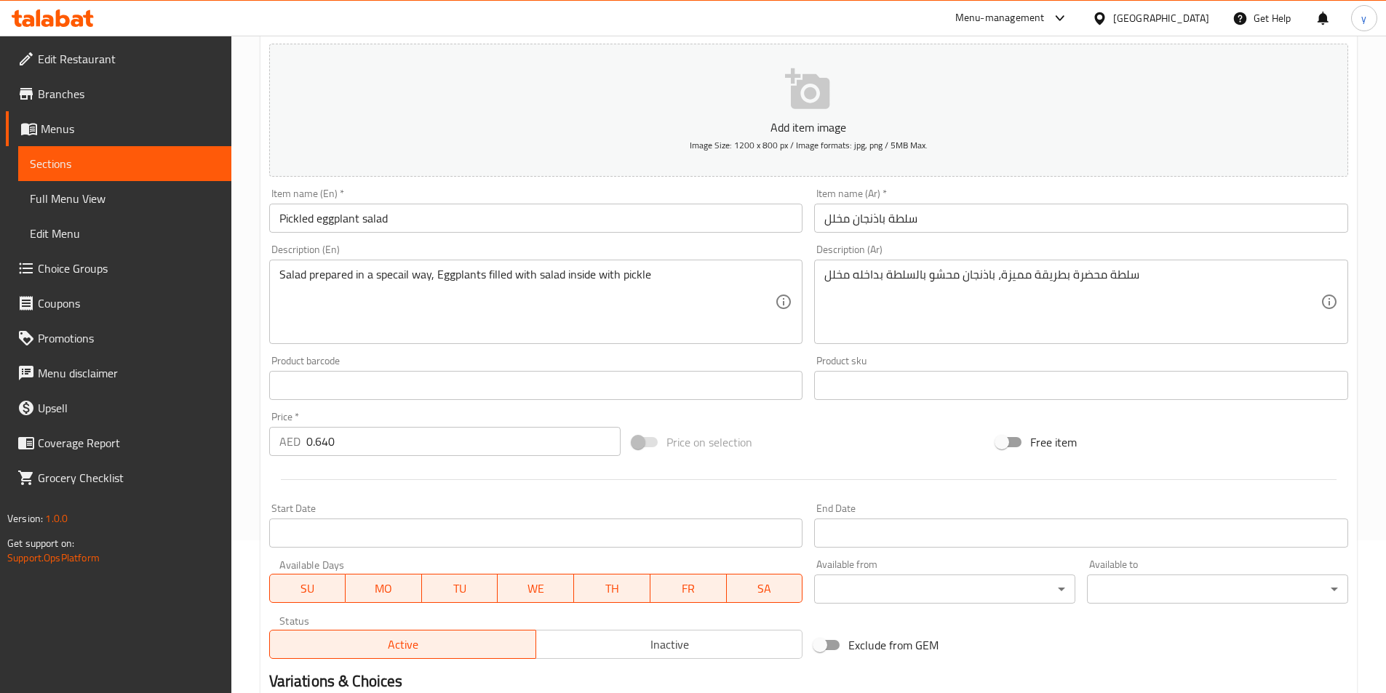
scroll to position [335, 0]
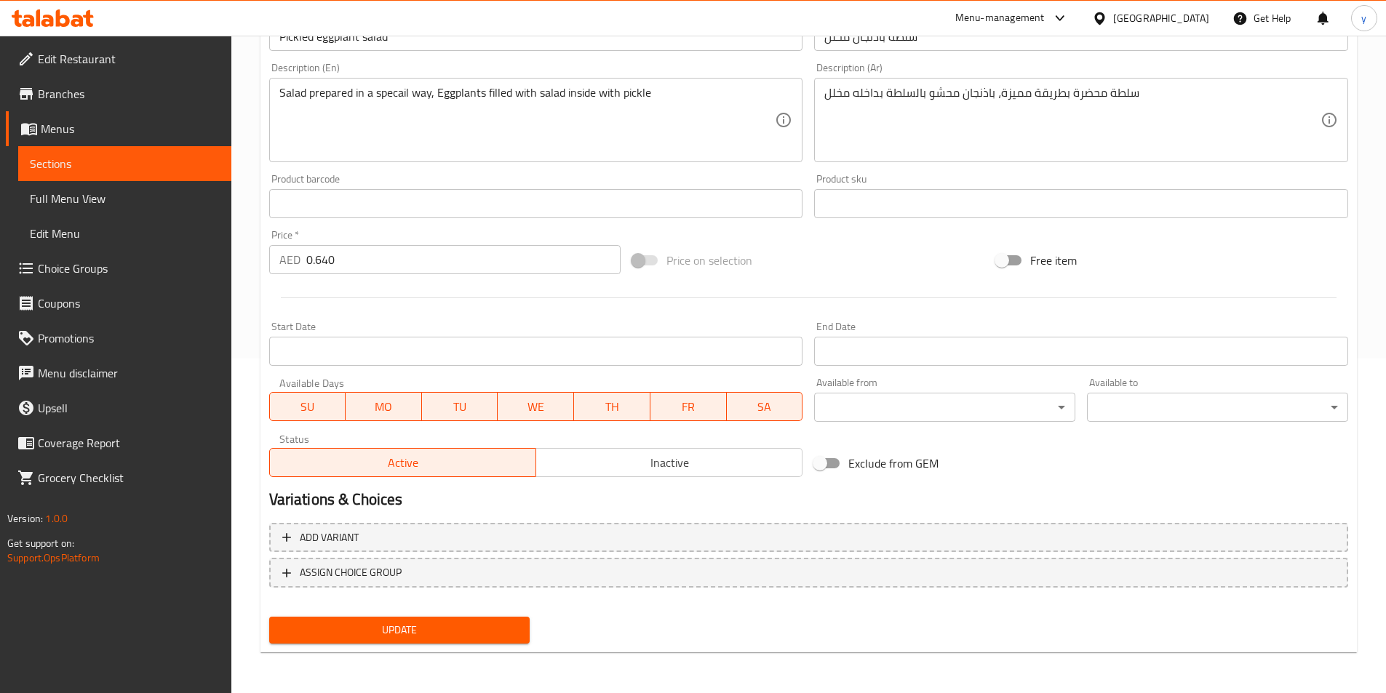
click at [419, 626] on span "Update" at bounding box center [400, 630] width 238 height 18
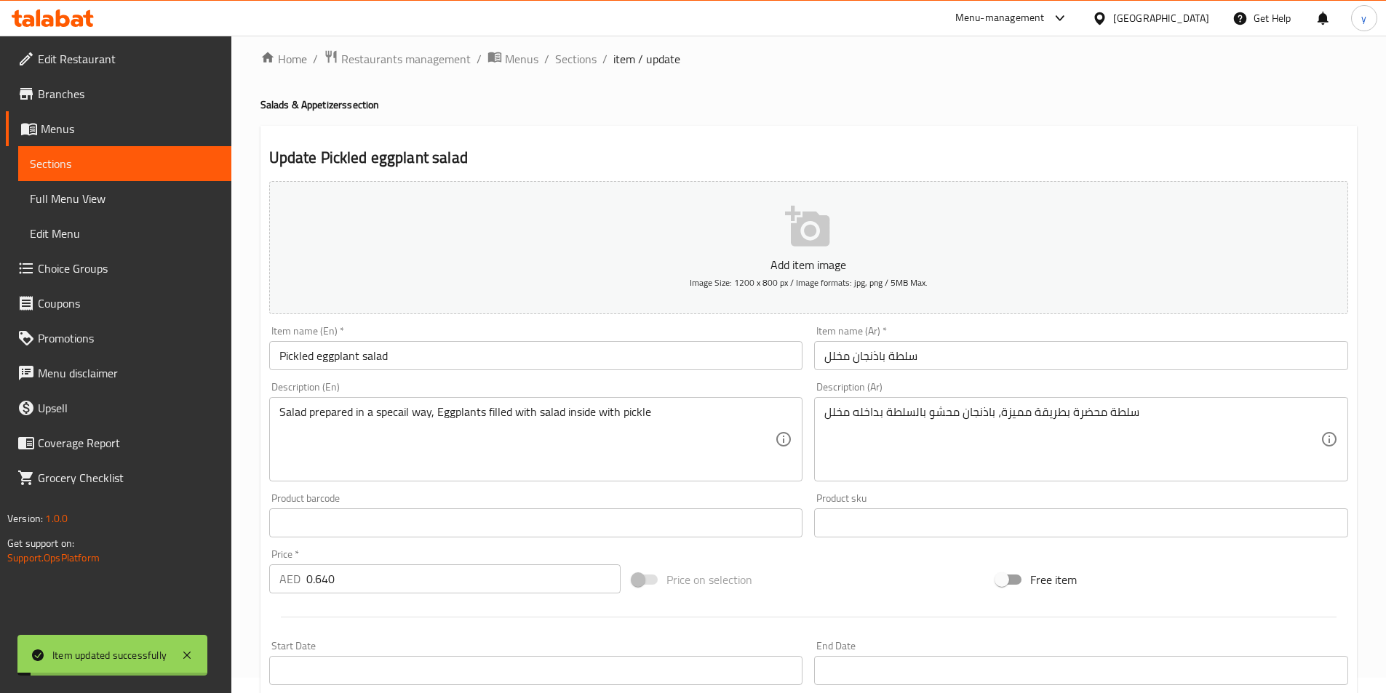
scroll to position [0, 0]
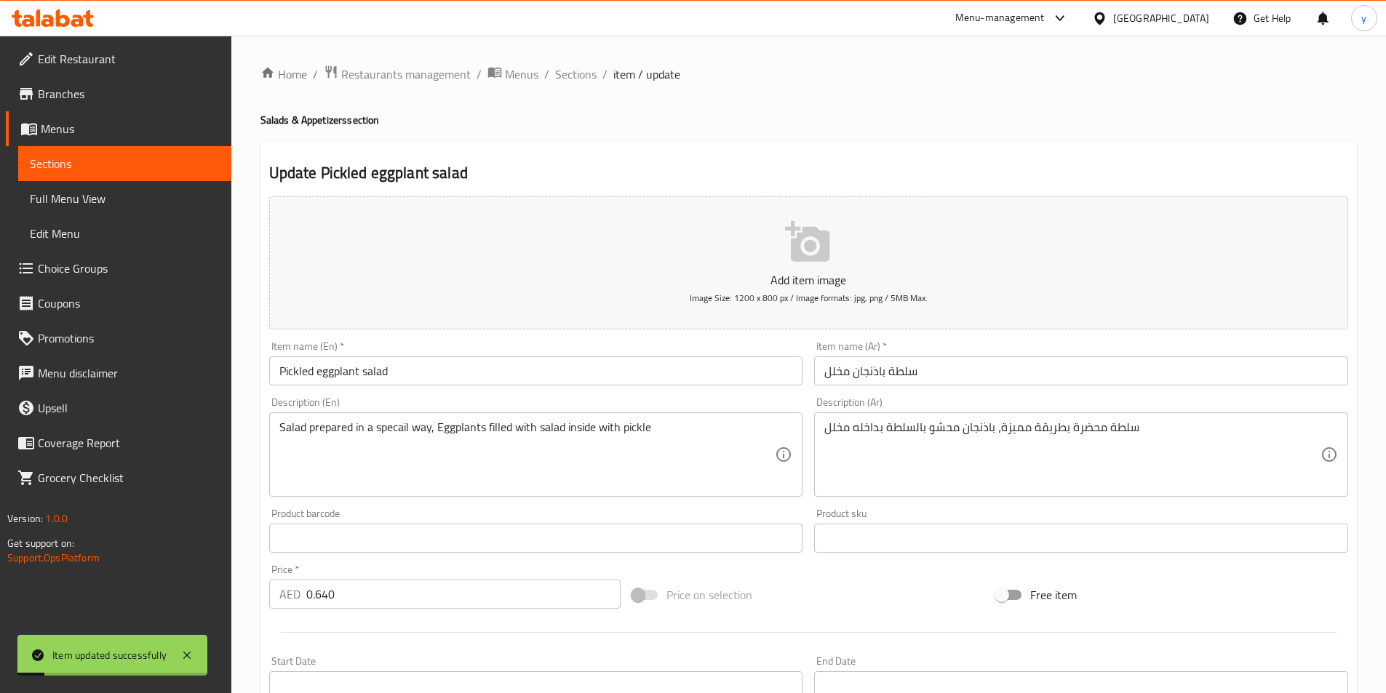
click at [578, 75] on span "Sections" at bounding box center [575, 73] width 41 height 17
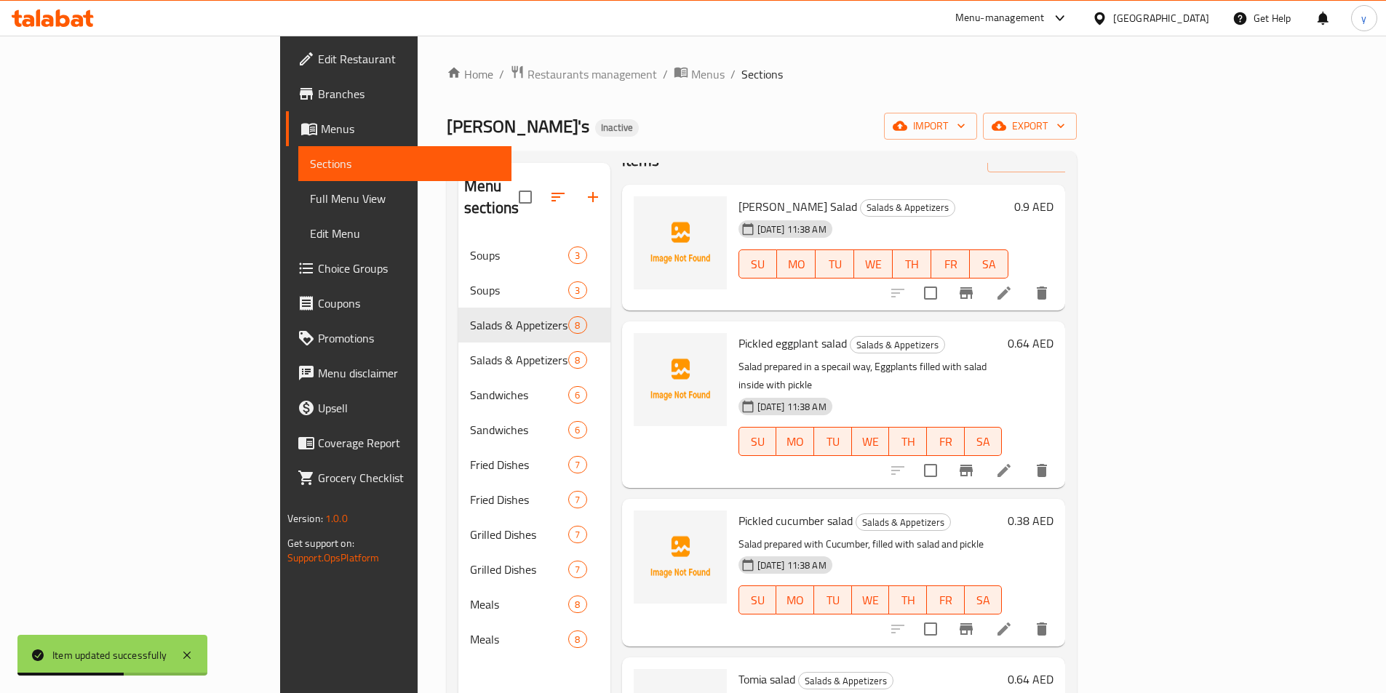
scroll to position [73, 0]
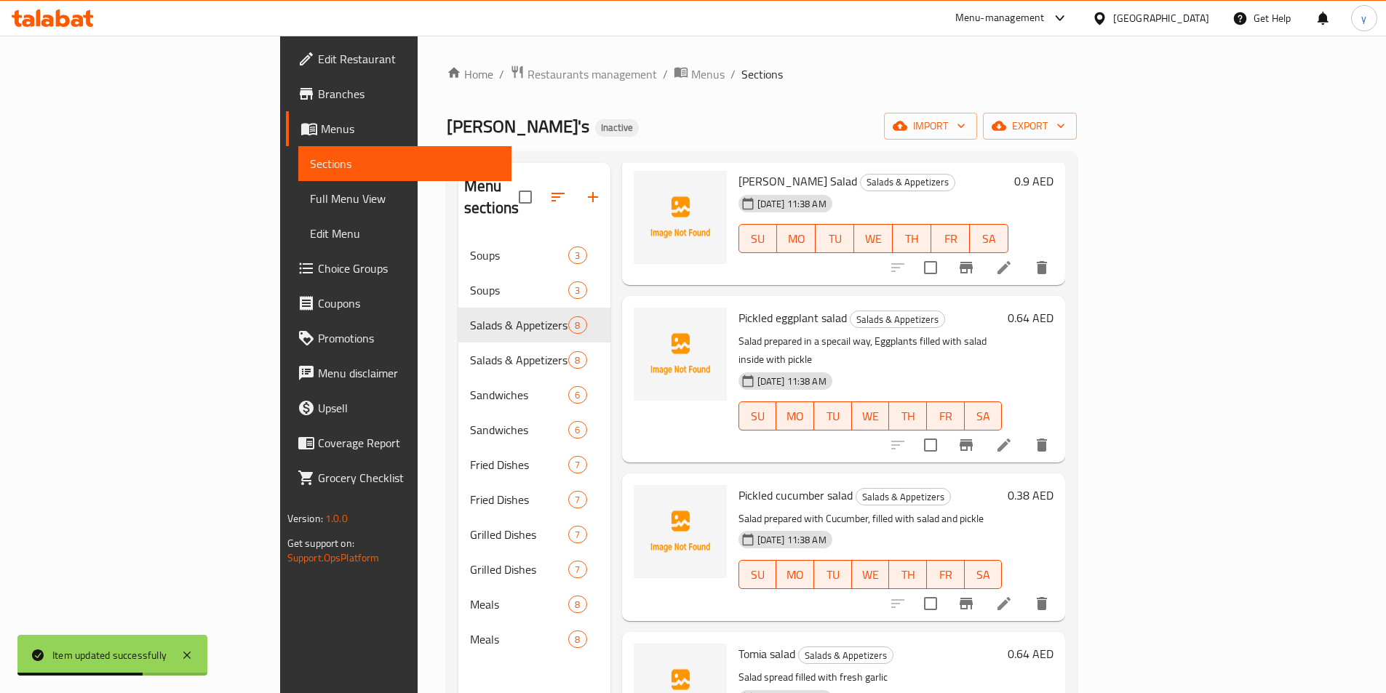
click at [1013, 595] on icon at bounding box center [1003, 603] width 17 height 17
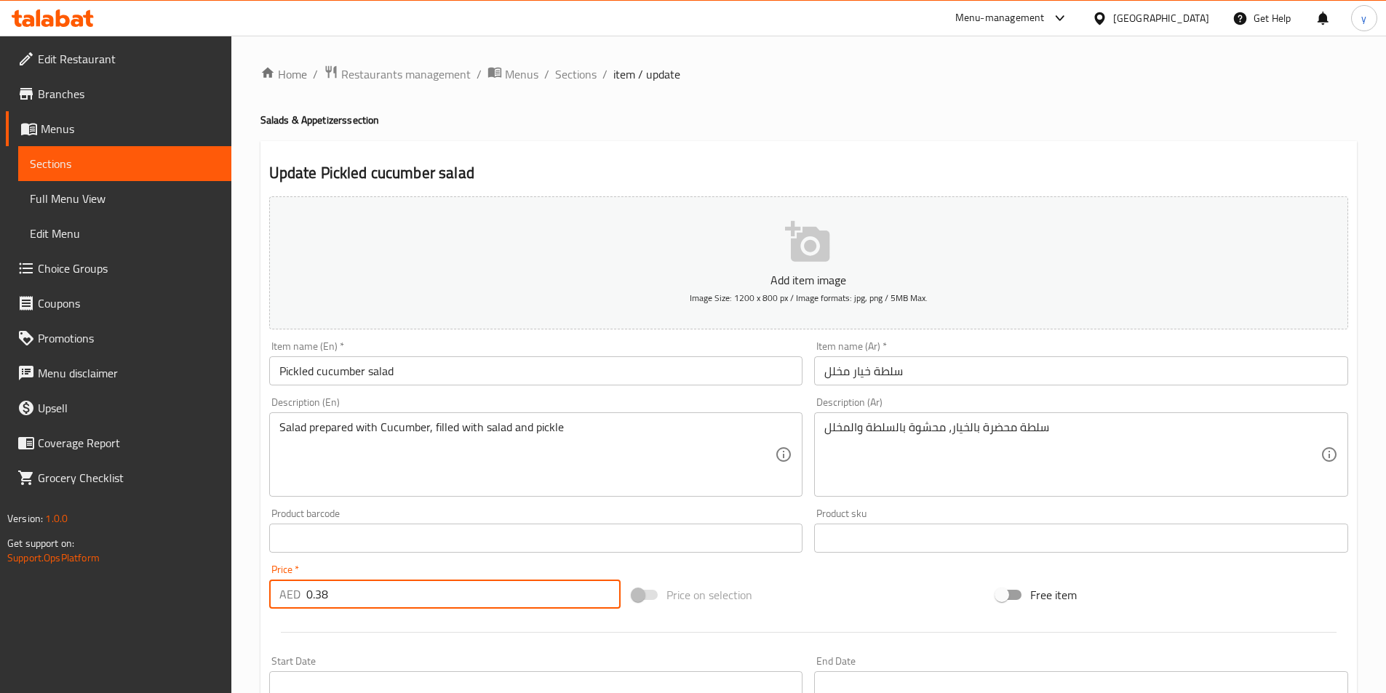
click at [541, 586] on input "0.38" at bounding box center [463, 594] width 315 height 29
type input "0.384"
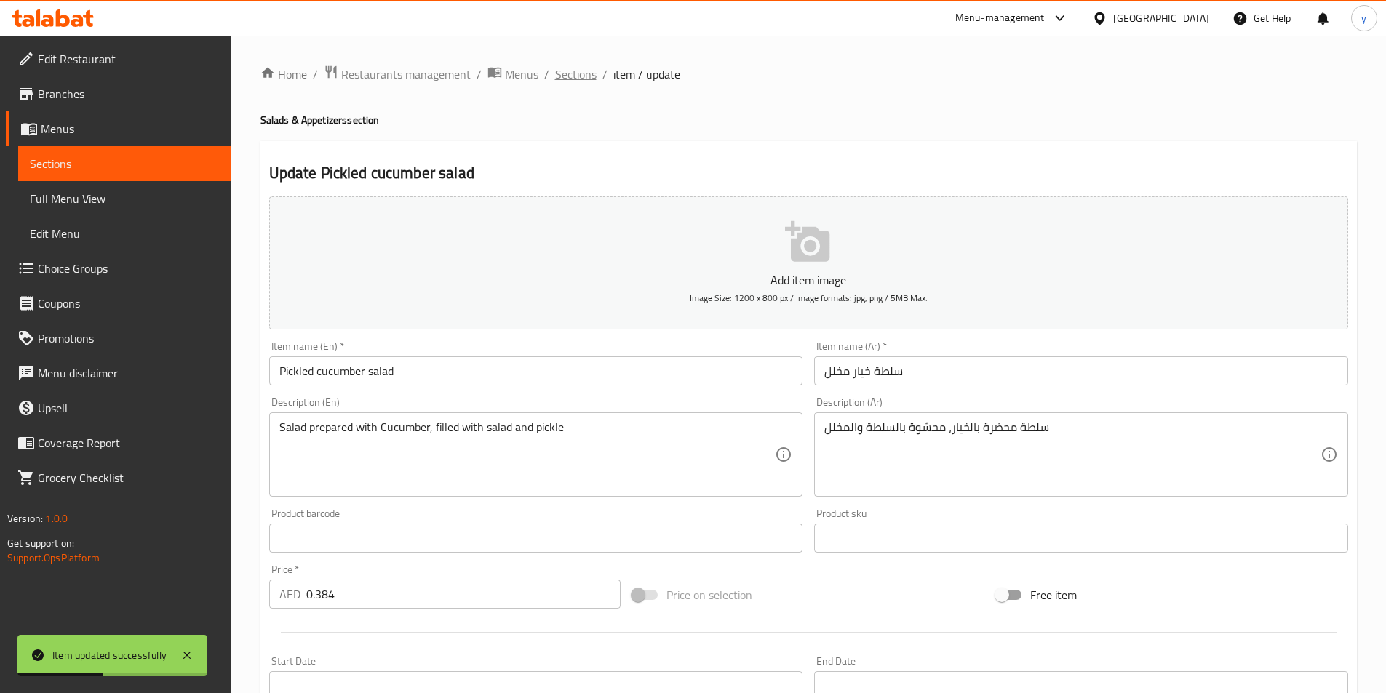
click at [575, 70] on span "Sections" at bounding box center [575, 73] width 41 height 17
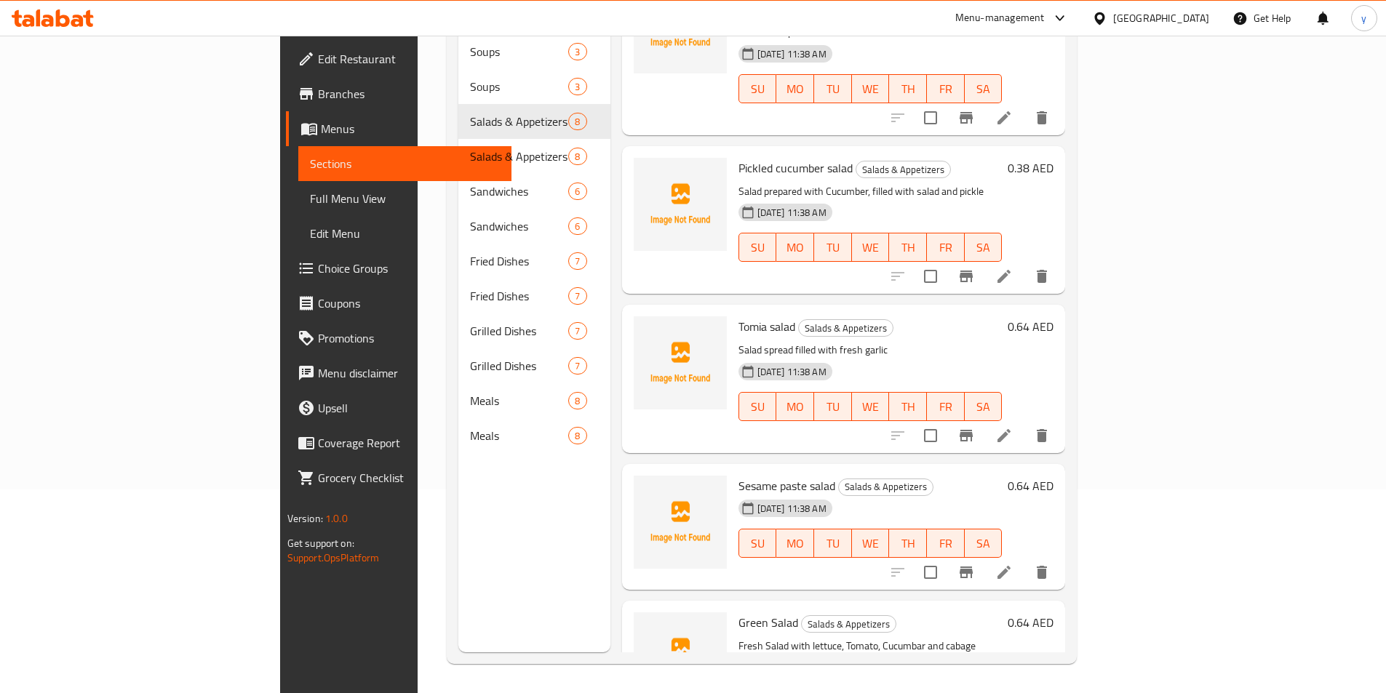
scroll to position [218, 0]
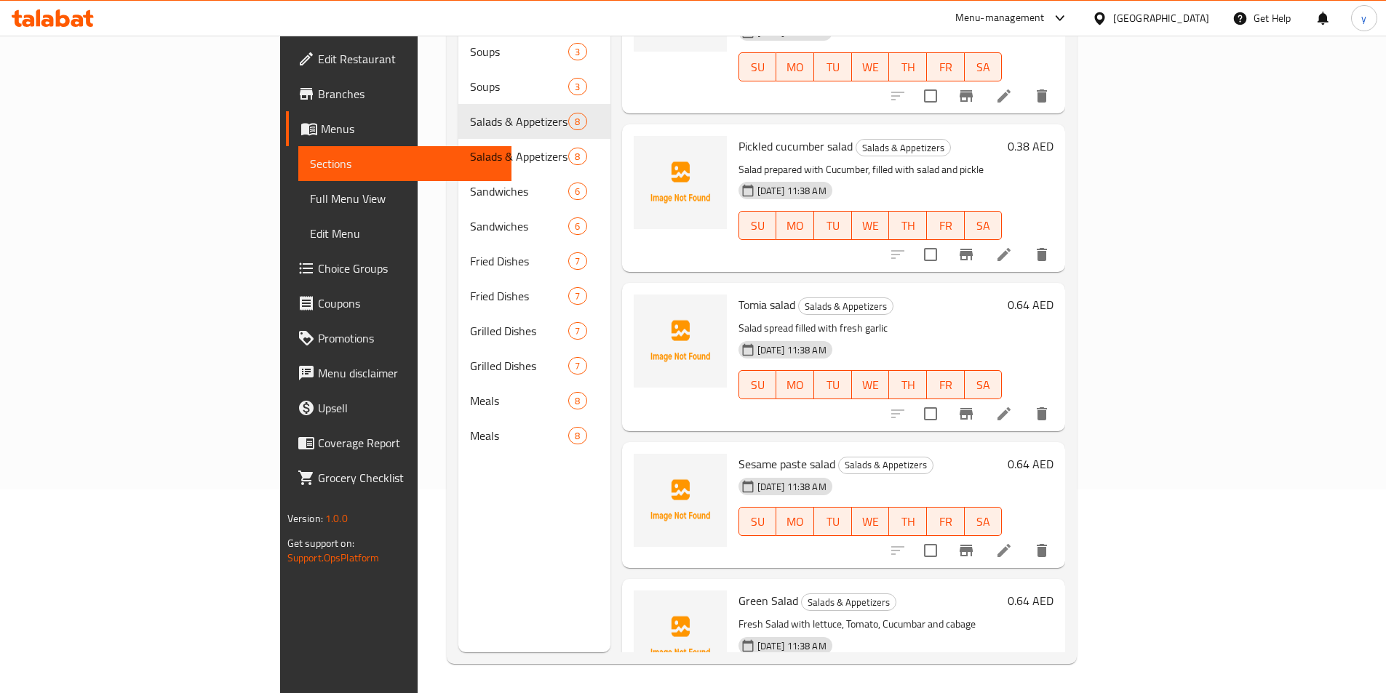
click at [1024, 401] on li at bounding box center [1004, 414] width 41 height 26
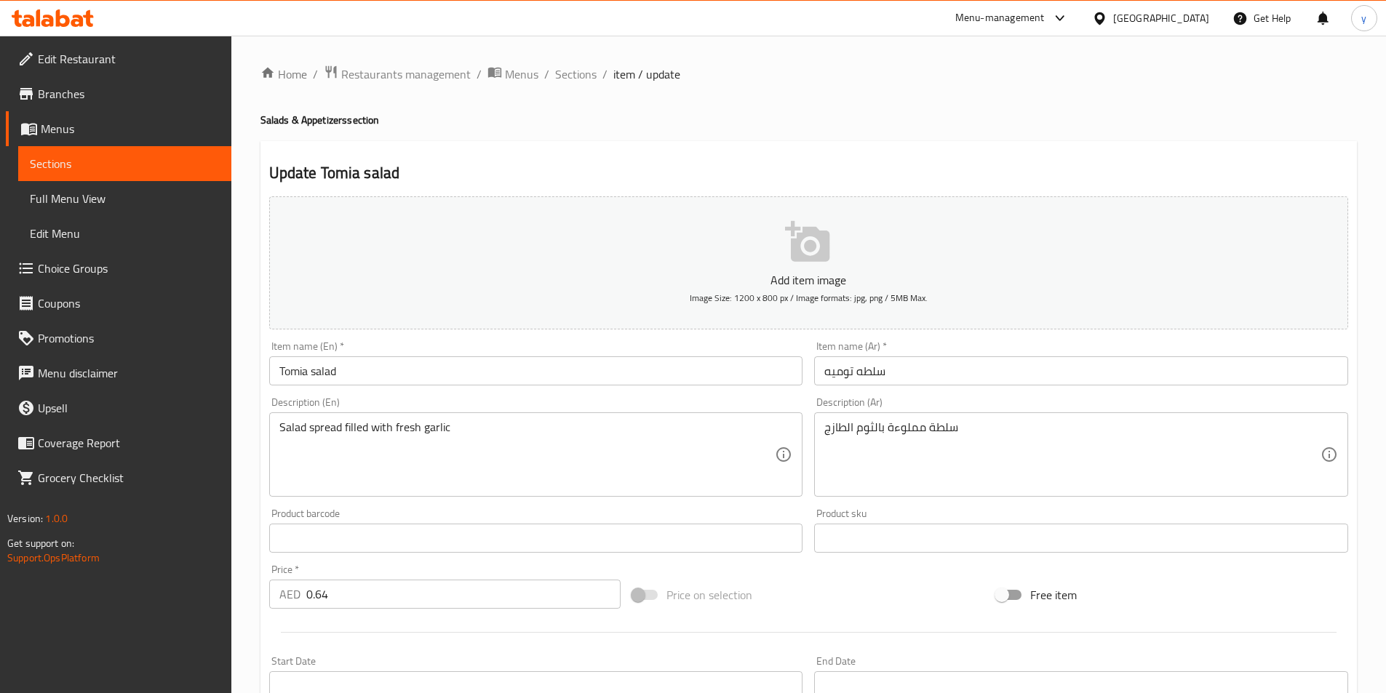
drag, startPoint x: 1055, startPoint y: 273, endPoint x: 1085, endPoint y: 129, distance: 147.1
click at [1085, 129] on div "Home / Restaurants management / Menus / Sections / item / update Salads & Appet…" at bounding box center [808, 532] width 1096 height 934
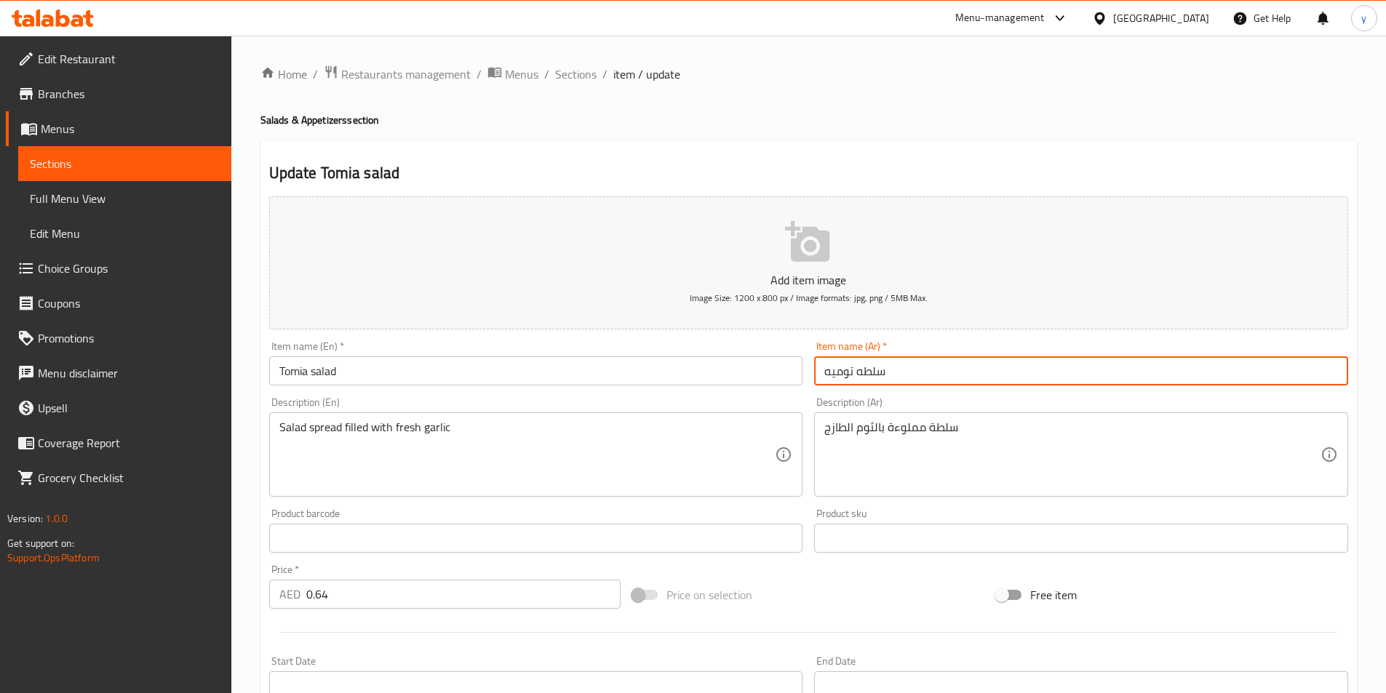
drag, startPoint x: 849, startPoint y: 372, endPoint x: 861, endPoint y: 370, distance: 11.7
click at [861, 370] on input "سلطه توميه" at bounding box center [1081, 370] width 534 height 29
drag, startPoint x: 850, startPoint y: 373, endPoint x: 858, endPoint y: 375, distance: 8.9
click at [858, 375] on input "سلطه توميه" at bounding box center [1081, 370] width 534 height 29
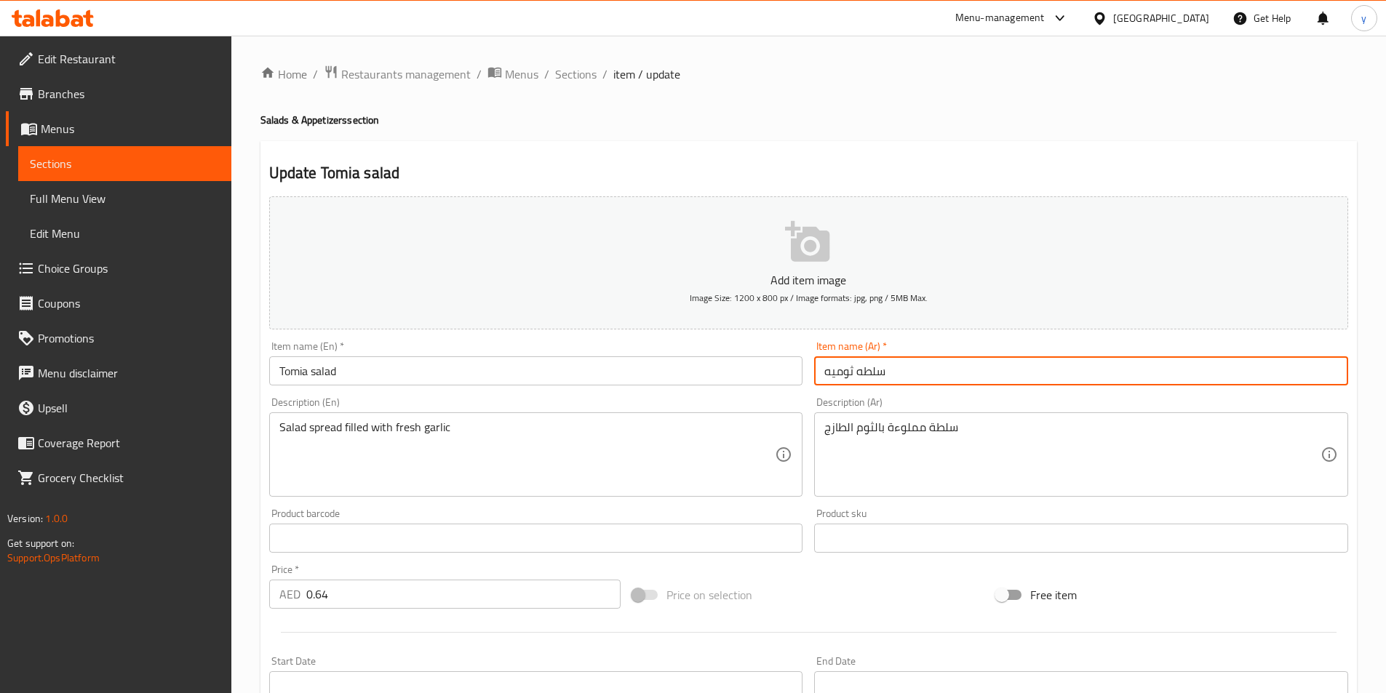
click at [860, 370] on input "سلطه ثوميه" at bounding box center [1081, 370] width 534 height 29
click at [882, 378] on input "سلطه ثوميه" at bounding box center [1081, 370] width 534 height 29
click at [856, 373] on input "سلطه ثوميه" at bounding box center [1081, 370] width 534 height 29
type input "سلطة ثوميه"
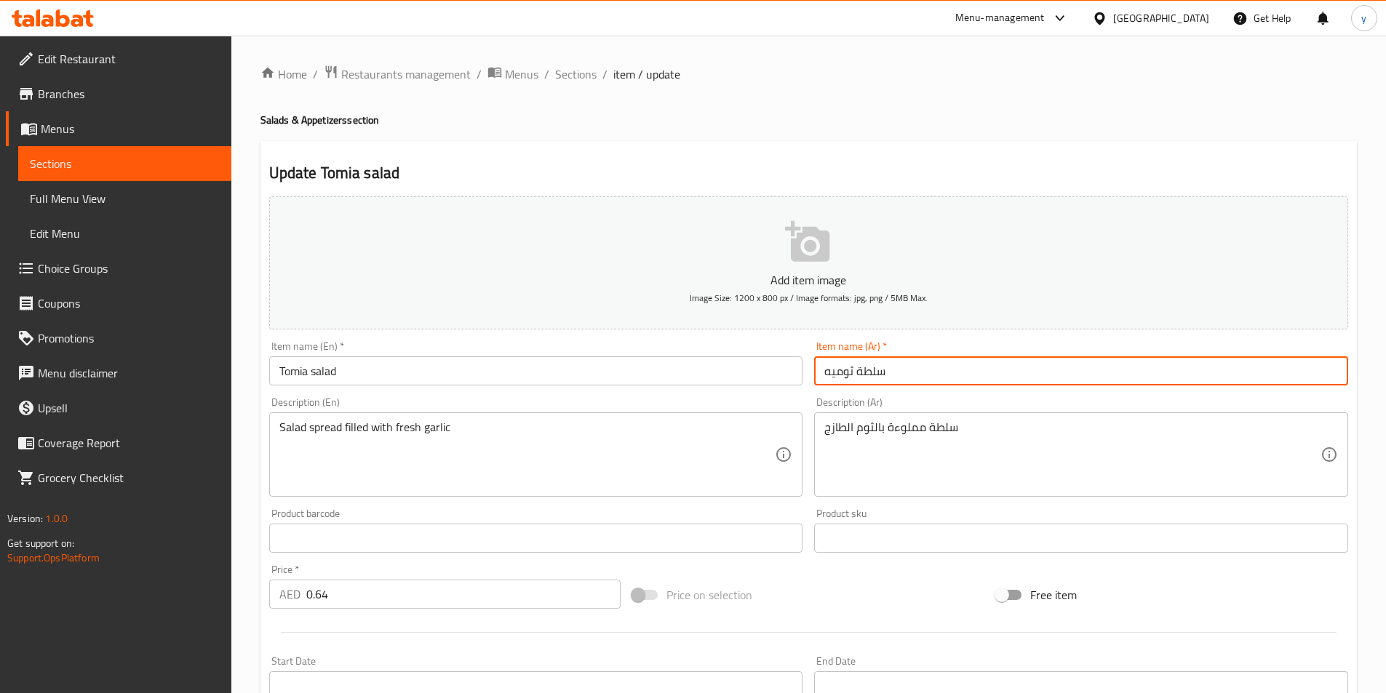
click at [388, 597] on input "0.64" at bounding box center [463, 594] width 315 height 29
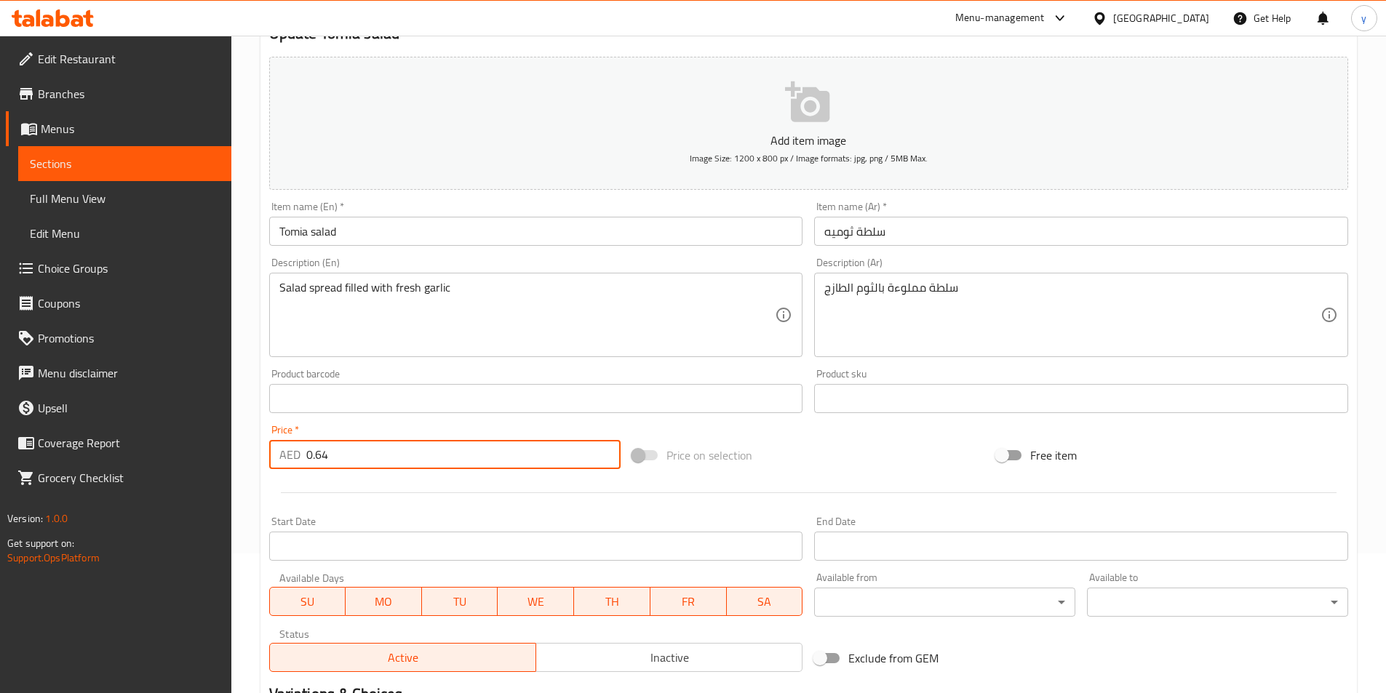
scroll to position [335, 0]
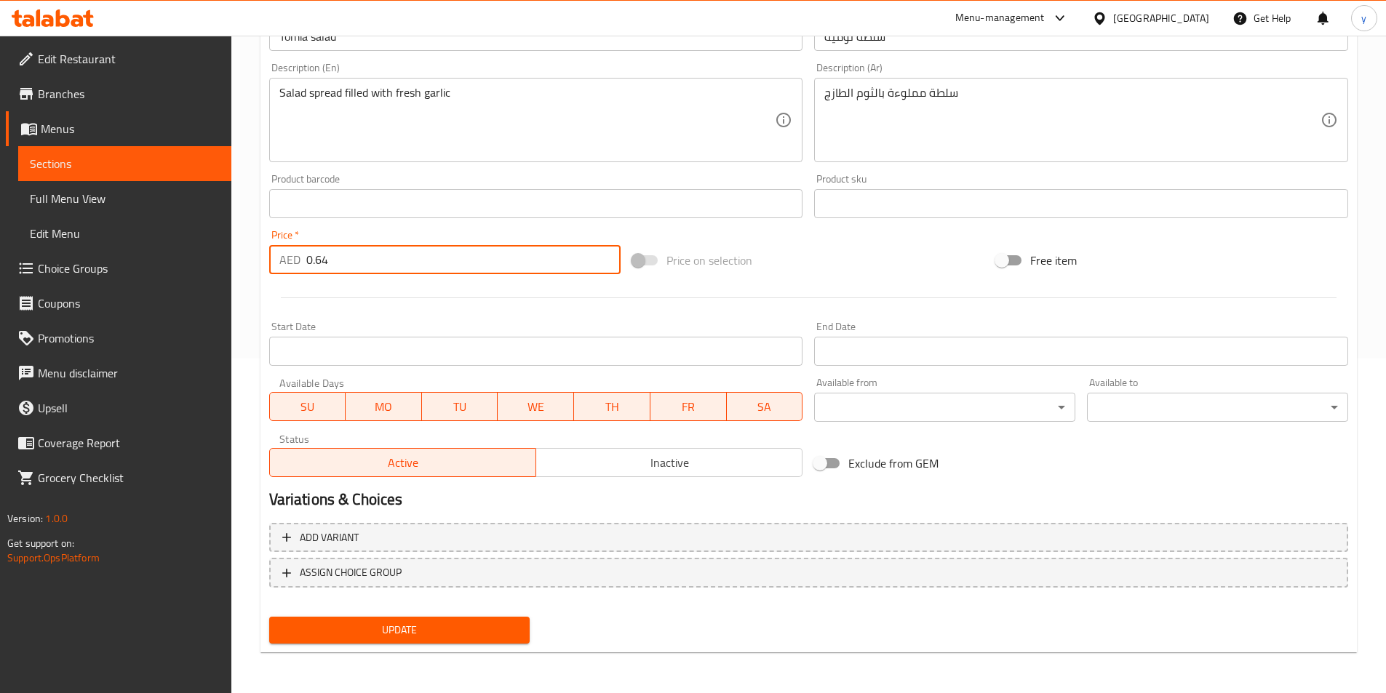
click at [394, 632] on span "Update" at bounding box center [400, 630] width 238 height 18
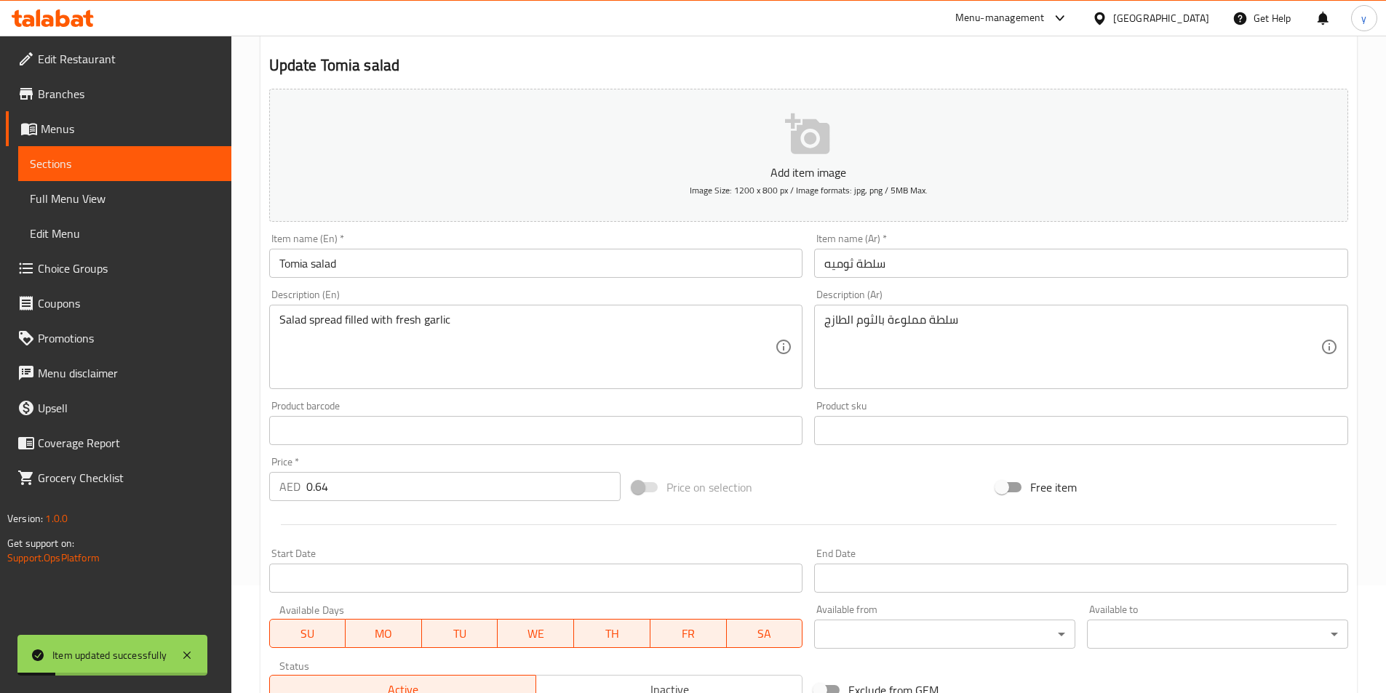
scroll to position [0, 0]
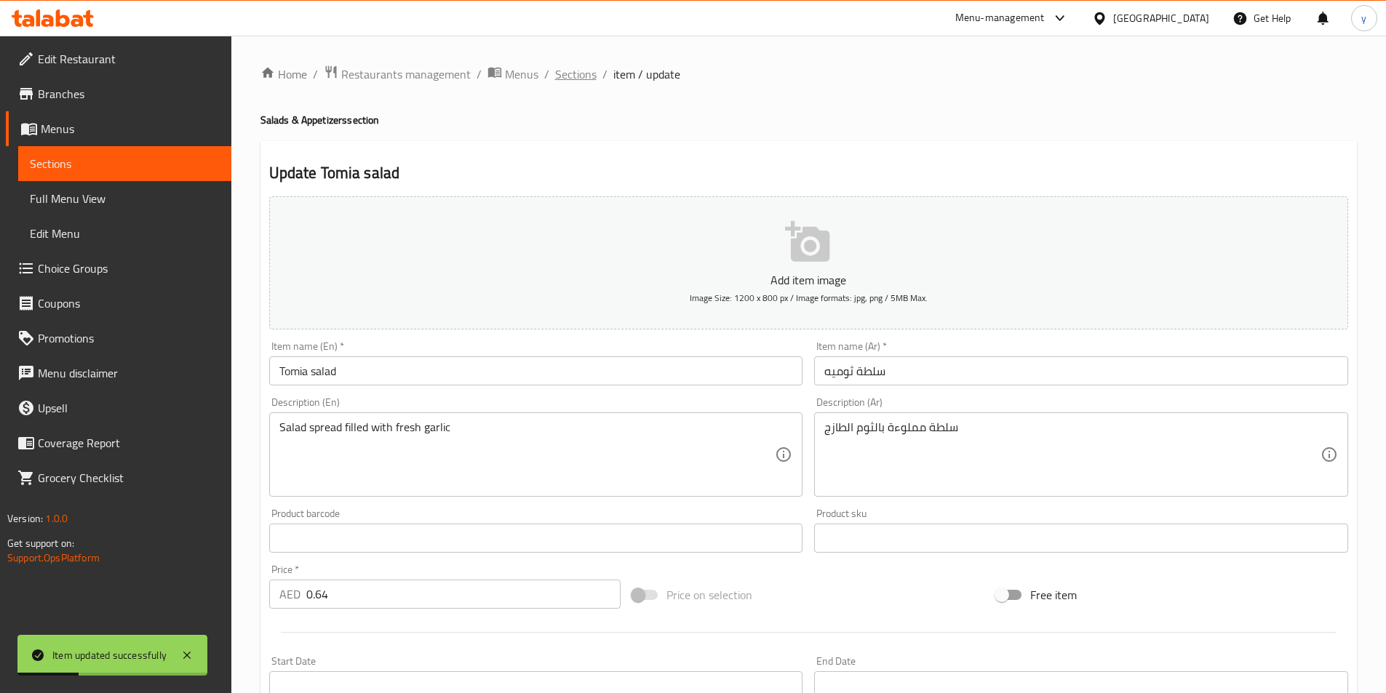
click at [573, 76] on span "Sections" at bounding box center [575, 73] width 41 height 17
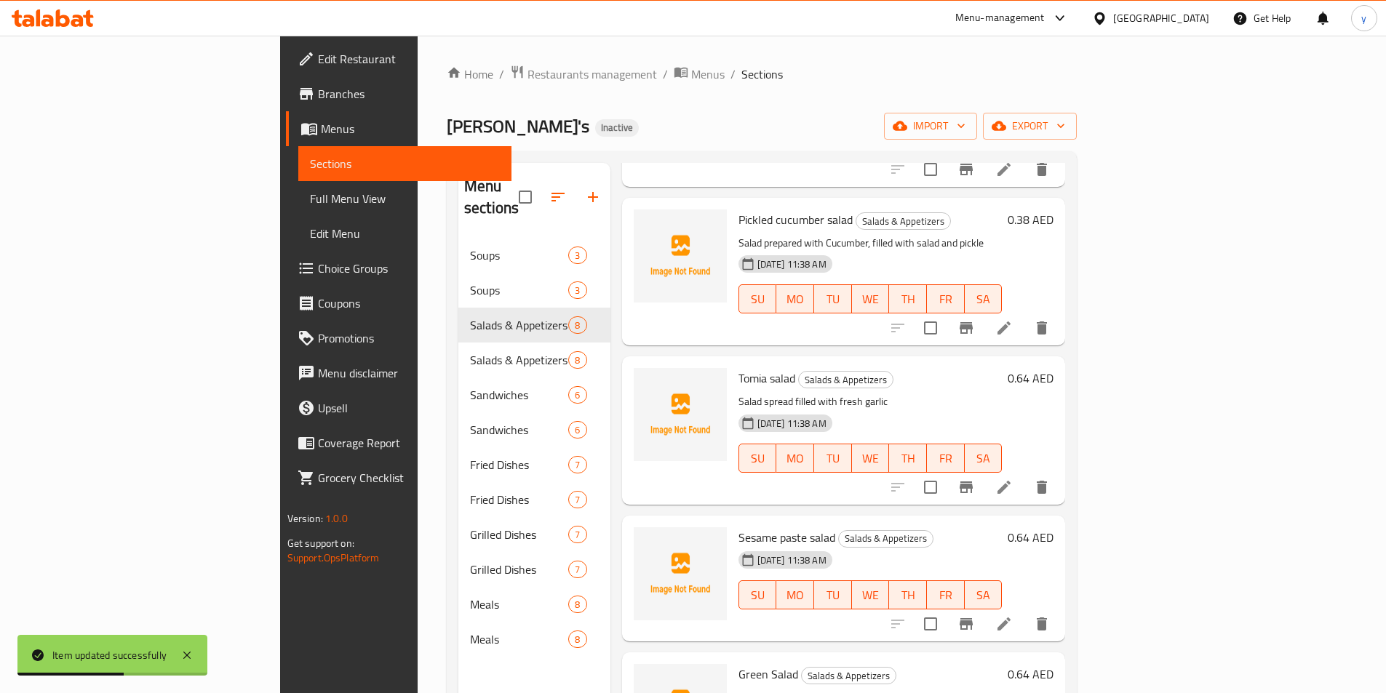
scroll to position [364, 0]
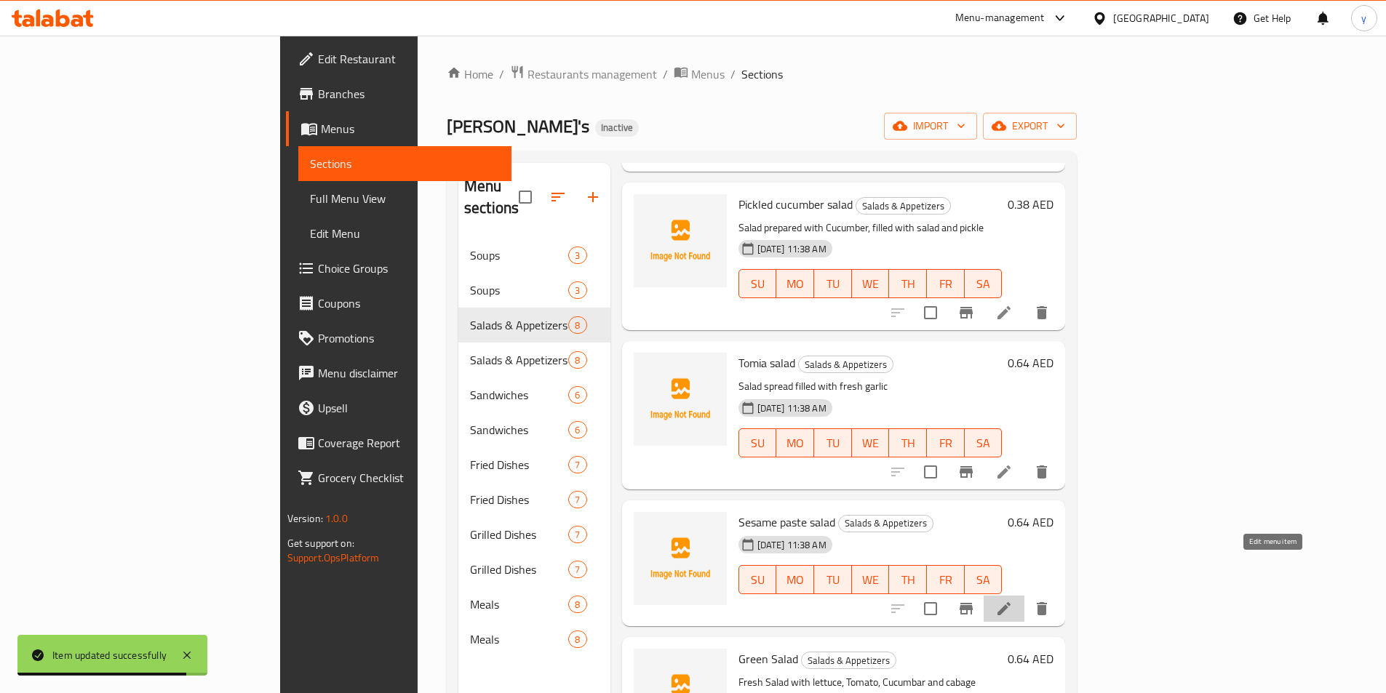
click at [1013, 600] on icon at bounding box center [1003, 608] width 17 height 17
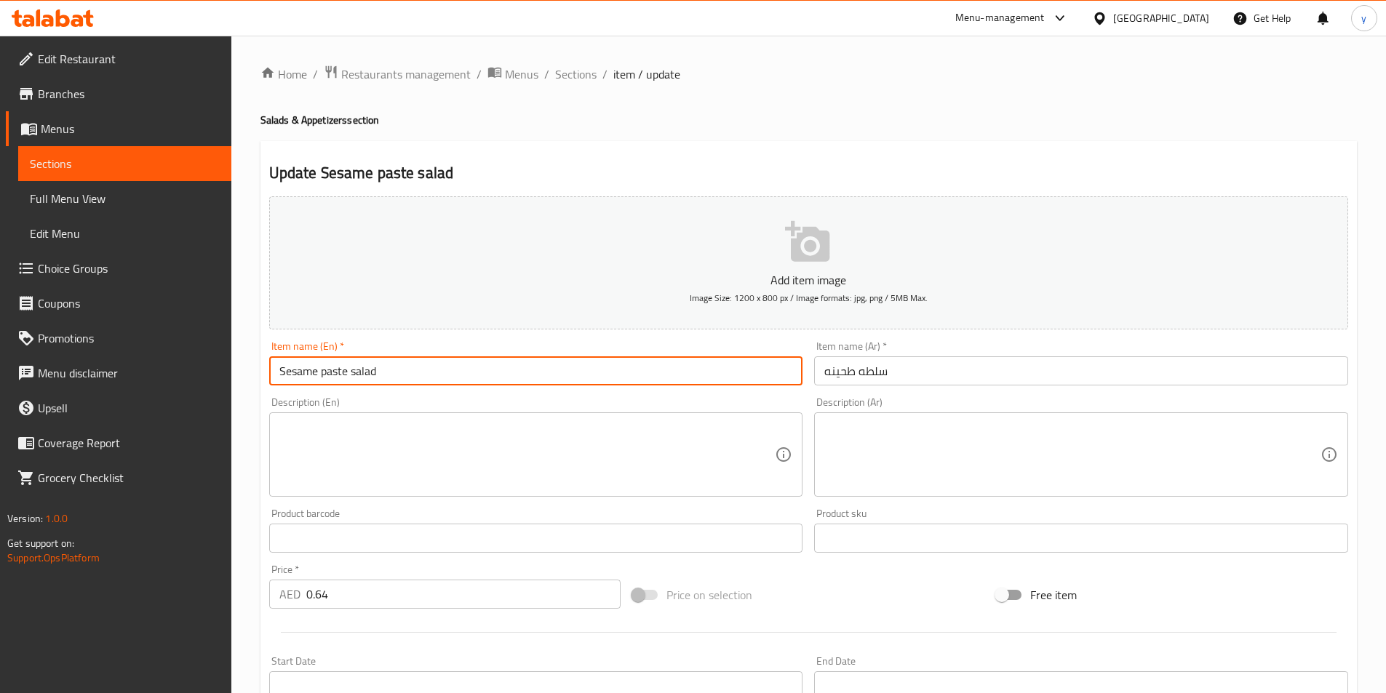
drag, startPoint x: 346, startPoint y: 373, endPoint x: 272, endPoint y: 373, distance: 73.5
click at [272, 373] on input "Sesame paste salad" at bounding box center [536, 370] width 534 height 29
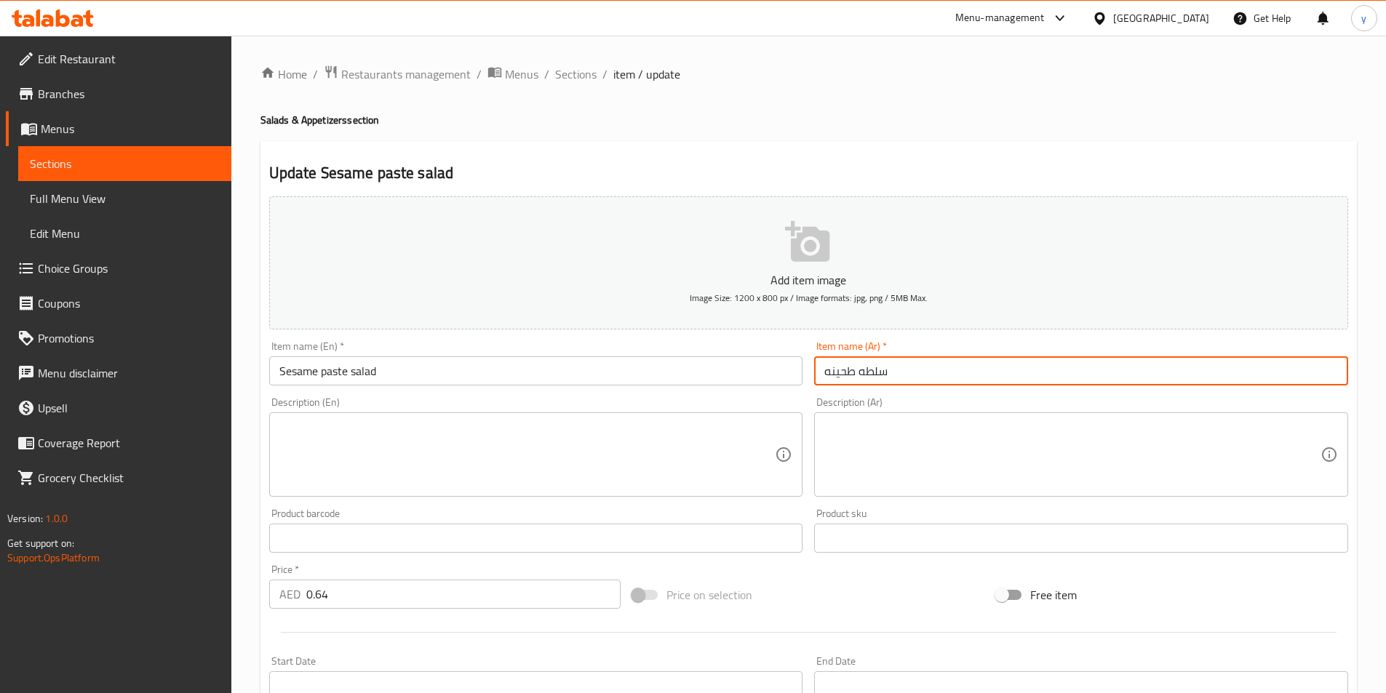
click at [862, 375] on input "سلطه طحينه" at bounding box center [1081, 370] width 534 height 29
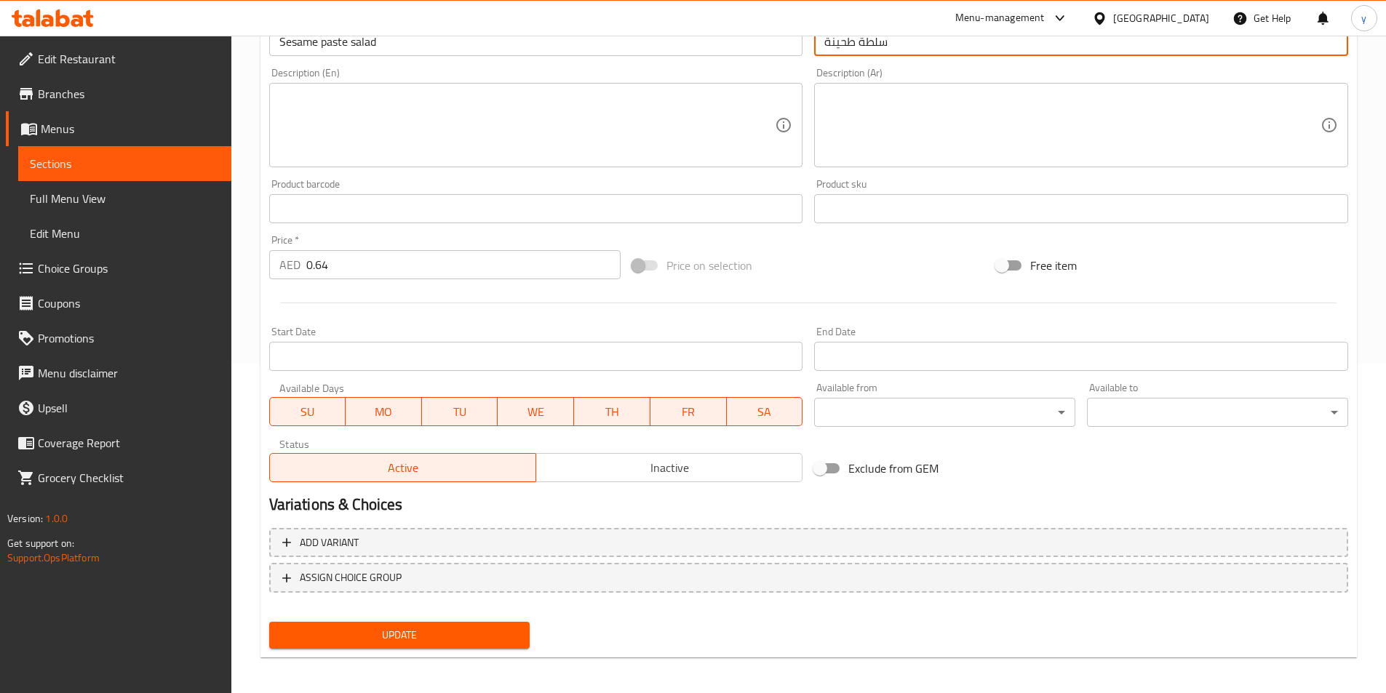
scroll to position [335, 0]
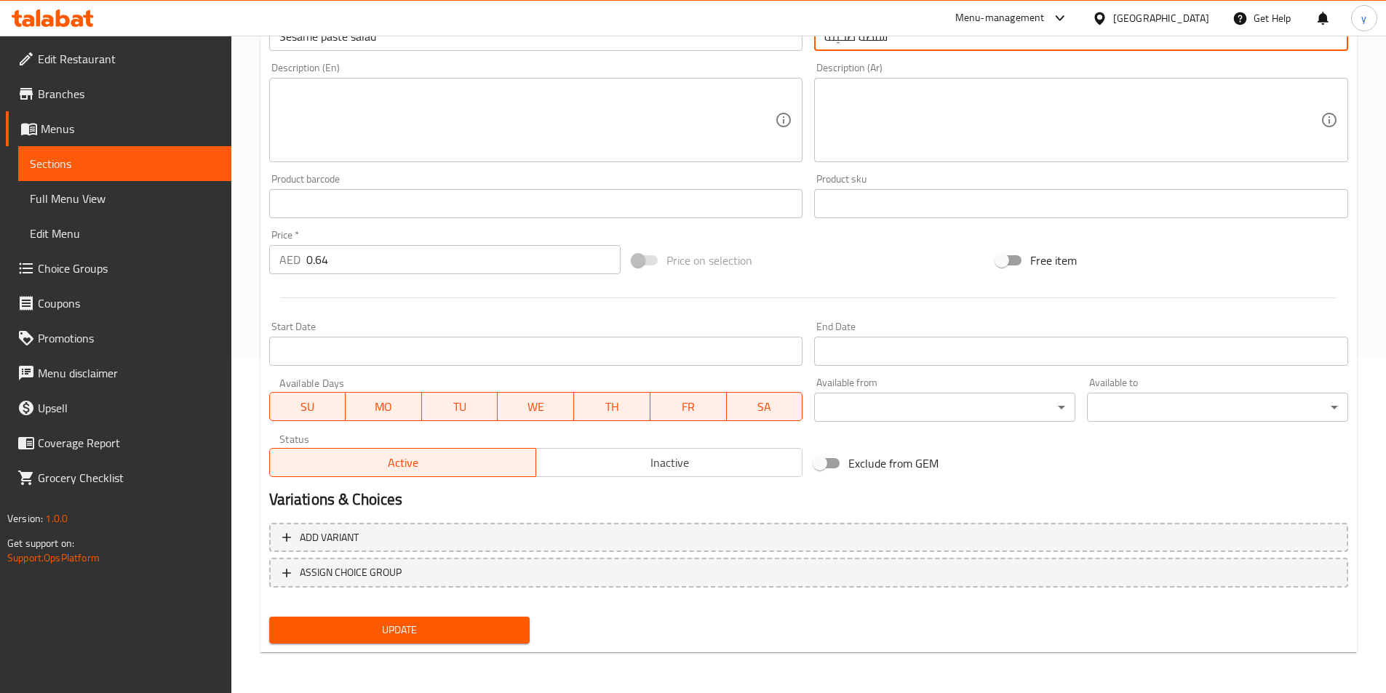
type input "سلطة طحينة"
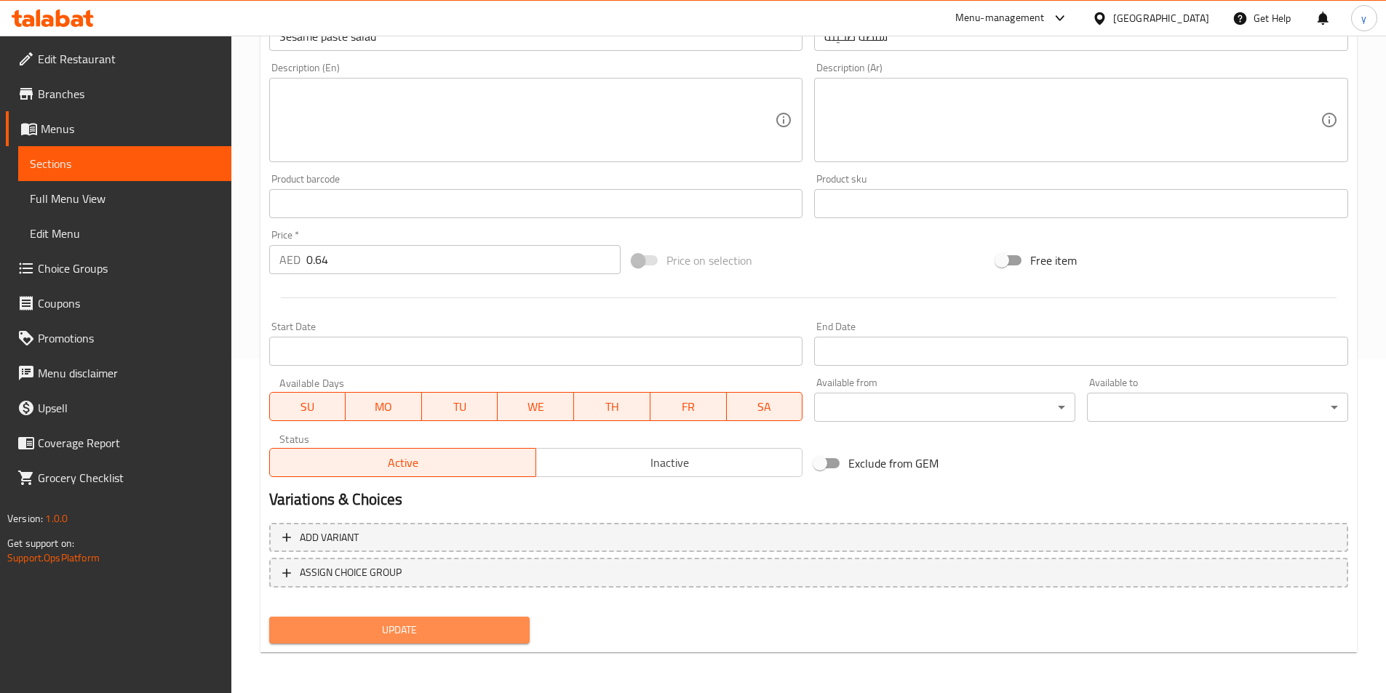
click at [396, 626] on span "Update" at bounding box center [400, 630] width 238 height 18
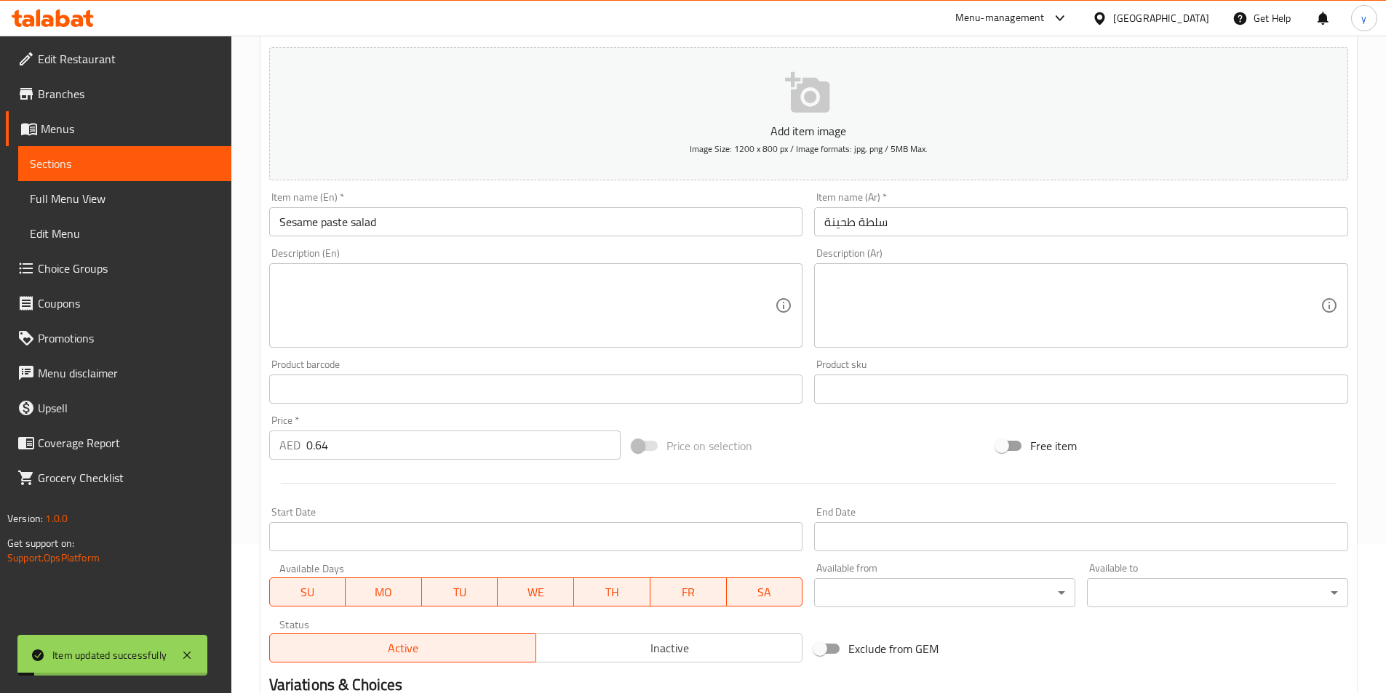
scroll to position [0, 0]
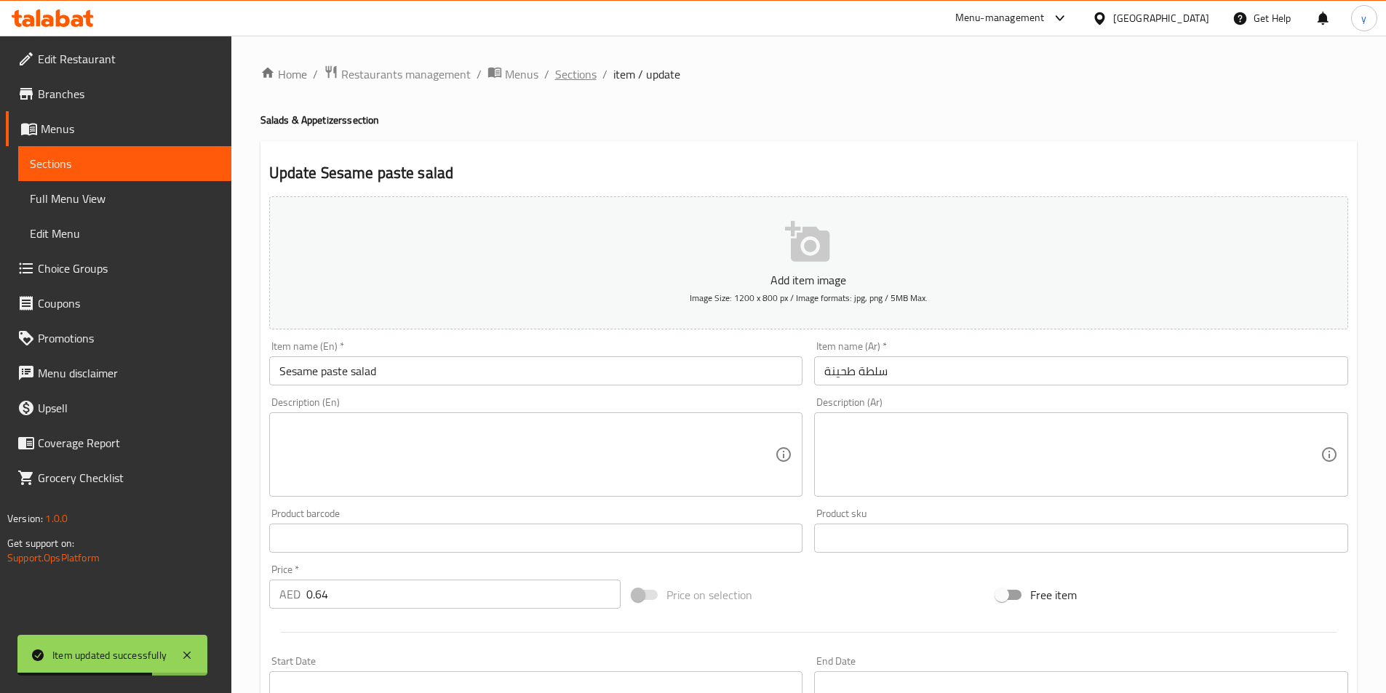
click at [560, 73] on span "Sections" at bounding box center [575, 73] width 41 height 17
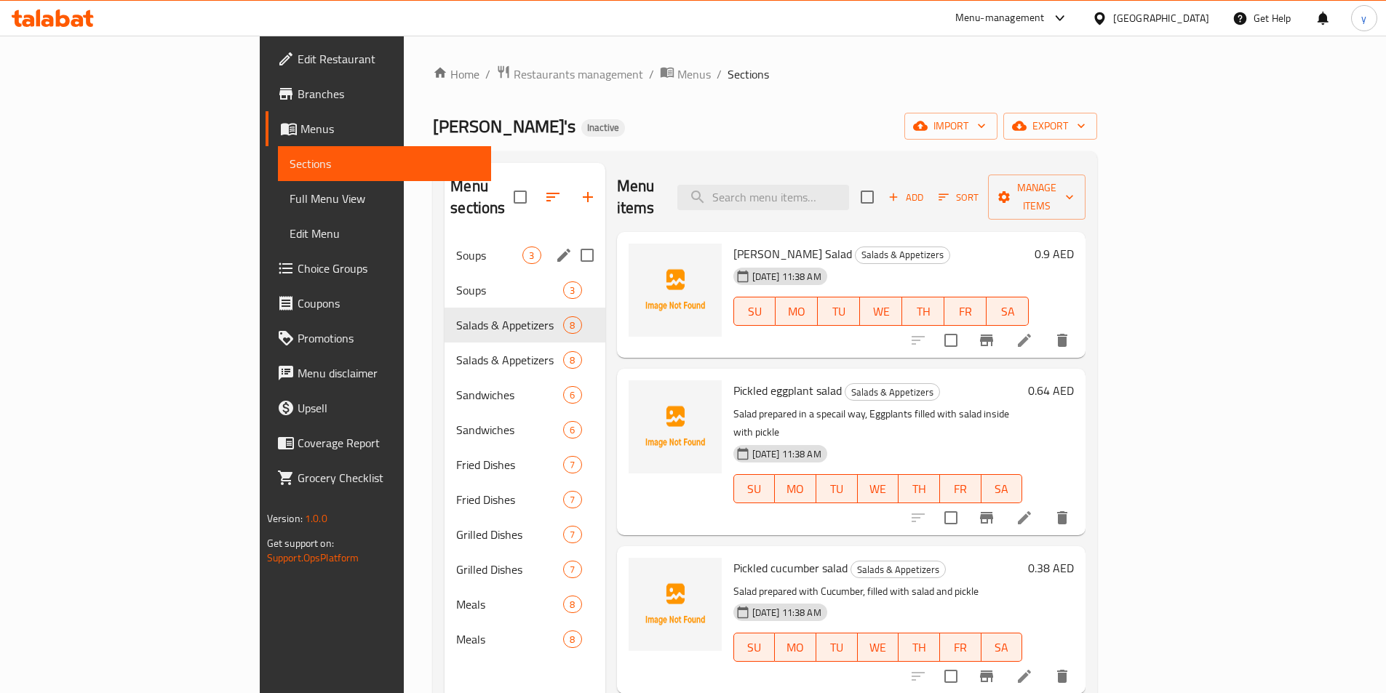
click at [444, 245] on div "Soups 3" at bounding box center [524, 255] width 160 height 35
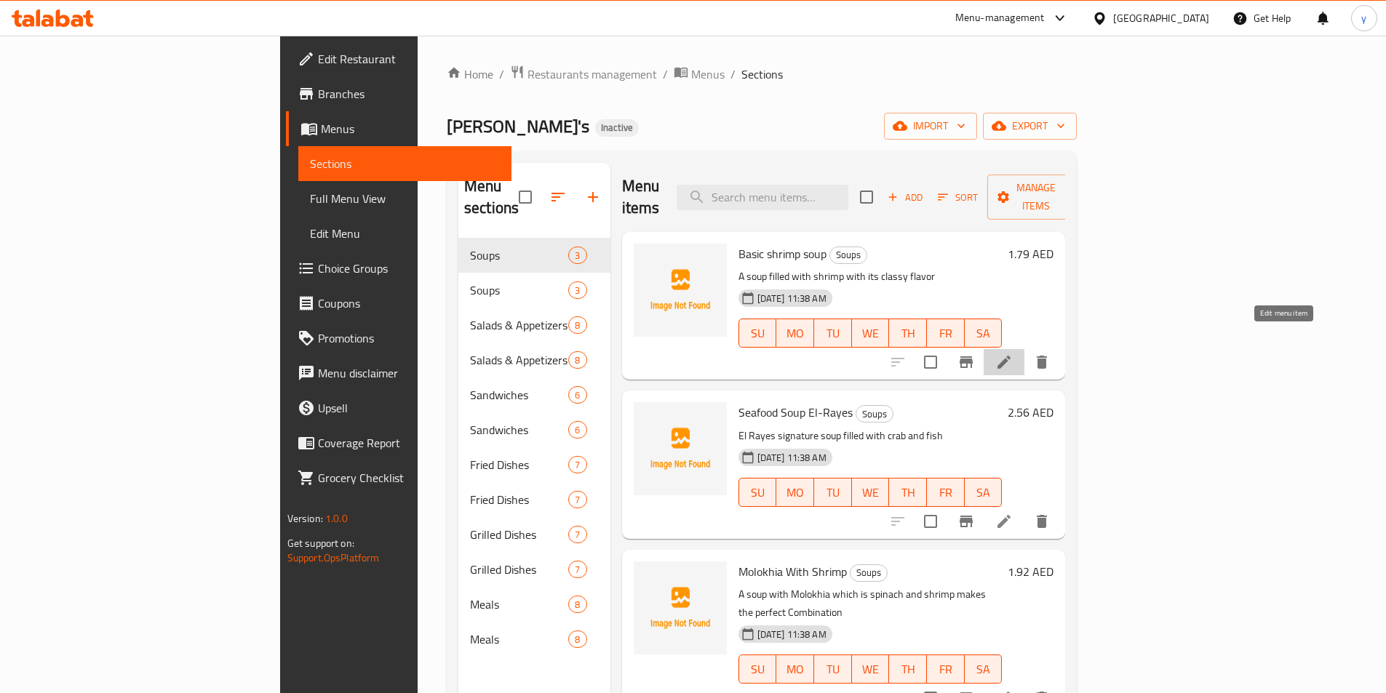
click at [1013, 354] on icon at bounding box center [1003, 362] width 17 height 17
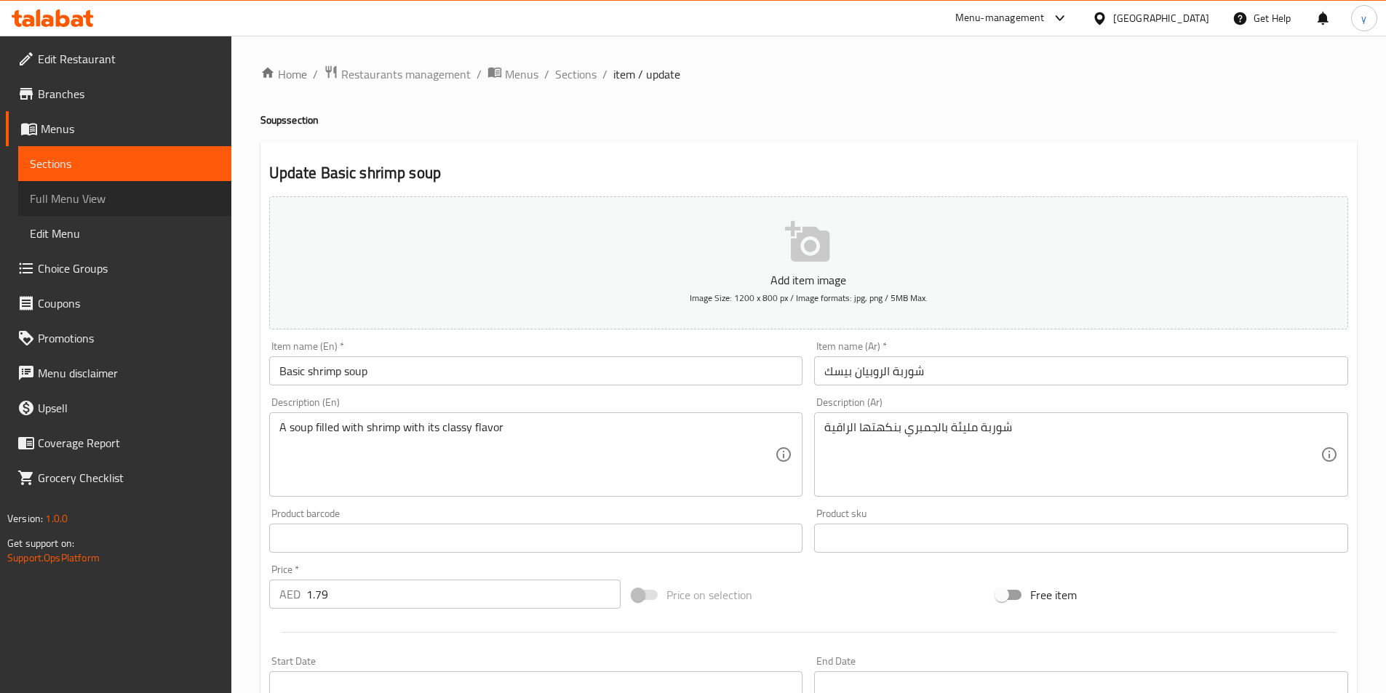
click at [88, 204] on span "Full Menu View" at bounding box center [125, 198] width 190 height 17
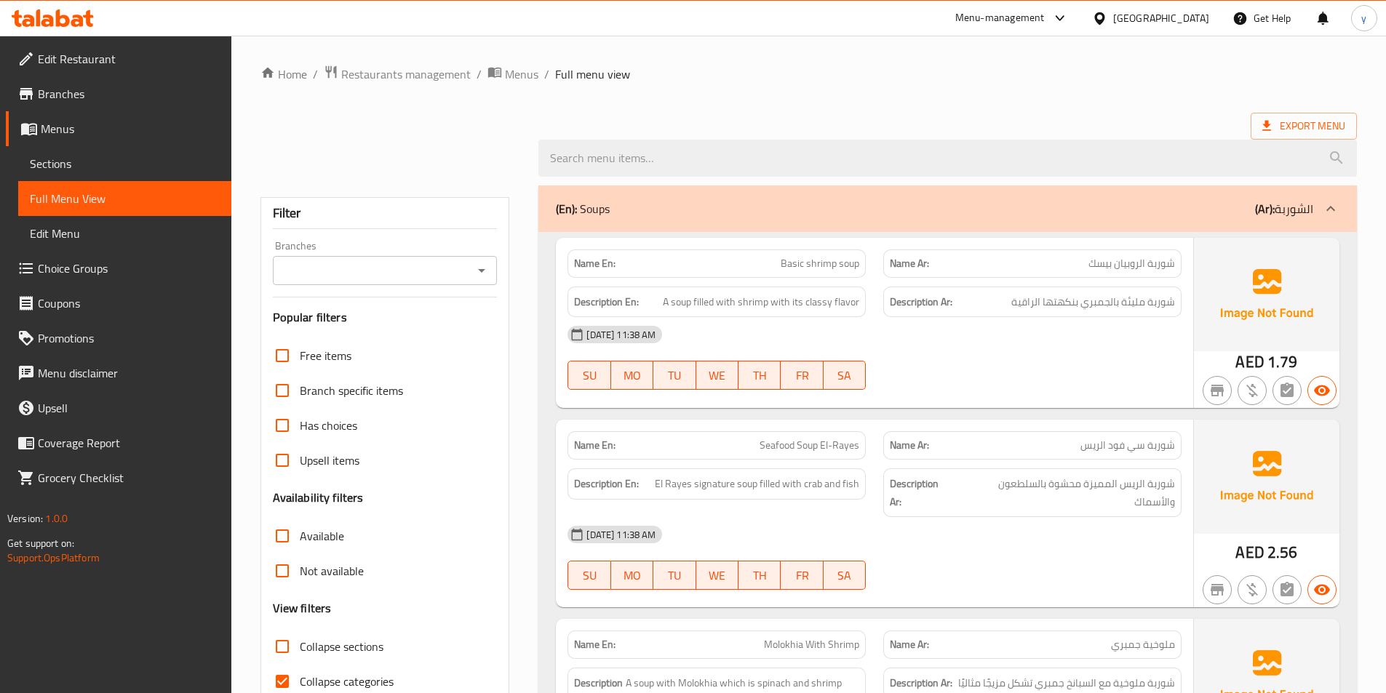
click at [26, 169] on link "Sections" at bounding box center [124, 163] width 213 height 35
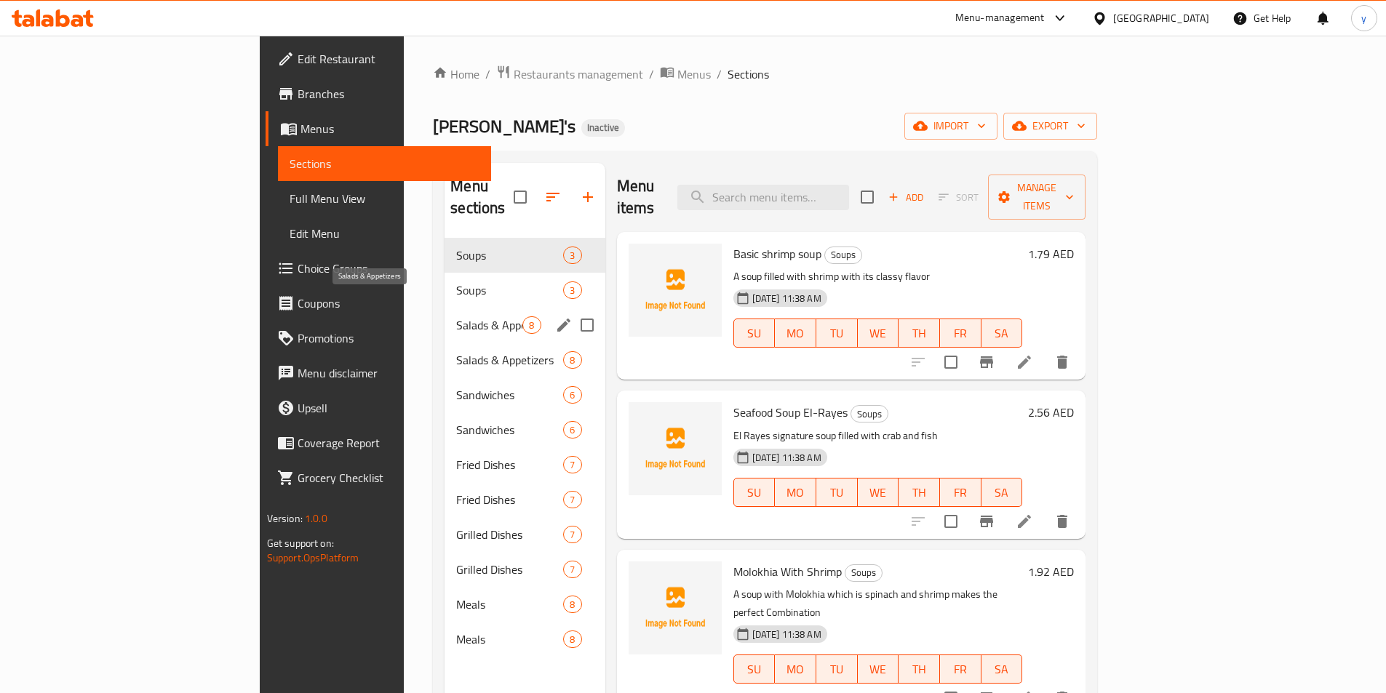
click at [456, 316] on span "Salads & Appetizers" at bounding box center [489, 324] width 66 height 17
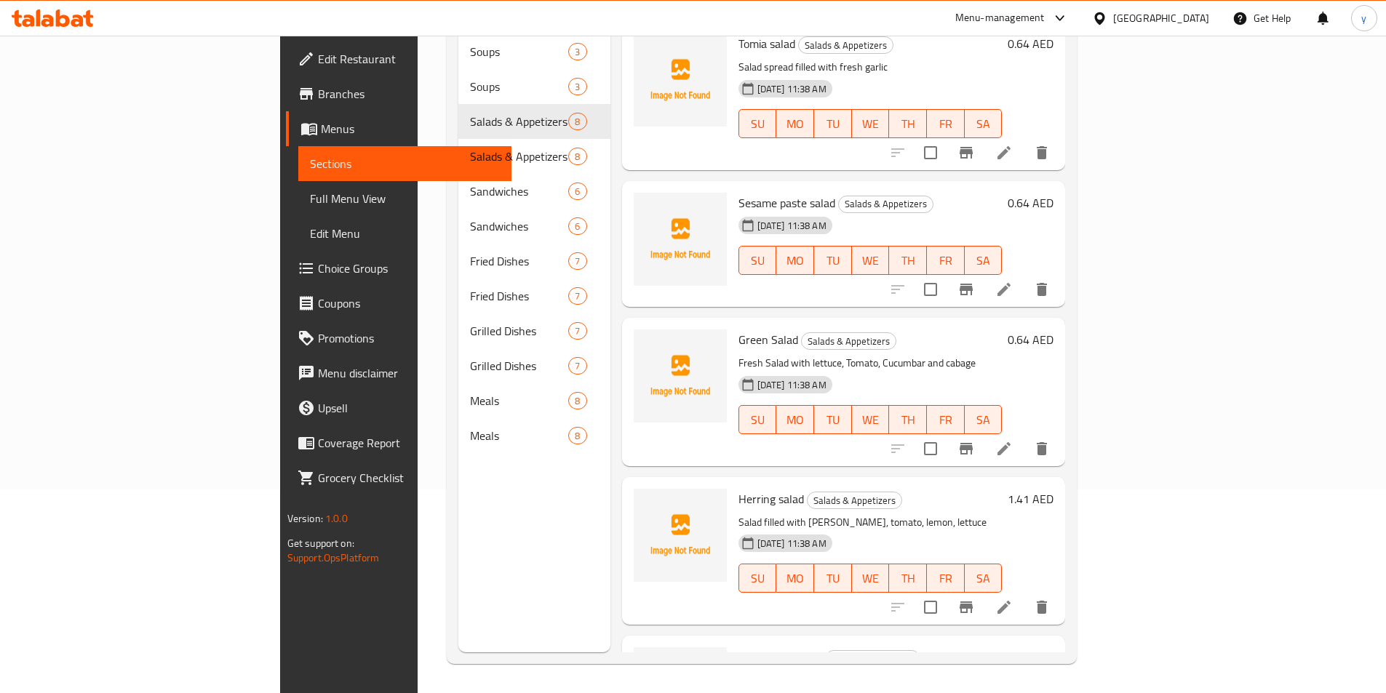
scroll to position [353, 0]
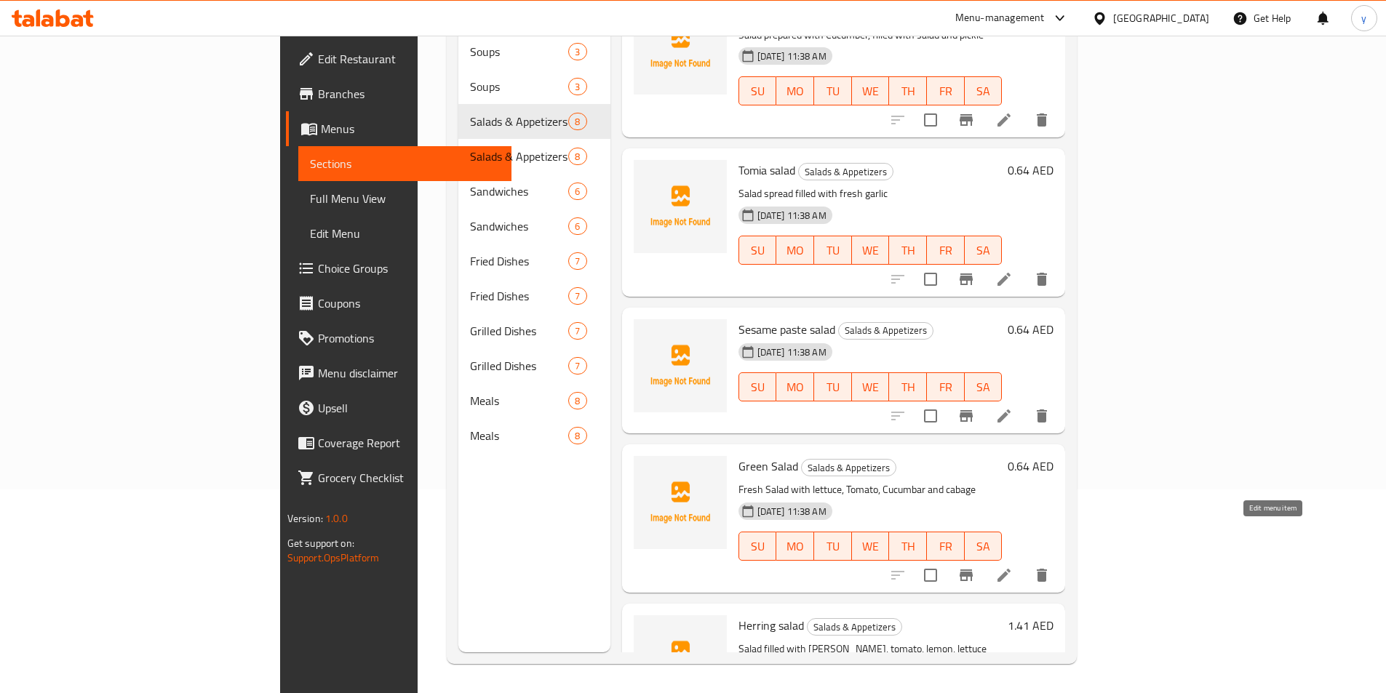
click at [1010, 569] on icon at bounding box center [1003, 575] width 13 height 13
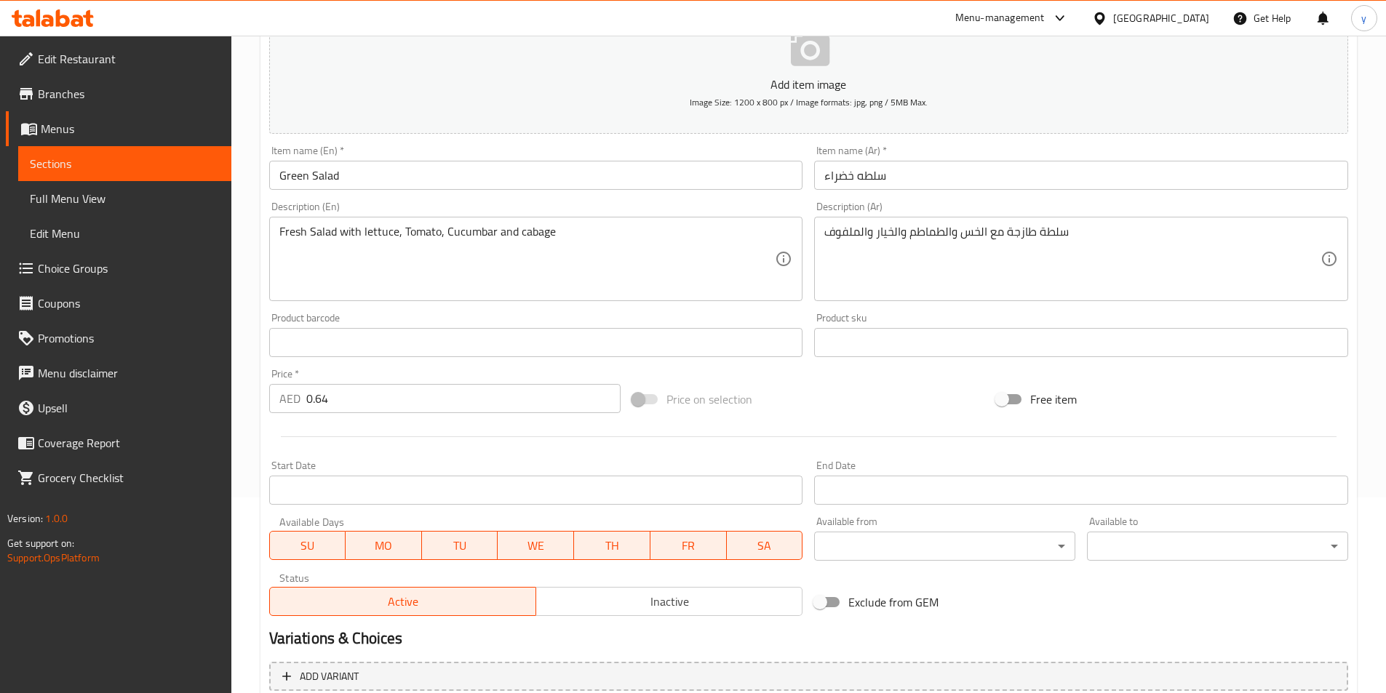
scroll to position [116, 0]
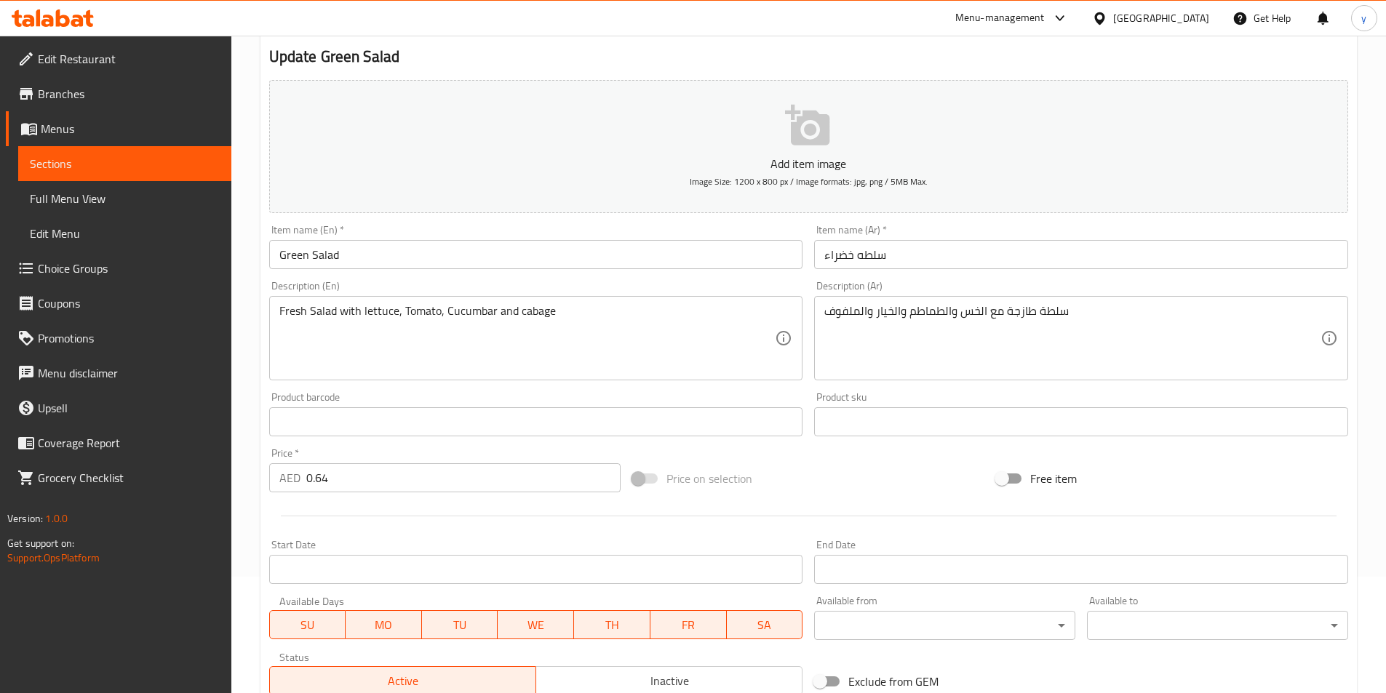
click at [383, 309] on textarea "Fresh Salad with lettuce, Tomato, Cucumbar and cabage" at bounding box center [527, 338] width 496 height 69
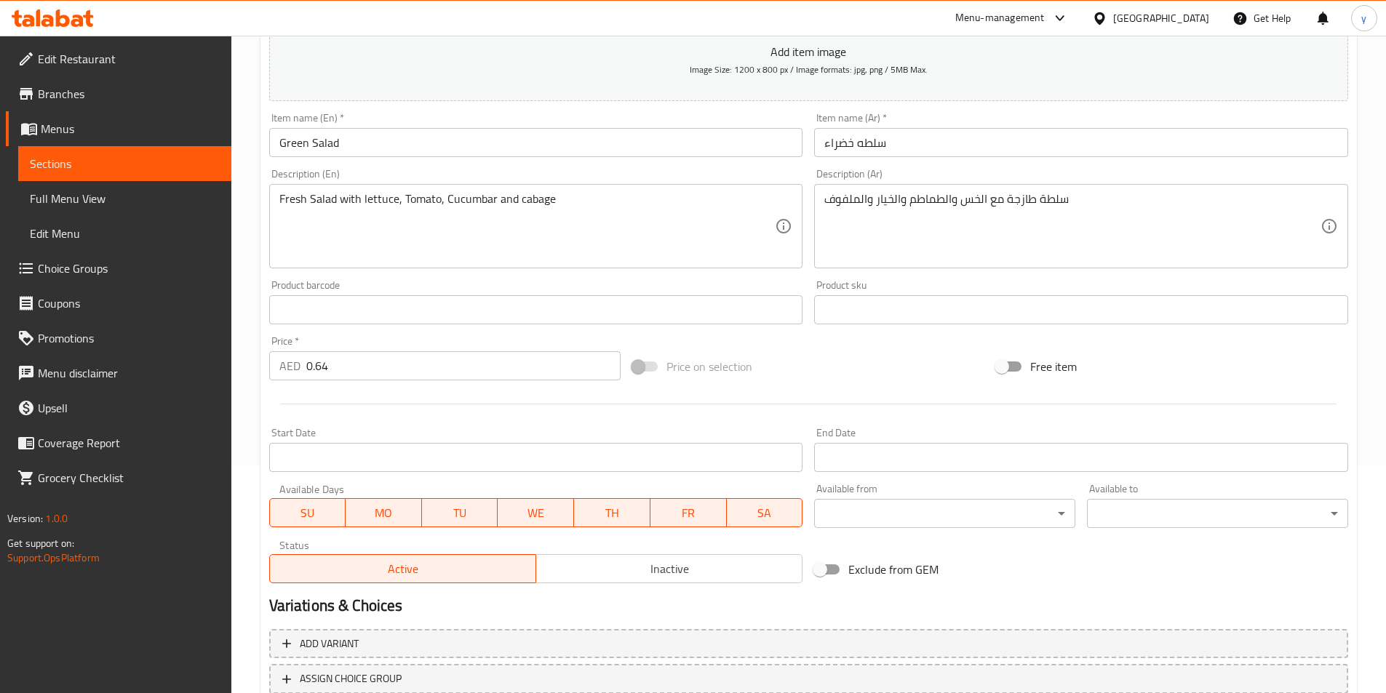
scroll to position [335, 0]
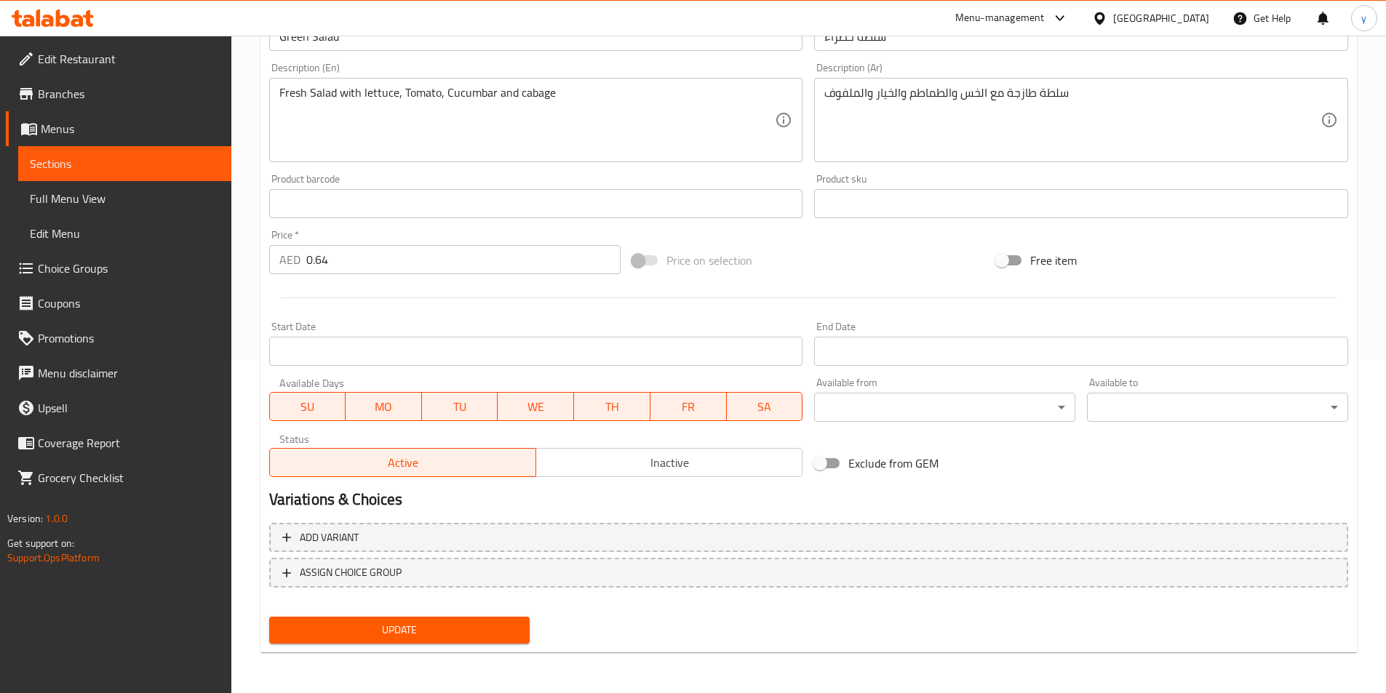
click at [577, 108] on textarea "Fresh Salad with lettuce, Tomato, Cucumbar and cabage" at bounding box center [527, 120] width 496 height 69
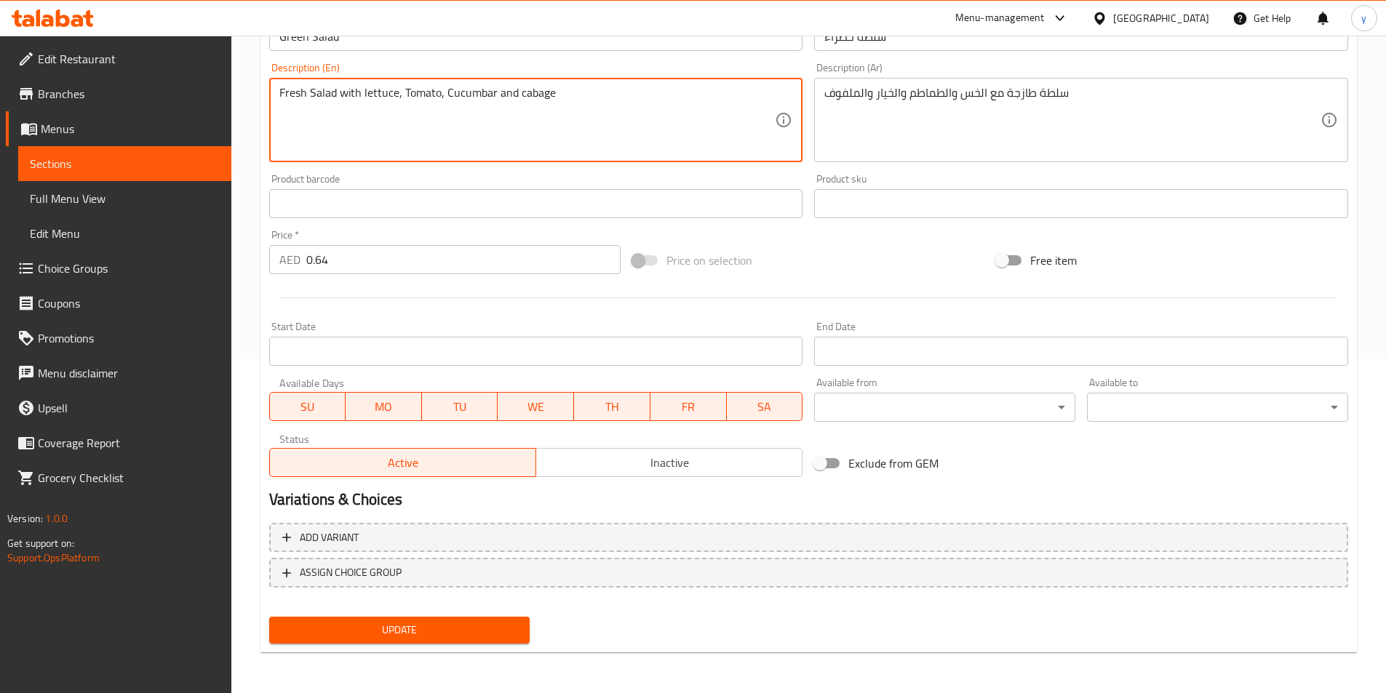
click at [445, 641] on button "Update" at bounding box center [399, 630] width 261 height 27
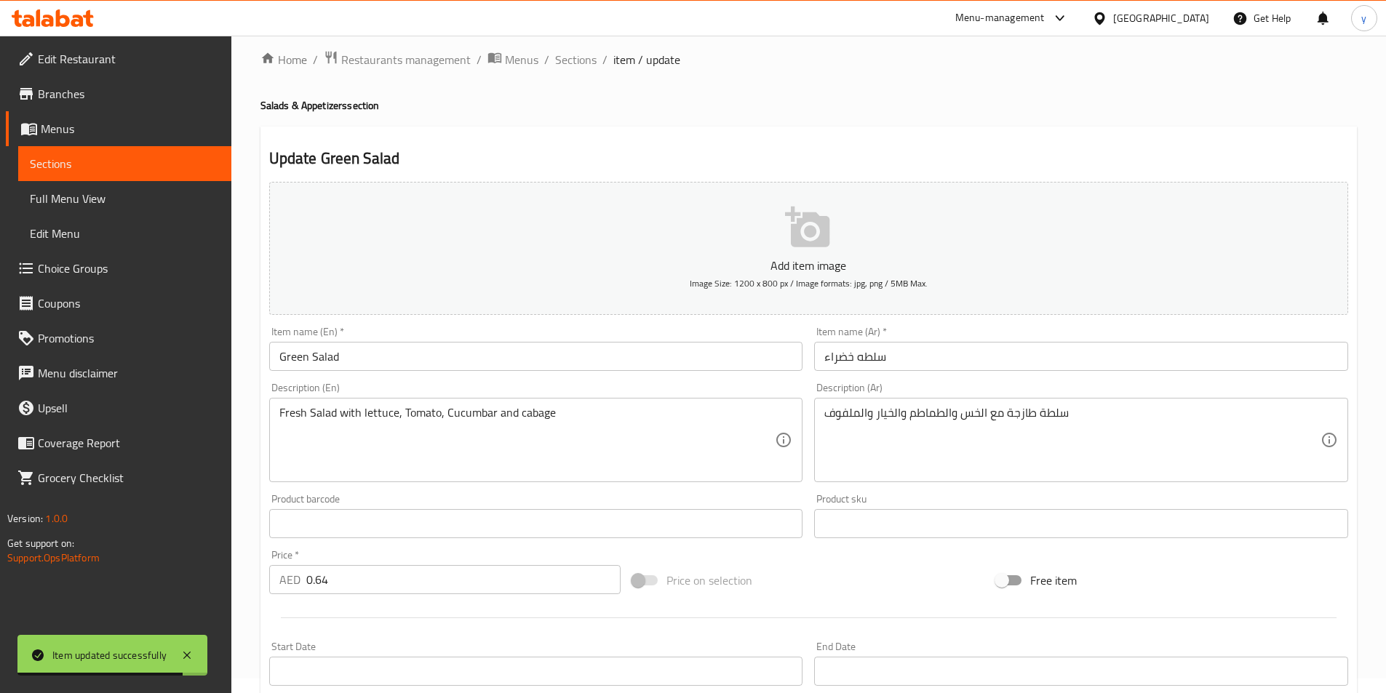
scroll to position [0, 0]
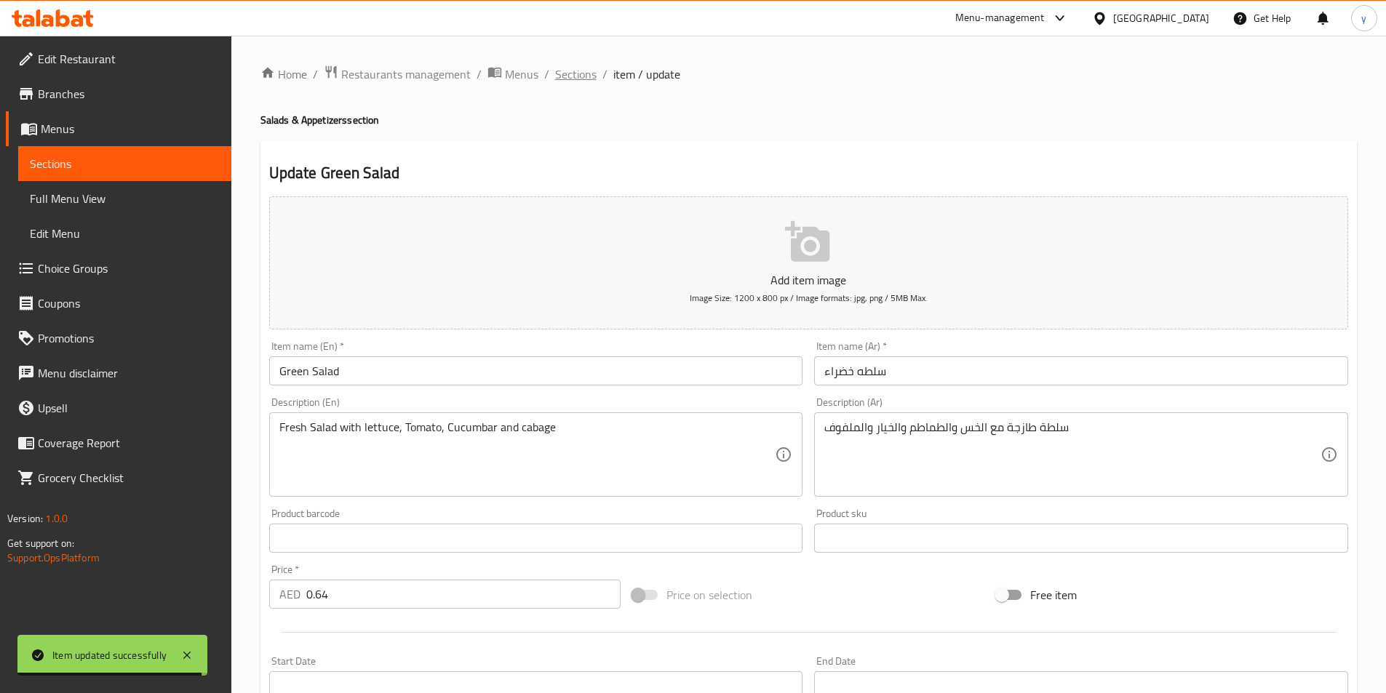
click at [562, 65] on span "Sections" at bounding box center [575, 73] width 41 height 17
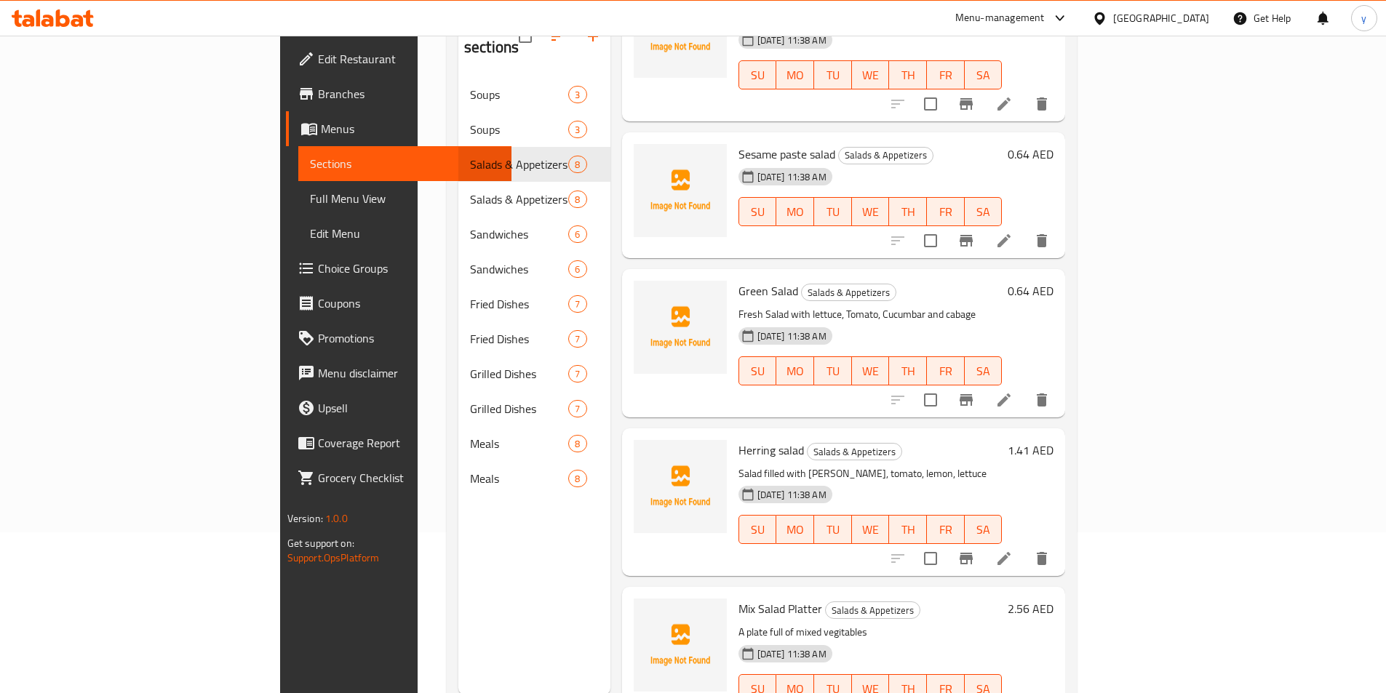
scroll to position [204, 0]
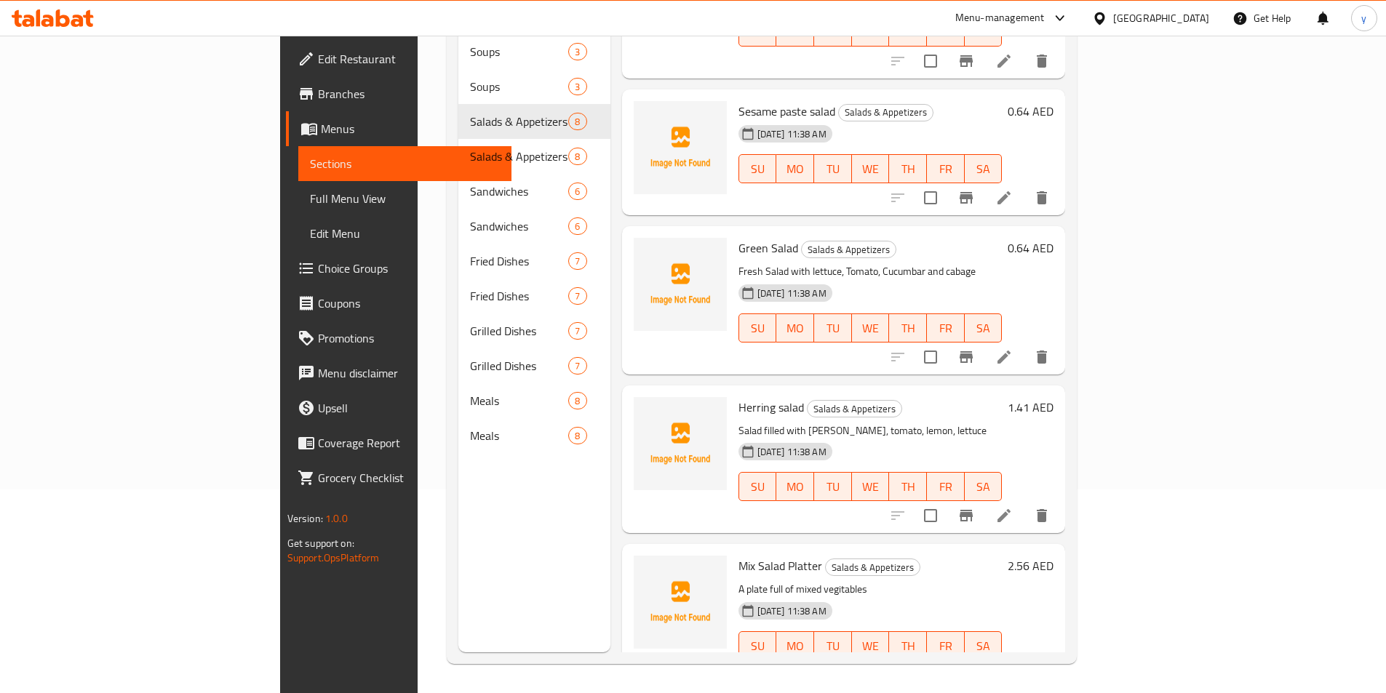
click at [1013, 507] on icon at bounding box center [1003, 515] width 17 height 17
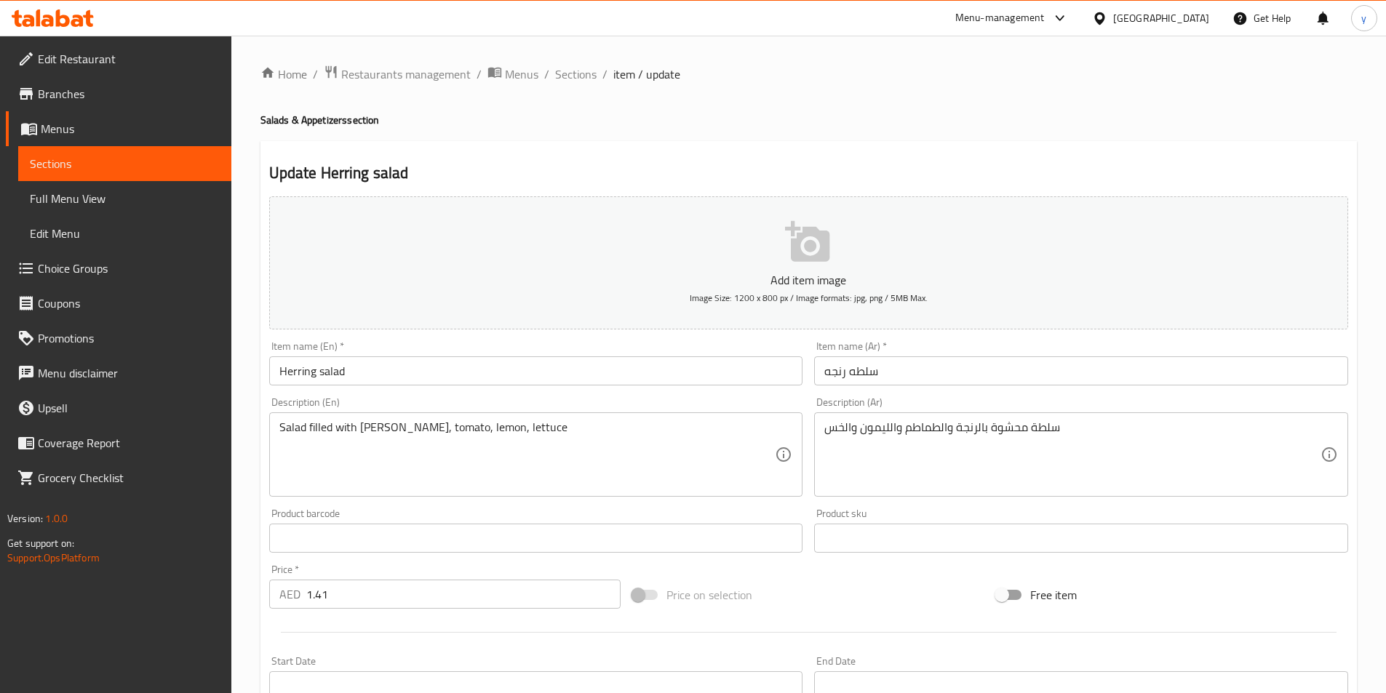
click at [292, 372] on input "Herring salad" at bounding box center [536, 370] width 534 height 29
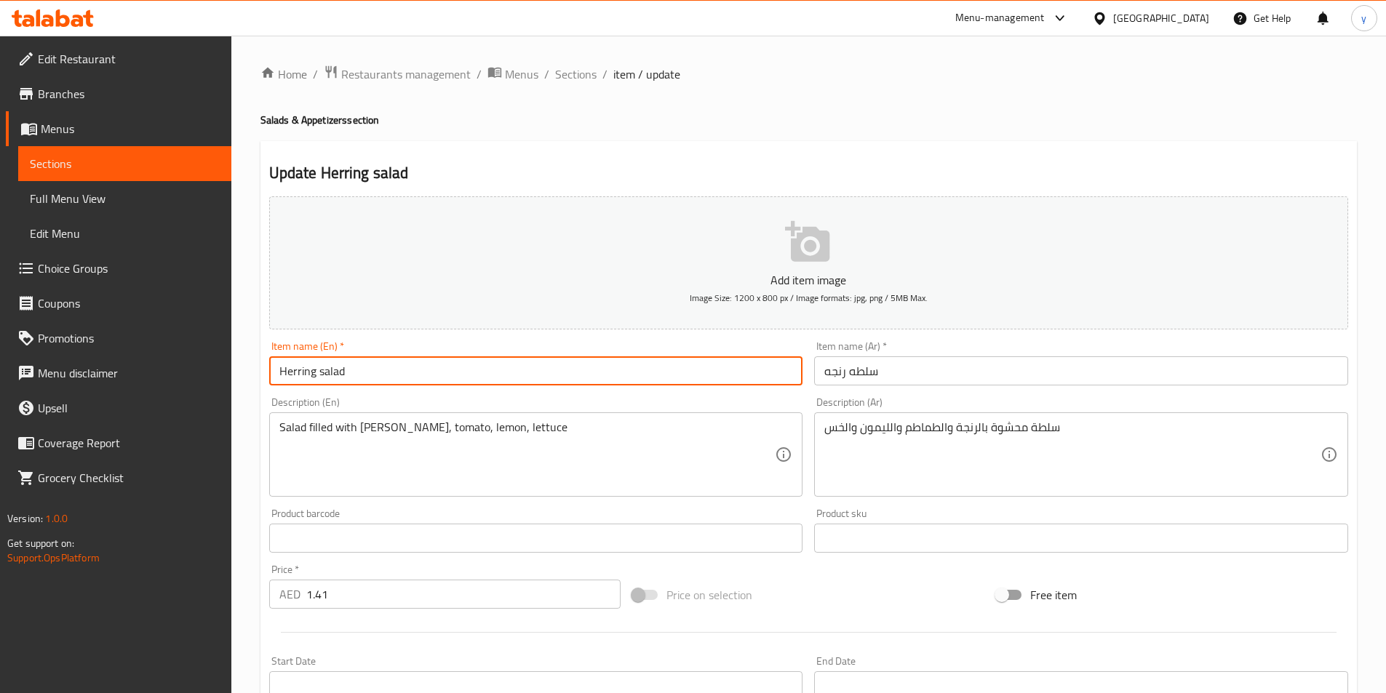
click at [292, 372] on input "Herring salad" at bounding box center [536, 370] width 534 height 29
click at [383, 356] on input "Herring salad" at bounding box center [536, 370] width 534 height 29
click at [423, 380] on input "Herring salad" at bounding box center [536, 370] width 534 height 29
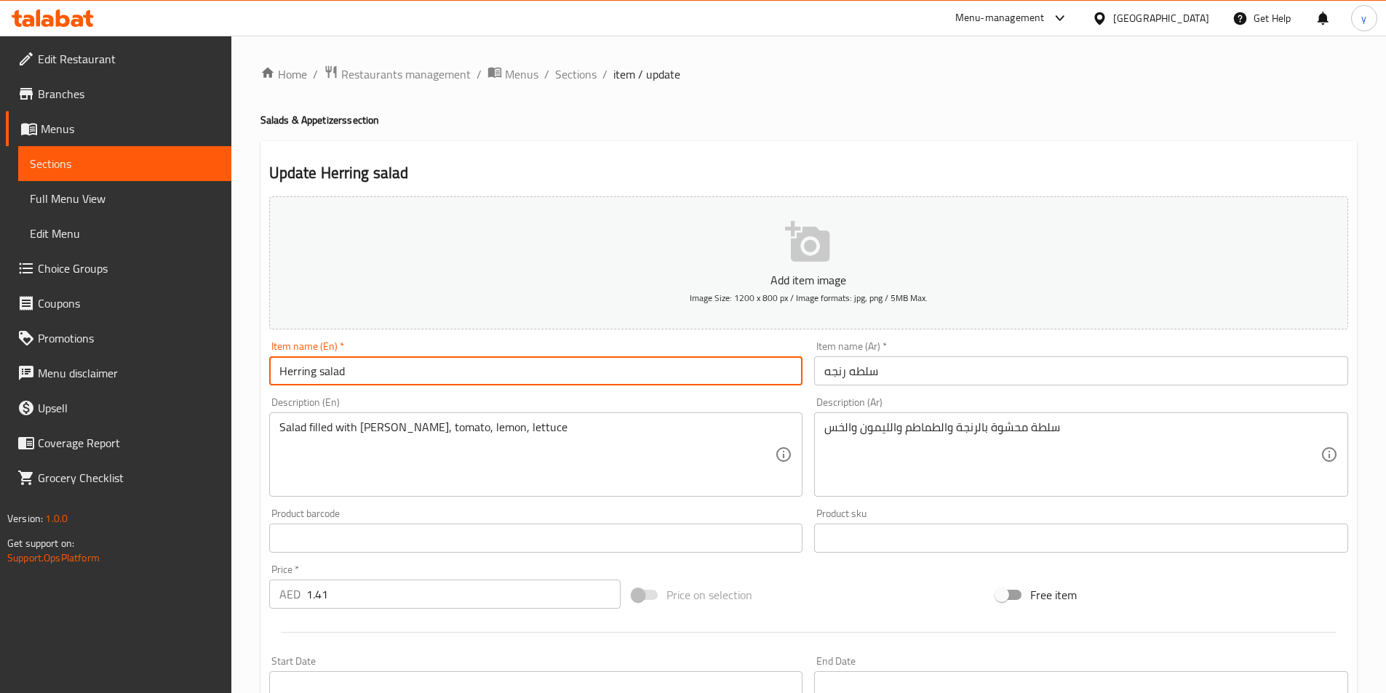
click at [302, 375] on input "Herring salad" at bounding box center [536, 370] width 534 height 29
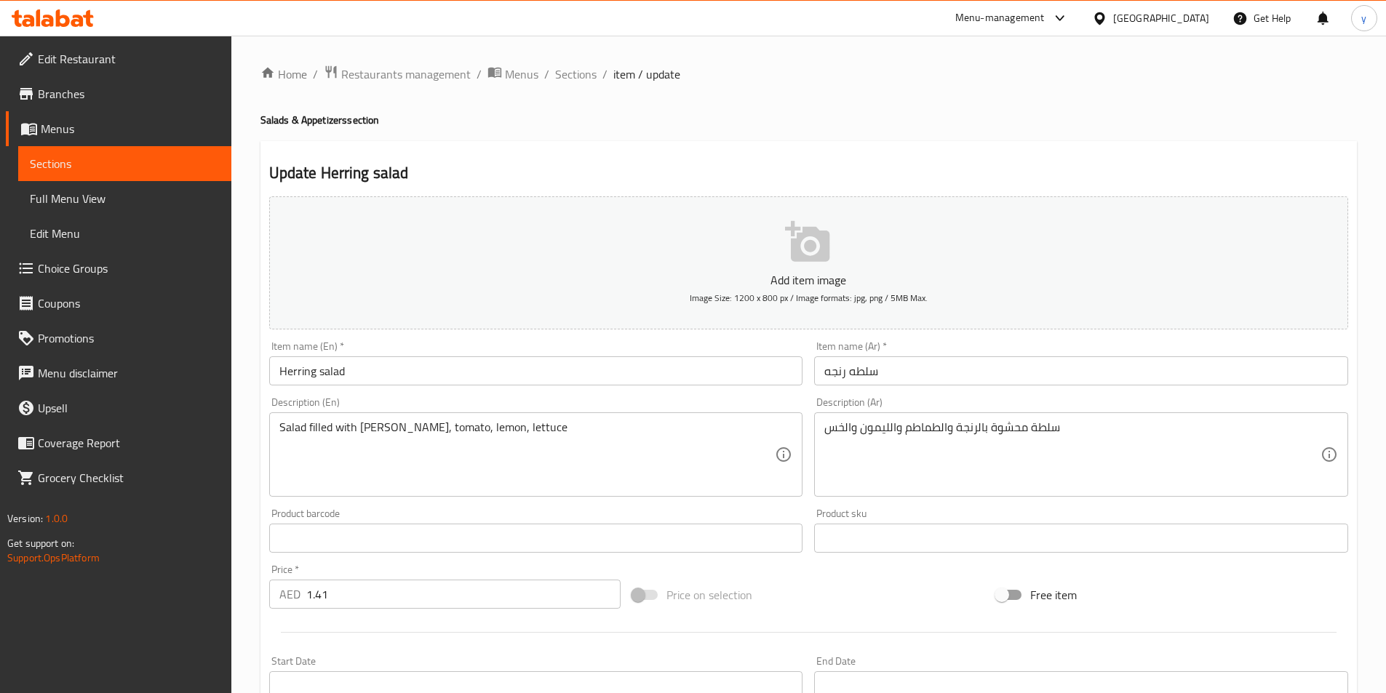
drag, startPoint x: 1098, startPoint y: 156, endPoint x: 1120, endPoint y: 164, distance: 23.9
click at [1098, 155] on div "Update [PERSON_NAME] salad Add item image Image Size: 1200 x 800 px / Image for…" at bounding box center [808, 564] width 1096 height 847
drag, startPoint x: 1382, startPoint y: 421, endPoint x: 1379, endPoint y: 436, distance: 14.8
click at [1383, 421] on div "Home / Restaurants management / Menus / Sections / item / update Salads & Appet…" at bounding box center [808, 532] width 1155 height 992
click at [1373, 452] on div "Home / Restaurants management / Menus / Sections / item / update Salads & Appet…" at bounding box center [808, 532] width 1155 height 992
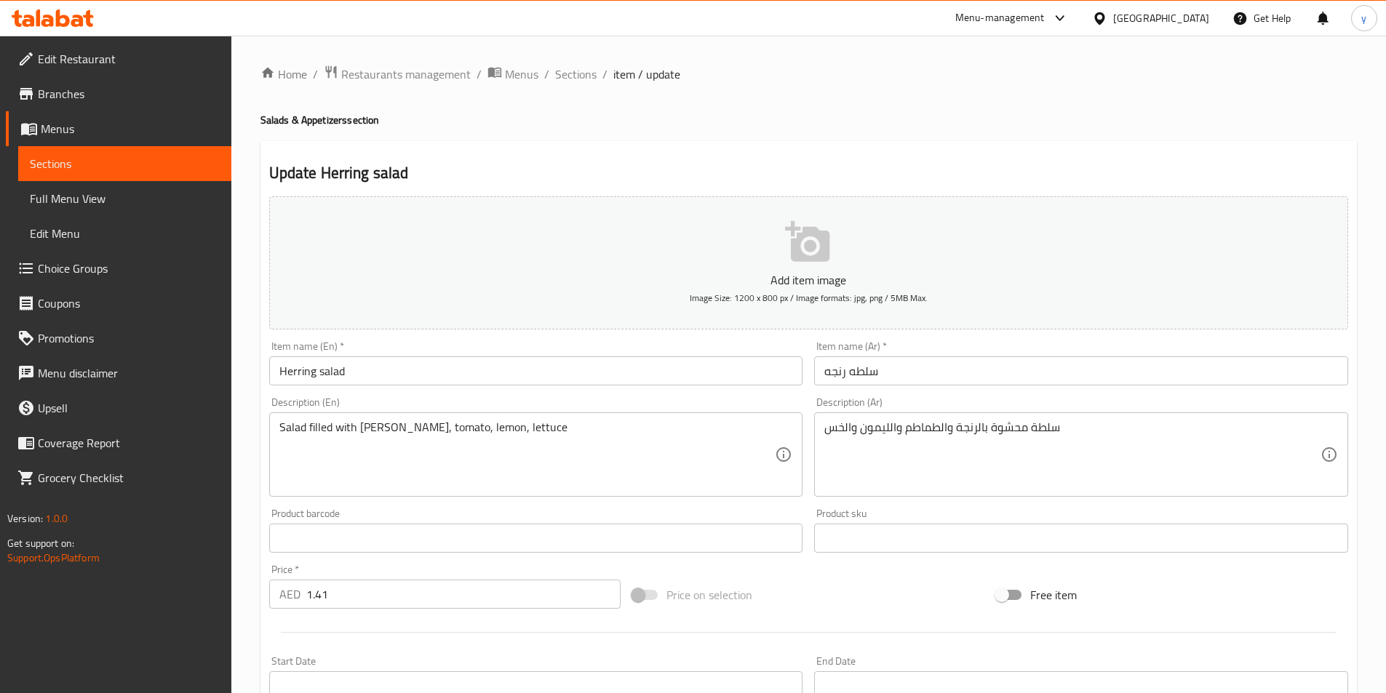
click at [1269, 140] on div "Home / Restaurants management / Menus / Sections / item / update Salads & Appet…" at bounding box center [808, 532] width 1096 height 934
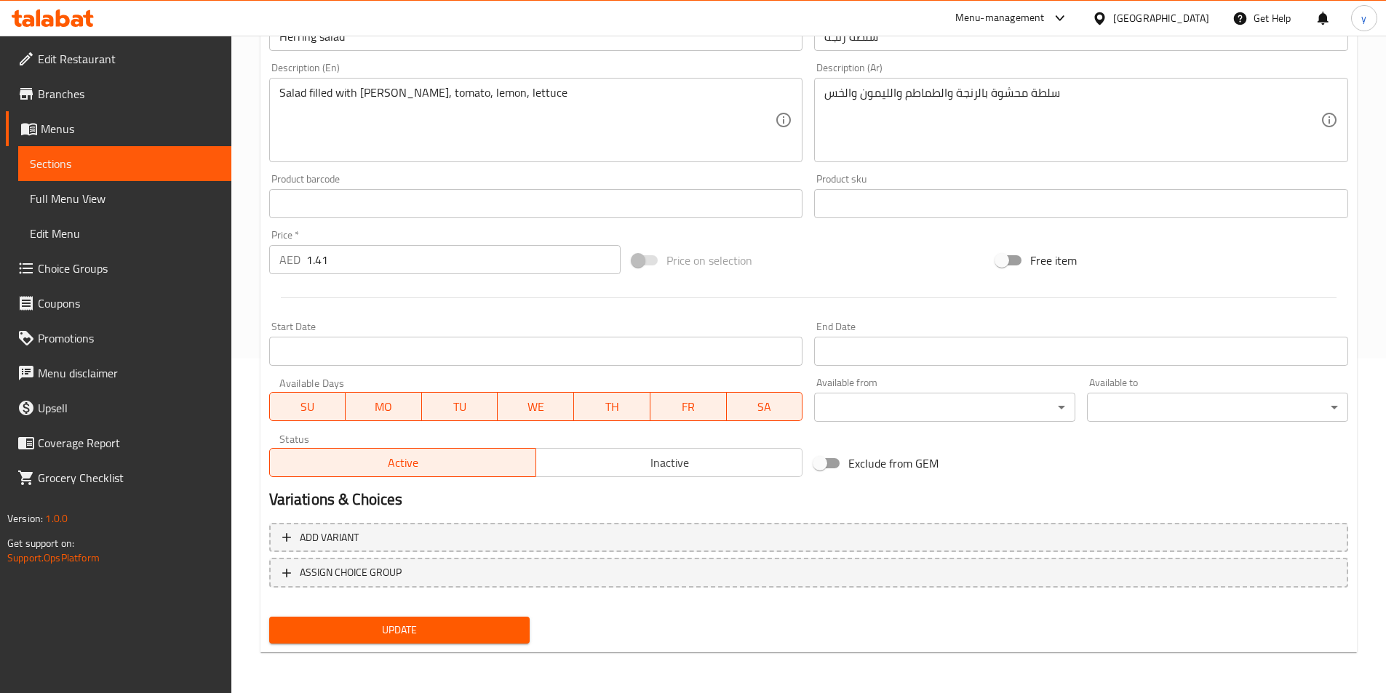
scroll to position [189, 0]
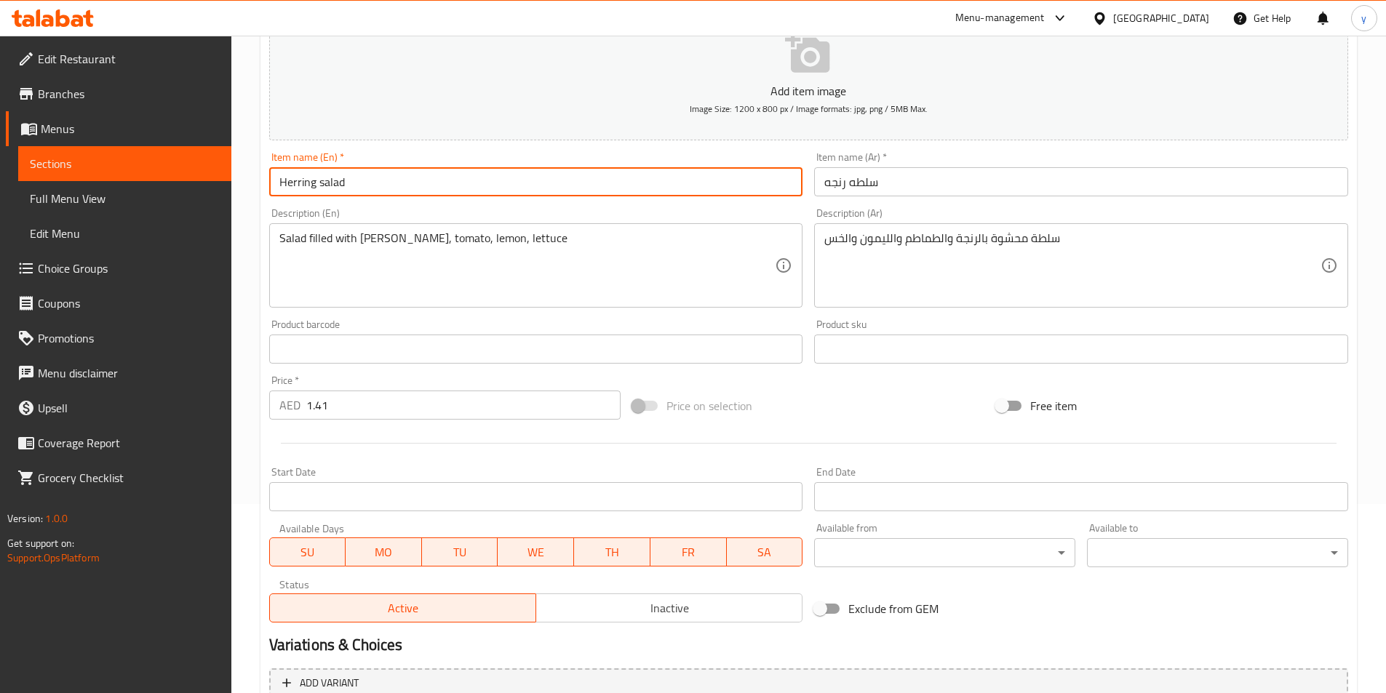
drag, startPoint x: 298, startPoint y: 180, endPoint x: 220, endPoint y: 180, distance: 77.1
click at [220, 180] on div "Edit Restaurant Branches Menus Sections Full Menu View Edit Menu Choice Groups …" at bounding box center [693, 343] width 1386 height 992
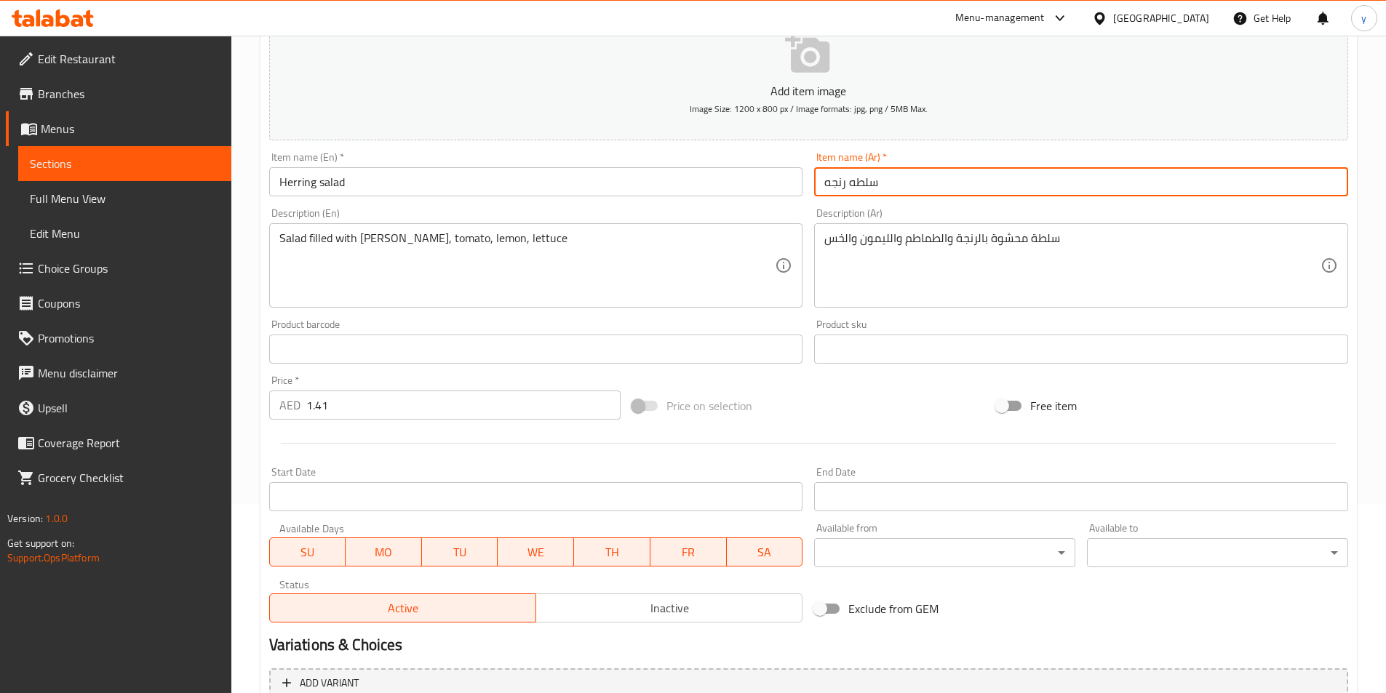
click at [829, 180] on input "سلطه رنجه" at bounding box center [1081, 181] width 534 height 29
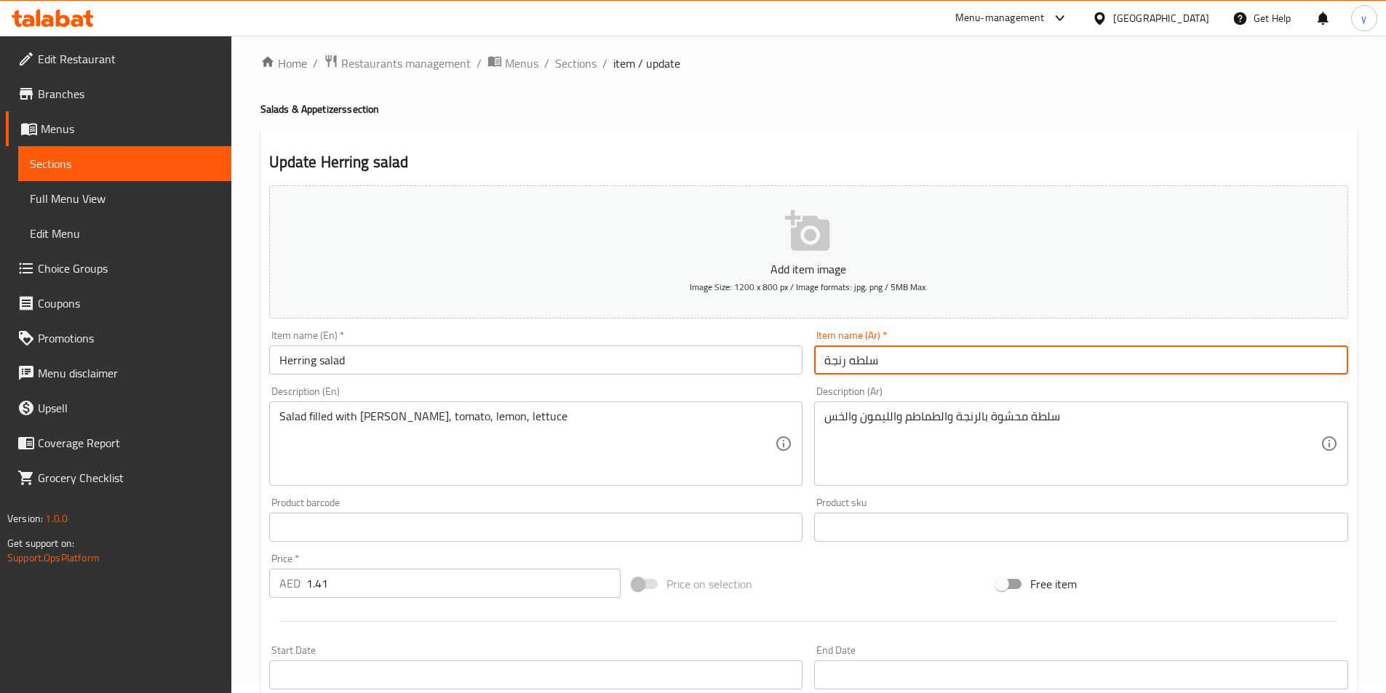
scroll to position [335, 0]
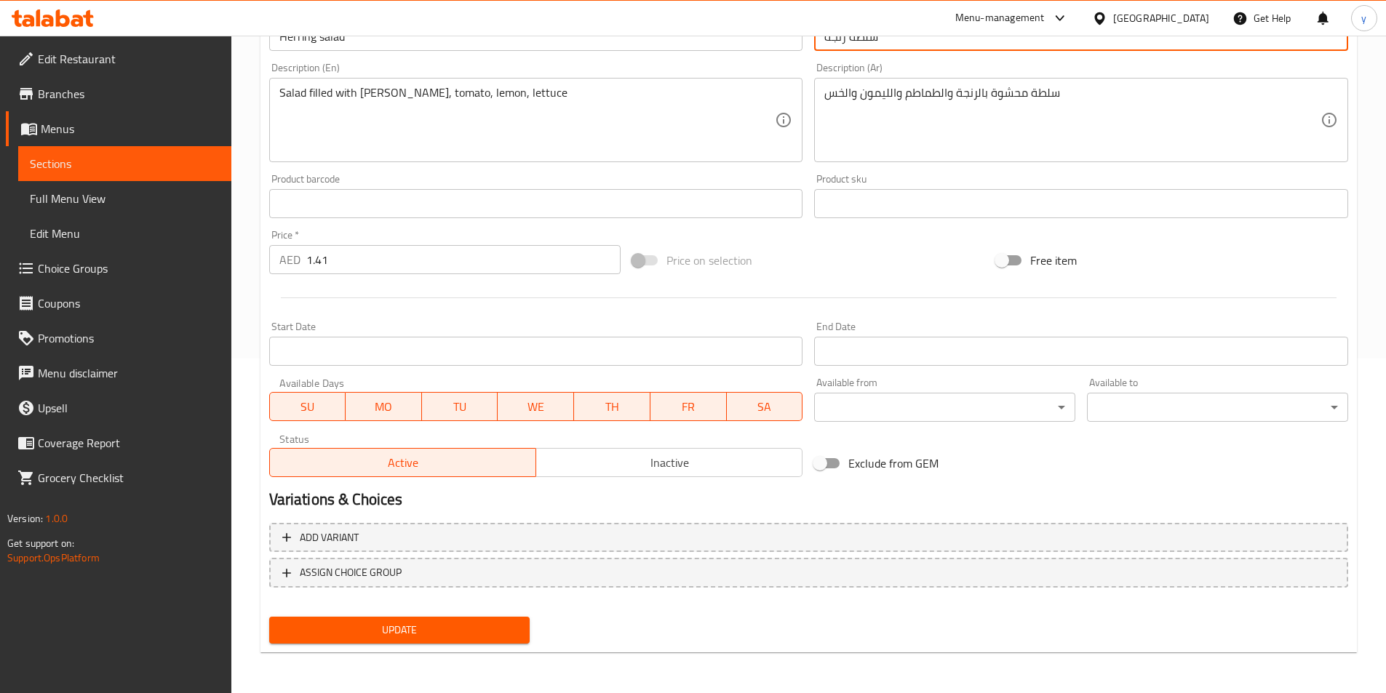
type input "سلطه رنجة"
click at [447, 642] on button "Update" at bounding box center [399, 630] width 261 height 27
click at [486, 618] on div "Update" at bounding box center [399, 630] width 273 height 39
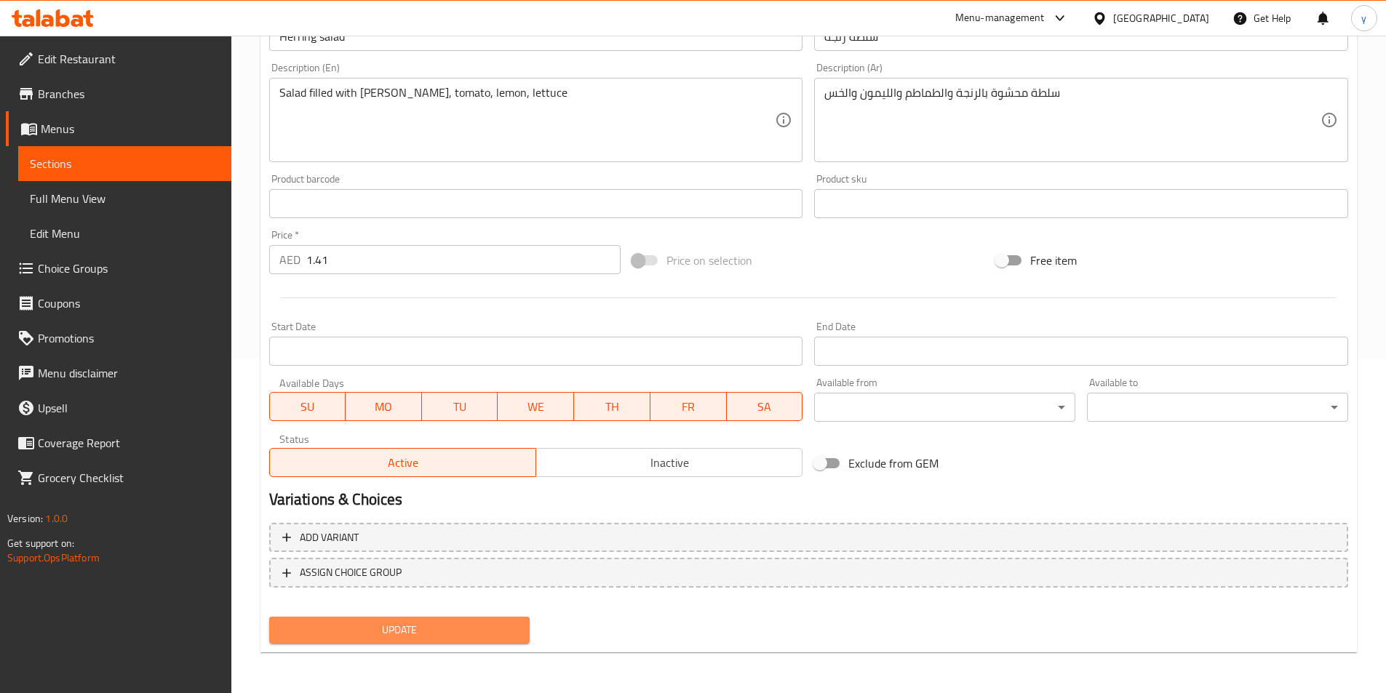
click at [484, 620] on button "Update" at bounding box center [399, 630] width 261 height 27
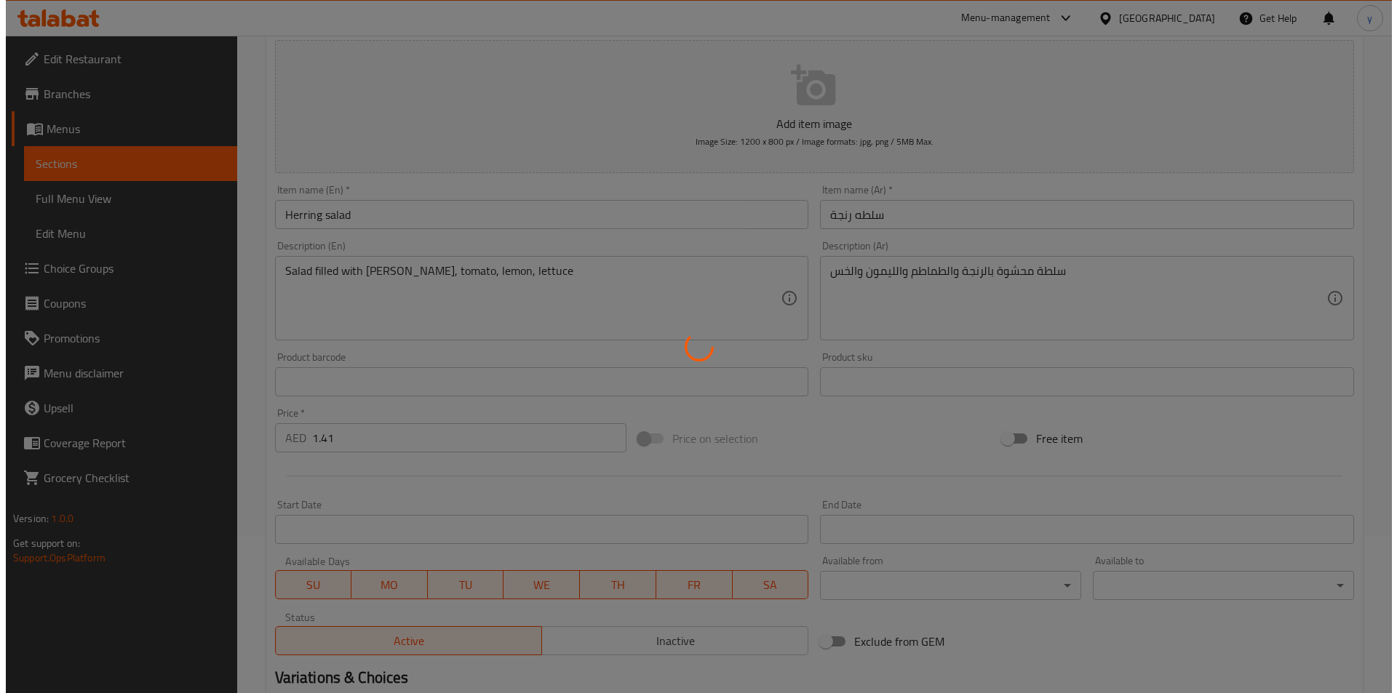
scroll to position [0, 0]
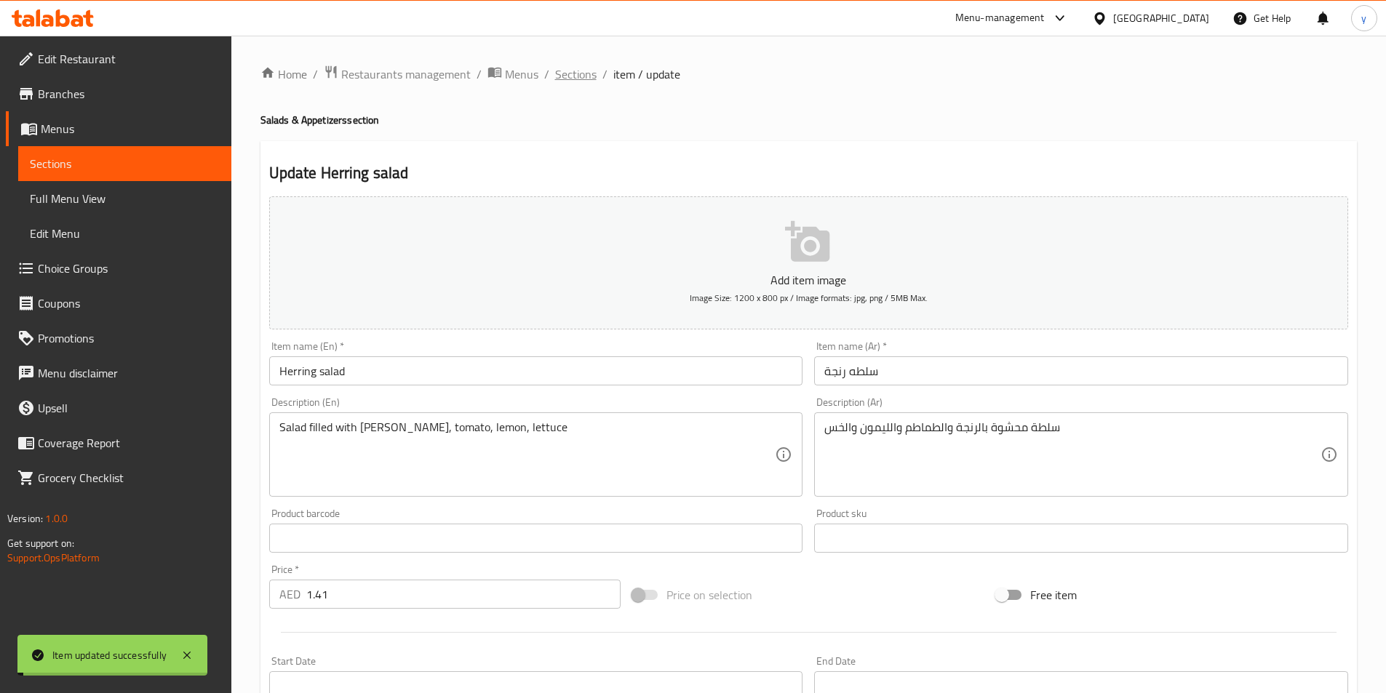
click at [570, 67] on span "Sections" at bounding box center [575, 73] width 41 height 17
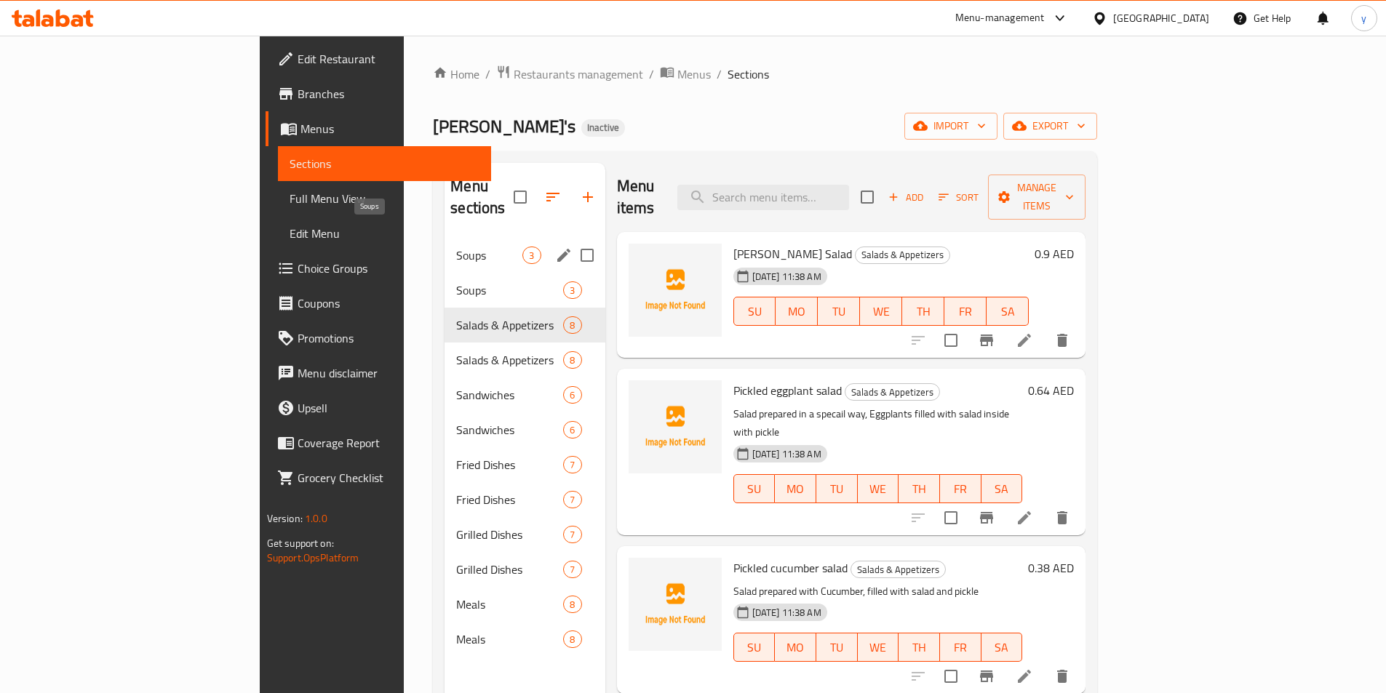
click at [456, 247] on span "Soups" at bounding box center [489, 255] width 66 height 17
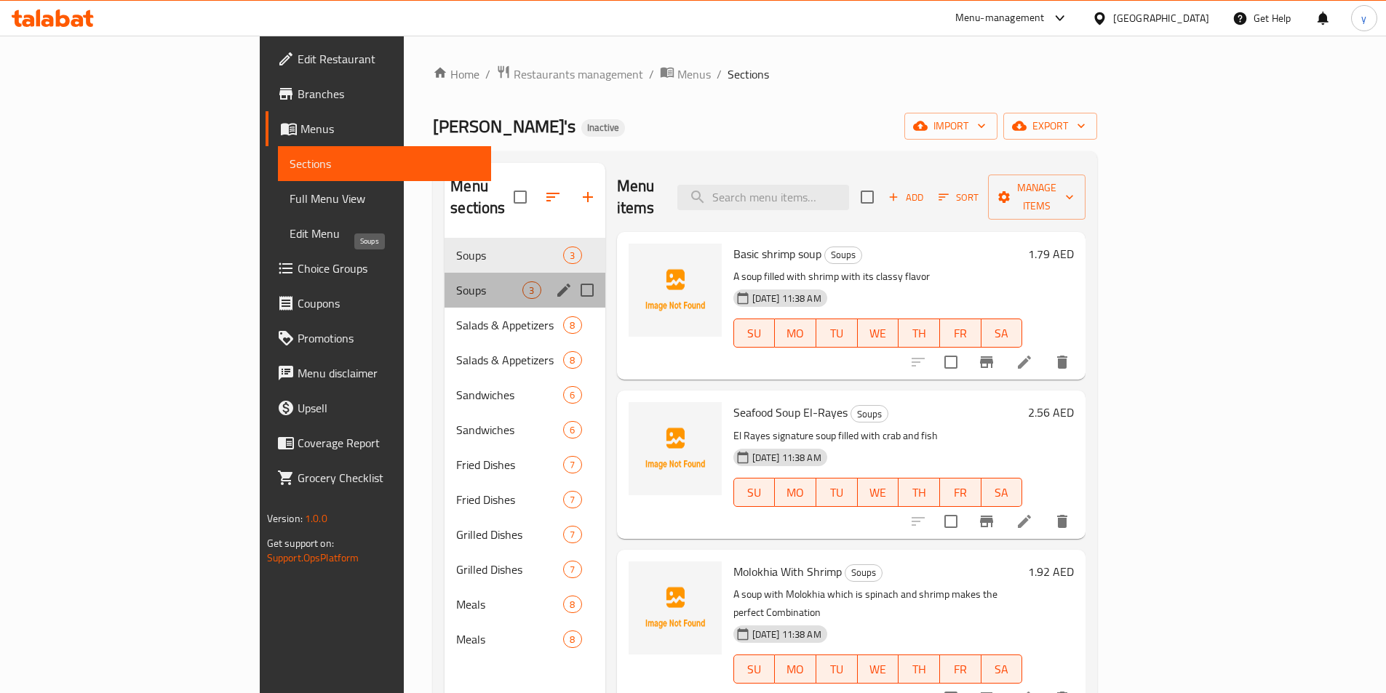
click at [456, 282] on span "Soups" at bounding box center [489, 290] width 66 height 17
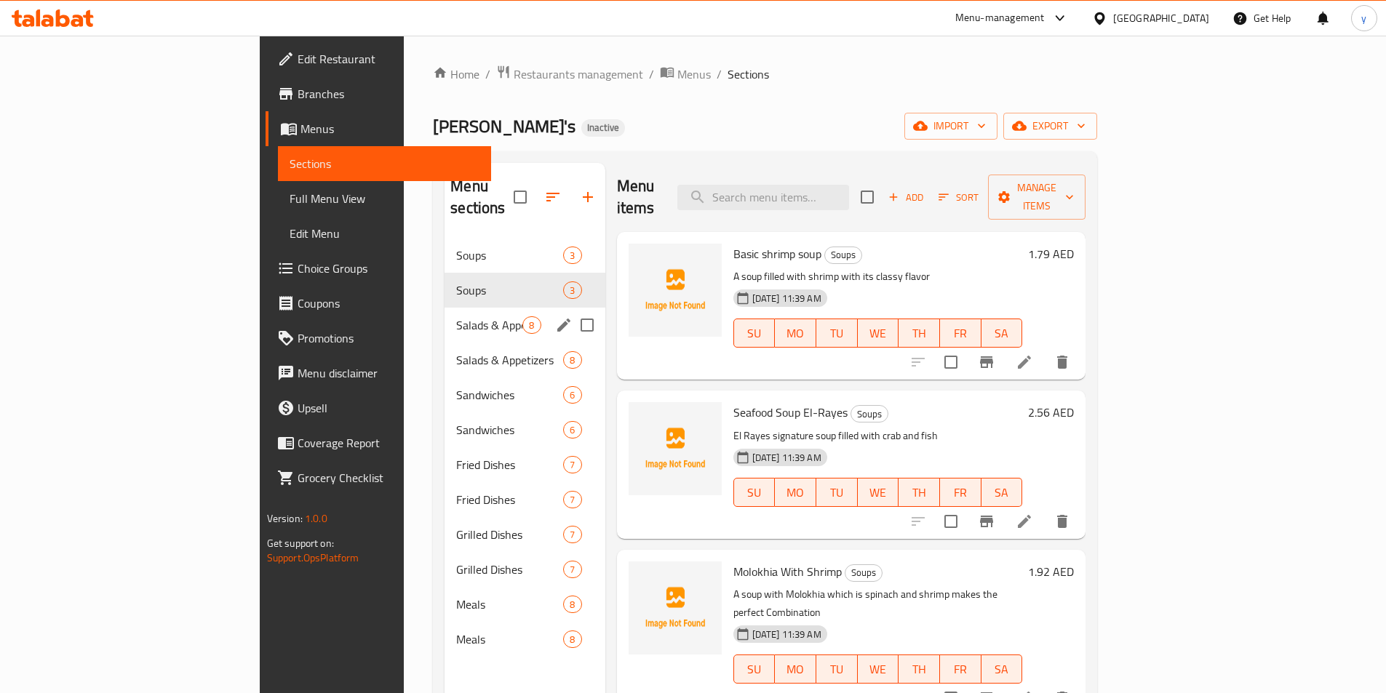
click at [444, 316] on div "Salads & Appetizers 8" at bounding box center [524, 325] width 160 height 35
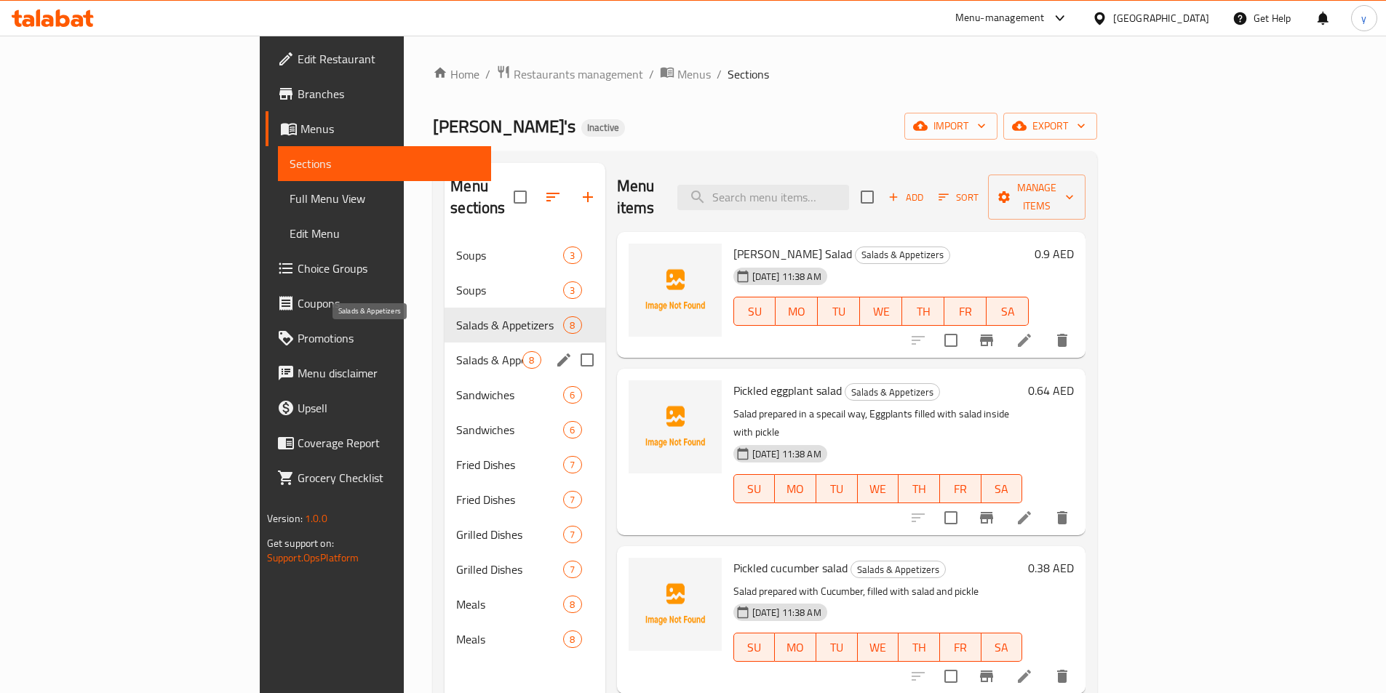
click at [456, 351] on span "Salads & Appetizers" at bounding box center [489, 359] width 66 height 17
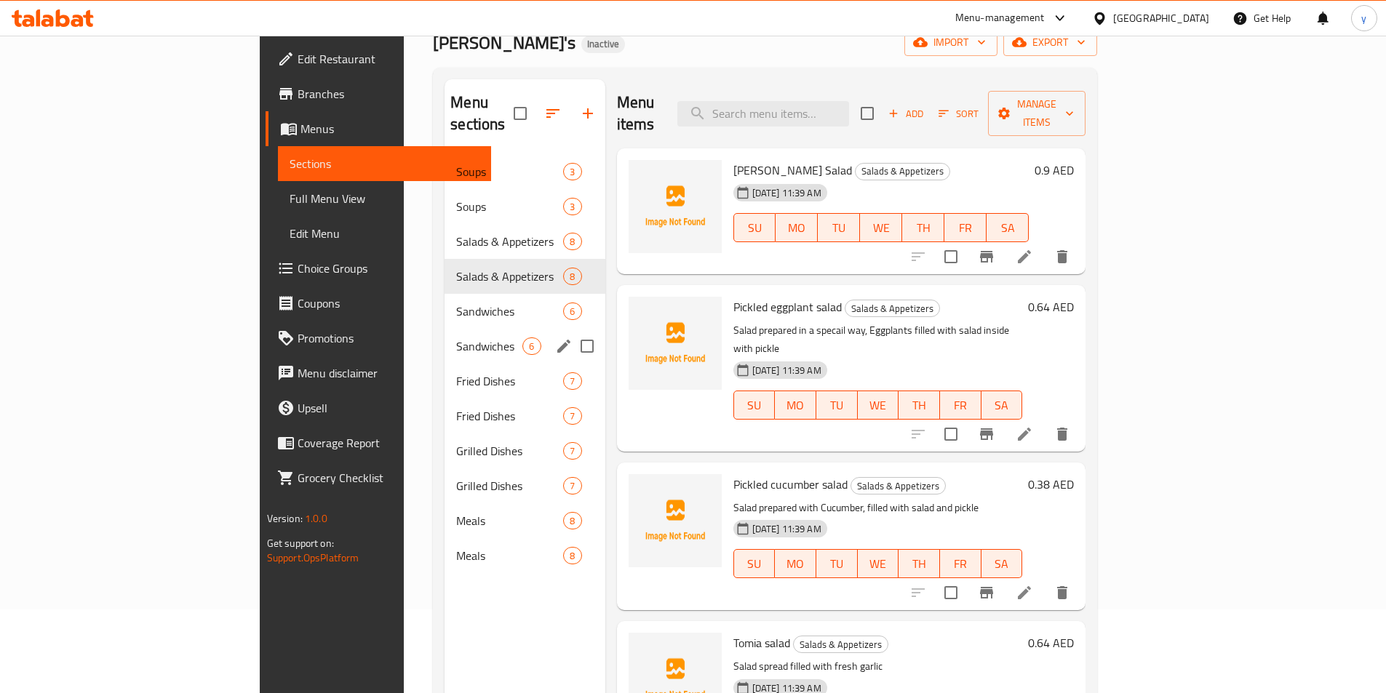
scroll to position [204, 0]
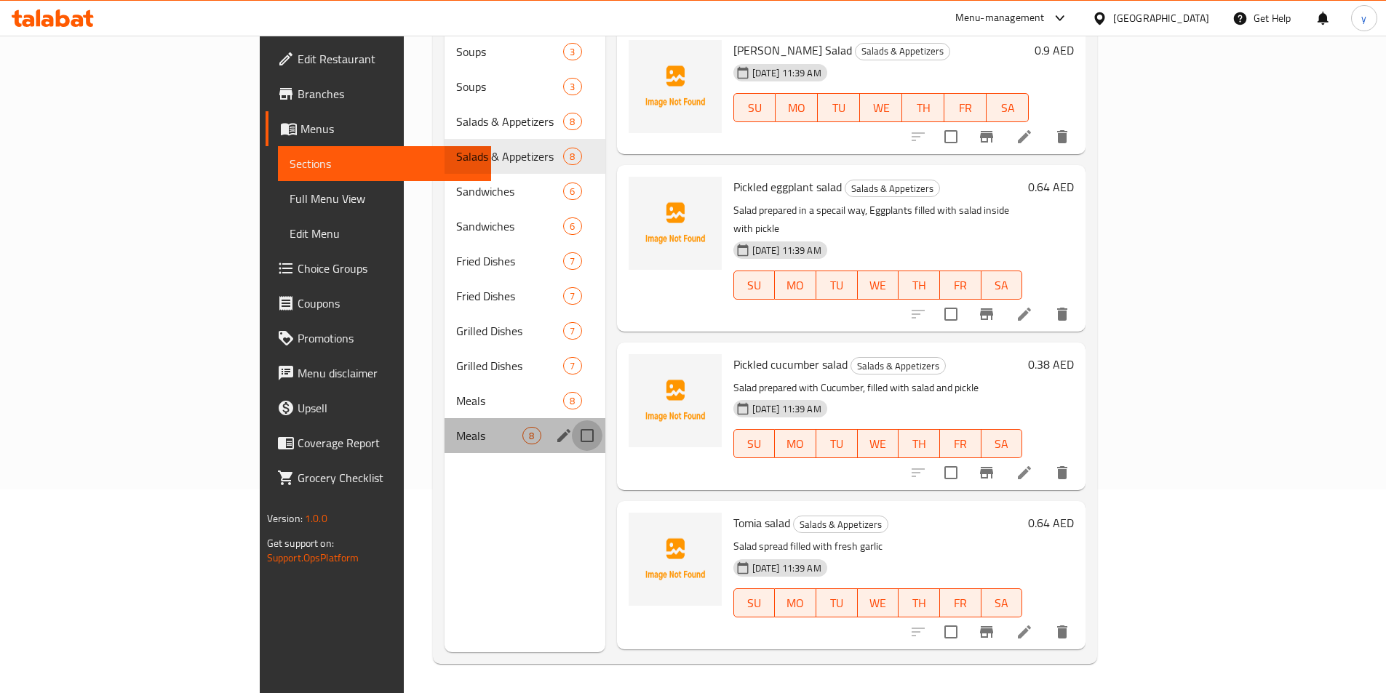
click at [572, 420] on input "Menu sections" at bounding box center [587, 435] width 31 height 31
checkbox input "true"
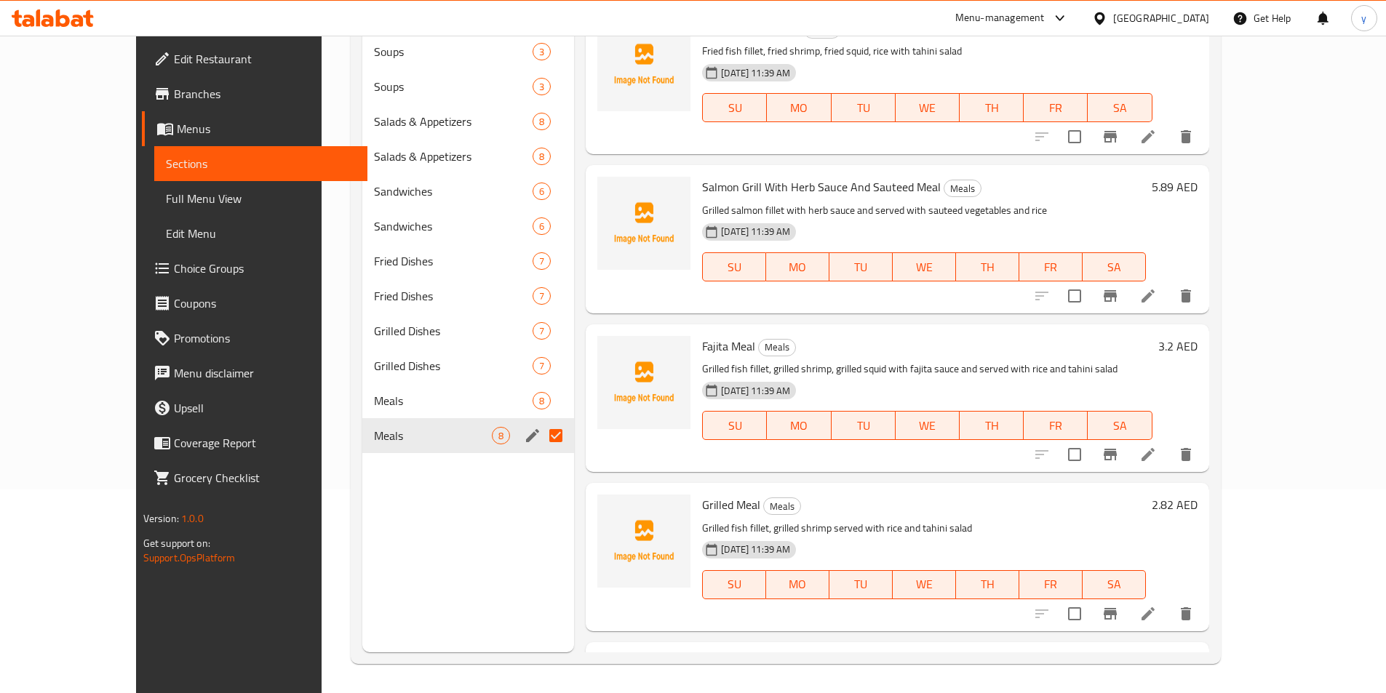
scroll to position [131, 0]
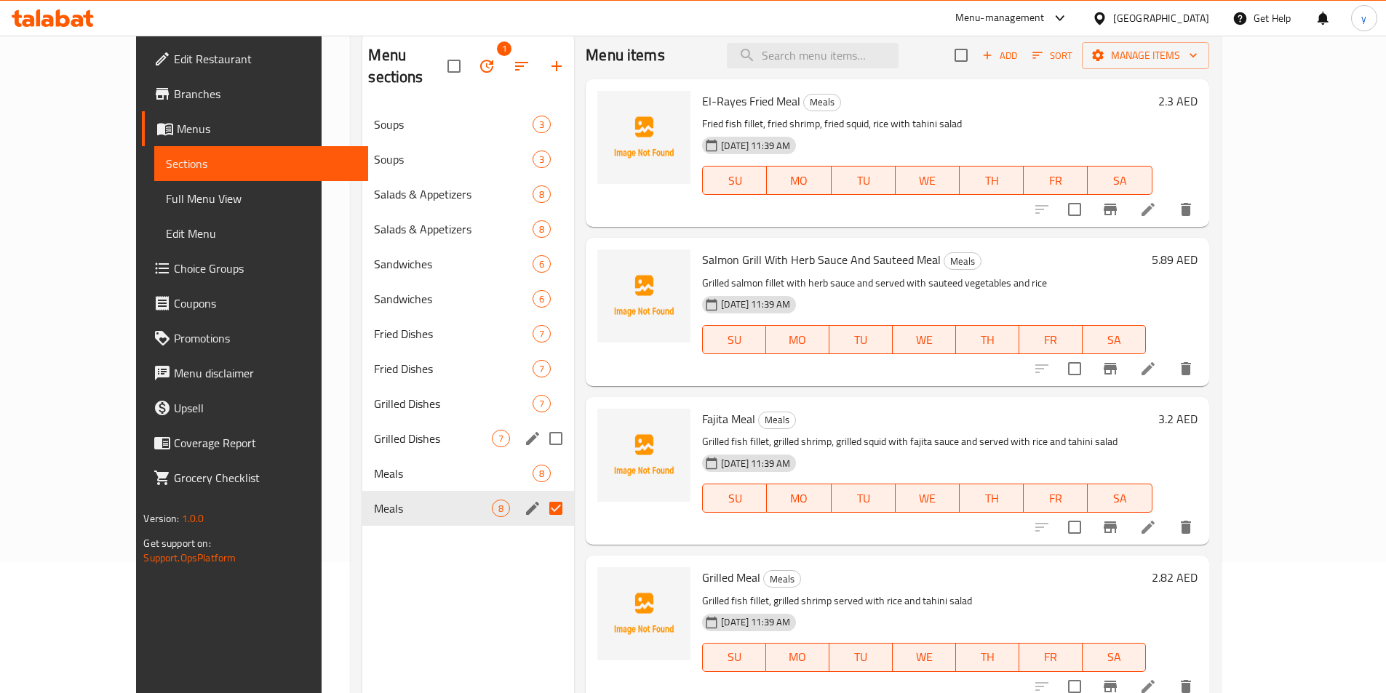
click at [541, 423] on input "Menu sections" at bounding box center [556, 438] width 31 height 31
checkbox input "true"
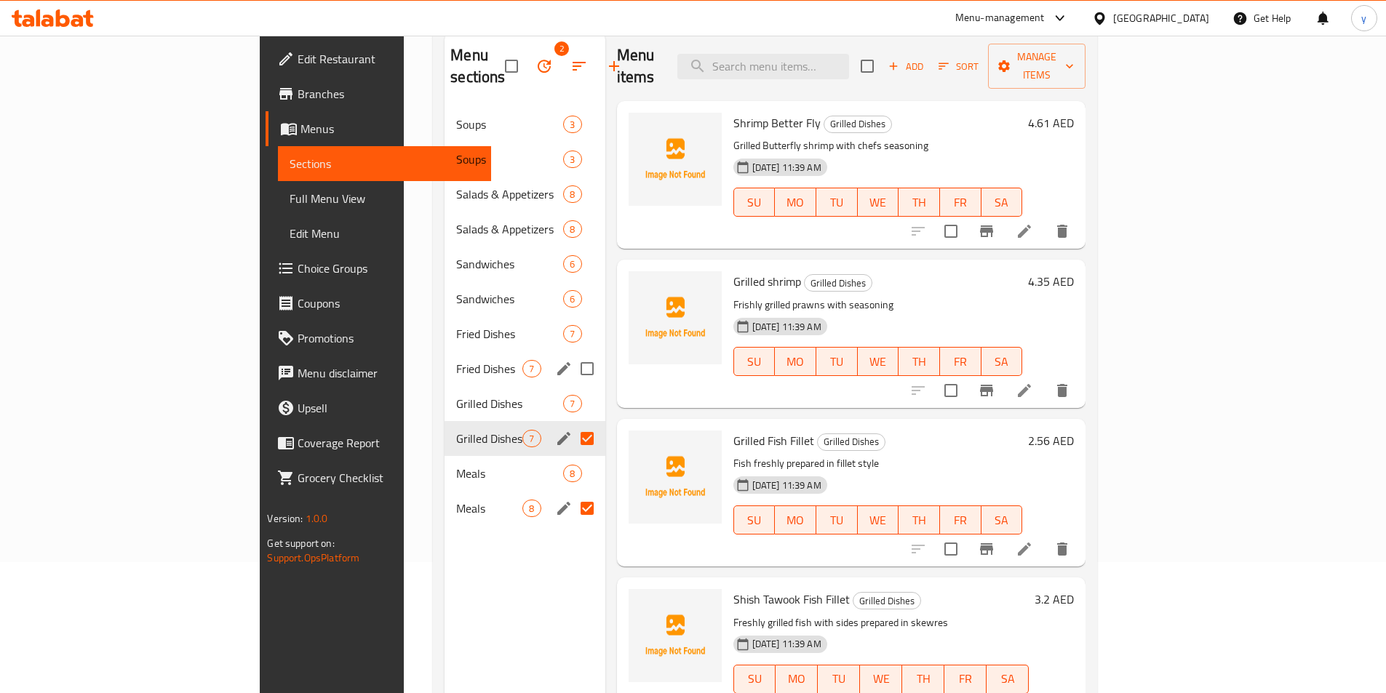
click at [572, 354] on input "Menu sections" at bounding box center [587, 369] width 31 height 31
checkbox input "true"
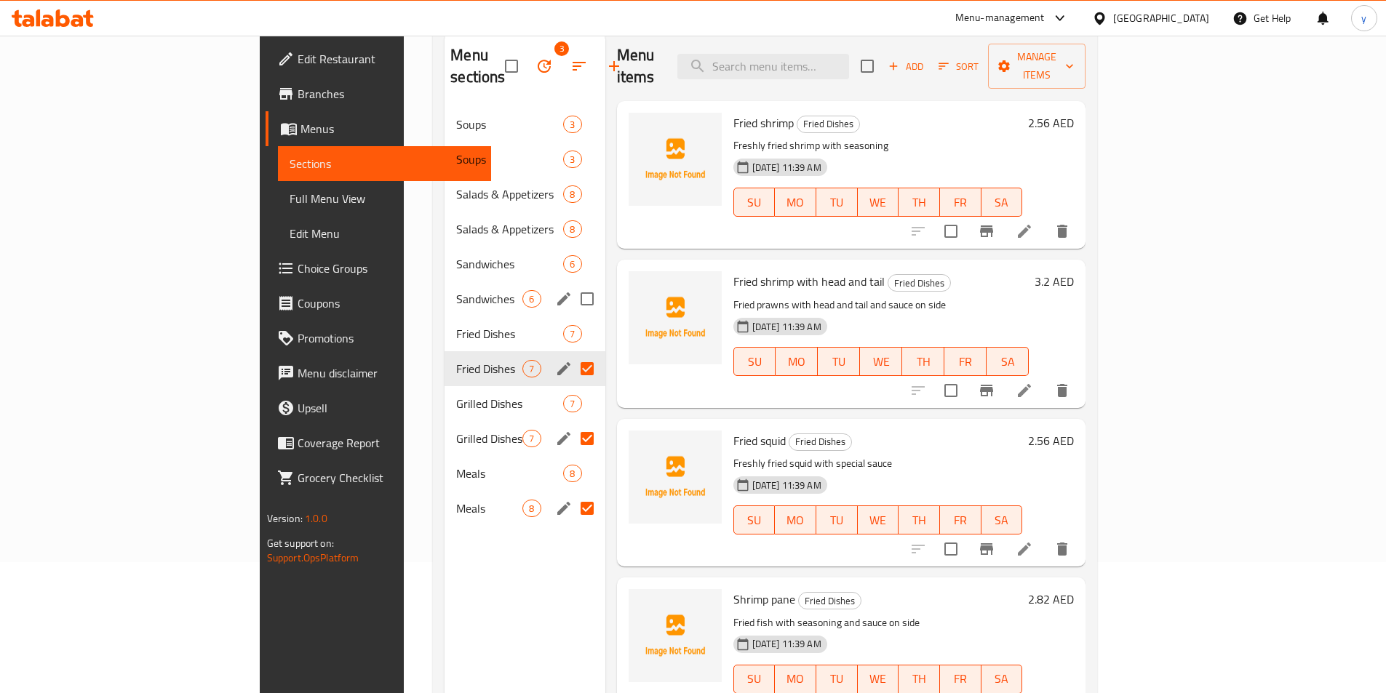
click at [572, 284] on input "Menu sections" at bounding box center [587, 299] width 31 height 31
checkbox input "true"
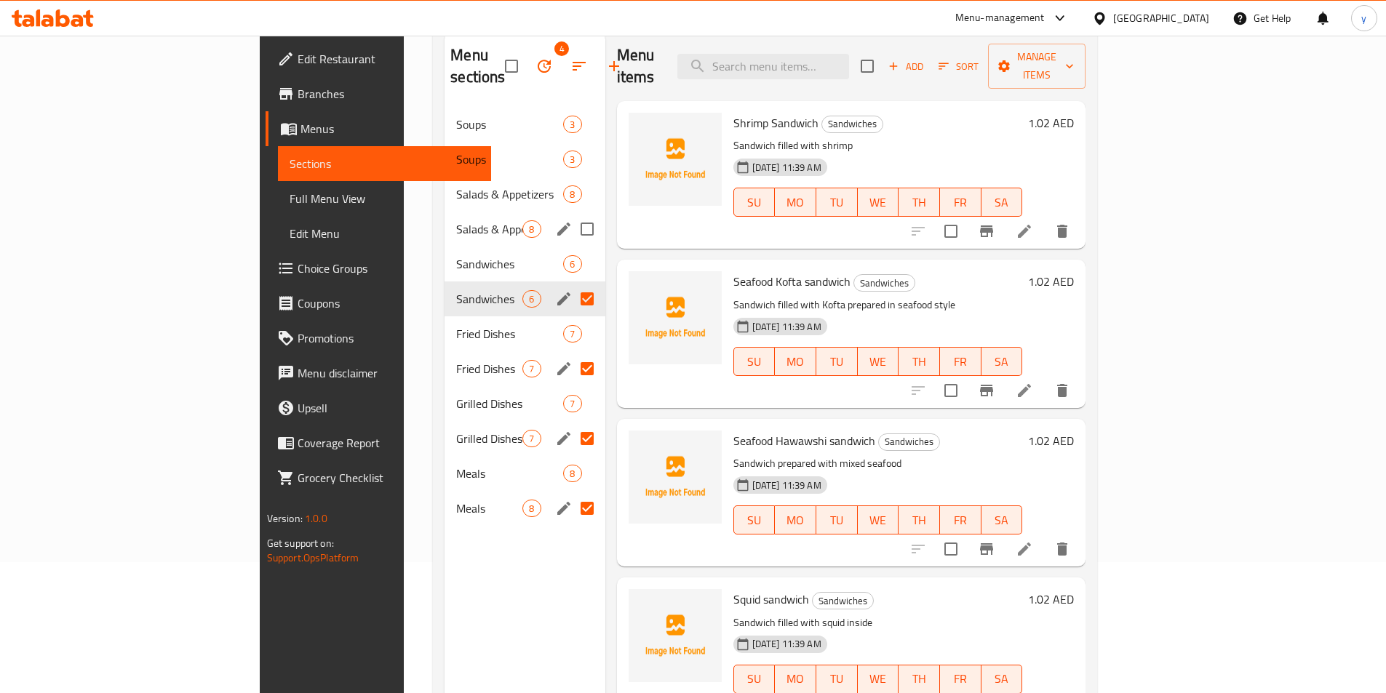
click at [572, 214] on input "Menu sections" at bounding box center [587, 229] width 31 height 31
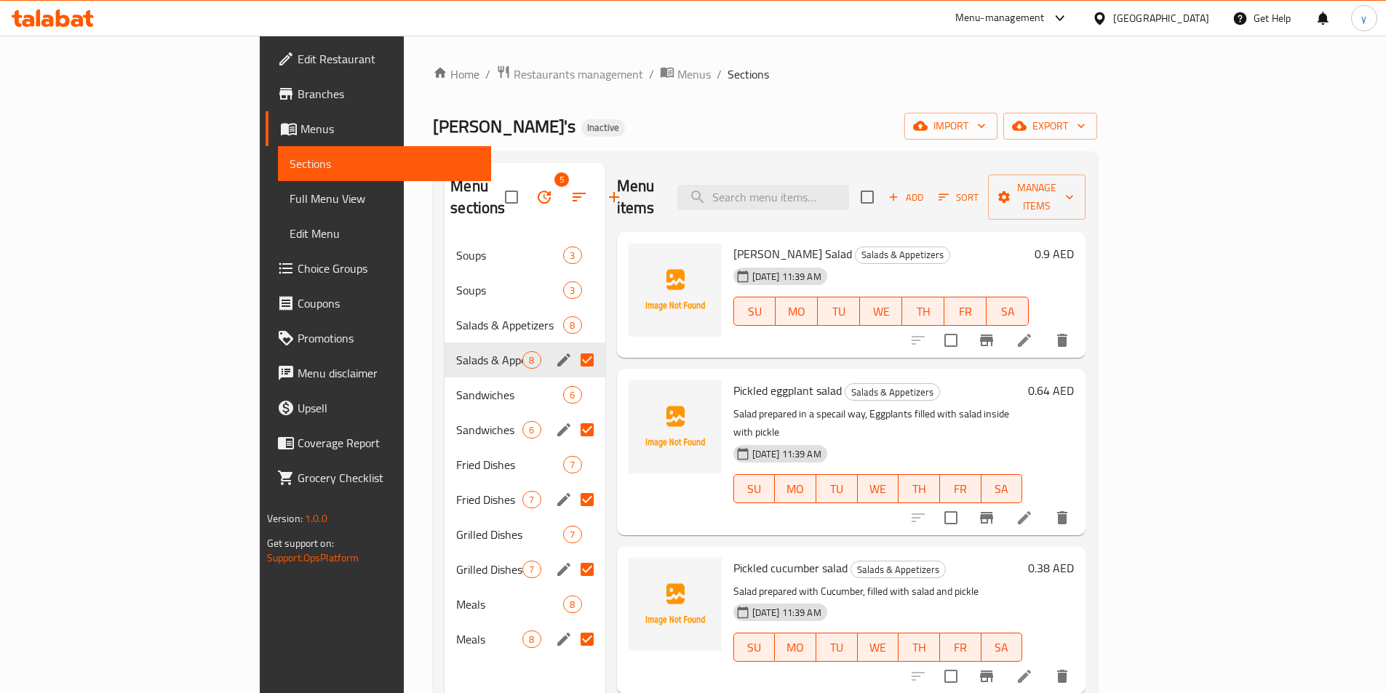
click at [572, 345] on input "Menu sections" at bounding box center [587, 360] width 31 height 31
checkbox input "false"
click at [570, 188] on icon "button" at bounding box center [578, 196] width 17 height 17
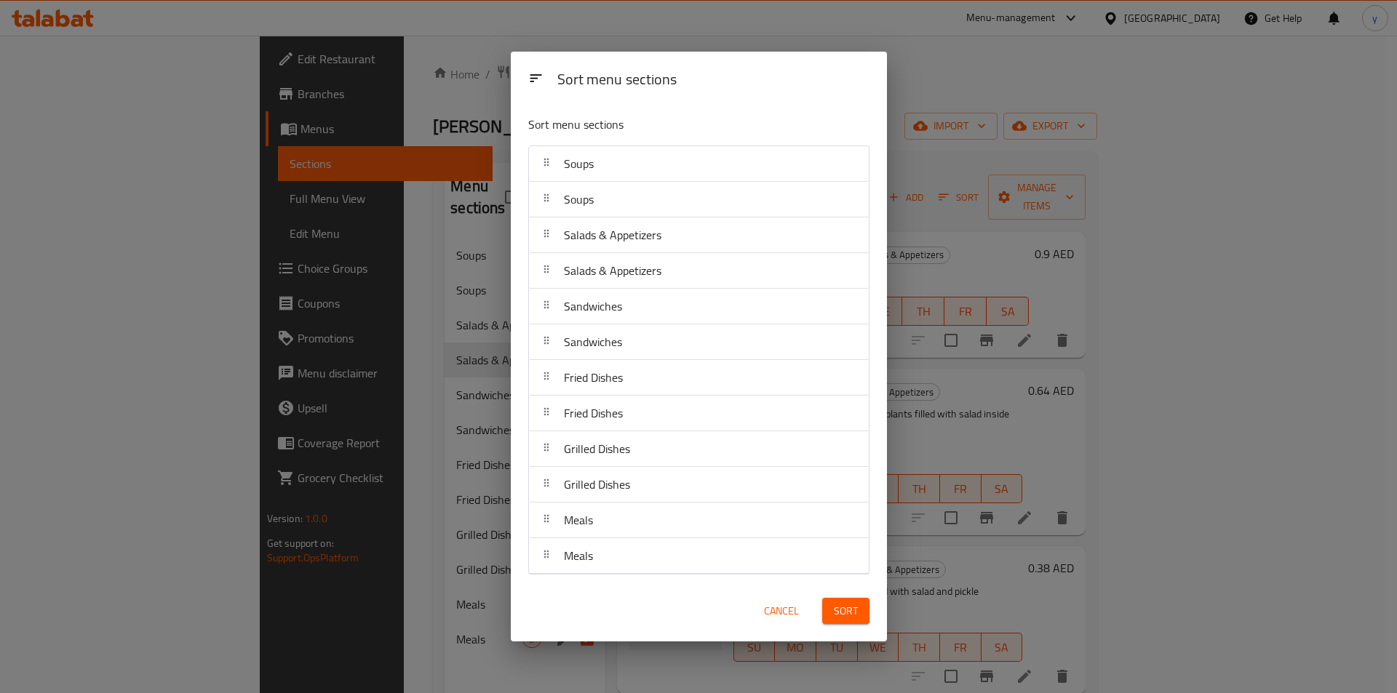
click at [554, 164] on div at bounding box center [546, 163] width 23 height 29
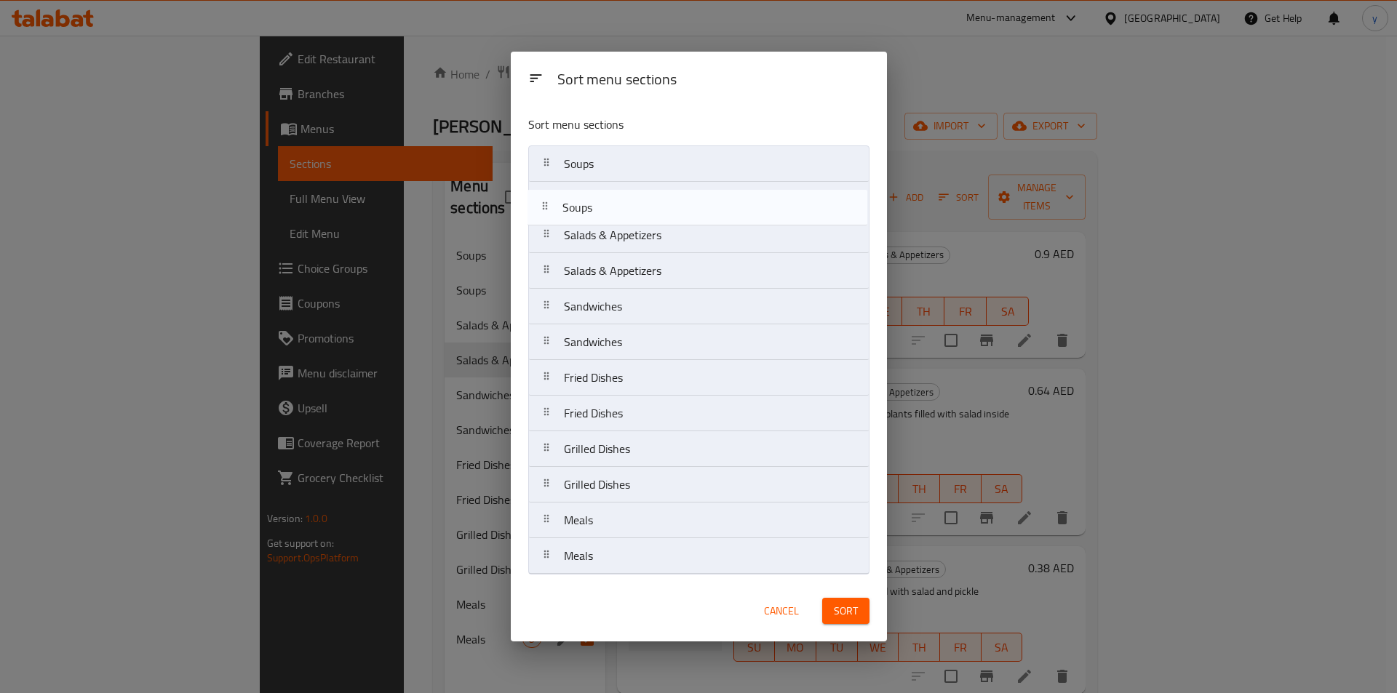
drag, startPoint x: 706, startPoint y: 192, endPoint x: 693, endPoint y: 297, distance: 105.6
click at [693, 297] on nav "Soups Soups Salads & Appetizers Salads & Appetizers Sandwiches Sandwiches Fried…" at bounding box center [698, 359] width 341 height 429
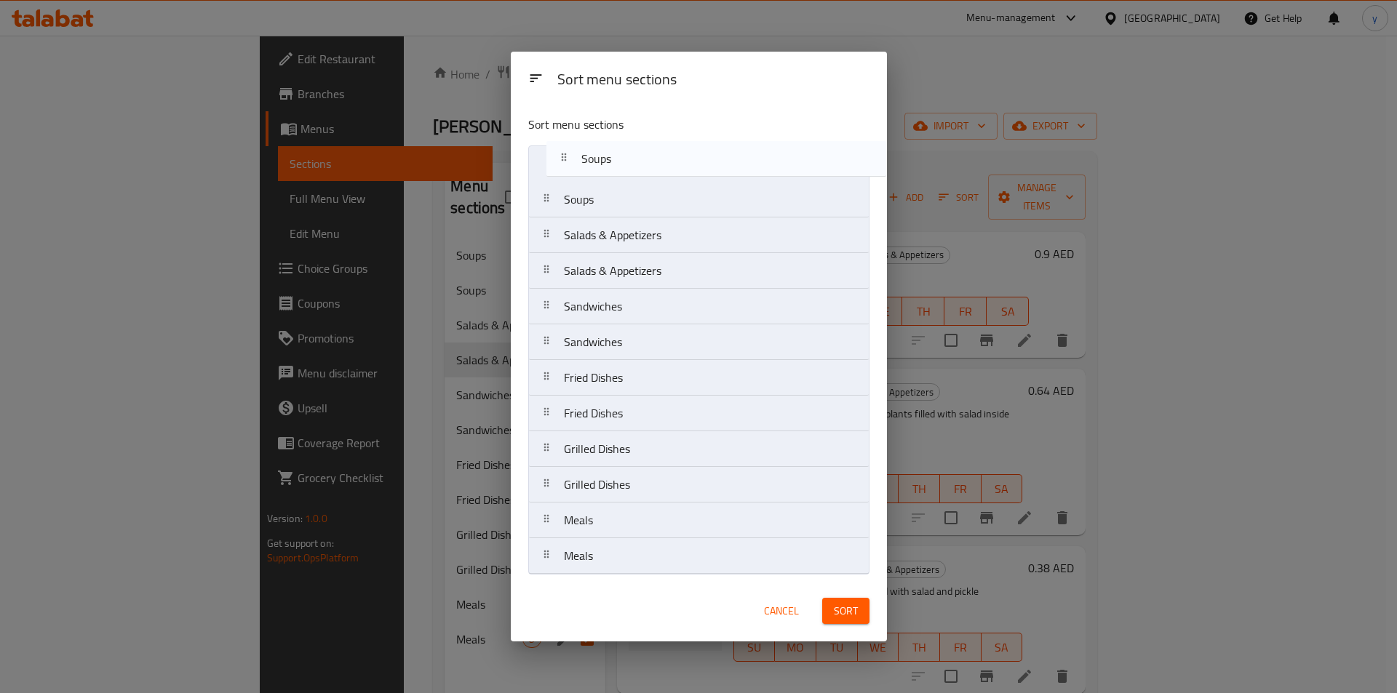
drag, startPoint x: 620, startPoint y: 310, endPoint x: 637, endPoint y: 157, distance: 153.8
click at [637, 157] on nav "Soups Salads & Appetizers Salads & Appetizers Sandwiches Soups Sandwiches Fried…" at bounding box center [698, 359] width 341 height 429
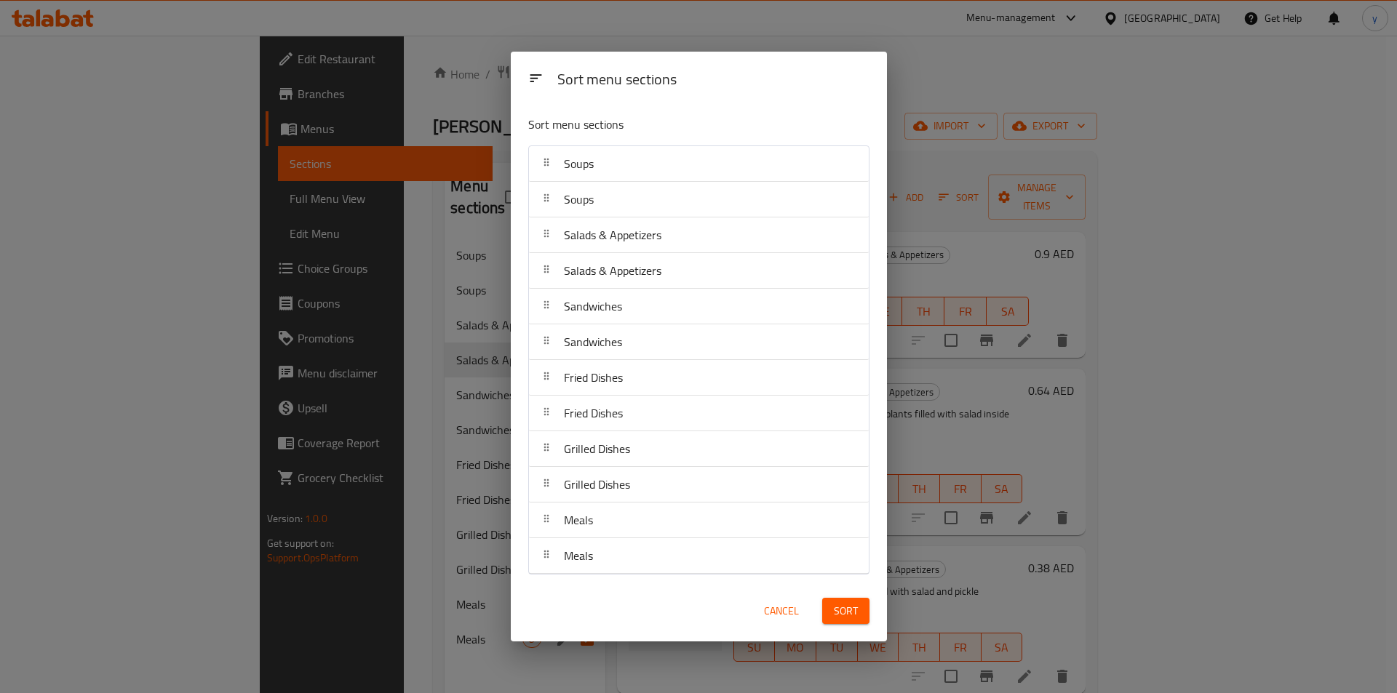
click at [781, 610] on span "Cancel" at bounding box center [781, 611] width 35 height 18
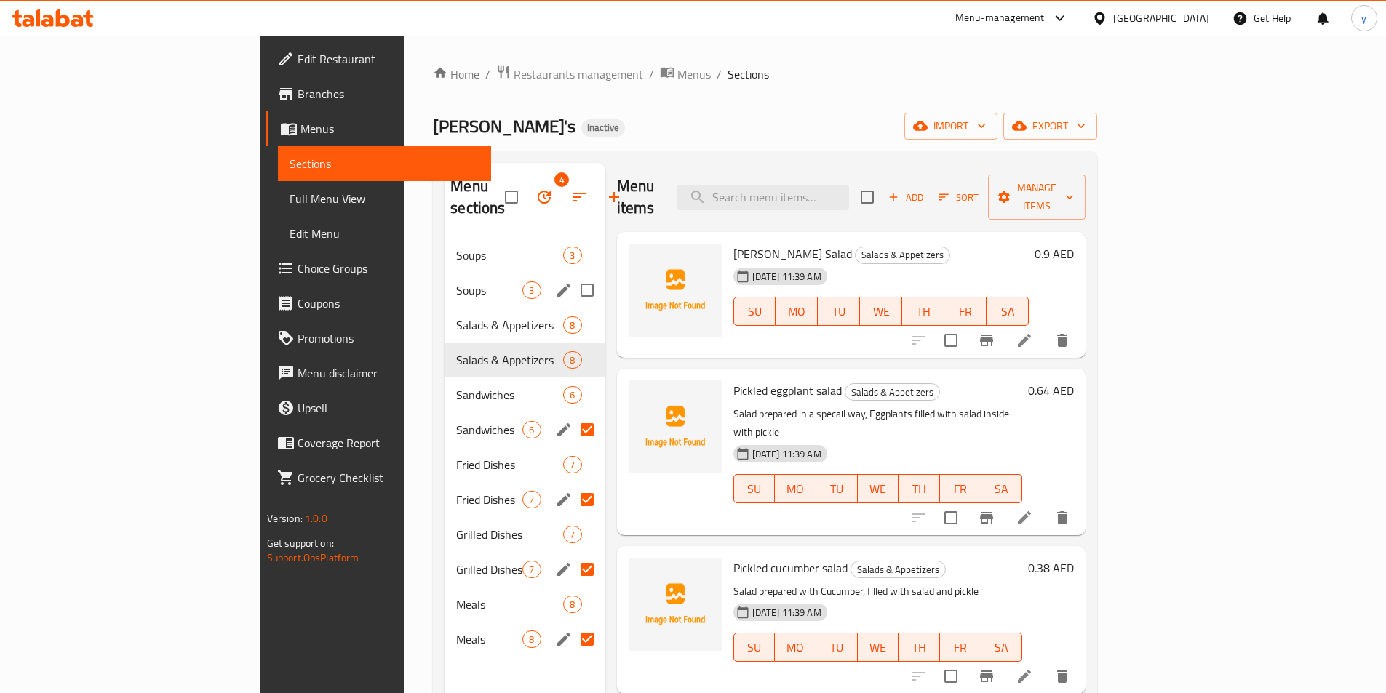
click at [444, 273] on div "Soups 3" at bounding box center [524, 290] width 160 height 35
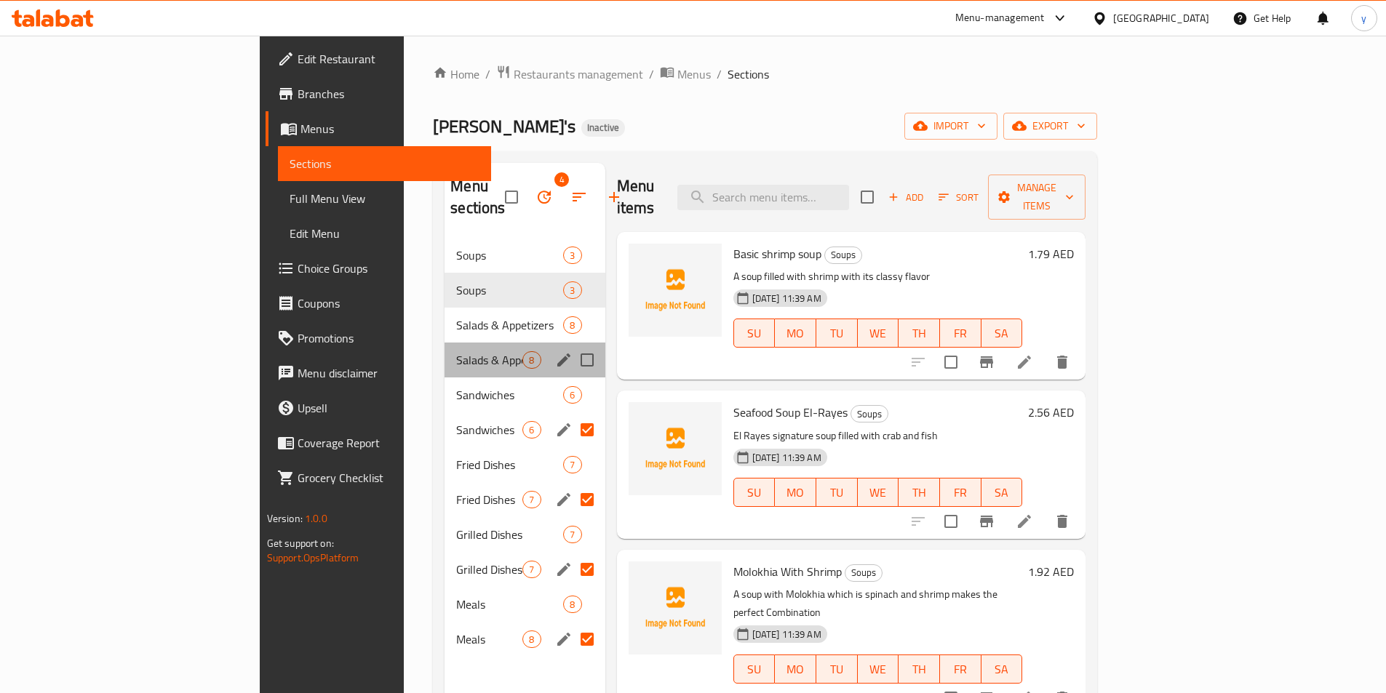
click at [444, 343] on div "Salads & Appetizers 8" at bounding box center [524, 360] width 160 height 35
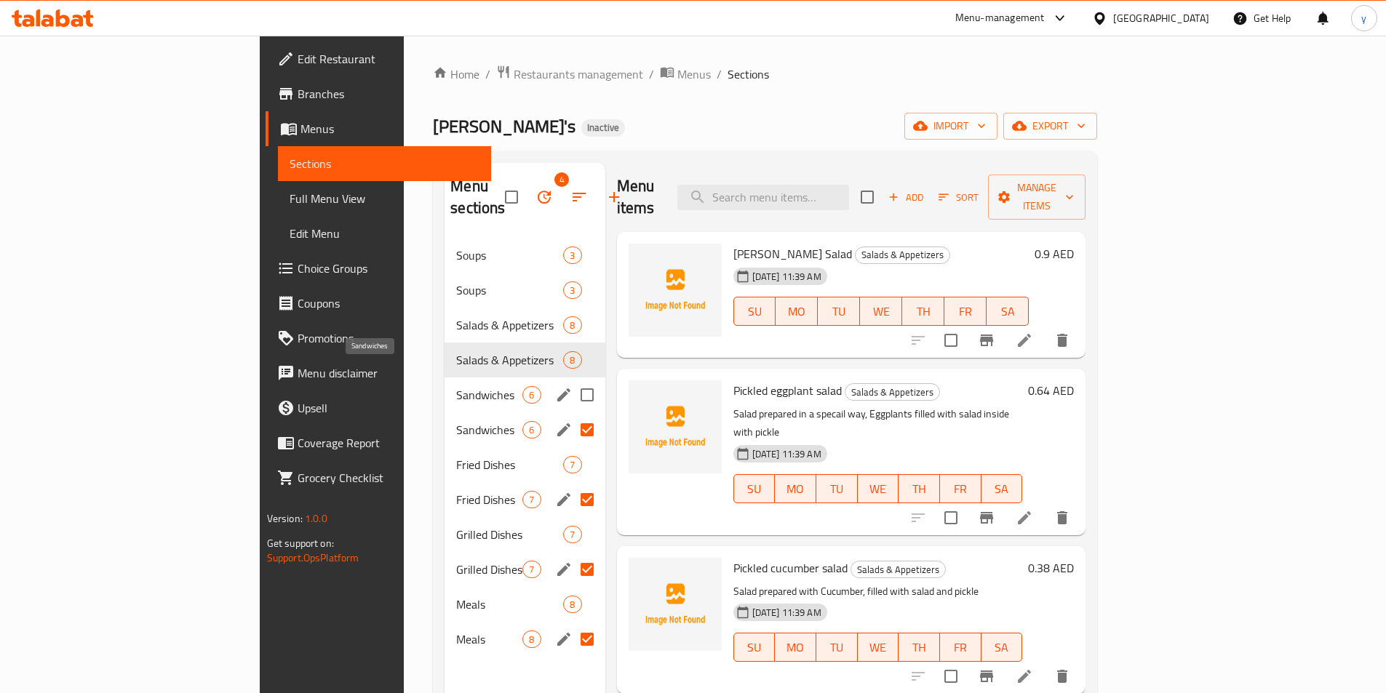
click at [456, 386] on span "Sandwiches" at bounding box center [489, 394] width 66 height 17
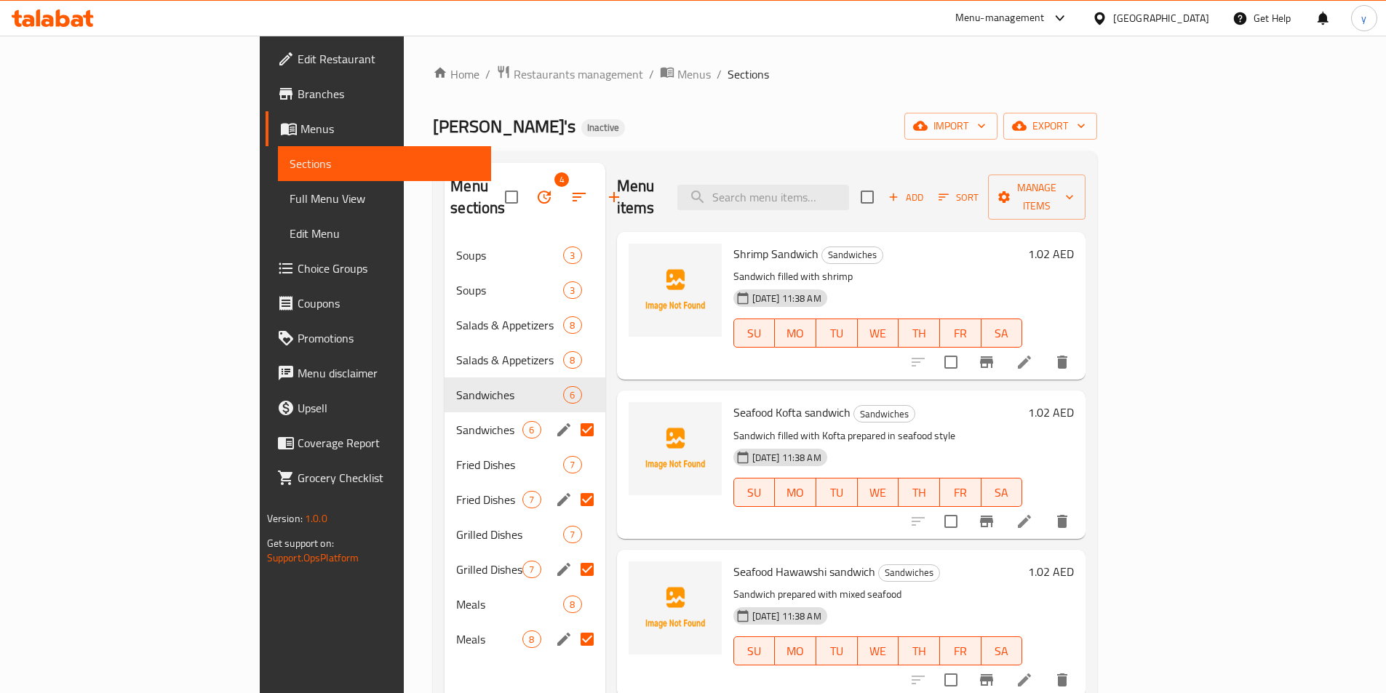
click at [572, 415] on input "Menu sections" at bounding box center [587, 430] width 31 height 31
checkbox input "false"
click at [572, 485] on input "Menu sections" at bounding box center [587, 500] width 31 height 31
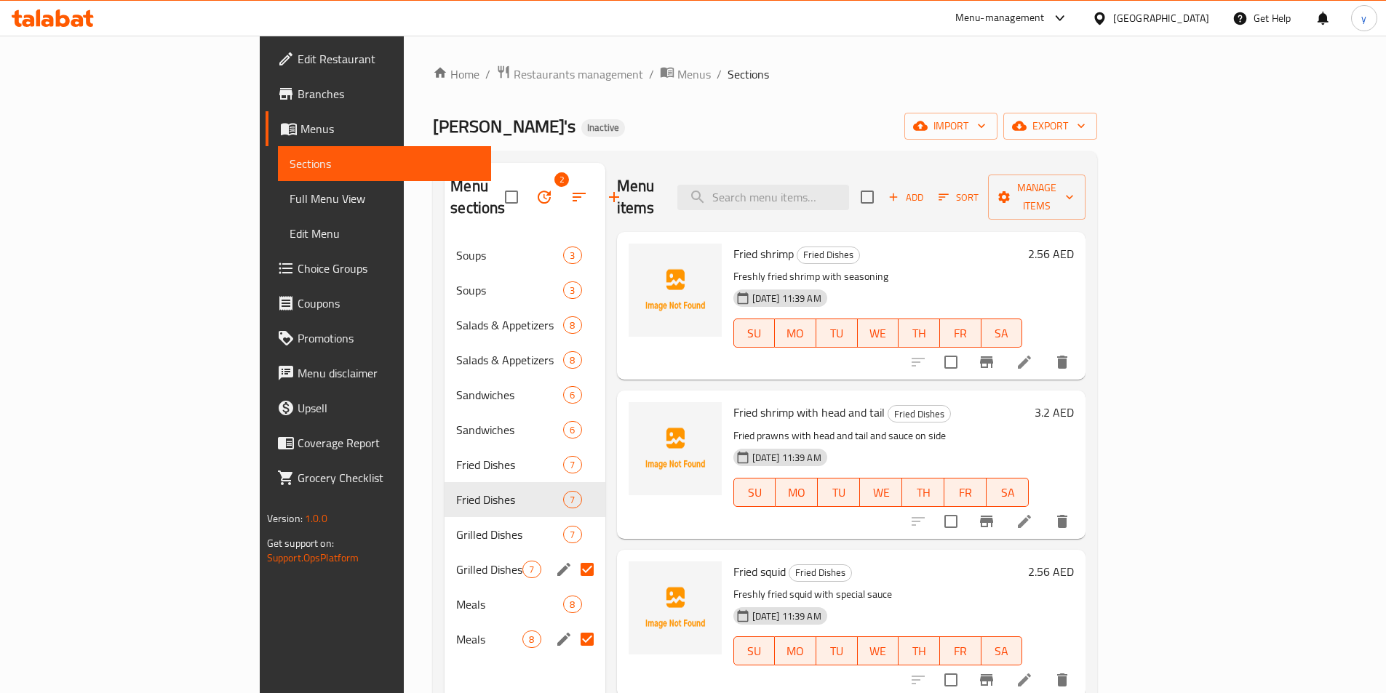
click at [572, 554] on input "Menu sections" at bounding box center [587, 569] width 31 height 31
checkbox input "false"
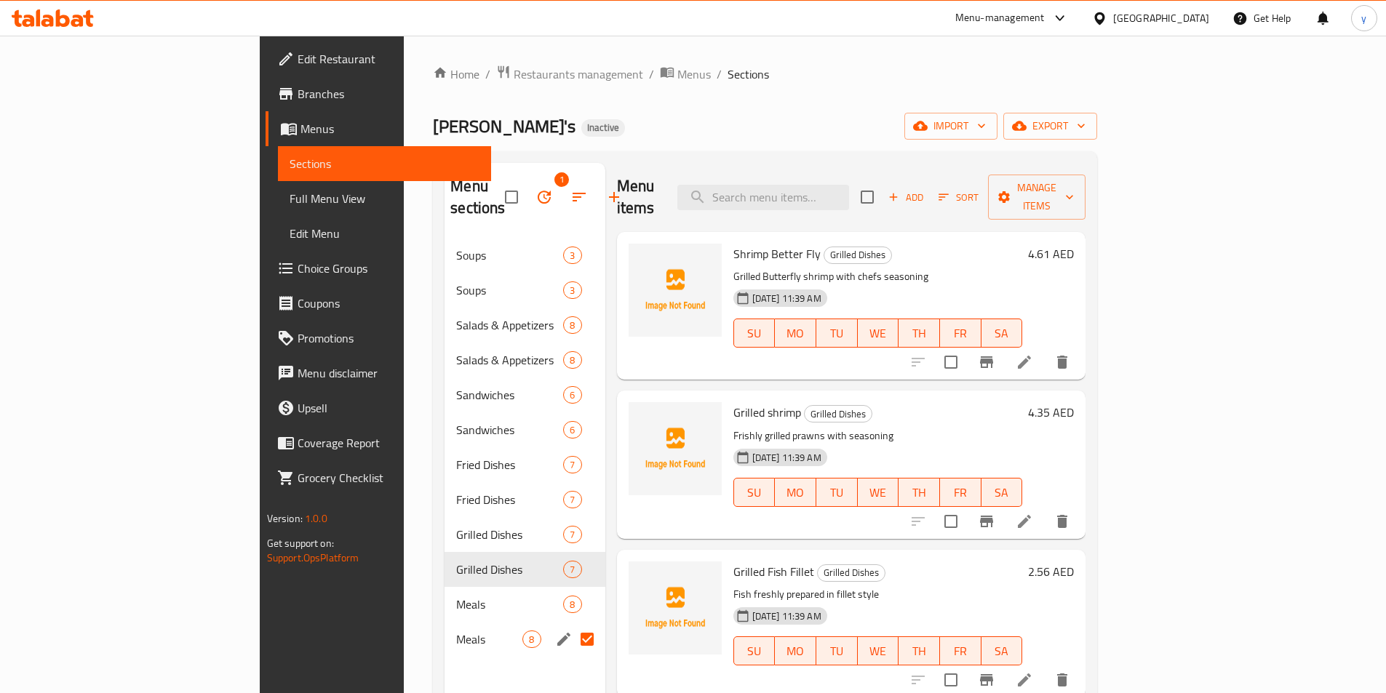
click at [572, 624] on input "Menu sections" at bounding box center [587, 639] width 31 height 31
checkbox input "false"
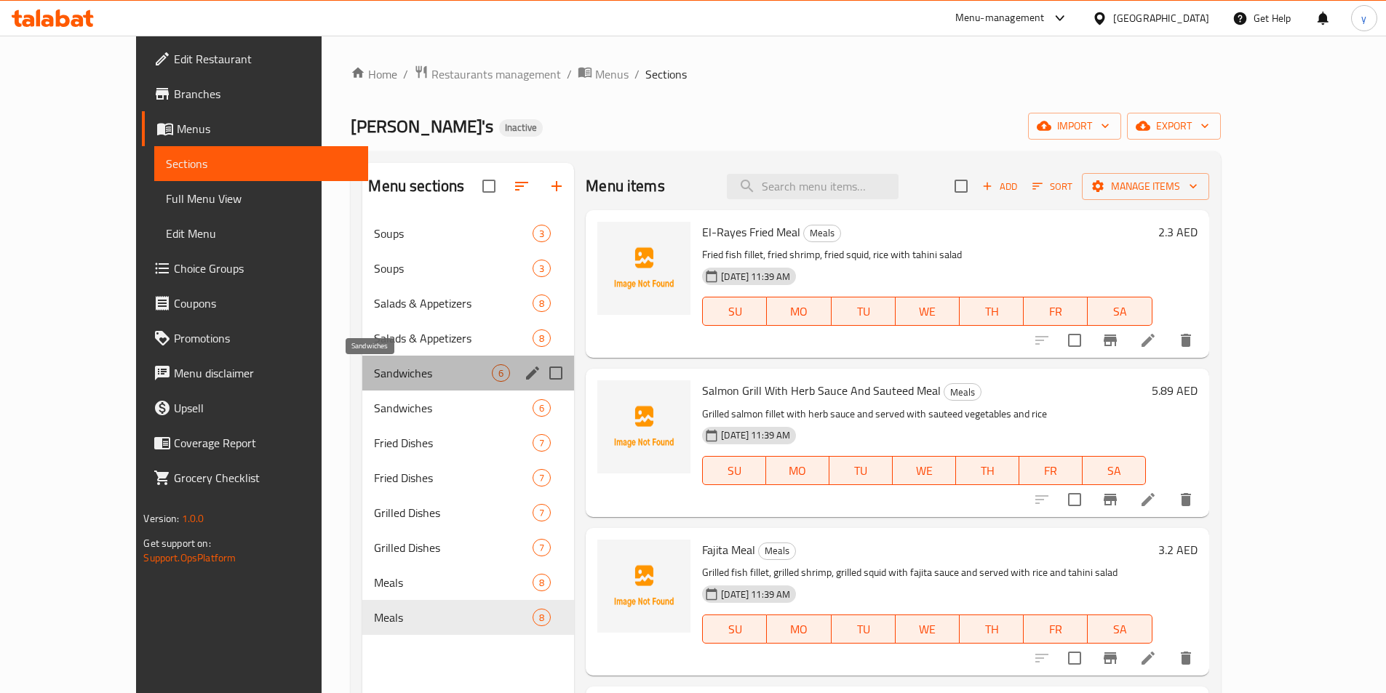
click at [374, 372] on span "Sandwiches" at bounding box center [433, 372] width 118 height 17
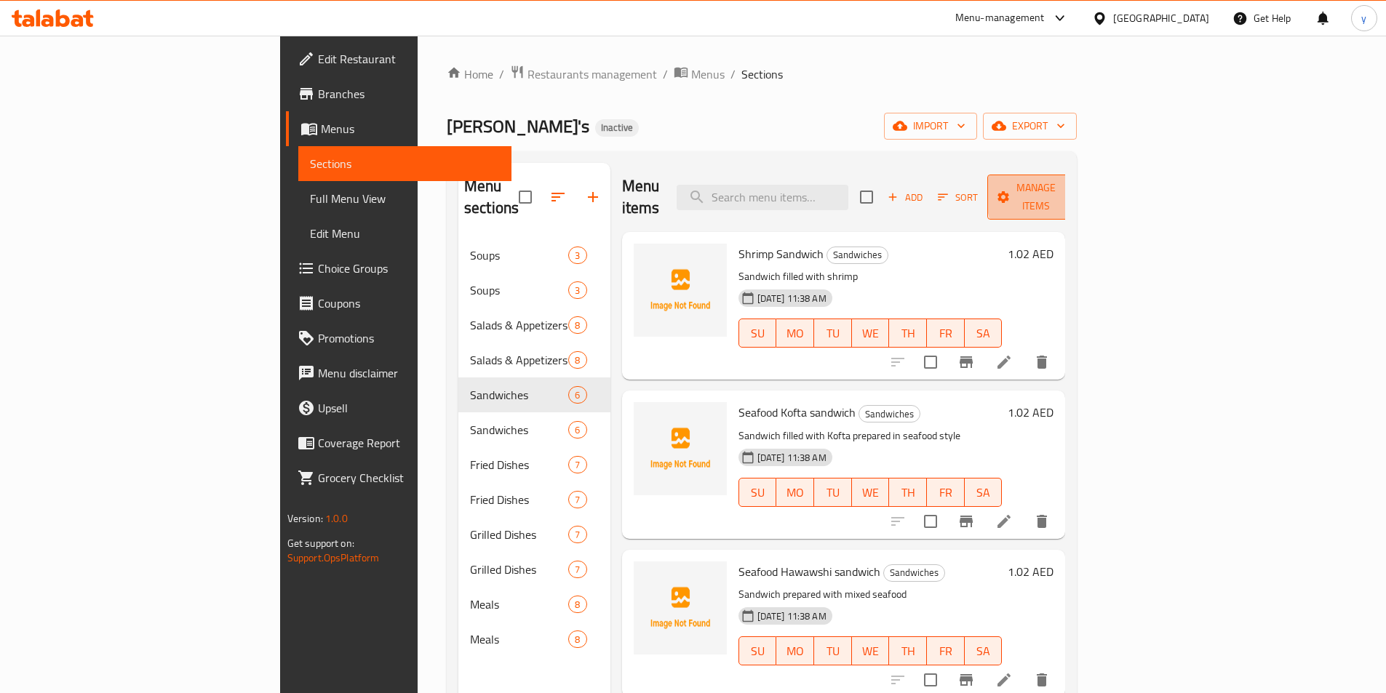
click at [1073, 191] on span "Manage items" at bounding box center [1036, 197] width 74 height 36
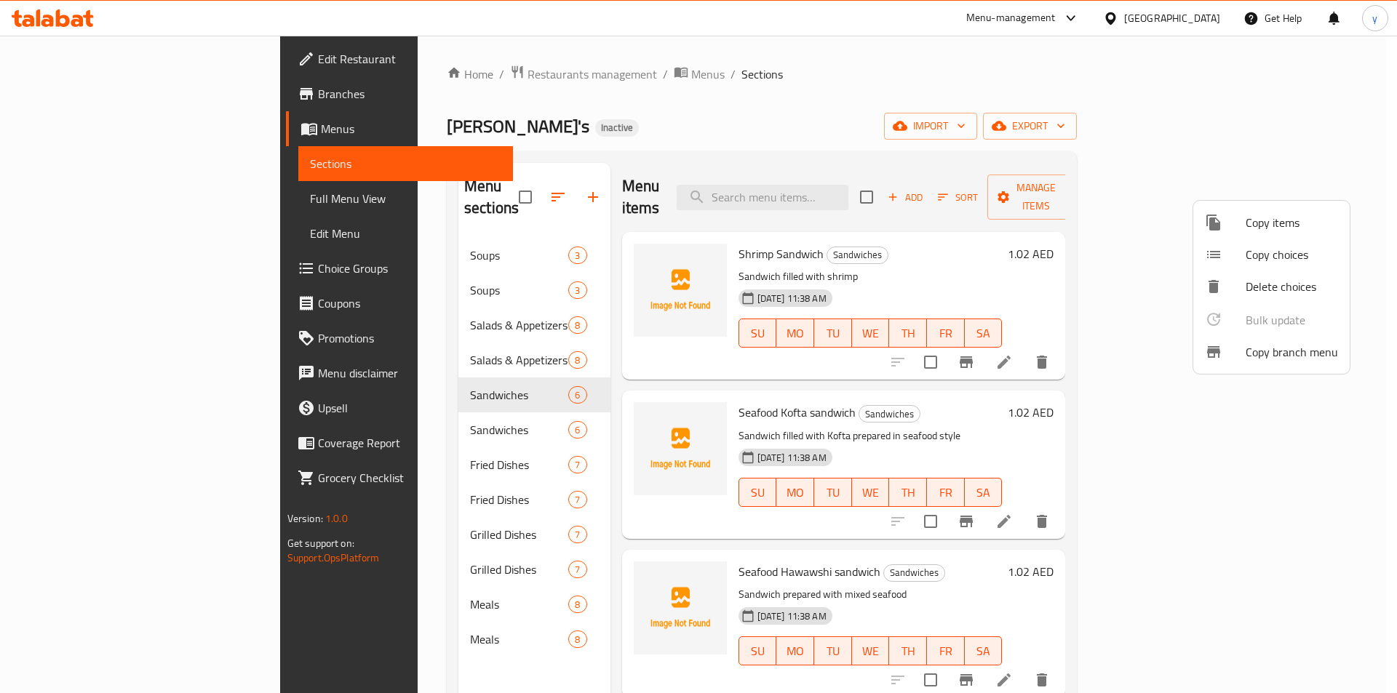
click at [1253, 282] on span "Delete choices" at bounding box center [1291, 286] width 92 height 17
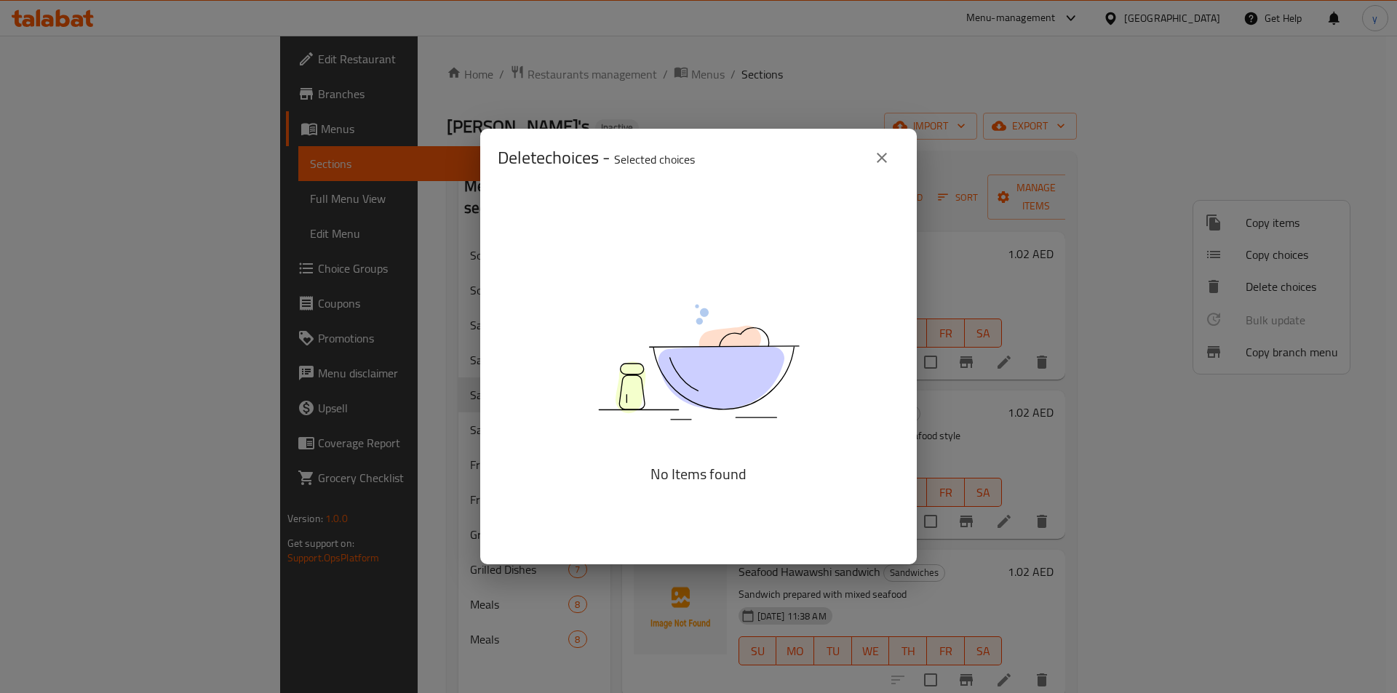
click at [894, 149] on button "close" at bounding box center [881, 157] width 35 height 35
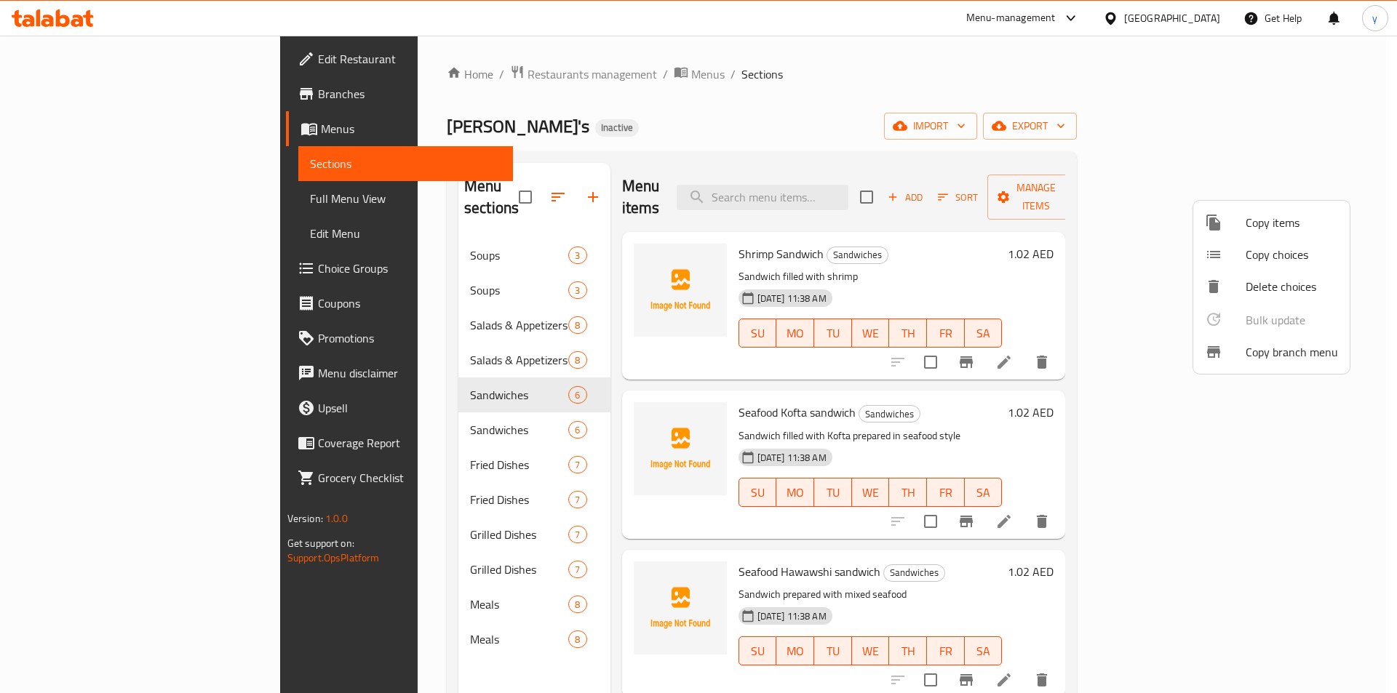
click at [1162, 234] on div at bounding box center [698, 346] width 1397 height 693
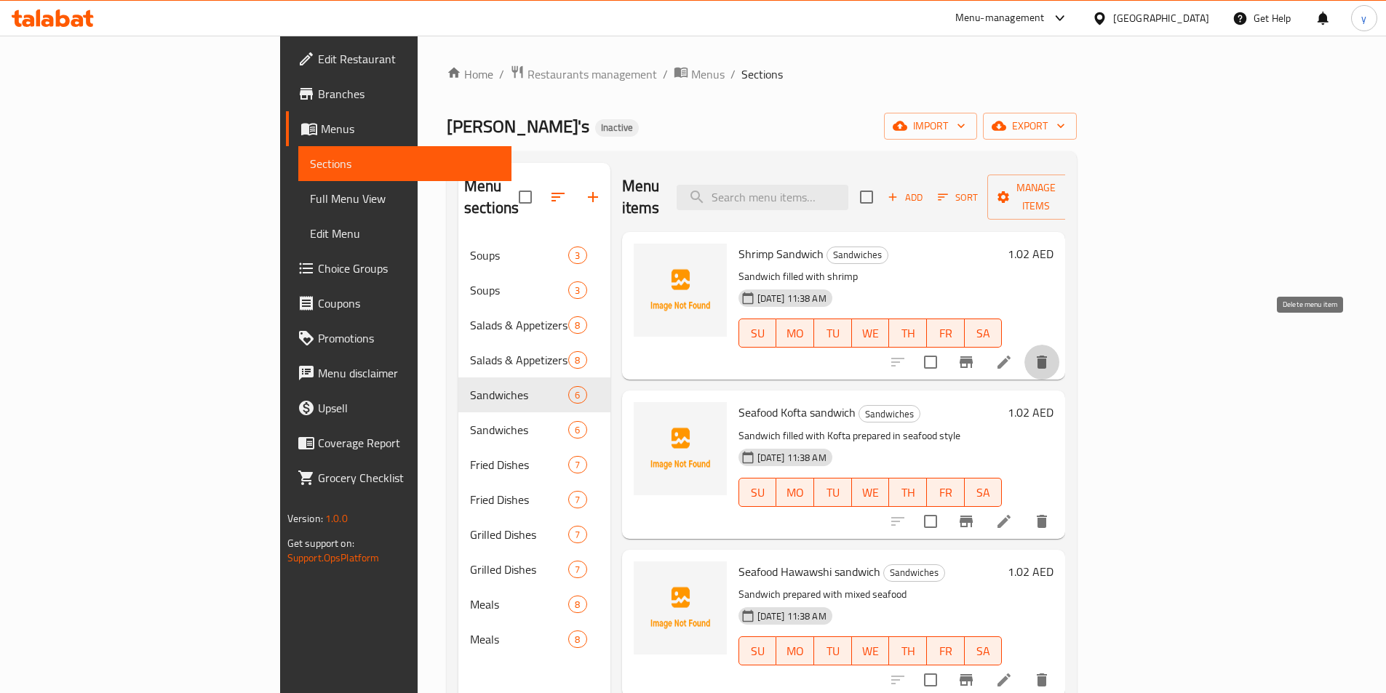
click at [1050, 354] on icon "delete" at bounding box center [1041, 362] width 17 height 17
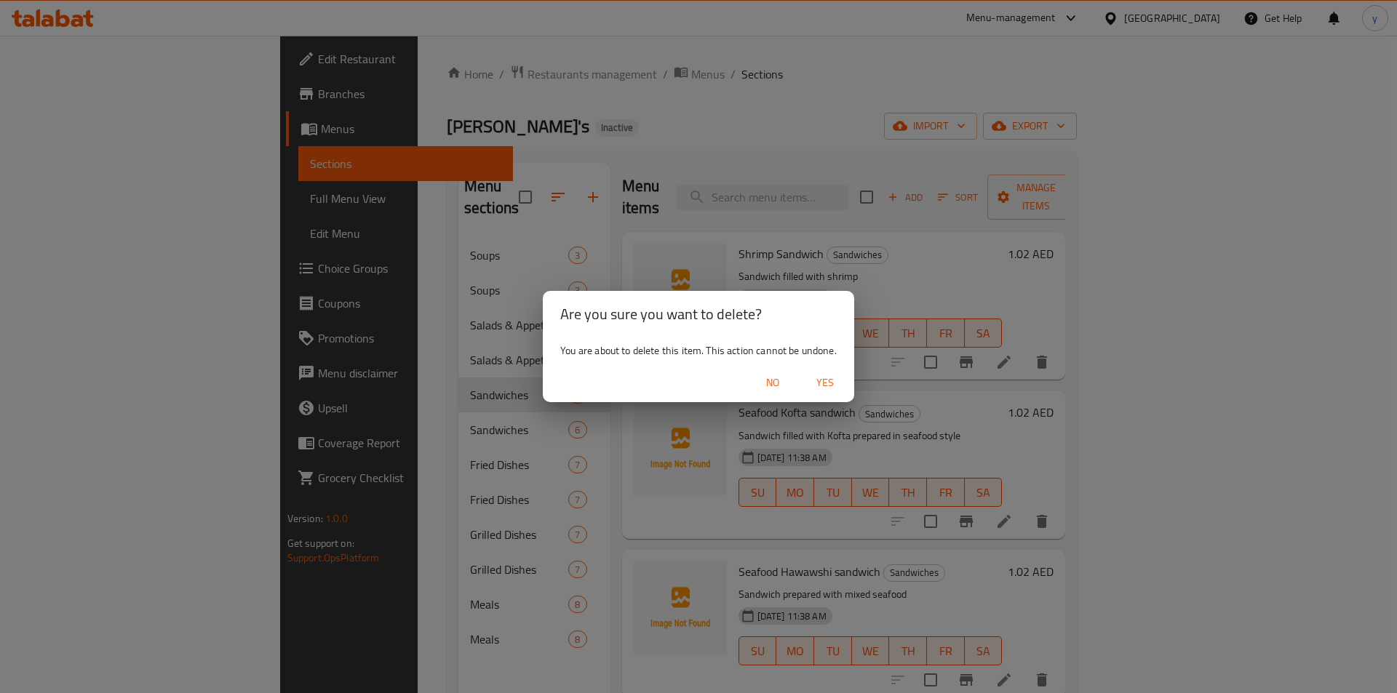
click at [832, 375] on span "Yes" at bounding box center [825, 383] width 35 height 18
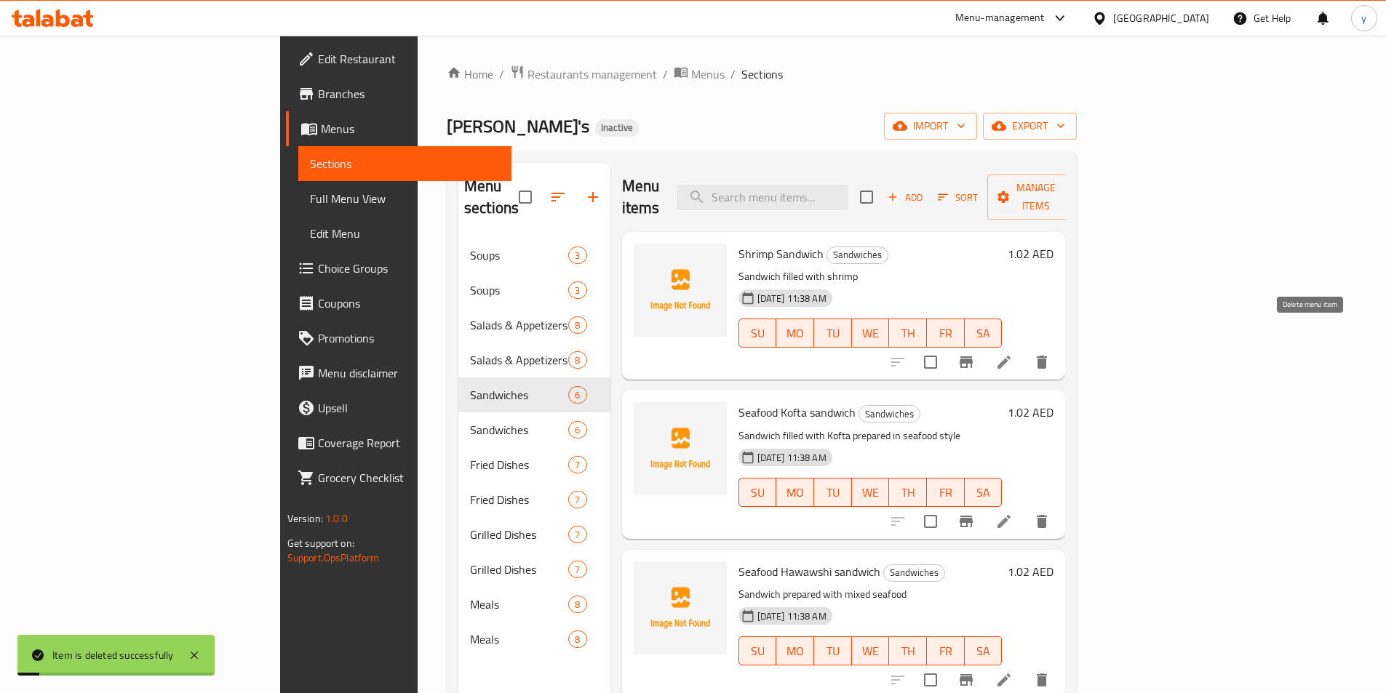
click at [1050, 354] on icon "delete" at bounding box center [1041, 362] width 17 height 17
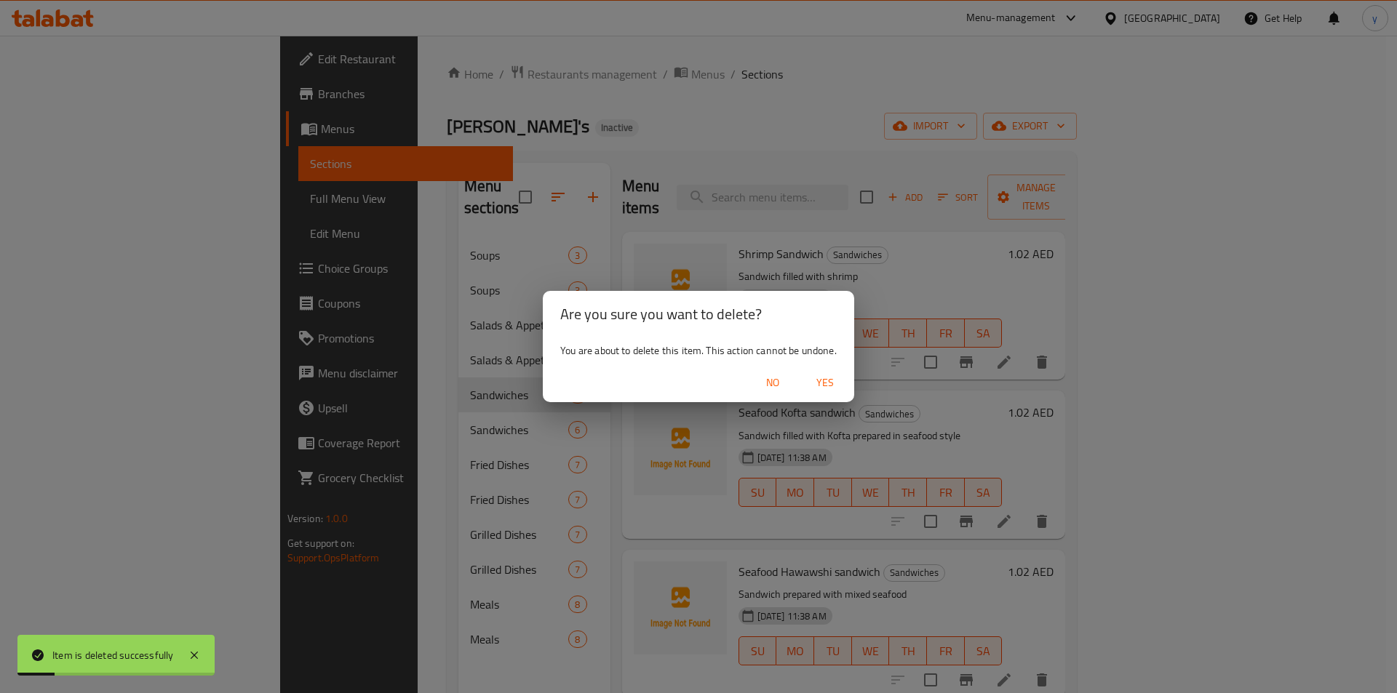
click at [808, 383] on span "Yes" at bounding box center [825, 383] width 35 height 18
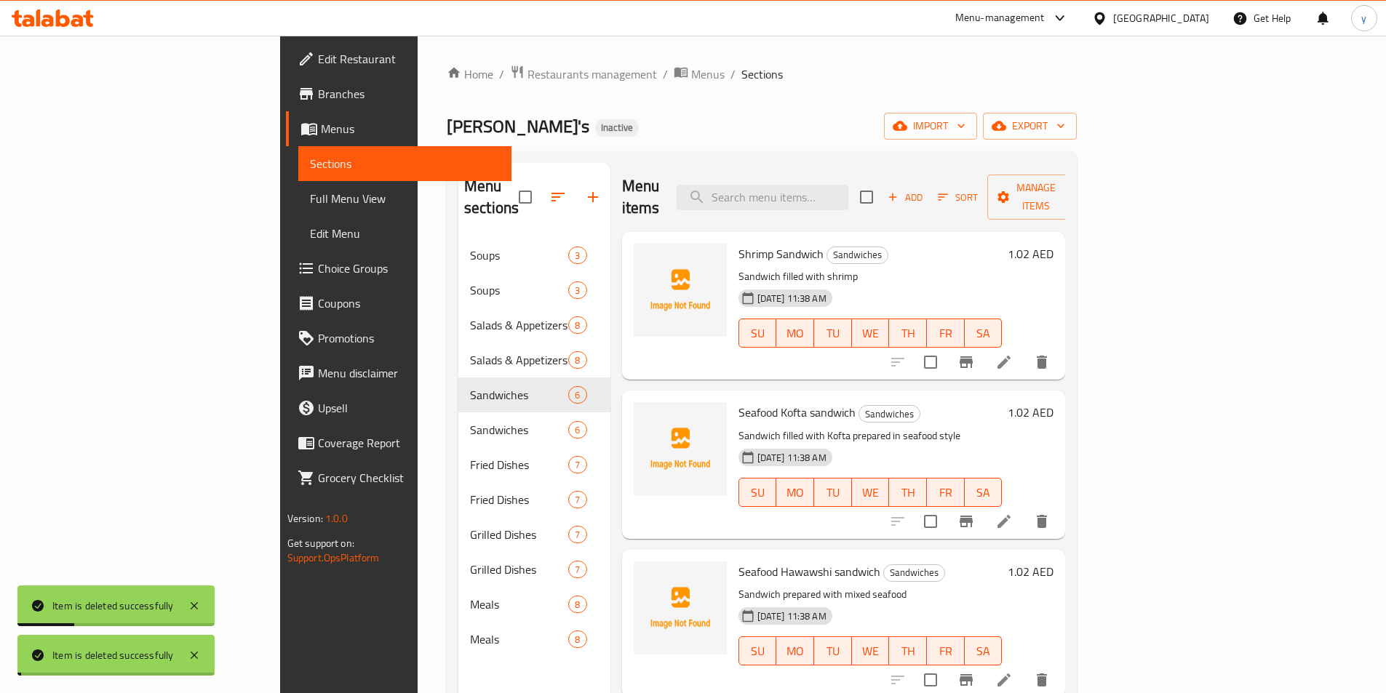
click at [1059, 350] on button "delete" at bounding box center [1041, 362] width 35 height 35
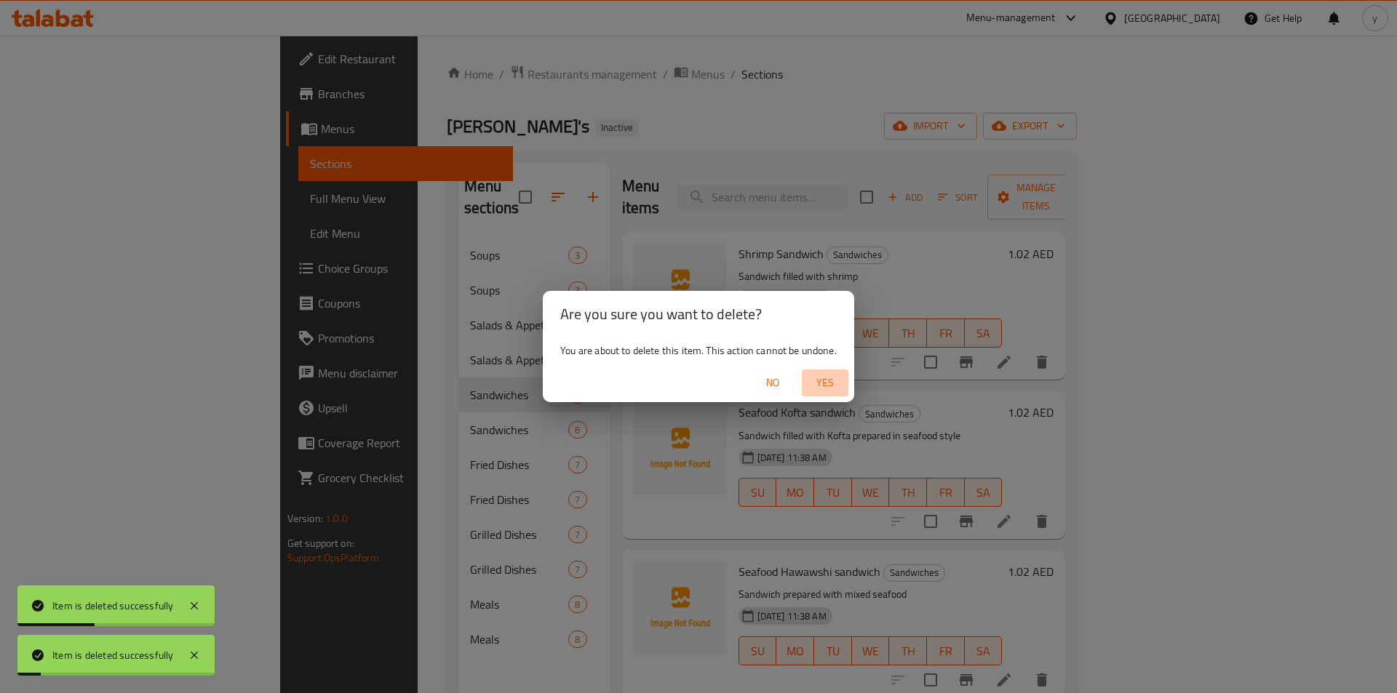
drag, startPoint x: 803, startPoint y: 377, endPoint x: 811, endPoint y: 375, distance: 8.3
click at [803, 376] on button "Yes" at bounding box center [825, 383] width 47 height 27
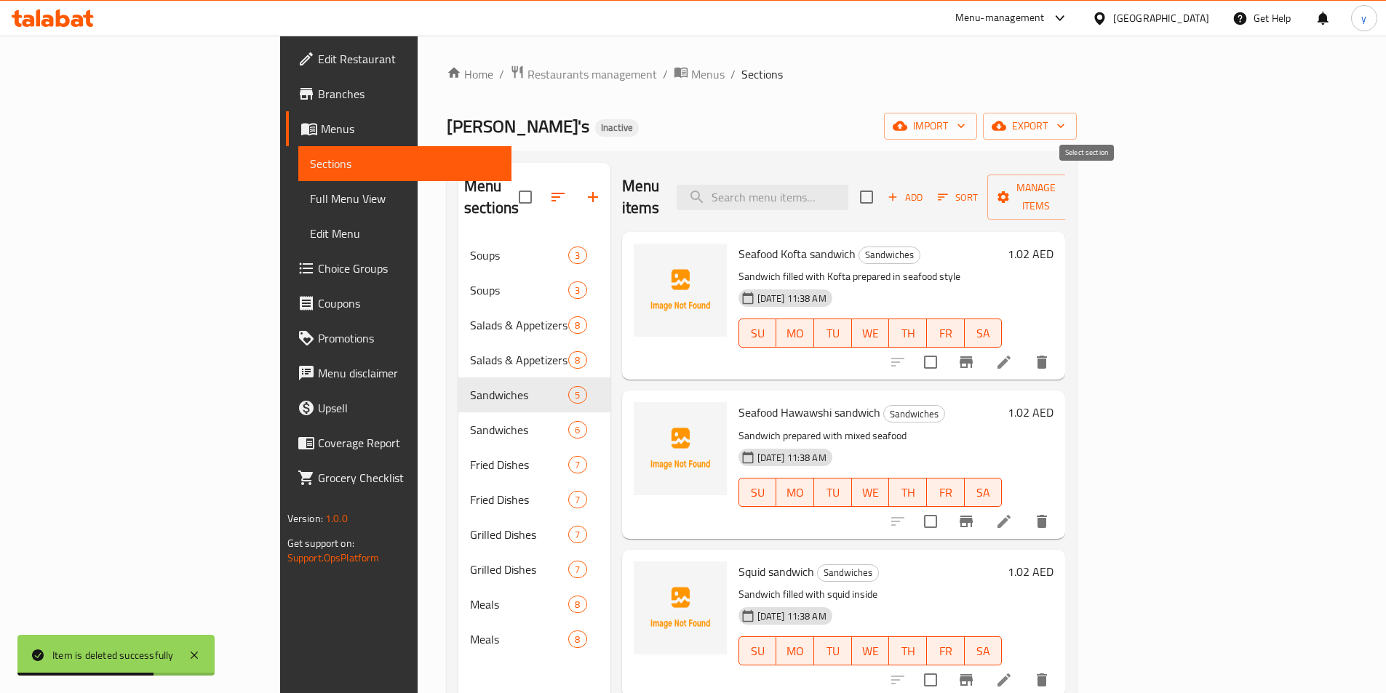
click at [882, 183] on input "checkbox" at bounding box center [866, 197] width 31 height 31
checkbox input "true"
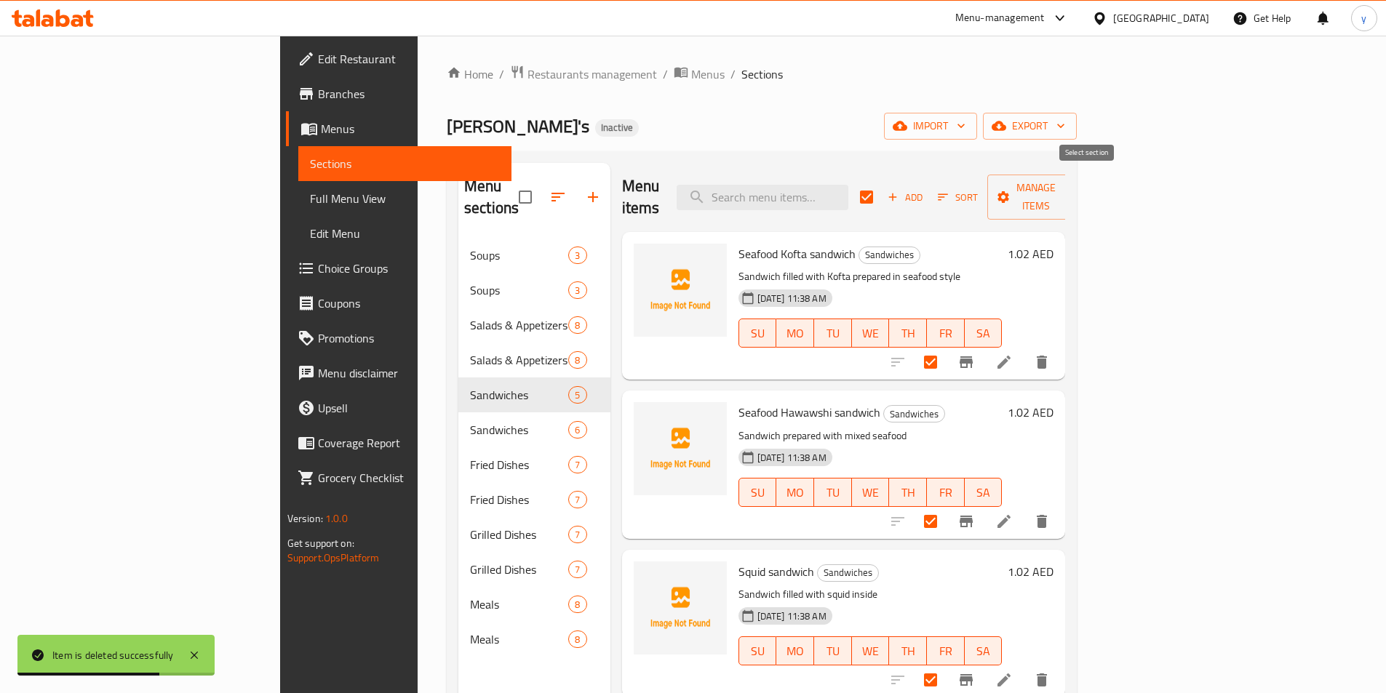
checkbox input "true"
click at [1047, 356] on icon "delete" at bounding box center [1042, 362] width 10 height 13
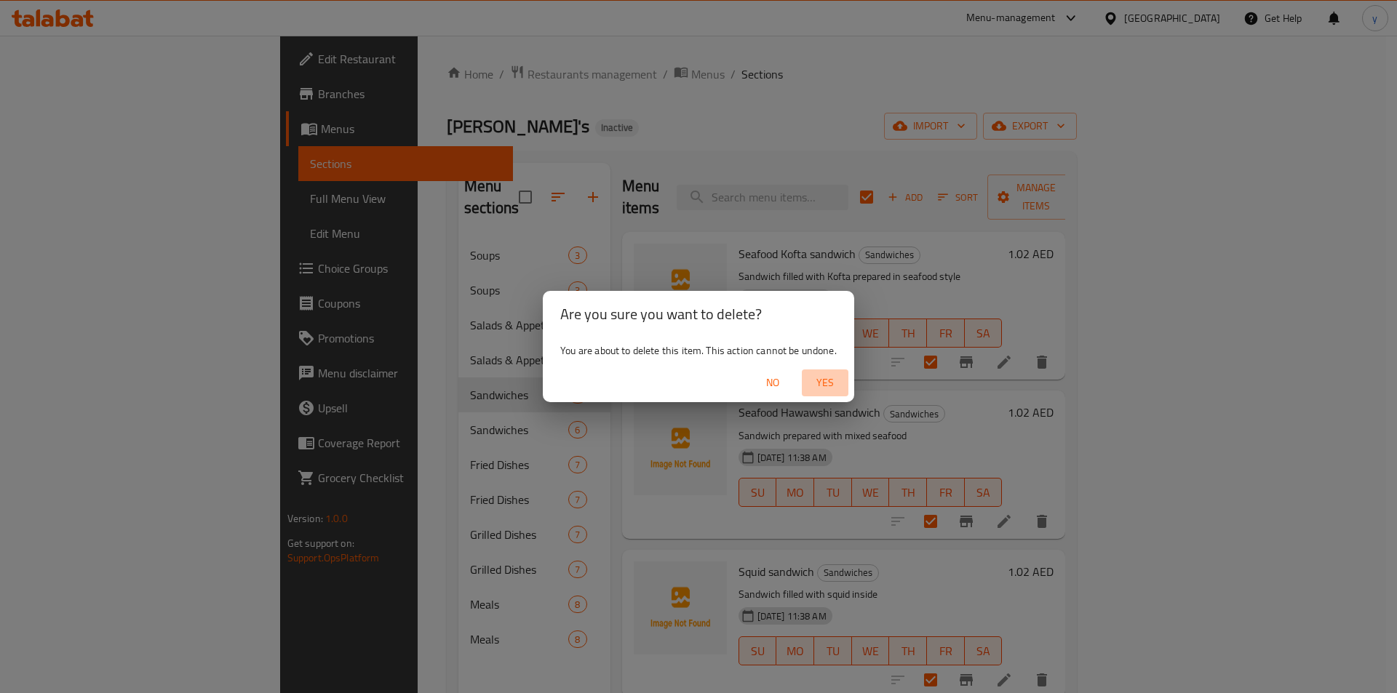
click at [821, 381] on span "Yes" at bounding box center [825, 383] width 35 height 18
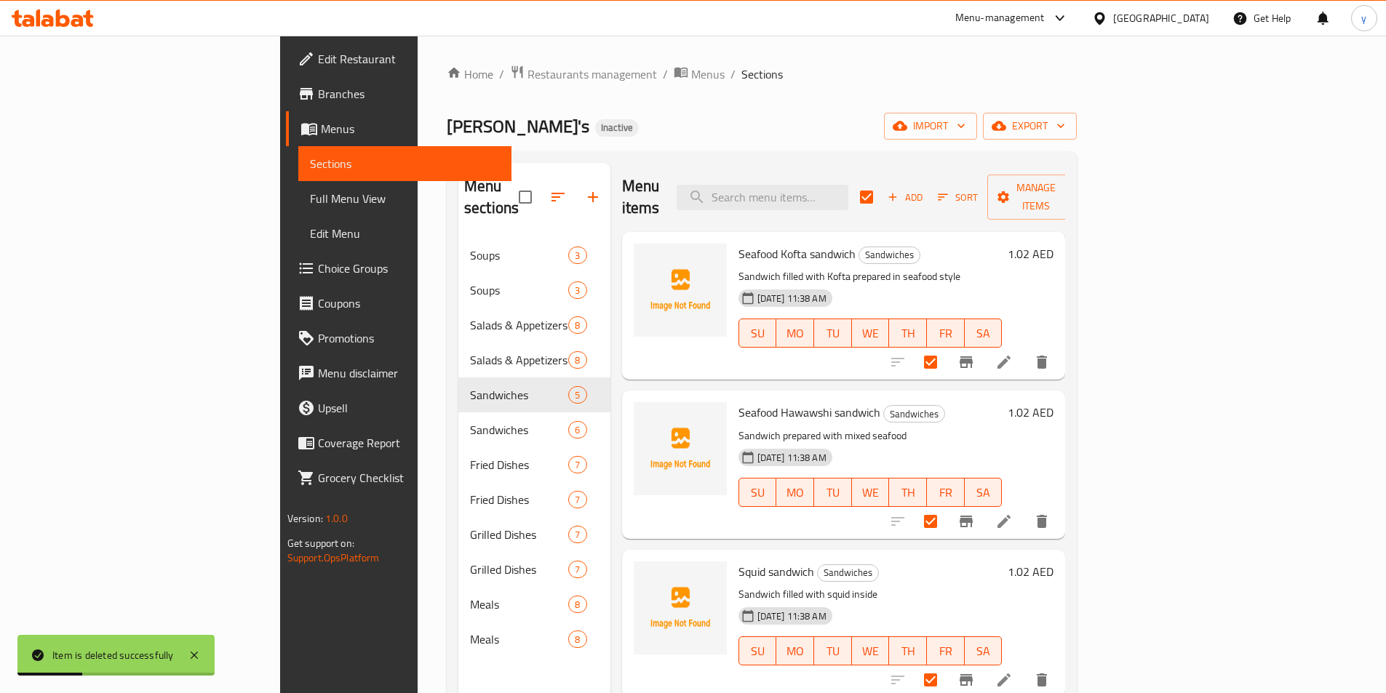
checkbox input "false"
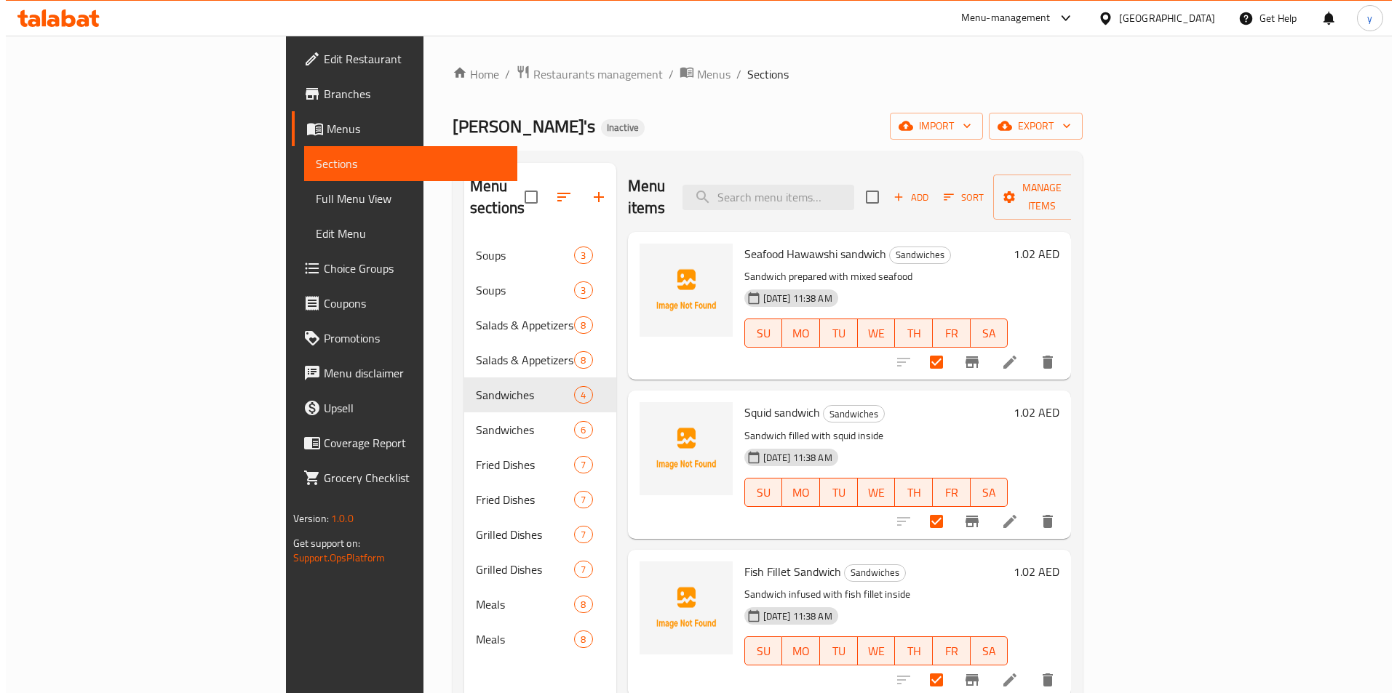
scroll to position [204, 0]
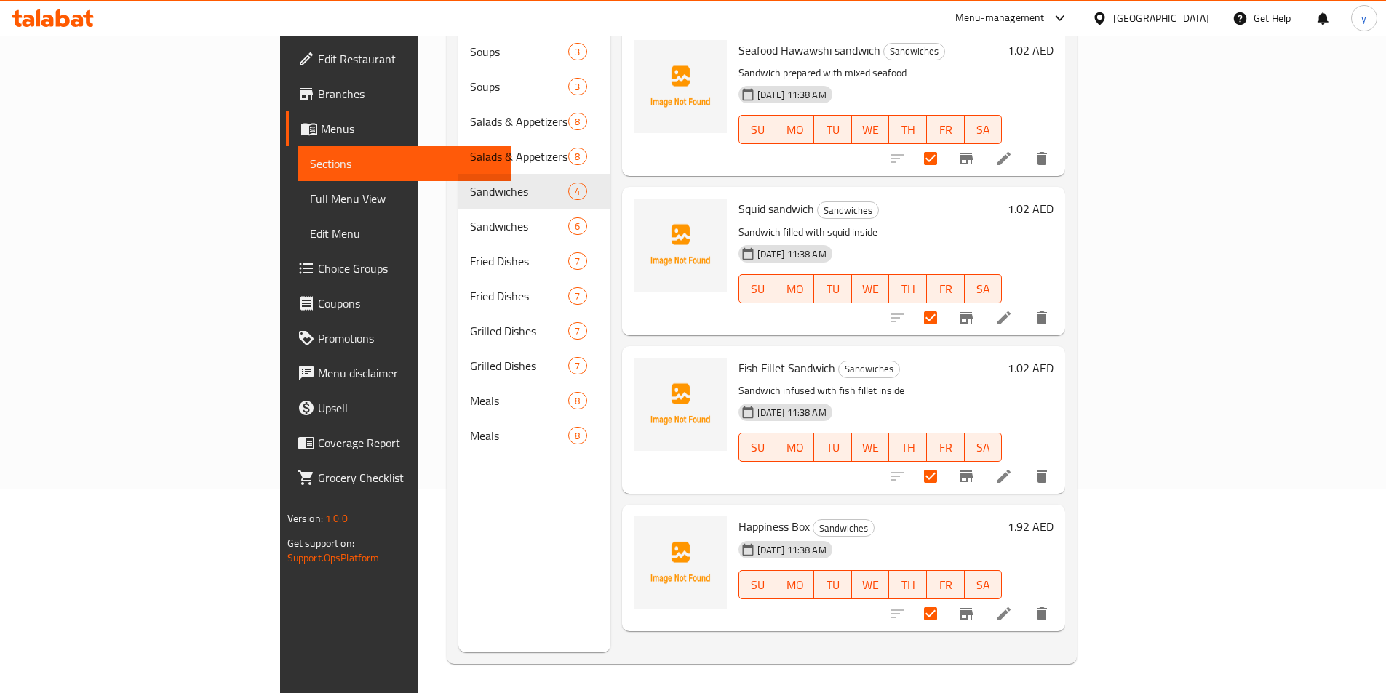
click at [1050, 605] on icon "delete" at bounding box center [1041, 613] width 17 height 17
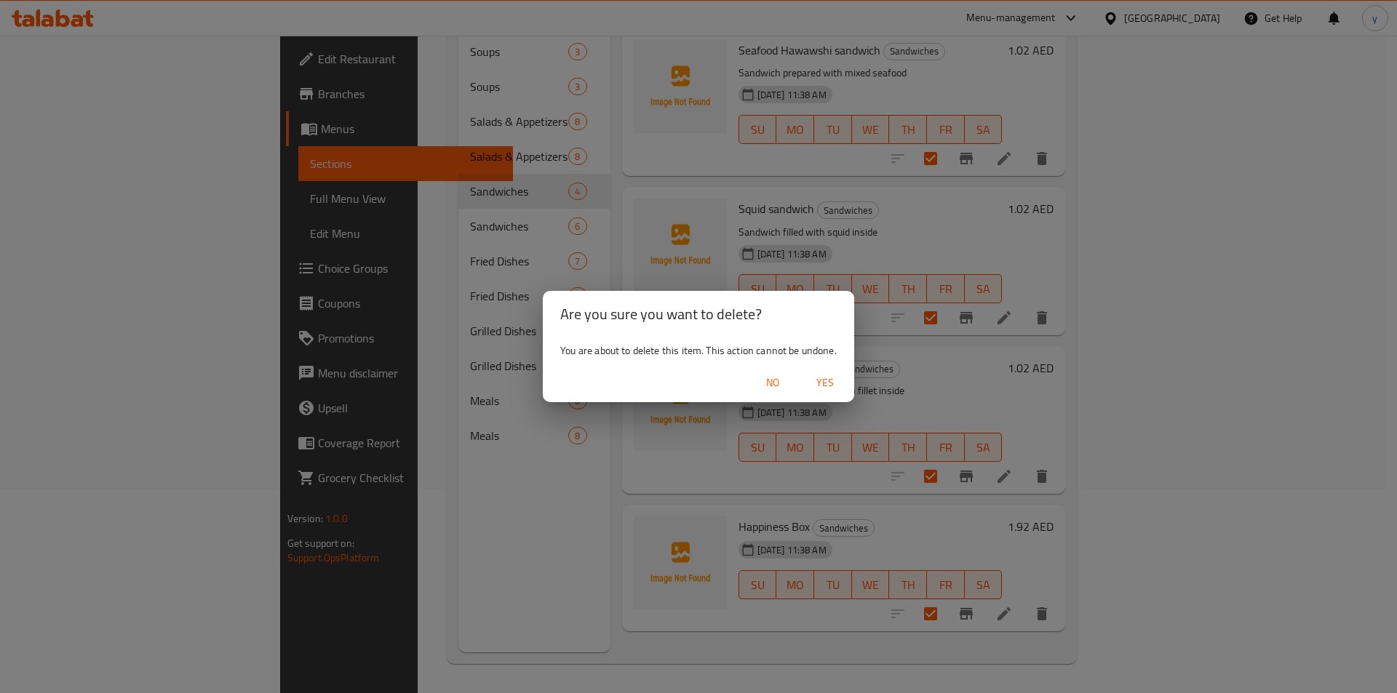
click at [821, 371] on button "Yes" at bounding box center [825, 383] width 47 height 27
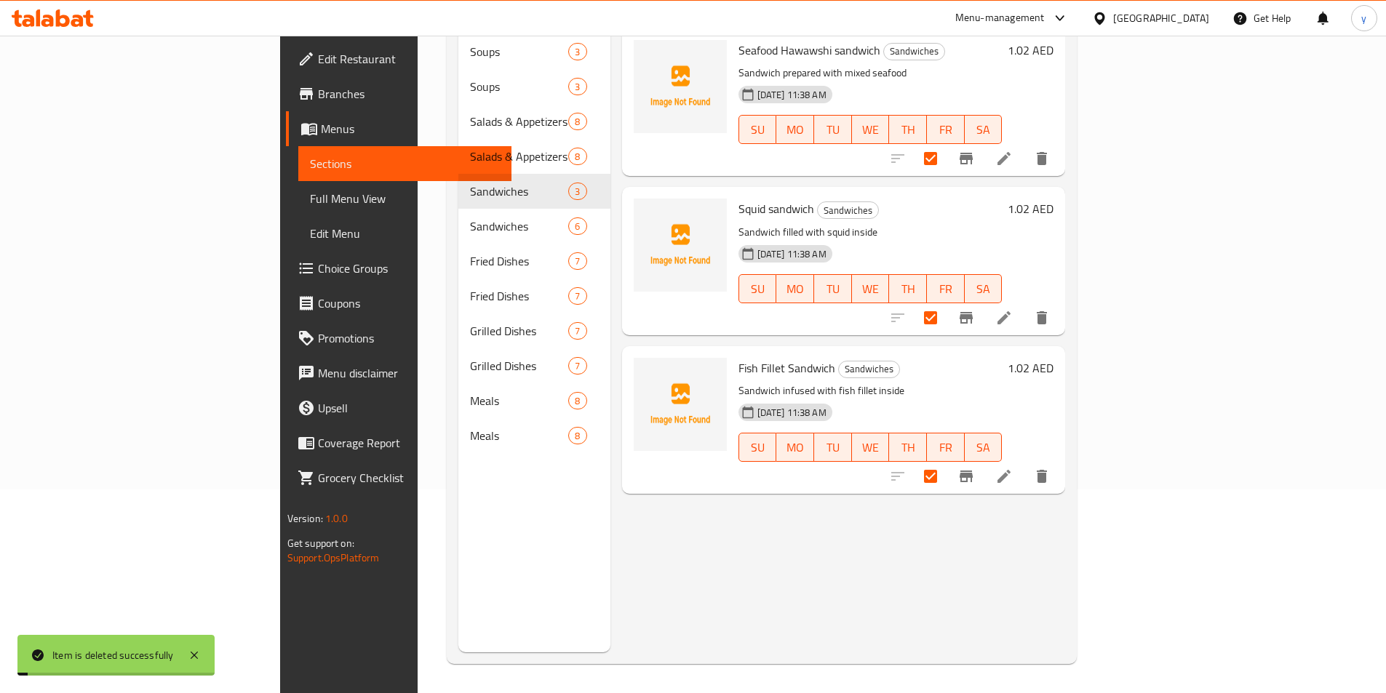
click at [1050, 468] on icon "delete" at bounding box center [1041, 476] width 17 height 17
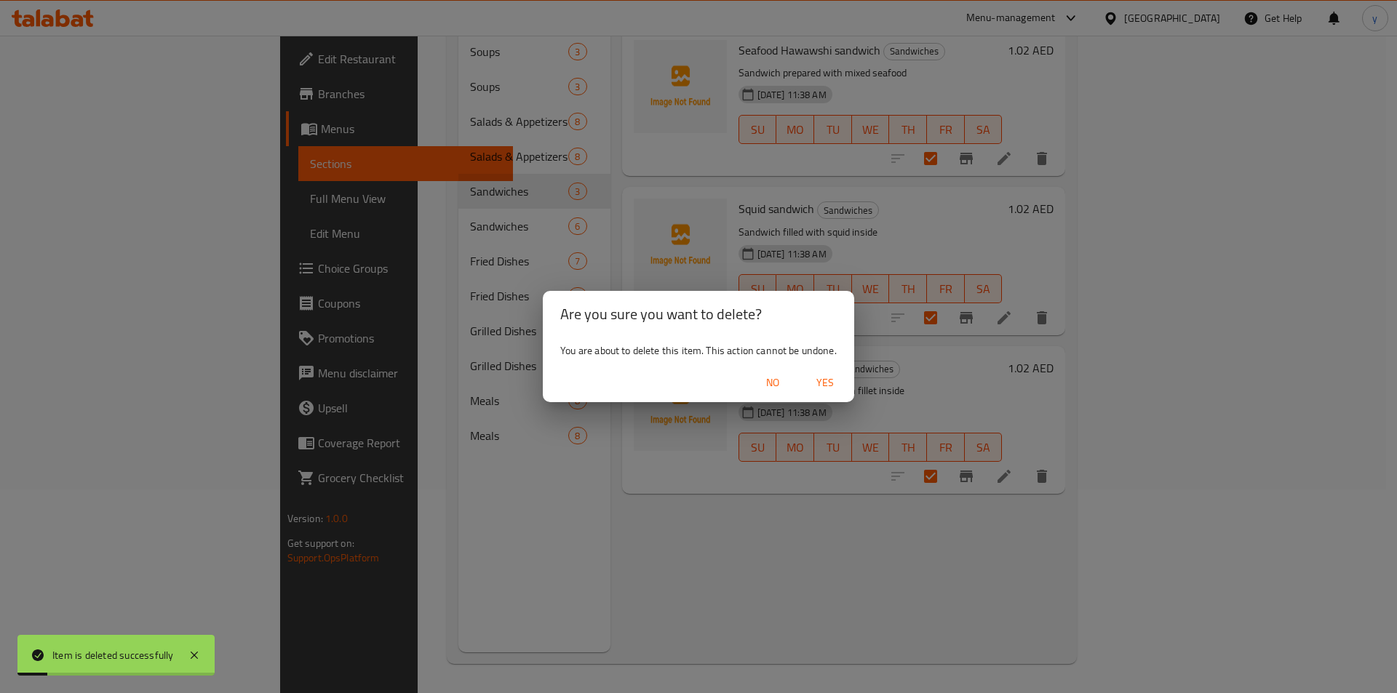
click at [818, 379] on span "Yes" at bounding box center [825, 383] width 35 height 18
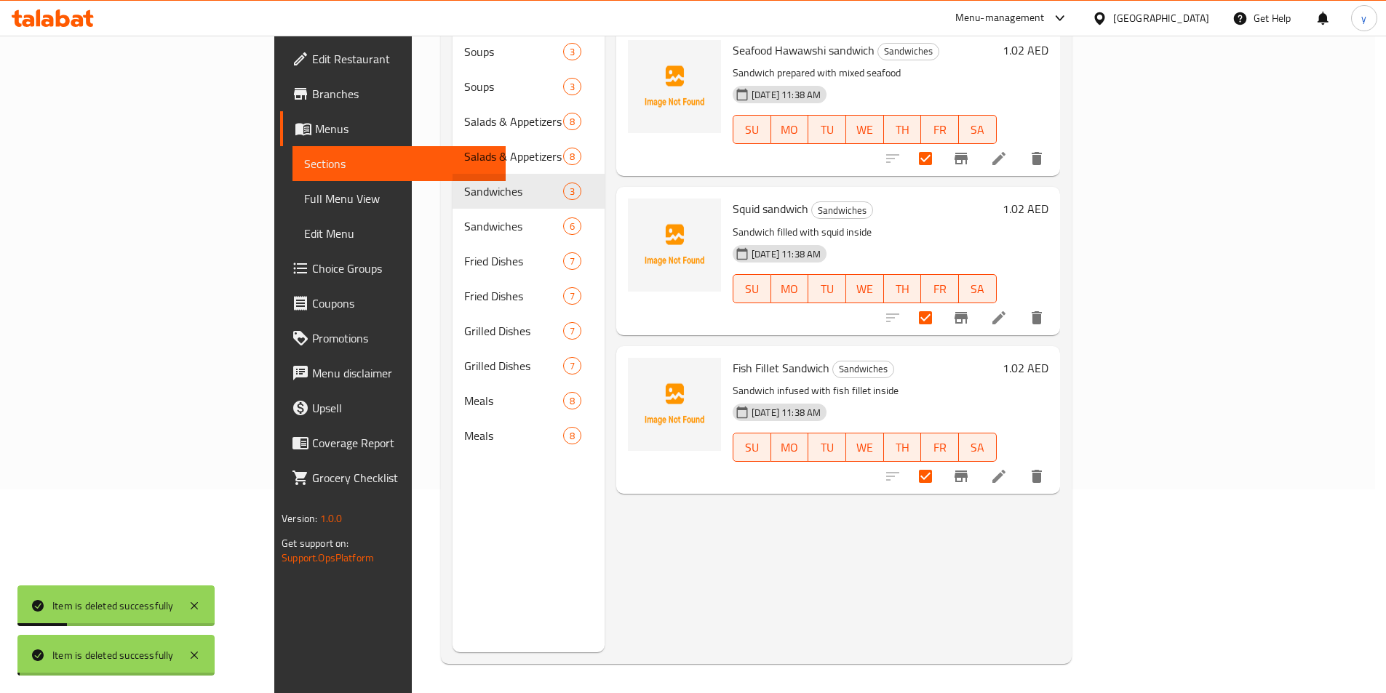
click at [1042, 311] on icon "delete" at bounding box center [1037, 317] width 10 height 13
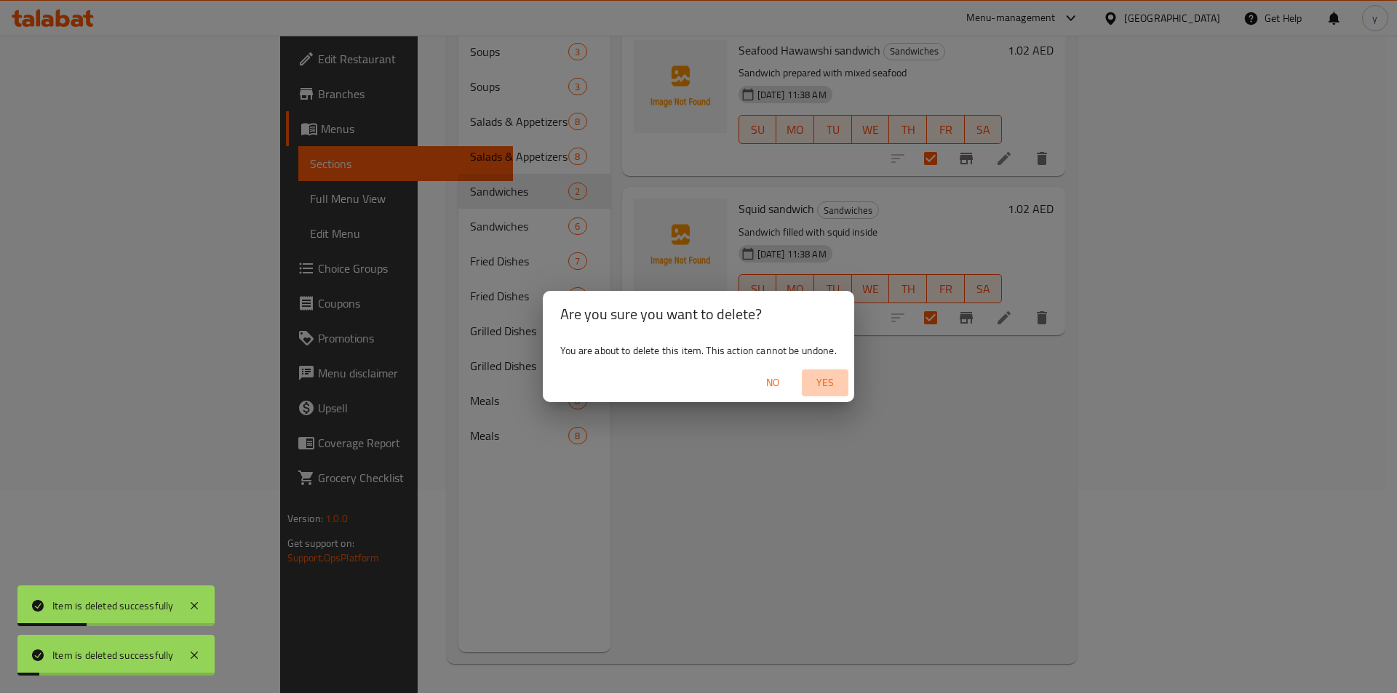
click at [820, 383] on span "Yes" at bounding box center [825, 383] width 35 height 18
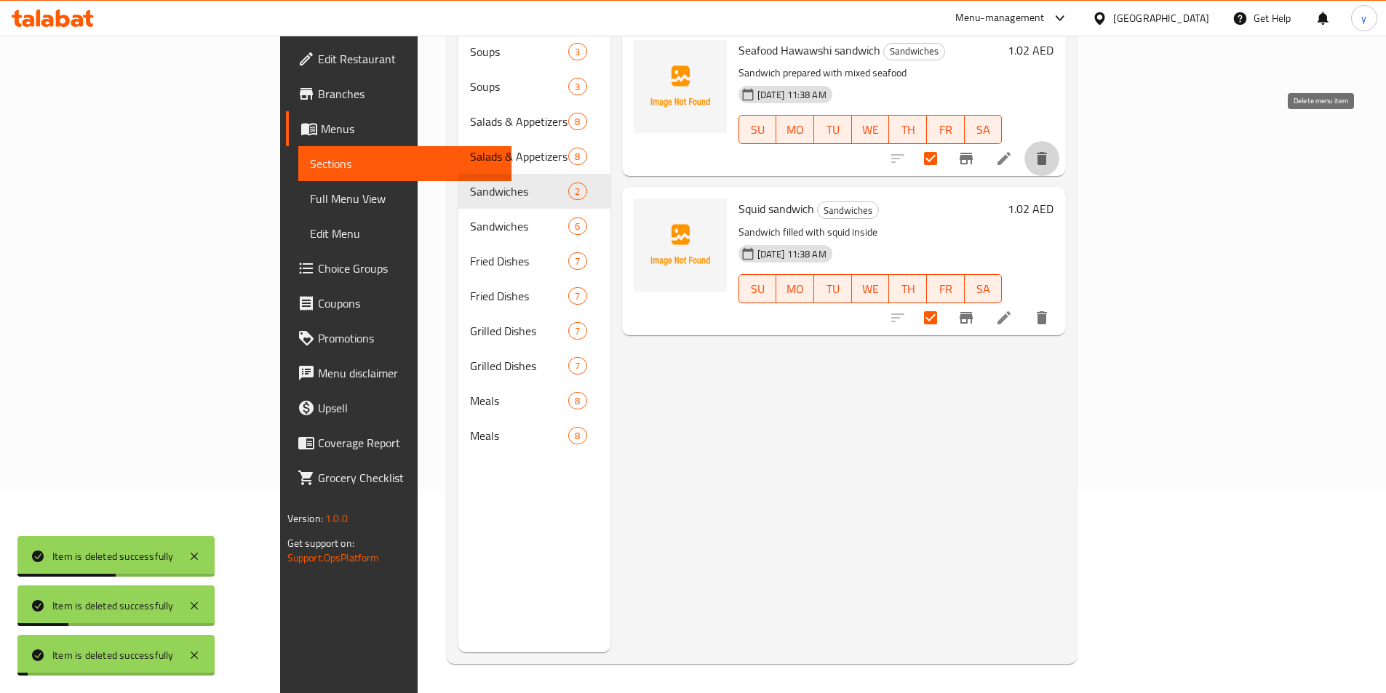
click at [1059, 149] on button "delete" at bounding box center [1041, 158] width 35 height 35
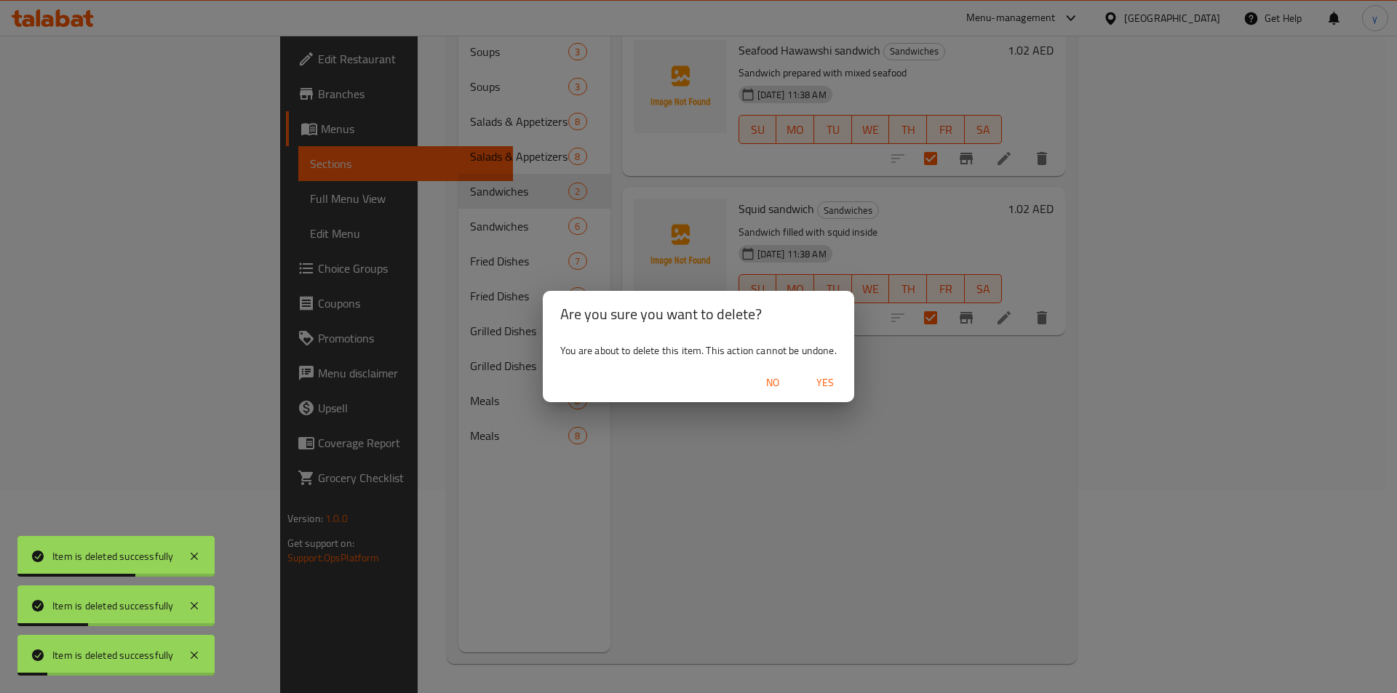
drag, startPoint x: 825, startPoint y: 391, endPoint x: 829, endPoint y: 380, distance: 11.5
click at [825, 391] on span "Yes" at bounding box center [825, 383] width 35 height 18
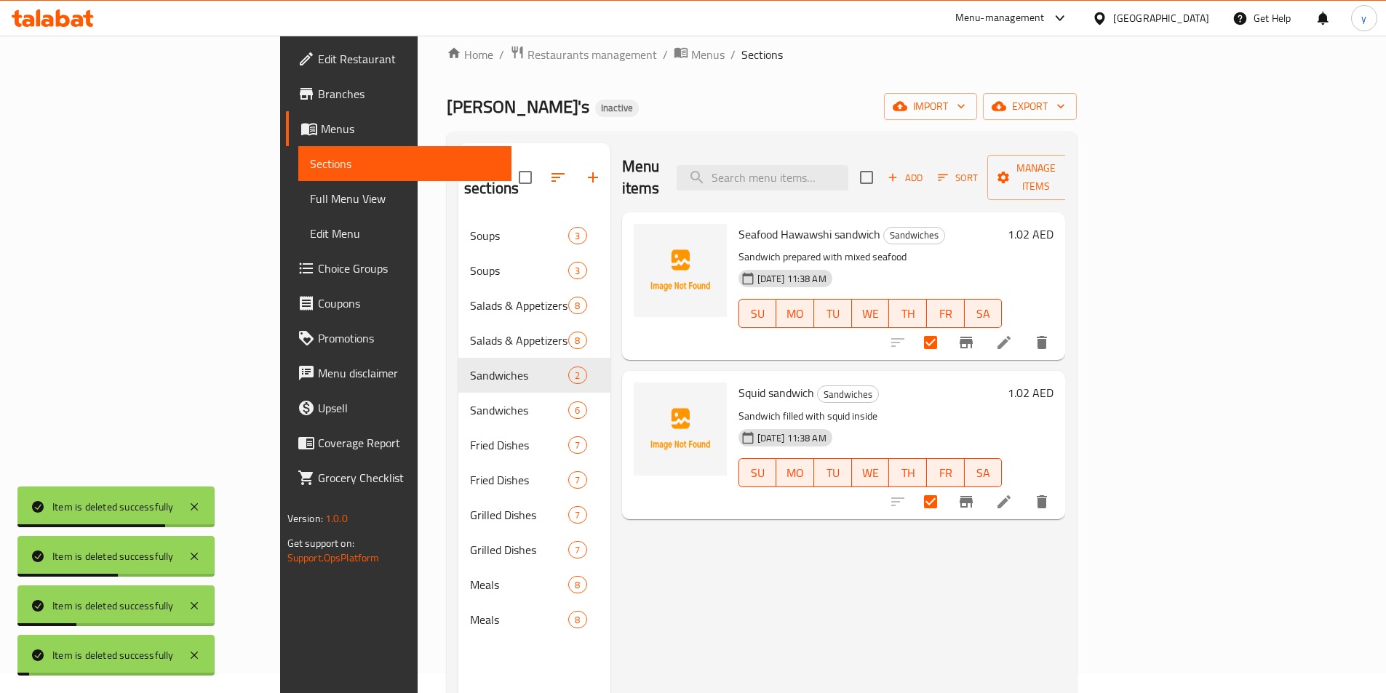
scroll to position [0, 0]
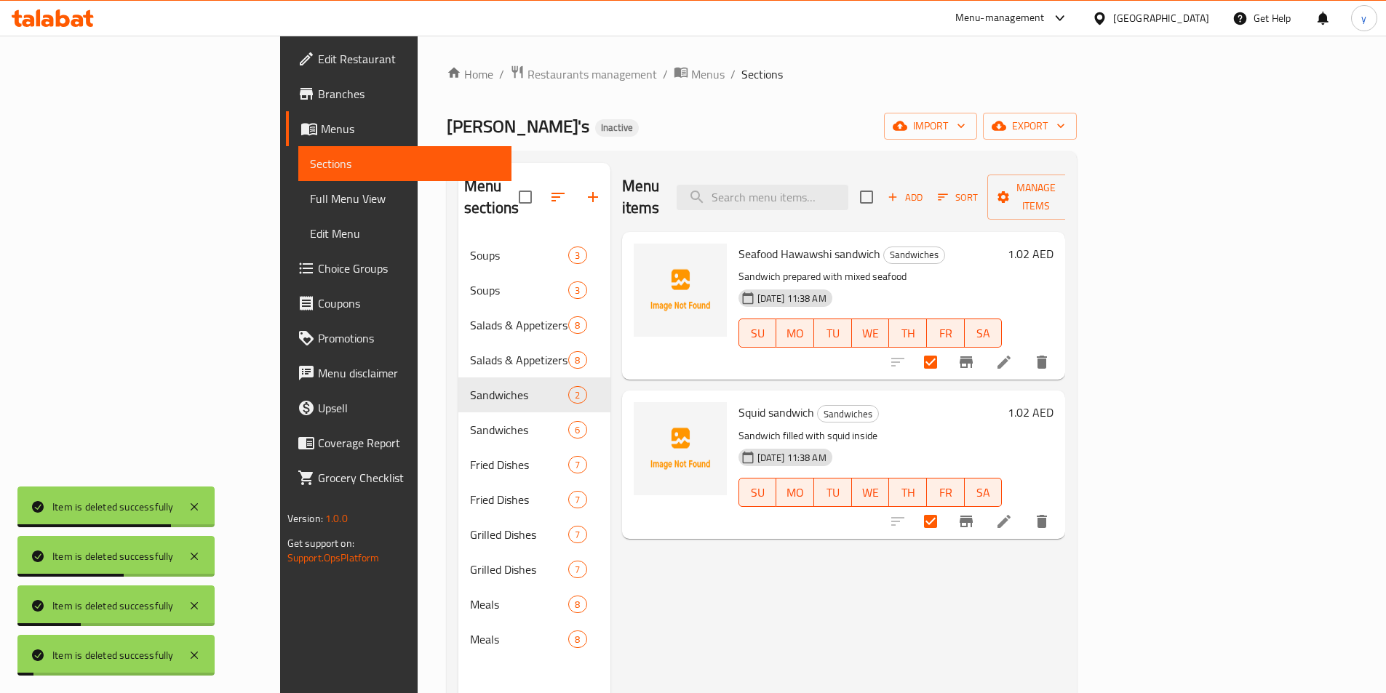
click at [1047, 356] on icon "delete" at bounding box center [1042, 362] width 10 height 13
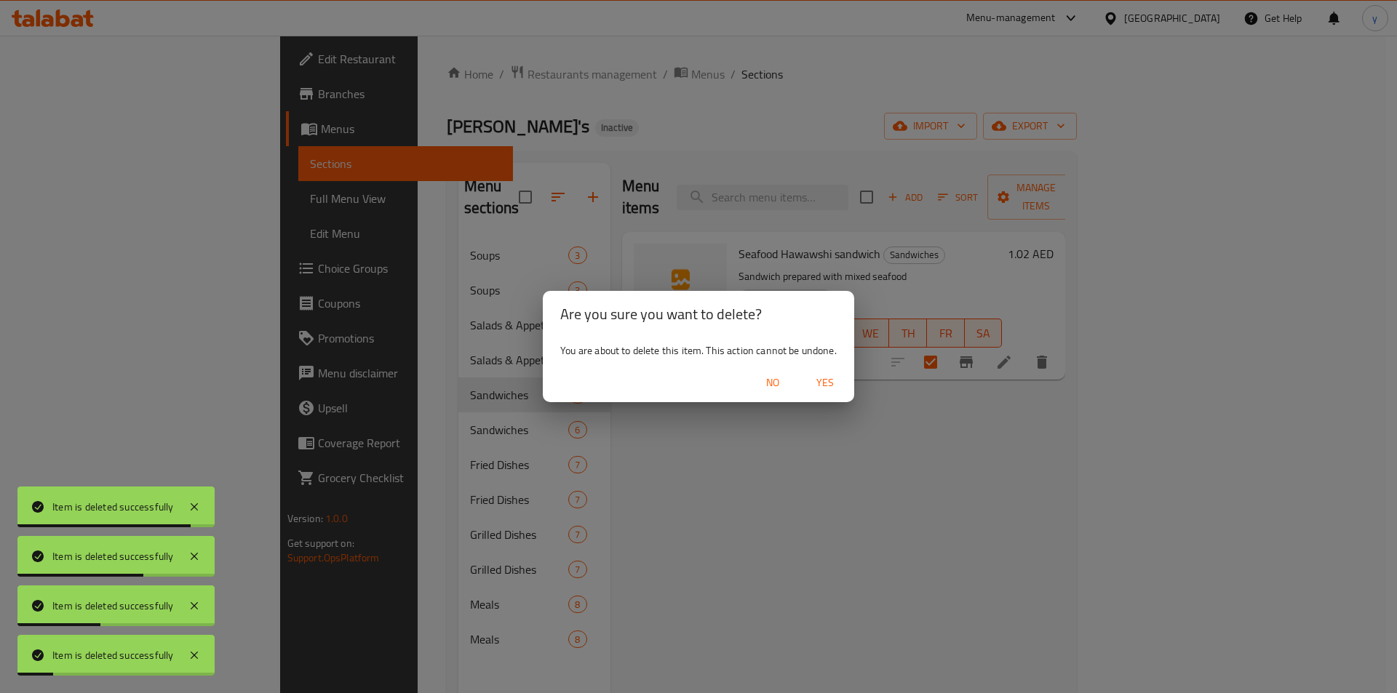
click at [816, 383] on span "Yes" at bounding box center [825, 383] width 35 height 18
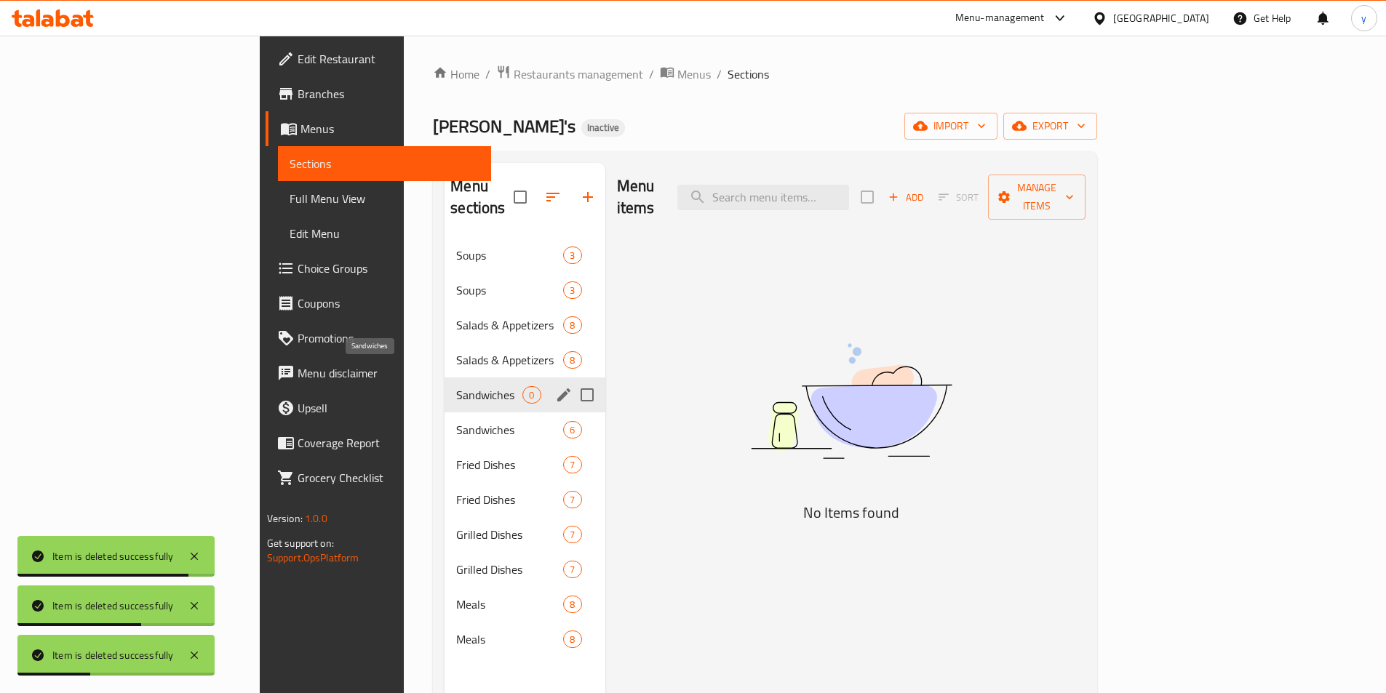
drag, startPoint x: 377, startPoint y: 377, endPoint x: 725, endPoint y: 496, distance: 367.6
click at [725, 496] on div "Menu items Add Sort Manage items No Items found" at bounding box center [845, 509] width 481 height 693
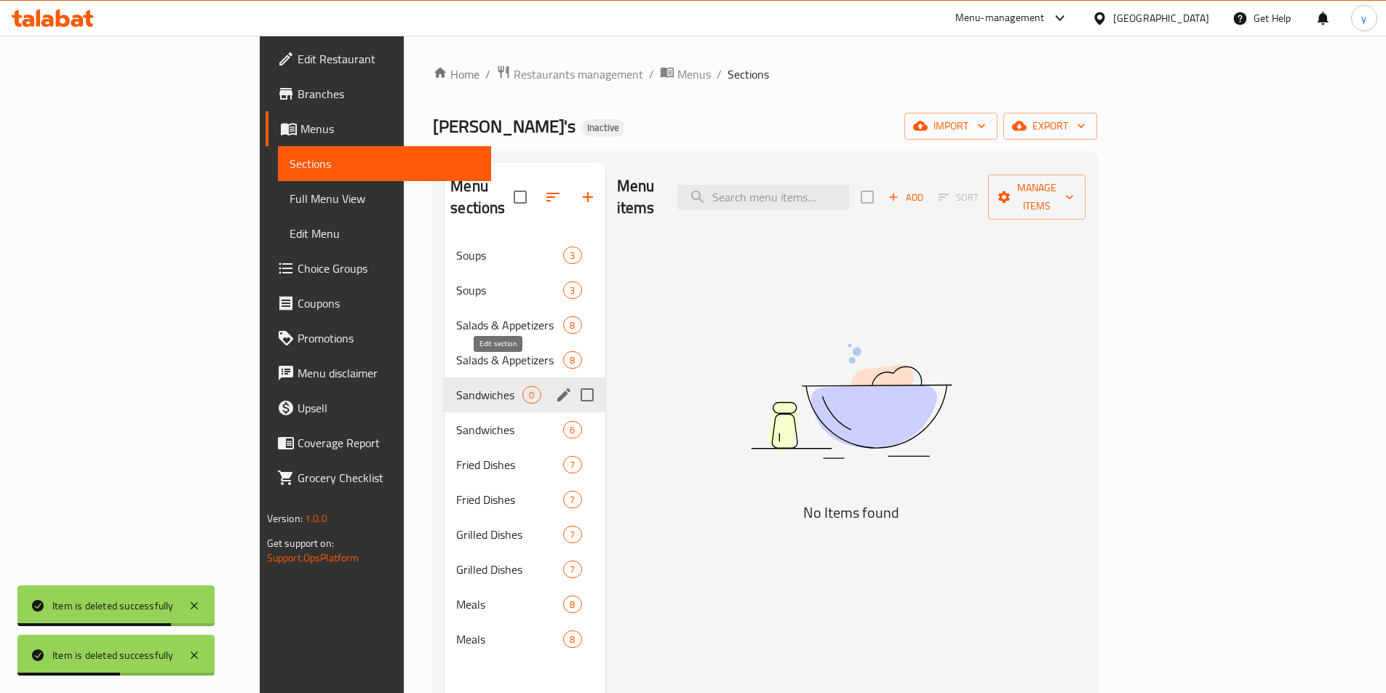
click at [557, 388] on icon "edit" at bounding box center [563, 394] width 13 height 13
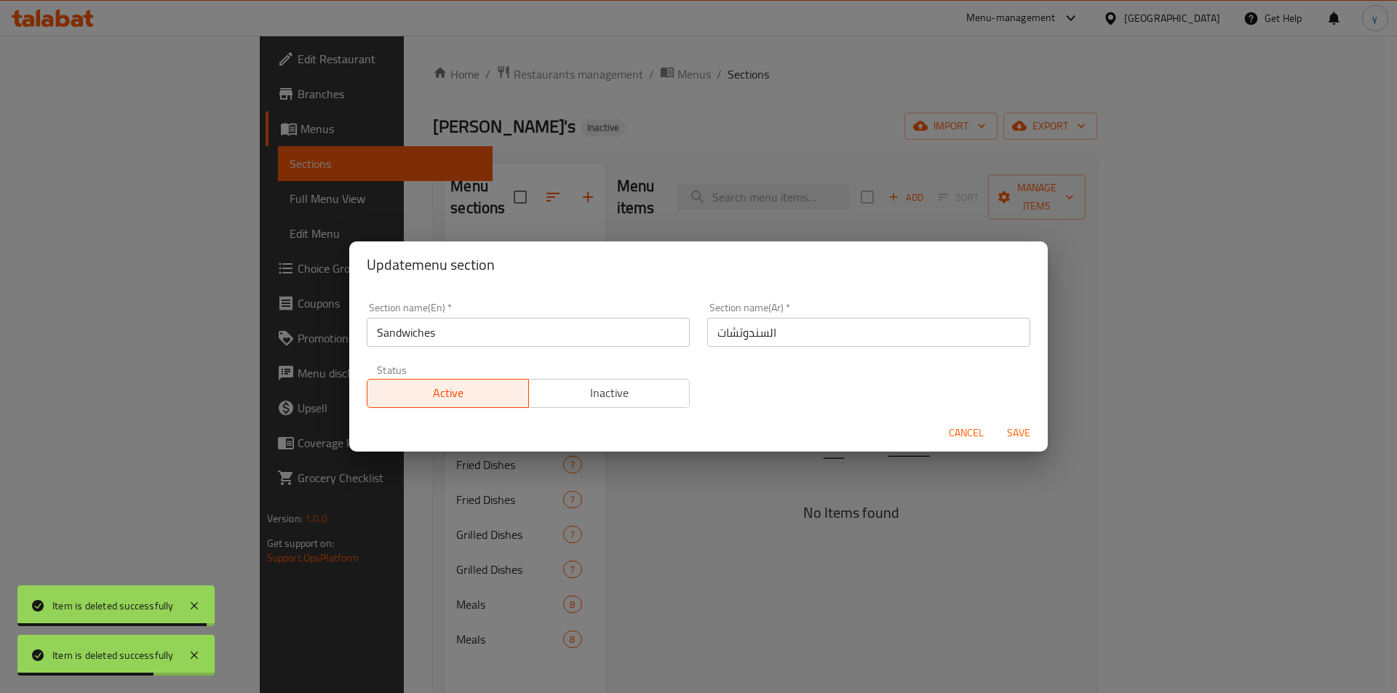
click at [569, 407] on button "Inactive" at bounding box center [609, 393] width 162 height 29
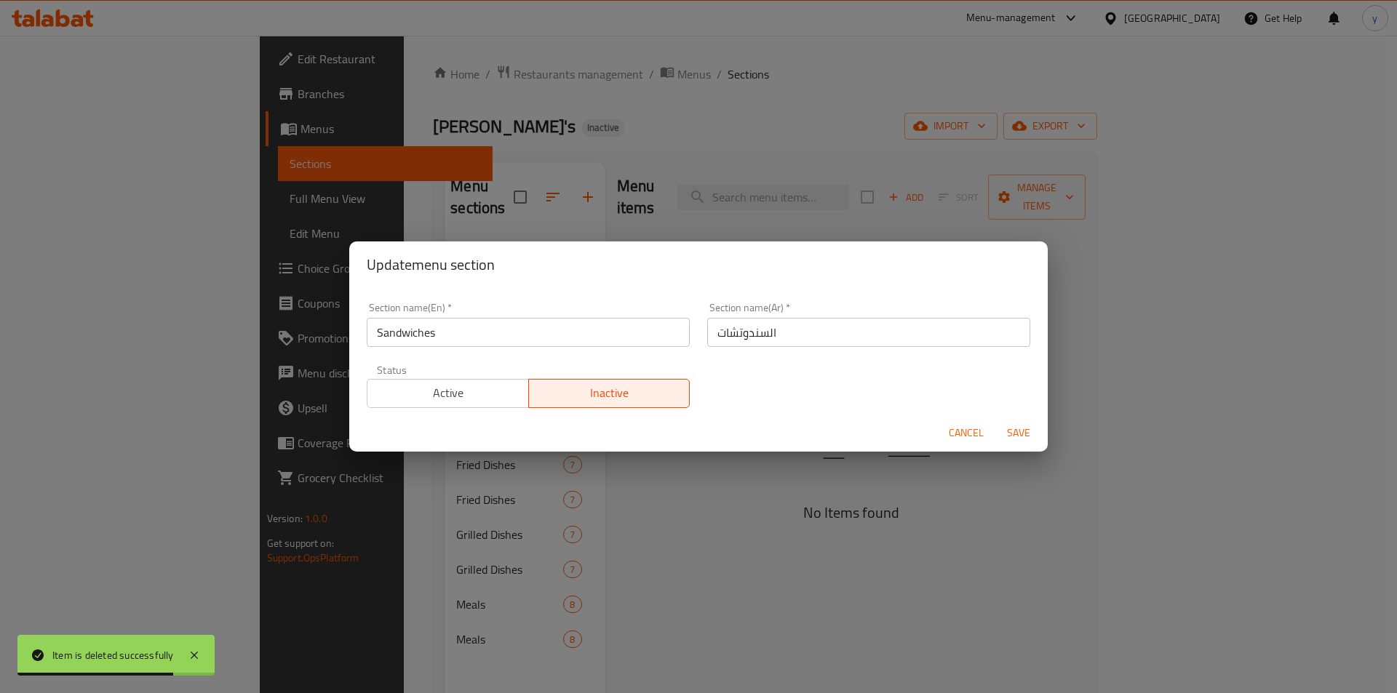
click at [666, 497] on div "Update menu section Section name(En)   * Sandwiches Section name(En) * Section …" at bounding box center [698, 346] width 1397 height 693
click at [1018, 435] on span "Save" at bounding box center [1018, 433] width 35 height 18
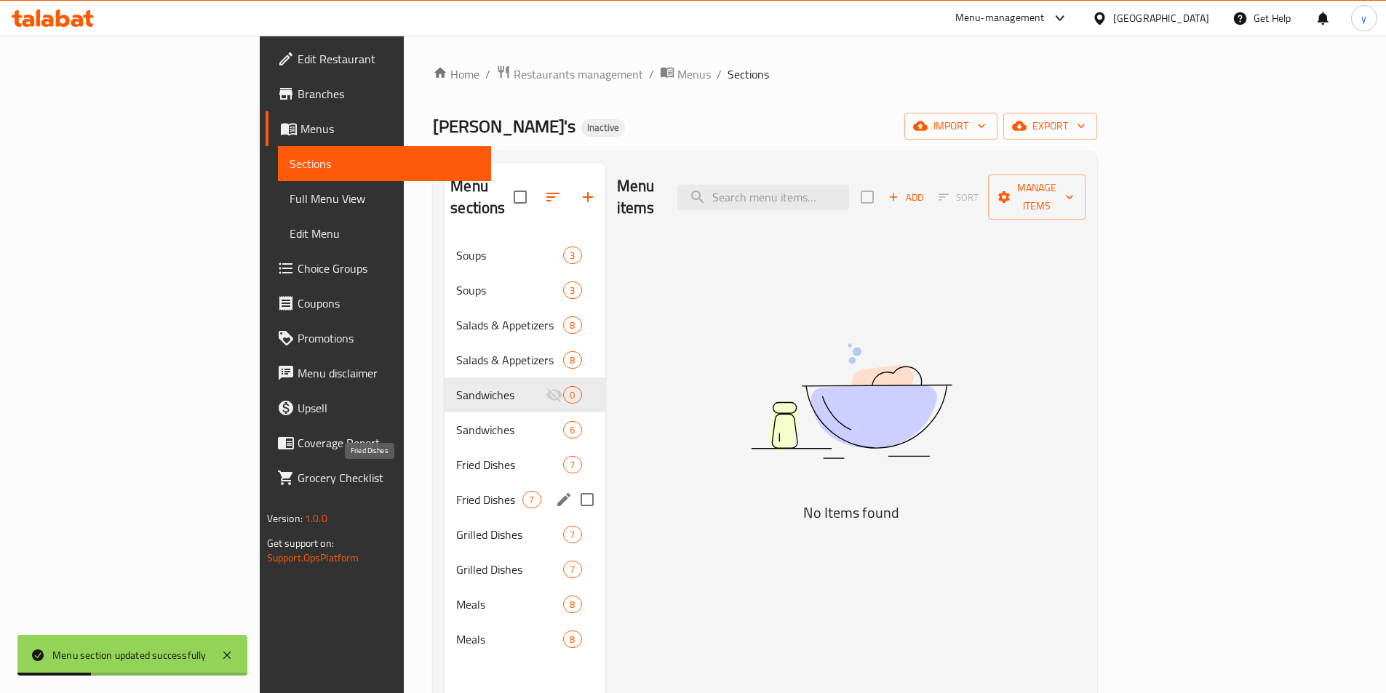
click at [456, 491] on span "Fried Dishes" at bounding box center [489, 499] width 66 height 17
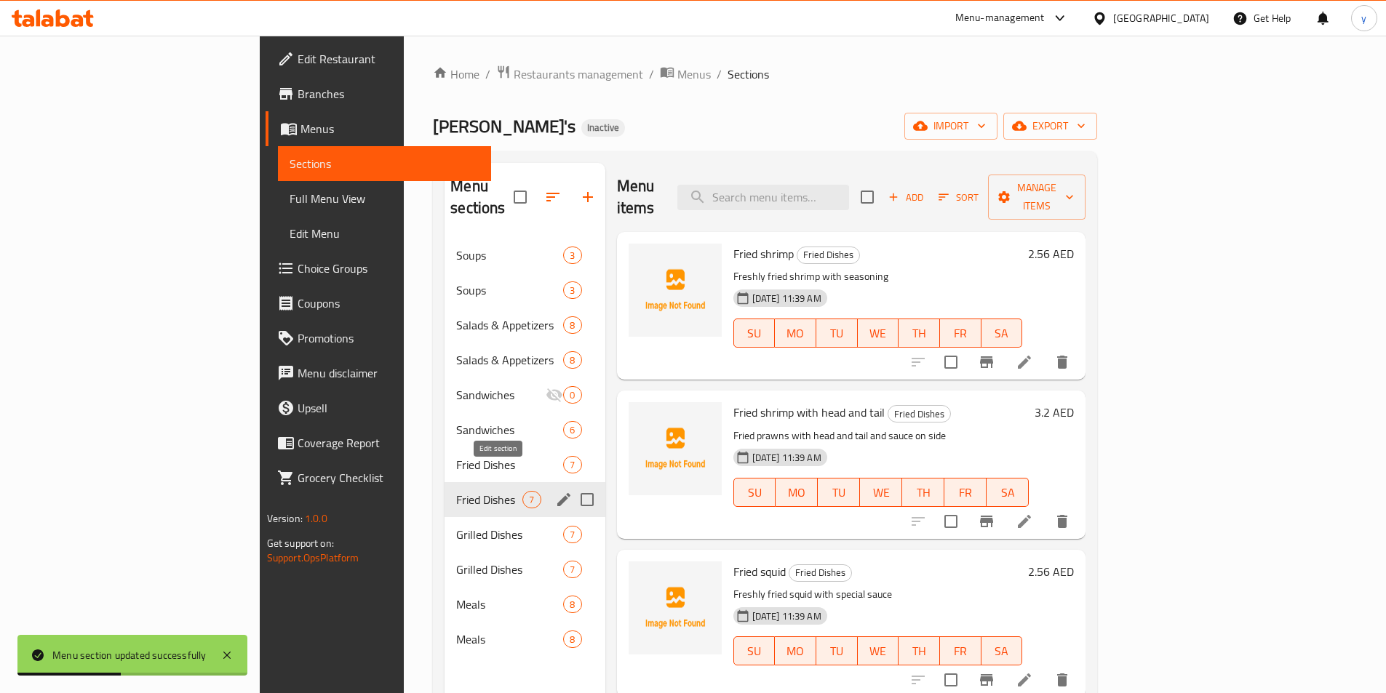
click at [557, 493] on icon "edit" at bounding box center [563, 499] width 13 height 13
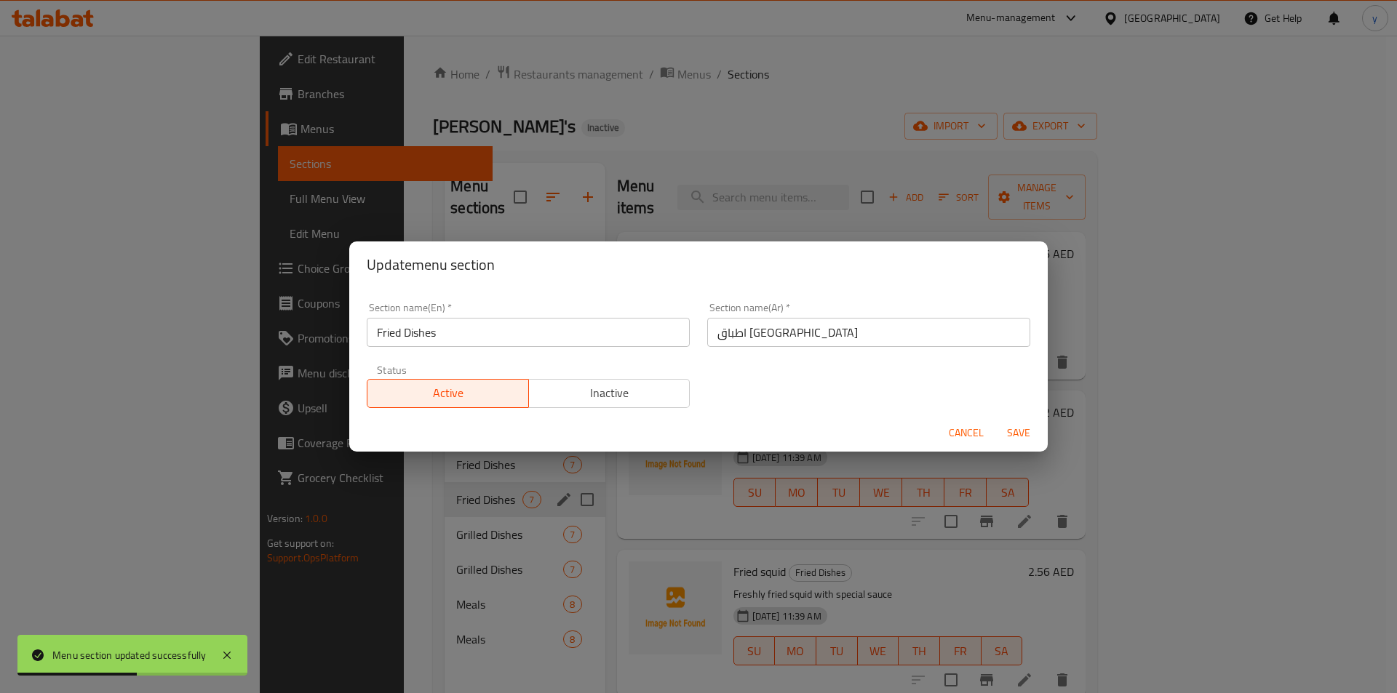
click at [588, 394] on span "Inactive" at bounding box center [610, 393] width 150 height 21
click at [1025, 437] on span "Save" at bounding box center [1018, 433] width 35 height 18
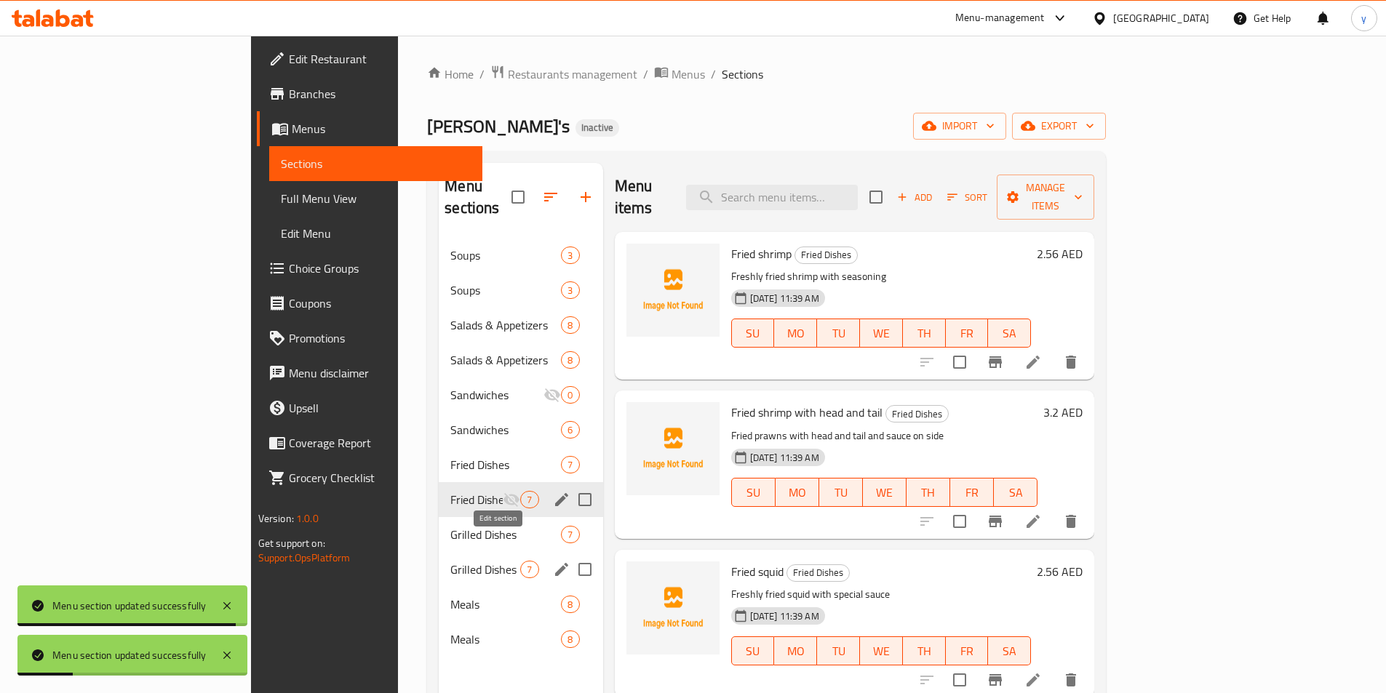
click at [555, 563] on icon "edit" at bounding box center [561, 569] width 13 height 13
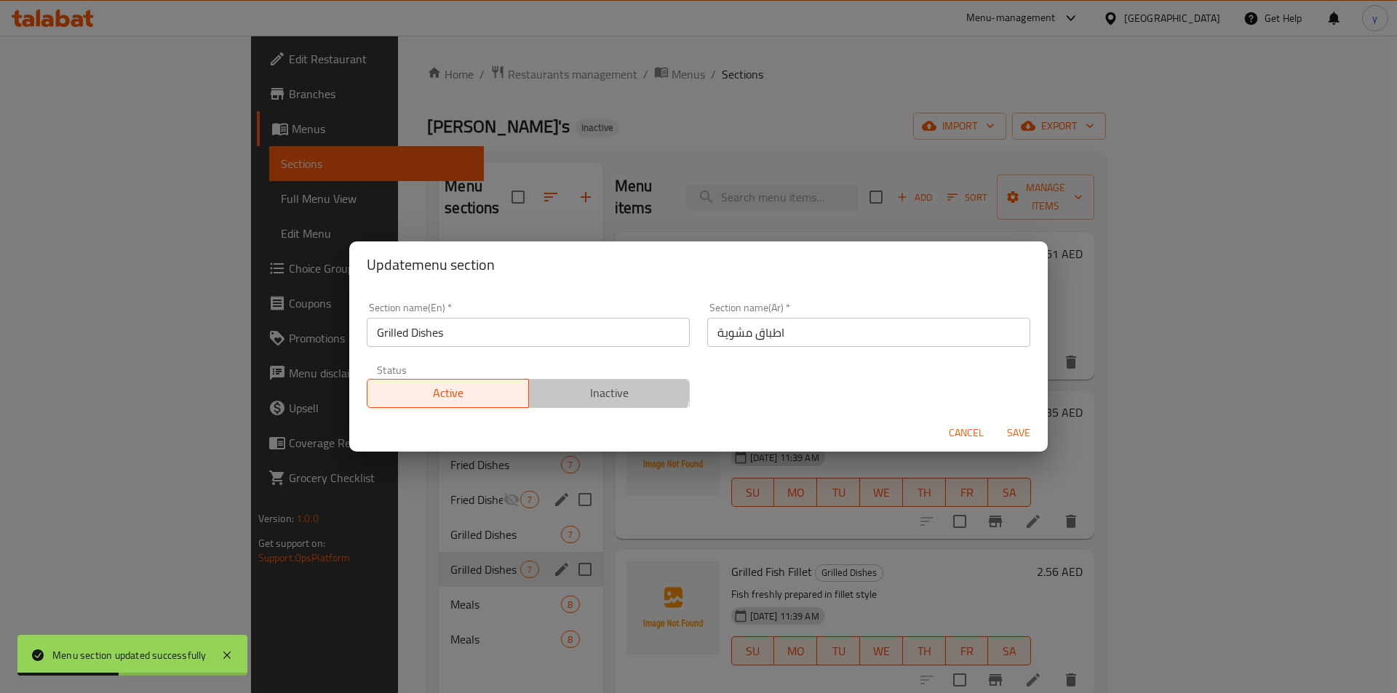
click at [583, 386] on span "Inactive" at bounding box center [610, 393] width 150 height 21
click at [1027, 435] on span "Save" at bounding box center [1018, 433] width 35 height 18
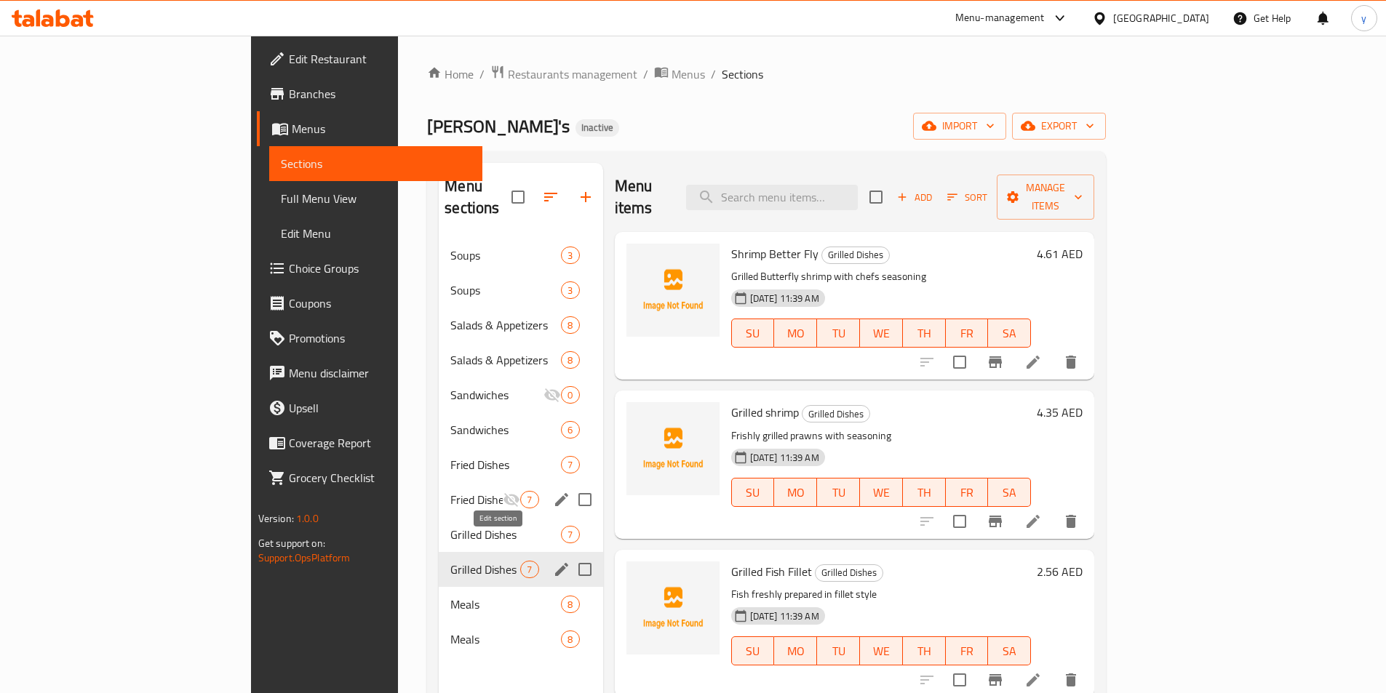
click at [553, 561] on icon "edit" at bounding box center [561, 569] width 17 height 17
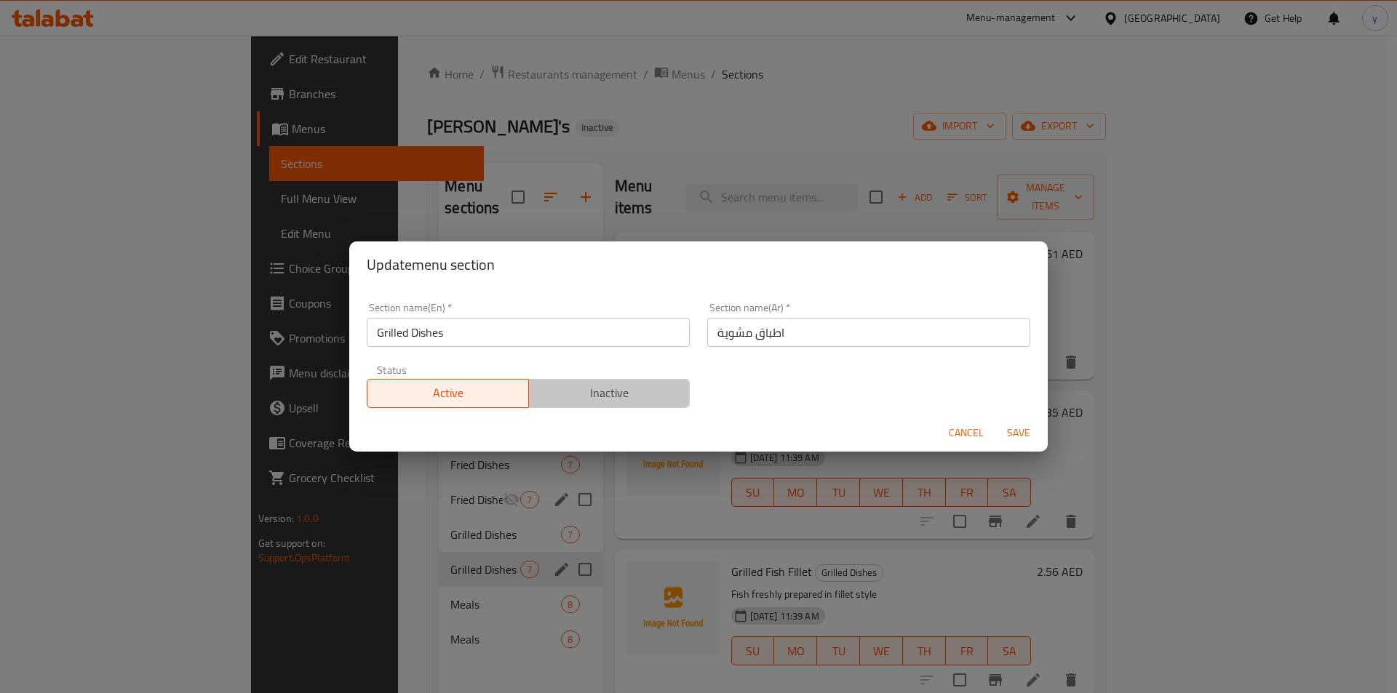
click at [660, 401] on span "Inactive" at bounding box center [610, 393] width 150 height 21
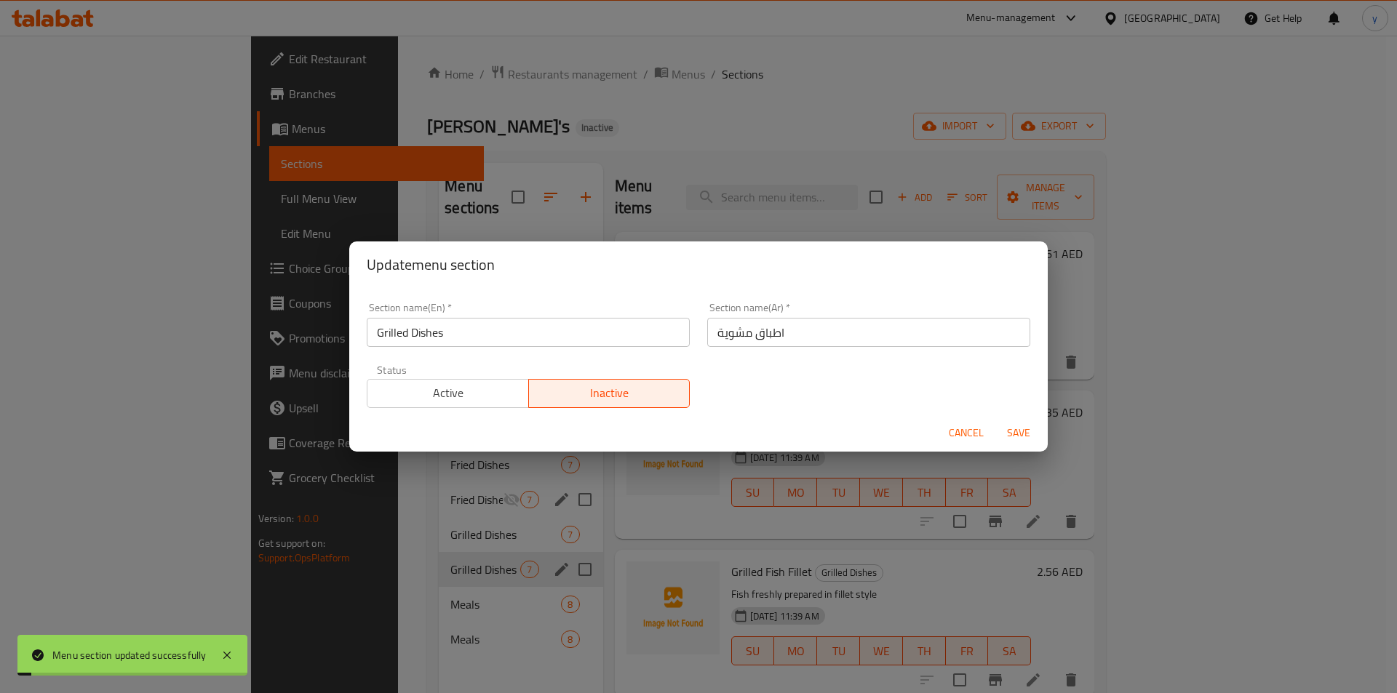
click at [1010, 431] on span "Save" at bounding box center [1018, 433] width 35 height 18
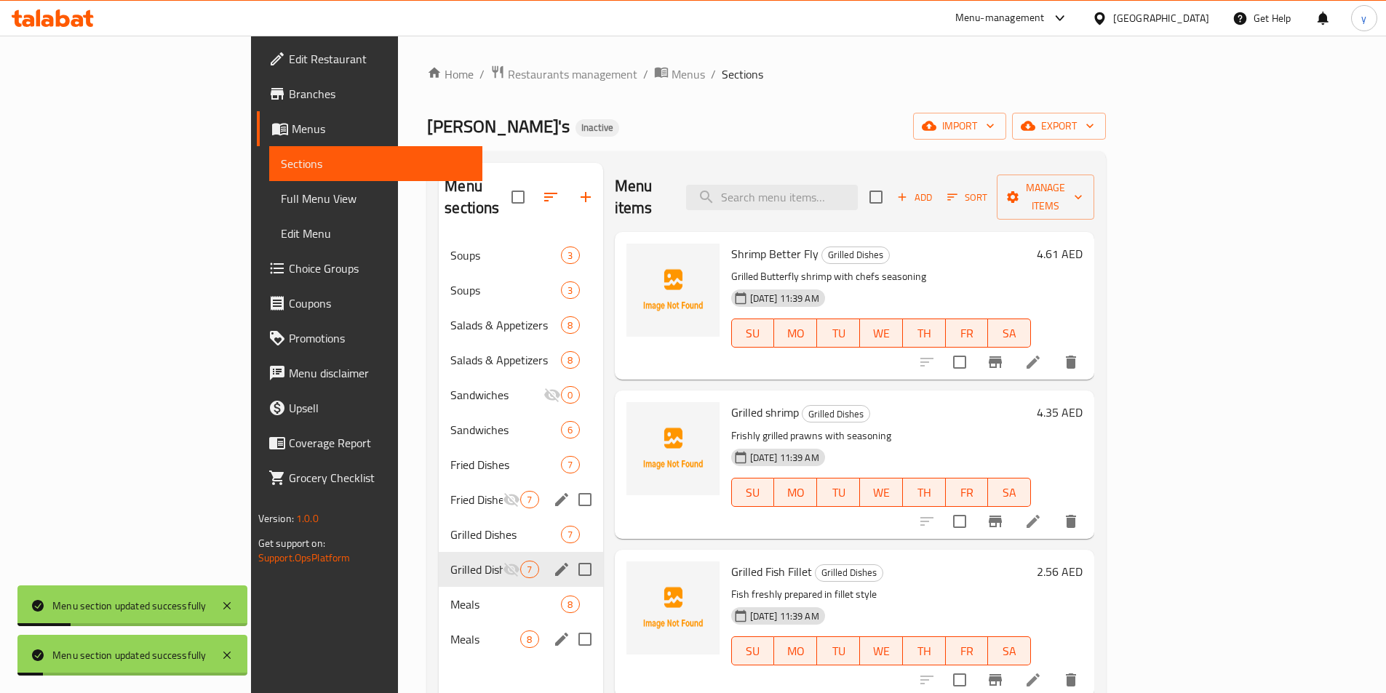
click at [460, 632] on div "Meals 8" at bounding box center [521, 639] width 164 height 35
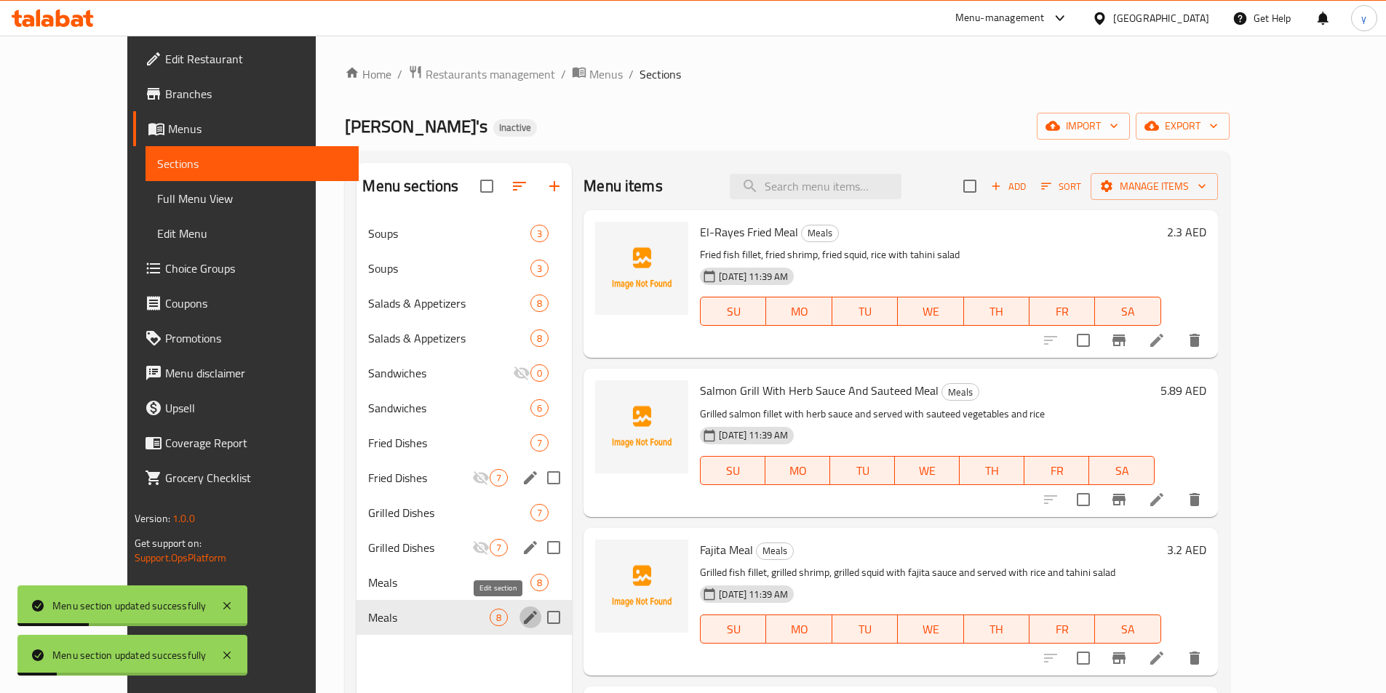
click at [522, 621] on icon "edit" at bounding box center [530, 617] width 17 height 17
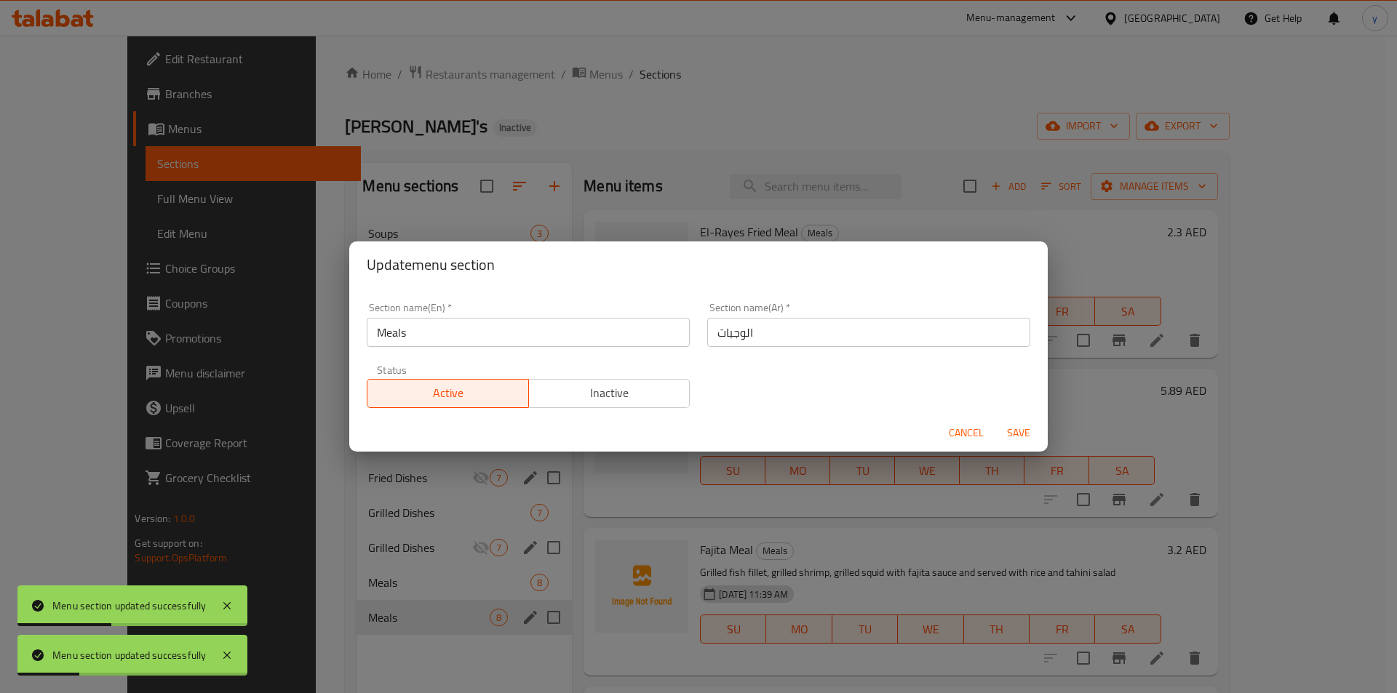
click at [663, 397] on span "Inactive" at bounding box center [610, 393] width 150 height 21
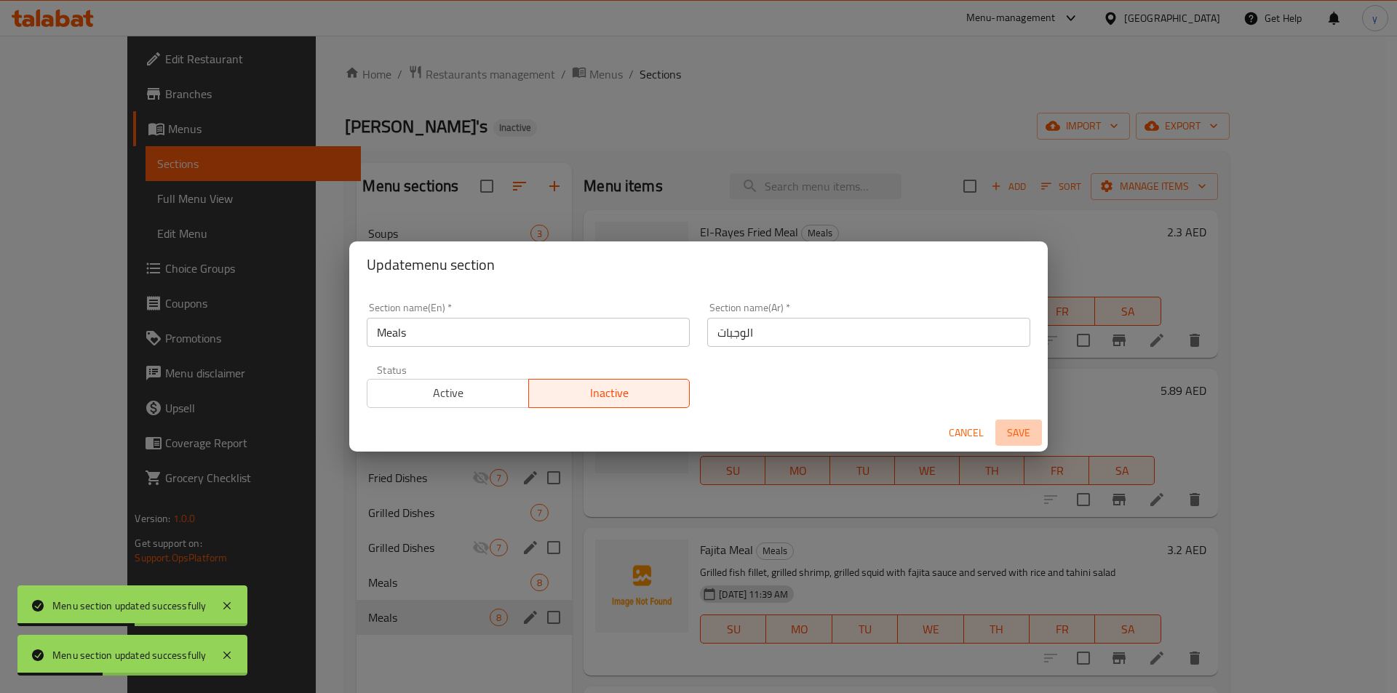
click at [1033, 442] on button "Save" at bounding box center [1018, 433] width 47 height 27
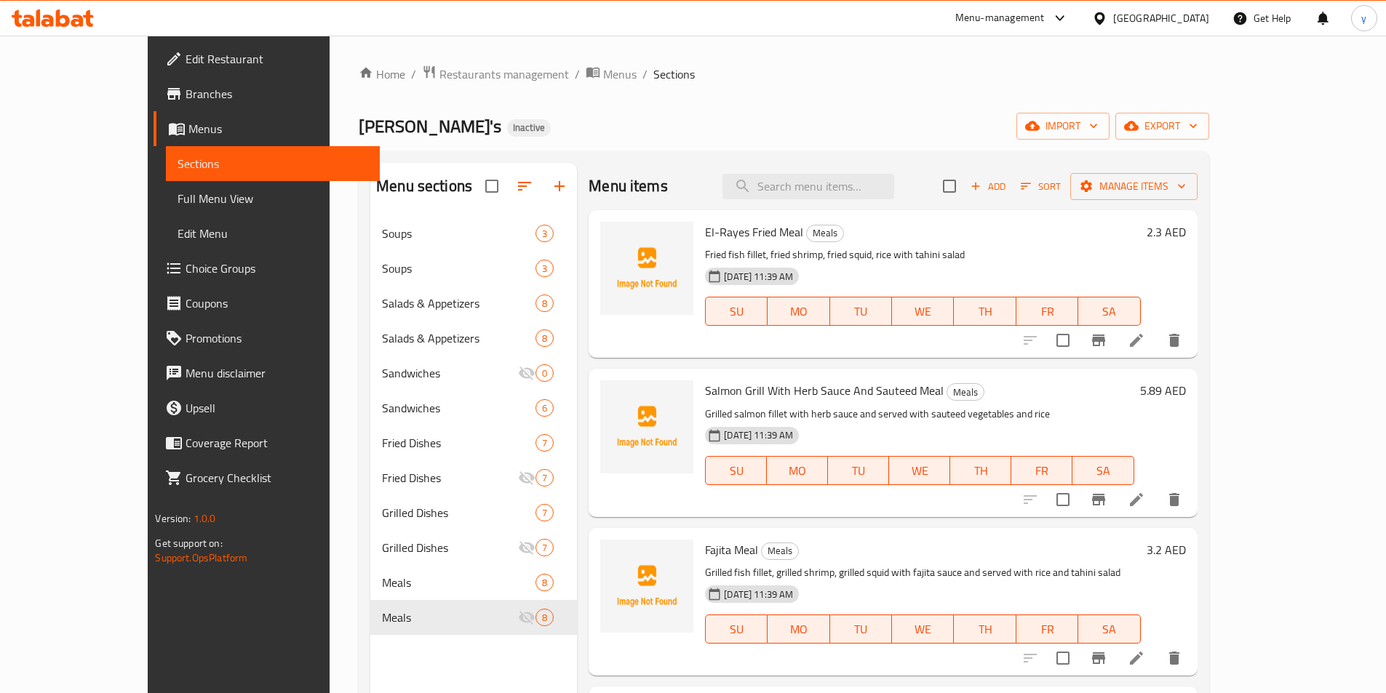
drag, startPoint x: 513, startPoint y: 383, endPoint x: 545, endPoint y: 425, distance: 53.0
click at [577, 425] on div "Menu items Add Sort Manage items El-Rayes Fried Meal Meals Fried fish fillet, f…" at bounding box center [887, 509] width 620 height 693
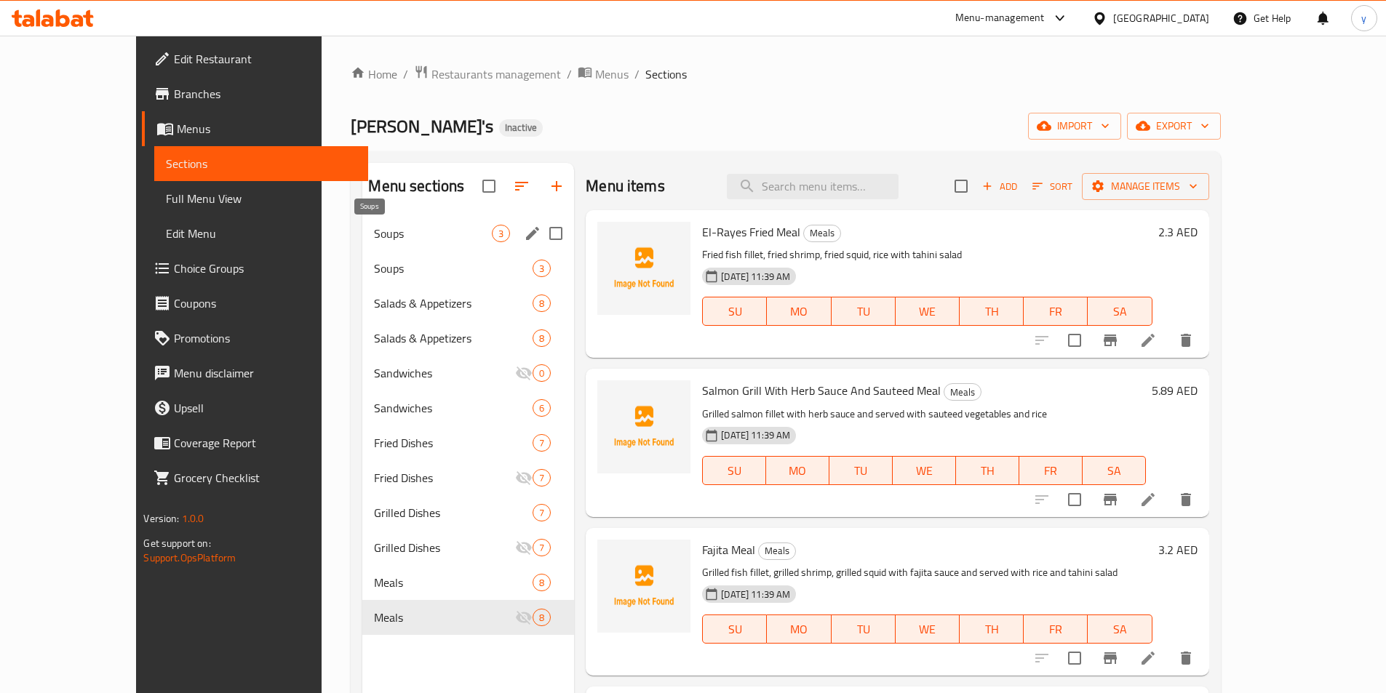
click at [388, 236] on span "Soups" at bounding box center [433, 233] width 118 height 17
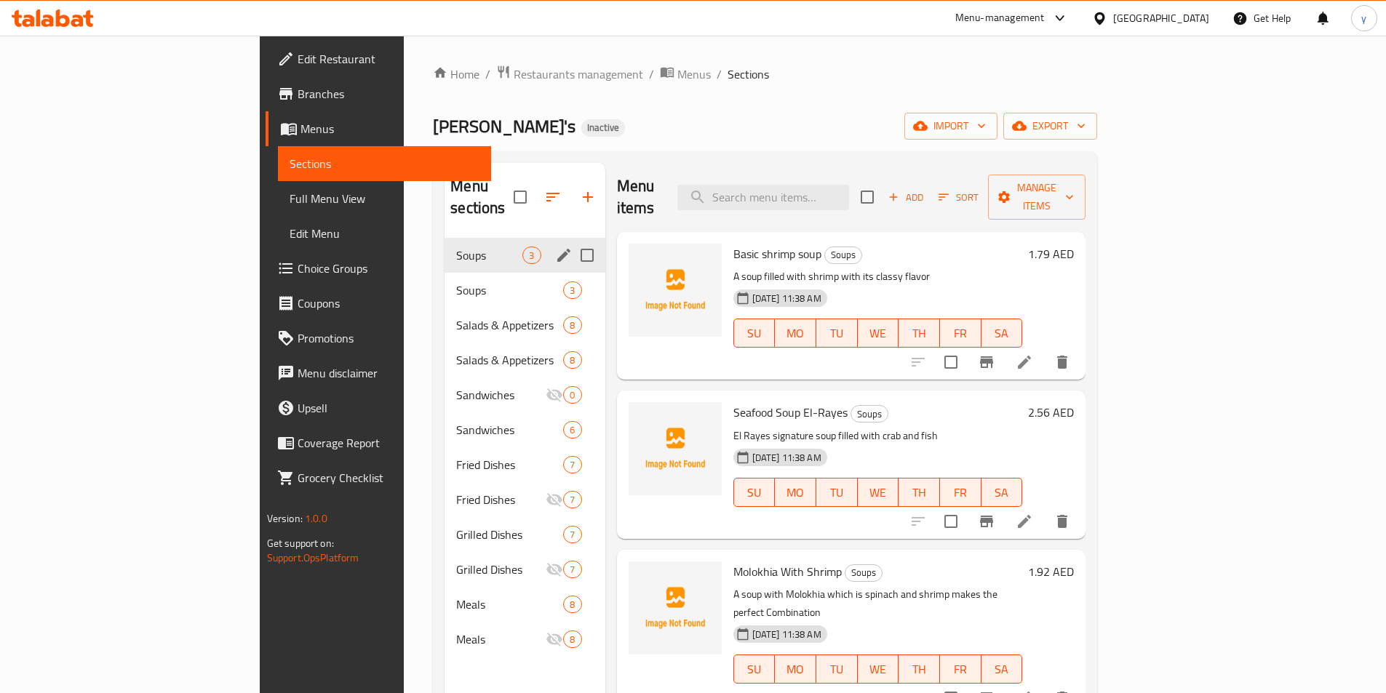
click at [555, 247] on icon "edit" at bounding box center [563, 255] width 17 height 17
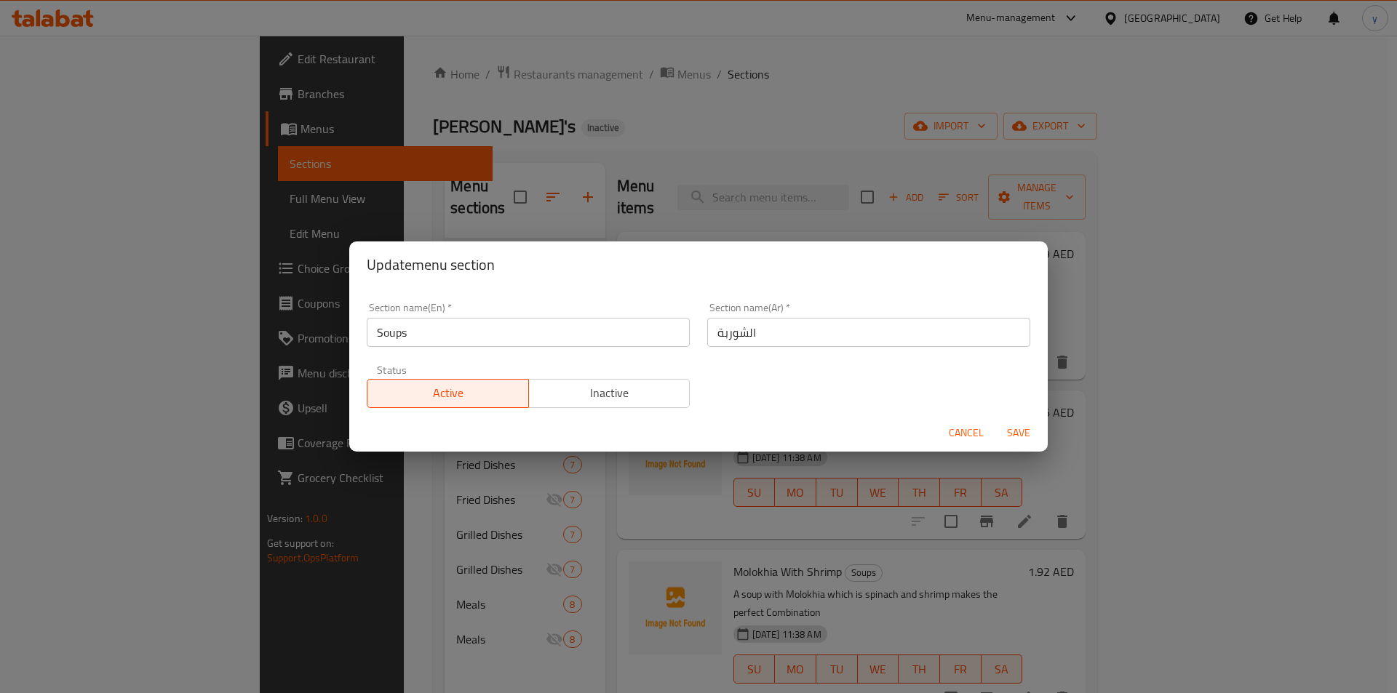
click at [1021, 506] on div "Update menu section Section name(En)   * Soups Section name(En) * Section name(…" at bounding box center [698, 346] width 1397 height 693
click at [971, 429] on span "Cancel" at bounding box center [966, 433] width 35 height 18
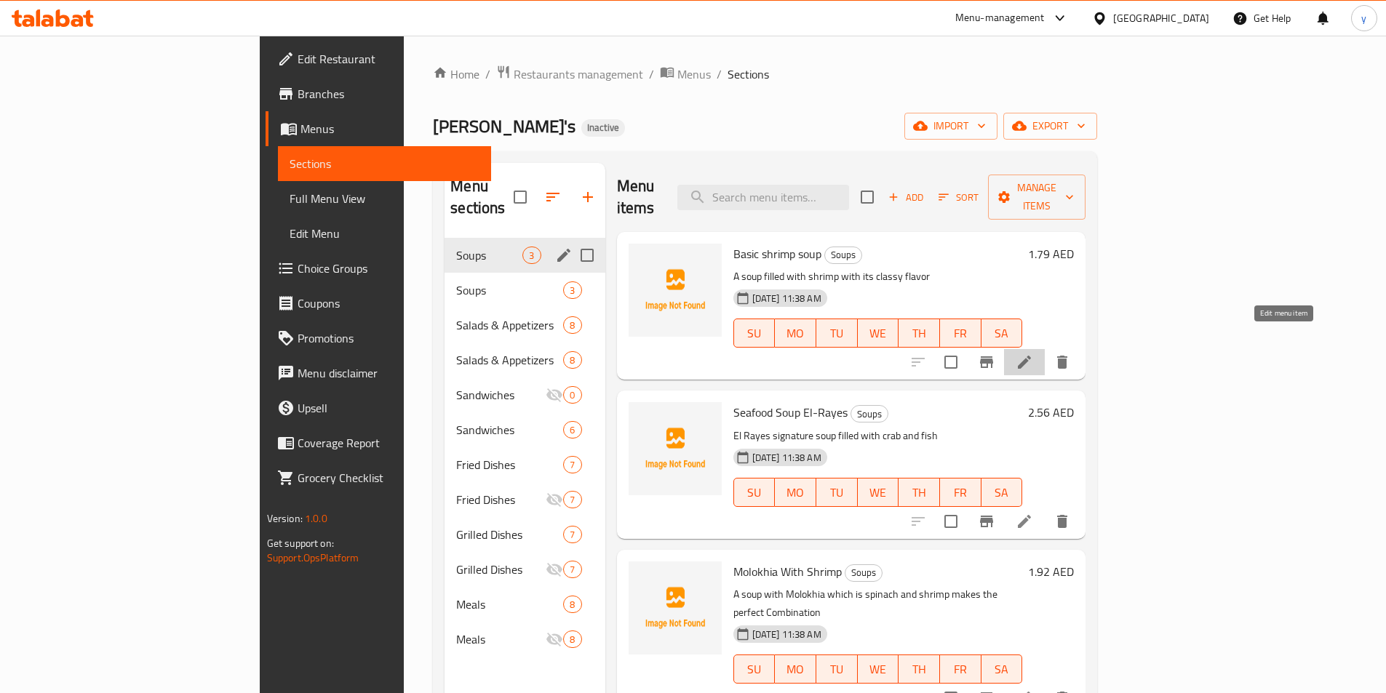
click at [1033, 354] on icon at bounding box center [1024, 362] width 17 height 17
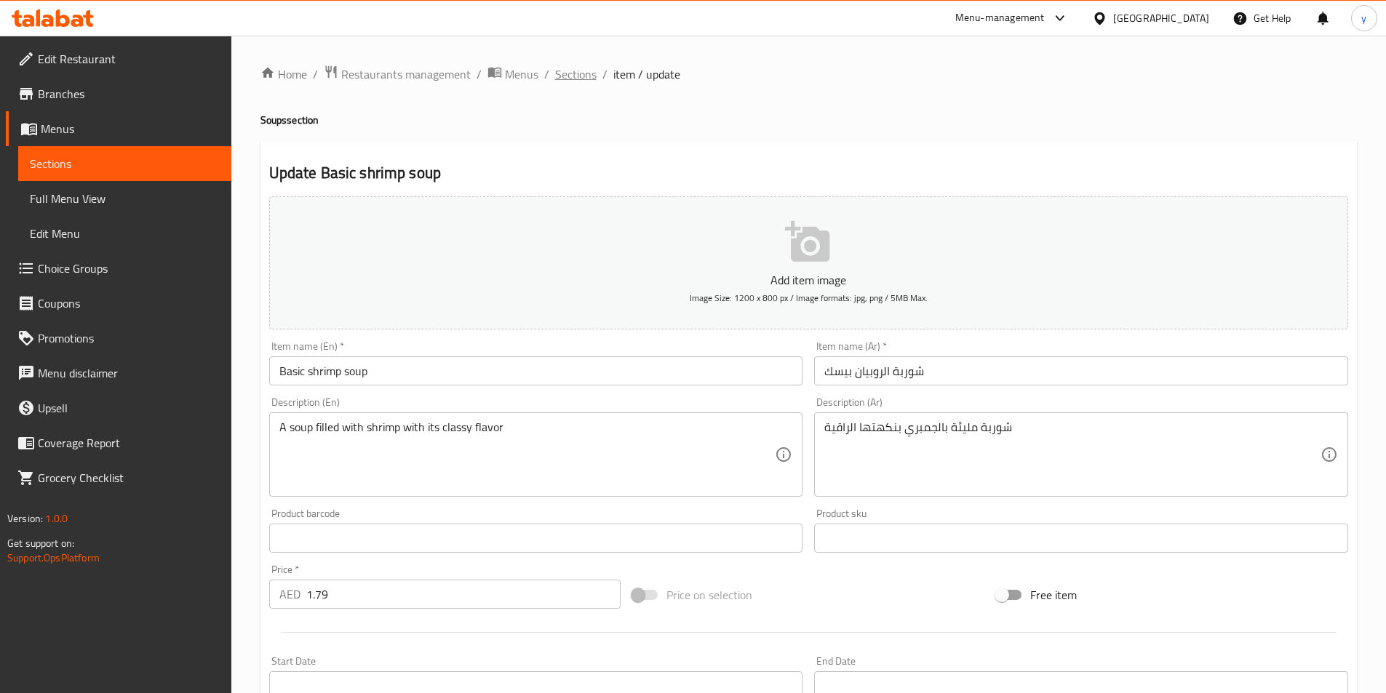
click at [584, 78] on span "Sections" at bounding box center [575, 73] width 41 height 17
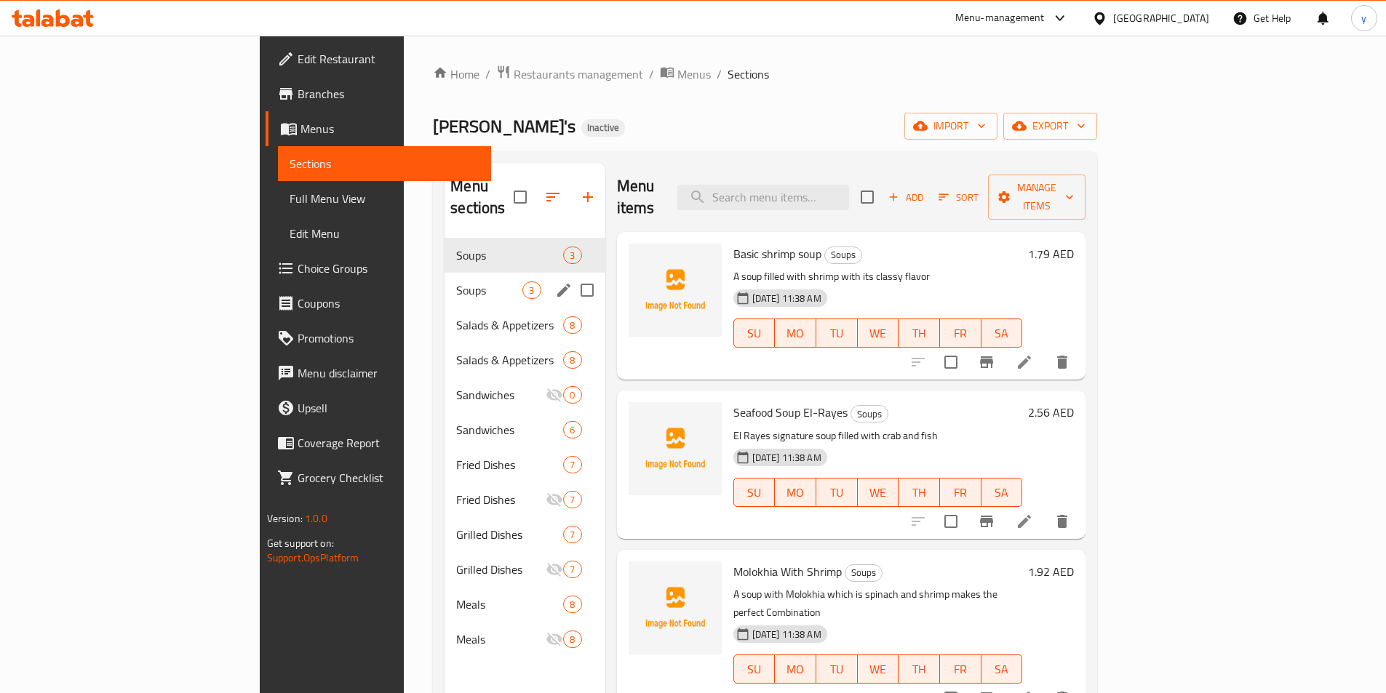
click at [456, 282] on span "Soups" at bounding box center [489, 290] width 66 height 17
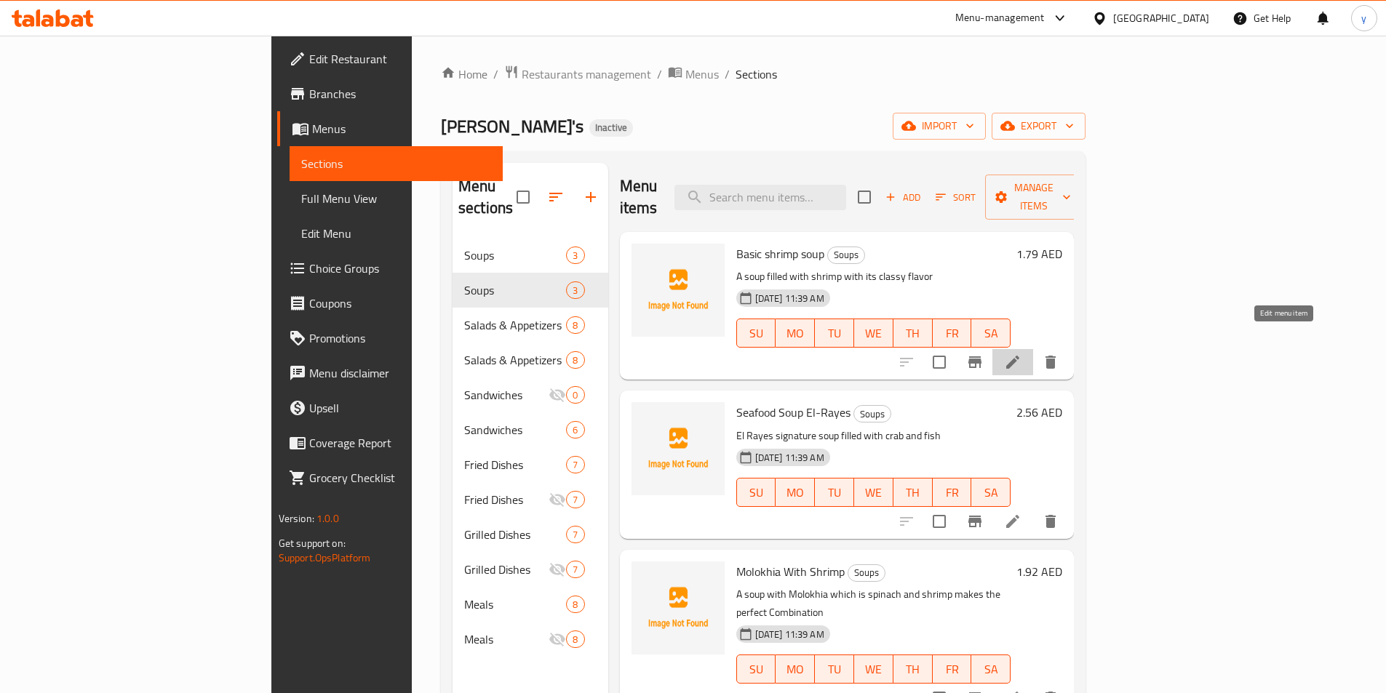
click at [1019, 356] on icon at bounding box center [1012, 362] width 13 height 13
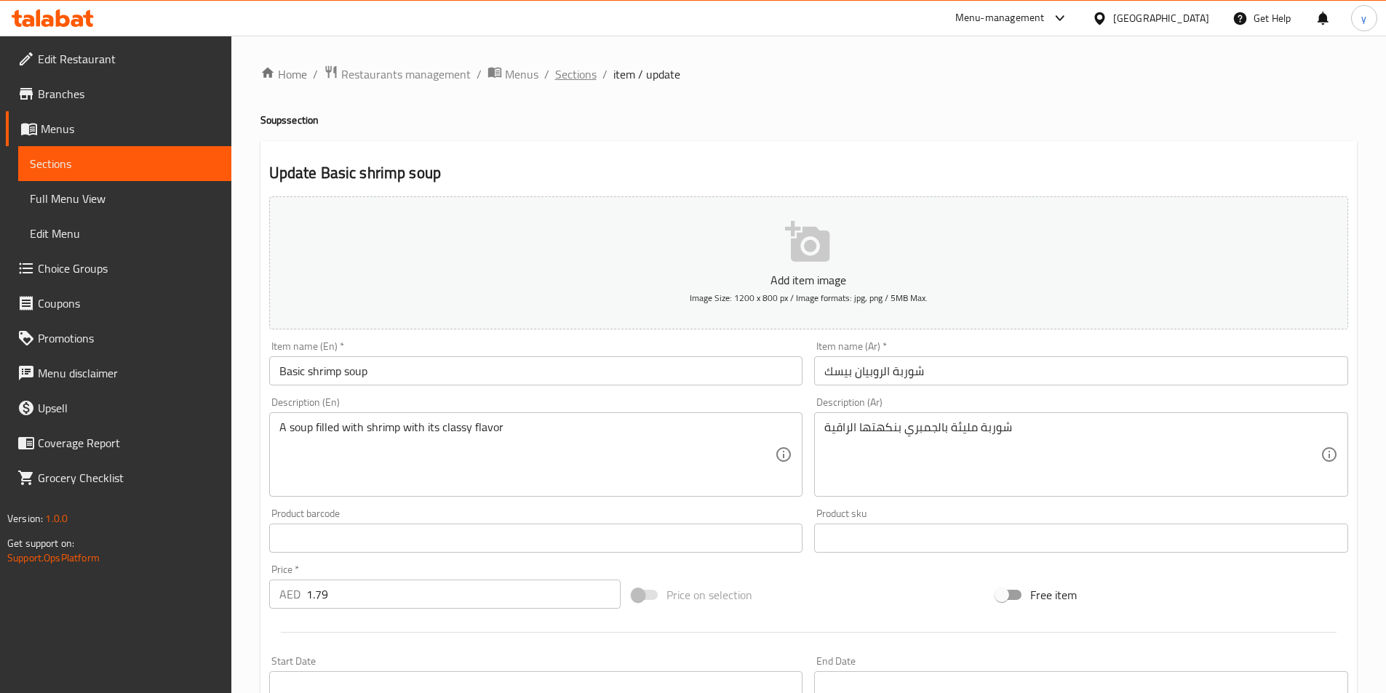
click at [558, 76] on span "Sections" at bounding box center [575, 73] width 41 height 17
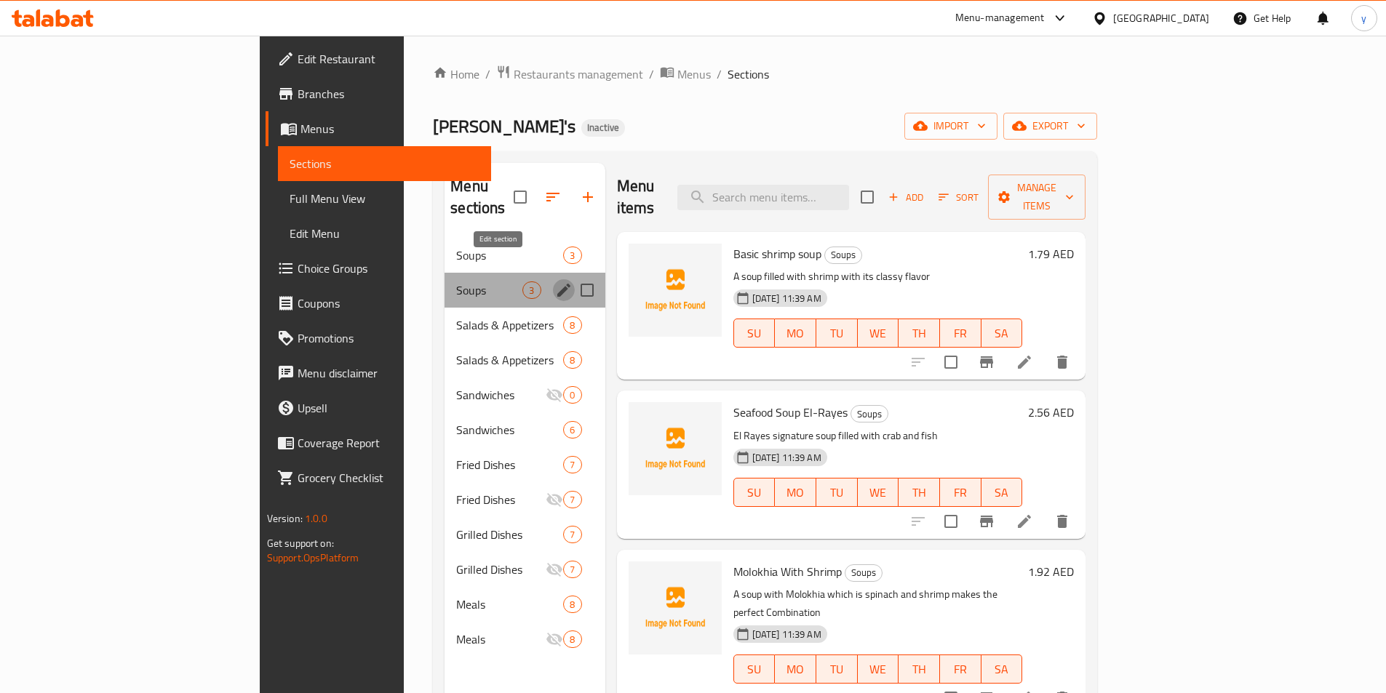
click at [555, 282] on icon "edit" at bounding box center [563, 290] width 17 height 17
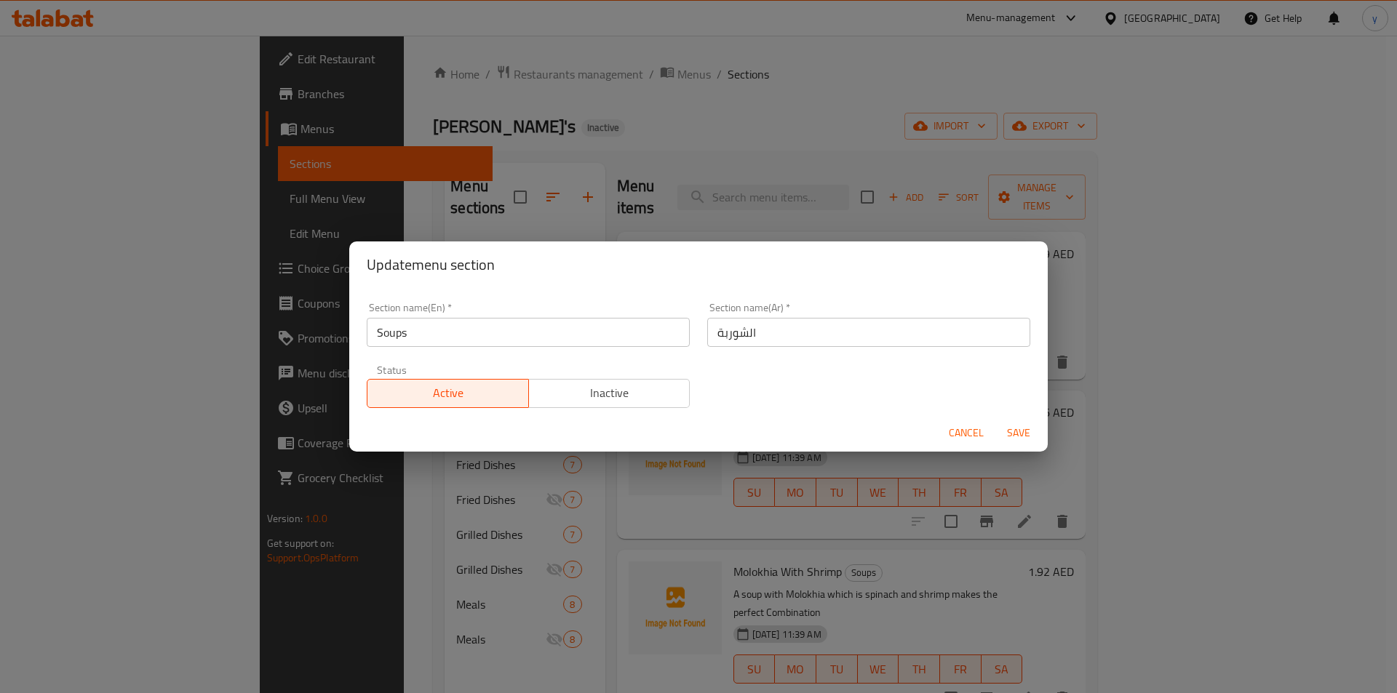
click at [583, 401] on span "Inactive" at bounding box center [610, 393] width 150 height 21
click at [1029, 436] on span "Save" at bounding box center [1018, 433] width 35 height 18
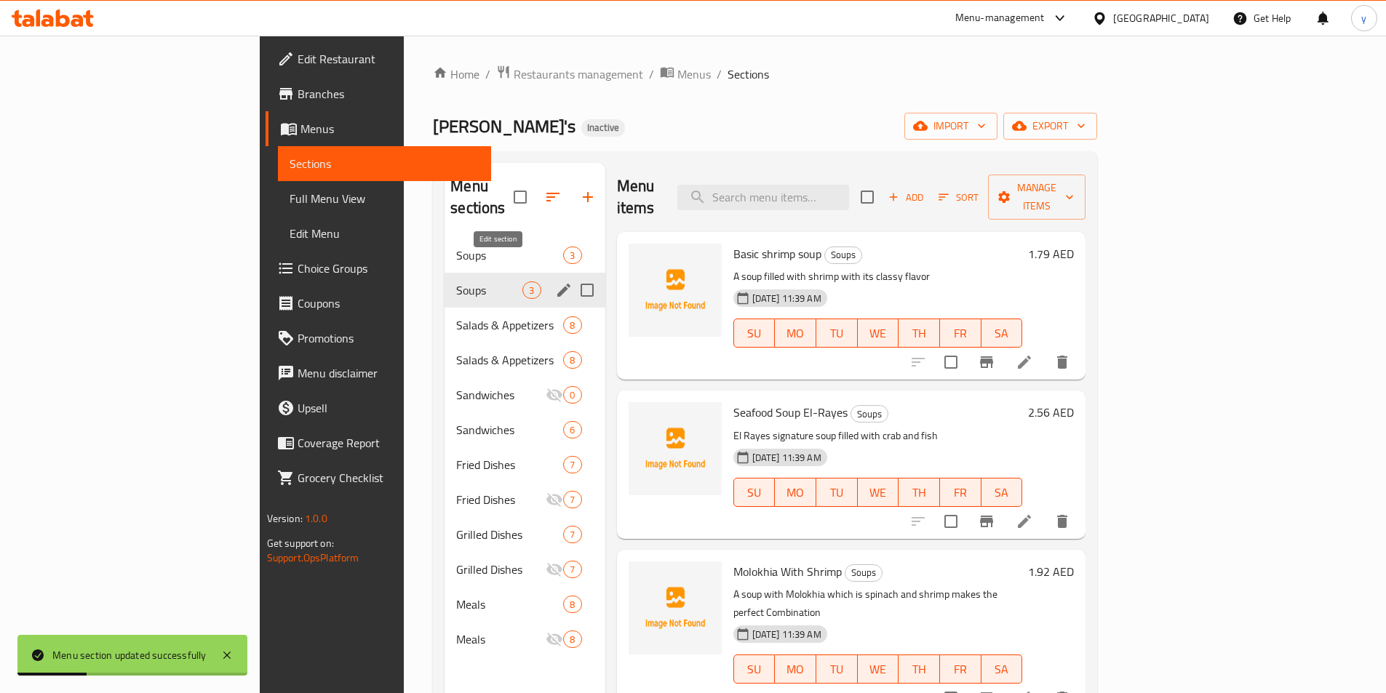
click at [555, 282] on icon "edit" at bounding box center [563, 290] width 17 height 17
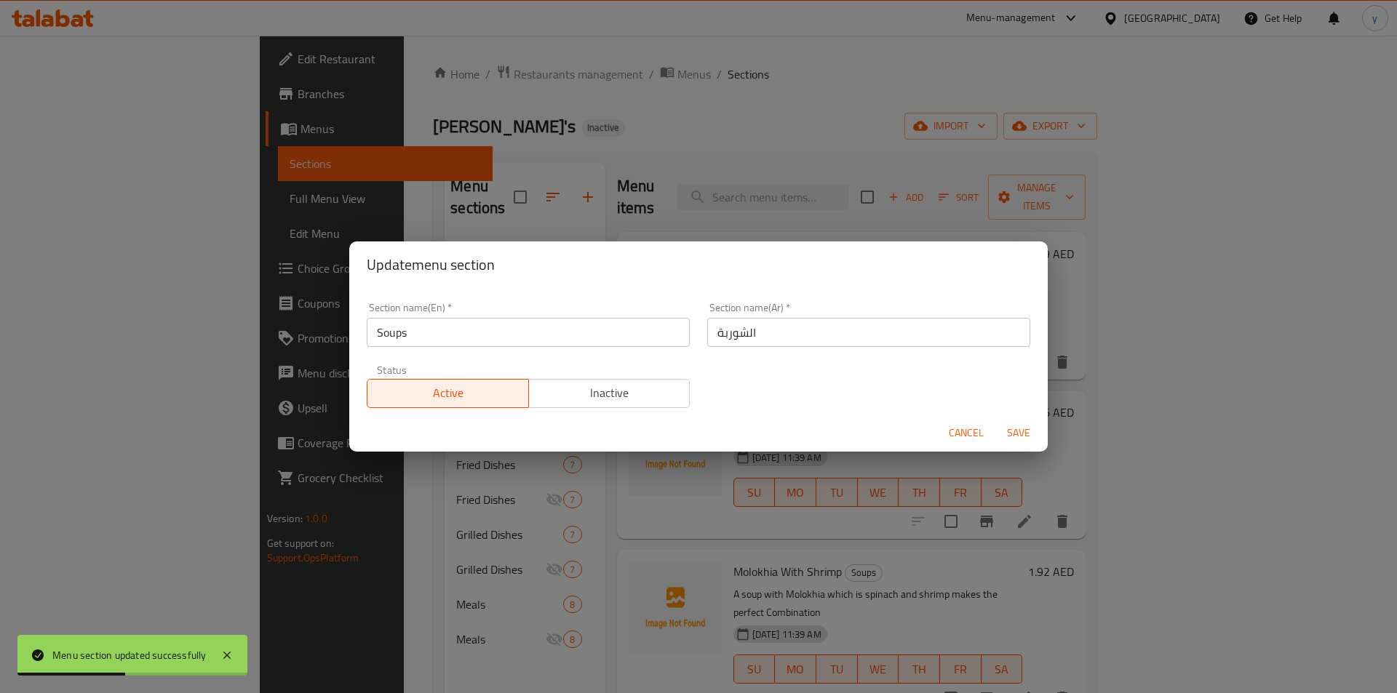
click at [595, 402] on span "Inactive" at bounding box center [610, 393] width 150 height 21
click at [1013, 446] on button "Save" at bounding box center [1018, 433] width 47 height 27
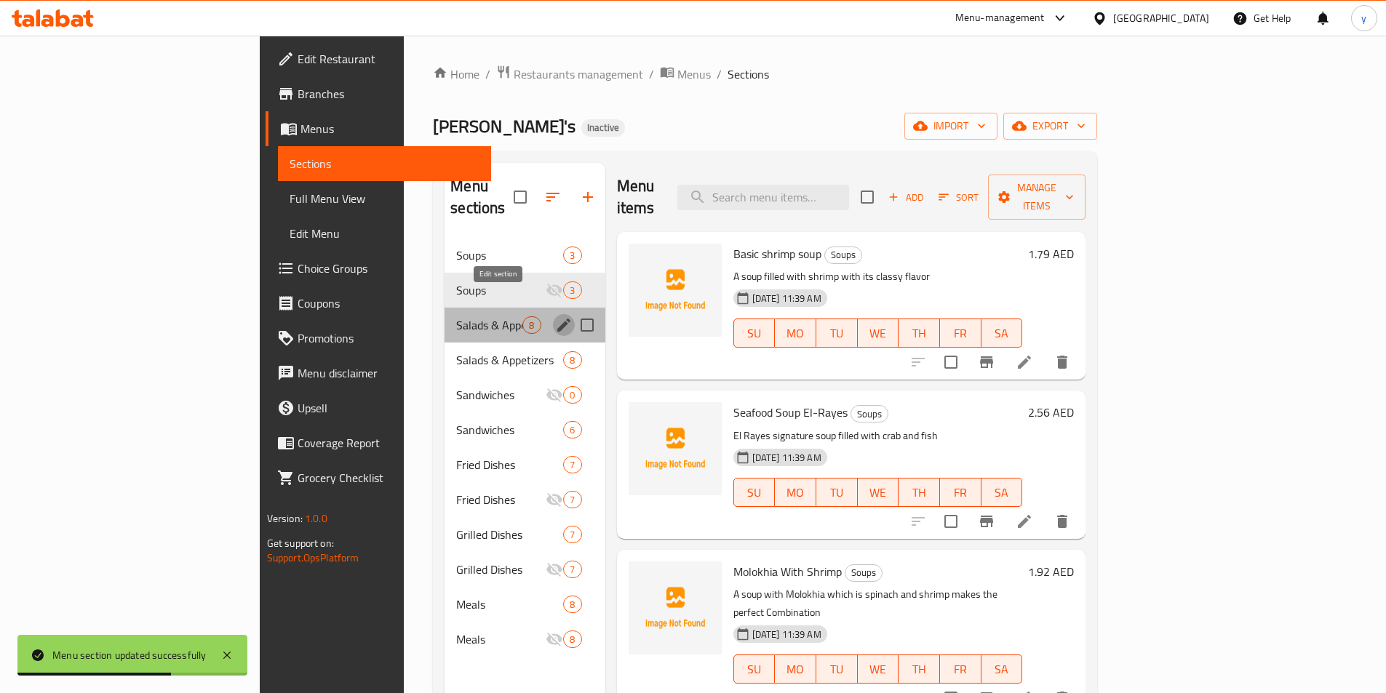
click at [555, 316] on icon "edit" at bounding box center [563, 324] width 17 height 17
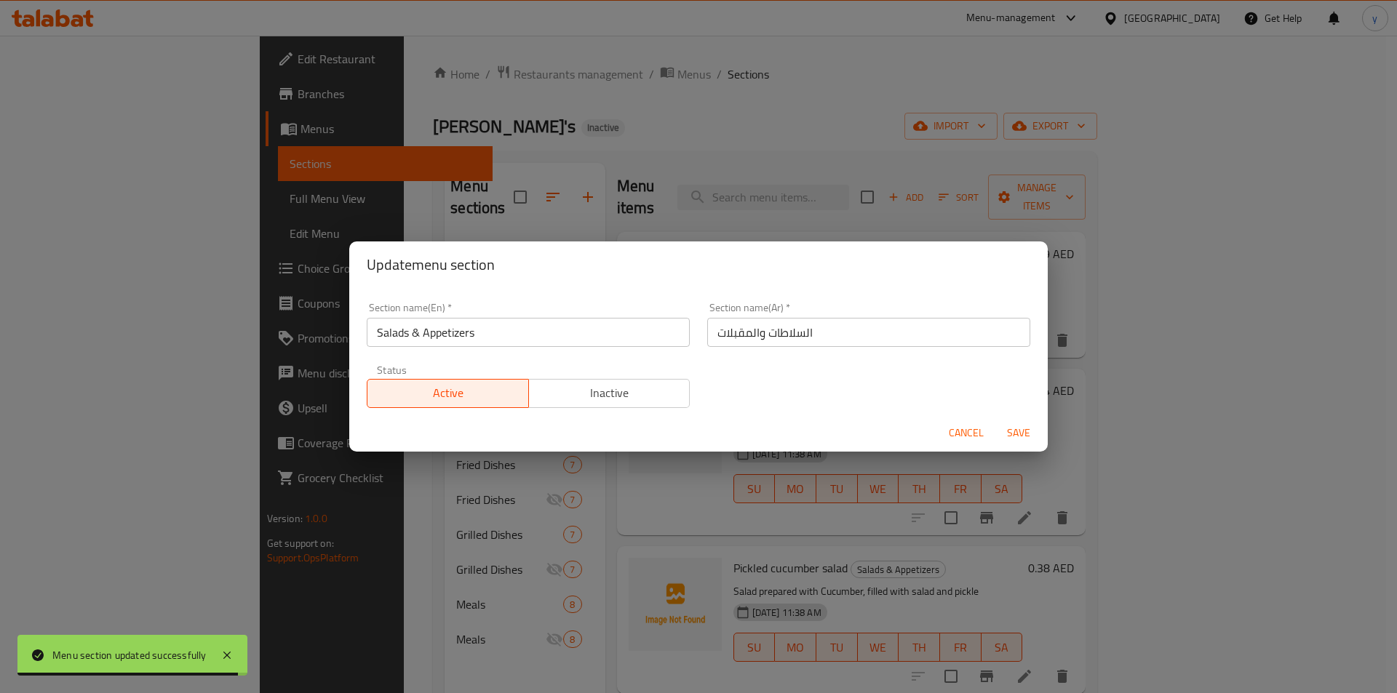
click at [961, 431] on span "Cancel" at bounding box center [966, 433] width 35 height 18
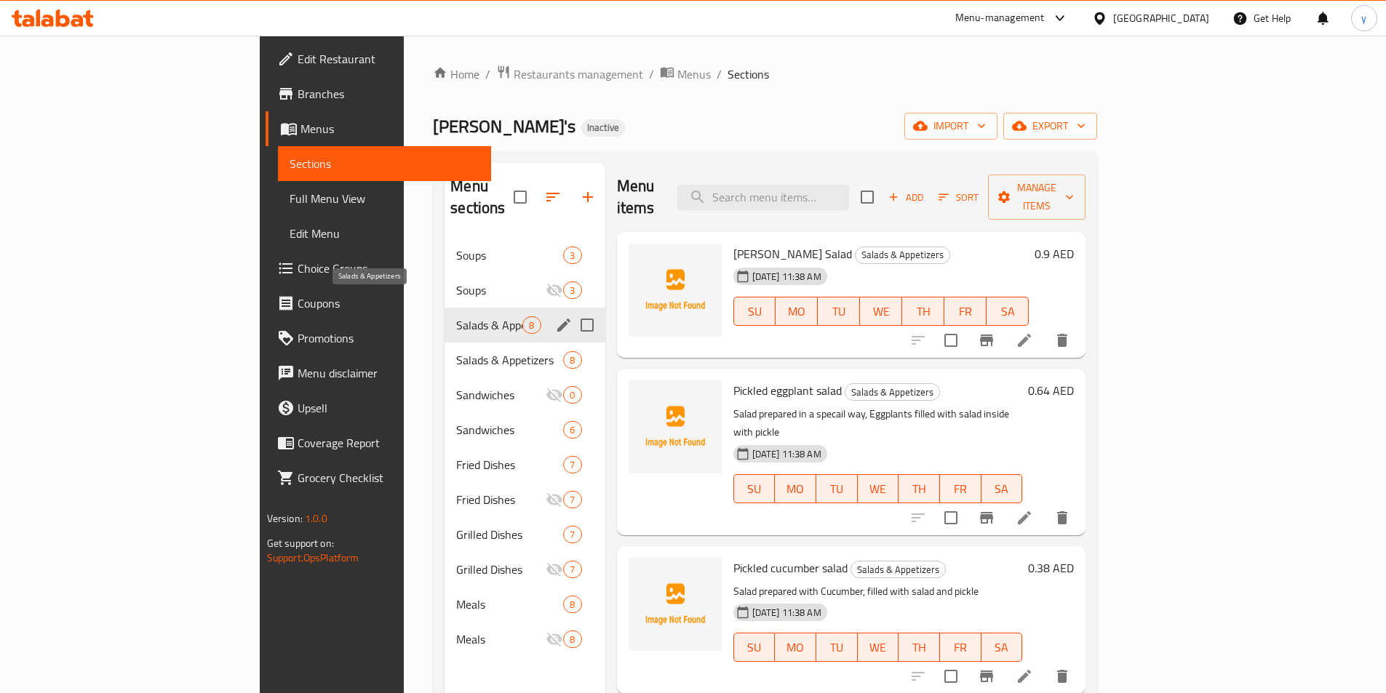
click at [456, 316] on span "Salads & Appetizers" at bounding box center [489, 324] width 66 height 17
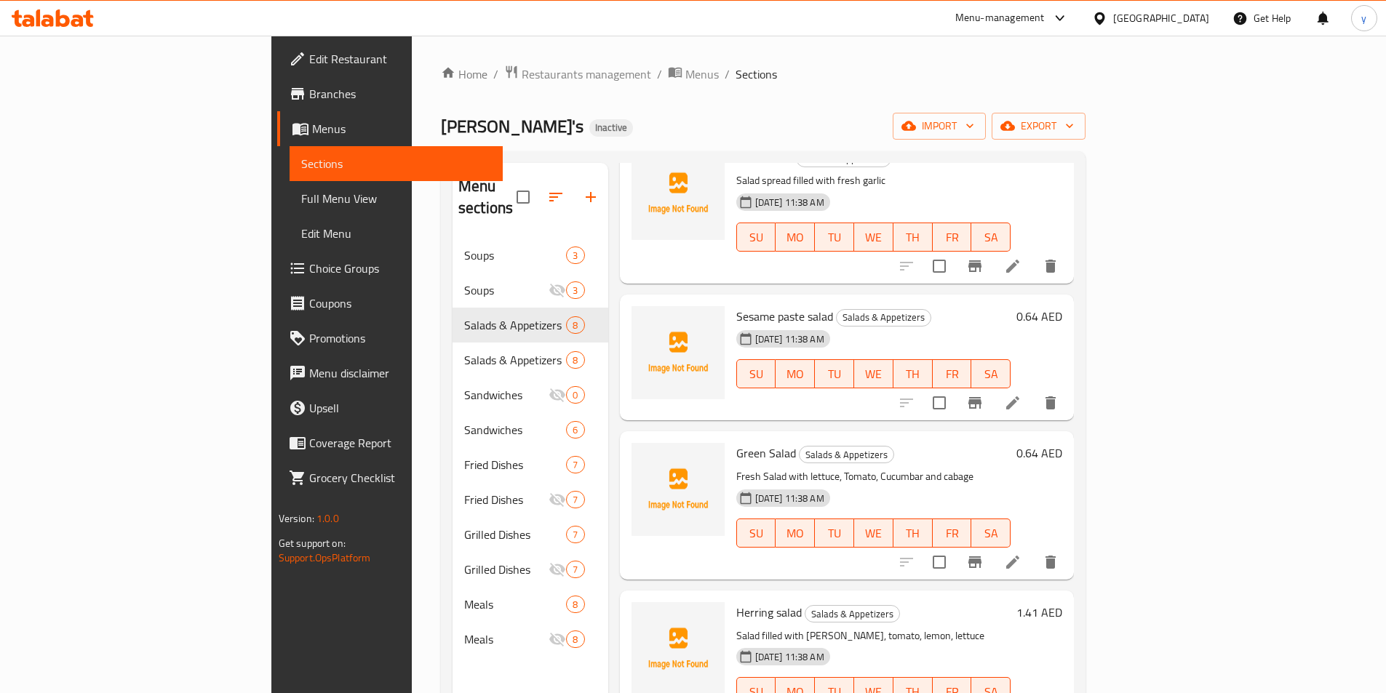
scroll to position [571, 0]
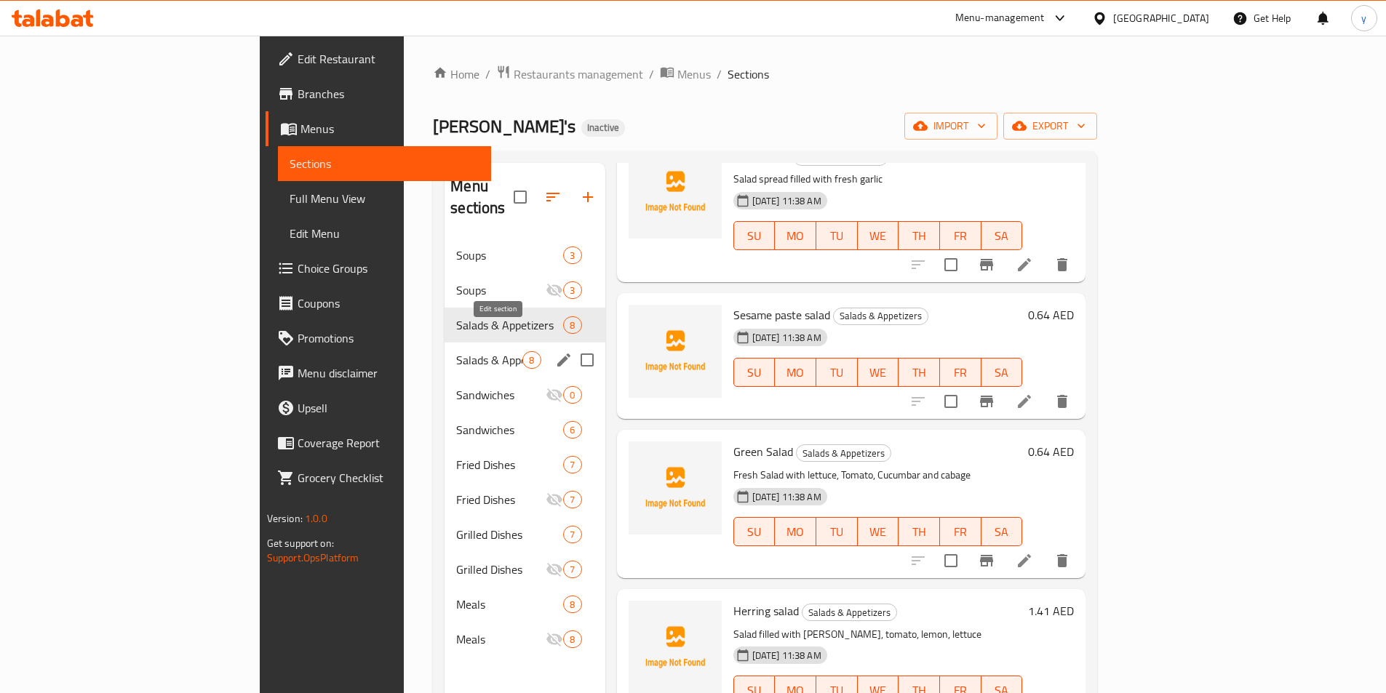
click at [555, 351] on icon "edit" at bounding box center [563, 359] width 17 height 17
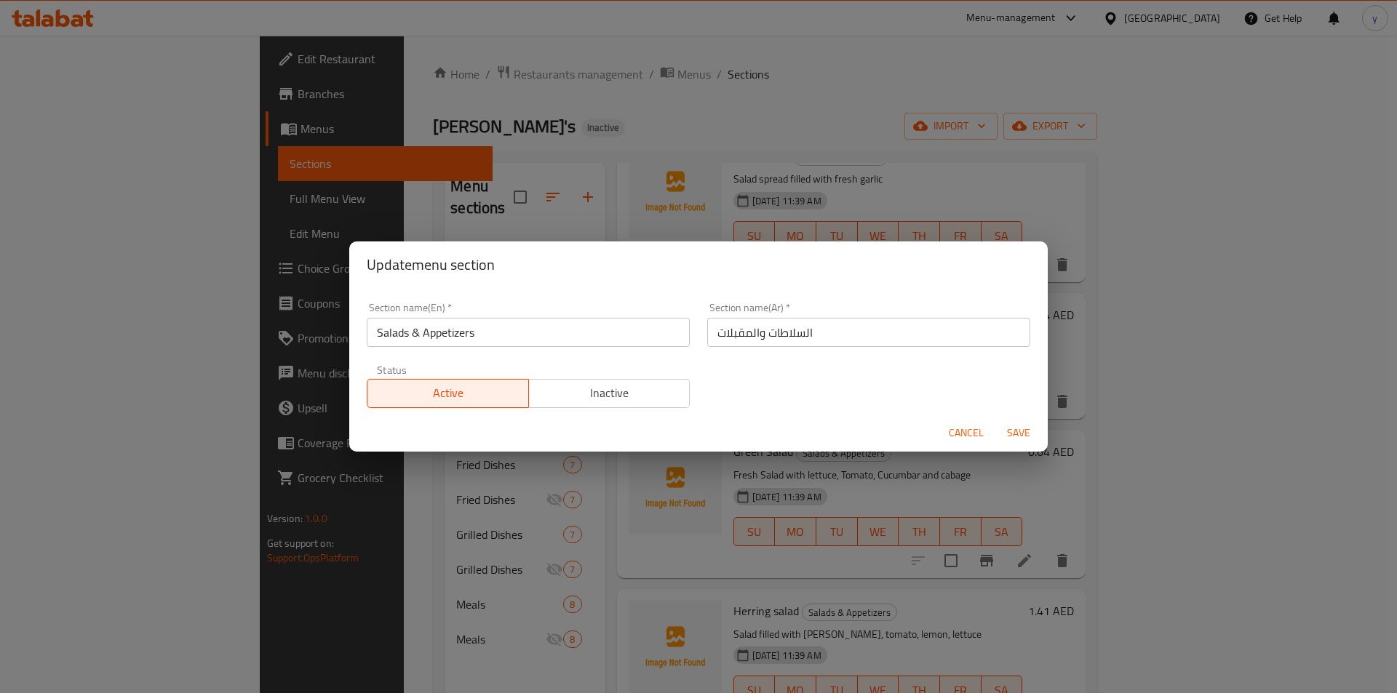
click at [630, 397] on span "Inactive" at bounding box center [610, 393] width 150 height 21
click at [1010, 431] on span "Save" at bounding box center [1018, 433] width 35 height 18
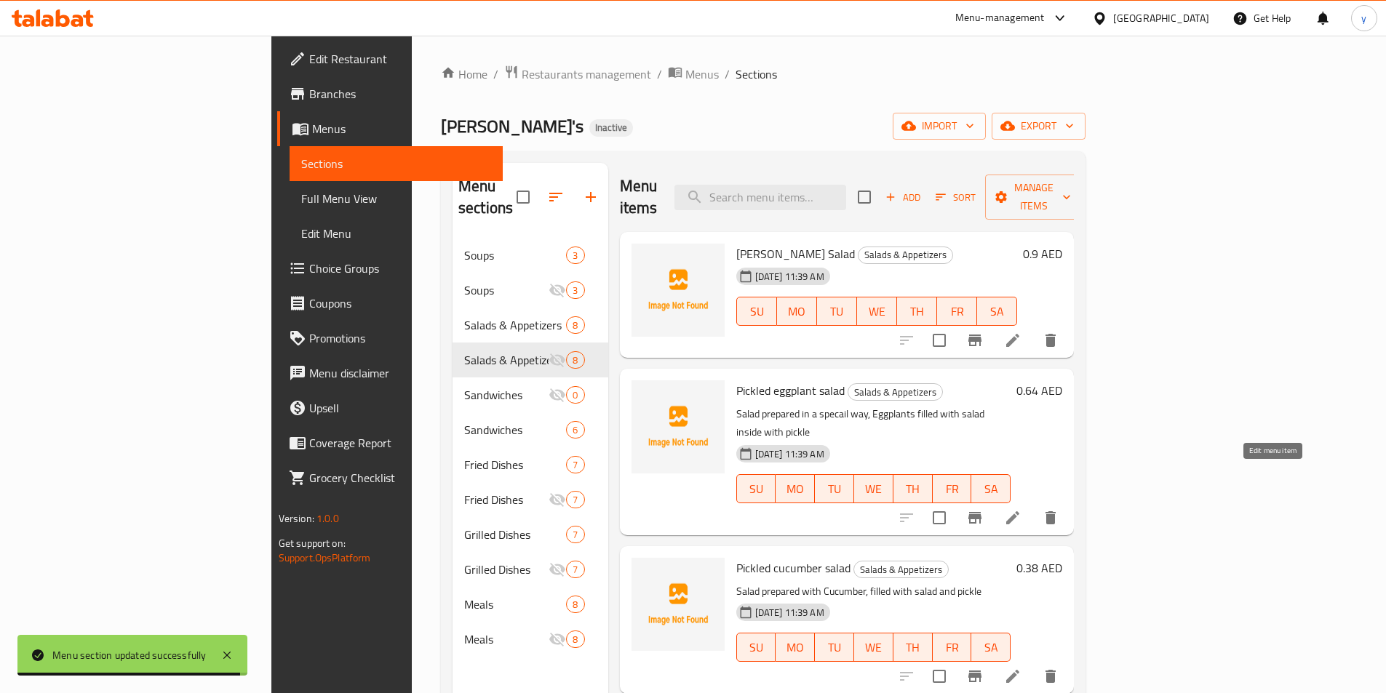
click at [1021, 509] on icon at bounding box center [1012, 517] width 17 height 17
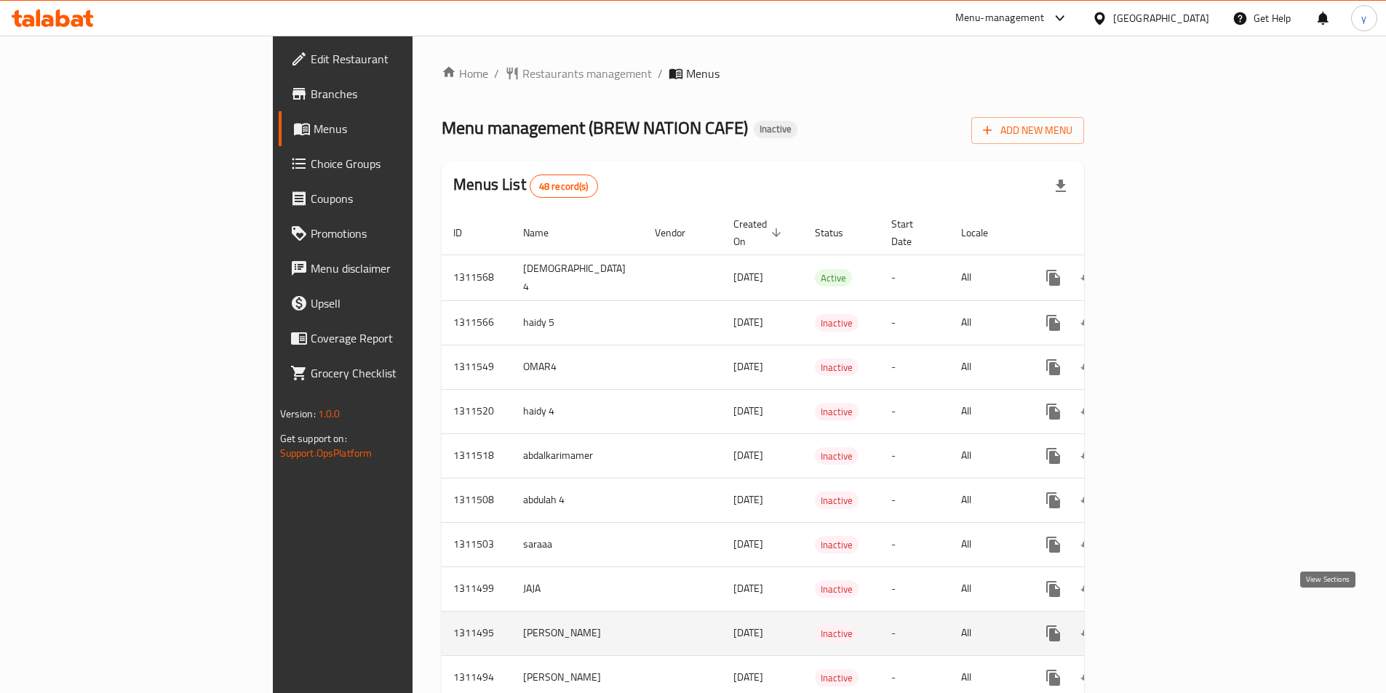
click at [1165, 627] on icon "enhanced table" at bounding box center [1158, 633] width 13 height 13
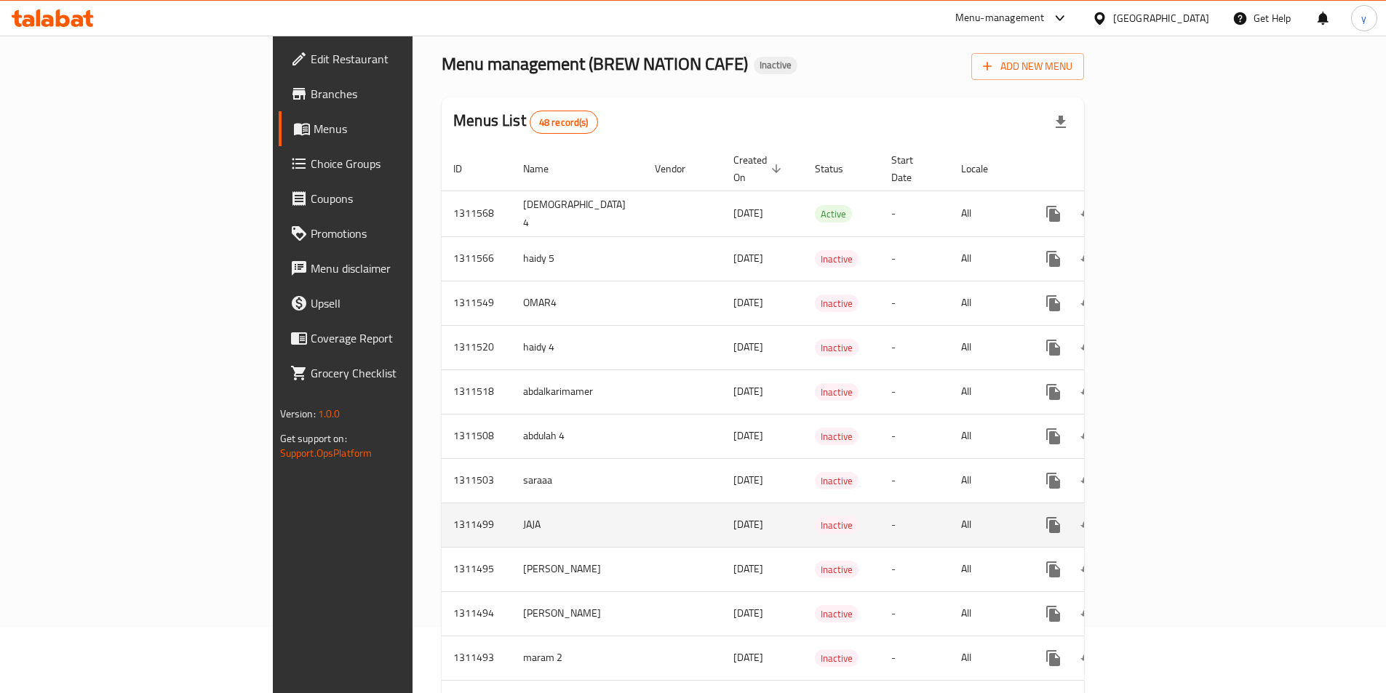
scroll to position [218, 0]
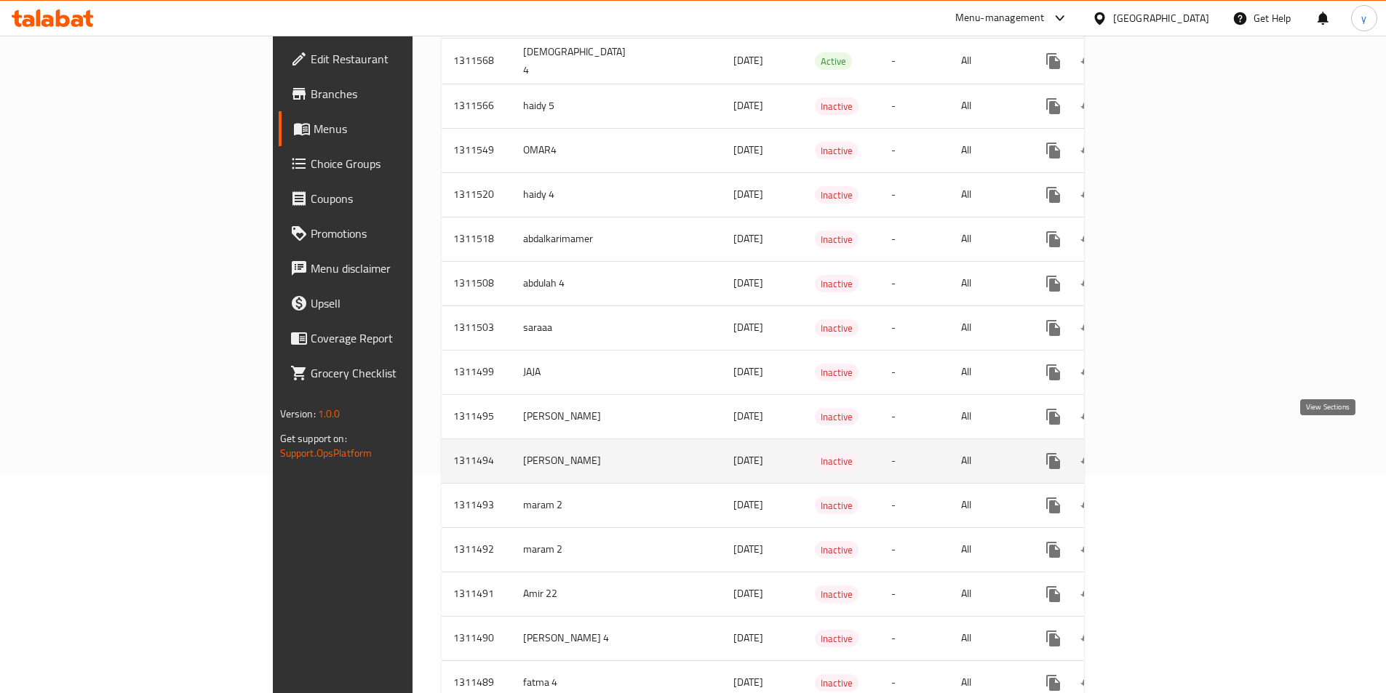
click at [1165, 455] on icon "enhanced table" at bounding box center [1158, 461] width 13 height 13
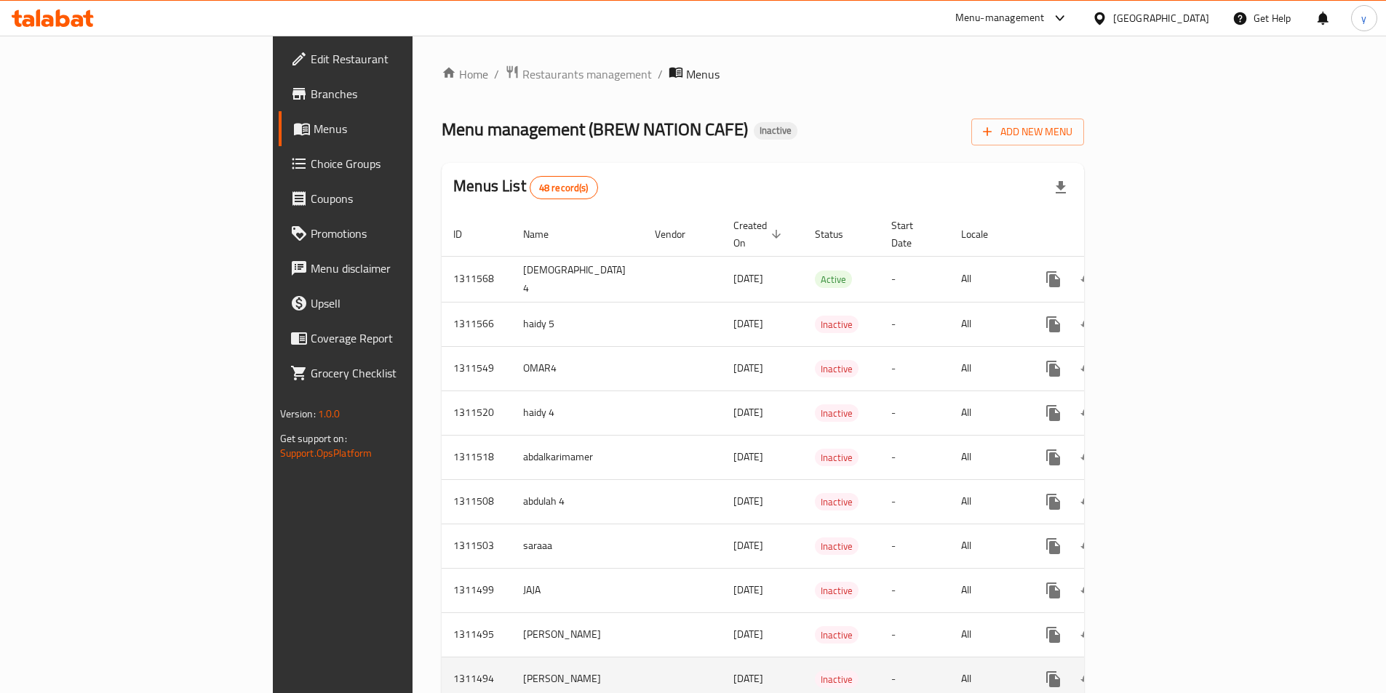
scroll to position [218, 0]
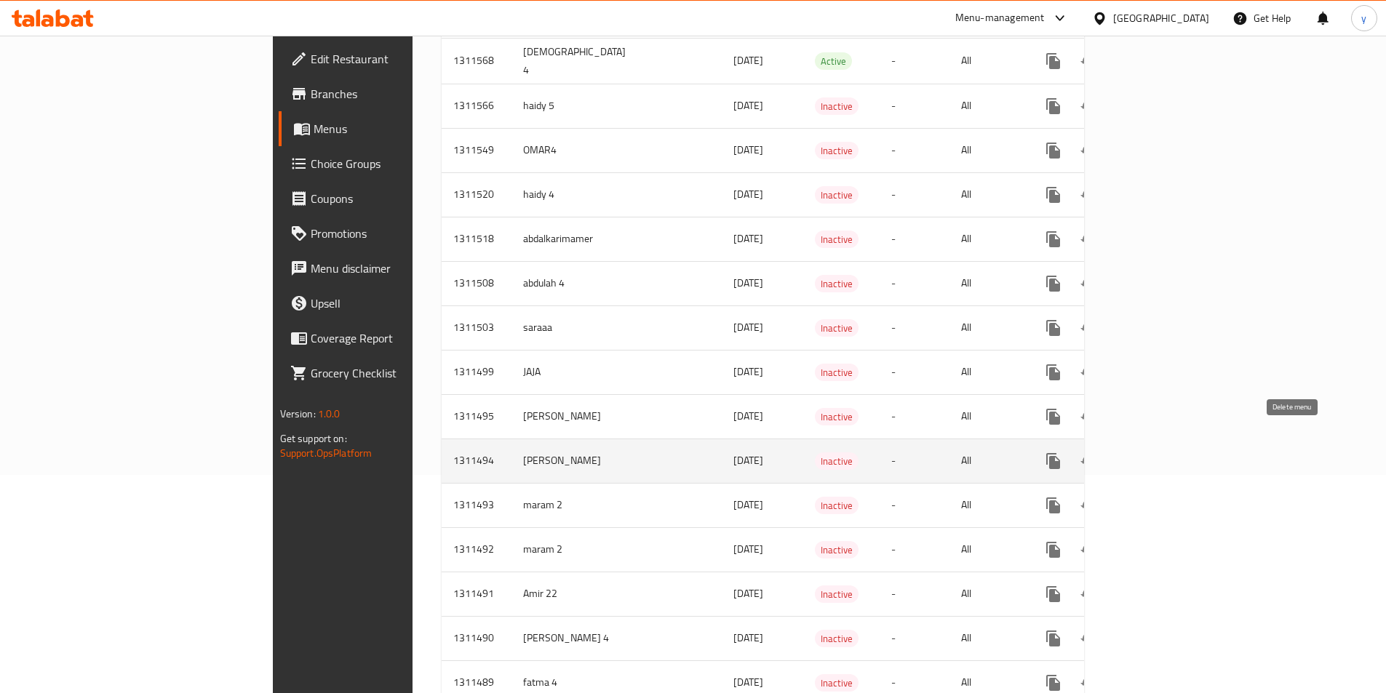
click at [1128, 455] on icon "enhanced table" at bounding box center [1123, 461] width 10 height 13
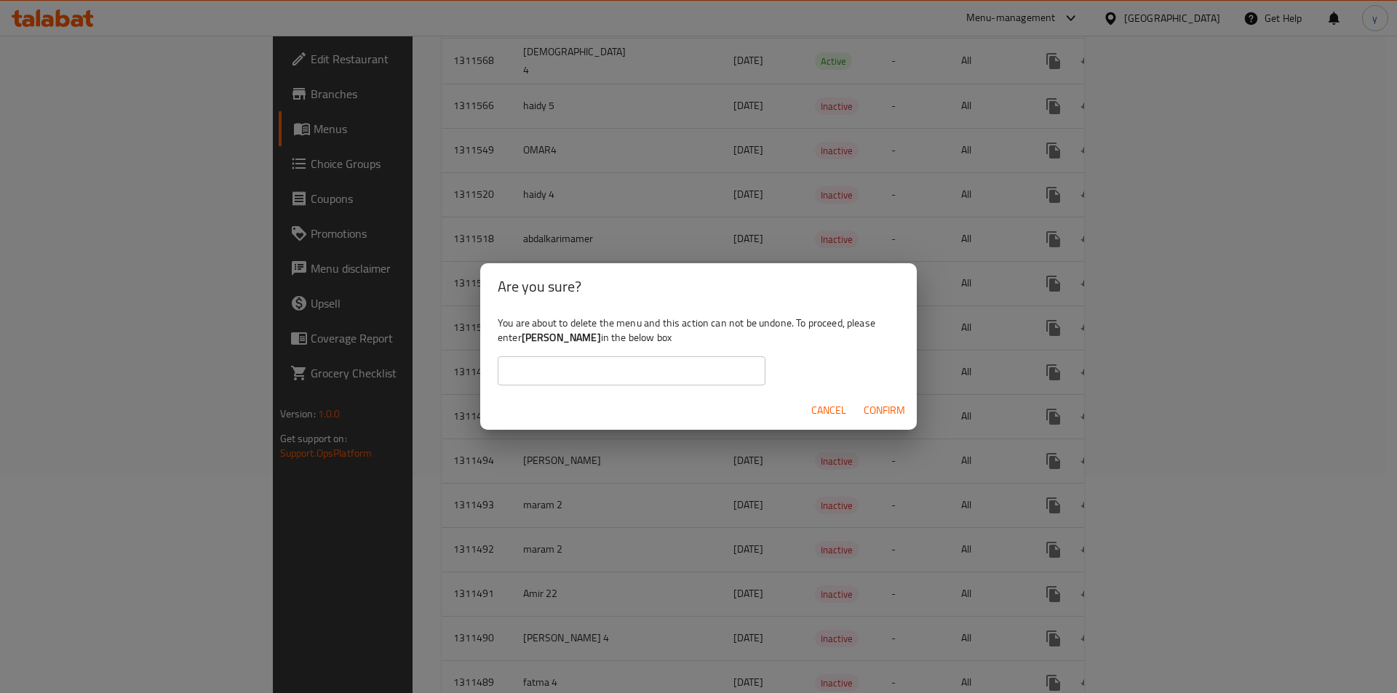
click at [888, 417] on span "Confirm" at bounding box center [884, 411] width 41 height 18
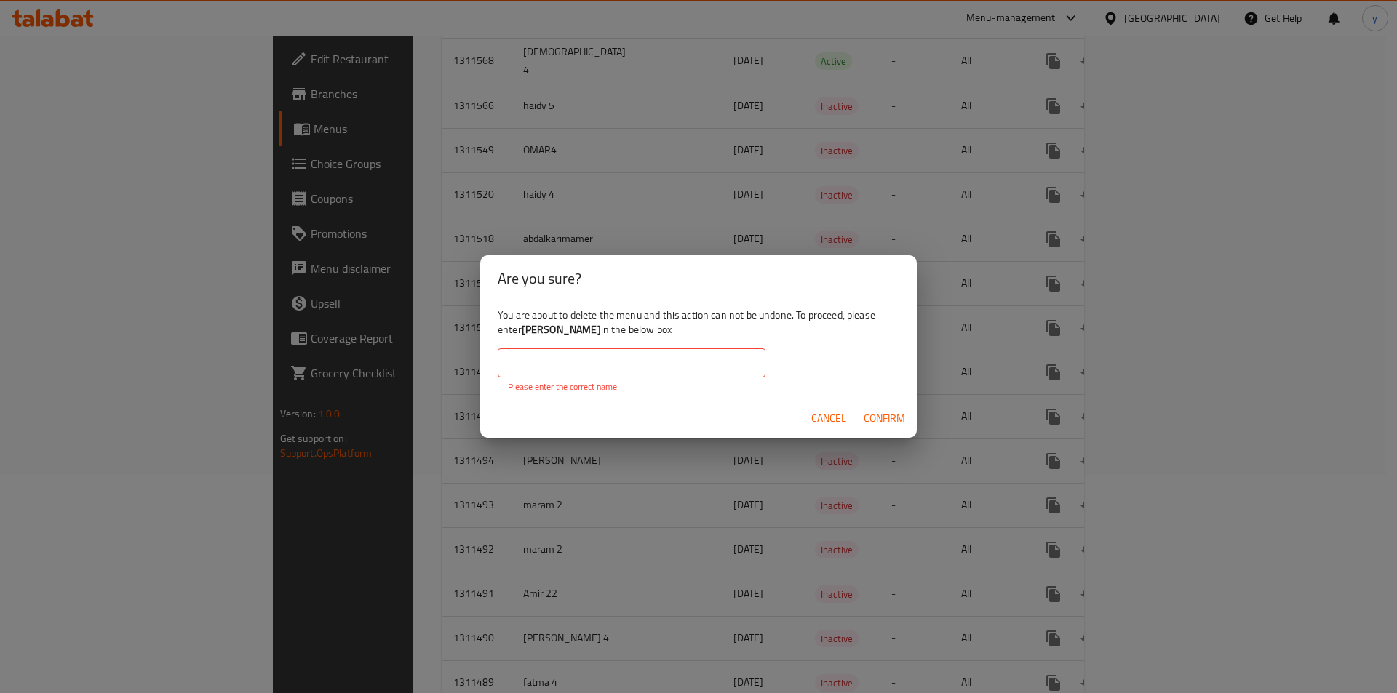
click at [543, 329] on b "[PERSON_NAME]" at bounding box center [561, 329] width 79 height 19
click at [559, 337] on b "[PERSON_NAME]" at bounding box center [561, 329] width 79 height 19
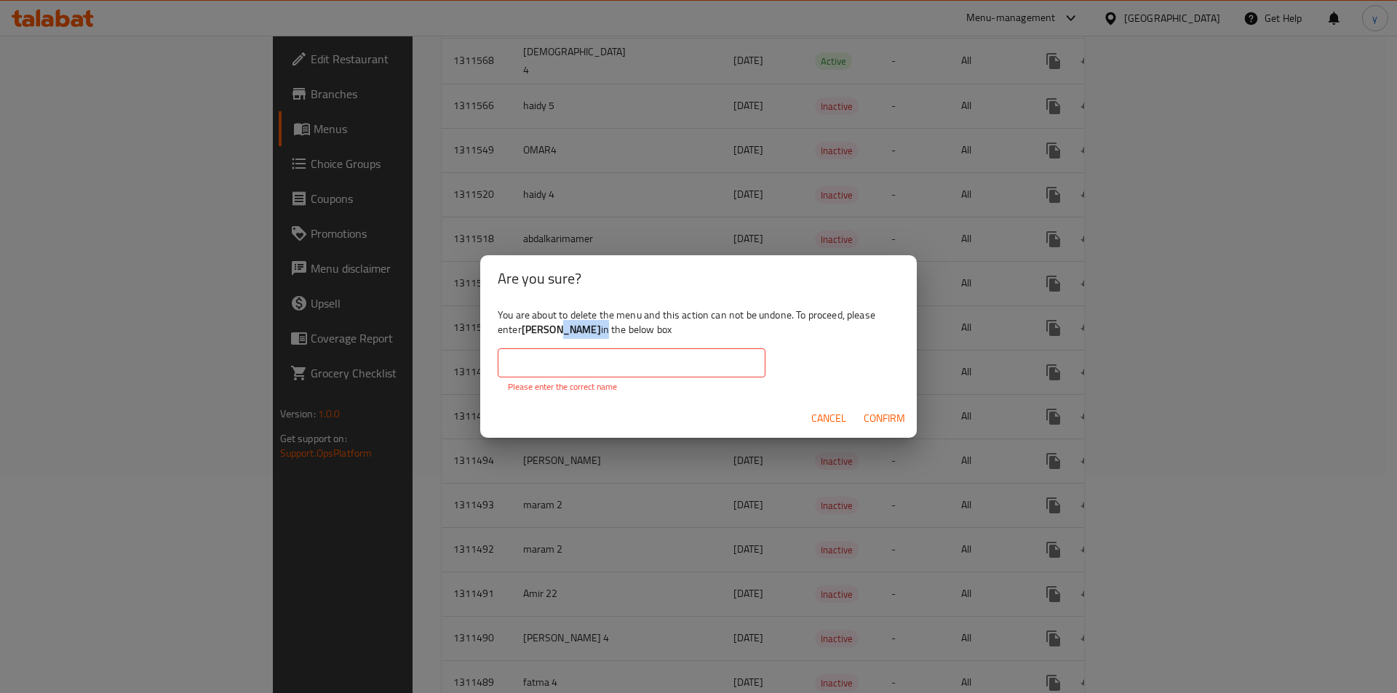
drag, startPoint x: 565, startPoint y: 336, endPoint x: 556, endPoint y: 338, distance: 9.0
click at [556, 338] on div "You are about to delete the menu and this action can not be undone. To proceed,…" at bounding box center [698, 350] width 436 height 97
click at [549, 341] on div "You are about to delete the menu and this action can not be undone. To proceed,…" at bounding box center [698, 350] width 436 height 97
drag, startPoint x: 562, startPoint y: 334, endPoint x: 525, endPoint y: 335, distance: 37.1
click at [525, 335] on div "You are about to delete the menu and this action can not be undone. To proceed,…" at bounding box center [698, 350] width 436 height 97
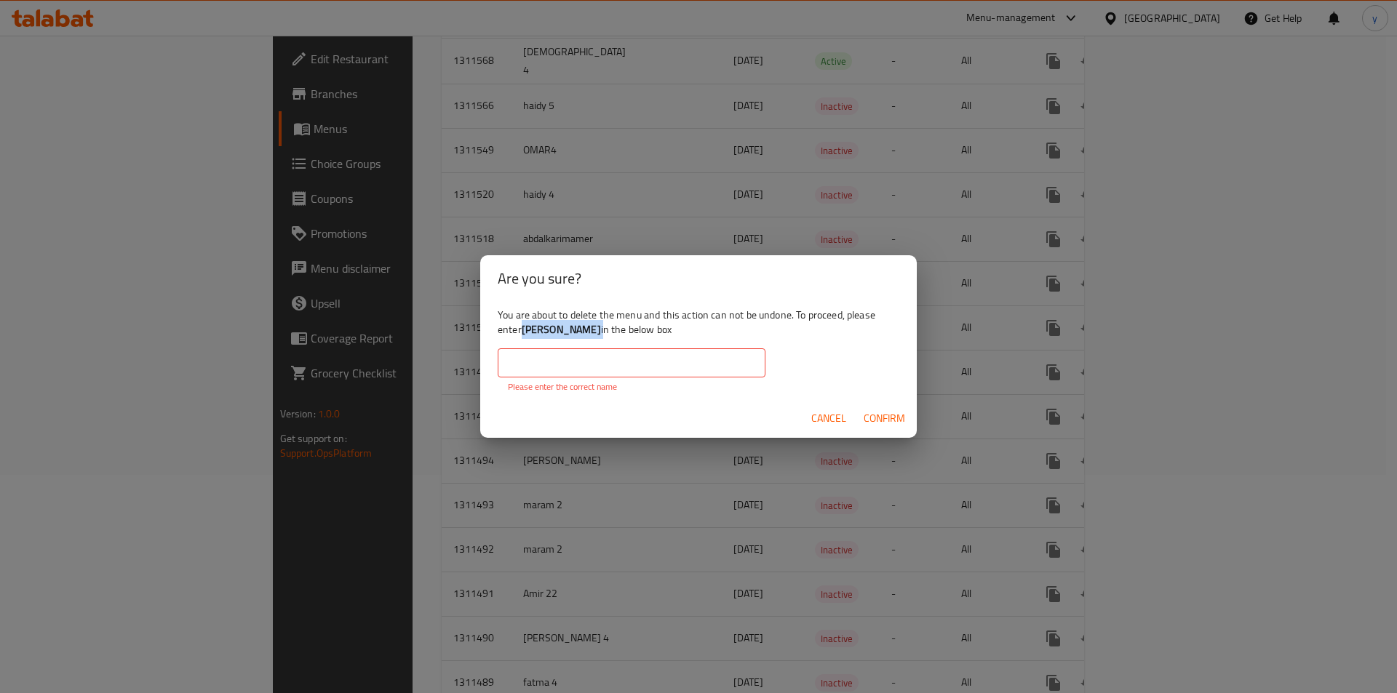
copy div "[PERSON_NAME]"
click at [562, 356] on input "text" at bounding box center [632, 362] width 268 height 29
paste input "[PERSON_NAME]"
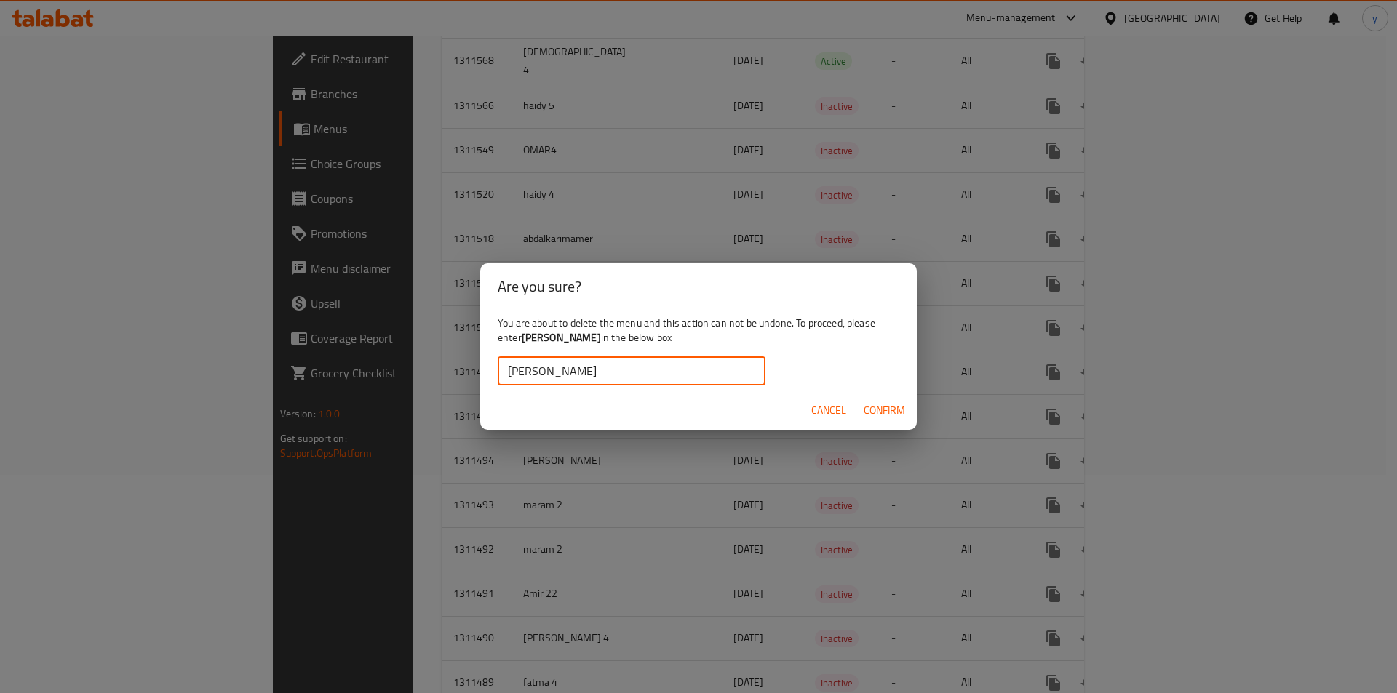
click at [885, 410] on span "Confirm" at bounding box center [884, 411] width 41 height 18
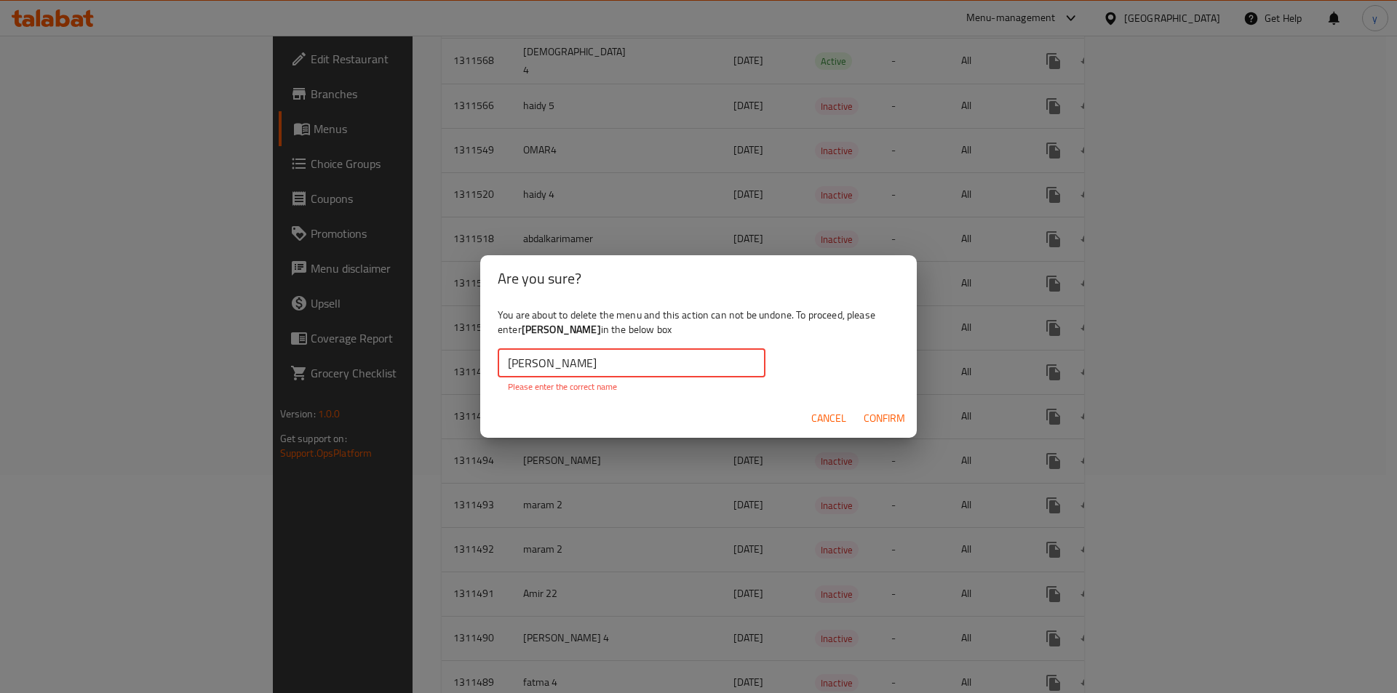
click at [576, 367] on input "[PERSON_NAME]" at bounding box center [632, 362] width 268 height 29
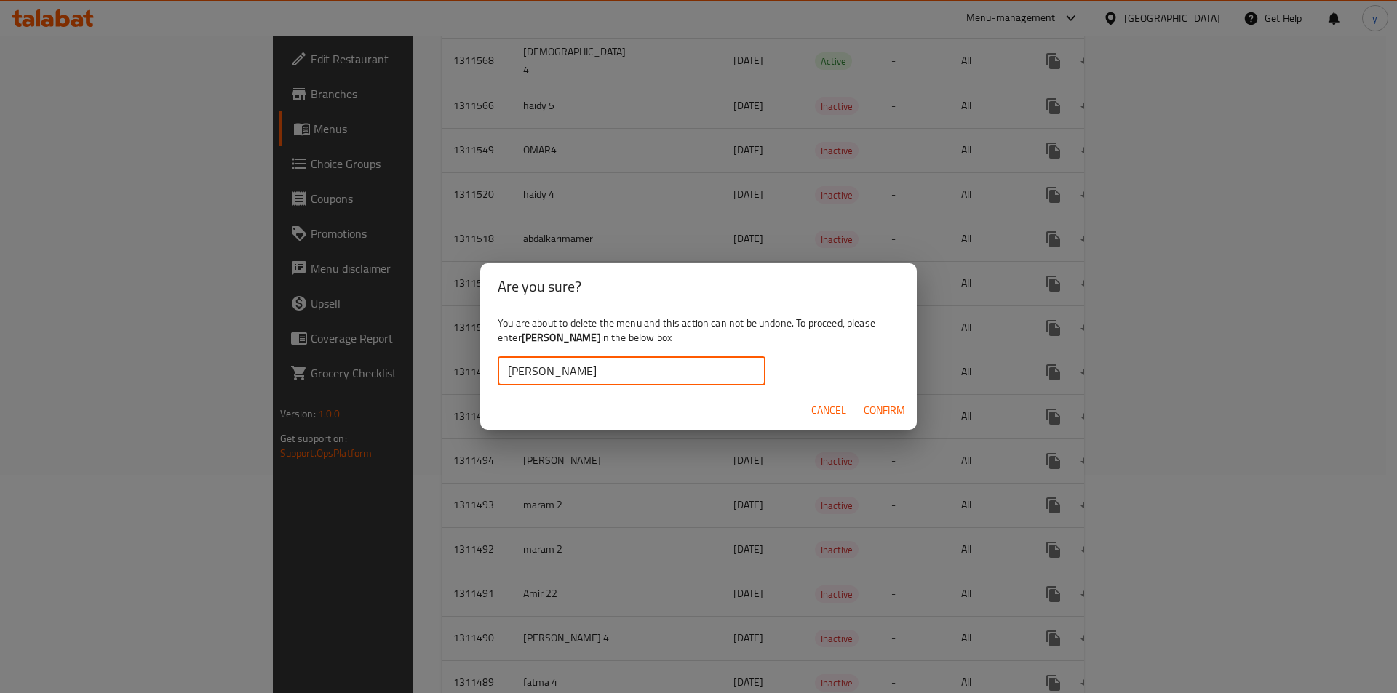
type input "[PERSON_NAME]"
click at [893, 410] on span "Confirm" at bounding box center [884, 411] width 41 height 18
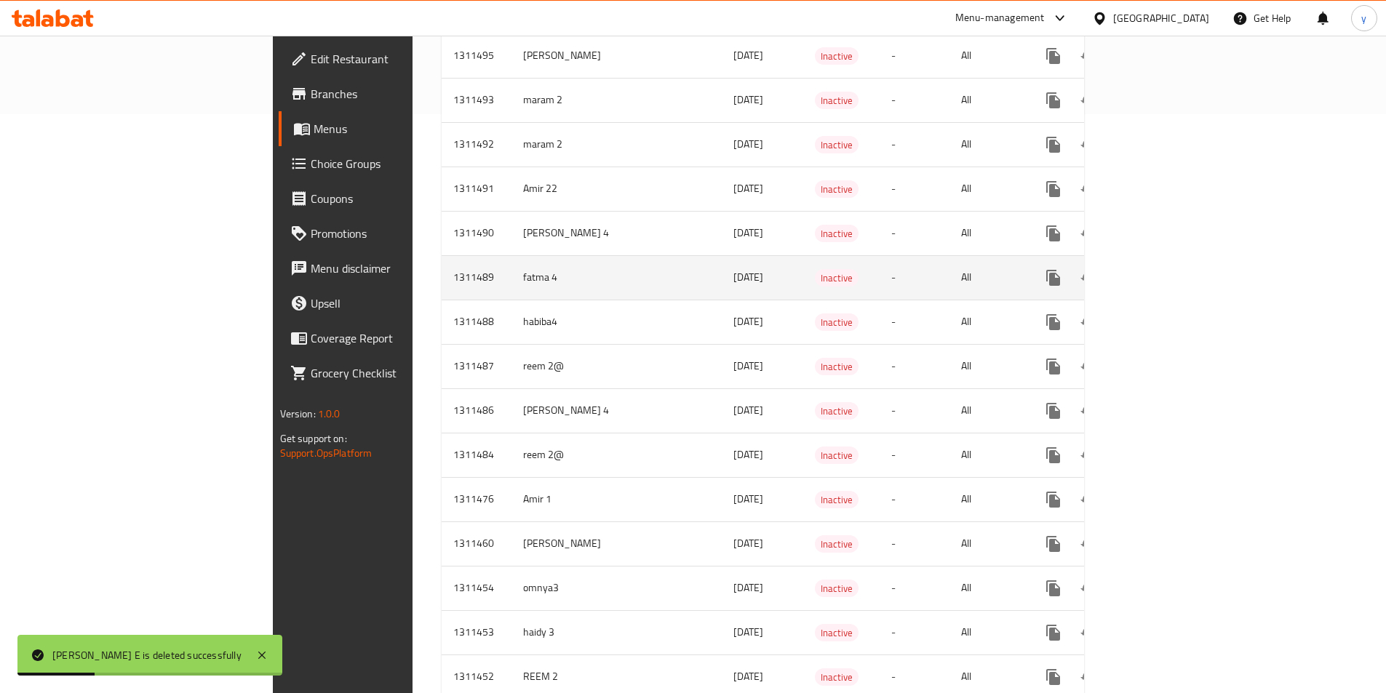
scroll to position [582, 0]
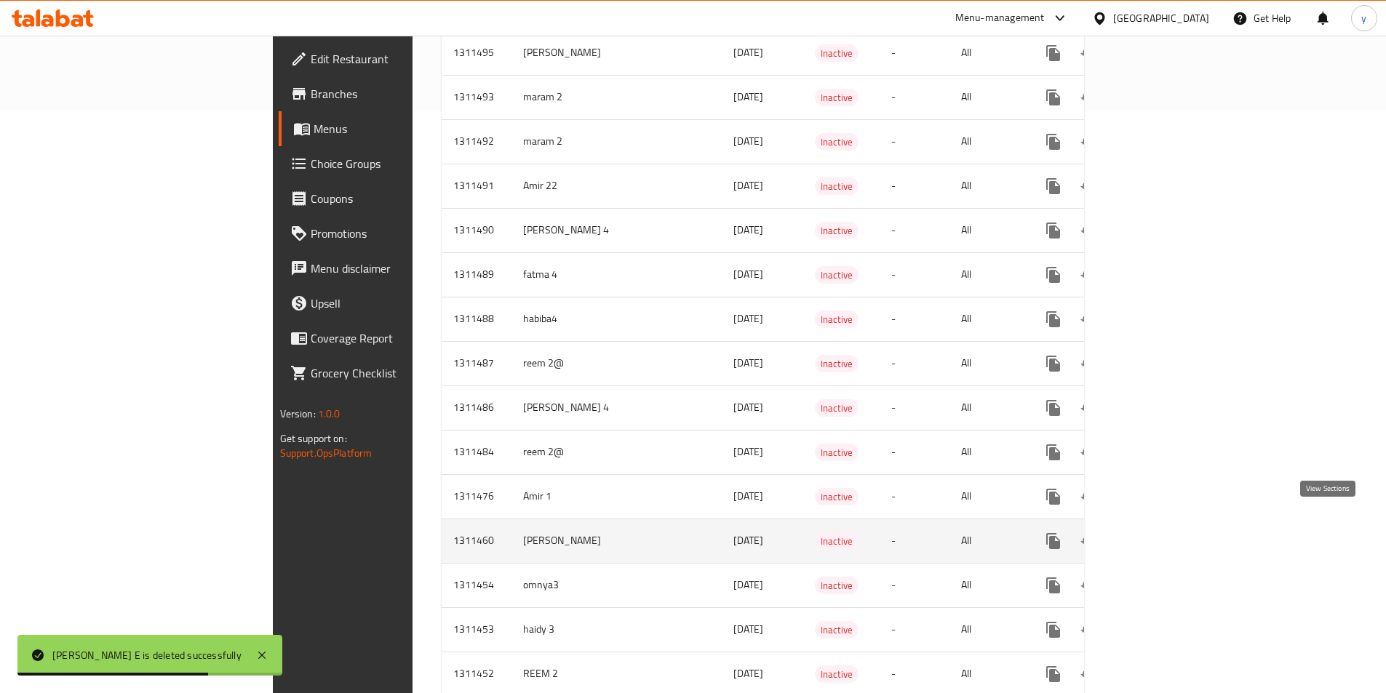
click at [1167, 533] on icon "enhanced table" at bounding box center [1157, 541] width 17 height 17
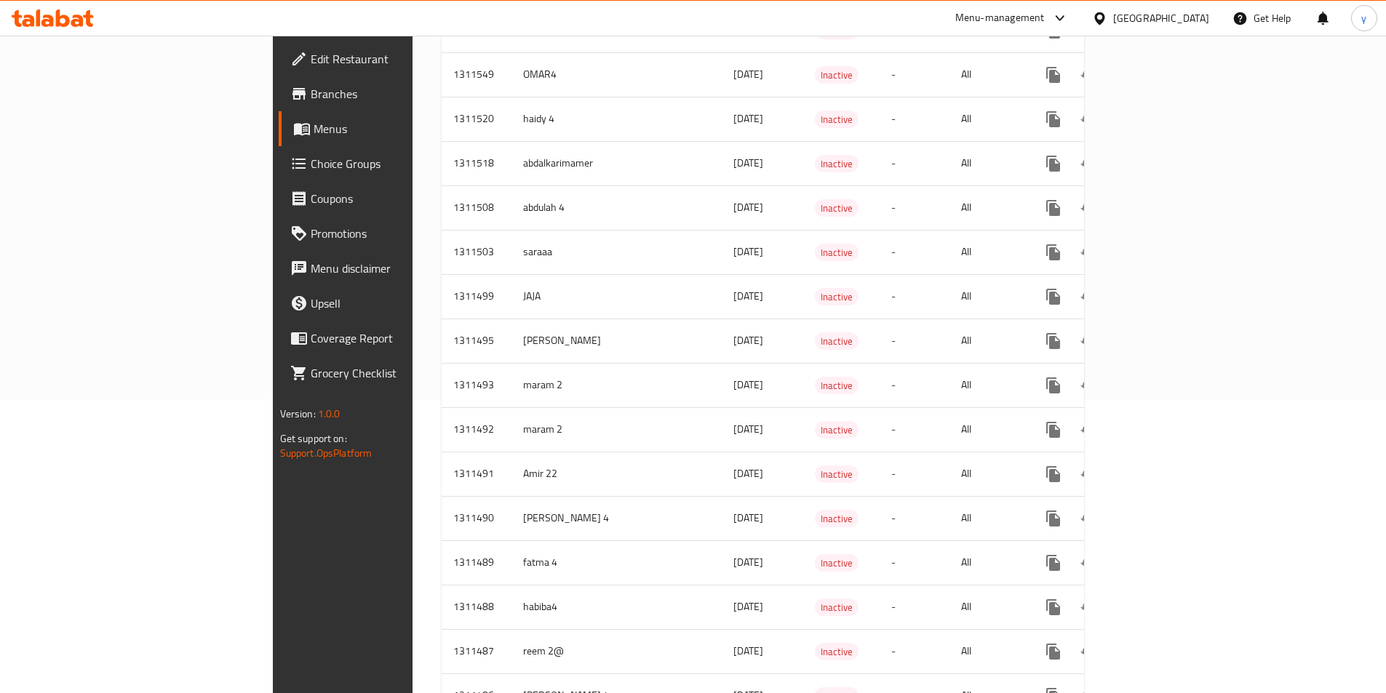
scroll to position [292, 0]
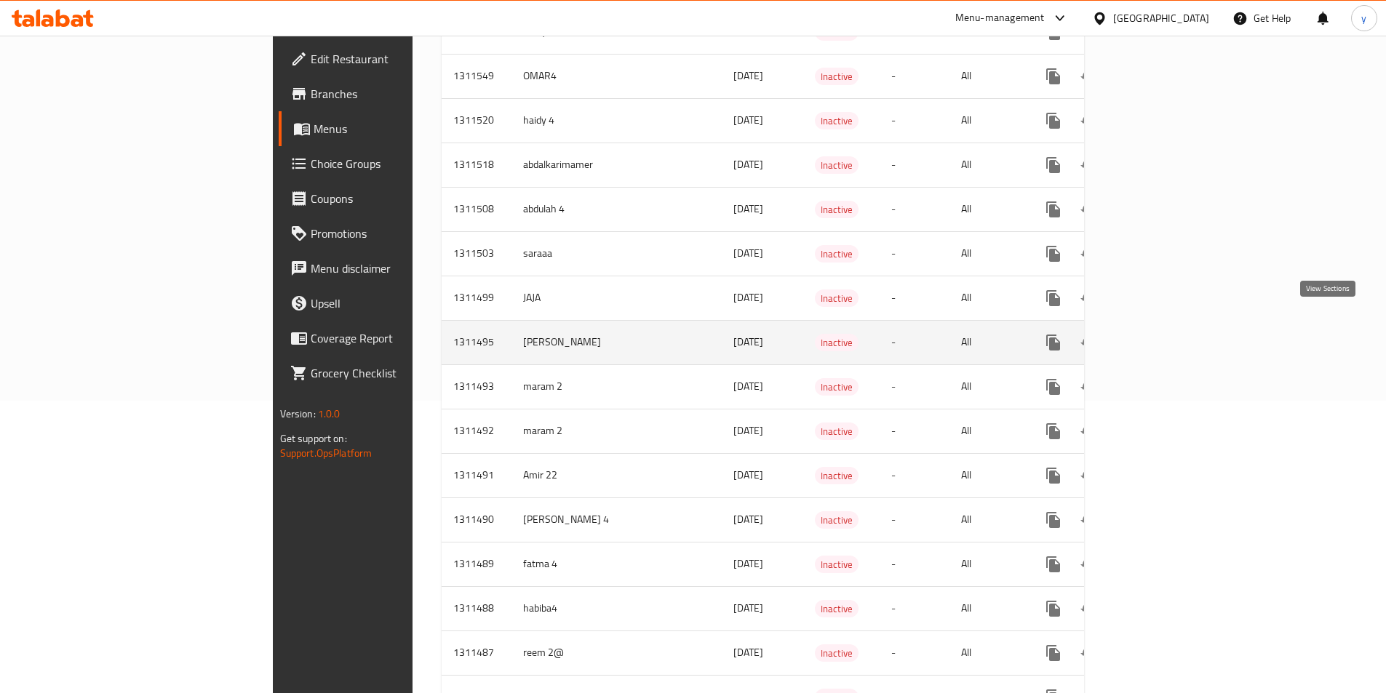
click at [1167, 334] on icon "enhanced table" at bounding box center [1157, 342] width 17 height 17
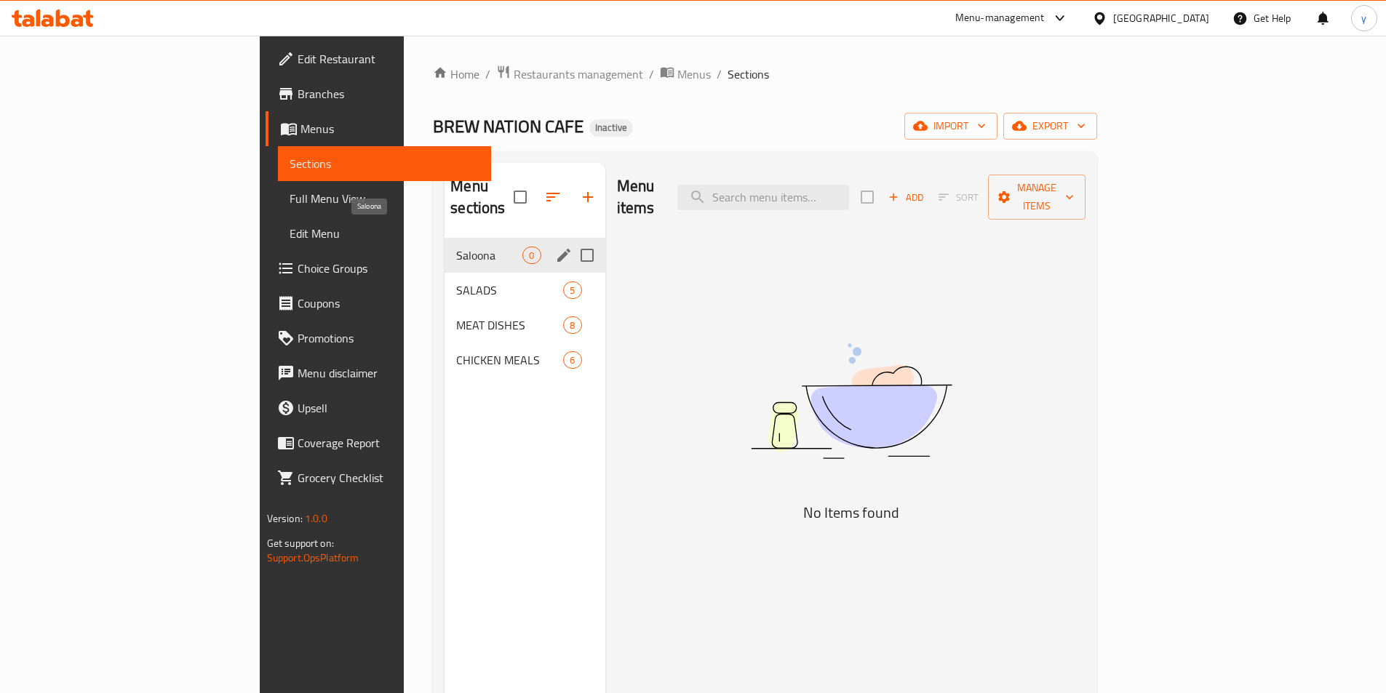
click at [456, 247] on span "Saloona" at bounding box center [489, 255] width 66 height 17
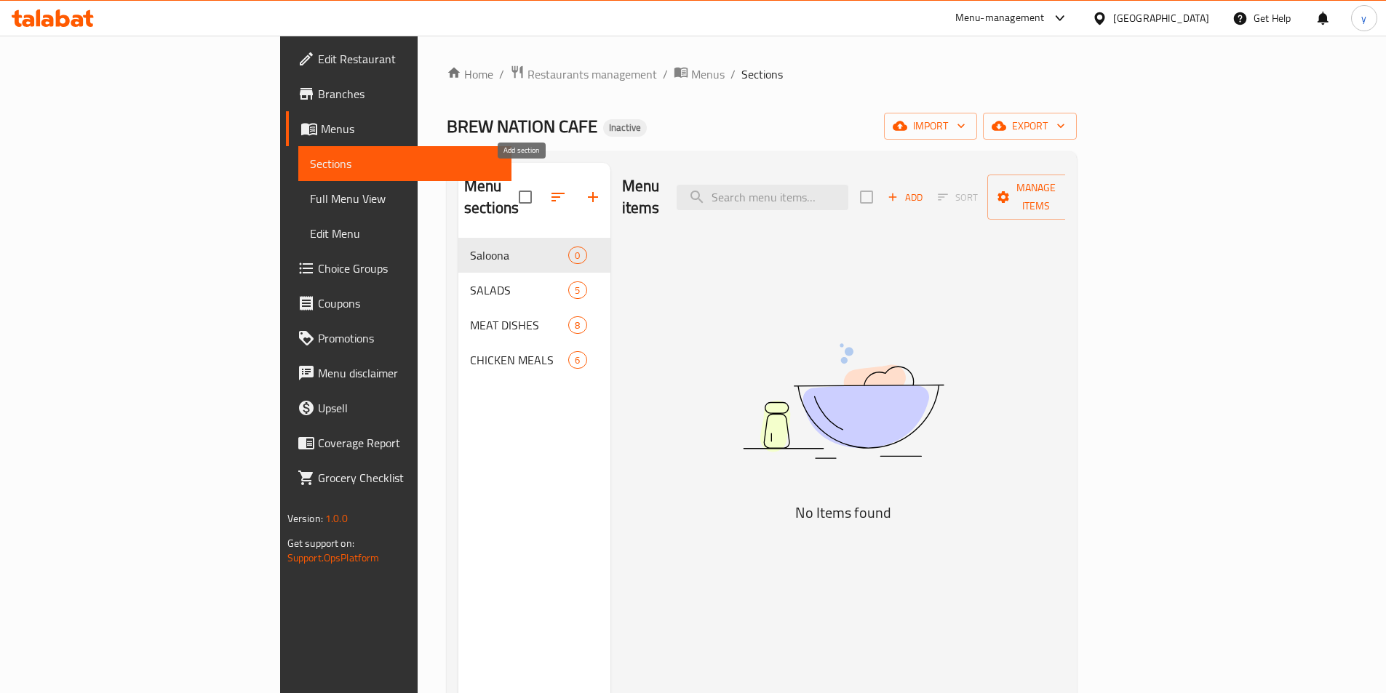
click at [588, 192] on icon "button" at bounding box center [593, 197] width 10 height 10
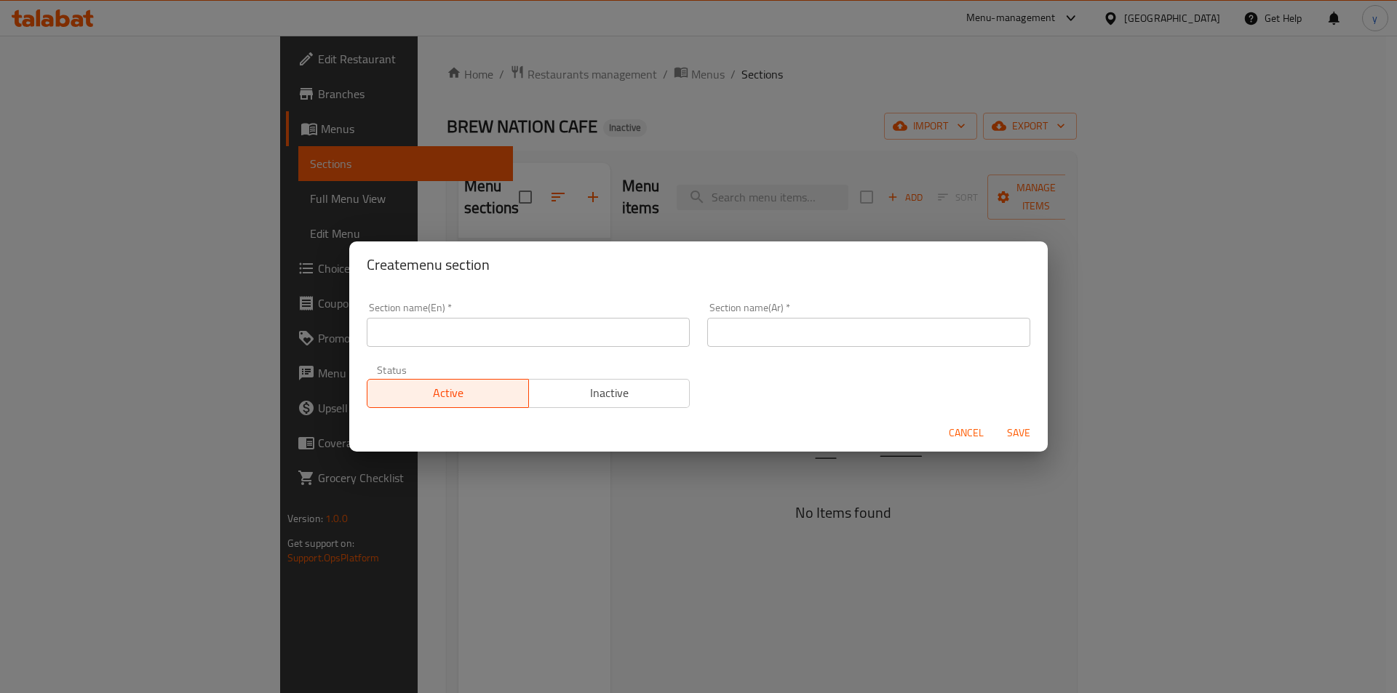
click at [581, 328] on input "text" at bounding box center [528, 332] width 323 height 29
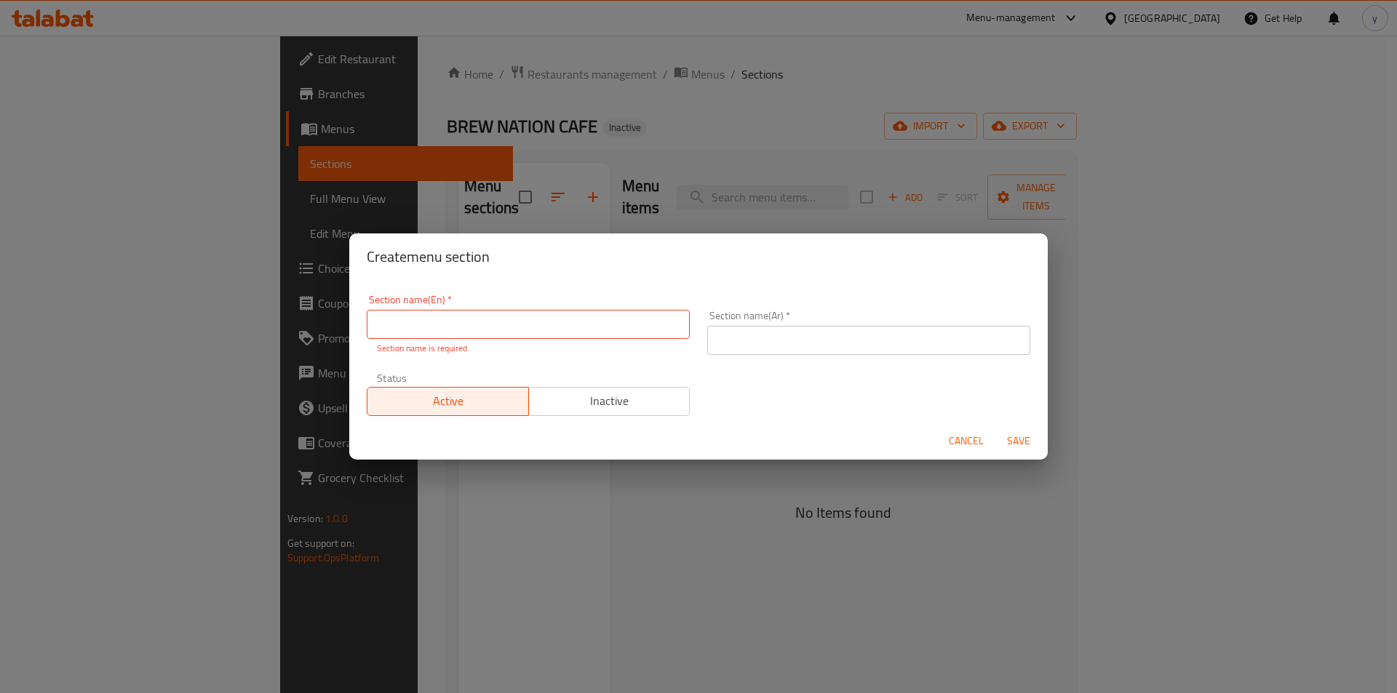
click at [612, 320] on input "text" at bounding box center [528, 324] width 323 height 29
paste input "[PERSON_NAME]"
type input "[PERSON_NAME]"
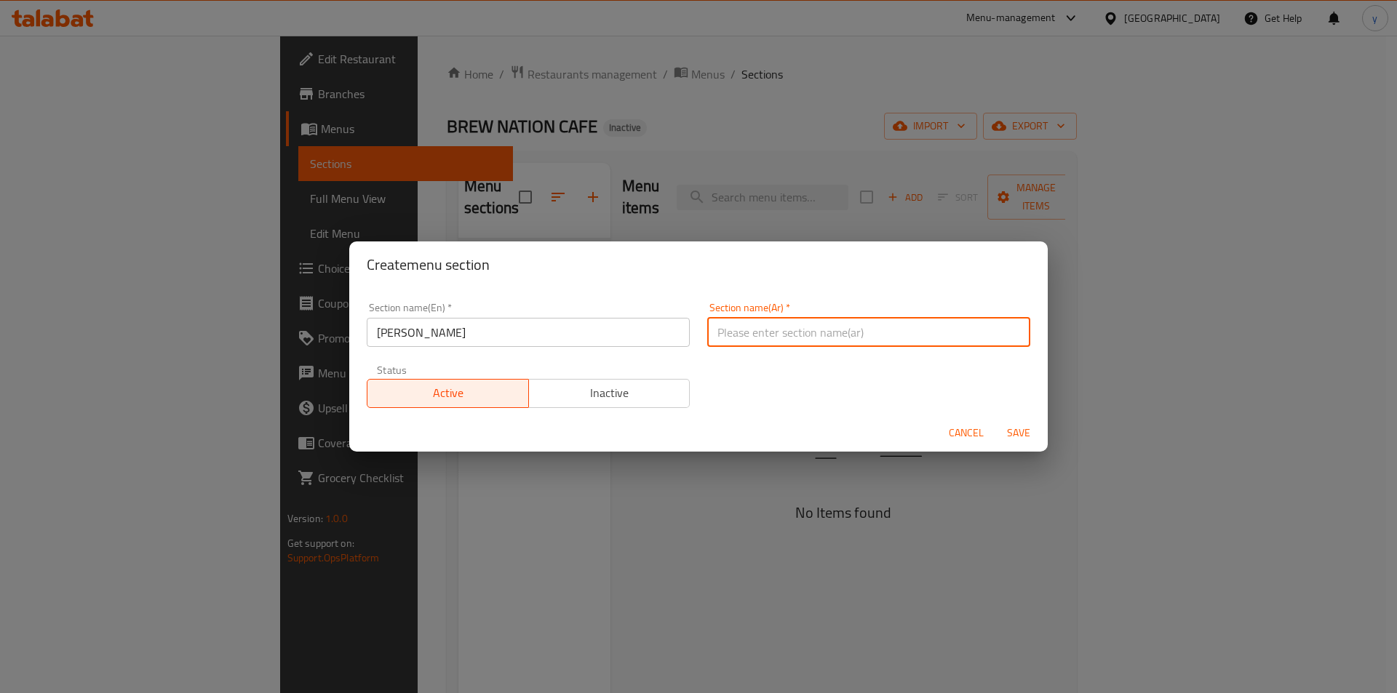
click at [758, 332] on input "text" at bounding box center [868, 332] width 323 height 29
click at [839, 335] on input "text" at bounding box center [868, 332] width 323 height 29
drag, startPoint x: 695, startPoint y: 340, endPoint x: 659, endPoint y: 343, distance: 36.5
click at [659, 343] on div "Section name(En)   * [PERSON_NAME] Section name(En) * Section name(Ar)   * Ukra…" at bounding box center [698, 355] width 681 height 123
type input "Ukra saloona"
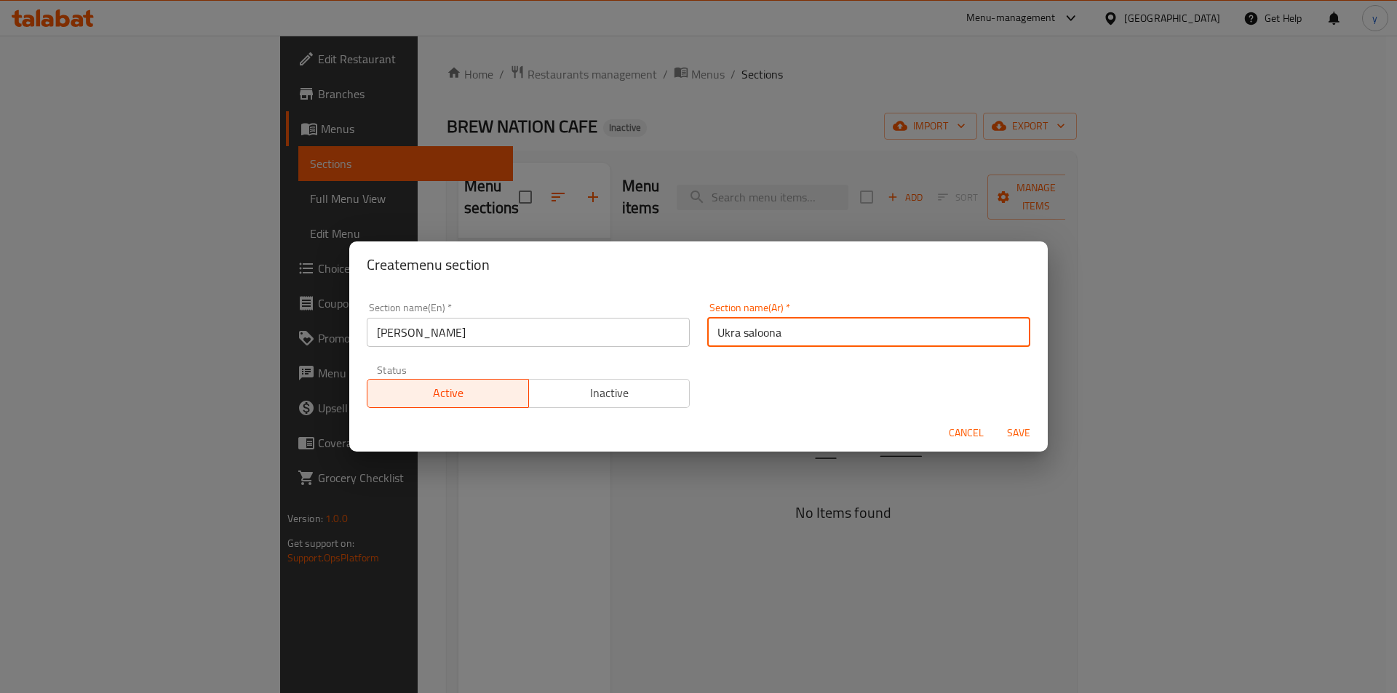
click at [624, 340] on input "[PERSON_NAME]" at bounding box center [528, 332] width 323 height 29
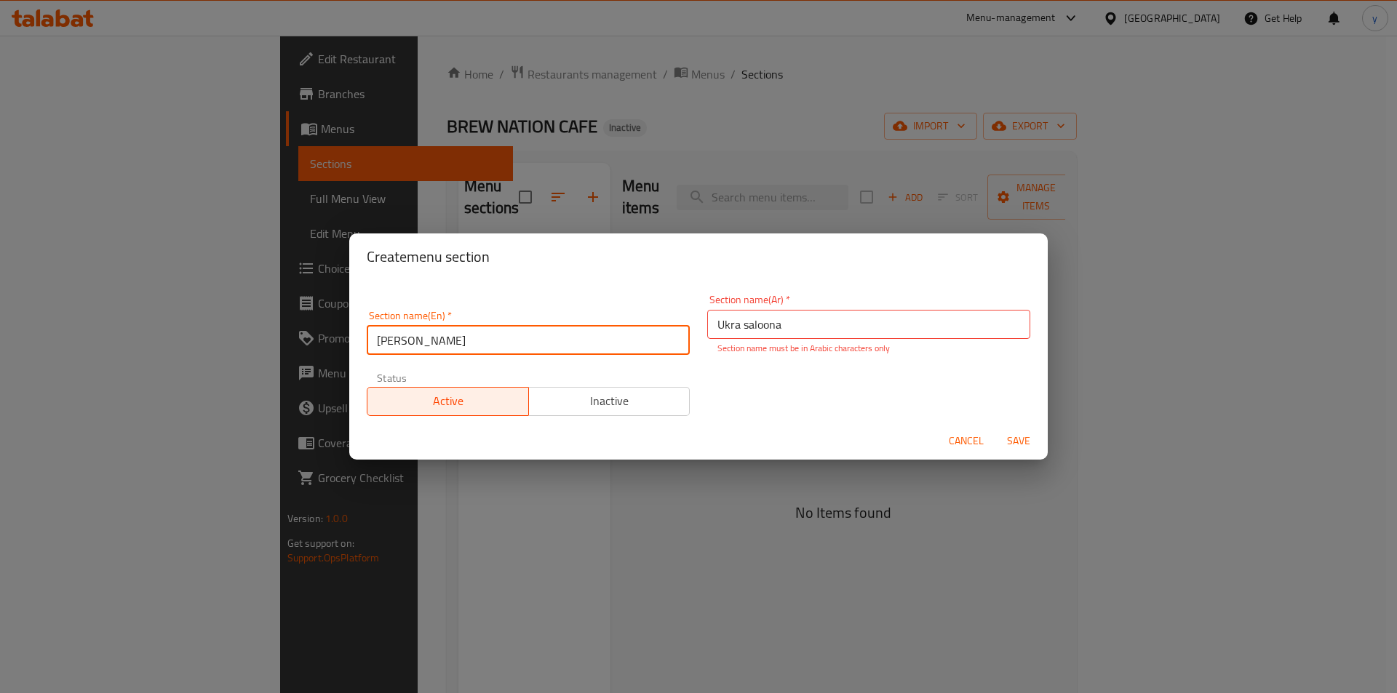
click at [624, 340] on input "[PERSON_NAME]" at bounding box center [528, 340] width 323 height 29
paste input "kra saloona"
type input "Ukra saloona"
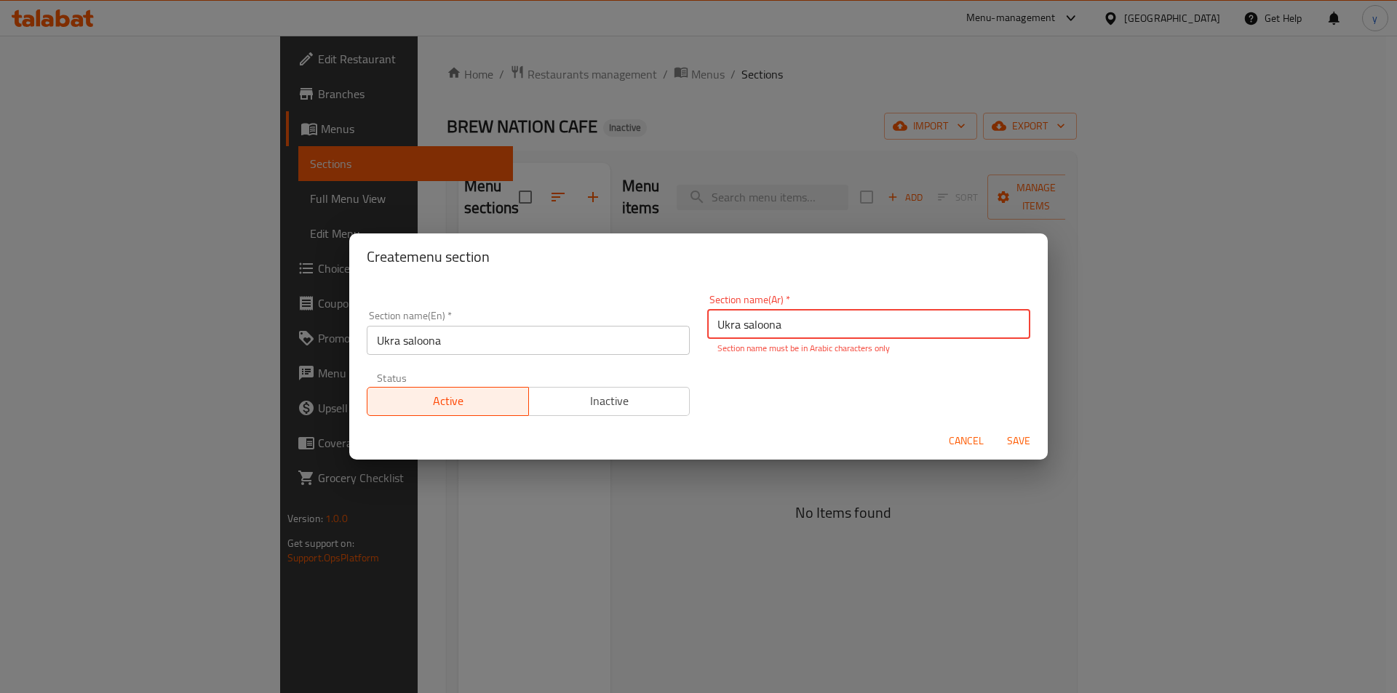
click at [762, 335] on input "Ukra saloona" at bounding box center [868, 324] width 323 height 29
click at [890, 329] on input "text" at bounding box center [868, 324] width 323 height 29
paste input "Ukra saloona"
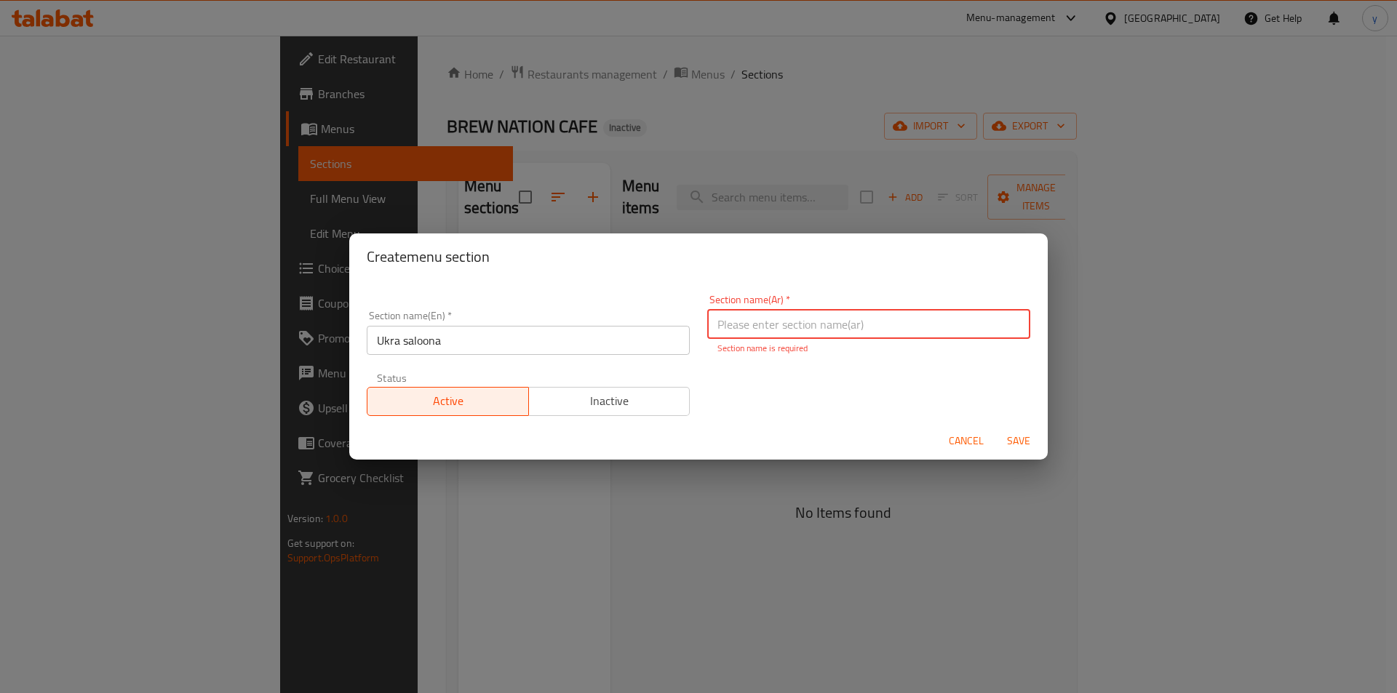
type input "Ukra saloona"
click at [894, 330] on input "Ukra saloona" at bounding box center [868, 324] width 323 height 29
click at [861, 331] on input "text" at bounding box center [868, 324] width 323 height 29
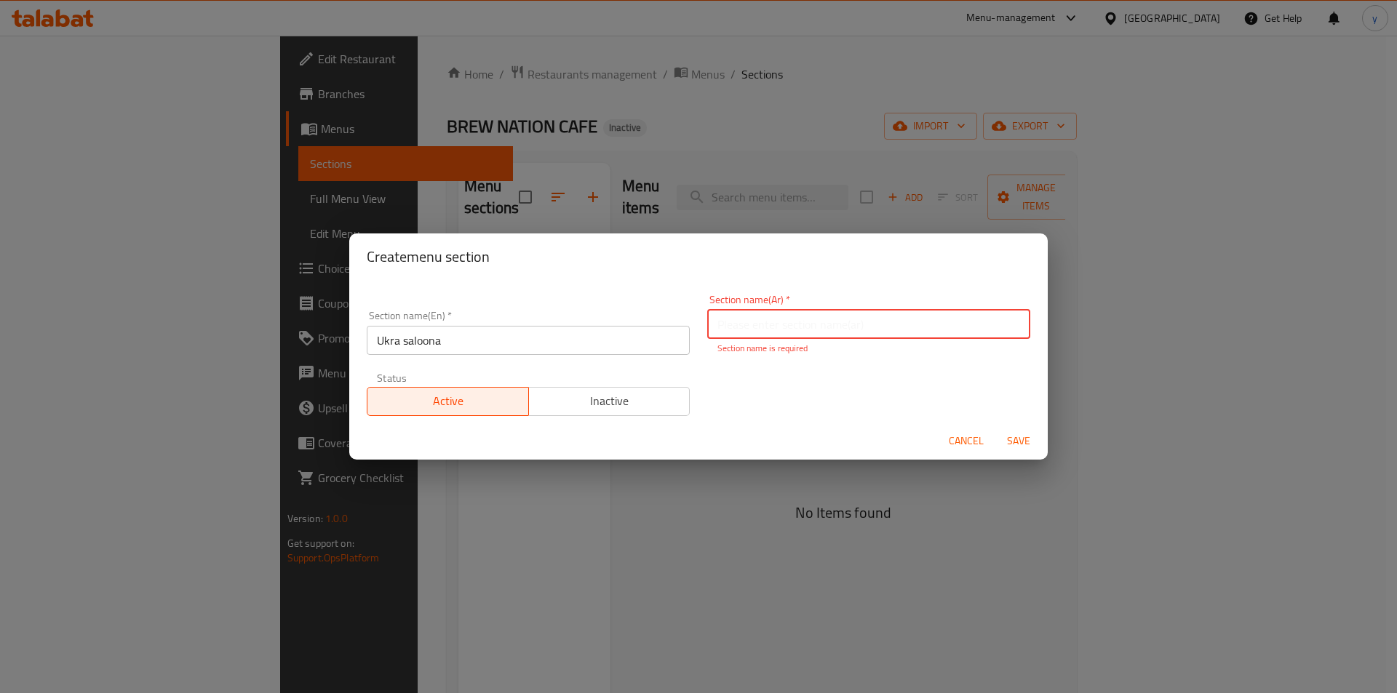
paste input "صالونه باميه"
type input "صالونه باميه"
click at [1012, 438] on span "Save" at bounding box center [1018, 441] width 35 height 18
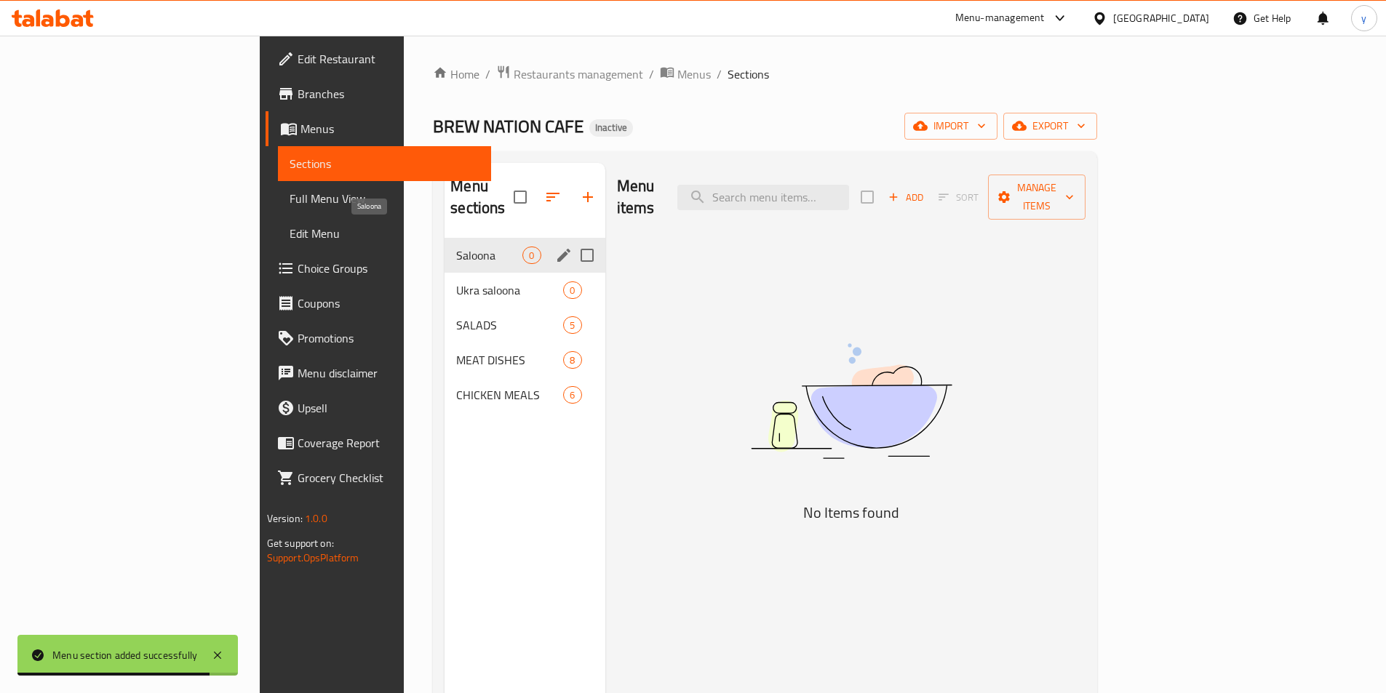
click at [456, 247] on span "Saloona" at bounding box center [489, 255] width 66 height 17
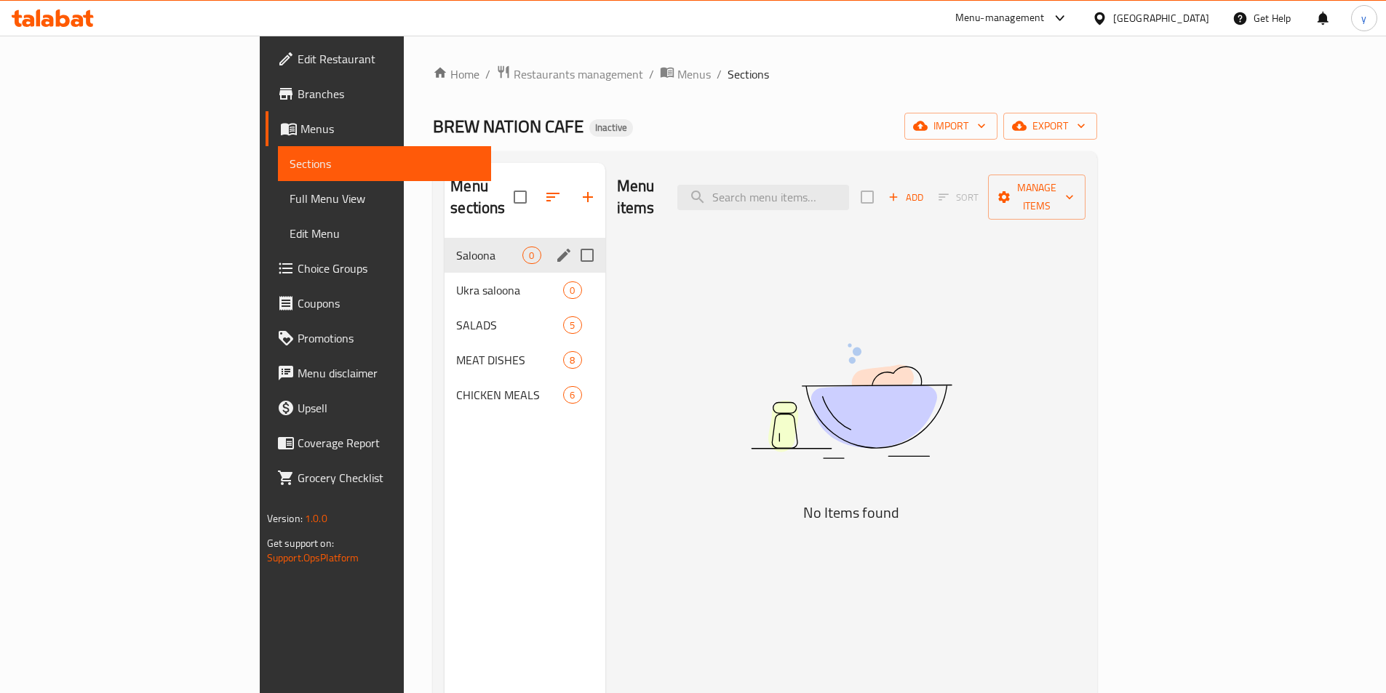
click at [456, 247] on span "Saloona" at bounding box center [489, 255] width 66 height 17
click at [456, 282] on span "Ukra saloona" at bounding box center [509, 290] width 107 height 17
click at [572, 276] on input "Menu sections" at bounding box center [587, 290] width 31 height 31
checkbox input "true"
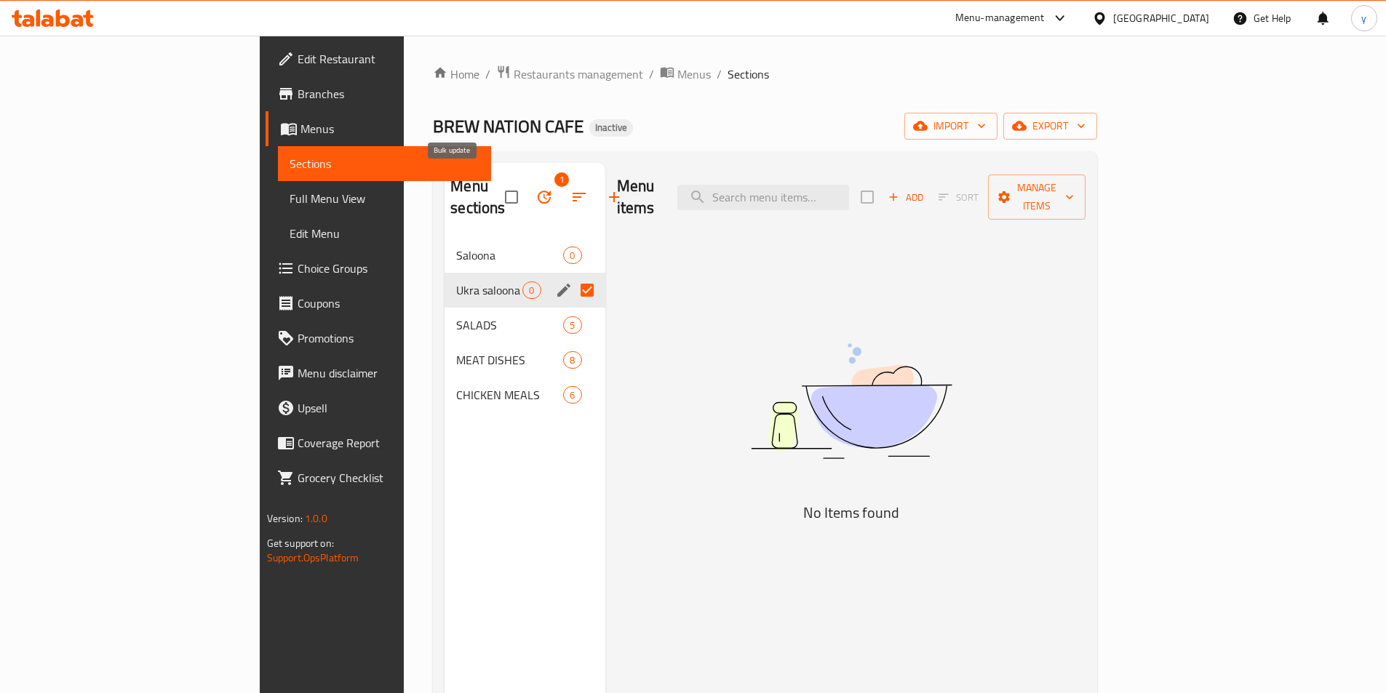
click at [538, 191] on icon "button" at bounding box center [544, 197] width 13 height 13
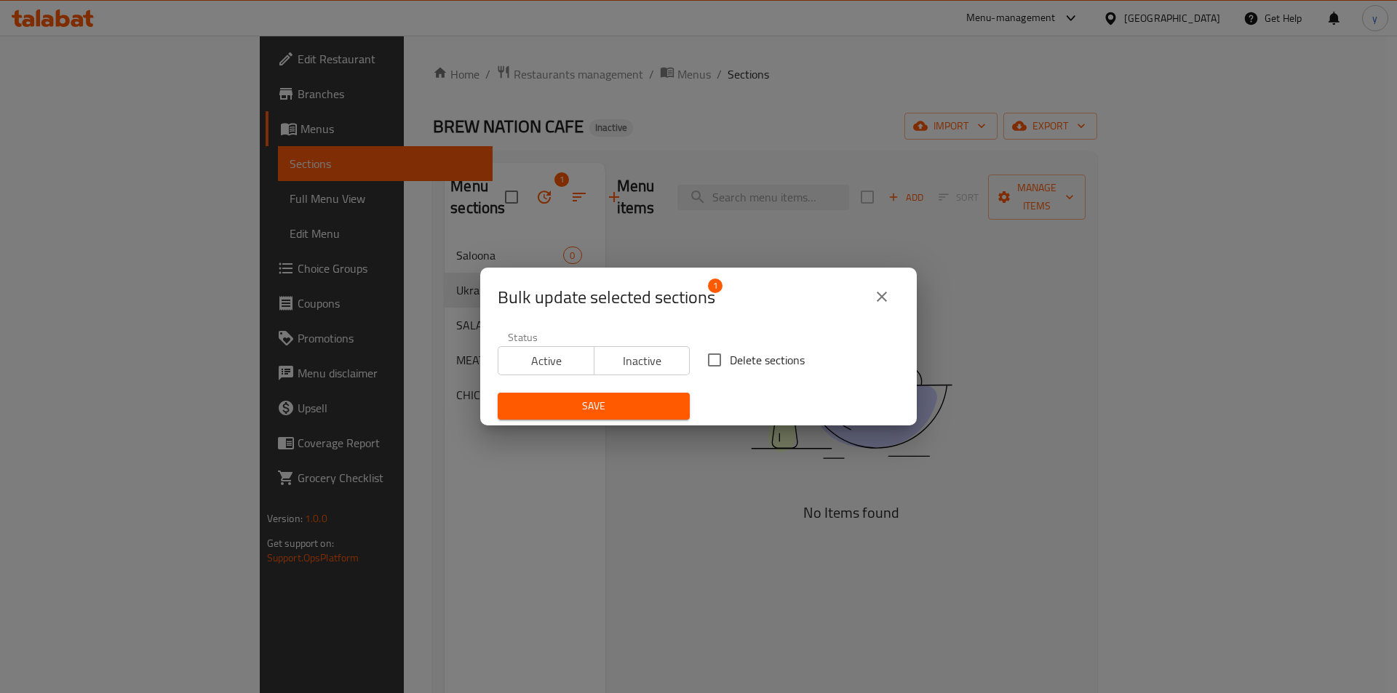
click at [771, 367] on span "Delete sections" at bounding box center [767, 359] width 75 height 17
click at [730, 367] on input "Delete sections" at bounding box center [714, 360] width 31 height 31
checkbox input "true"
click at [656, 409] on span "Save" at bounding box center [593, 406] width 169 height 18
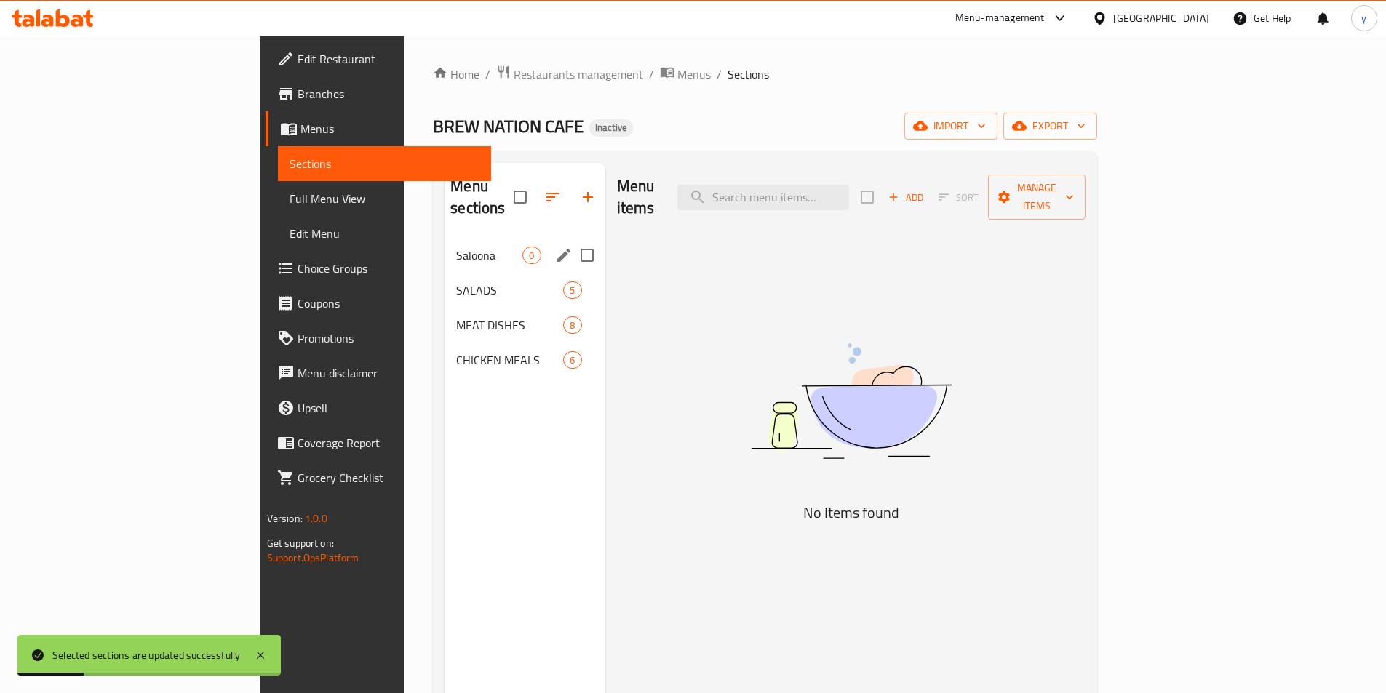
click at [444, 238] on div "Saloona 0" at bounding box center [524, 255] width 160 height 35
click at [557, 249] on icon "edit" at bounding box center [563, 255] width 13 height 13
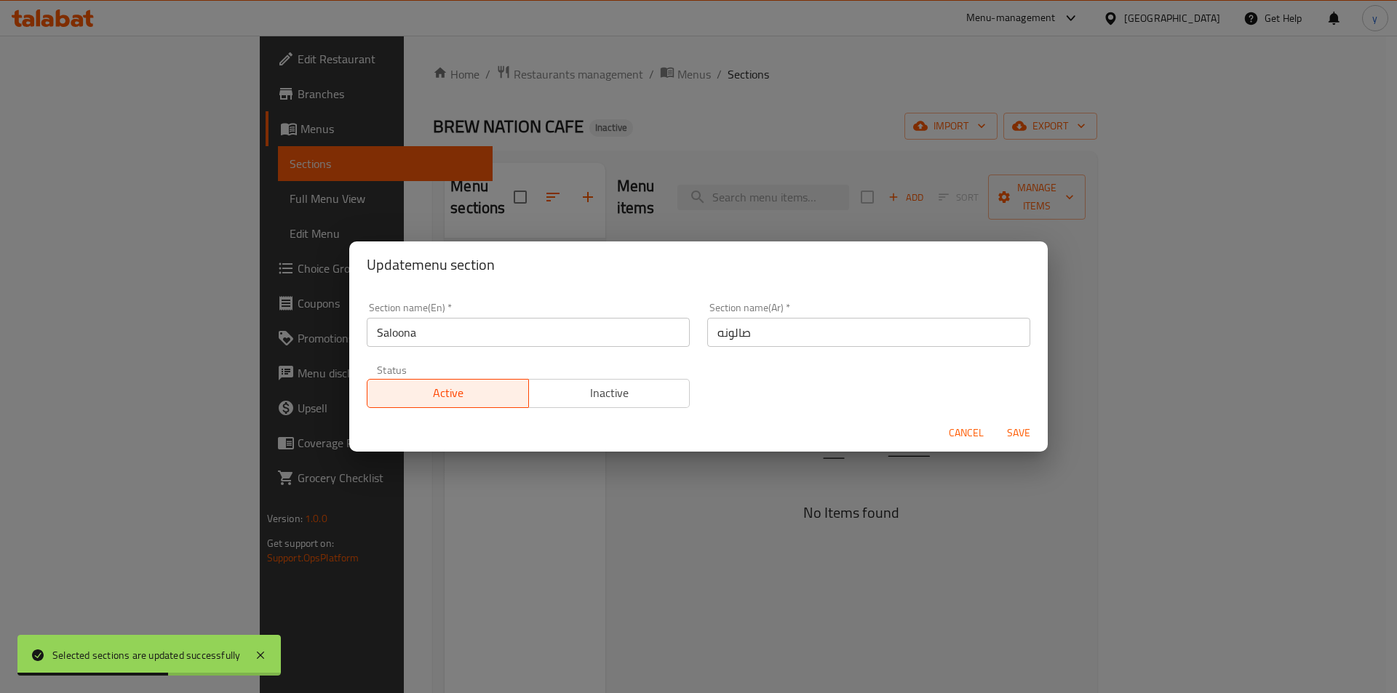
click at [864, 468] on div "Update menu section Section name(En)   * Saloona Section name(En) * Section nam…" at bounding box center [698, 346] width 1397 height 693
click at [1077, 280] on div "Update menu section Section name(En)   * Saloona Section name(En) * Section nam…" at bounding box center [698, 346] width 1397 height 693
click at [980, 435] on span "Cancel" at bounding box center [966, 433] width 35 height 18
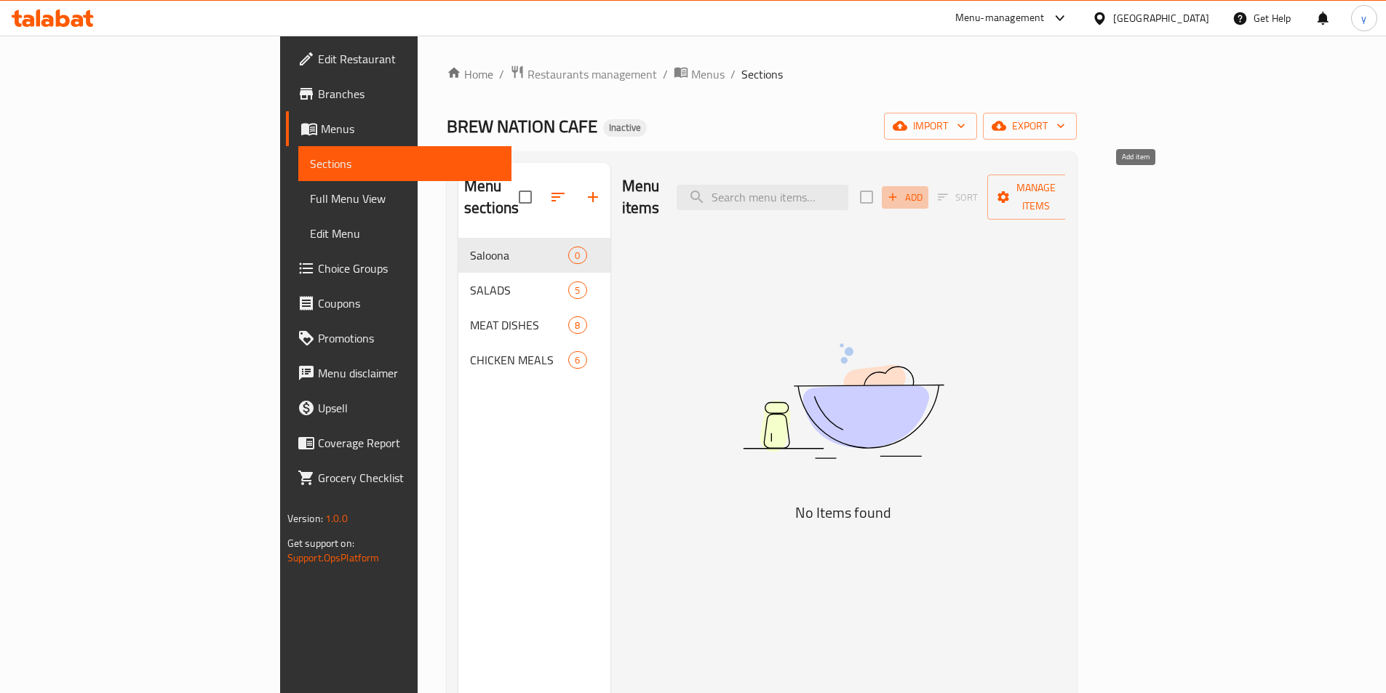
click at [925, 189] on span "Add" at bounding box center [904, 197] width 39 height 17
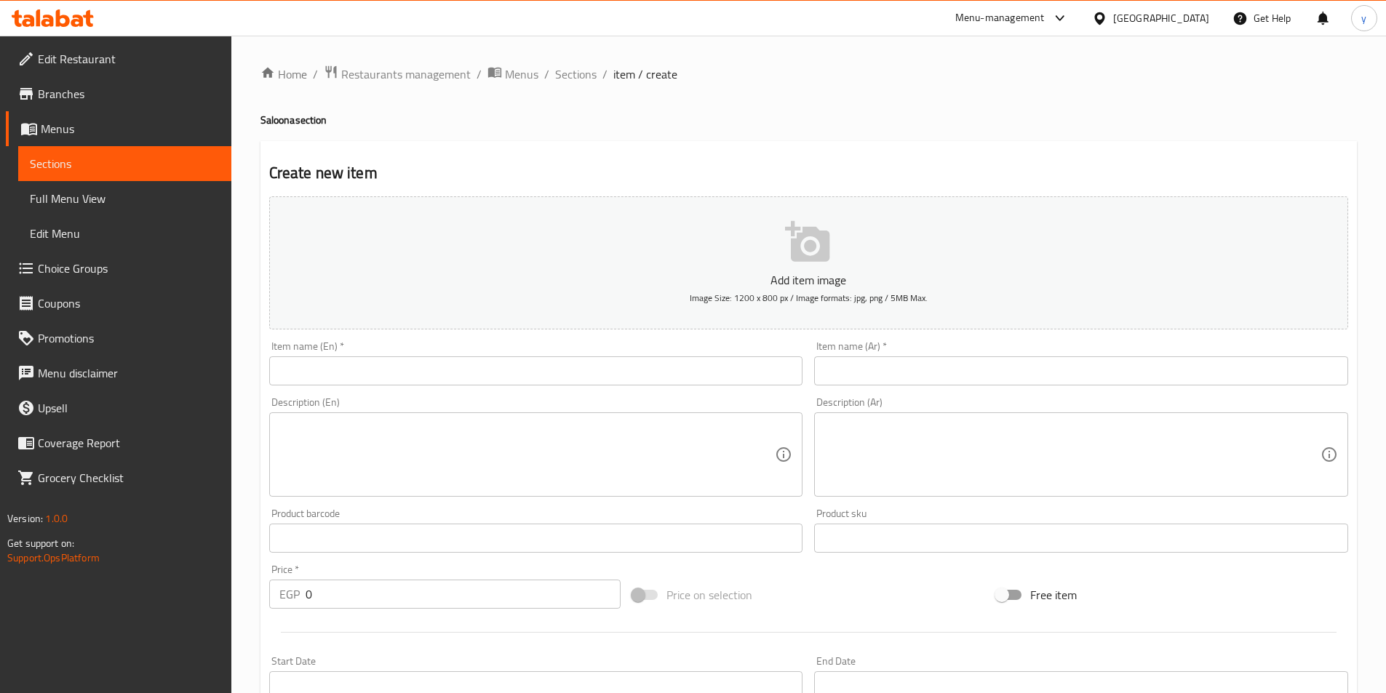
drag, startPoint x: 637, startPoint y: 377, endPoint x: 650, endPoint y: 374, distance: 14.1
click at [637, 377] on input "text" at bounding box center [536, 370] width 534 height 29
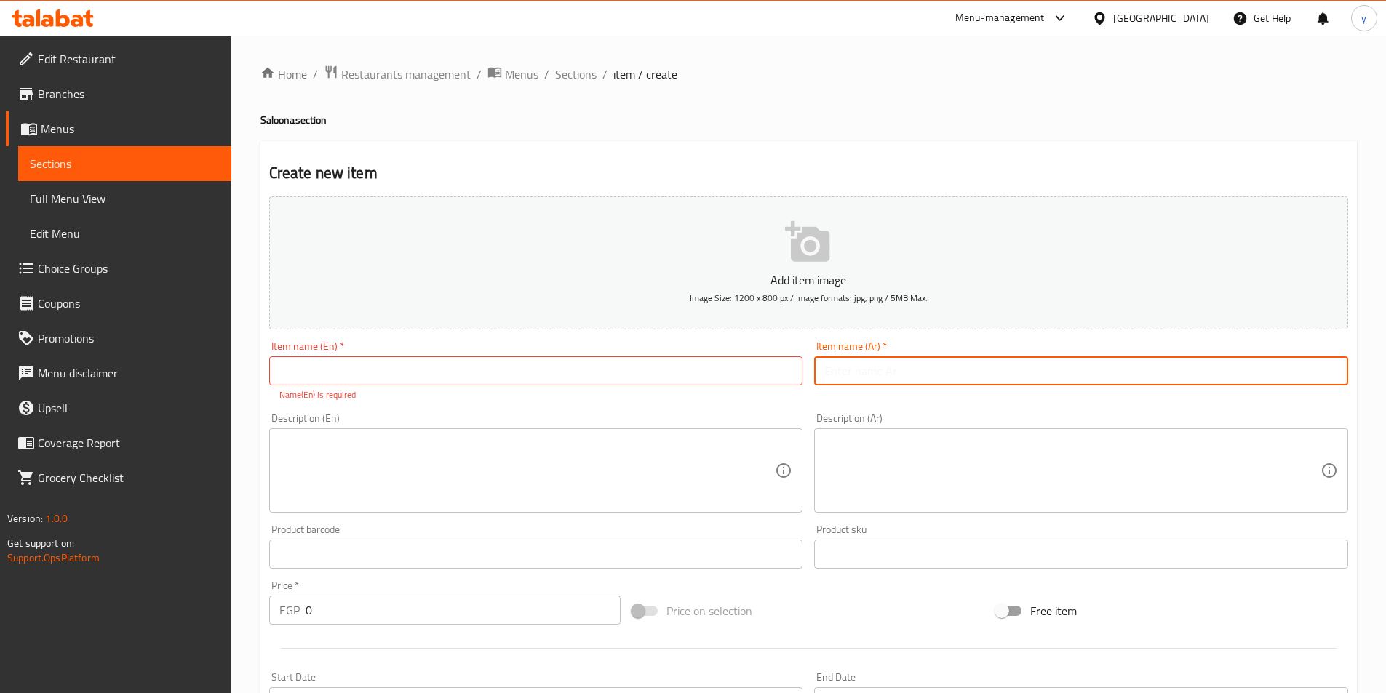
click at [1071, 358] on input "text" at bounding box center [1081, 370] width 534 height 29
paste input "صالونه باميه"
type input "صالونه باميه"
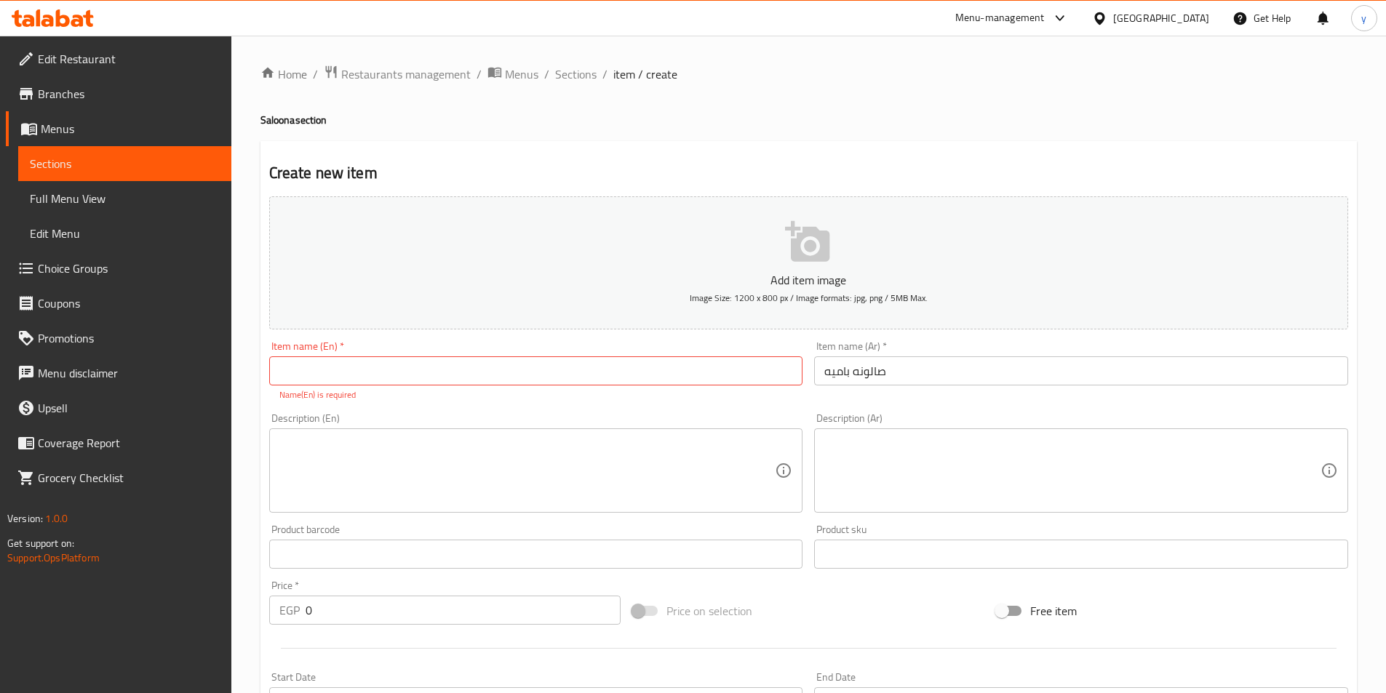
drag, startPoint x: 581, startPoint y: 387, endPoint x: 581, endPoint y: 375, distance: 11.7
click at [581, 383] on div "Item name (En)   * Item name (En) * Name(En) is required" at bounding box center [536, 371] width 534 height 60
click at [581, 375] on input "text" at bounding box center [536, 370] width 534 height 29
paste input "[PERSON_NAME]"
type input "Ukra saloona"
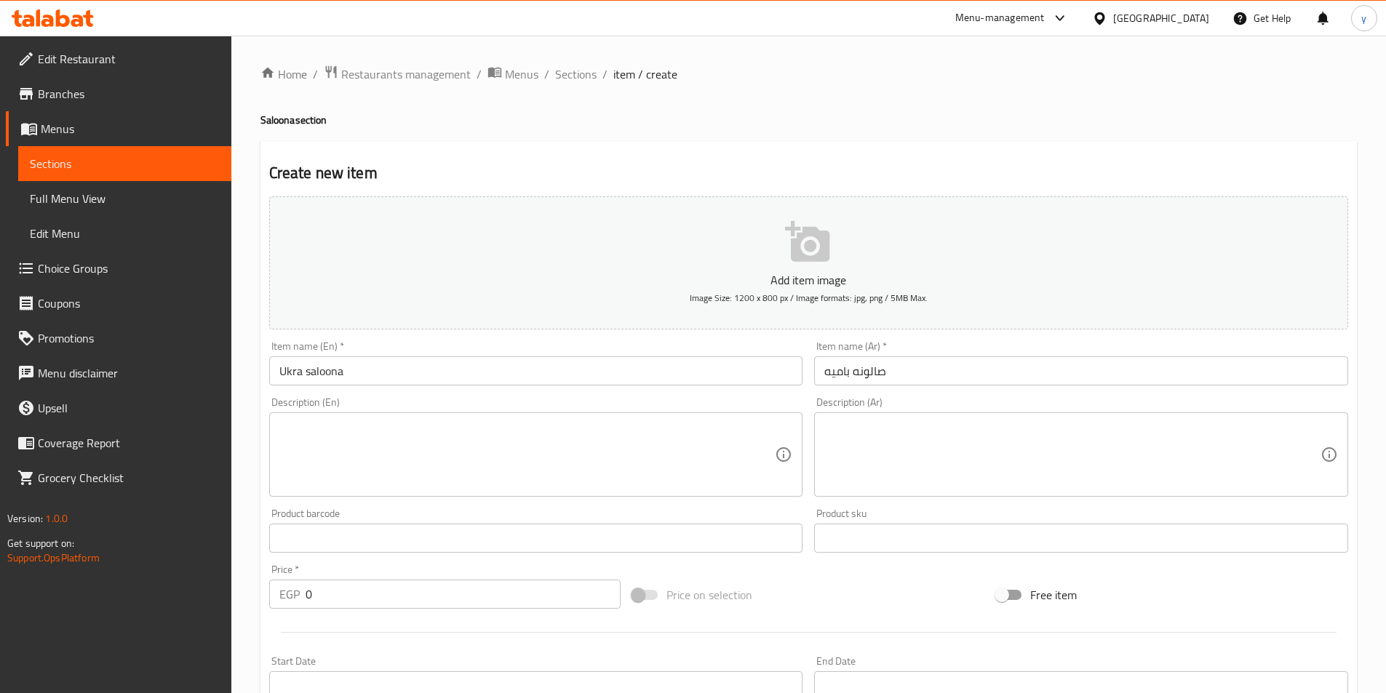
click at [720, 440] on textarea at bounding box center [527, 454] width 496 height 69
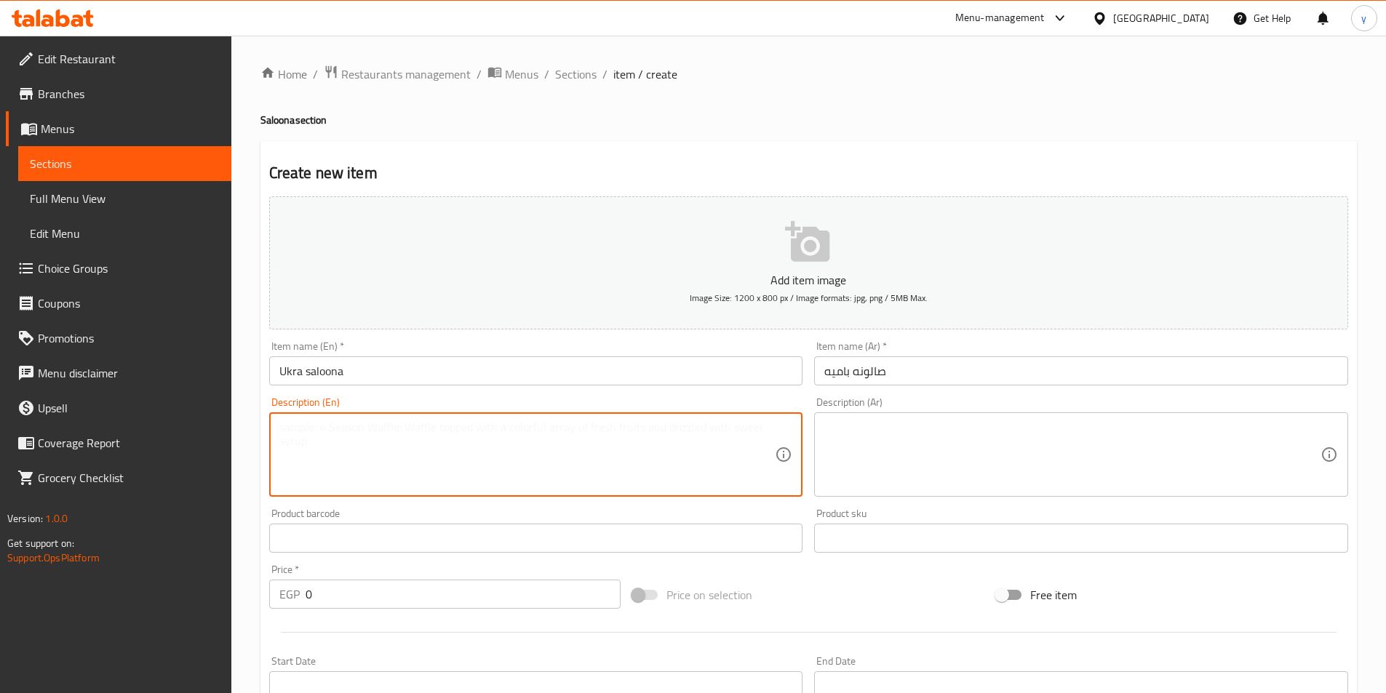
paste textarea "Salona okra with a special seasoning and herbs"
drag, startPoint x: 521, startPoint y: 444, endPoint x: 271, endPoint y: 447, distance: 250.3
click at [271, 447] on div "Salona okra with a special seasoning and herbs Description (En)" at bounding box center [536, 454] width 534 height 84
click at [304, 444] on textarea "Salona okra with a special seasoning and herbs" at bounding box center [527, 454] width 496 height 69
drag, startPoint x: 338, startPoint y: 437, endPoint x: 264, endPoint y: 450, distance: 74.5
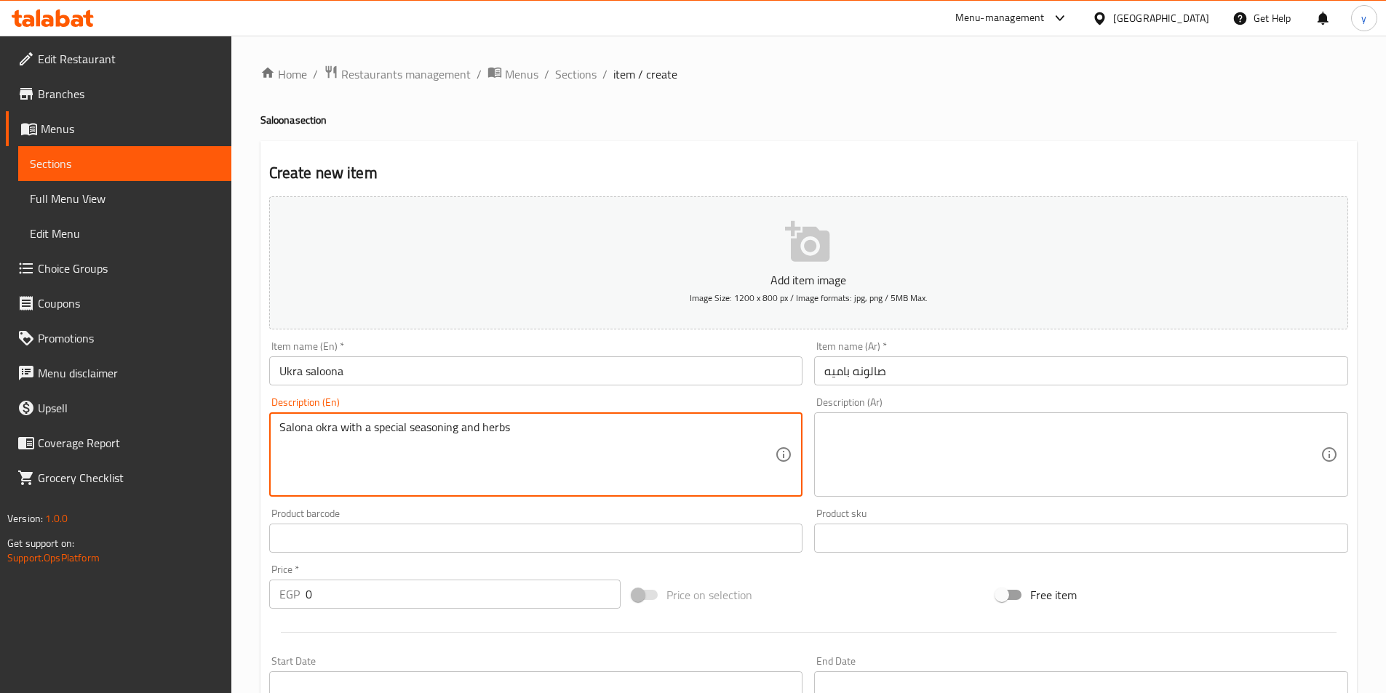
click at [268, 450] on div "Description (En) Salona okra with a special seasoning and herbs Description (En)" at bounding box center [536, 446] width 546 height 111
type textarea "Salona okra with a special seasoning and herbs"
click at [844, 439] on textarea at bounding box center [1072, 454] width 496 height 69
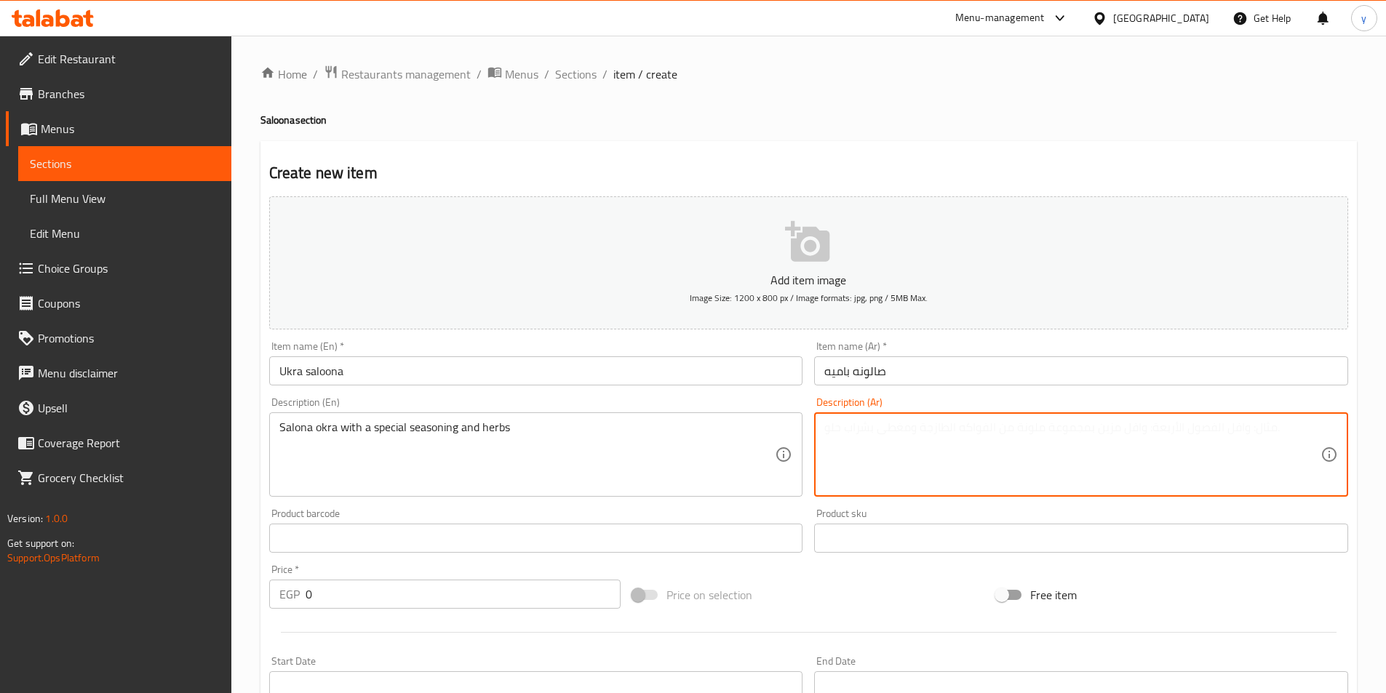
paste textarea "Salona okra with a special seasoning and herbs"
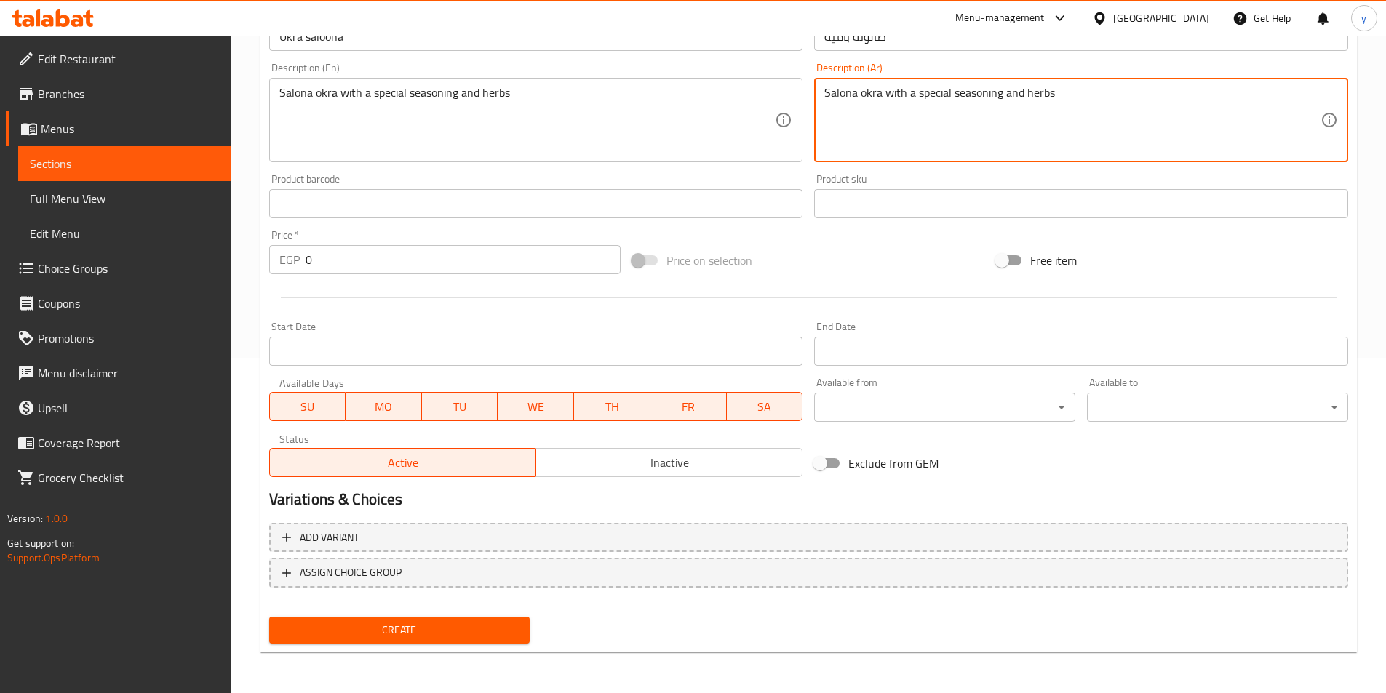
scroll to position [262, 0]
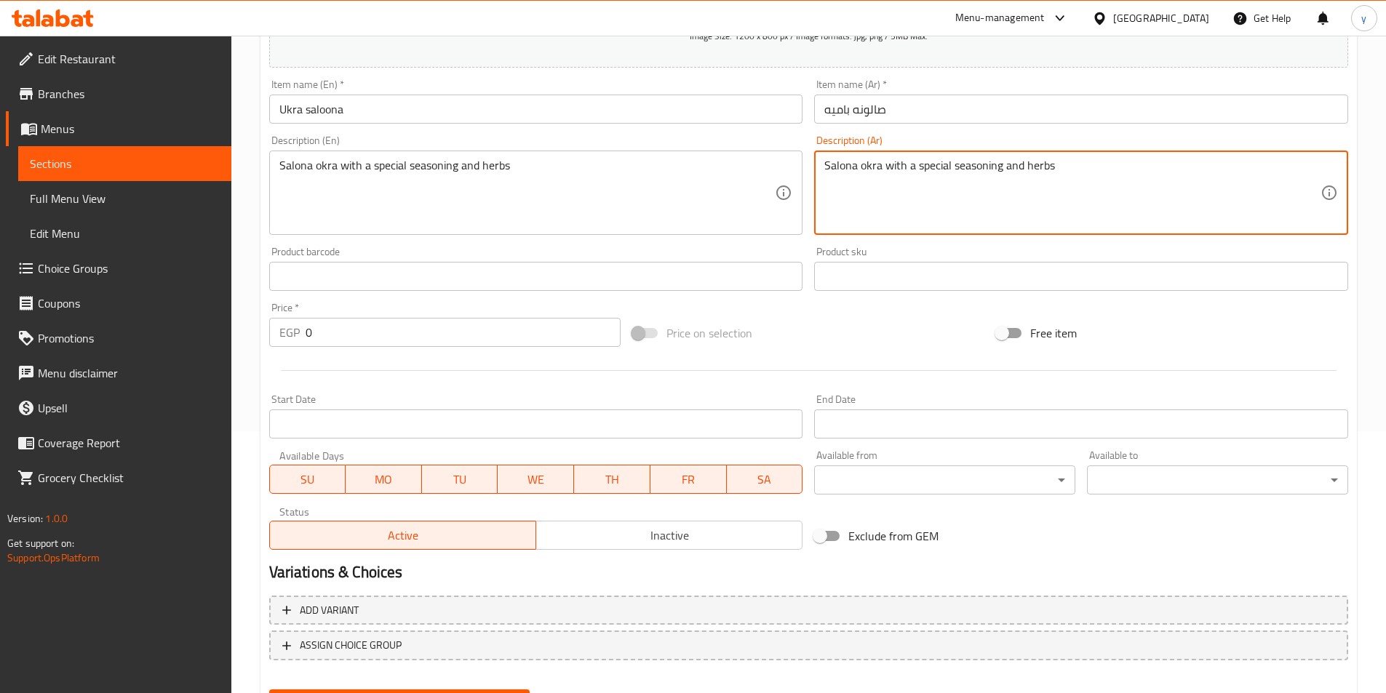
click at [1087, 180] on textarea "Salona okra with a special seasoning and herbs" at bounding box center [1072, 193] width 496 height 69
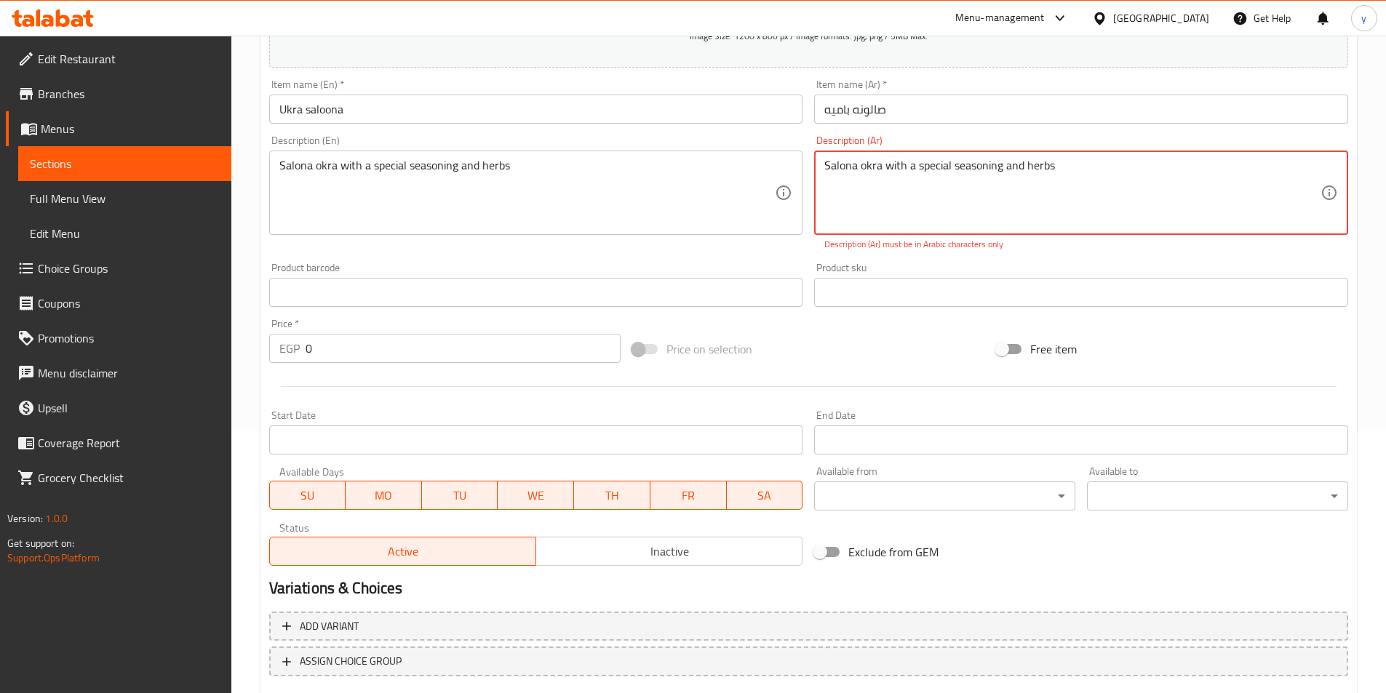
paste textarea "بامية سالونا مع توابل وأعشاب خاصة"
type textarea "بامية سالونا مع توابل وأعشاب خاصة"
click at [430, 357] on div "Add item image Image Size: 1200 x 800 px / Image formats: jpg, png / 5MB Max. I…" at bounding box center [808, 250] width 1090 height 643
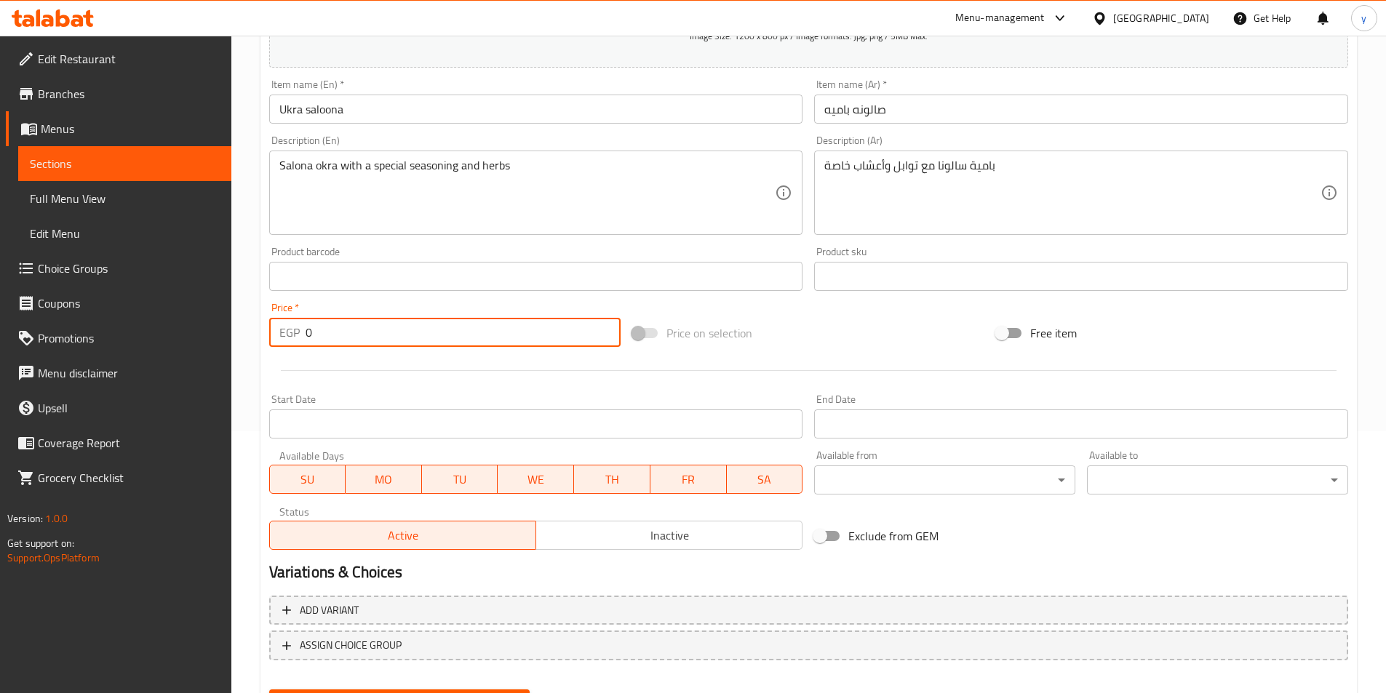
click at [430, 357] on div at bounding box center [808, 371] width 1090 height 36
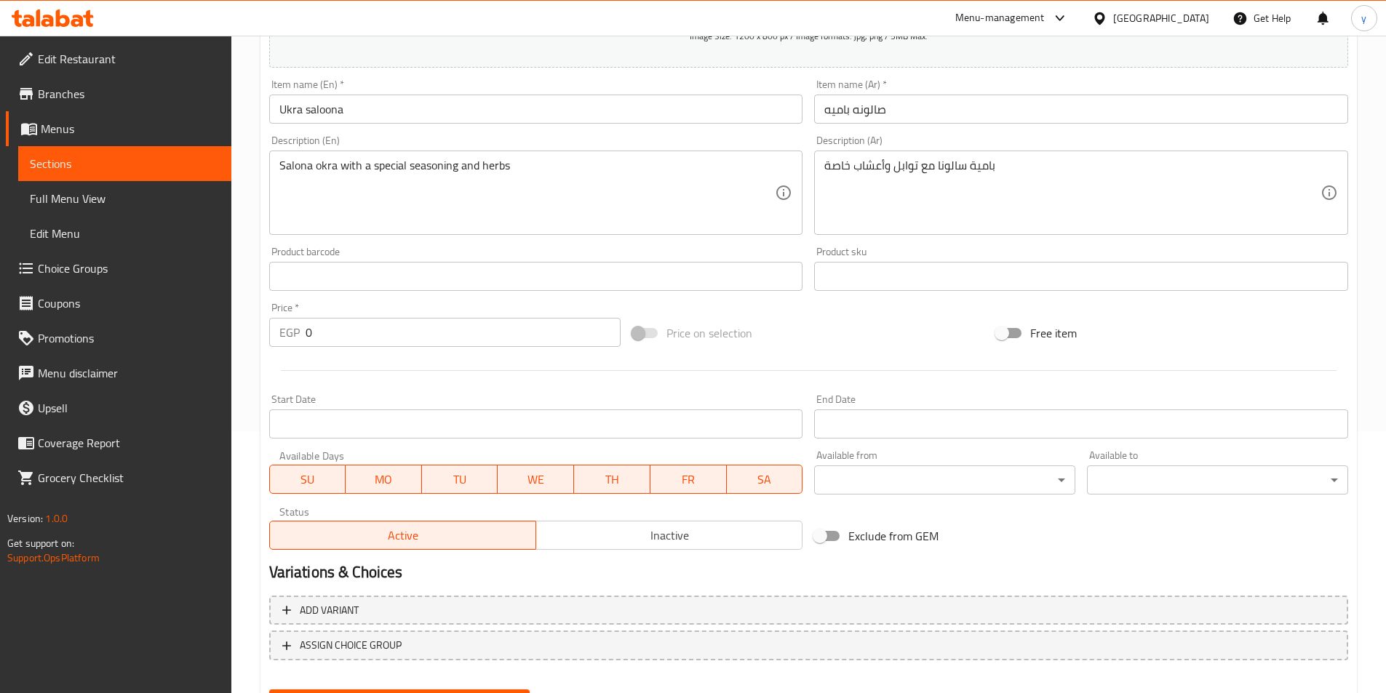
click at [433, 348] on div "Price   * EGP 0 Price *" at bounding box center [445, 325] width 364 height 56
drag, startPoint x: 433, startPoint y: 348, endPoint x: 435, endPoint y: 337, distance: 11.8
click at [433, 343] on div "Price   * EGP 0 Price *" at bounding box center [445, 325] width 364 height 56
click at [435, 337] on input "0" at bounding box center [464, 332] width 316 height 29
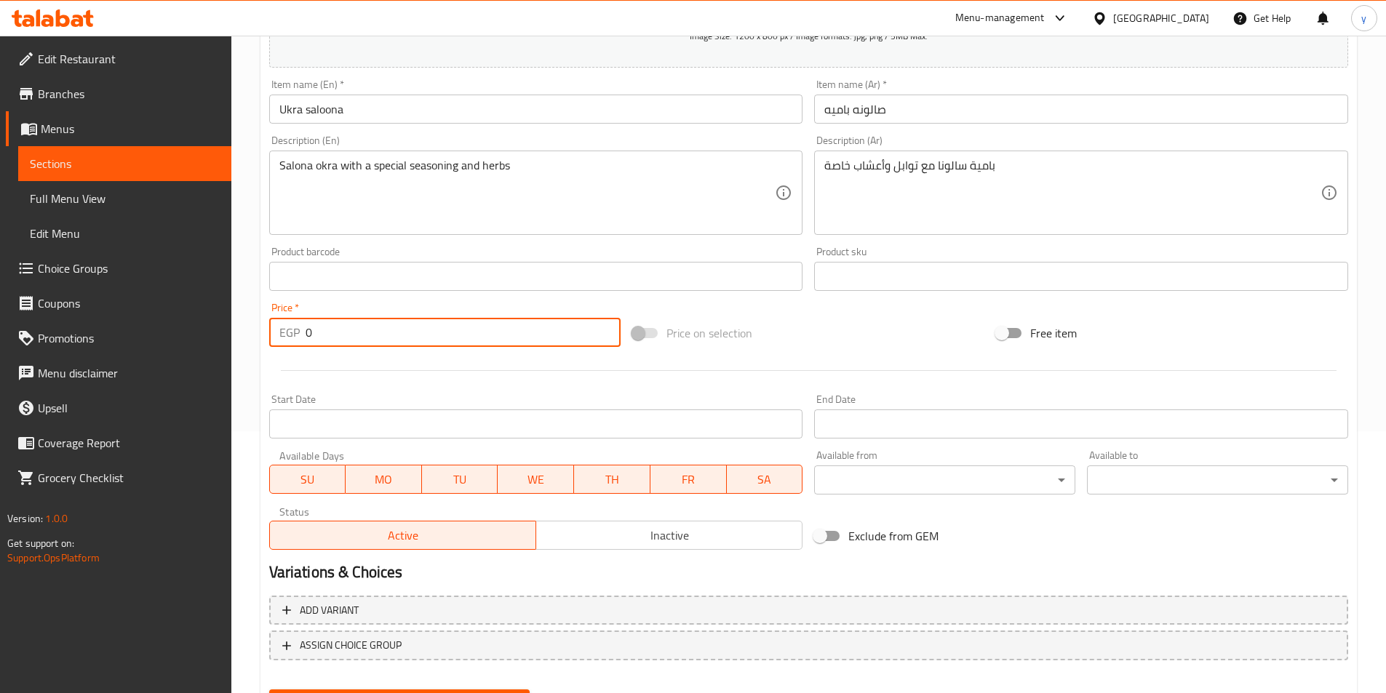
click at [435, 337] on input "0" at bounding box center [464, 332] width 316 height 29
type input "18"
click at [269, 690] on button "Create" at bounding box center [399, 703] width 261 height 27
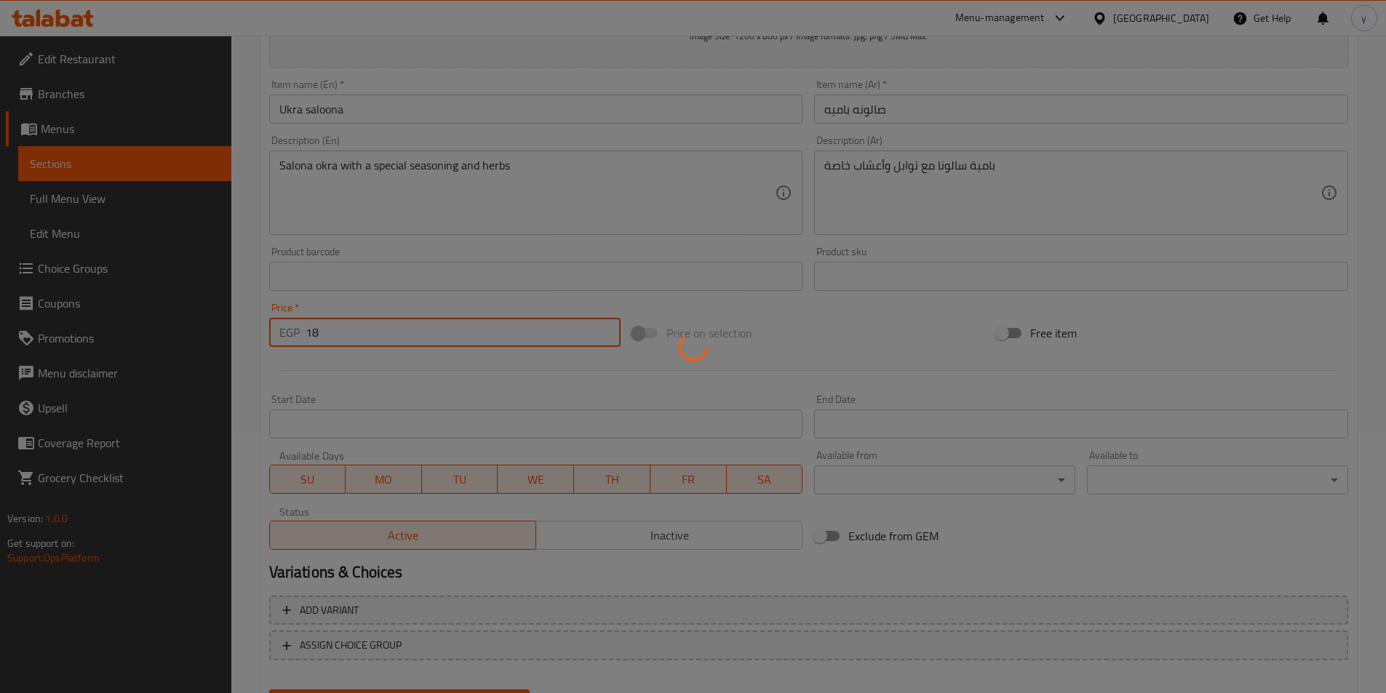
type input "0"
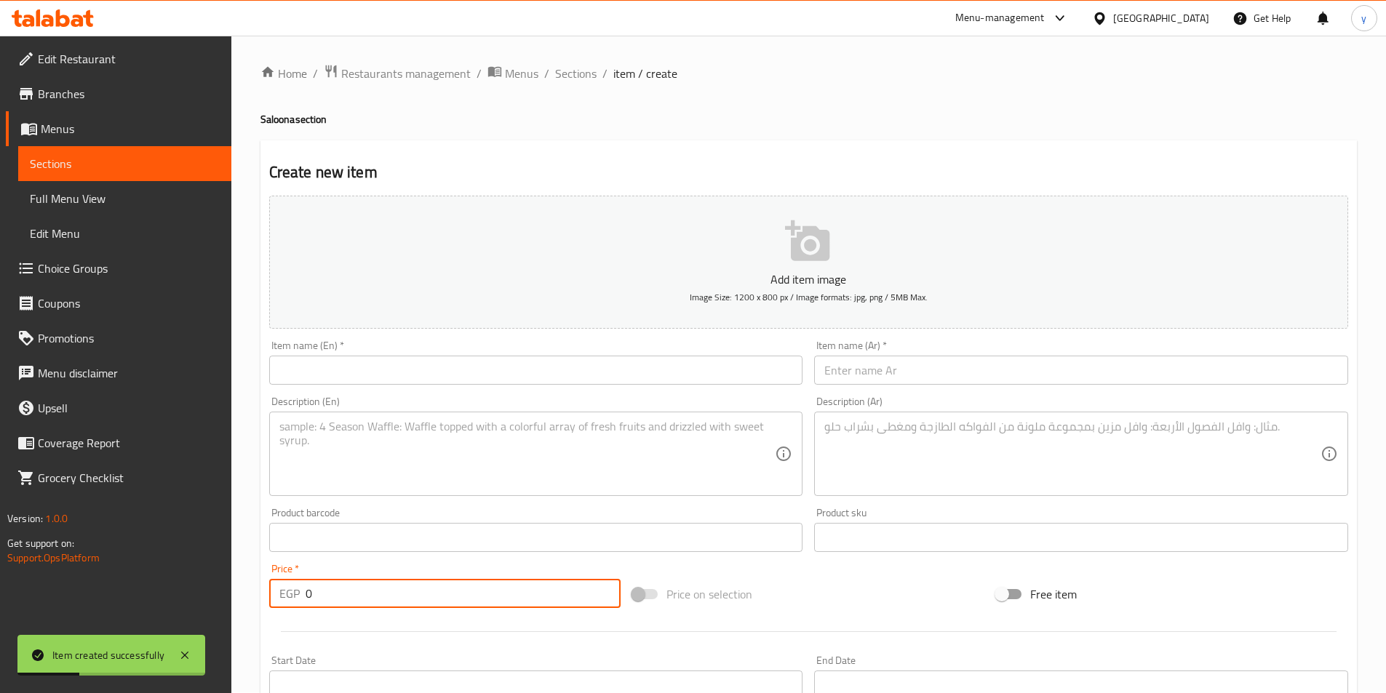
scroll to position [0, 0]
click at [564, 76] on span "Sections" at bounding box center [575, 73] width 41 height 17
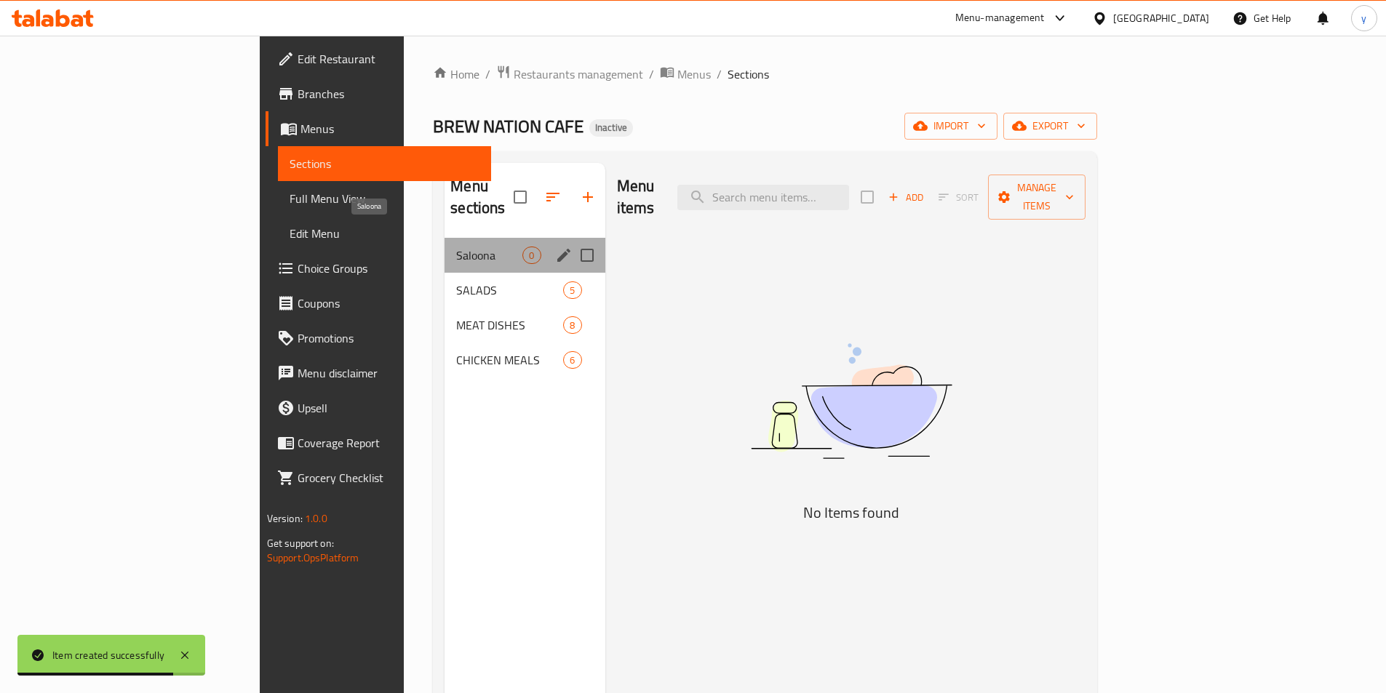
click at [456, 247] on span "Saloona" at bounding box center [489, 255] width 66 height 17
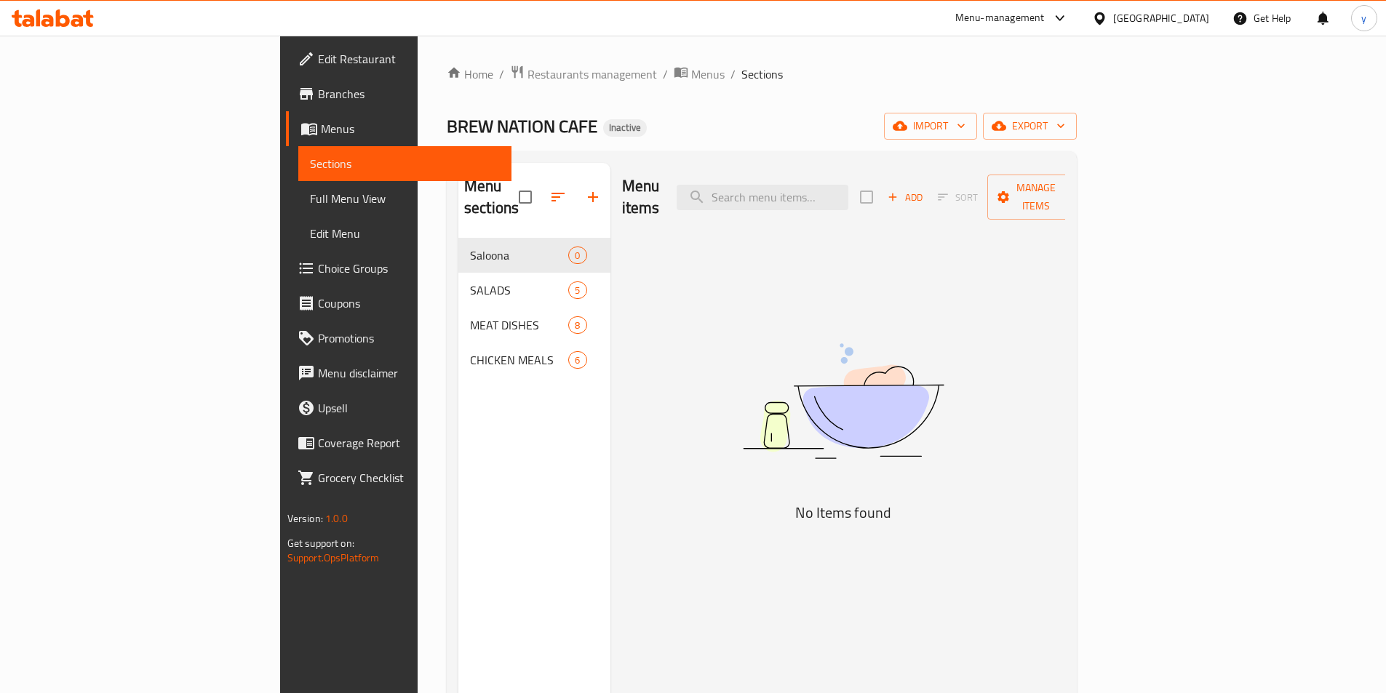
click at [925, 189] on span "Add" at bounding box center [904, 197] width 39 height 17
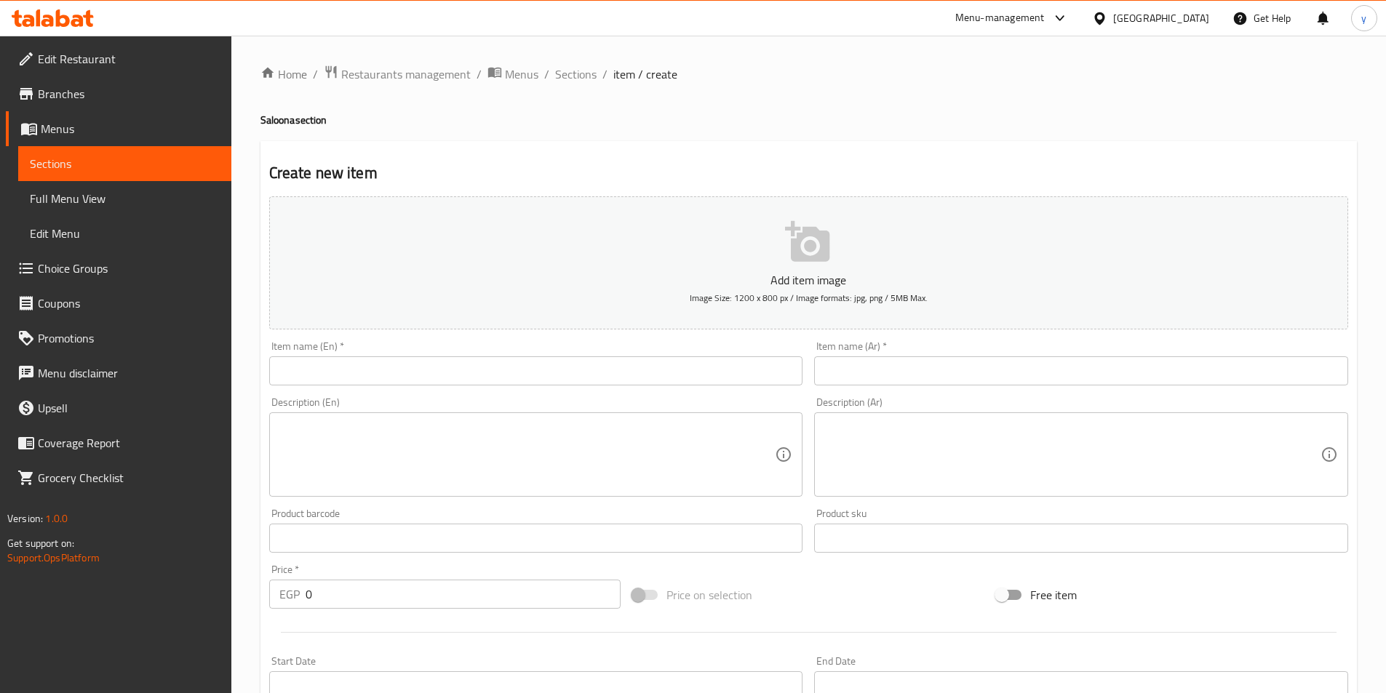
click at [591, 370] on input "text" at bounding box center [536, 370] width 534 height 29
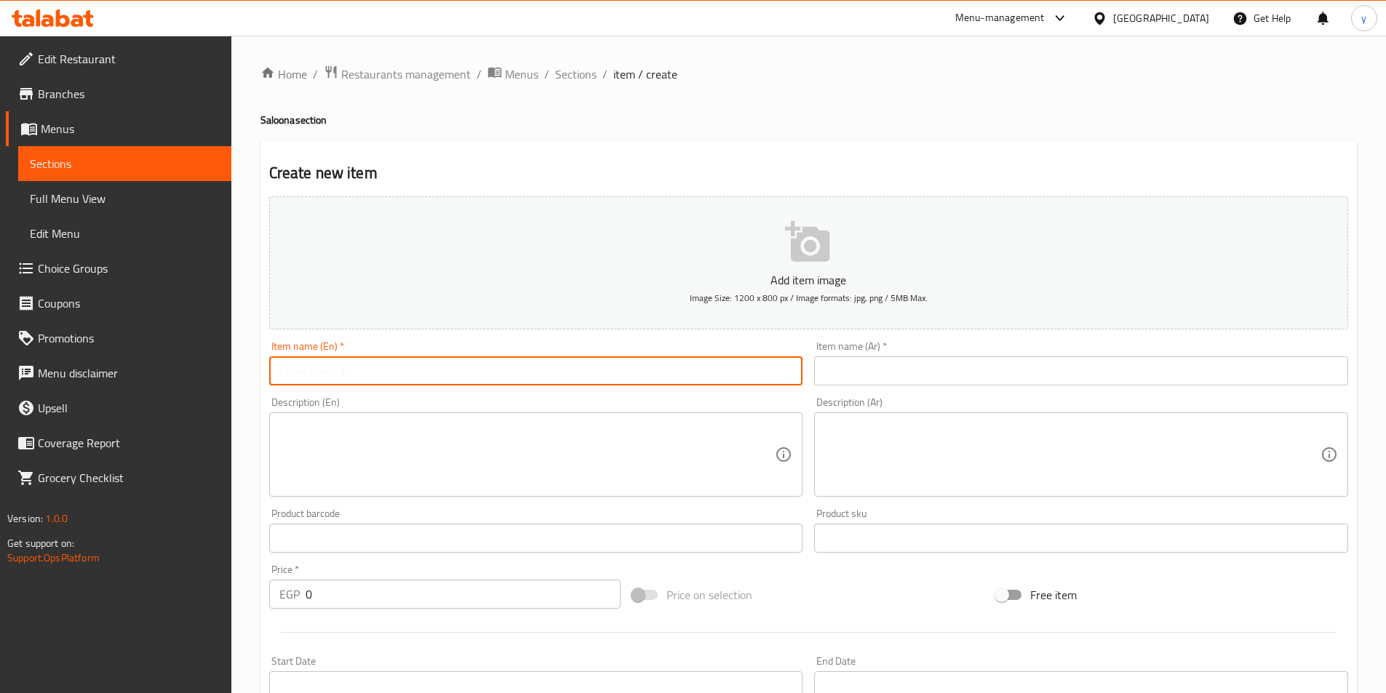
type input "Ukra saloona"
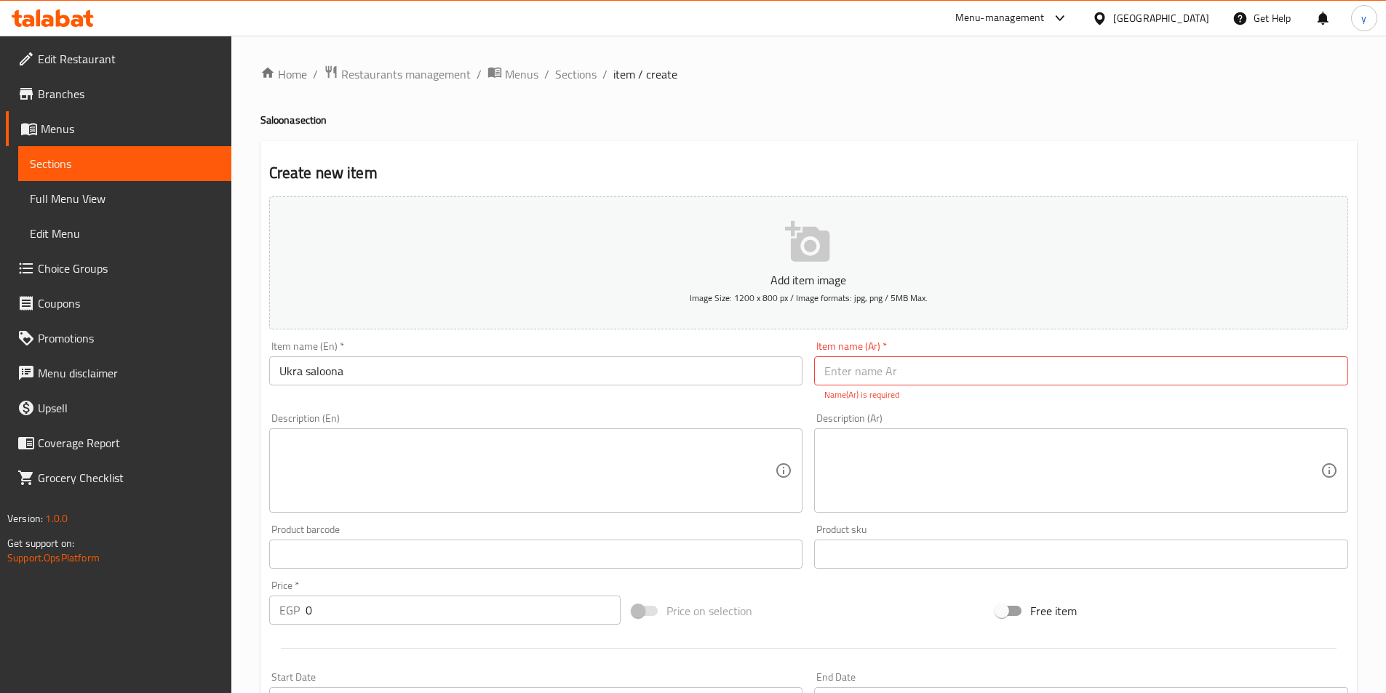
click at [1101, 376] on input "text" at bounding box center [1081, 370] width 534 height 29
paste input "صالونه باميه"
type input "صالونه باميه"
click at [1004, 455] on textarea at bounding box center [1072, 470] width 496 height 69
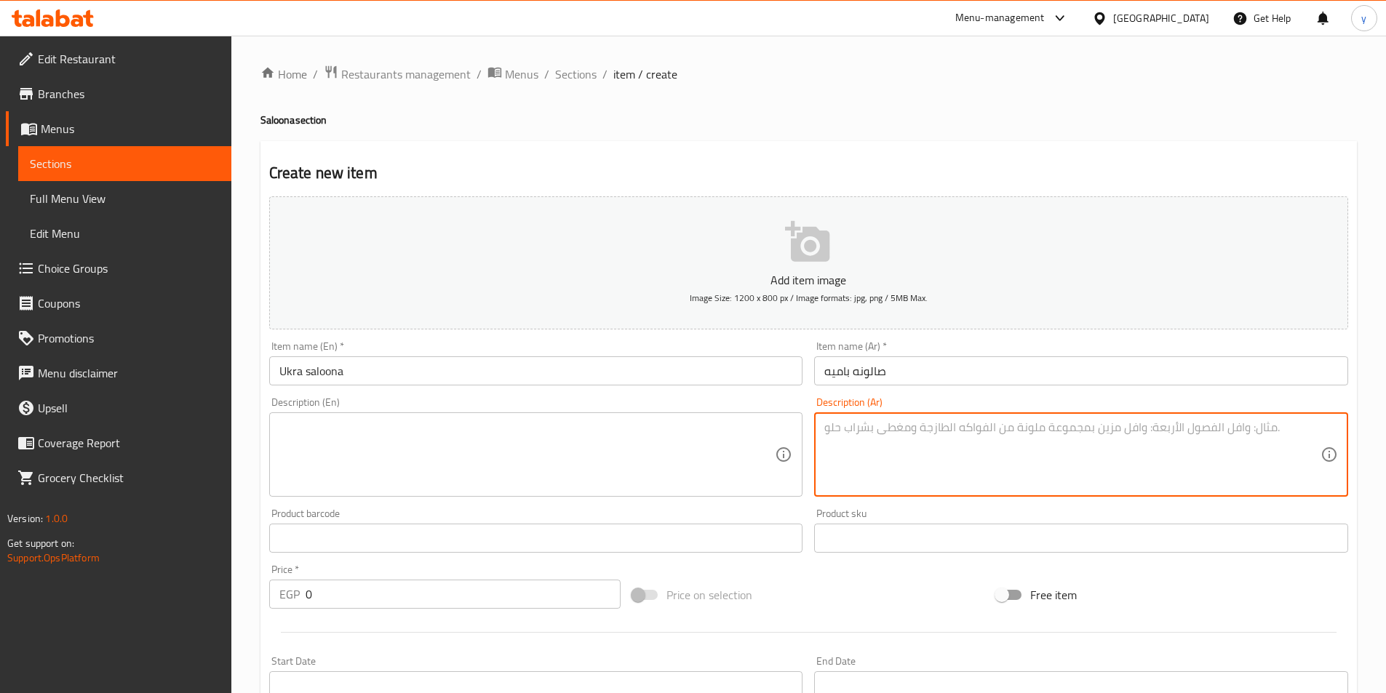
click at [879, 433] on textarea at bounding box center [1072, 454] width 496 height 69
paste textarea "بامية سالونا مع توابل وأعشاب خاصة"
type textarea "بامية سالونا مع توابل وأعشاب خاصة"
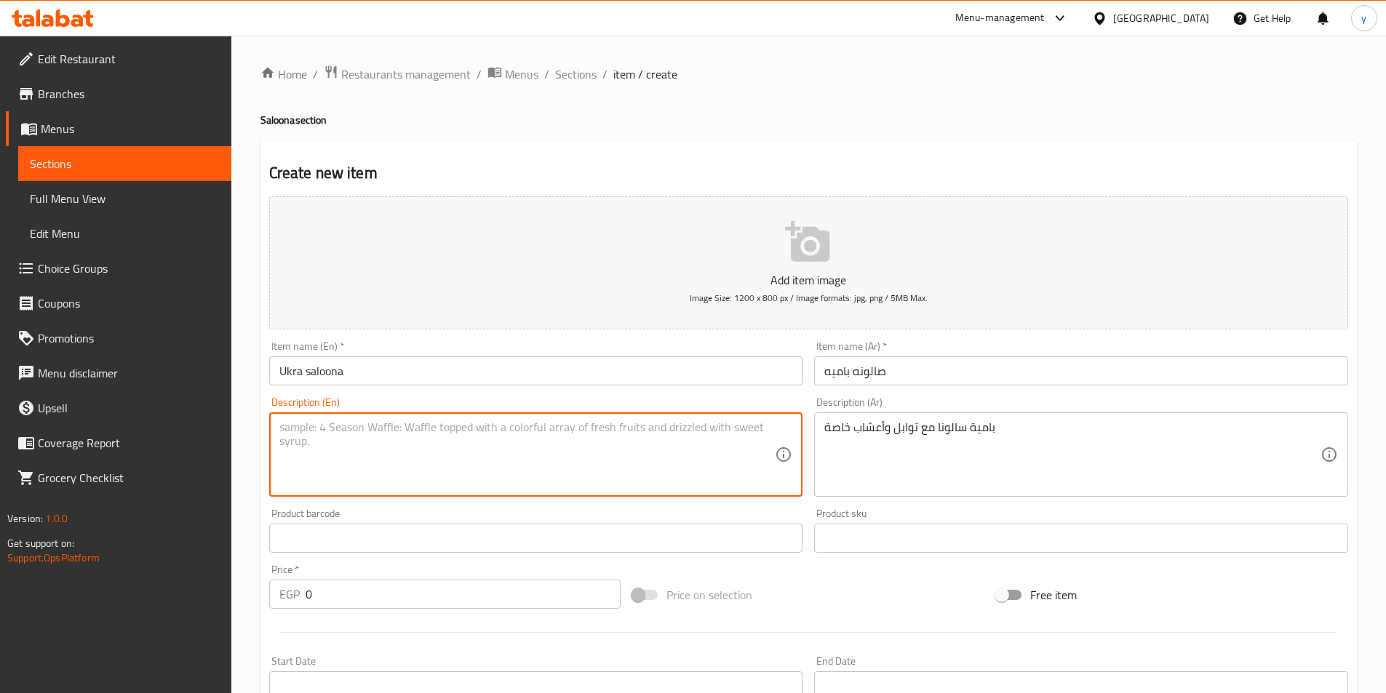
click at [695, 437] on textarea at bounding box center [527, 454] width 496 height 69
click at [679, 447] on textarea at bounding box center [527, 454] width 496 height 69
paste textarea "Salona okra with a special seasoning and herbs"
type textarea "Salona okra with a special seasoning and herbs"
click at [343, 596] on input "0" at bounding box center [464, 594] width 316 height 29
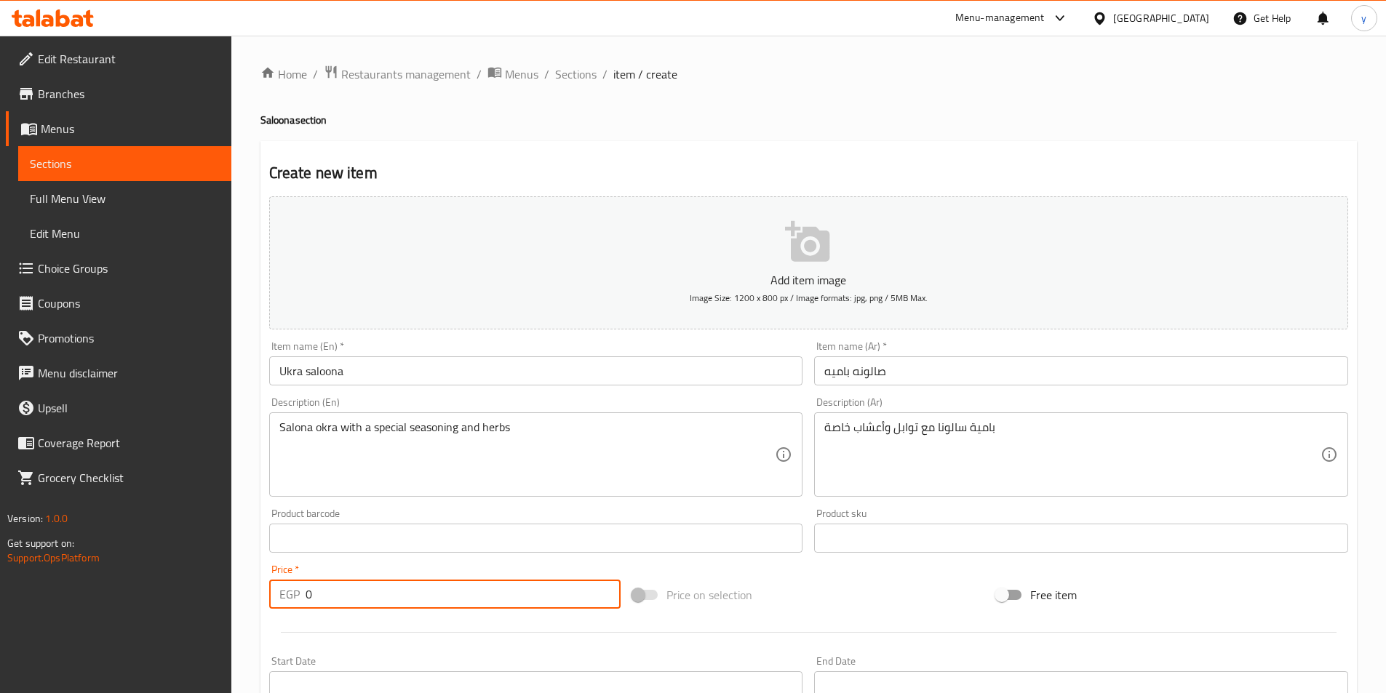
click at [343, 596] on input "0" at bounding box center [464, 594] width 316 height 29
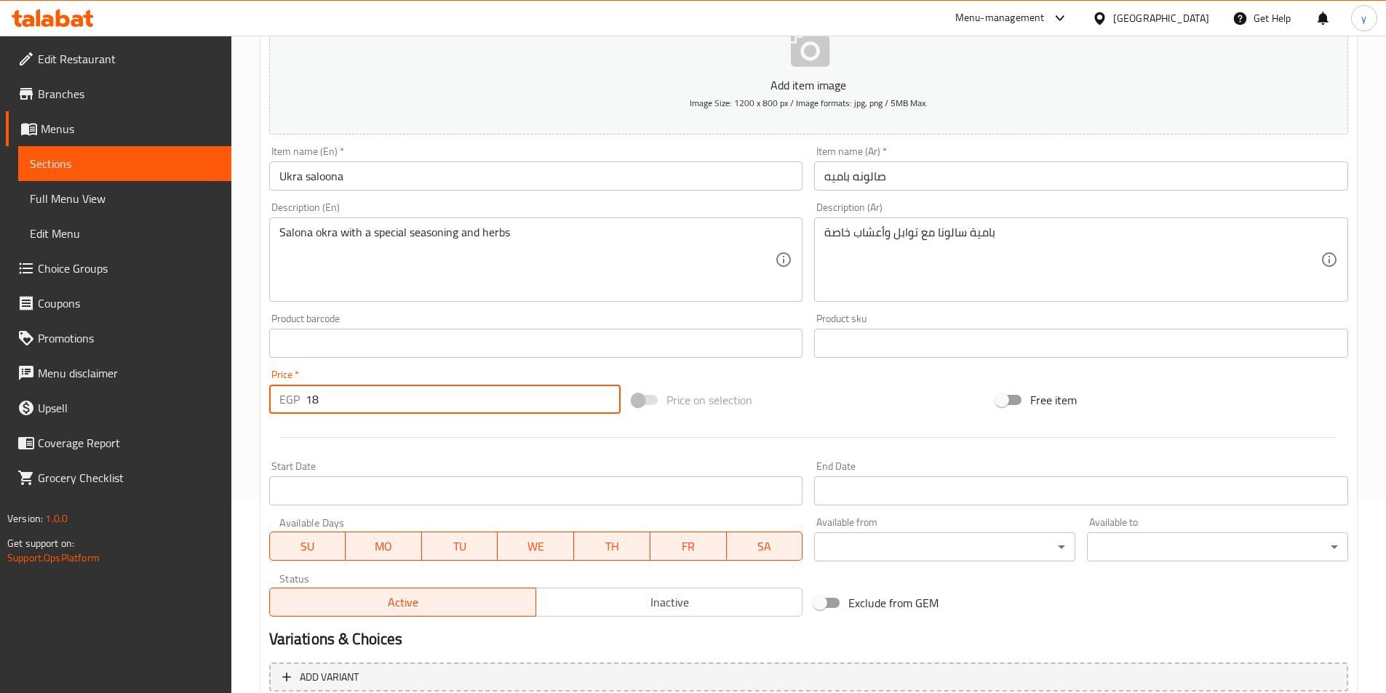
scroll to position [335, 0]
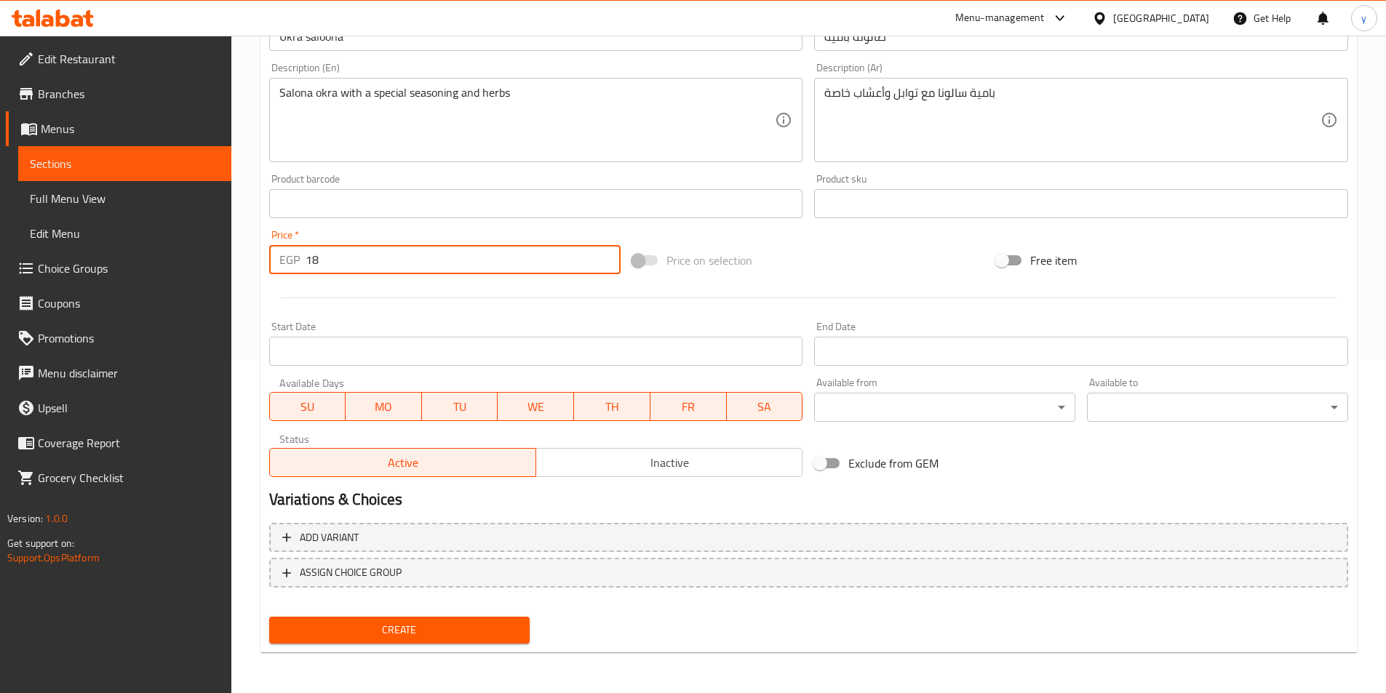
type input "18"
click at [417, 639] on span "Create" at bounding box center [400, 630] width 238 height 18
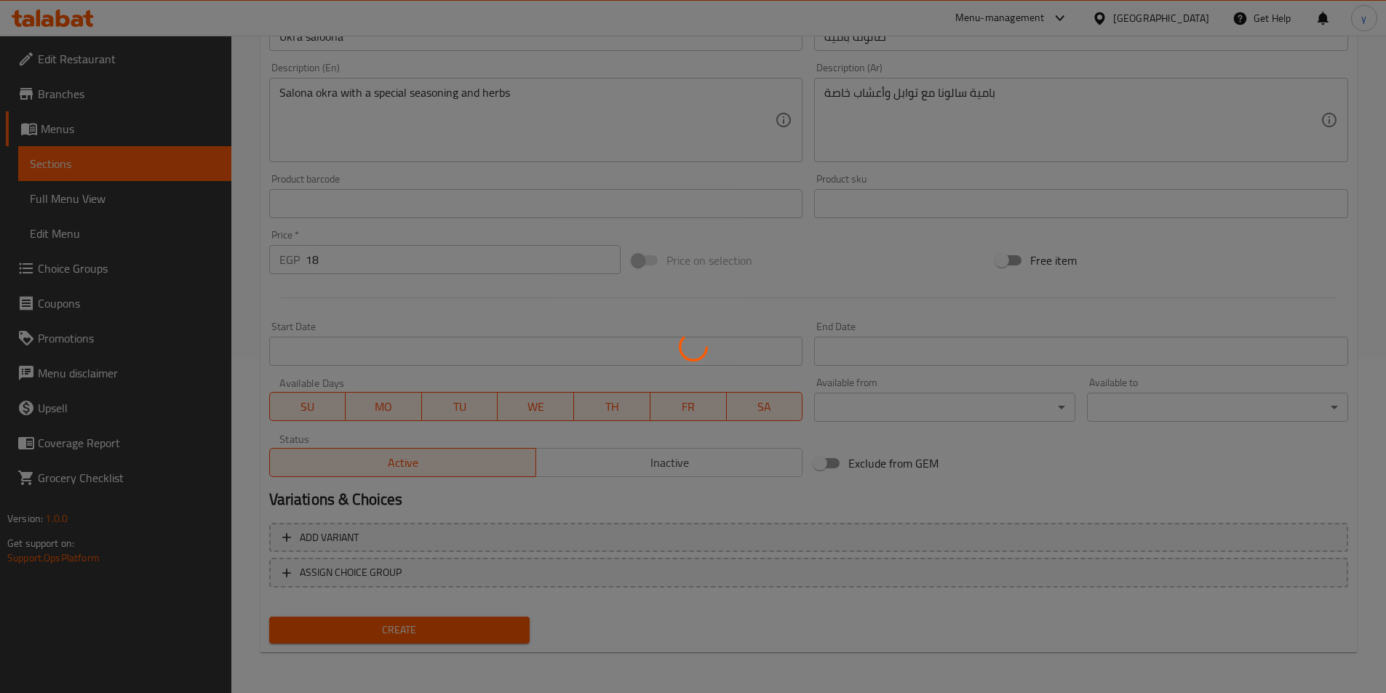
type input "0"
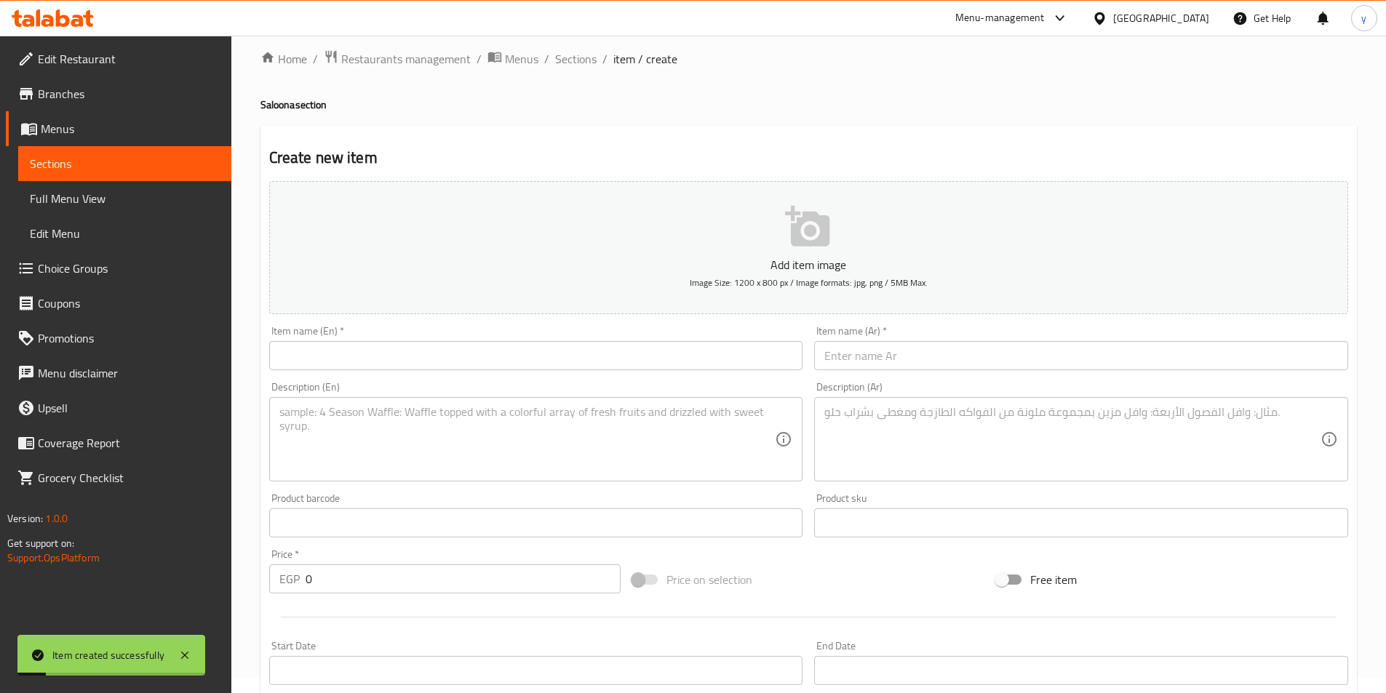
scroll to position [0, 0]
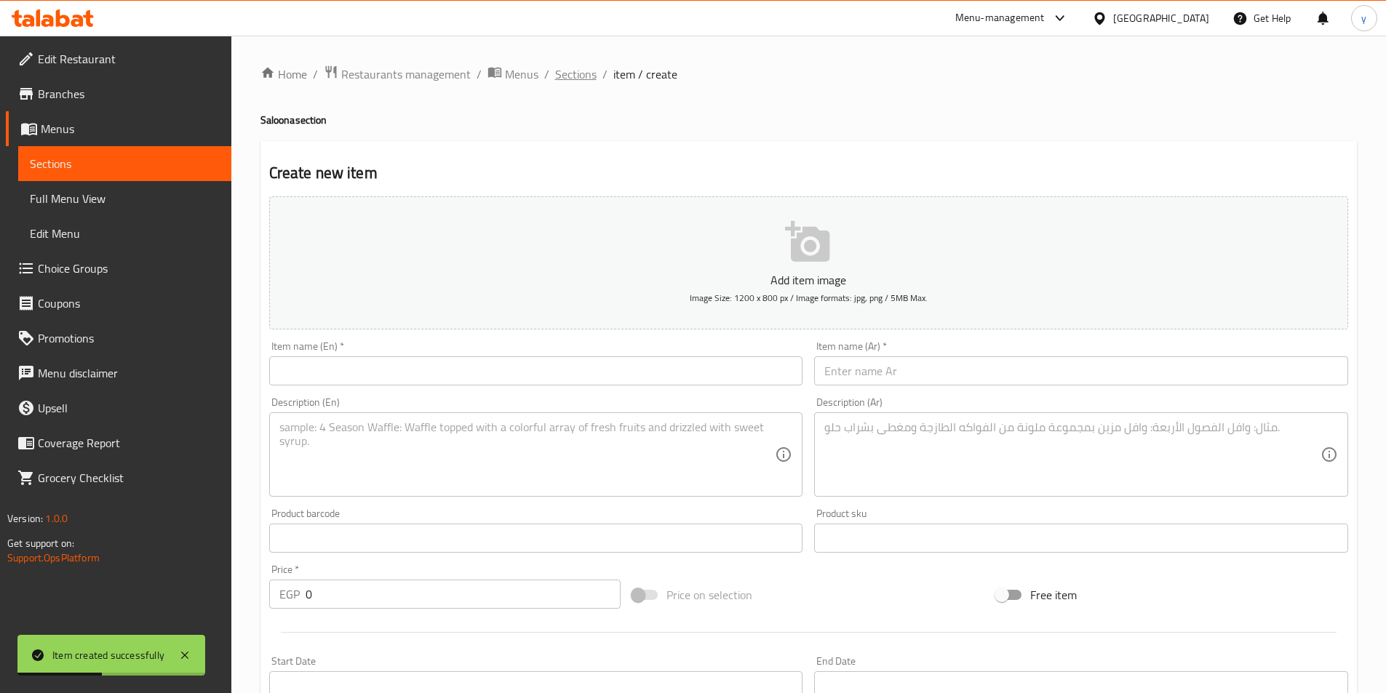
click at [570, 80] on span "Sections" at bounding box center [575, 73] width 41 height 17
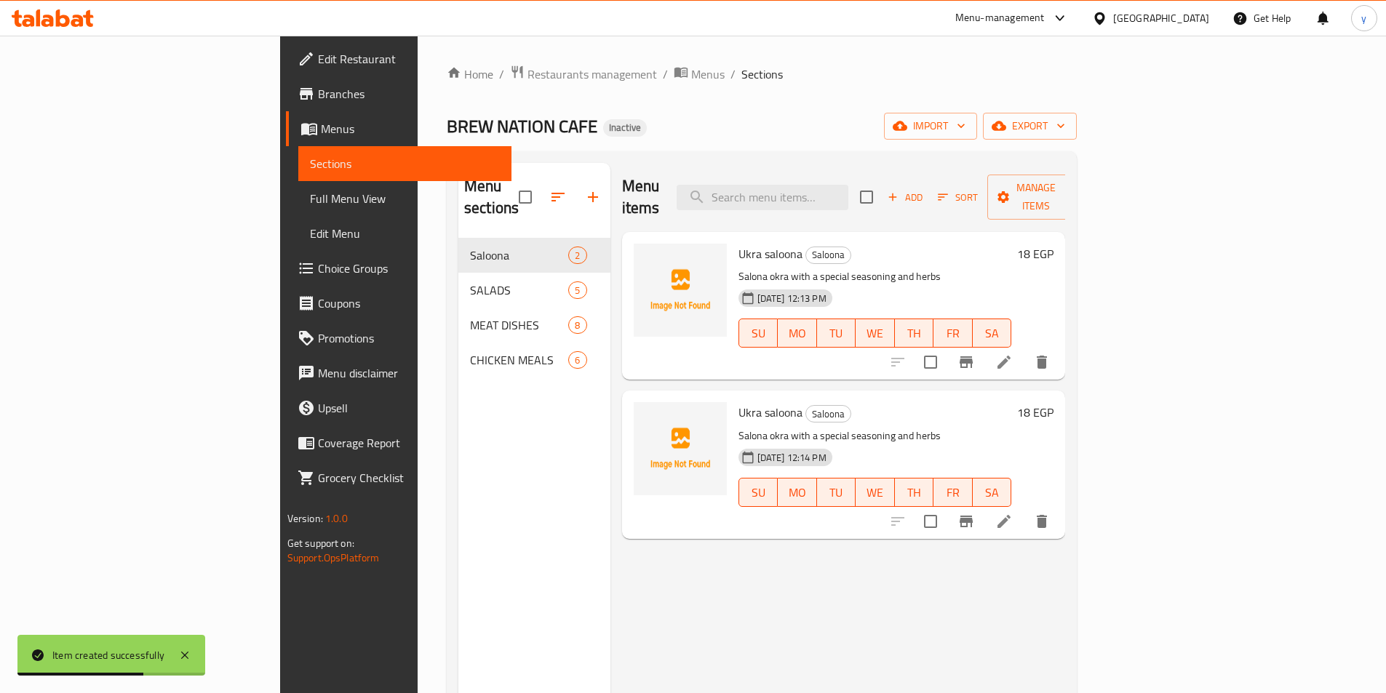
click at [1047, 515] on icon "delete" at bounding box center [1042, 521] width 10 height 13
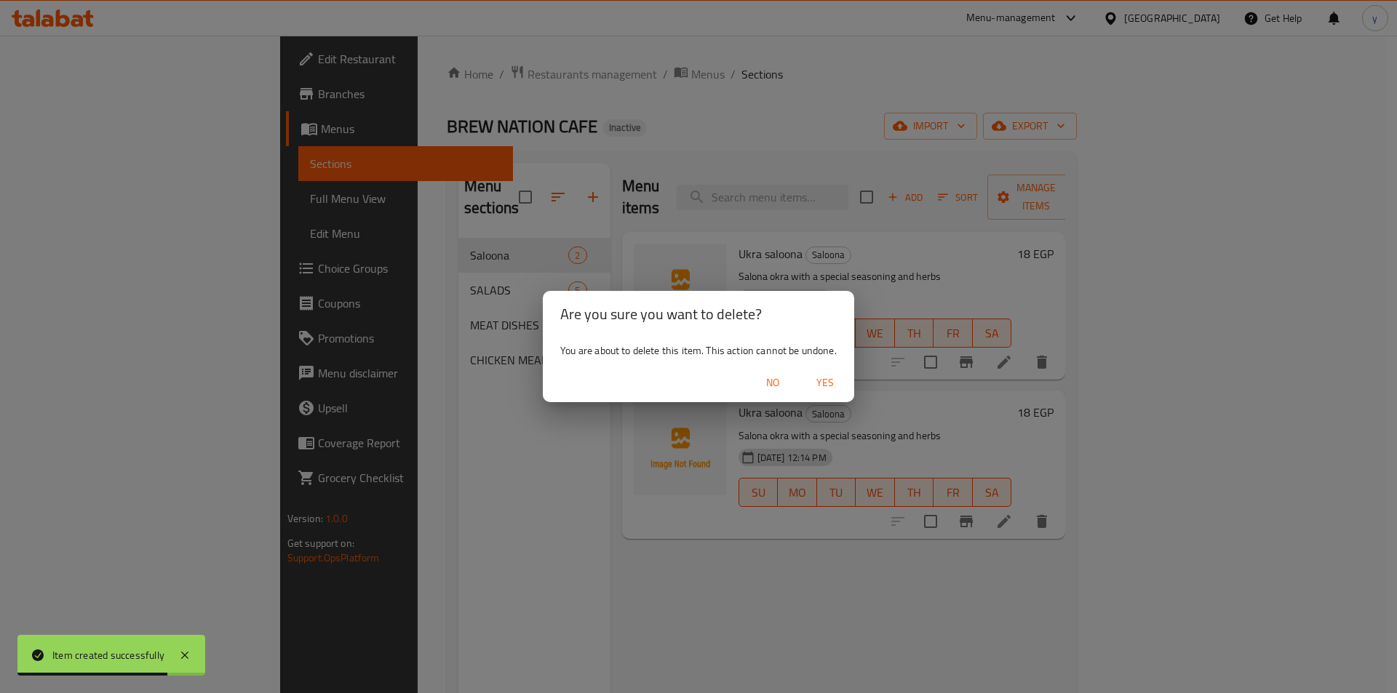
click at [818, 372] on button "Yes" at bounding box center [825, 383] width 47 height 27
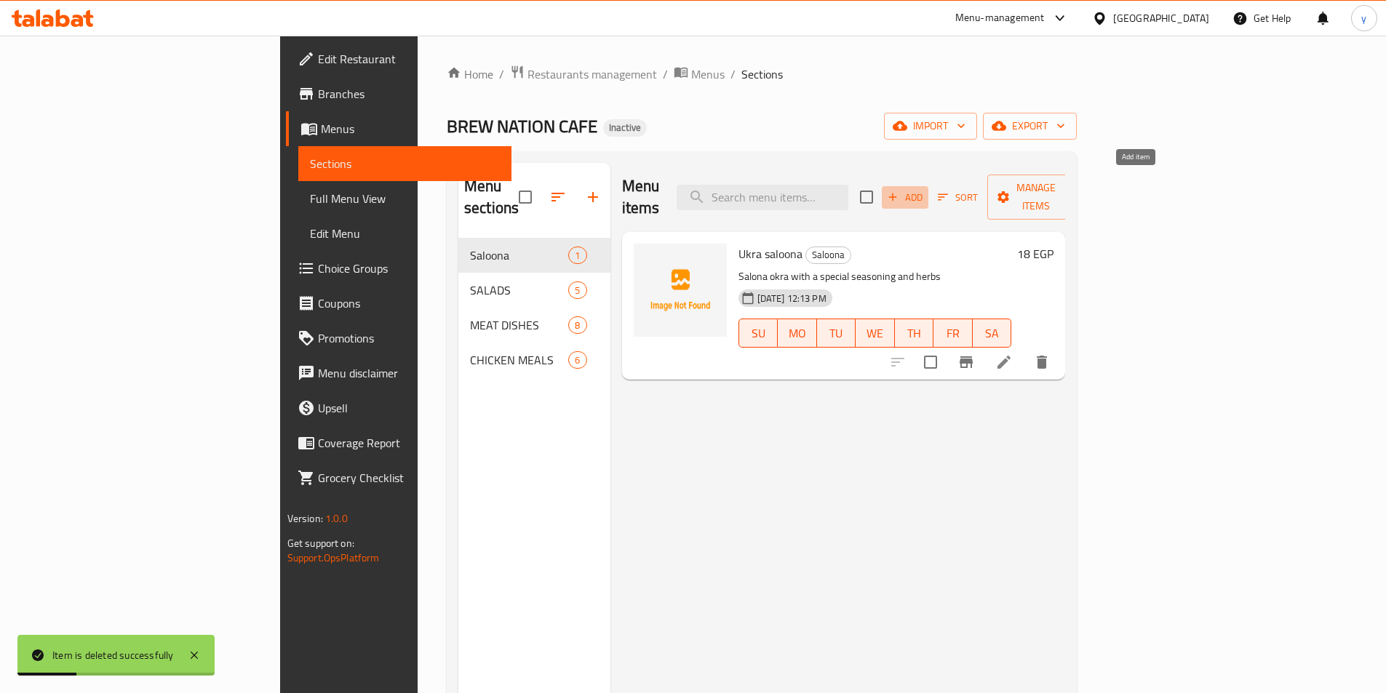
click at [925, 189] on span "Add" at bounding box center [904, 197] width 39 height 17
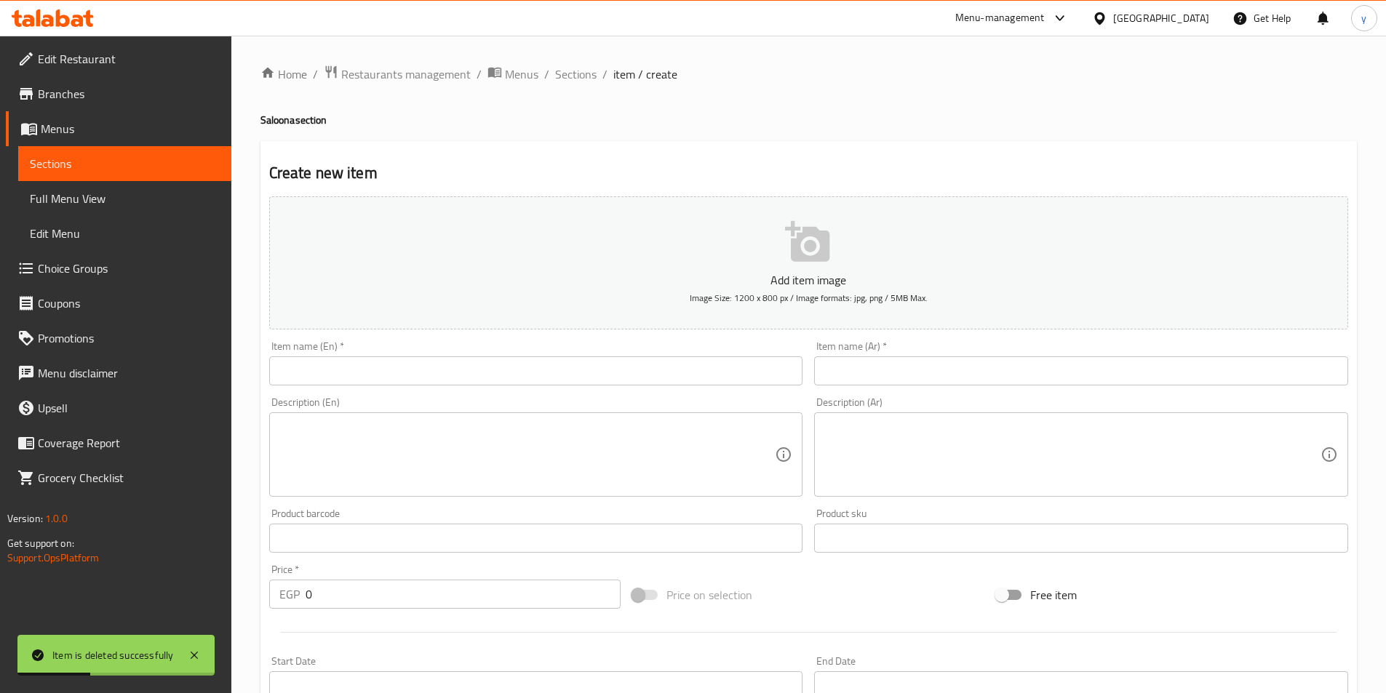
click at [645, 380] on input "text" at bounding box center [536, 370] width 534 height 29
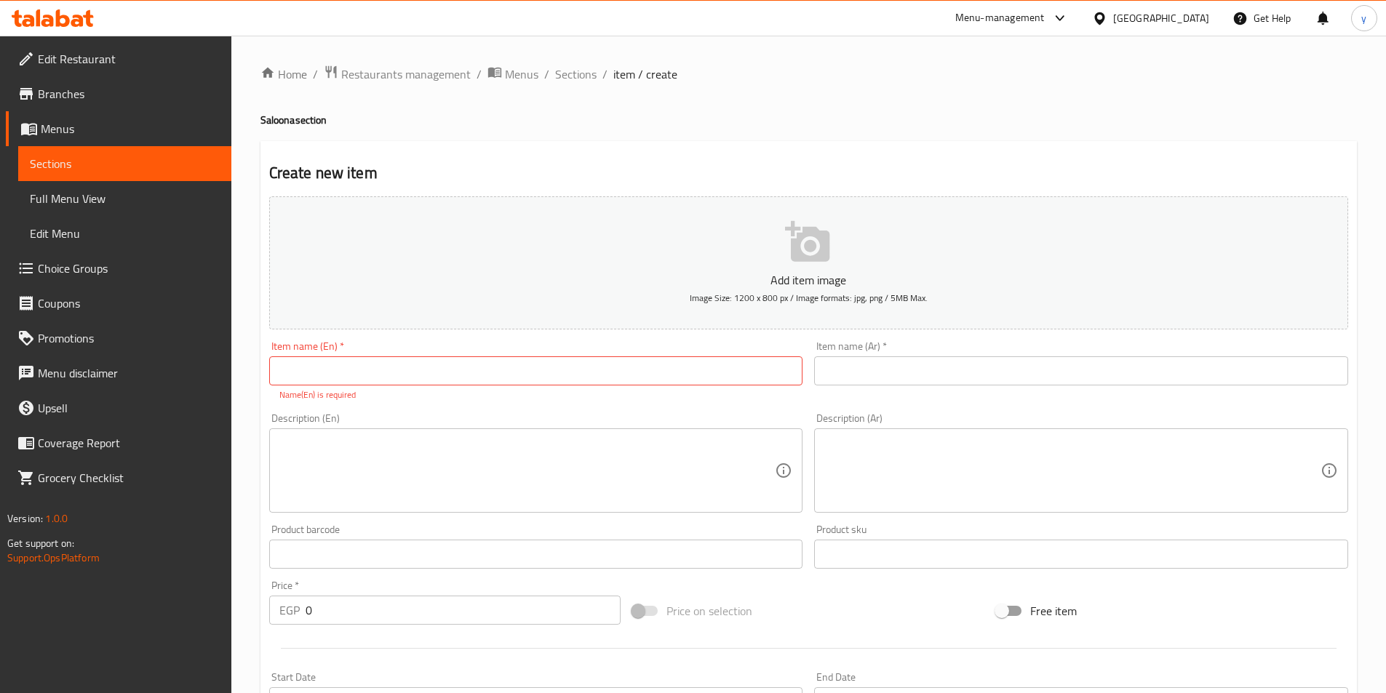
click at [656, 381] on input "text" at bounding box center [536, 370] width 534 height 29
paste input "SALOONA POTATO"
type input "SALOONA POTATO"
drag, startPoint x: 949, startPoint y: 381, endPoint x: 1094, endPoint y: 380, distance: 145.5
click at [949, 381] on input "text" at bounding box center [1081, 370] width 534 height 29
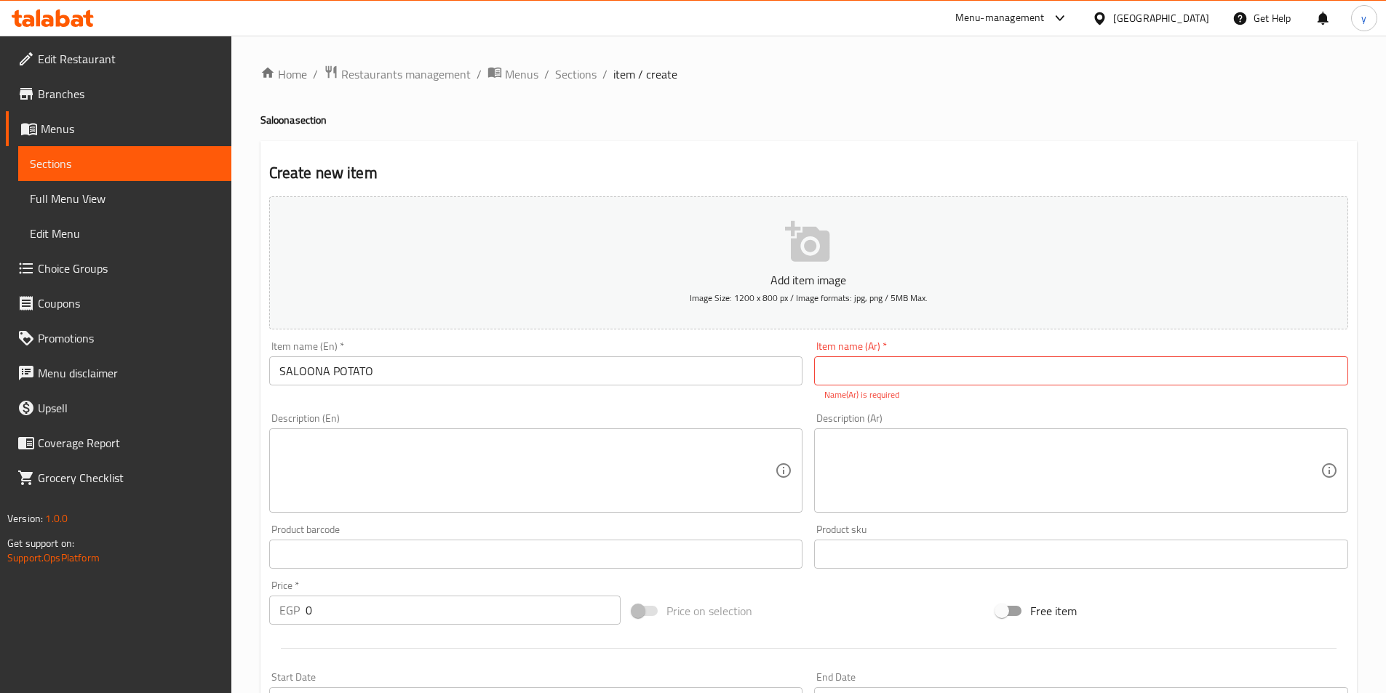
click at [957, 374] on input "text" at bounding box center [1081, 370] width 534 height 29
paste input "صالونه بطاطس دجاج"
type input "صالونه بطاطس دجاج"
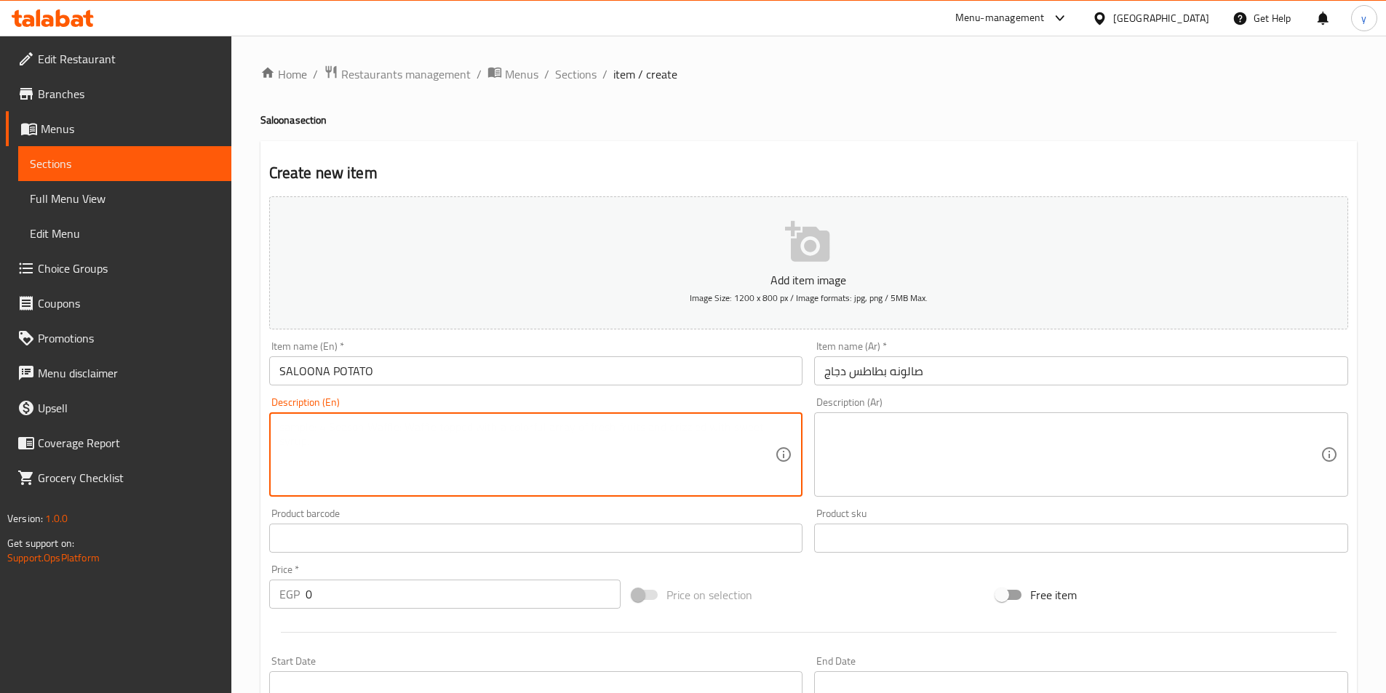
click at [424, 440] on textarea at bounding box center [527, 454] width 496 height 69
paste textarea "Grilled chicken pieces, potato cubes, herbs and tomato sauce"
drag, startPoint x: 581, startPoint y: 436, endPoint x: 271, endPoint y: 458, distance: 311.4
click at [271, 461] on div "Grilled chicken pieces, potato cubes, herbs and tomato sauce Description (En)" at bounding box center [536, 454] width 534 height 84
type textarea "Grilled chicken pieces, potato cubes, herbs and tomato sauce"
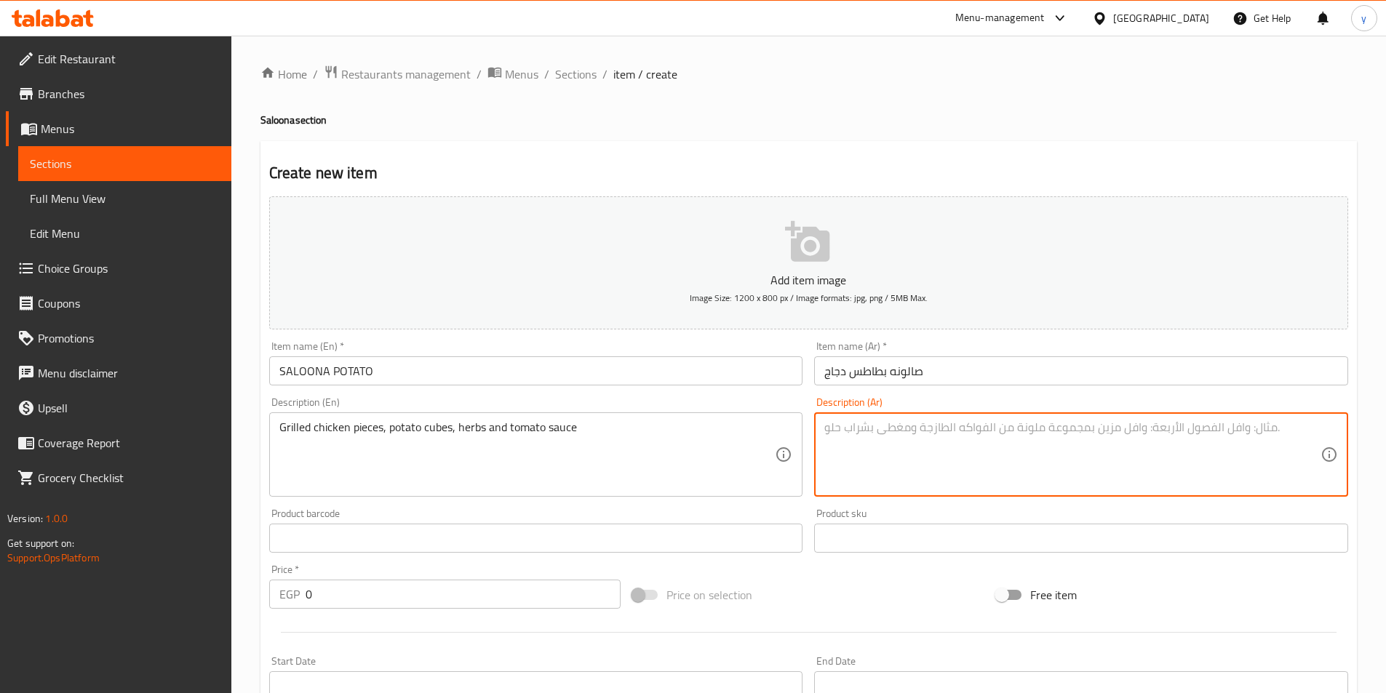
click at [922, 426] on textarea at bounding box center [1072, 454] width 496 height 69
paste textarea "قطع دجاج مشوية، مكعبات بطاطس، أعشاب وصلصة طماطم"
drag, startPoint x: 863, startPoint y: 427, endPoint x: 889, endPoint y: 430, distance: 26.4
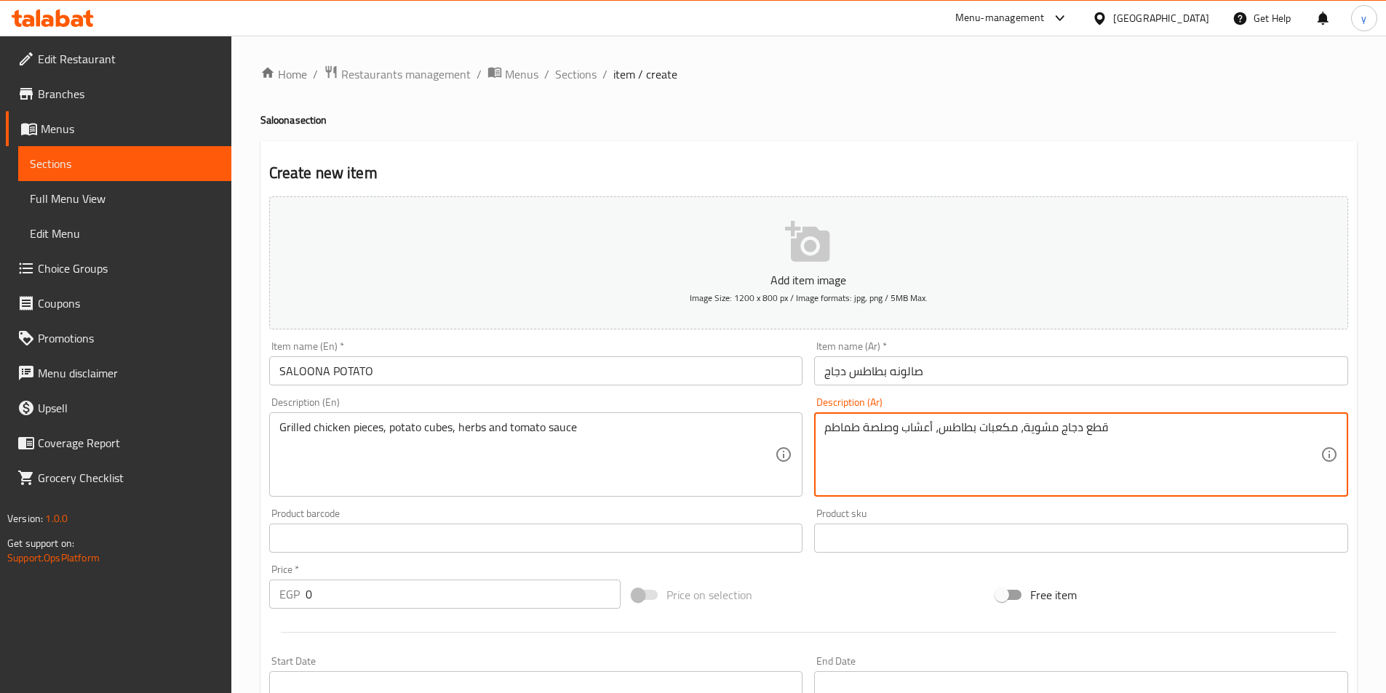
click at [889, 430] on textarea "قطع دجاج مشوية، مكعبات بطاطس، أعشاب وصلصة طماطم" at bounding box center [1072, 454] width 496 height 69
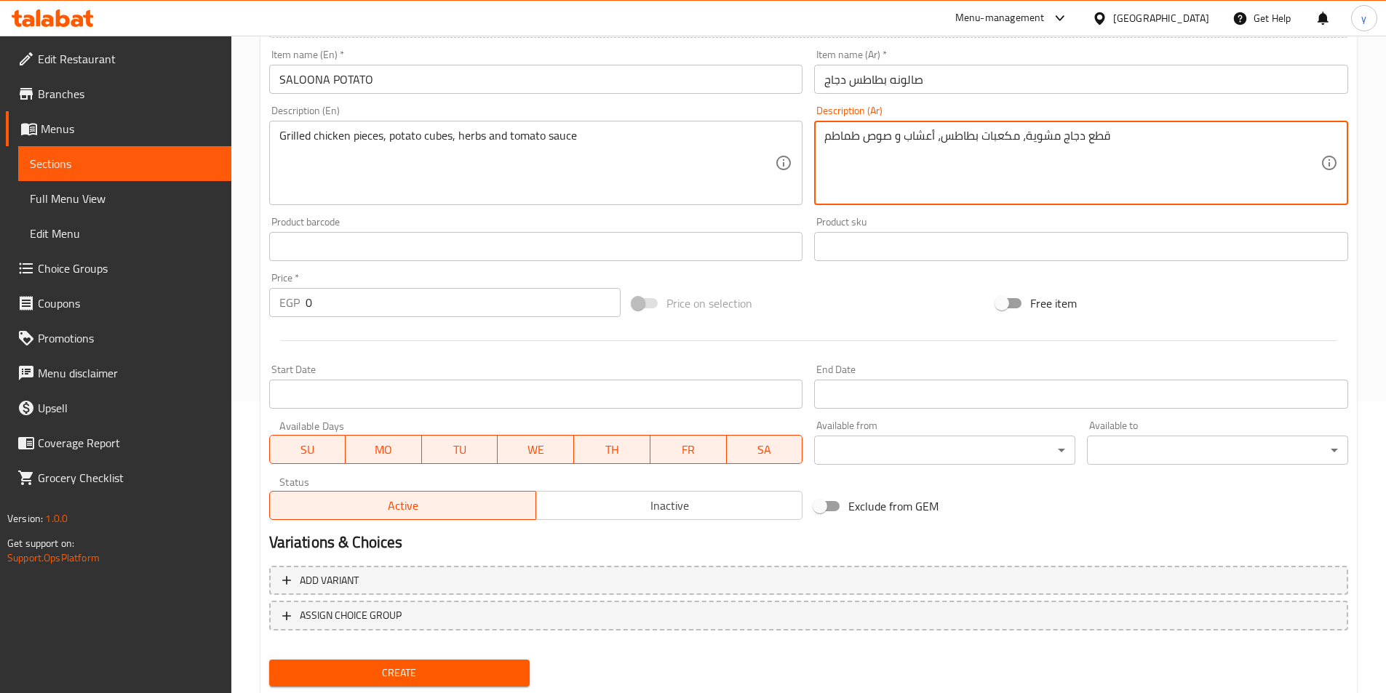
scroll to position [335, 0]
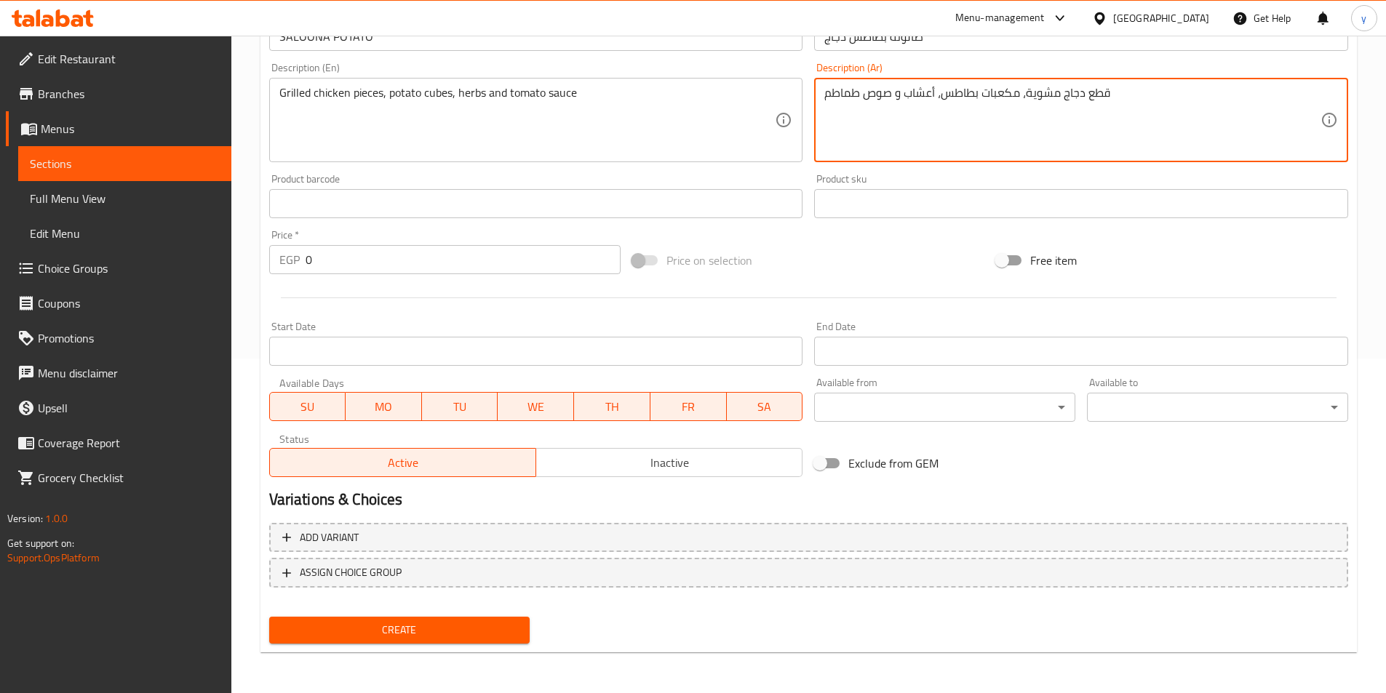
type textarea "قطع دجاج مشوية، مكعبات بطاطس، أعشاب و صوص طماطم"
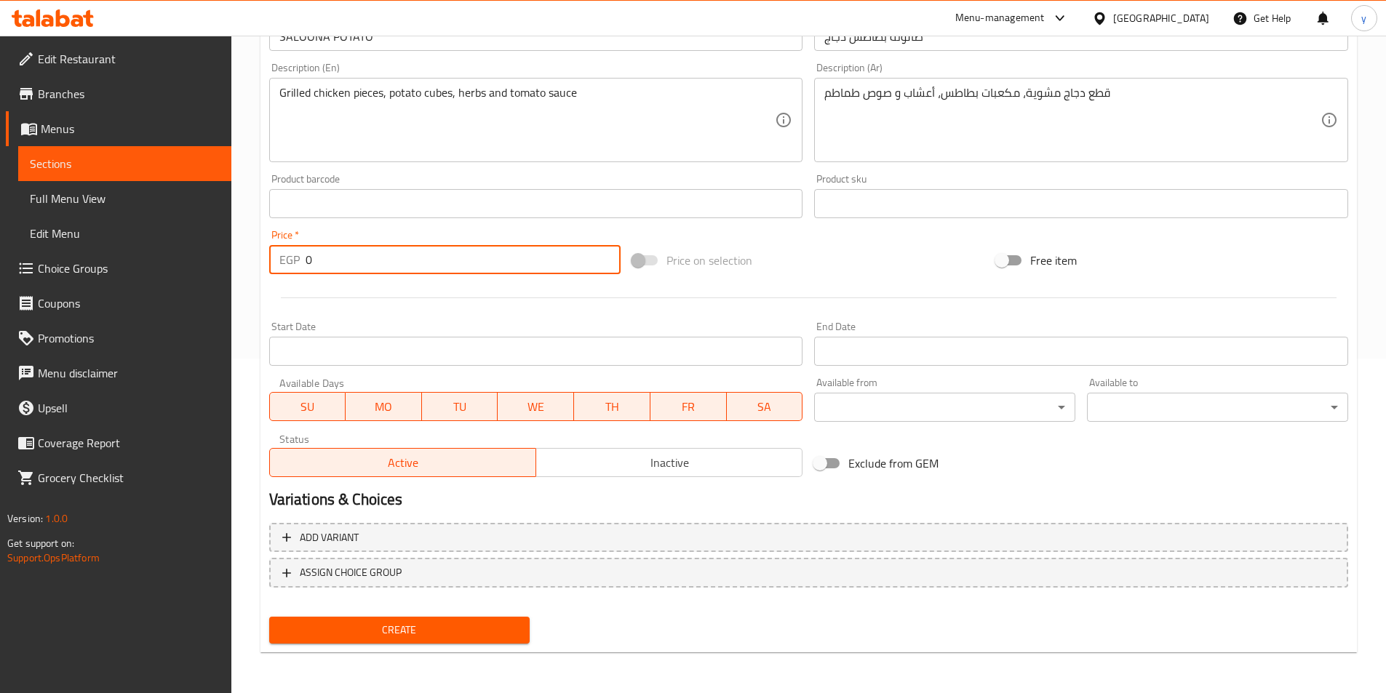
click at [423, 271] on input "0" at bounding box center [464, 259] width 316 height 29
type input "18"
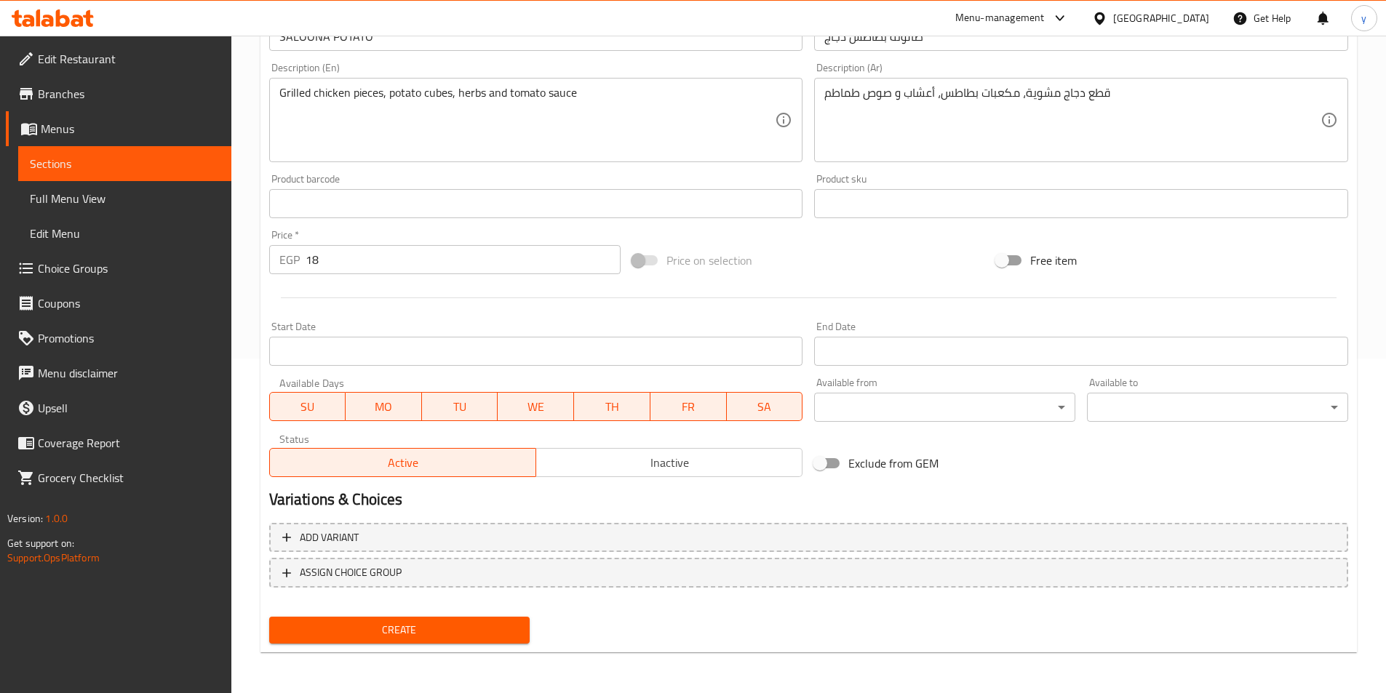
click at [371, 635] on span "Create" at bounding box center [400, 630] width 238 height 18
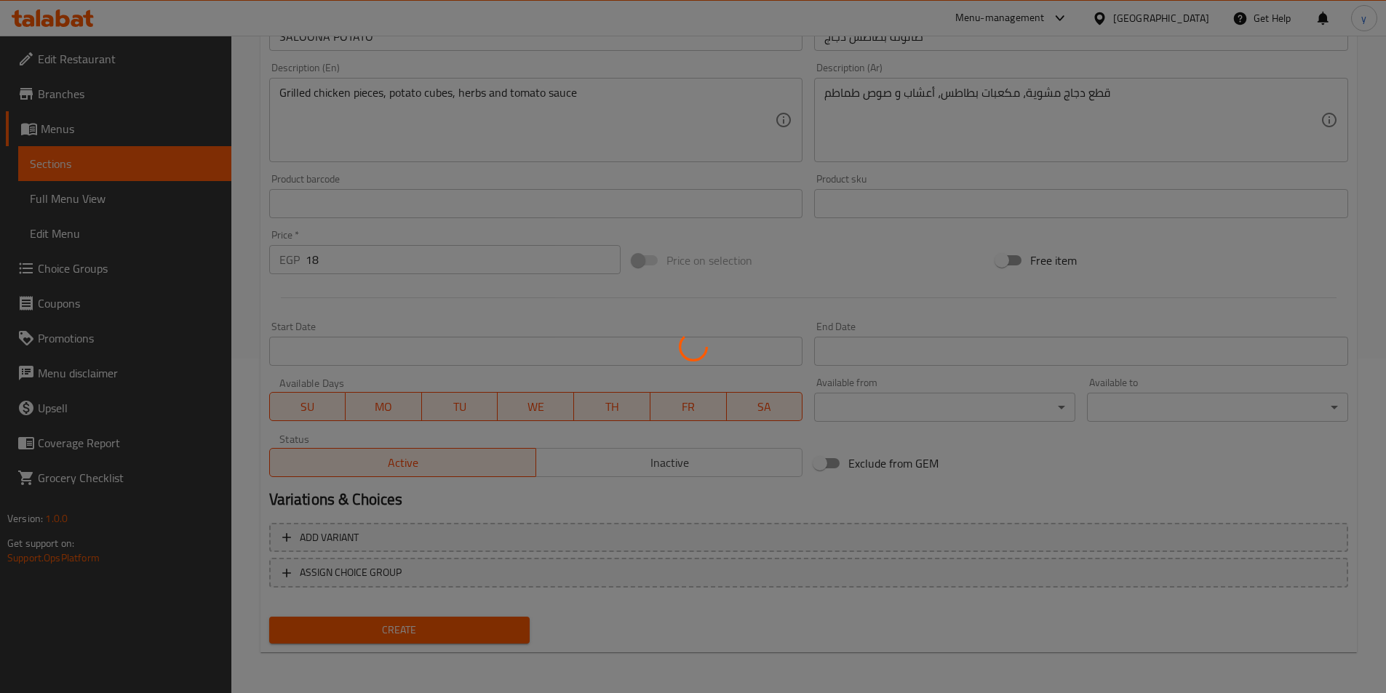
type input "0"
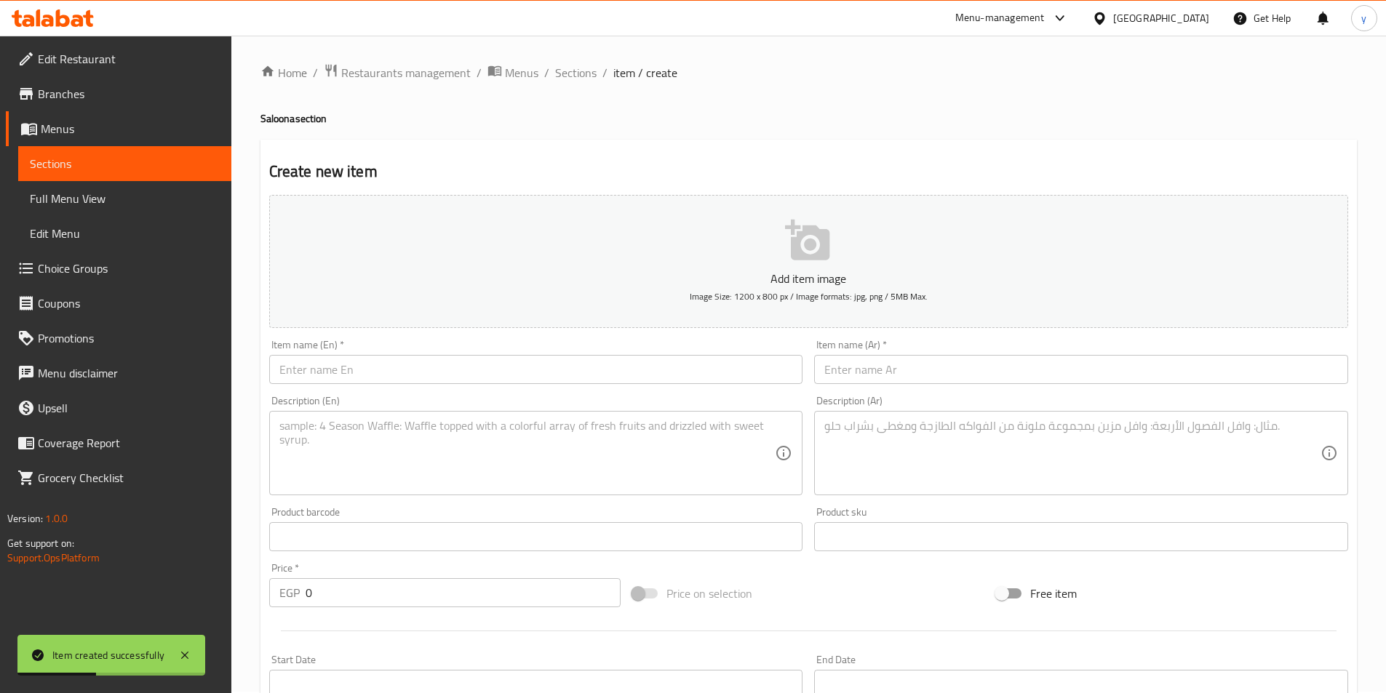
scroll to position [0, 0]
click at [565, 78] on span "Sections" at bounding box center [575, 73] width 41 height 17
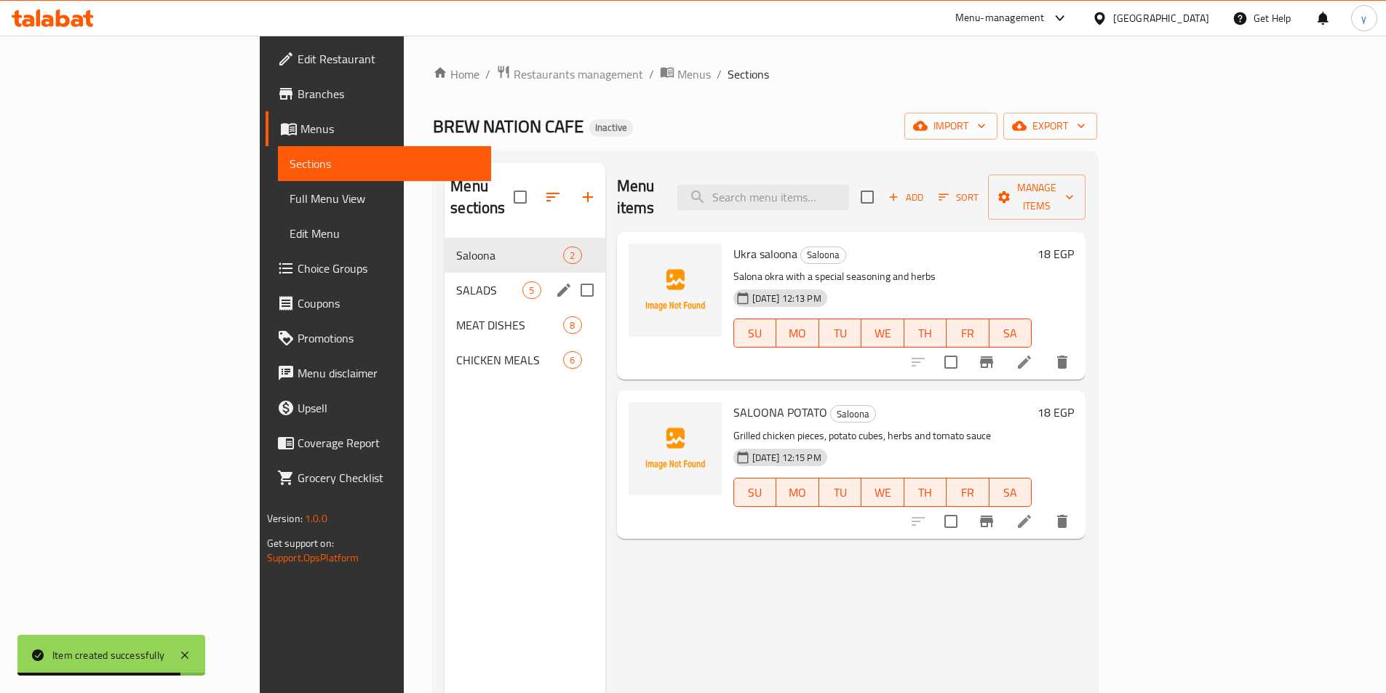
click at [444, 278] on div "SALADS 5" at bounding box center [524, 290] width 160 height 35
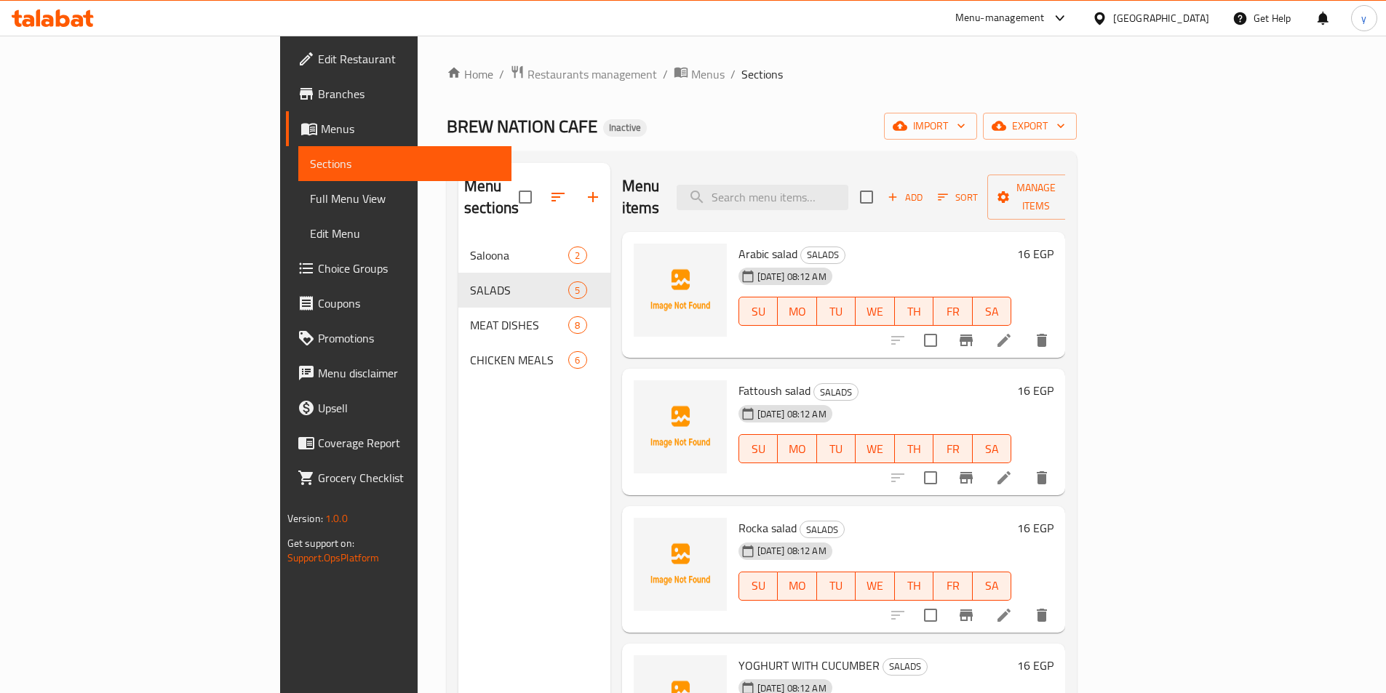
click at [1024, 327] on li at bounding box center [1004, 340] width 41 height 26
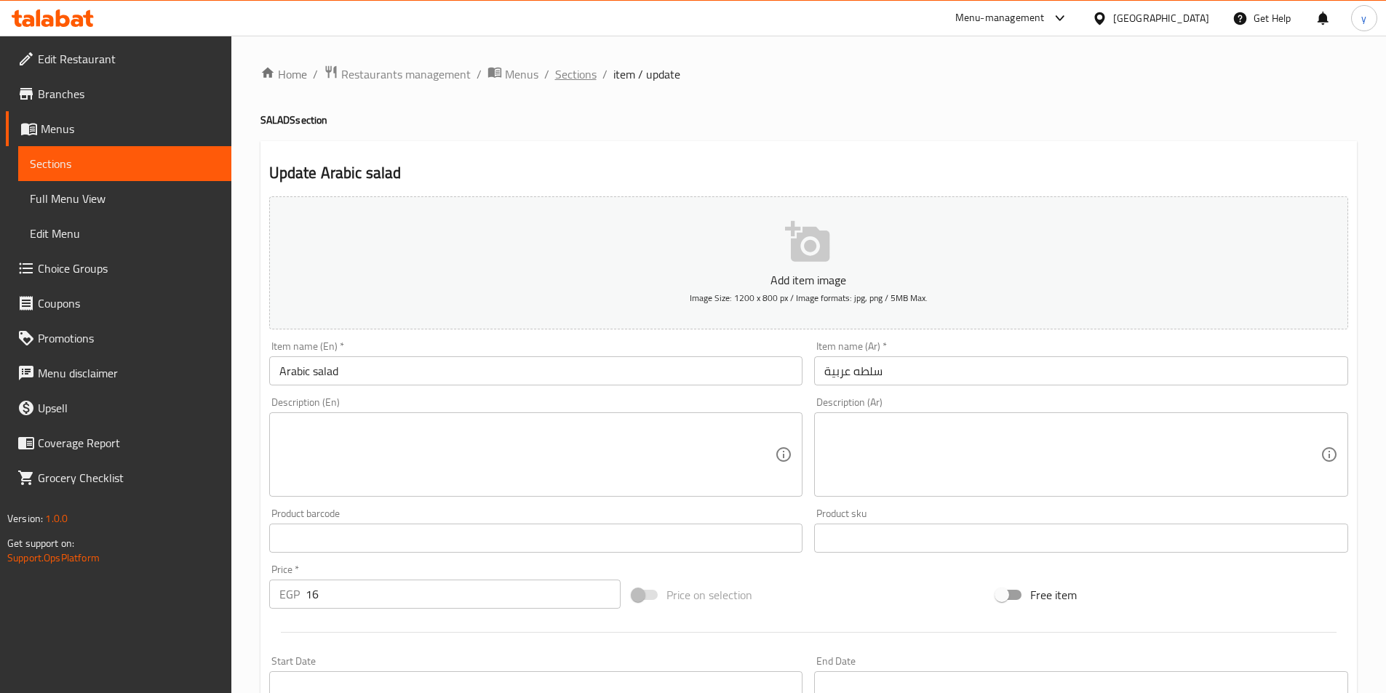
click at [575, 76] on span "Sections" at bounding box center [575, 73] width 41 height 17
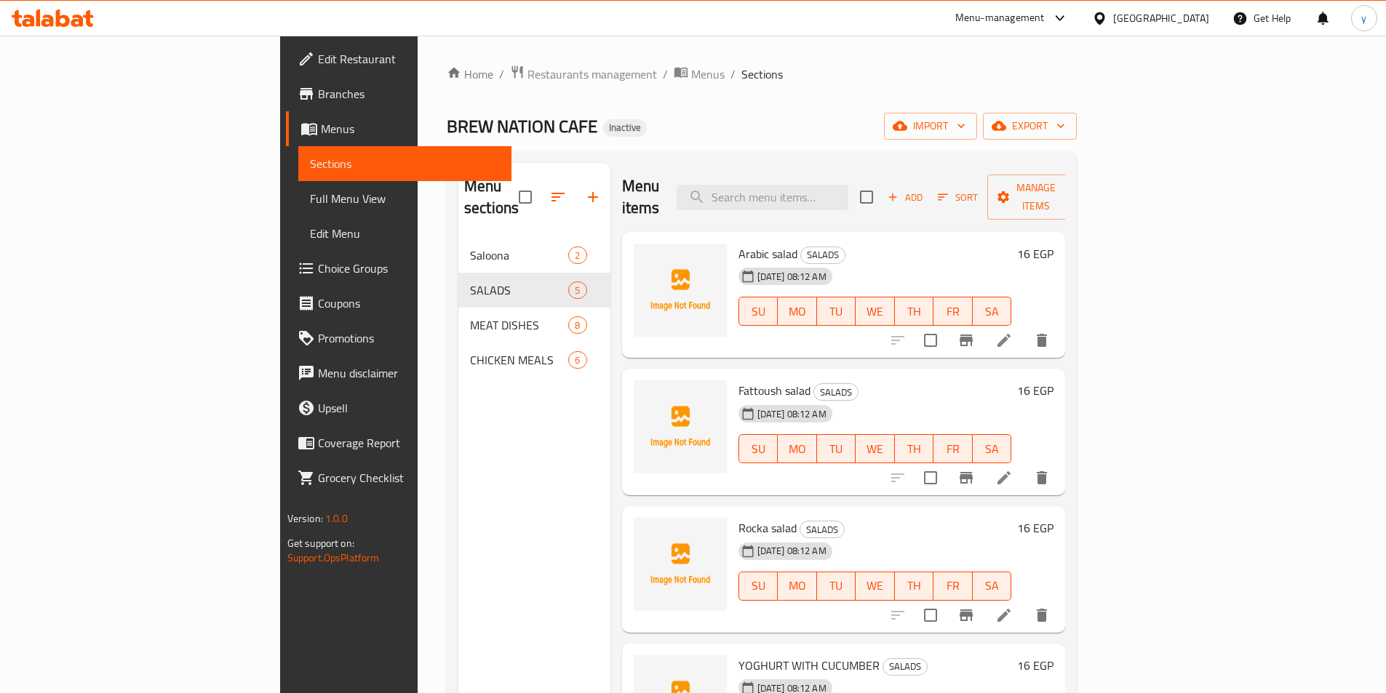
click at [1010, 471] on icon at bounding box center [1003, 477] width 13 height 13
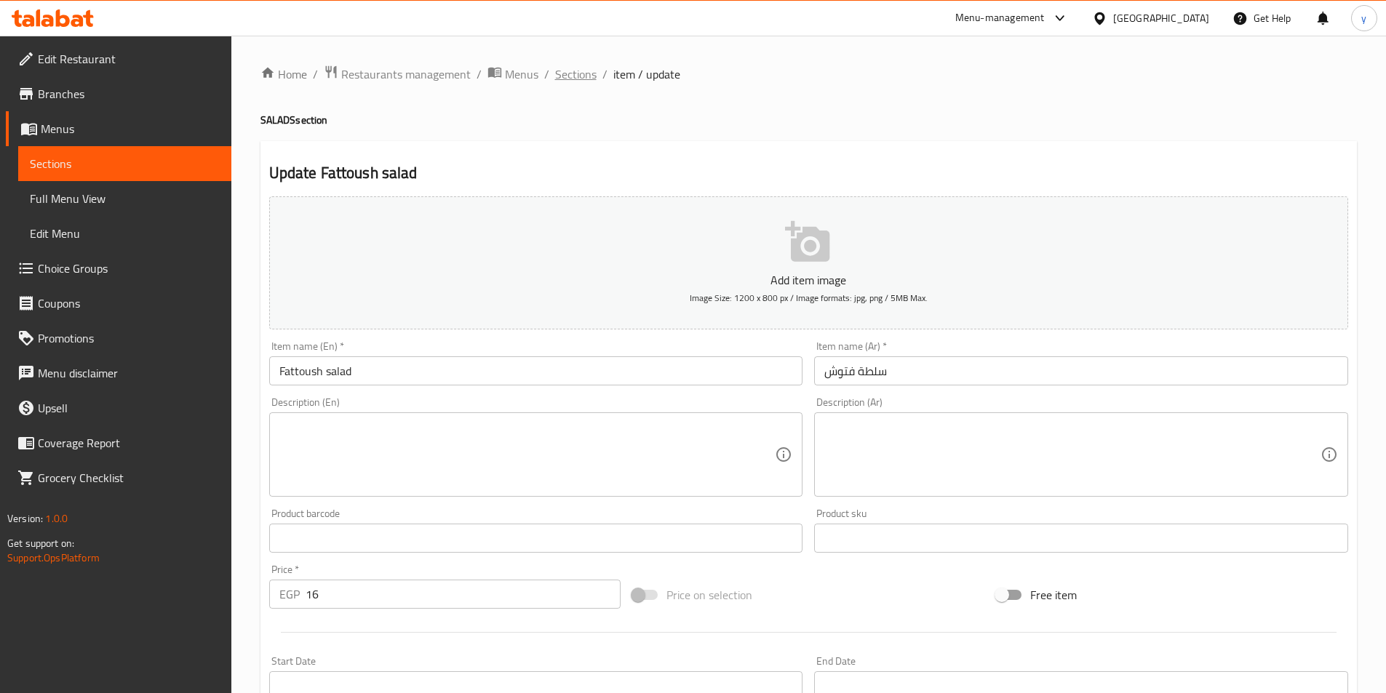
click at [573, 76] on span "Sections" at bounding box center [575, 73] width 41 height 17
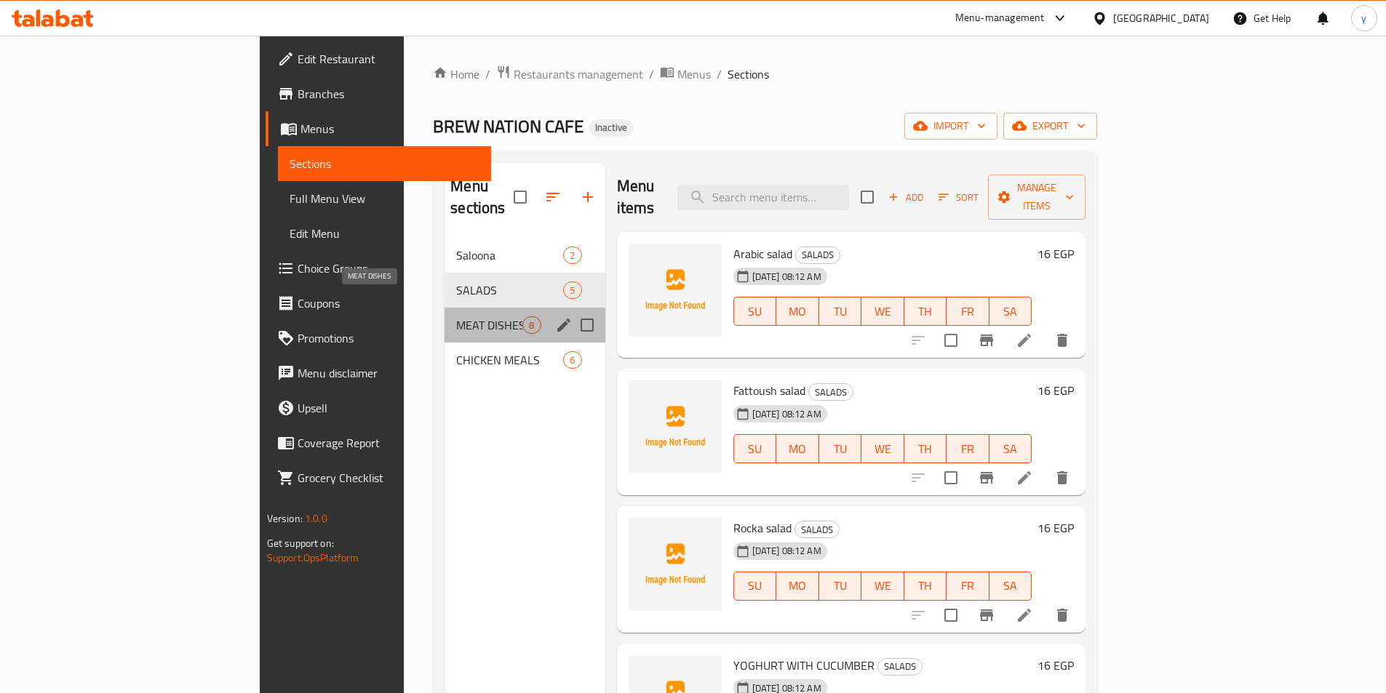
click at [456, 316] on span "MEAT DISHES" at bounding box center [489, 324] width 66 height 17
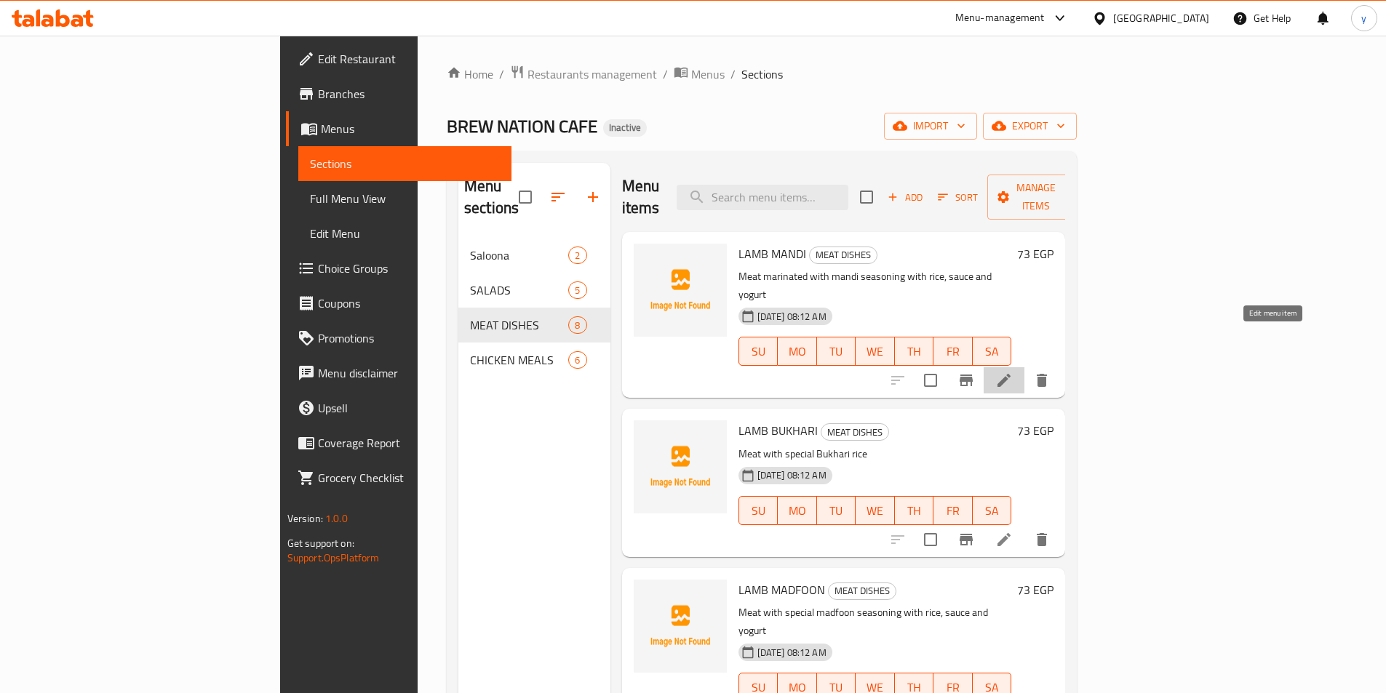
click at [1013, 372] on icon at bounding box center [1003, 380] width 17 height 17
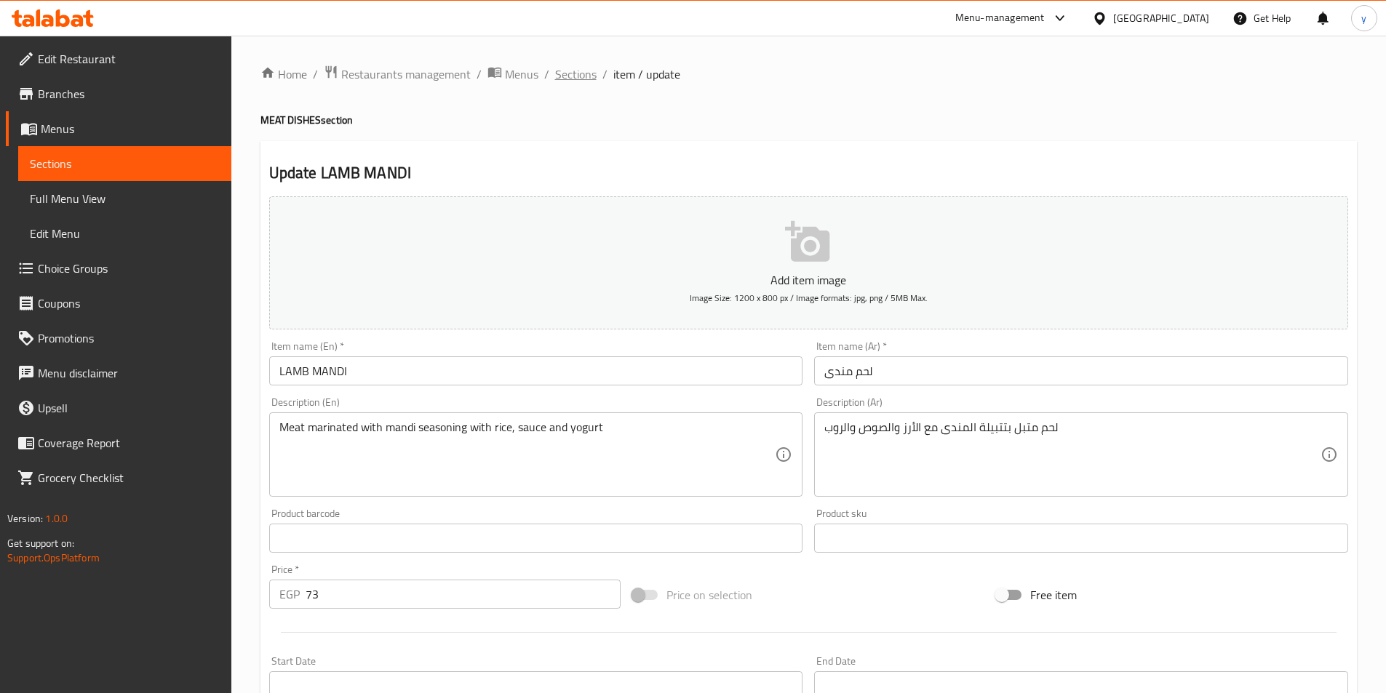
click at [593, 79] on span "Sections" at bounding box center [575, 73] width 41 height 17
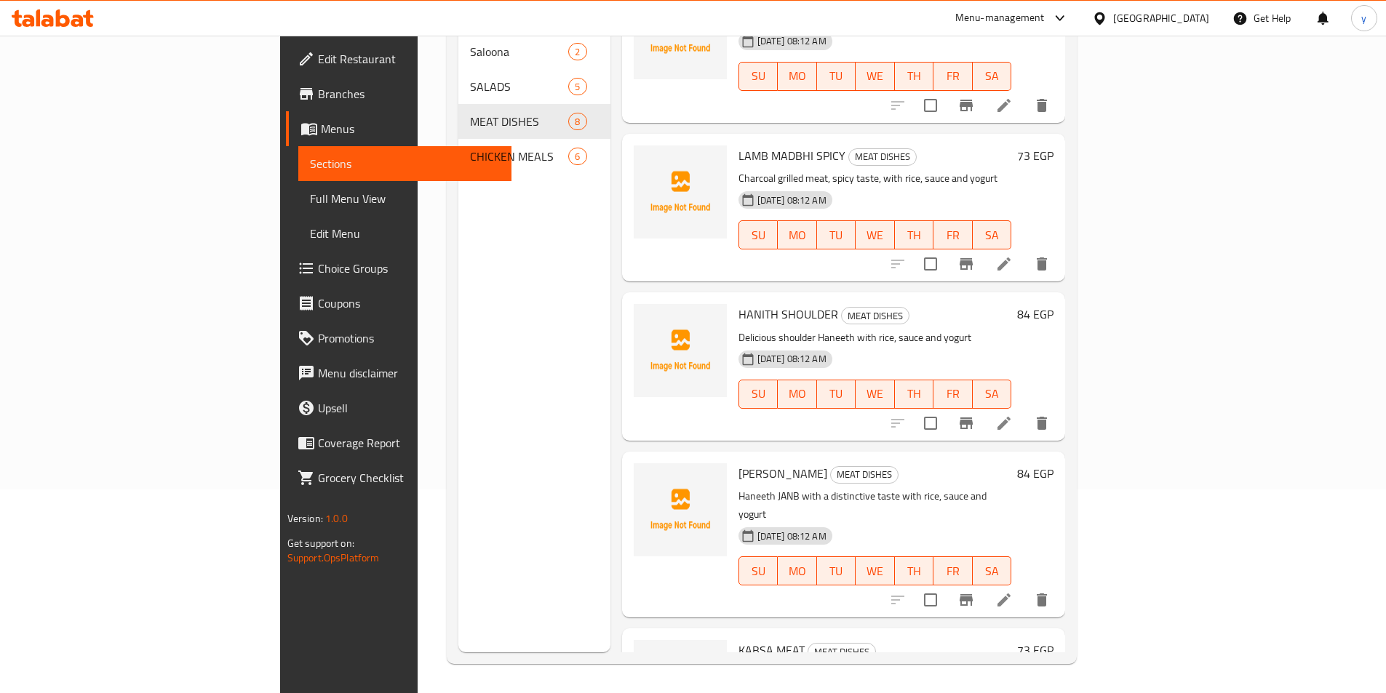
scroll to position [615, 0]
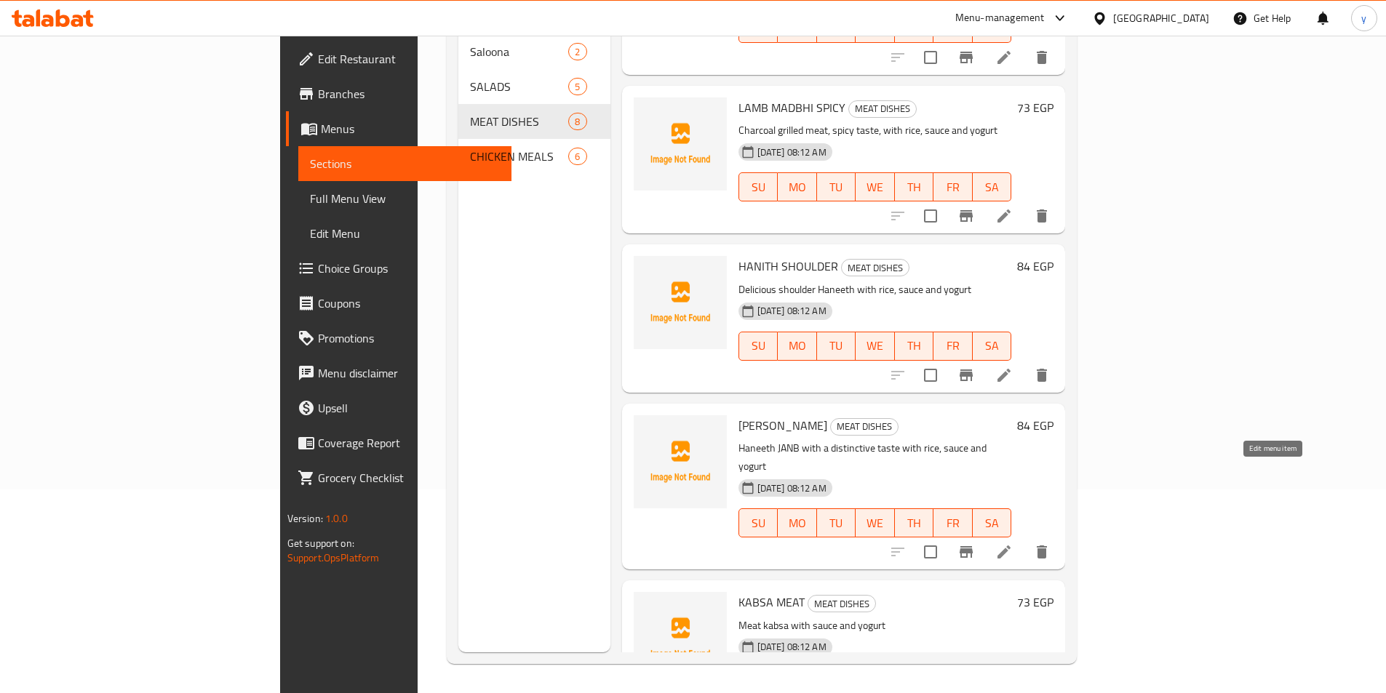
click at [1010, 546] on icon at bounding box center [1003, 552] width 13 height 13
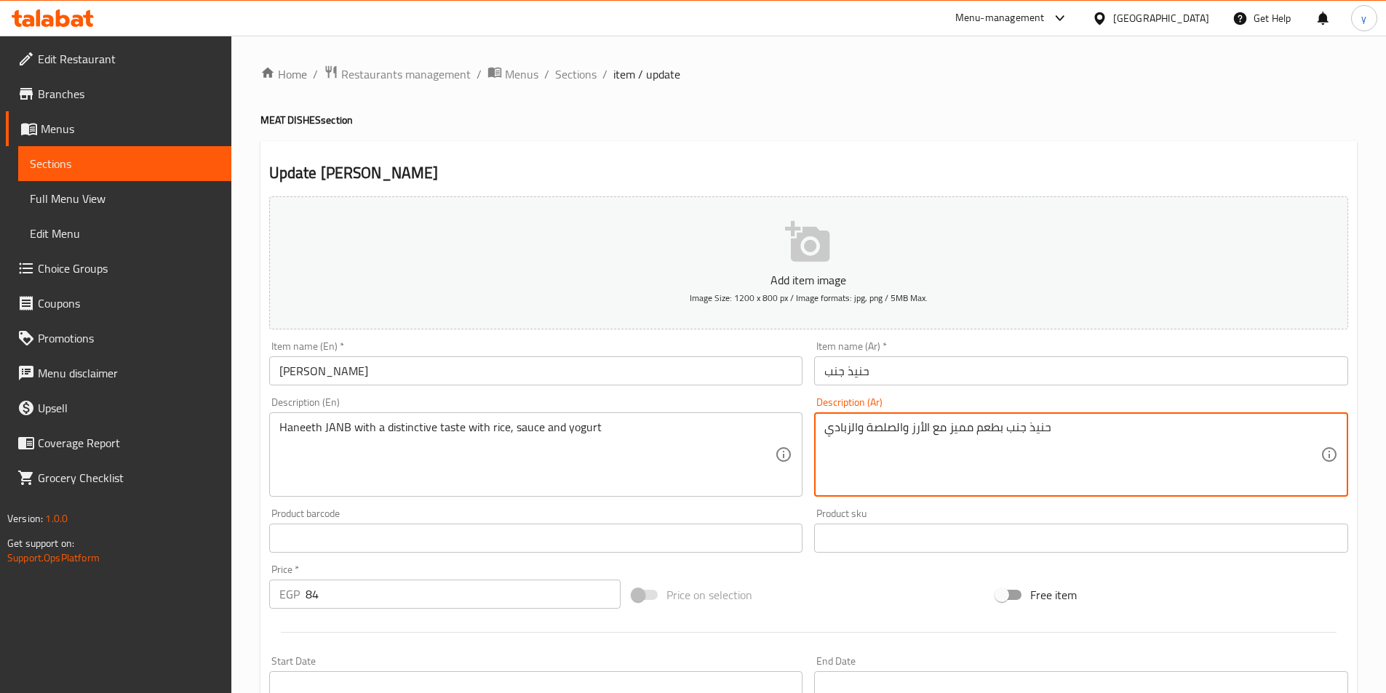
click at [885, 426] on textarea "حنيذ جنب بطعم مميز مع الأرز والصلصة والزبادي" at bounding box center [1072, 454] width 496 height 69
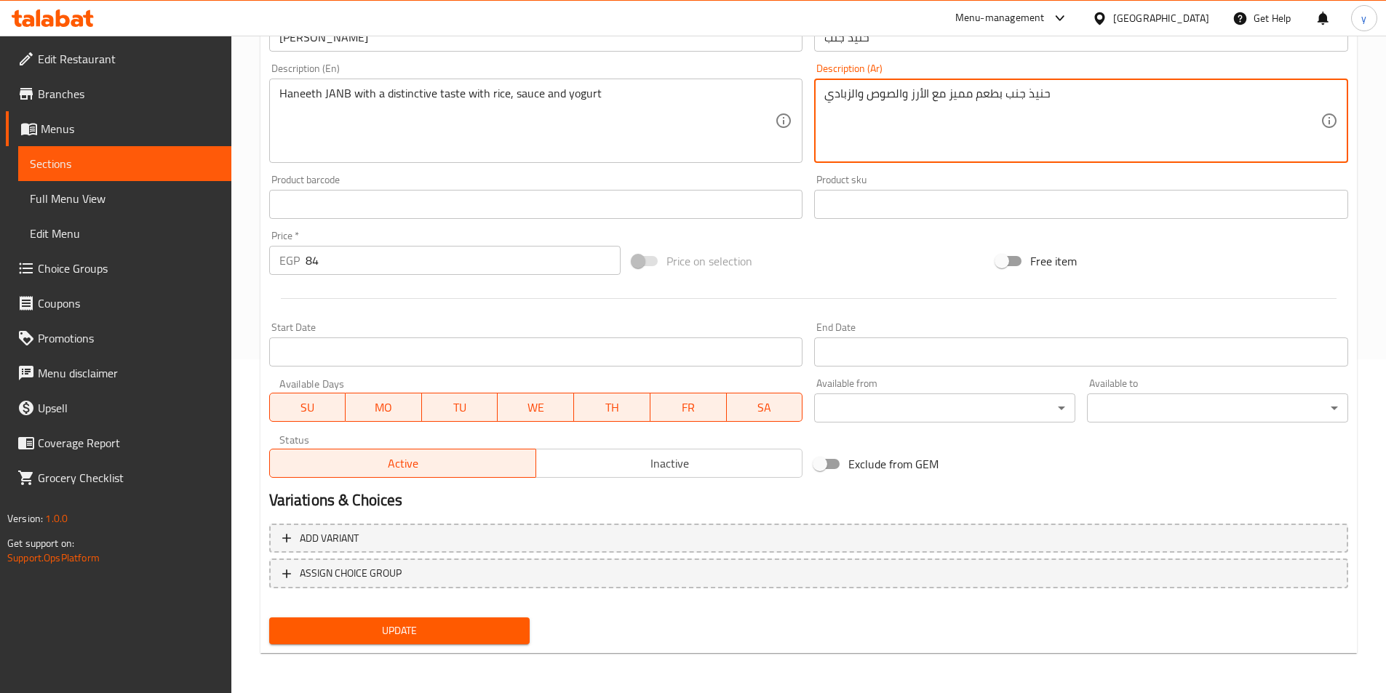
scroll to position [335, 0]
type textarea "حنيذ جنب بطعم مميز مع الأرز والصوص والزبادي"
click at [458, 619] on button "Update" at bounding box center [399, 630] width 261 height 27
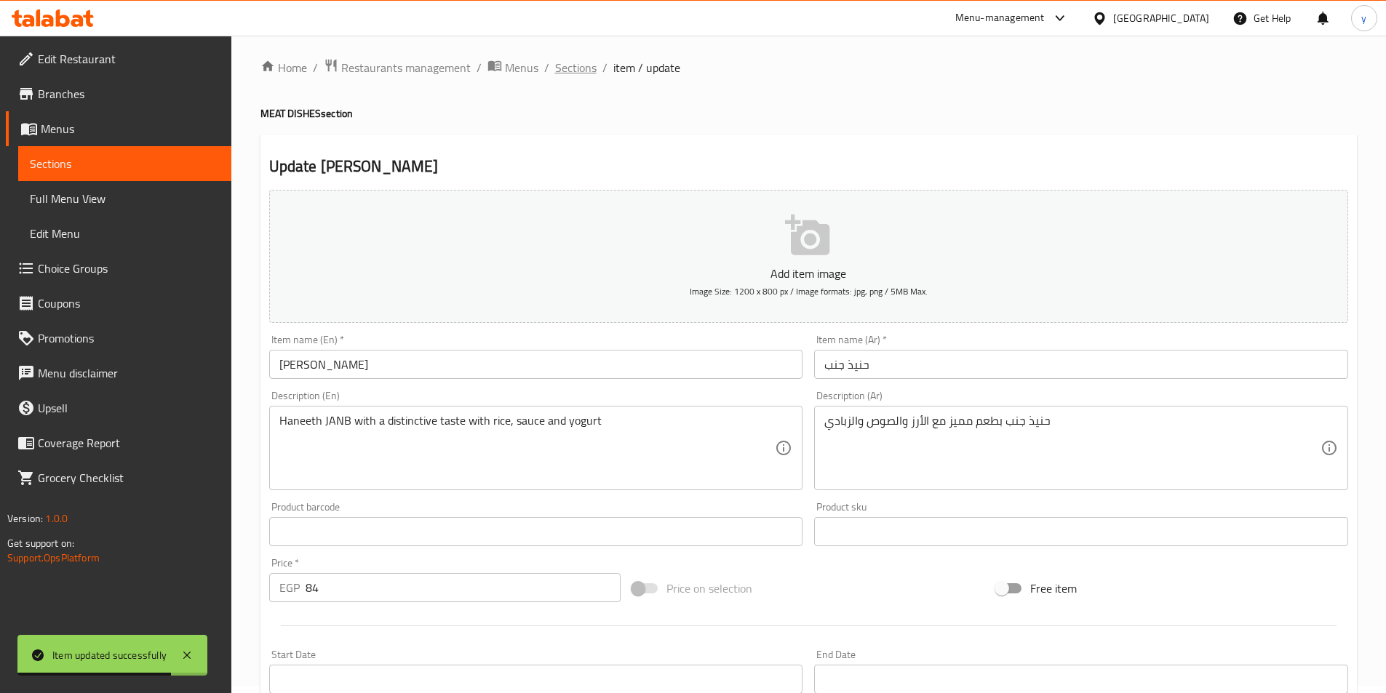
scroll to position [0, 0]
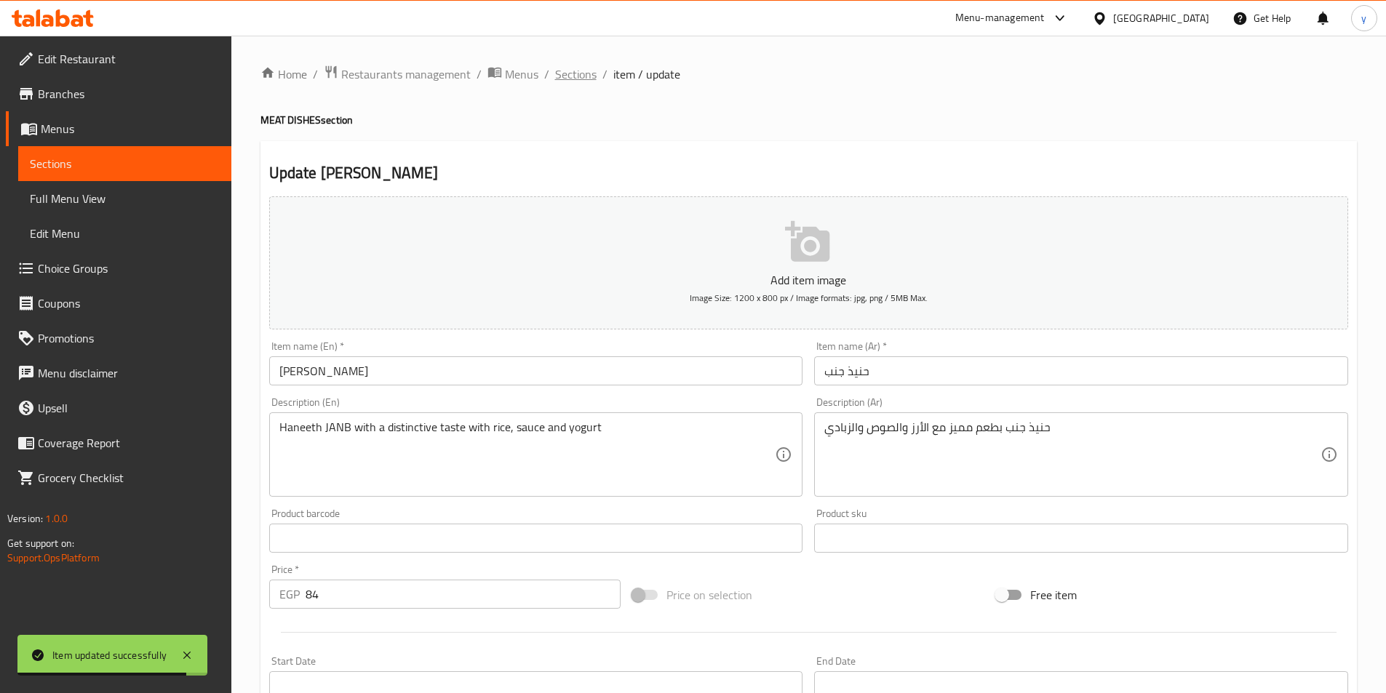
click at [576, 73] on span "Sections" at bounding box center [575, 73] width 41 height 17
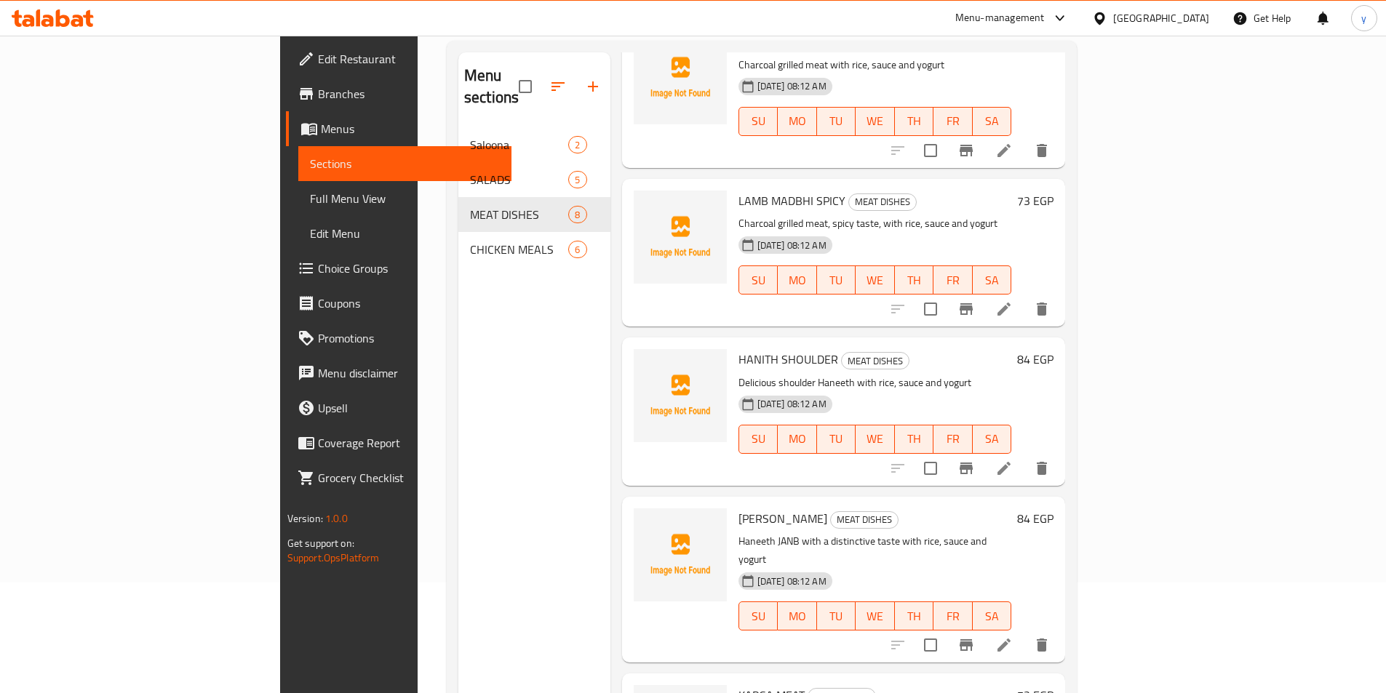
scroll to position [145, 0]
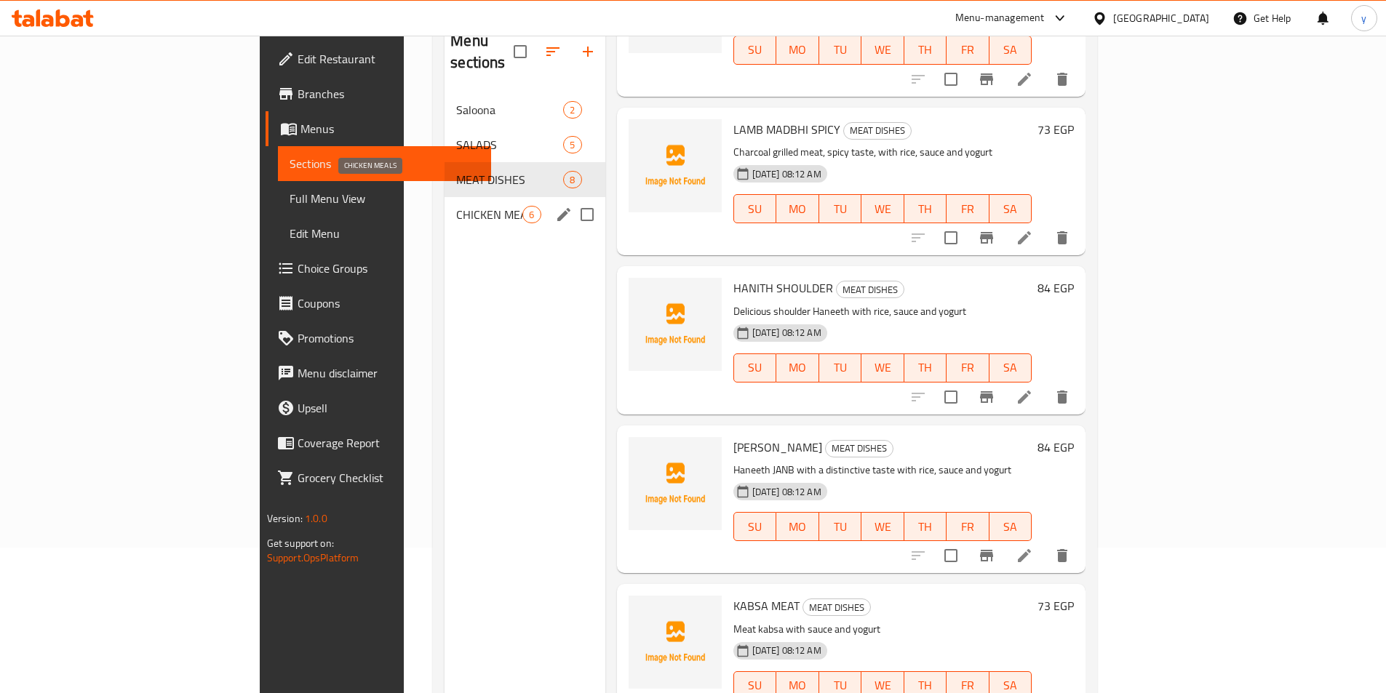
click at [456, 206] on span "CHICKEN MEALS" at bounding box center [489, 214] width 66 height 17
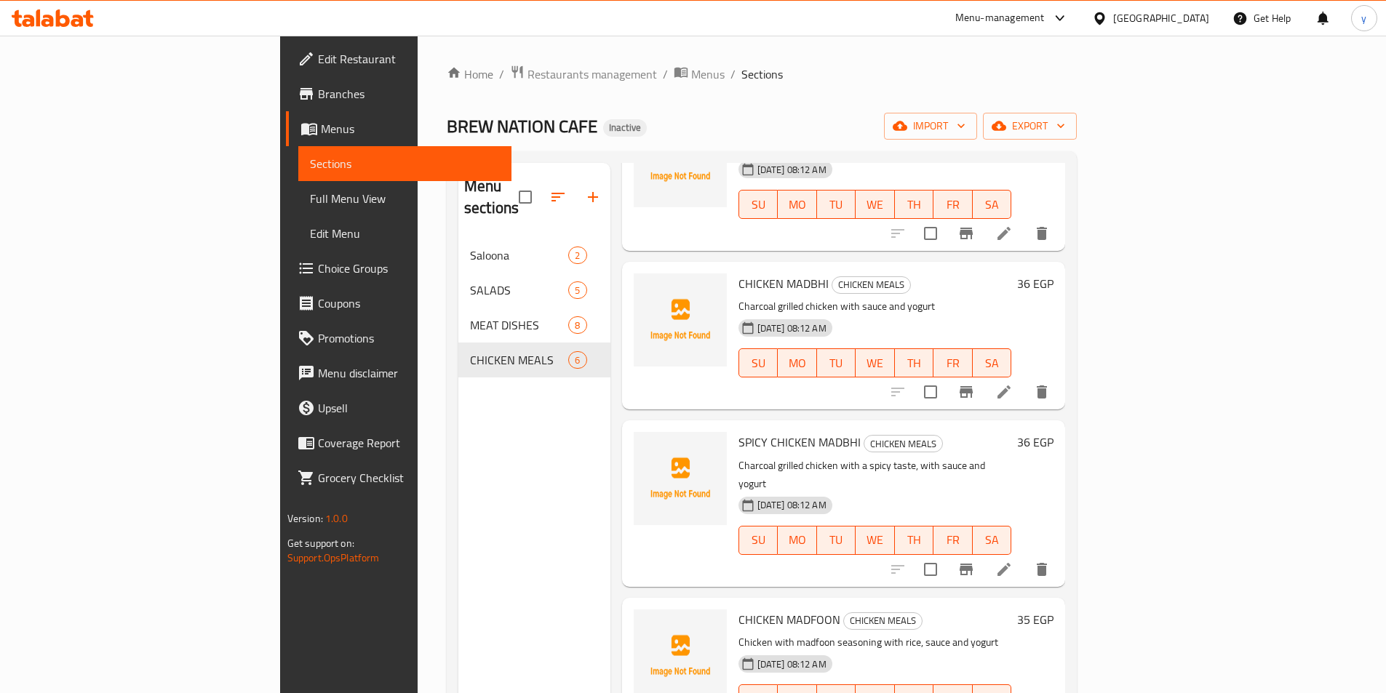
scroll to position [297, 0]
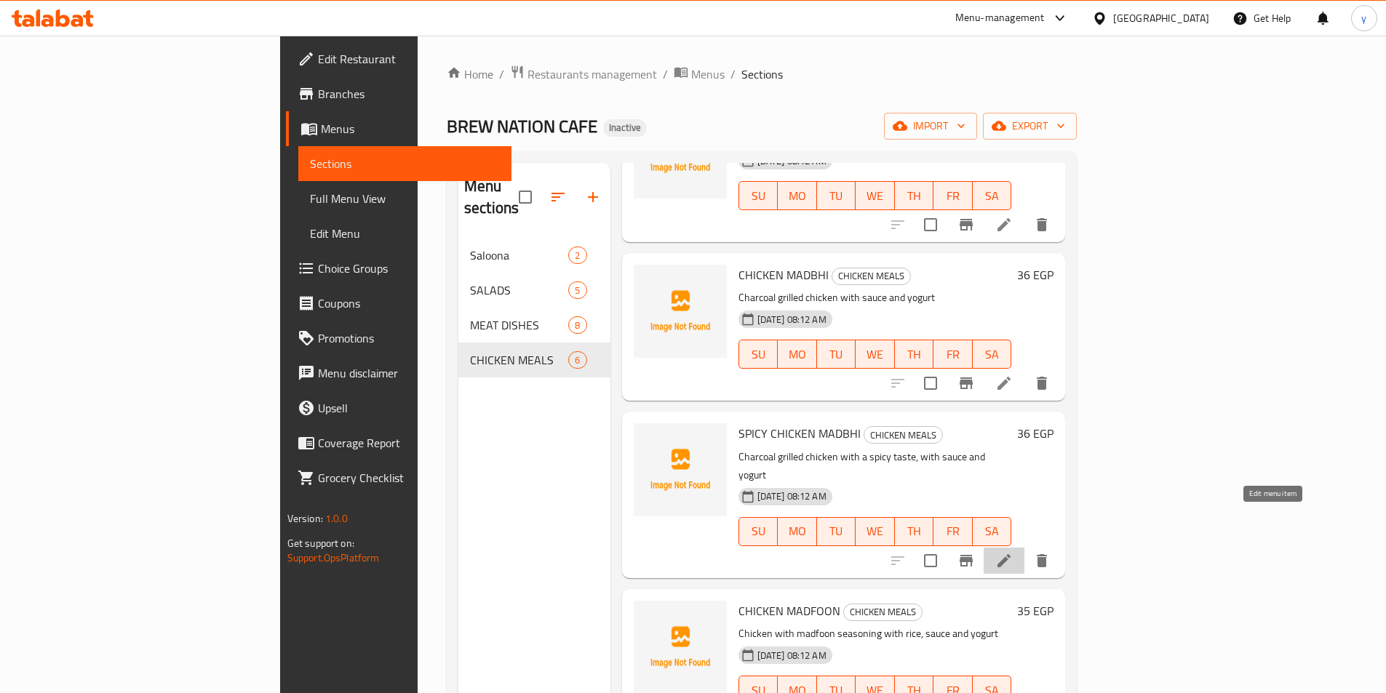
click at [1013, 552] on icon at bounding box center [1003, 560] width 17 height 17
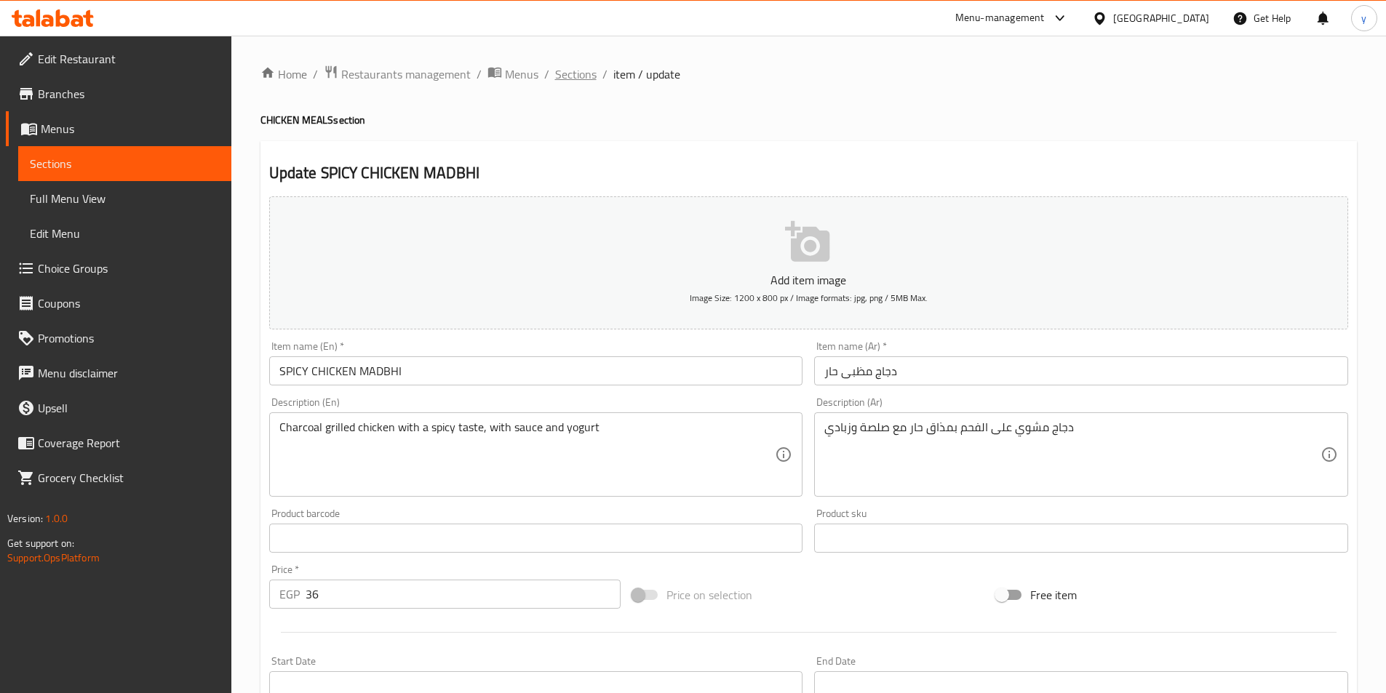
click at [567, 79] on span "Sections" at bounding box center [575, 73] width 41 height 17
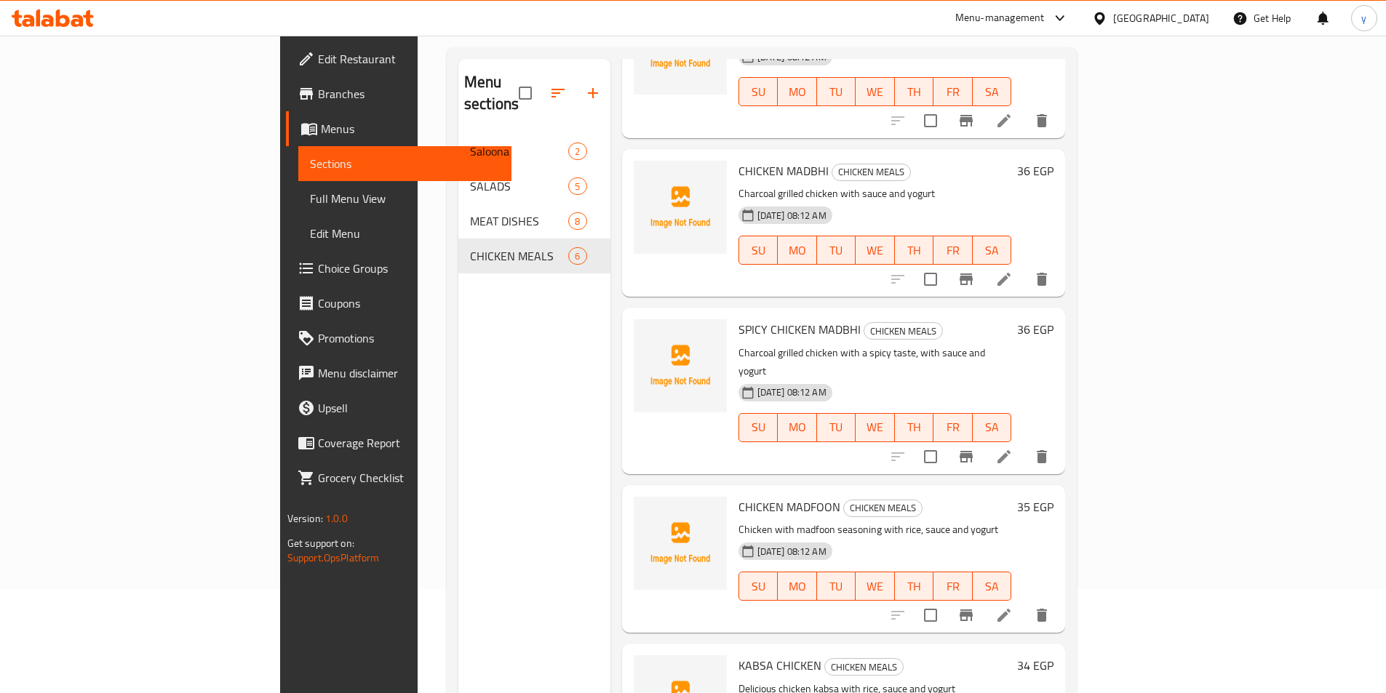
scroll to position [204, 0]
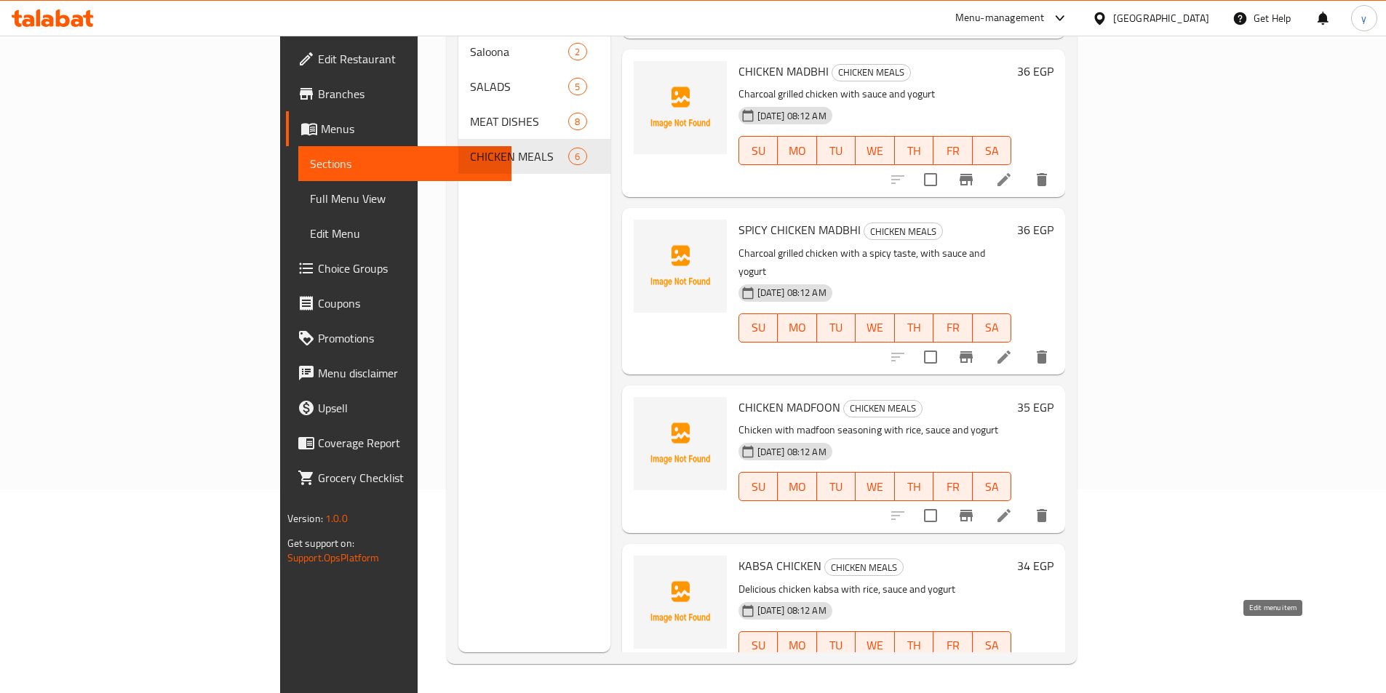
click at [1013, 666] on icon at bounding box center [1003, 674] width 17 height 17
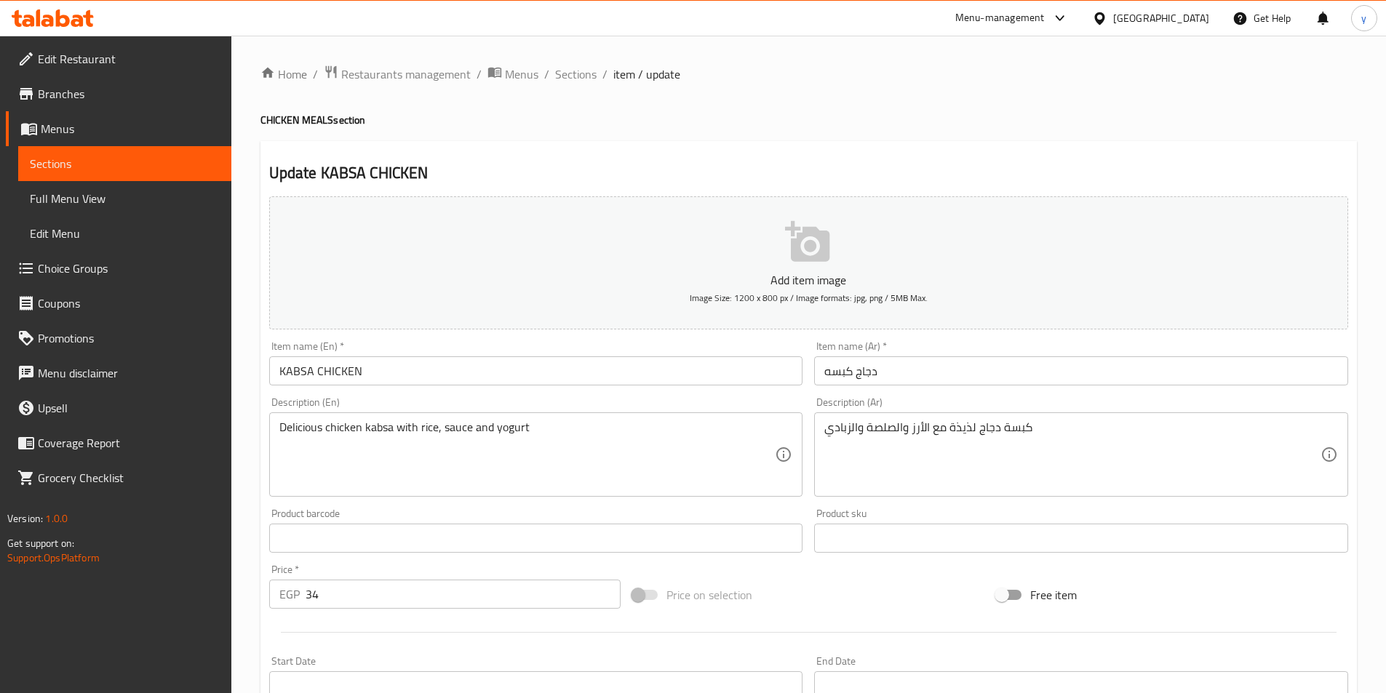
scroll to position [335, 0]
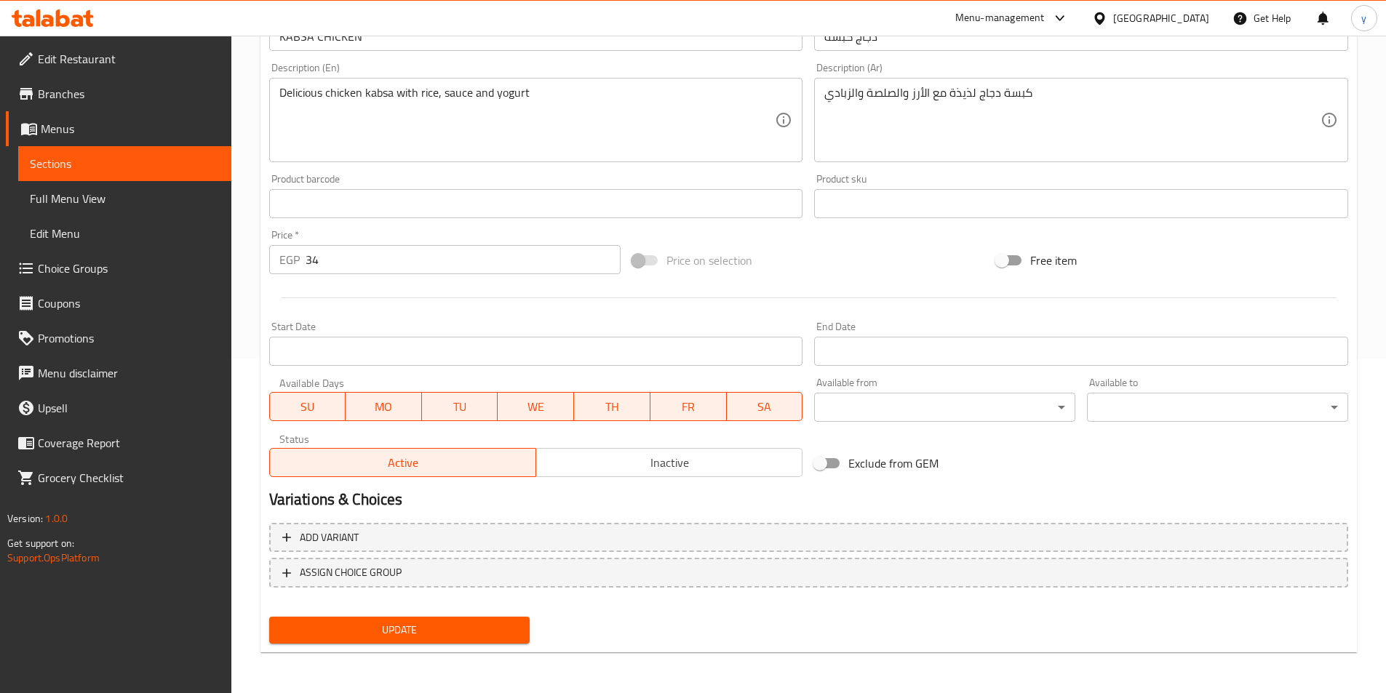
click at [431, 629] on span "Update" at bounding box center [400, 630] width 238 height 18
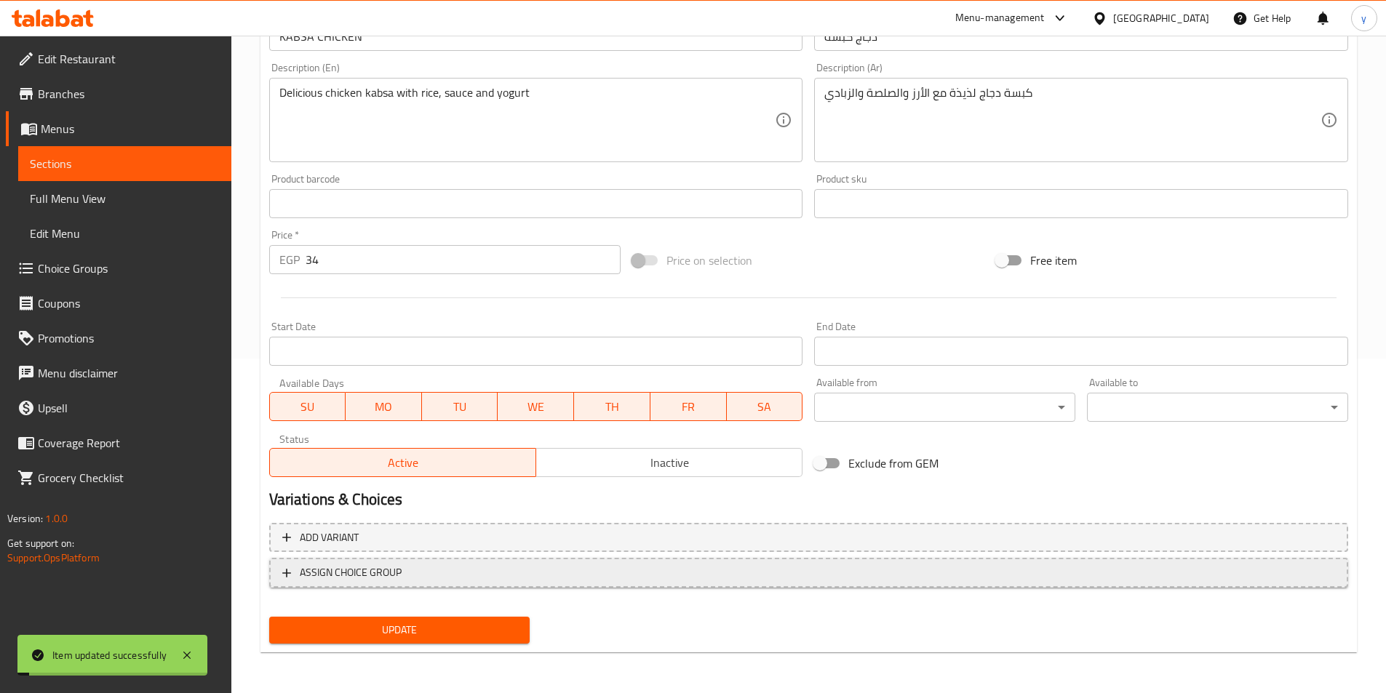
scroll to position [0, 0]
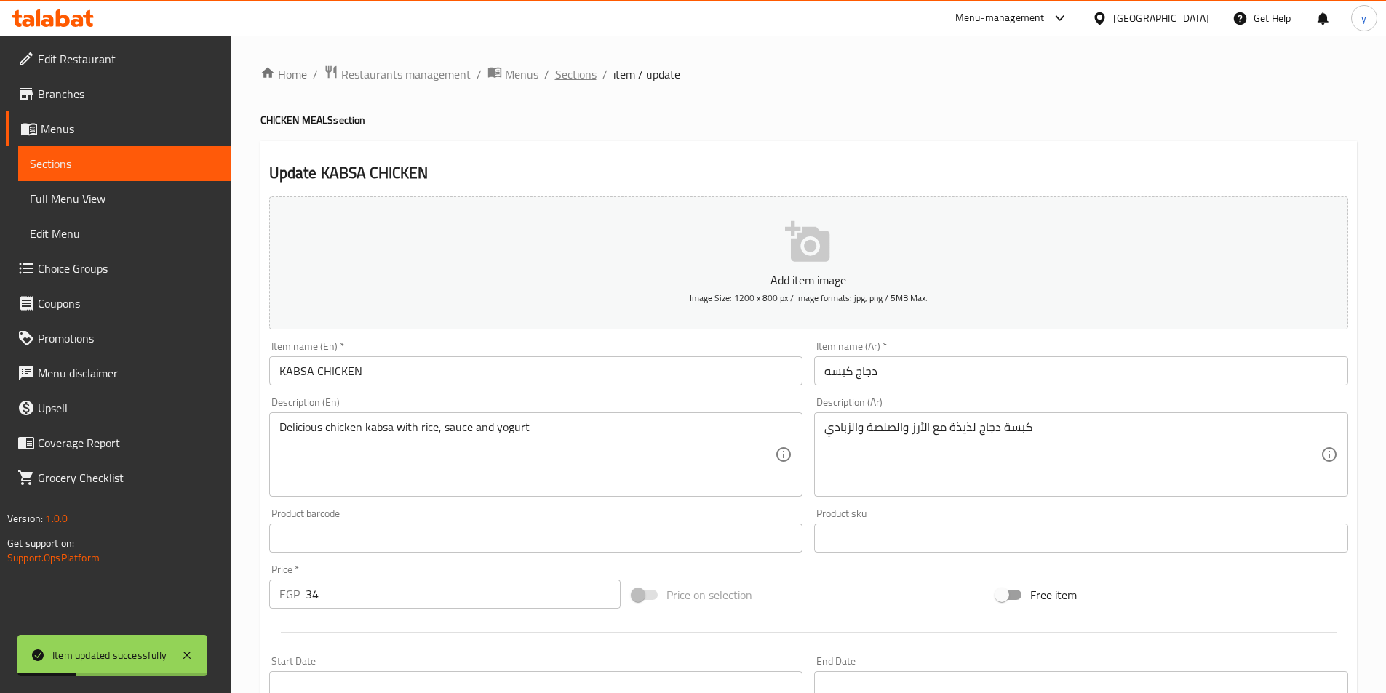
click at [575, 81] on span "Sections" at bounding box center [575, 73] width 41 height 17
